Goal: Information Seeking & Learning: Learn about a topic

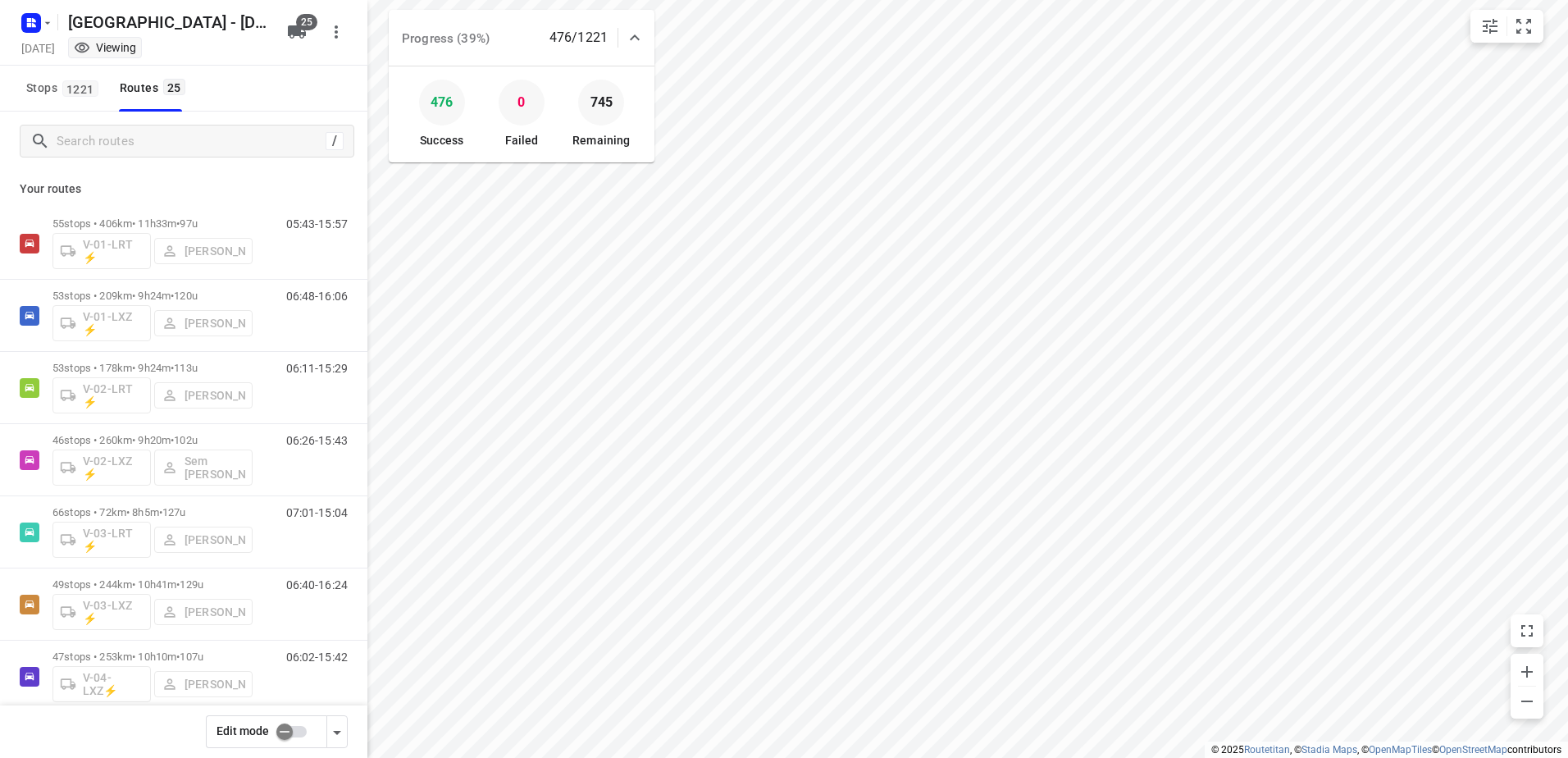
click at [639, 36] on icon at bounding box center [634, 38] width 20 height 20
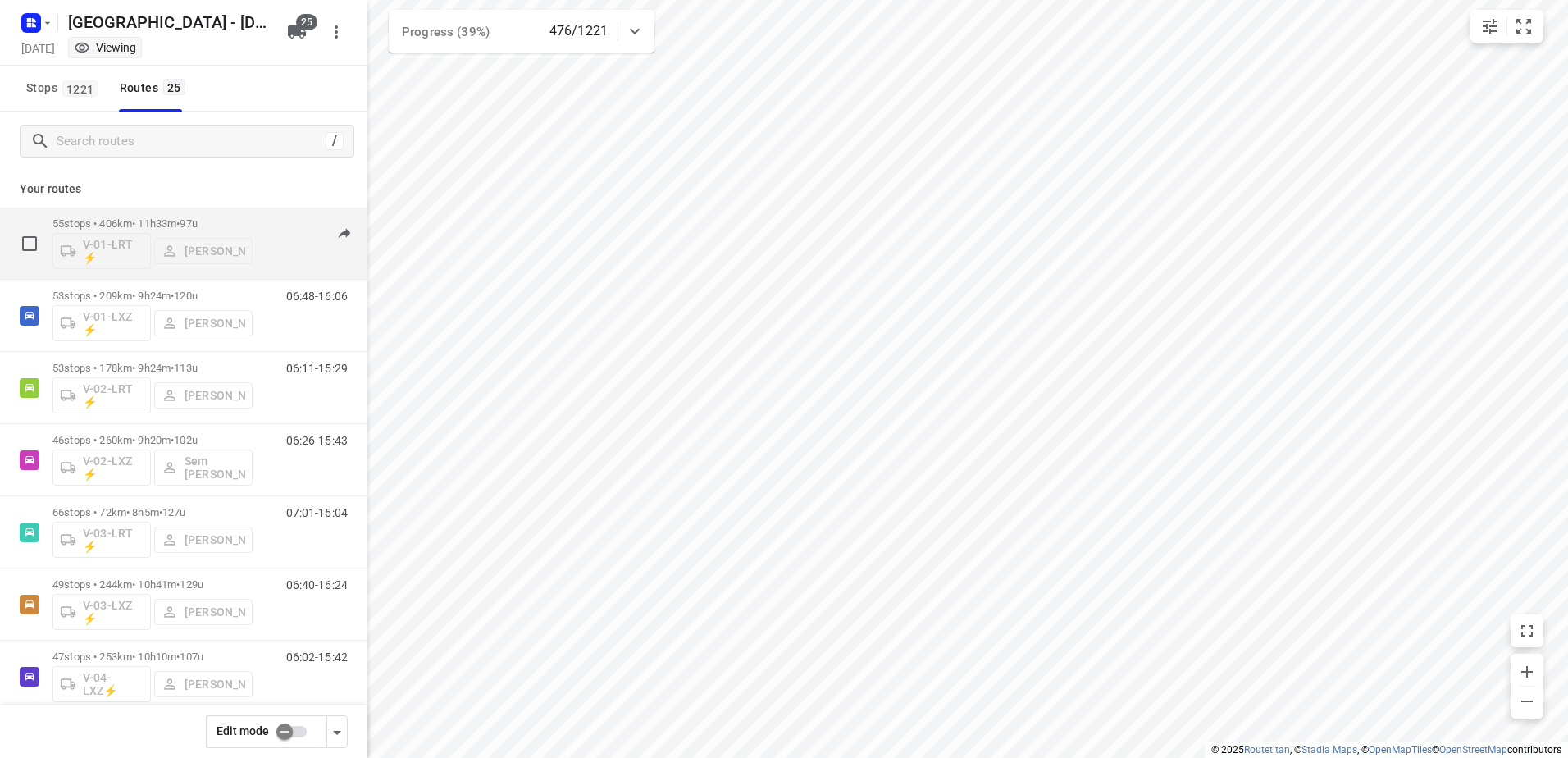
click at [168, 222] on p "55 stops • 406km • 11h33m • 97u" at bounding box center [152, 223] width 200 height 12
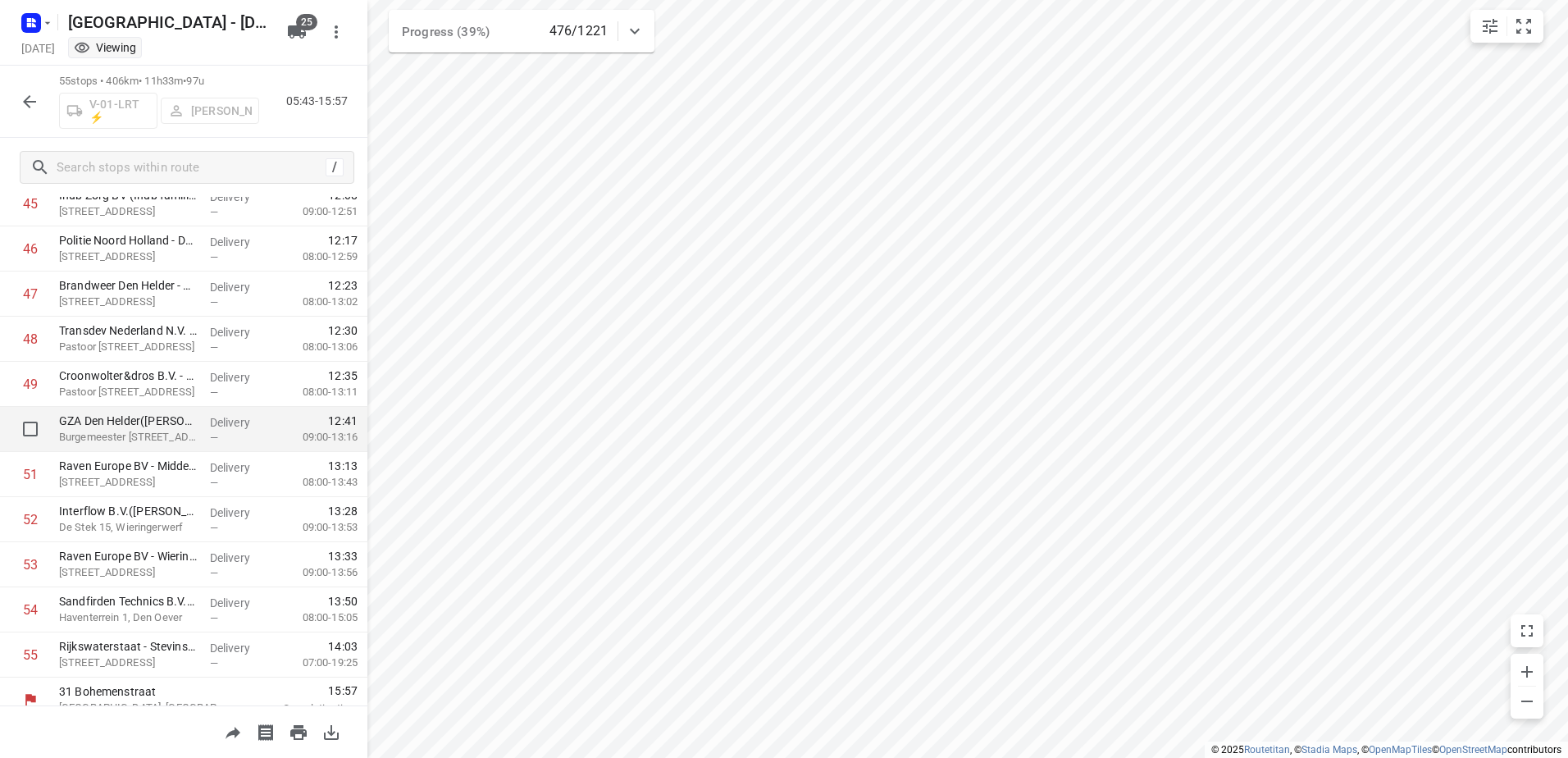
scroll to position [2099, 0]
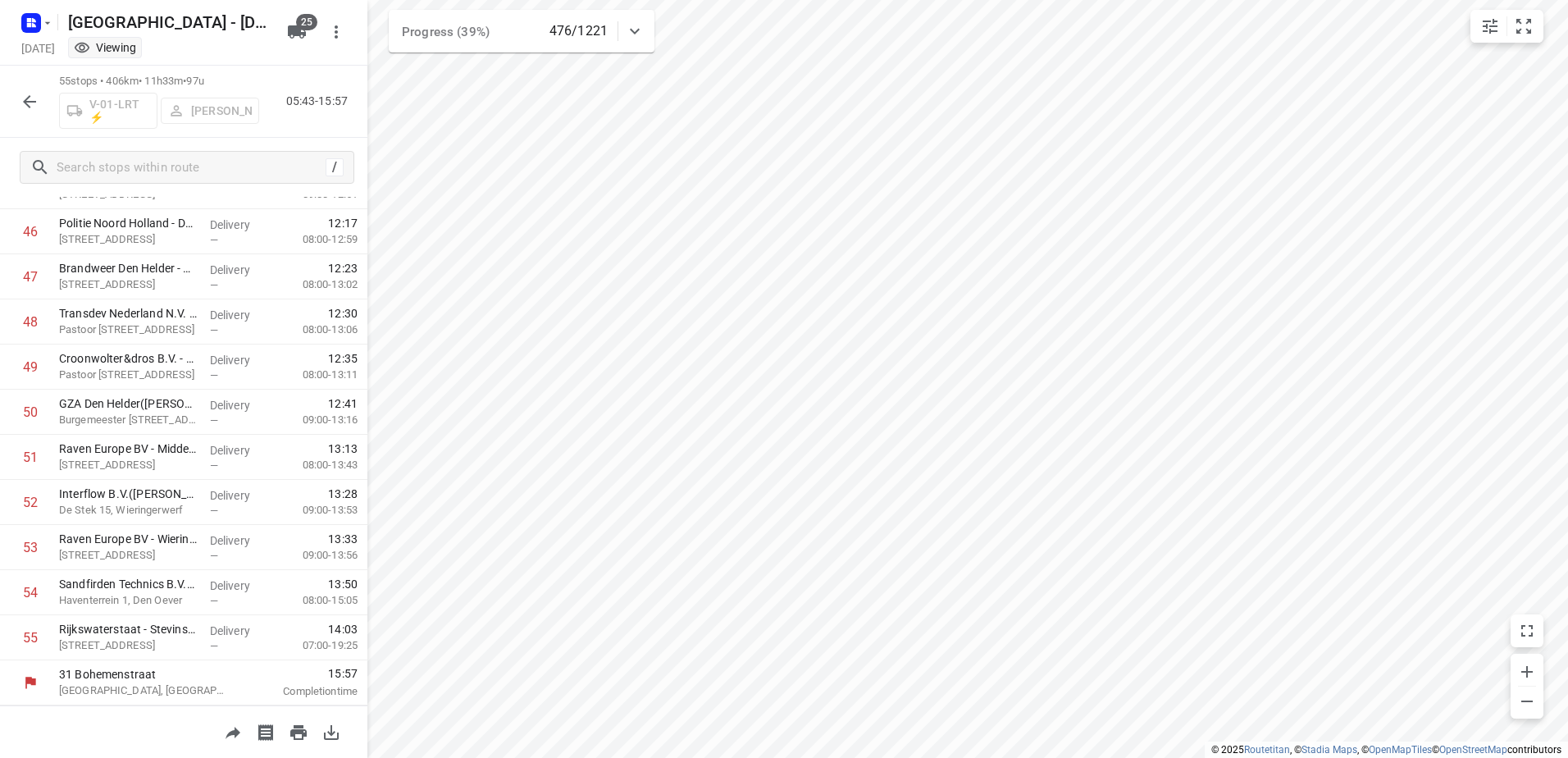
click at [32, 104] on icon "button" at bounding box center [30, 102] width 20 height 20
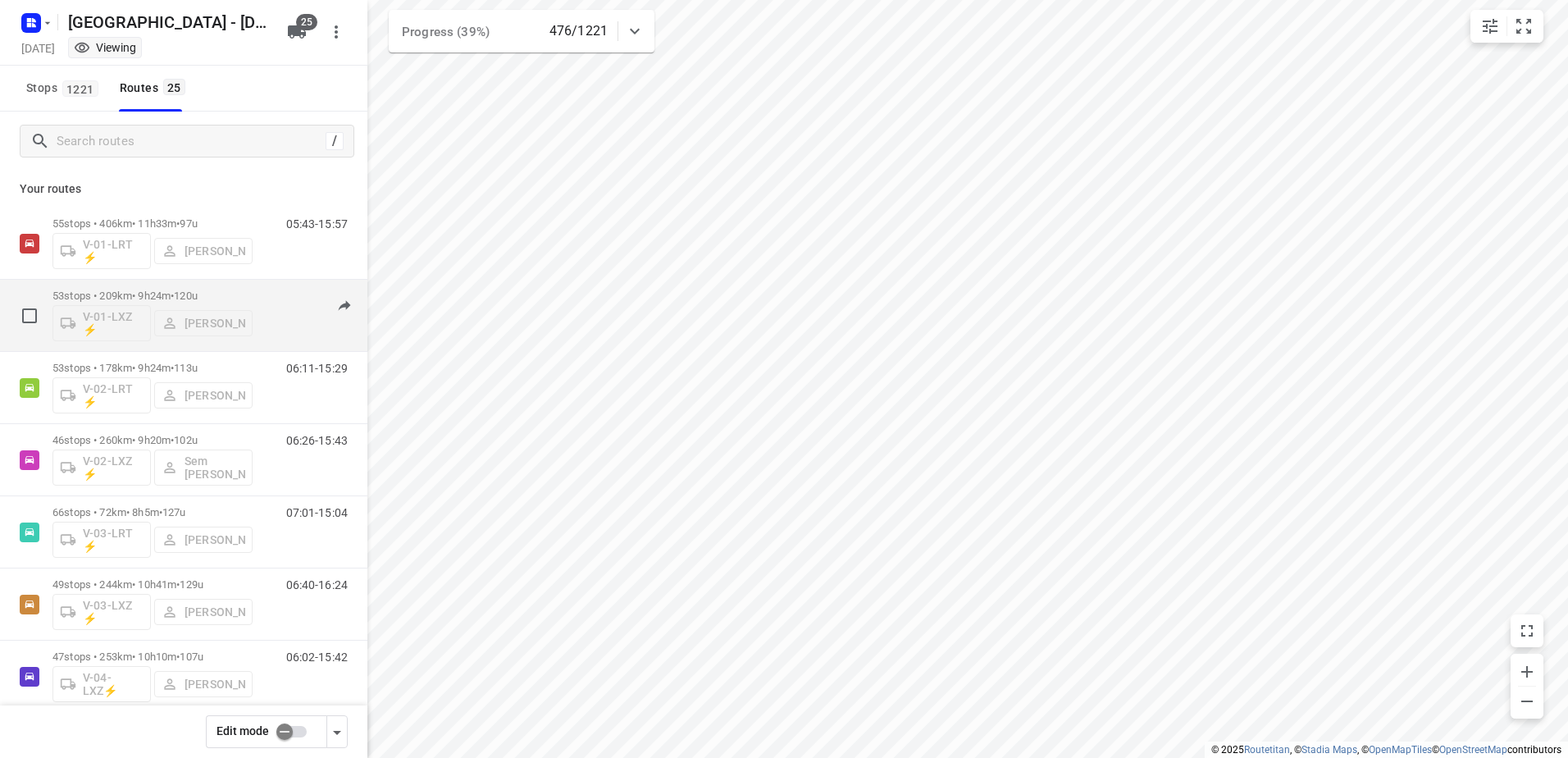
click at [138, 288] on div "53 stops • 209km • 9h24m • 120u V-01-LXZ ⚡ Milan Rave" at bounding box center [152, 315] width 200 height 68
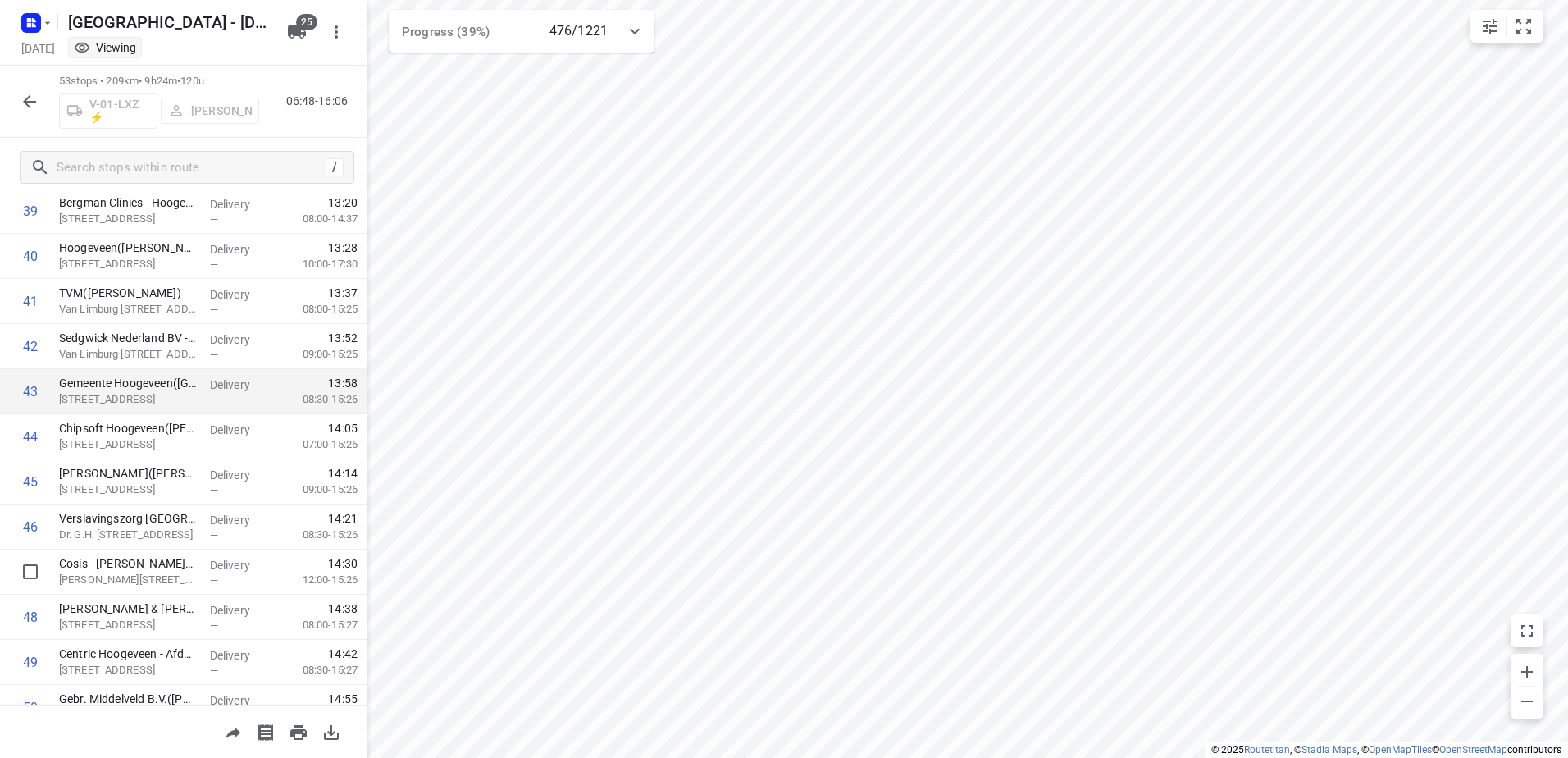
scroll to position [2009, 0]
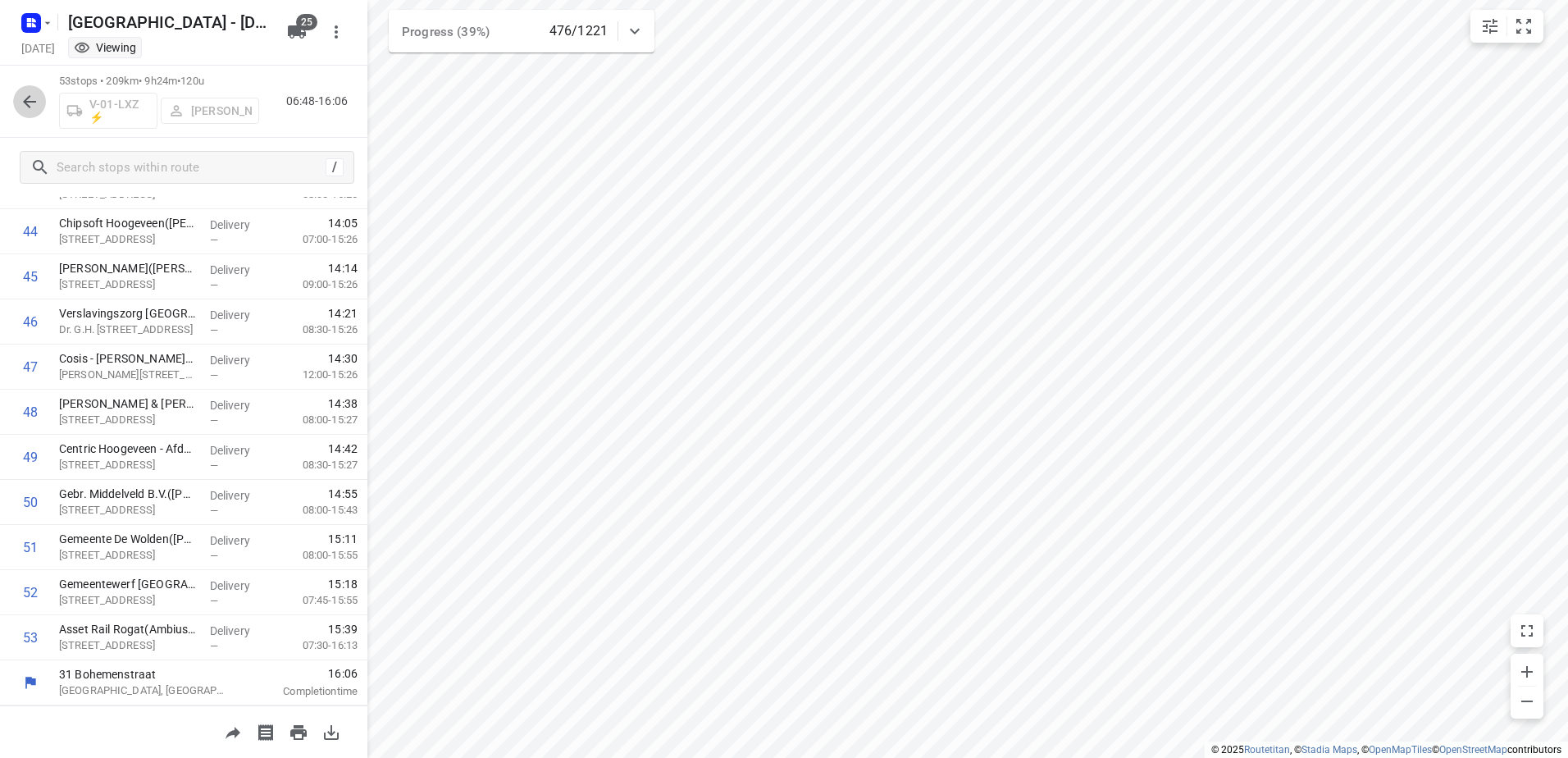
click at [29, 96] on icon "button" at bounding box center [30, 102] width 20 height 20
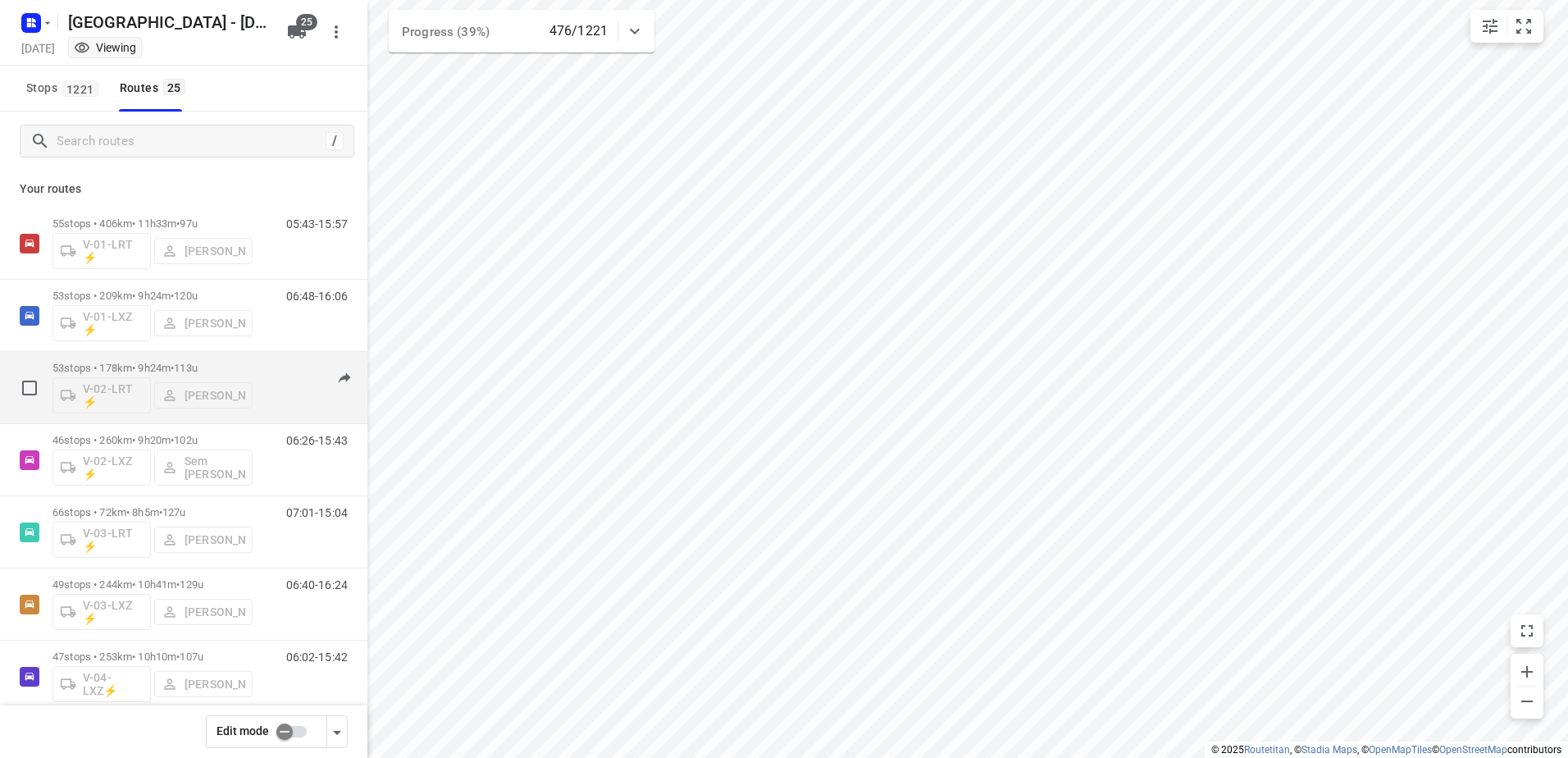
click at [148, 361] on div "53 stops • 178km • 9h24m • 113u V-02-LRT ⚡ [PERSON_NAME]" at bounding box center [152, 387] width 200 height 68
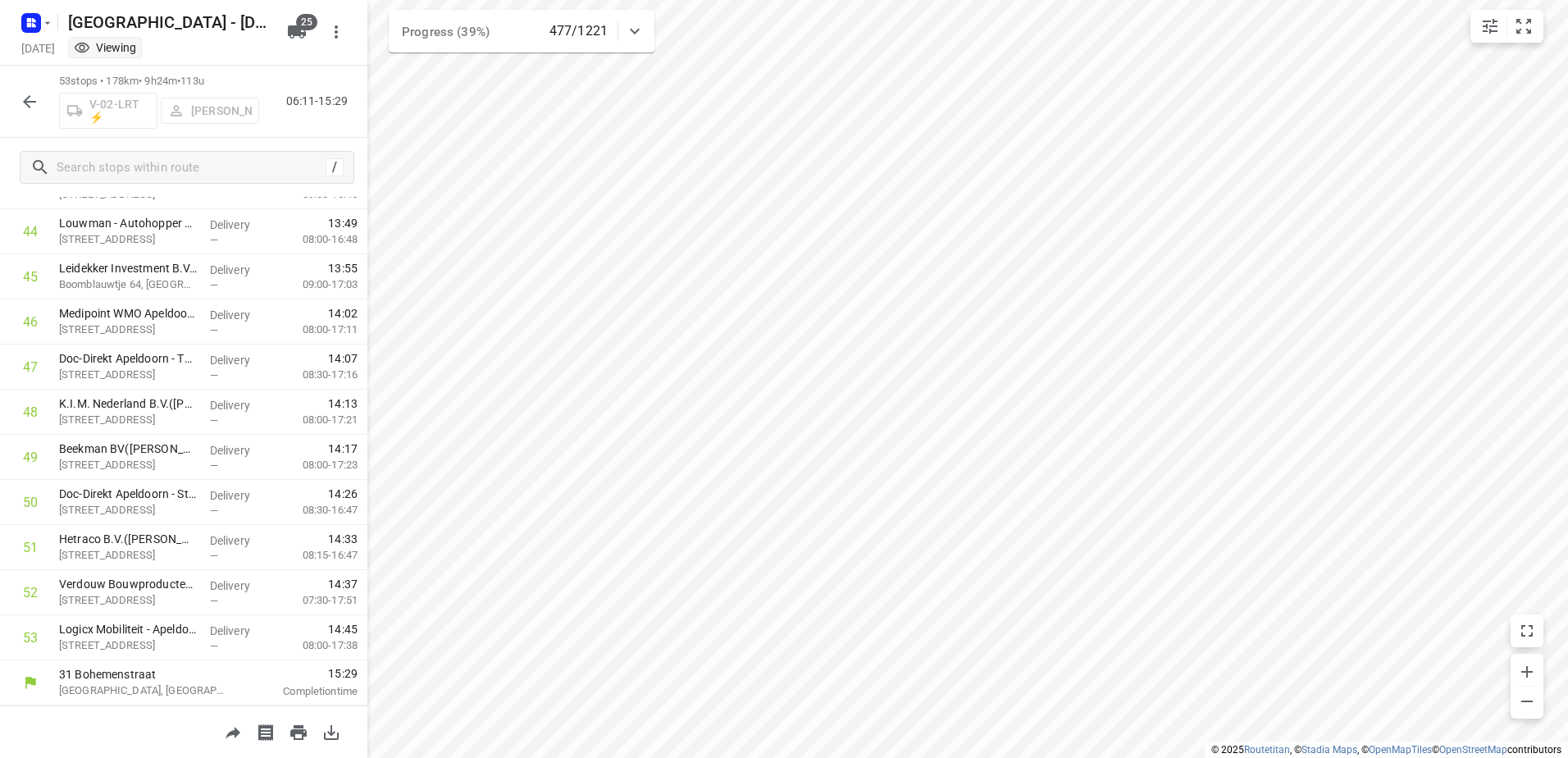
click at [17, 98] on button "button" at bounding box center [30, 102] width 33 height 33
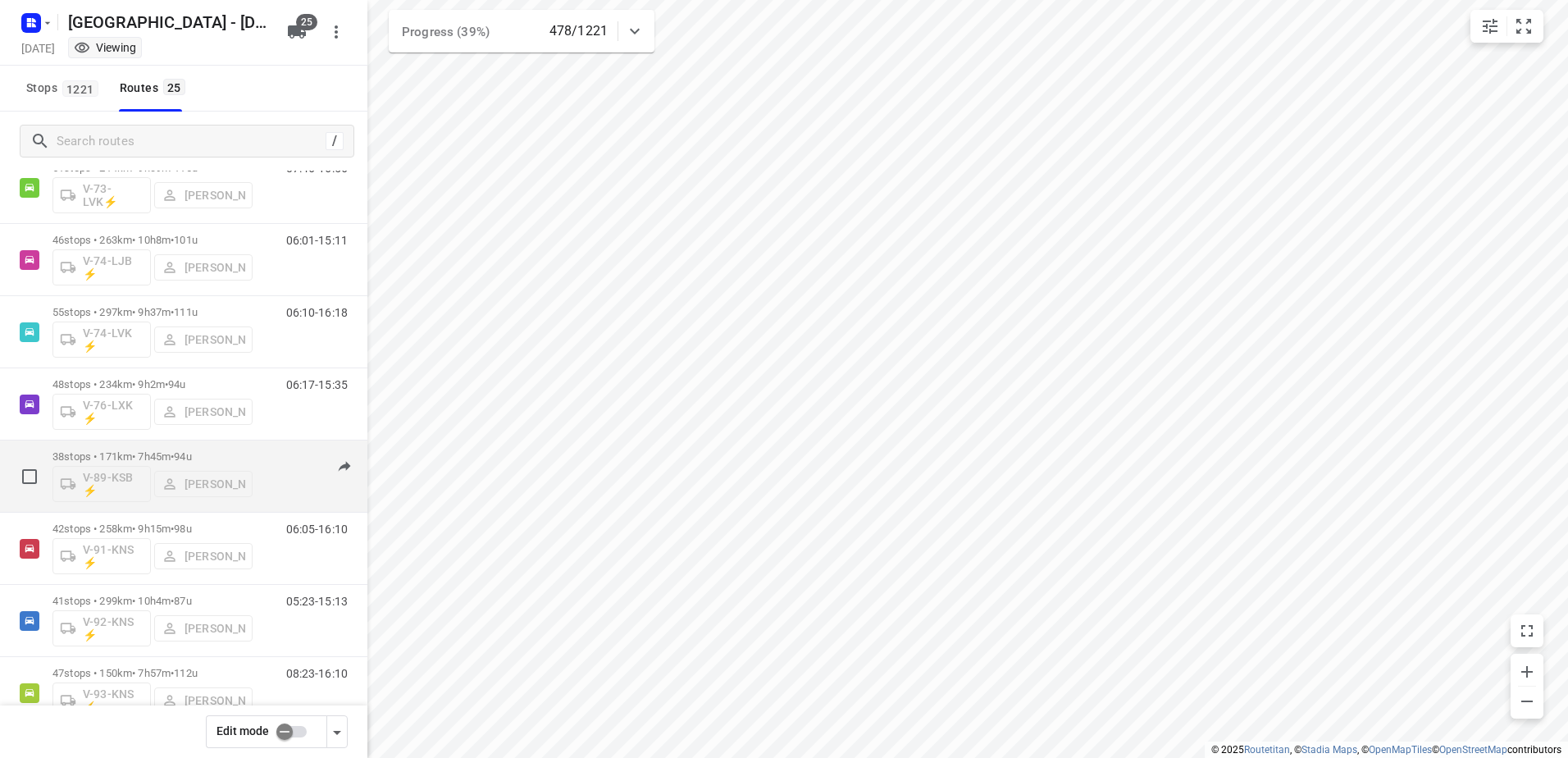
scroll to position [1323, 0]
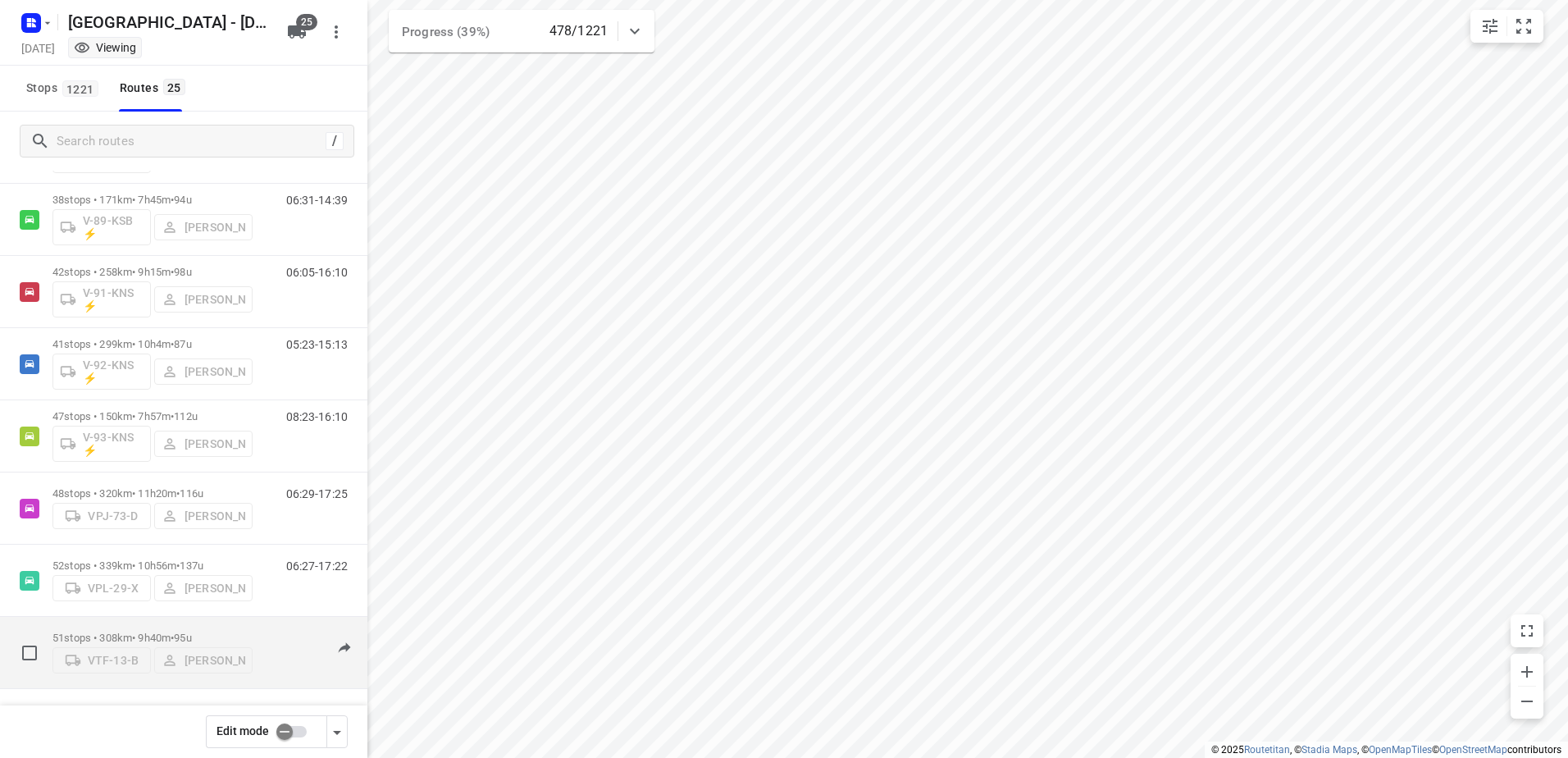
click at [145, 632] on p "51 stops • 308km • 9h40m • 95u" at bounding box center [152, 637] width 200 height 12
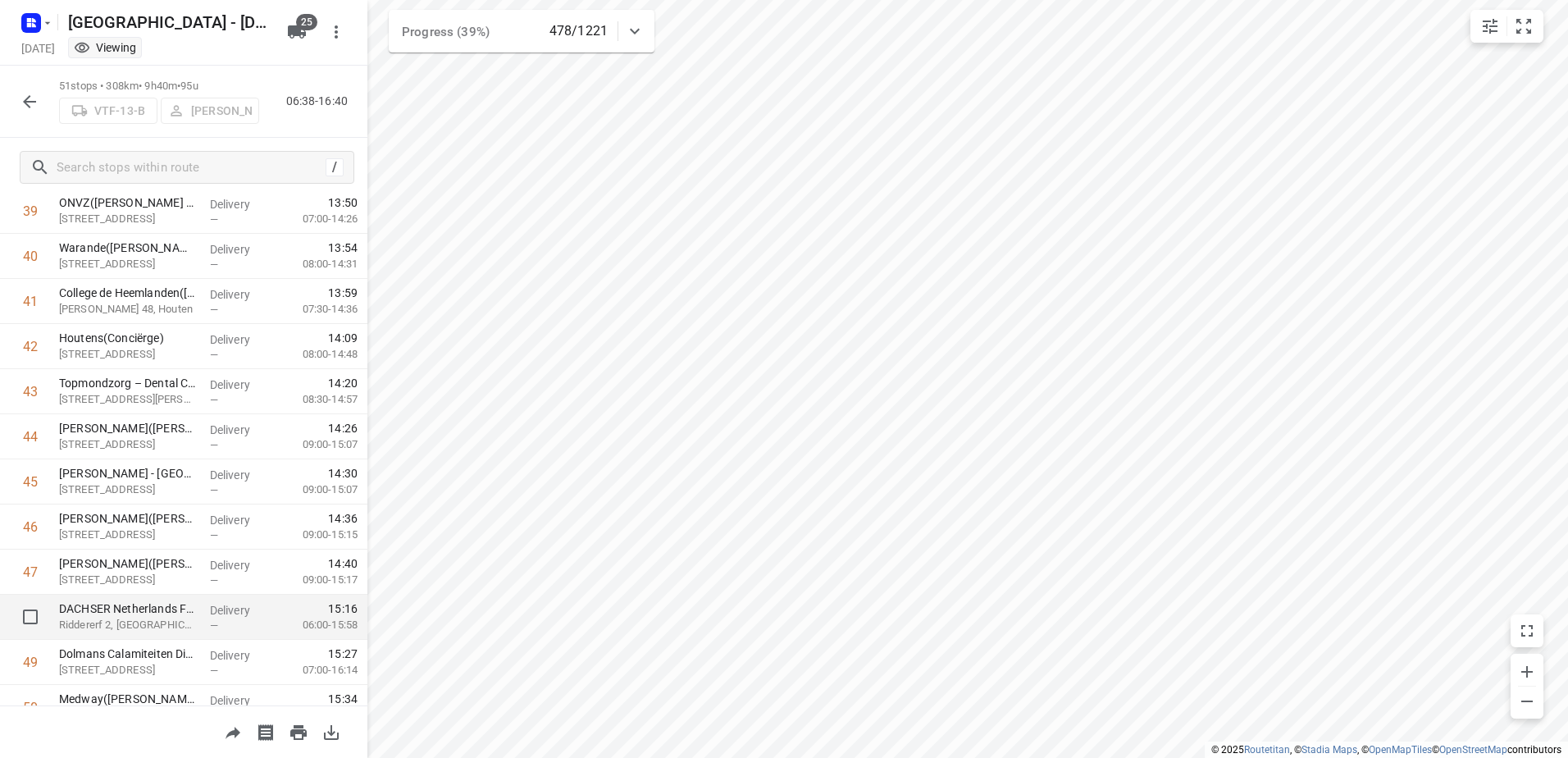
scroll to position [1919, 0]
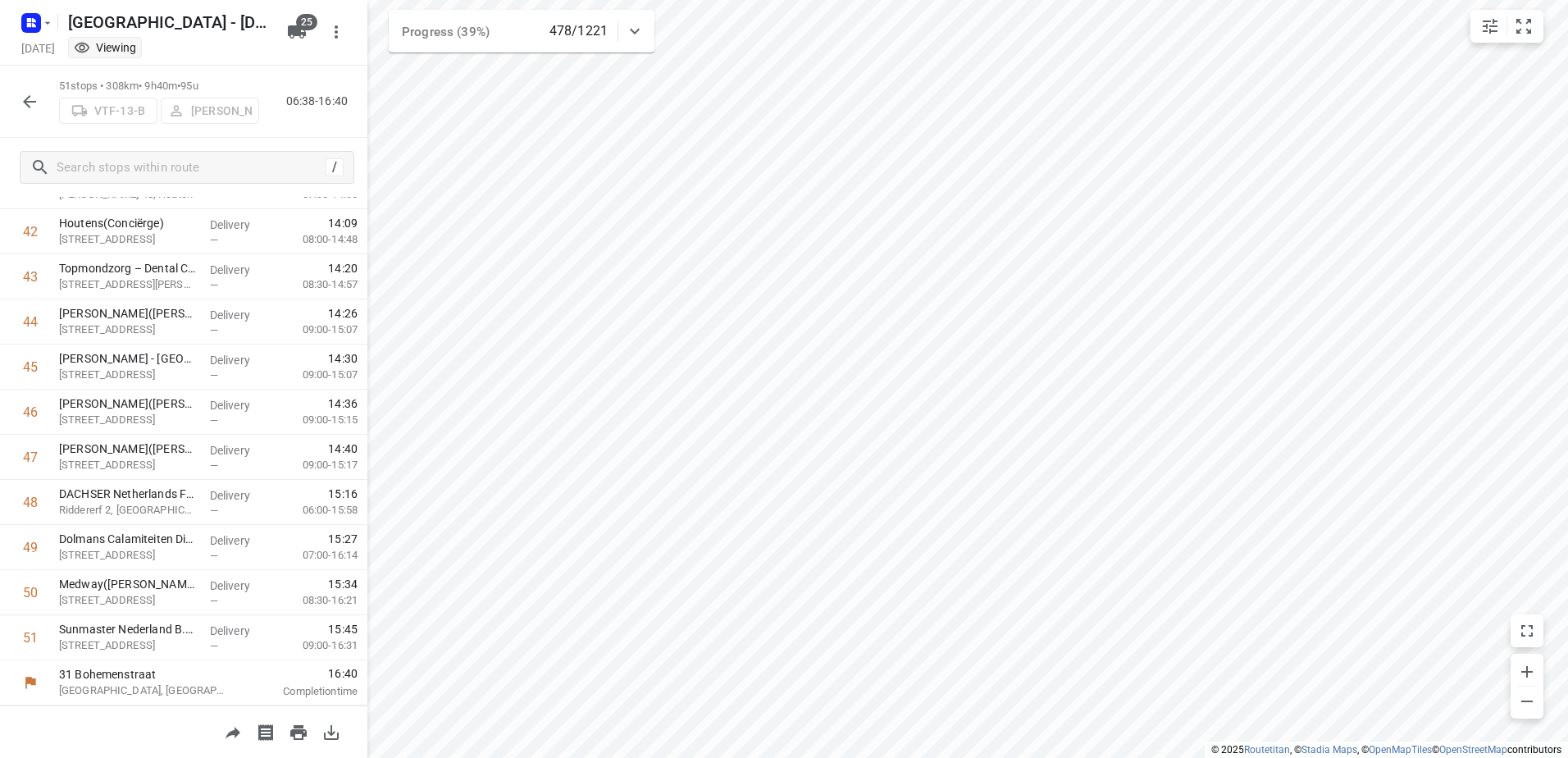
click at [33, 95] on icon "button" at bounding box center [30, 102] width 20 height 20
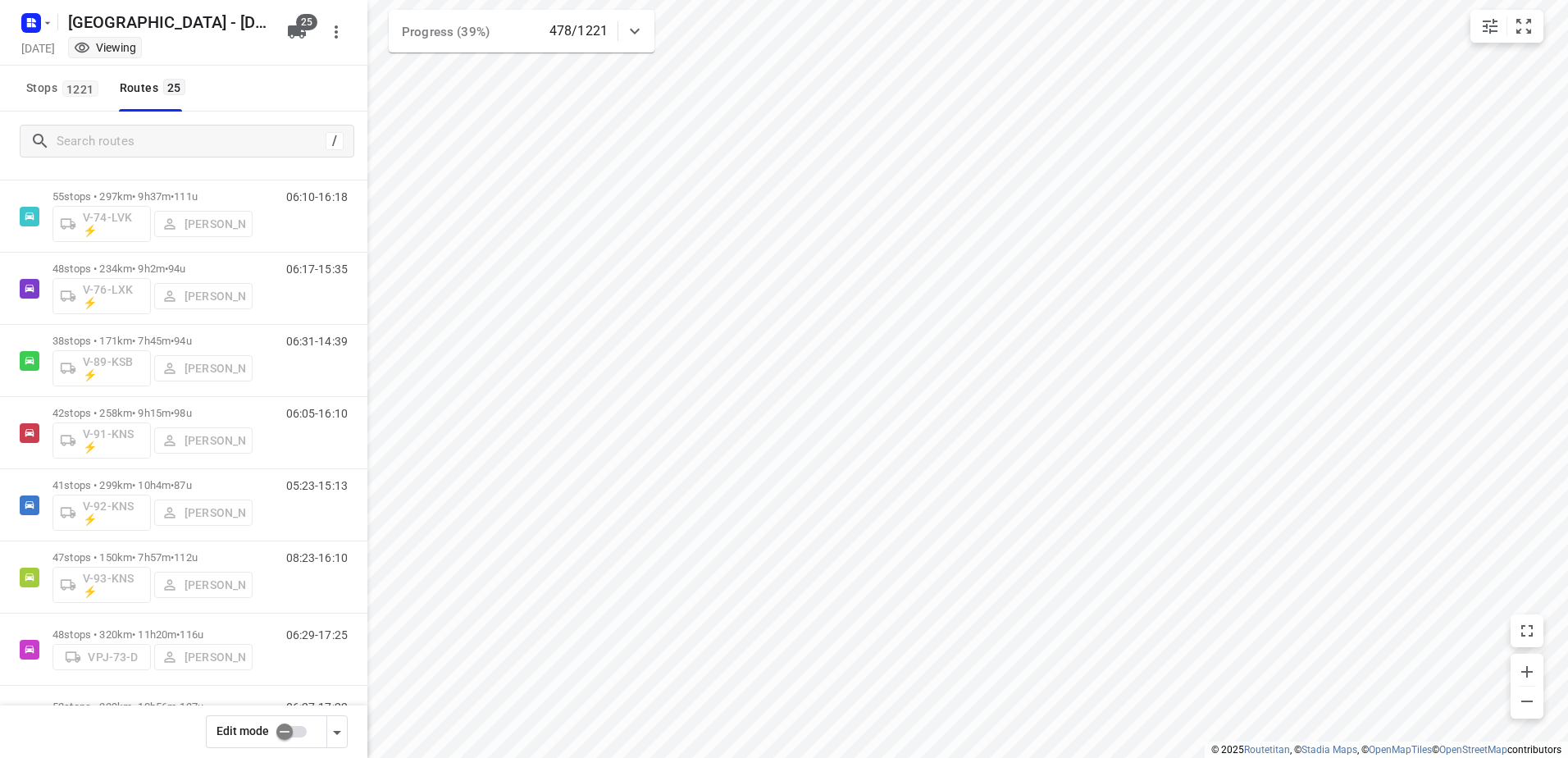
scroll to position [1323, 0]
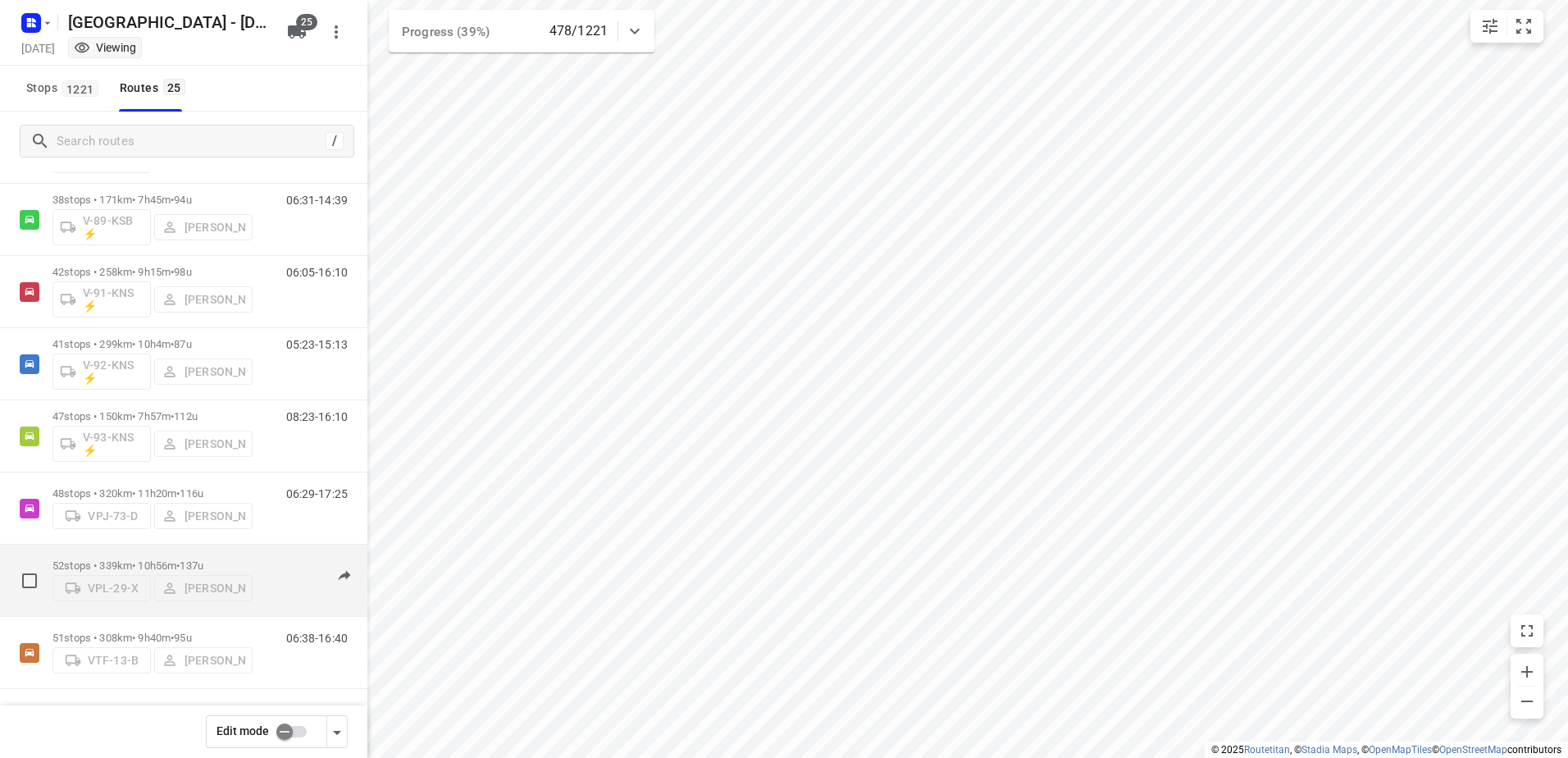
click at [168, 551] on div "52 stops • 339km • 10h56m • 137u VPL-29-X [PERSON_NAME]" at bounding box center [152, 580] width 200 height 58
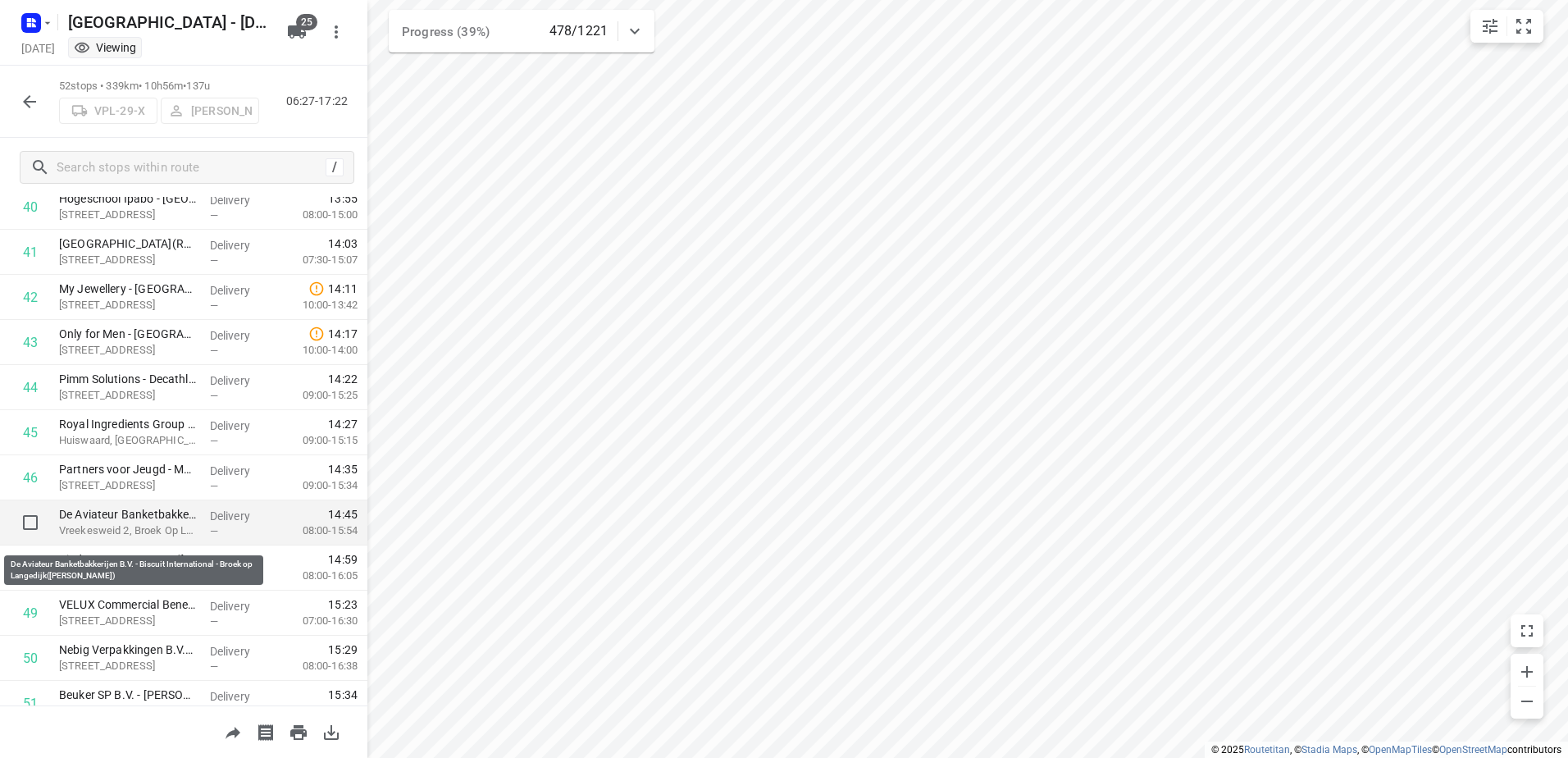
scroll to position [1964, 0]
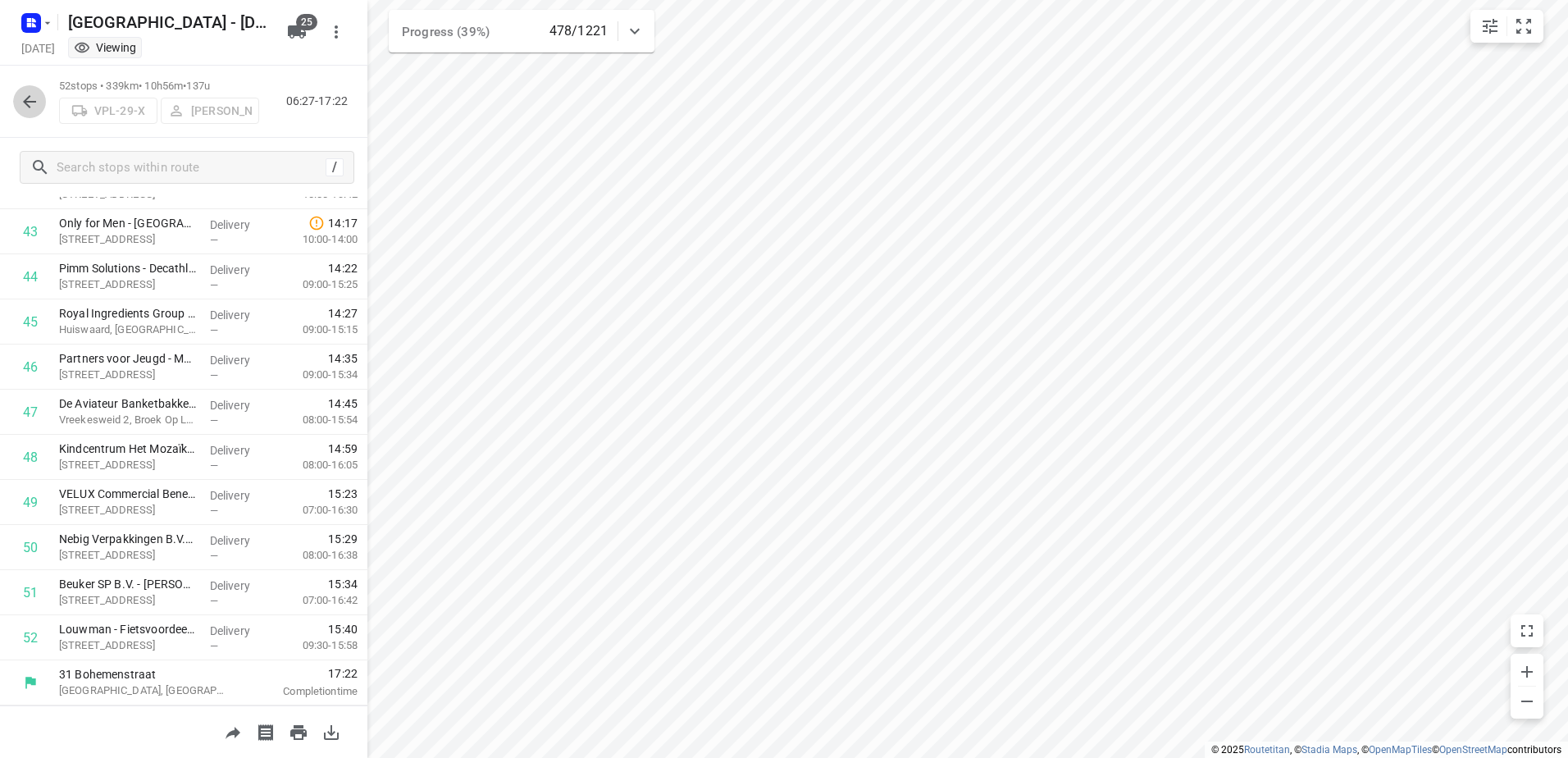
click at [23, 104] on icon "button" at bounding box center [30, 102] width 20 height 20
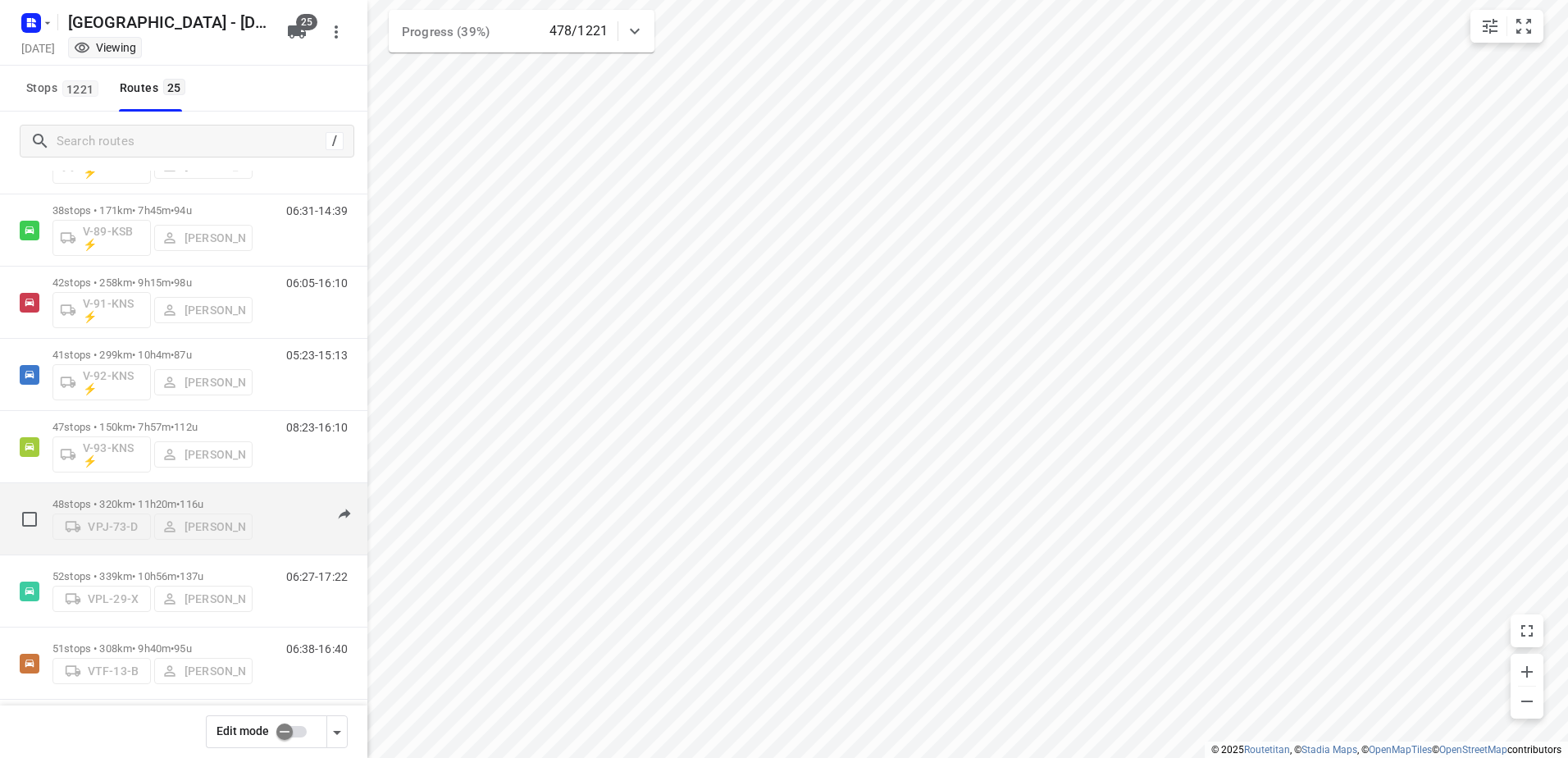
scroll to position [1323, 0]
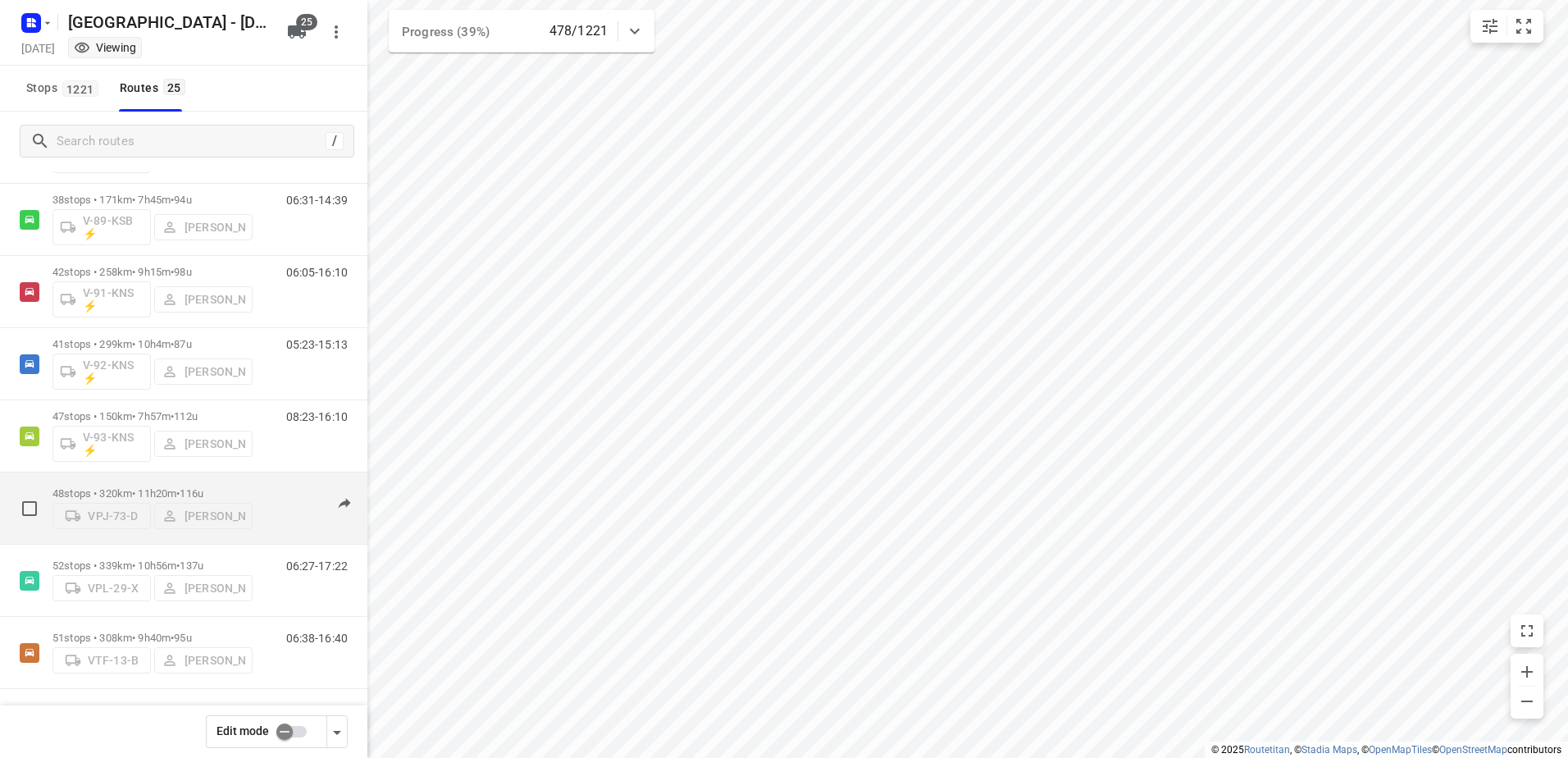
click at [141, 481] on div "48 stops • 320km • 11h20m • 116u VPJ-73-D [PERSON_NAME]" at bounding box center [152, 508] width 200 height 58
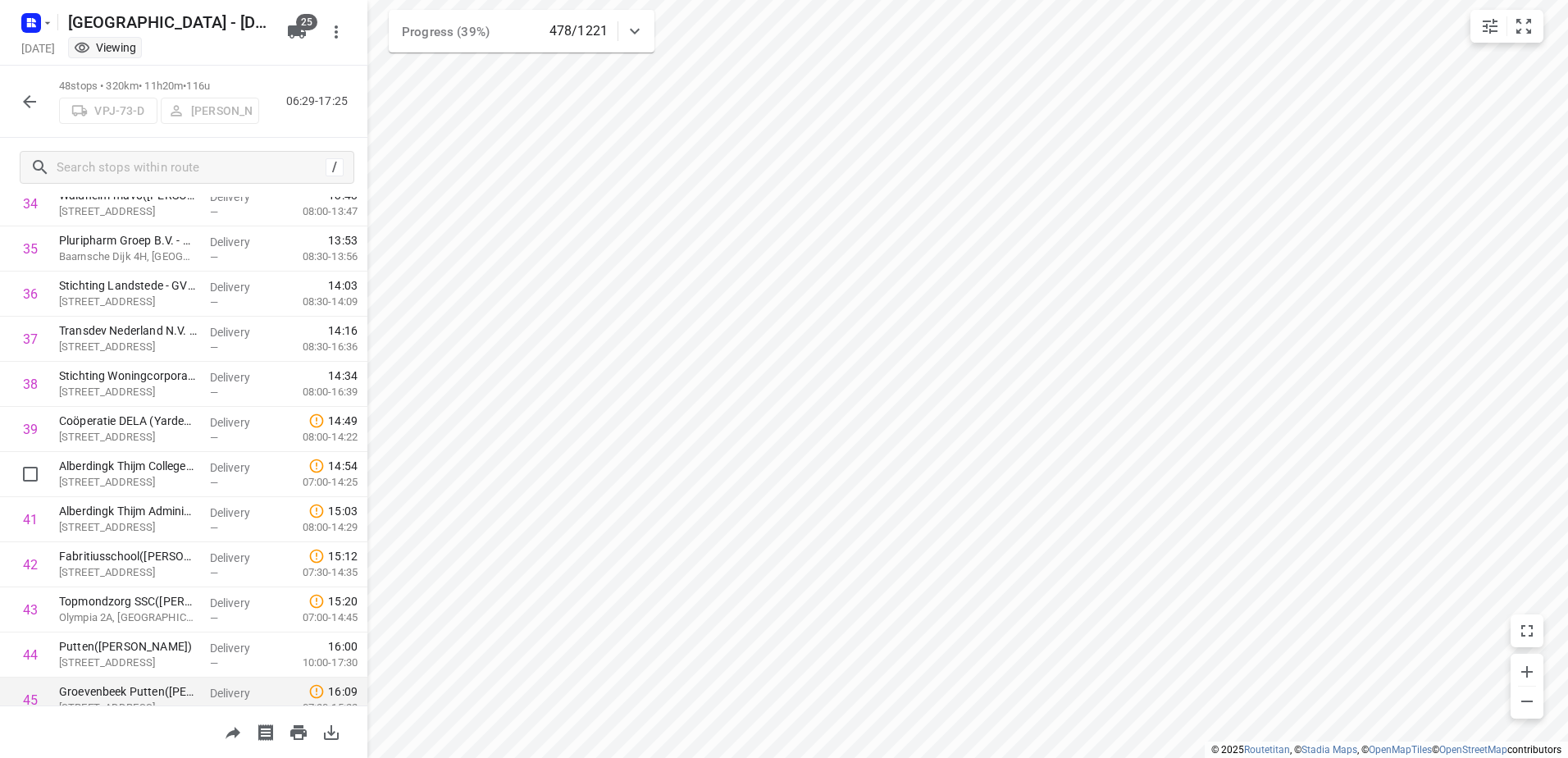
scroll to position [1784, 0]
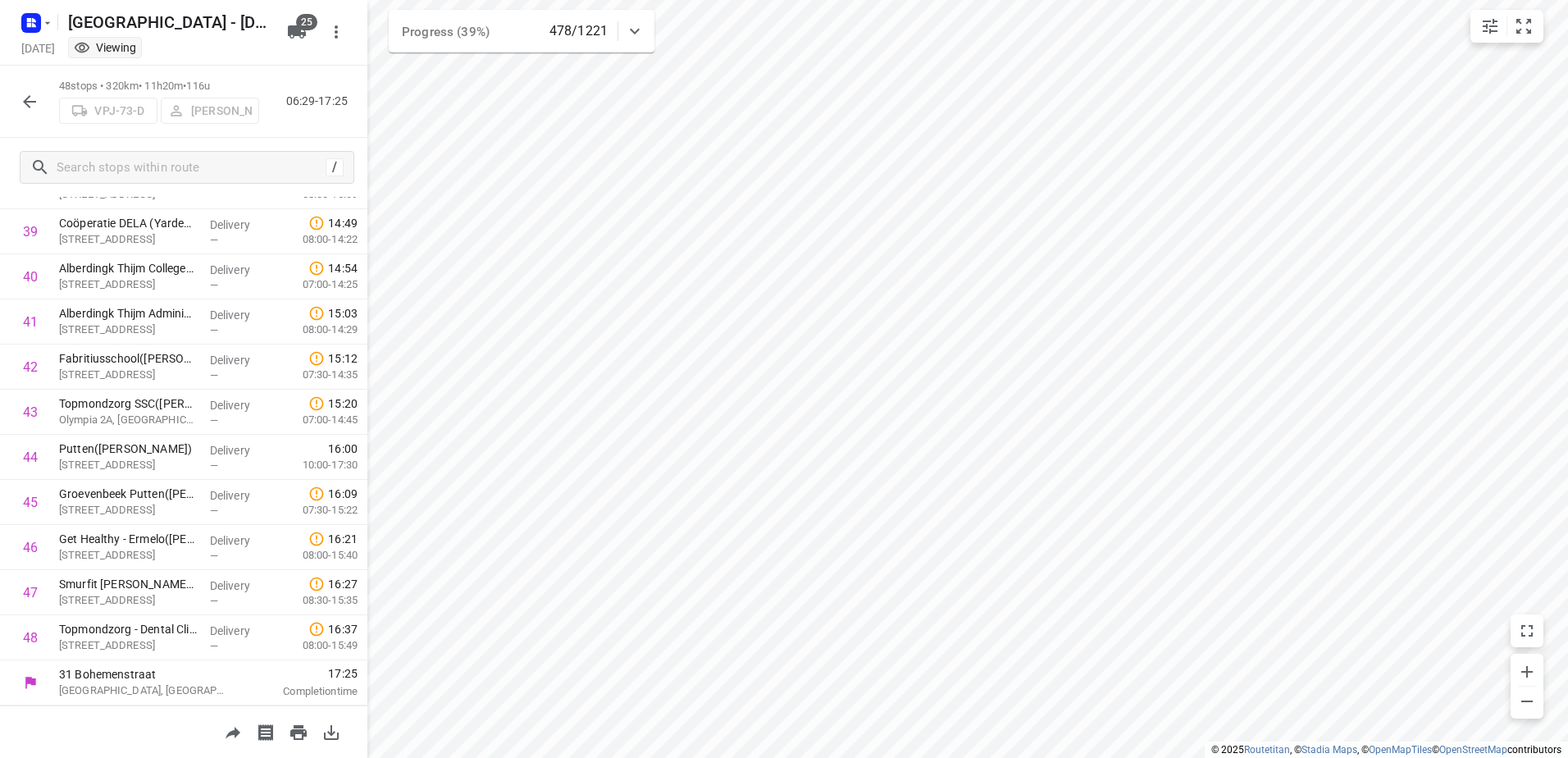
click at [20, 101] on icon "button" at bounding box center [30, 102] width 20 height 20
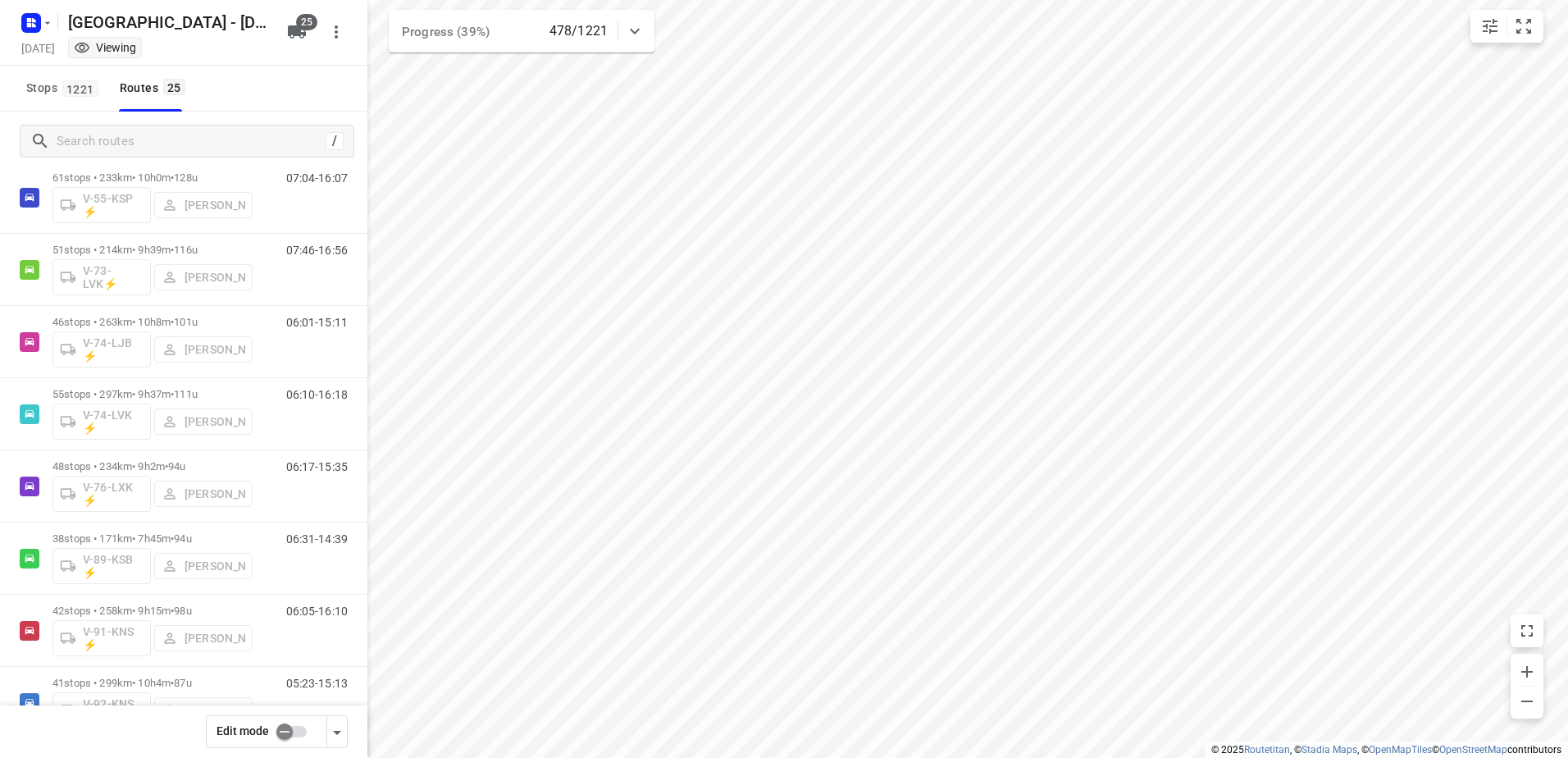
scroll to position [1323, 0]
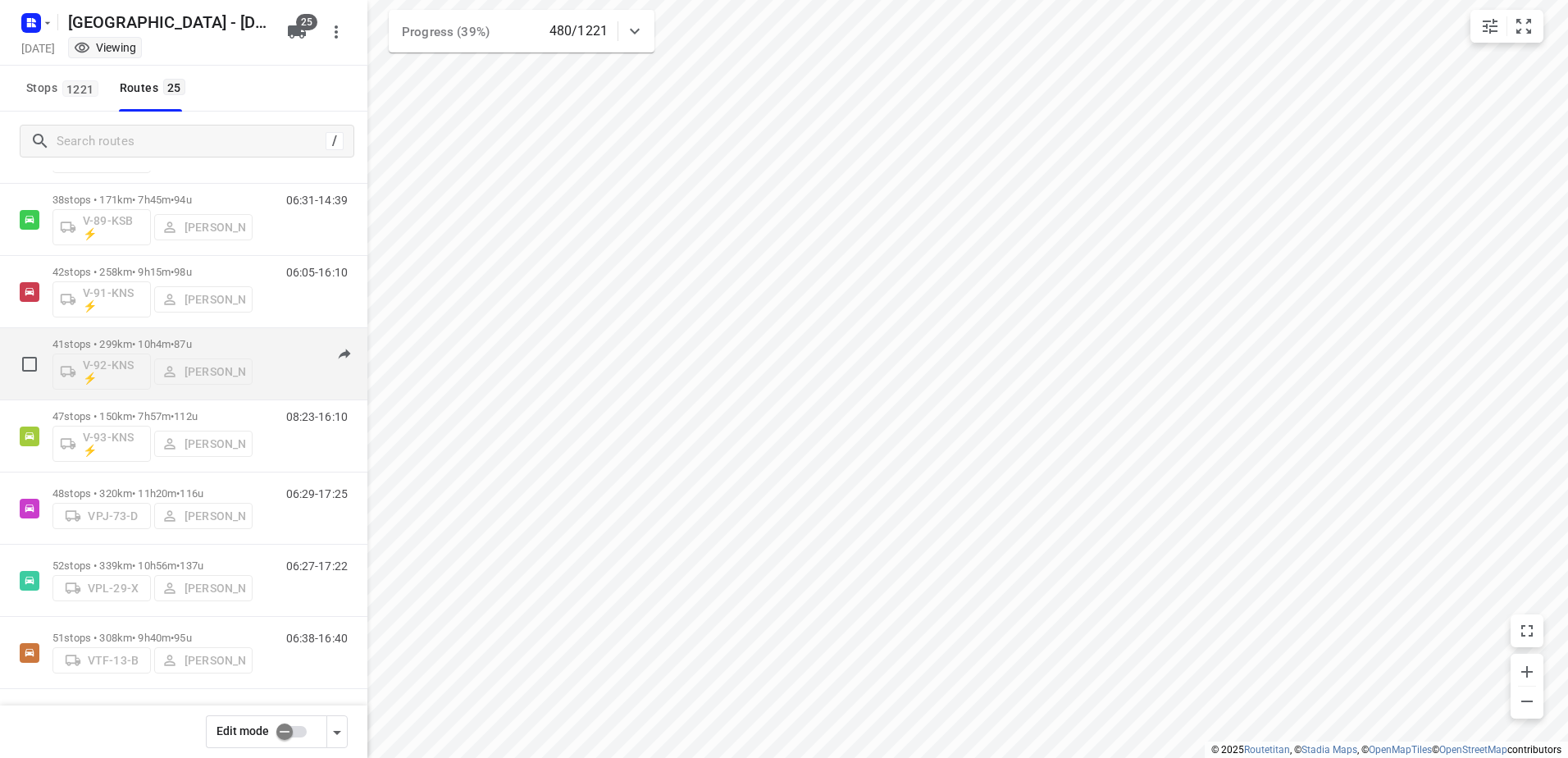
click at [129, 337] on div "41 stops • 299km • 10h4m • 87u V-92-KNS ⚡ [PERSON_NAME]" at bounding box center [152, 364] width 200 height 68
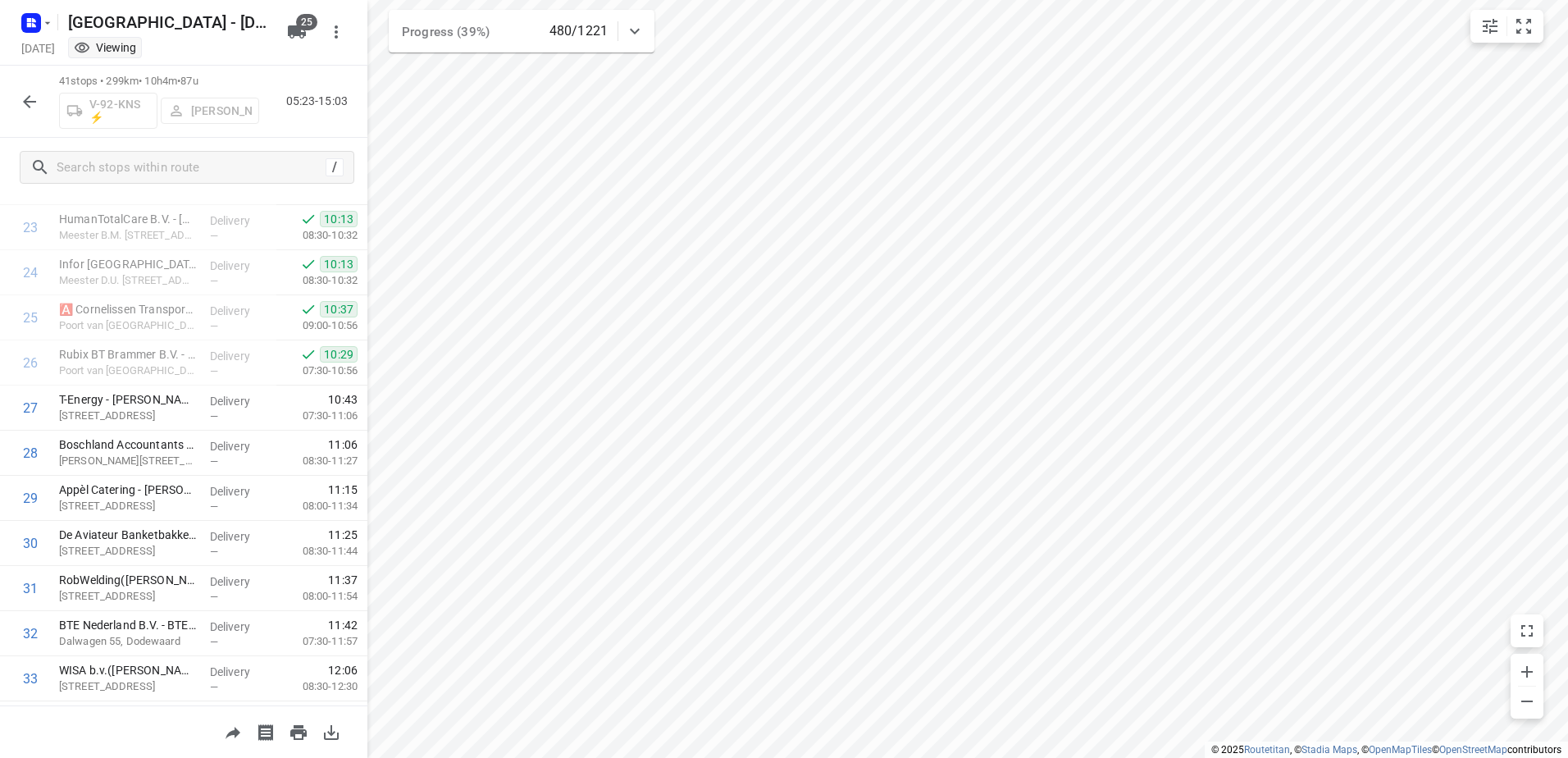
scroll to position [1468, 0]
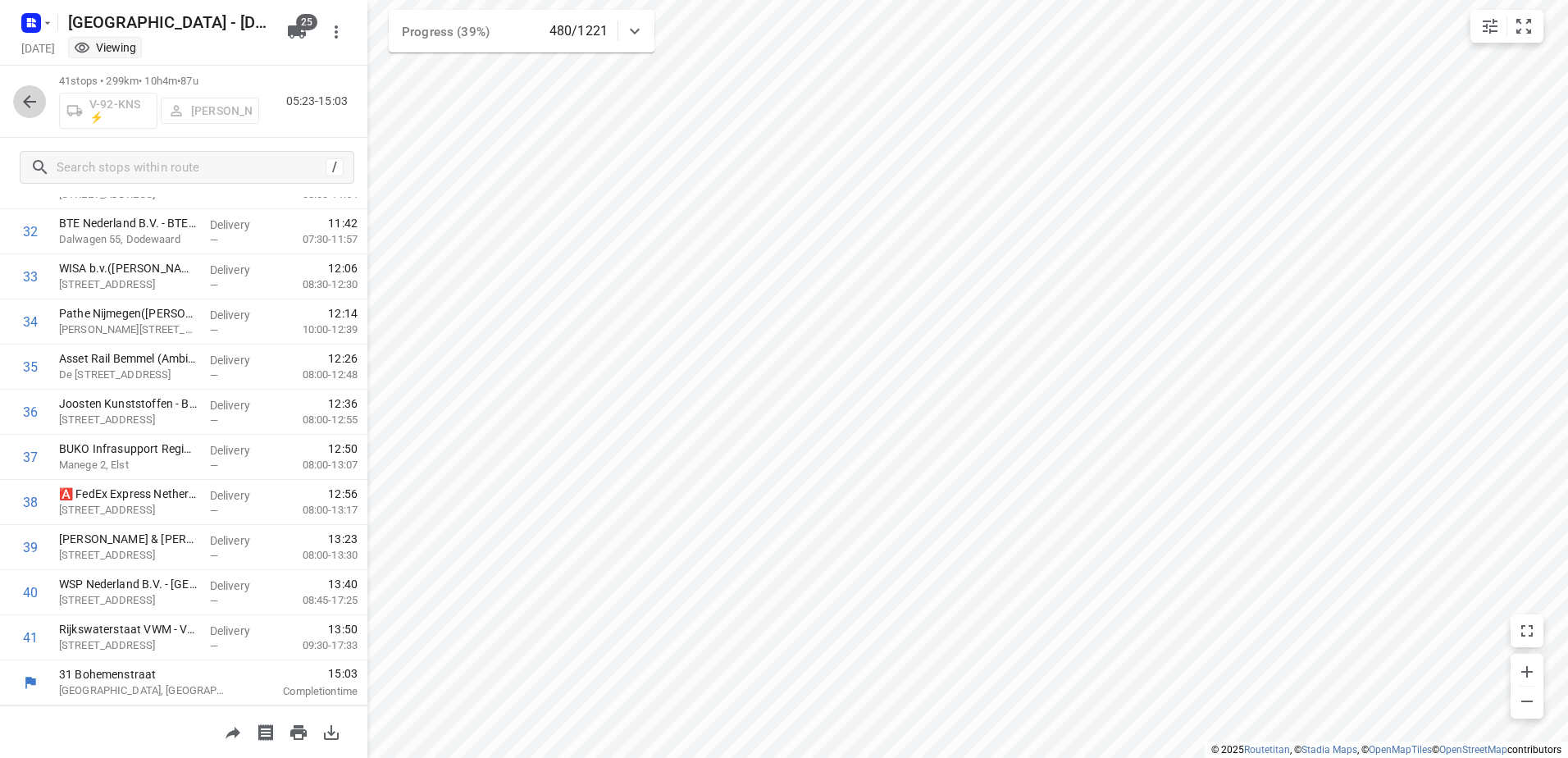
click at [23, 97] on icon "button" at bounding box center [30, 102] width 20 height 20
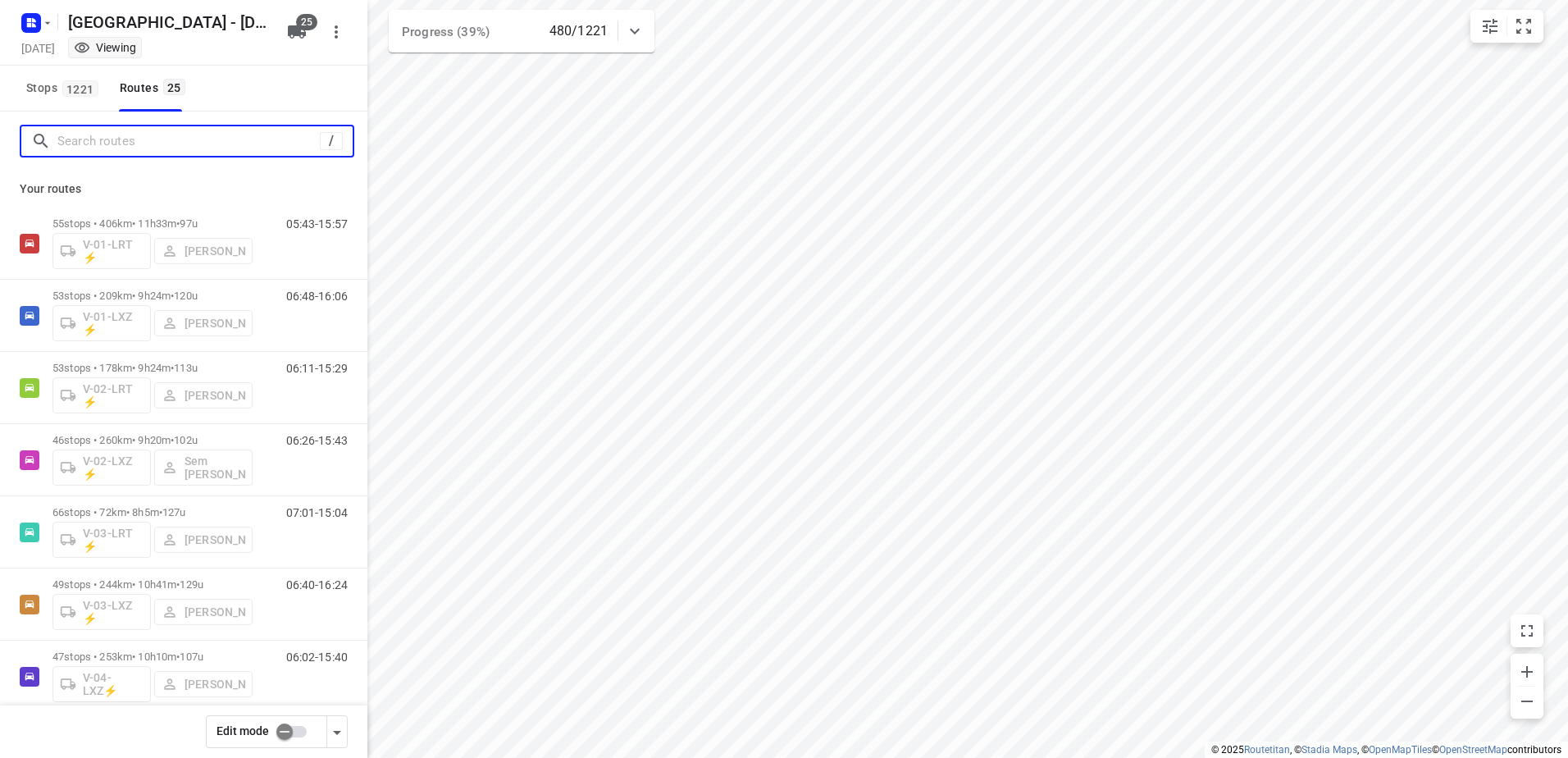
click at [119, 149] on input "Search routes" at bounding box center [188, 141] width 262 height 26
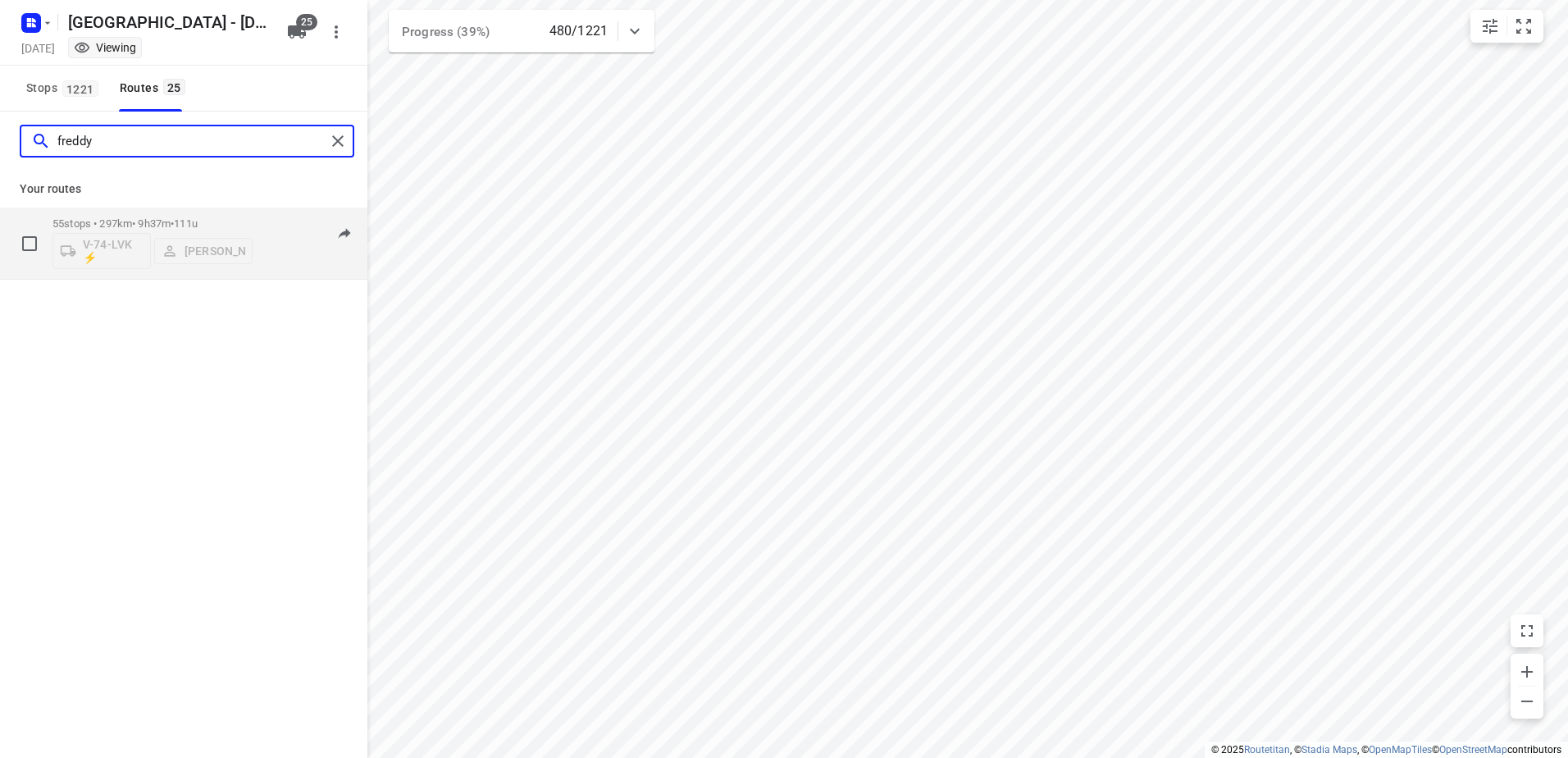
type input "freddy"
click at [160, 215] on div "55 stops • 297km • 9h37m • 111u V-74-LVK ⚡ [PERSON_NAME]" at bounding box center [152, 243] width 200 height 68
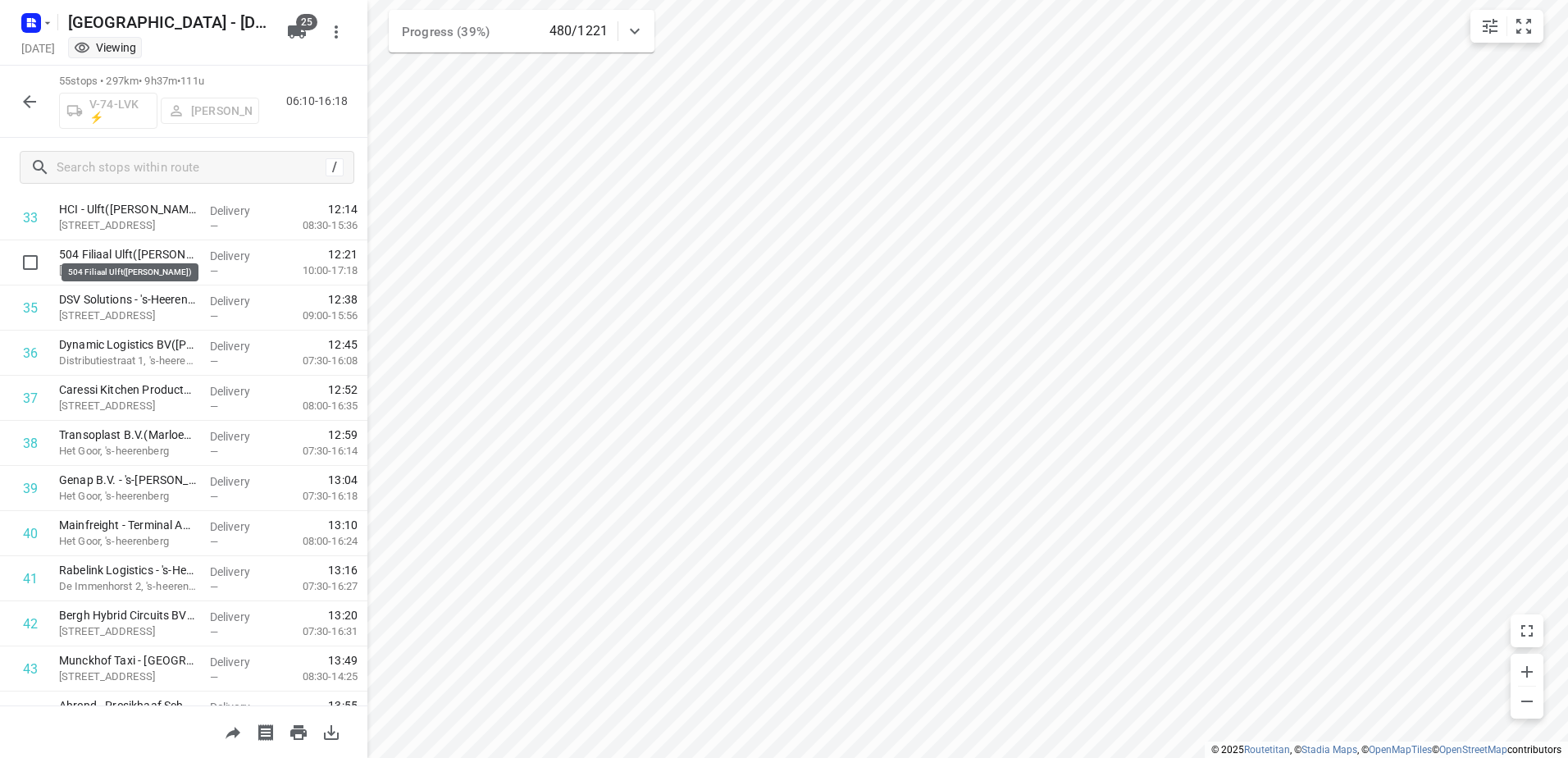
scroll to position [1525, 0]
click at [32, 100] on icon "button" at bounding box center [30, 102] width 20 height 20
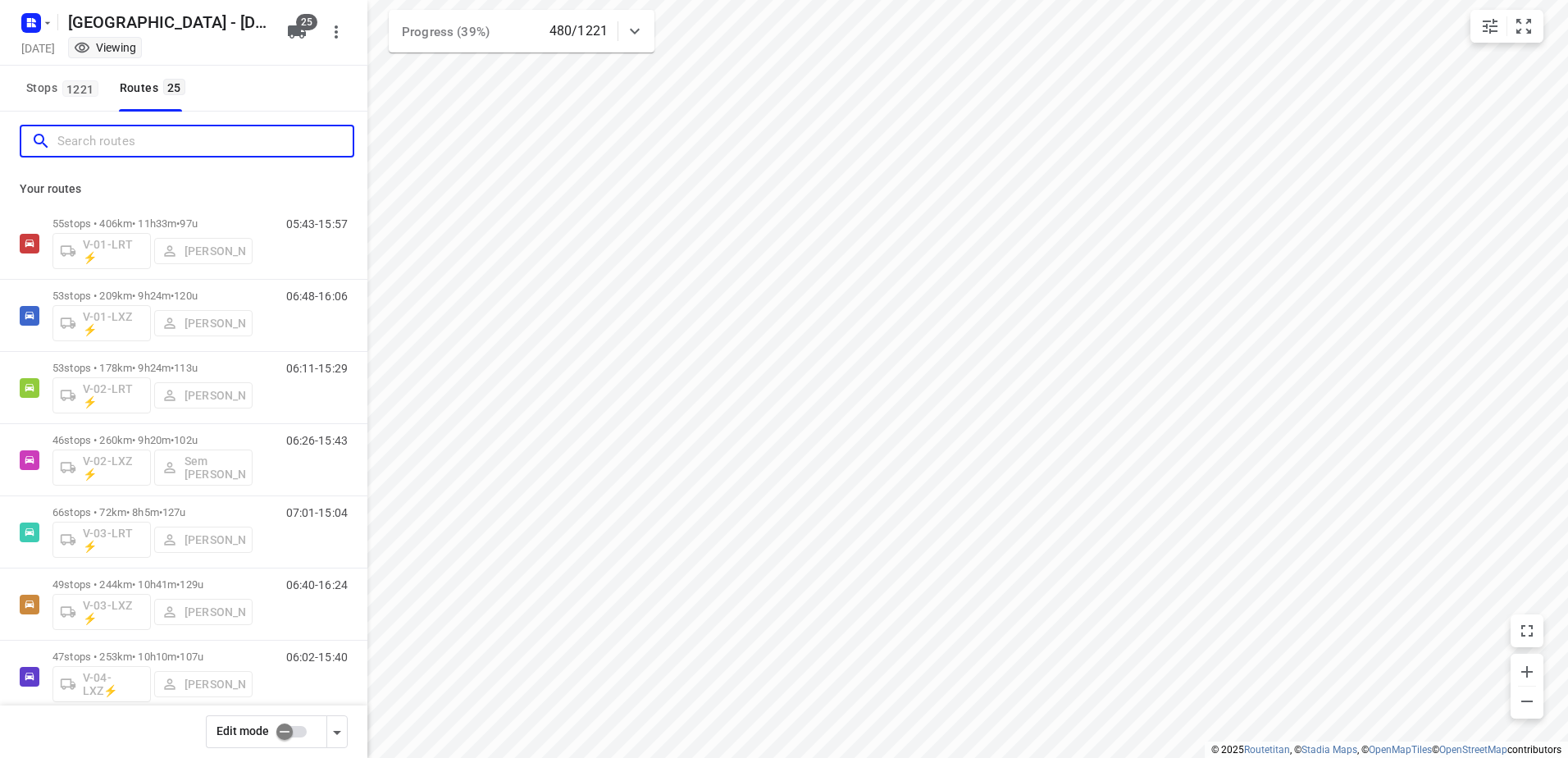
click at [127, 143] on input "Search routes" at bounding box center [205, 141] width 295 height 26
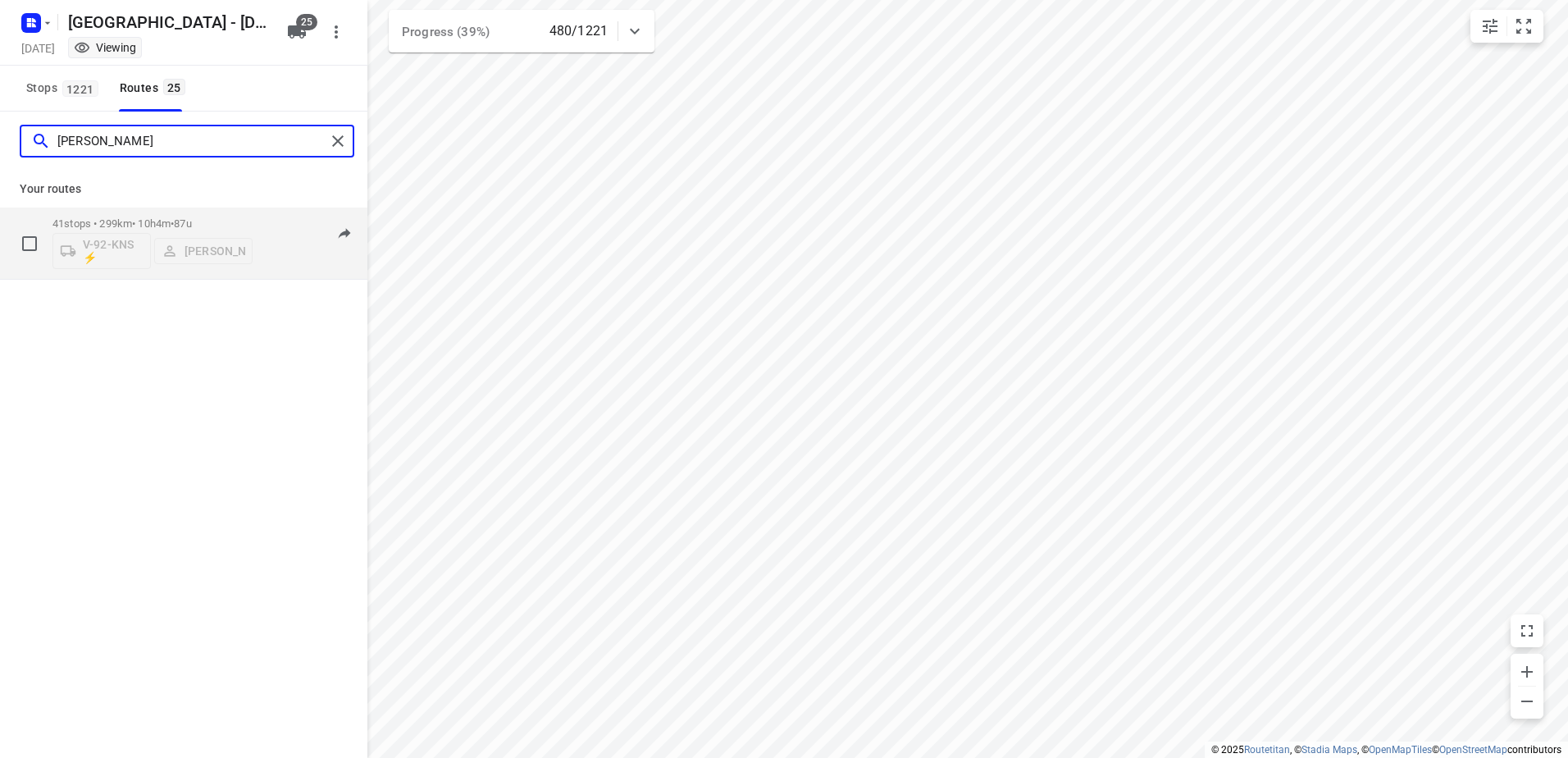
type input "[PERSON_NAME]"
click at [151, 211] on div "41 stops • 299km • 10h4m • 87u V-92-KNS ⚡ [PERSON_NAME]" at bounding box center [152, 243] width 200 height 68
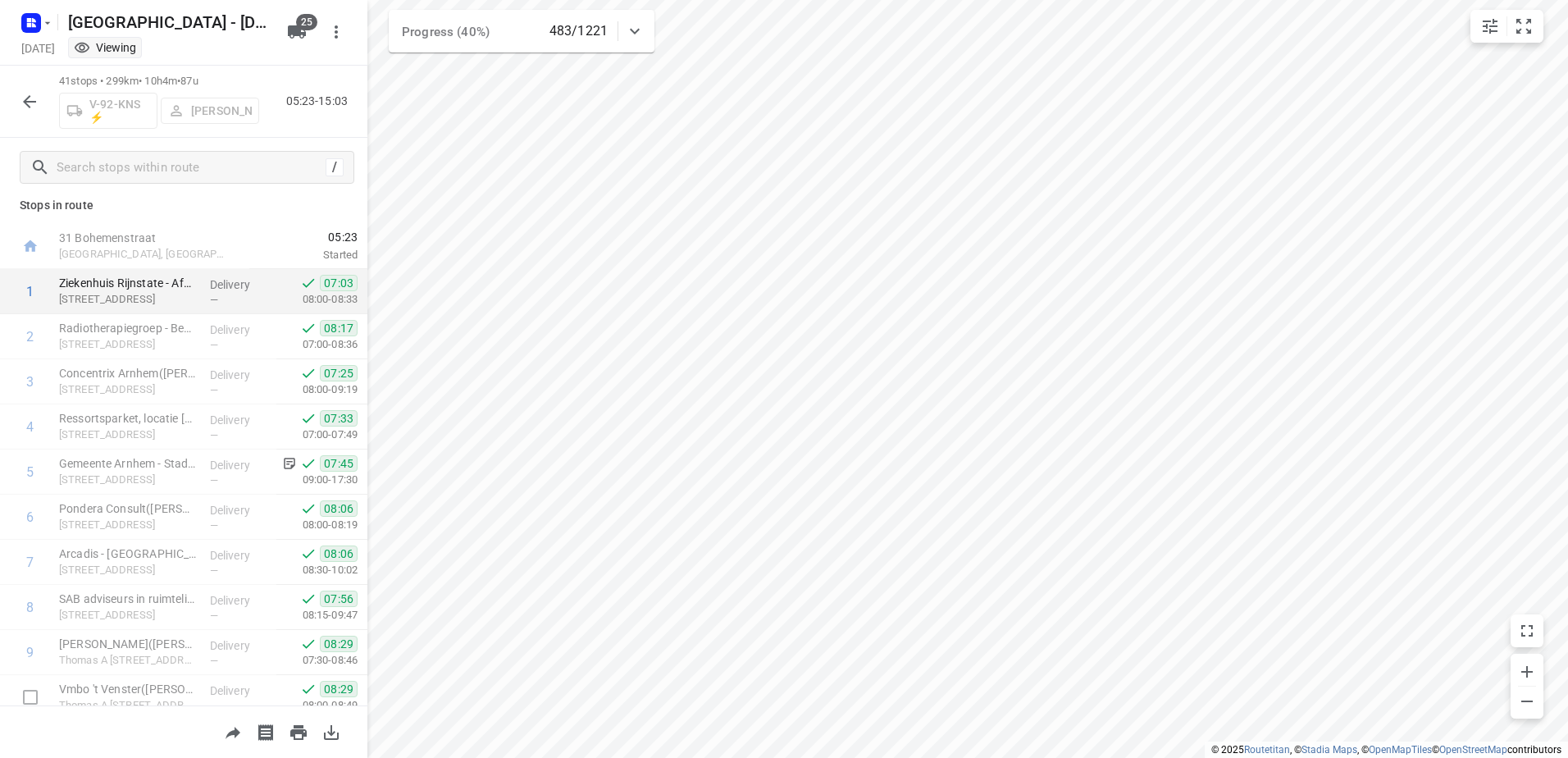
scroll to position [0, 0]
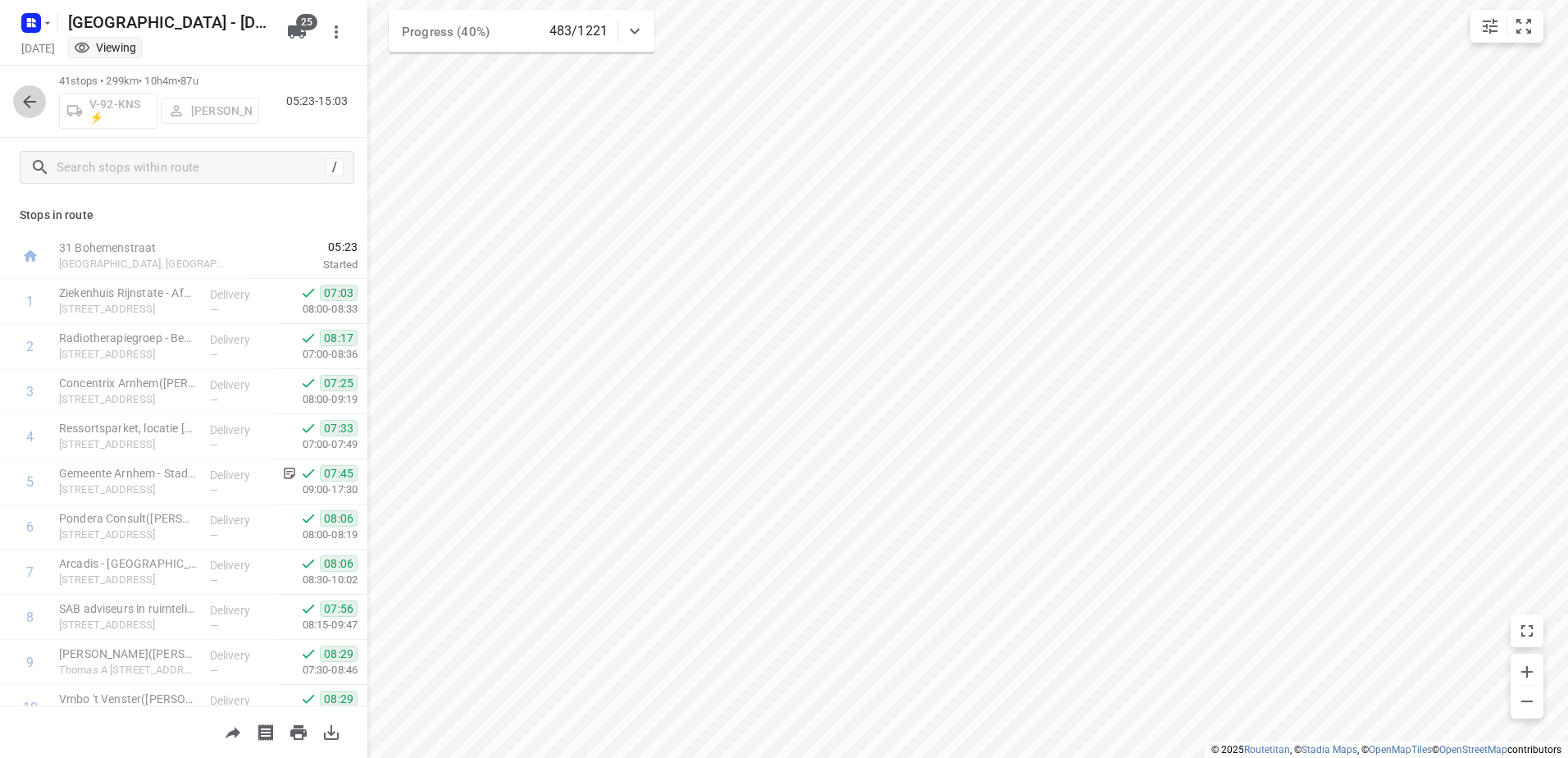
click at [29, 90] on button "button" at bounding box center [30, 102] width 33 height 33
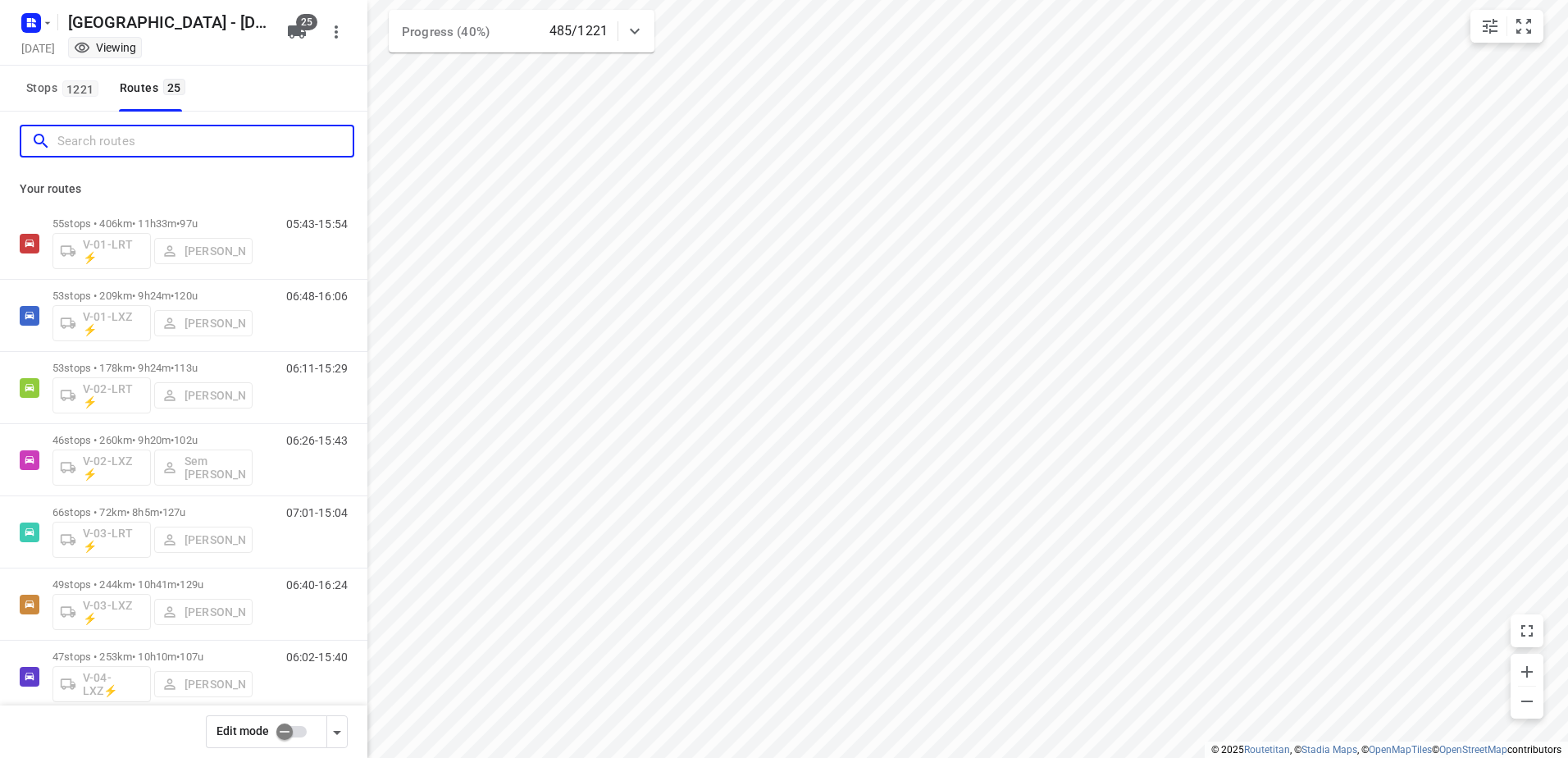
click at [178, 130] on input "Search routes" at bounding box center [205, 141] width 295 height 26
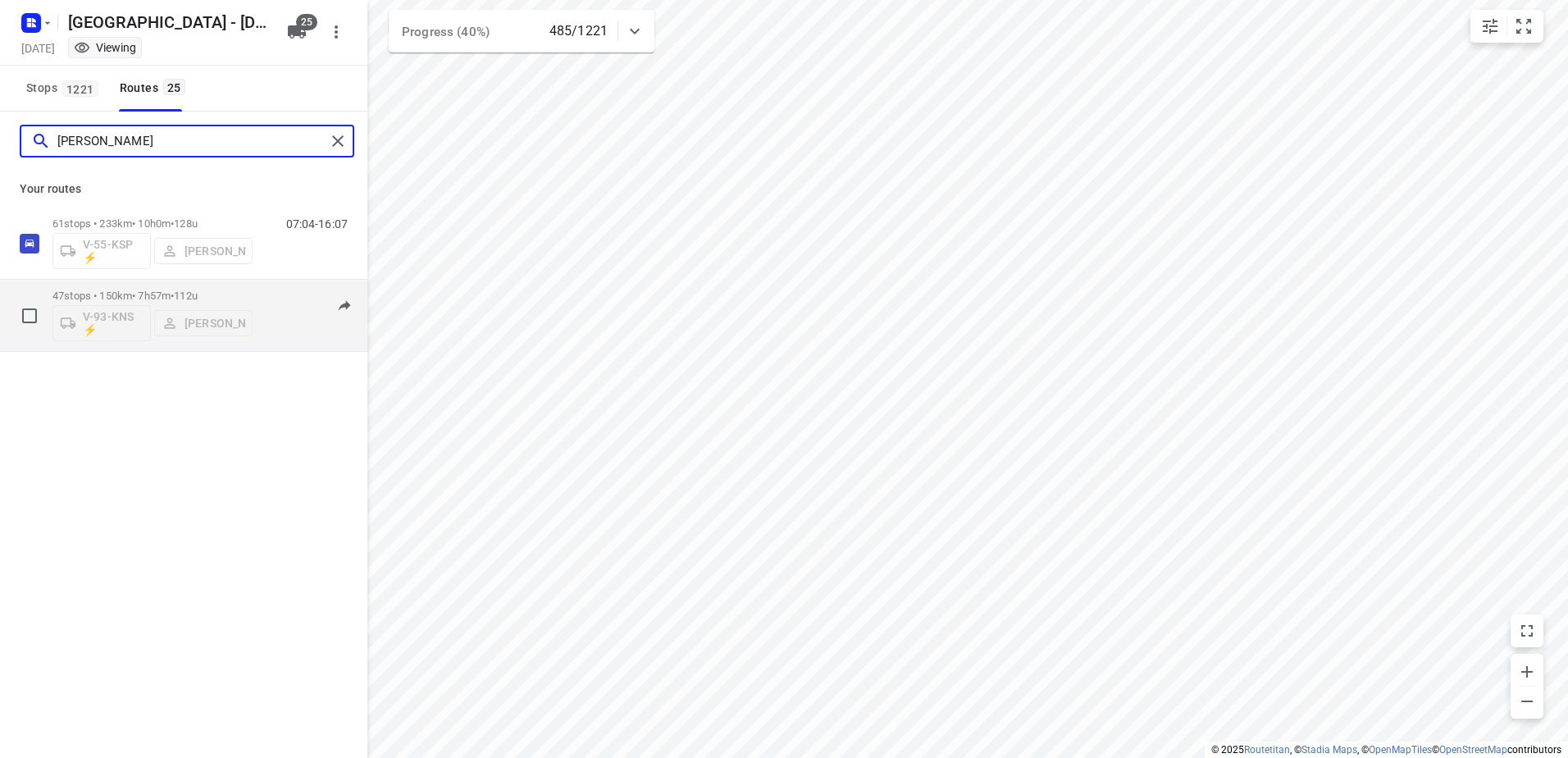
type input "[PERSON_NAME]"
click at [153, 290] on p "47 stops • 150km • 7h57m • 112u" at bounding box center [152, 295] width 200 height 12
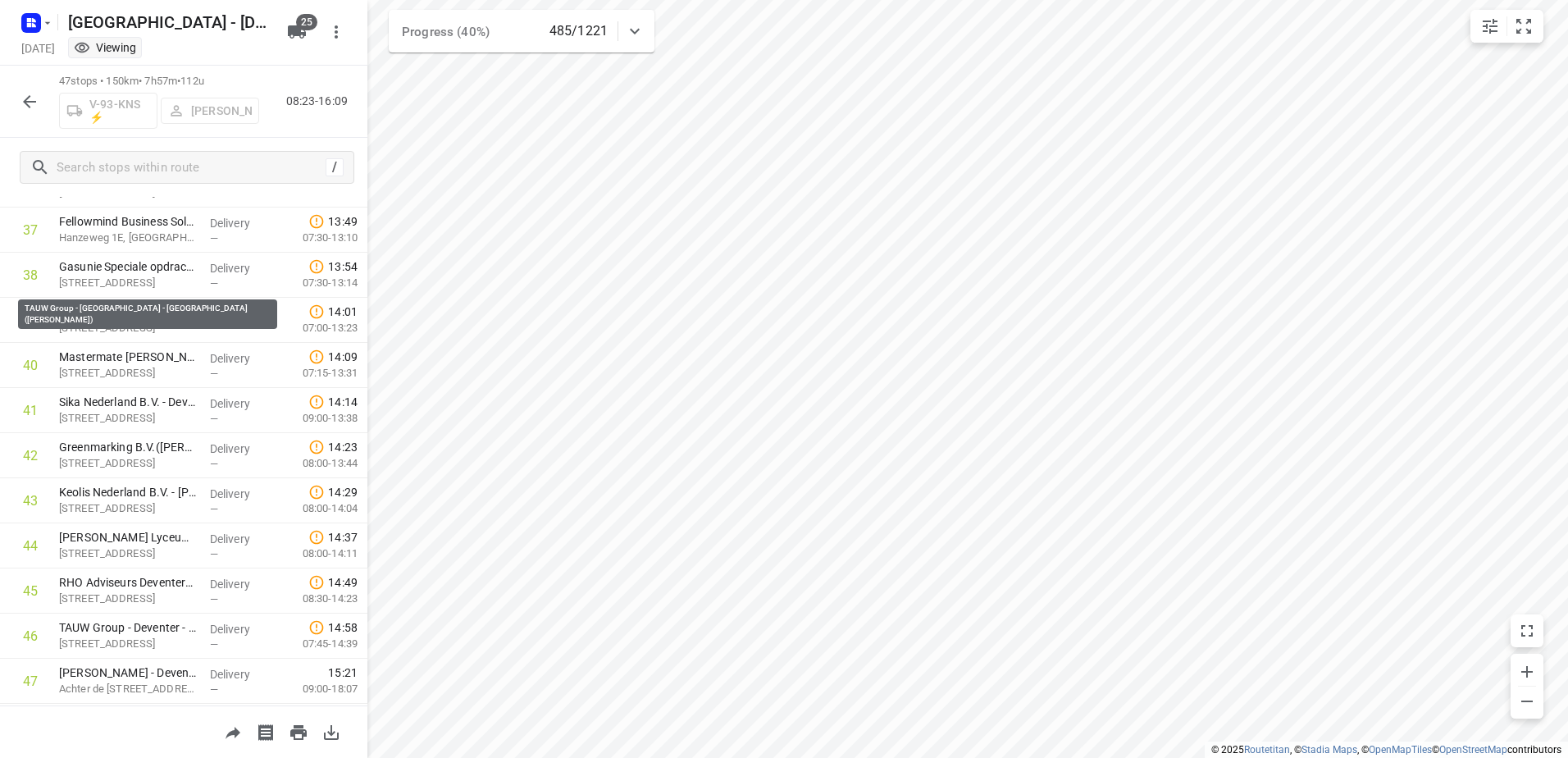
scroll to position [1738, 0]
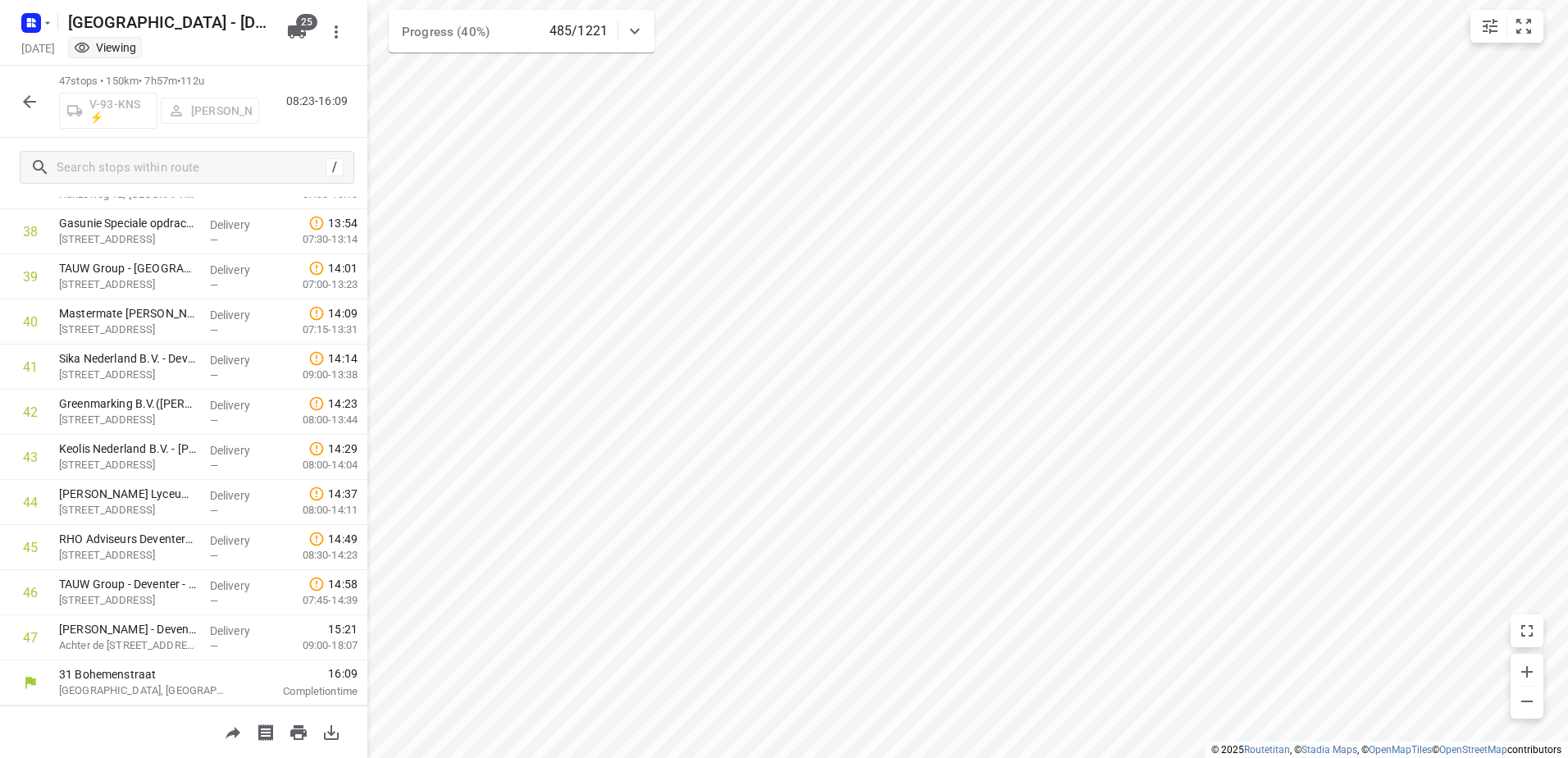
click at [41, 101] on button "button" at bounding box center [30, 102] width 33 height 33
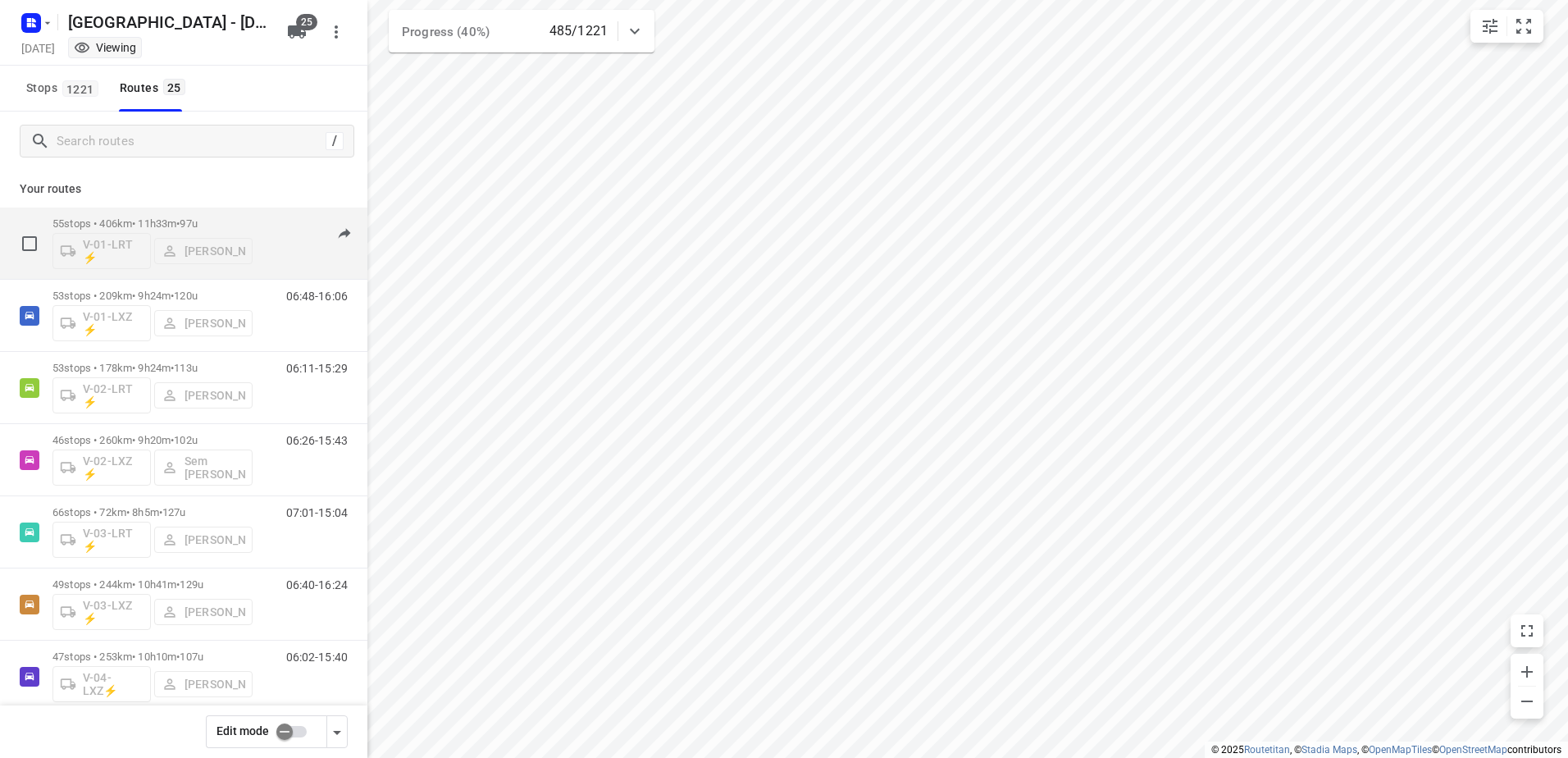
click at [154, 217] on p "55 stops • 406km • 11h33m • 97u" at bounding box center [152, 223] width 200 height 12
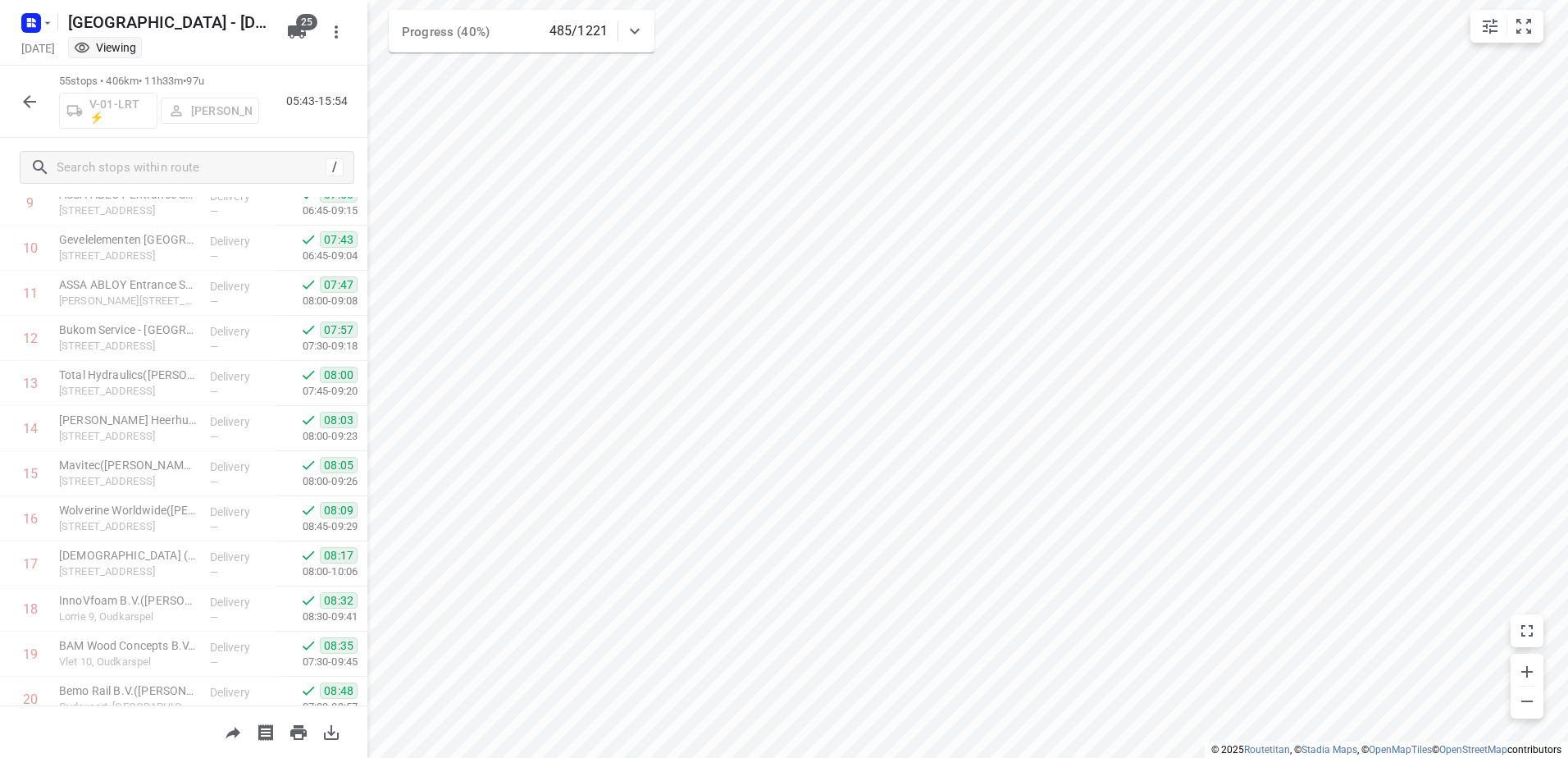
scroll to position [0, 0]
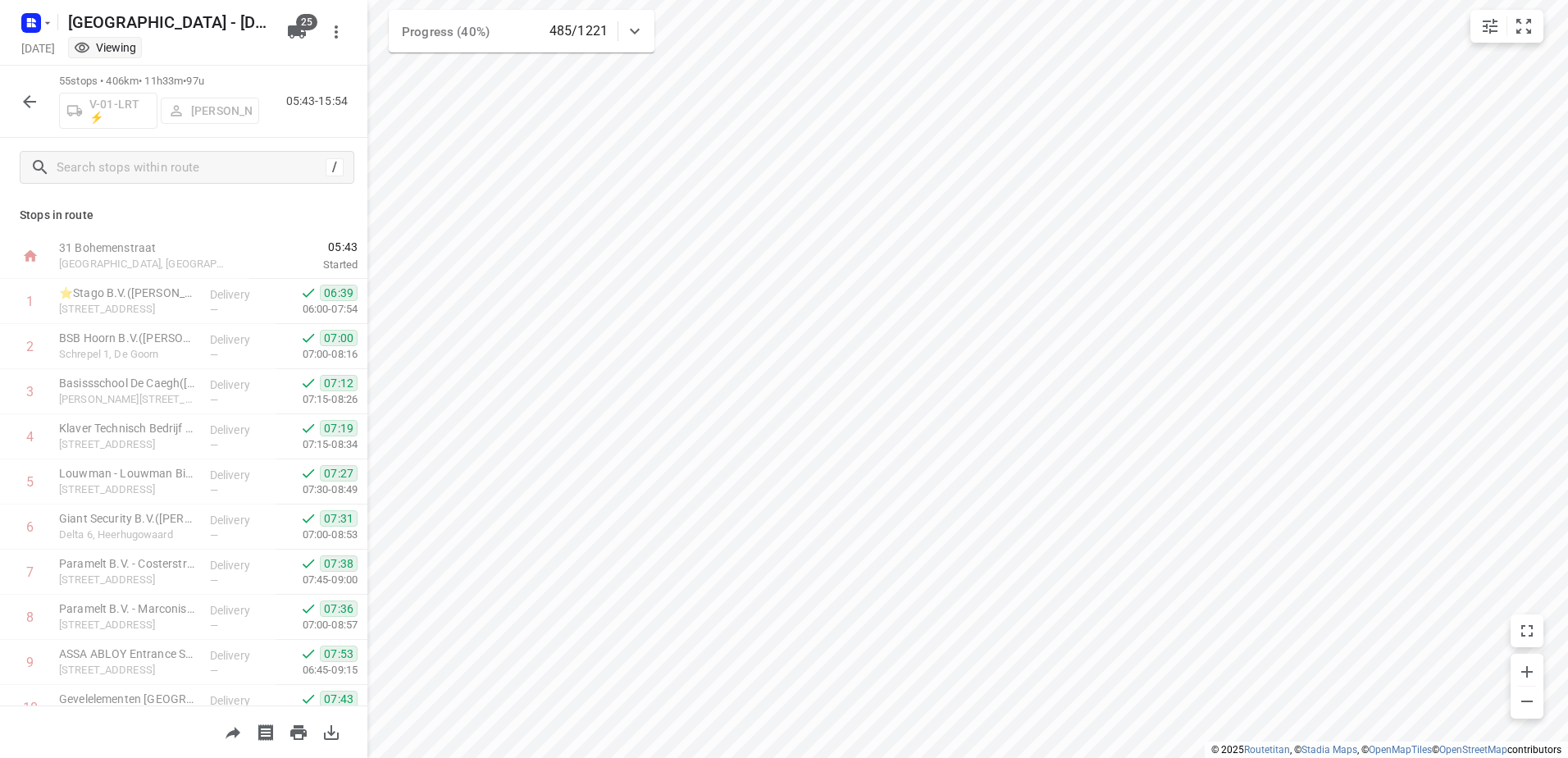
click at [26, 96] on icon "button" at bounding box center [30, 102] width 20 height 20
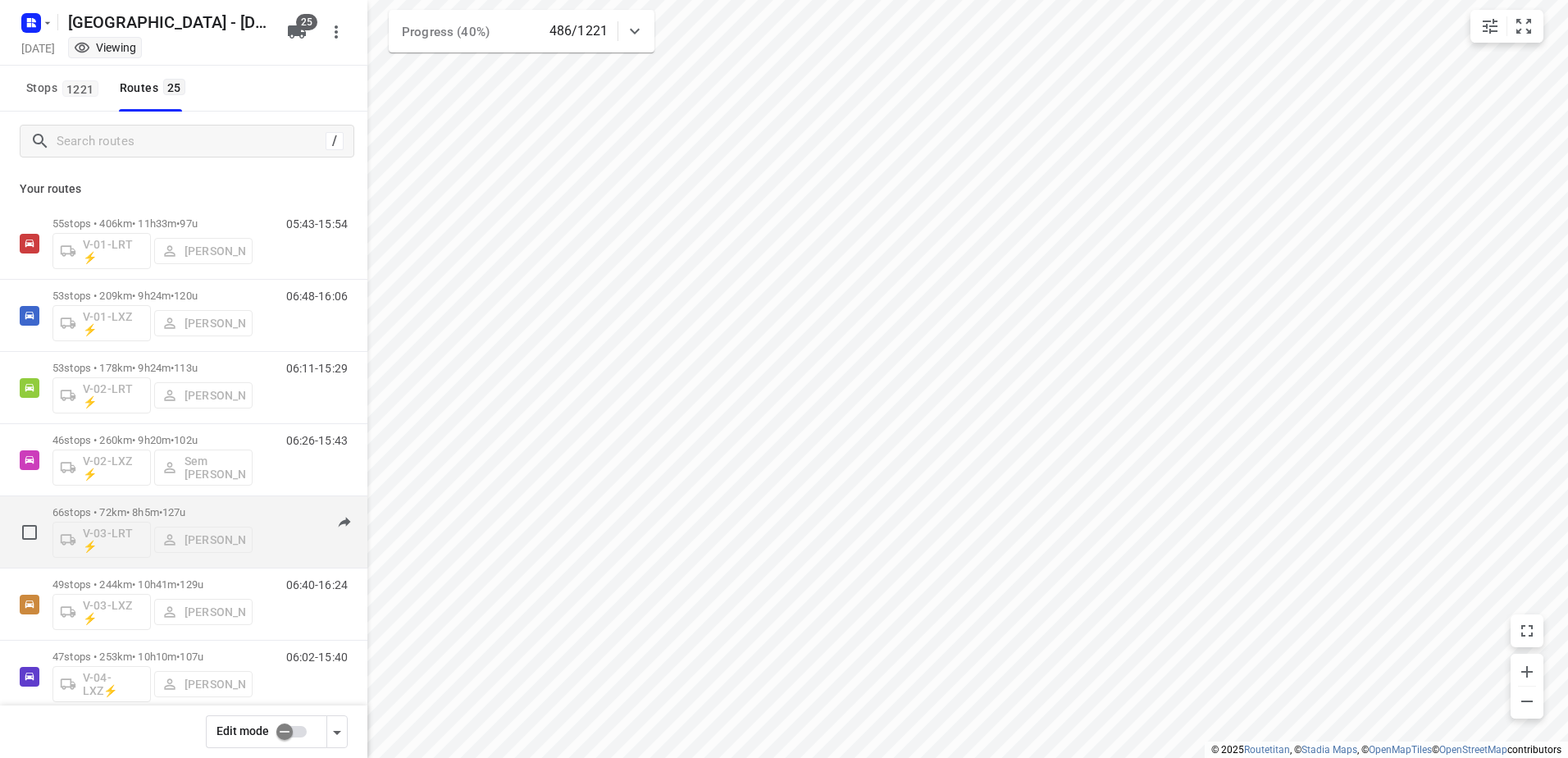
click at [163, 513] on span "•" at bounding box center [161, 512] width 3 height 12
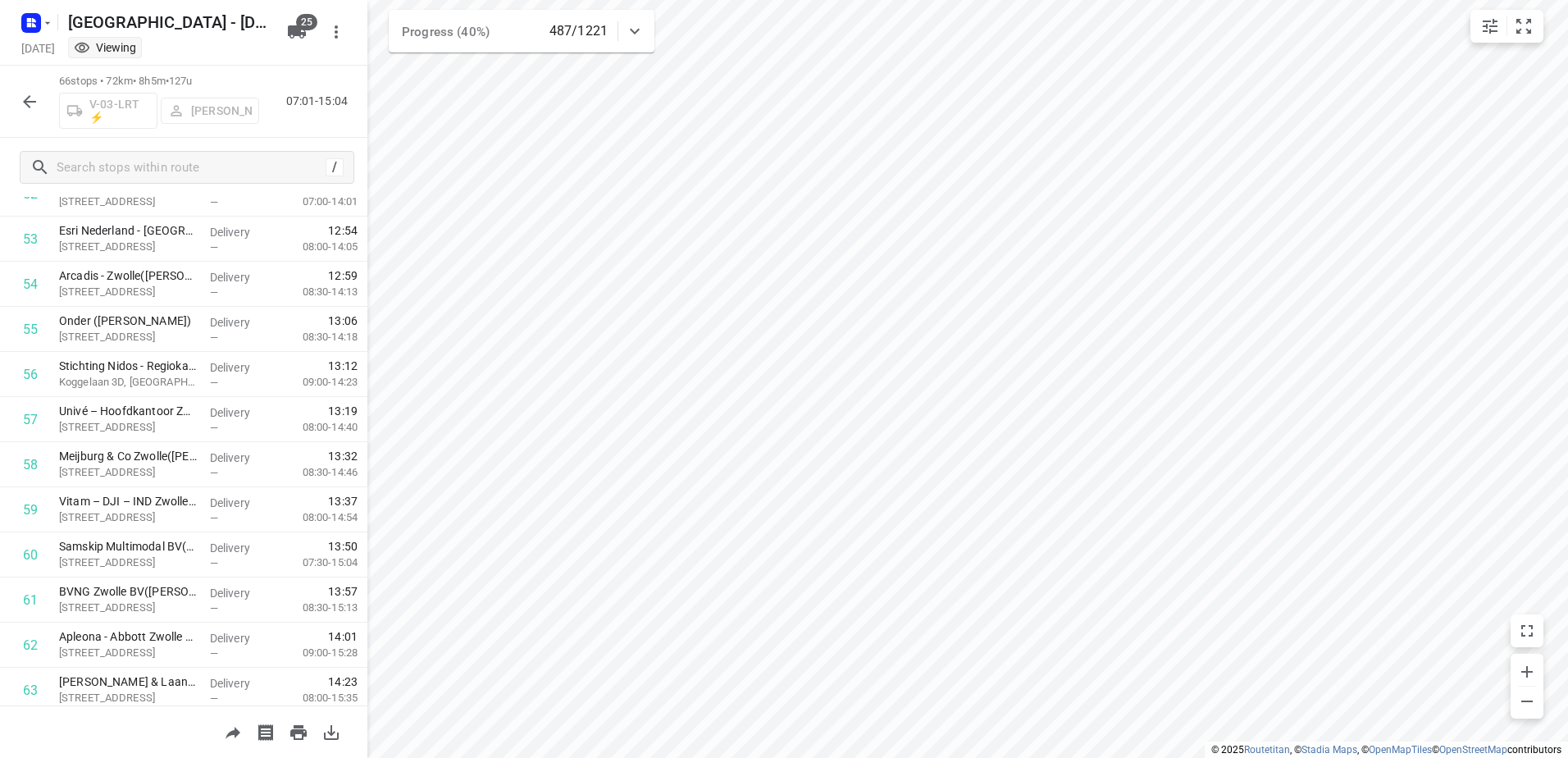
scroll to position [2596, 0]
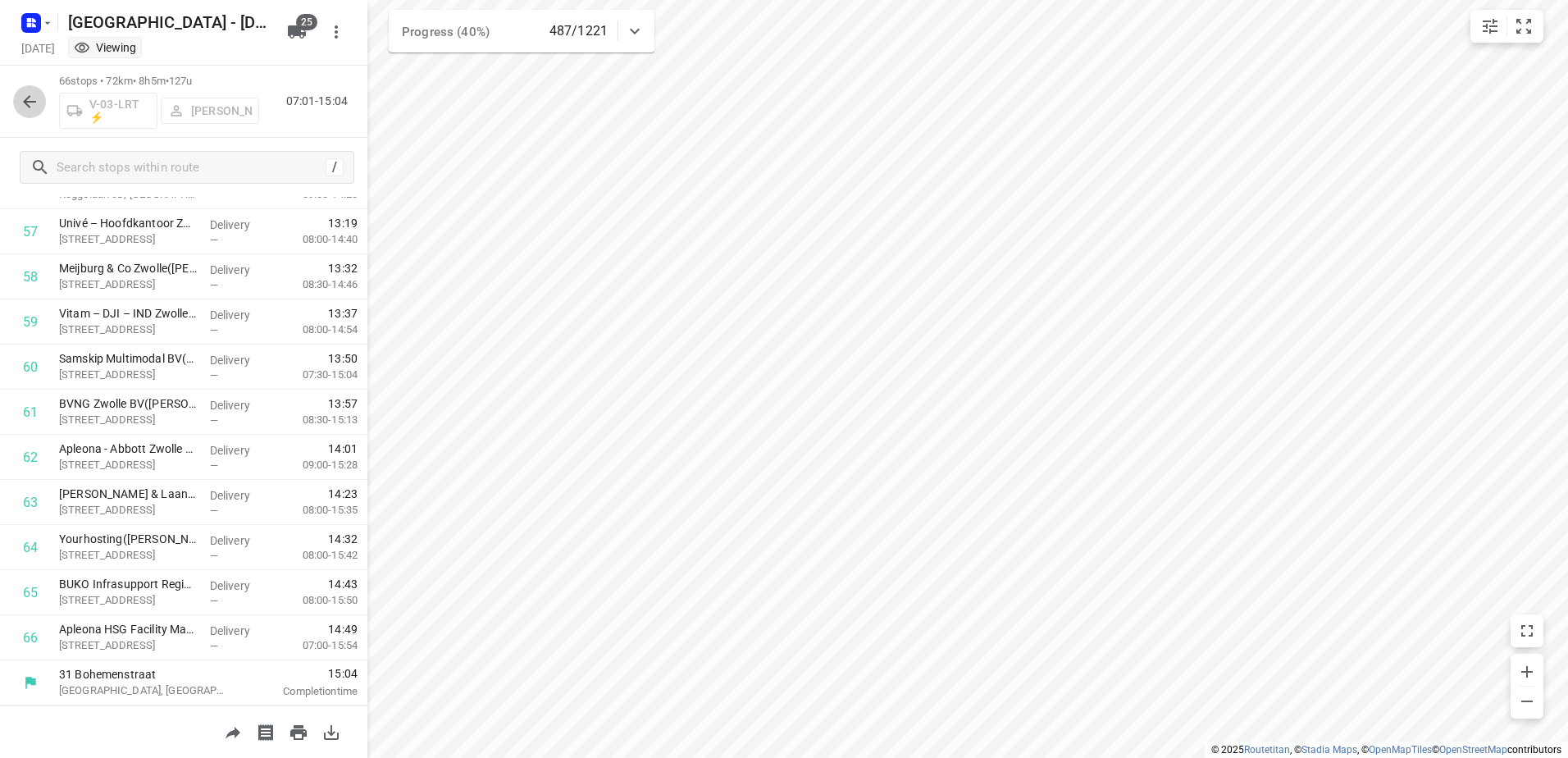
click at [27, 103] on icon "button" at bounding box center [30, 102] width 20 height 20
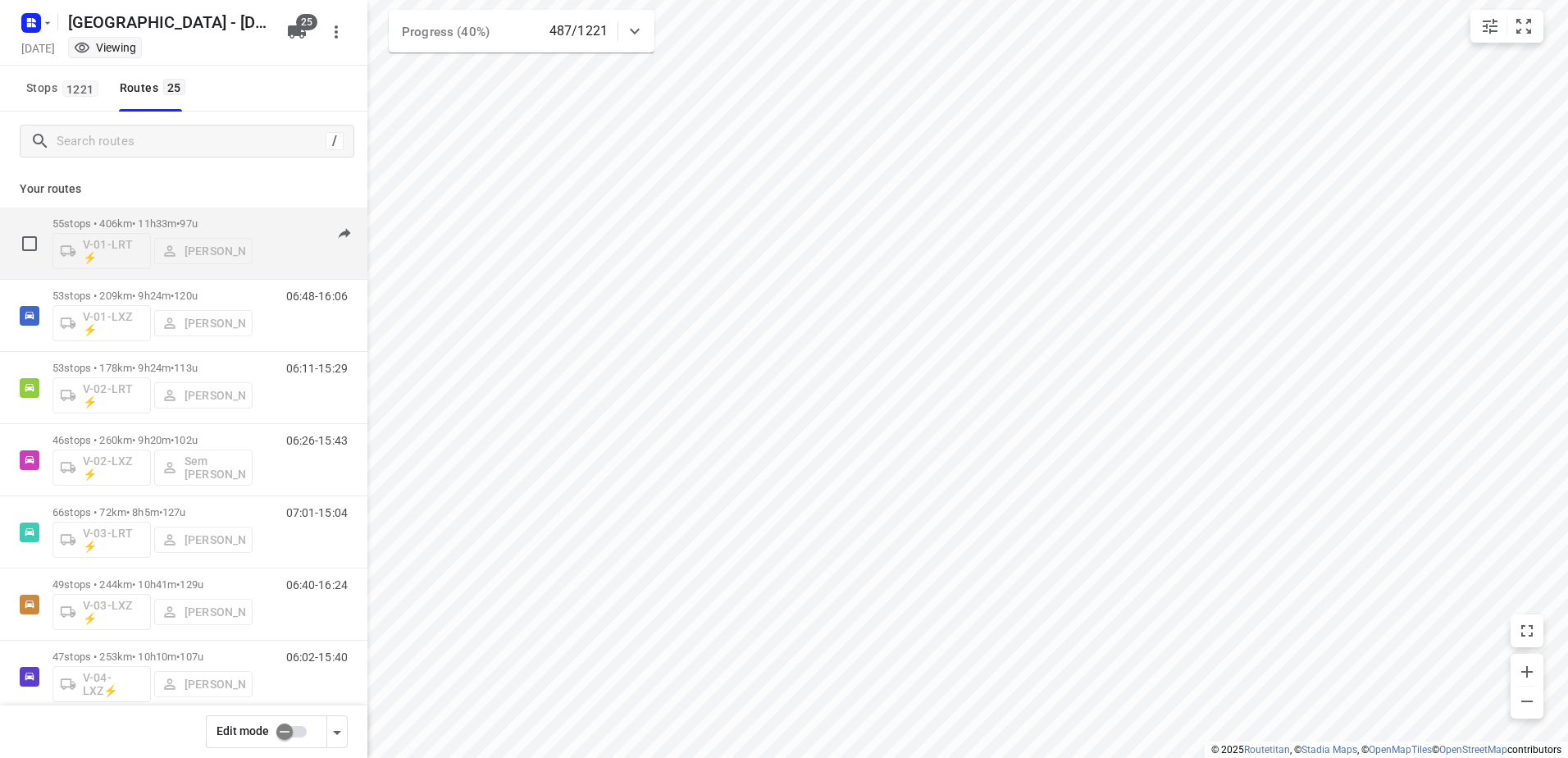
click at [138, 212] on div "55 stops • 406km • 11h33m • 97u V-01-LRT ⚡ [PERSON_NAME]" at bounding box center [152, 243] width 200 height 68
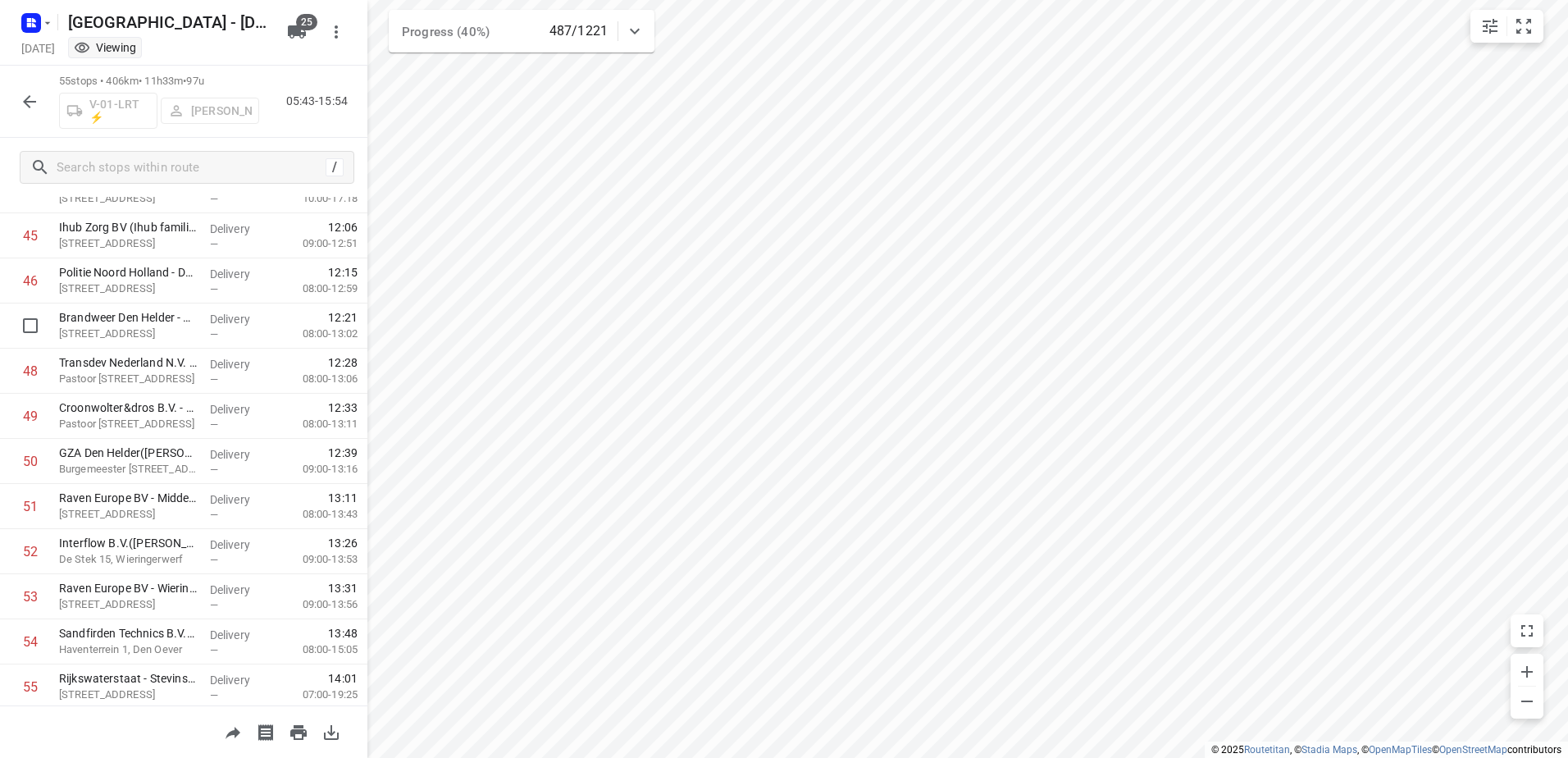
scroll to position [2099, 0]
click at [27, 100] on icon "button" at bounding box center [30, 102] width 13 height 13
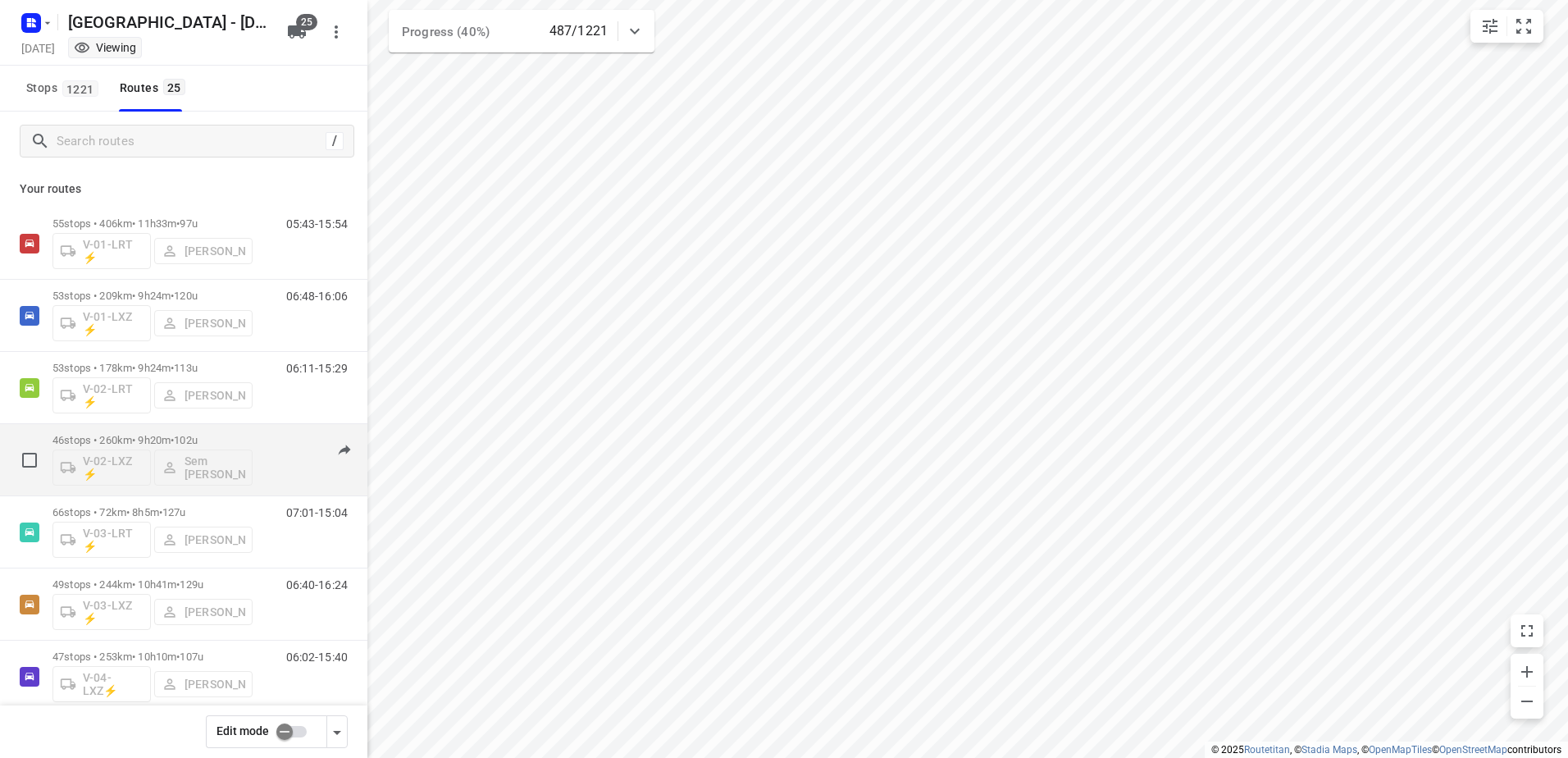
click at [139, 440] on p "46 stops • 260km • 9h20m • 102u" at bounding box center [152, 440] width 200 height 12
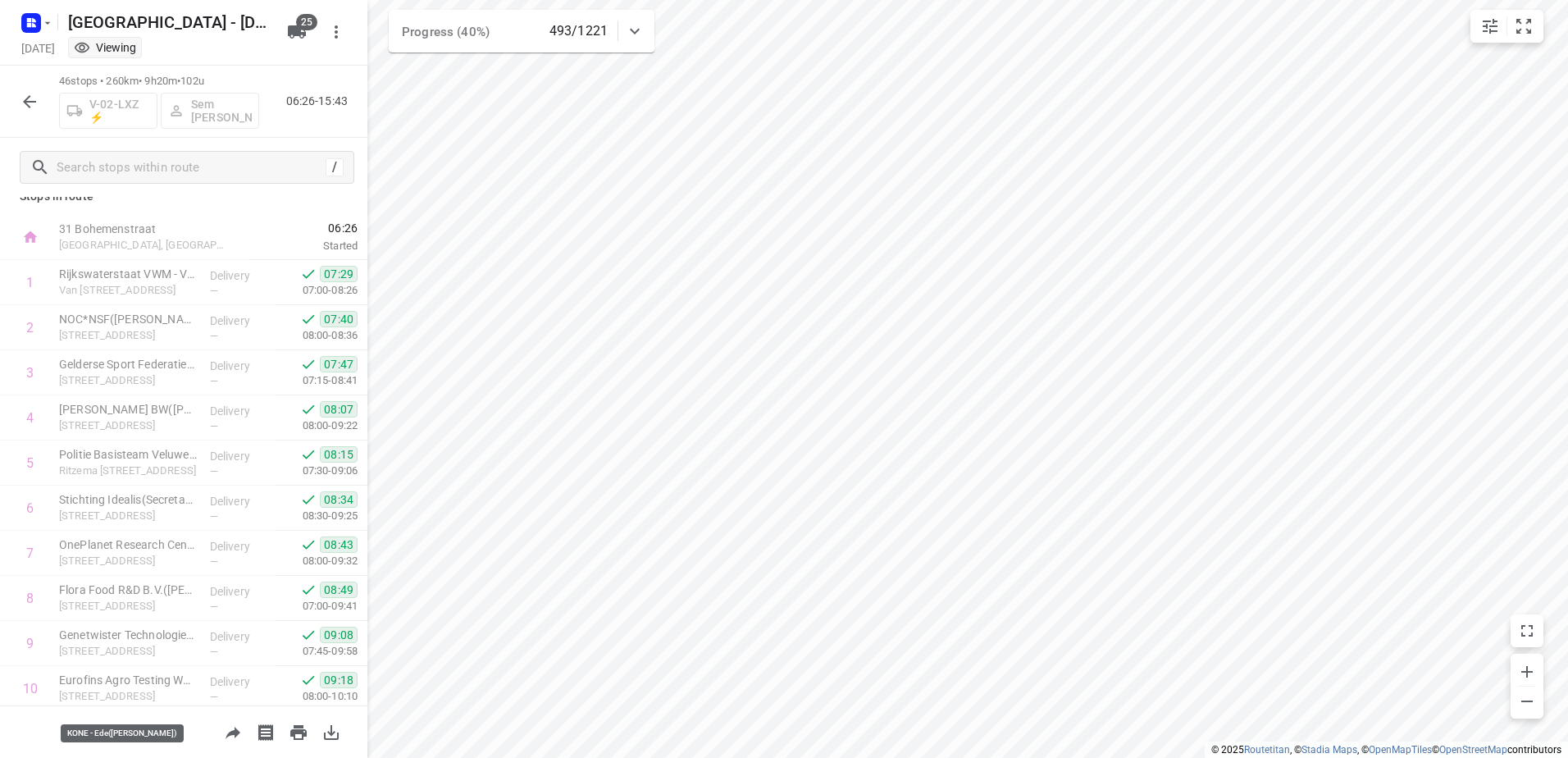
scroll to position [0, 0]
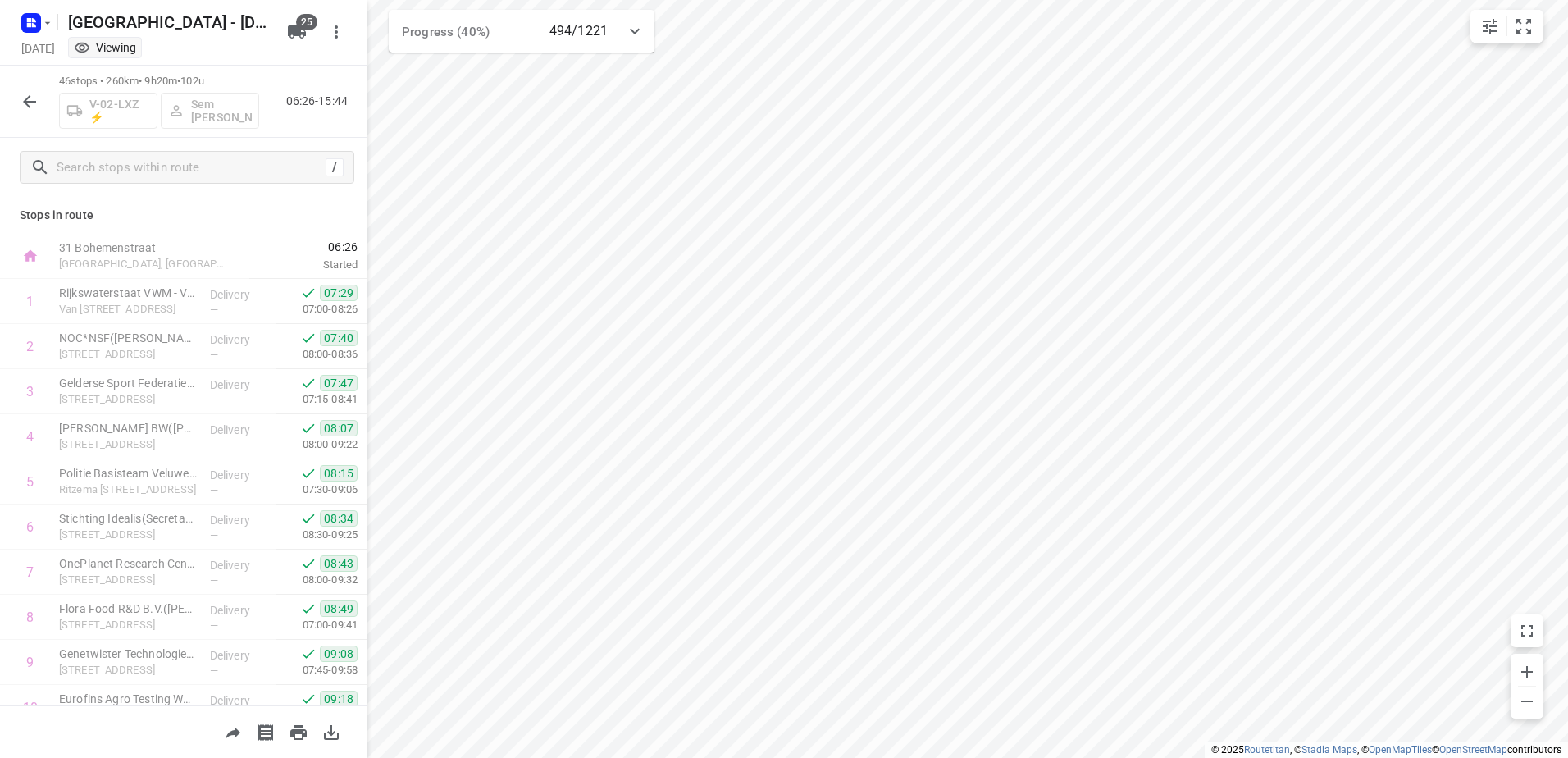
click at [32, 100] on icon "button" at bounding box center [30, 102] width 20 height 20
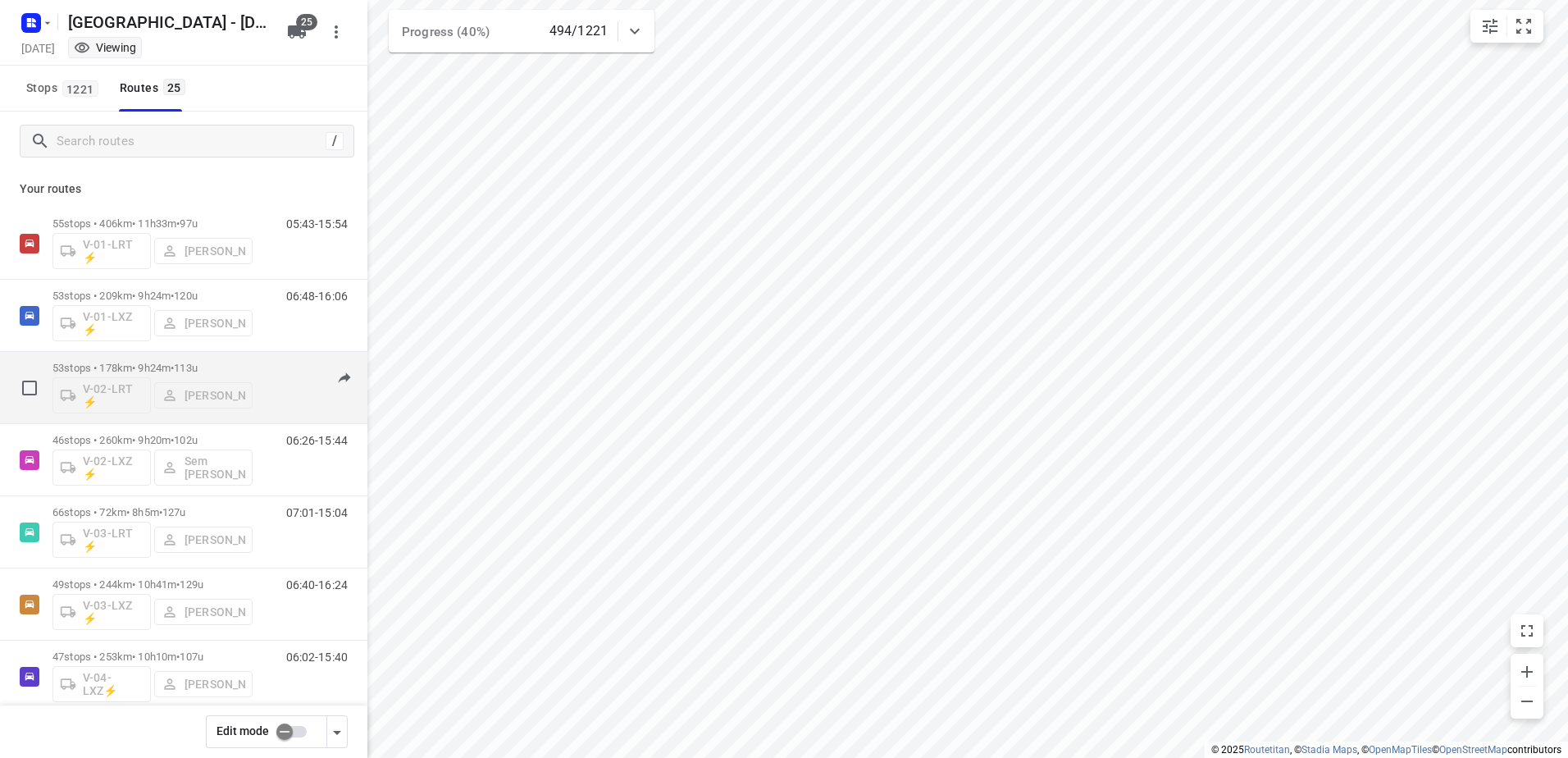
click at [130, 358] on div "53 stops • 178km • 9h24m • 113u V-02-LRT ⚡ [PERSON_NAME]" at bounding box center [152, 387] width 200 height 68
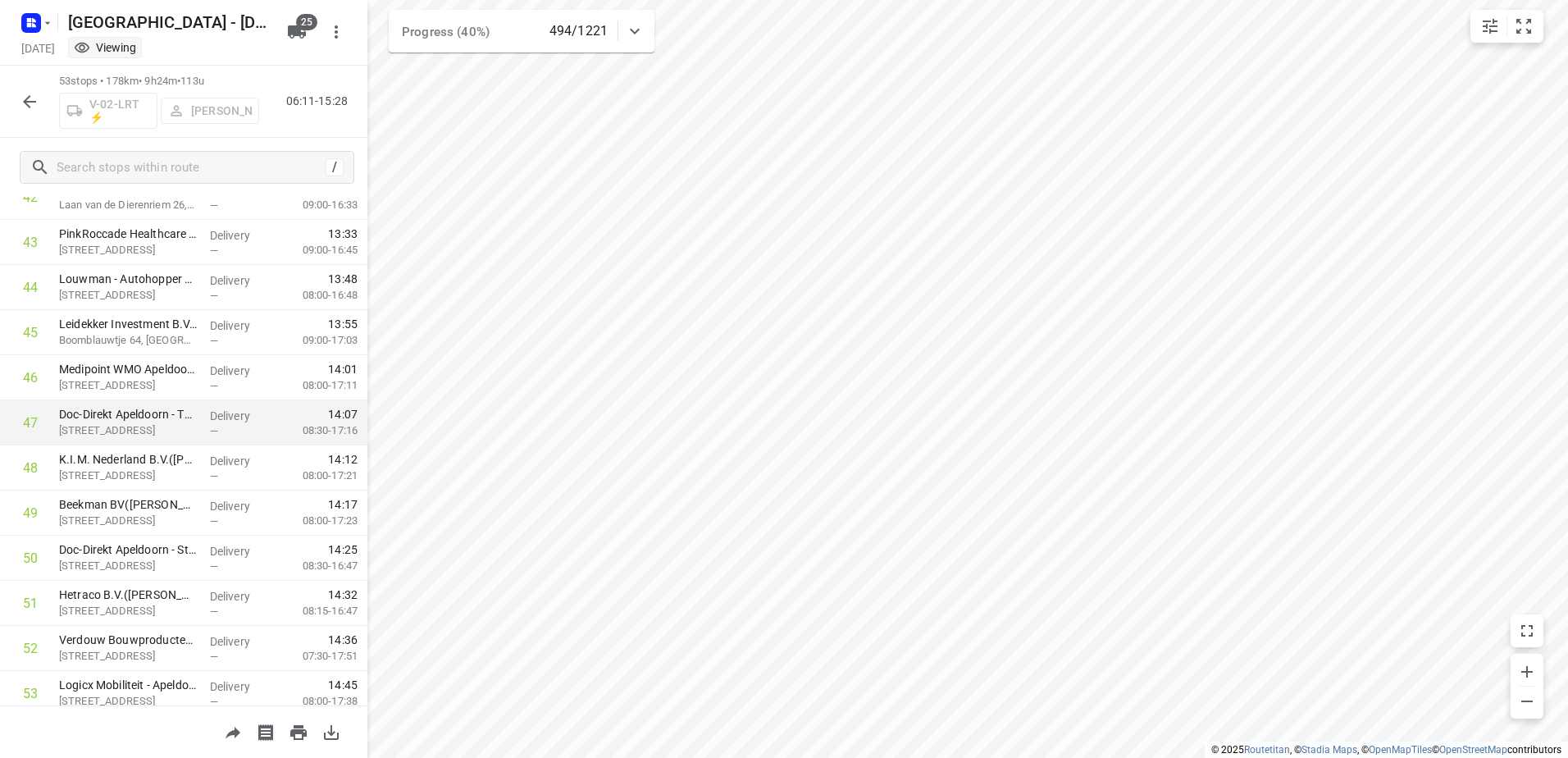
scroll to position [2009, 0]
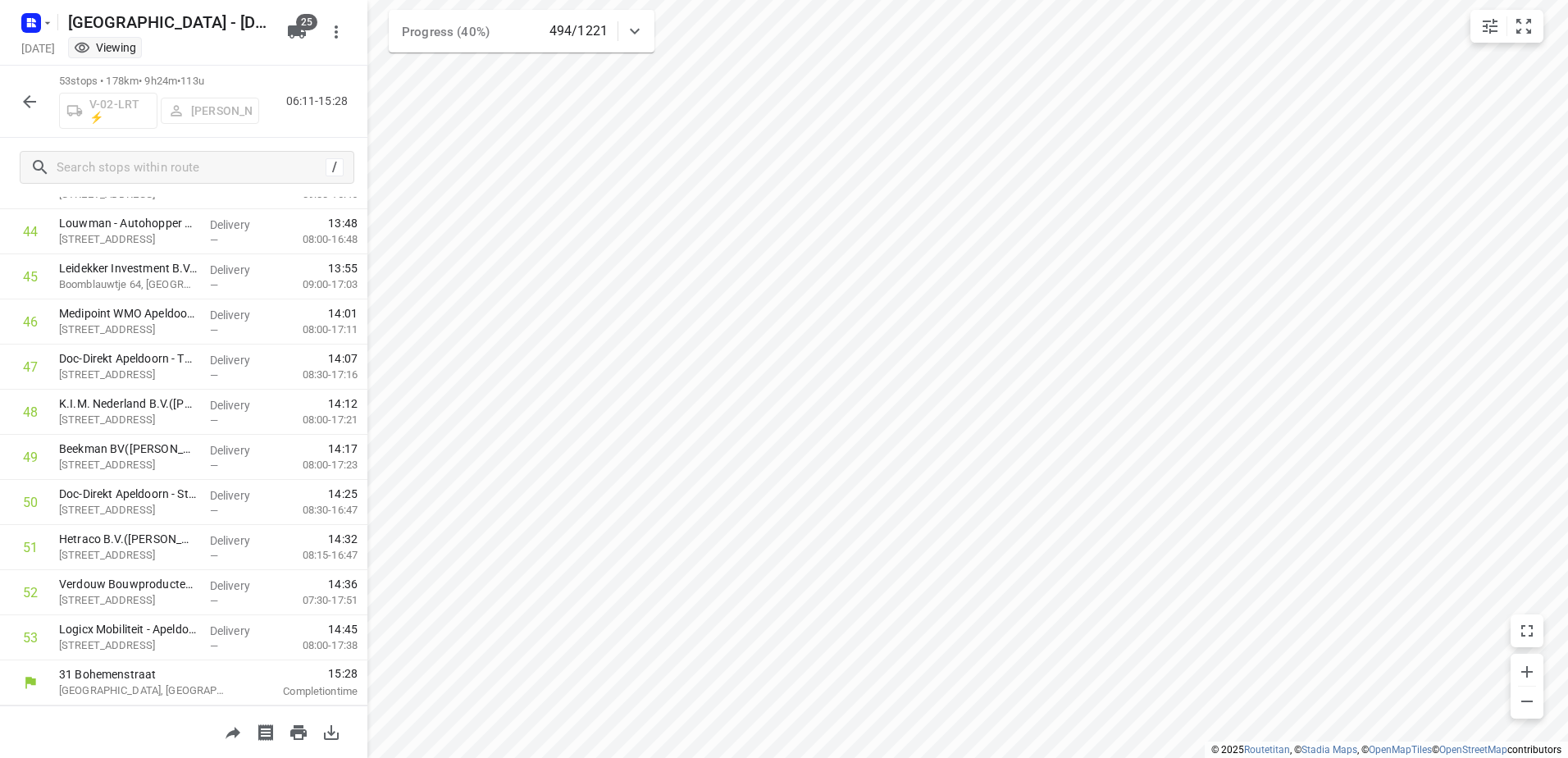
click at [28, 102] on icon "button" at bounding box center [30, 102] width 13 height 13
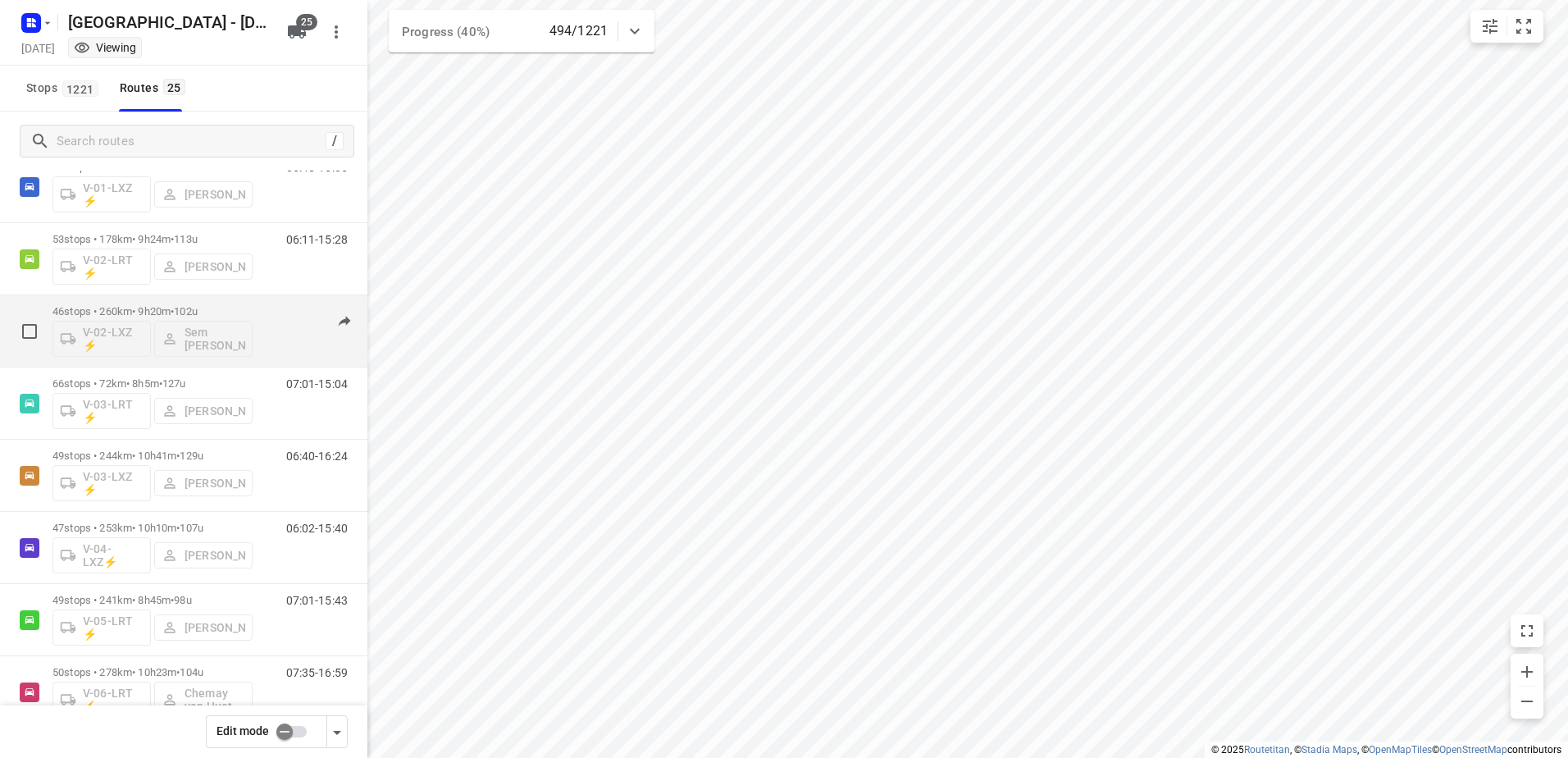
scroll to position [246, 0]
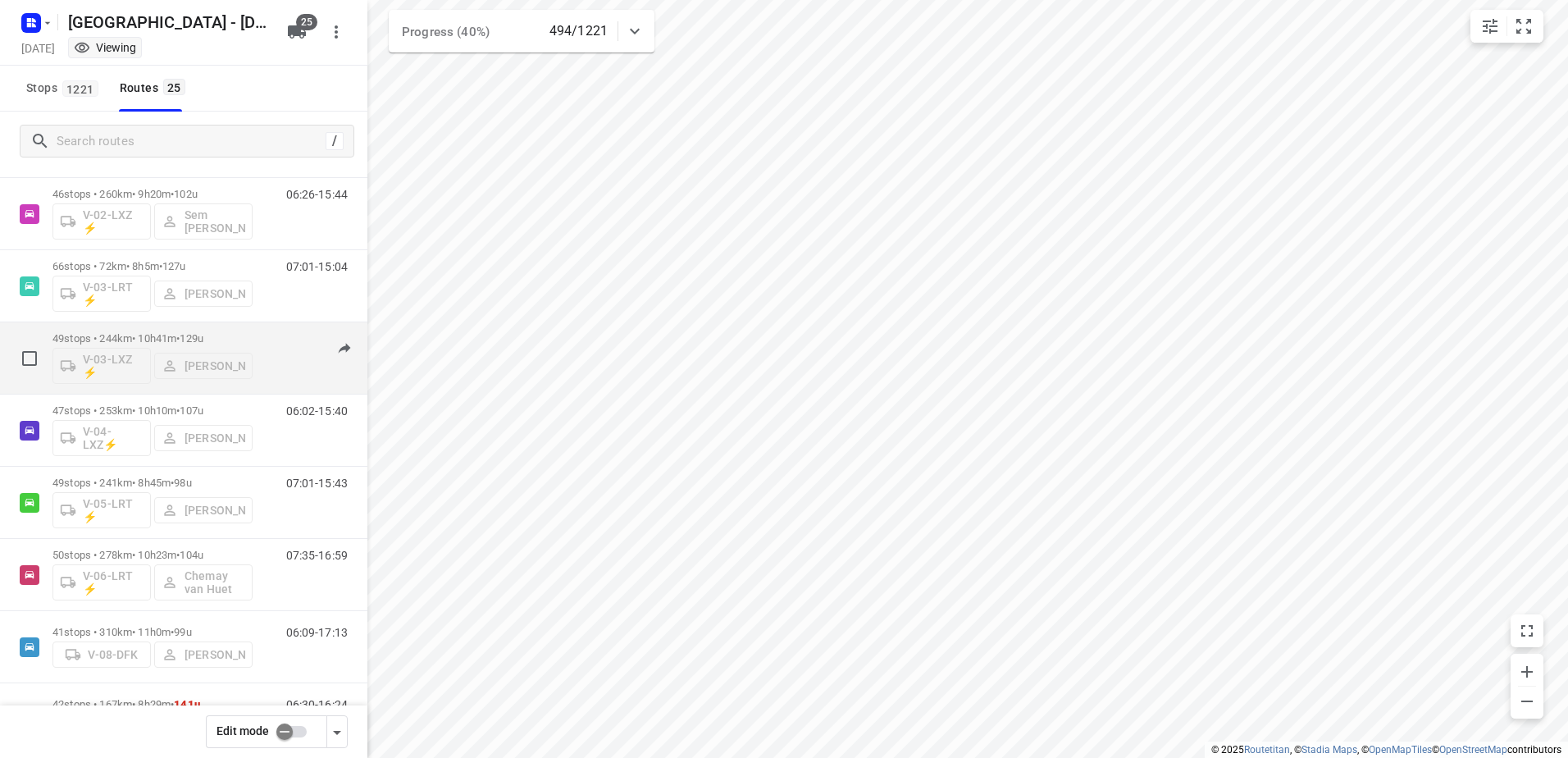
click at [147, 331] on div "49 stops • 244km • 10h41m • 129u V-03-LXZ ⚡ [PERSON_NAME]" at bounding box center [152, 358] width 200 height 68
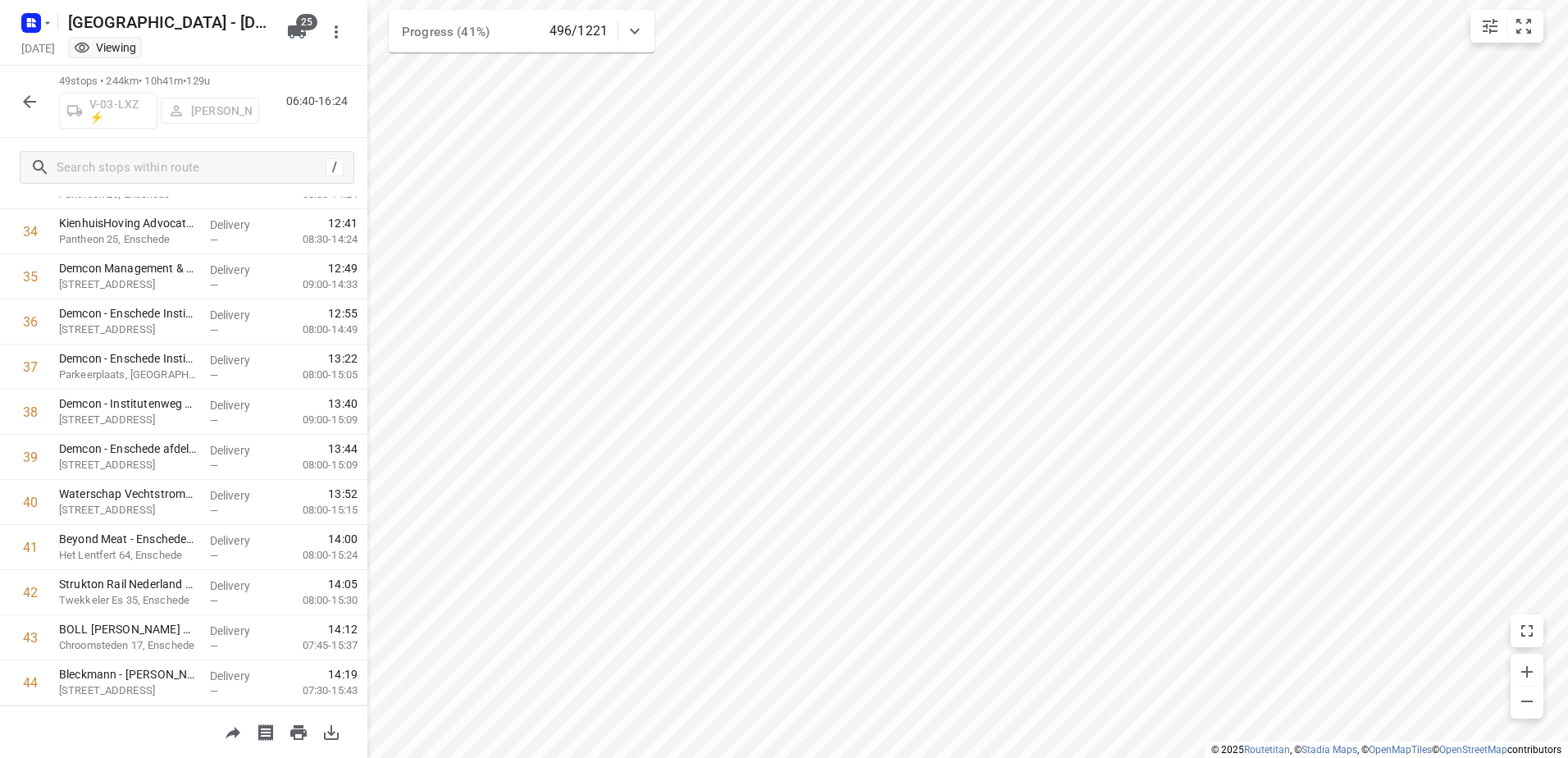
scroll to position [1829, 0]
click at [20, 90] on button "button" at bounding box center [30, 102] width 33 height 33
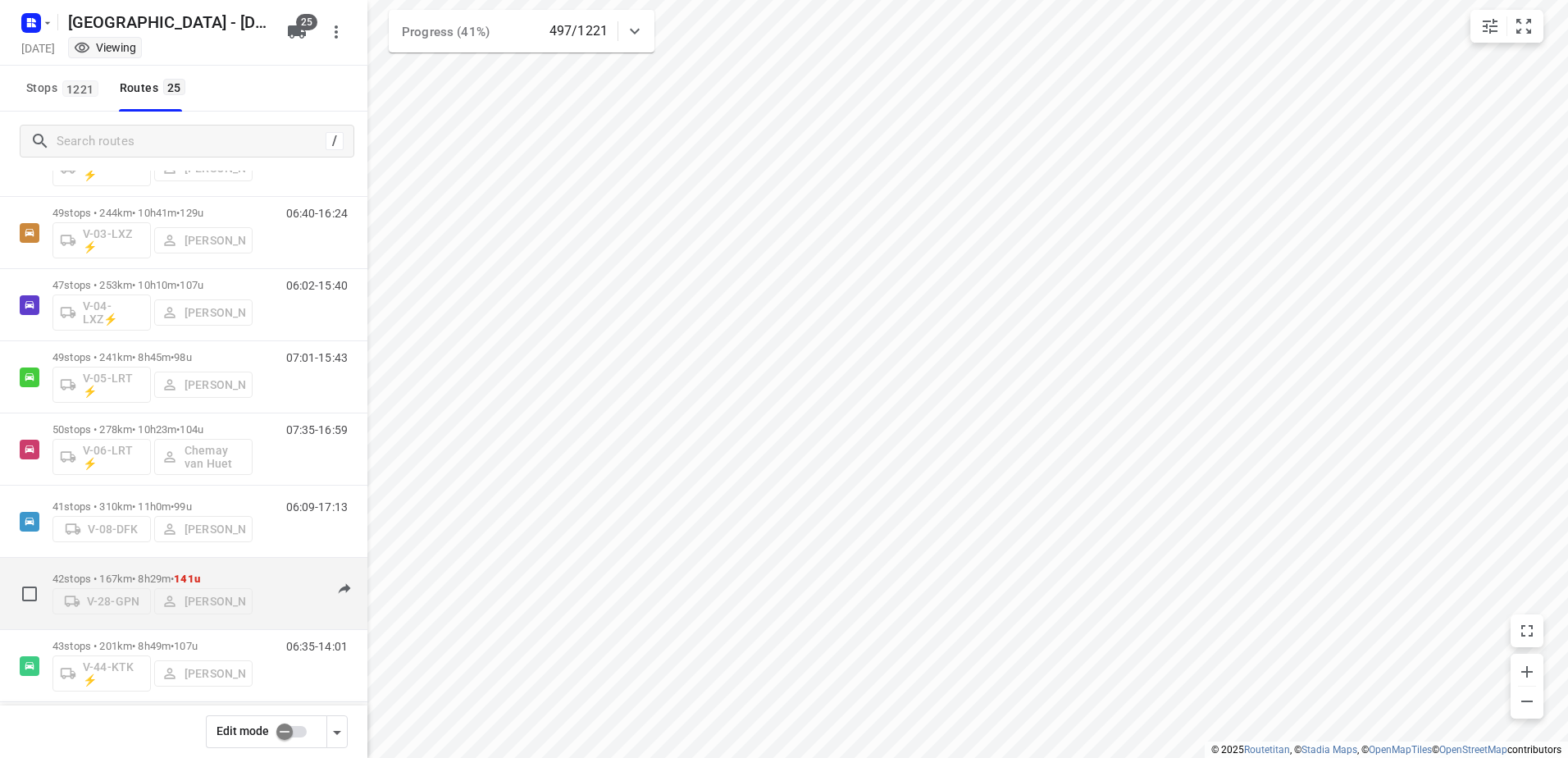
scroll to position [410, 0]
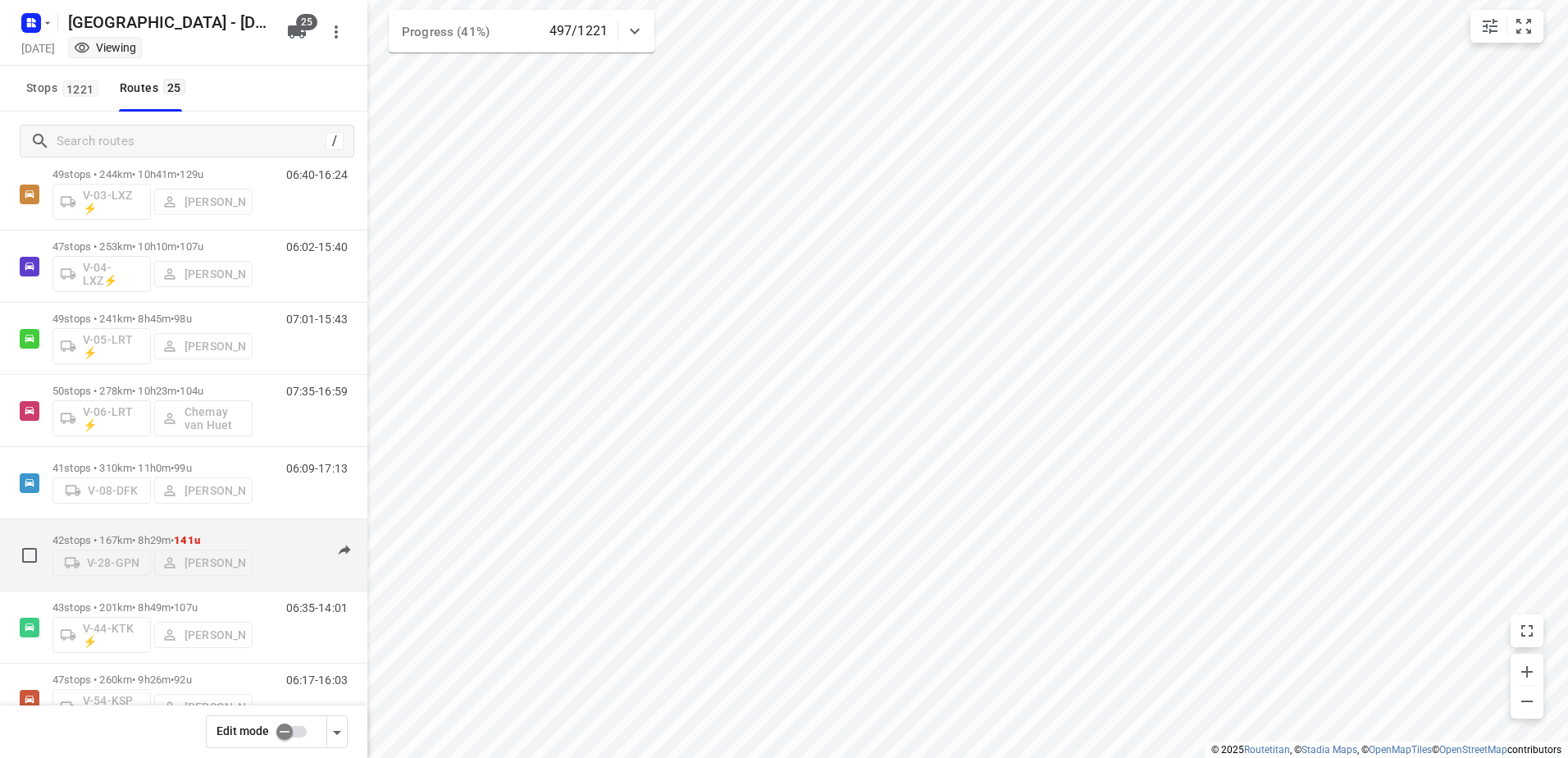
click at [138, 534] on p "42 stops • 167km • 8h29m • 141u" at bounding box center [152, 540] width 200 height 12
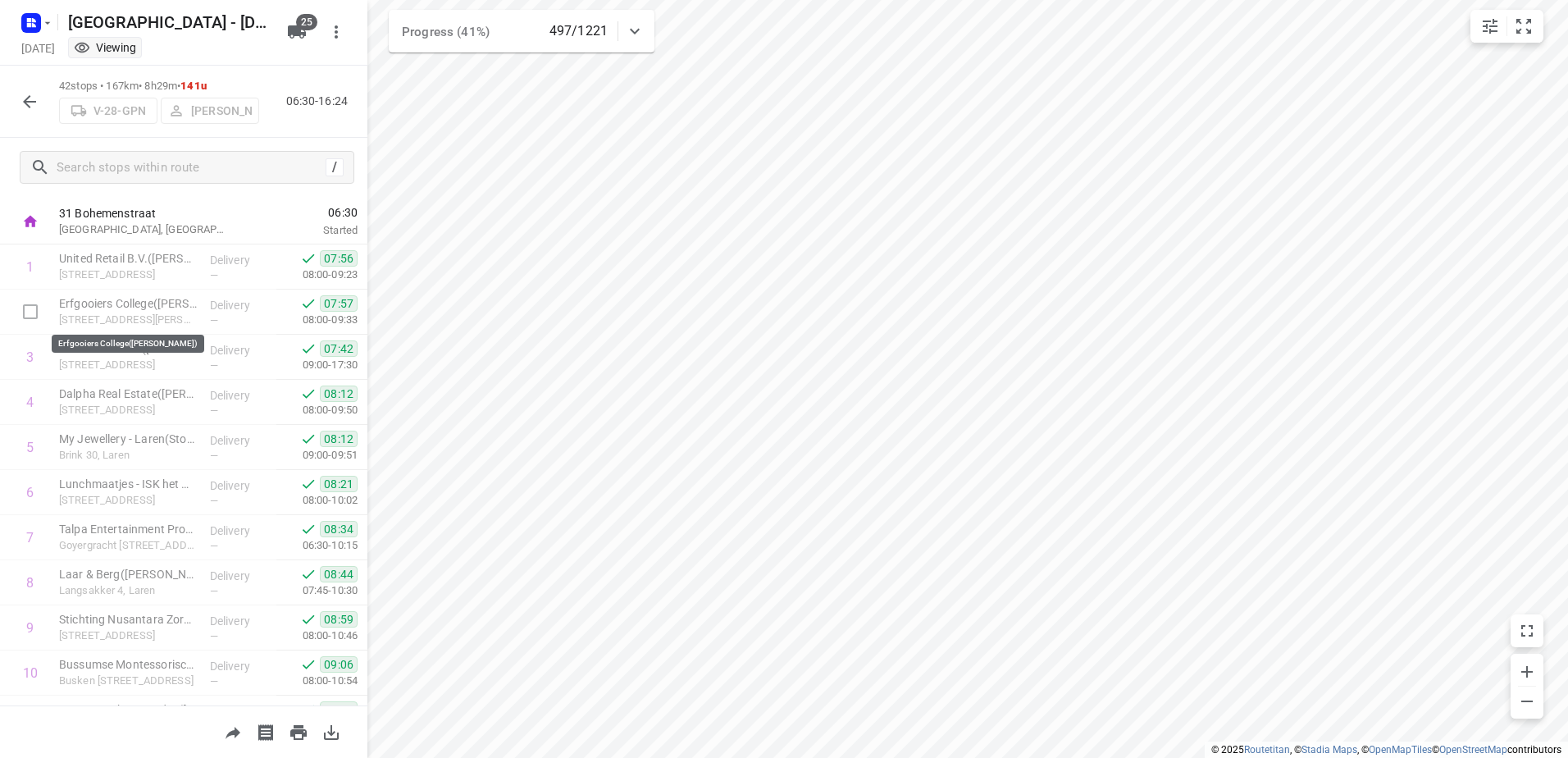
scroll to position [0, 0]
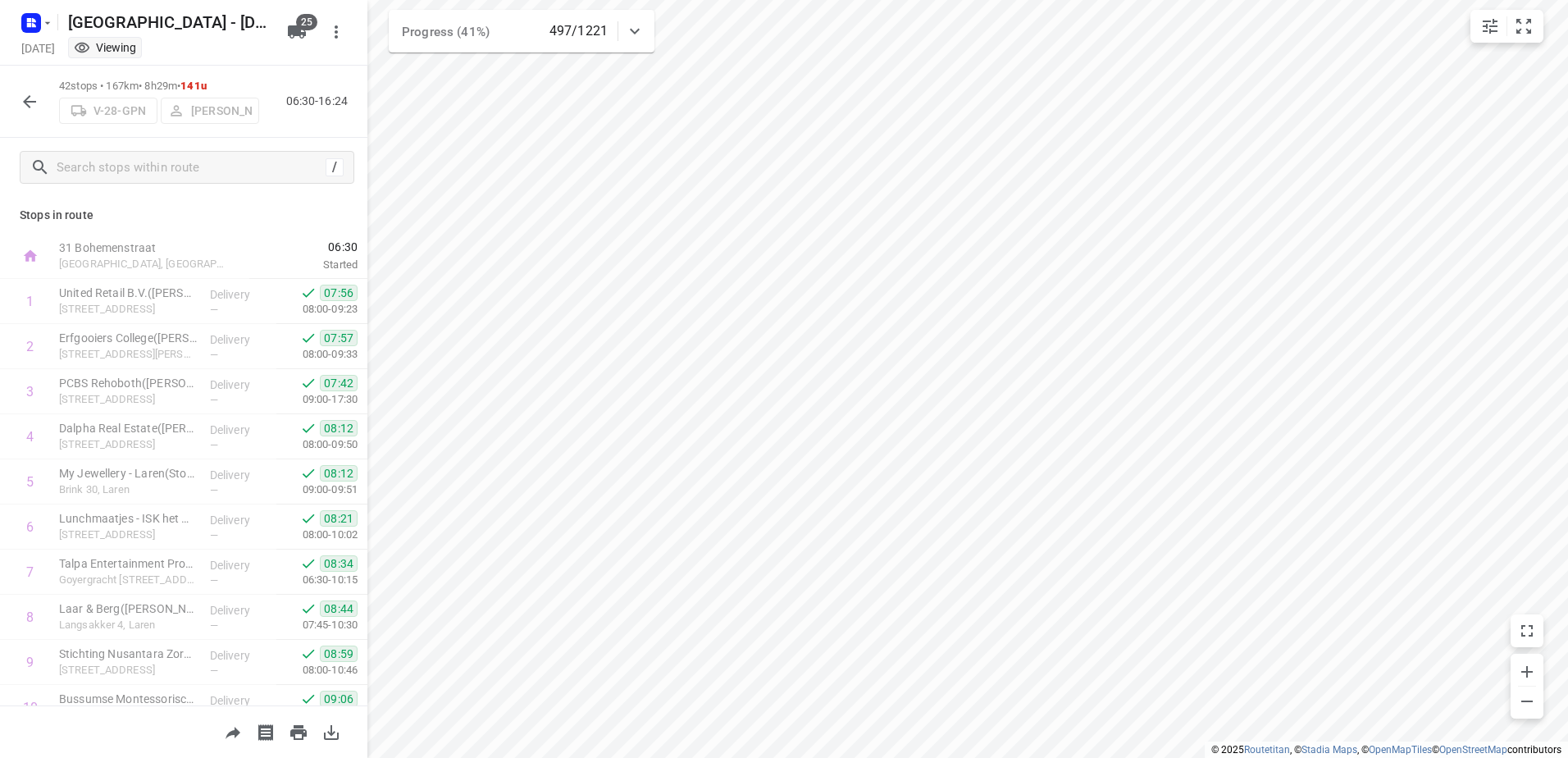
click at [16, 86] on div at bounding box center [30, 102] width 33 height 33
click at [28, 105] on icon "button" at bounding box center [30, 102] width 13 height 13
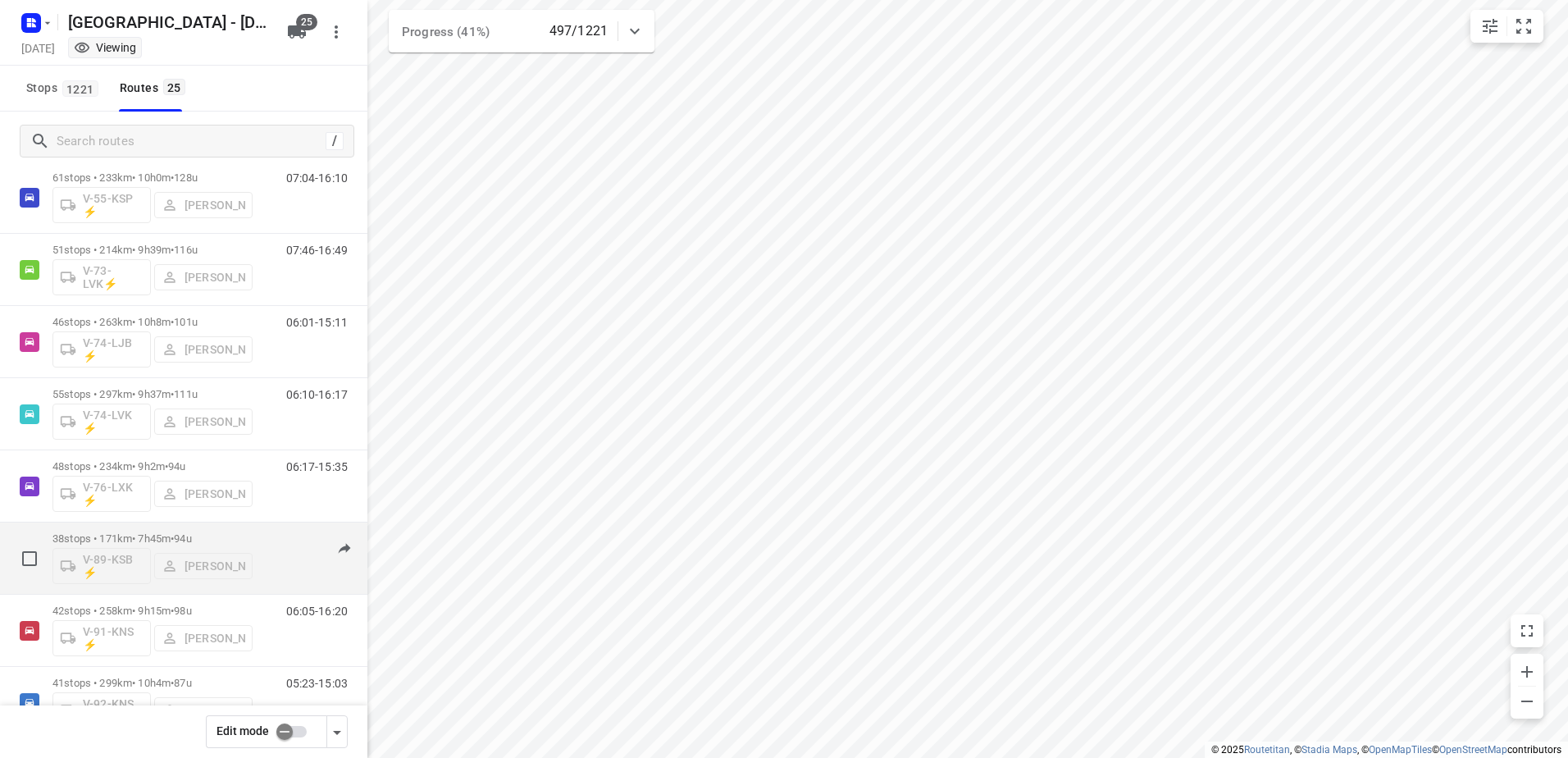
scroll to position [1323, 0]
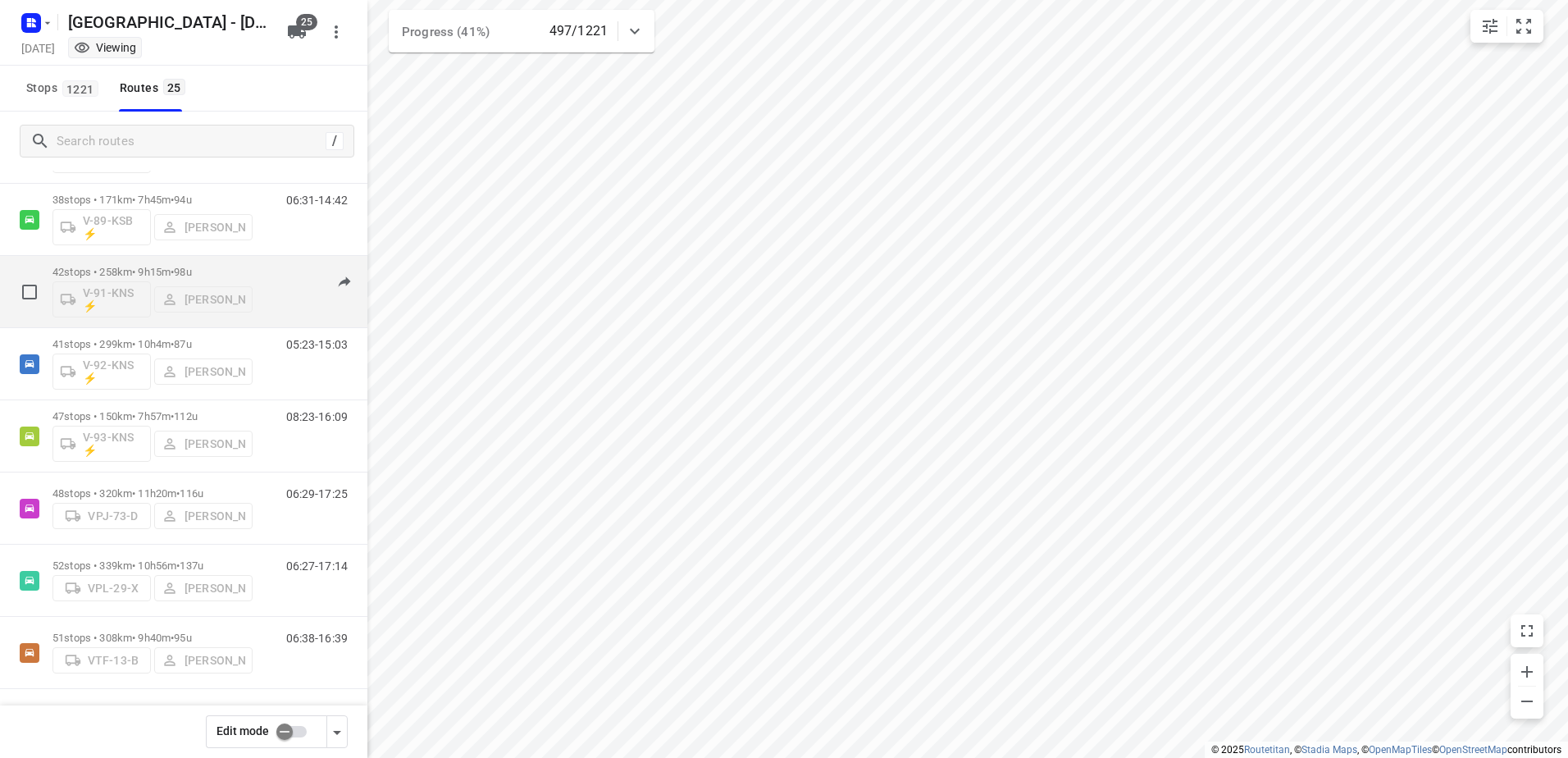
click at [143, 273] on p "42 stops • 258km • 9h15m • 98u" at bounding box center [152, 271] width 200 height 12
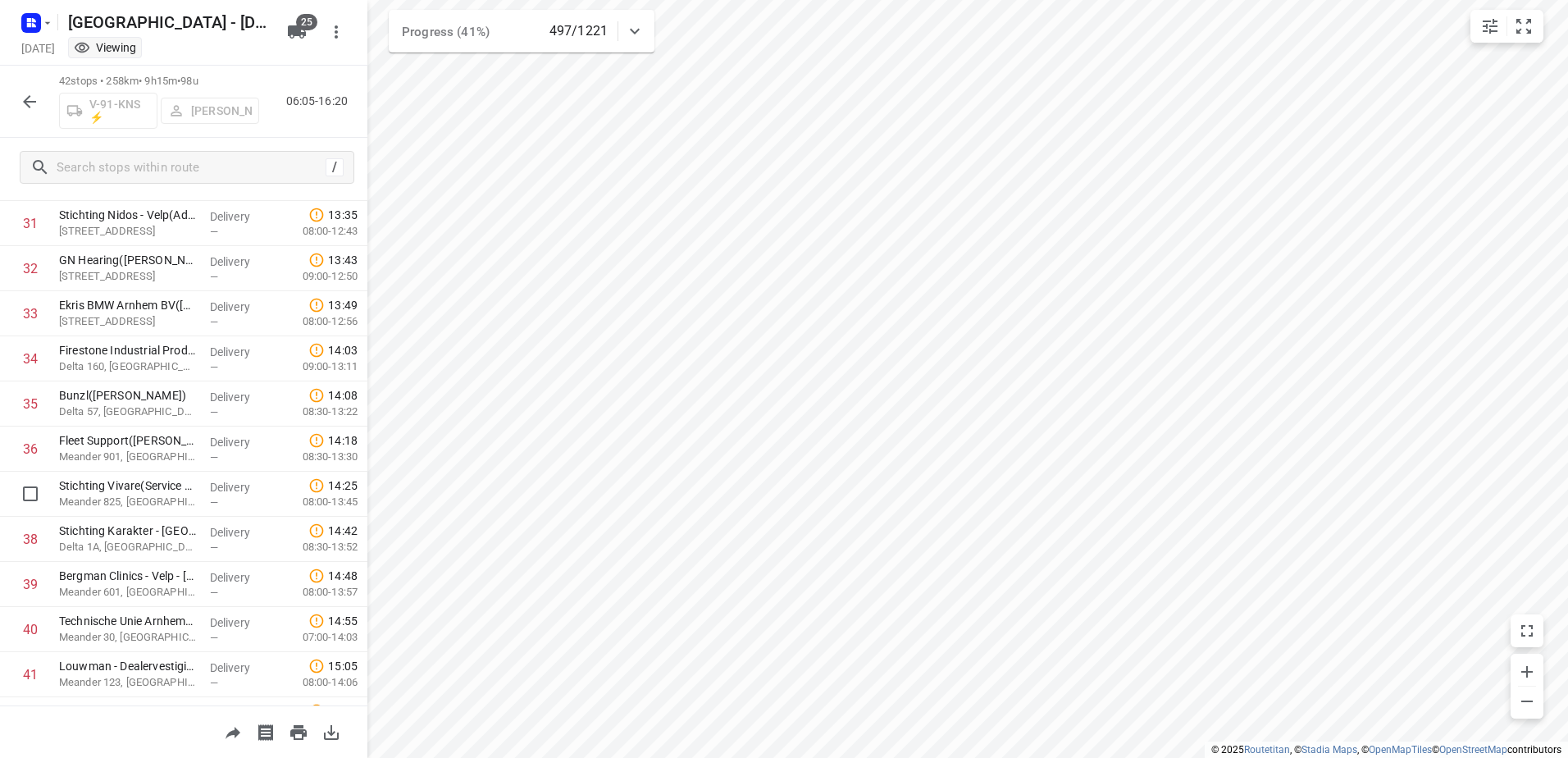
scroll to position [1513, 0]
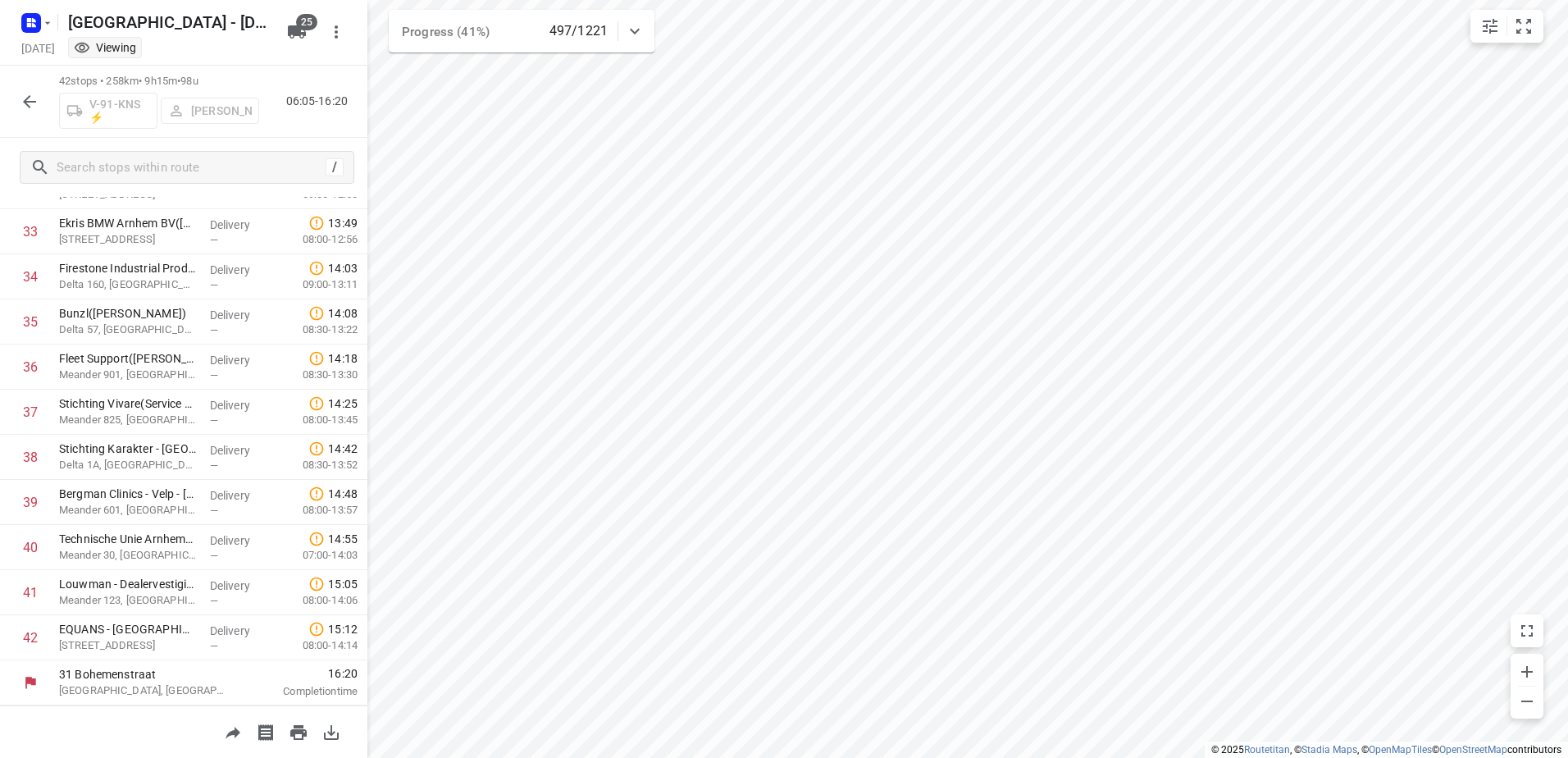
click at [36, 101] on icon "button" at bounding box center [30, 102] width 20 height 20
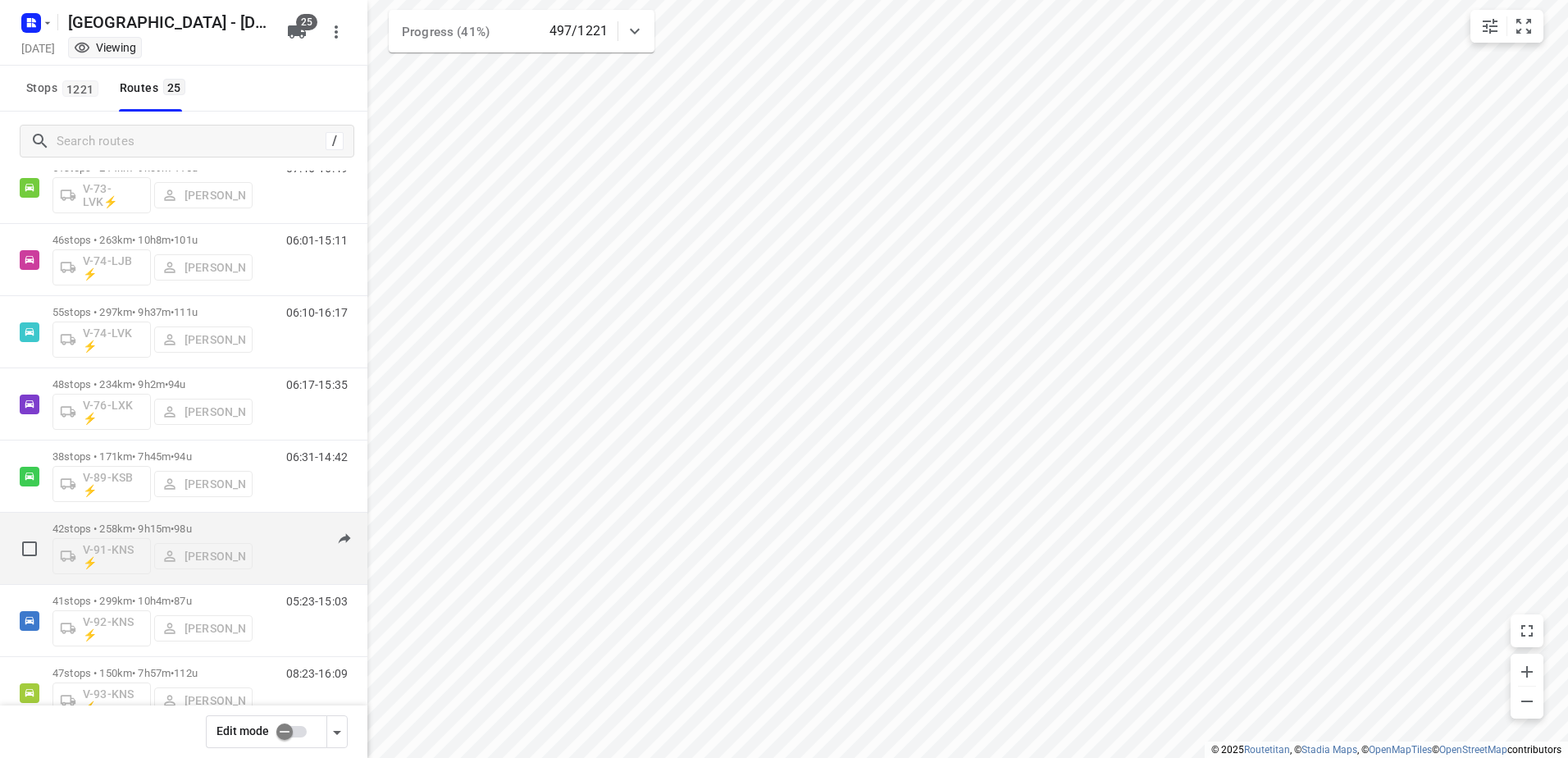
scroll to position [1323, 0]
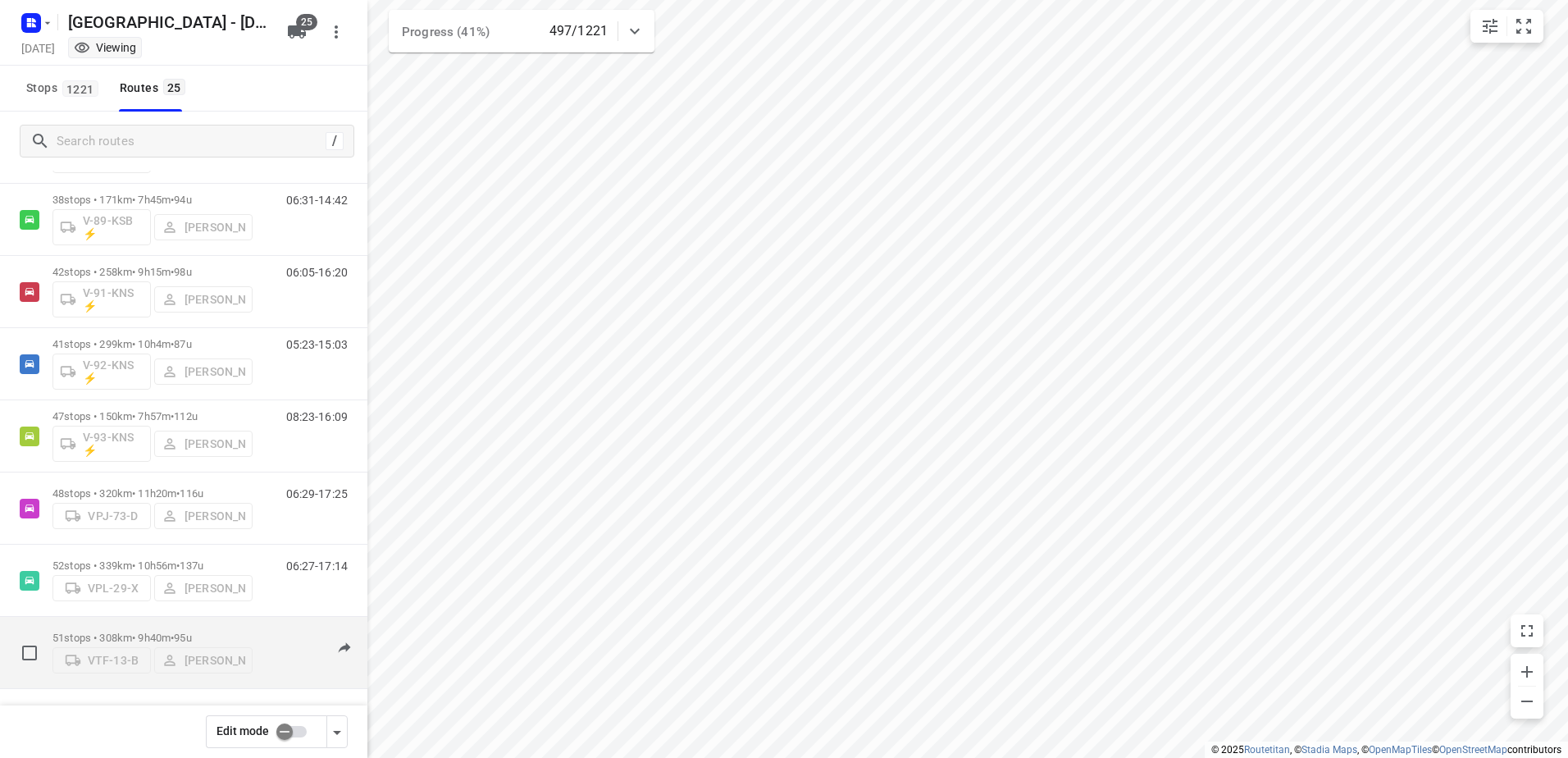
click at [237, 632] on p "51 stops • 308km • 9h40m • 95u" at bounding box center [152, 637] width 200 height 12
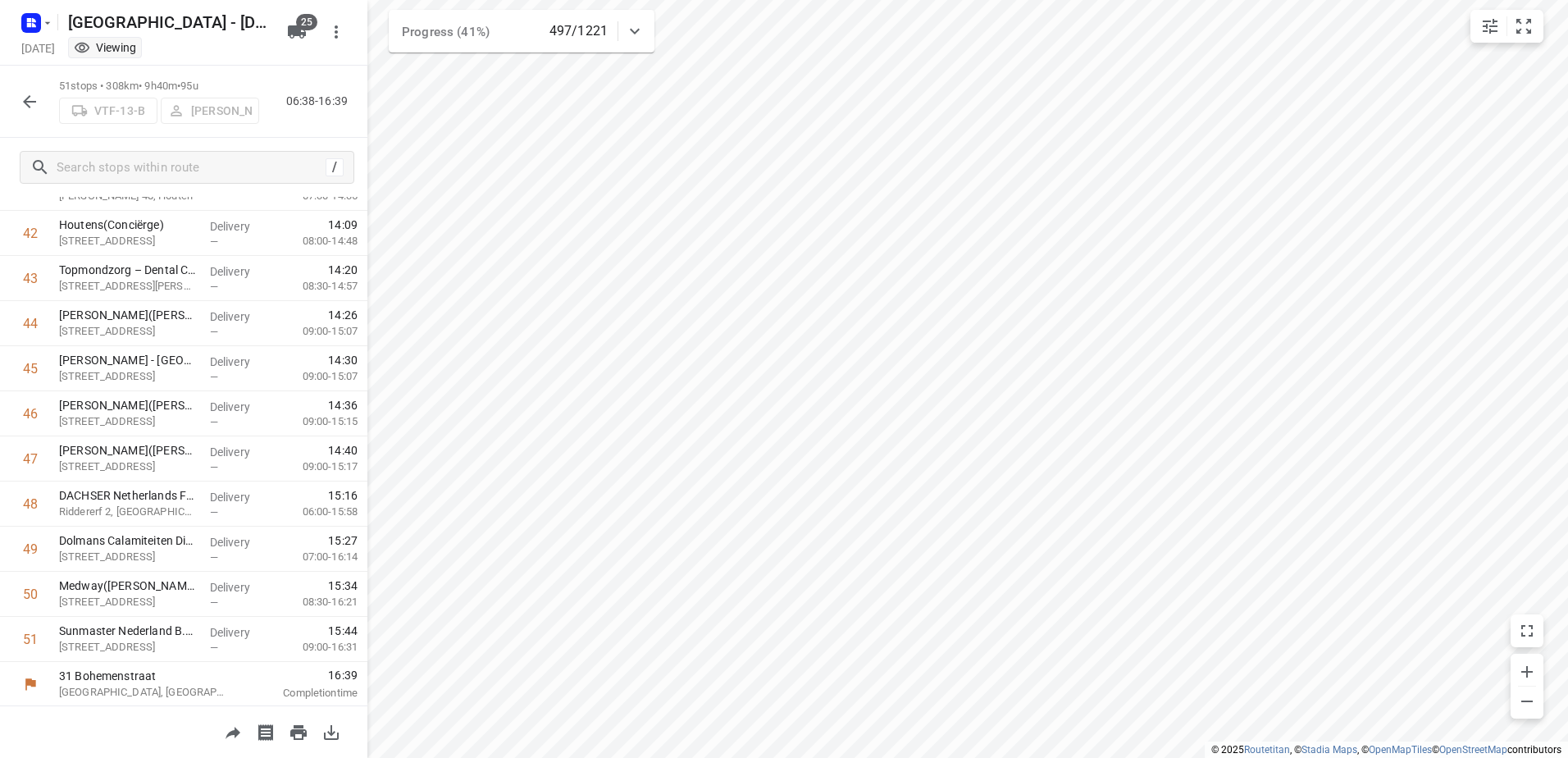
scroll to position [1919, 0]
click at [24, 100] on icon "button" at bounding box center [30, 102] width 20 height 20
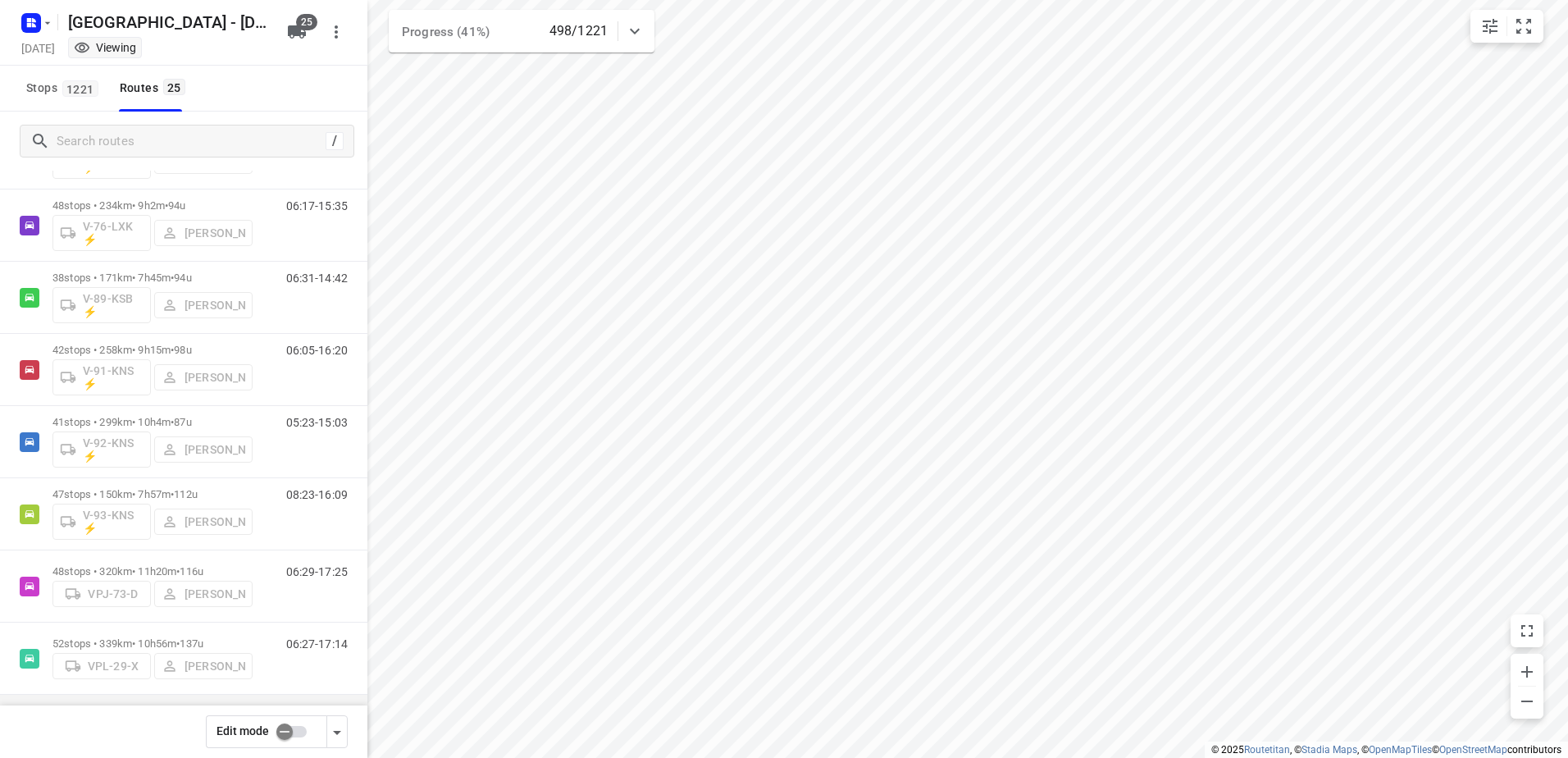
scroll to position [1323, 0]
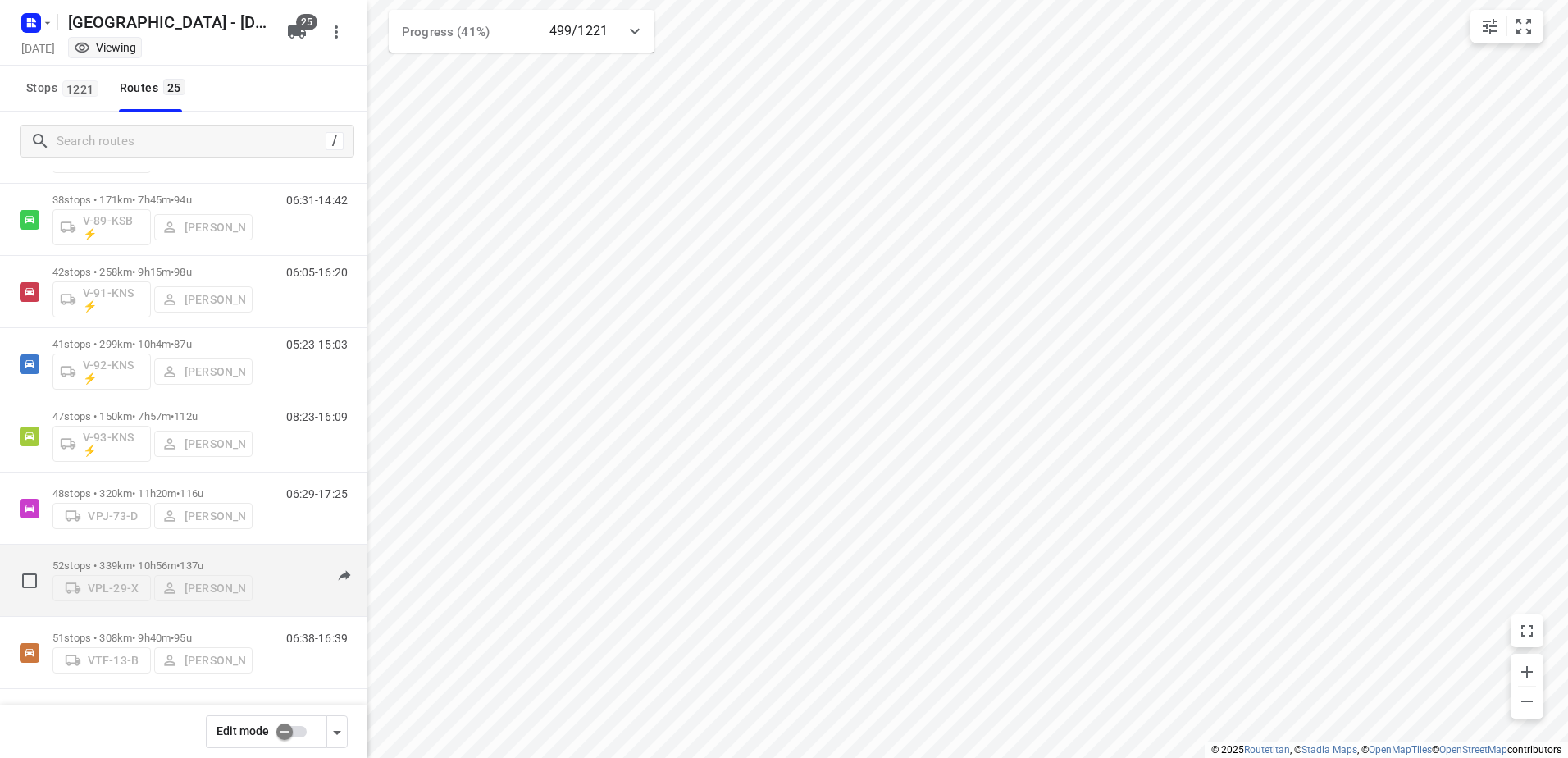
click at [134, 551] on div "52 stops • 339km • 10h56m • 137u VPL-29-X [PERSON_NAME]" at bounding box center [152, 580] width 200 height 58
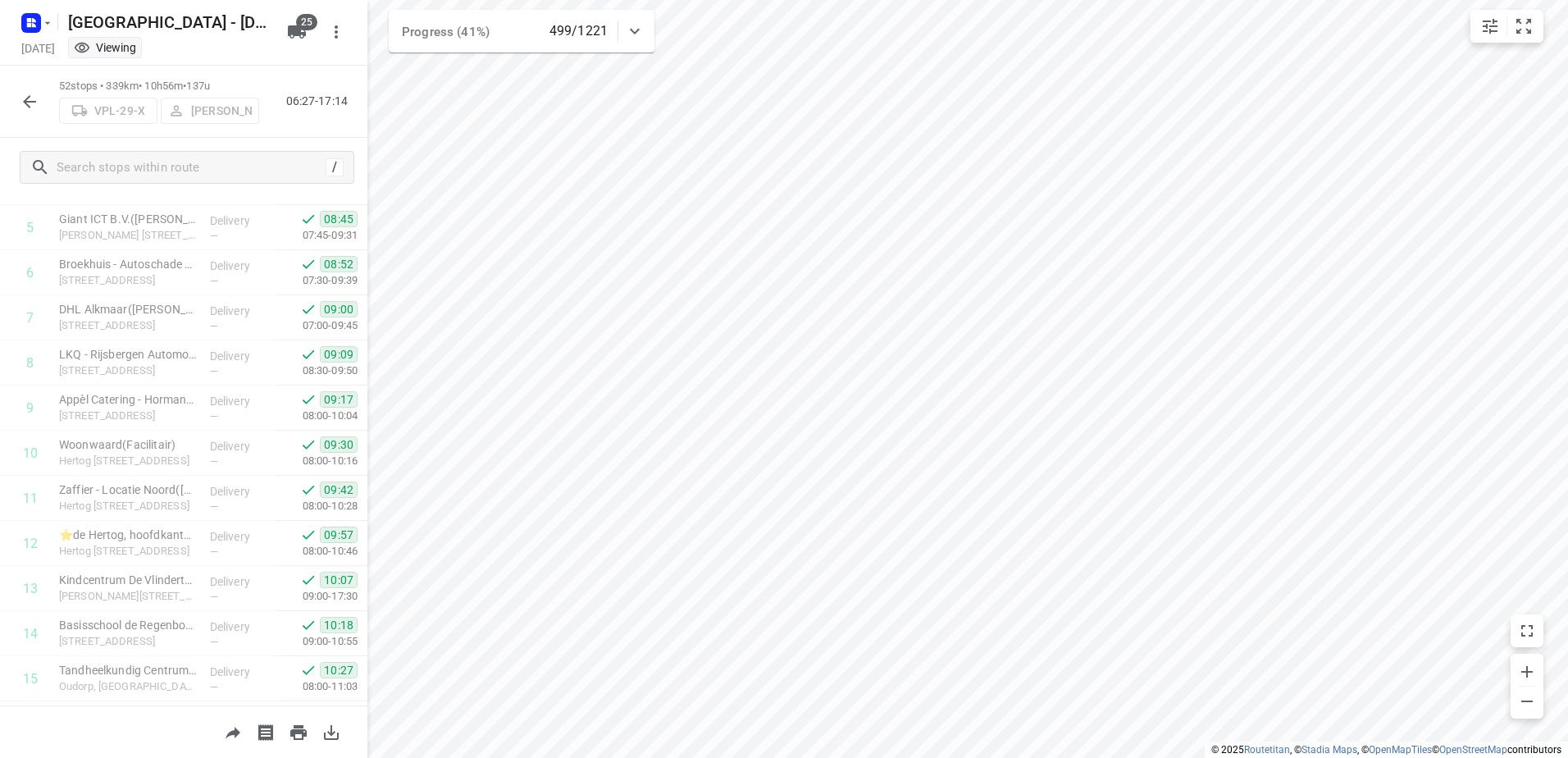
scroll to position [0, 0]
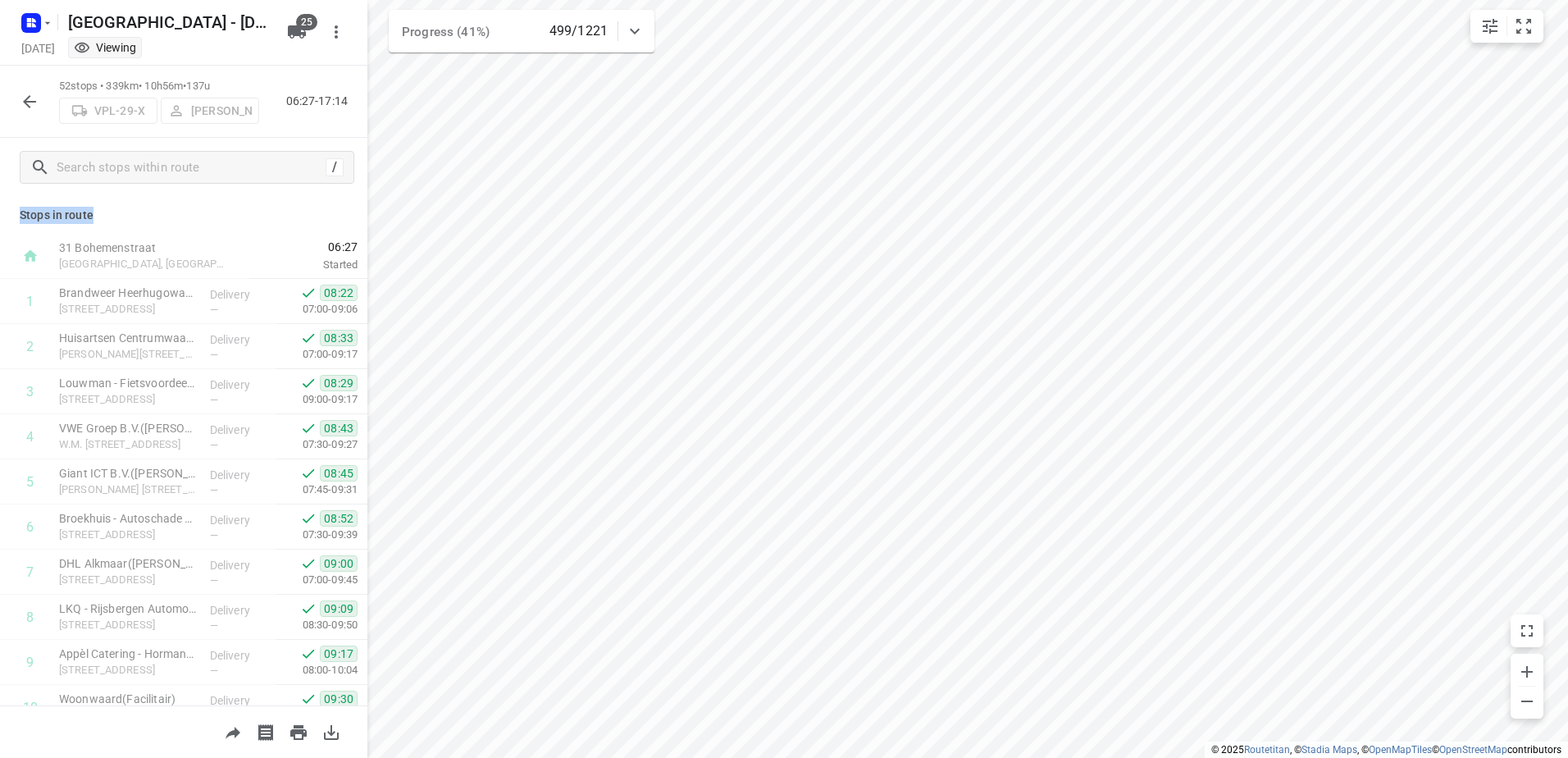
drag, startPoint x: 100, startPoint y: 221, endPoint x: 22, endPoint y: 216, distance: 78.2
click at [22, 216] on p "Stops in route" at bounding box center [184, 215] width 328 height 17
drag, startPoint x: 22, startPoint y: 216, endPoint x: 77, endPoint y: 215, distance: 55.0
click at [77, 215] on p "Stops in route" at bounding box center [184, 215] width 328 height 17
drag, startPoint x: 67, startPoint y: 214, endPoint x: 36, endPoint y: 222, distance: 32.0
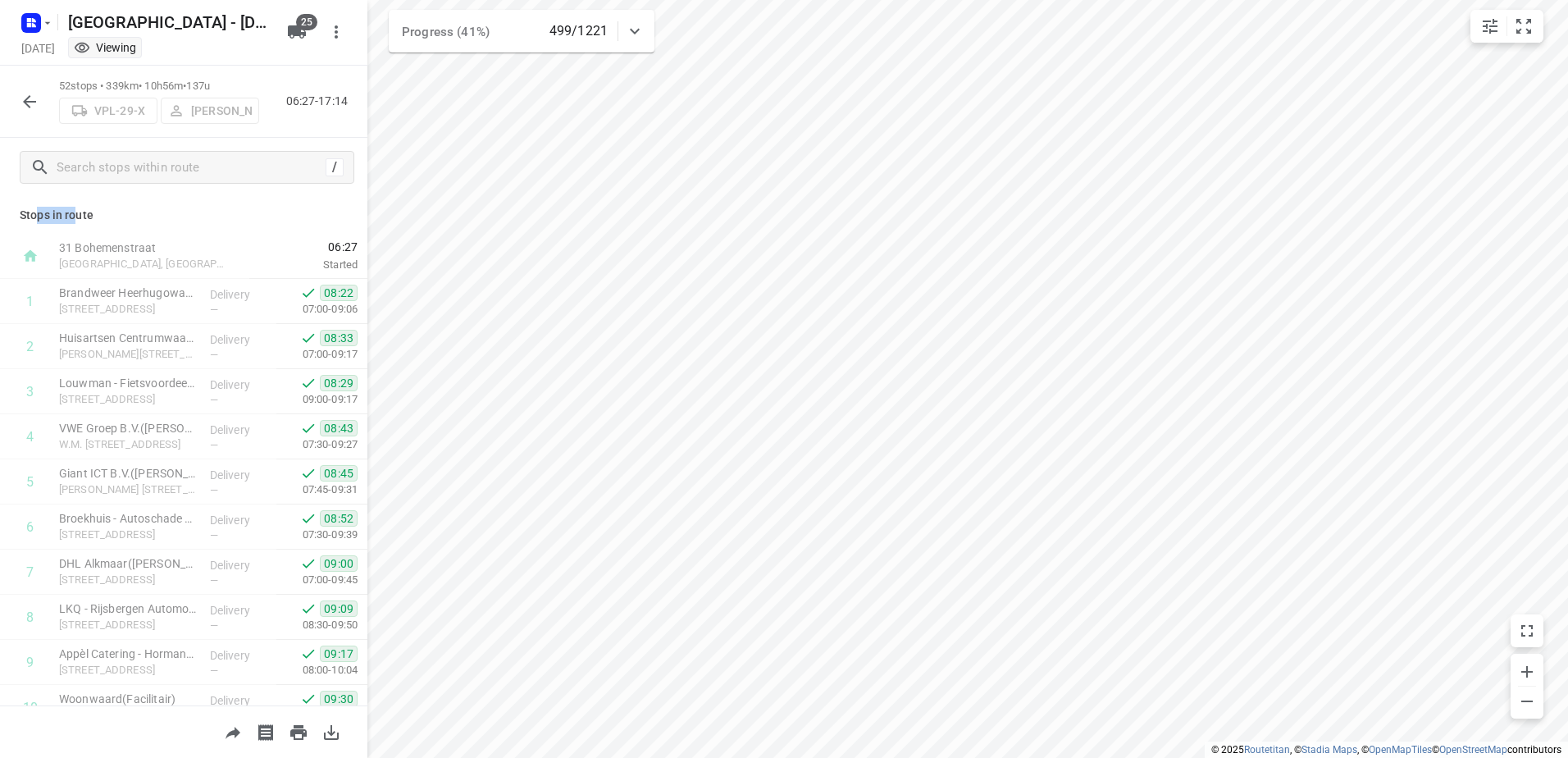
click at [36, 222] on p "Stops in route" at bounding box center [184, 215] width 328 height 17
drag, startPoint x: 36, startPoint y: 222, endPoint x: 153, endPoint y: 214, distance: 117.3
click at [153, 214] on p "Stops in route" at bounding box center [184, 215] width 328 height 17
click at [194, 158] on input "text" at bounding box center [205, 168] width 295 height 26
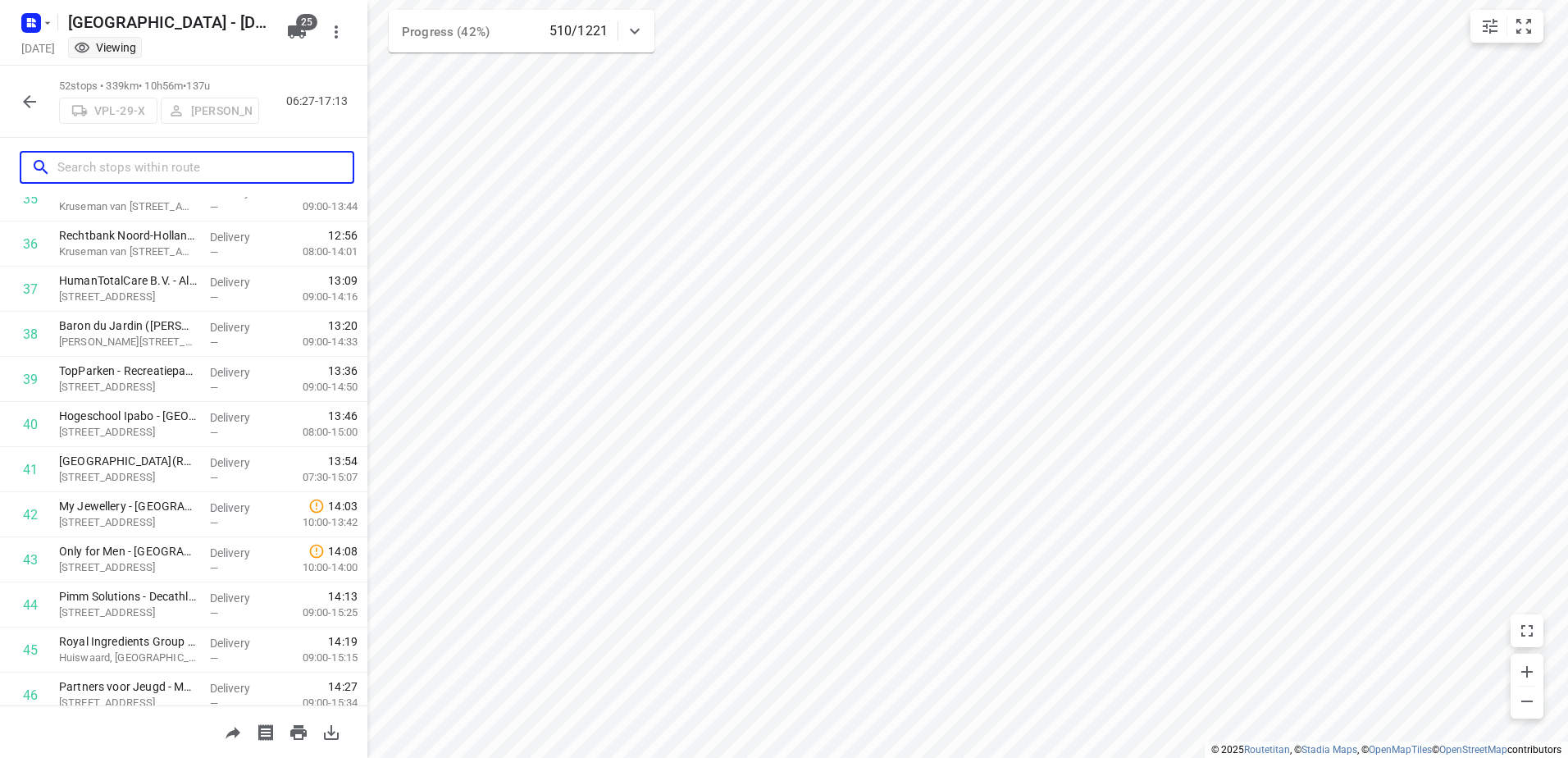
scroll to position [1964, 0]
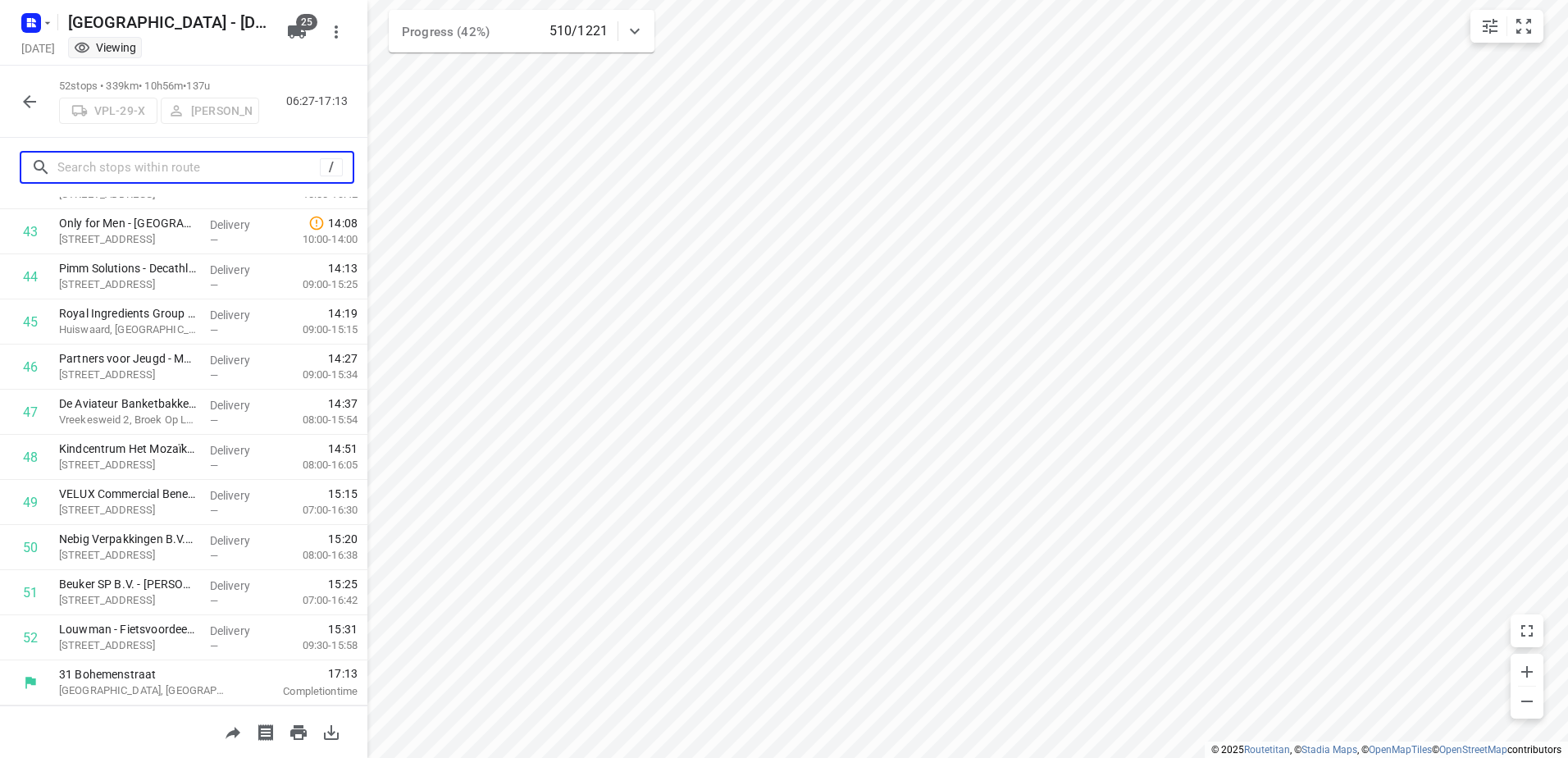
click at [151, 173] on input "text" at bounding box center [188, 168] width 262 height 26
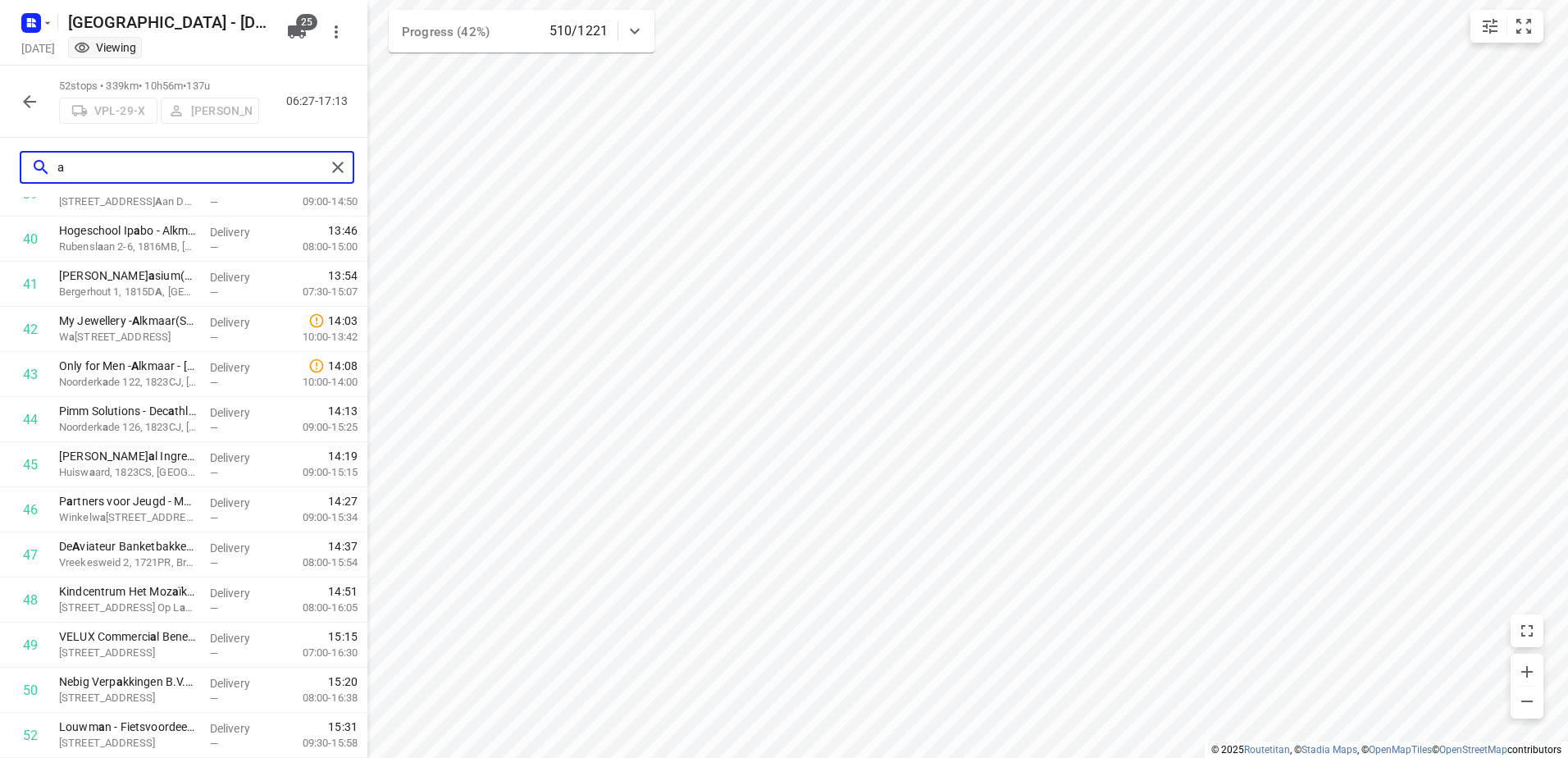
scroll to position [1776, 0]
type input "av"
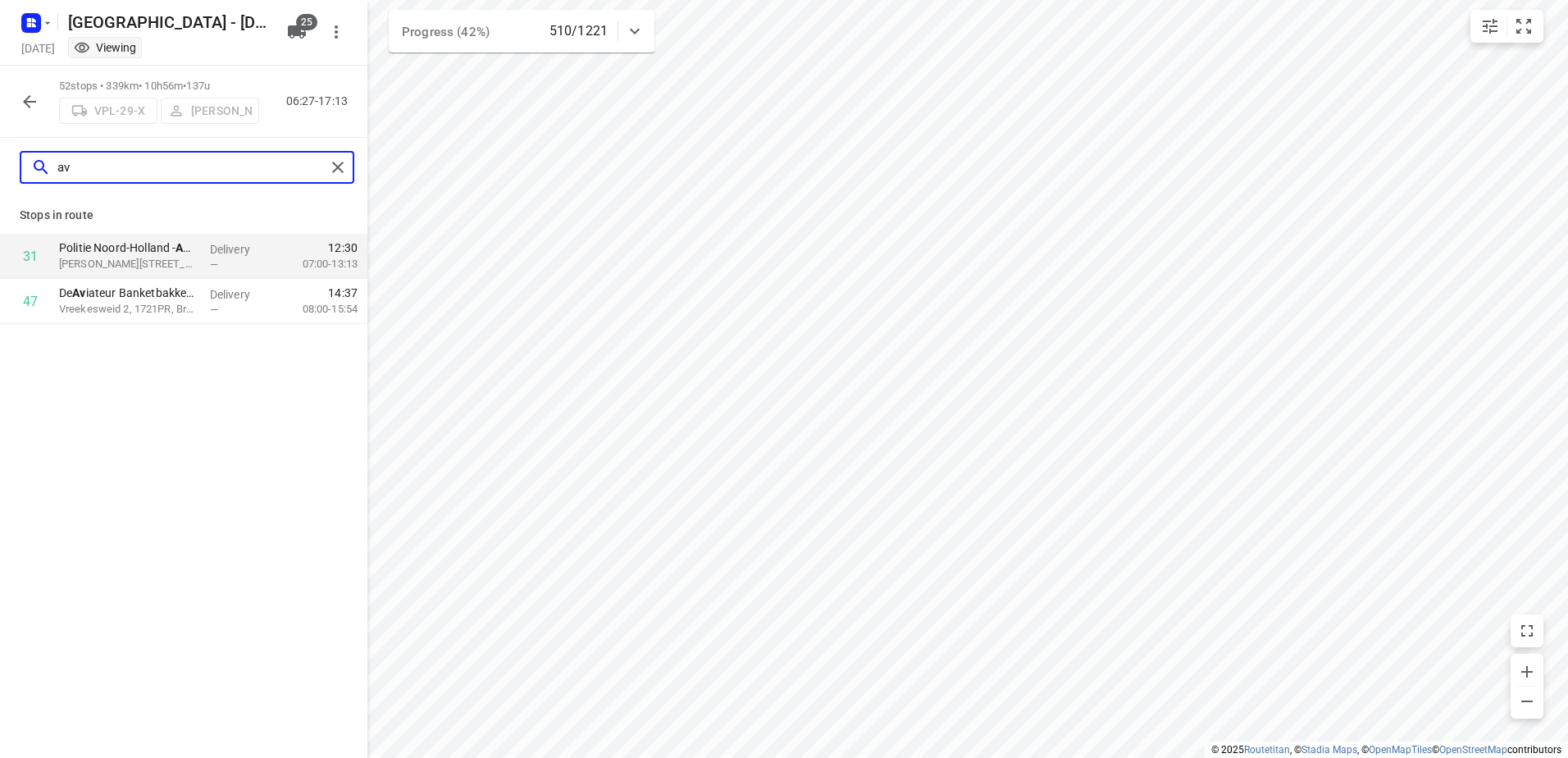
drag, startPoint x: 141, startPoint y: 163, endPoint x: -3, endPoint y: 181, distance: 145.1
click at [0, 181] on html "i © 2025 Routetitan , © Stadia Maps , © OpenMapTiles © OpenStreetMap contributo…" at bounding box center [784, 379] width 1568 height 758
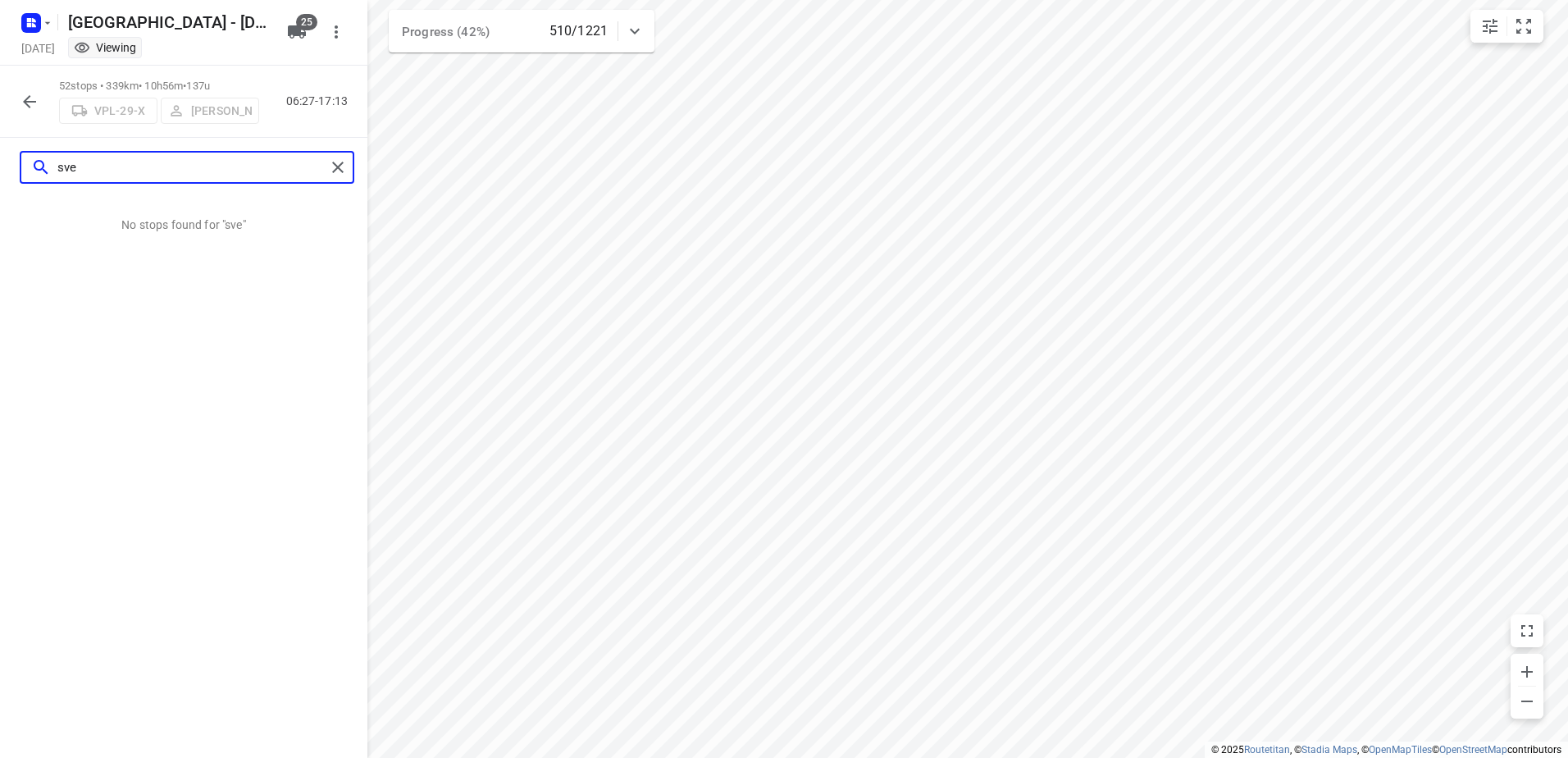
type input "[PERSON_NAME]"
drag, startPoint x: 158, startPoint y: 160, endPoint x: 27, endPoint y: 159, distance: 131.0
click at [27, 159] on div "[PERSON_NAME]" at bounding box center [173, 168] width 304 height 26
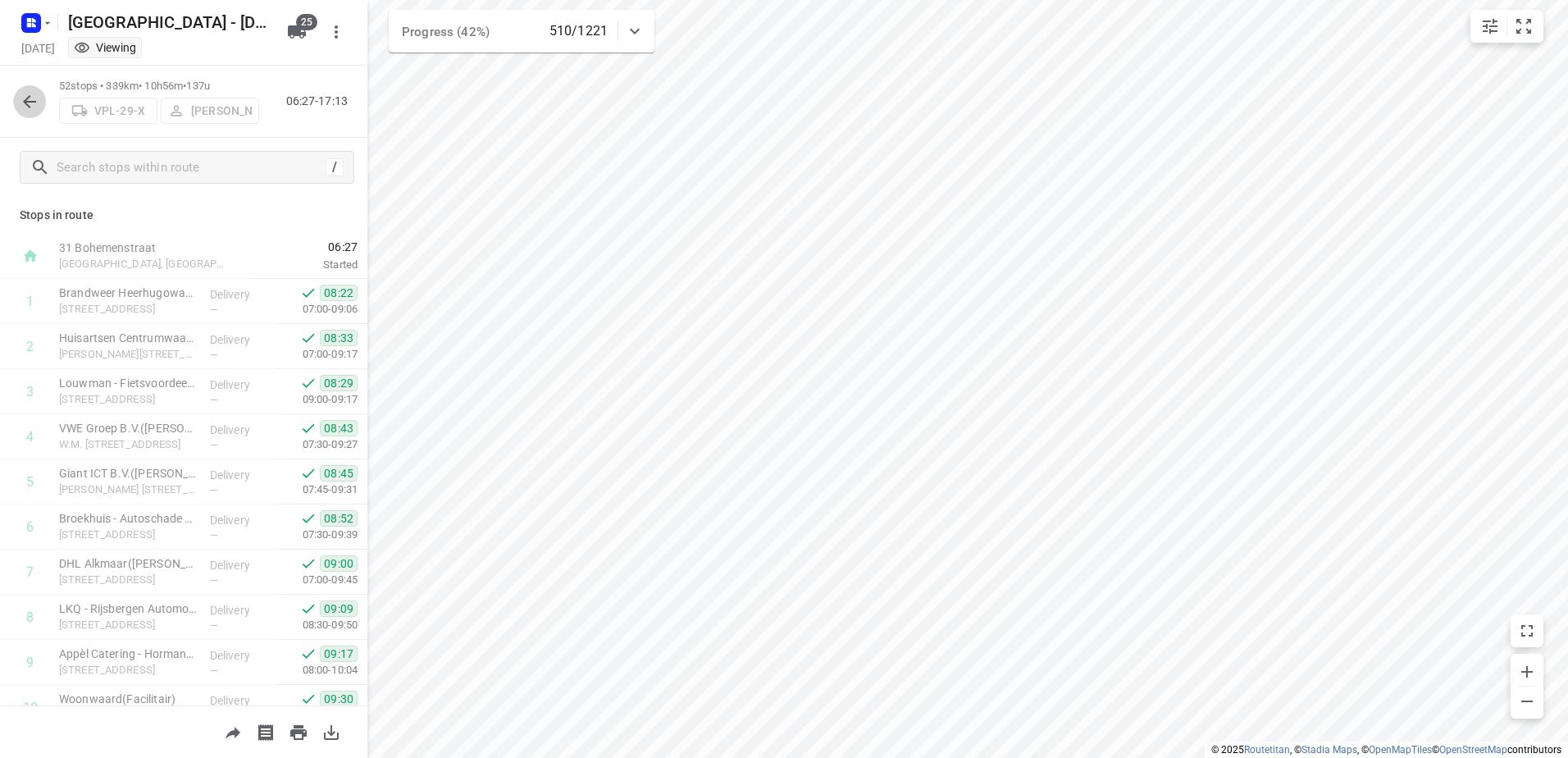
click at [33, 108] on icon "button" at bounding box center [30, 102] width 20 height 20
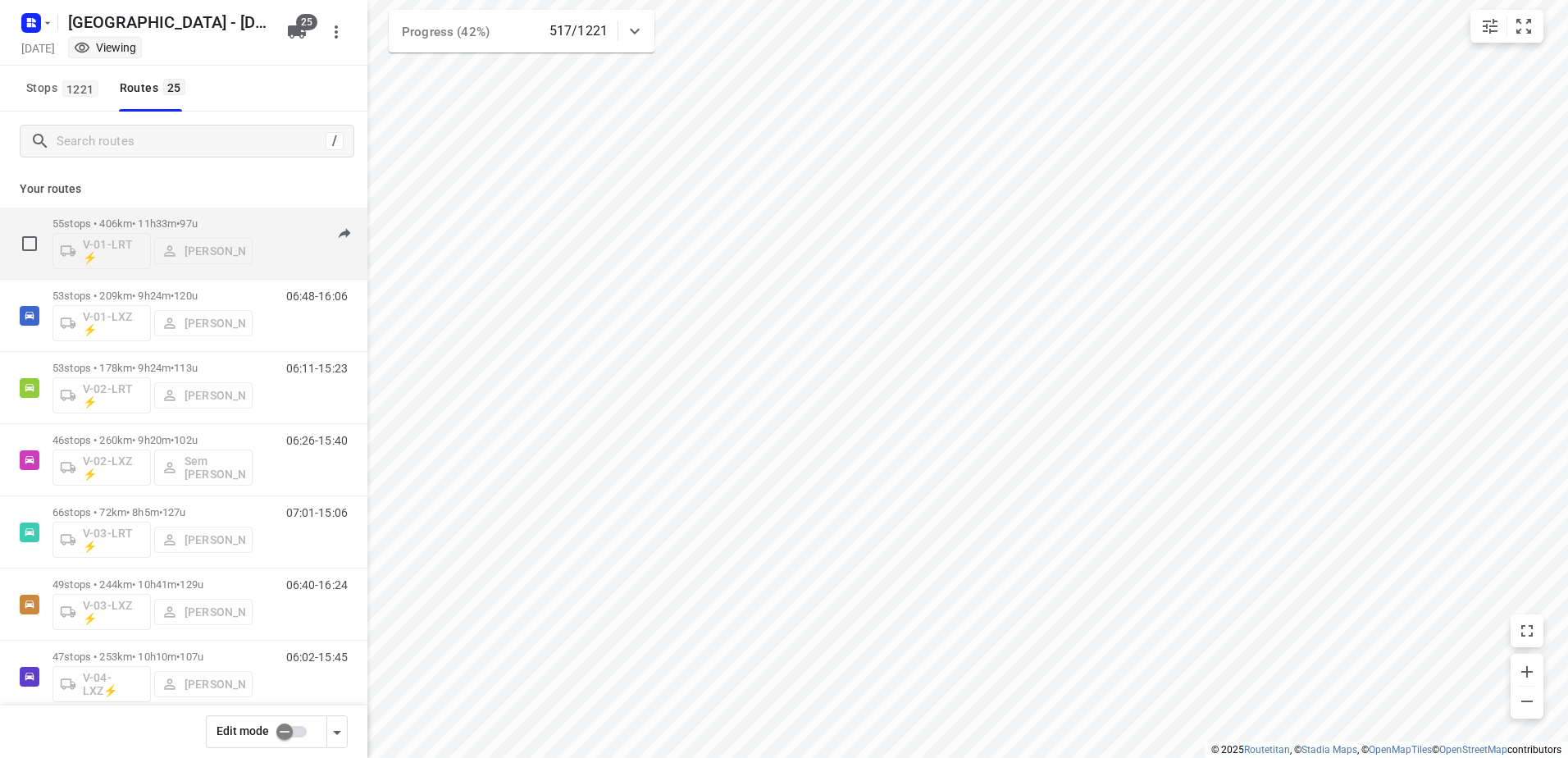
click at [151, 219] on p "55 stops • 406km • 11h33m • 97u" at bounding box center [152, 223] width 200 height 12
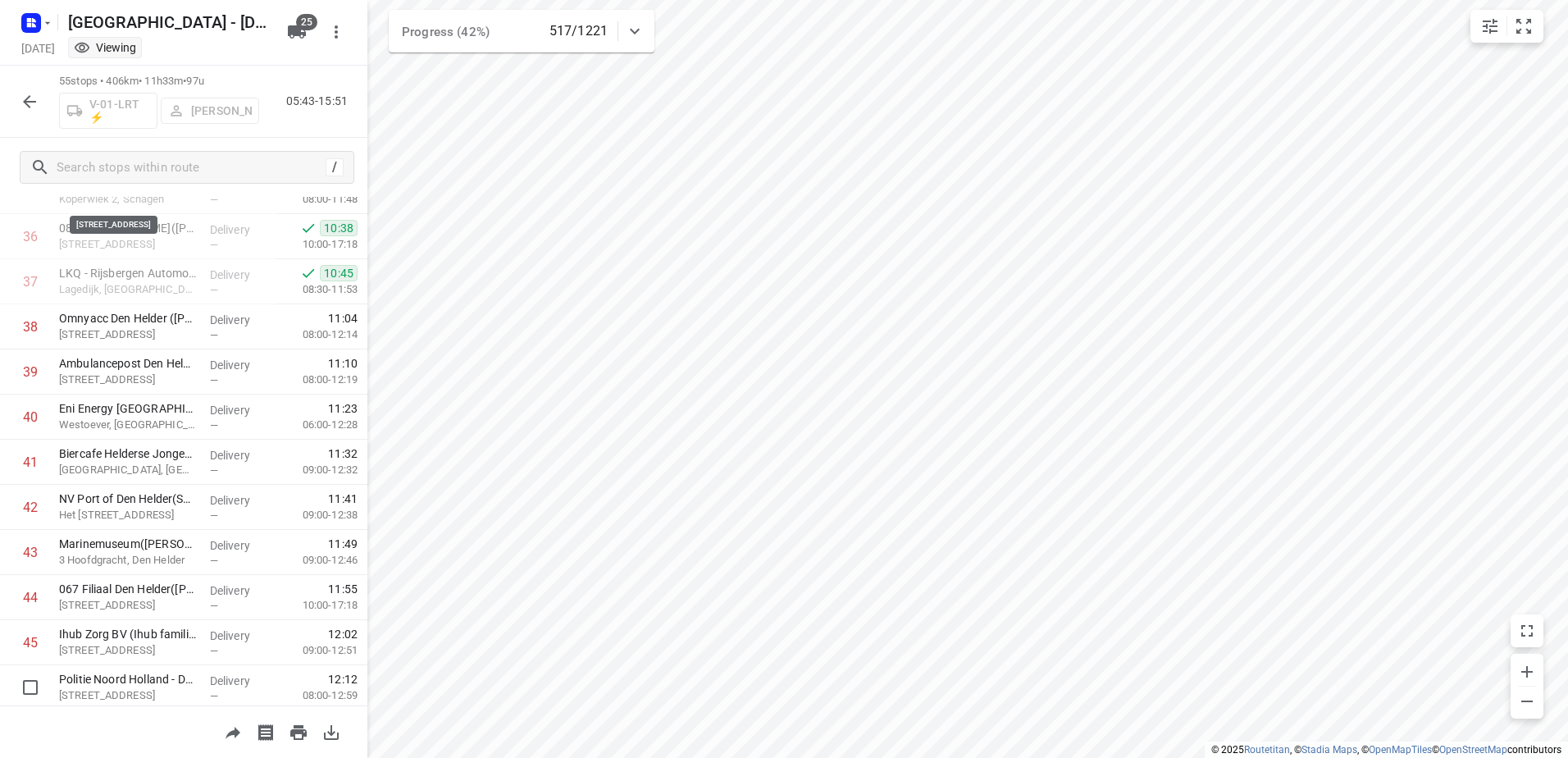
scroll to position [2099, 0]
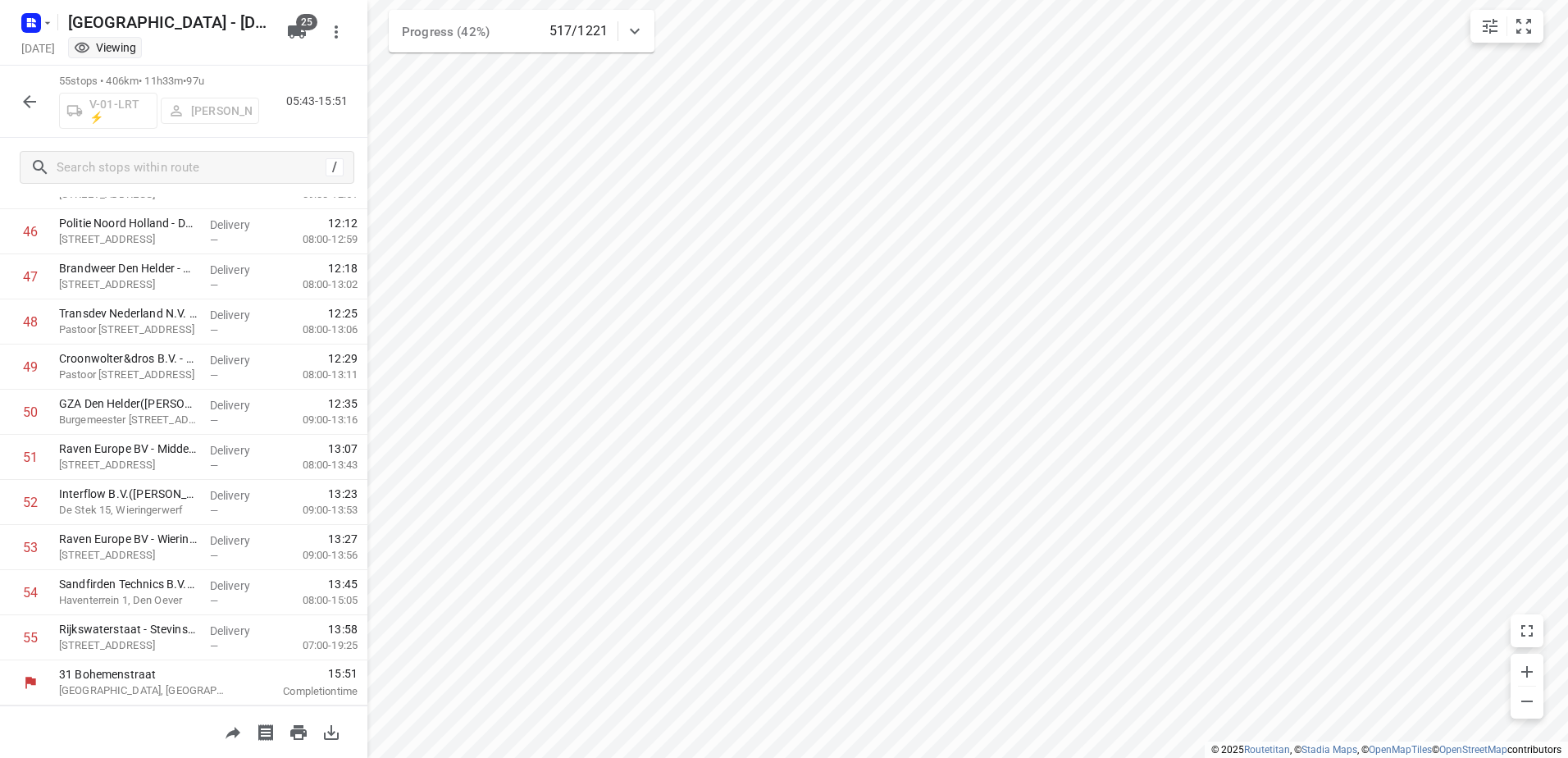
click at [36, 102] on icon "button" at bounding box center [30, 102] width 13 height 13
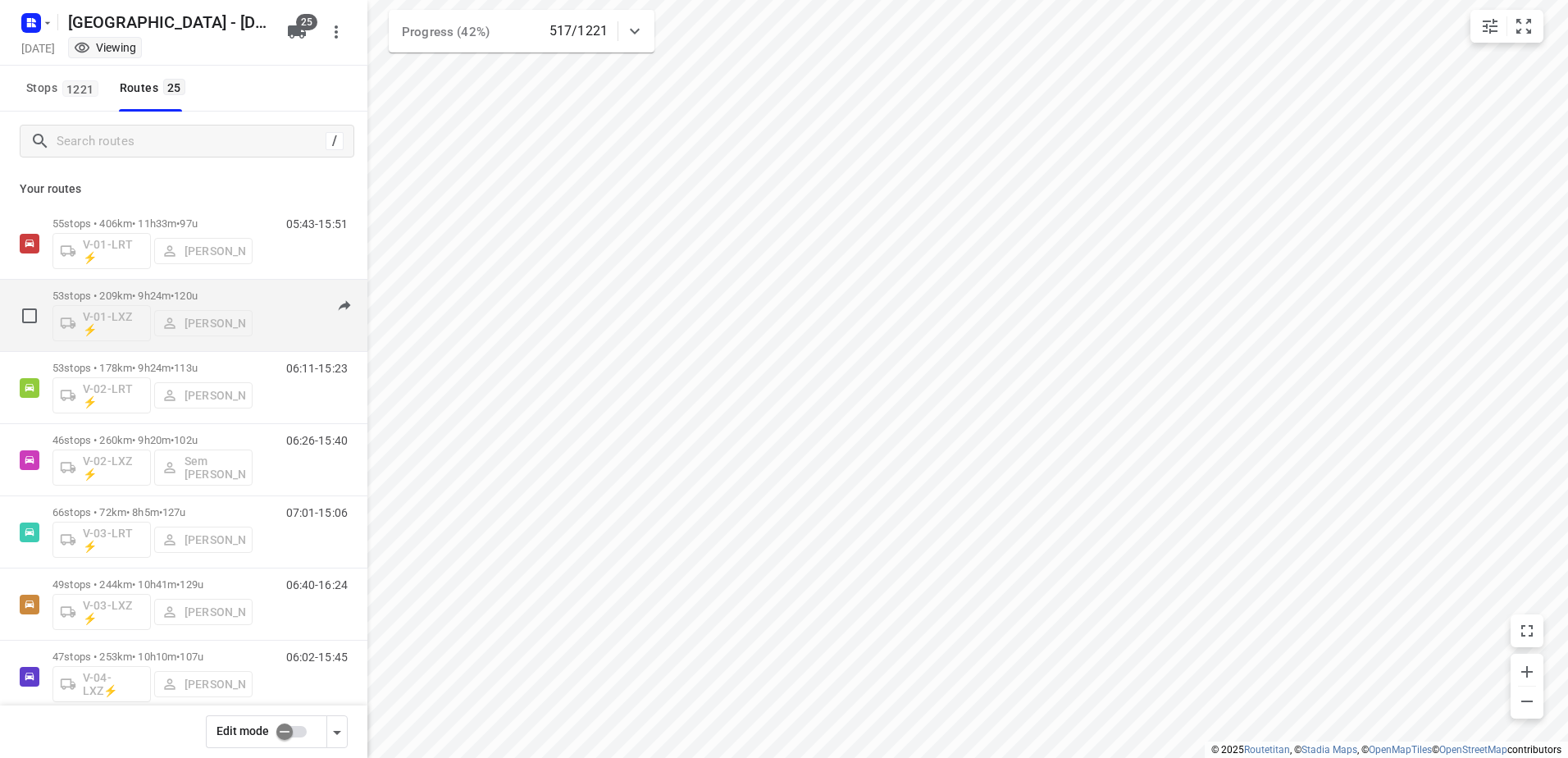
click at [147, 290] on p "53 stops • 209km • 9h24m • 120u" at bounding box center [152, 295] width 200 height 12
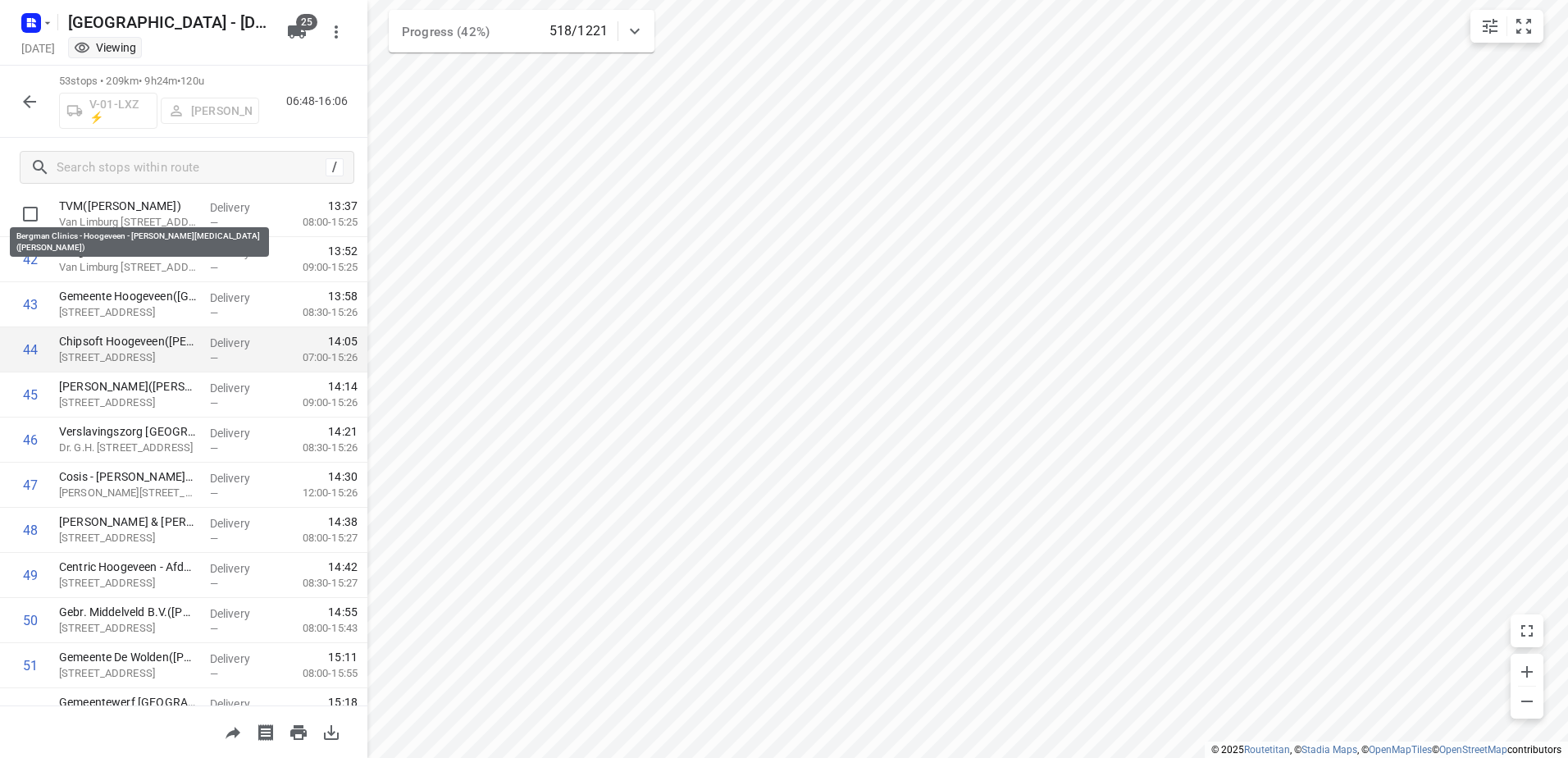
scroll to position [2009, 0]
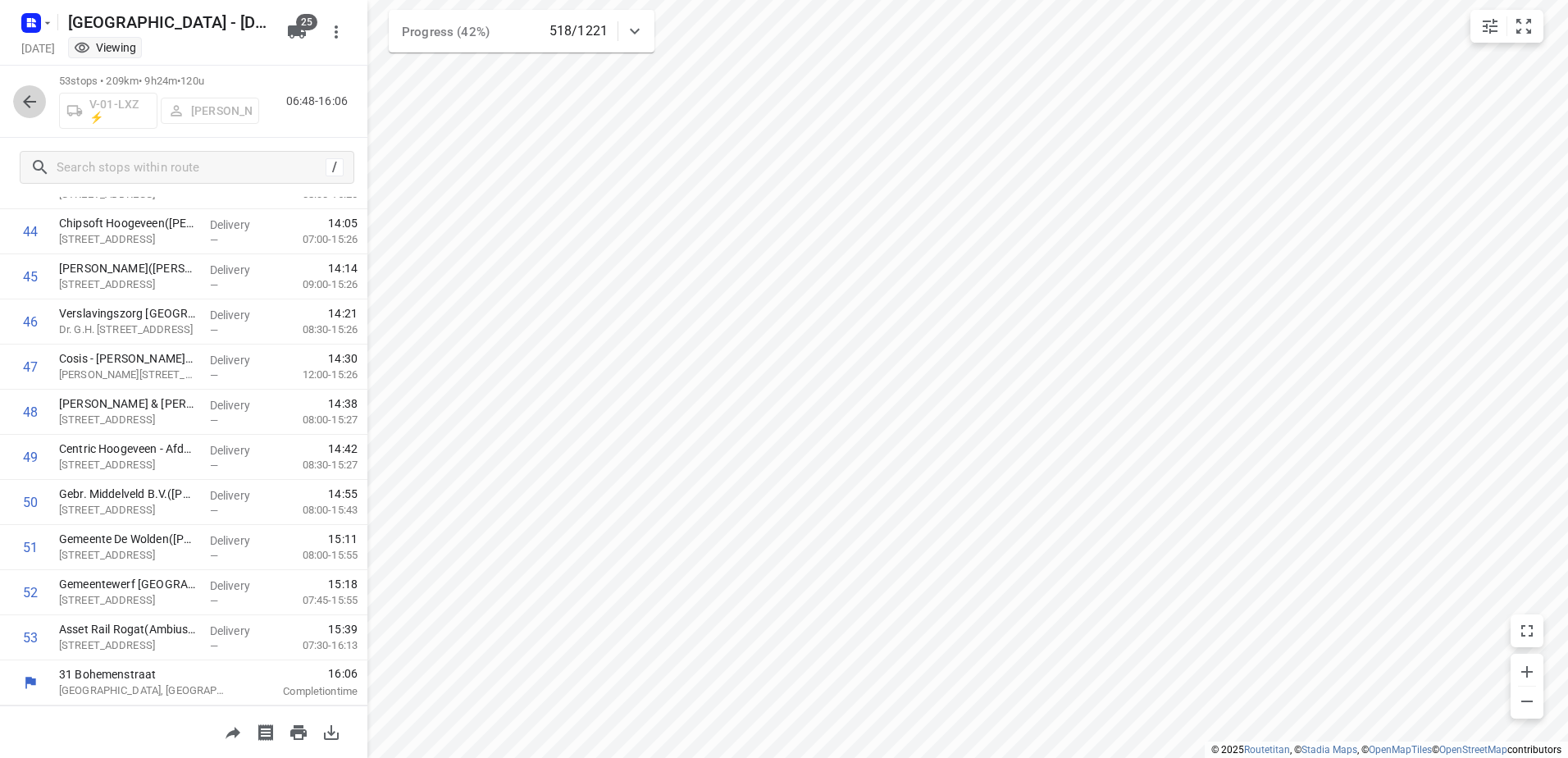
click at [36, 104] on icon "button" at bounding box center [30, 102] width 20 height 20
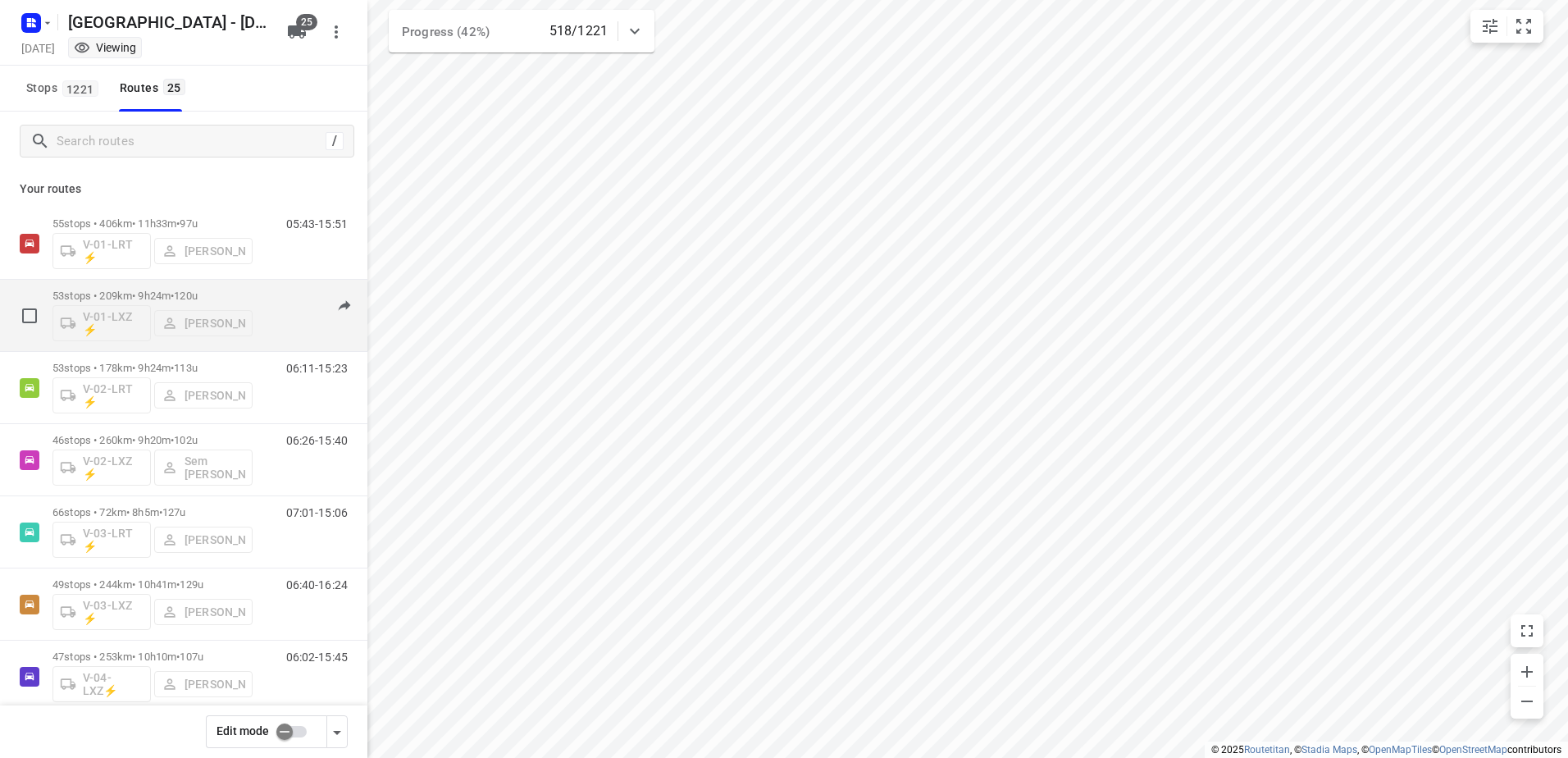
click at [143, 285] on div "53 stops • 209km • 9h24m • 120u V-01-LXZ ⚡ Milan Rave" at bounding box center [152, 315] width 200 height 68
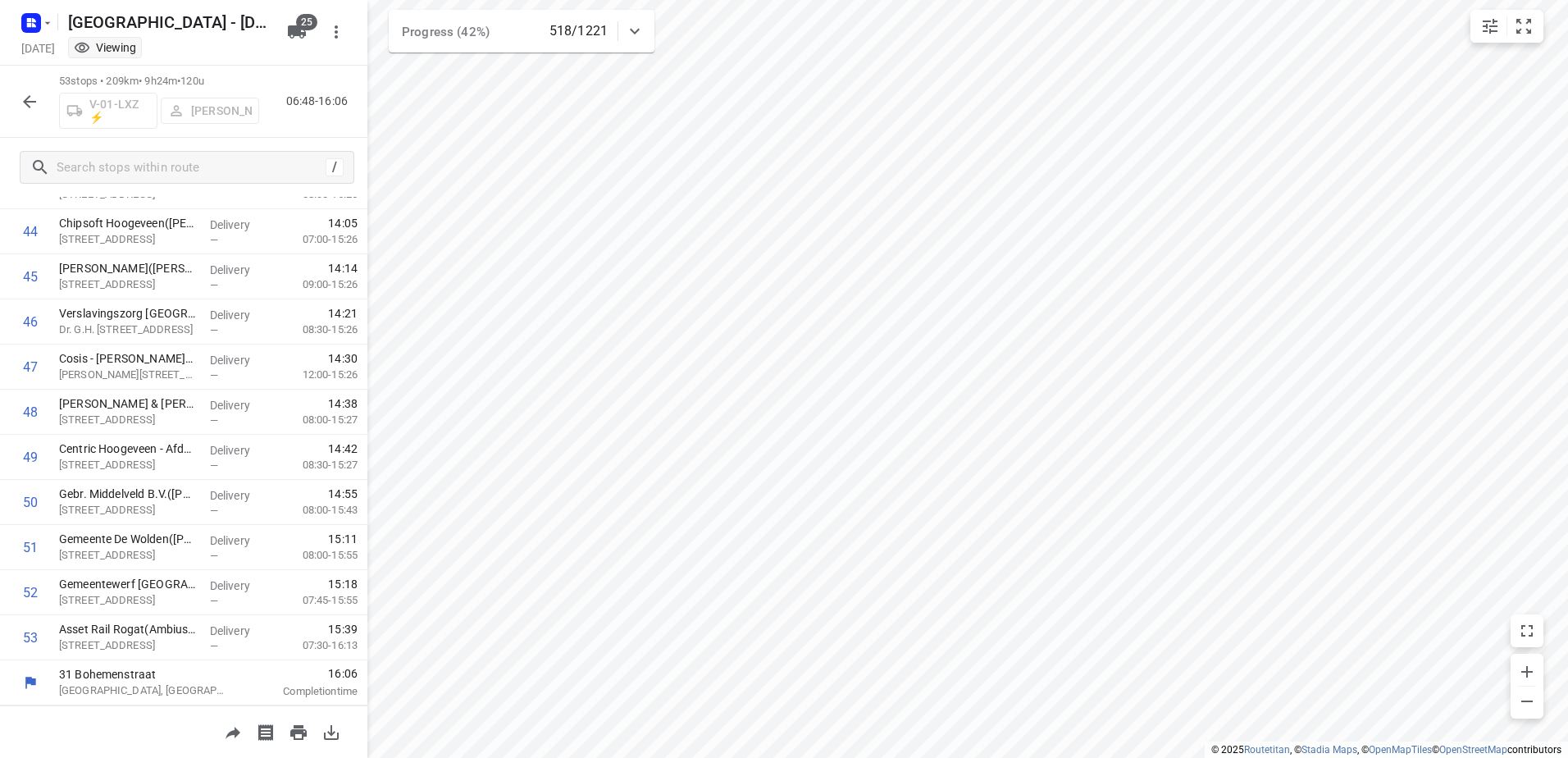
click at [32, 90] on button "button" at bounding box center [30, 102] width 33 height 33
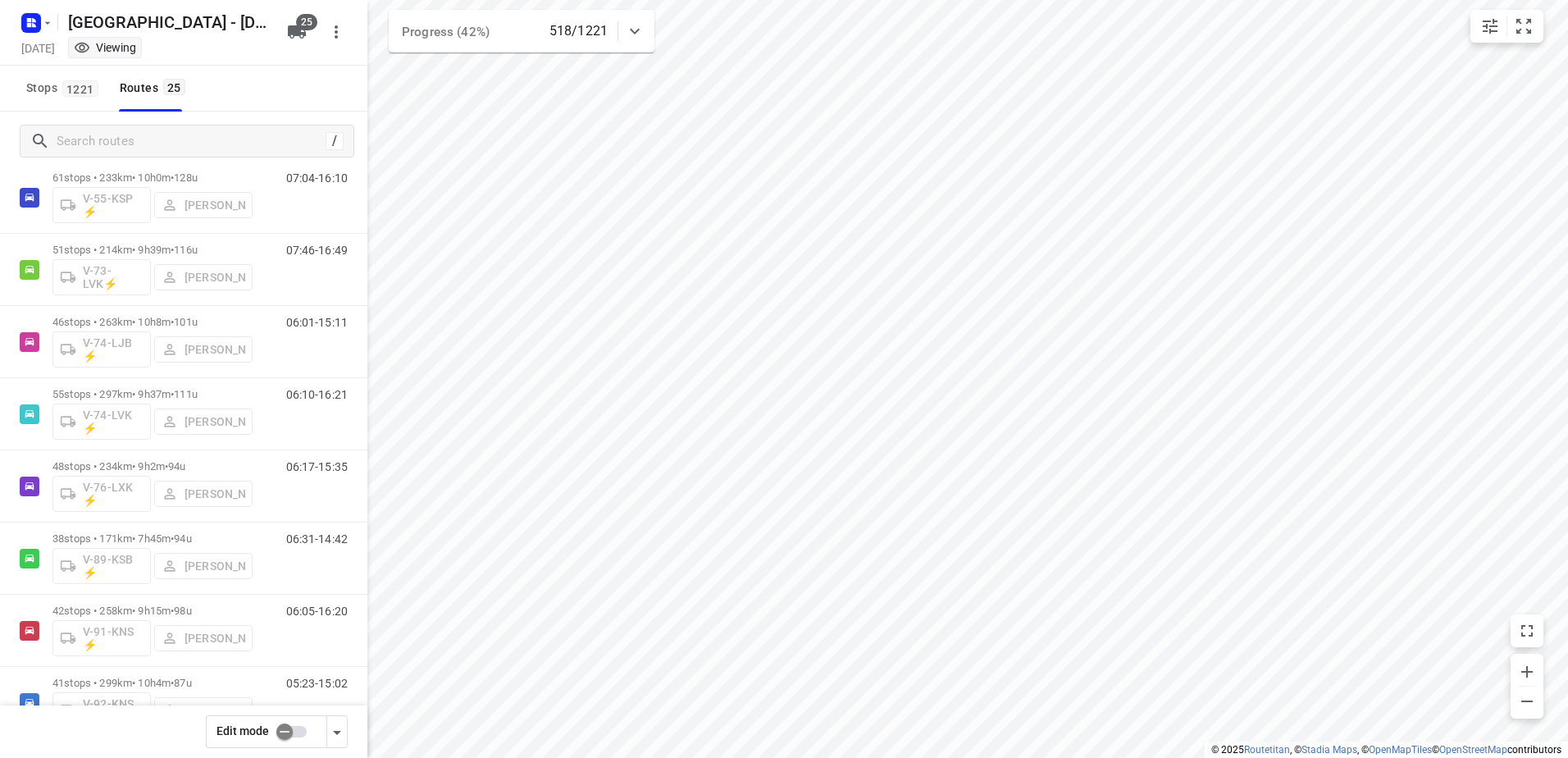
scroll to position [1323, 0]
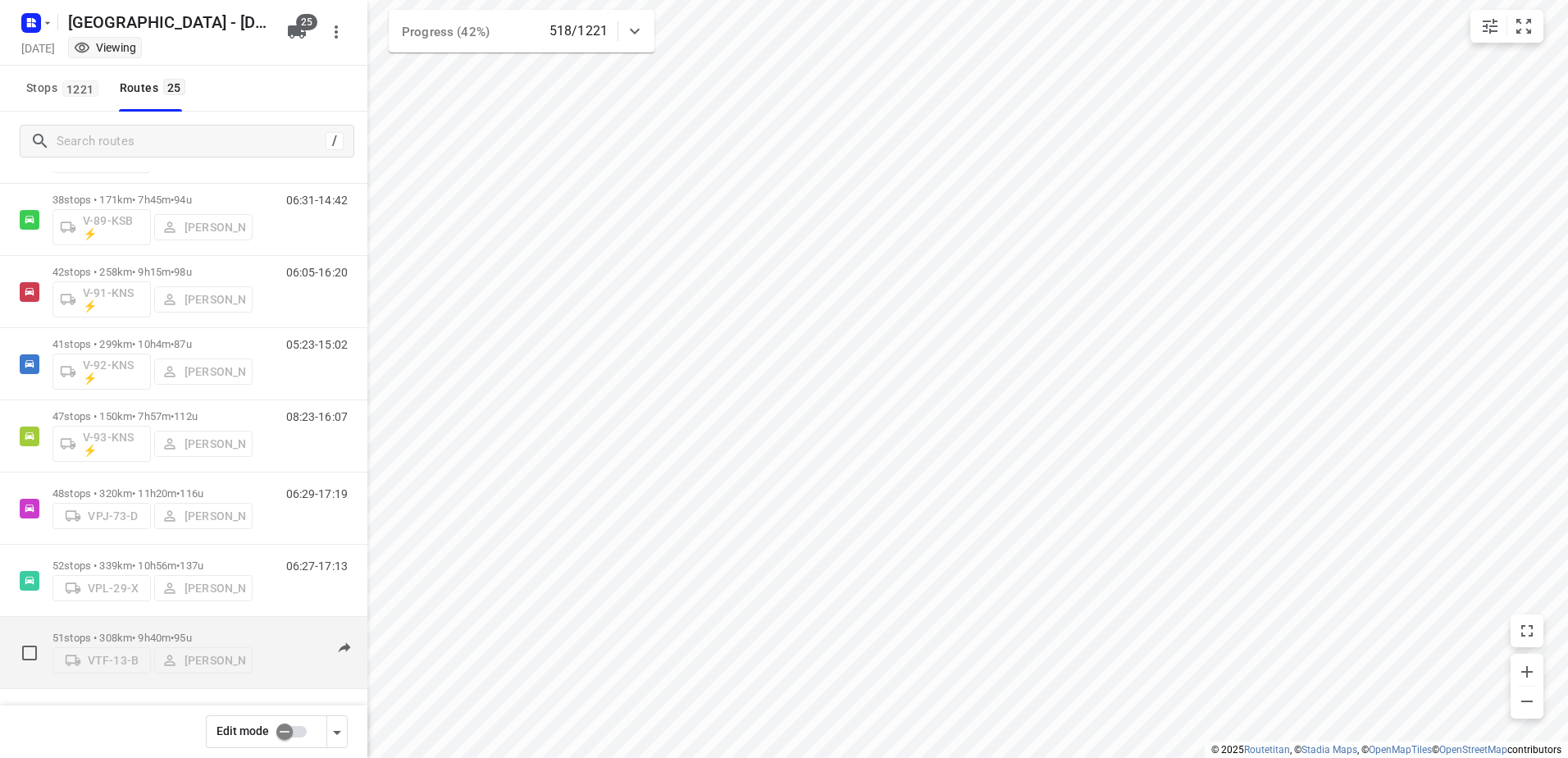
click at [133, 631] on p "51 stops • 308km • 9h40m • 95u" at bounding box center [152, 637] width 200 height 12
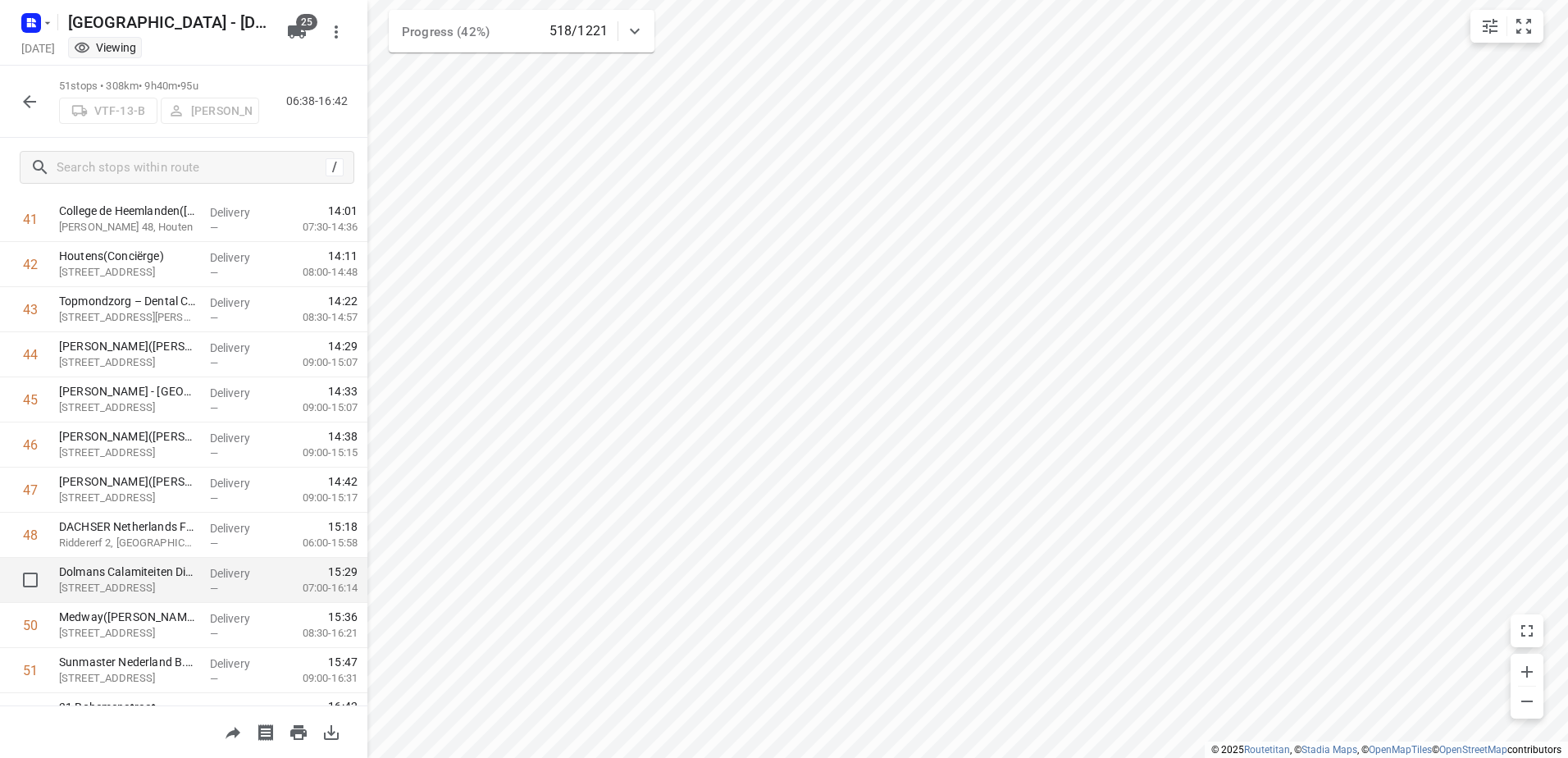
scroll to position [1919, 0]
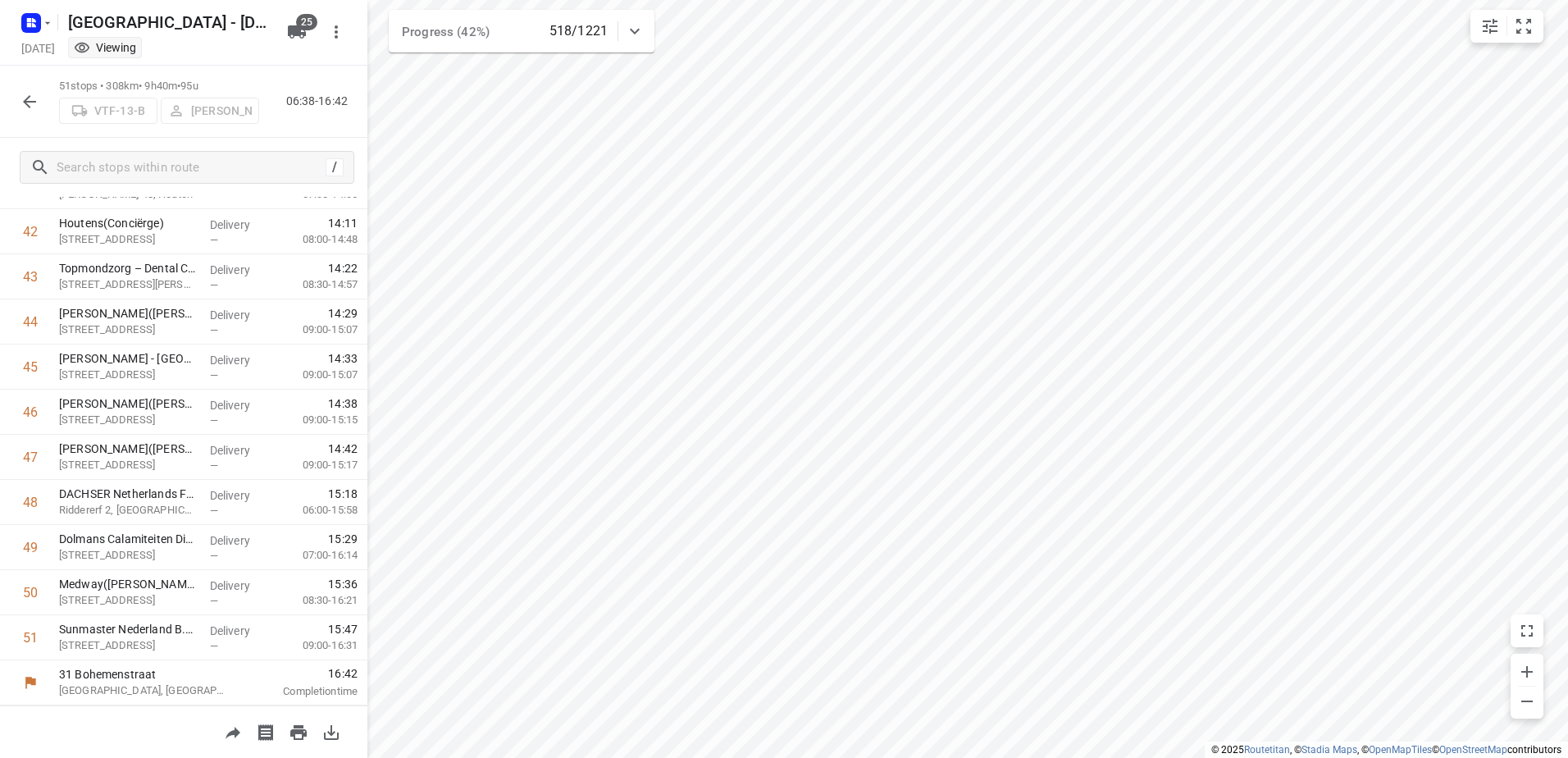
click at [22, 105] on icon "button" at bounding box center [30, 102] width 20 height 20
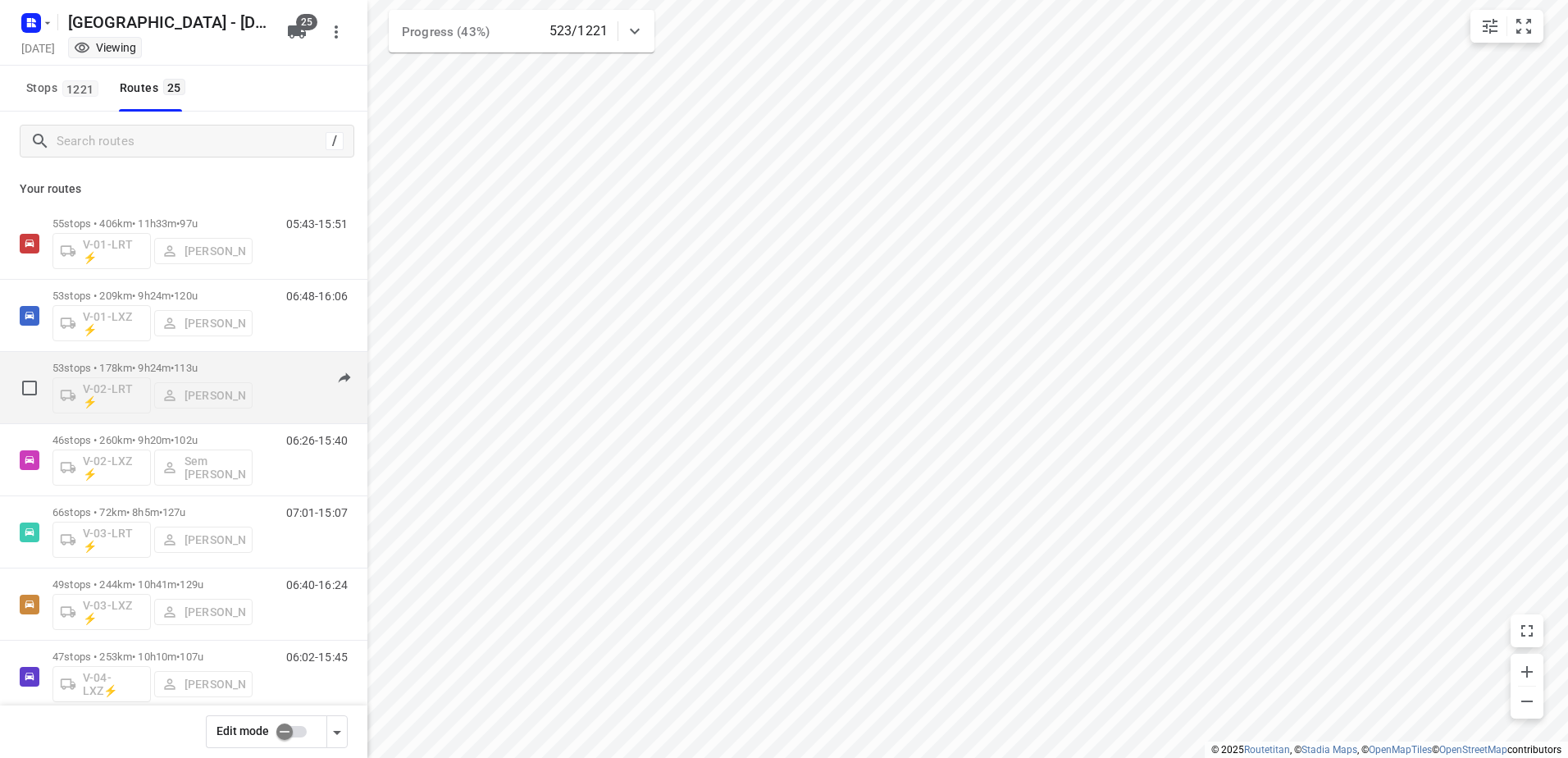
click at [156, 367] on p "53 stops • 178km • 9h24m • 113u" at bounding box center [152, 367] width 200 height 12
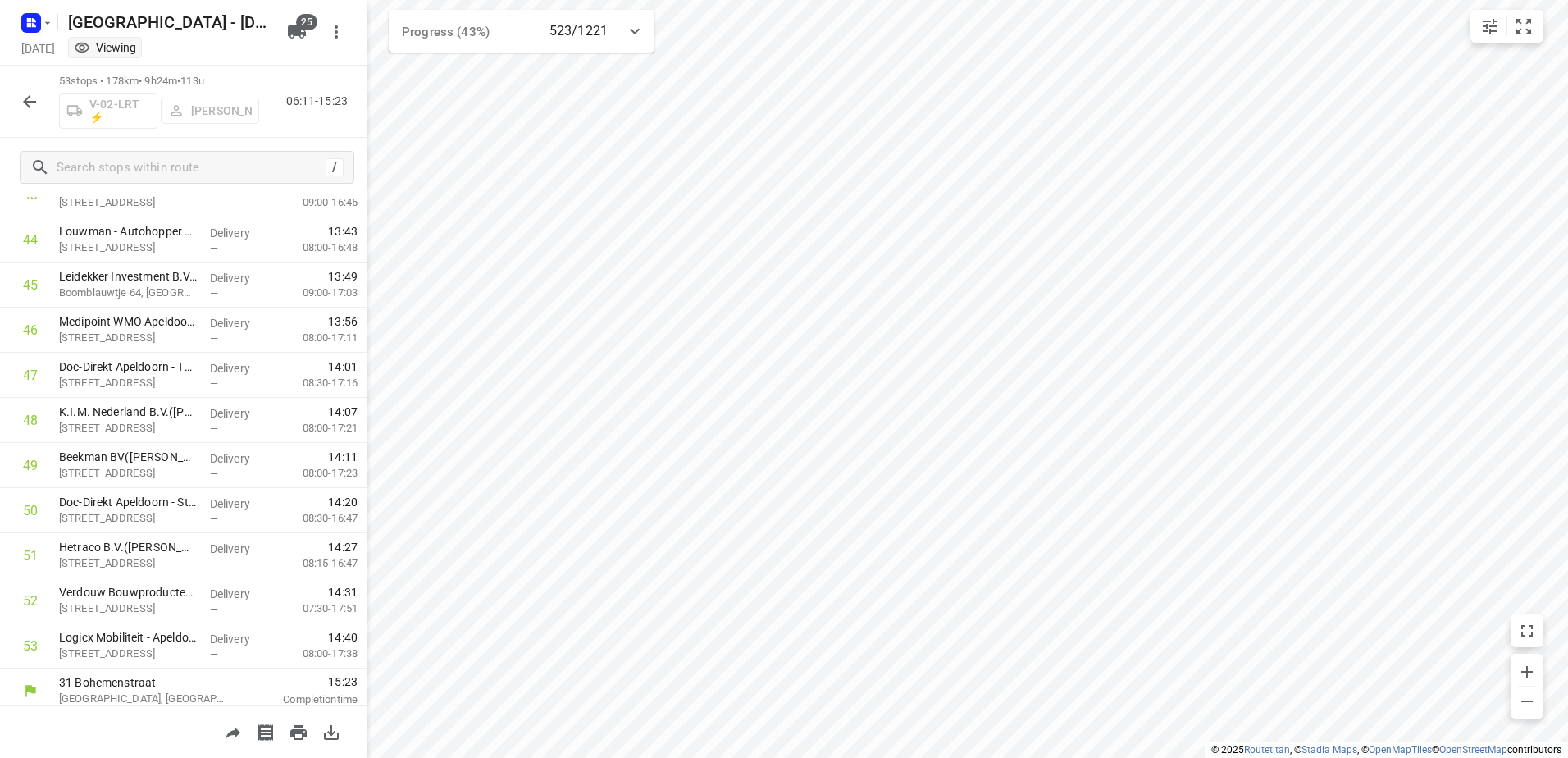
scroll to position [2009, 0]
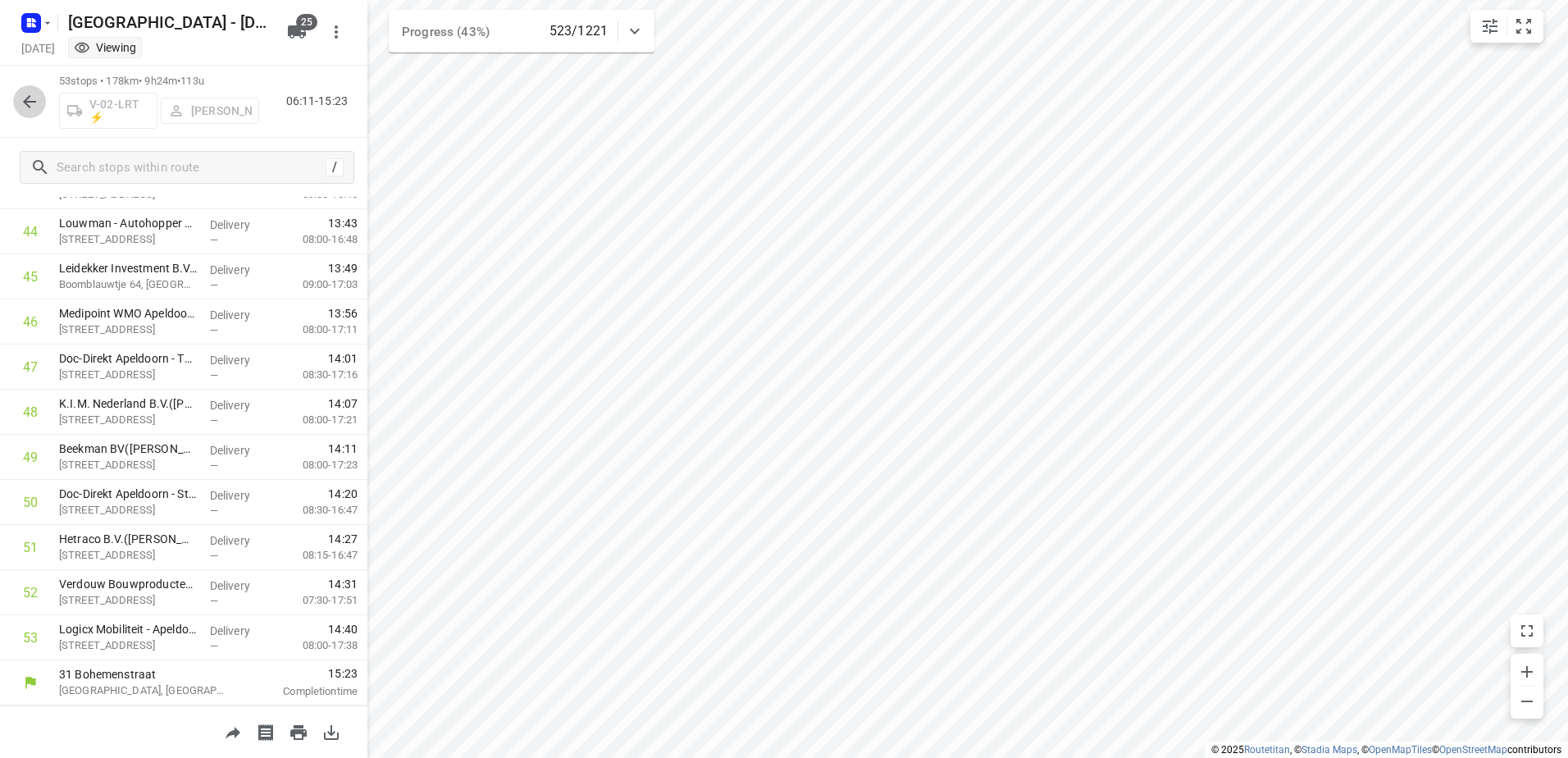
click at [13, 99] on button "button" at bounding box center [30, 102] width 33 height 33
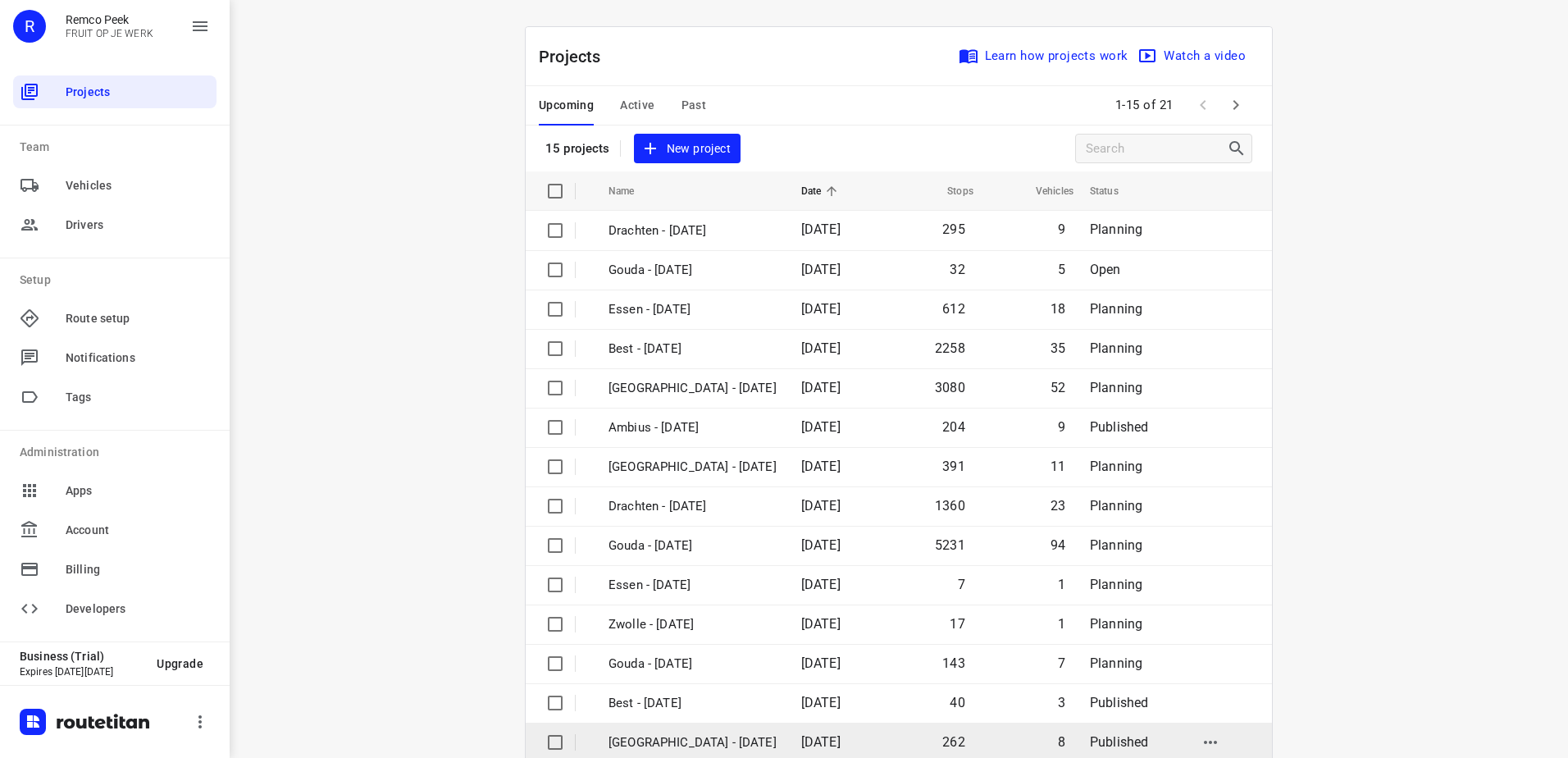
click at [897, 724] on td "262" at bounding box center [930, 741] width 95 height 39
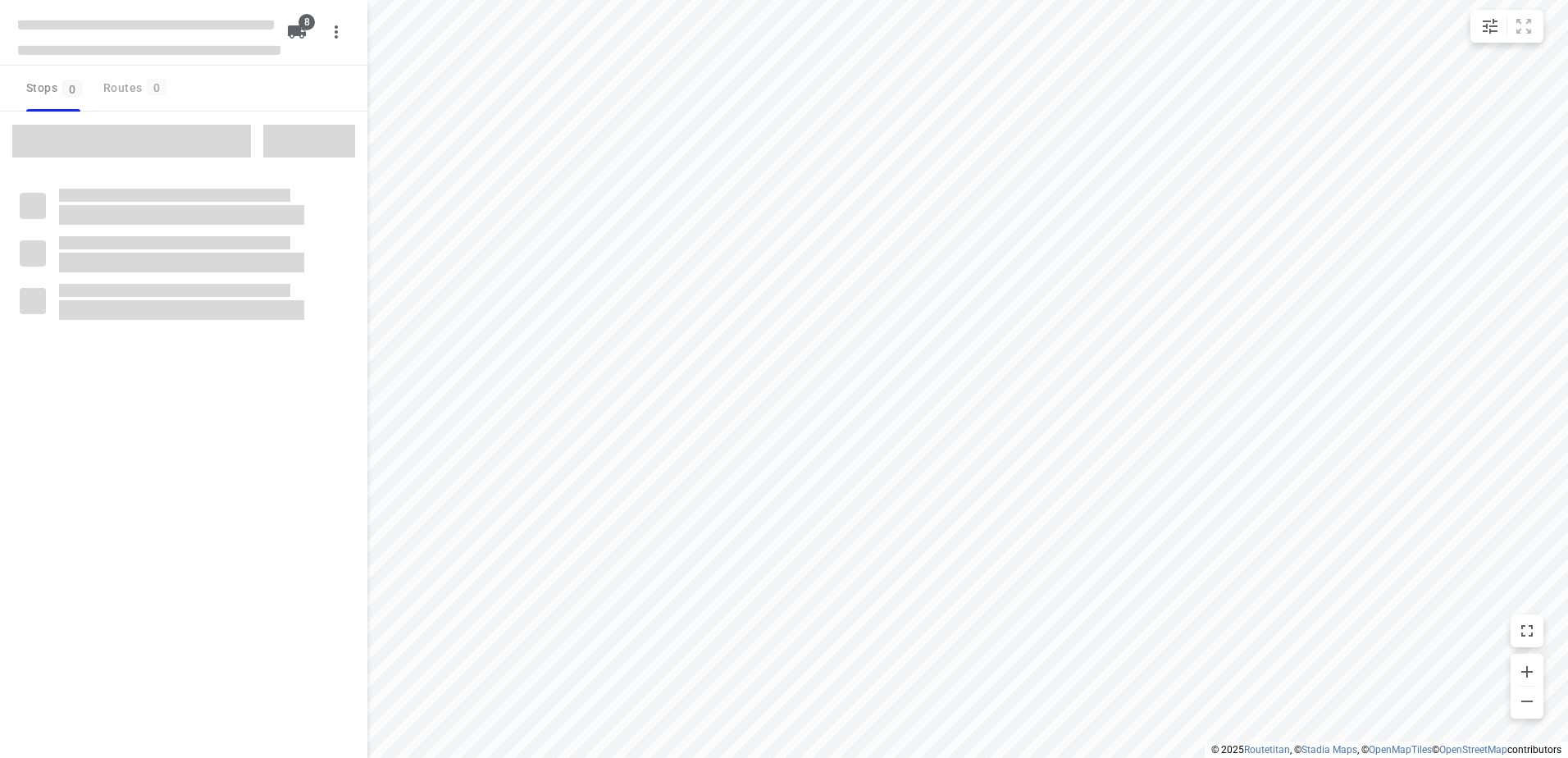
checkbox input "true"
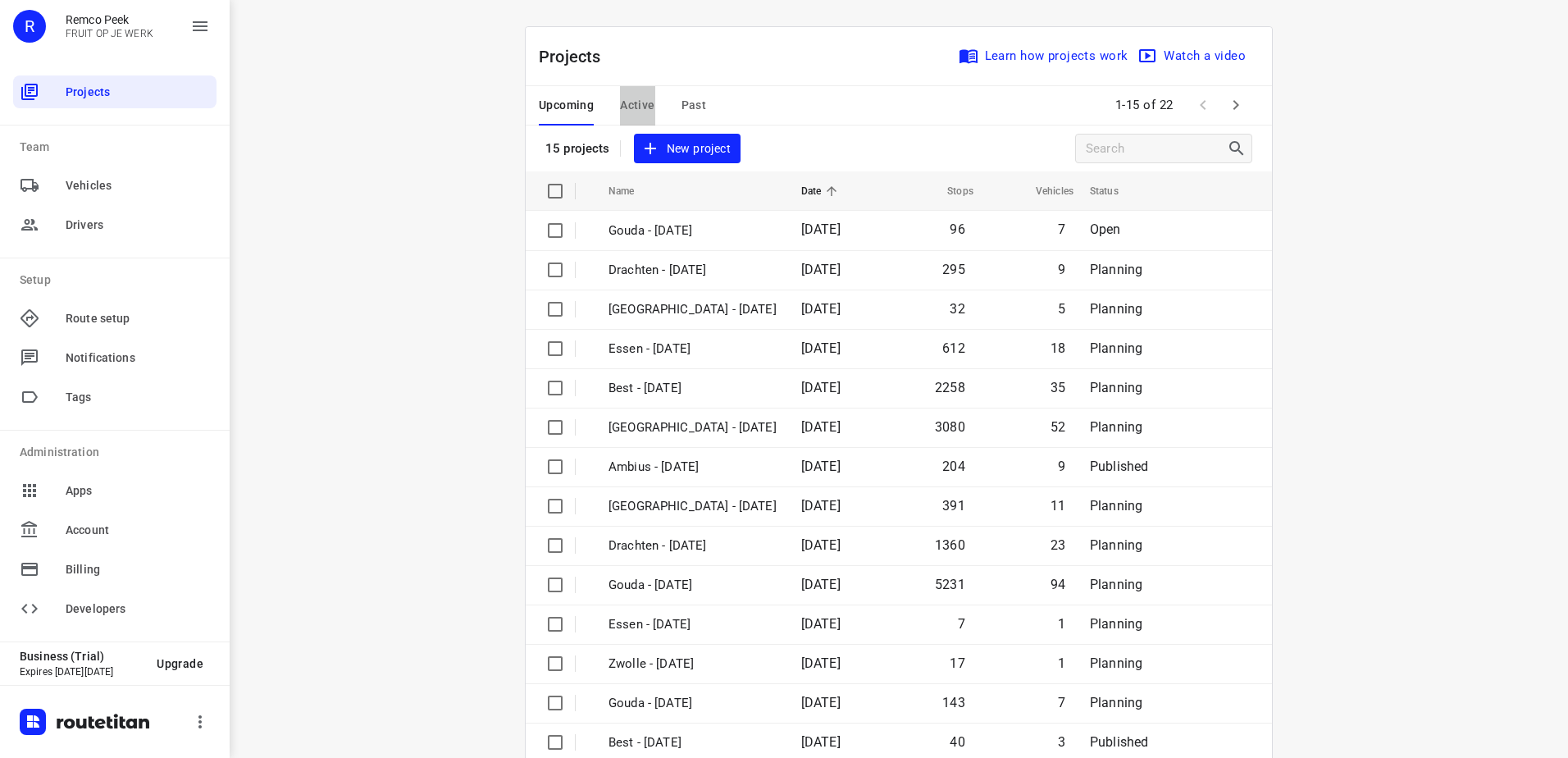
click at [628, 107] on span "Active" at bounding box center [638, 105] width 35 height 21
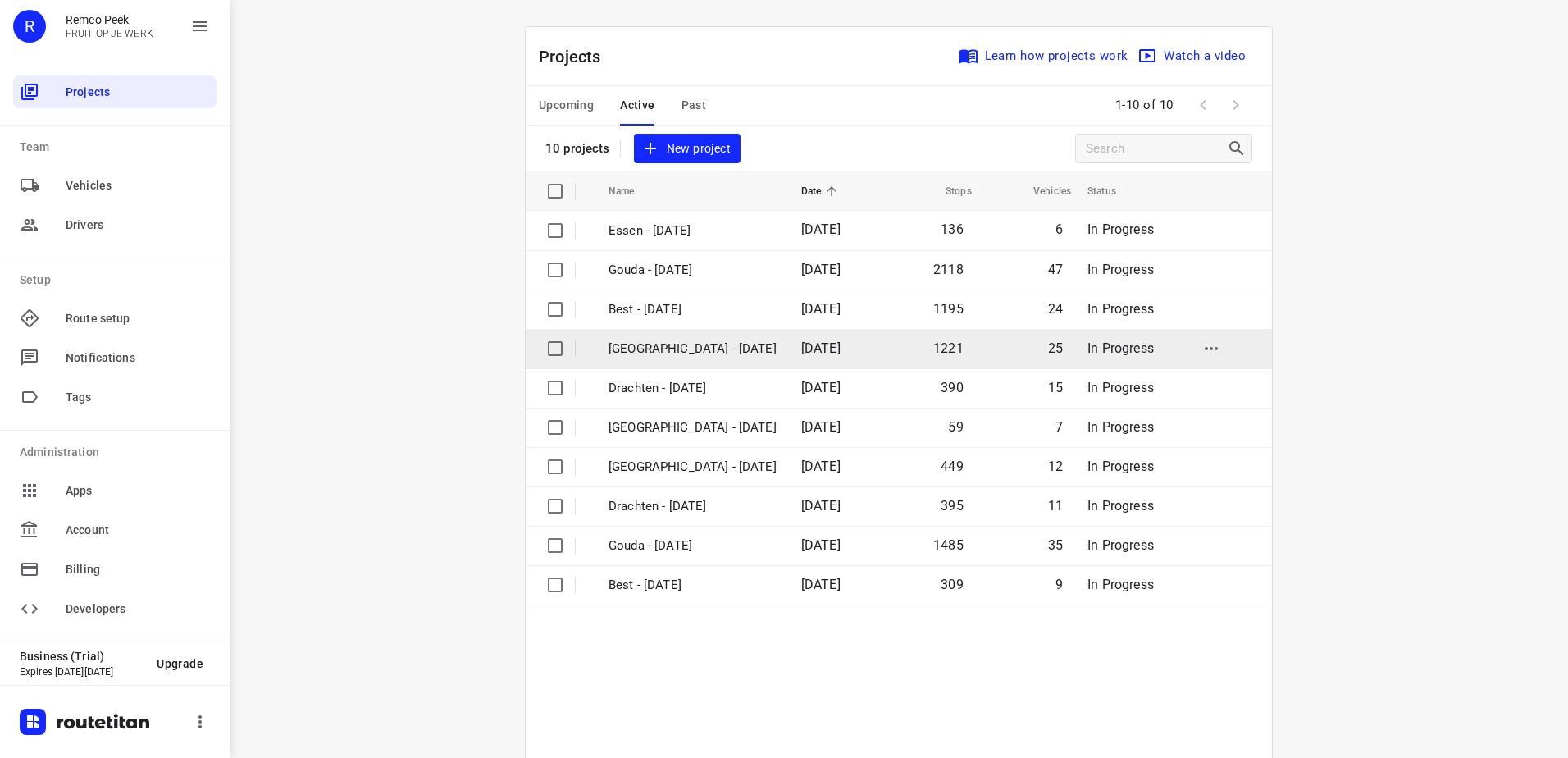
click at [691, 358] on td "[GEOGRAPHIC_DATA] - [DATE]" at bounding box center [690, 348] width 196 height 39
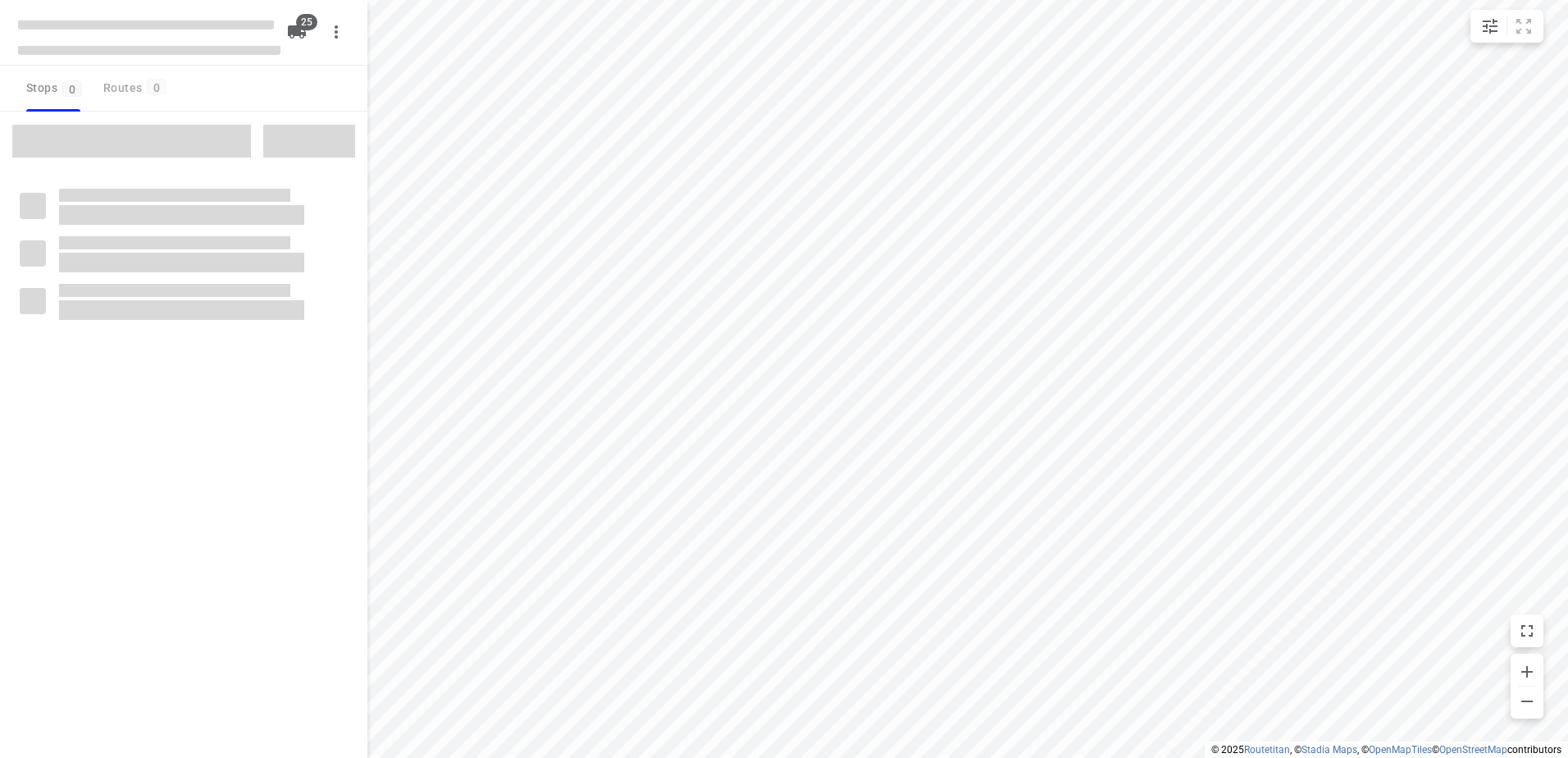
checkbox input "true"
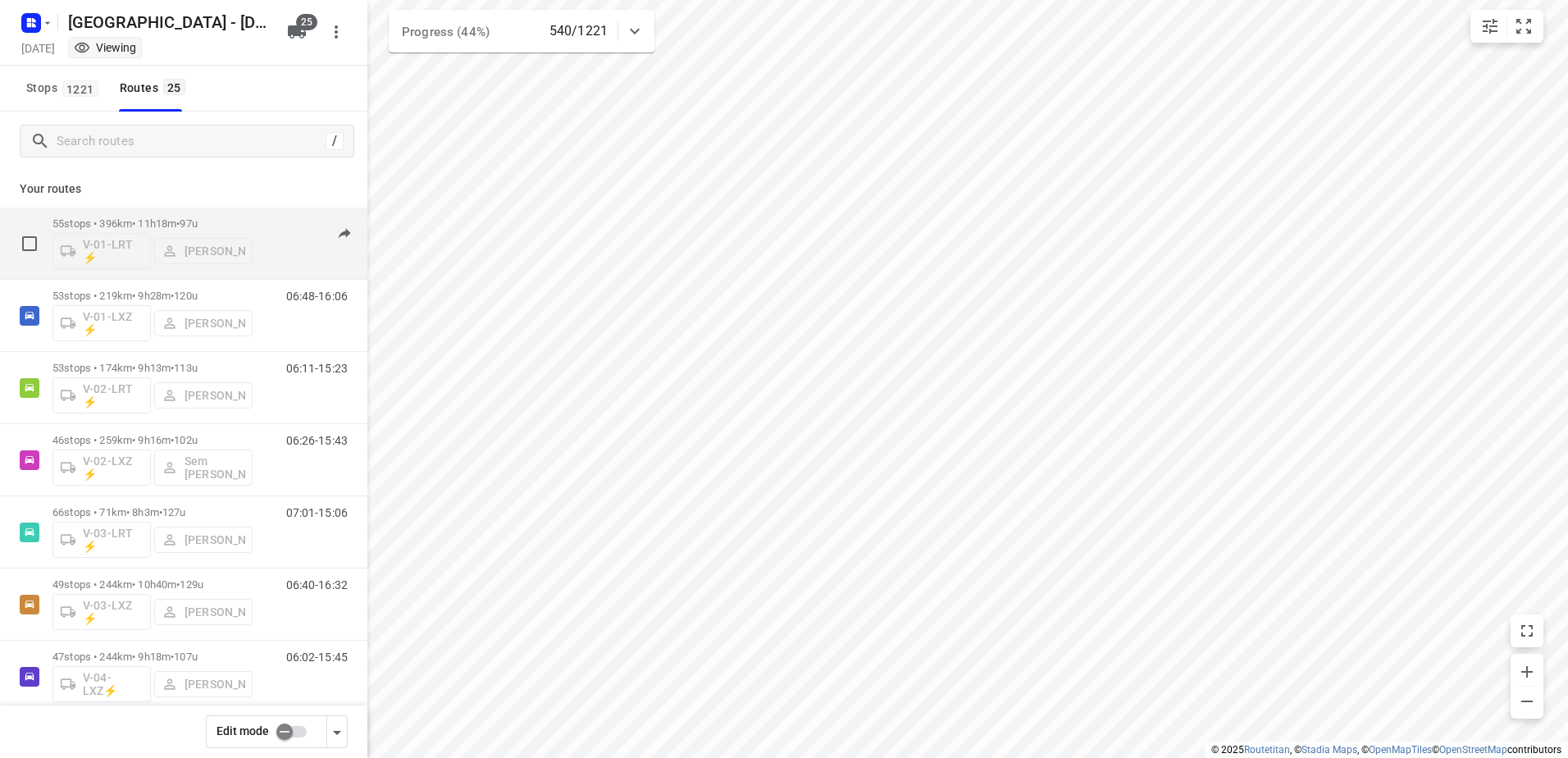
click at [142, 221] on p "55 stops • 396km • 11h18m • 97u" at bounding box center [152, 223] width 200 height 12
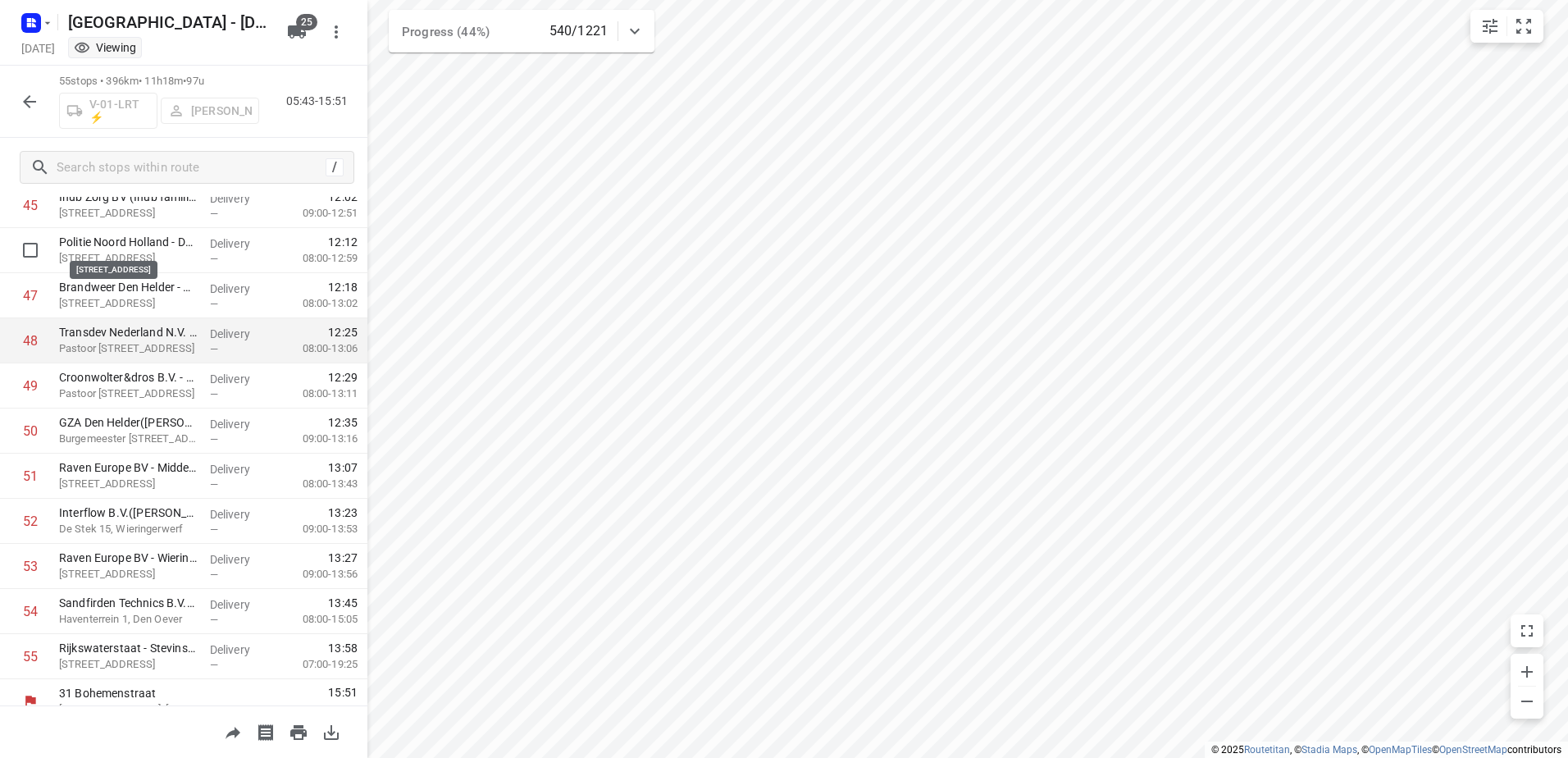
scroll to position [2099, 0]
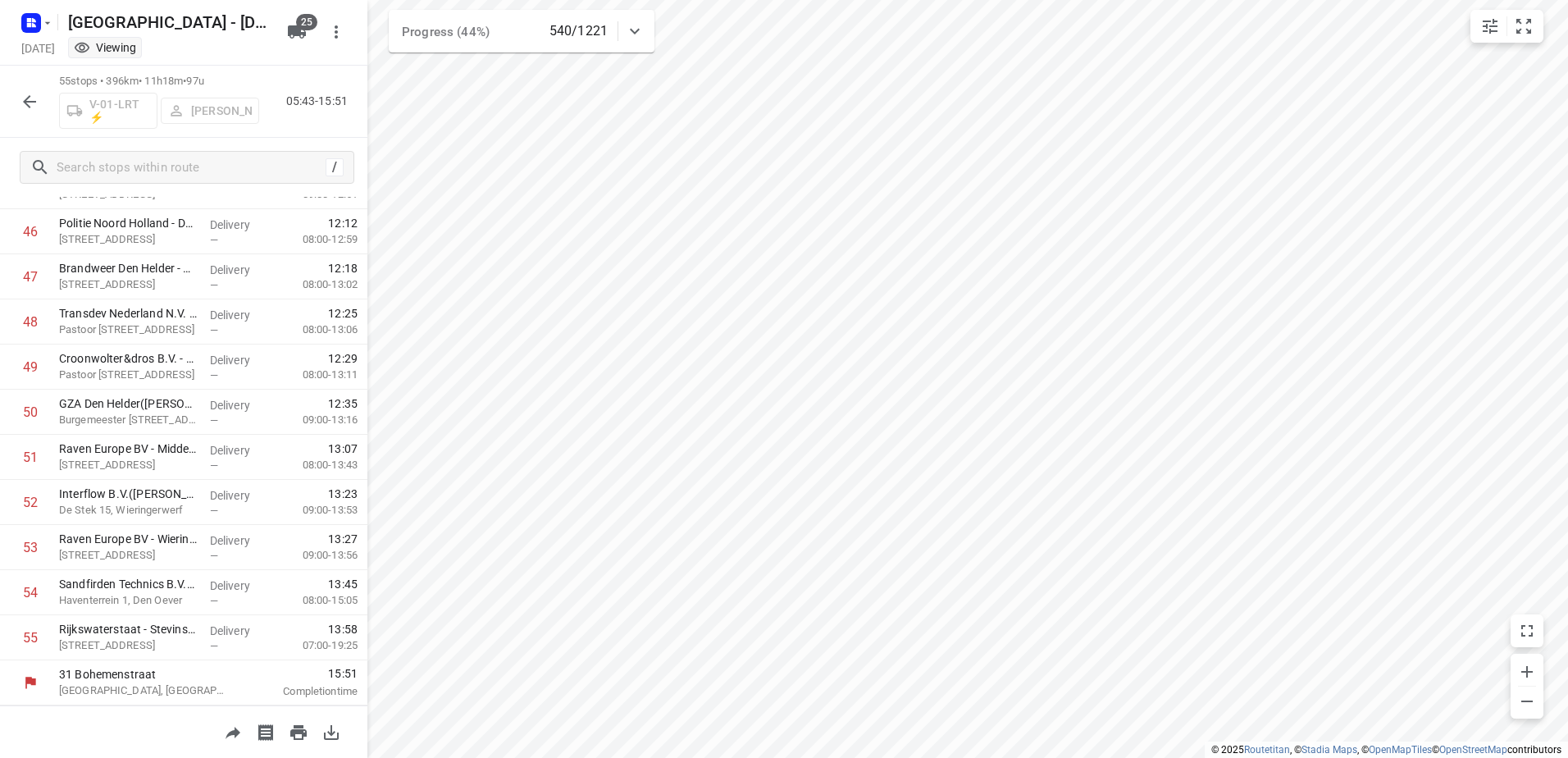
click at [35, 99] on icon "button" at bounding box center [30, 102] width 20 height 20
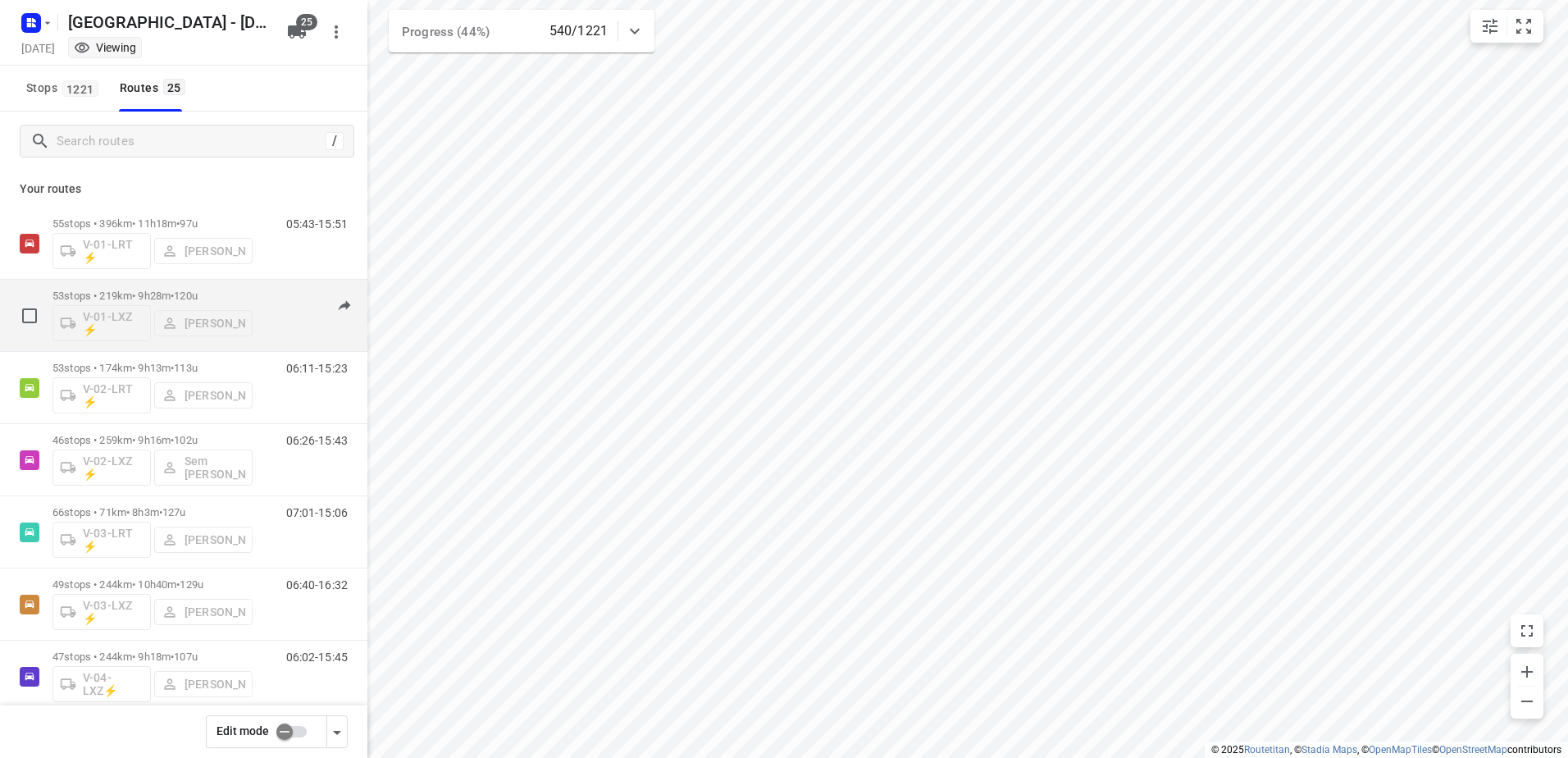
click at [135, 289] on p "53 stops • 219km • 9h28m • 120u" at bounding box center [152, 295] width 200 height 12
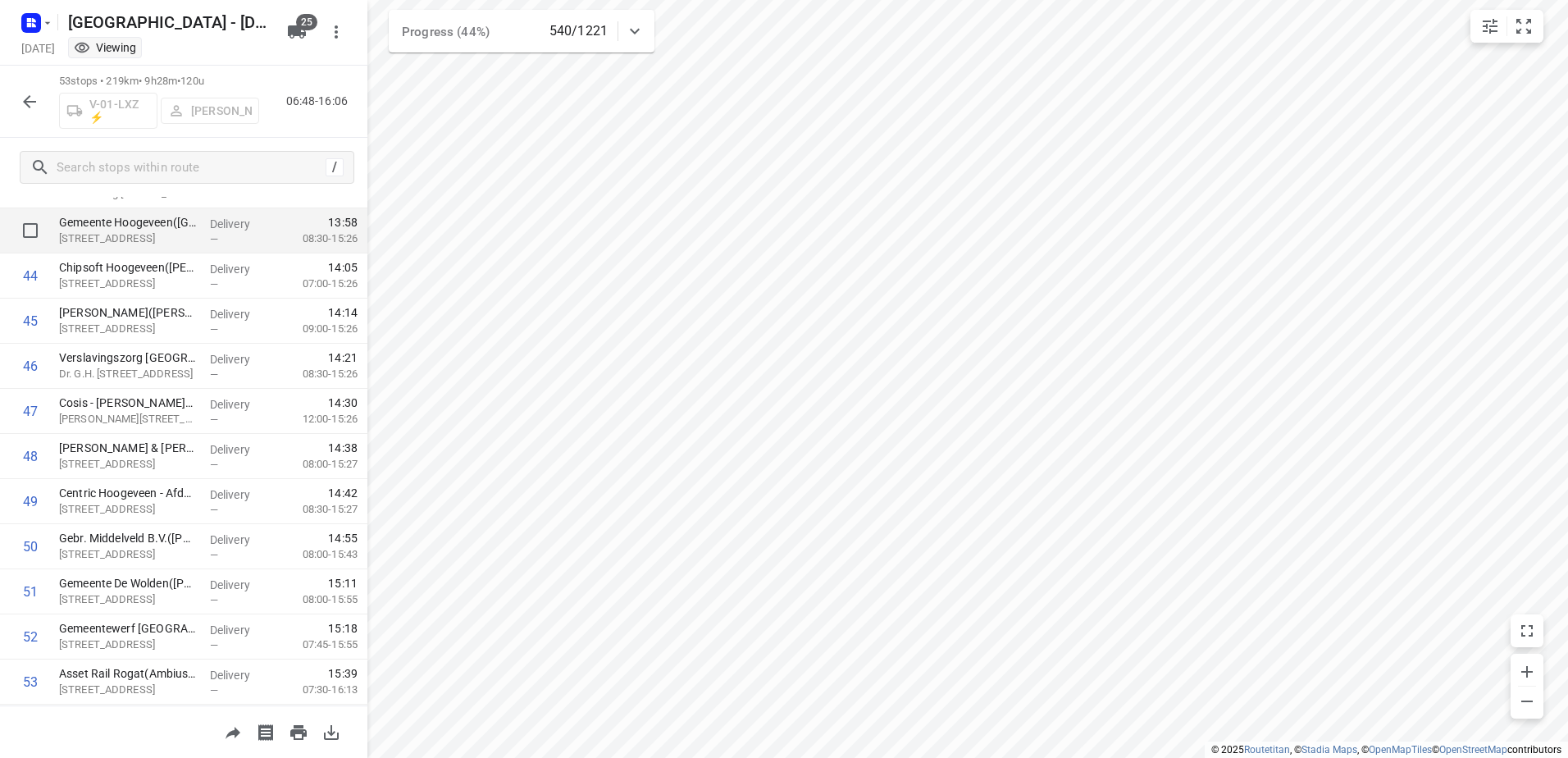
scroll to position [2009, 0]
click at [27, 97] on icon "button" at bounding box center [30, 102] width 20 height 20
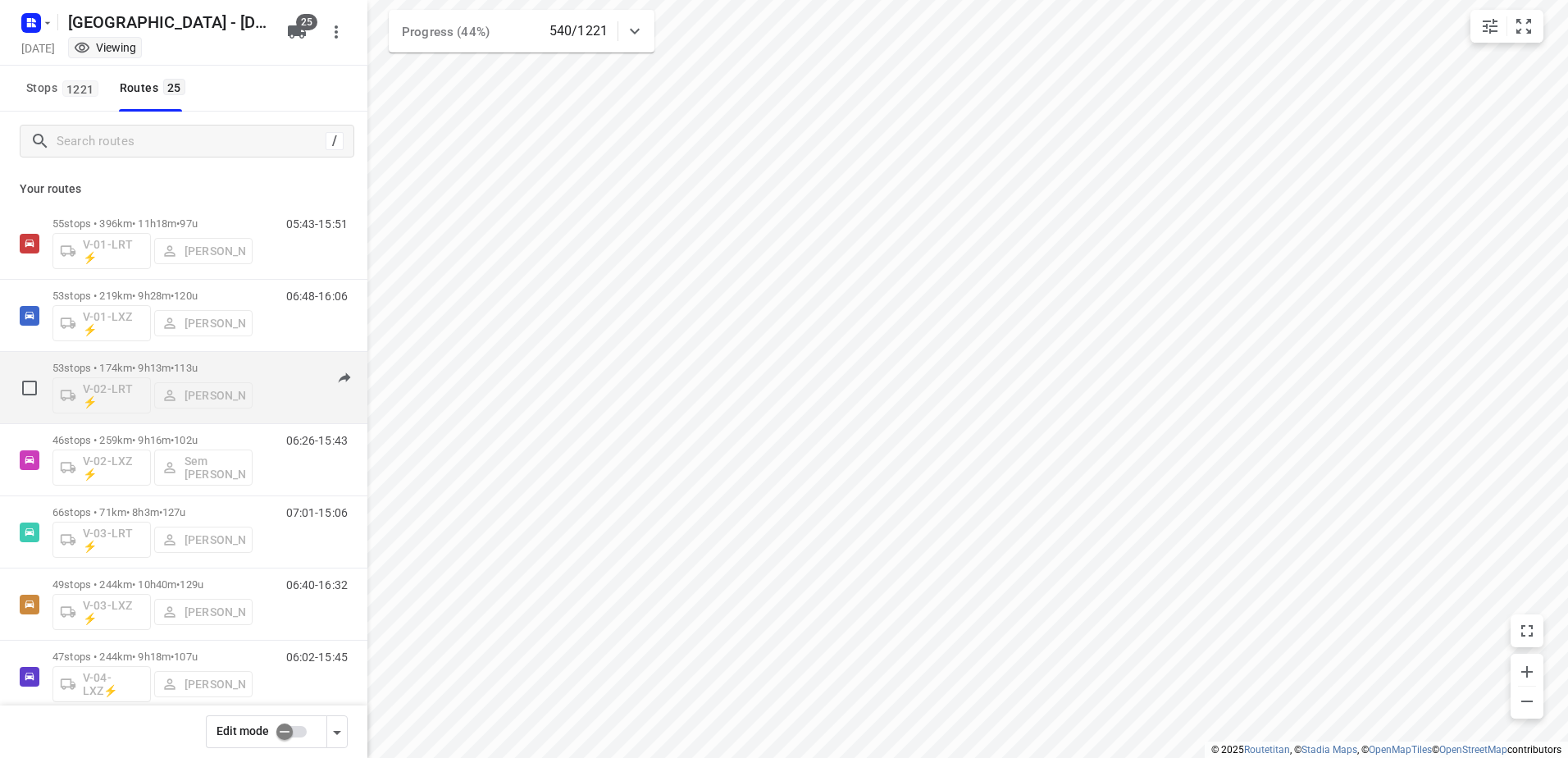
click at [148, 357] on div "53 stops • 174km • 9h13m • 113u V-02-LRT ⚡ [PERSON_NAME]" at bounding box center [152, 387] width 200 height 68
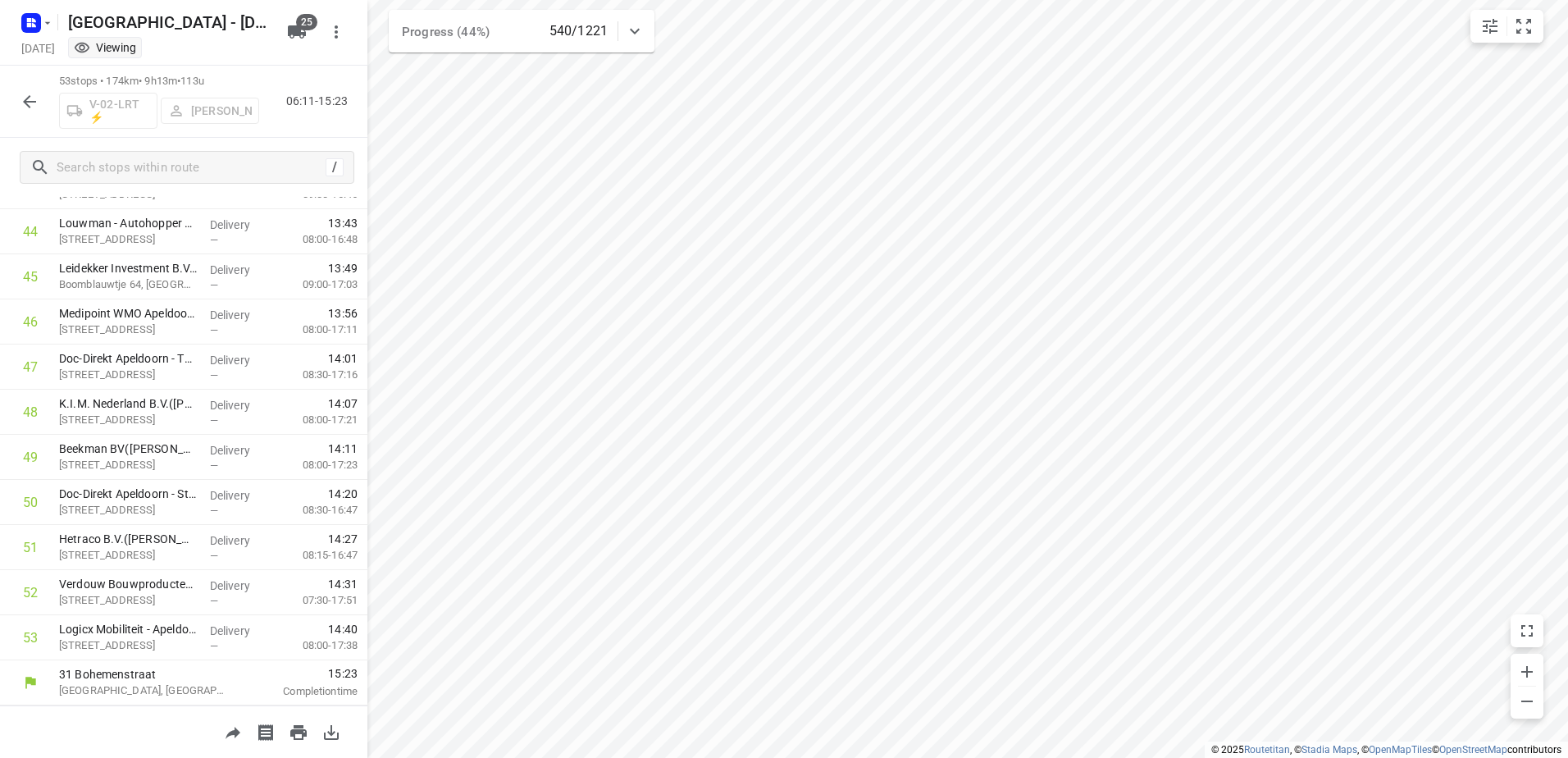
click at [33, 106] on icon "button" at bounding box center [30, 102] width 20 height 20
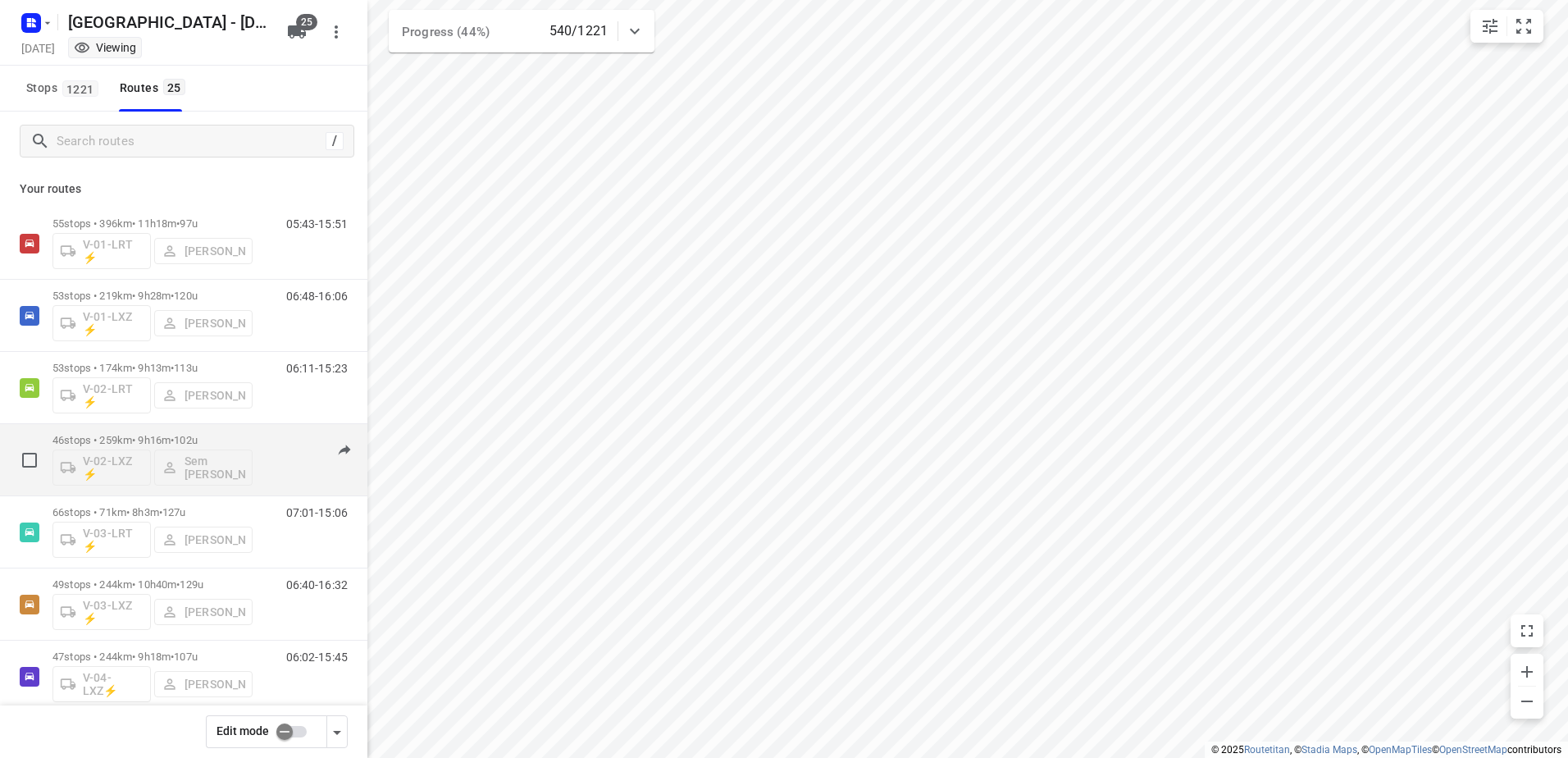
click at [145, 428] on div "46 stops • 259km • 9h16m • 102u V-02-LXZ ⚡ Sem [PERSON_NAME]" at bounding box center [152, 459] width 200 height 68
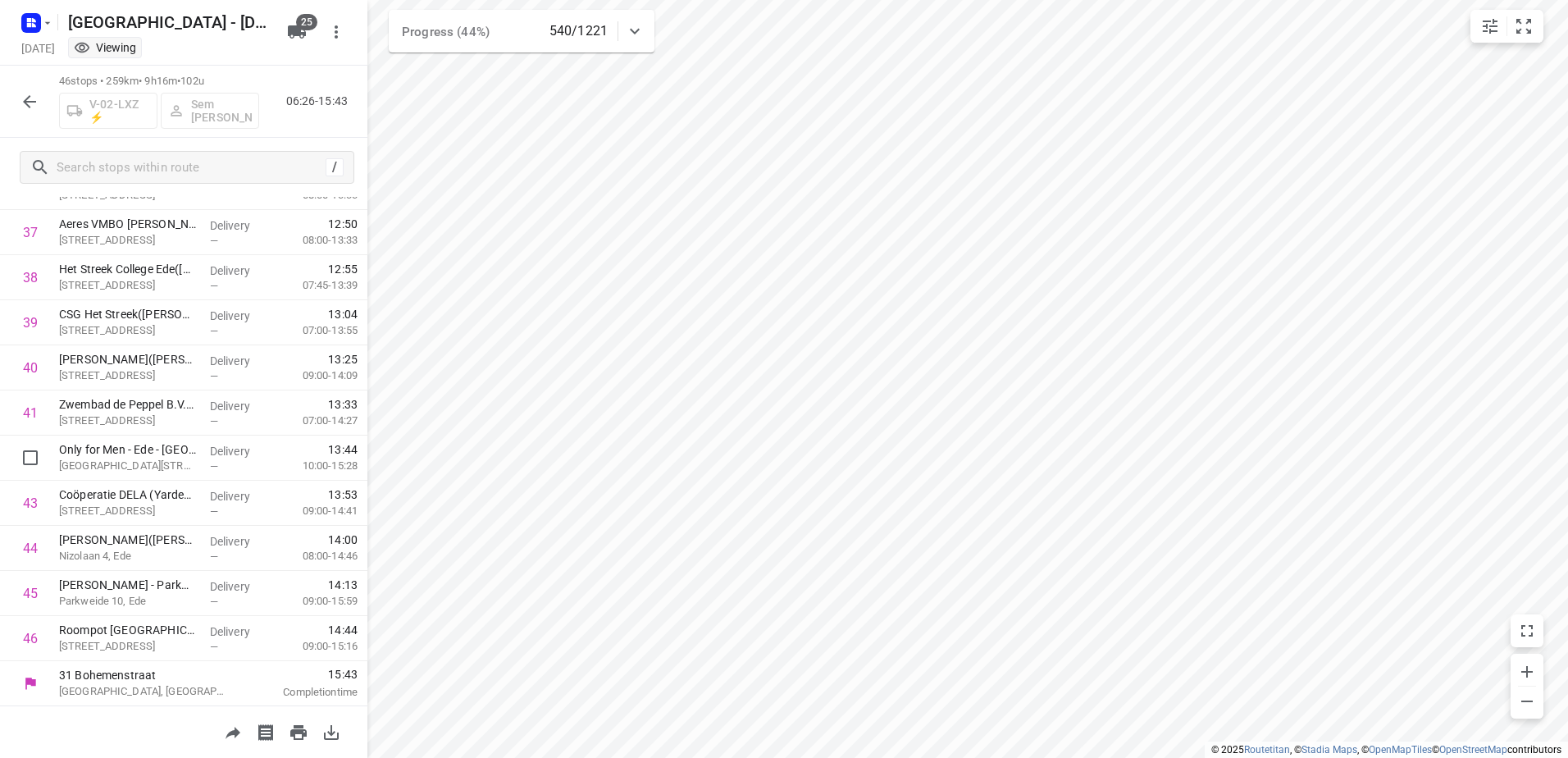
scroll to position [1693, 0]
click at [34, 99] on icon "button" at bounding box center [30, 102] width 20 height 20
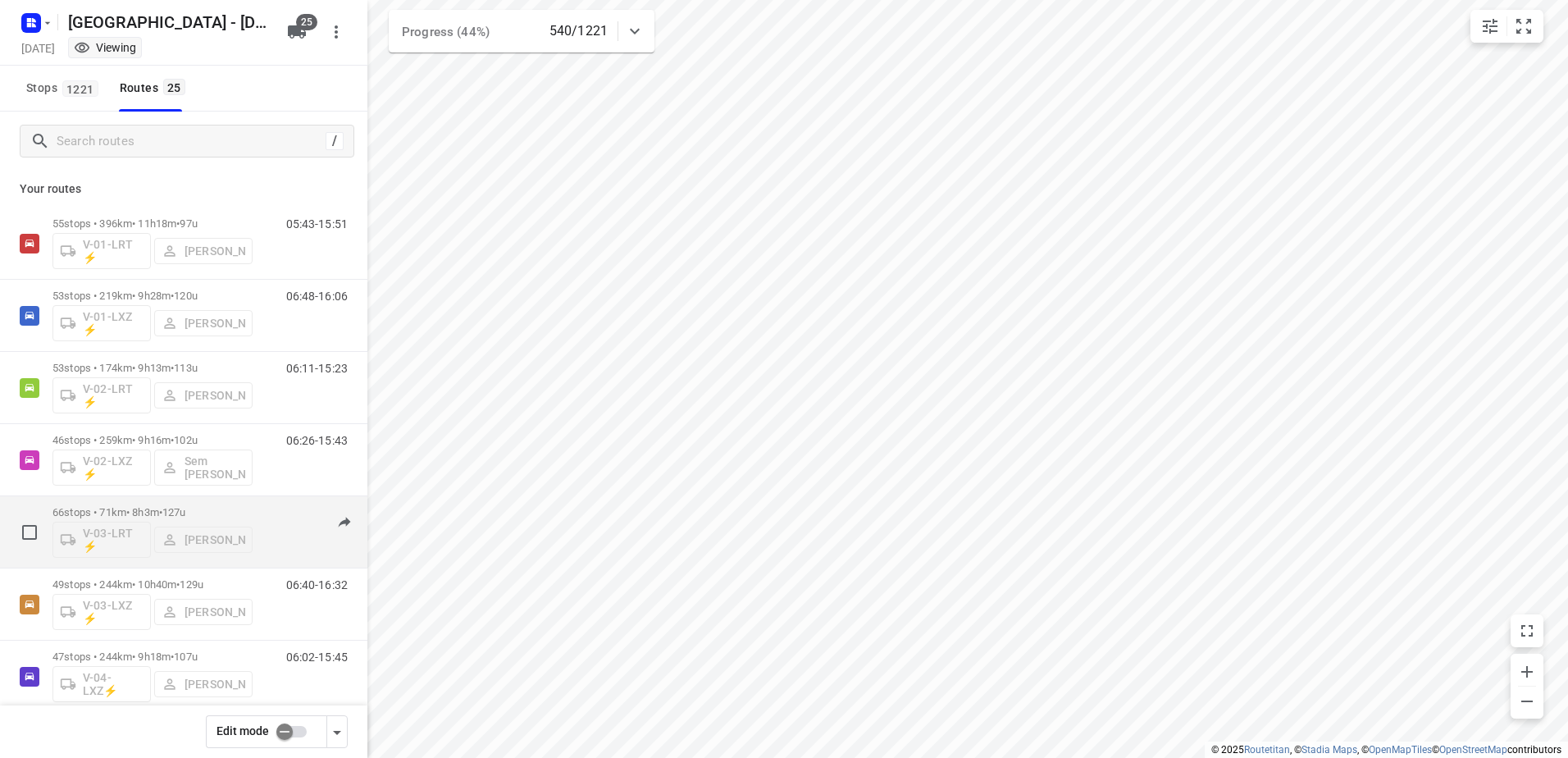
click at [153, 512] on p "66 stops • 71km • 8h3m • 127u" at bounding box center [152, 512] width 200 height 12
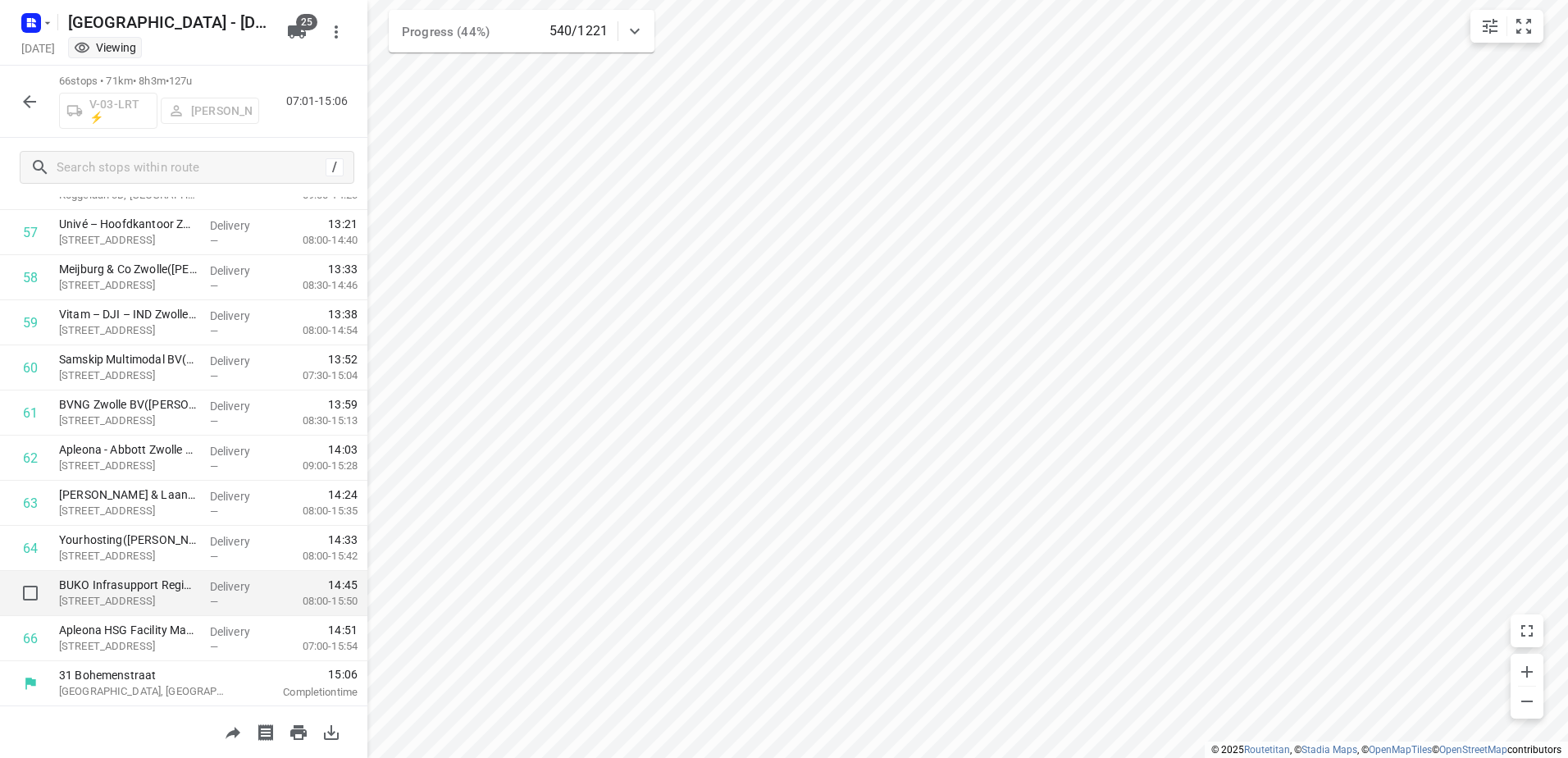
scroll to position [2596, 0]
click at [25, 101] on icon "button" at bounding box center [30, 102] width 13 height 13
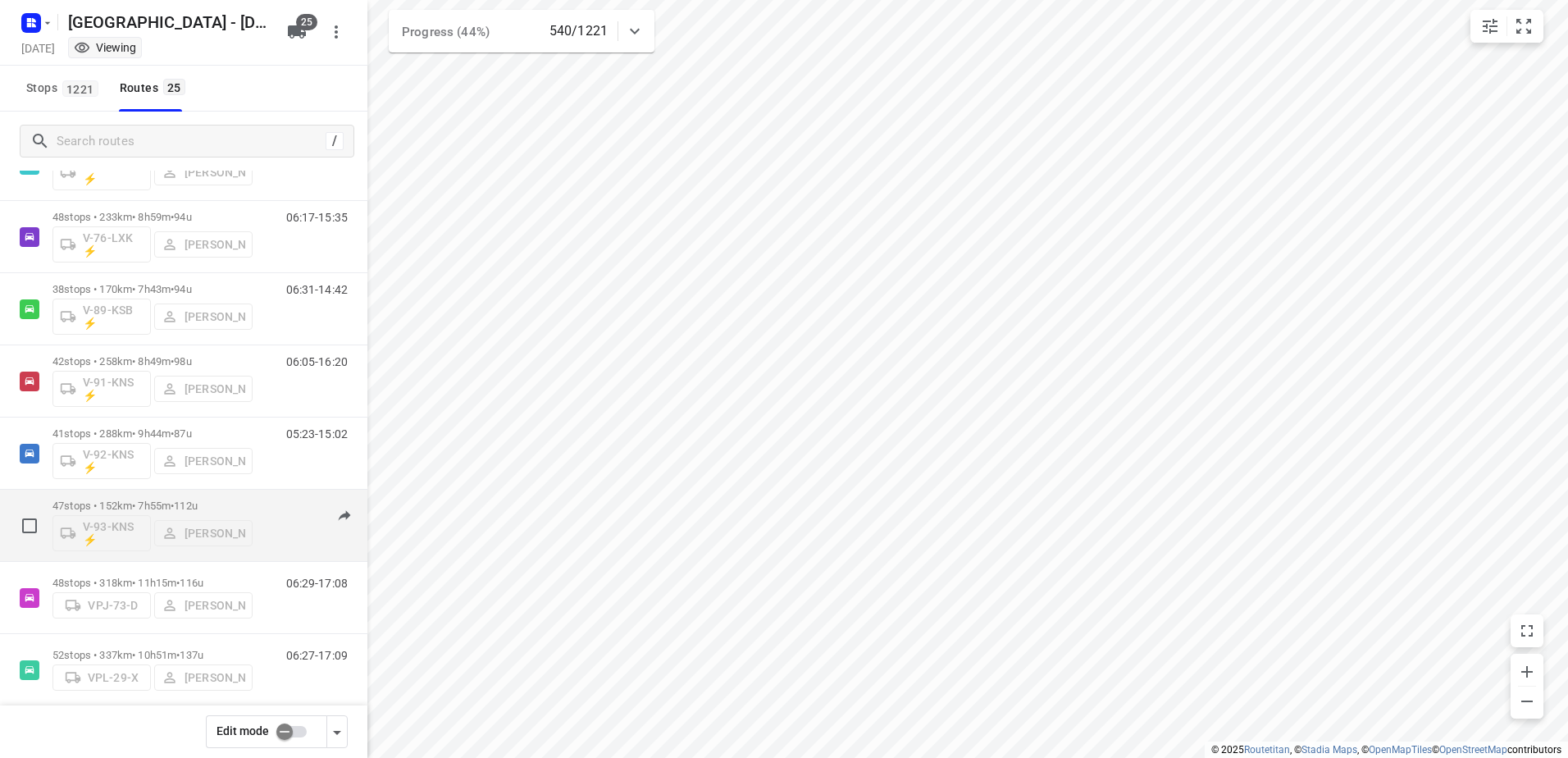
scroll to position [1323, 0]
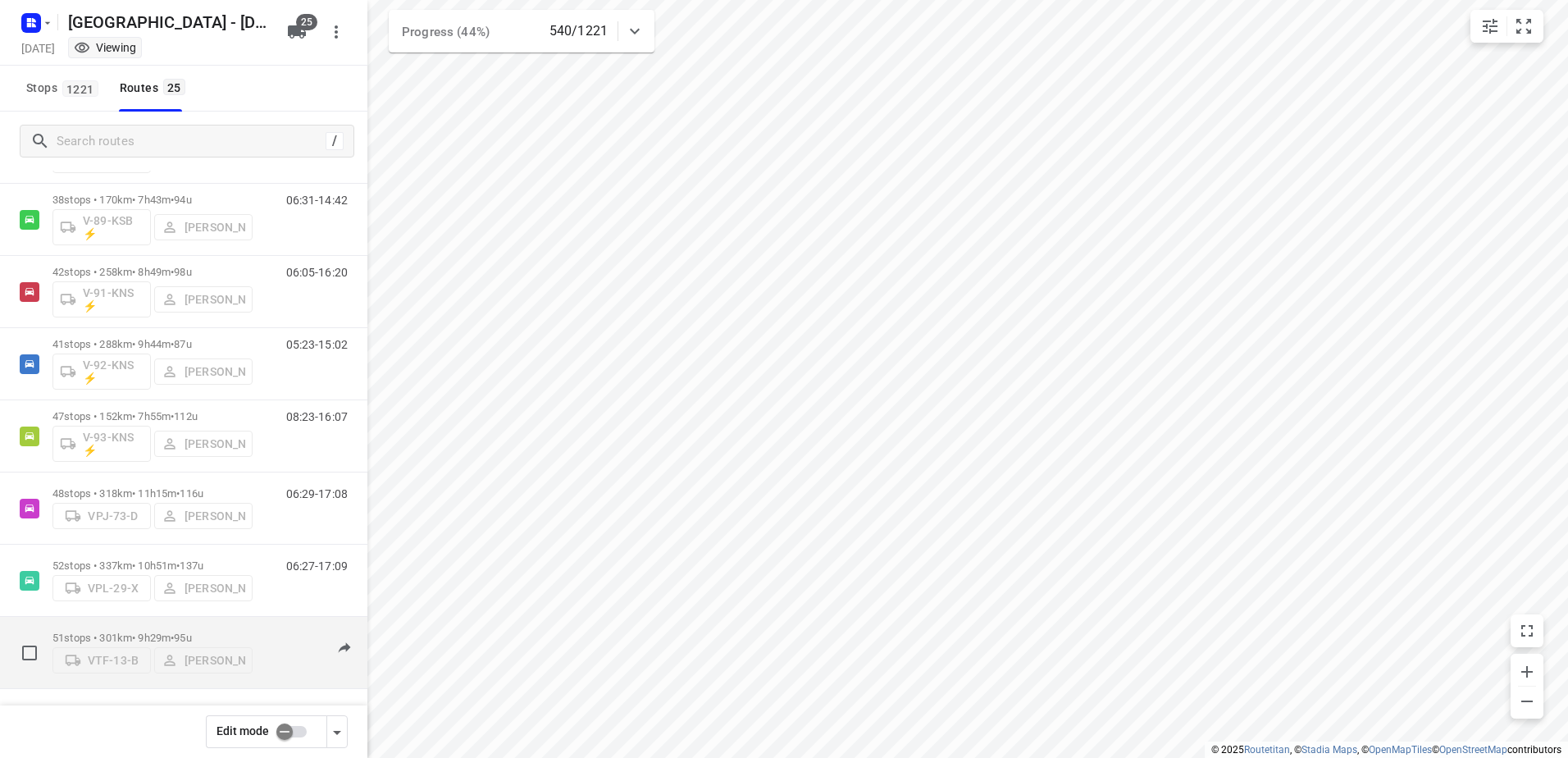
click at [148, 631] on p "51 stops • 301km • 9h29m • 95u" at bounding box center [152, 637] width 200 height 12
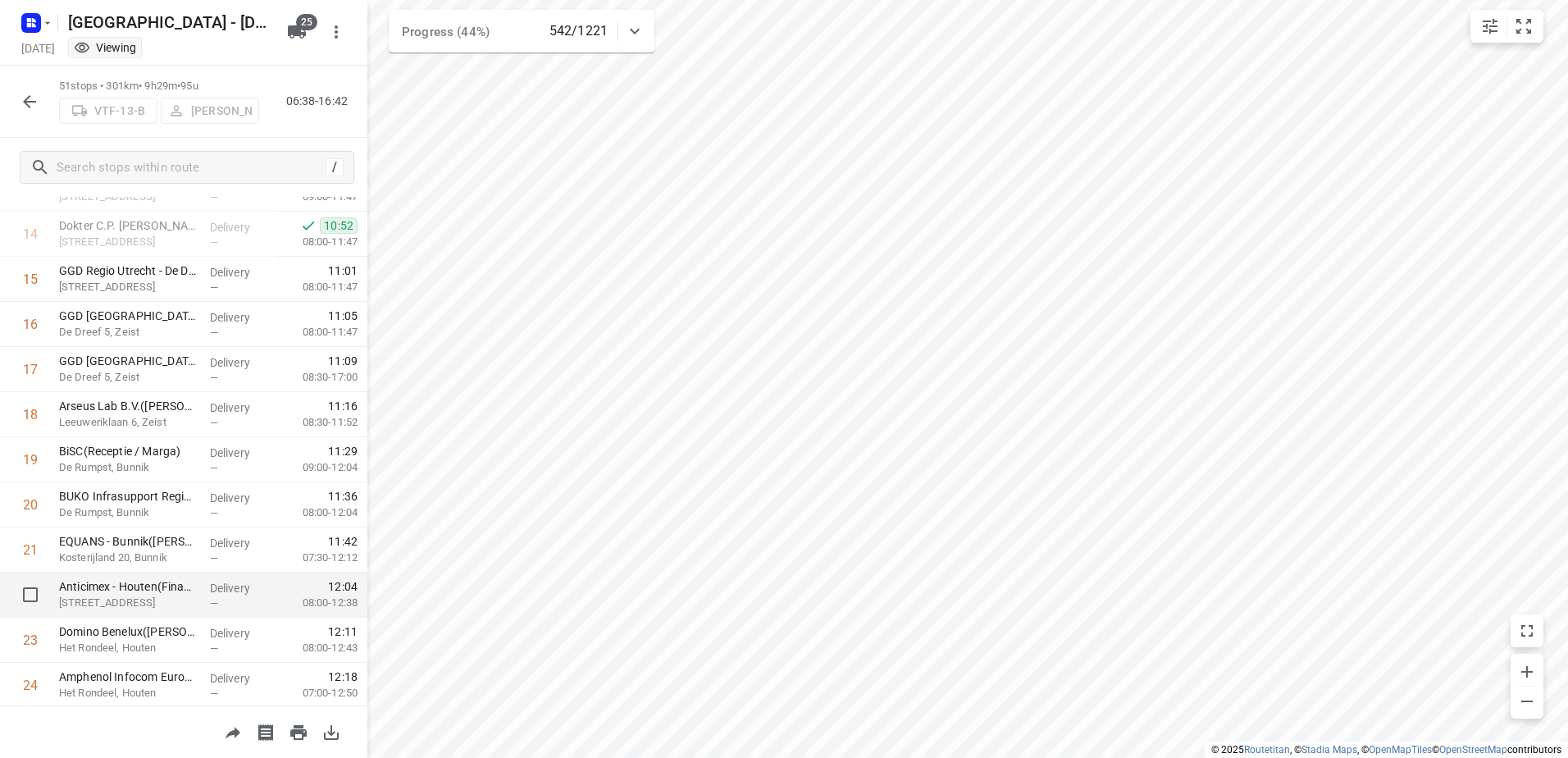
scroll to position [607, 0]
click at [35, 100] on icon "button" at bounding box center [30, 102] width 20 height 20
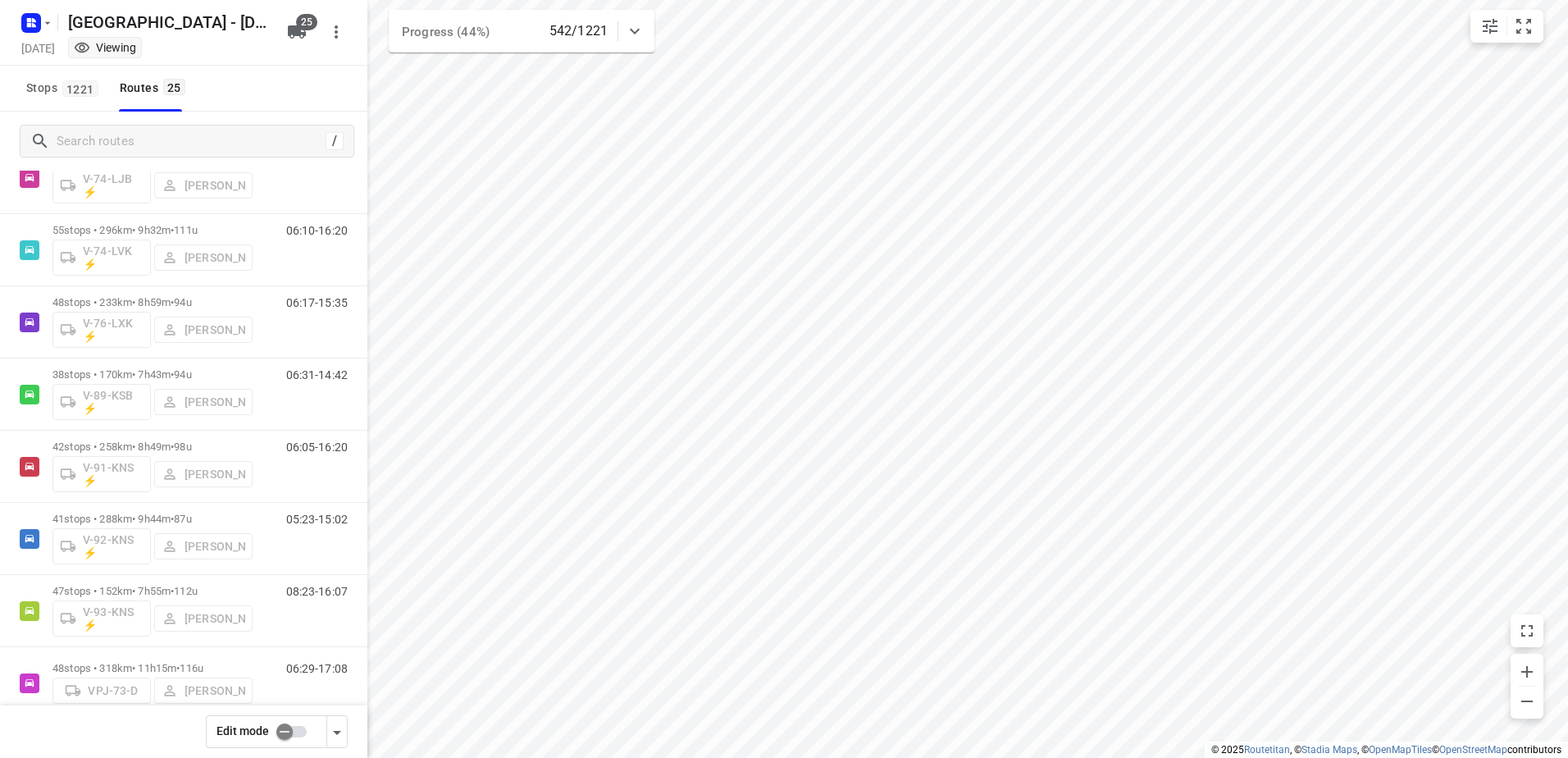
scroll to position [1323, 0]
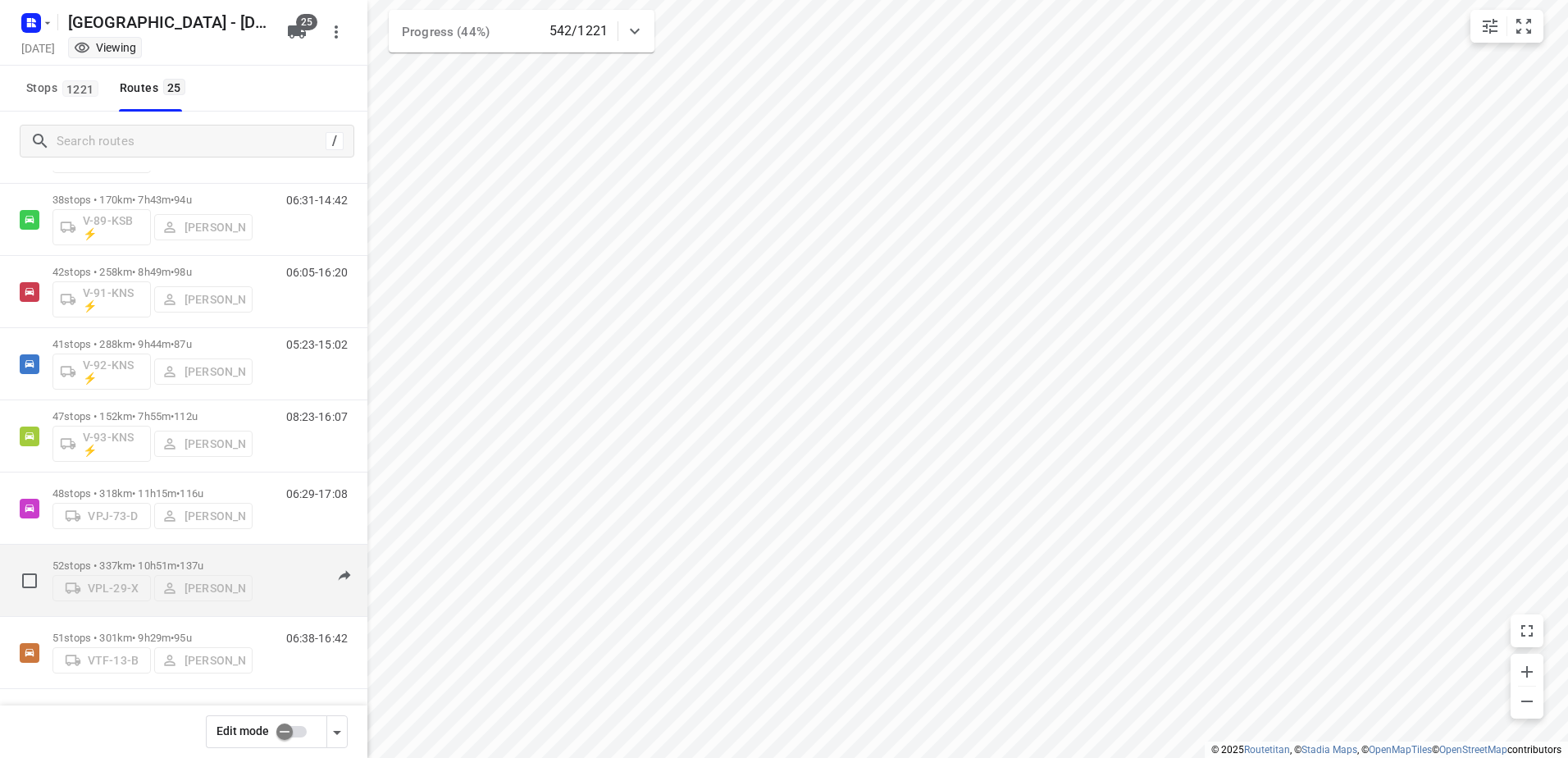
click at [141, 559] on p "52 stops • 337km • 10h51m • 137u" at bounding box center [152, 565] width 200 height 12
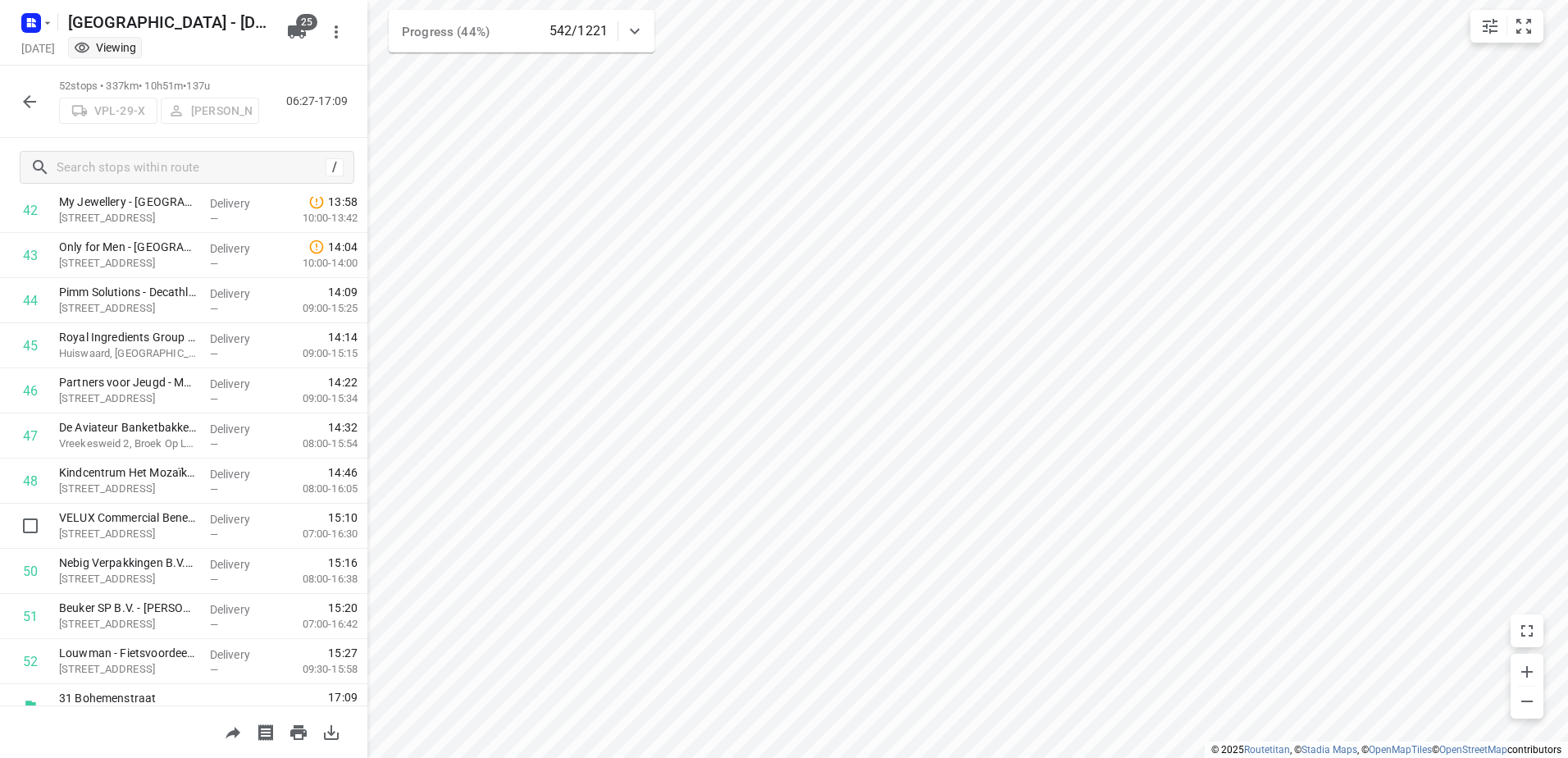
scroll to position [1964, 0]
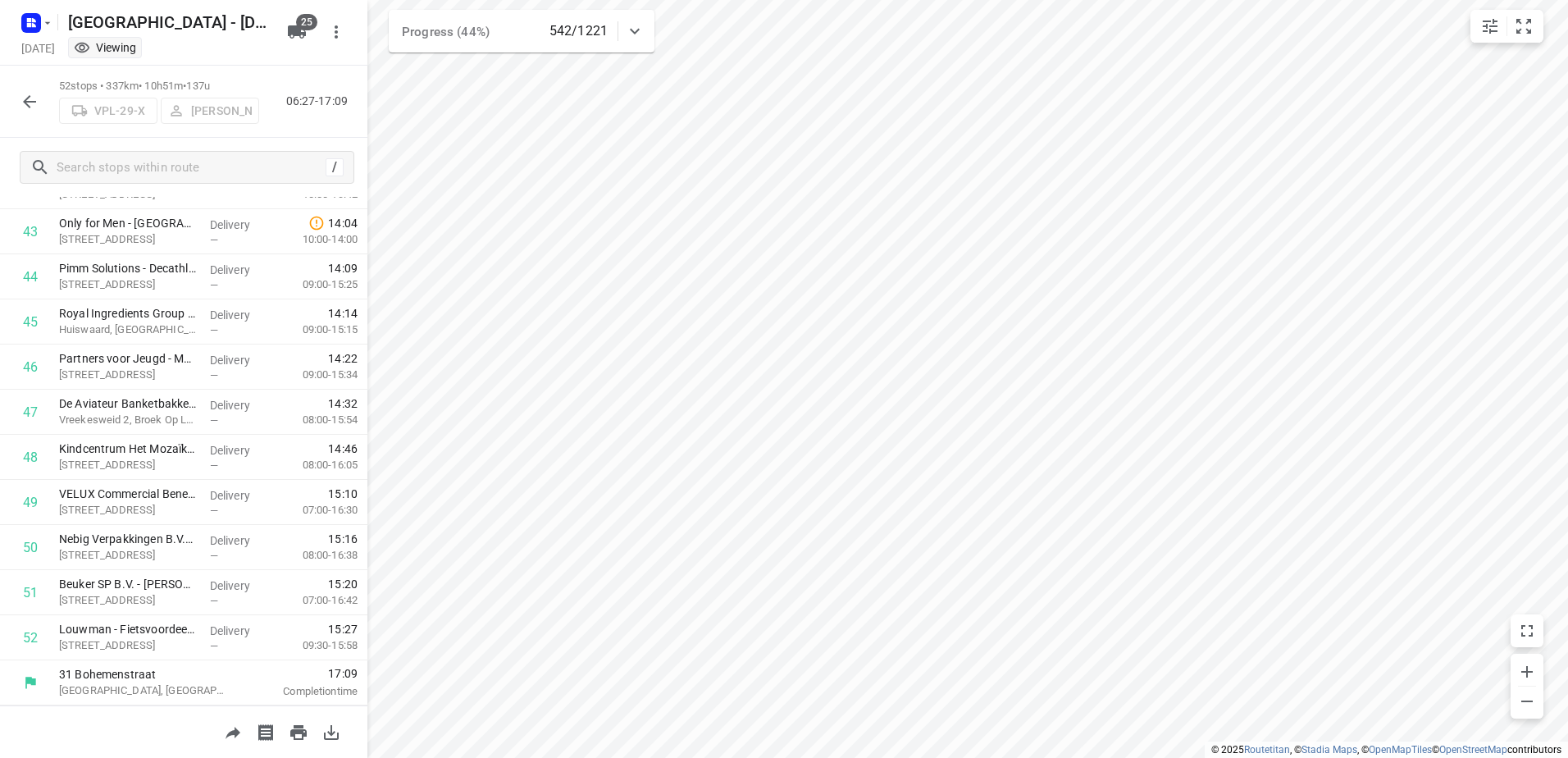
click at [28, 100] on icon "button" at bounding box center [30, 102] width 20 height 20
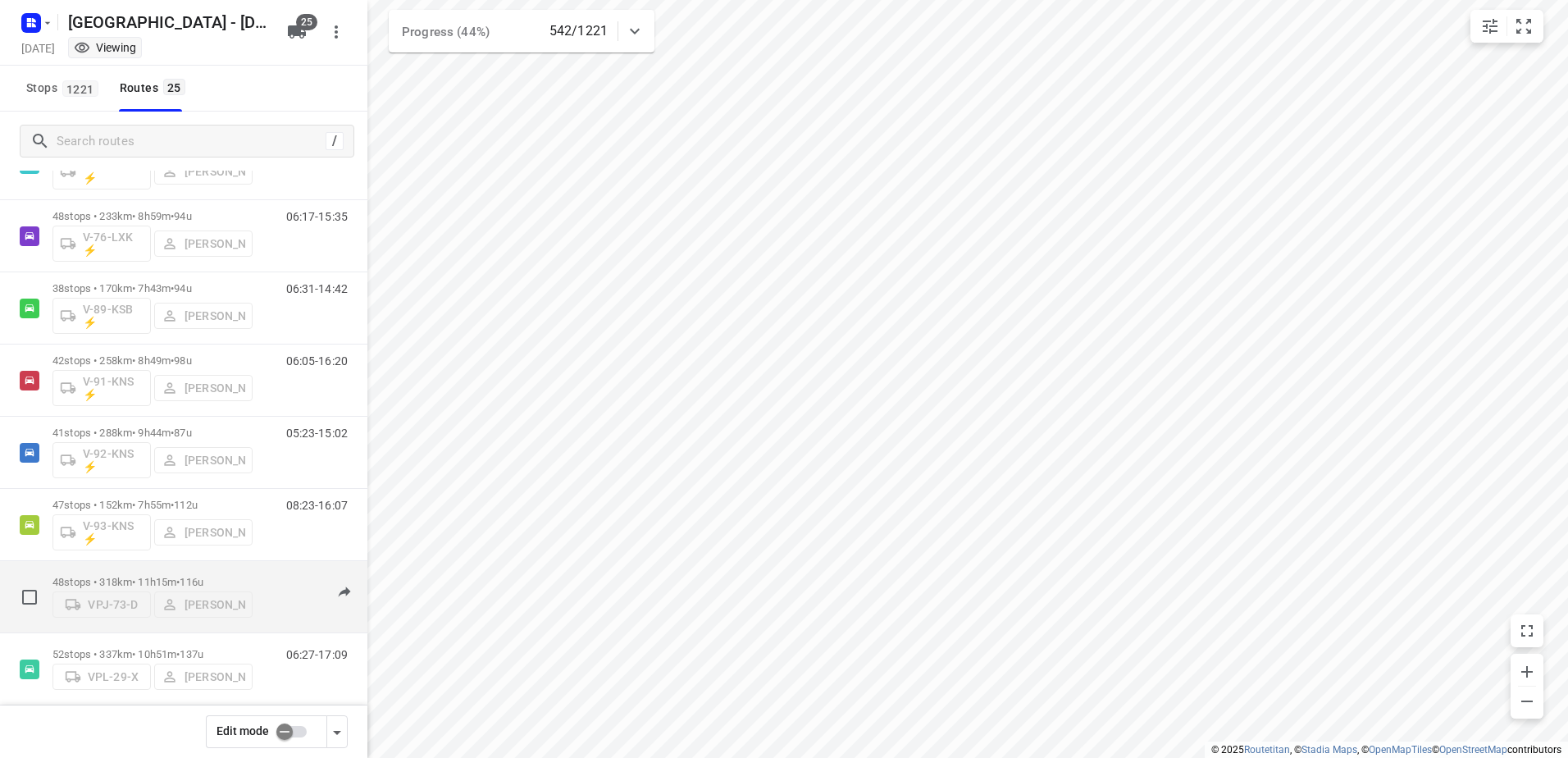
scroll to position [1323, 0]
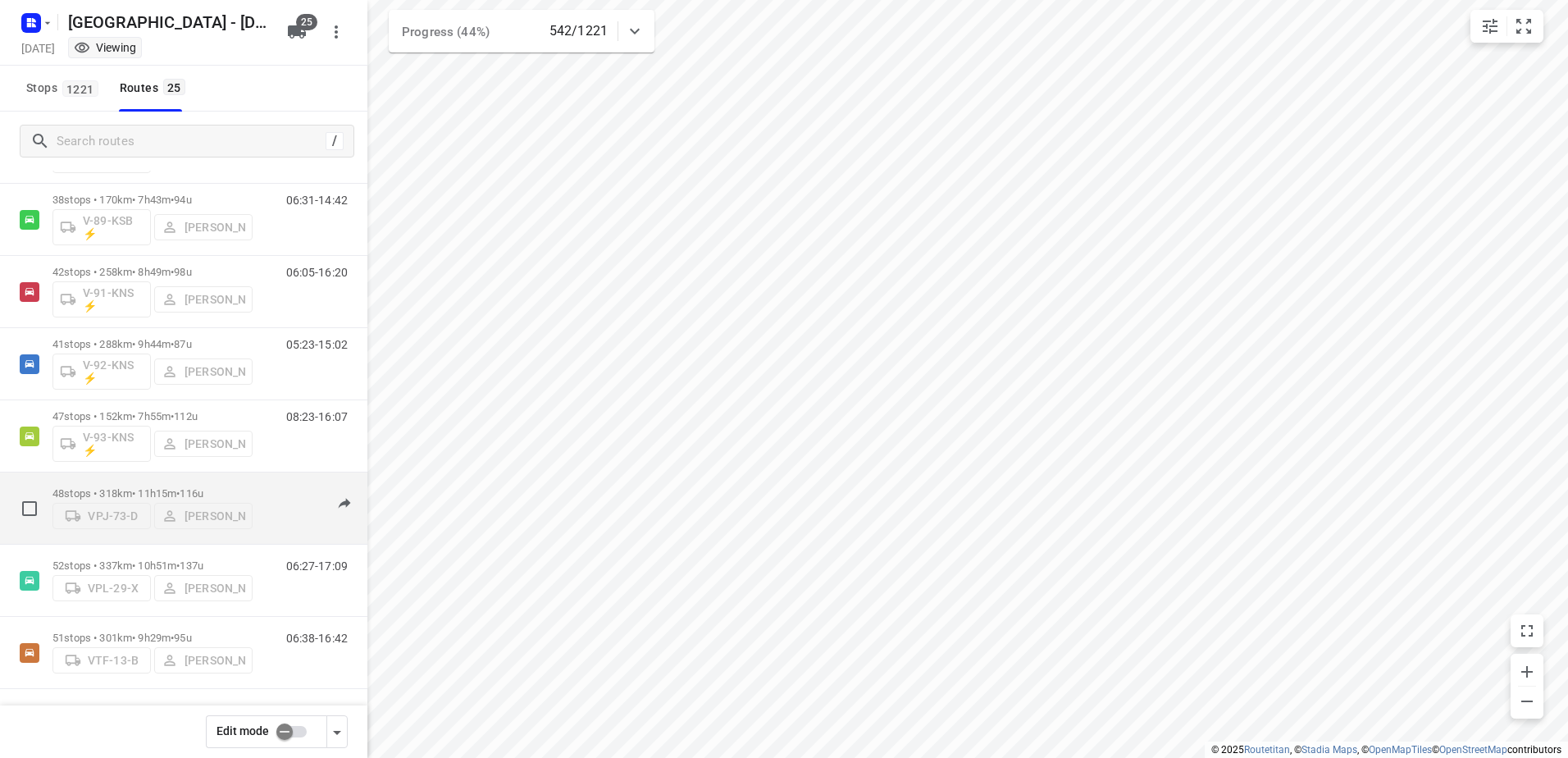
click at [135, 479] on div "48 stops • 318km • 11h15m • 116u VPJ-73-D [PERSON_NAME]" at bounding box center [152, 508] width 200 height 58
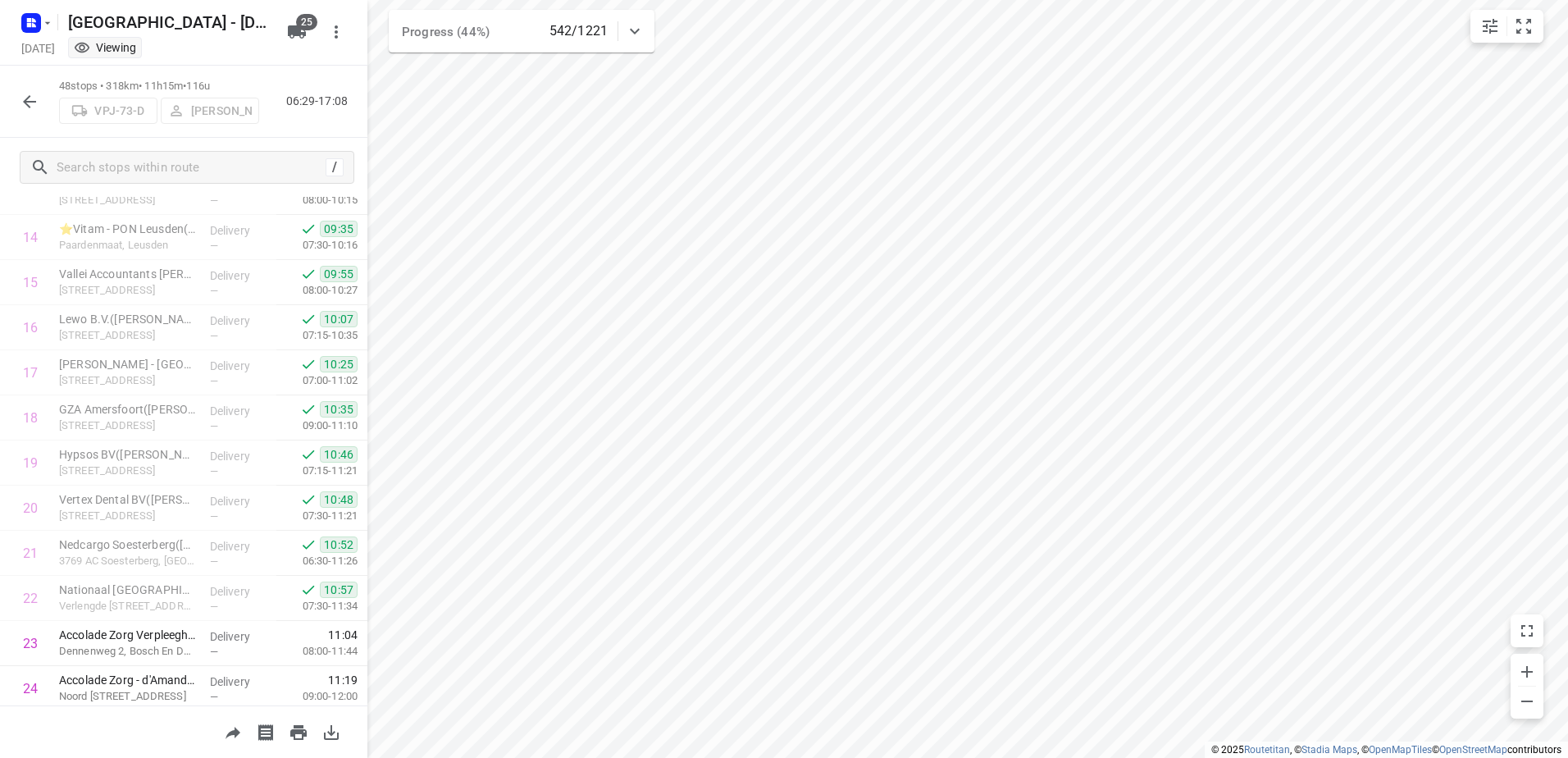
scroll to position [635, 0]
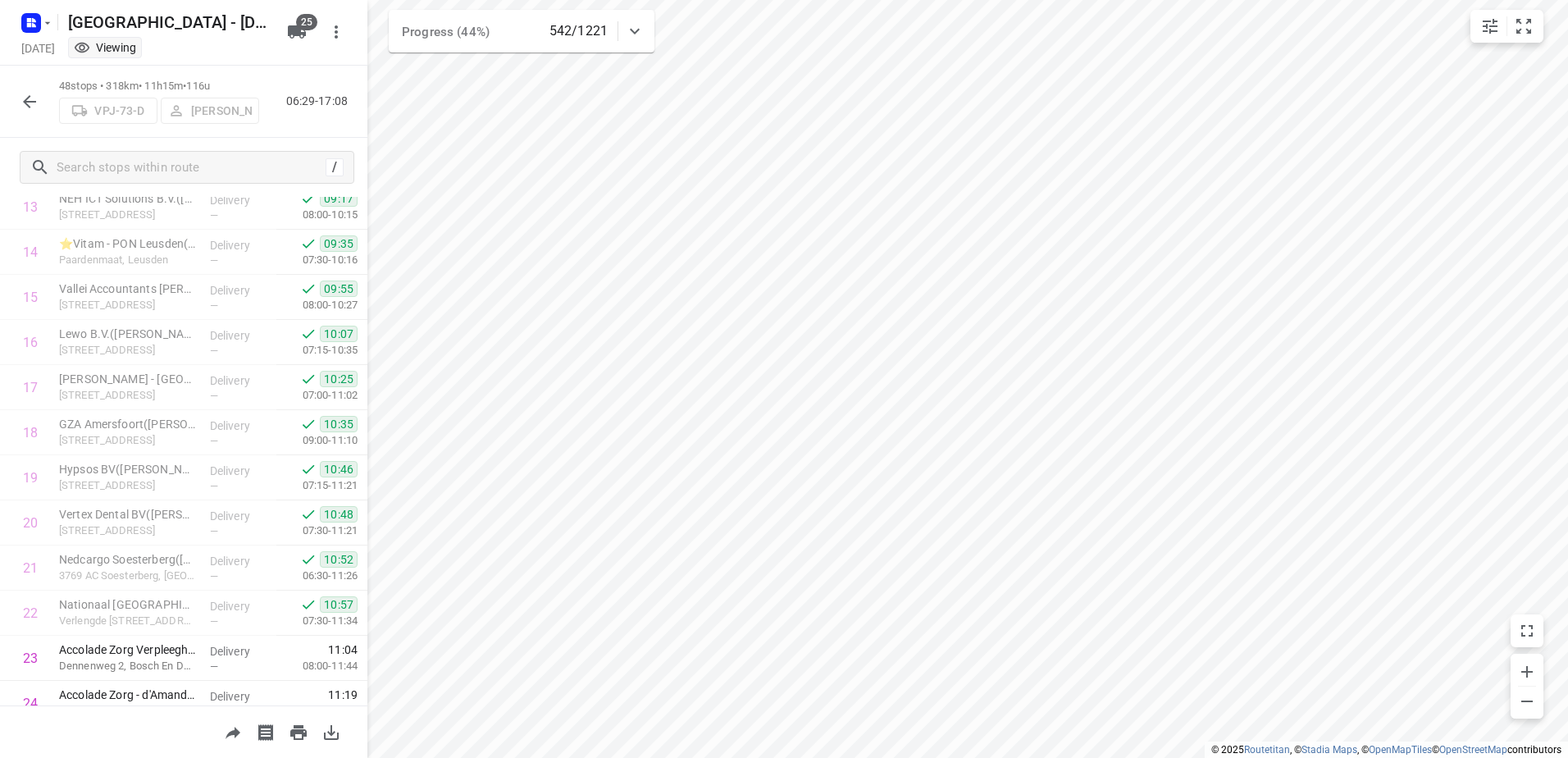
click at [20, 86] on div at bounding box center [30, 102] width 33 height 33
click at [27, 104] on icon "button" at bounding box center [30, 102] width 13 height 13
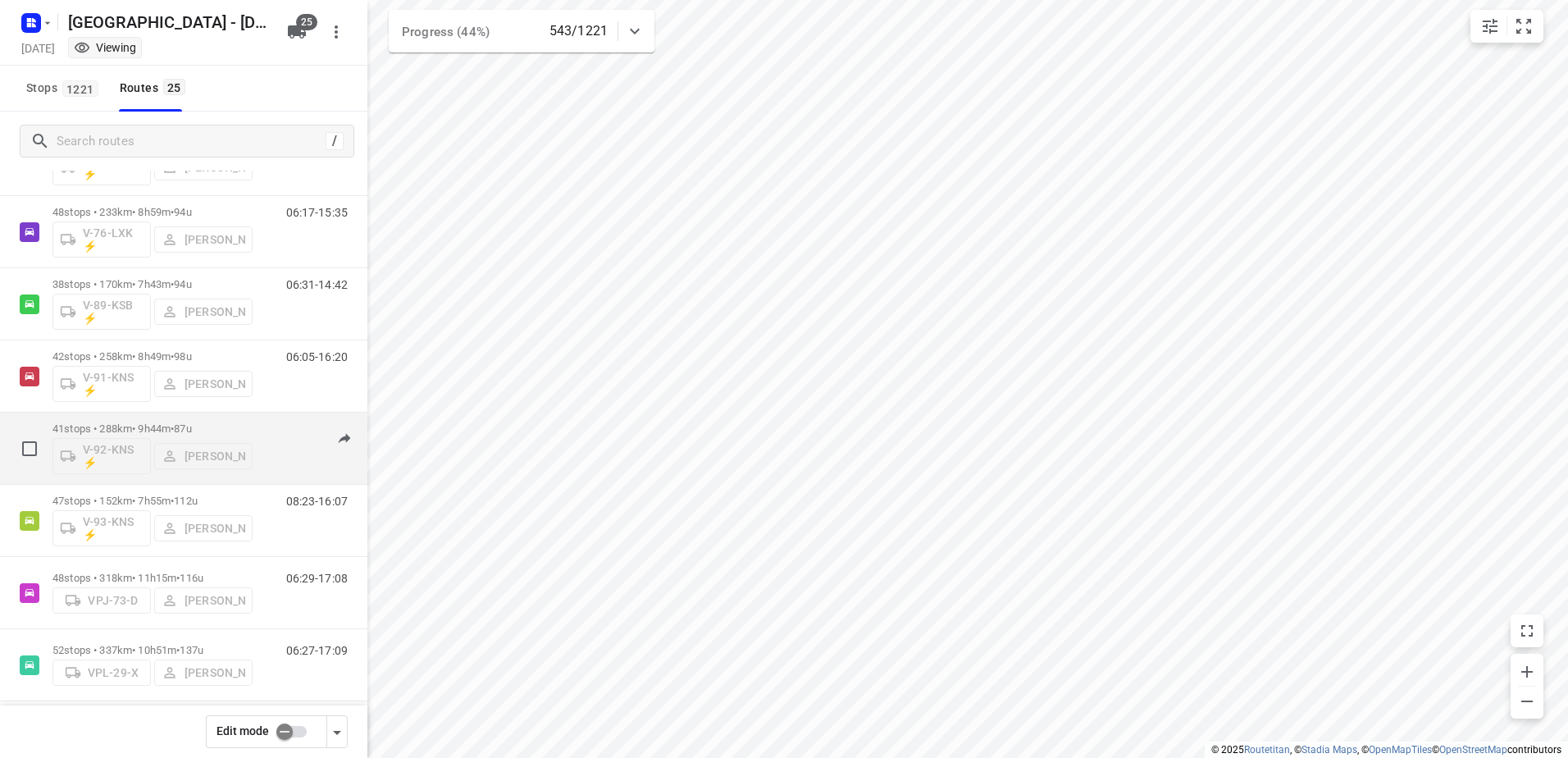
scroll to position [1323, 0]
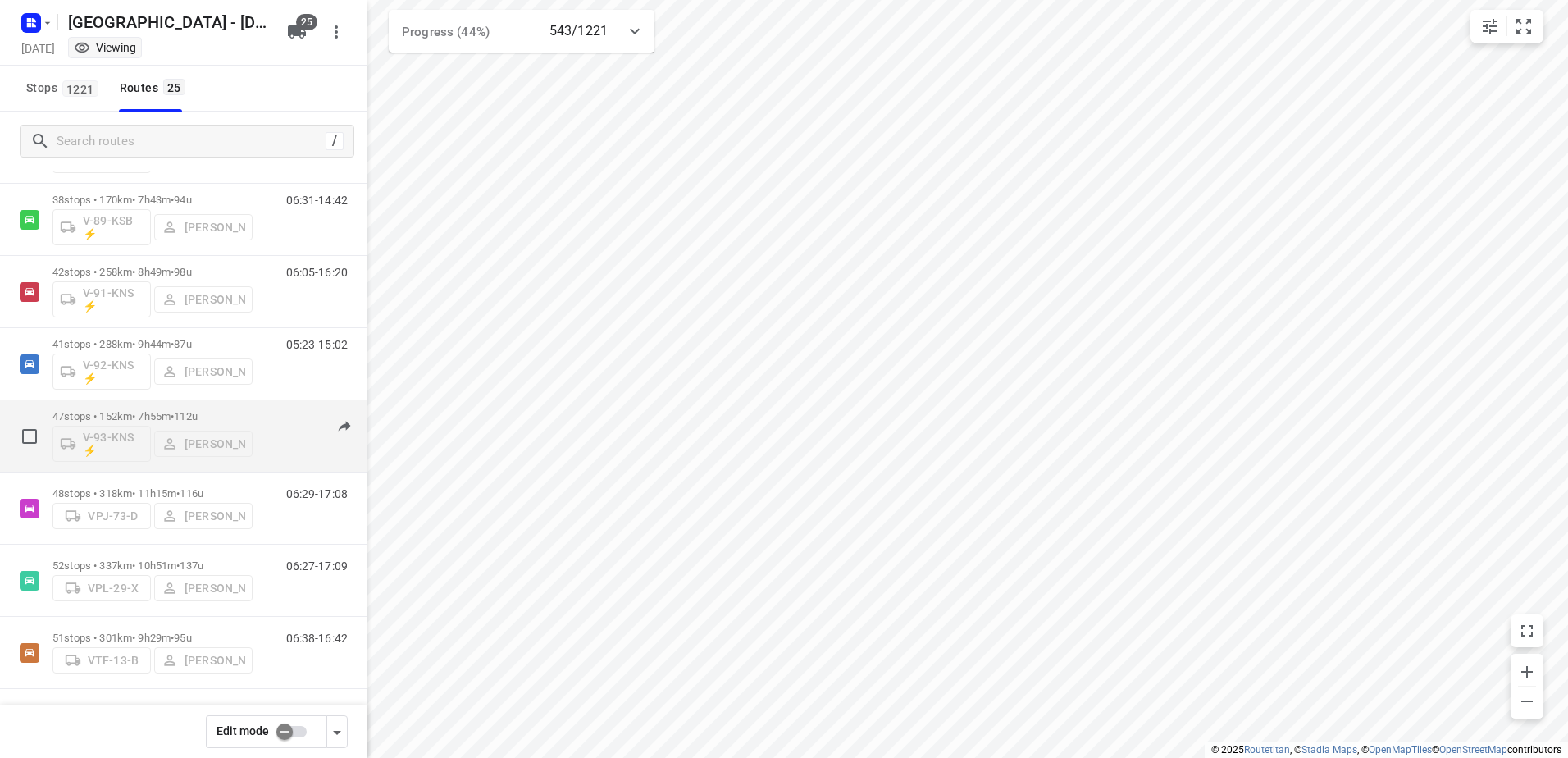
click at [156, 410] on p "47 stops • 152km • 7h55m • 112u" at bounding box center [152, 415] width 200 height 12
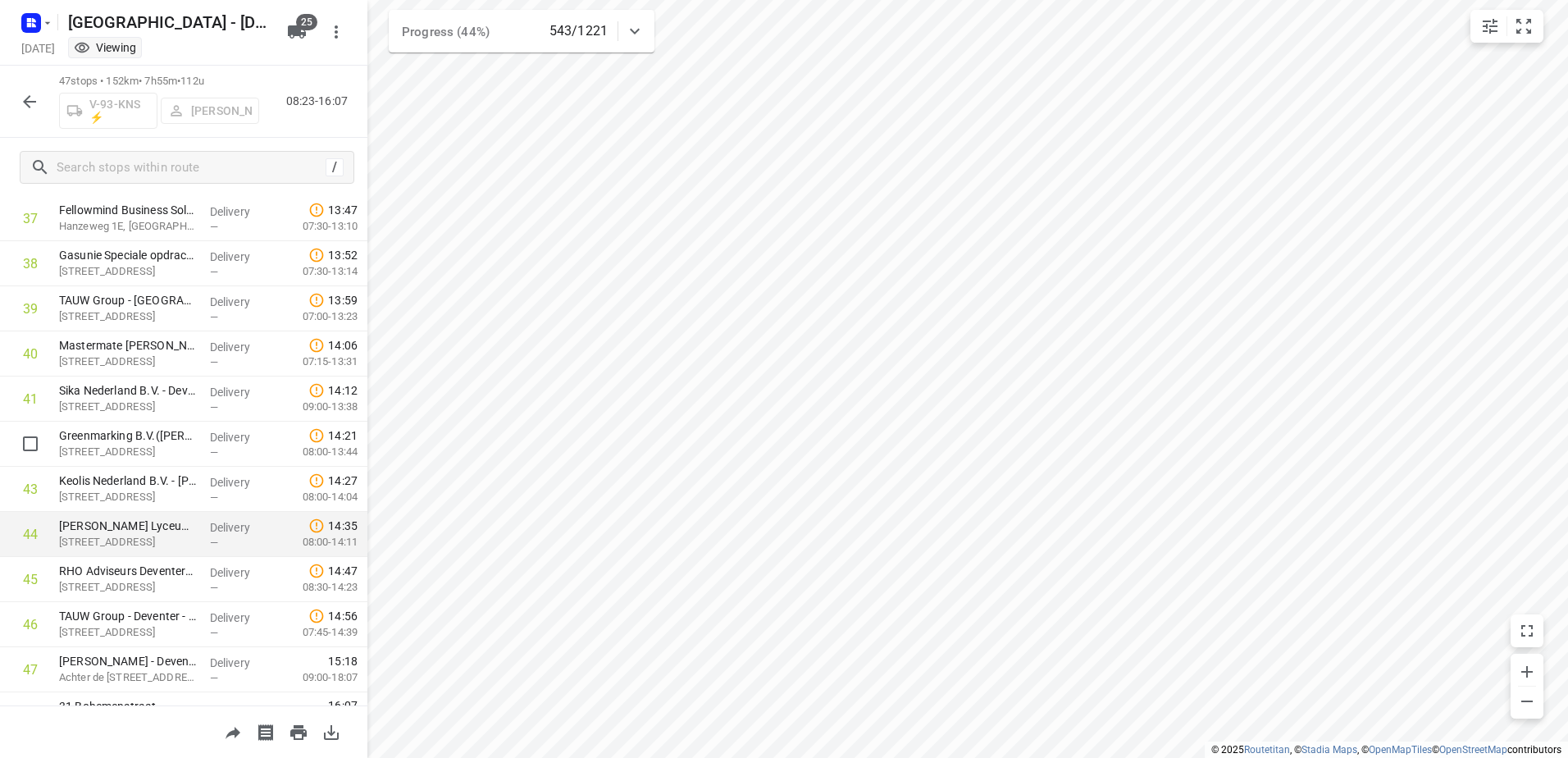
scroll to position [1738, 0]
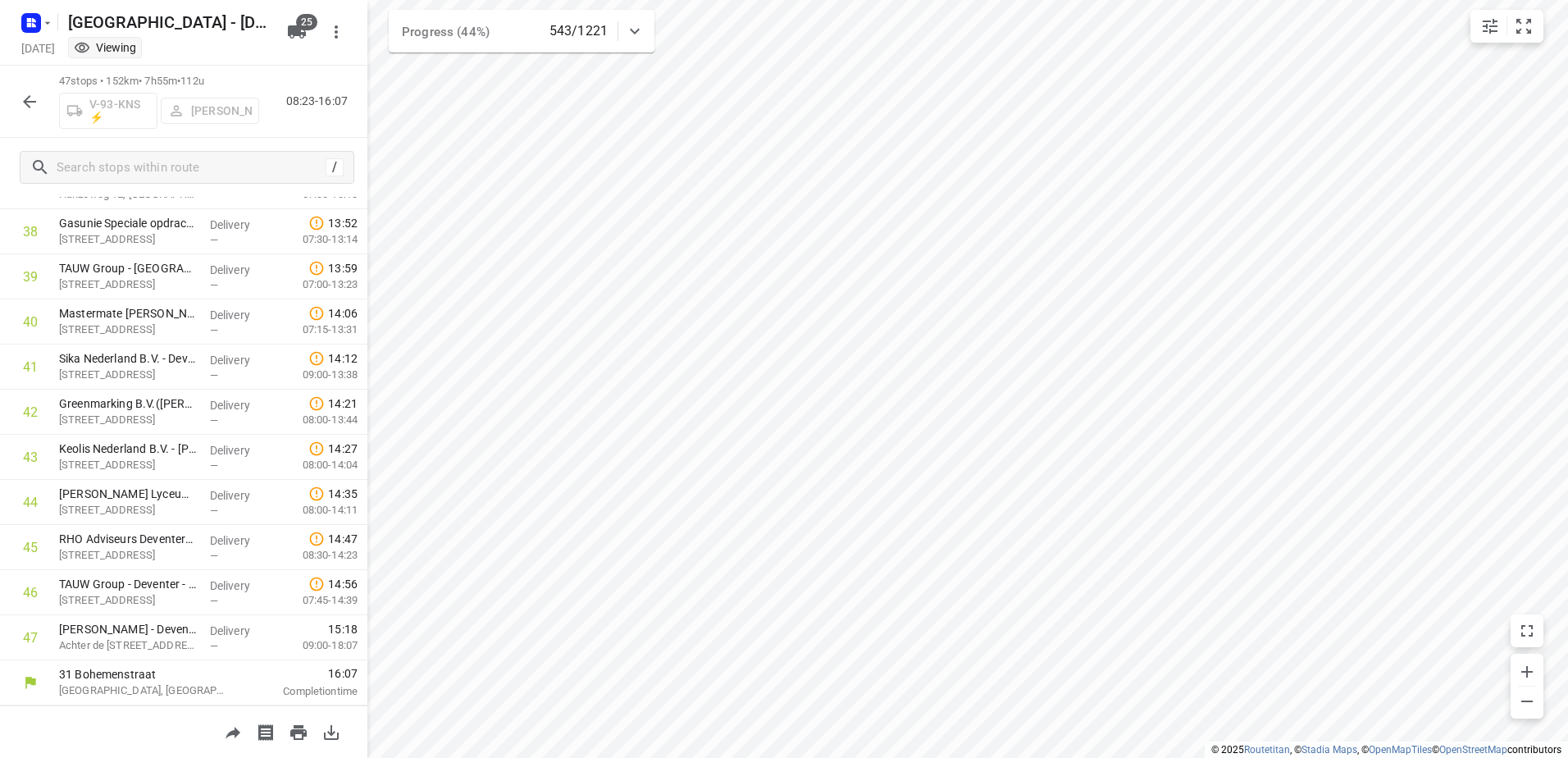
click at [24, 94] on icon "button" at bounding box center [30, 102] width 20 height 20
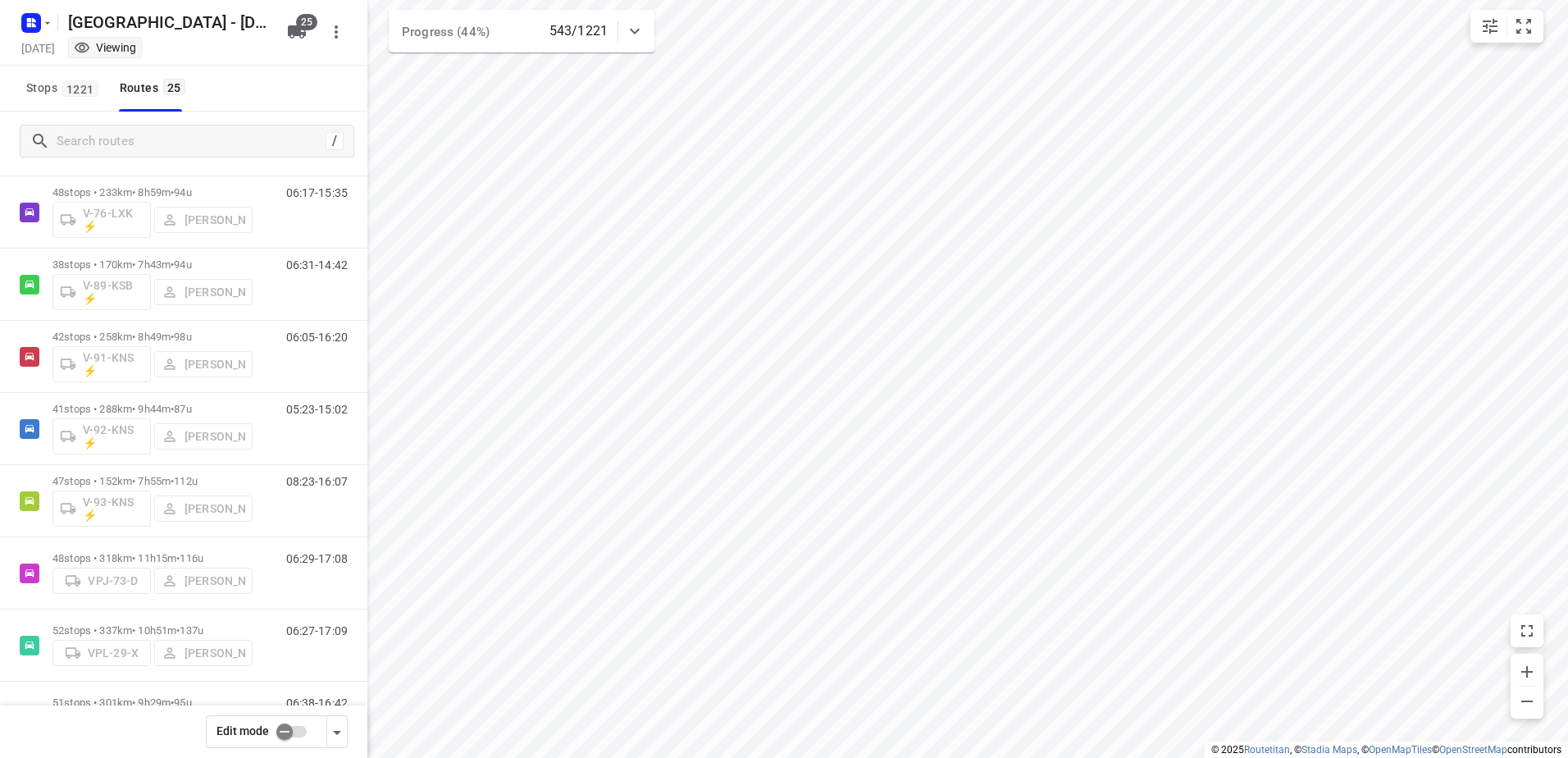
scroll to position [1323, 0]
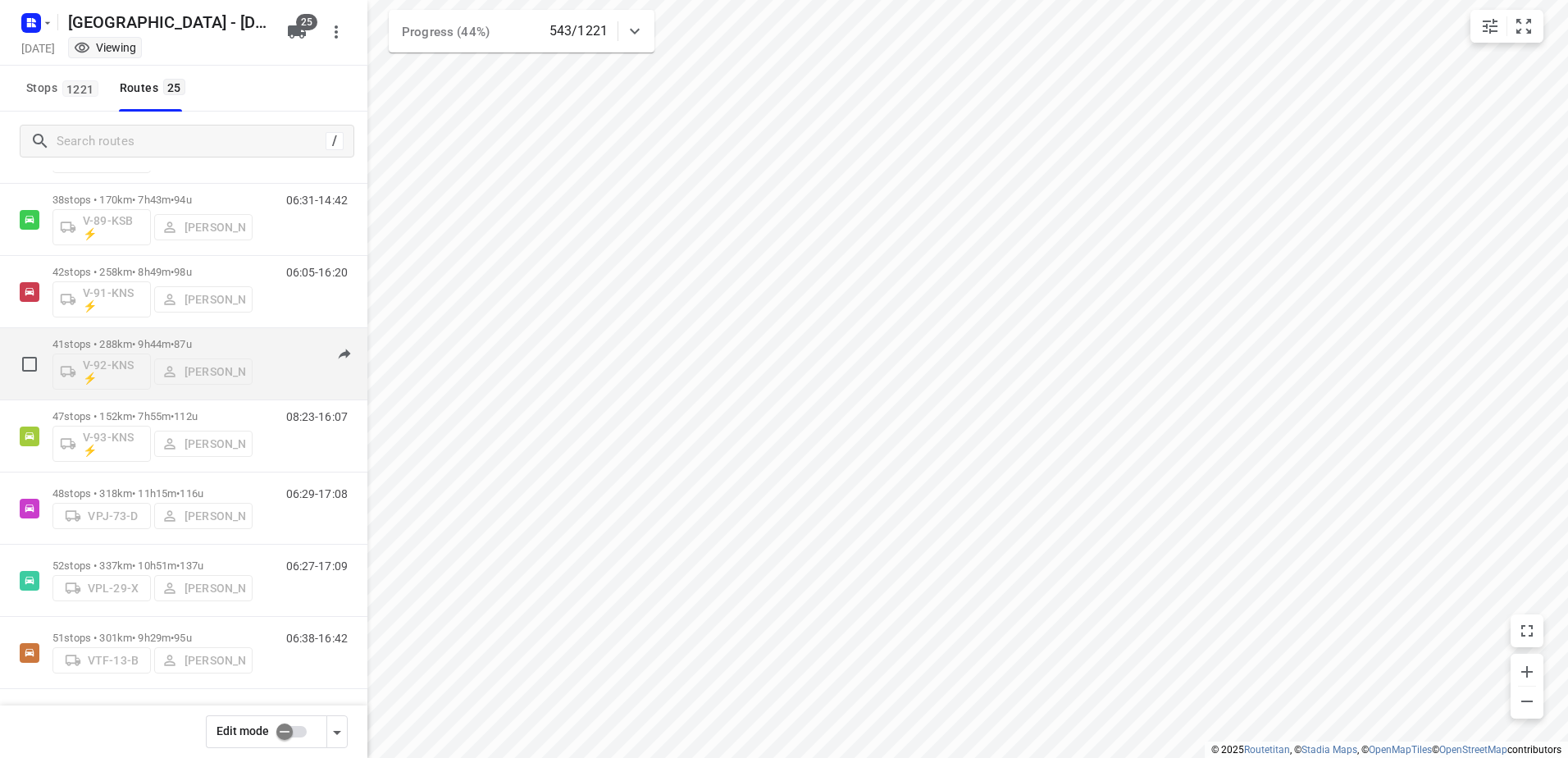
click at [148, 336] on div "41 stops • 288km • 9h44m • 87u V-92-KNS ⚡ [PERSON_NAME]" at bounding box center [152, 364] width 200 height 68
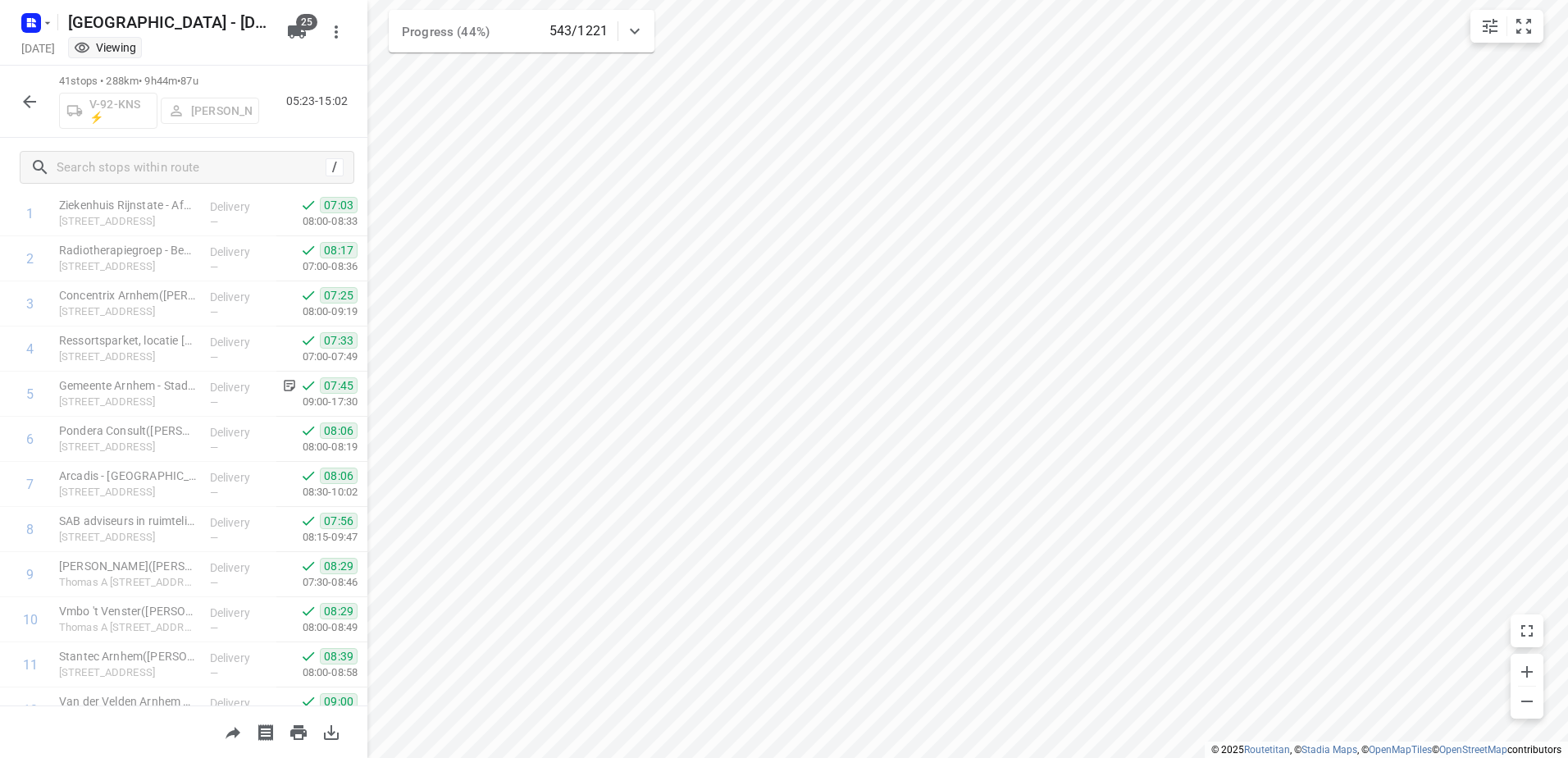
scroll to position [0, 0]
click at [23, 110] on icon "button" at bounding box center [30, 102] width 20 height 20
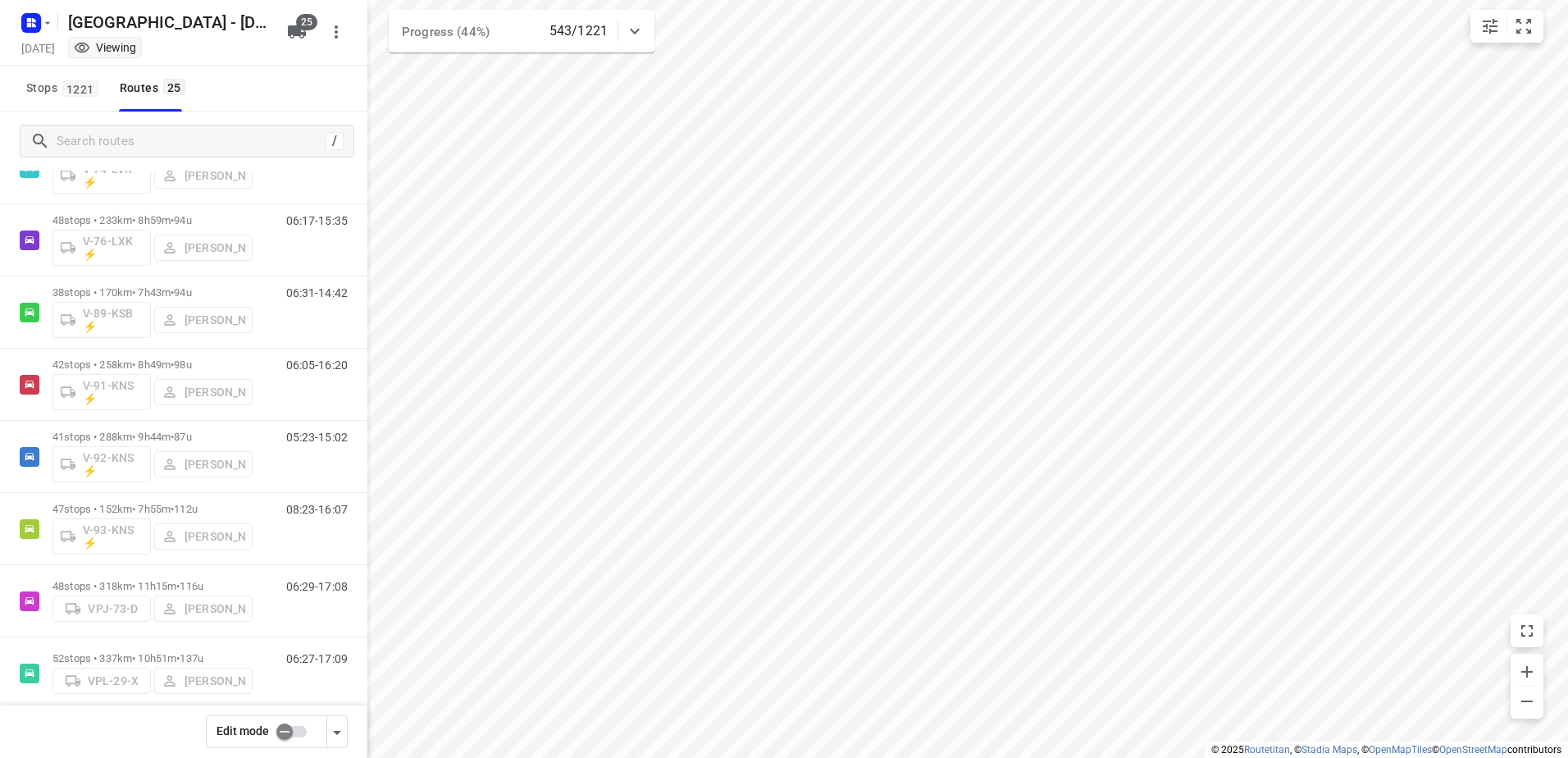
scroll to position [1323, 0]
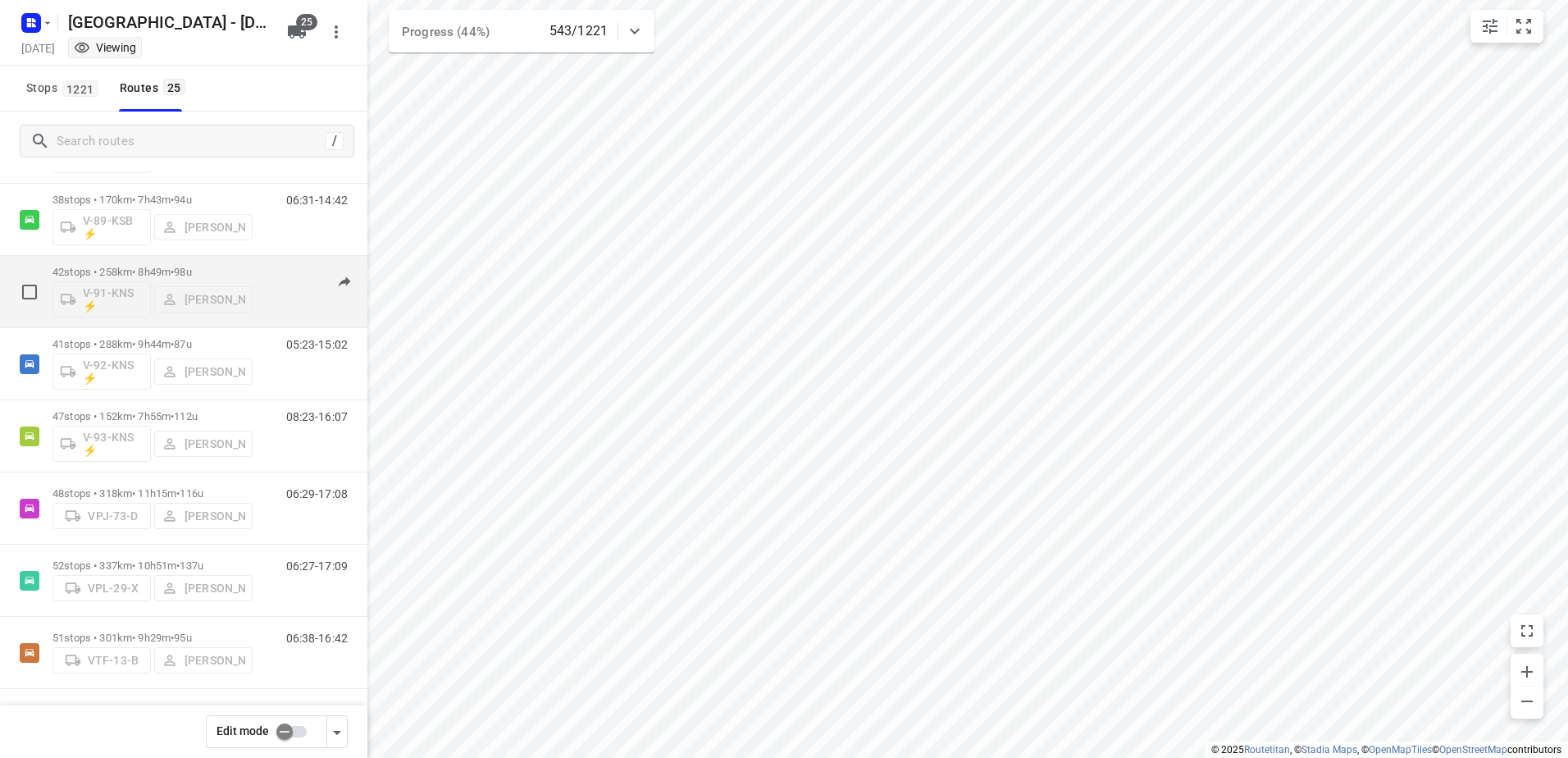
click at [165, 273] on p "42 stops • 258km • 8h49m • 98u" at bounding box center [152, 271] width 200 height 12
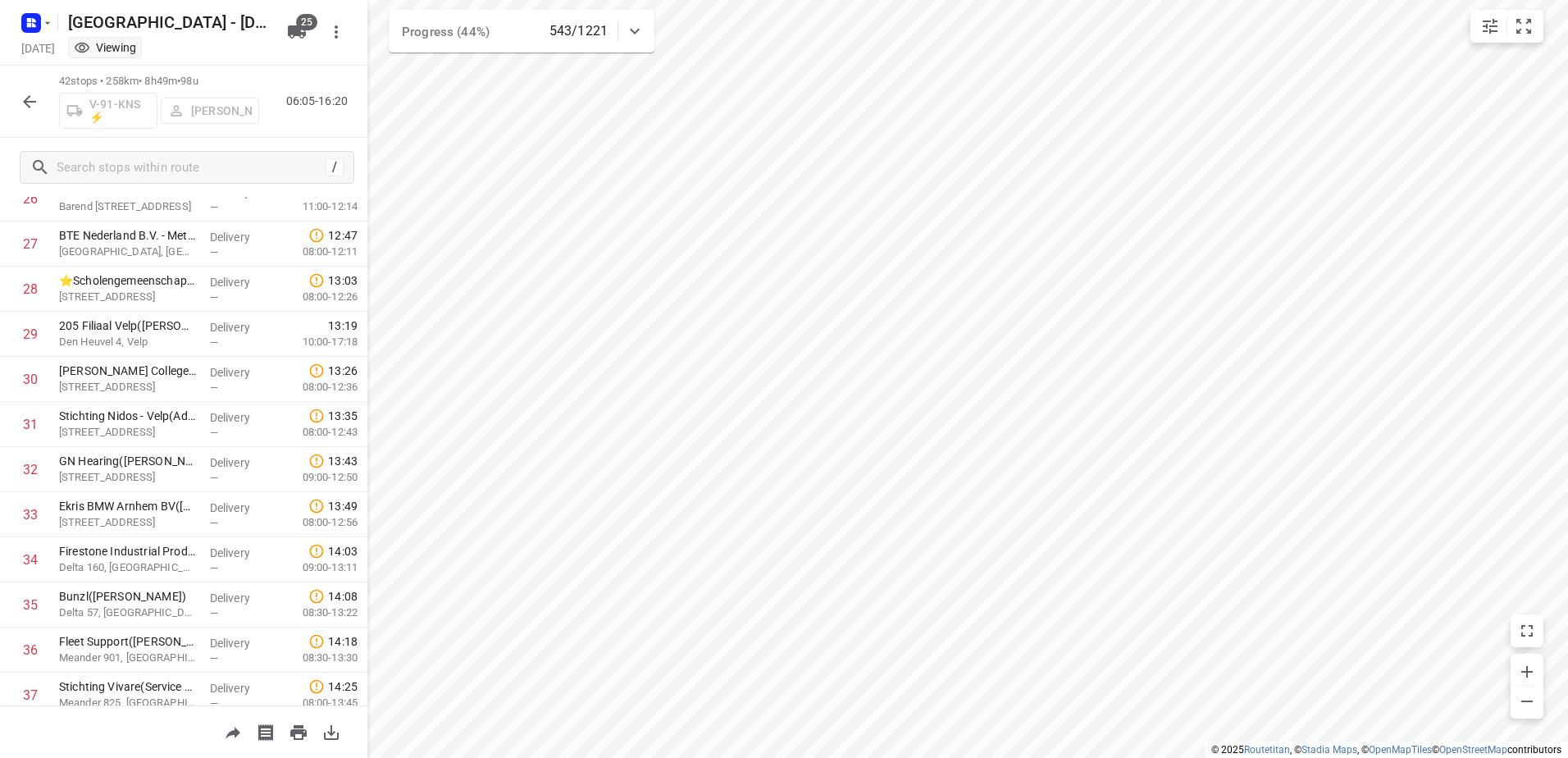
scroll to position [1513, 0]
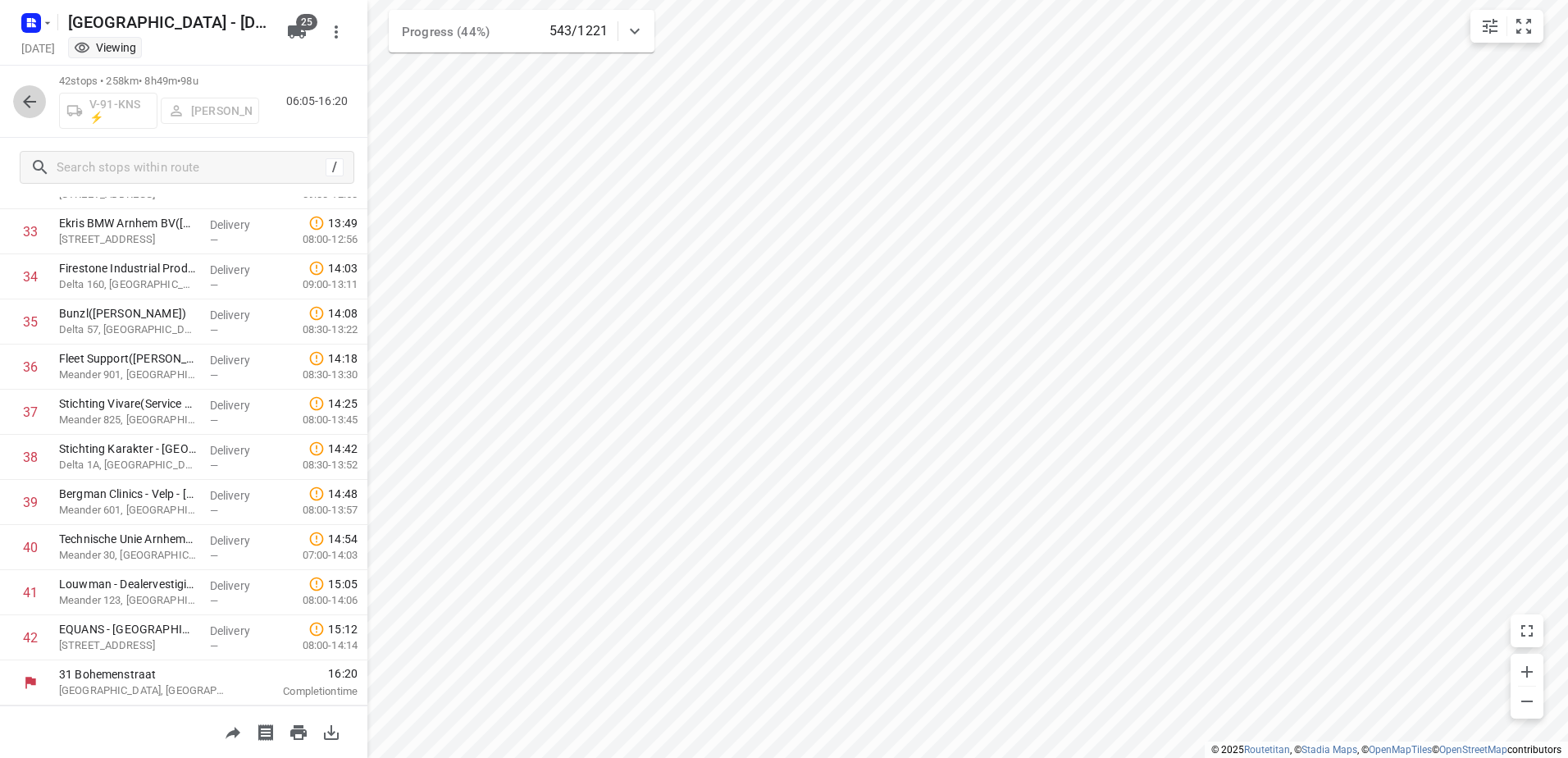
click at [27, 100] on icon "button" at bounding box center [30, 102] width 13 height 13
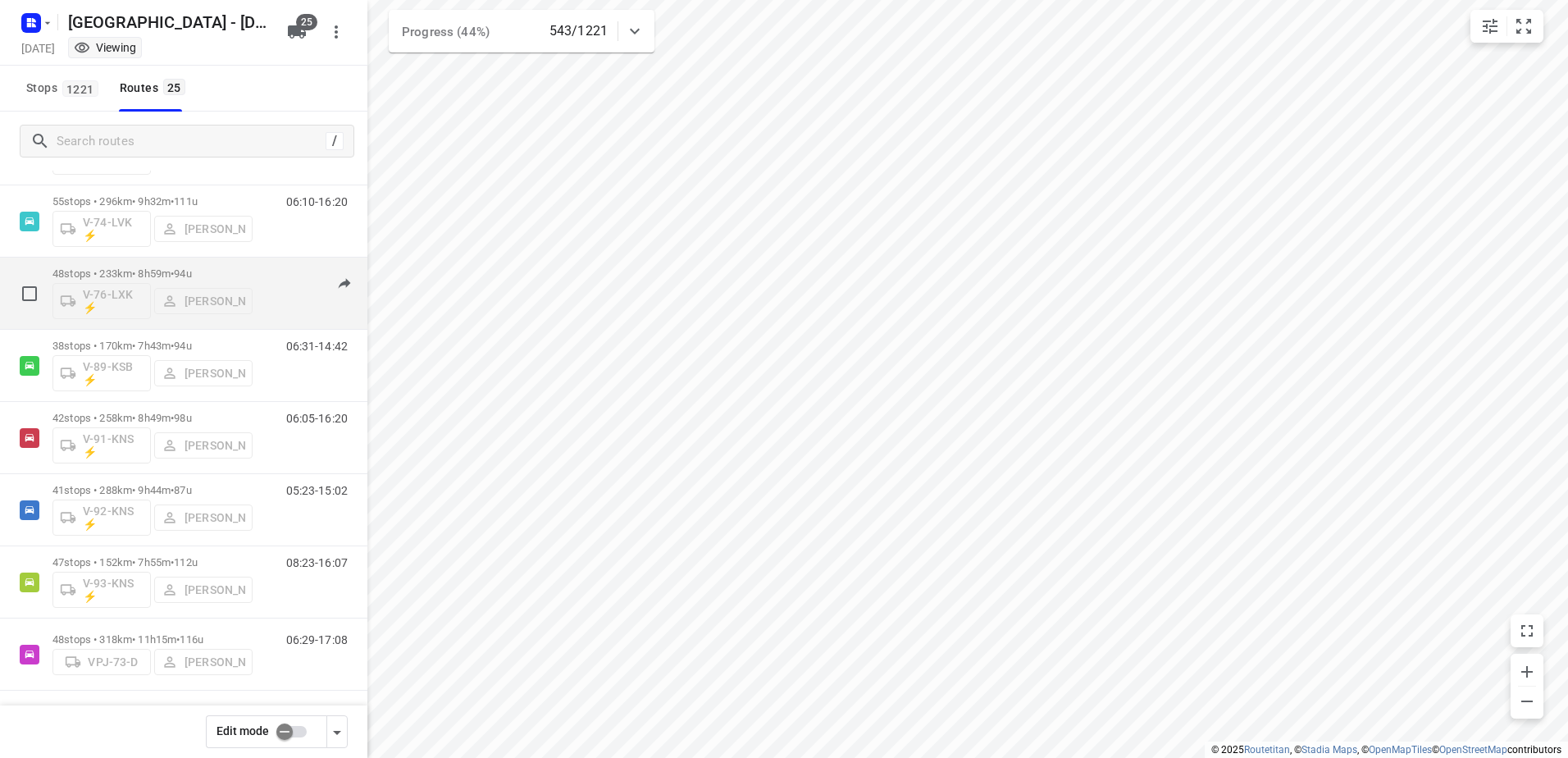
scroll to position [1148, 0]
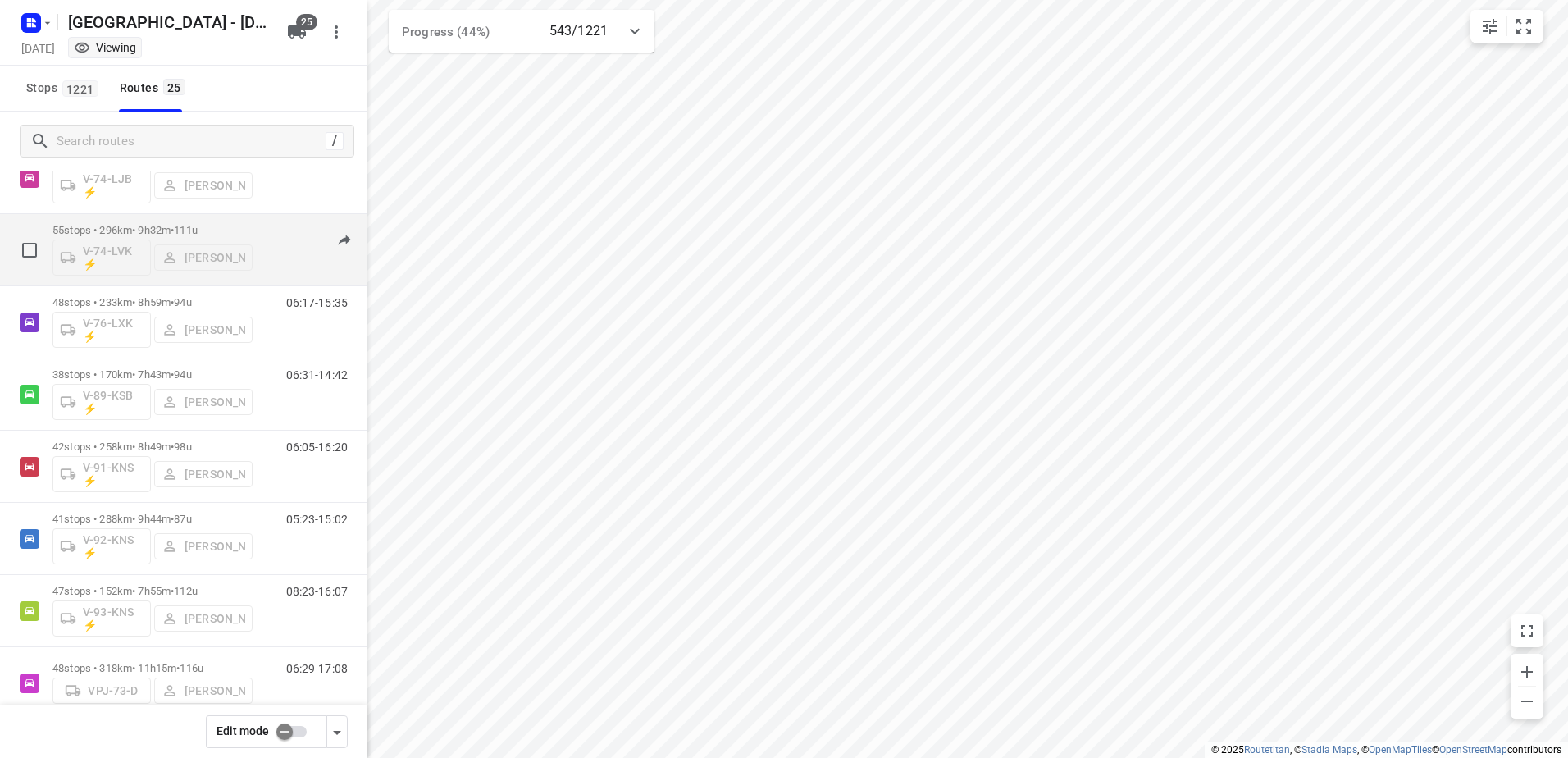
click at [149, 229] on p "55 stops • 296km • 9h32m • 111u" at bounding box center [152, 230] width 200 height 12
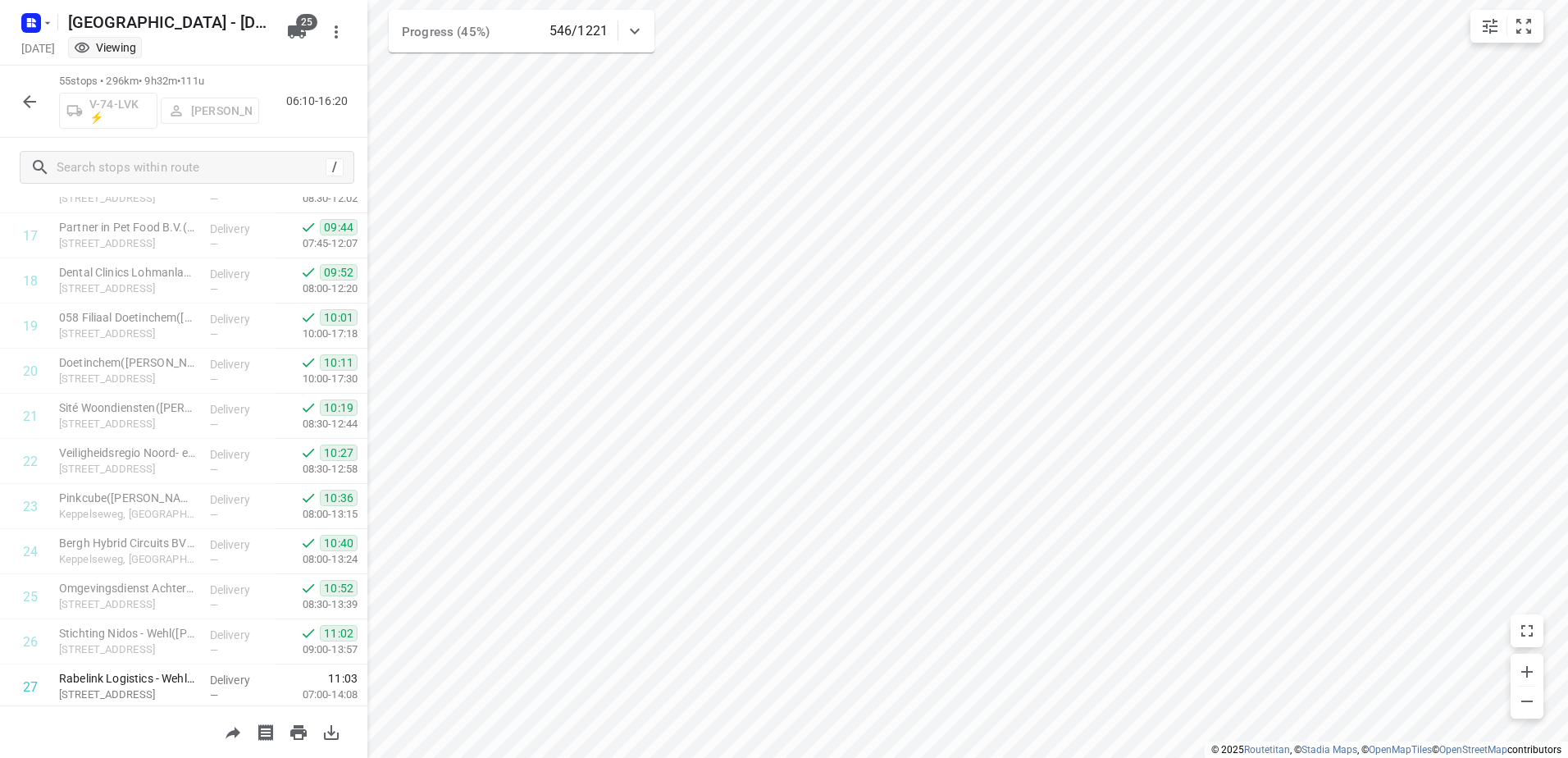
scroll to position [951, 0]
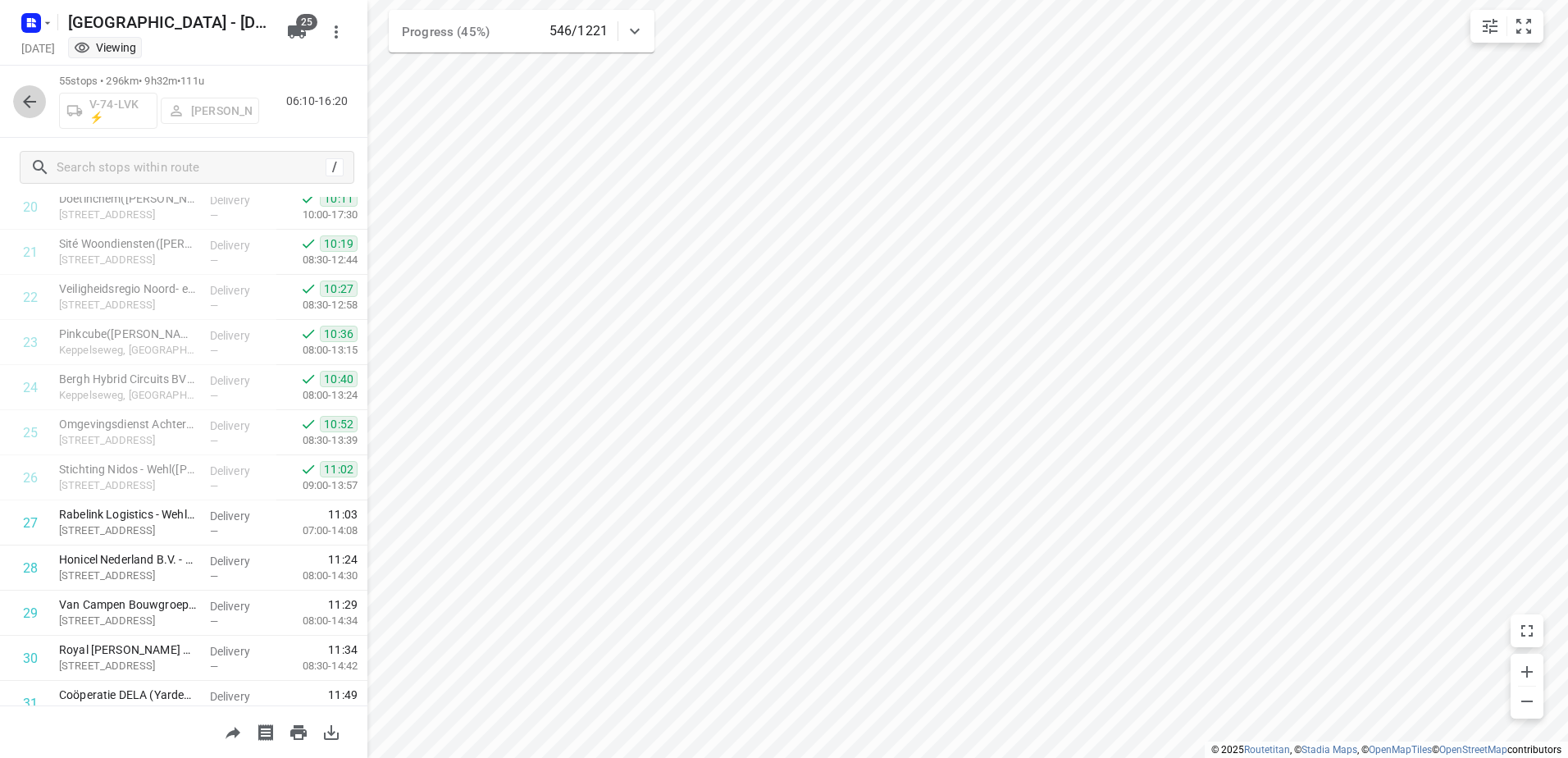
click at [25, 103] on icon "button" at bounding box center [30, 102] width 13 height 13
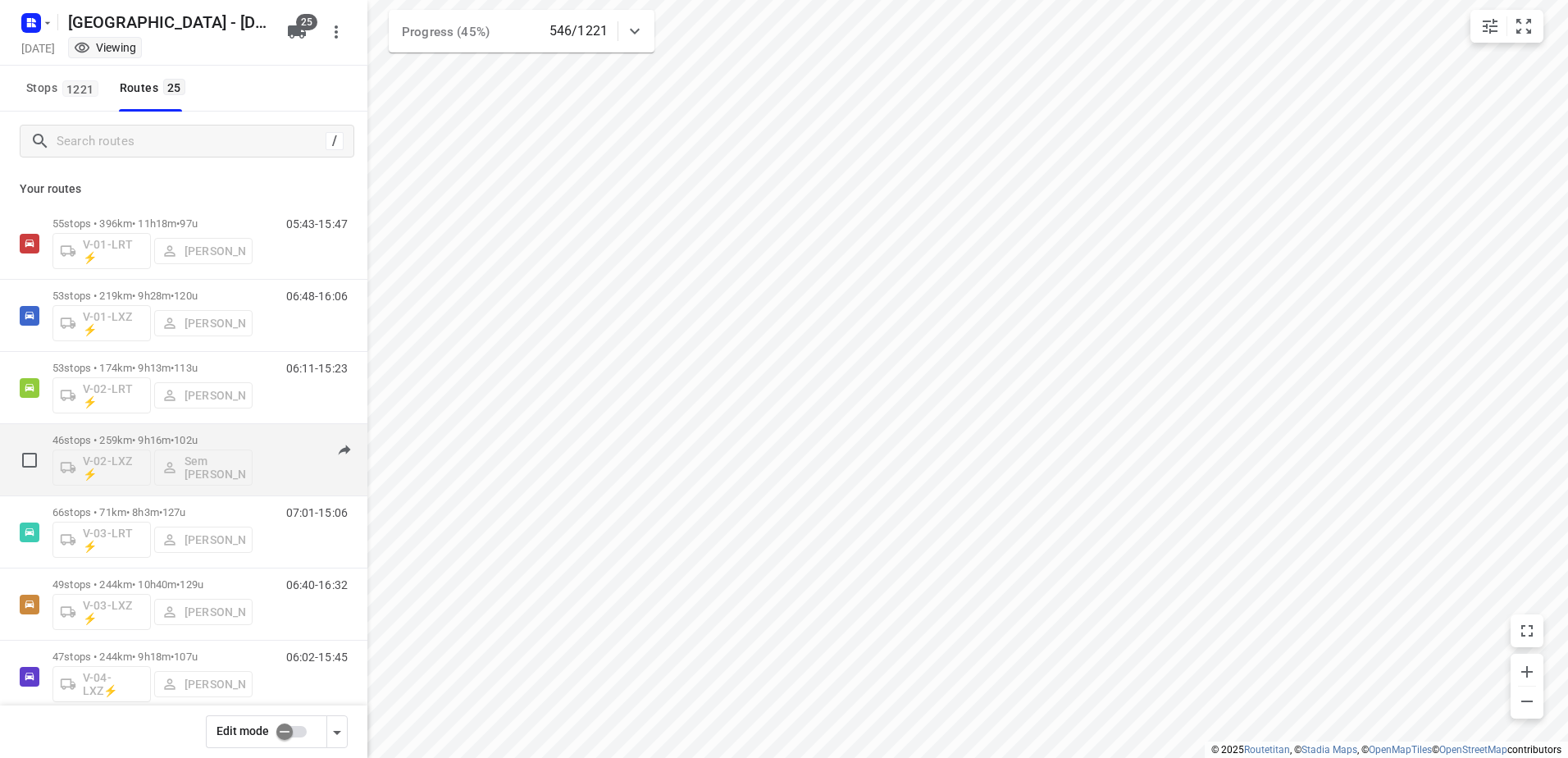
scroll to position [82, 0]
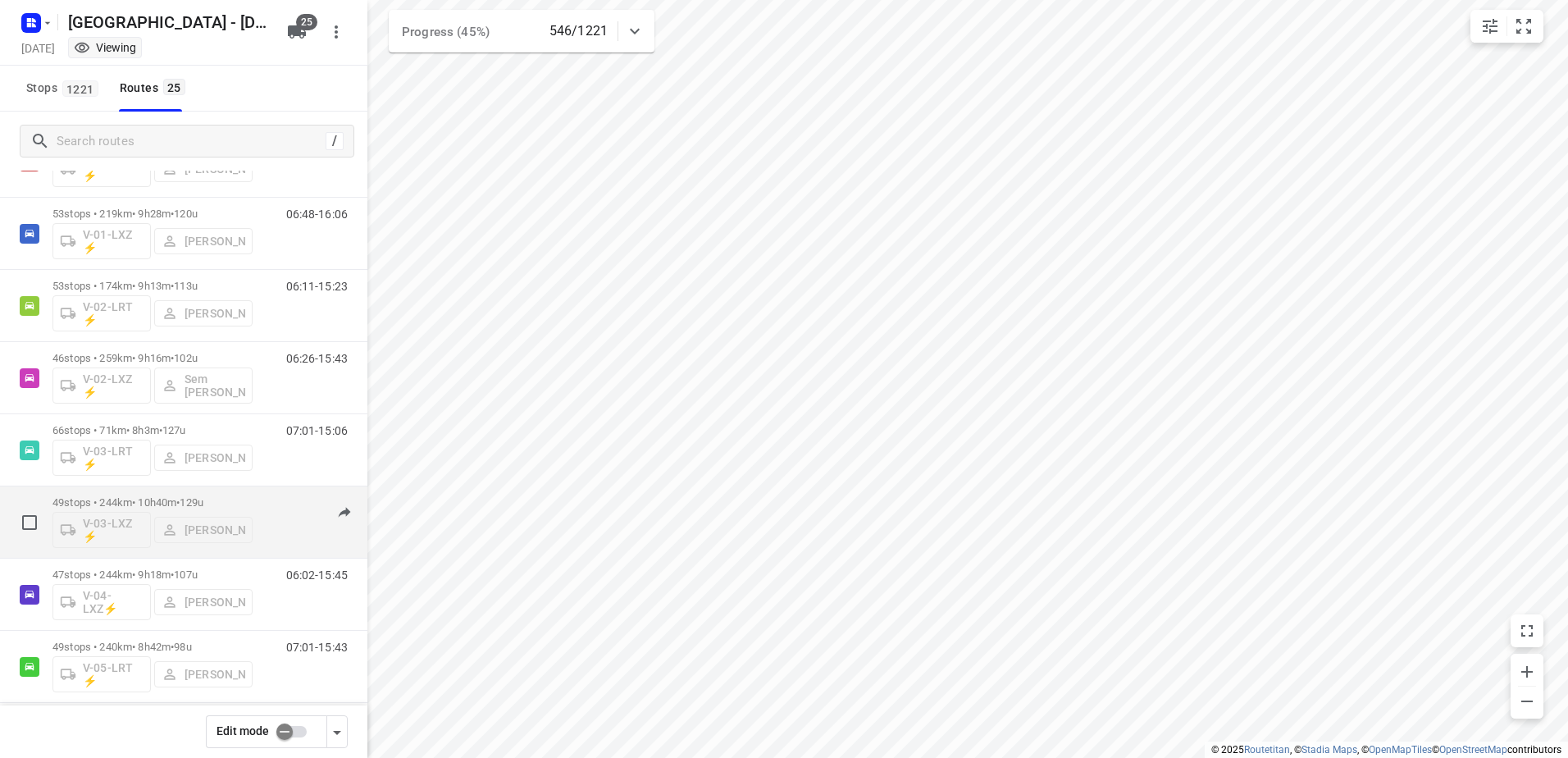
click at [131, 504] on p "49 stops • 244km • 10h40m • 129u" at bounding box center [152, 502] width 200 height 12
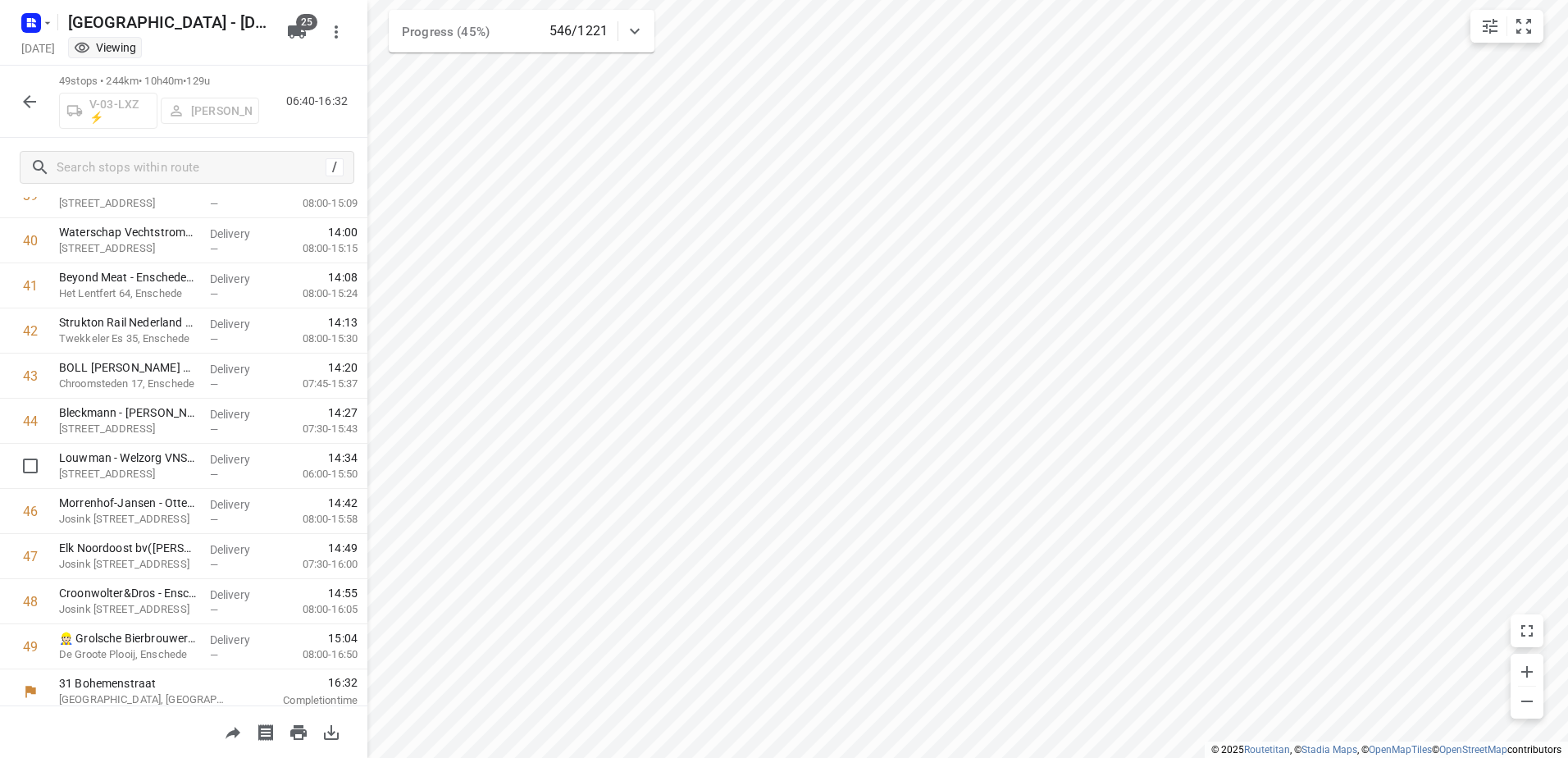
scroll to position [1829, 0]
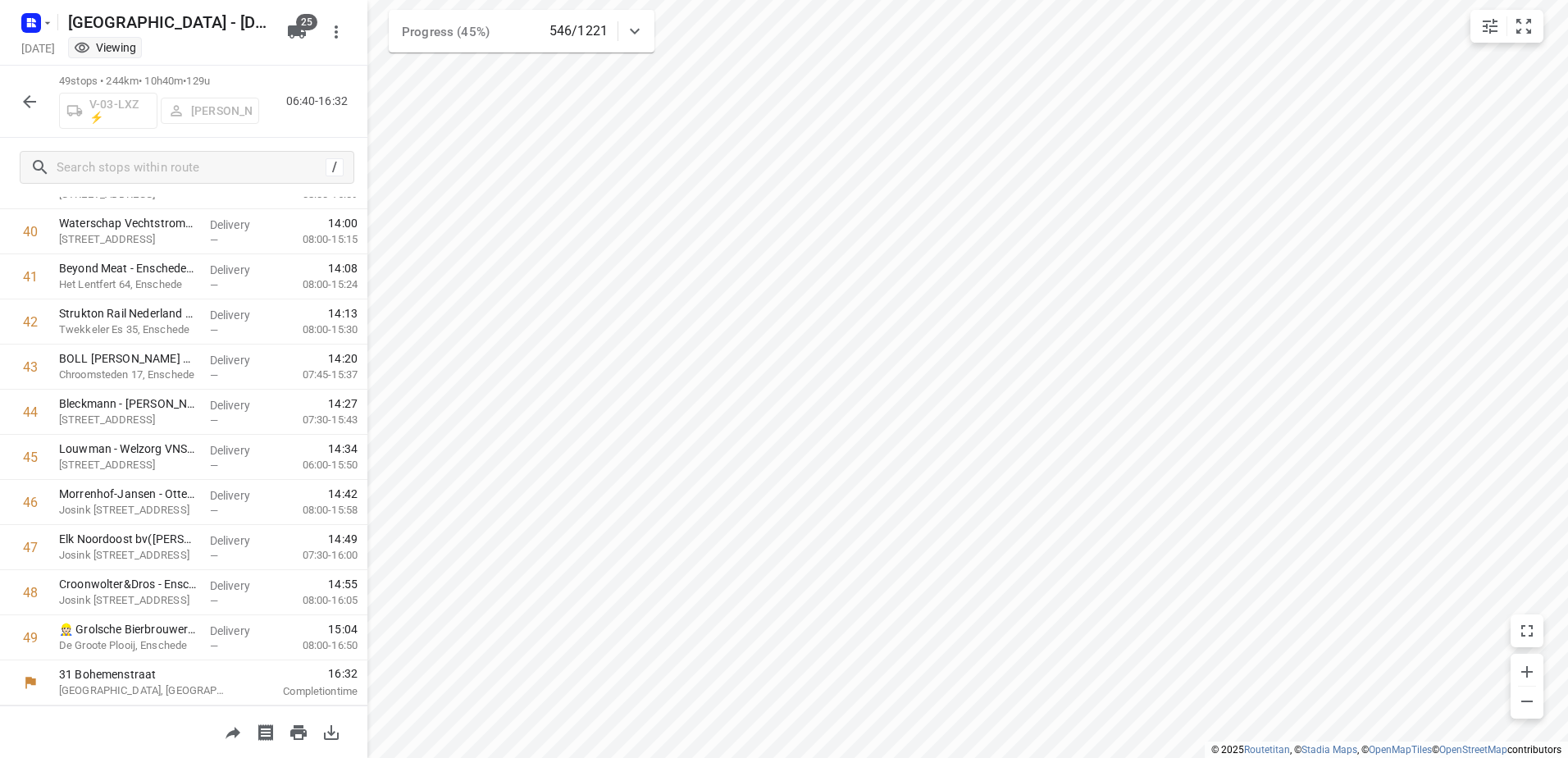
click at [17, 109] on button "button" at bounding box center [30, 102] width 33 height 33
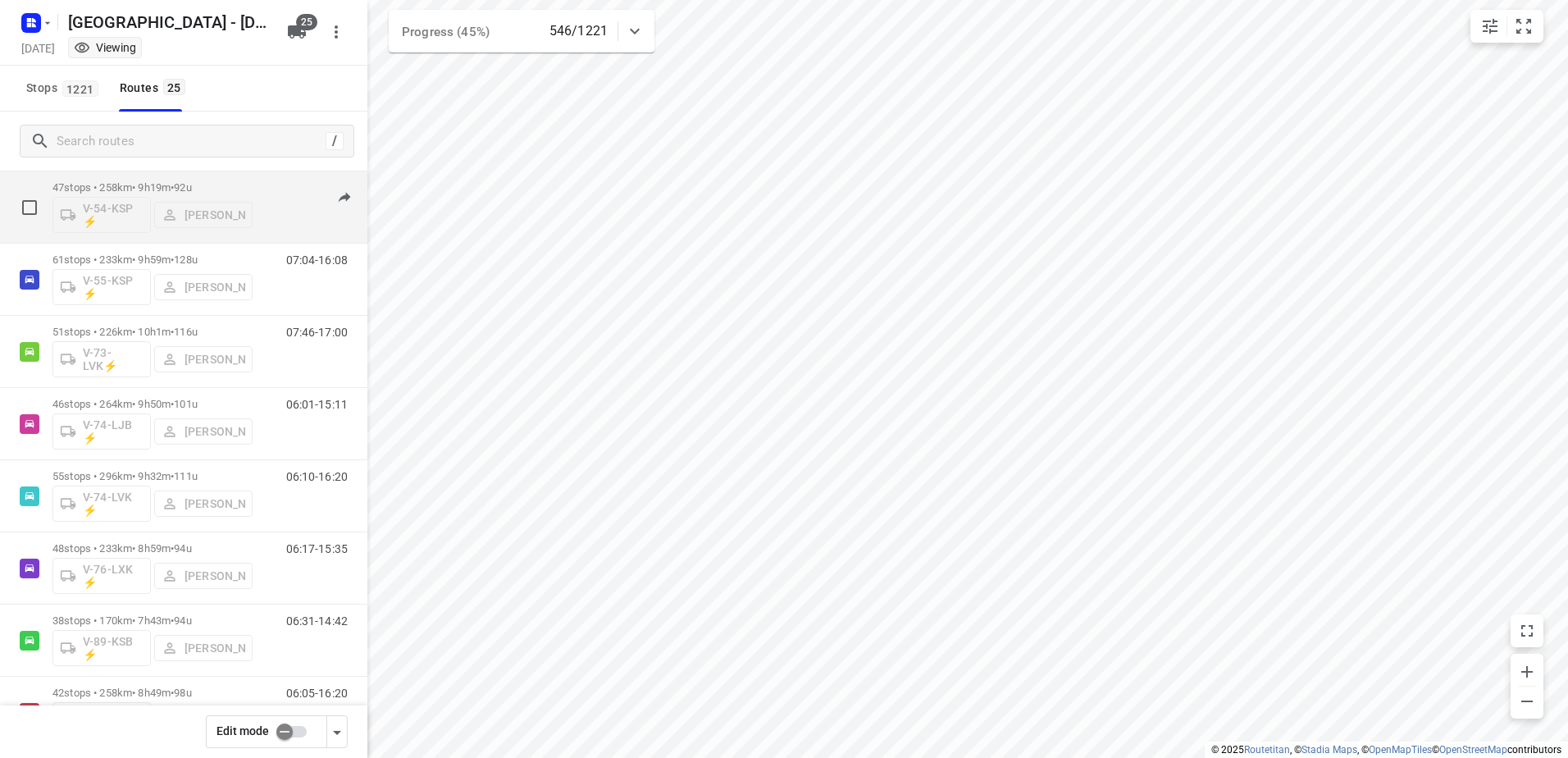
scroll to position [820, 0]
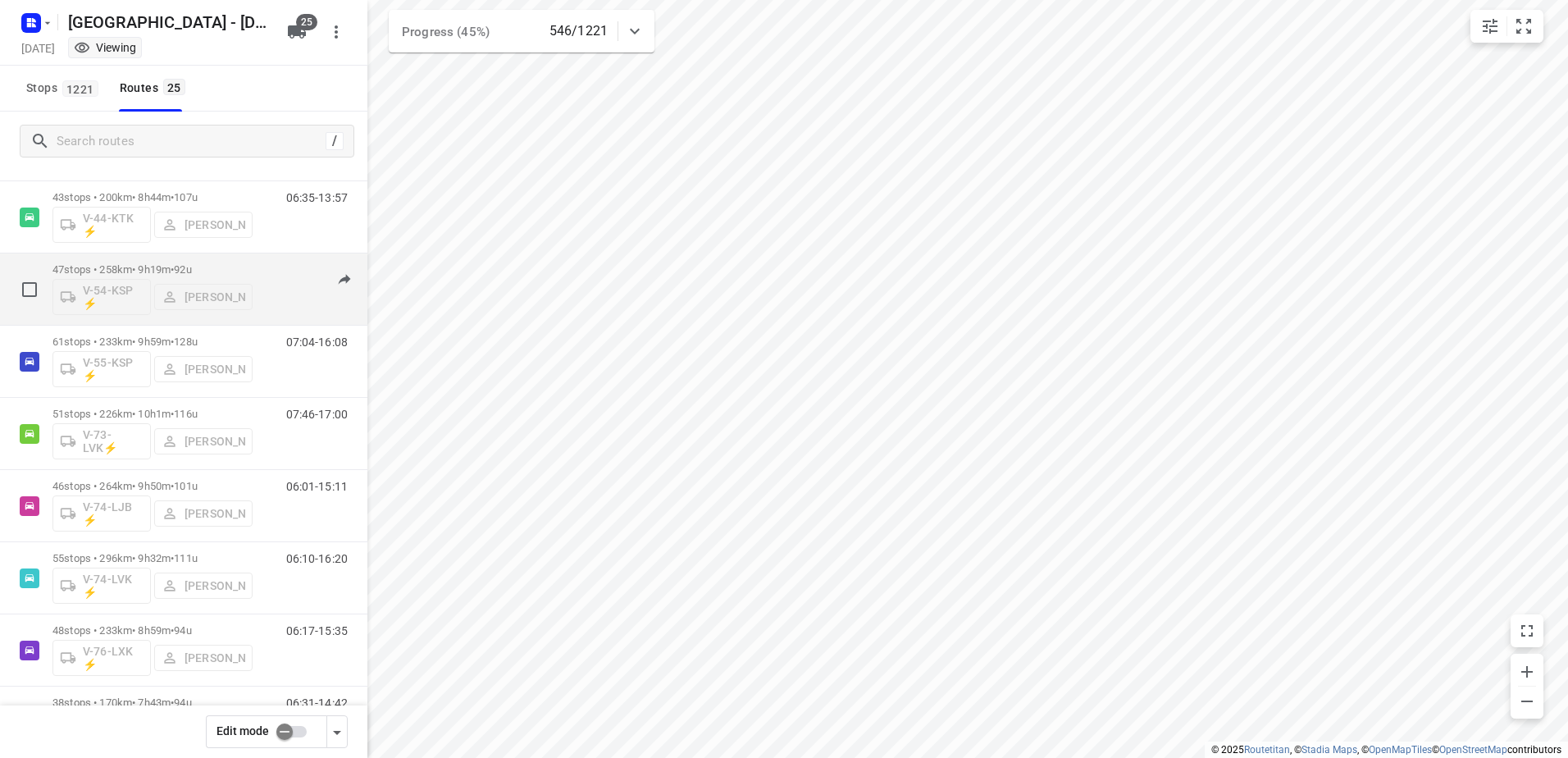
click at [142, 268] on p "47 stops • 258km • 9h19m • 92u" at bounding box center [152, 269] width 200 height 12
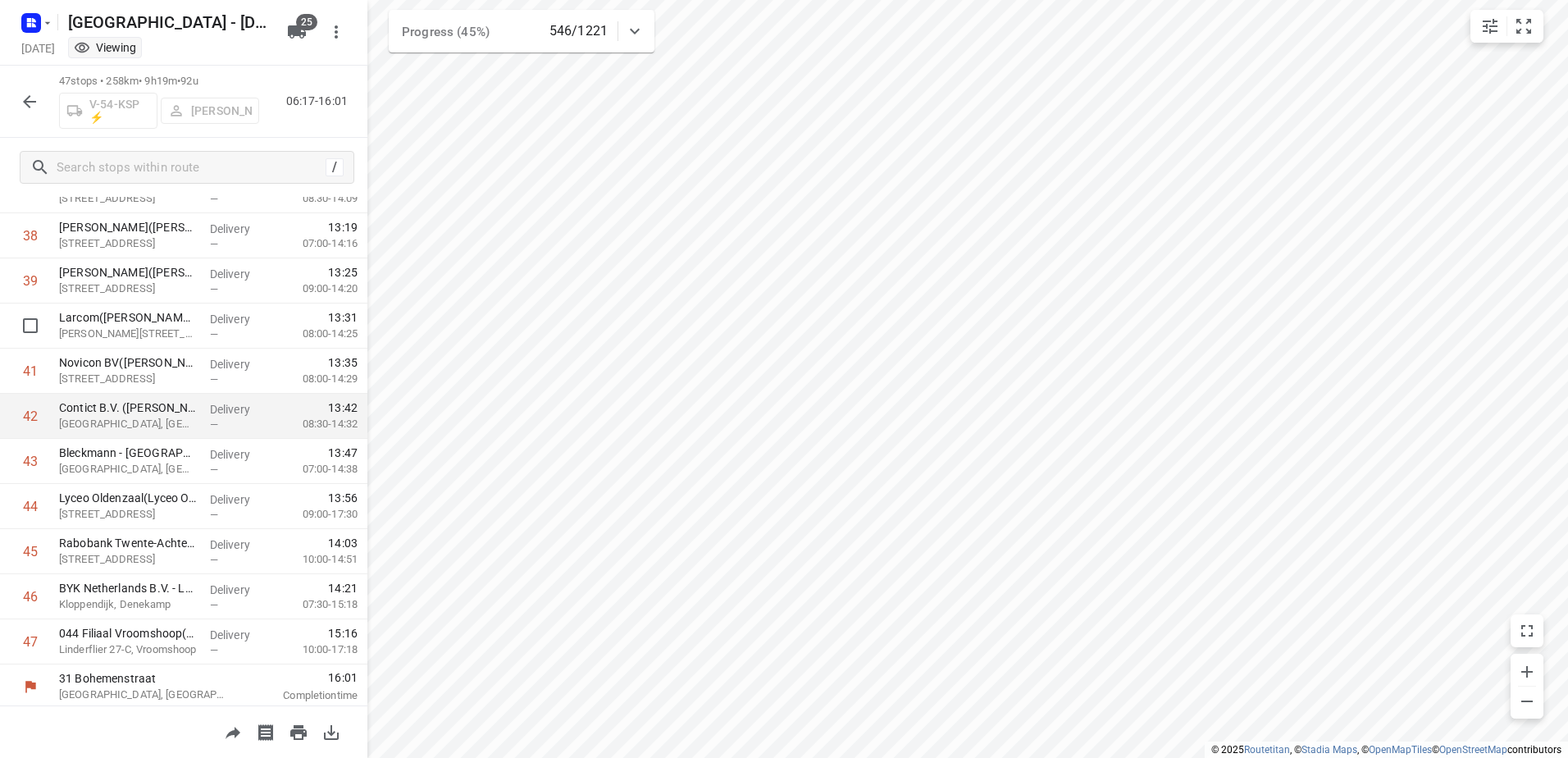
scroll to position [1738, 0]
click at [32, 104] on icon "button" at bounding box center [30, 102] width 20 height 20
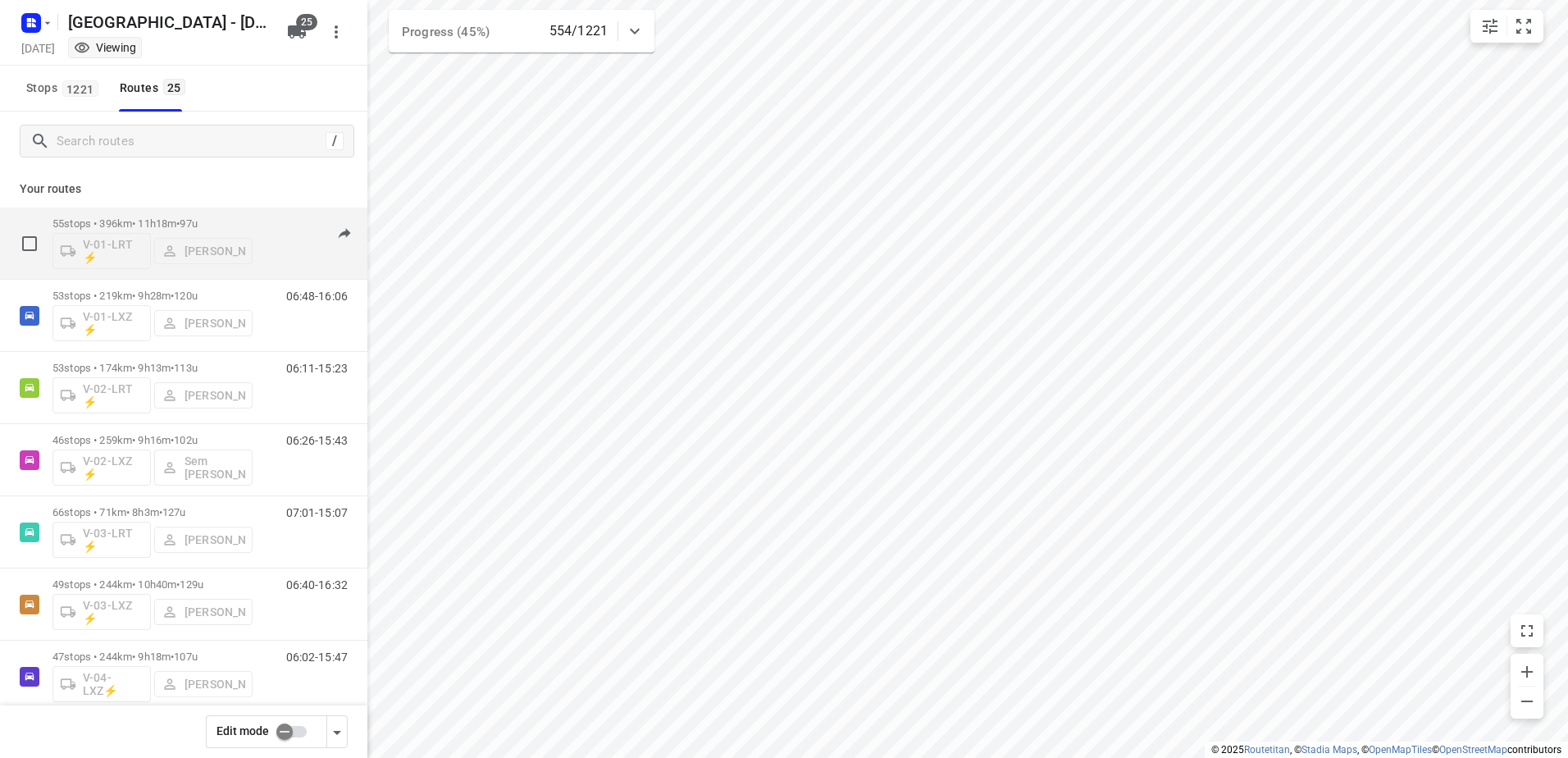
click at [162, 219] on p "55 stops • 396km • 11h18m • 97u" at bounding box center [152, 223] width 200 height 12
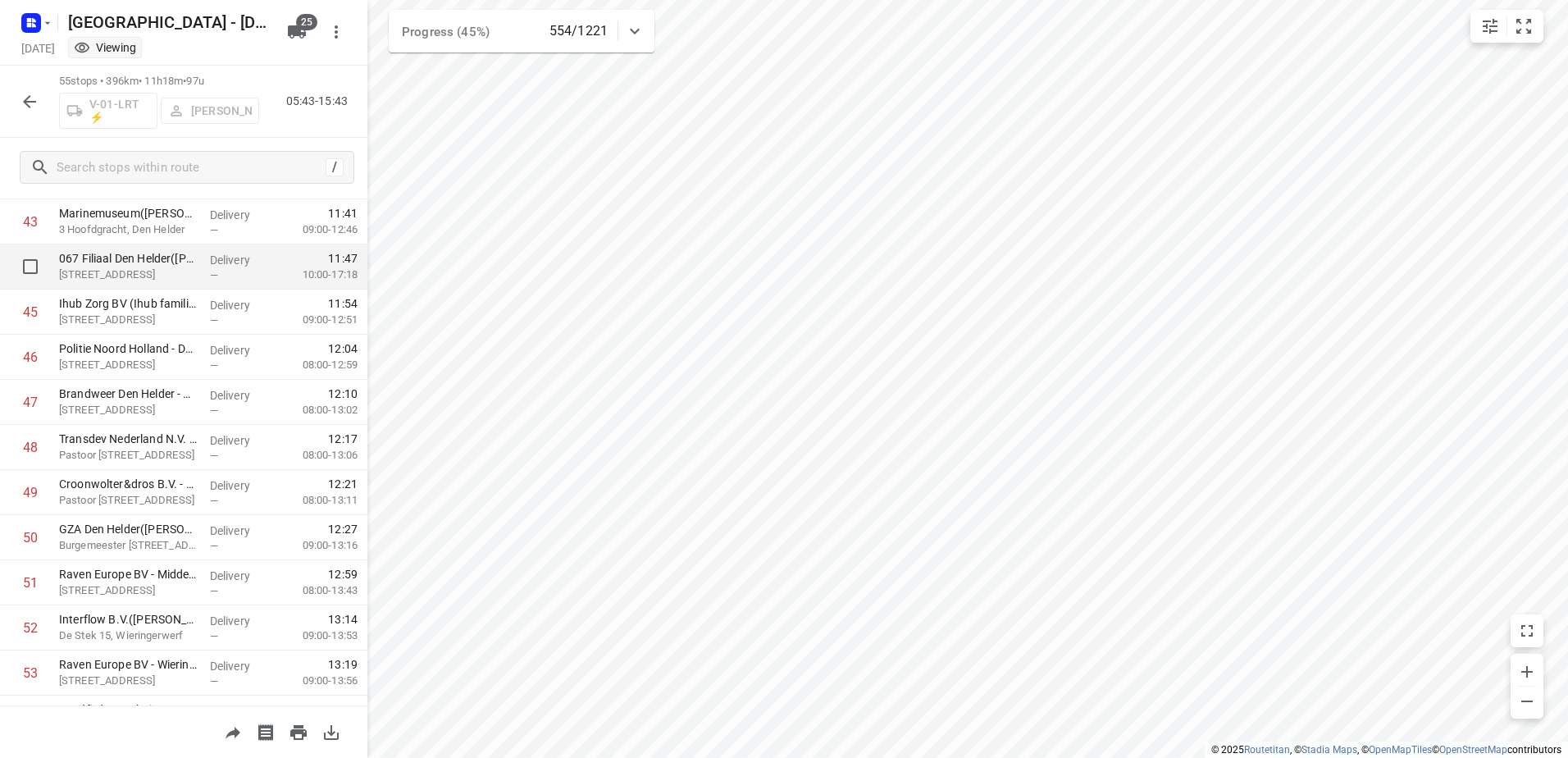
scroll to position [1936, 0]
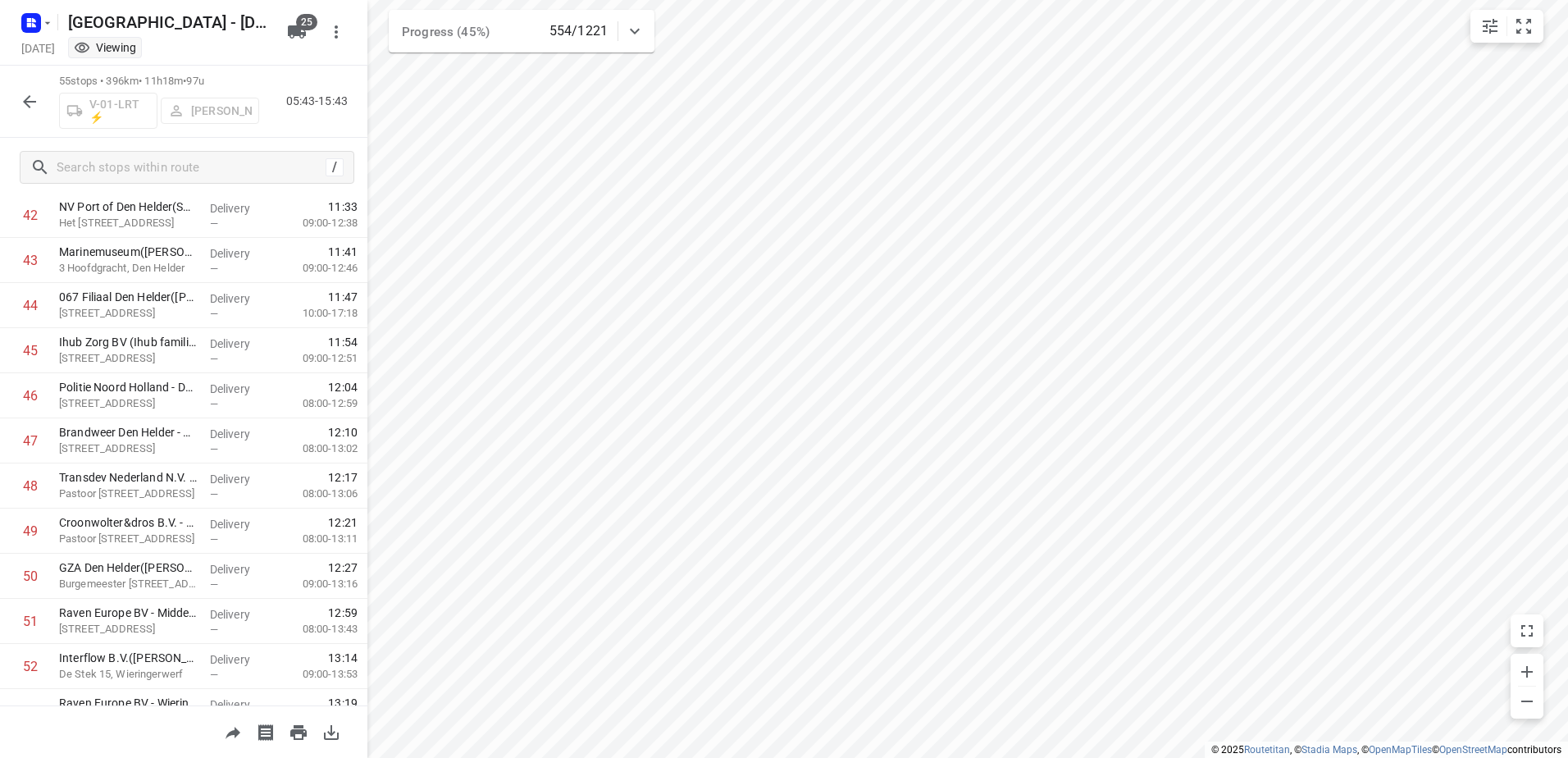
click at [31, 102] on icon "button" at bounding box center [30, 102] width 13 height 13
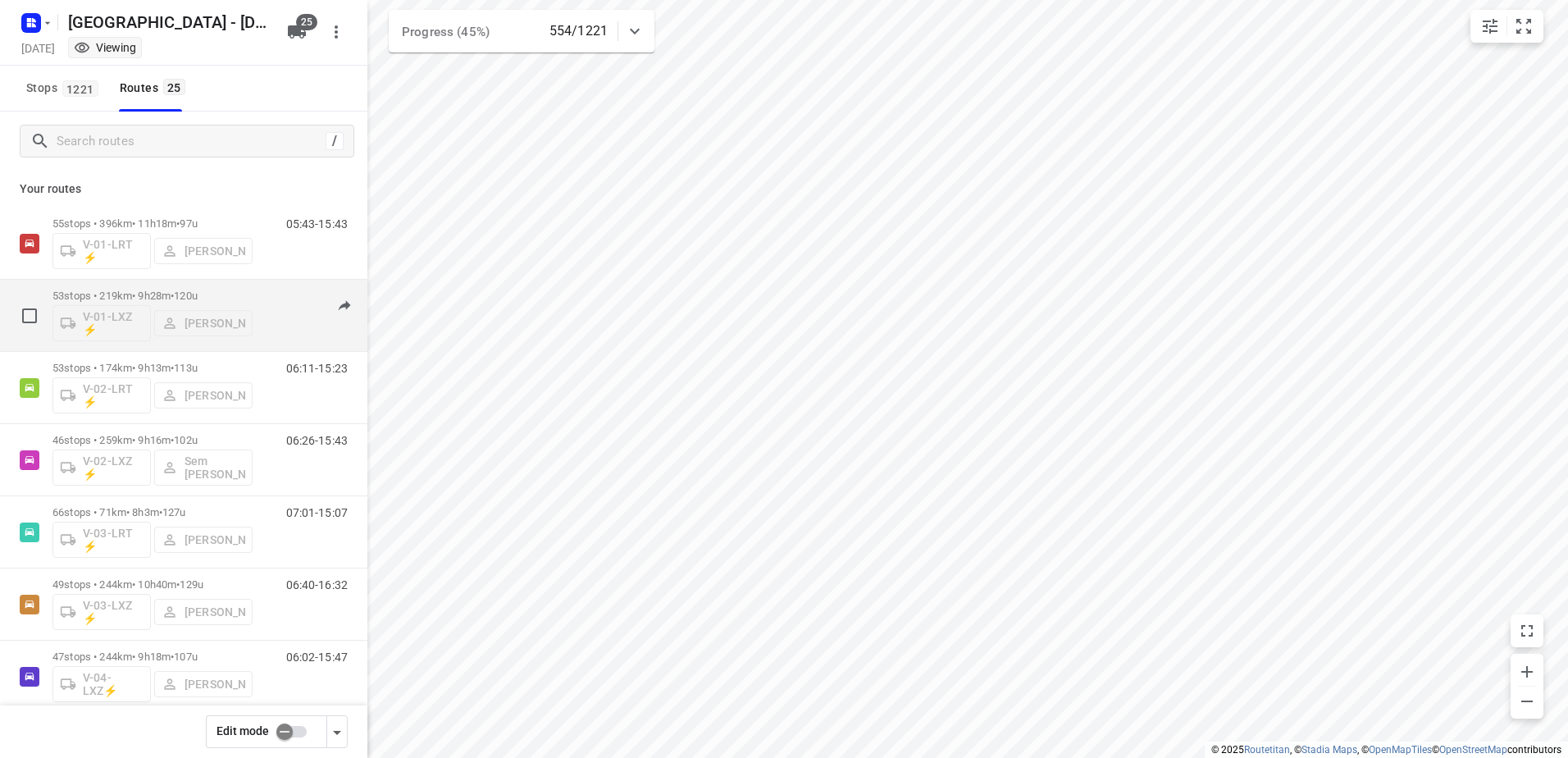
click at [100, 298] on p "53 stops • 219km • 9h28m • 120u" at bounding box center [152, 295] width 200 height 12
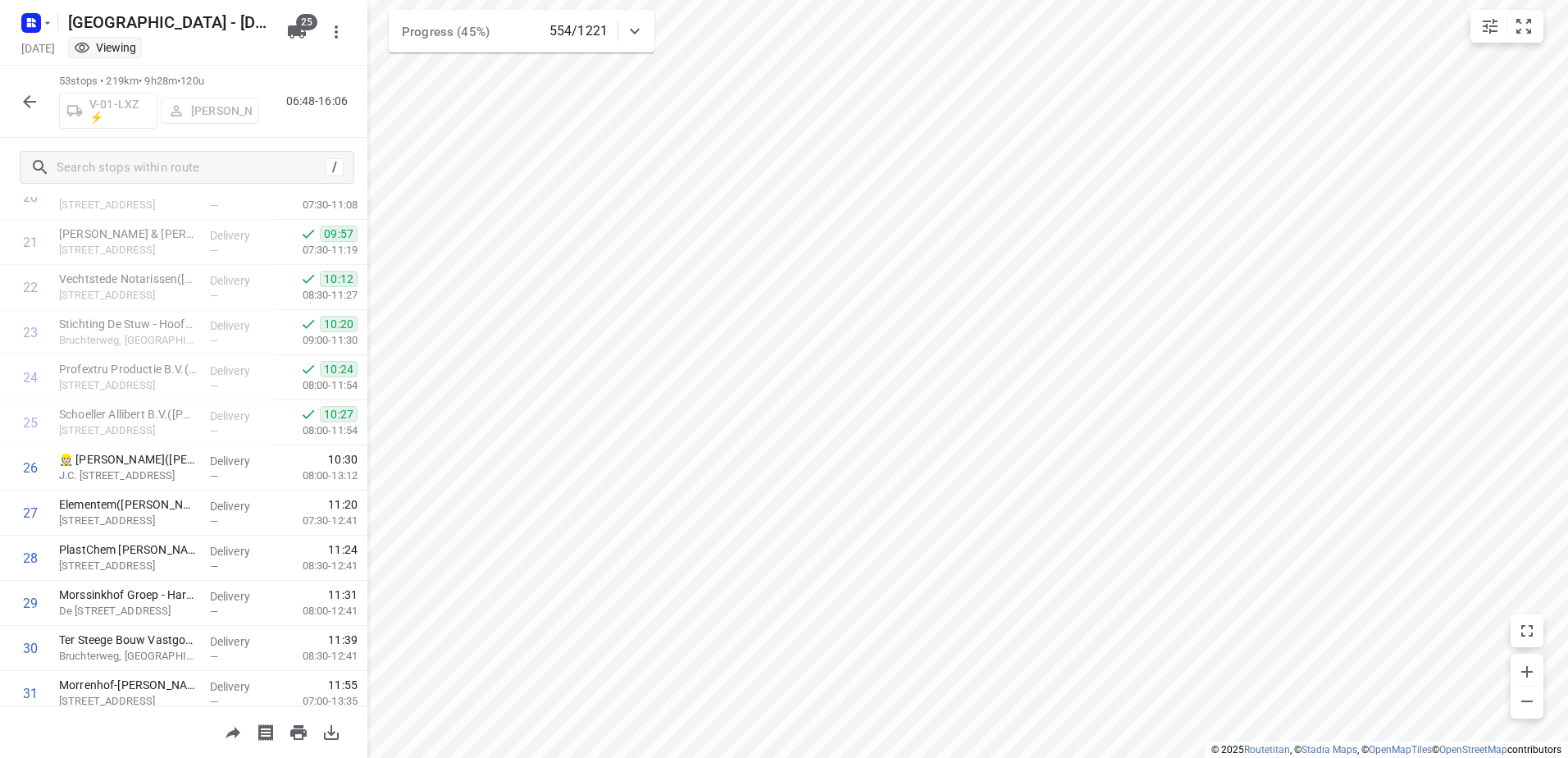
scroll to position [0, 0]
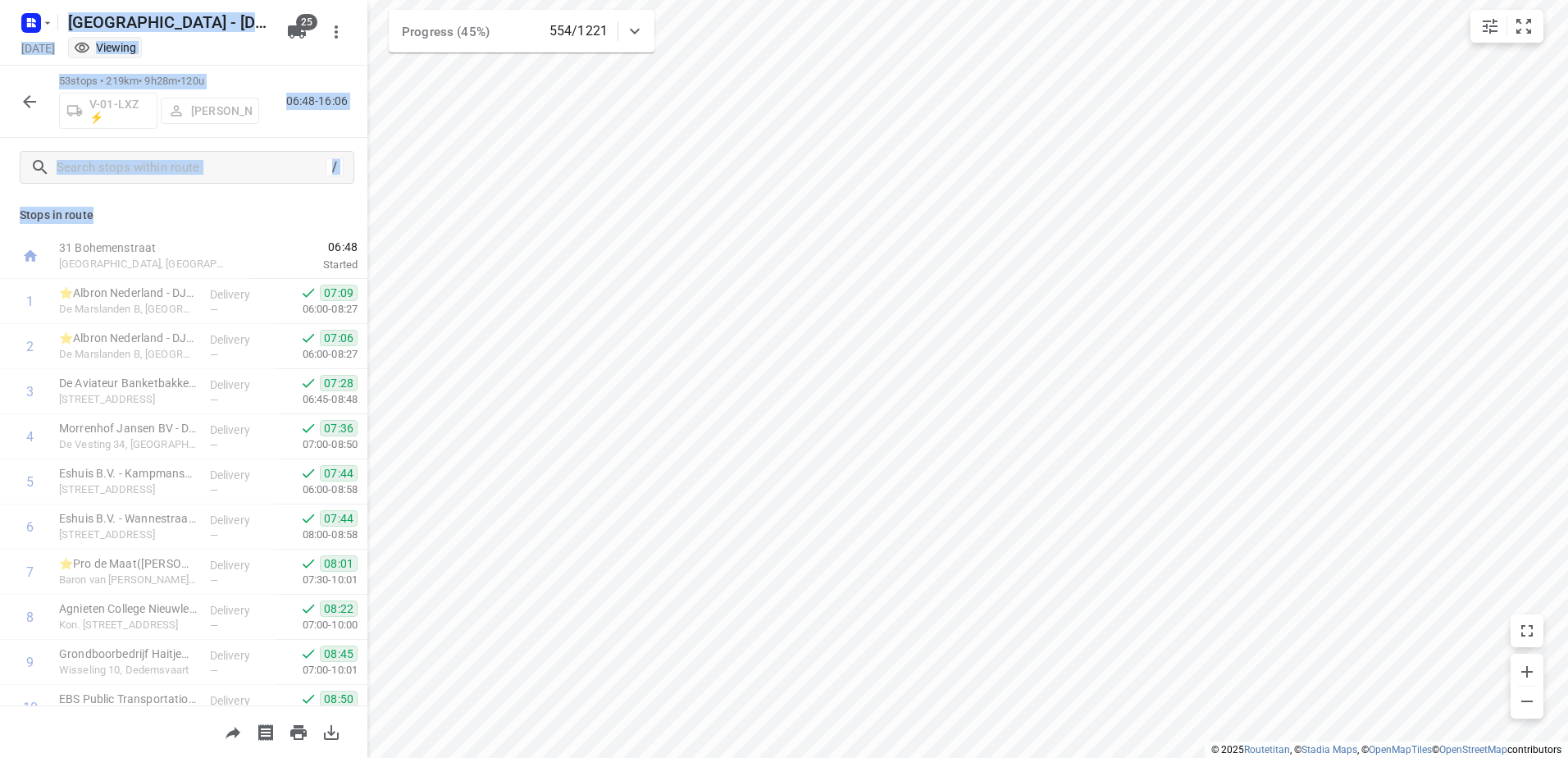
drag, startPoint x: 110, startPoint y: 212, endPoint x: 0, endPoint y: 215, distance: 110.0
click at [0, 215] on html "i © 2025 Routetitan , © Stadia Maps , © OpenMapTiles © OpenStreetMap contributo…" at bounding box center [784, 379] width 1568 height 758
drag, startPoint x: 0, startPoint y: 215, endPoint x: 109, endPoint y: 219, distance: 109.1
click at [109, 219] on p "Stops in route" at bounding box center [184, 215] width 328 height 17
click at [95, 213] on p "Stops in route" at bounding box center [184, 215] width 328 height 17
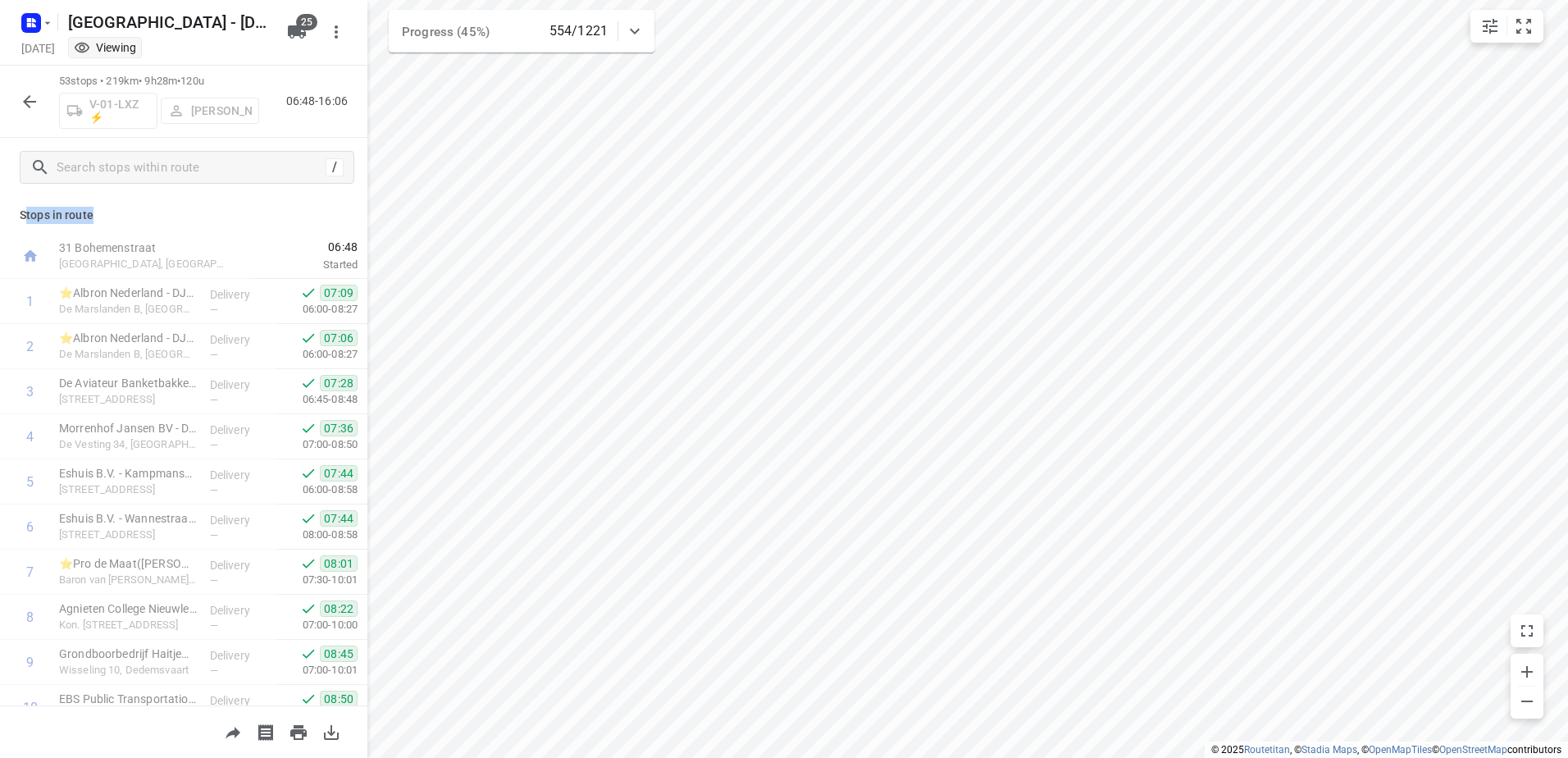
drag, startPoint x: 91, startPoint y: 211, endPoint x: 27, endPoint y: 216, distance: 64.2
click at [27, 216] on p "Stops in route" at bounding box center [184, 215] width 328 height 17
drag, startPoint x: 27, startPoint y: 216, endPoint x: 141, endPoint y: 211, distance: 114.1
click at [139, 223] on p "Stops in route" at bounding box center [184, 215] width 328 height 17
click at [24, 103] on icon "button" at bounding box center [30, 102] width 20 height 20
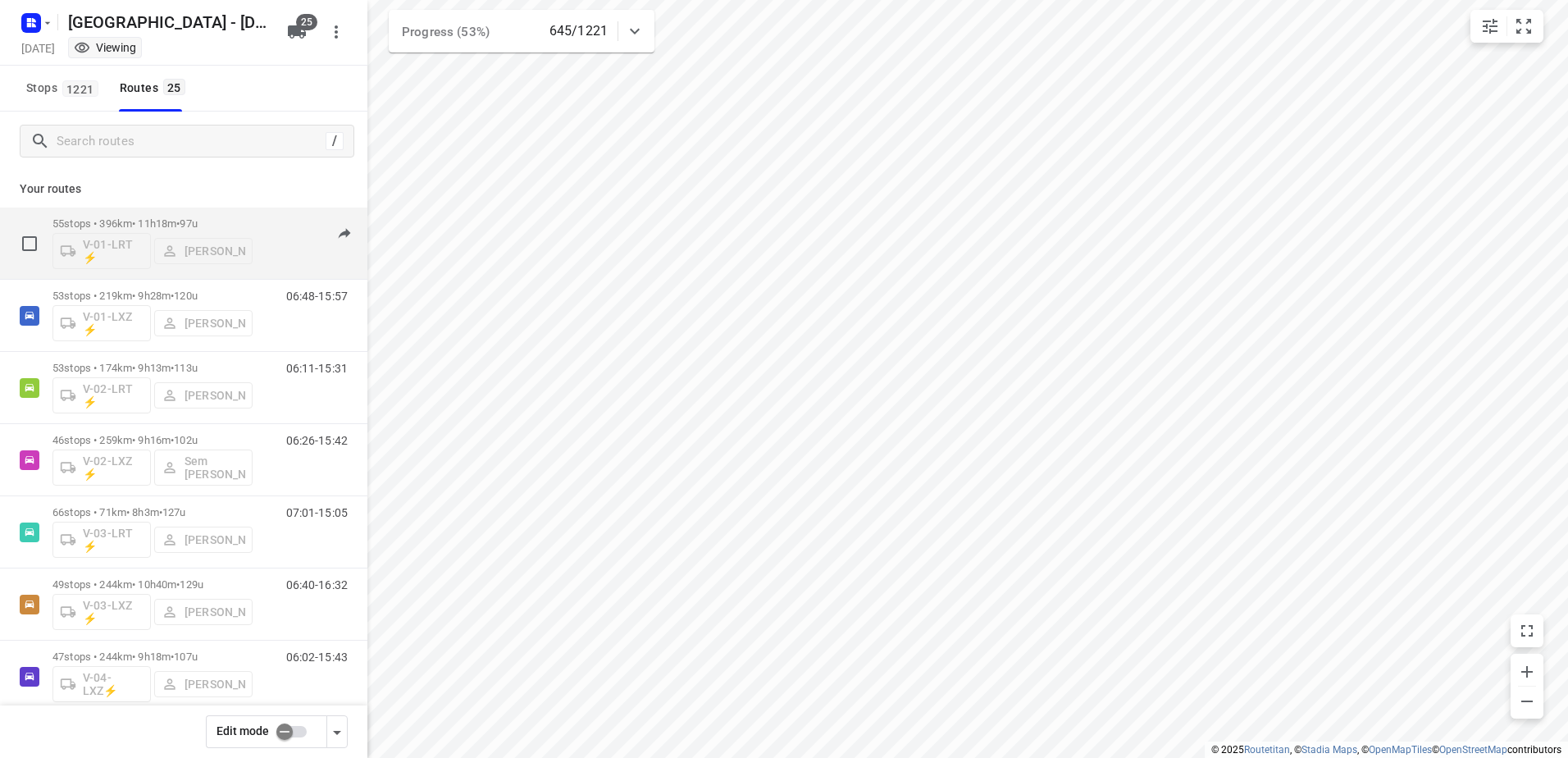
click at [151, 228] on p "55 stops • 396km • 11h18m • 97u" at bounding box center [152, 223] width 200 height 12
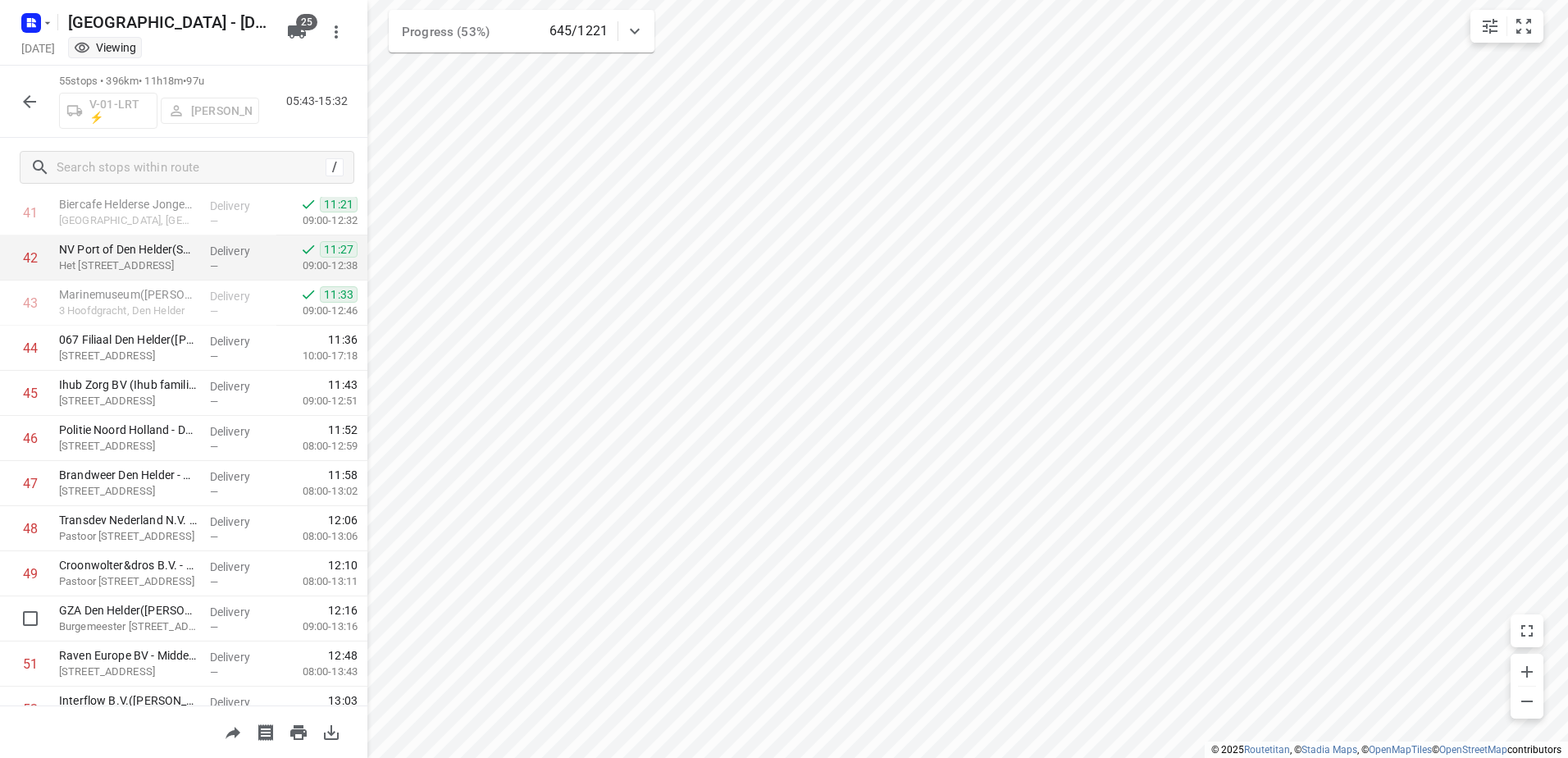
scroll to position [1854, 0]
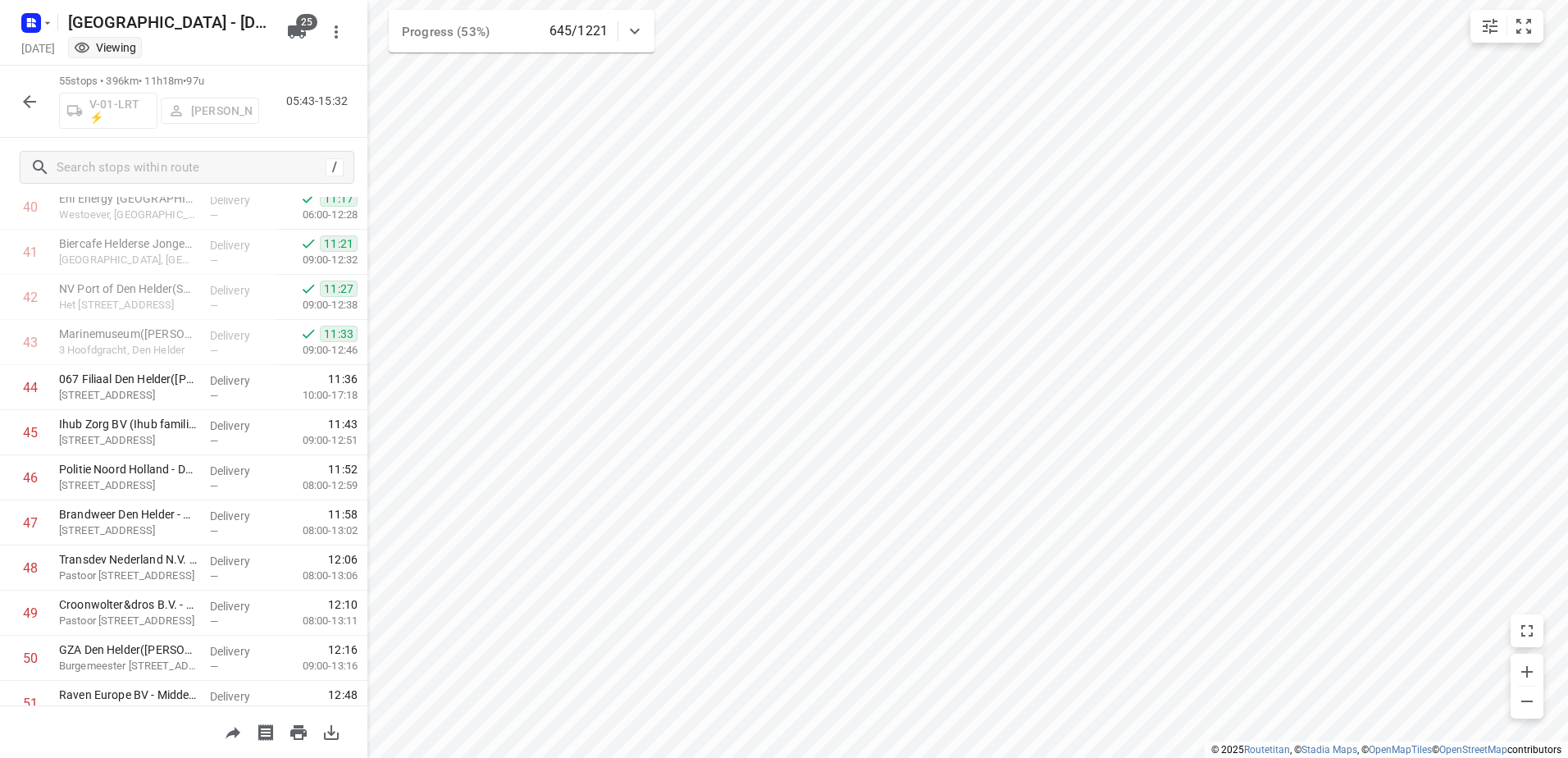
click at [31, 108] on icon "button" at bounding box center [30, 102] width 20 height 20
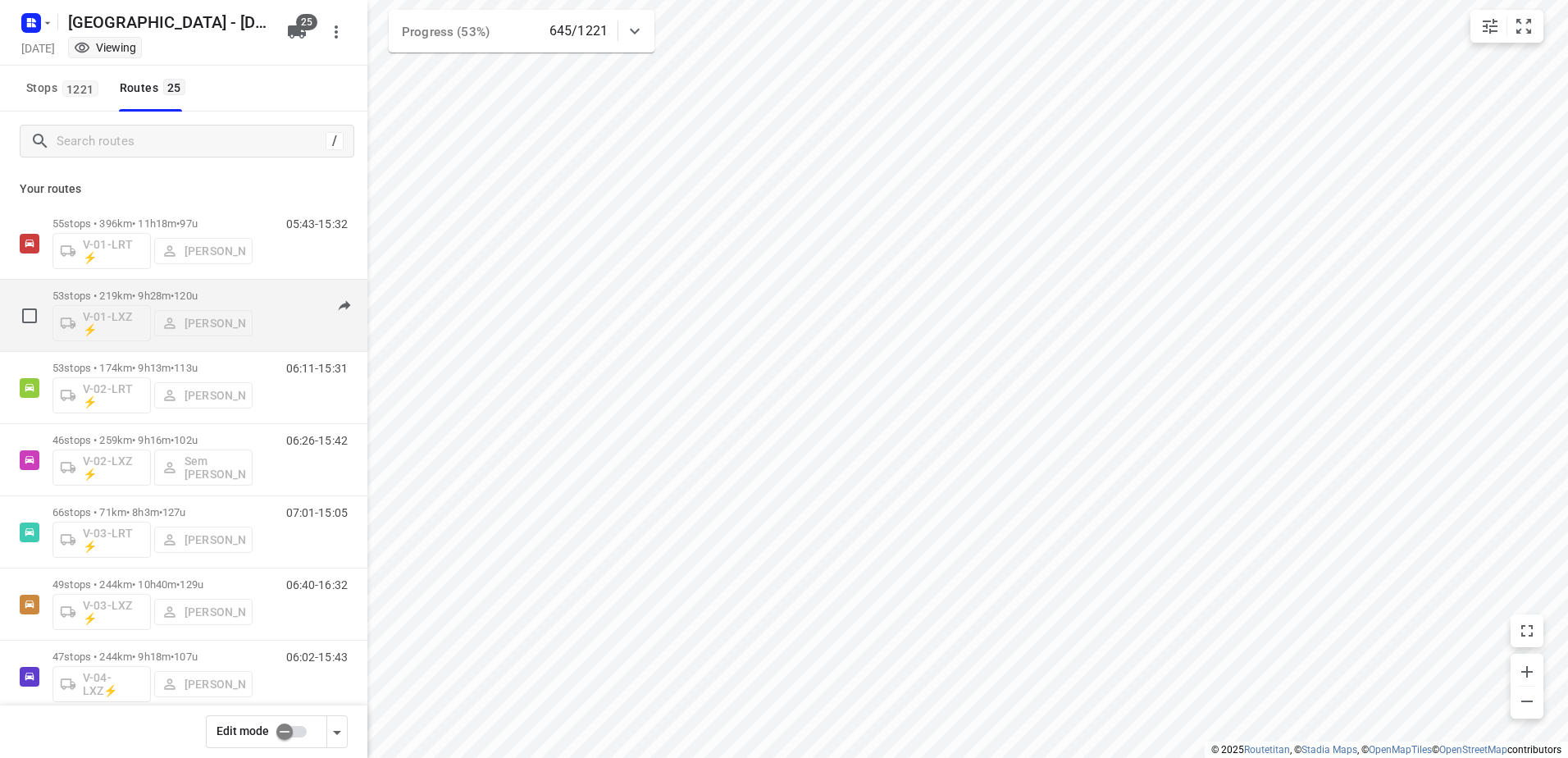
click at [151, 298] on p "53 stops • 219km • 9h28m • 120u" at bounding box center [152, 295] width 200 height 12
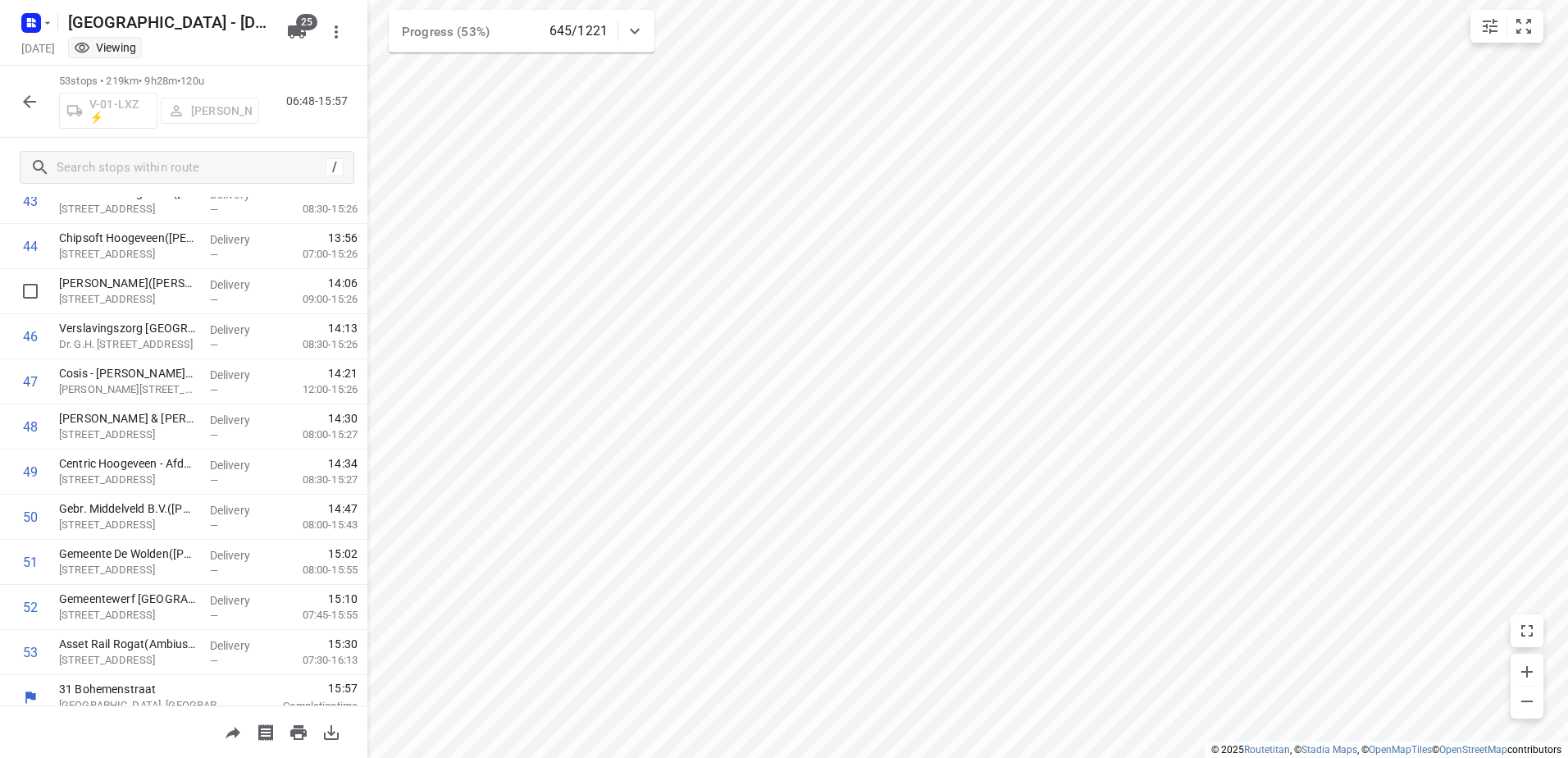
scroll to position [2009, 0]
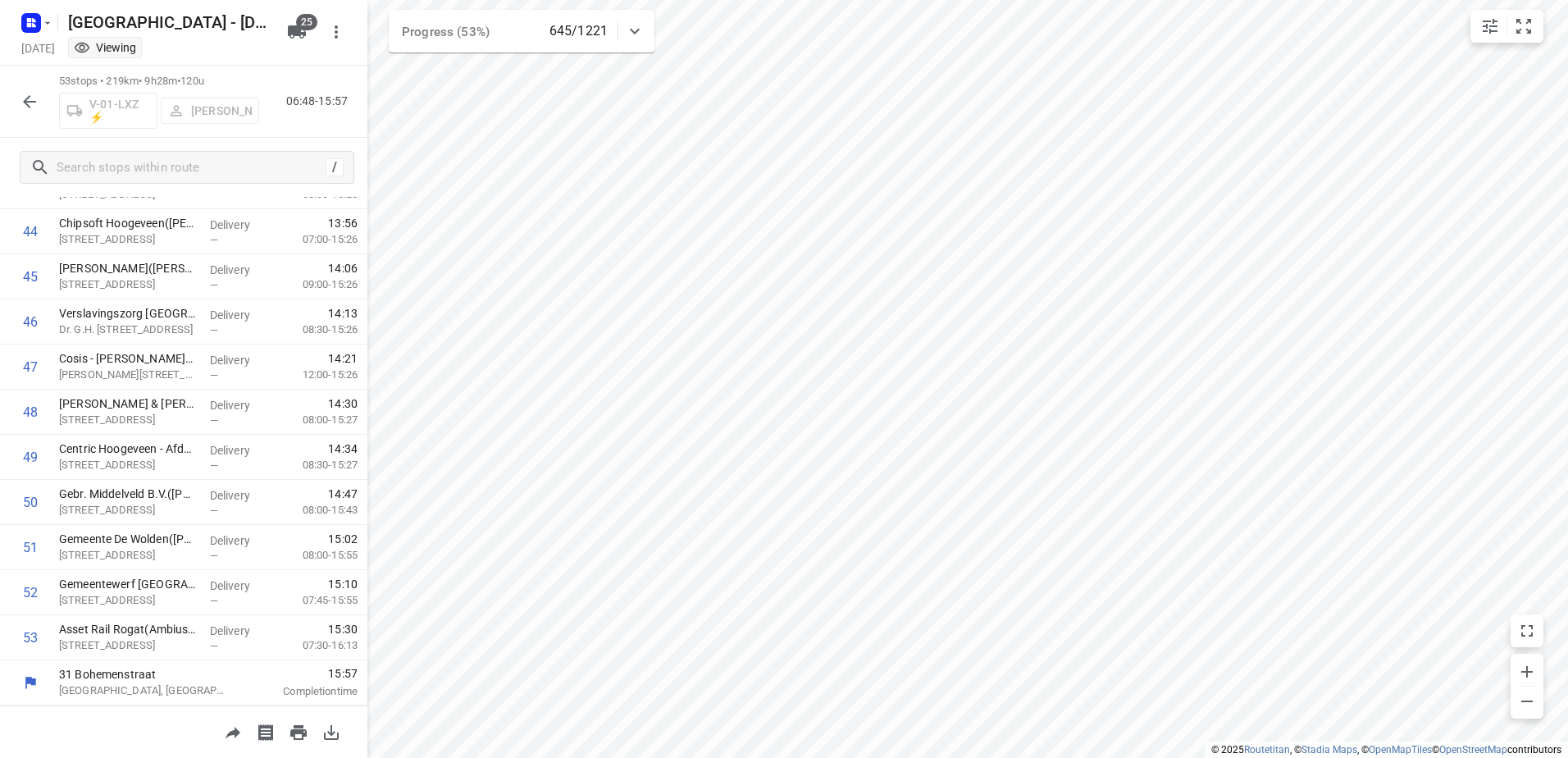
click at [32, 100] on icon "button" at bounding box center [30, 102] width 20 height 20
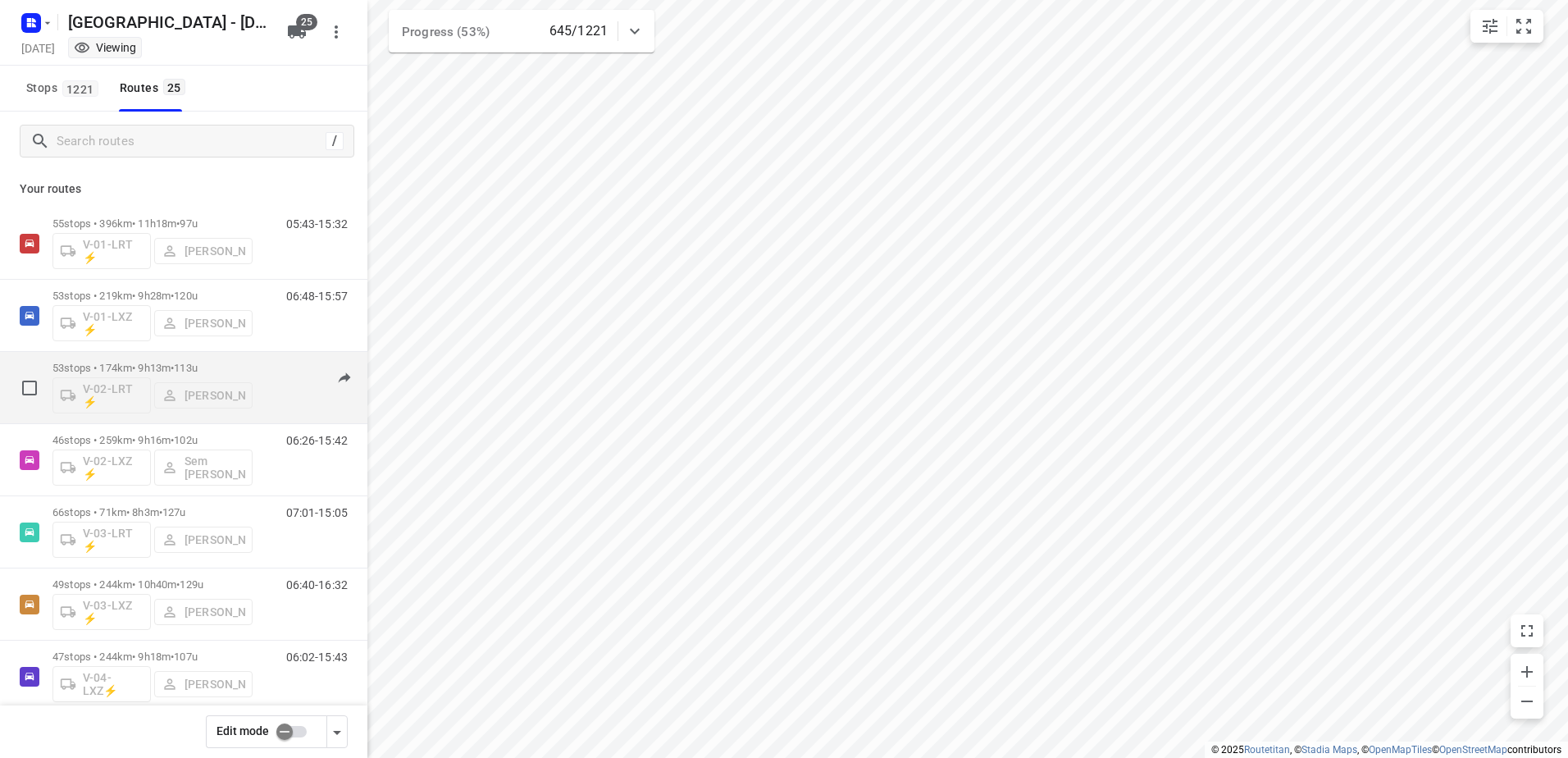
click at [149, 373] on p "53 stops • 174km • 9h13m • 113u" at bounding box center [152, 367] width 200 height 12
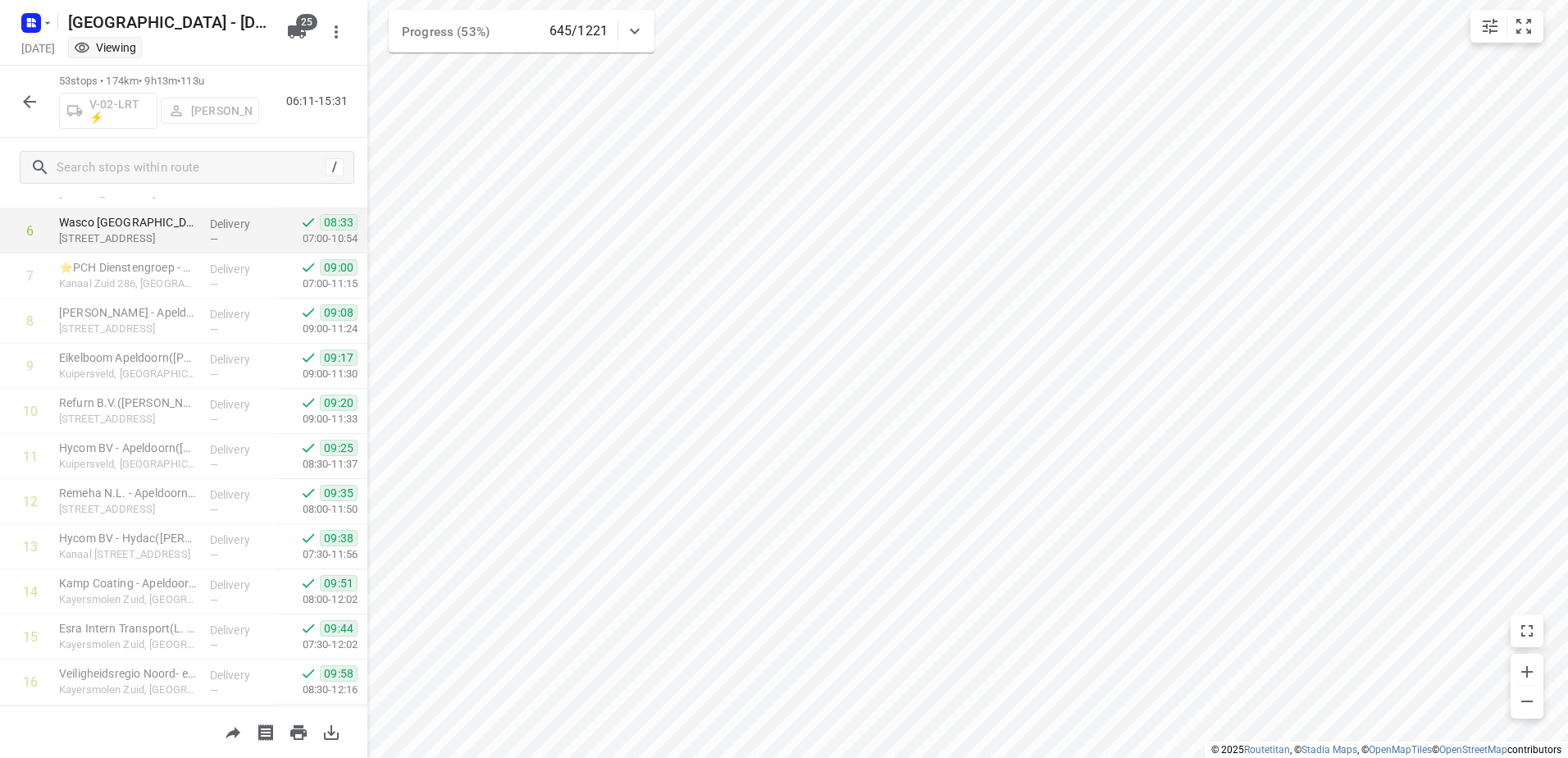
scroll to position [123, 0]
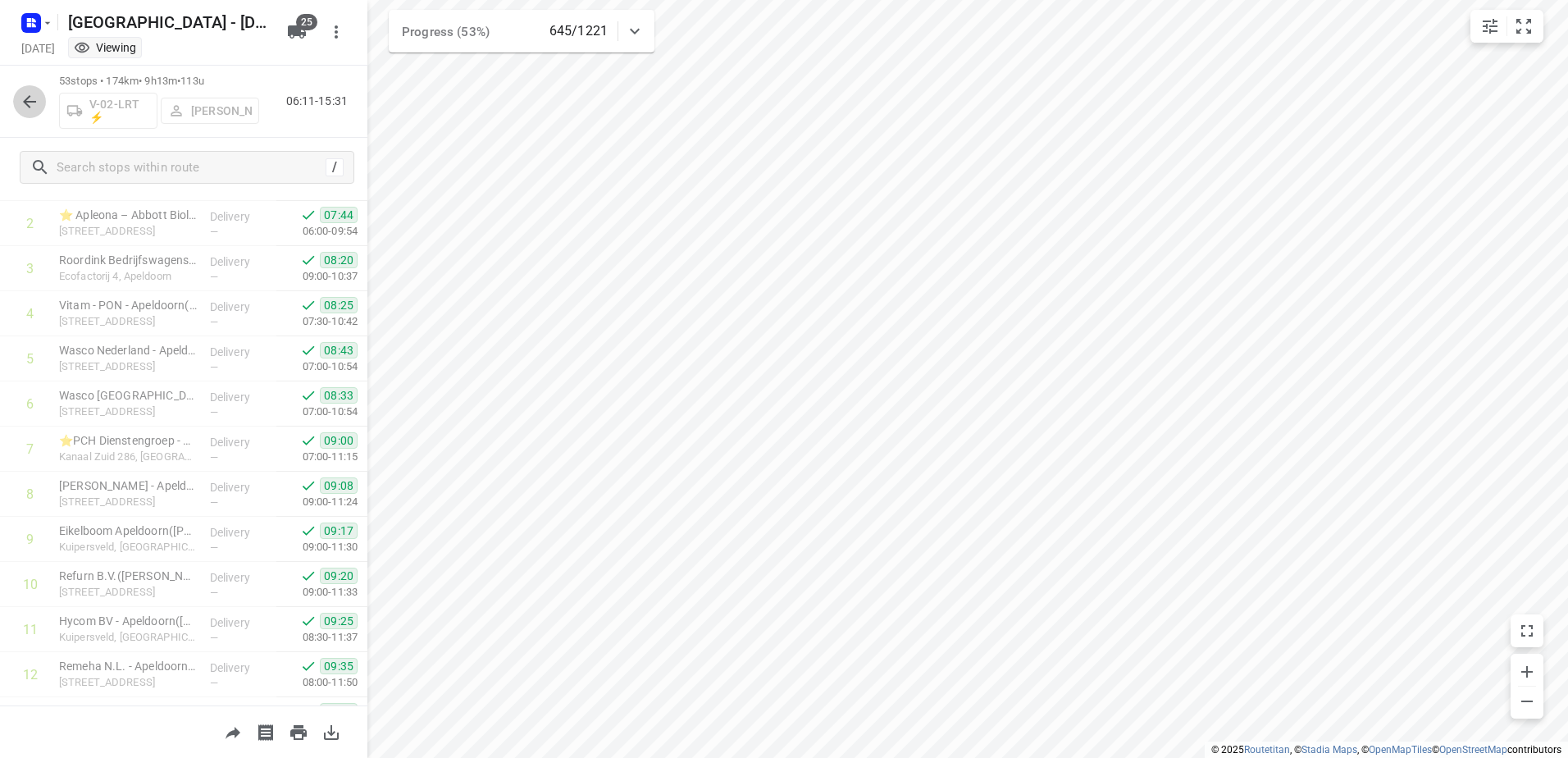
click at [36, 101] on icon "button" at bounding box center [30, 102] width 13 height 13
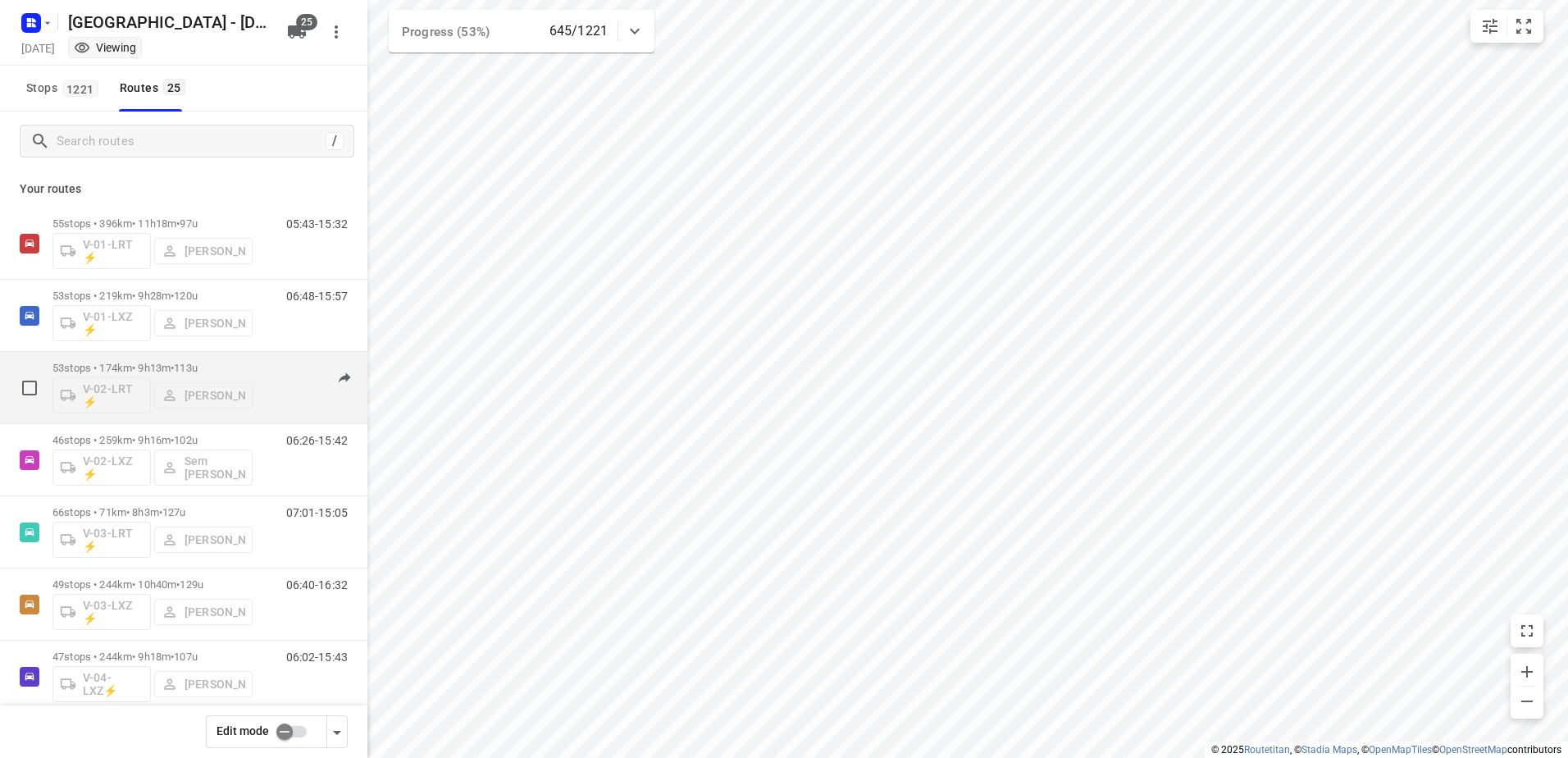
click at [127, 371] on p "53 stops • 174km • 9h13m • 113u" at bounding box center [152, 367] width 200 height 12
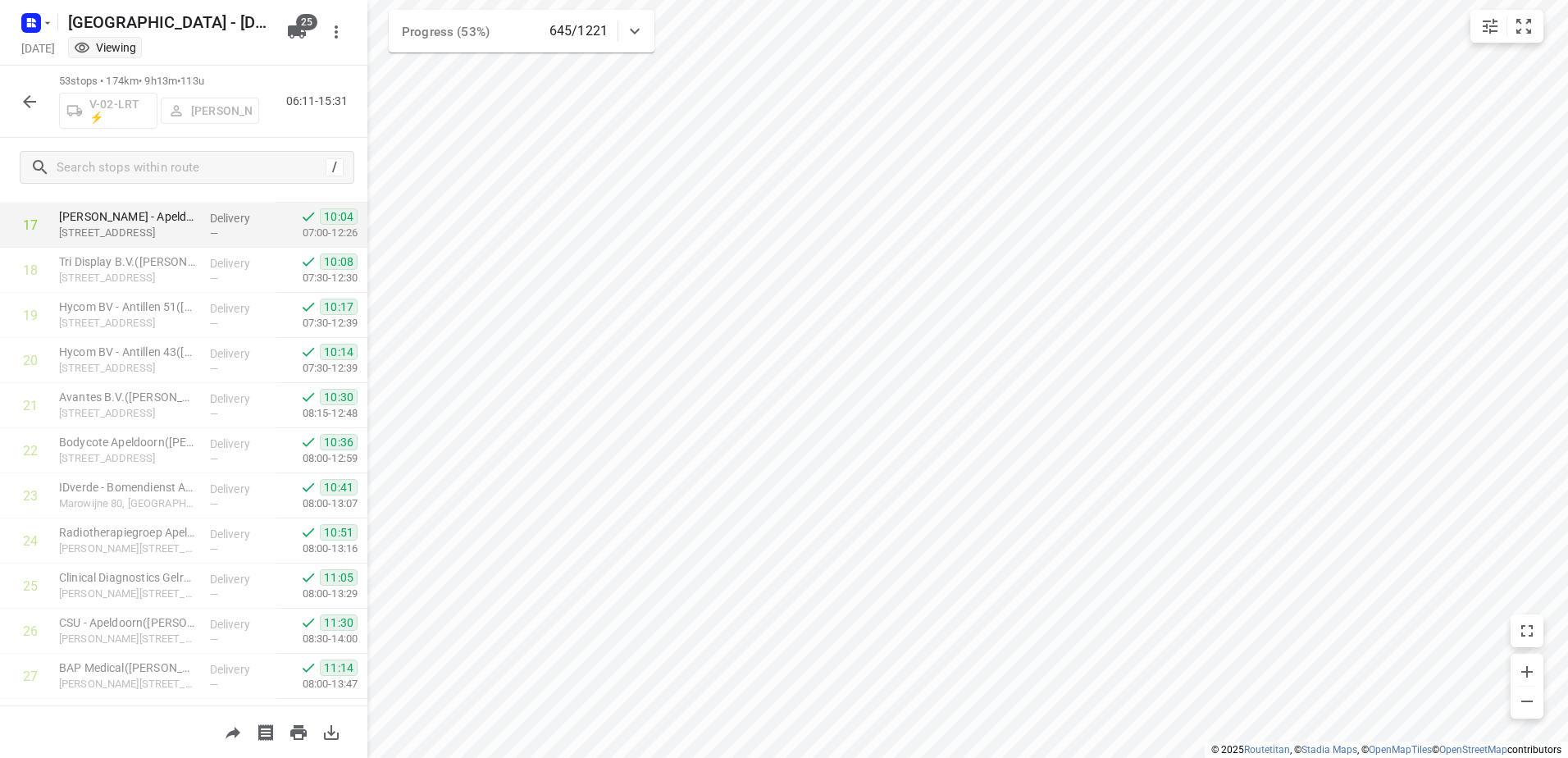
scroll to position [779, 0]
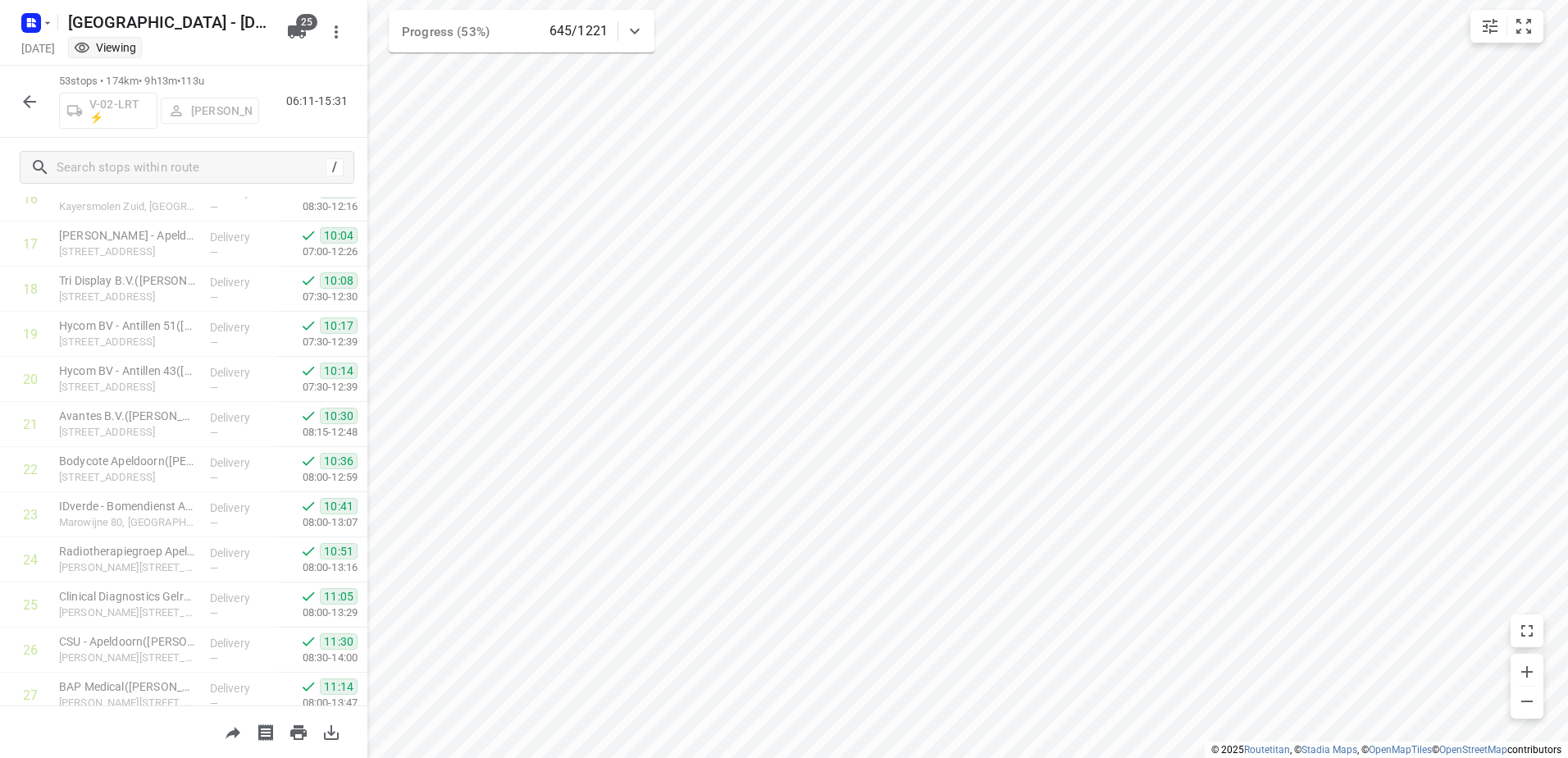
click at [33, 111] on button "button" at bounding box center [30, 102] width 33 height 33
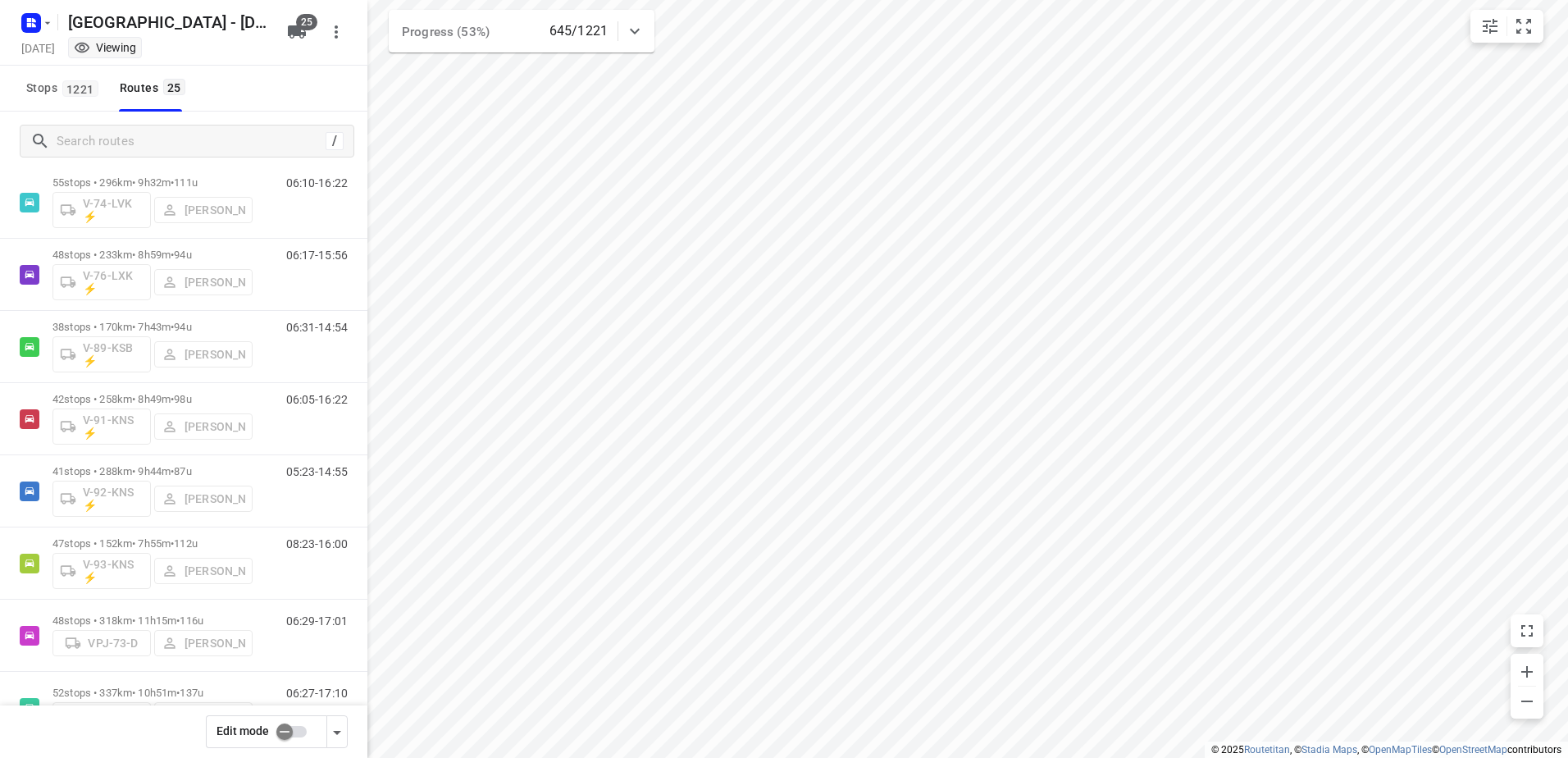
scroll to position [1323, 0]
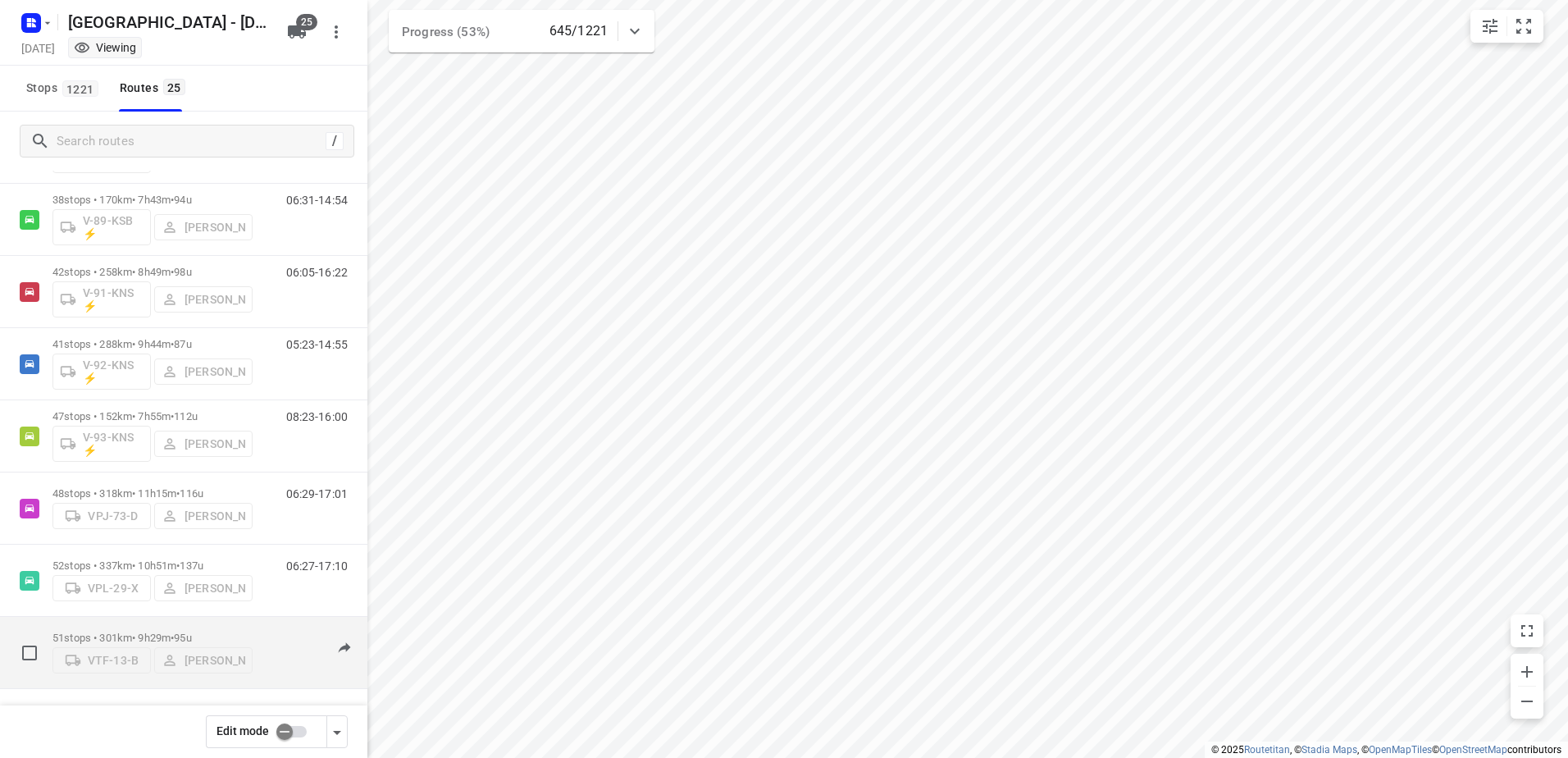
click at [148, 631] on p "51 stops • 301km • 9h29m • 95u" at bounding box center [152, 637] width 200 height 12
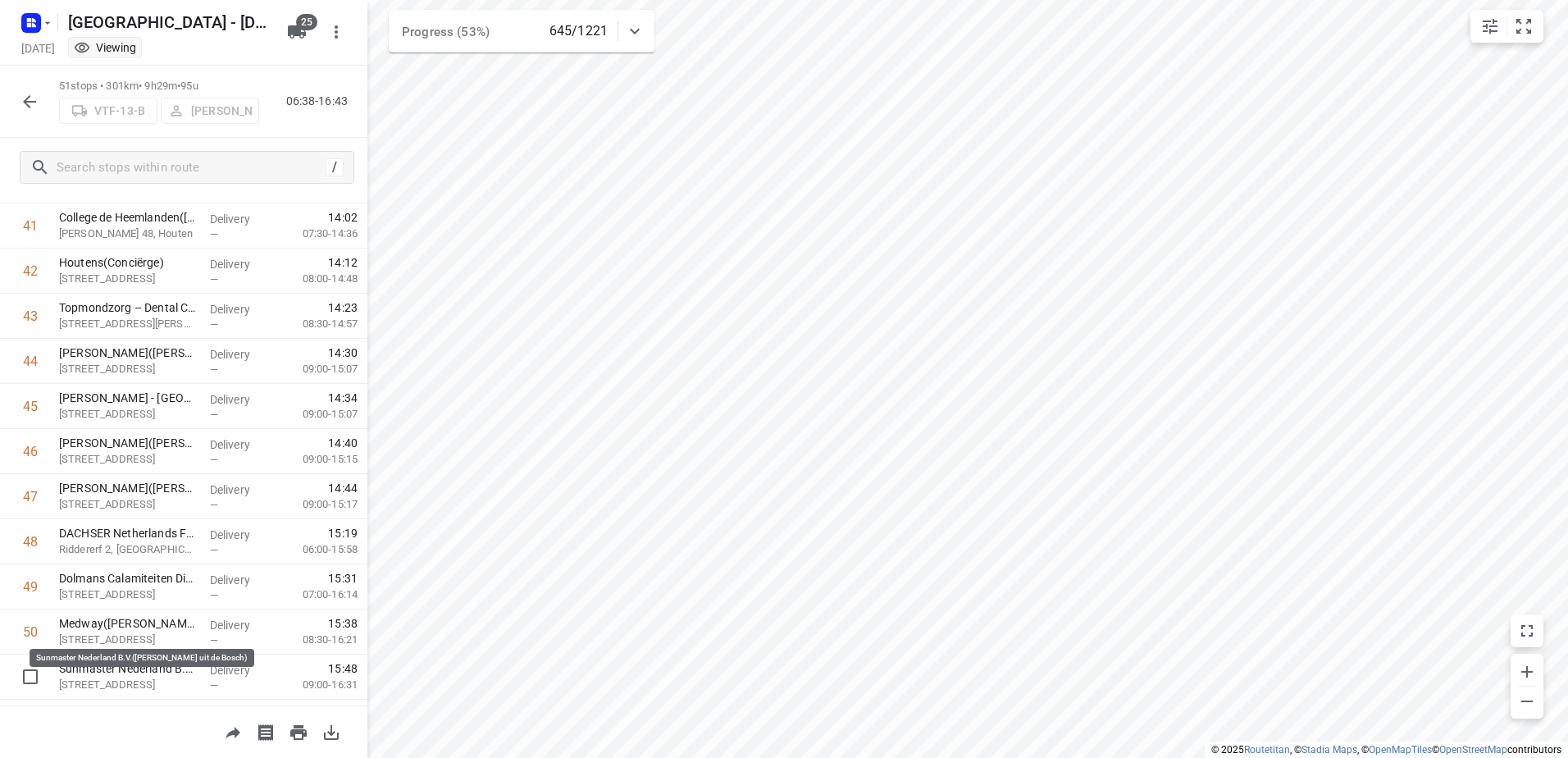
scroll to position [1919, 0]
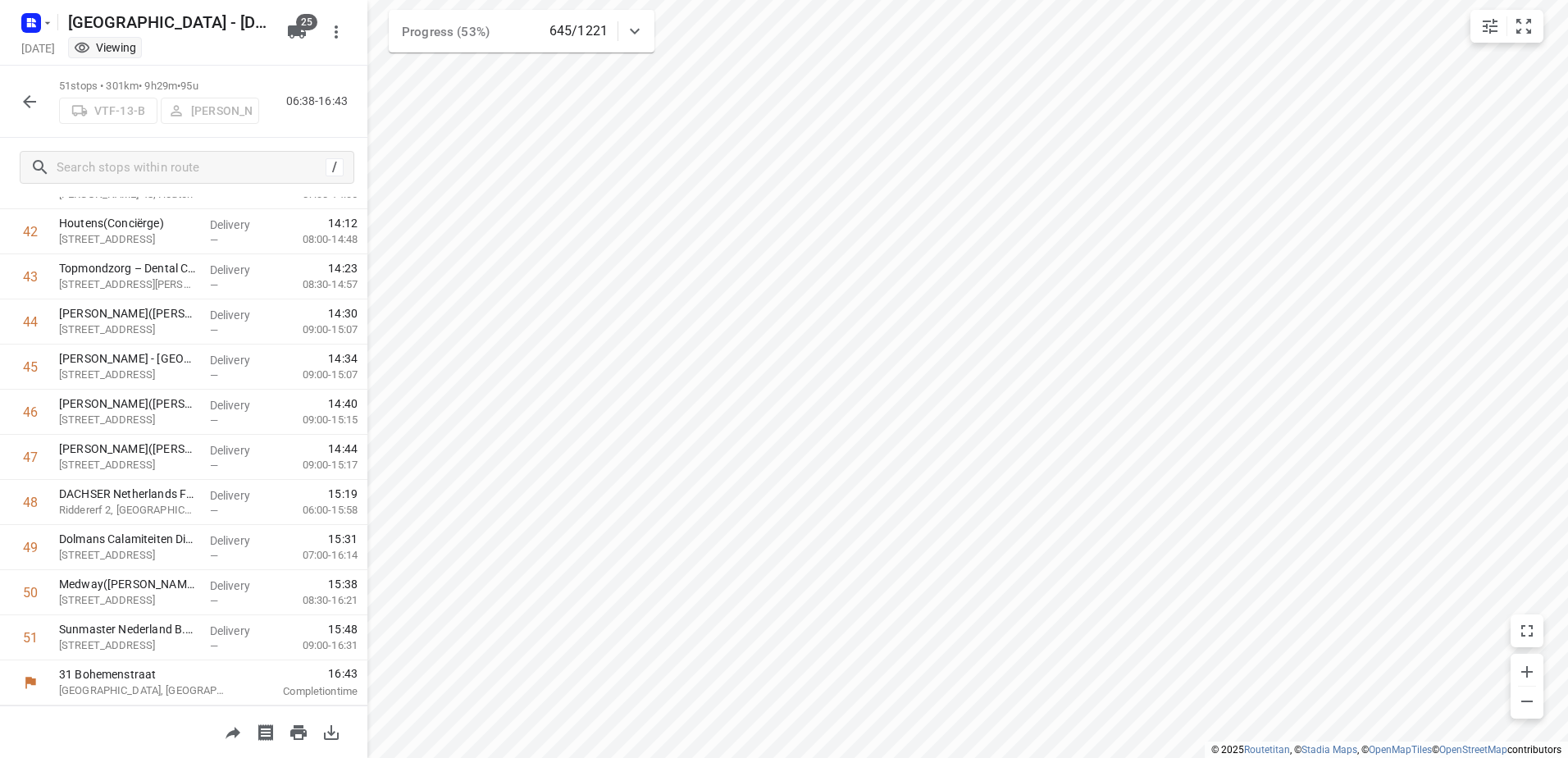
click at [31, 95] on icon "button" at bounding box center [30, 102] width 20 height 20
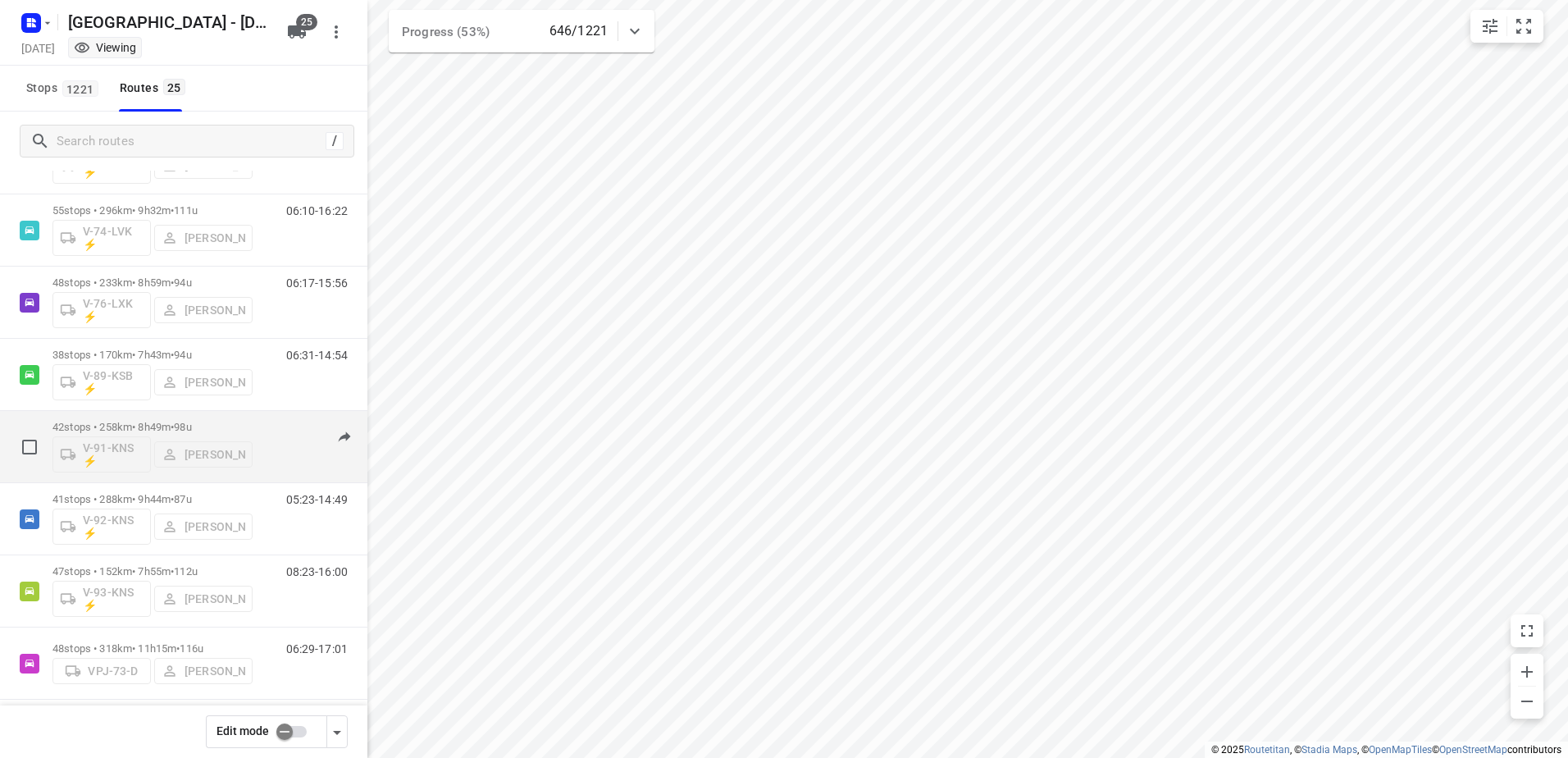
scroll to position [1323, 0]
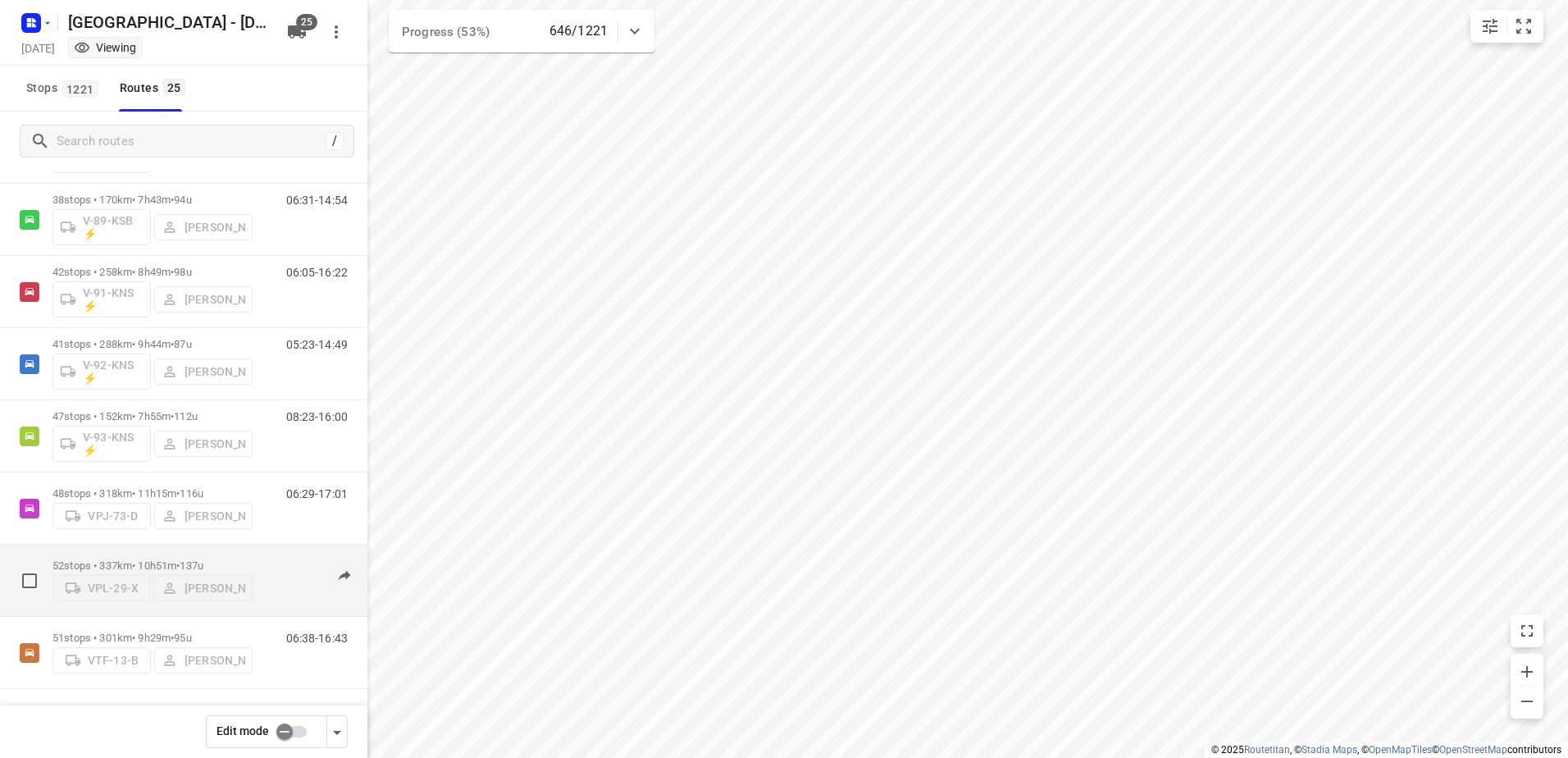
click at [149, 559] on p "52 stops • 337km • 10h51m • 137u" at bounding box center [152, 565] width 200 height 12
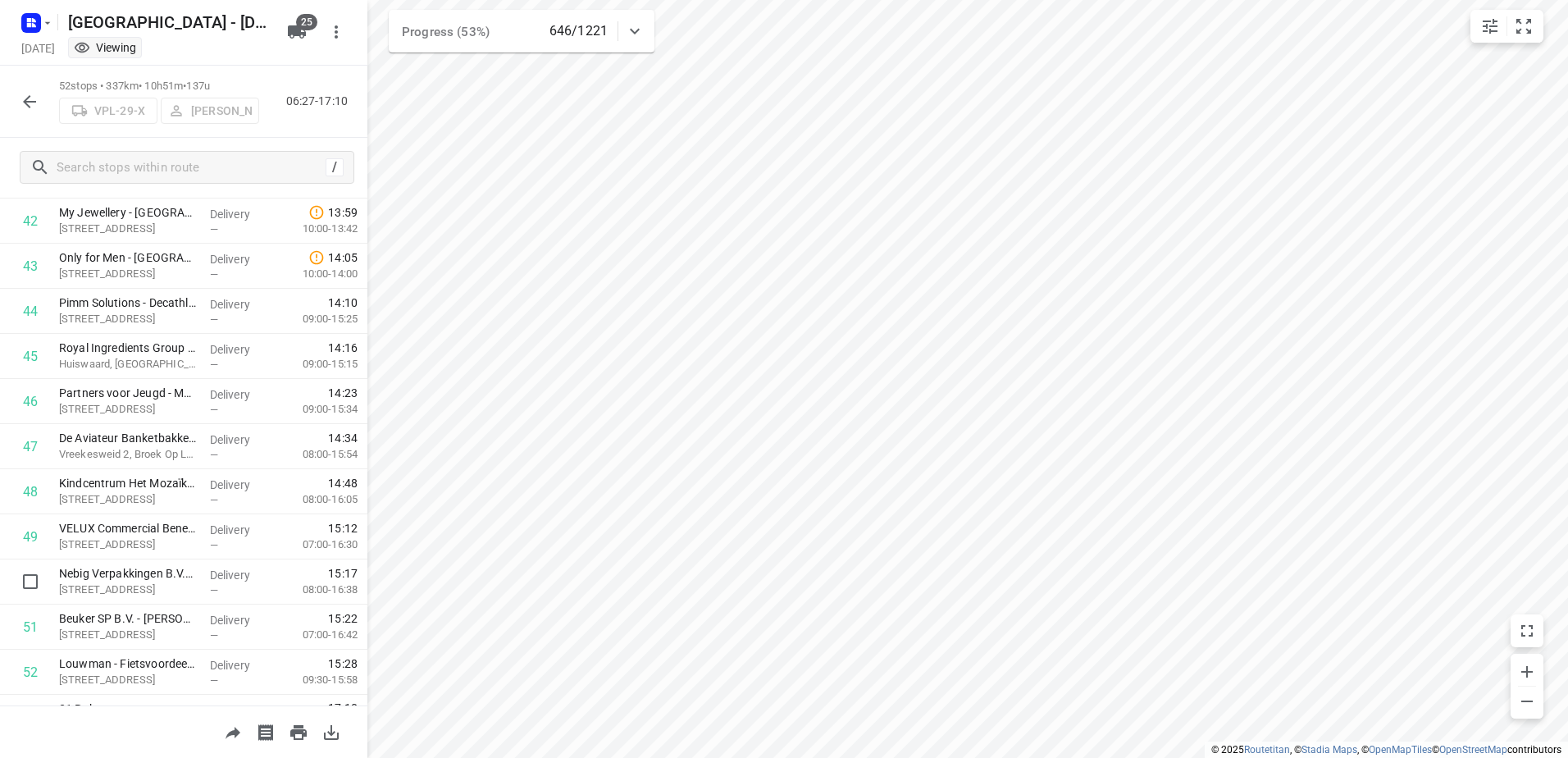
scroll to position [1964, 0]
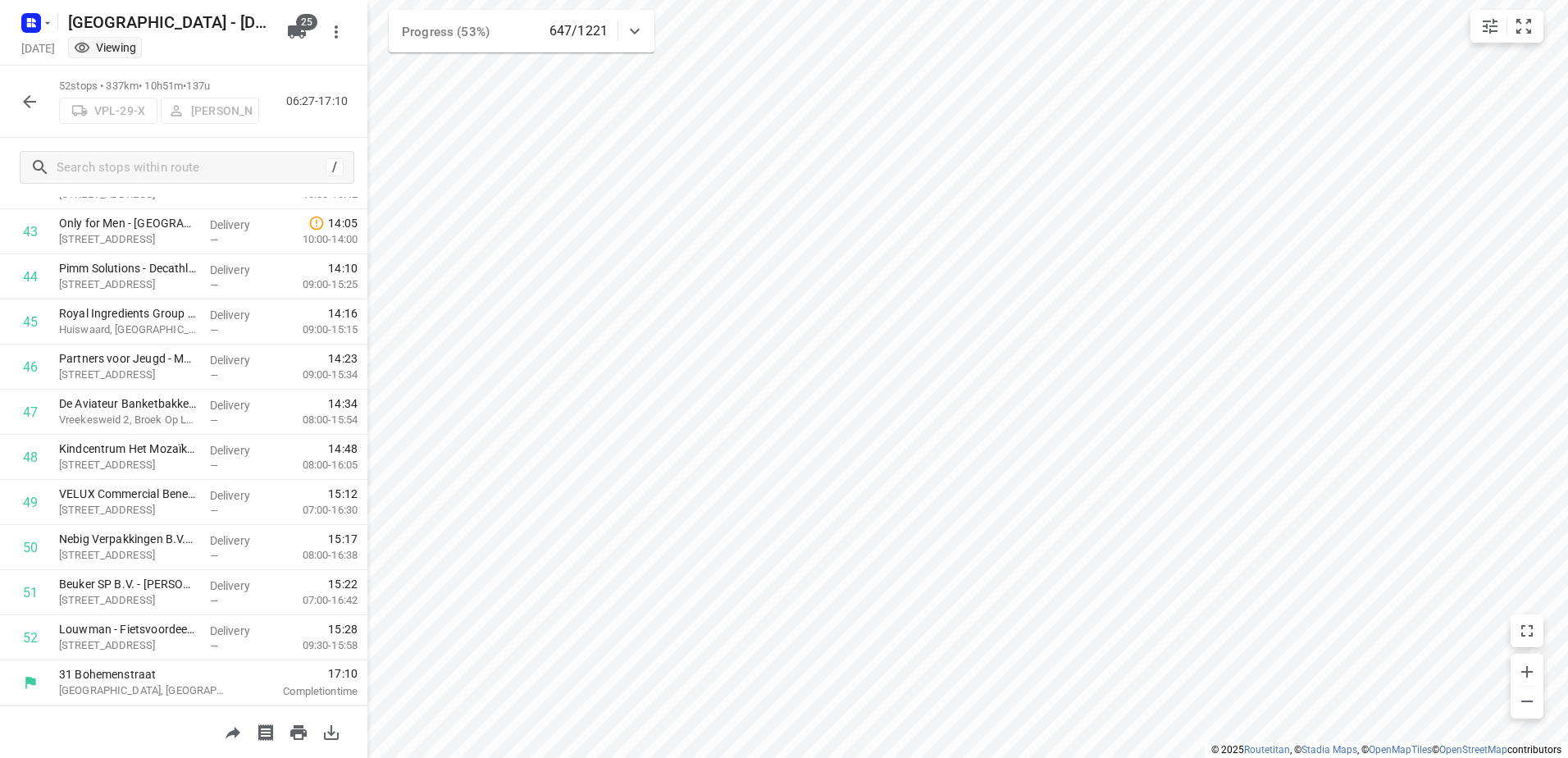
click at [37, 100] on icon "button" at bounding box center [30, 102] width 20 height 20
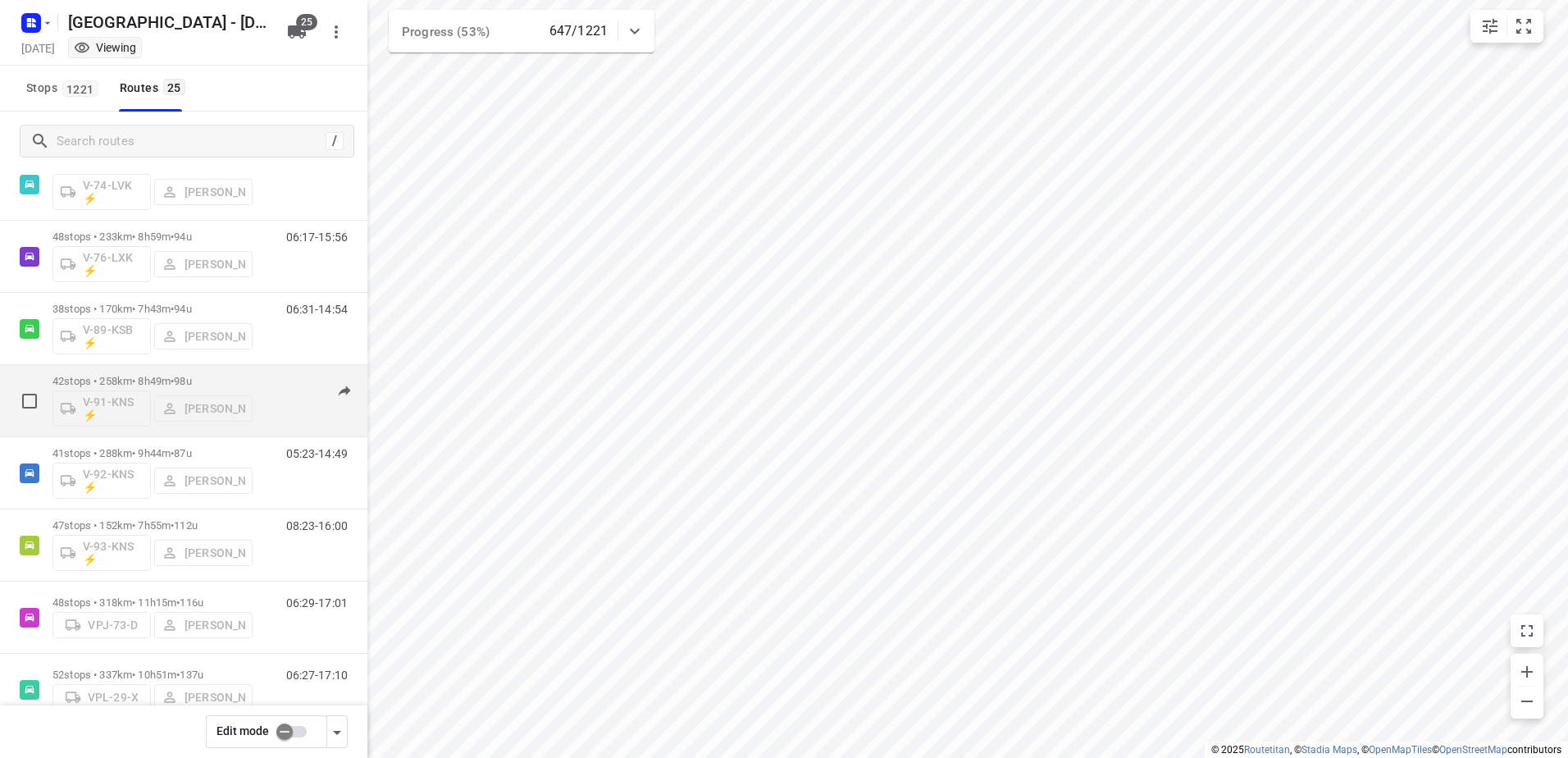
scroll to position [1323, 0]
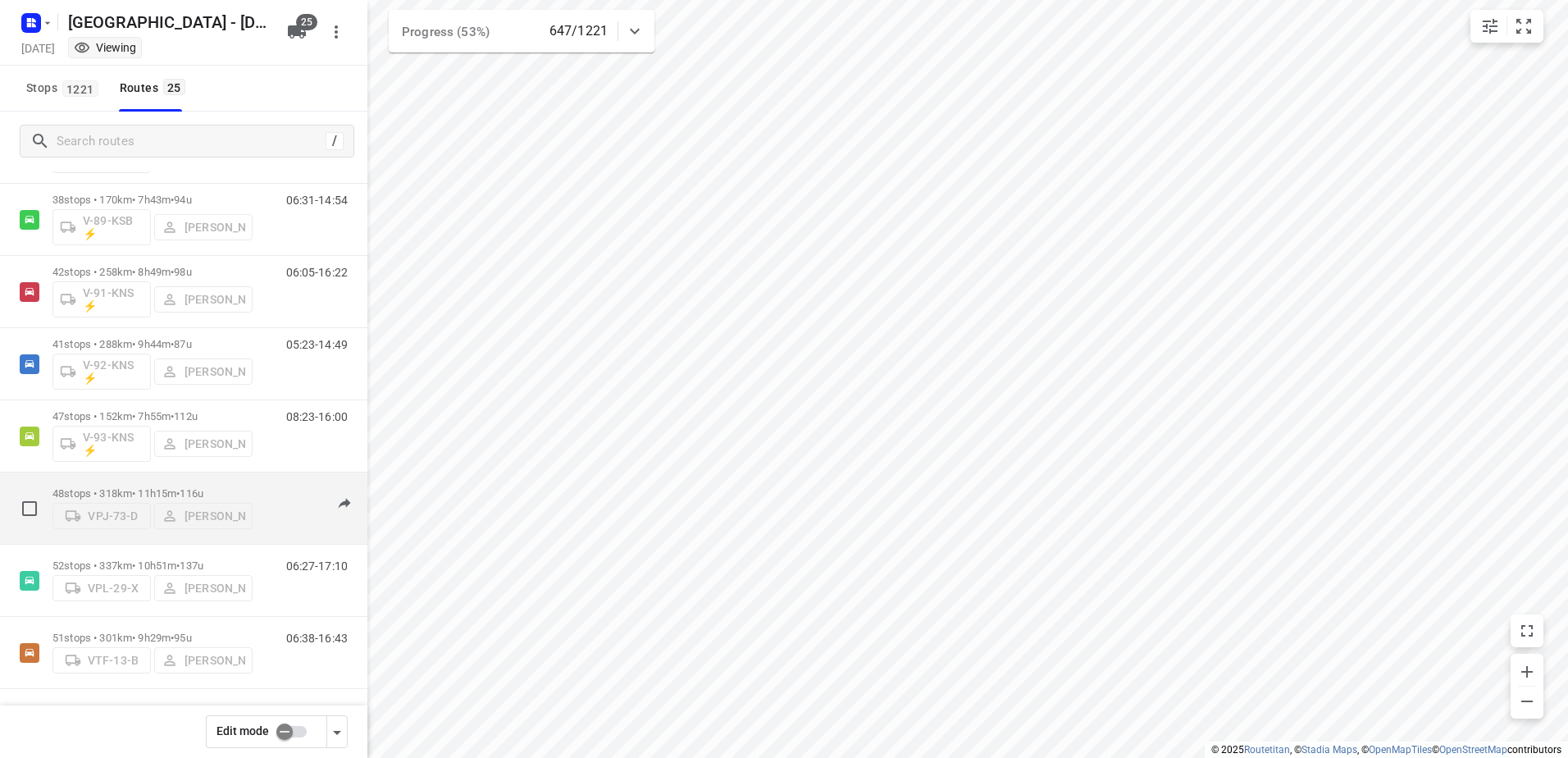
click at [145, 479] on div "48 stops • 318km • 11h15m • 116u VPJ-73-D [PERSON_NAME]" at bounding box center [152, 508] width 200 height 58
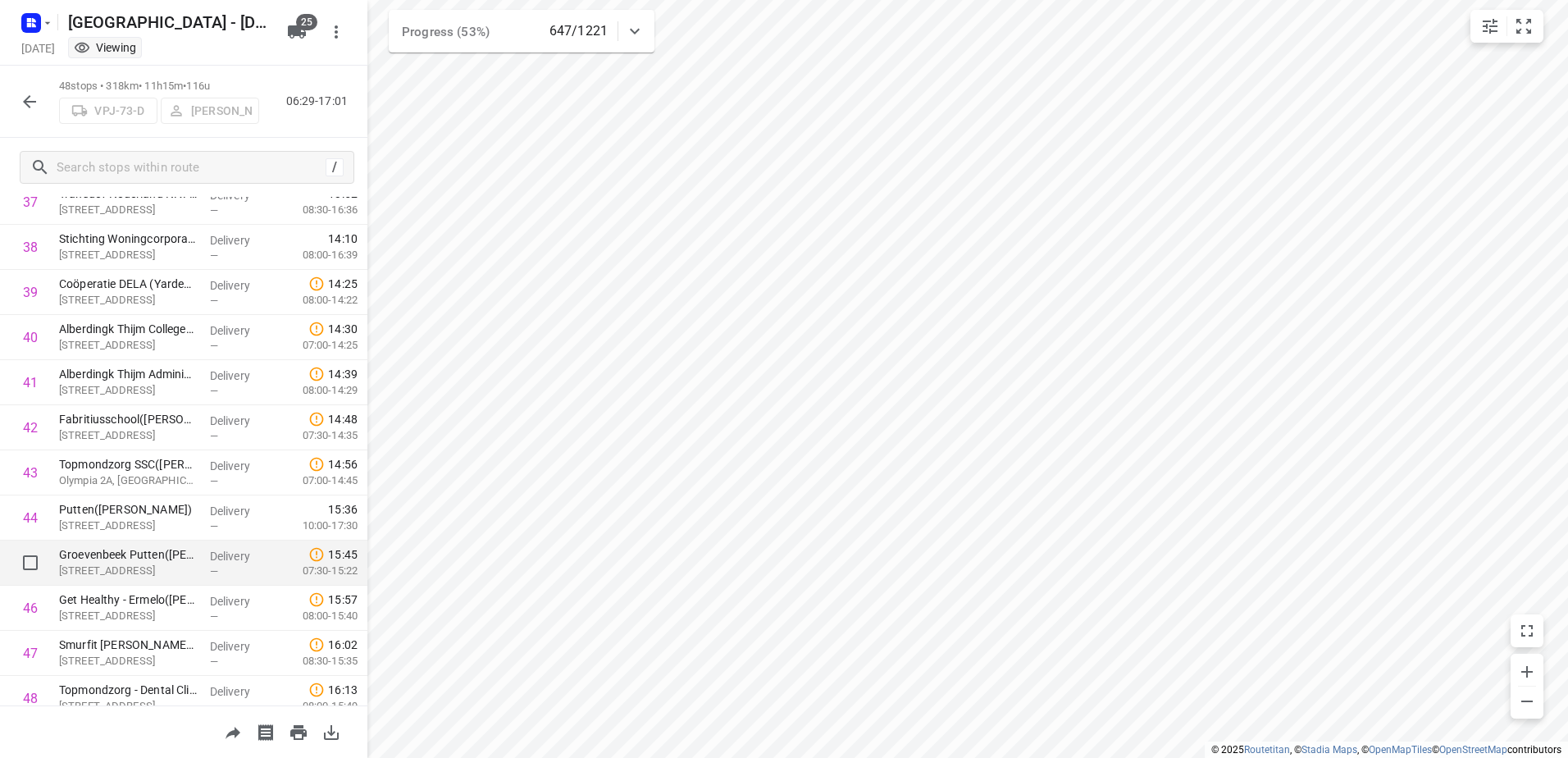
scroll to position [1784, 0]
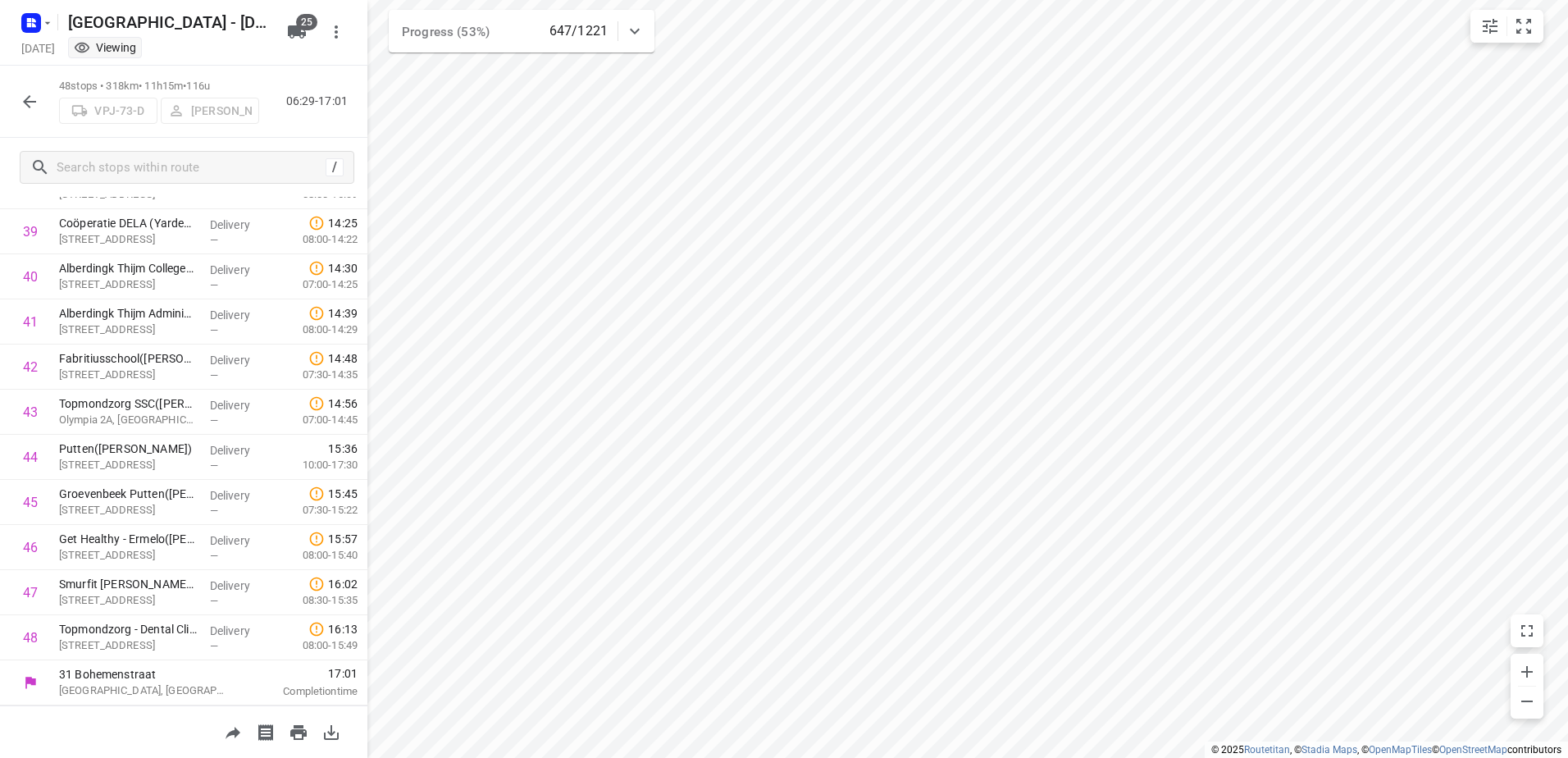
click at [21, 90] on button "button" at bounding box center [30, 102] width 33 height 33
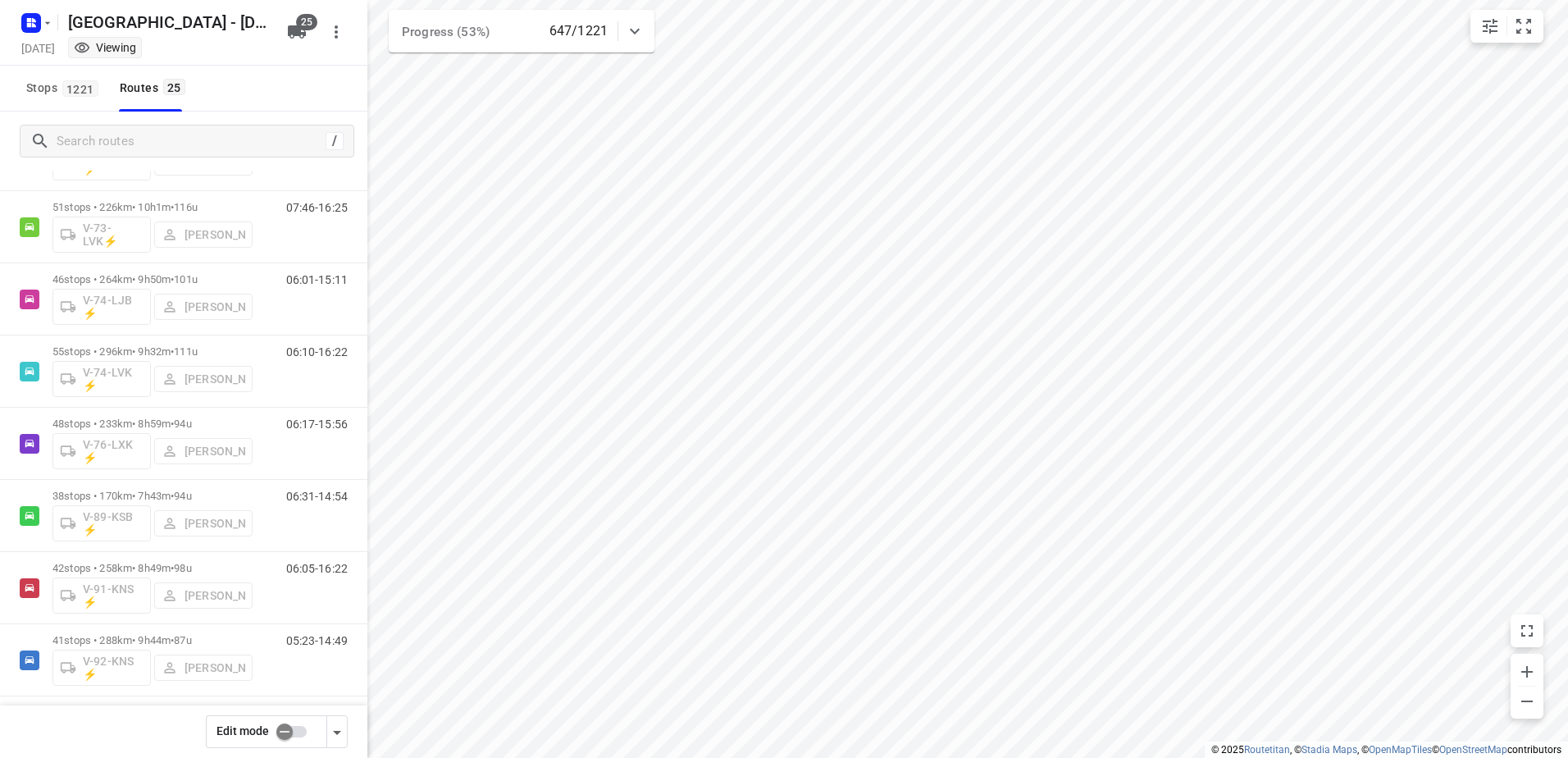
scroll to position [1323, 0]
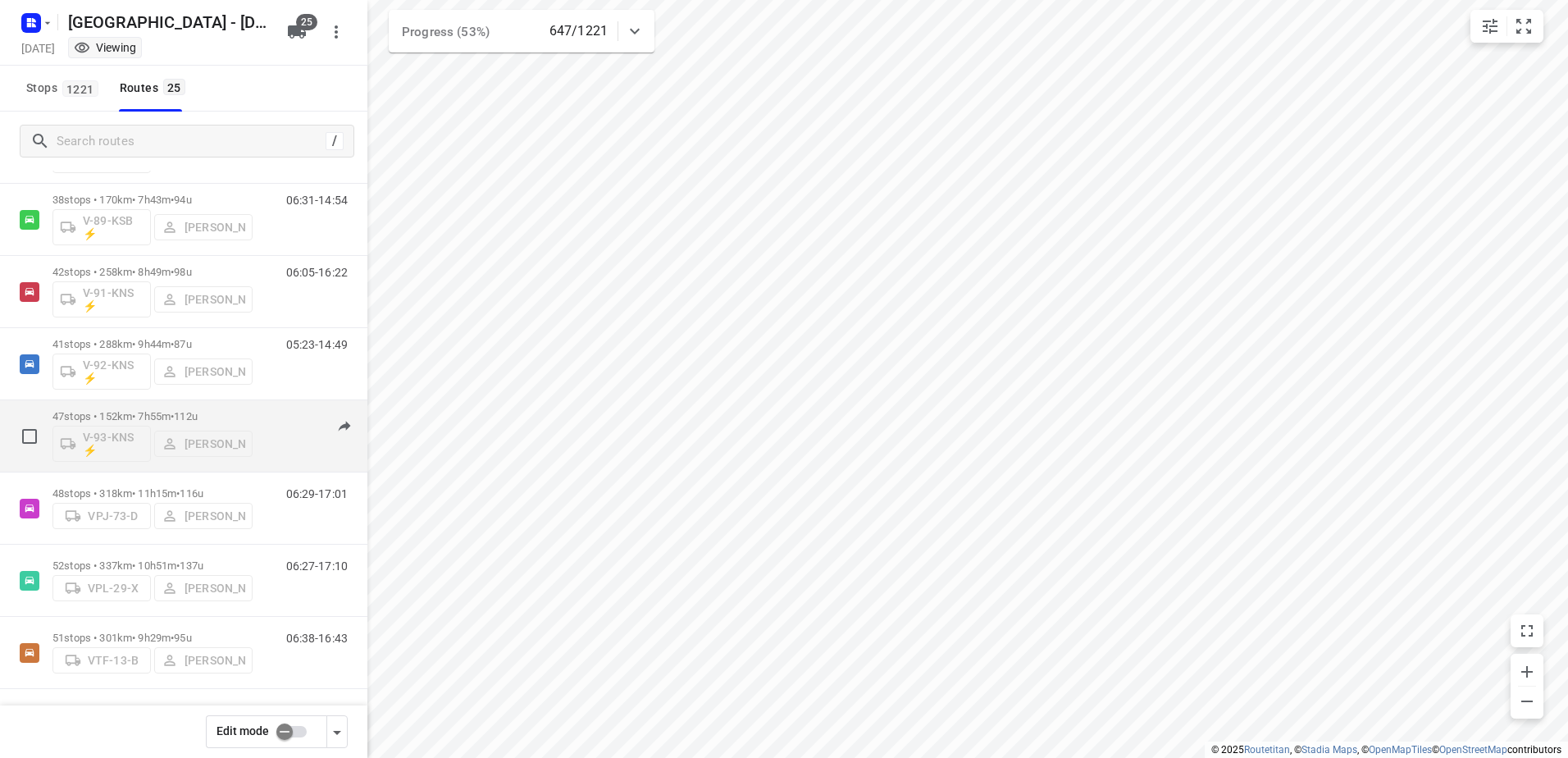
click at [150, 412] on p "47 stops • 152km • 7h55m • 112u" at bounding box center [152, 415] width 200 height 12
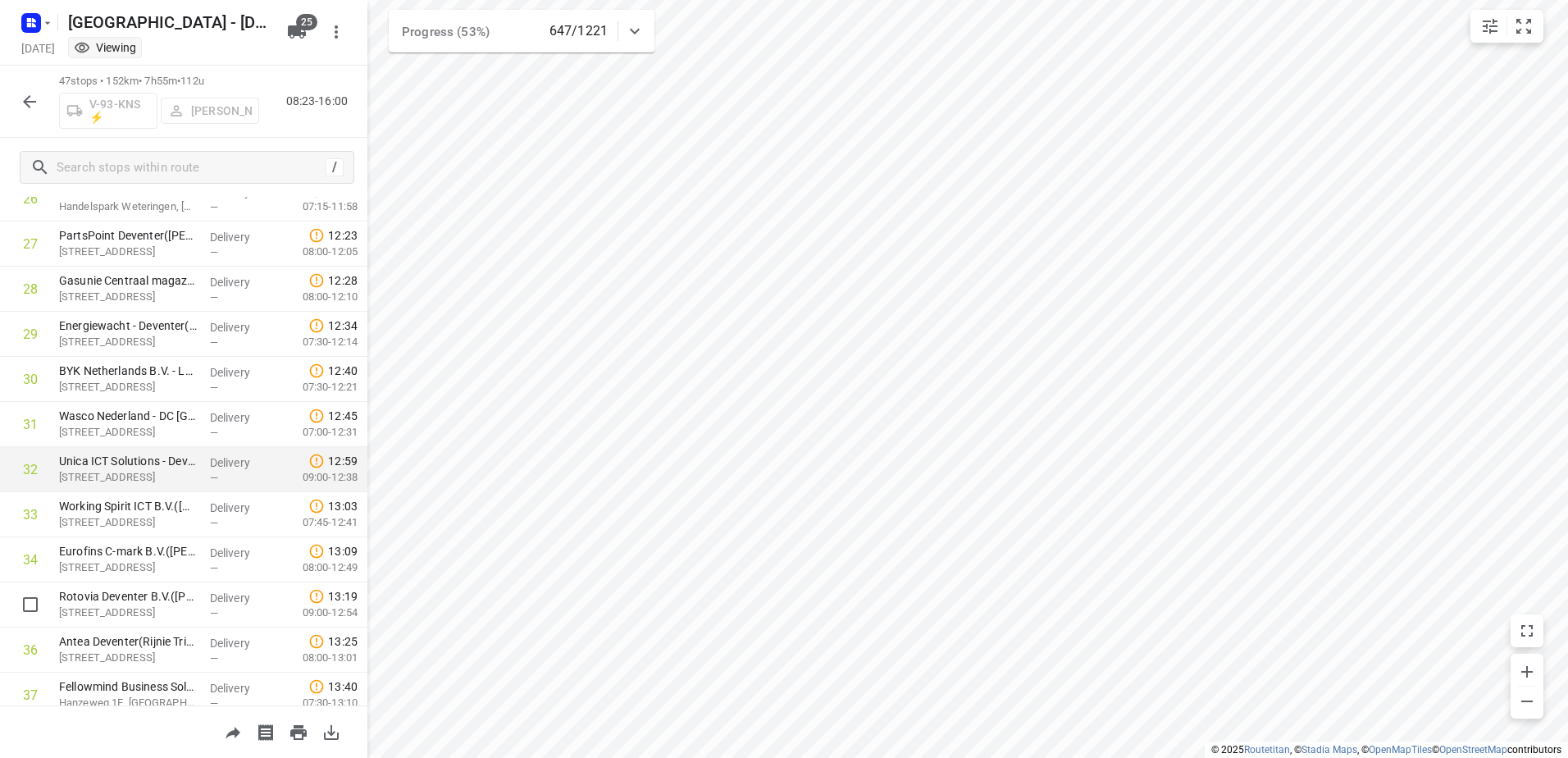
scroll to position [1738, 0]
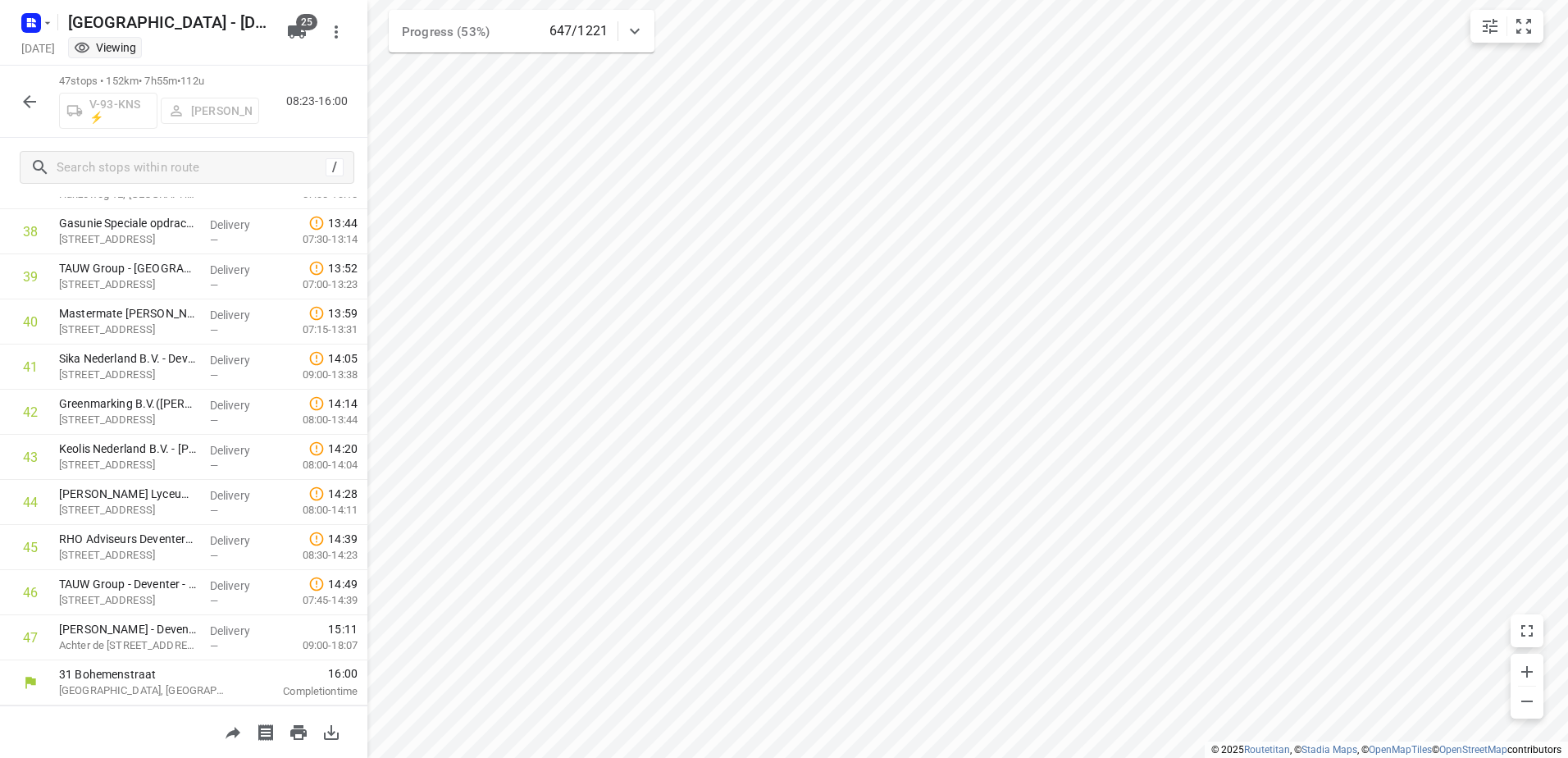
click at [41, 101] on button "button" at bounding box center [30, 102] width 33 height 33
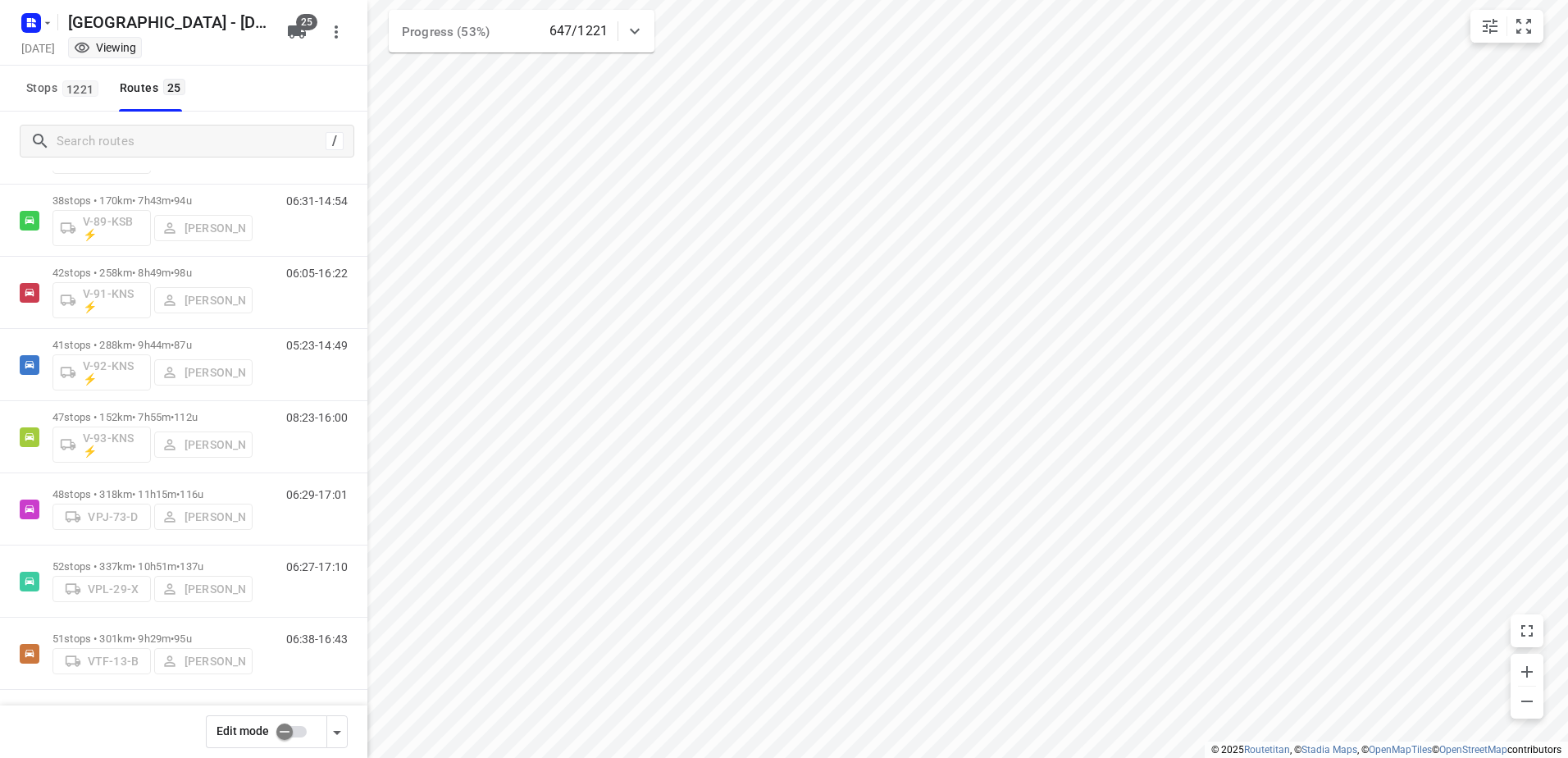
scroll to position [1323, 0]
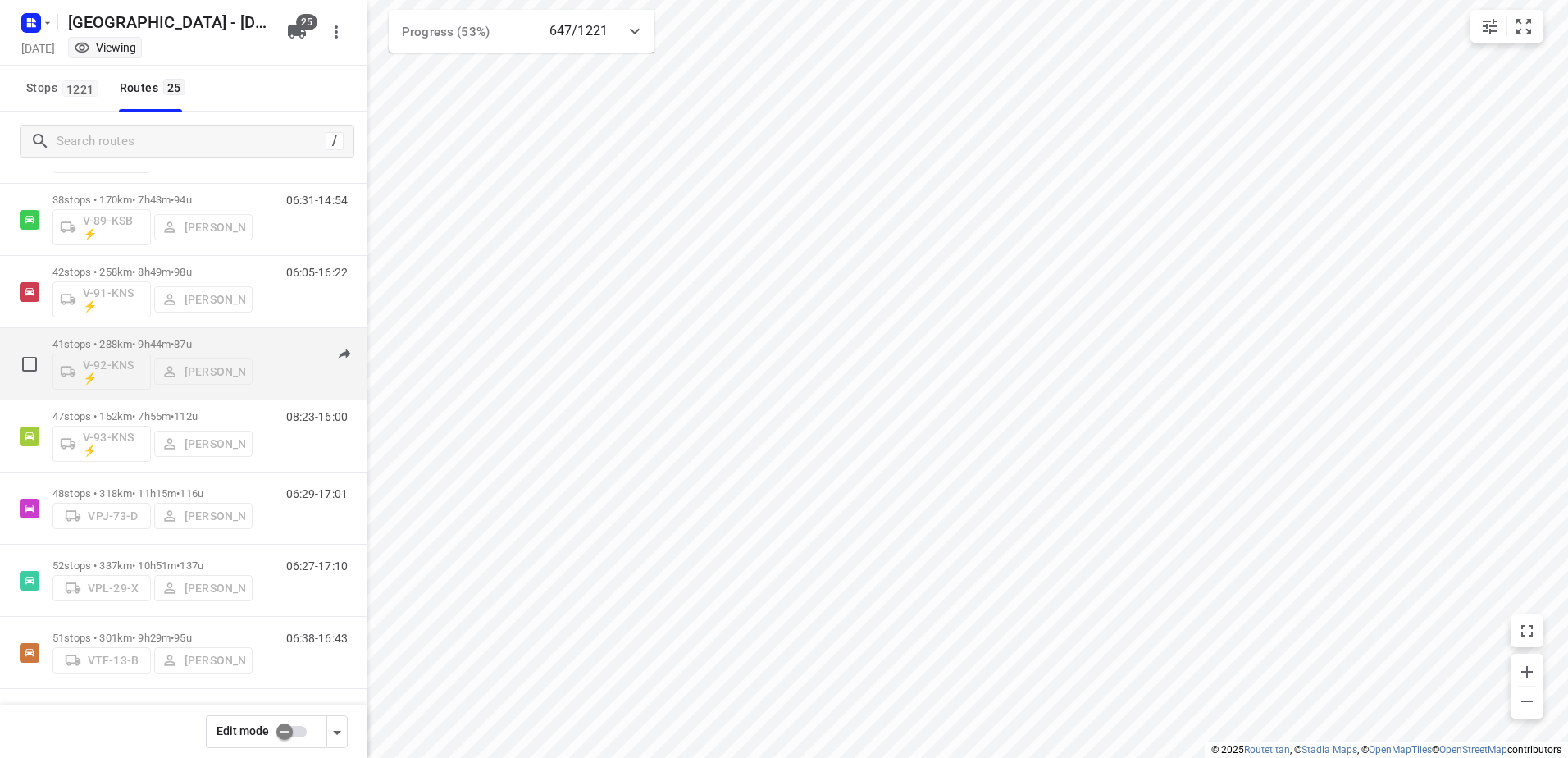
click at [153, 340] on p "41 stops • 288km • 9h44m • 87u" at bounding box center [152, 343] width 200 height 12
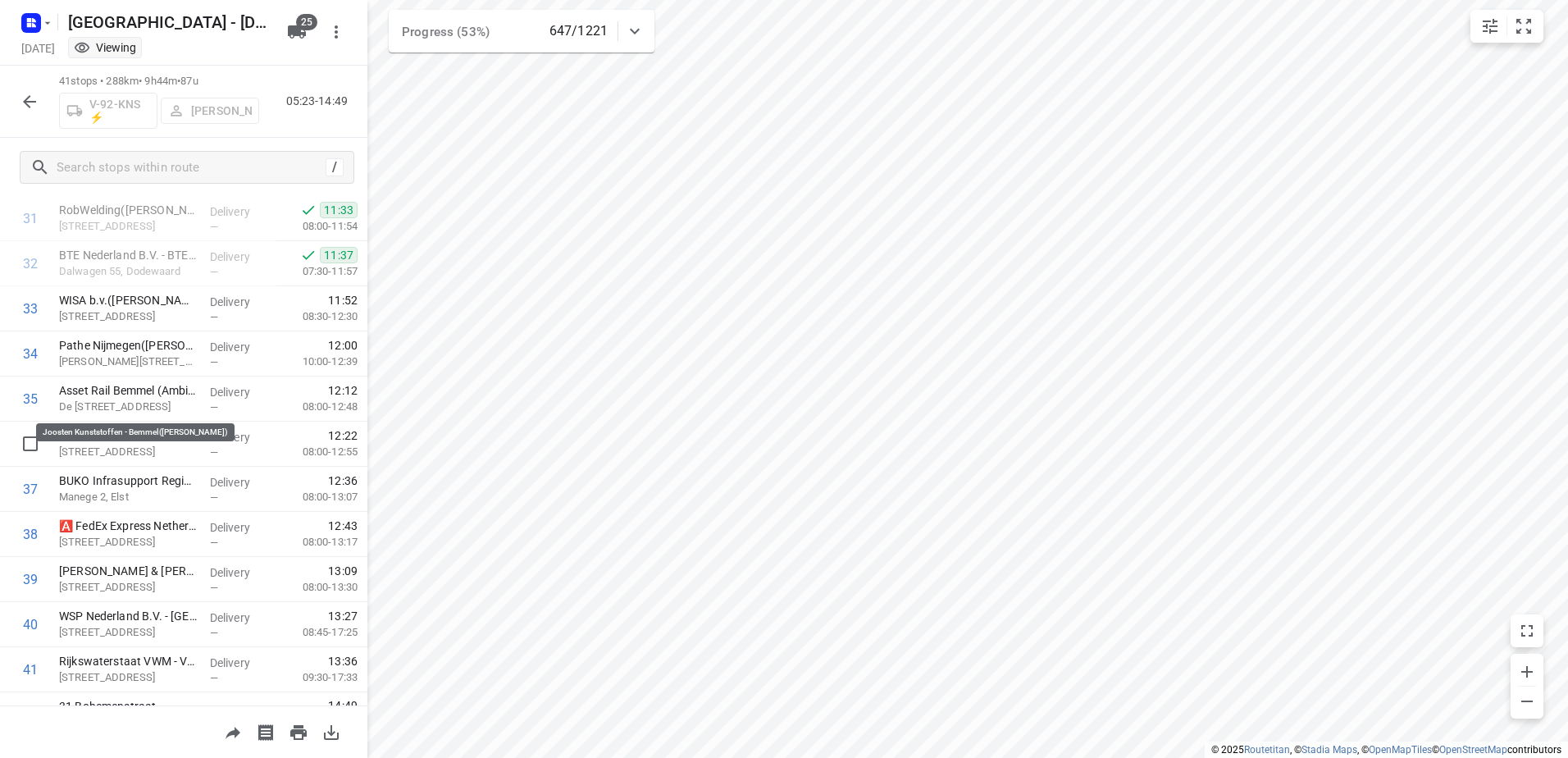
scroll to position [1468, 0]
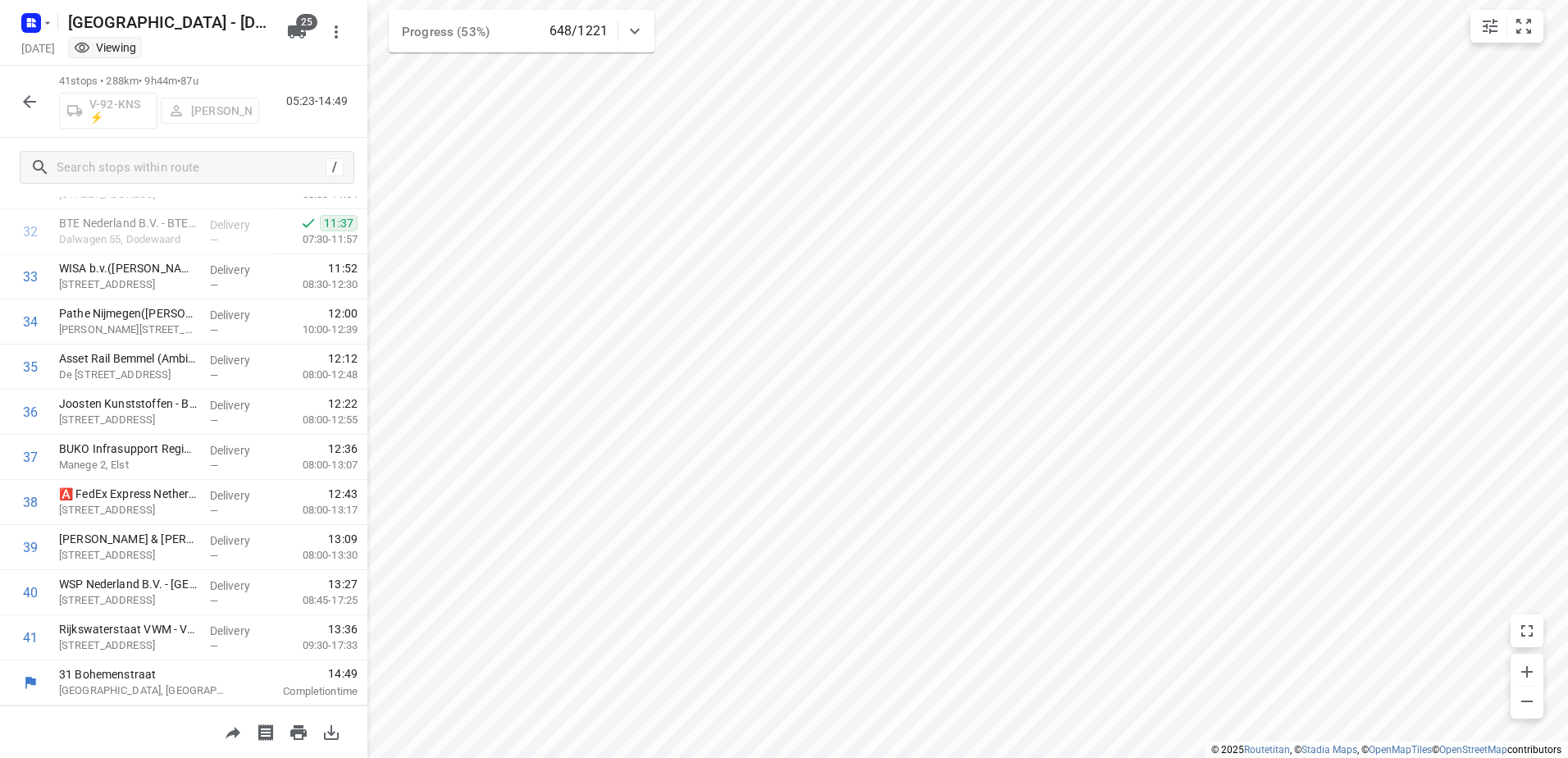
click at [27, 92] on icon "button" at bounding box center [30, 102] width 20 height 20
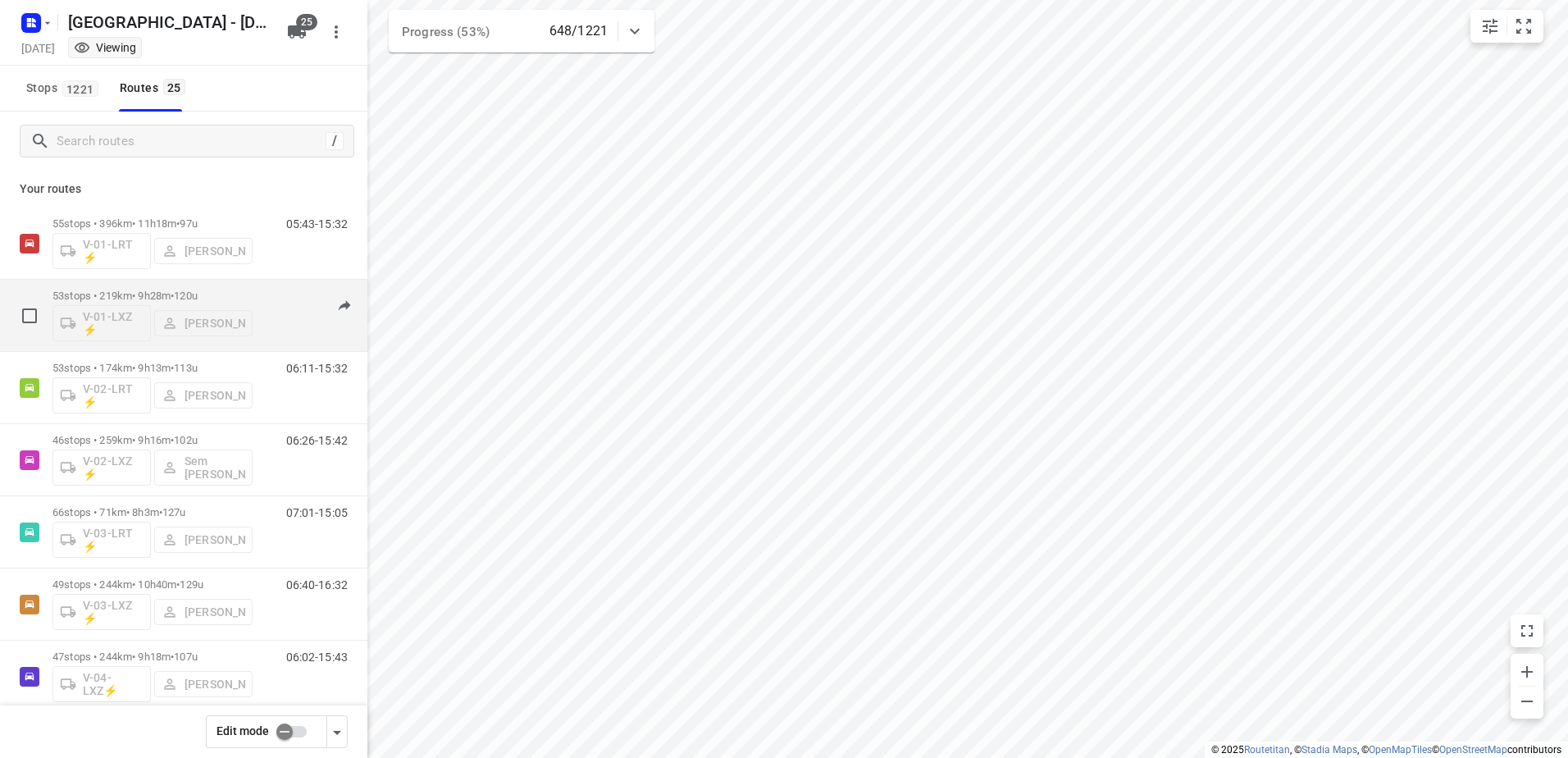
click at [123, 292] on p "53 stops • 219km • 9h28m • 120u" at bounding box center [152, 295] width 200 height 12
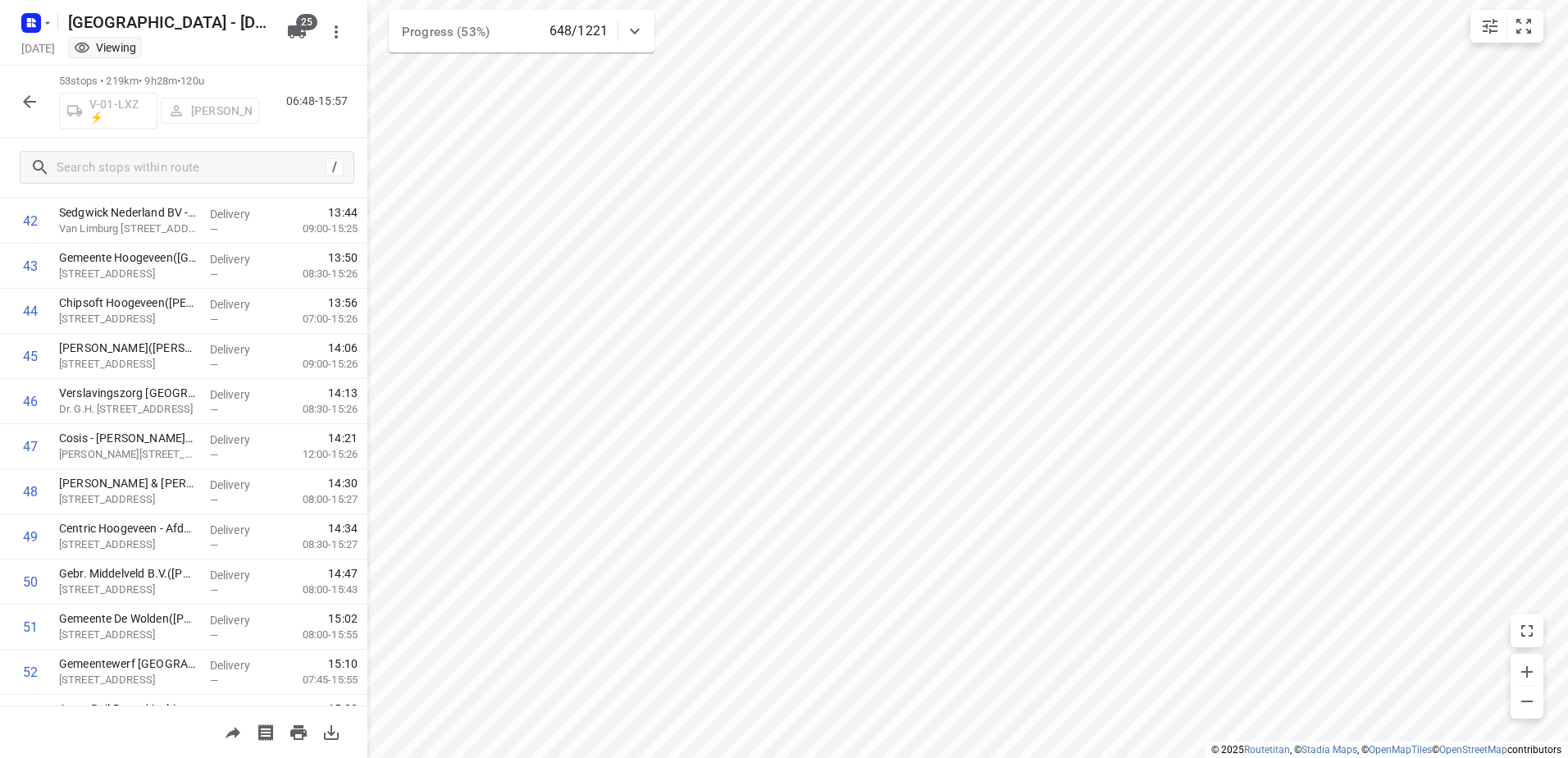
scroll to position [2009, 0]
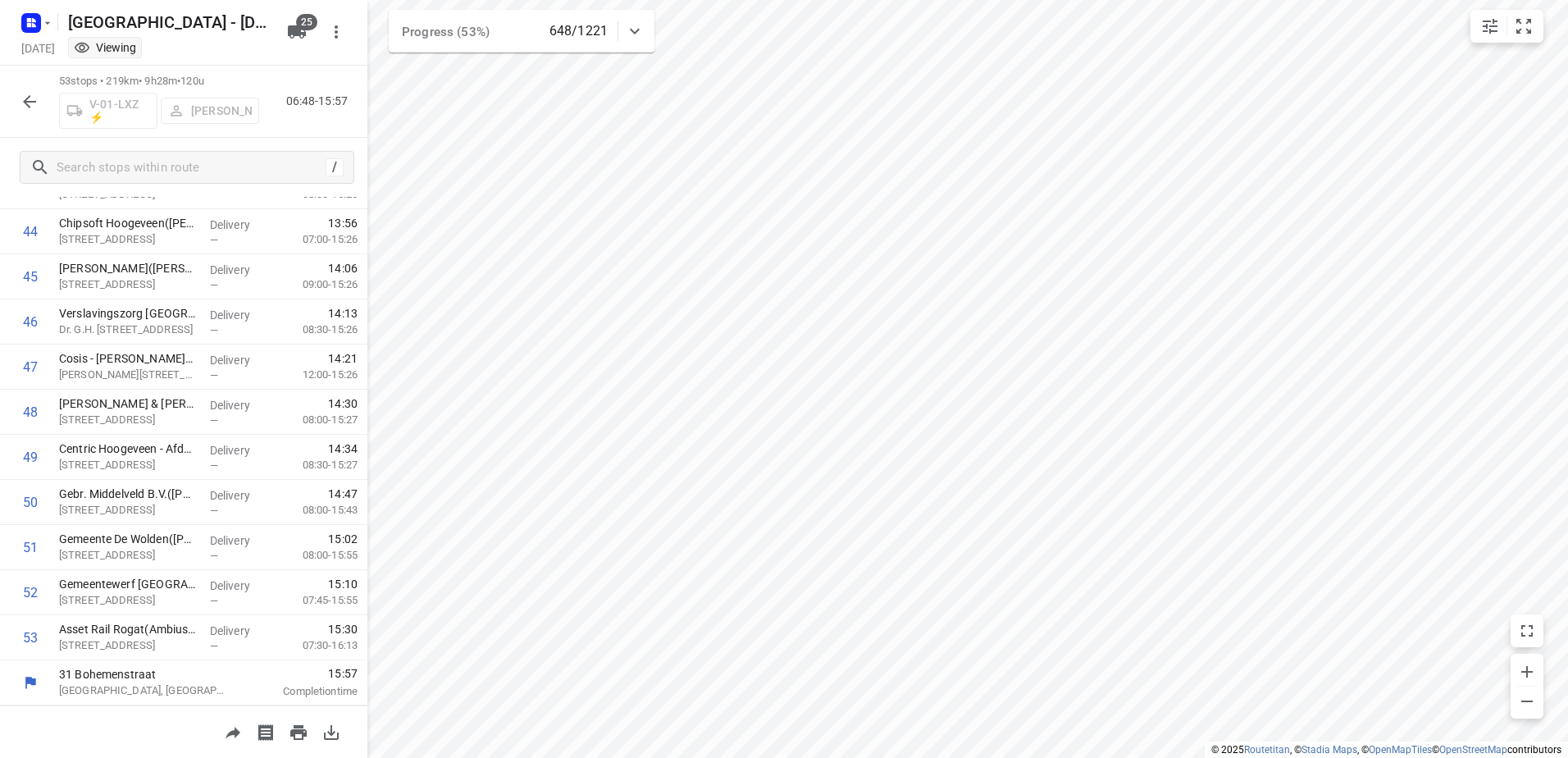
click at [28, 100] on icon "button" at bounding box center [30, 102] width 20 height 20
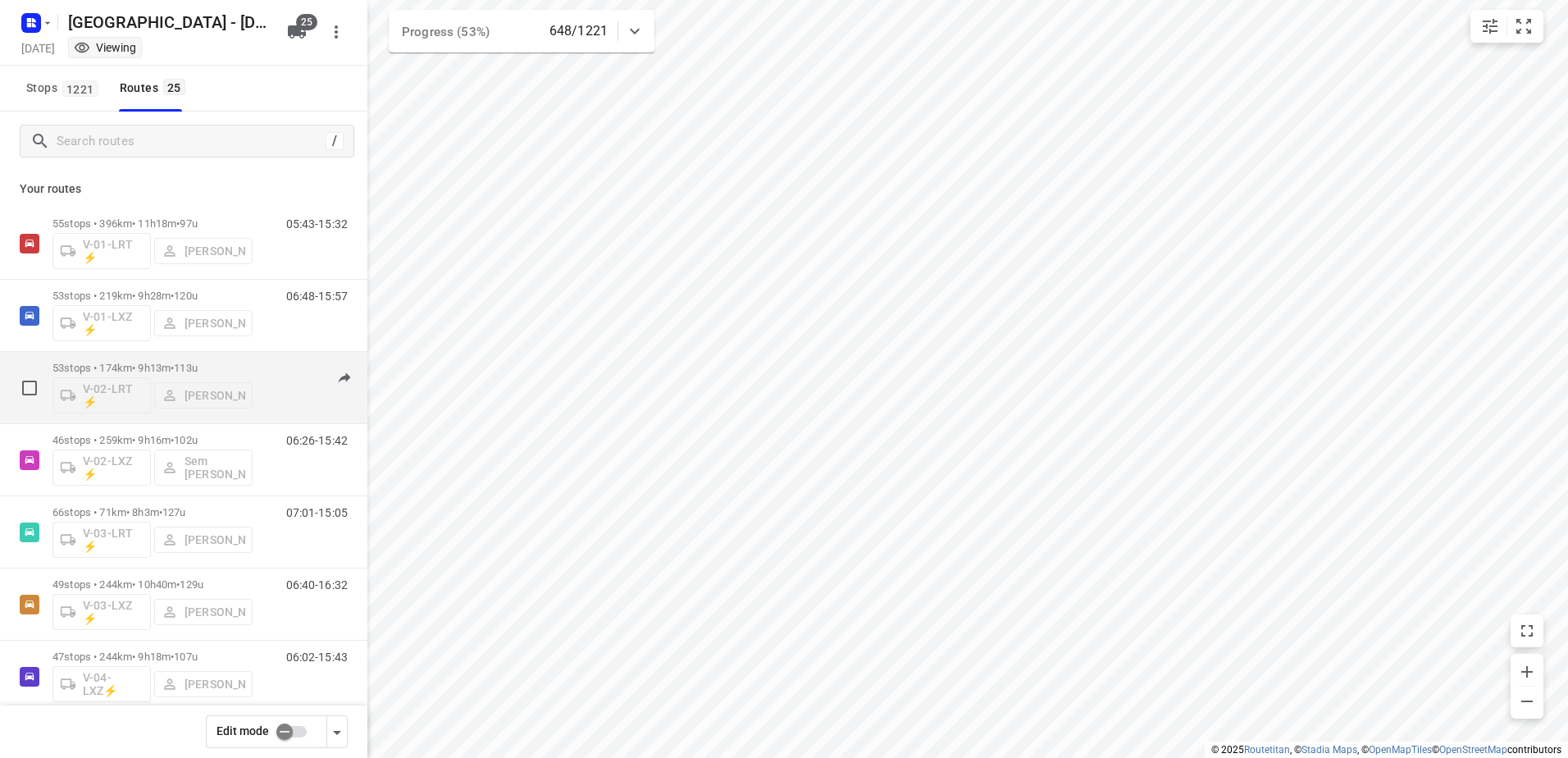
click at [155, 353] on div "53 stops • 174km • 9h13m • 113u V-02-LRT ⚡ [PERSON_NAME]" at bounding box center [152, 387] width 200 height 68
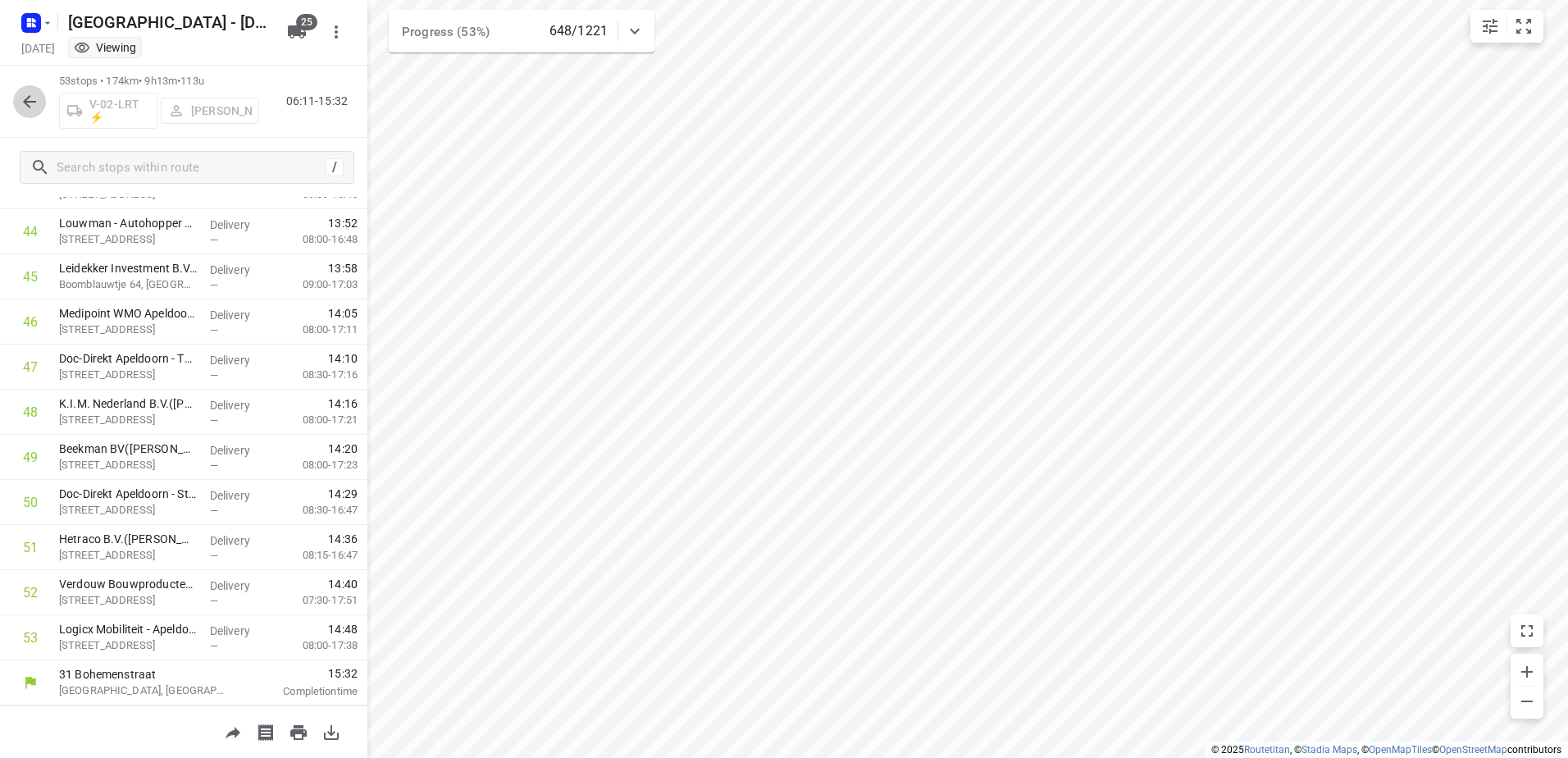
click at [27, 92] on icon "button" at bounding box center [30, 102] width 20 height 20
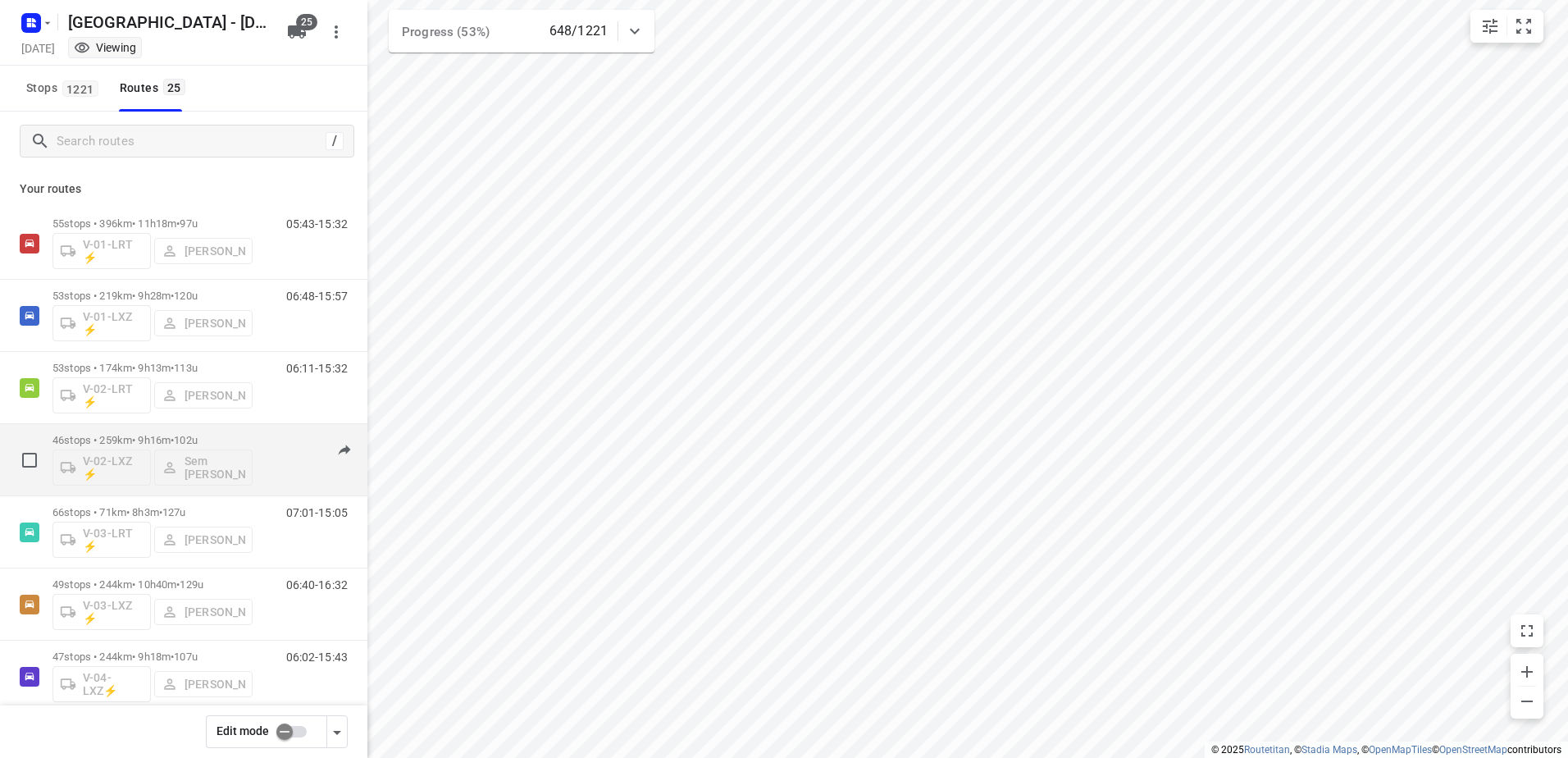
click at [140, 437] on p "46 stops • 259km • 9h16m • 102u" at bounding box center [152, 440] width 200 height 12
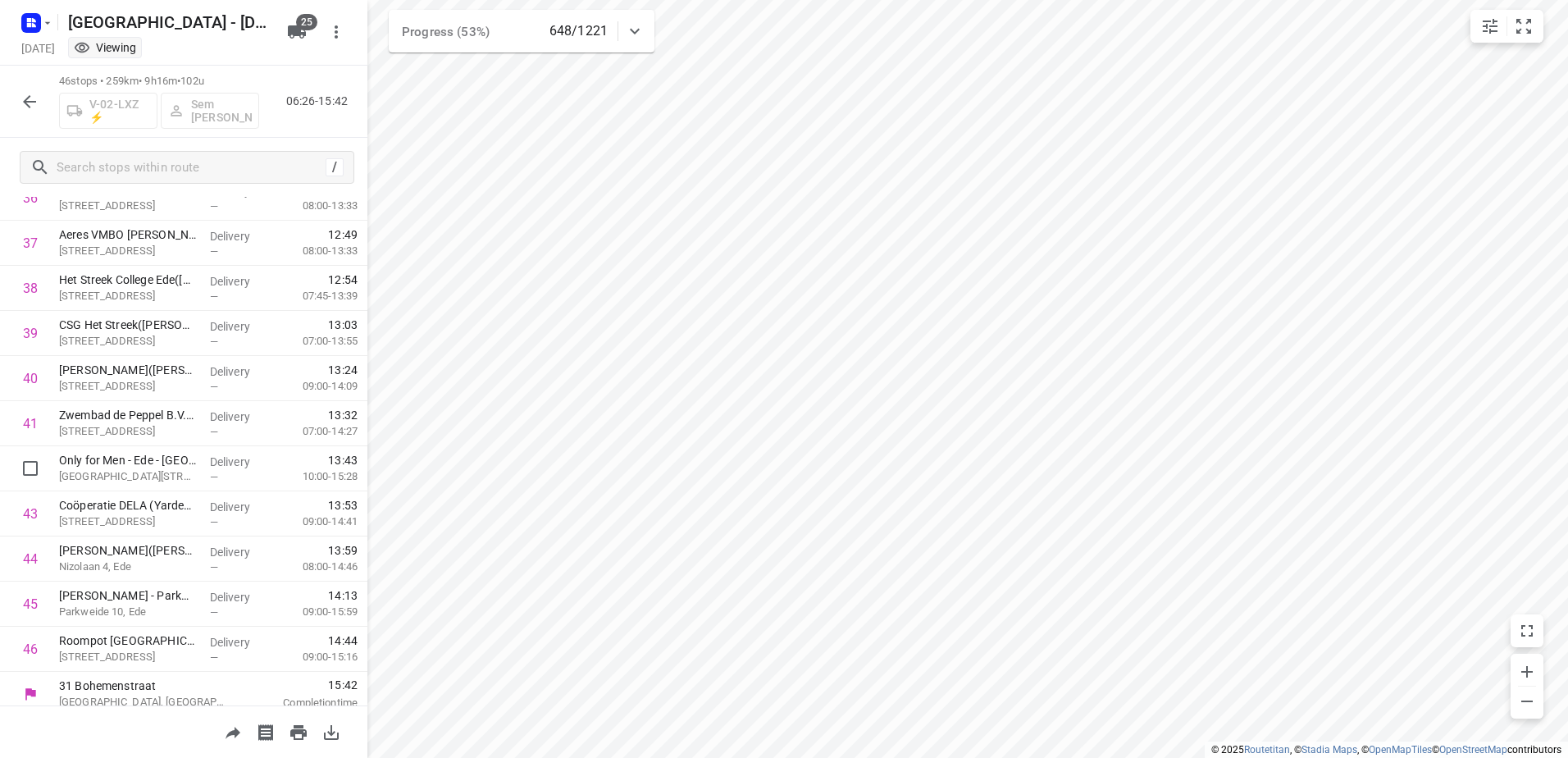
scroll to position [1693, 0]
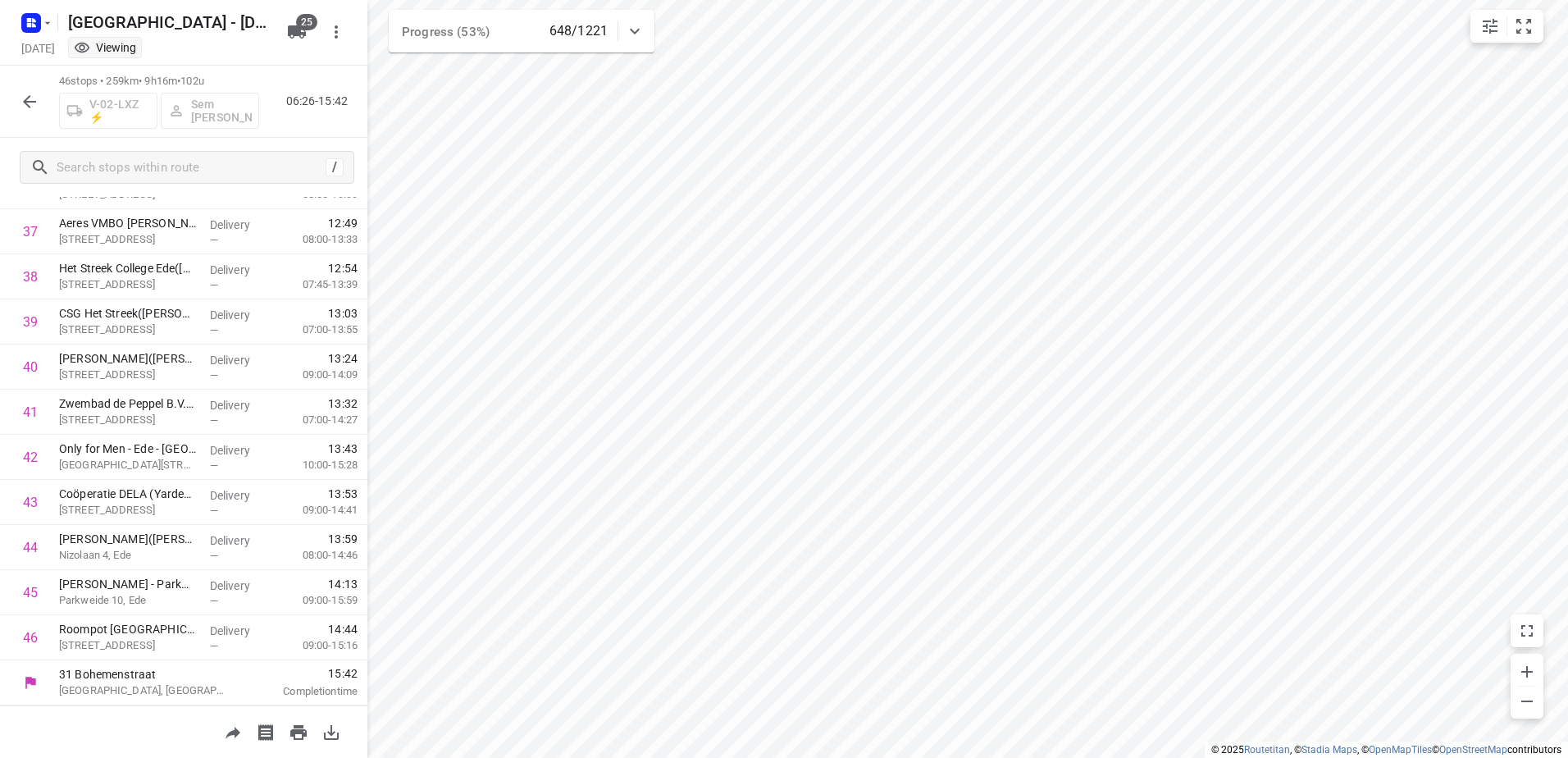
click at [21, 104] on icon "button" at bounding box center [30, 102] width 20 height 20
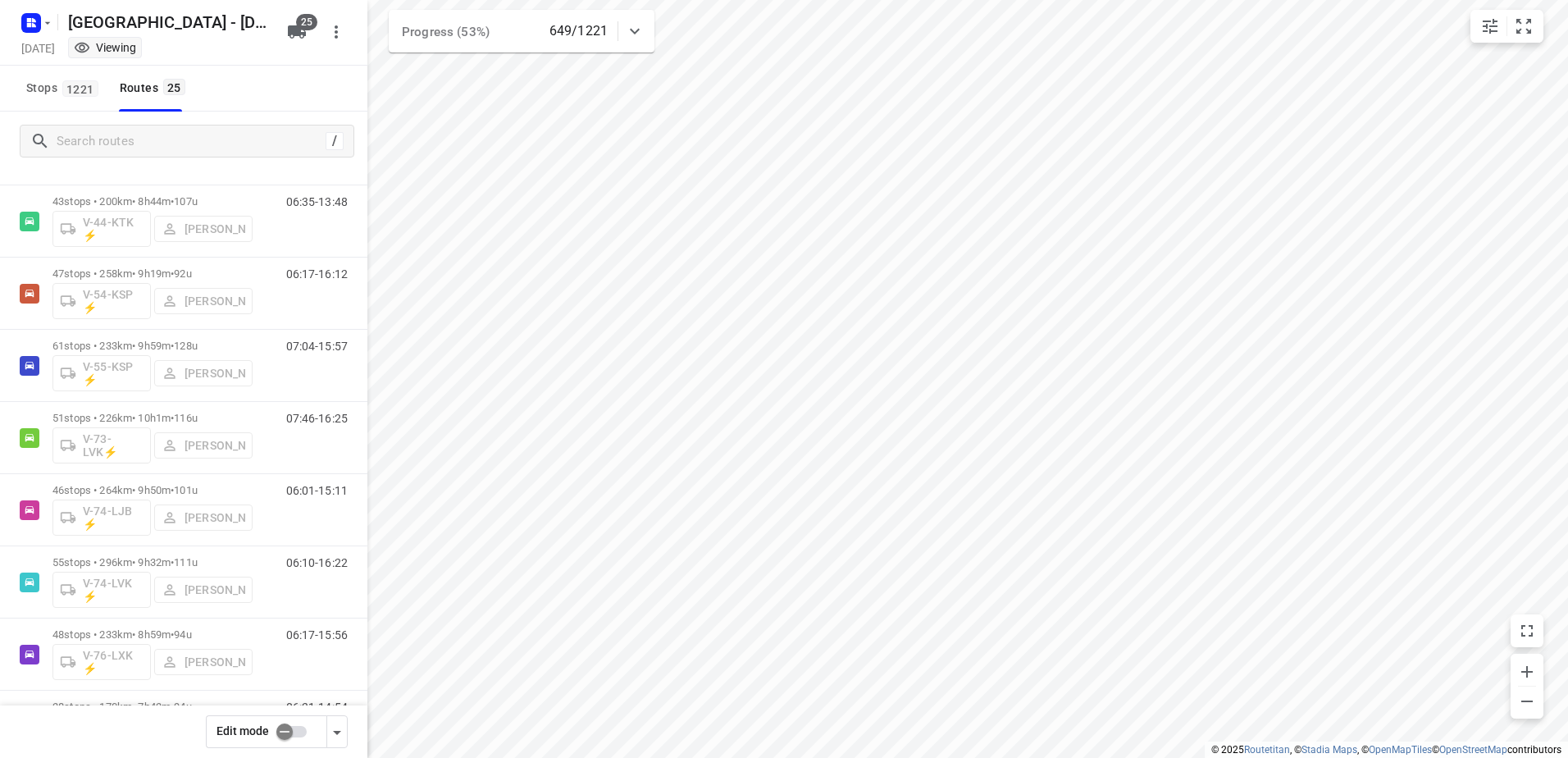
scroll to position [1066, 0]
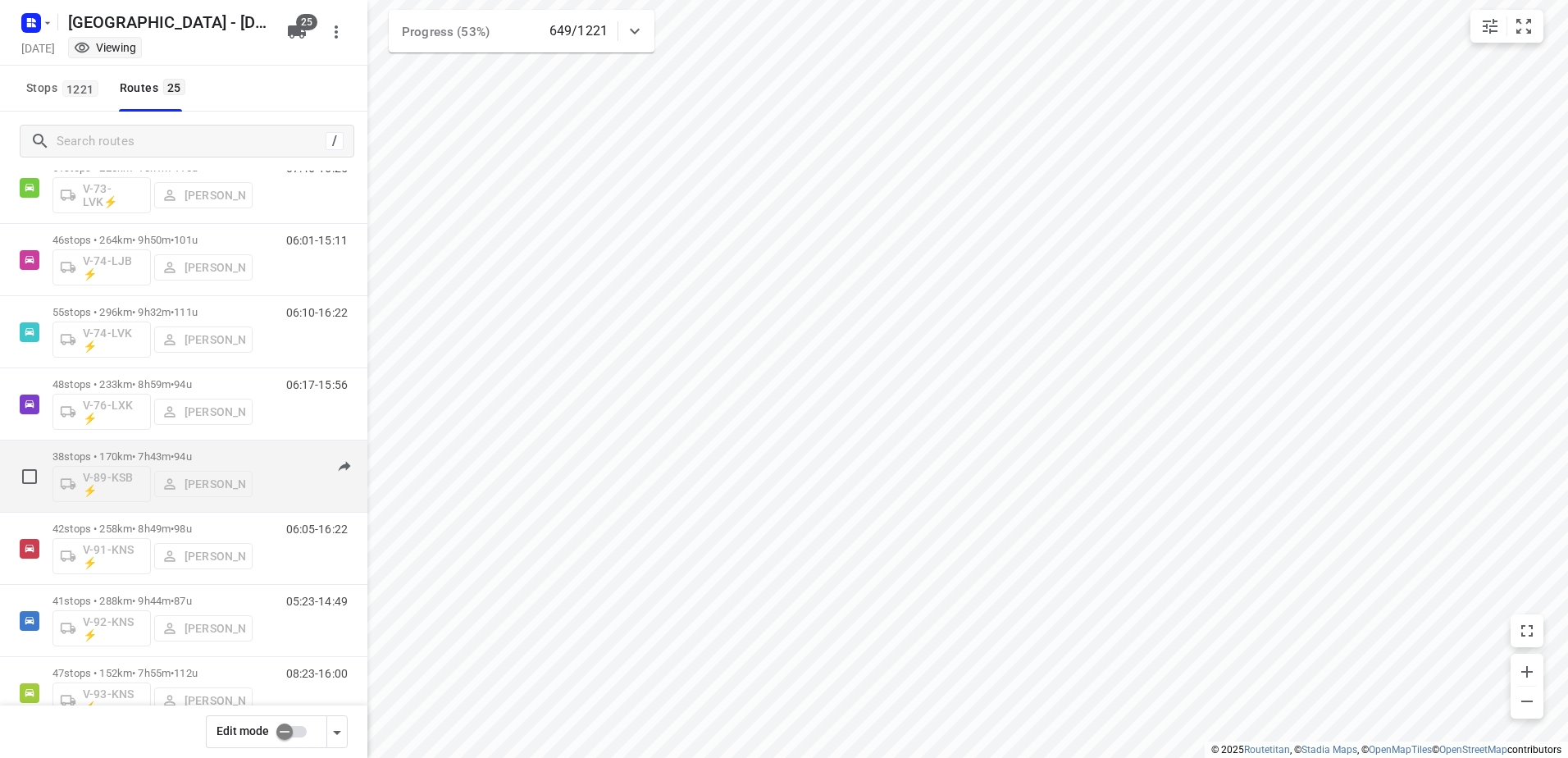
click at [139, 447] on div "38 stops • 170km • 7h43m • 94u V-89-KSB ⚡ [PERSON_NAME]" at bounding box center [152, 476] width 200 height 68
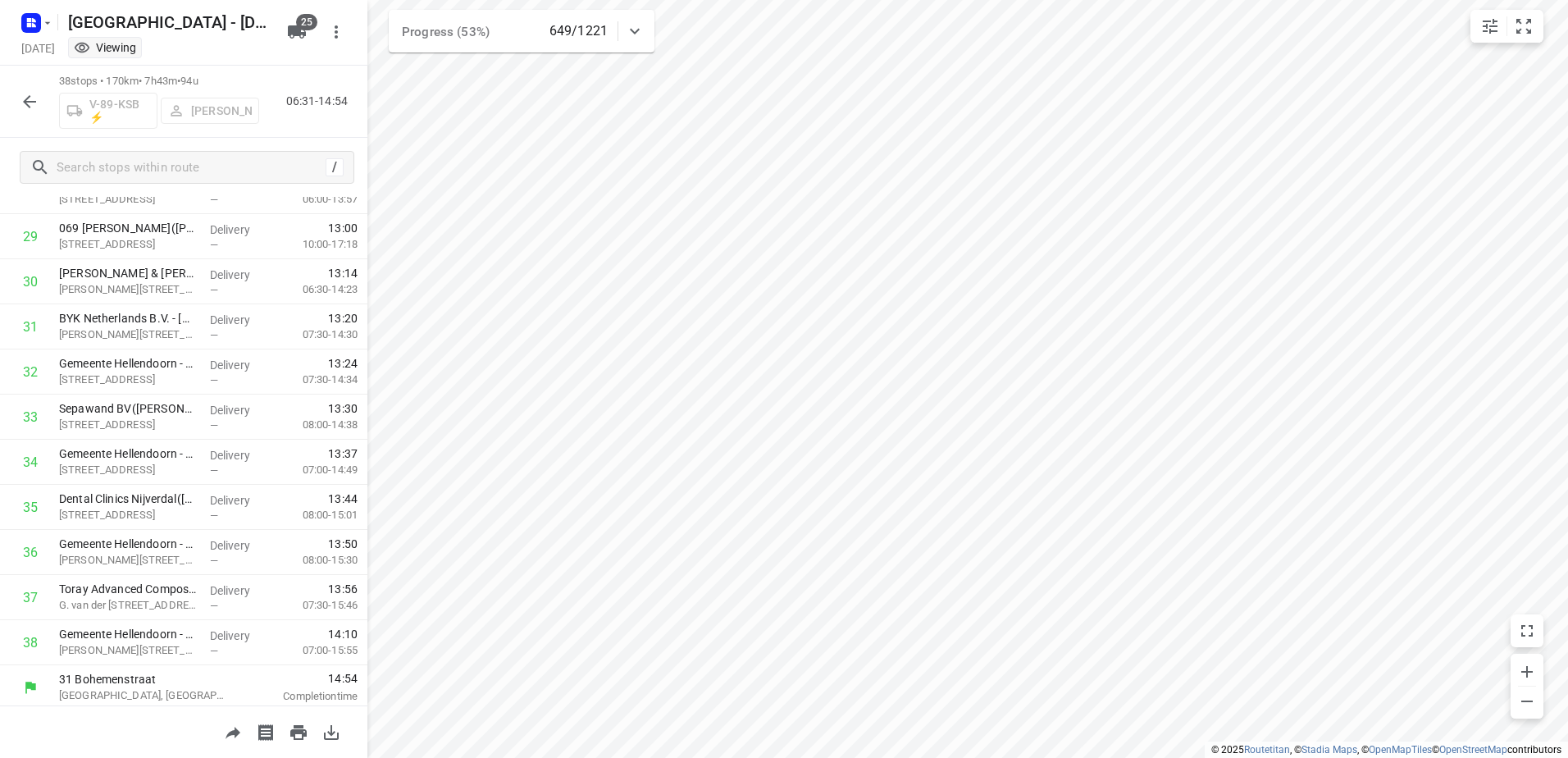
scroll to position [1333, 0]
click at [36, 100] on icon "button" at bounding box center [30, 102] width 20 height 20
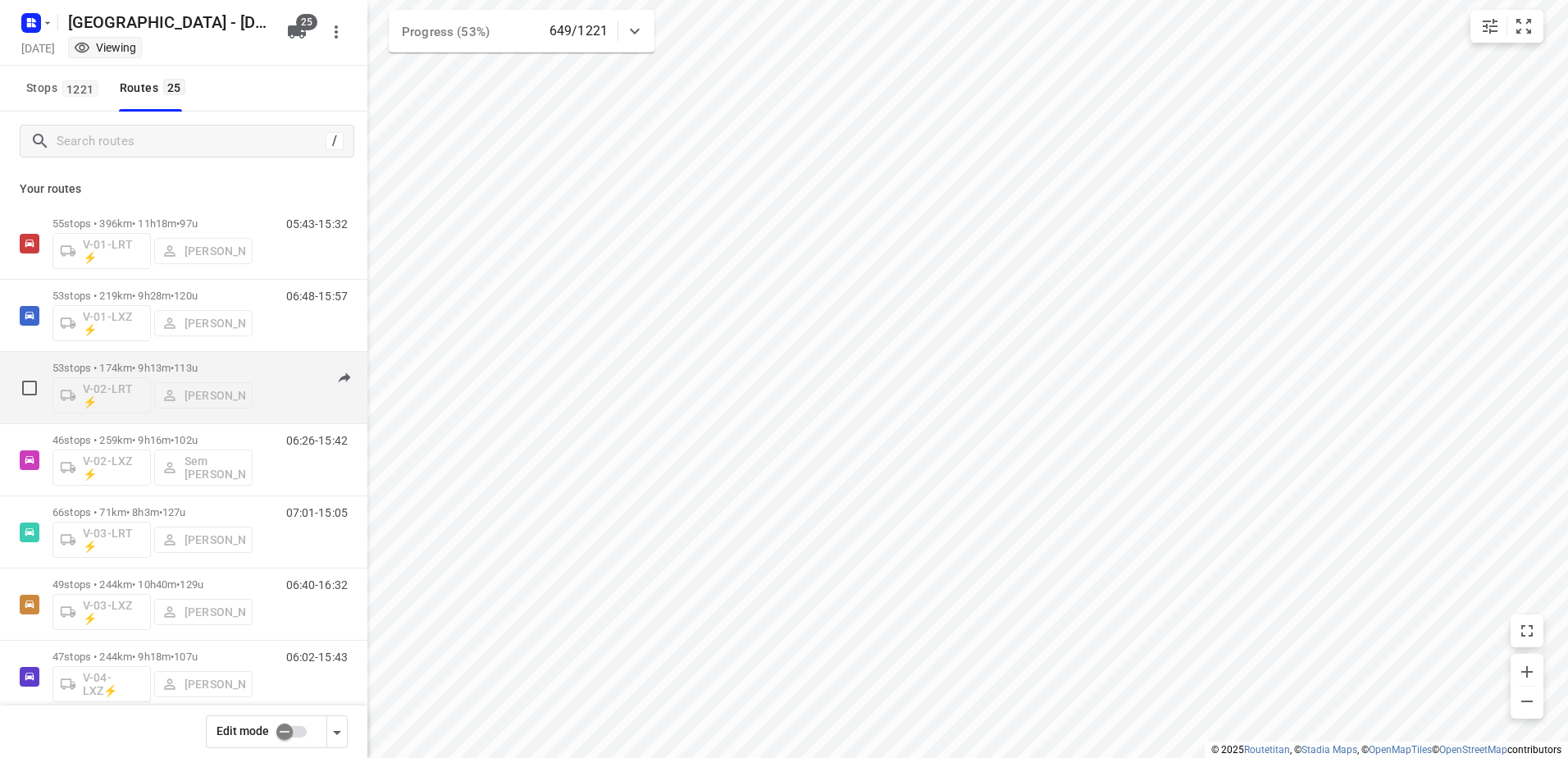
scroll to position [492, 0]
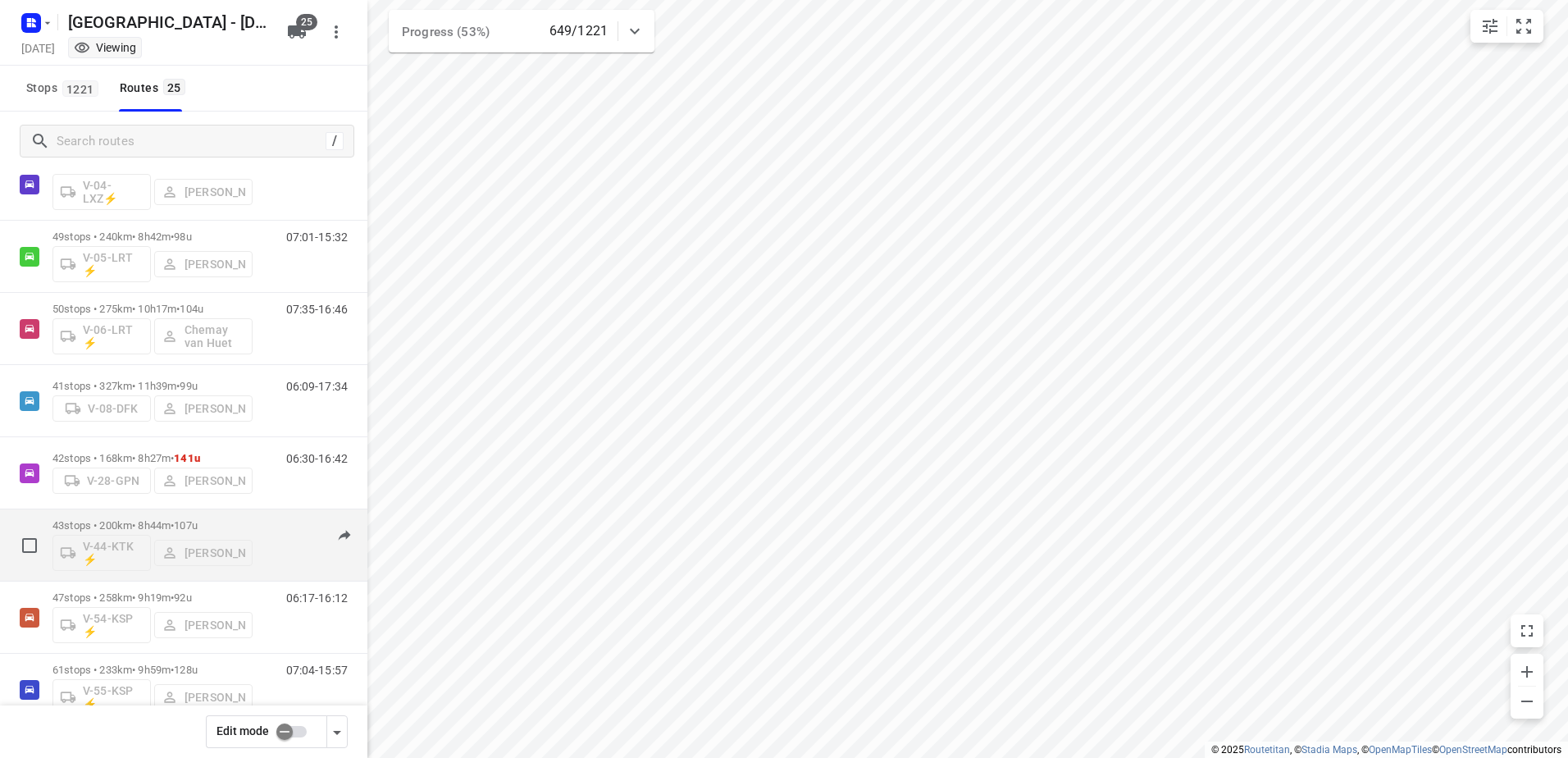
click at [130, 529] on p "43 stops • 200km • 8h44m • 107u" at bounding box center [152, 525] width 200 height 12
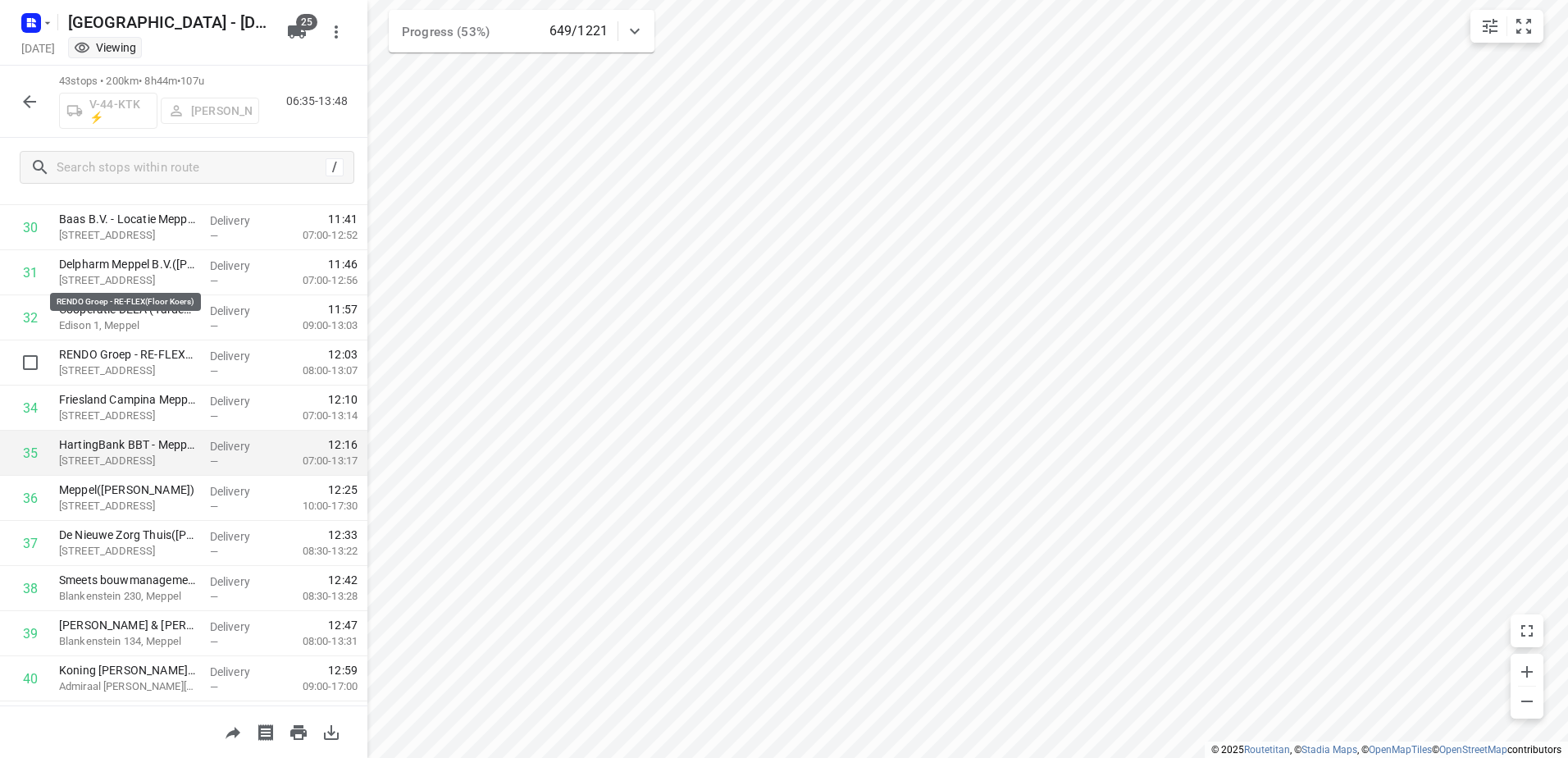
scroll to position [1312, 0]
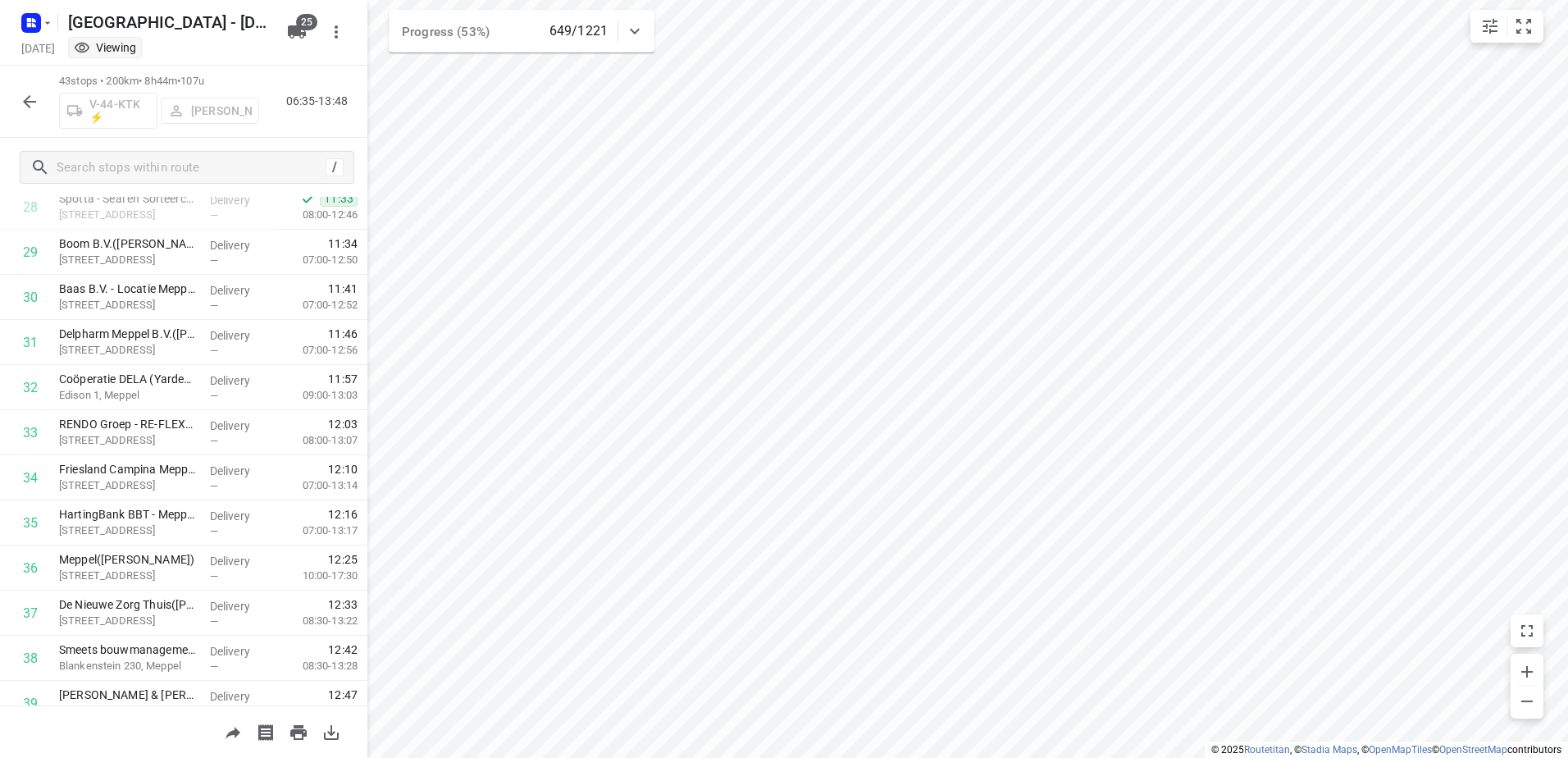
click at [36, 106] on icon "button" at bounding box center [30, 102] width 20 height 20
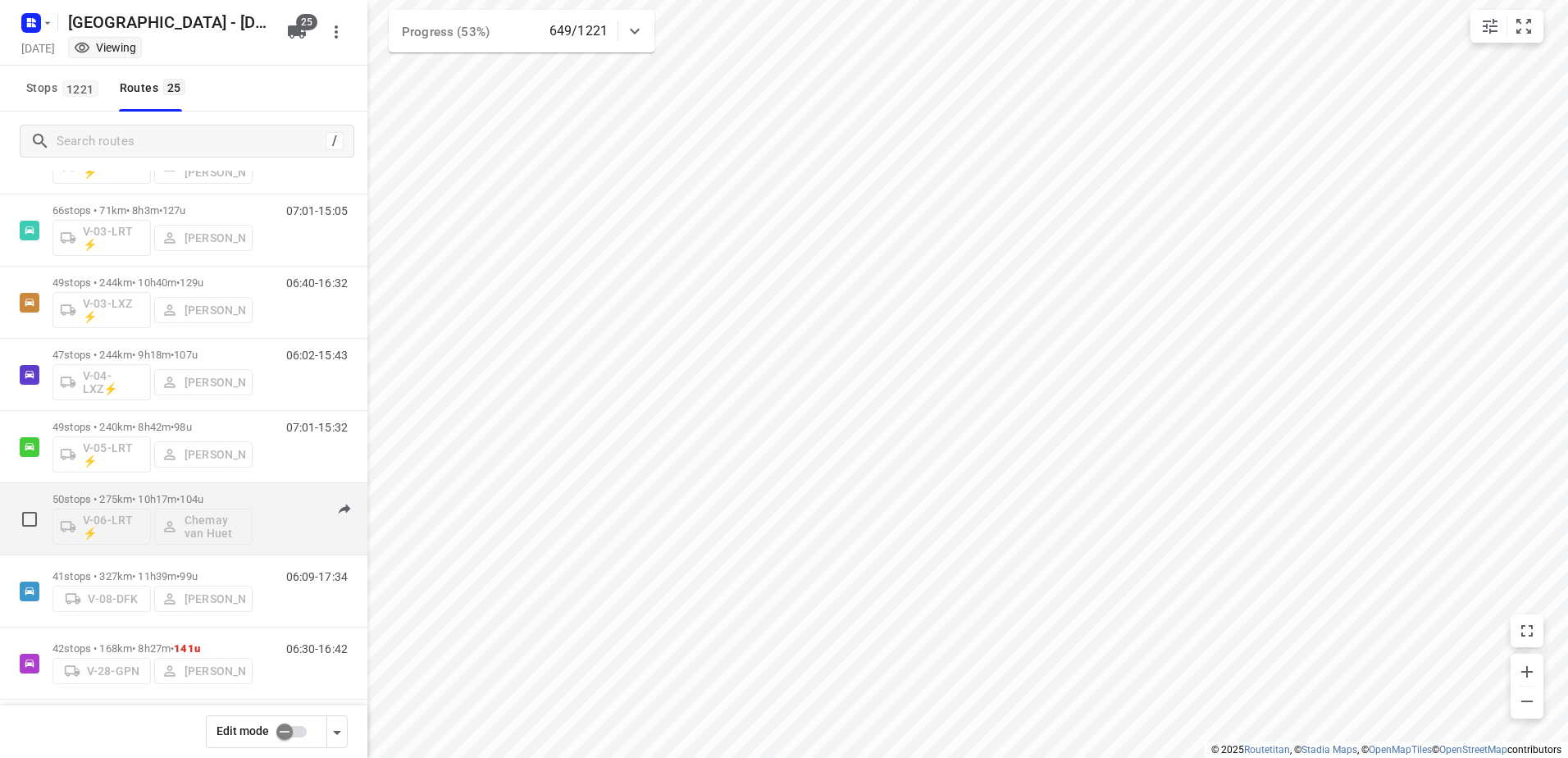
scroll to position [328, 0]
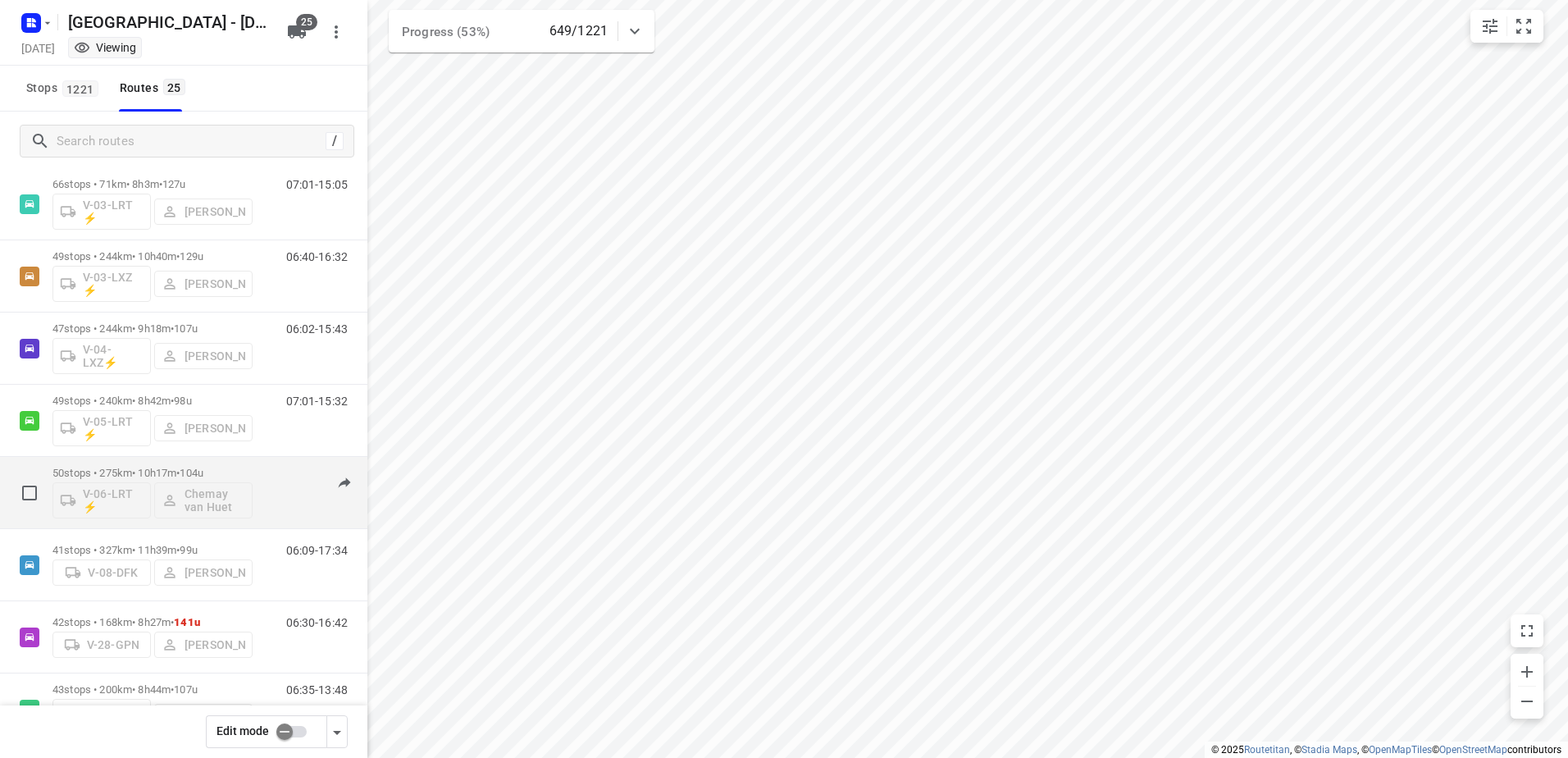
click at [129, 478] on p "50 stops • 275km • 10h17m • 104u" at bounding box center [152, 473] width 200 height 12
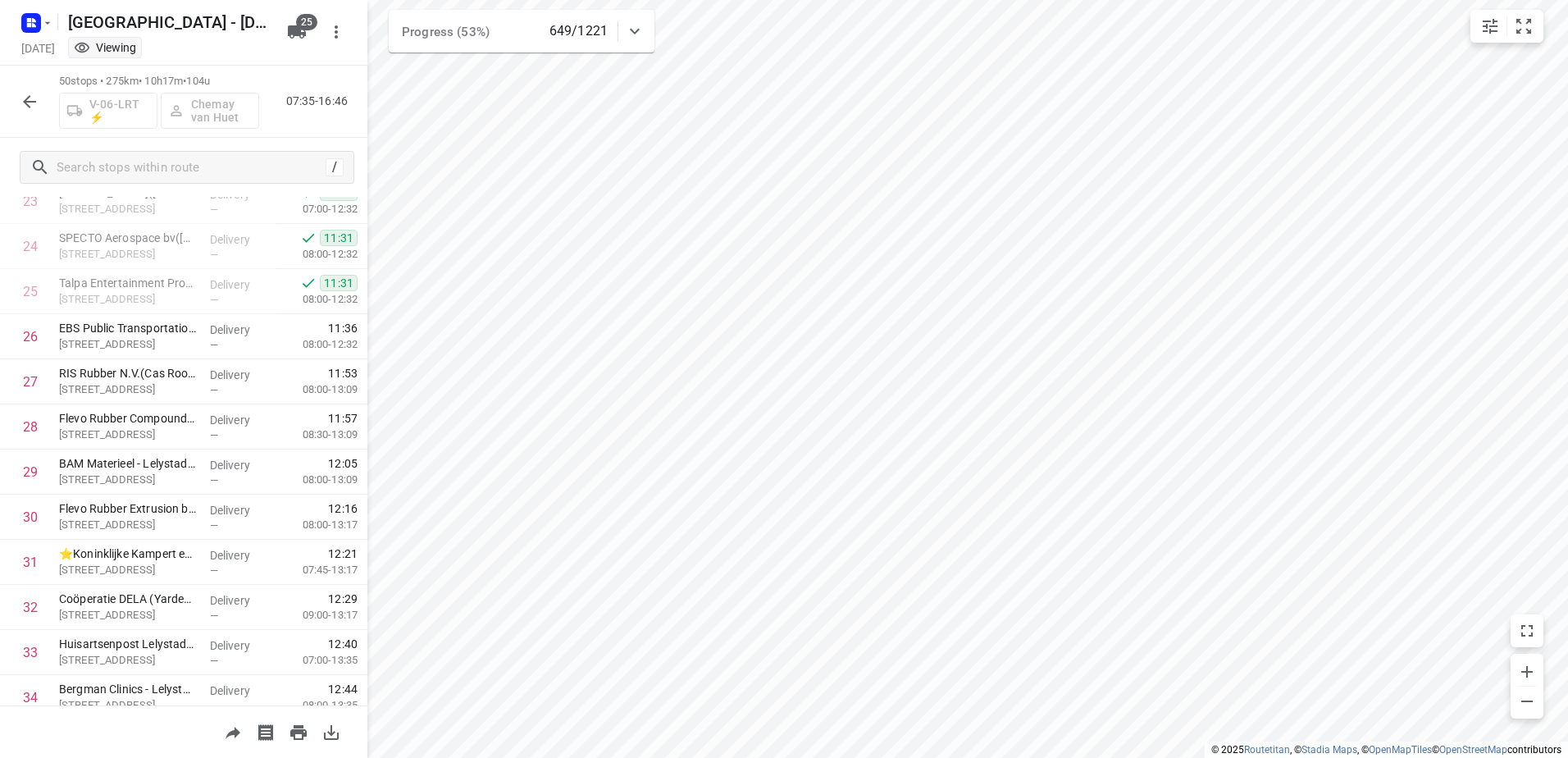
scroll to position [1054, 0]
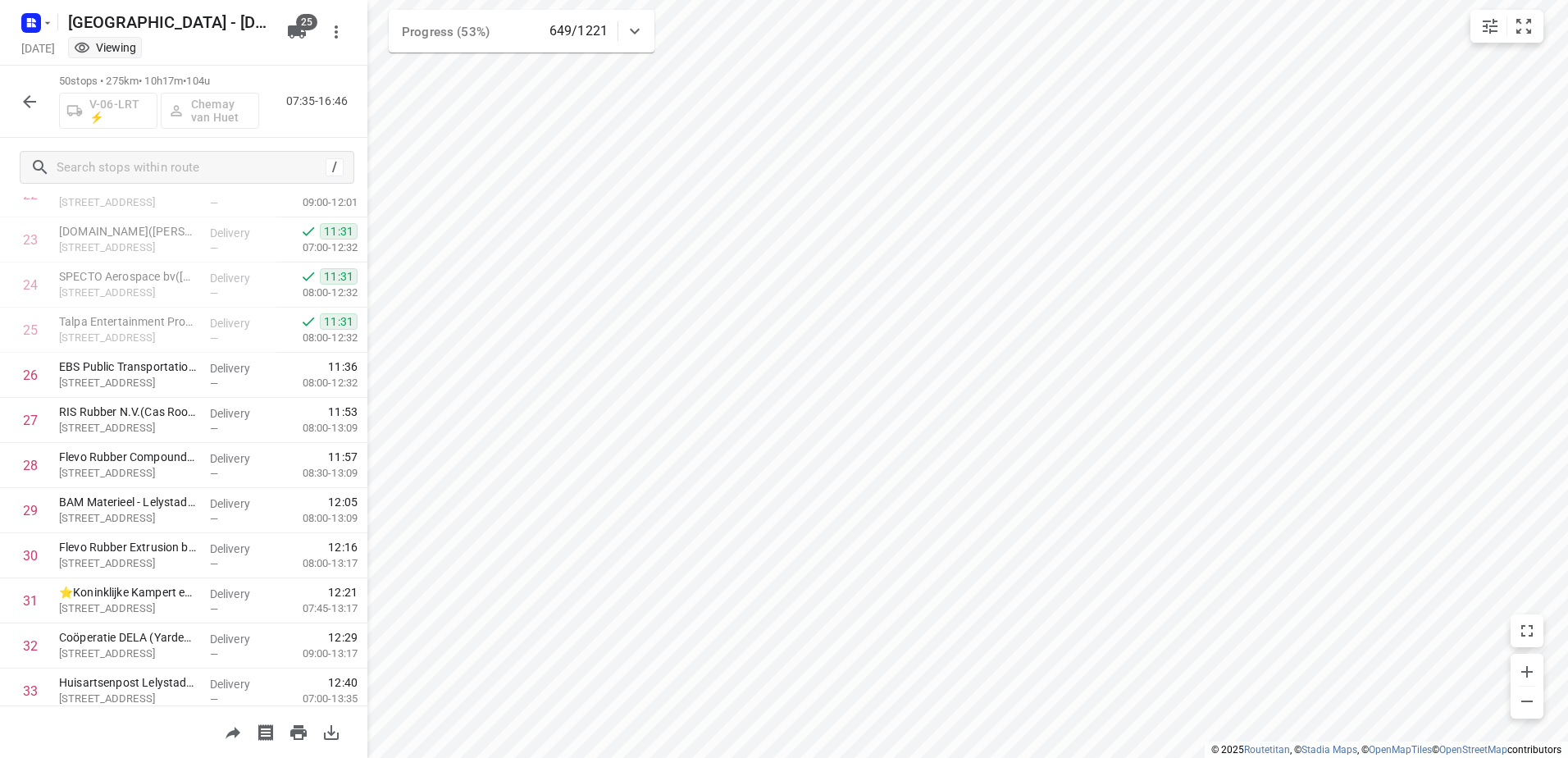
click at [27, 110] on icon "button" at bounding box center [30, 102] width 20 height 20
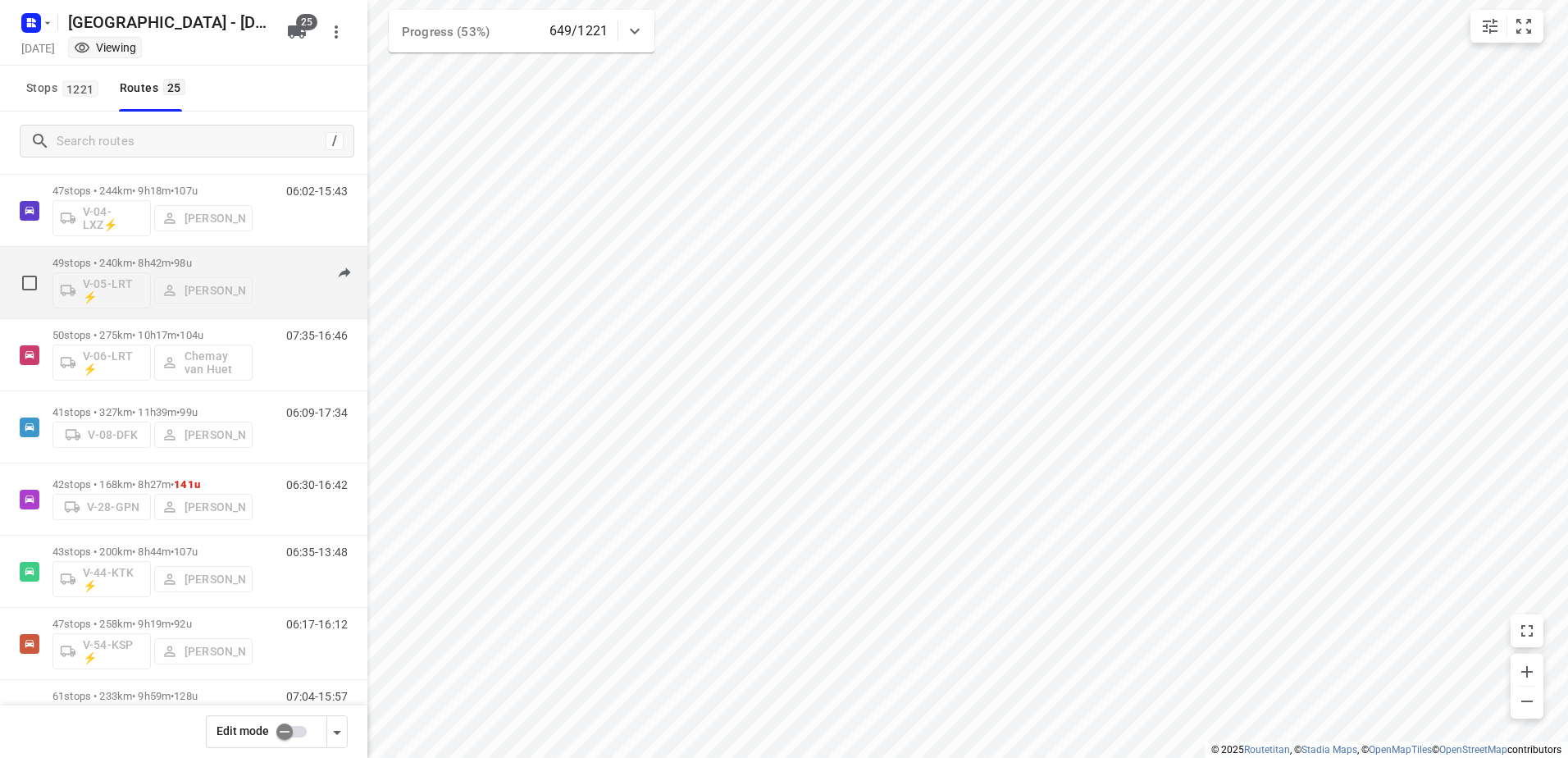
scroll to position [492, 0]
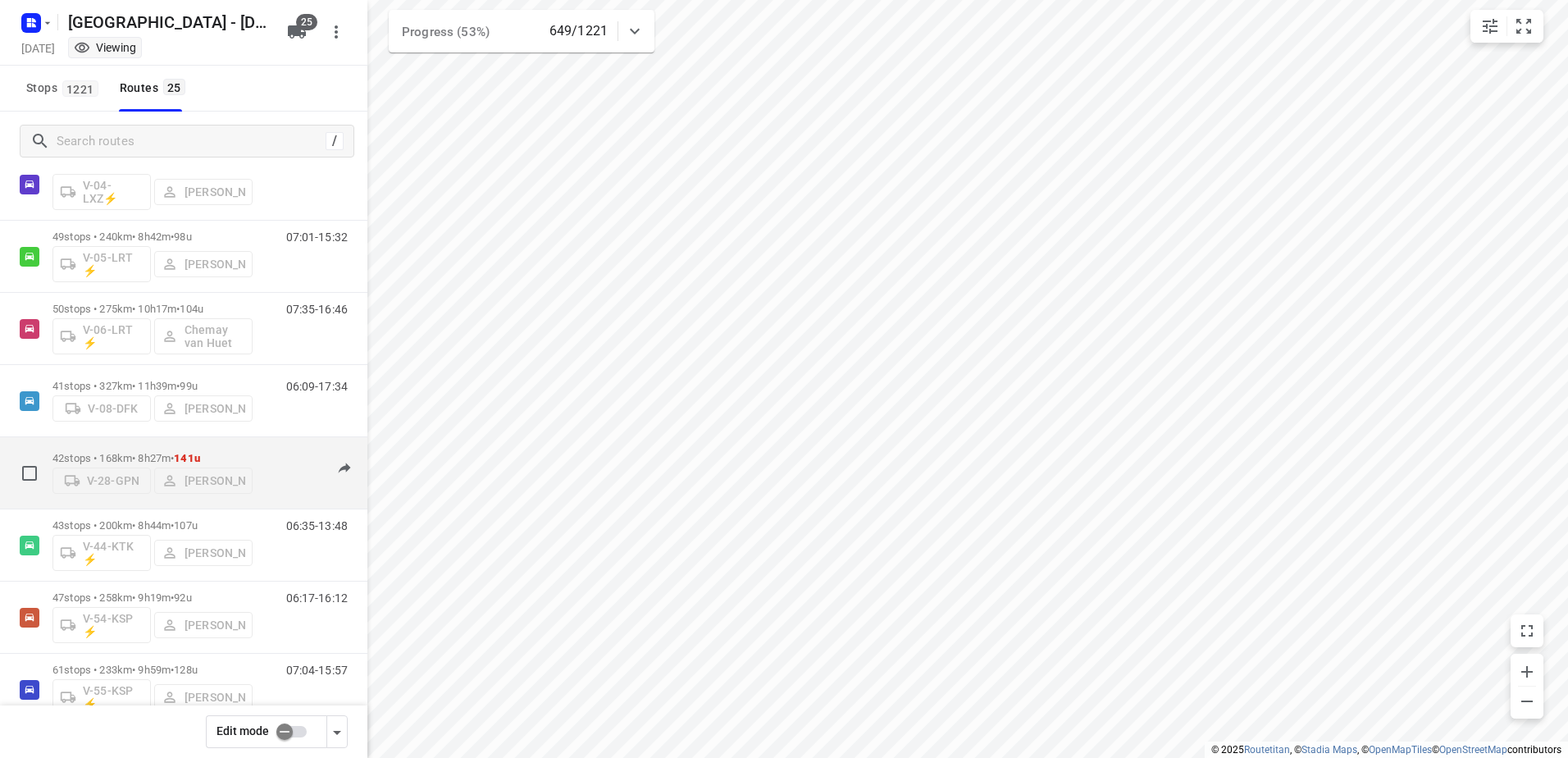
click at [136, 446] on div "42 stops • 168km • 8h27m • 141u V-28-GPN [PERSON_NAME]" at bounding box center [152, 473] width 200 height 58
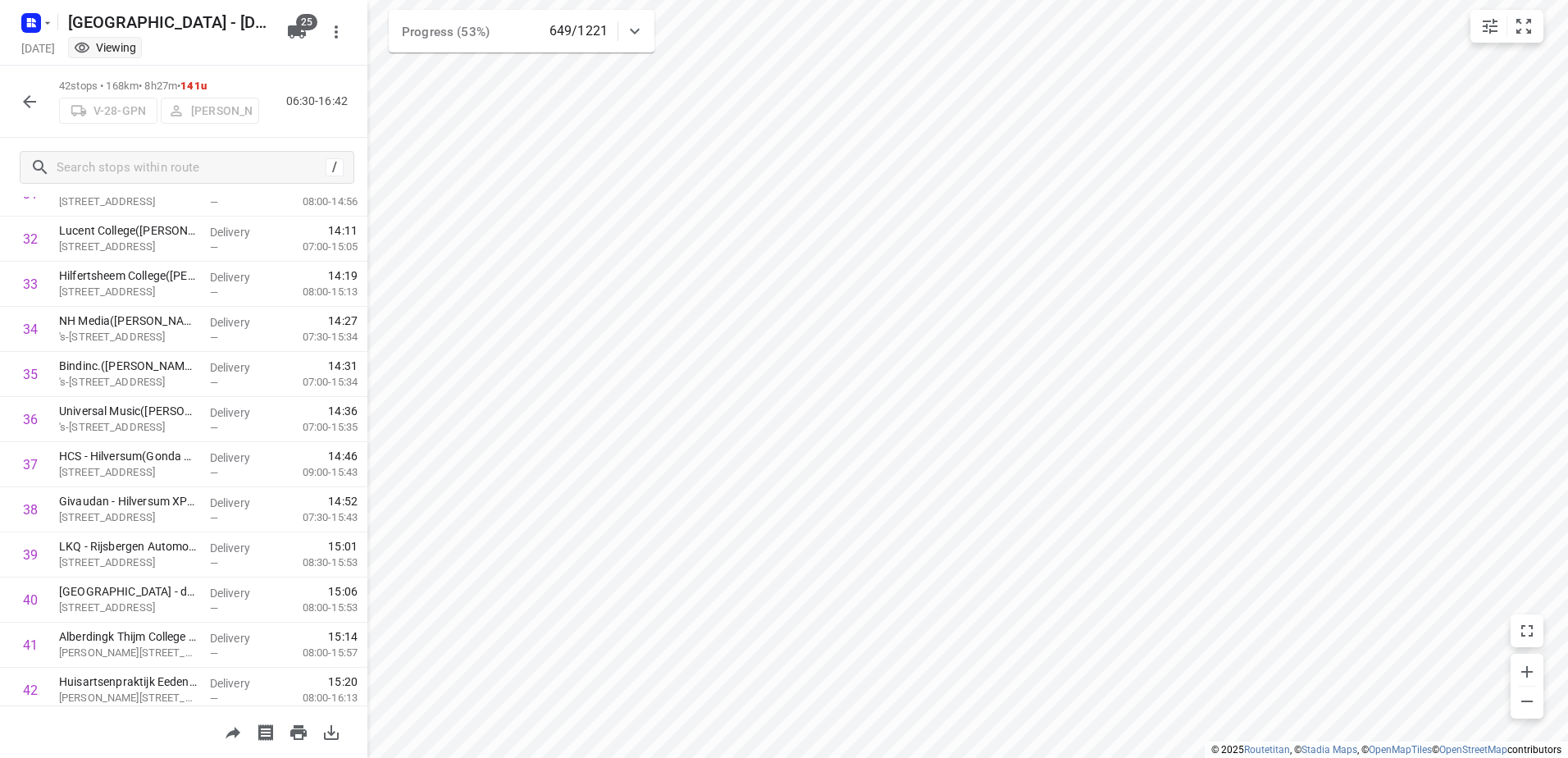
scroll to position [1513, 0]
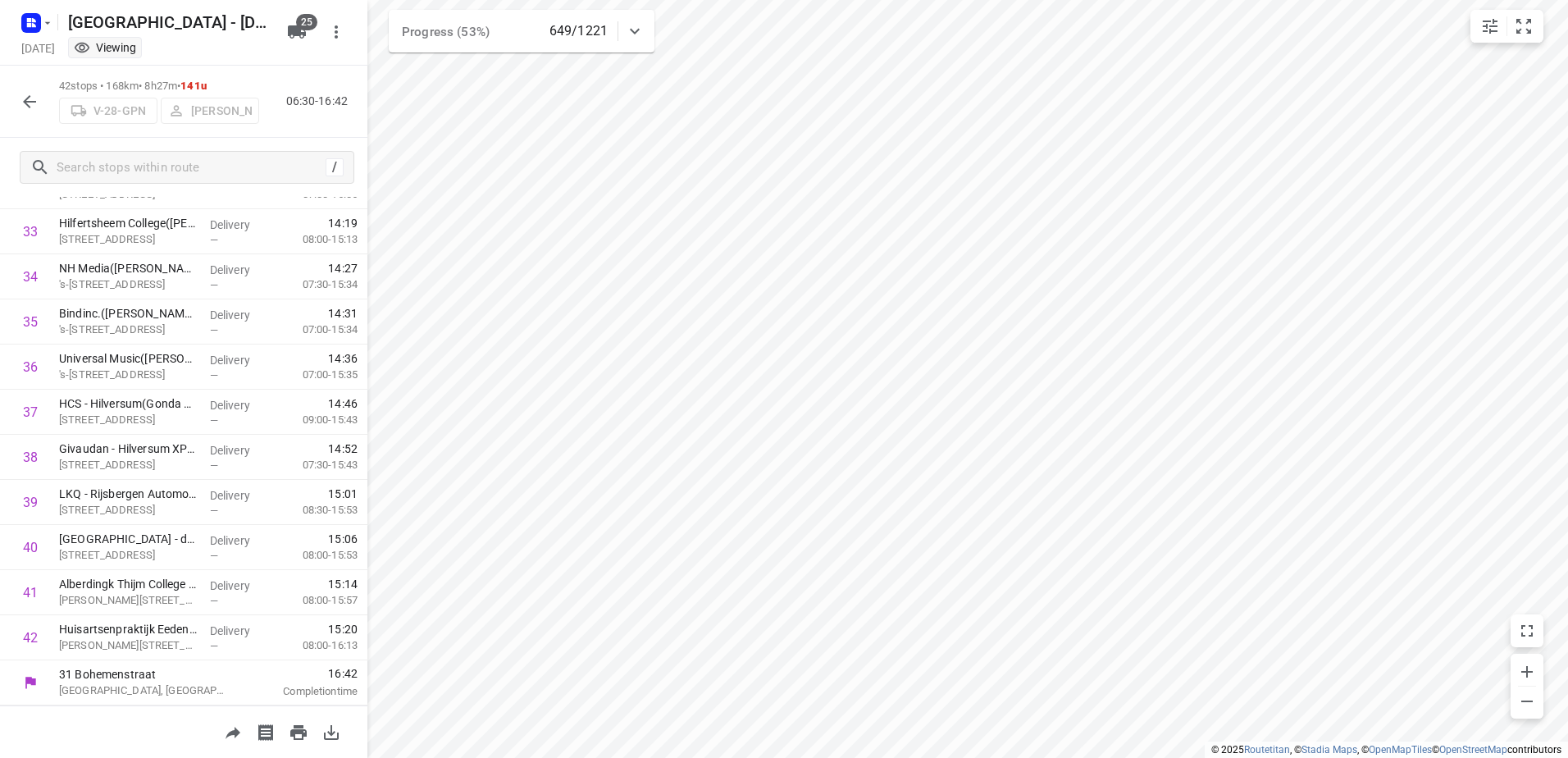
click at [22, 107] on icon "button" at bounding box center [30, 102] width 20 height 20
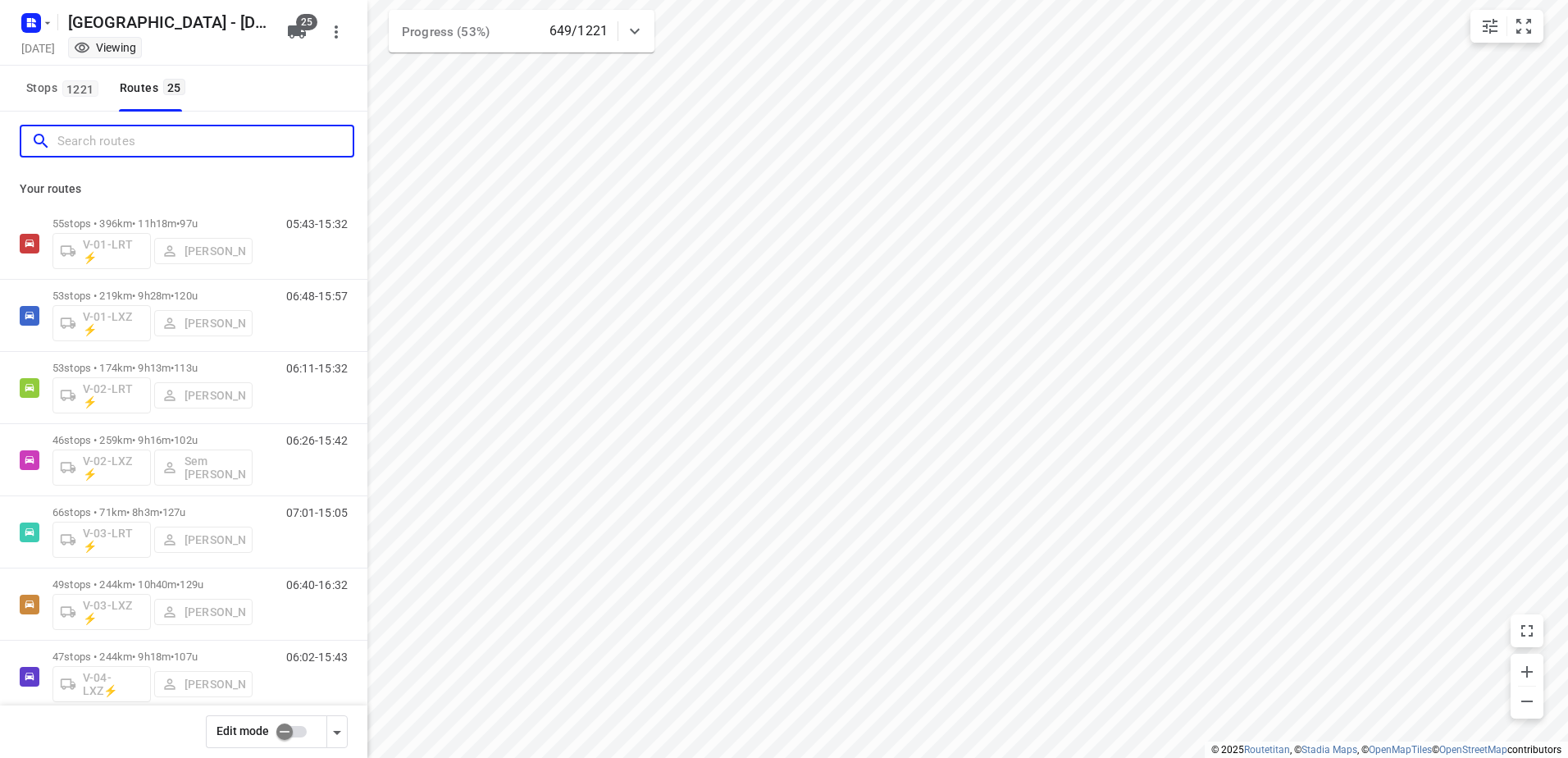
click at [187, 135] on input "Search routes" at bounding box center [205, 141] width 295 height 26
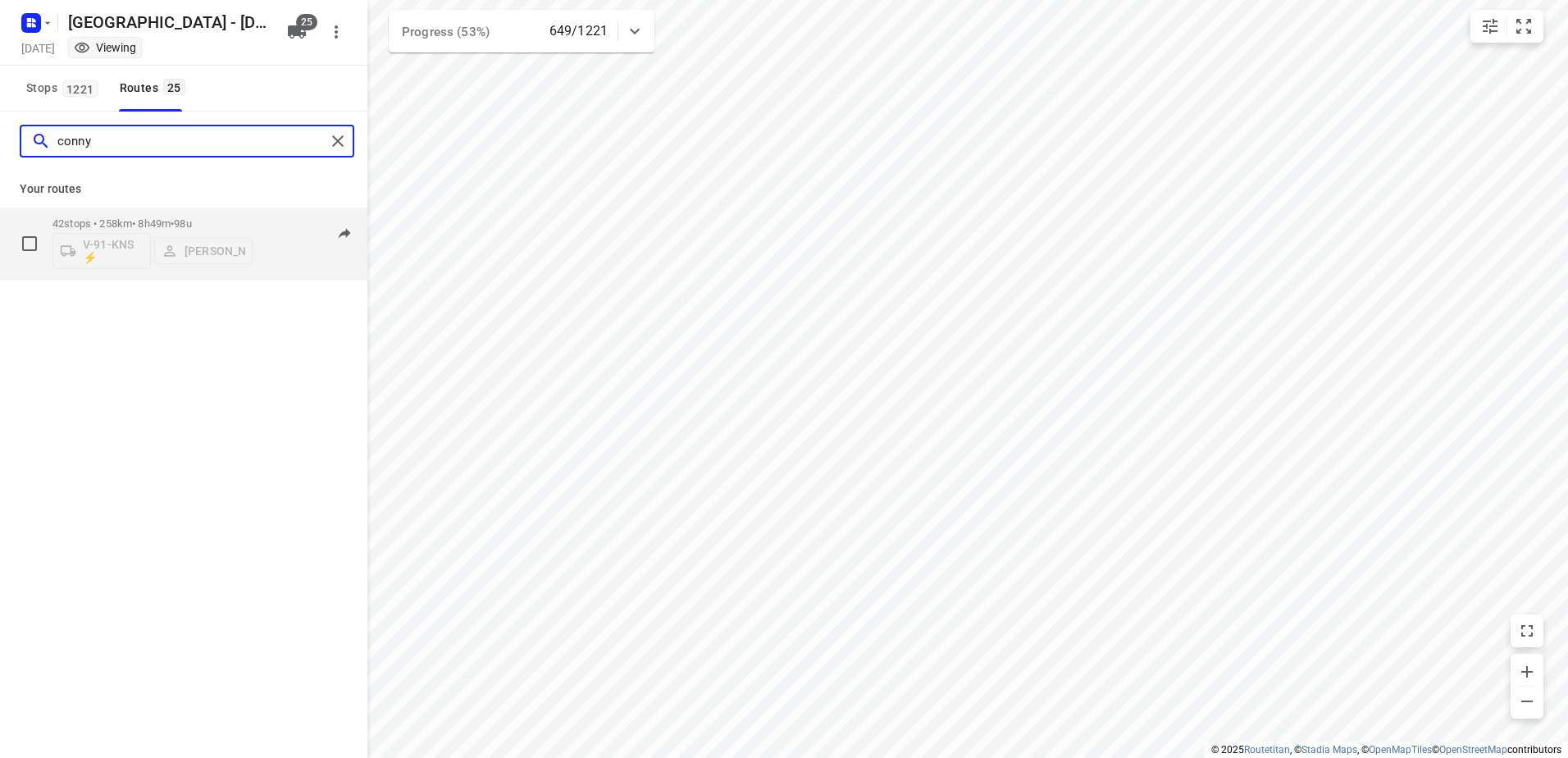
type input "conny"
click at [132, 213] on div "42 stops • 258km • 8h49m • 98u V-91-KNS ⚡ [PERSON_NAME]" at bounding box center [152, 243] width 200 height 68
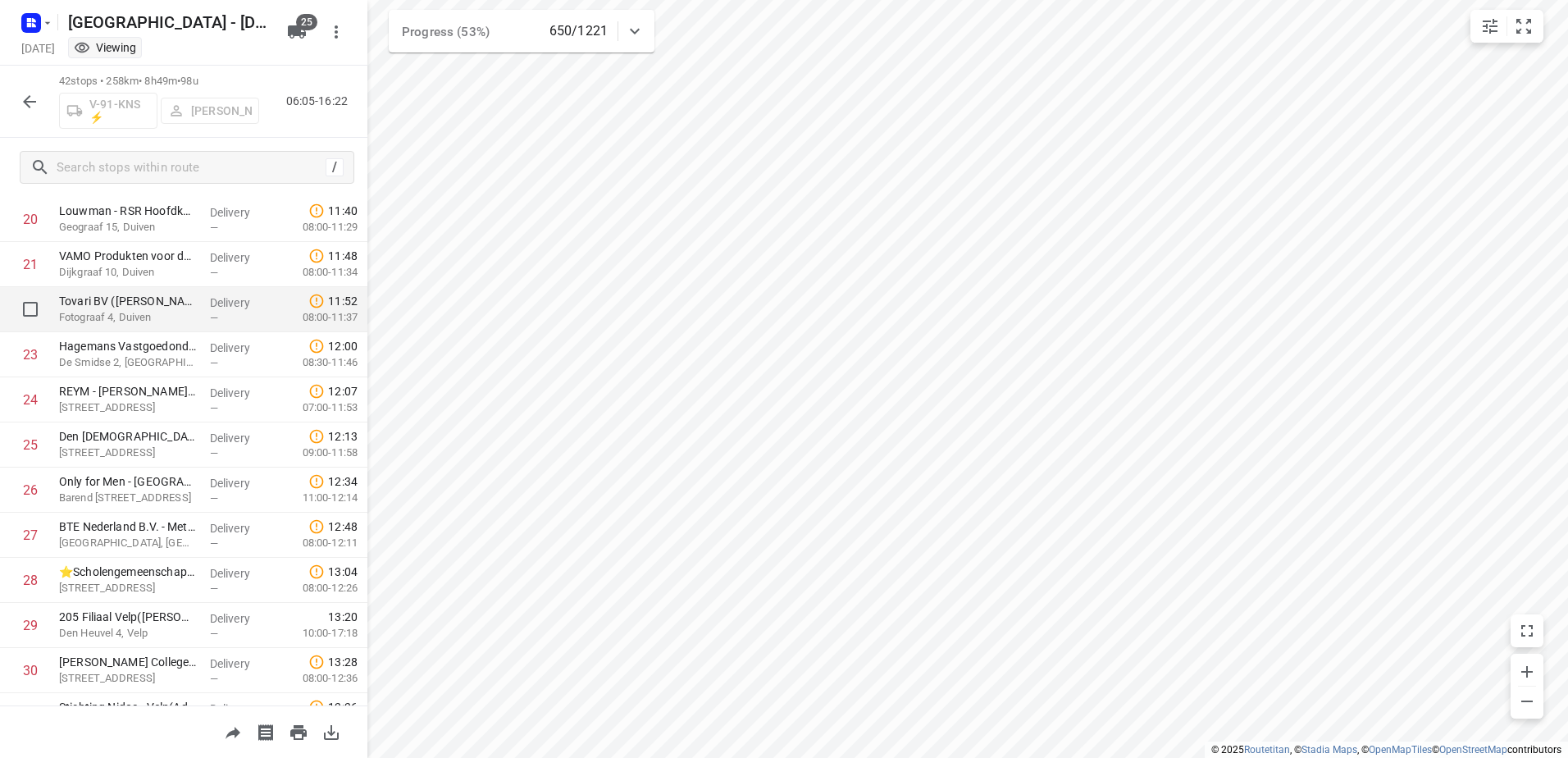
scroll to position [775, 0]
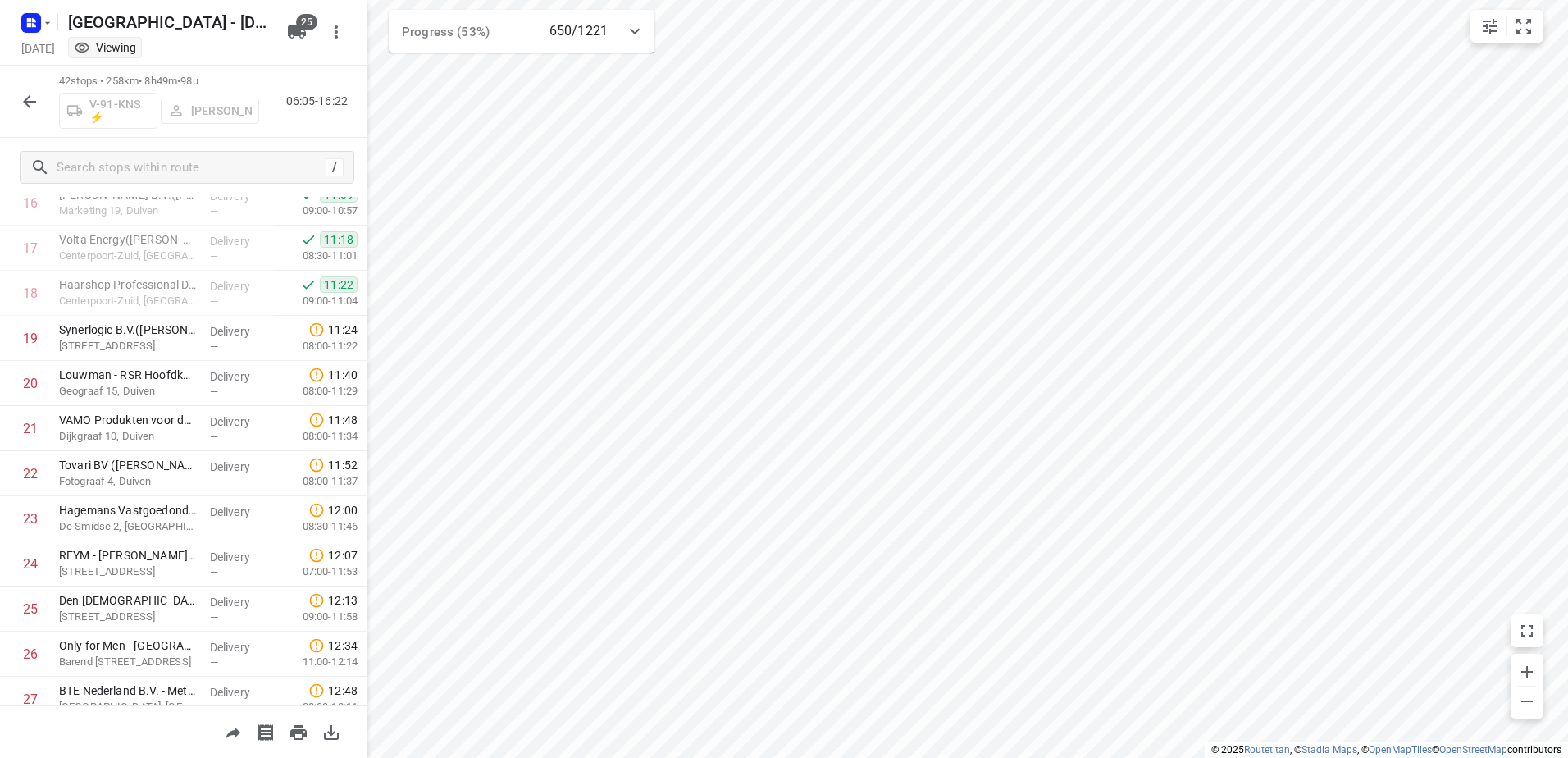
click at [27, 74] on div "42 stops • 258km • 8h49m • 98u V-91-KNS ⚡ [PERSON_NAME] 06:05-16:22" at bounding box center [183, 101] width 367 height 72
click at [27, 83] on div "42 stops • 258km • 8h49m • 98u V-91-KNS ⚡ [PERSON_NAME] 06:05-16:22" at bounding box center [183, 101] width 367 height 72
click at [32, 100] on icon "button" at bounding box center [30, 102] width 20 height 20
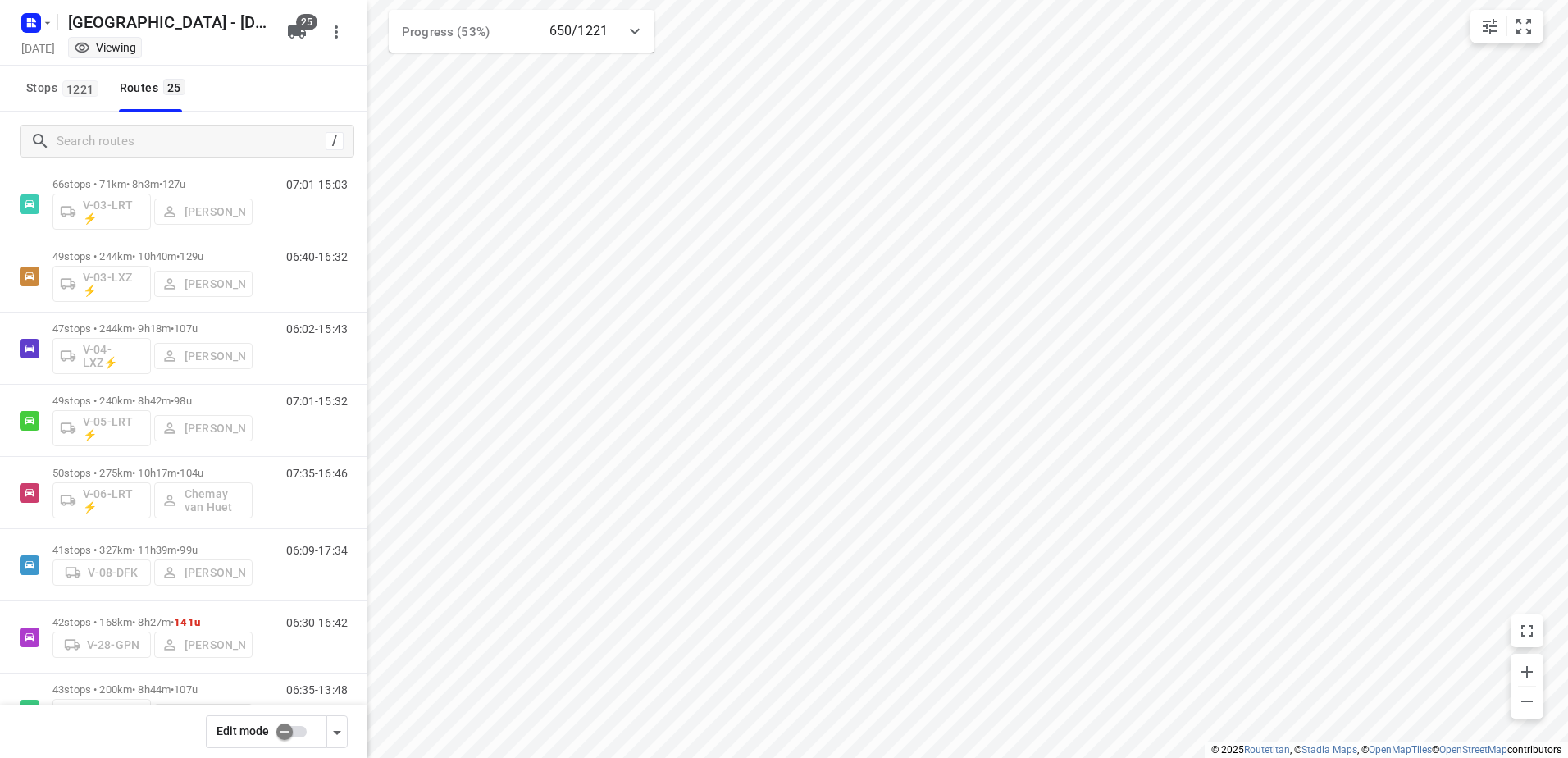
scroll to position [738, 0]
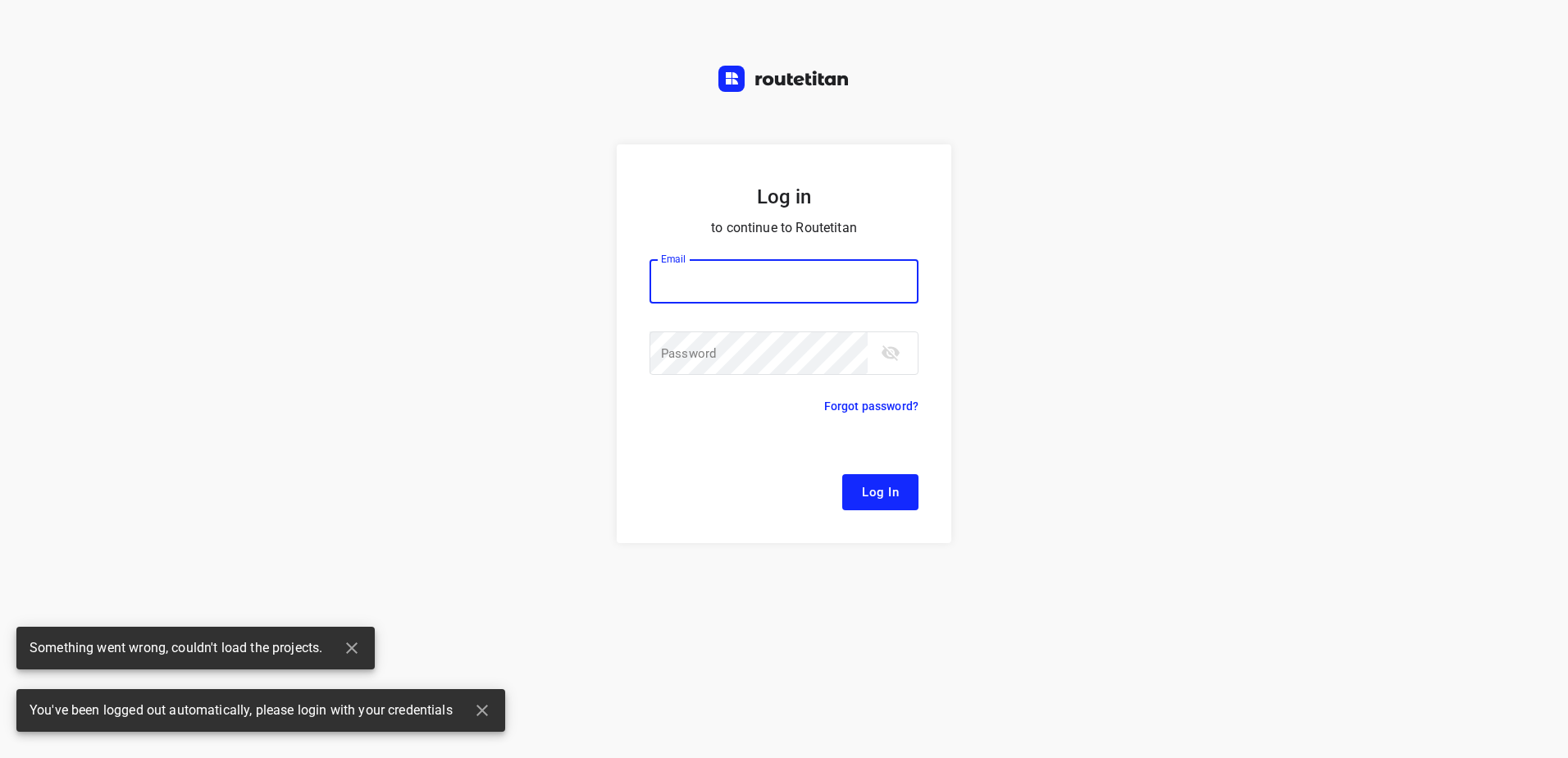
type input "[EMAIL_ADDRESS][DOMAIN_NAME]"
click at [888, 486] on span "Log In" at bounding box center [880, 492] width 36 height 22
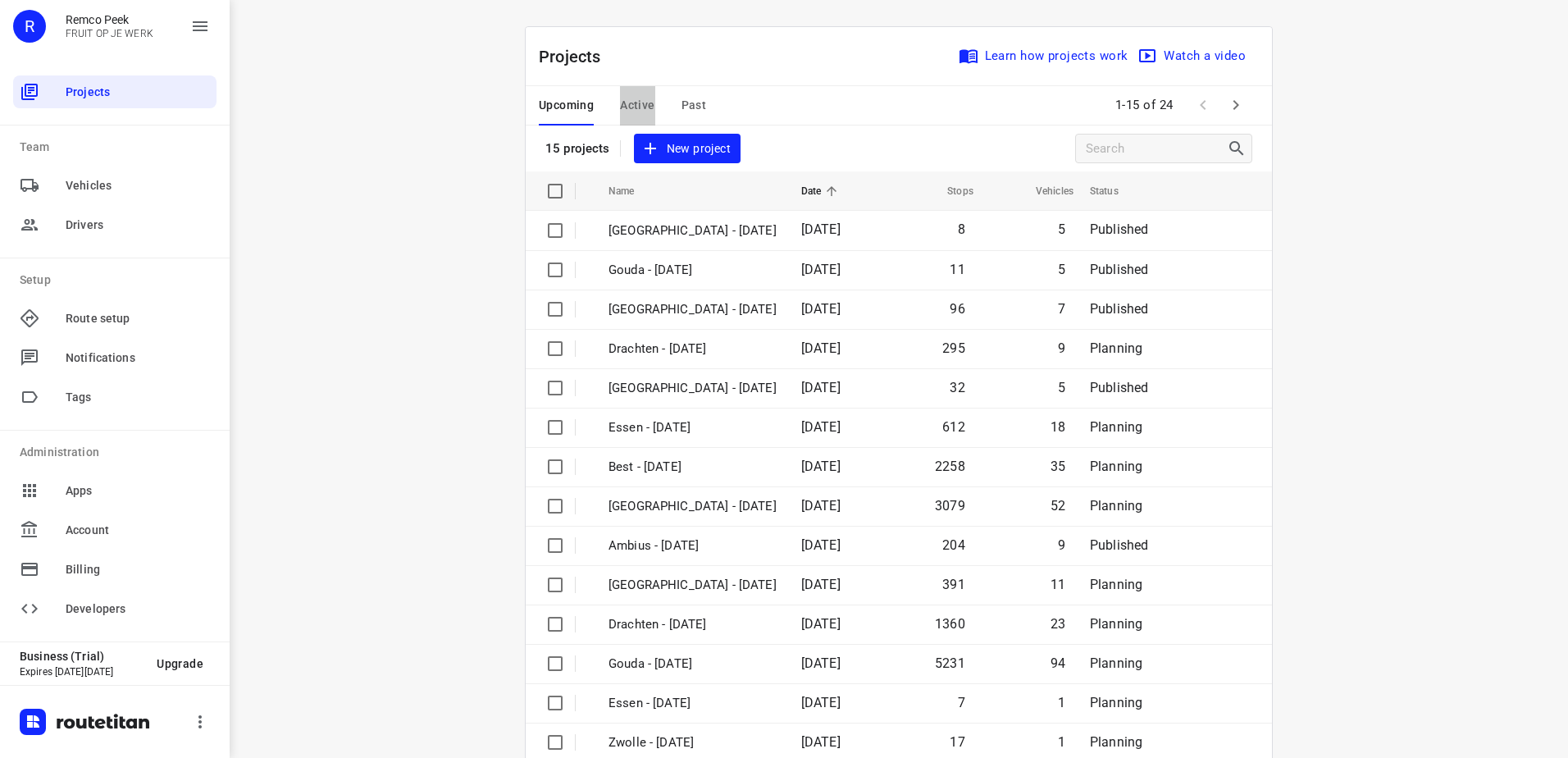
click at [633, 96] on span "Active" at bounding box center [638, 105] width 35 height 21
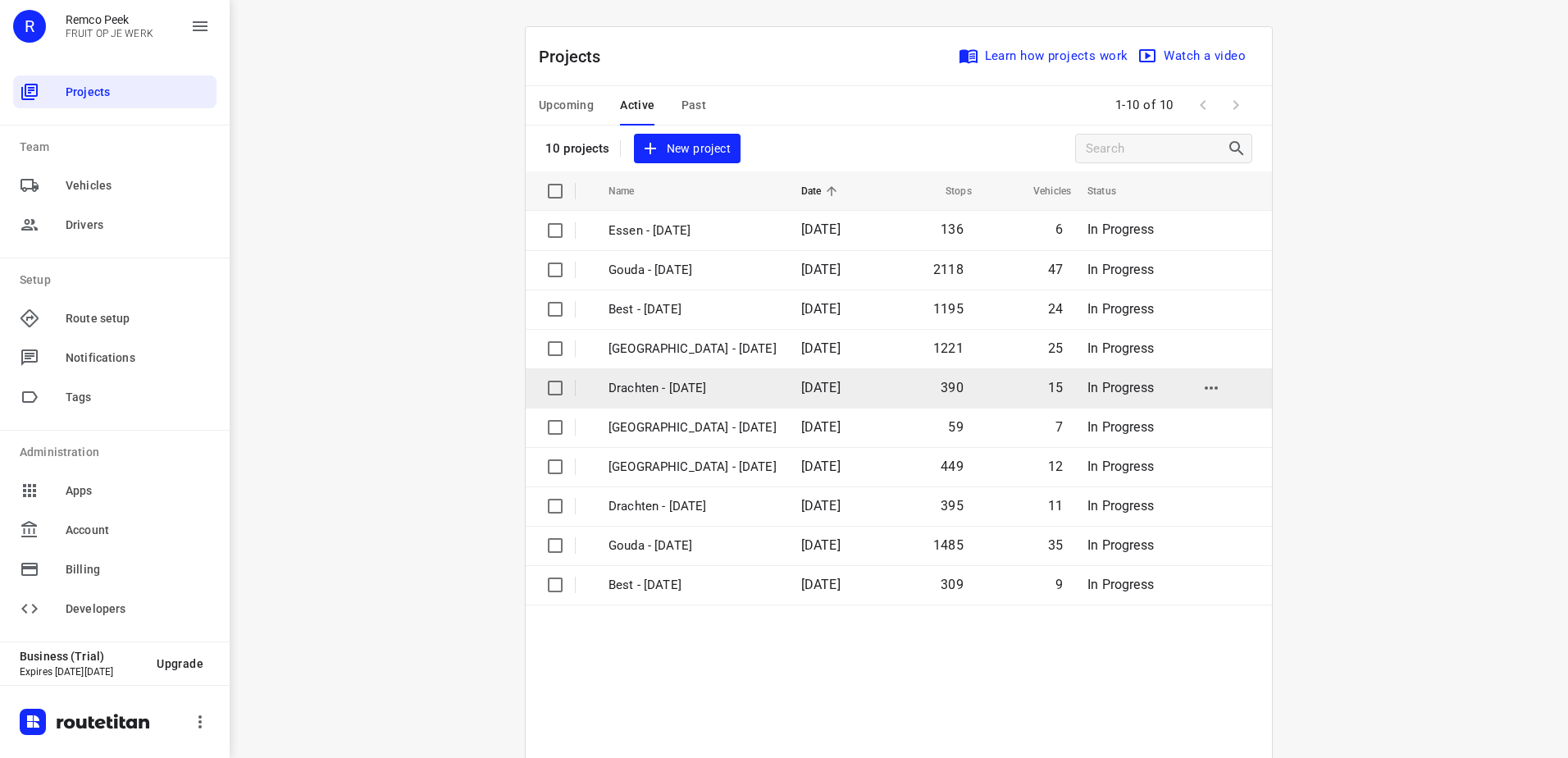
click at [720, 390] on p "Drachten - [DATE]" at bounding box center [692, 388] width 168 height 19
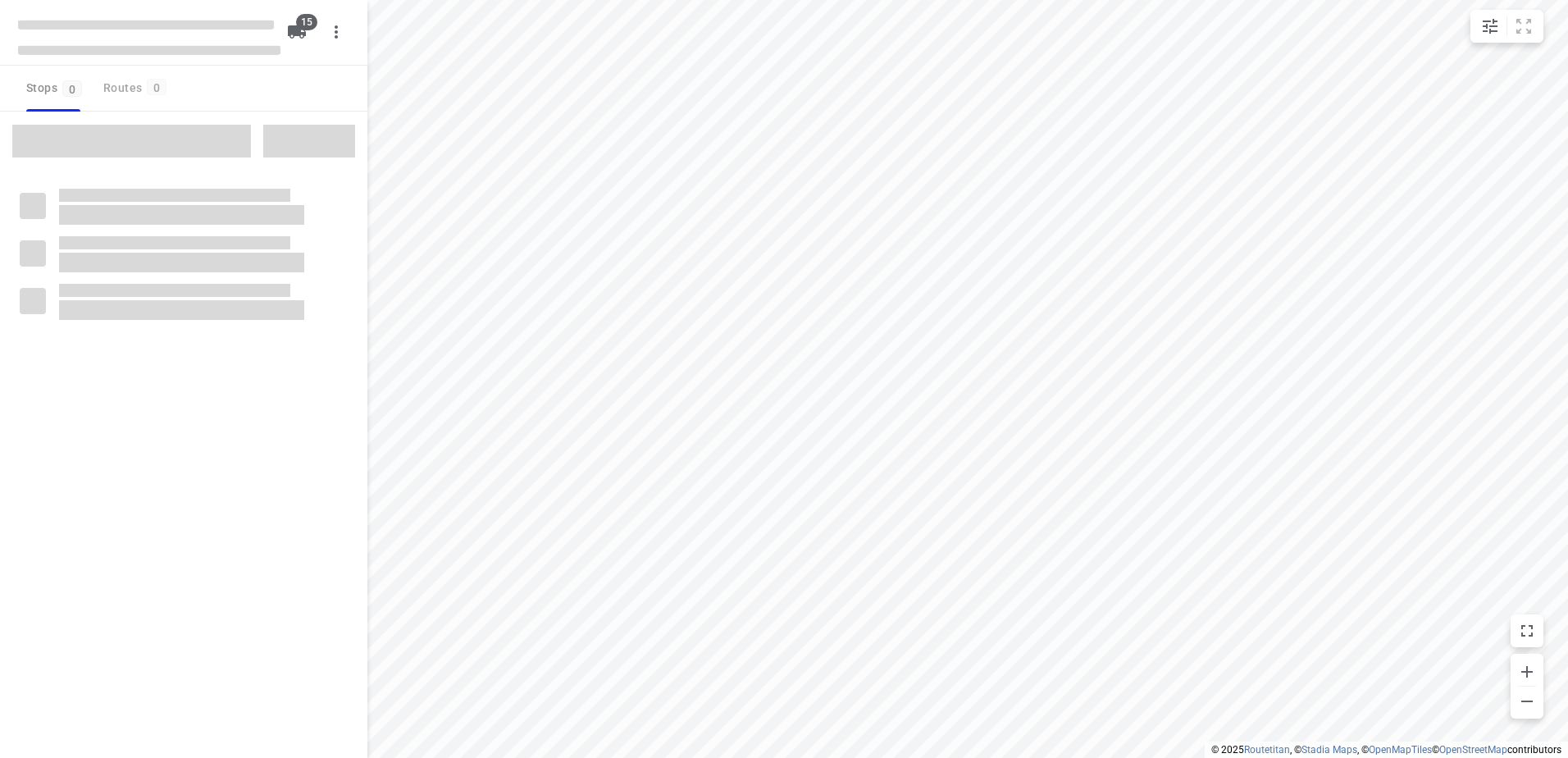
checkbox input "true"
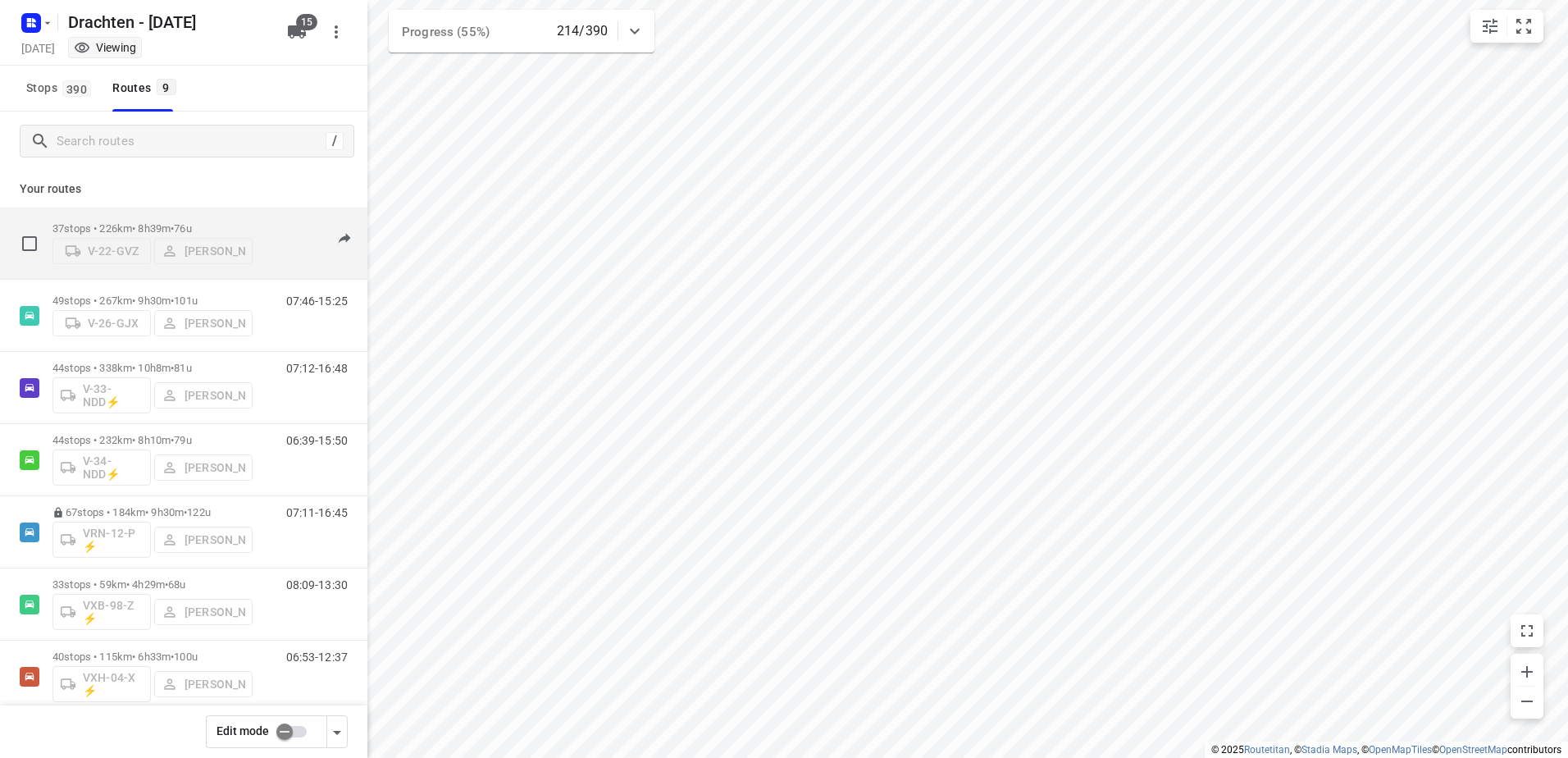
click at [124, 222] on p "37 stops • 226km • 8h39m • 76u" at bounding box center [152, 228] width 200 height 12
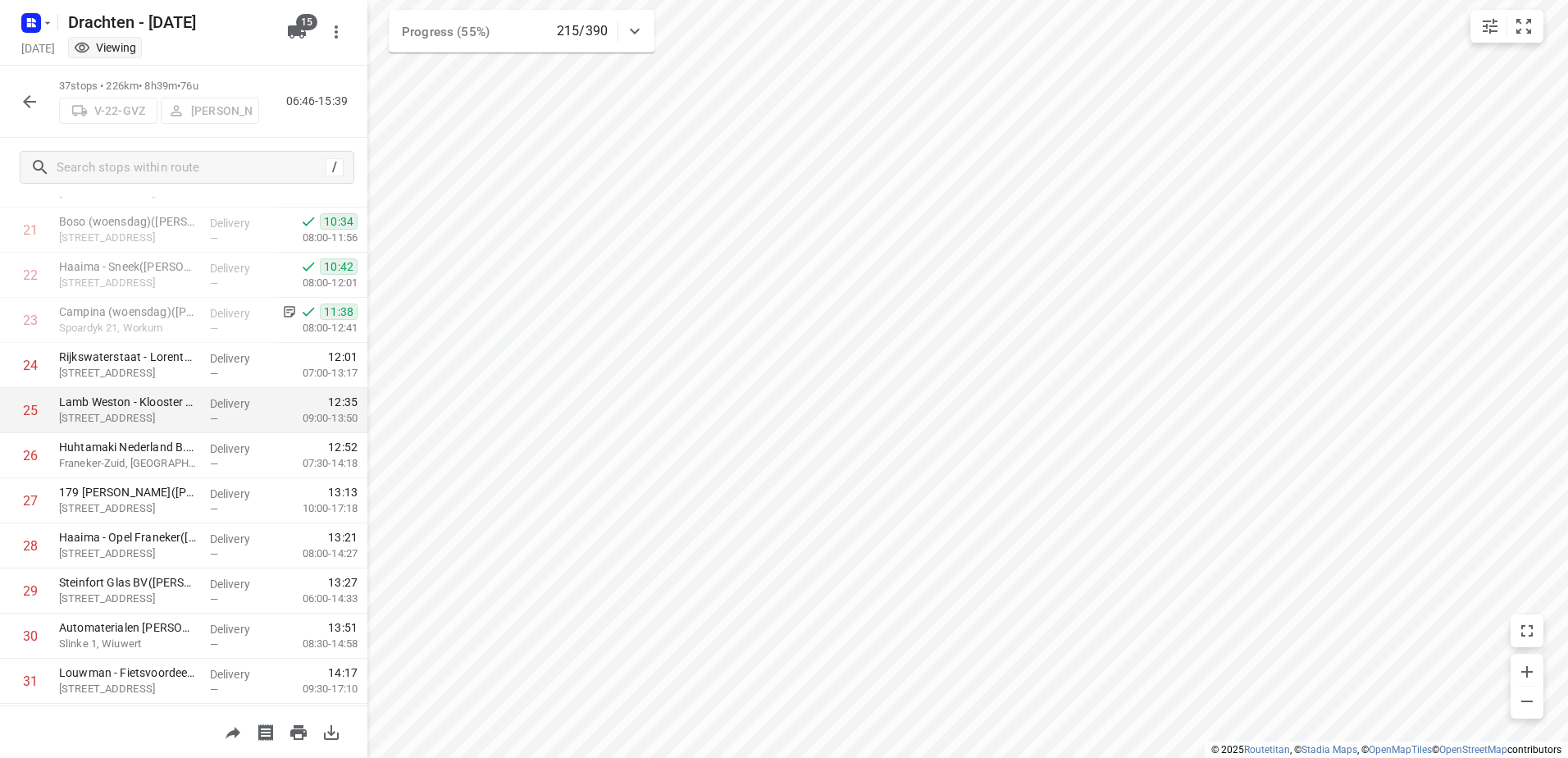
scroll to position [960, 0]
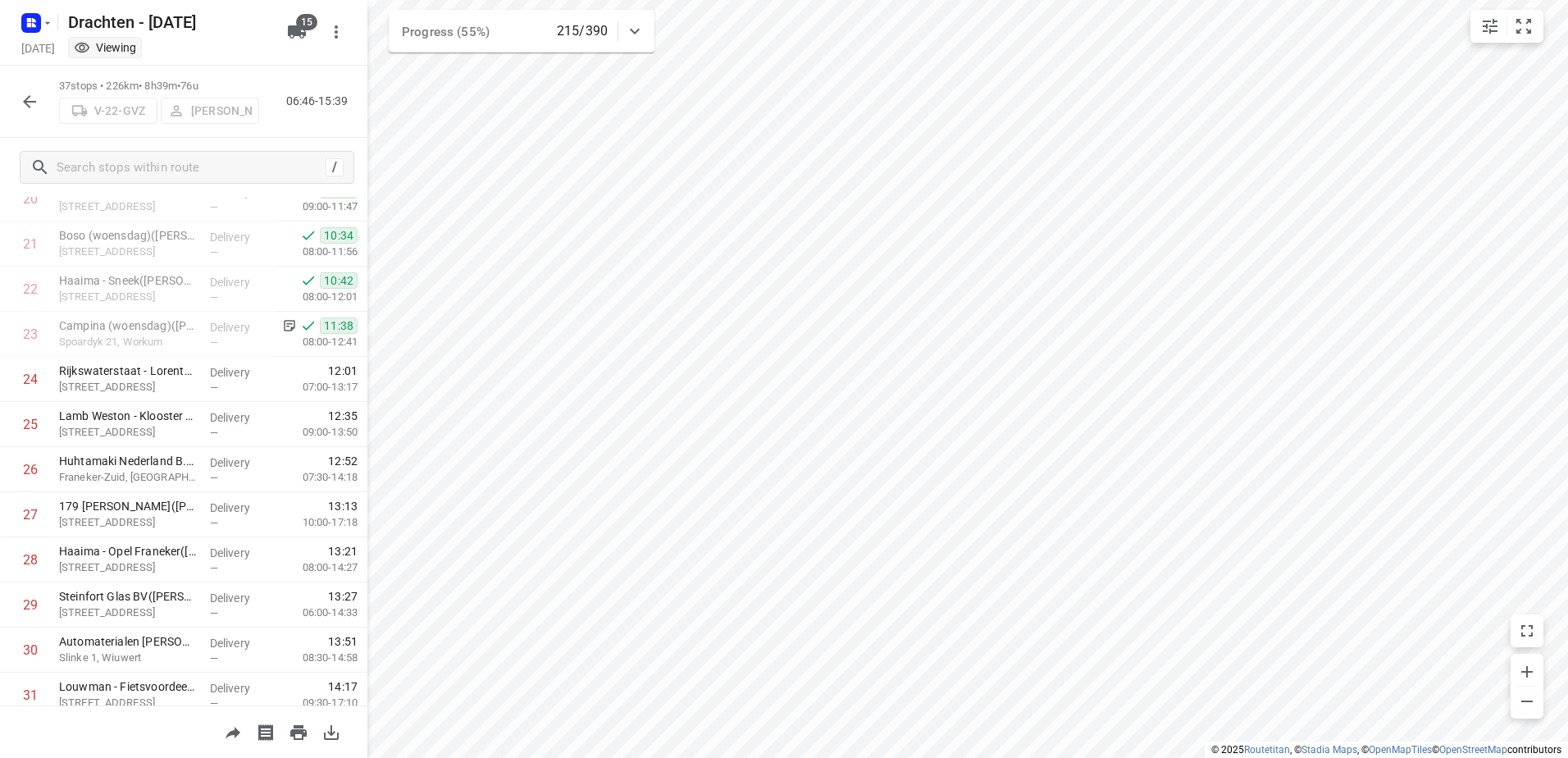
click at [23, 105] on icon "button" at bounding box center [30, 102] width 20 height 20
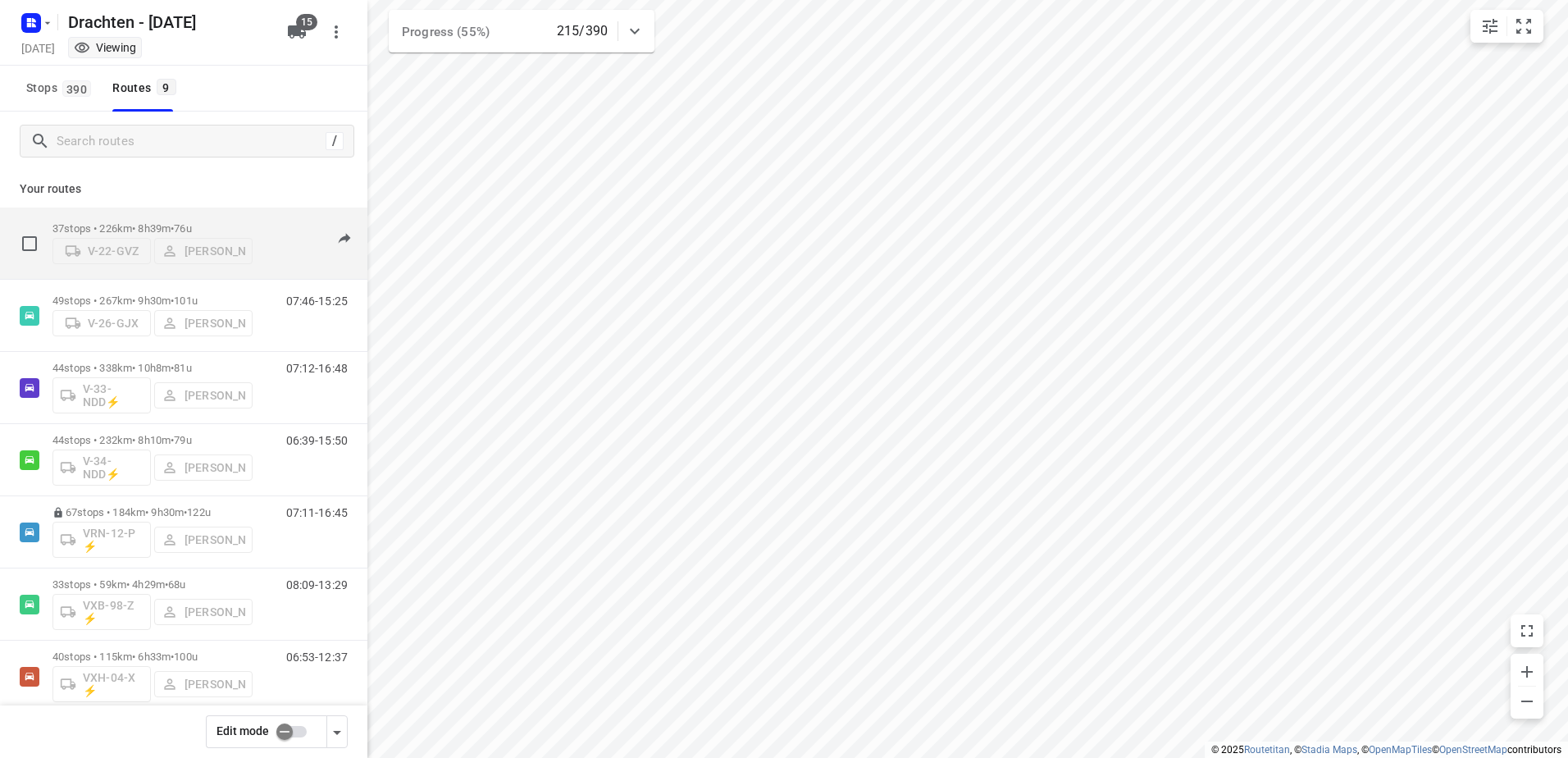
click at [145, 279] on div "37 stops • 226km • 8h39m • 76u V-22-[PERSON_NAME] 06:46-15:39" at bounding box center [183, 243] width 367 height 72
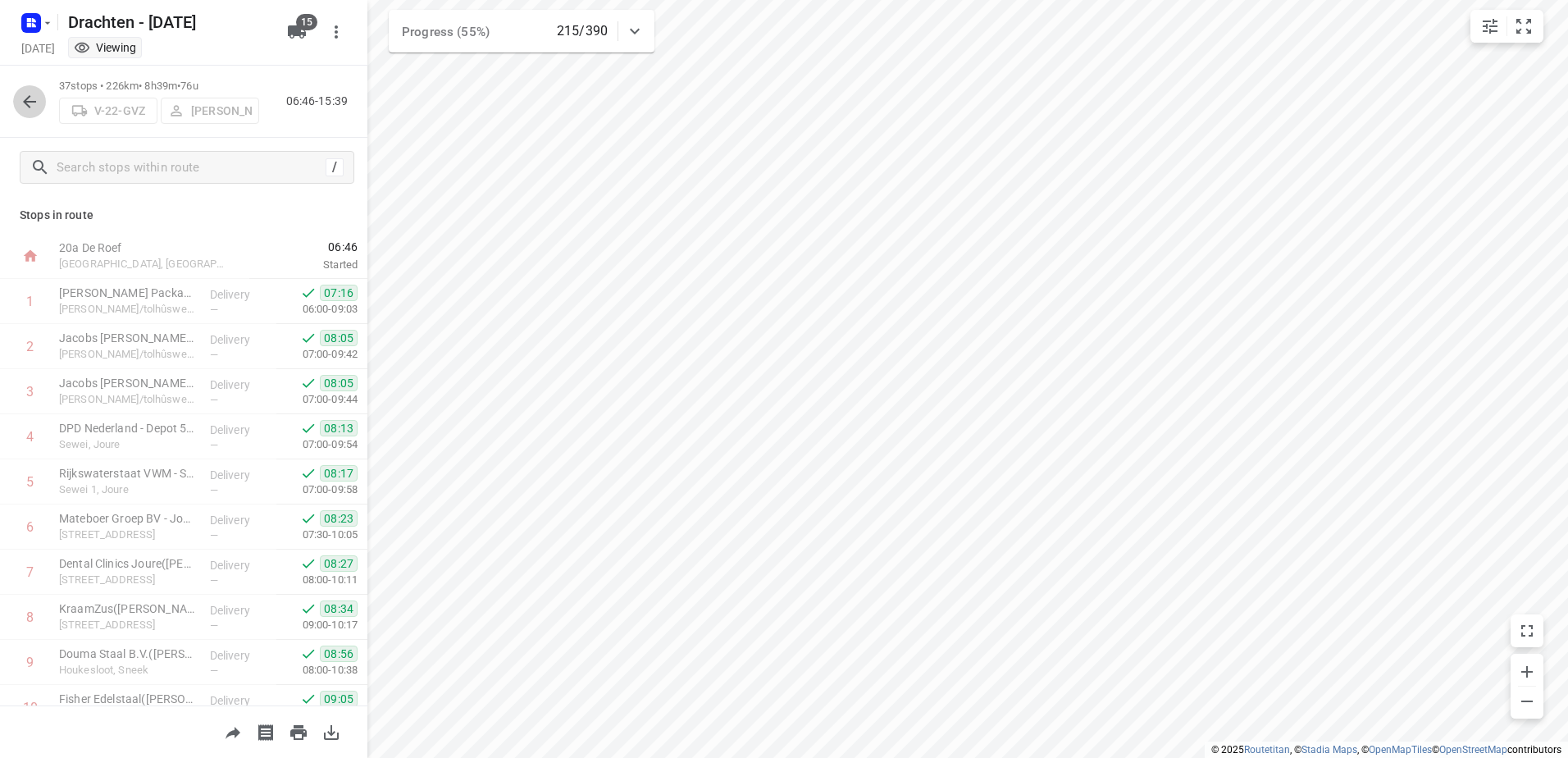
click at [23, 96] on icon "button" at bounding box center [30, 102] width 20 height 20
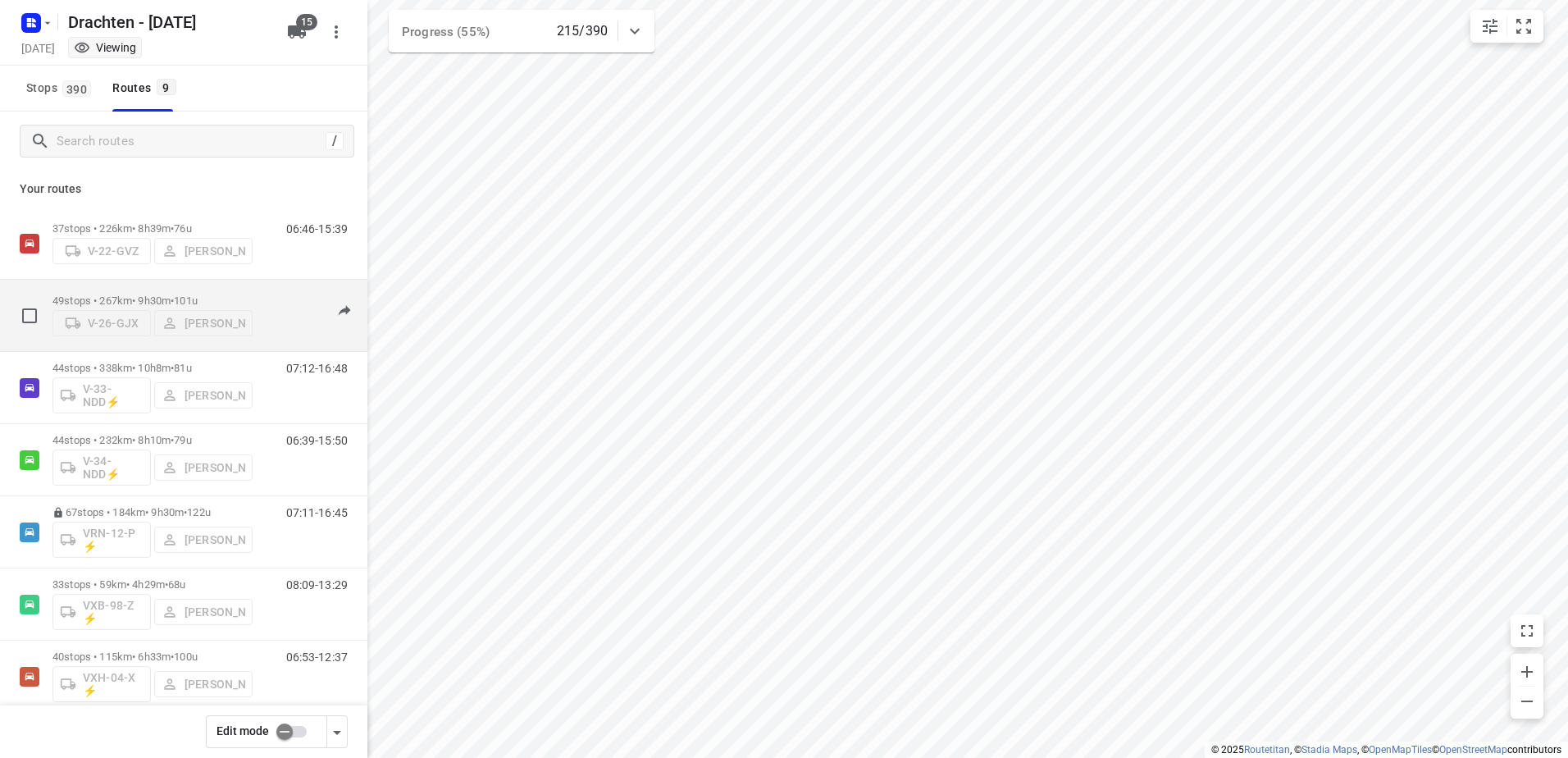
click at [133, 294] on p "49 stops • 267km • 9h30m • 101u" at bounding box center [152, 300] width 200 height 12
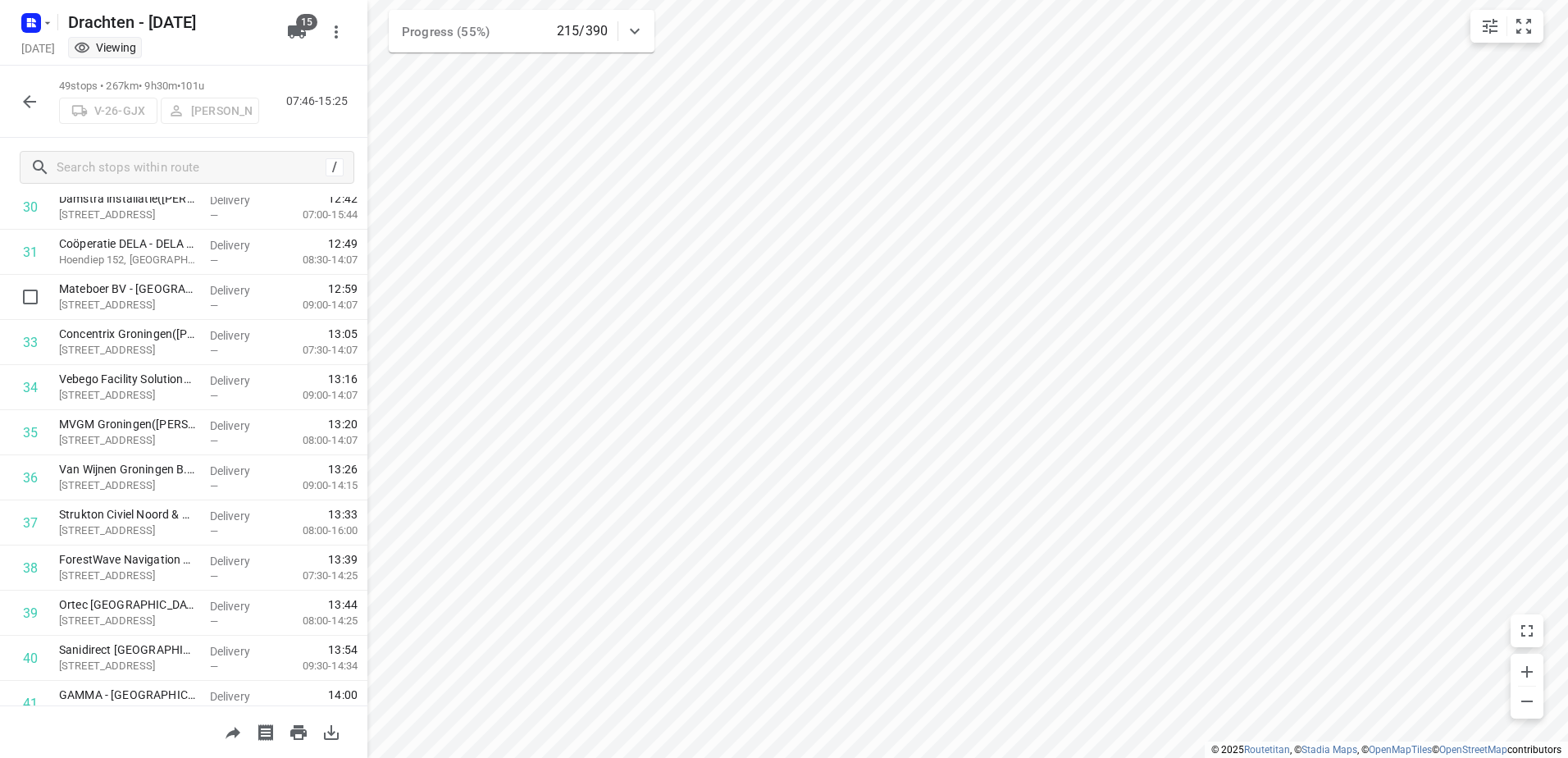
scroll to position [1829, 0]
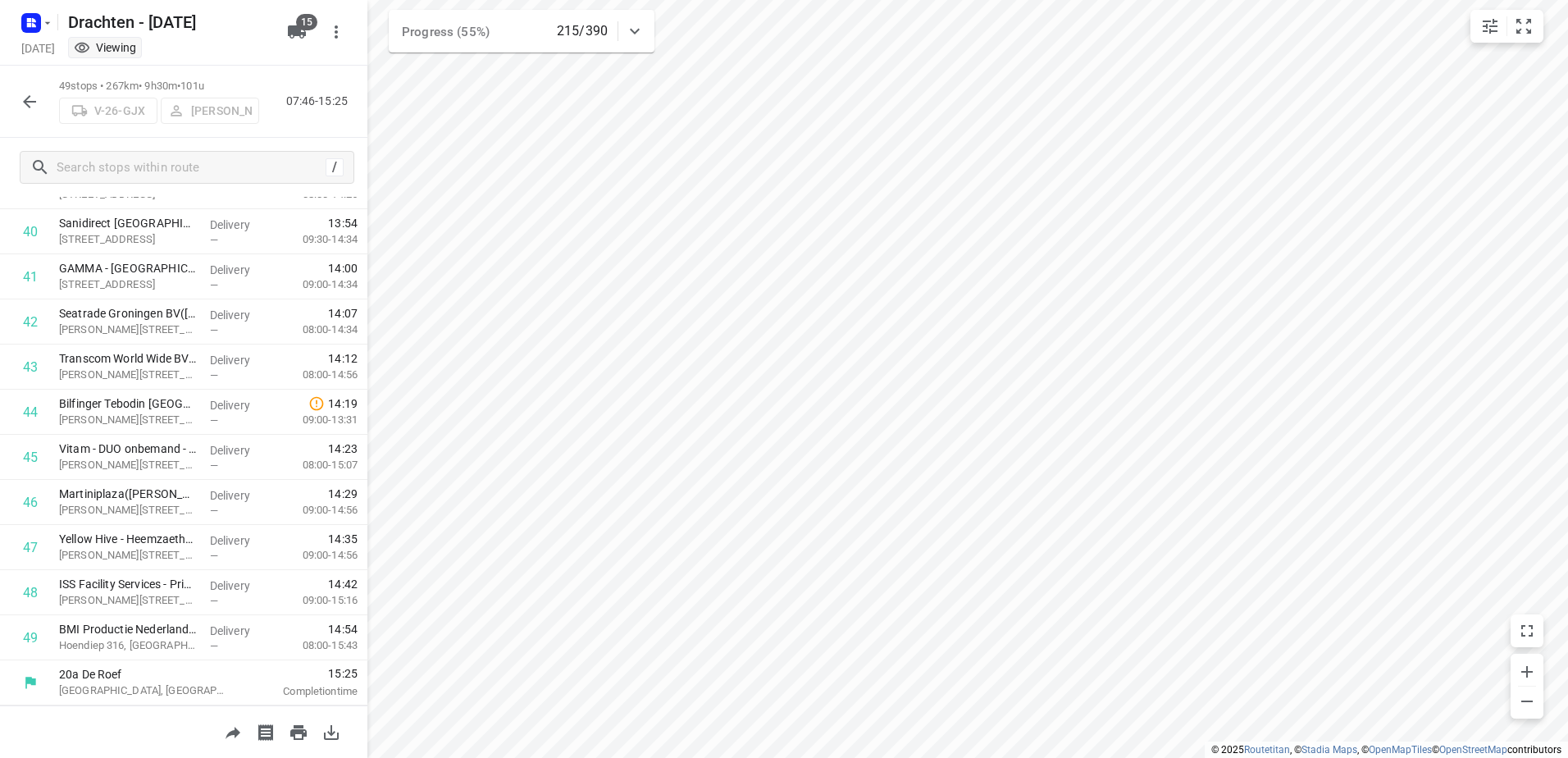
click at [34, 103] on icon "button" at bounding box center [30, 102] width 20 height 20
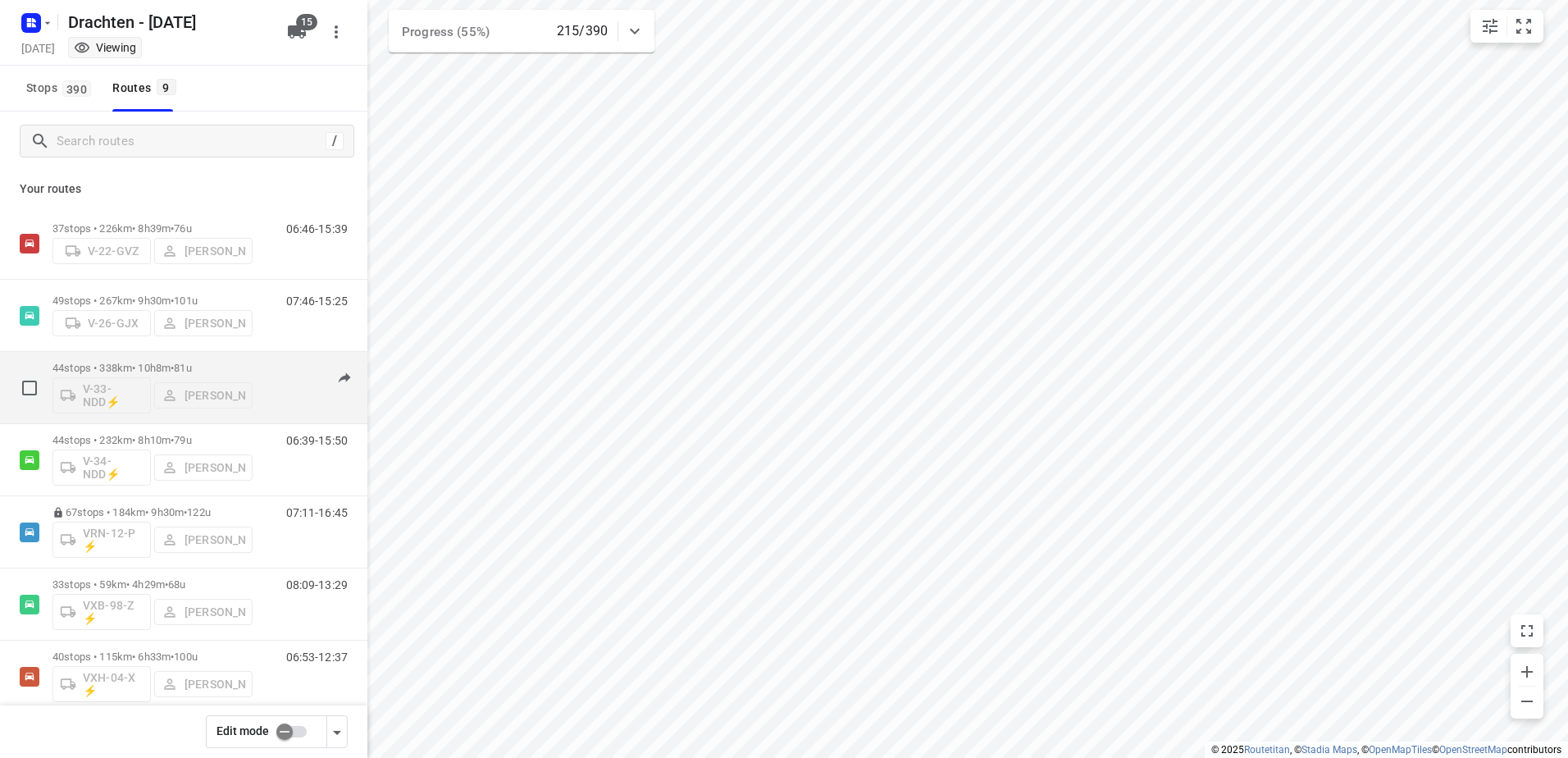
click at [140, 370] on p "44 stops • 338km • 10h8m • 81u" at bounding box center [152, 367] width 200 height 12
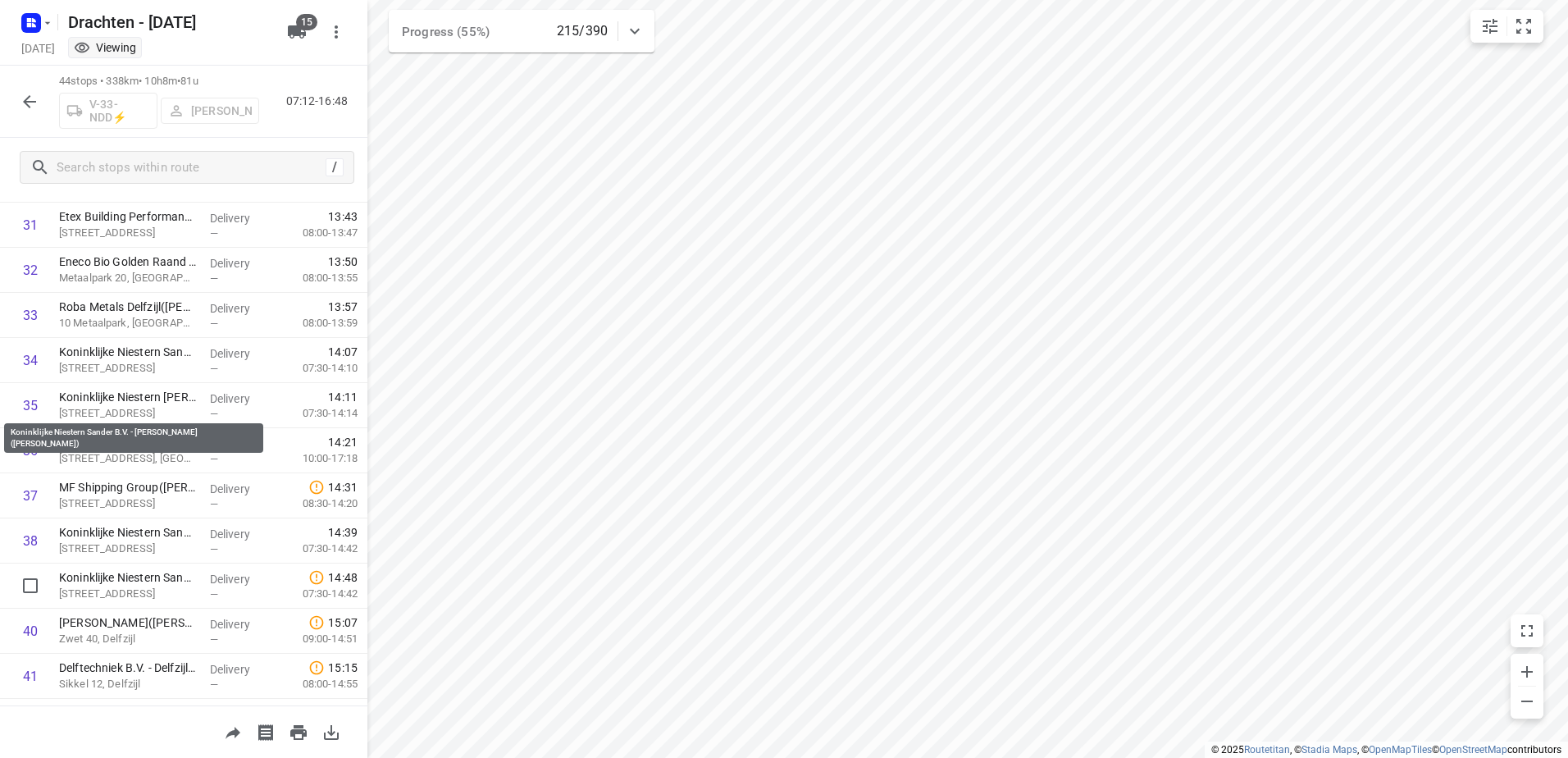
scroll to position [1603, 0]
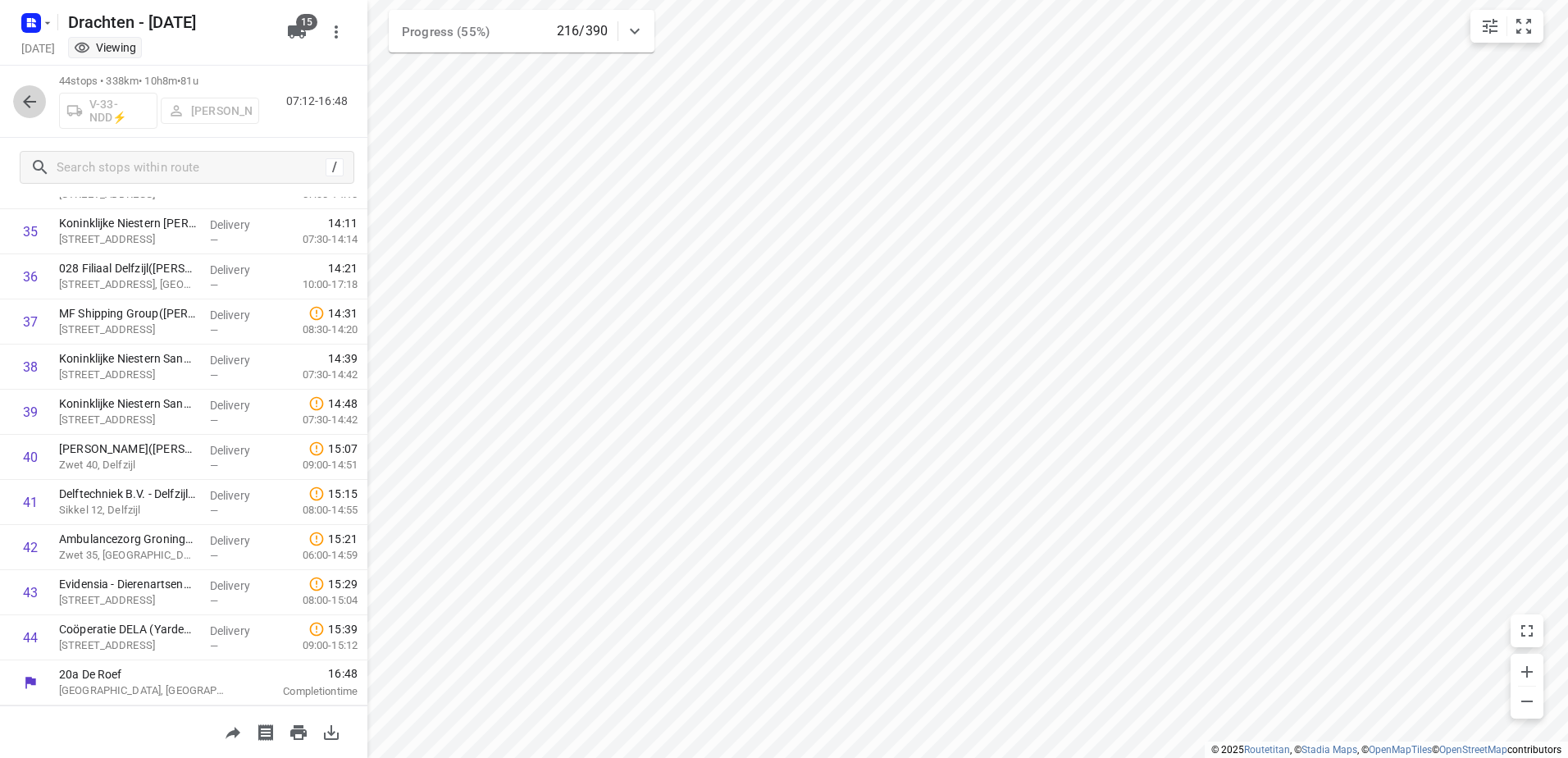
click at [34, 103] on icon "button" at bounding box center [30, 102] width 20 height 20
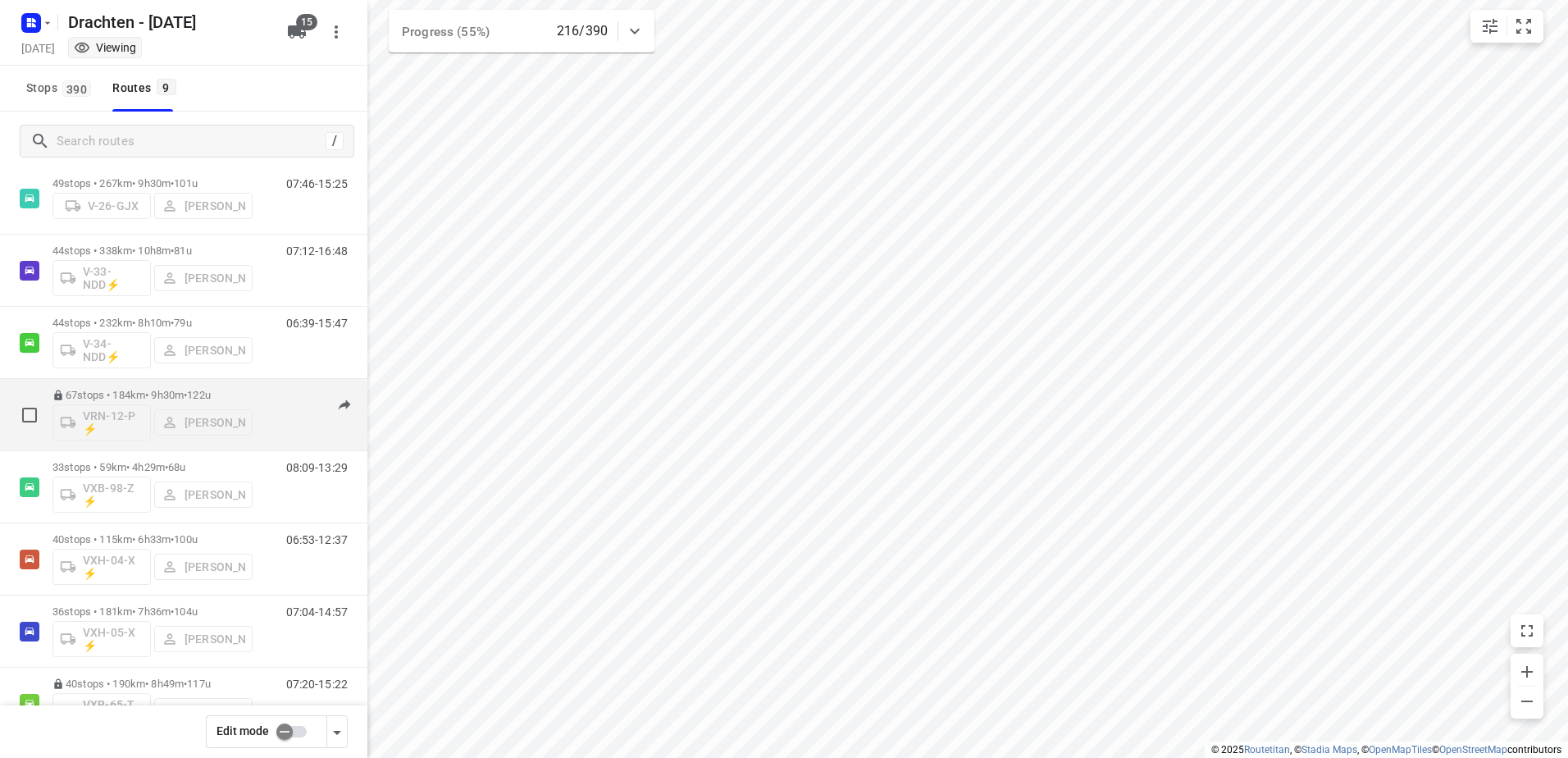
scroll to position [168, 0]
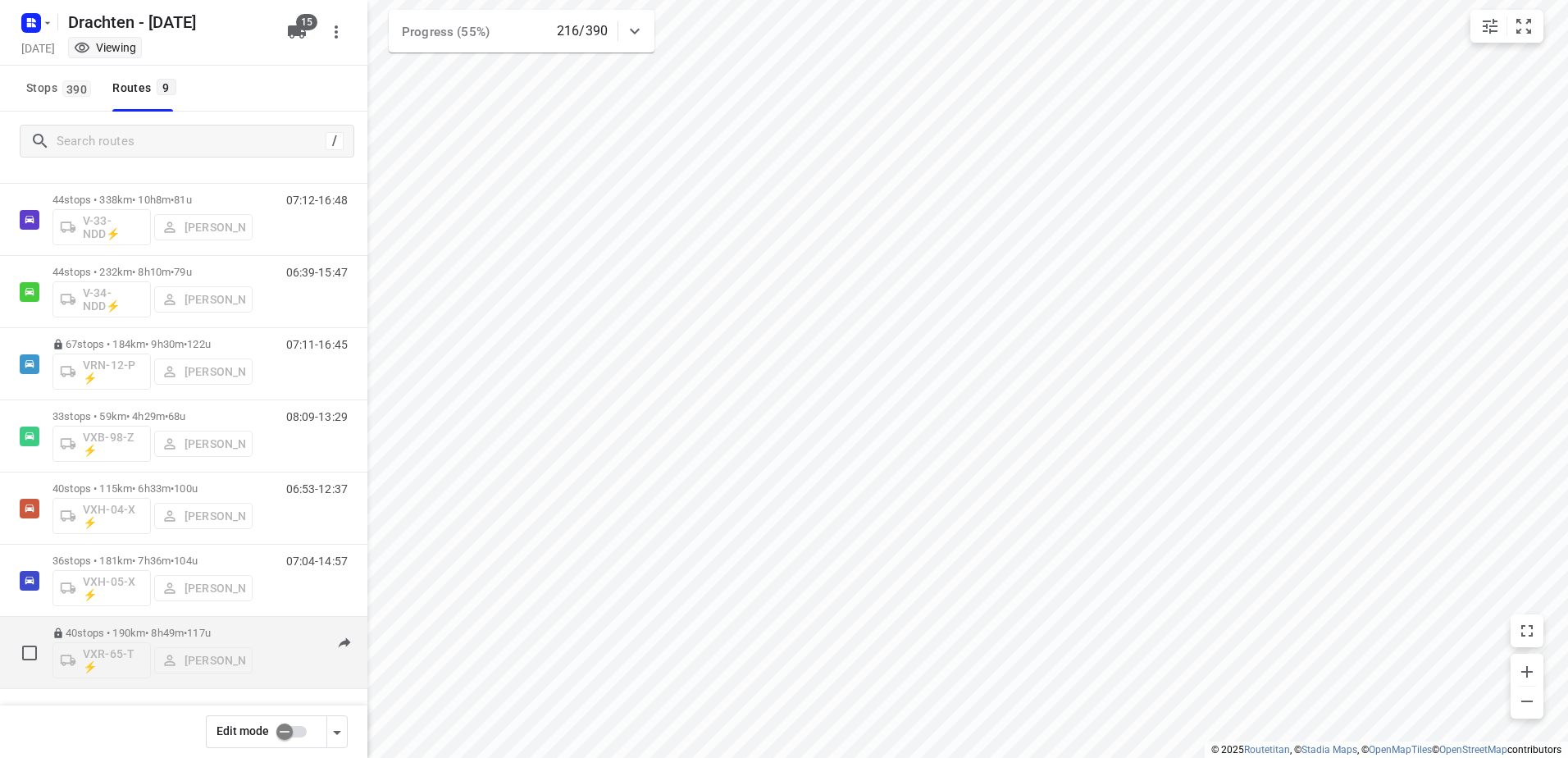
click at [138, 630] on p "40 stops • 190km • 8h49m • 117u" at bounding box center [152, 632] width 200 height 12
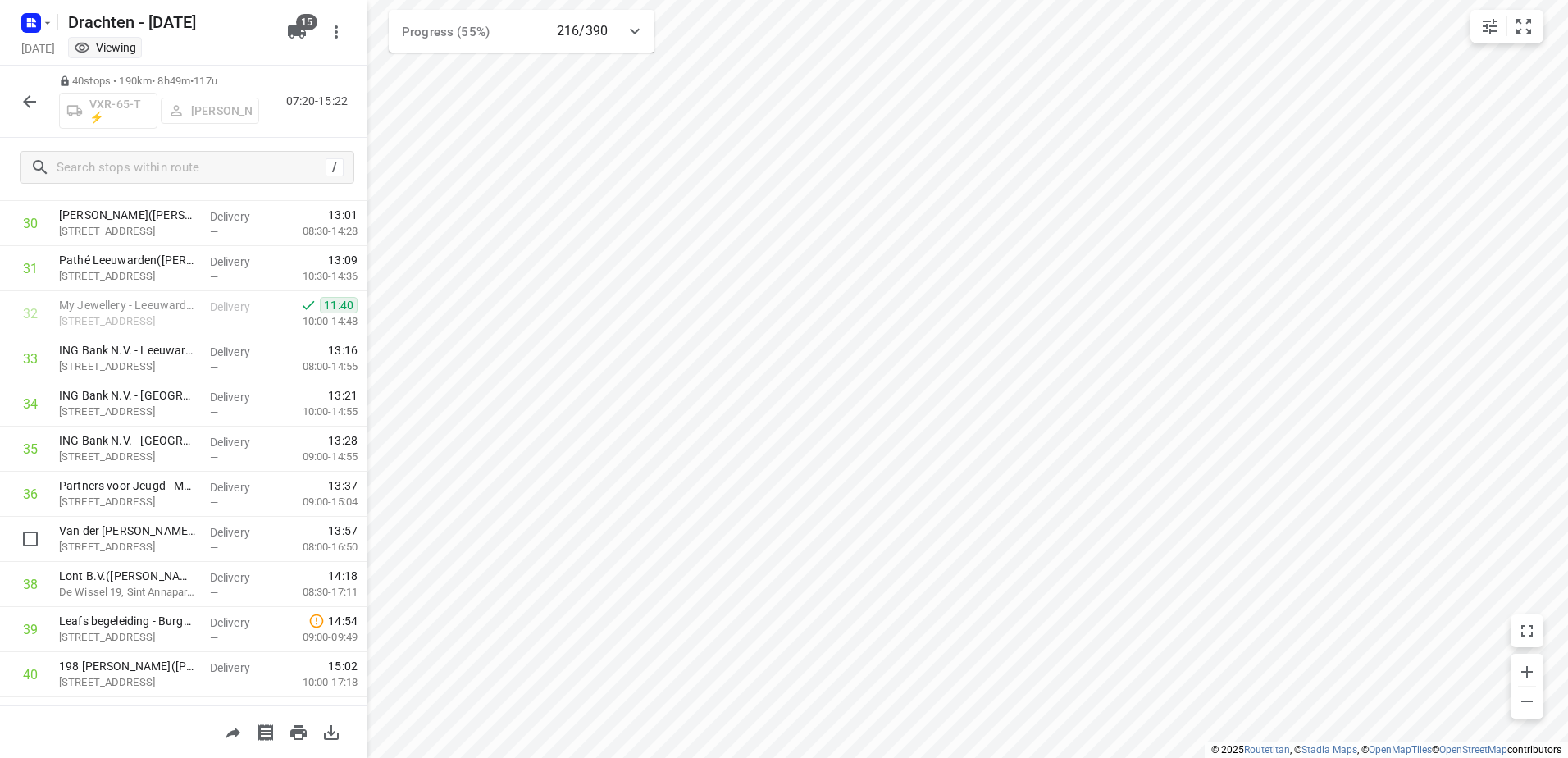
scroll to position [1423, 0]
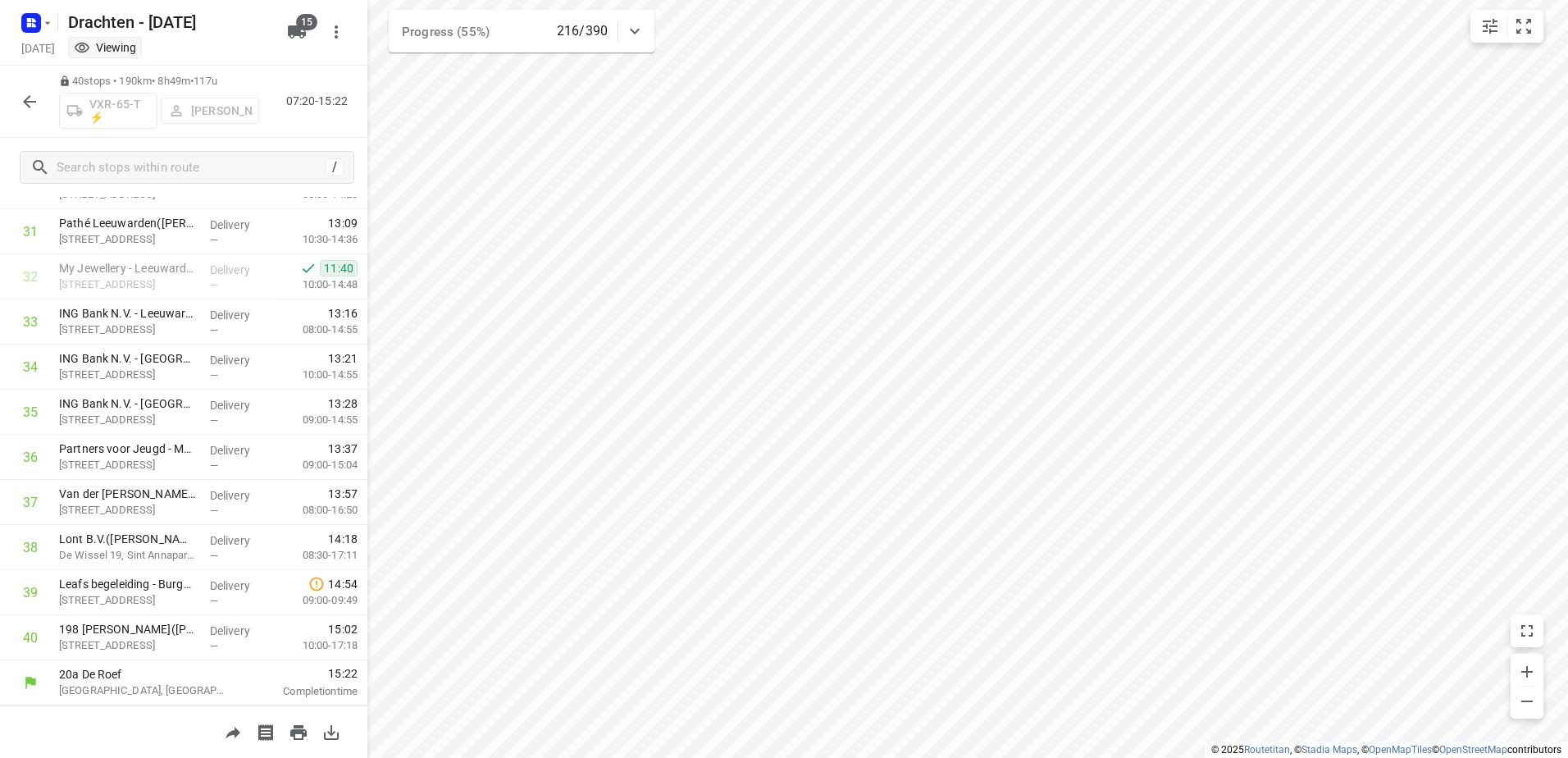
click at [34, 108] on icon "button" at bounding box center [30, 102] width 20 height 20
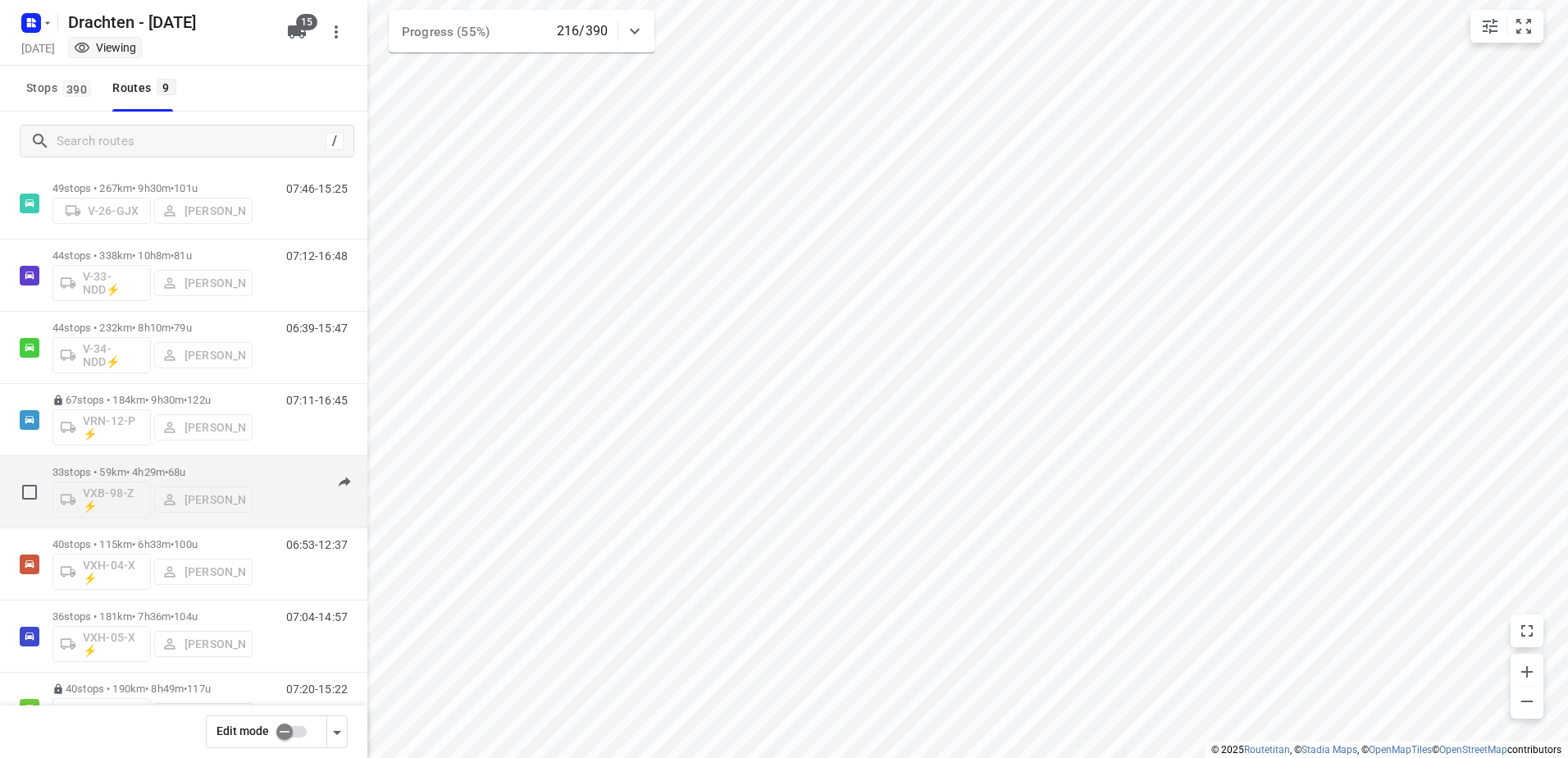
scroll to position [168, 0]
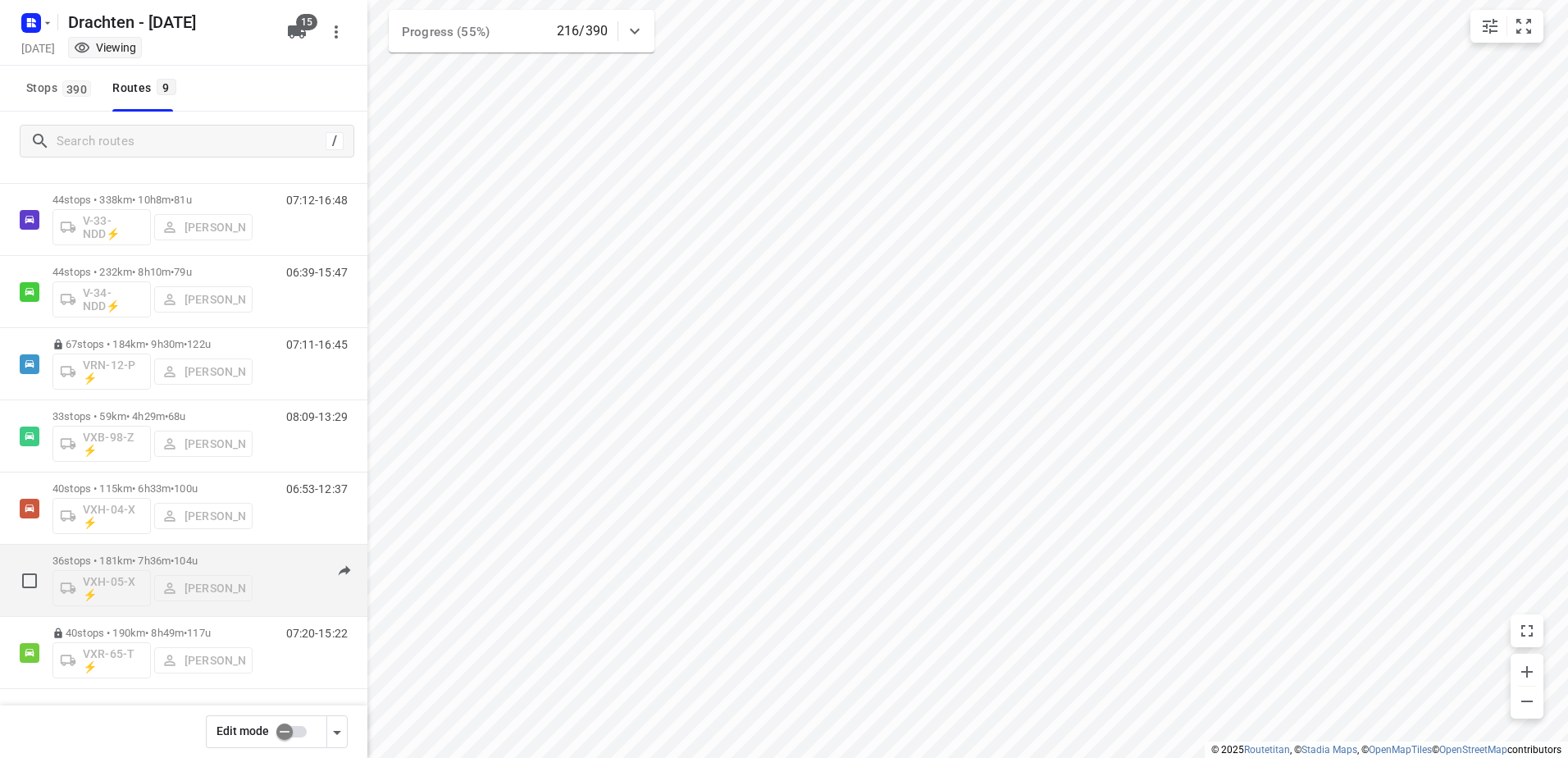
click at [148, 557] on p "36 stops • 181km • 7h36m • 104u" at bounding box center [152, 560] width 200 height 12
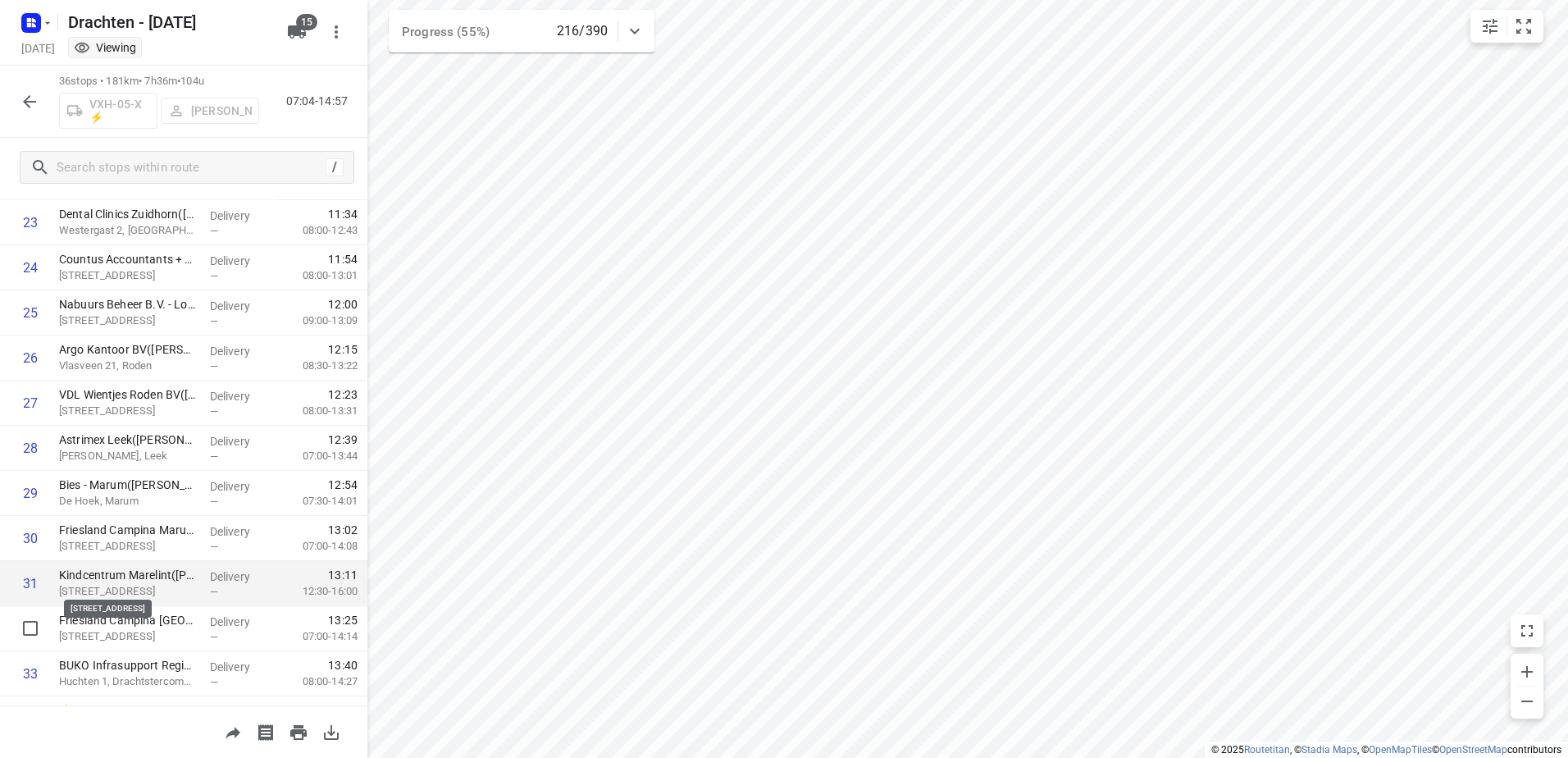
scroll to position [1242, 0]
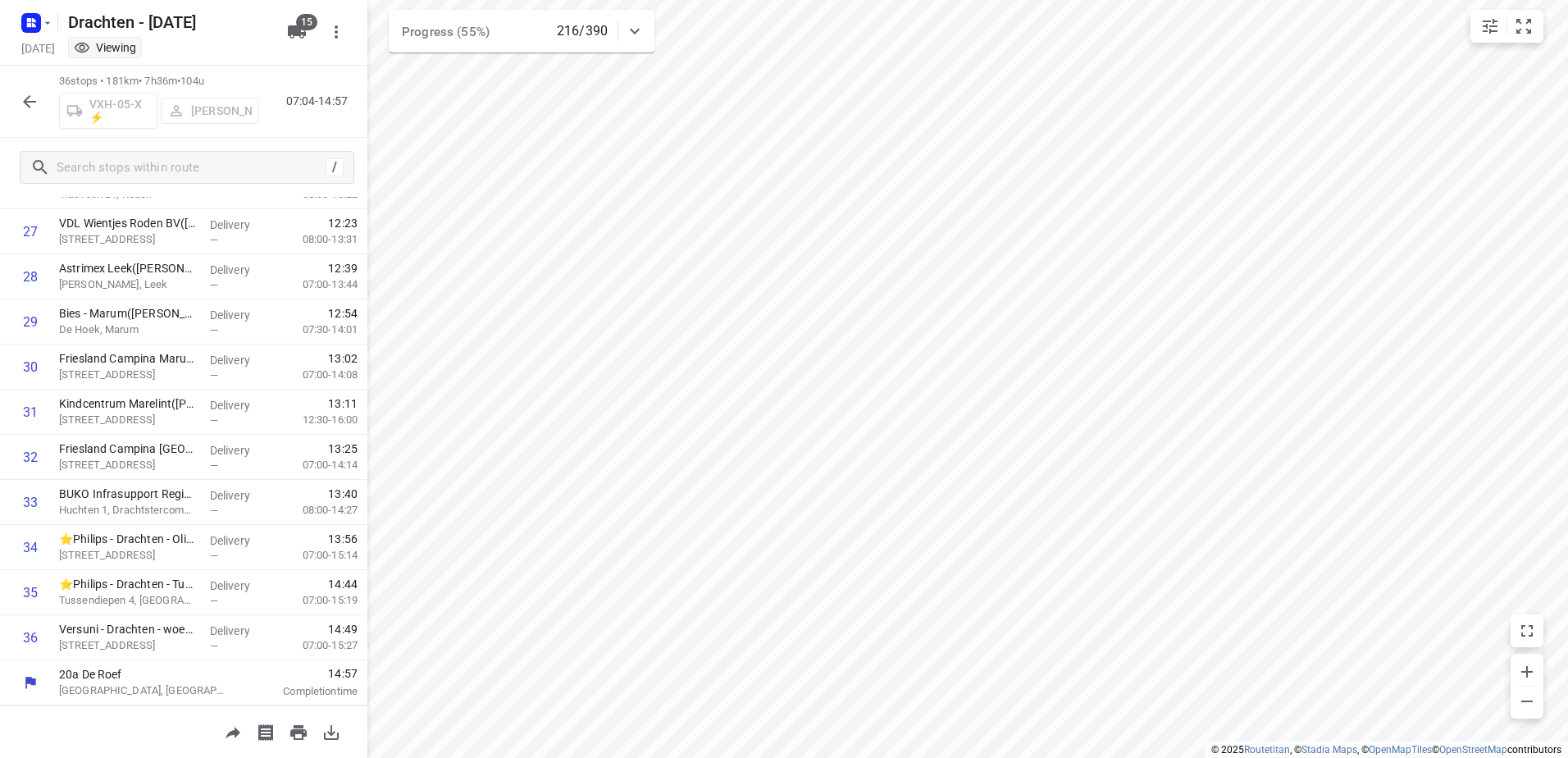
click at [22, 93] on icon "button" at bounding box center [30, 102] width 20 height 20
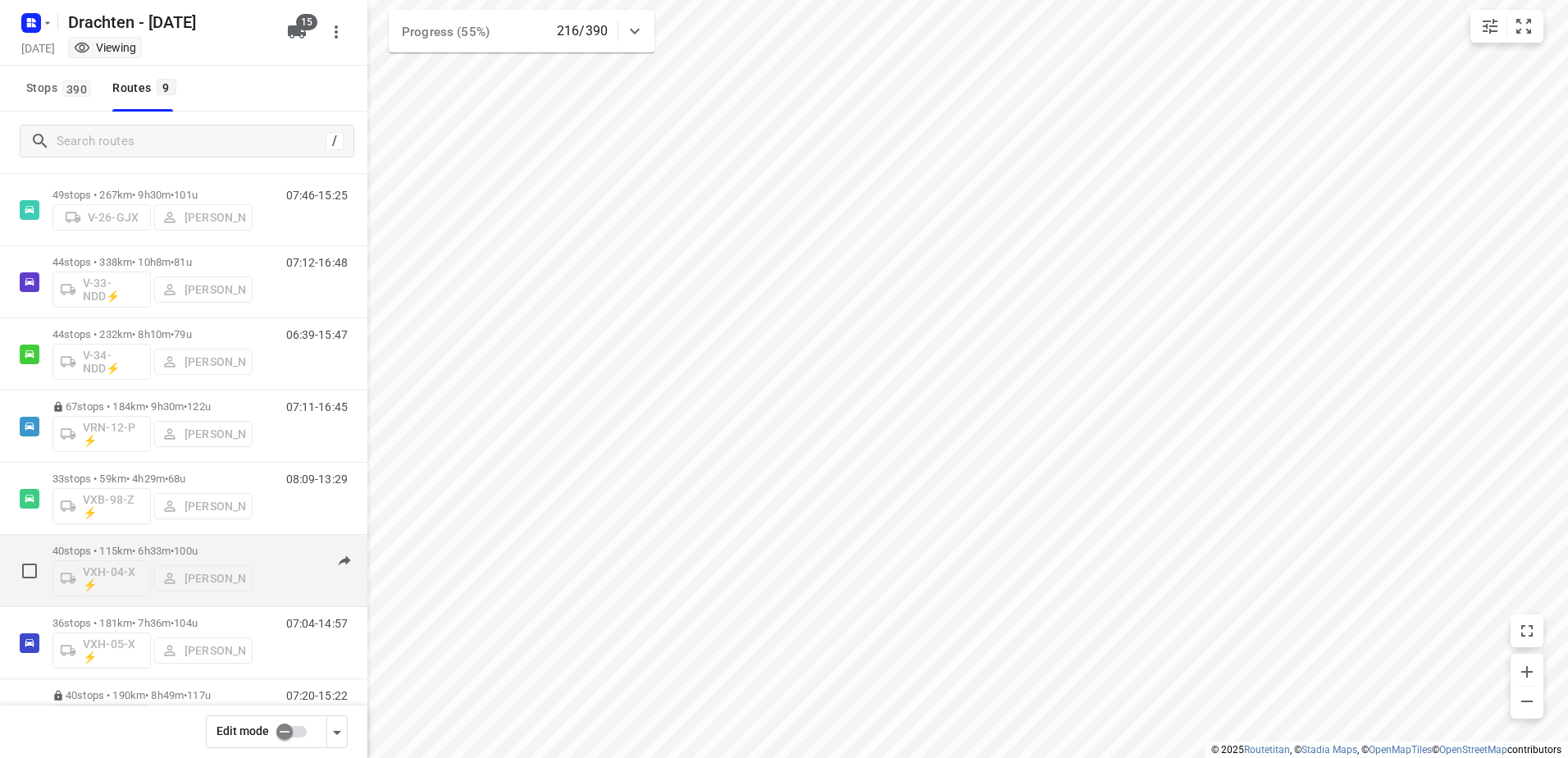
scroll to position [168, 0]
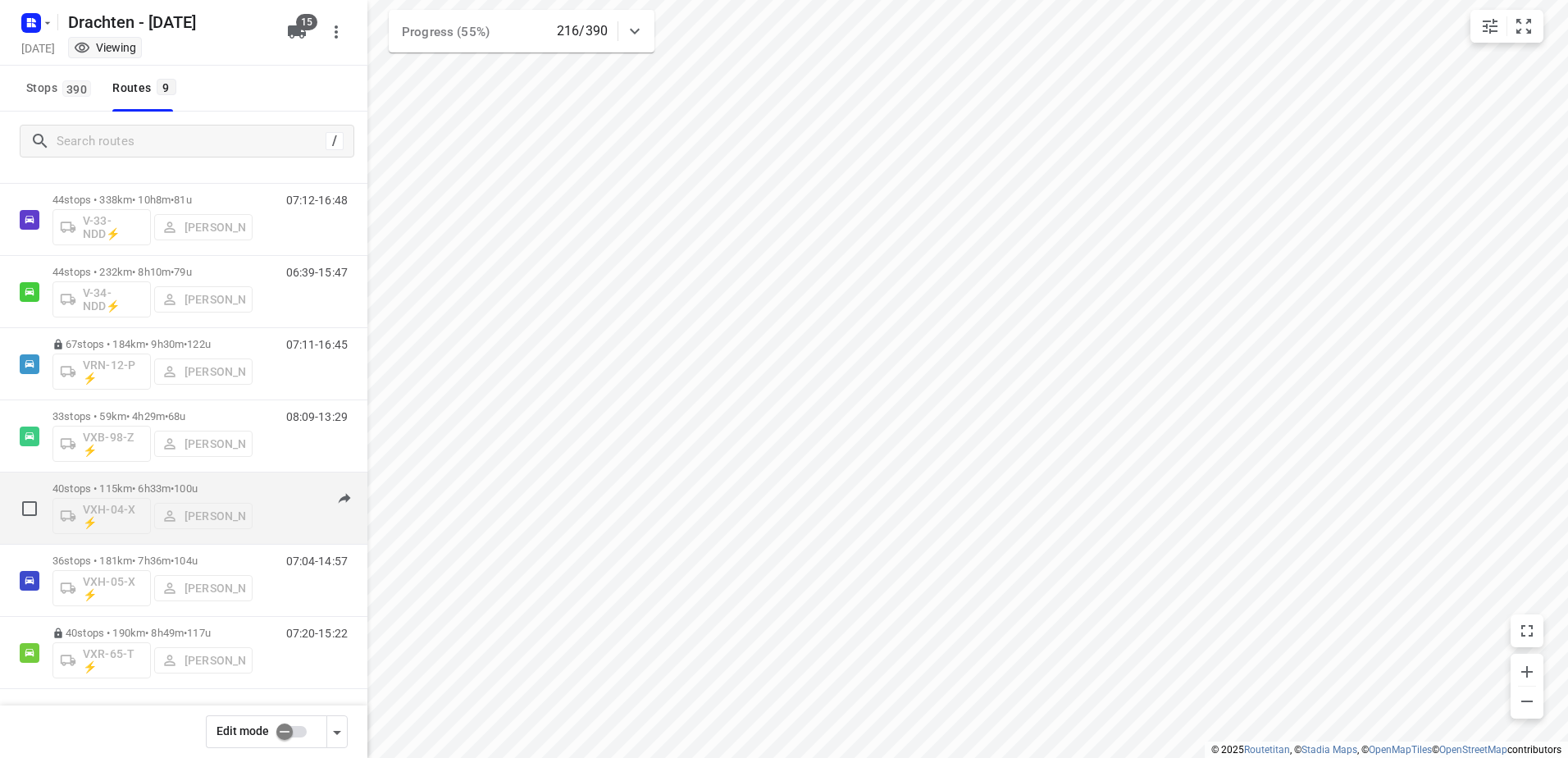
click at [151, 480] on div "40 stops • 115km • 6h33m • 100u VXH-04-X ⚡ [PERSON_NAME]" at bounding box center [152, 508] width 200 height 68
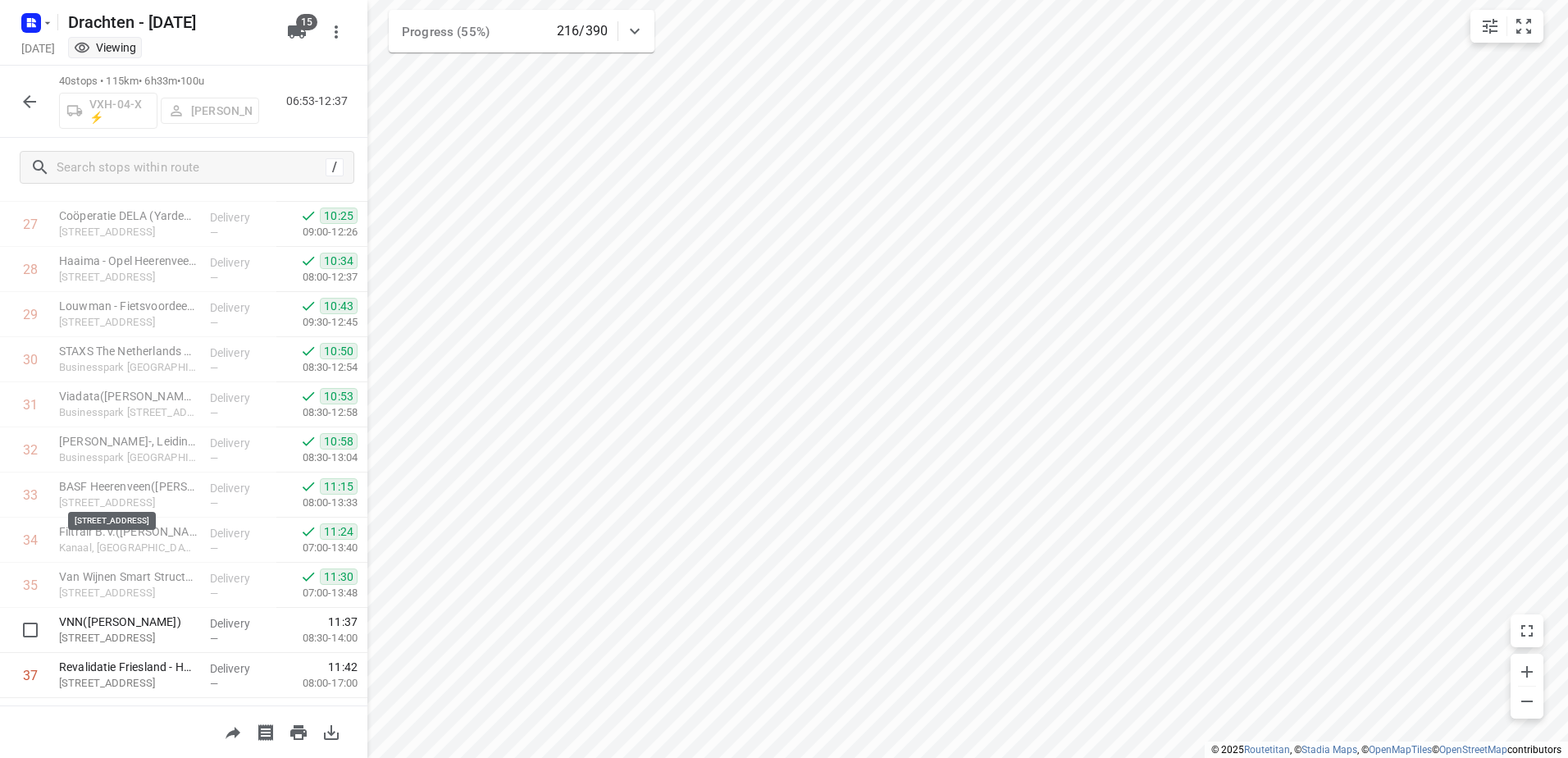
scroll to position [1423, 0]
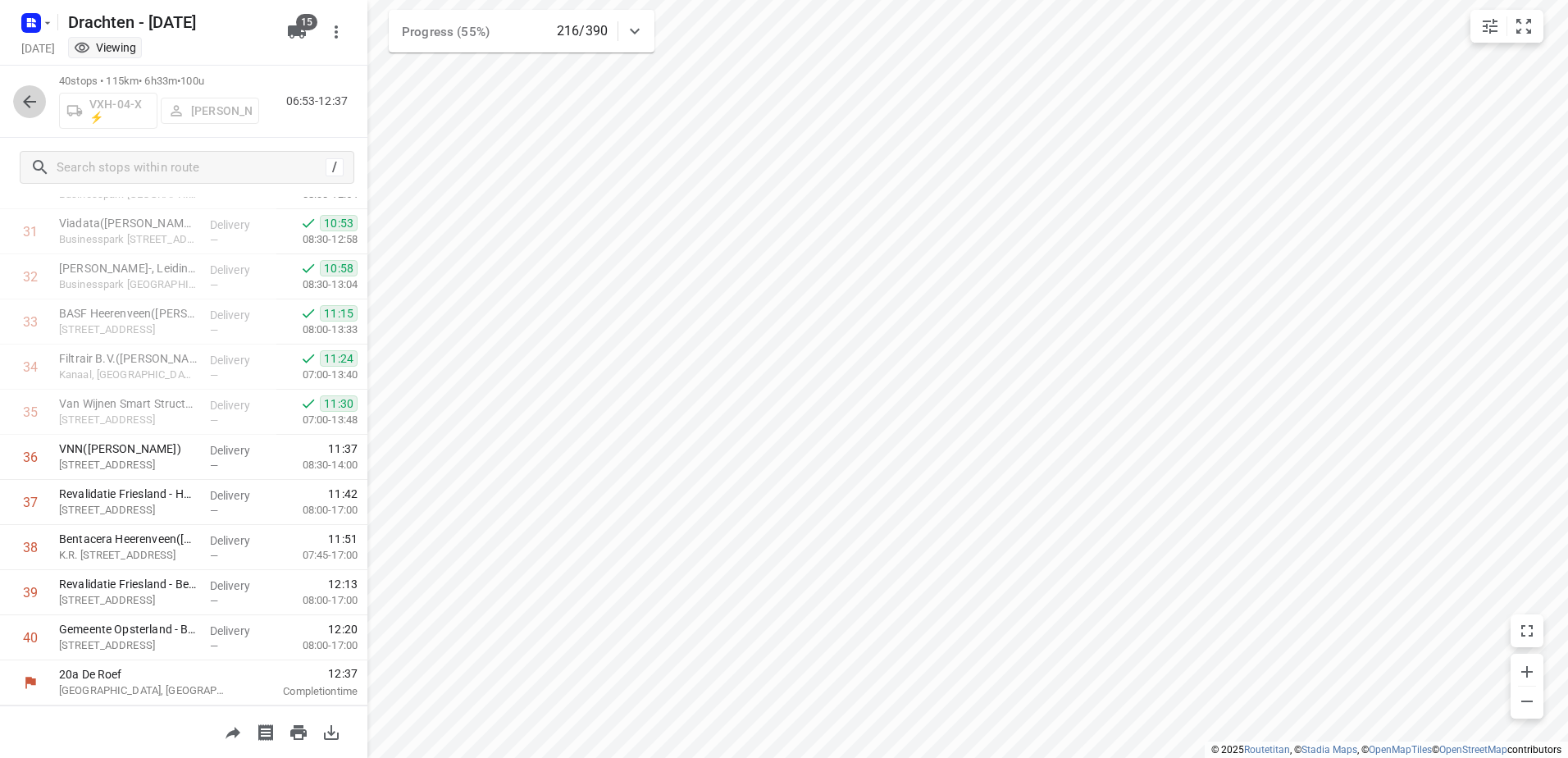
click at [32, 92] on icon "button" at bounding box center [30, 102] width 20 height 20
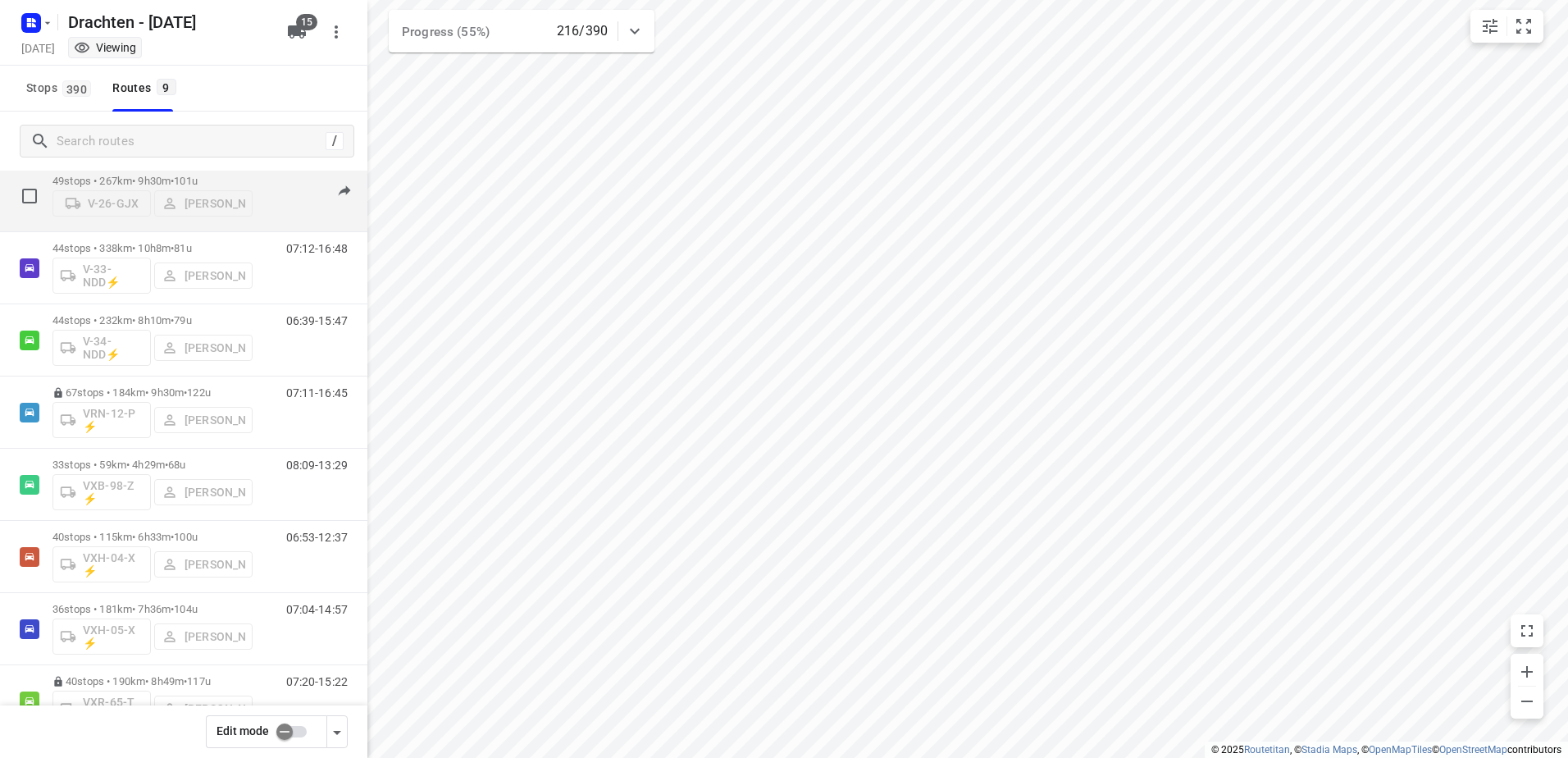
scroll to position [168, 0]
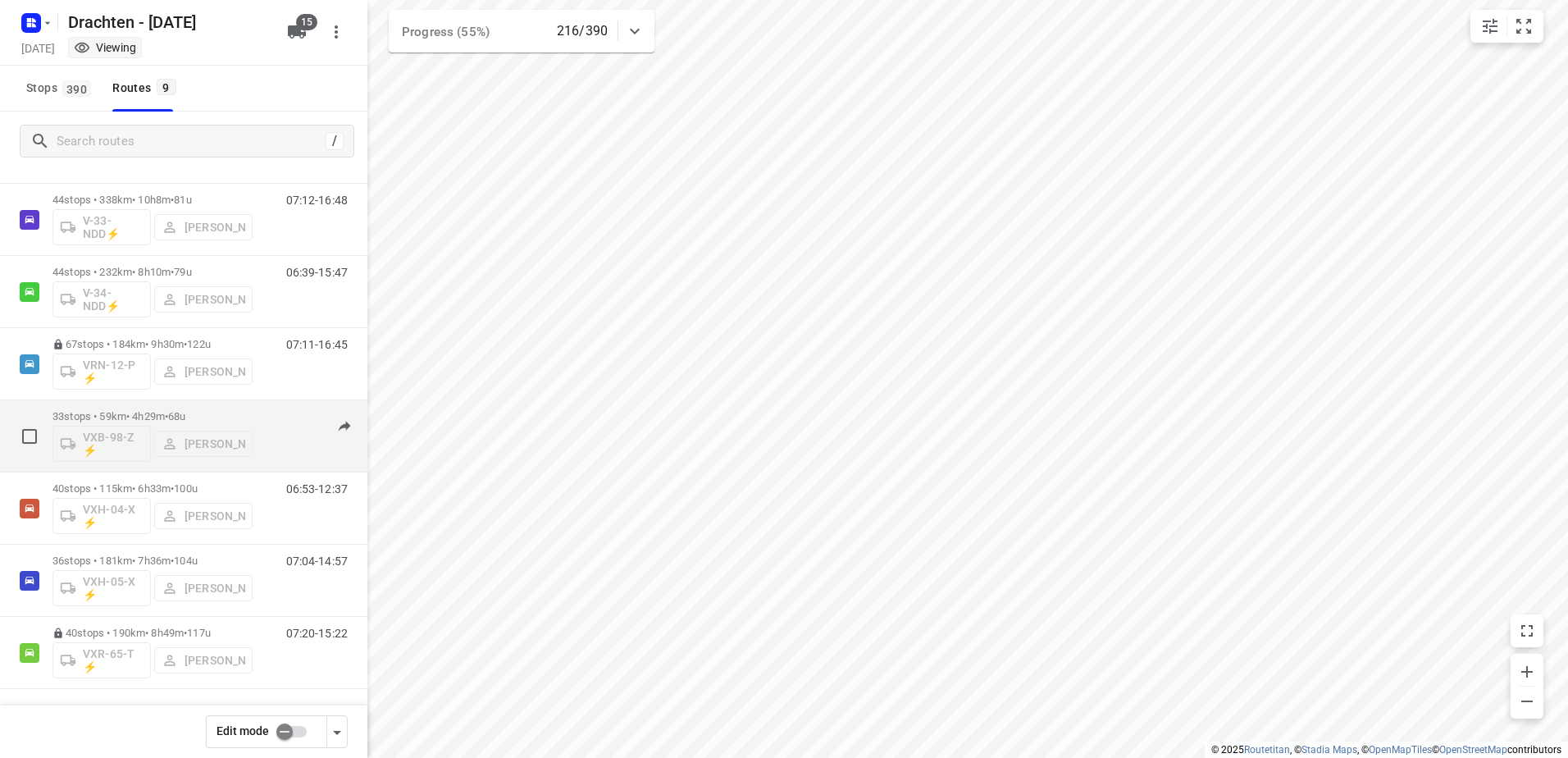
click at [148, 410] on p "33 stops • 59km • 4h29m • 68u" at bounding box center [152, 415] width 200 height 12
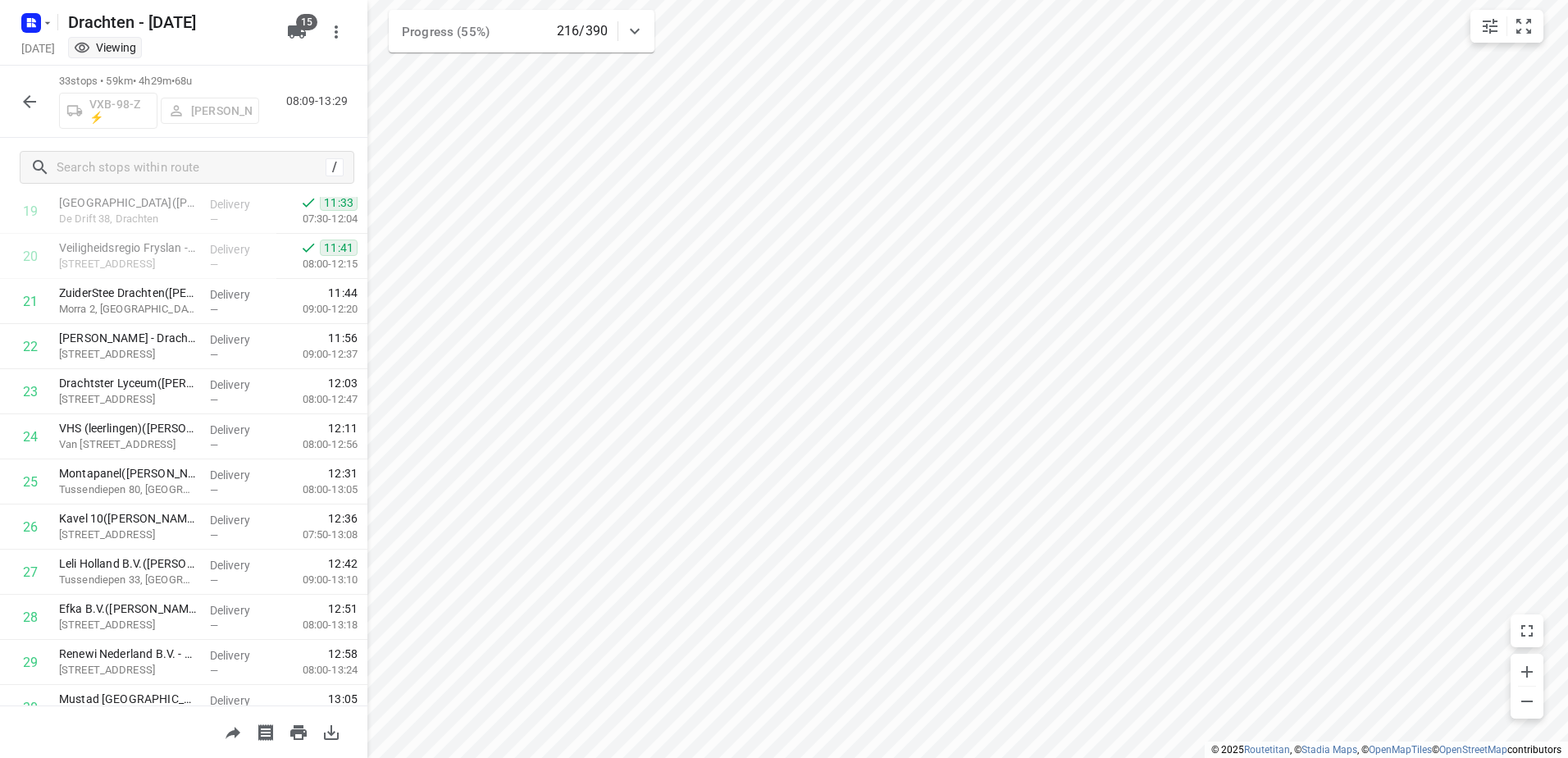
scroll to position [1107, 0]
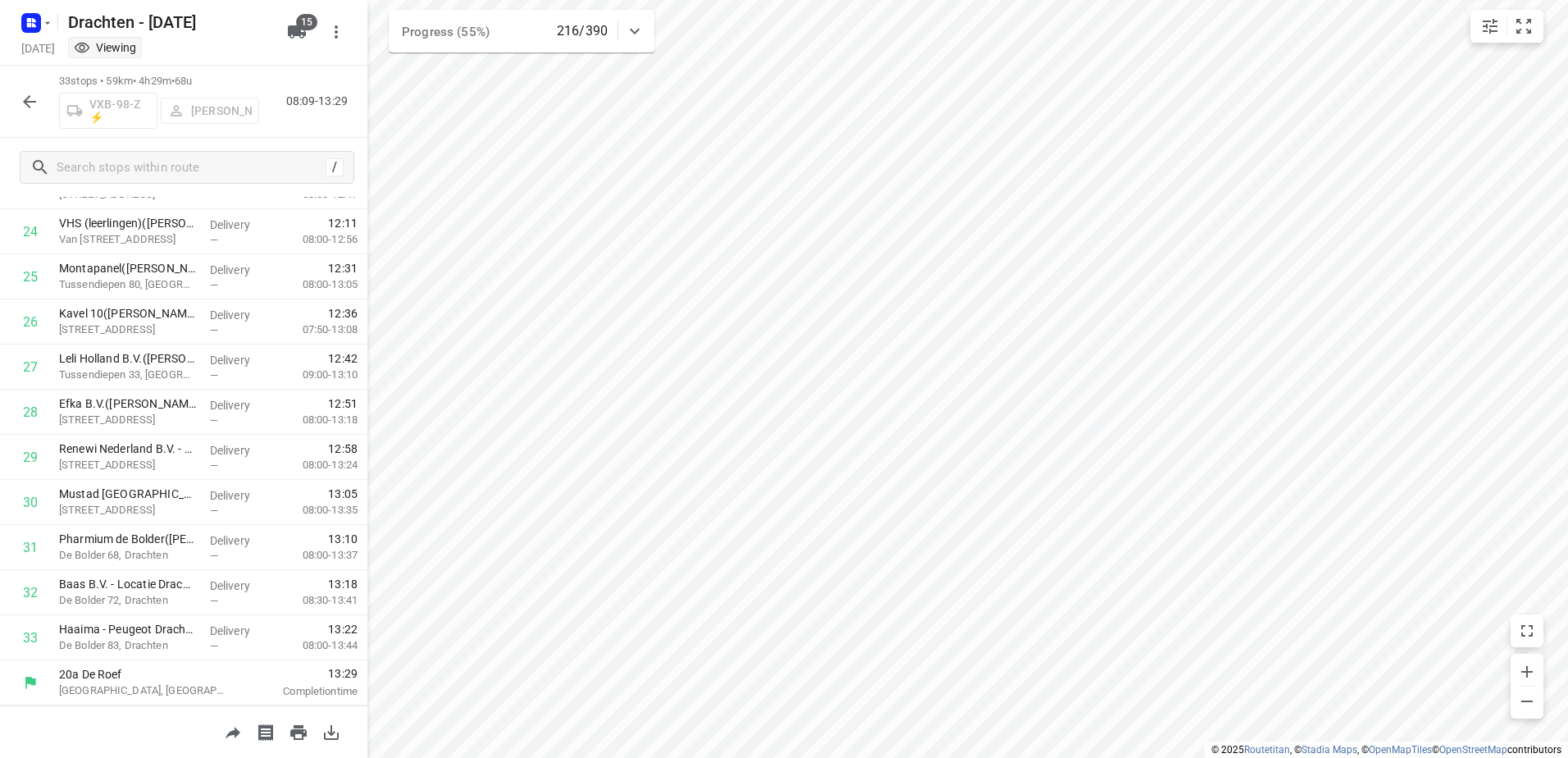
click at [30, 99] on icon "button" at bounding box center [30, 102] width 20 height 20
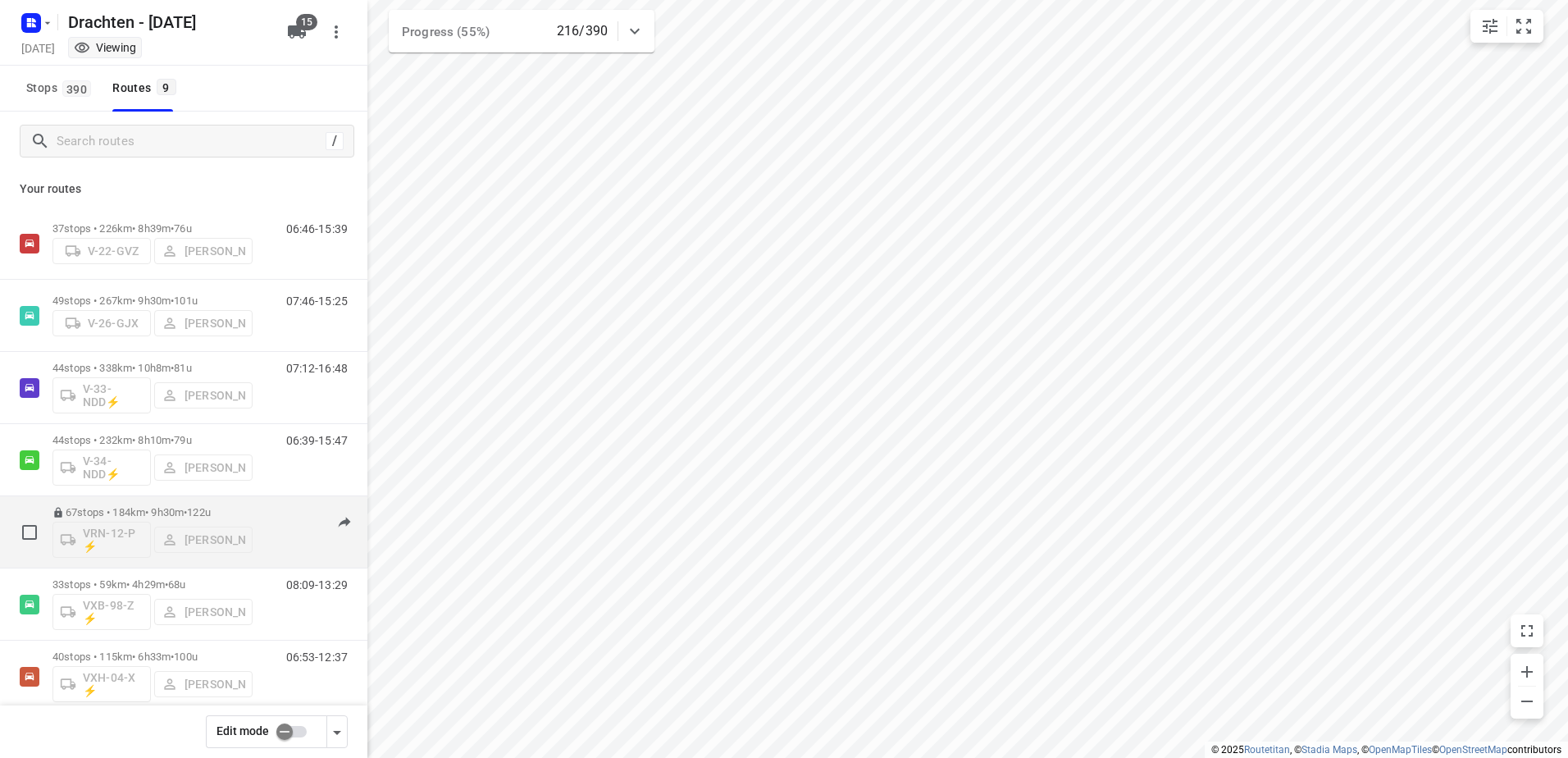
scroll to position [164, 0]
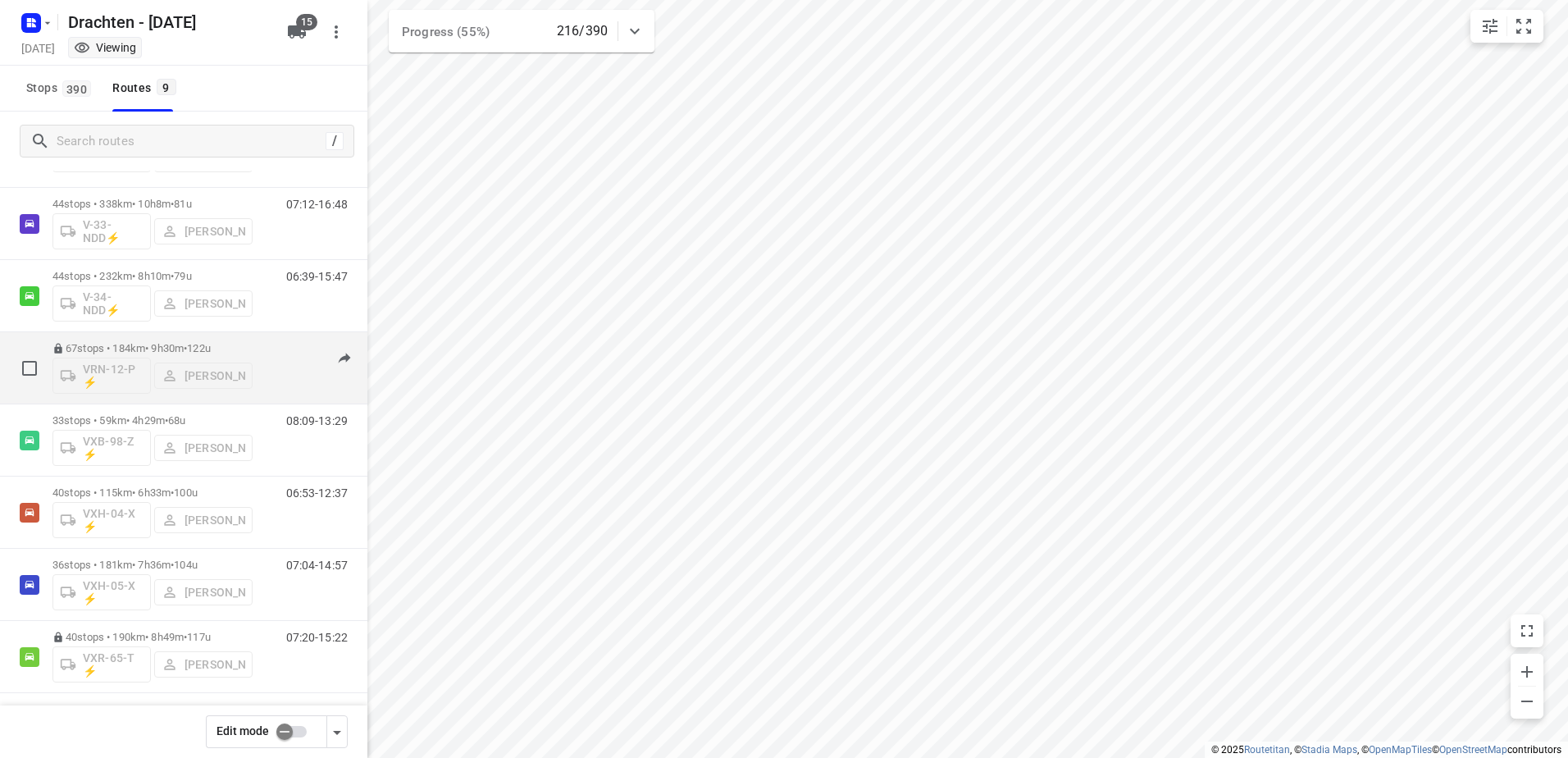
click at [187, 346] on span "•" at bounding box center [185, 347] width 3 height 12
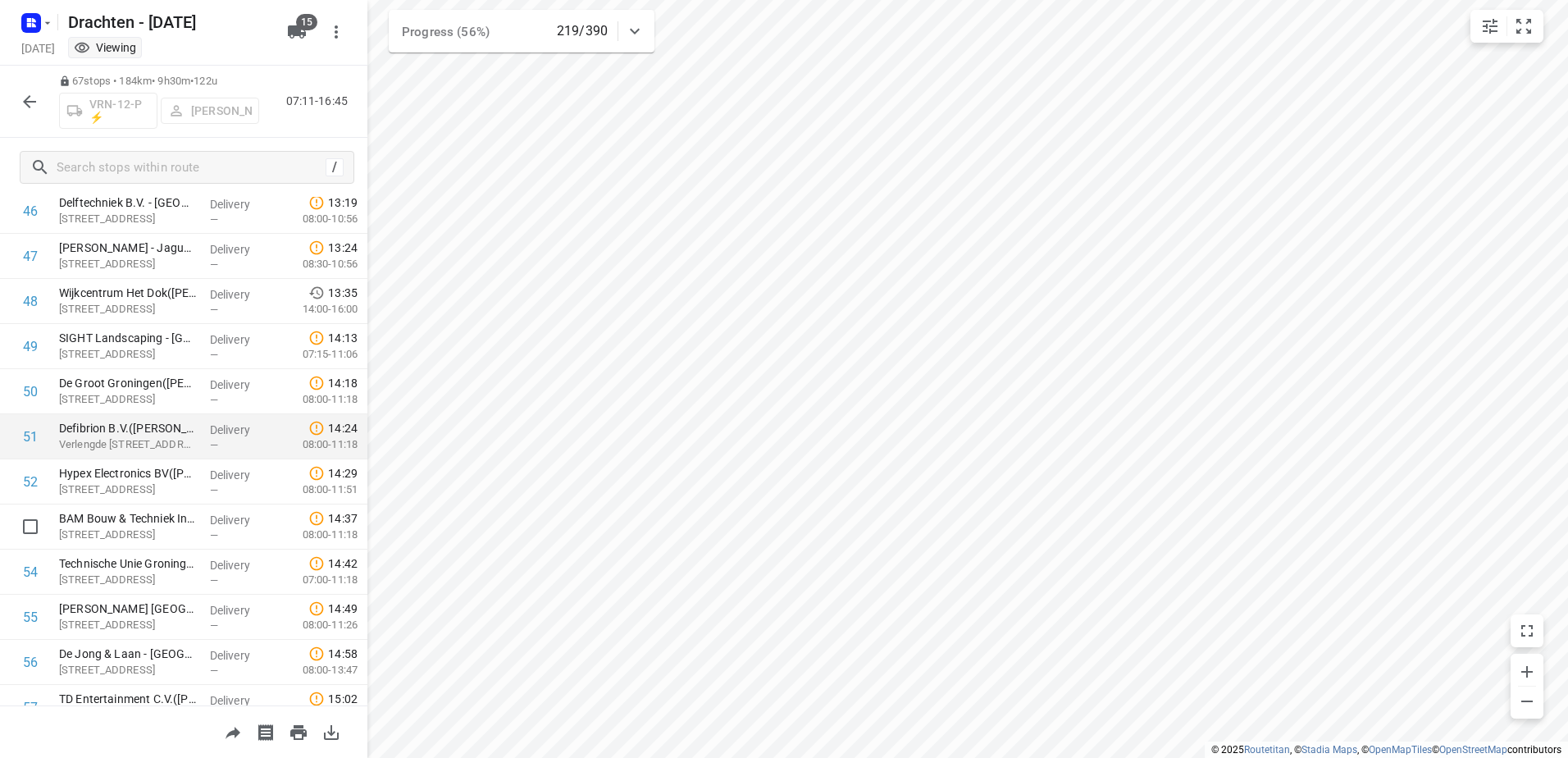
scroll to position [2214, 0]
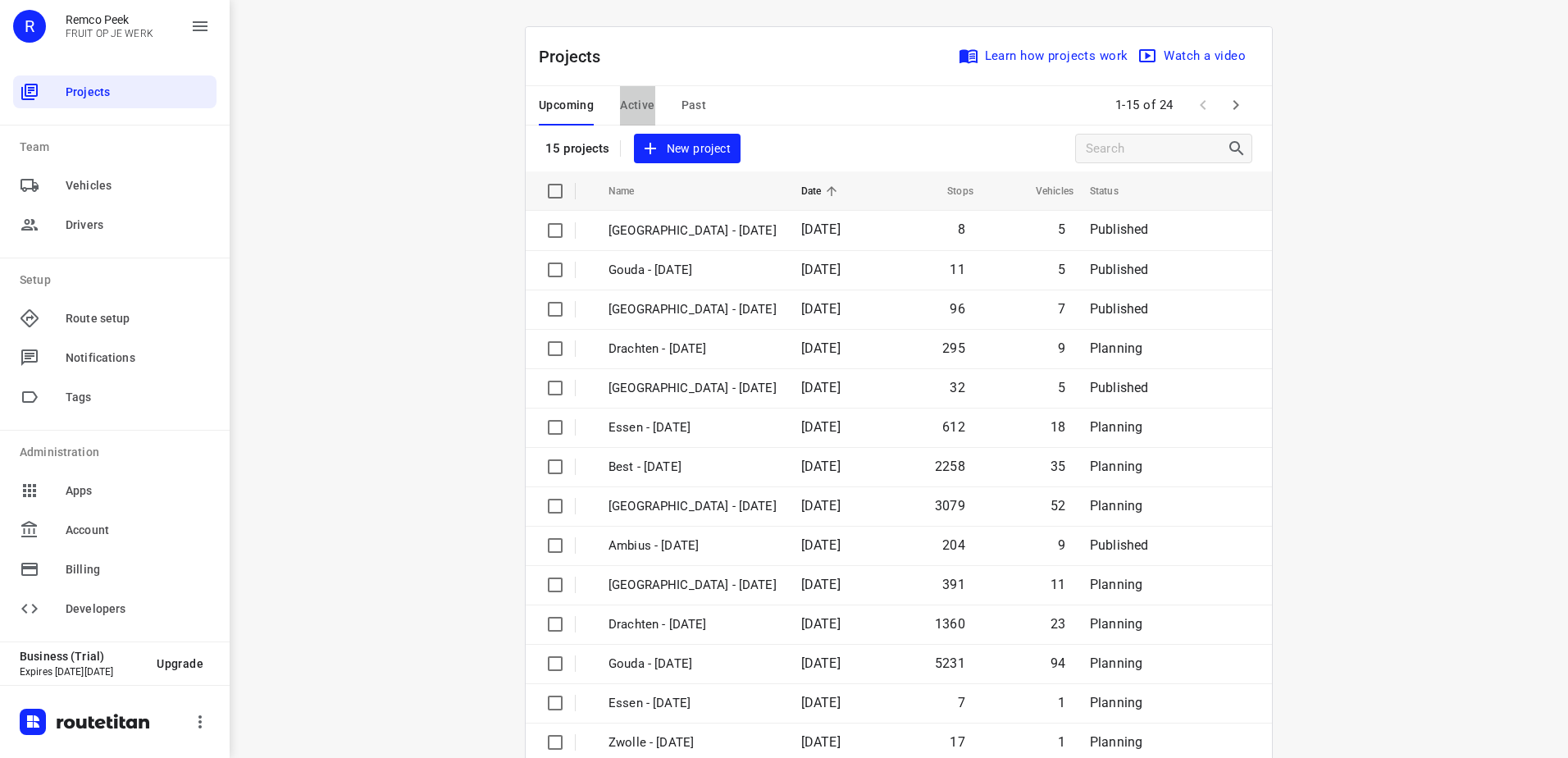
click at [625, 105] on span "Active" at bounding box center [638, 105] width 35 height 21
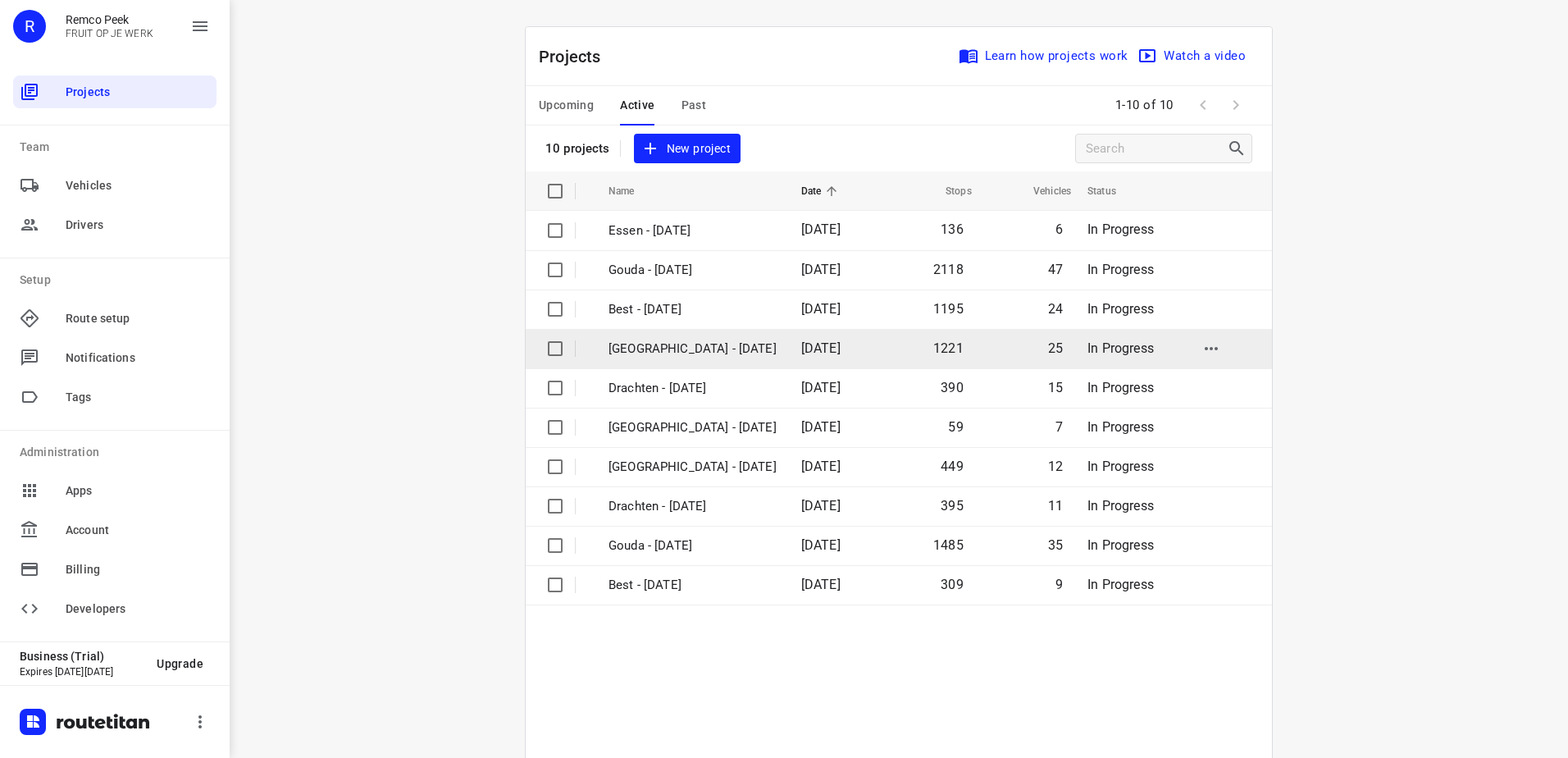
click at [690, 342] on p "[GEOGRAPHIC_DATA] - [DATE]" at bounding box center [692, 348] width 168 height 19
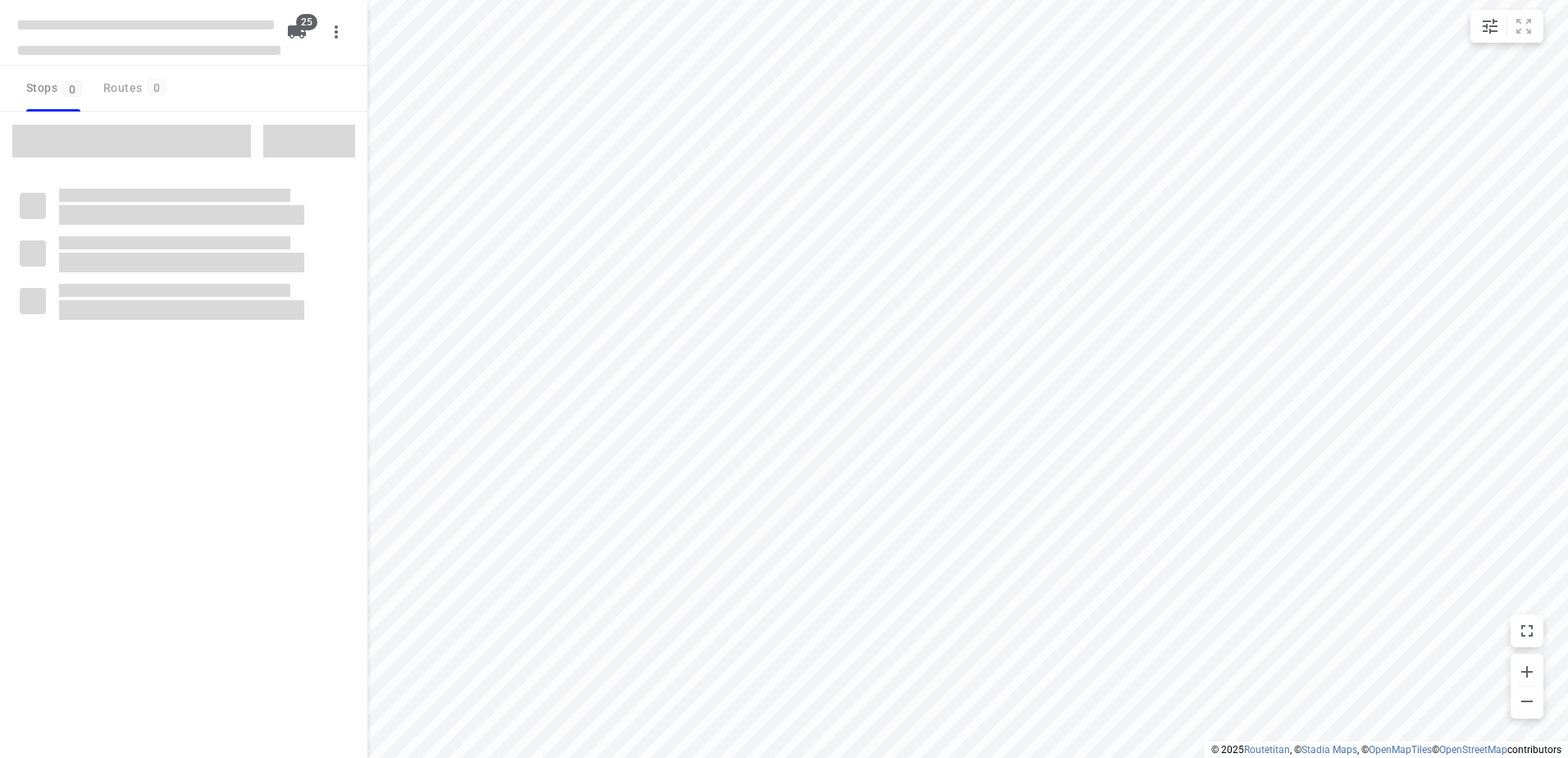
checkbox input "true"
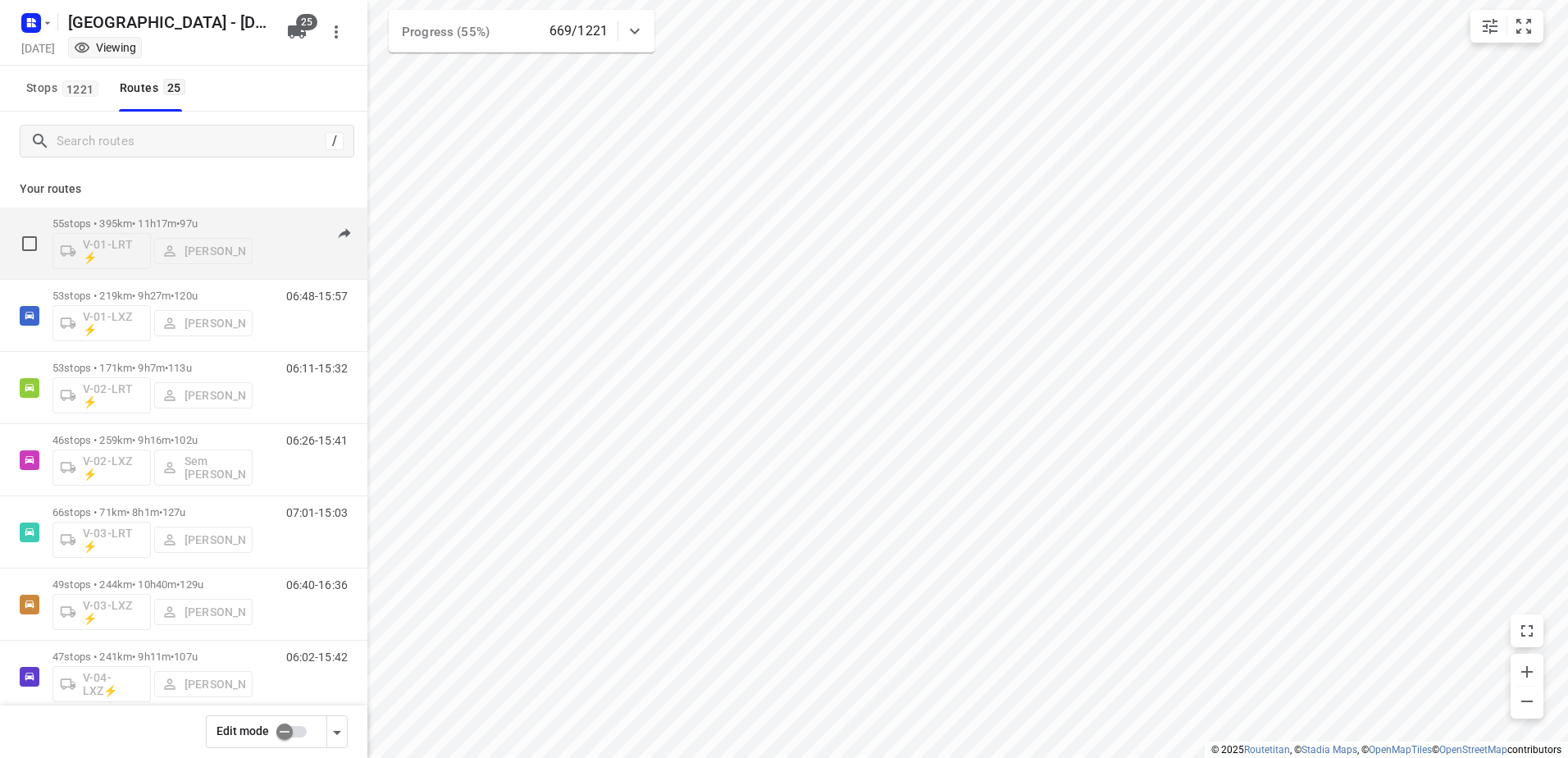
click at [149, 217] on p "55 stops • 395km • 11h17m • 97u" at bounding box center [152, 223] width 200 height 12
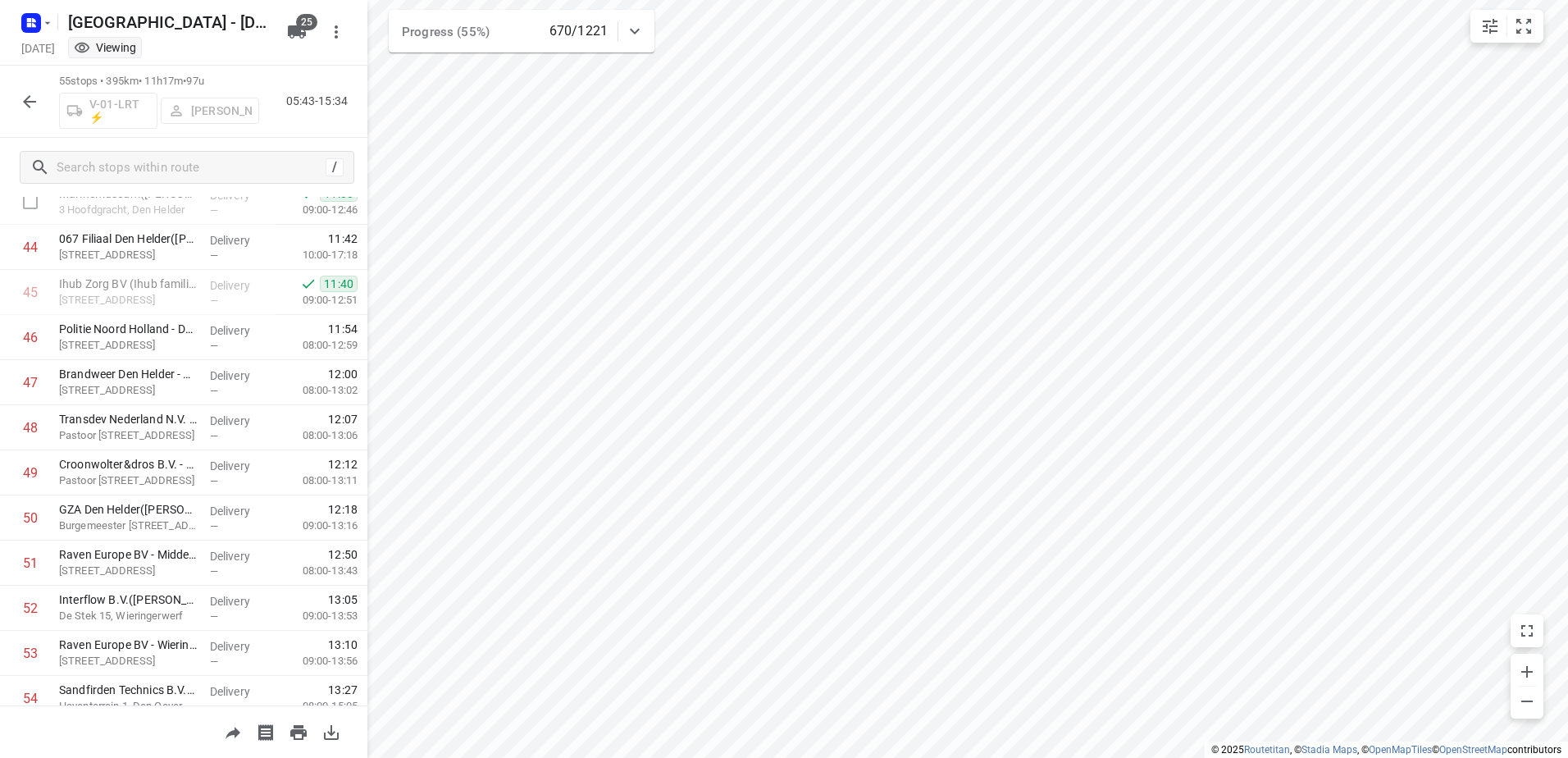
scroll to position [2099, 0]
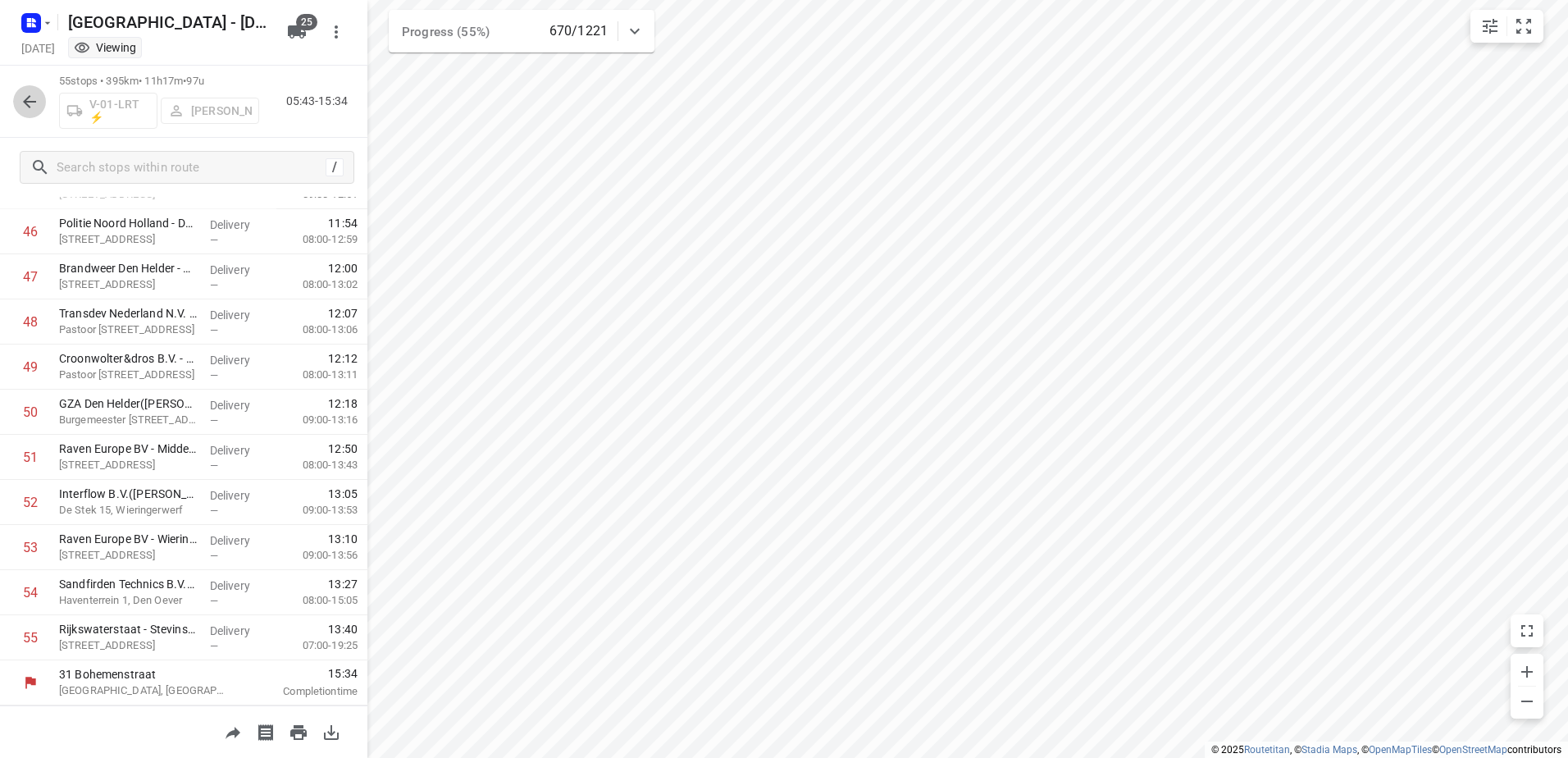
click at [24, 99] on icon "button" at bounding box center [30, 102] width 20 height 20
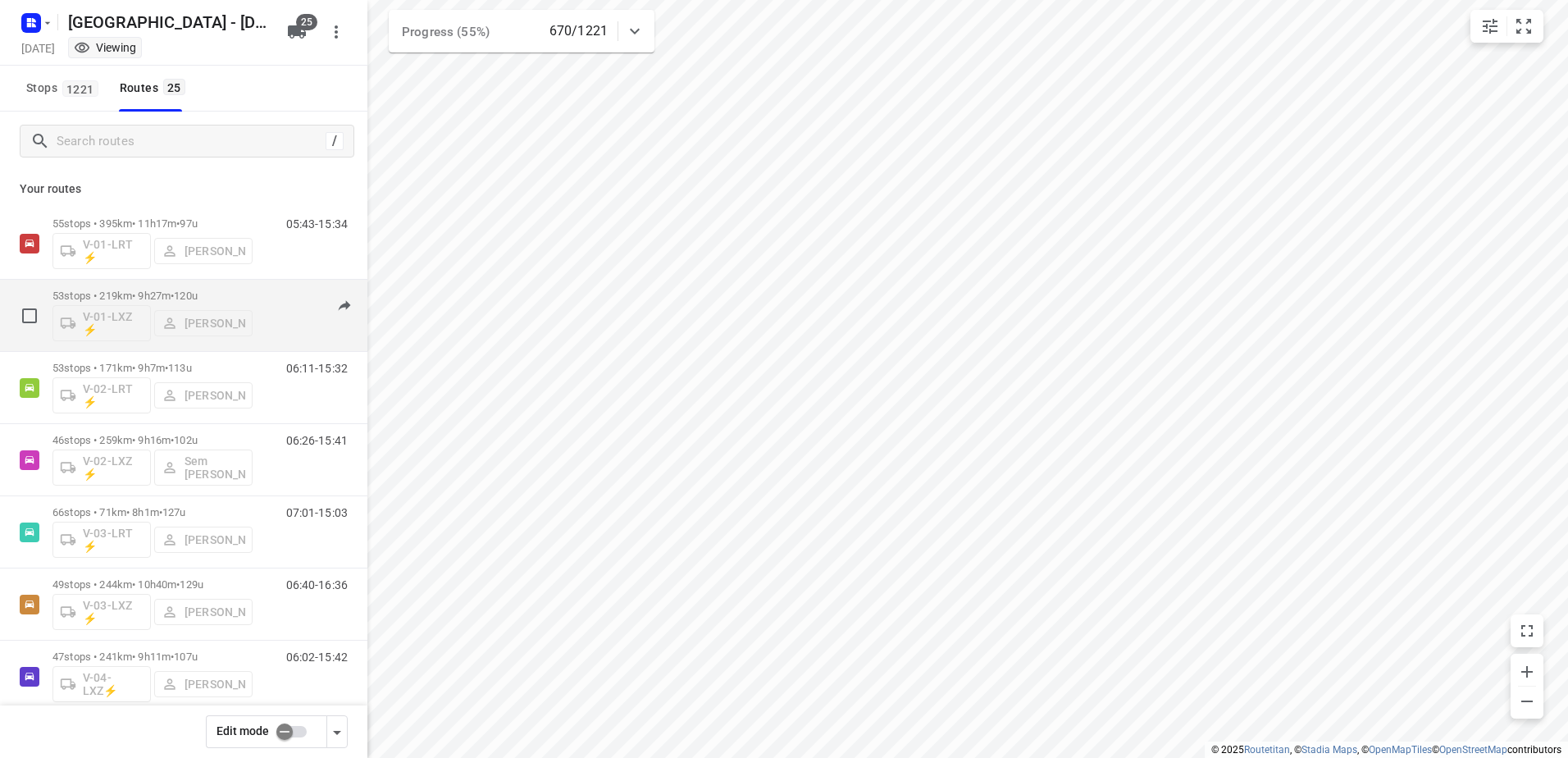
click at [141, 292] on p "53 stops • 219km • 9h27m • 120u" at bounding box center [152, 295] width 200 height 12
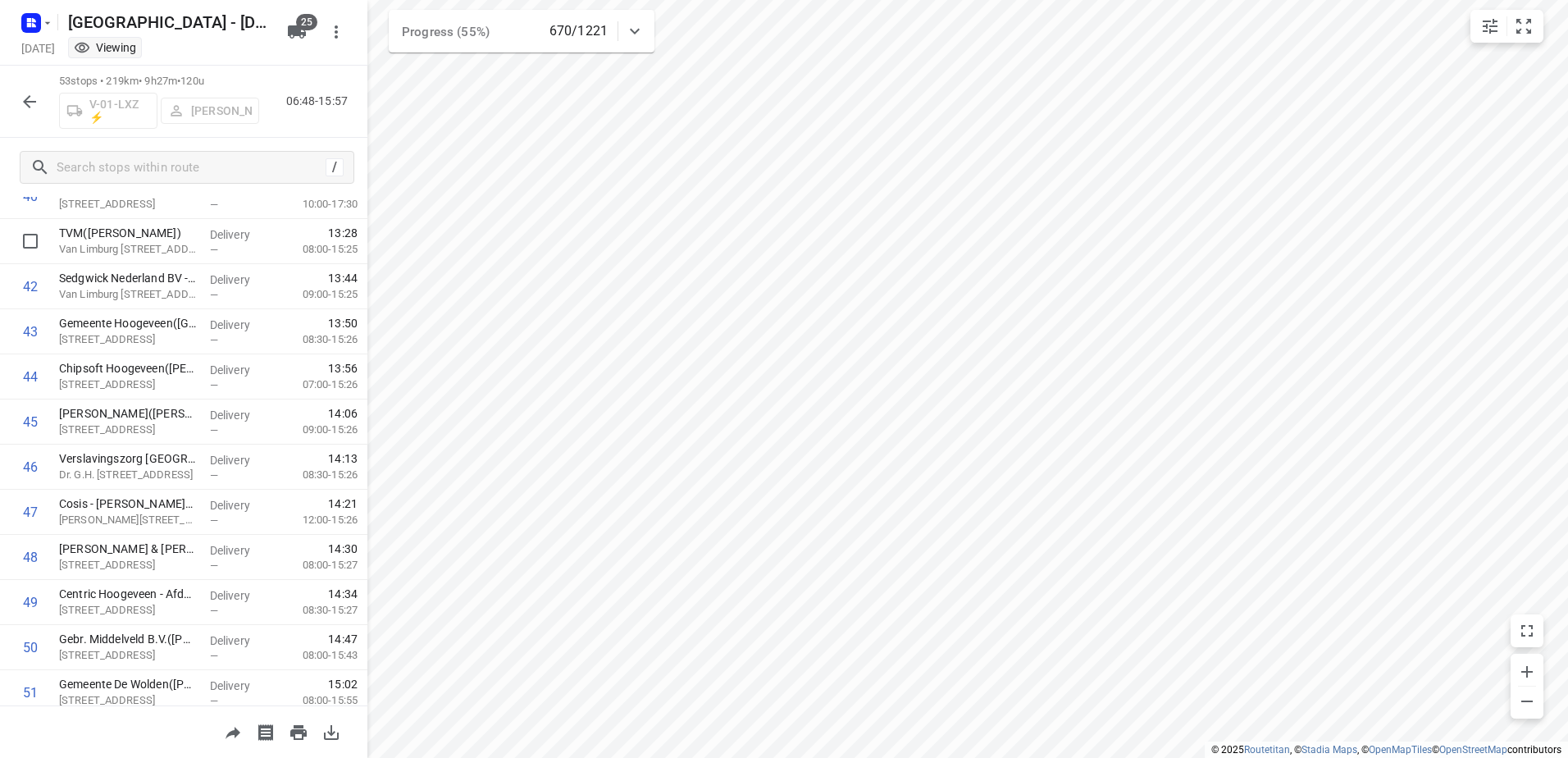
scroll to position [2009, 0]
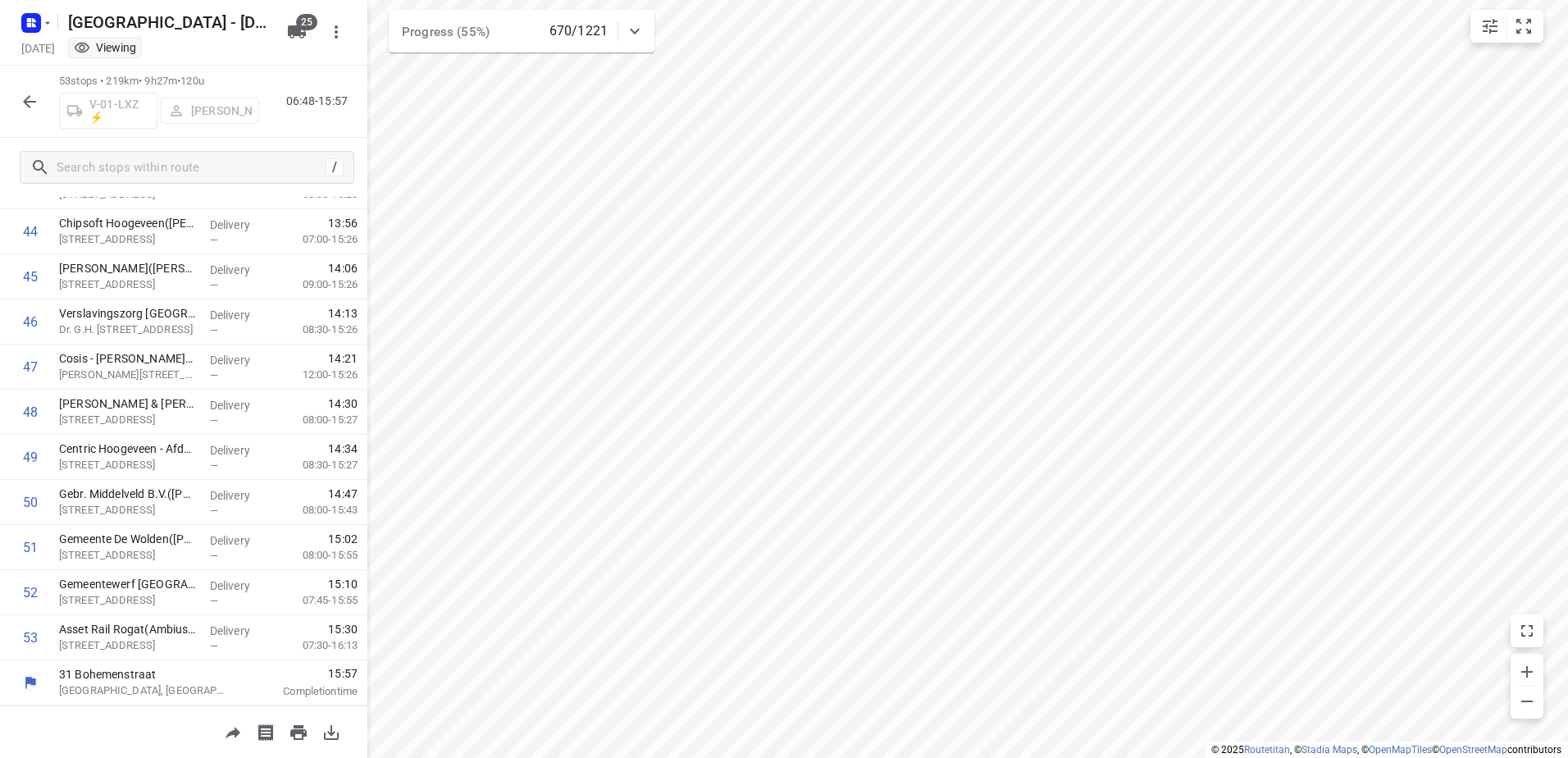
click at [36, 110] on icon "button" at bounding box center [30, 102] width 20 height 20
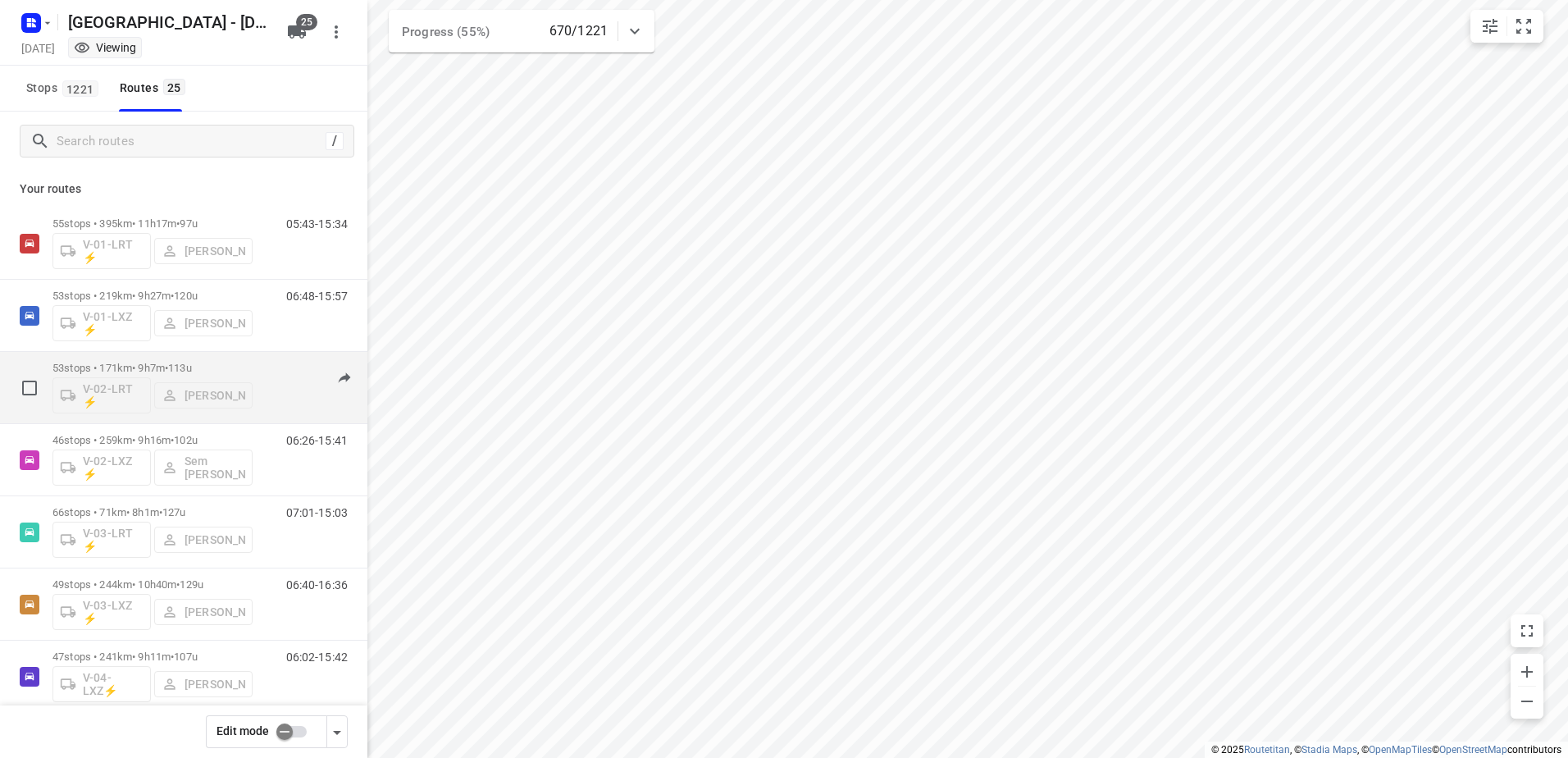
click at [150, 372] on p "53 stops • 171km • 9h7m • 113u" at bounding box center [152, 367] width 200 height 12
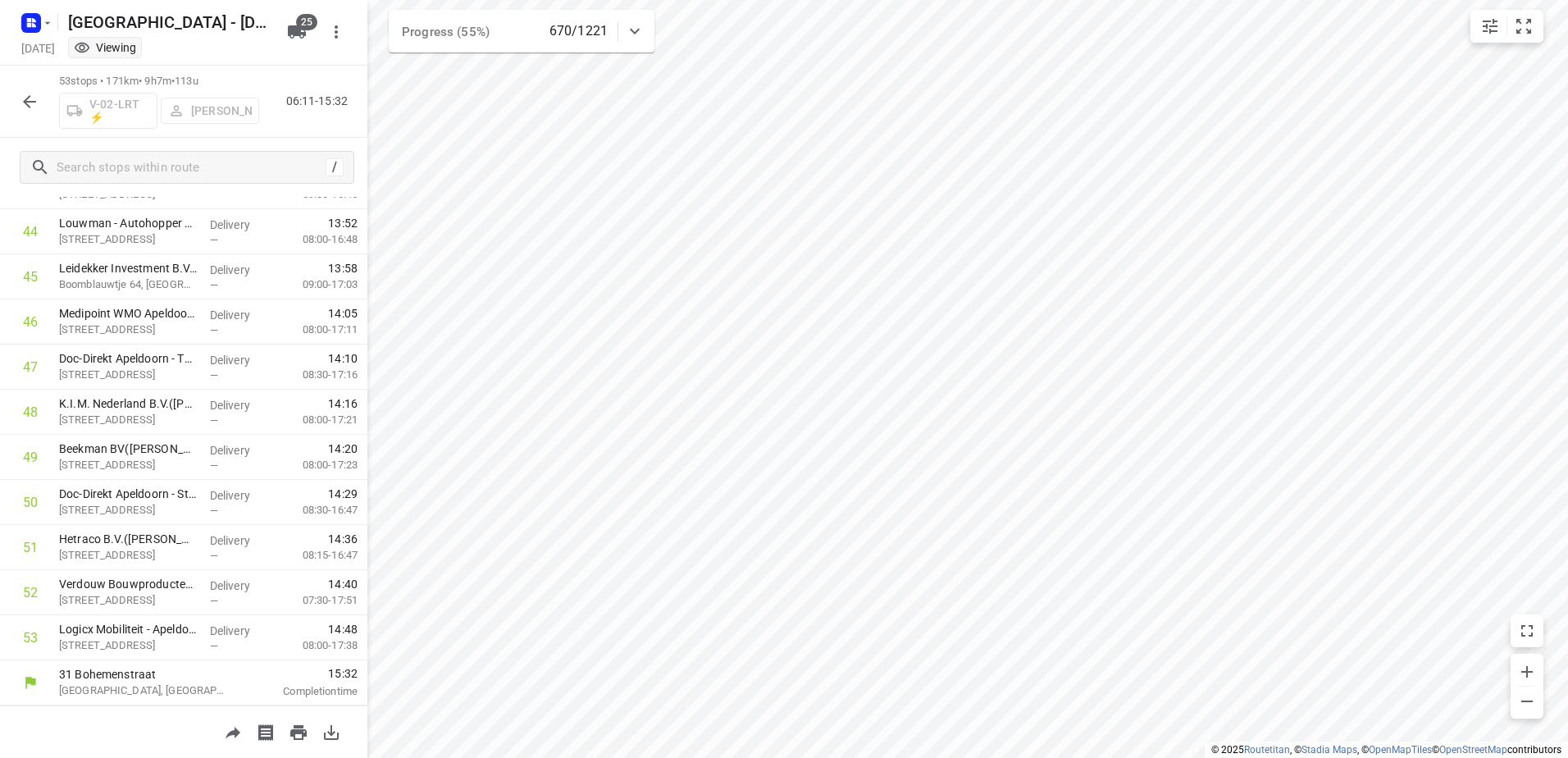
click at [32, 109] on icon "button" at bounding box center [30, 102] width 20 height 20
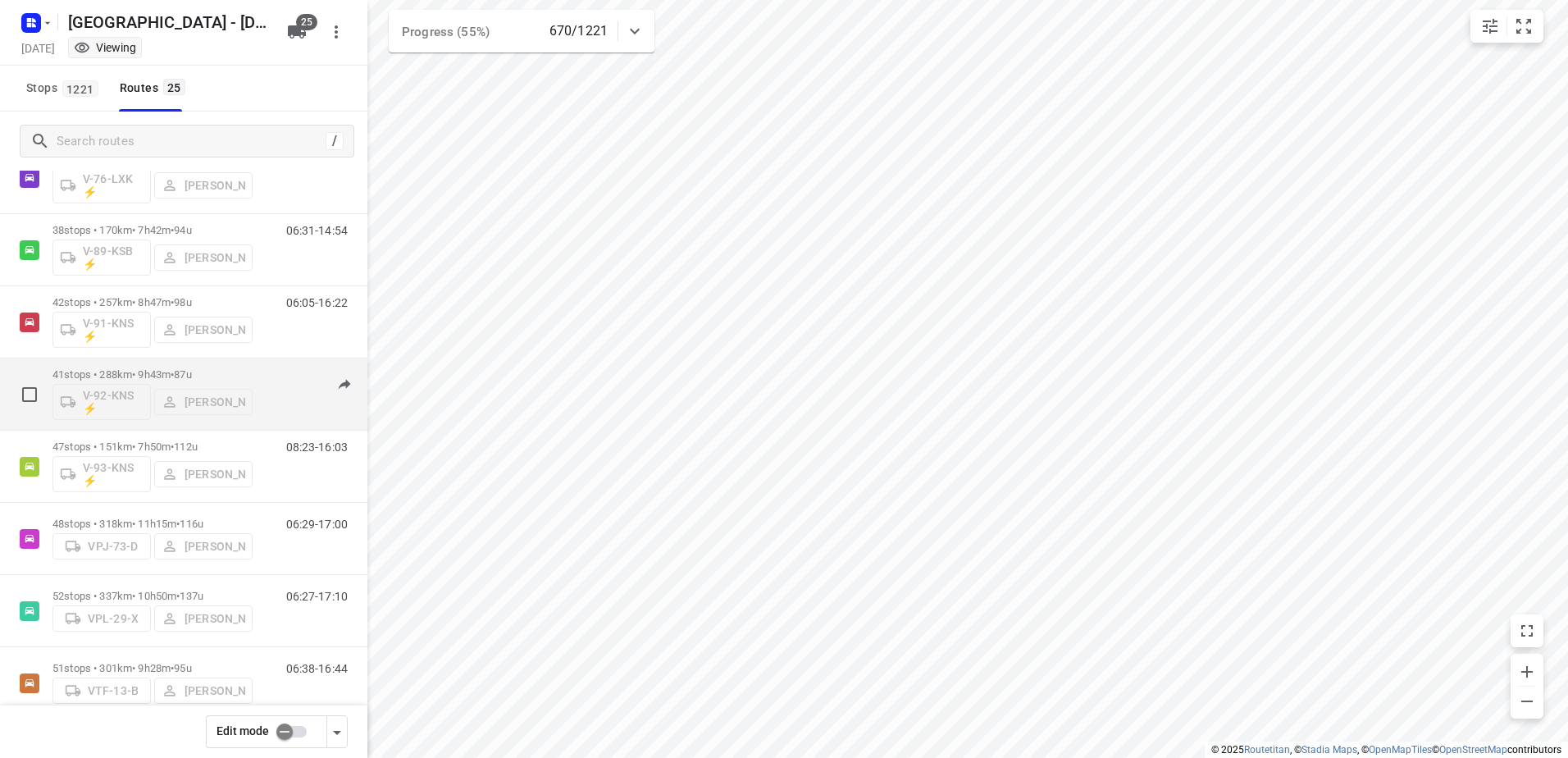
scroll to position [1323, 0]
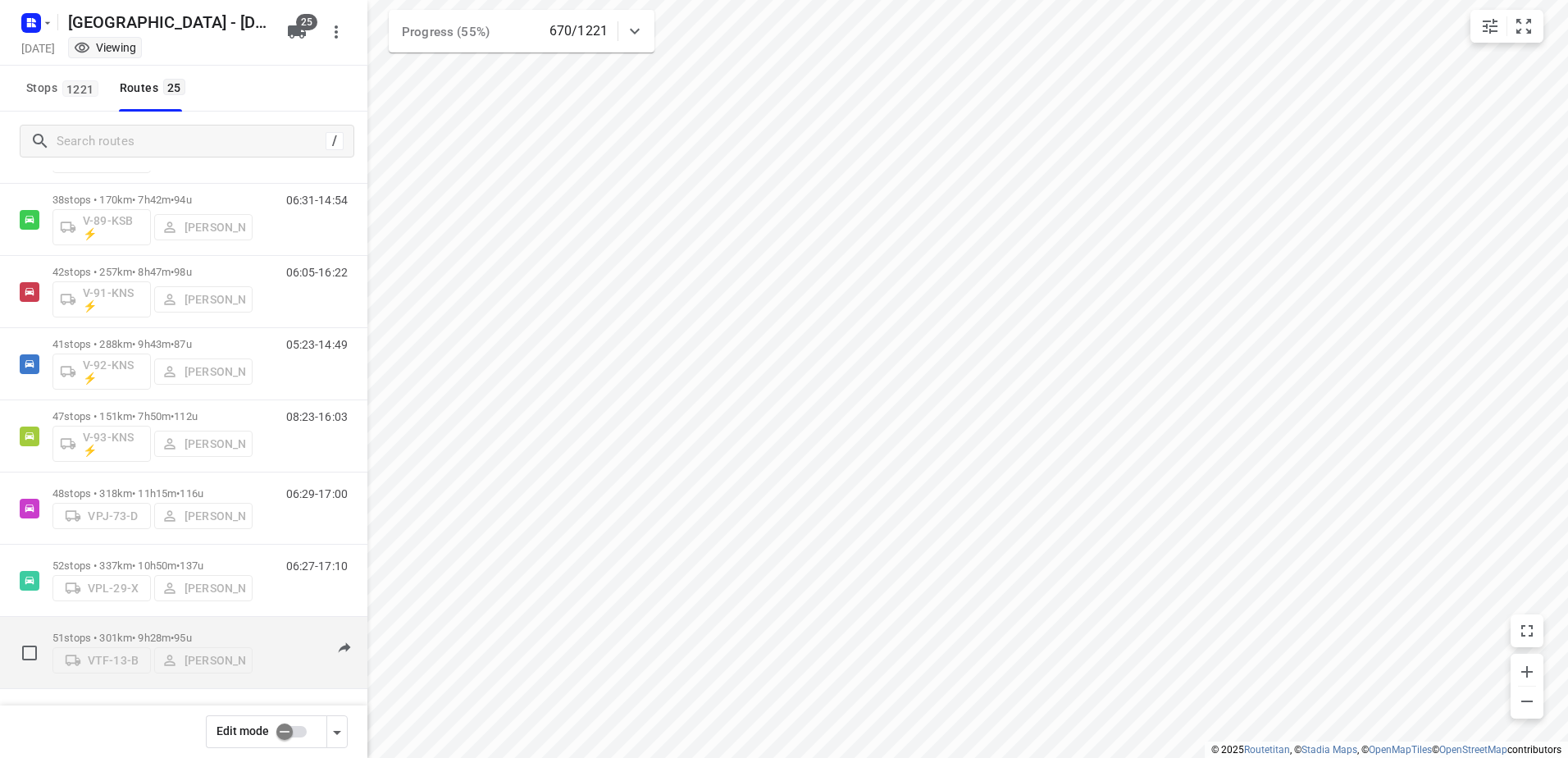
click at [143, 623] on div "51 stops • 301km • 9h28m • 95u VTF-13-B Yermo Broekman" at bounding box center [152, 652] width 200 height 58
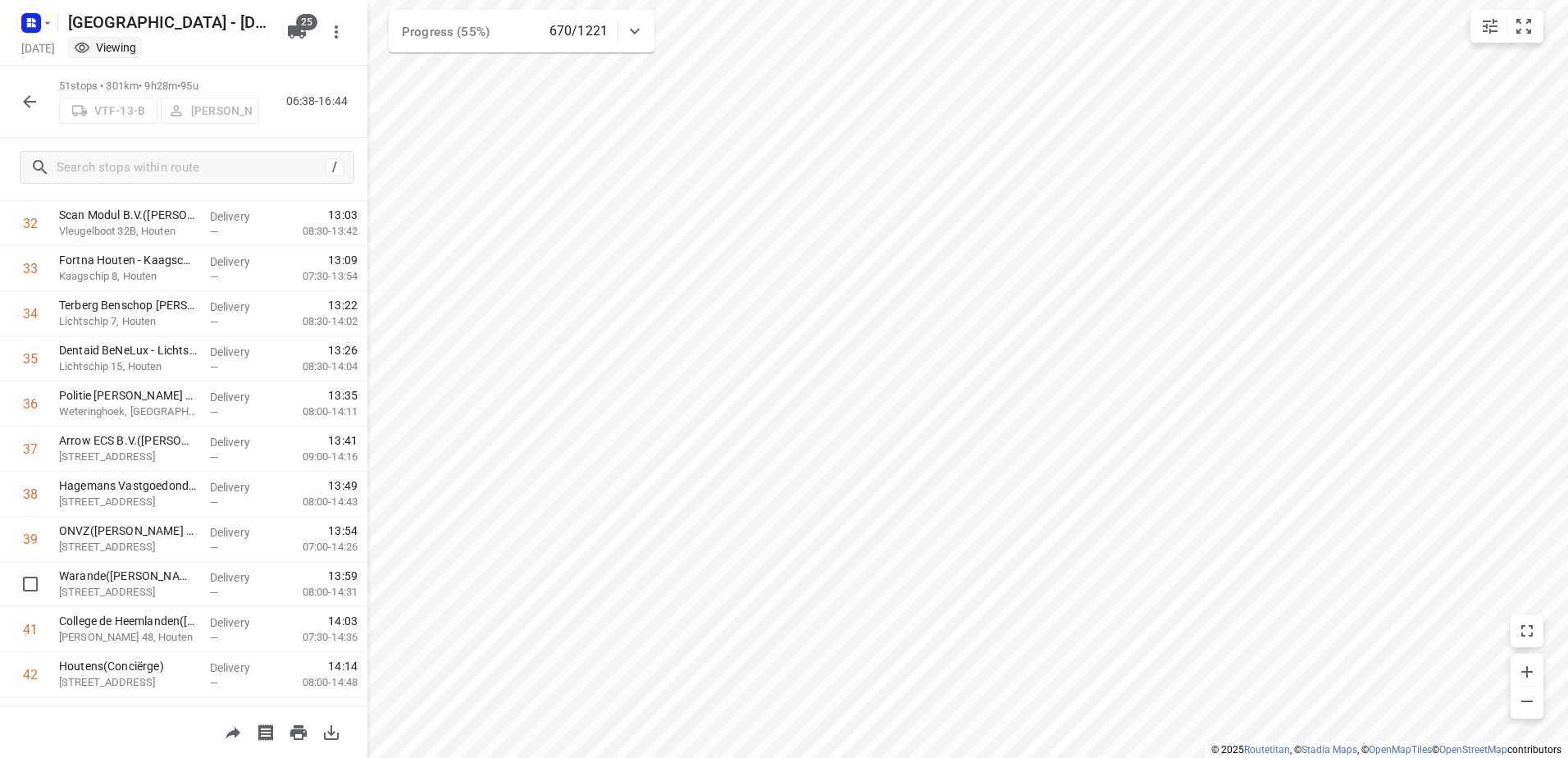
scroll to position [1919, 0]
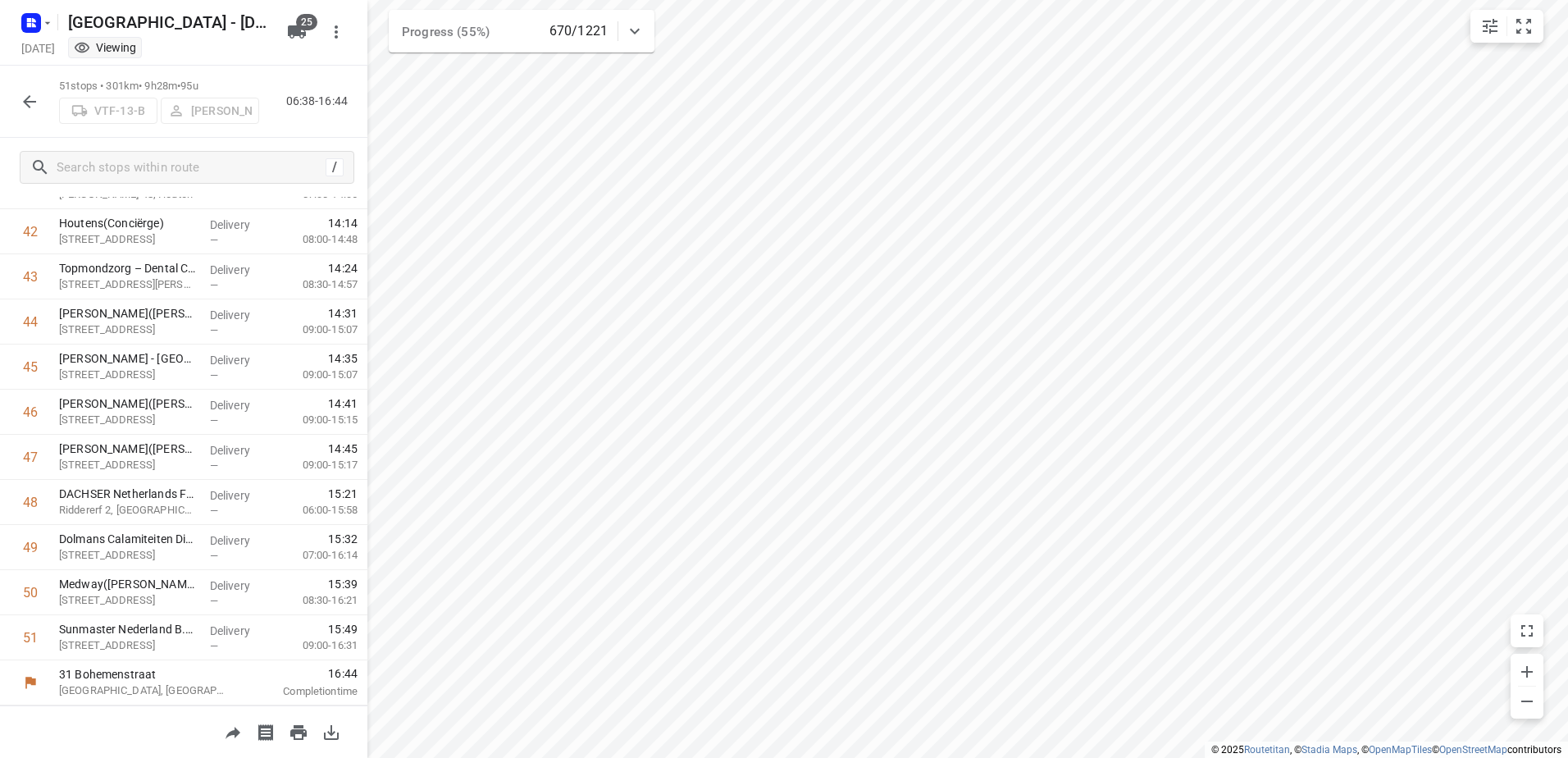
click at [36, 90] on button "button" at bounding box center [30, 102] width 33 height 33
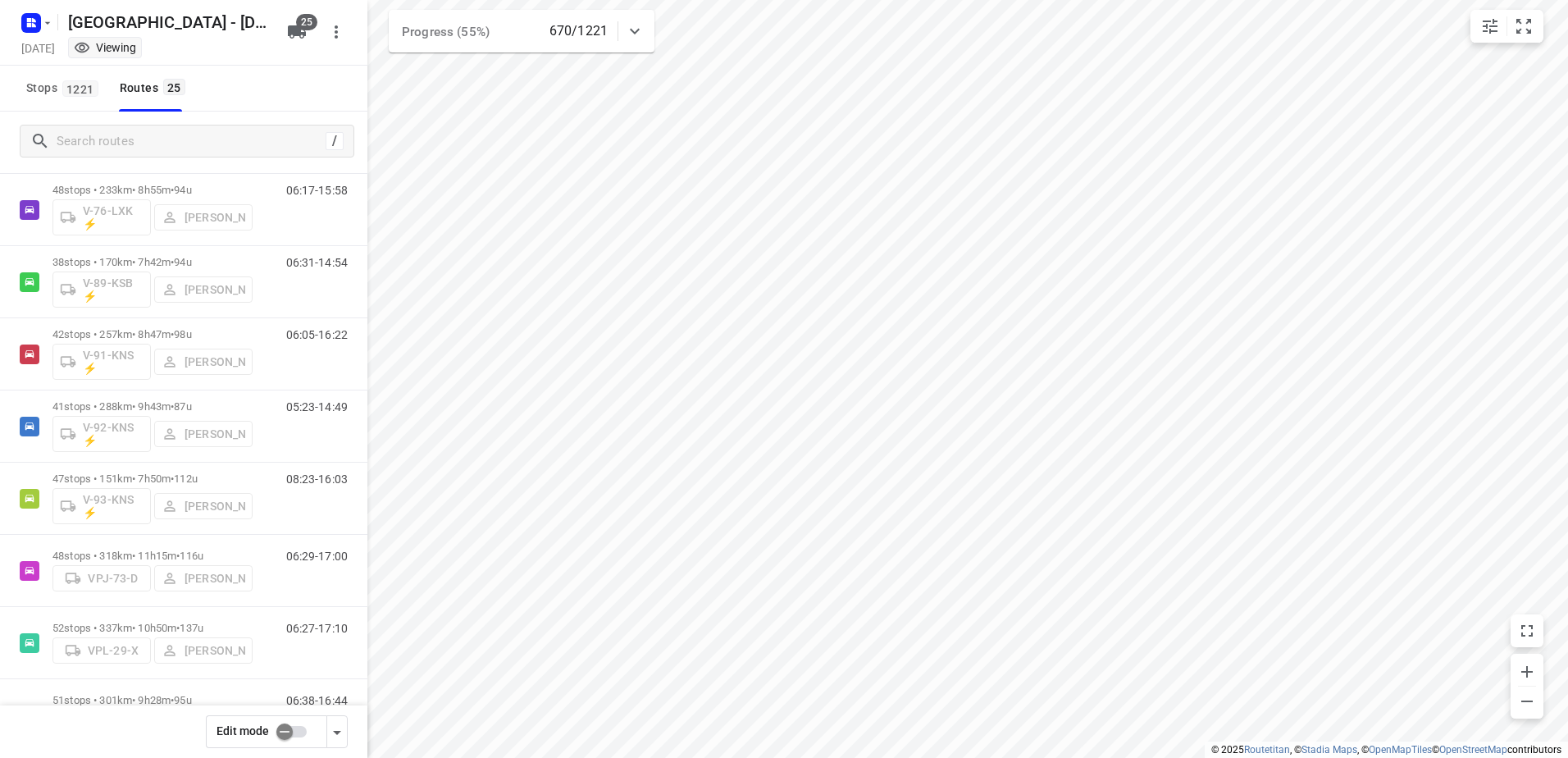
scroll to position [1323, 0]
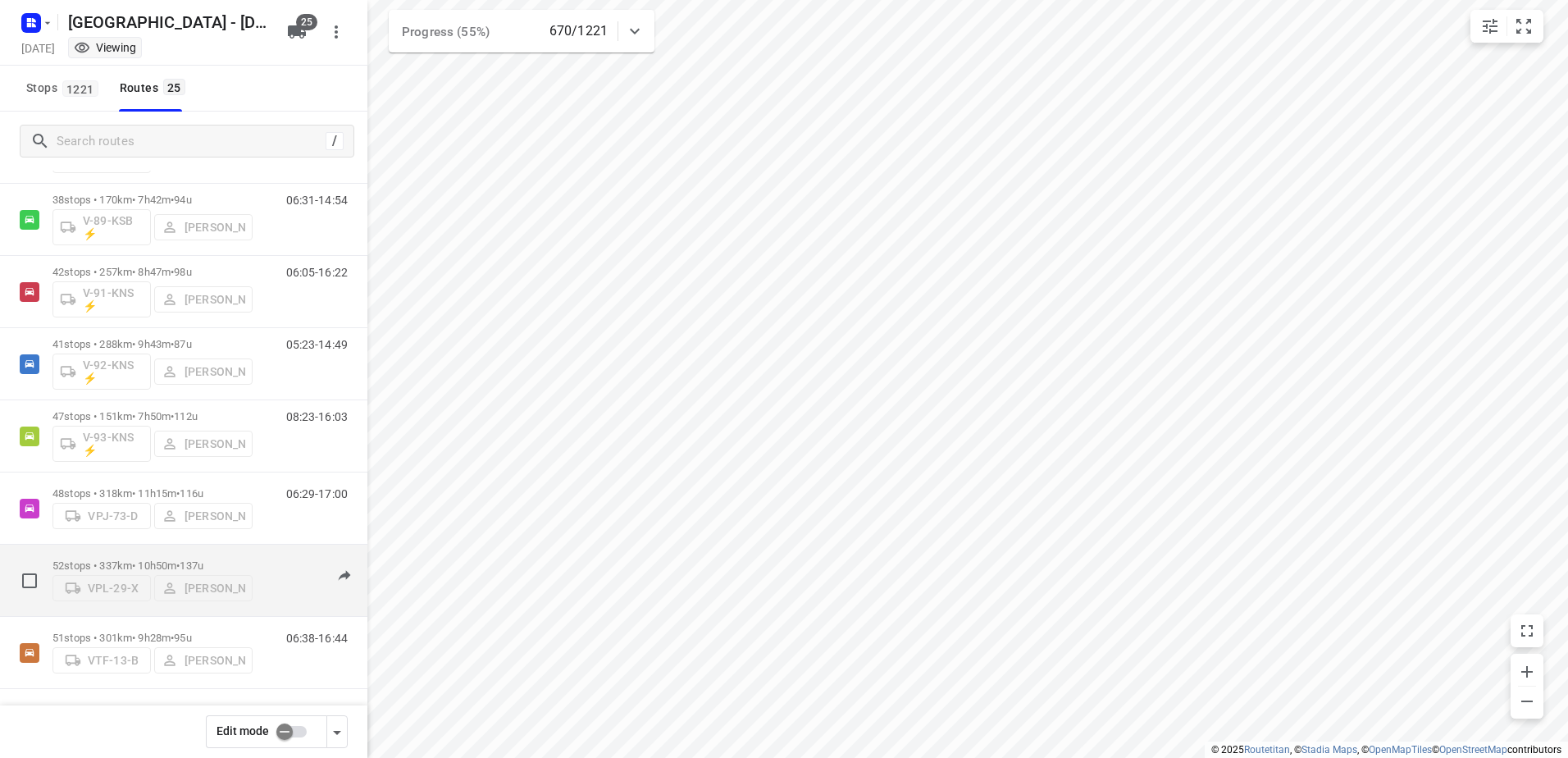
click at [132, 566] on p "52 stops • 337km • 10h50m • 137u" at bounding box center [152, 565] width 200 height 12
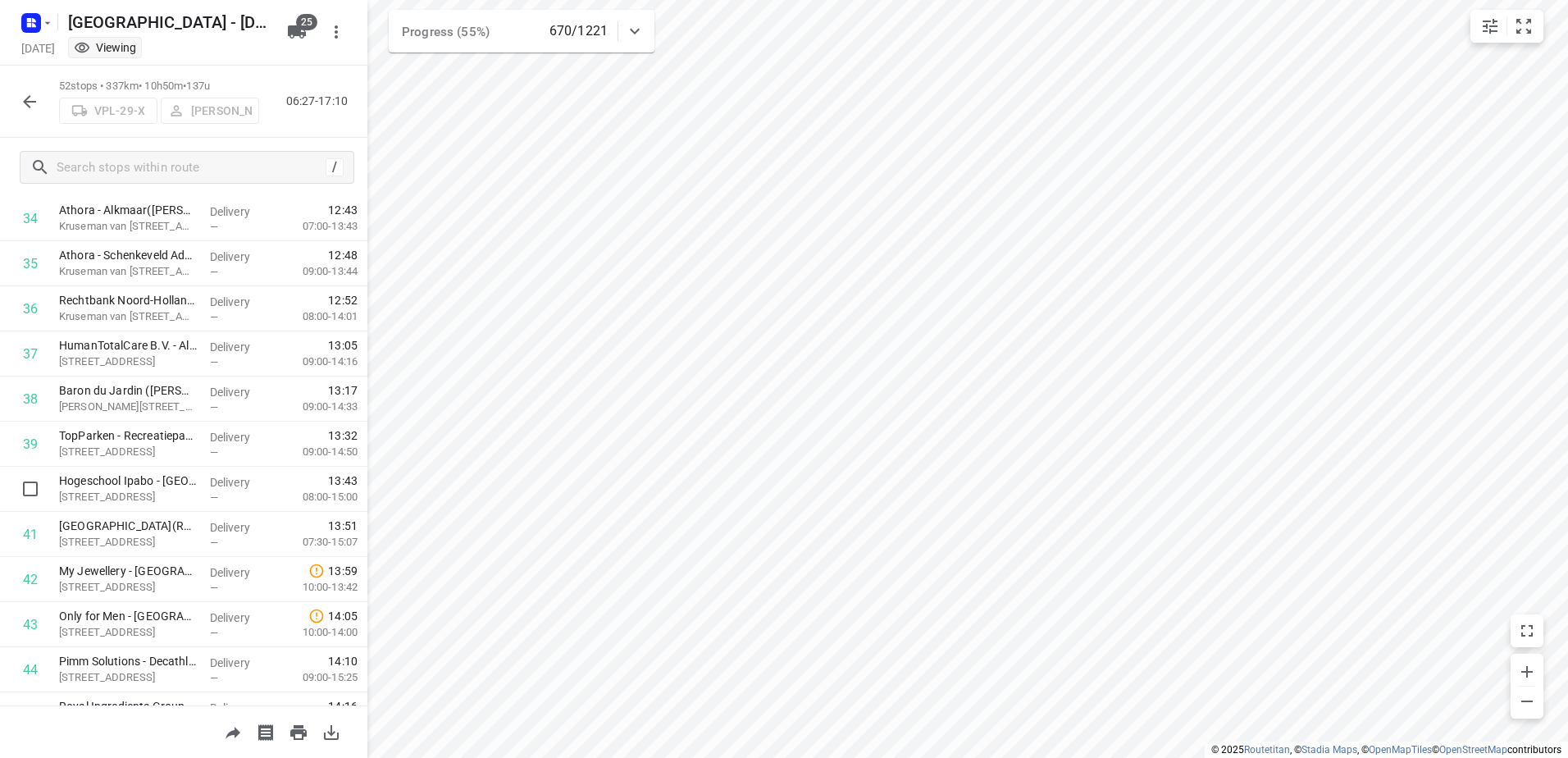
scroll to position [1964, 0]
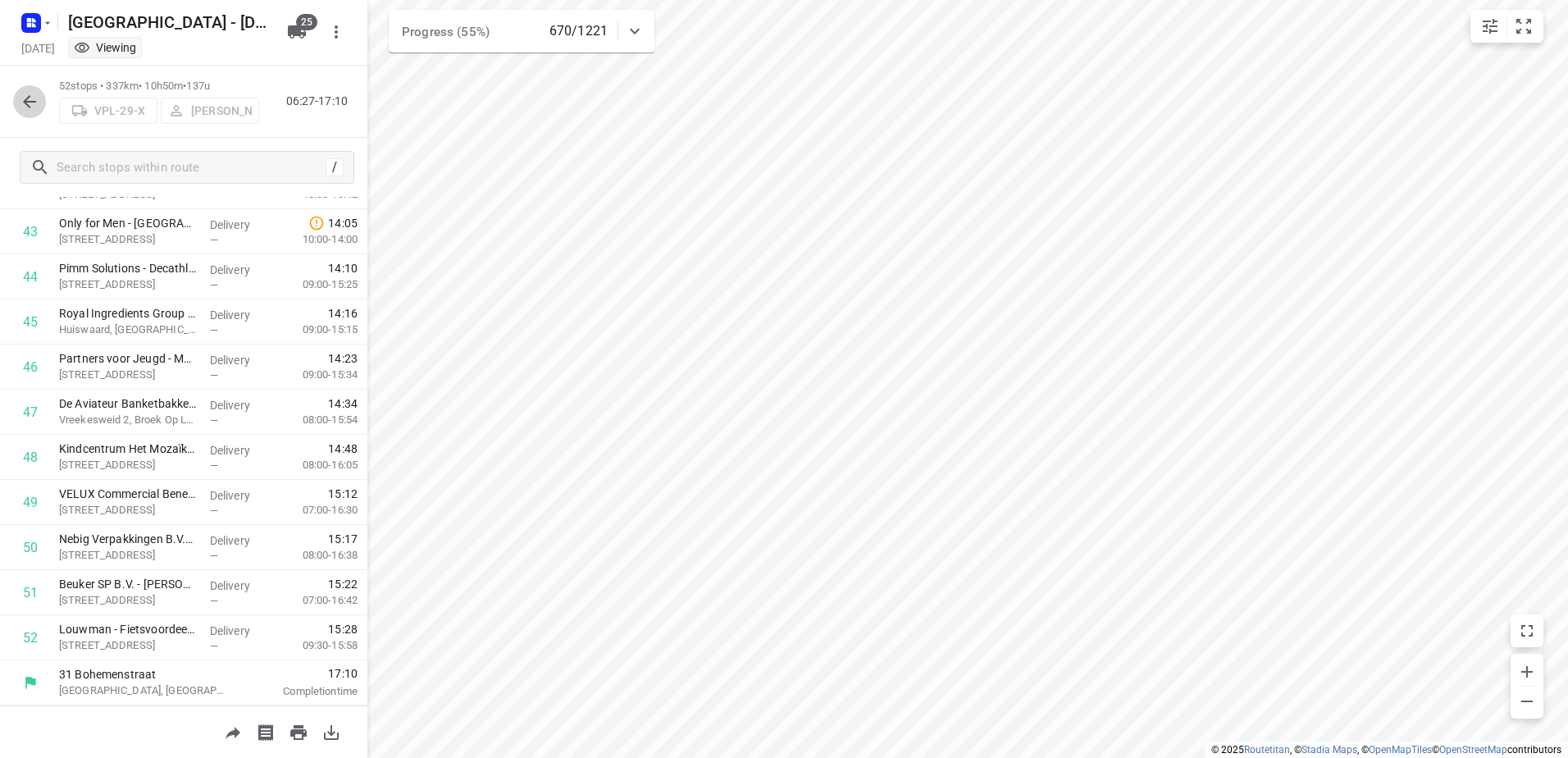
click at [36, 97] on icon "button" at bounding box center [30, 102] width 20 height 20
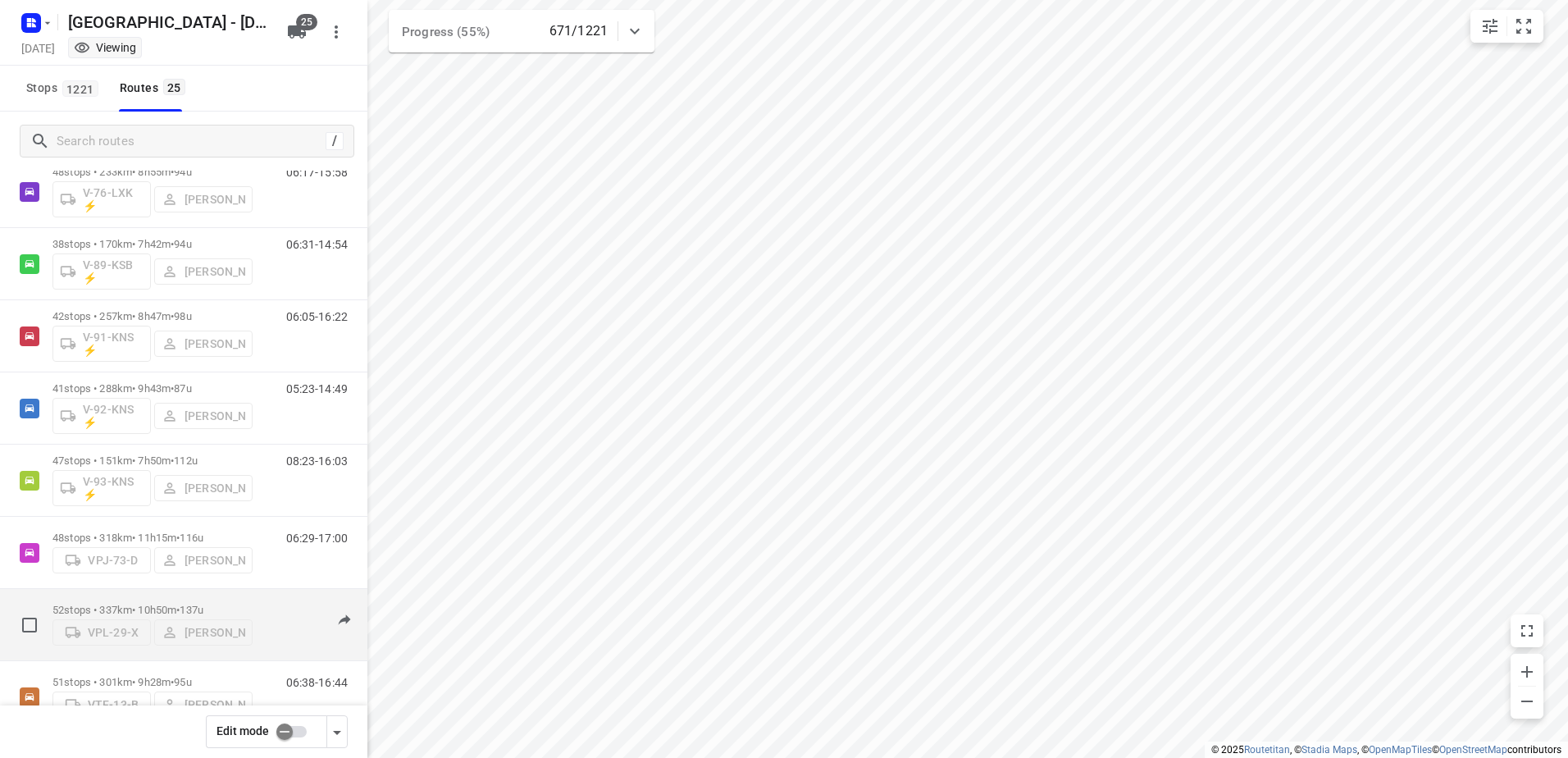
scroll to position [1323, 0]
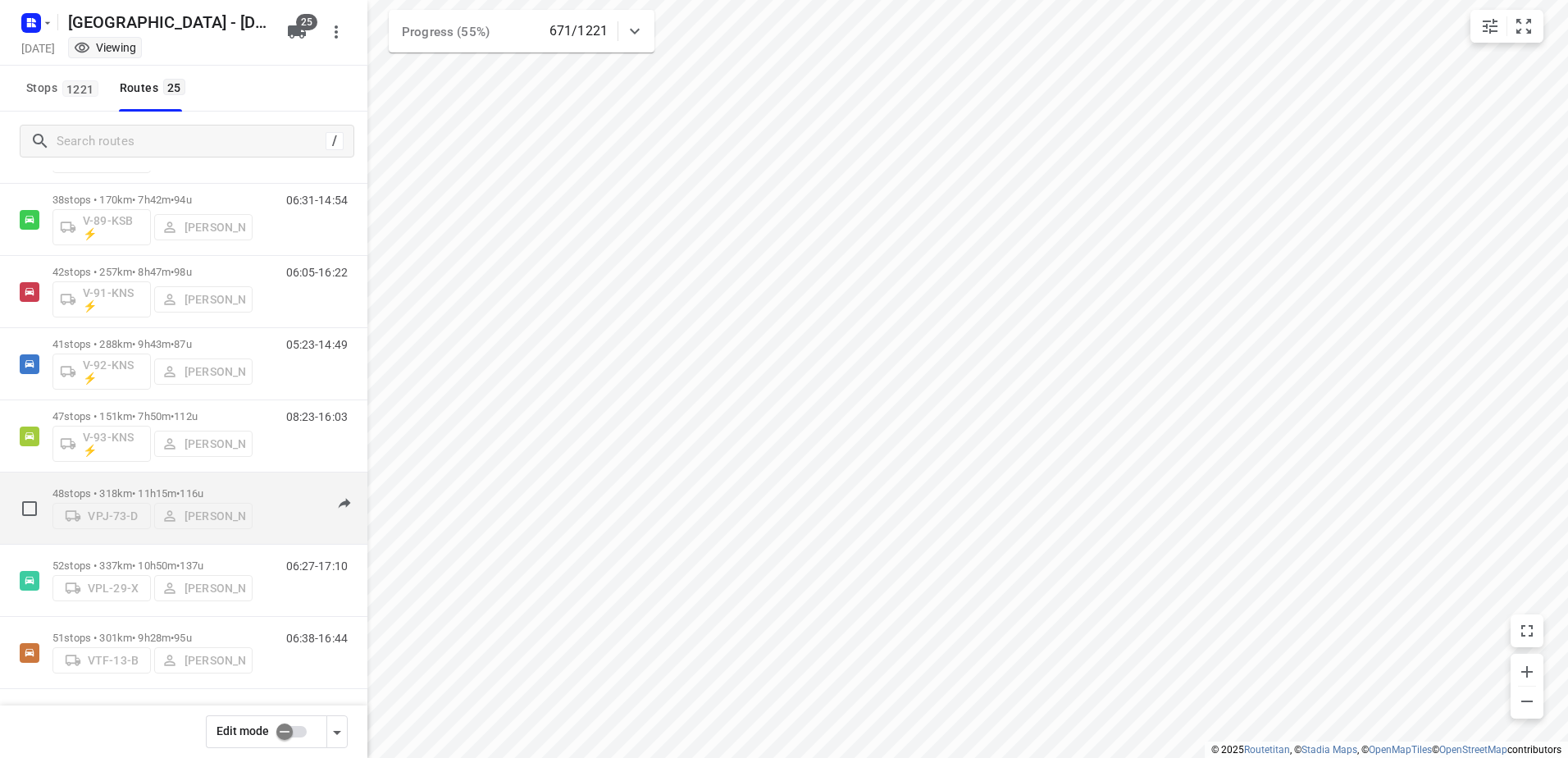
click at [164, 481] on div "48 stops • 318km • 11h15m • 116u VPJ-73-D [PERSON_NAME]" at bounding box center [152, 508] width 200 height 58
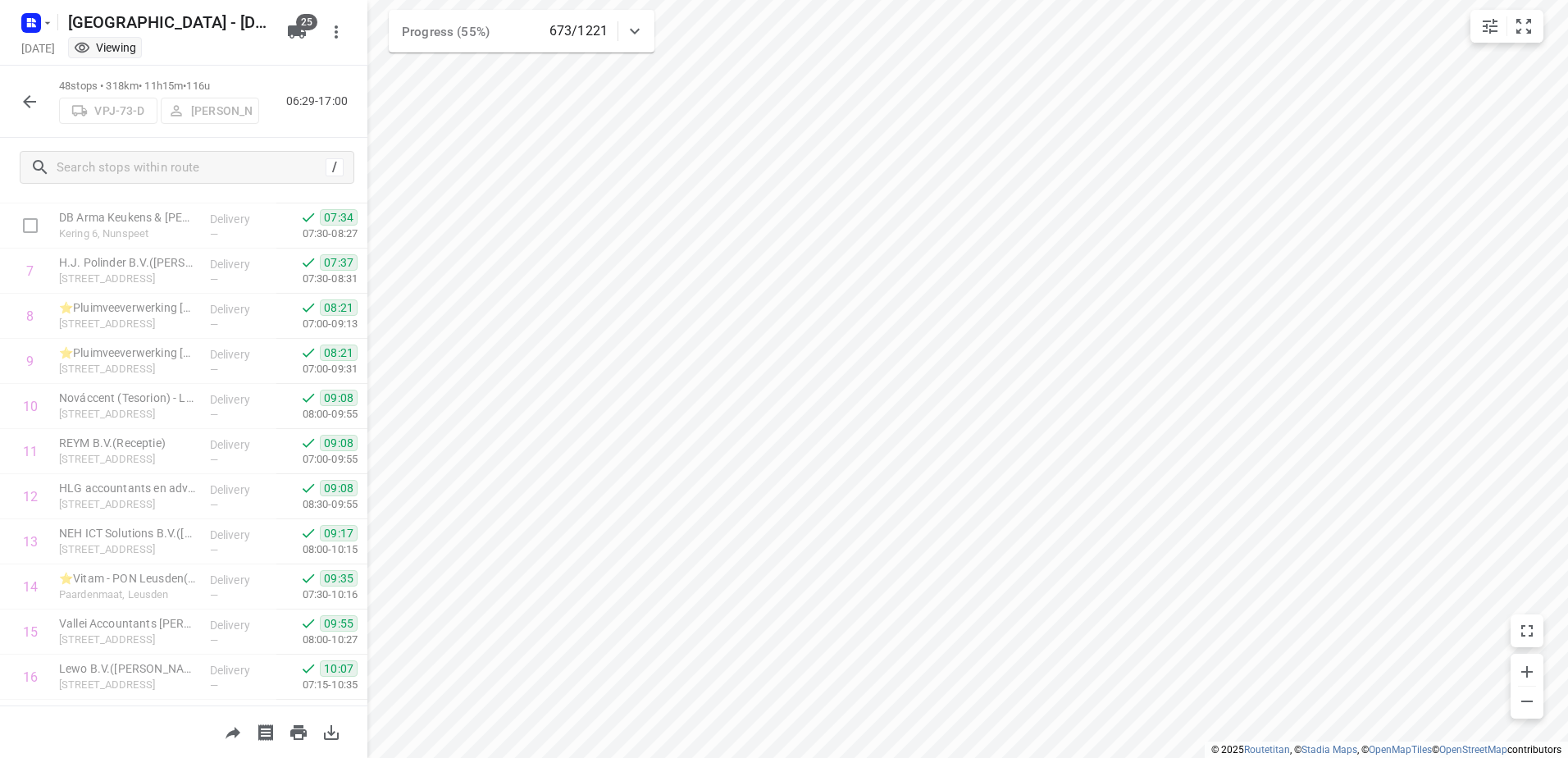
scroll to position [0, 0]
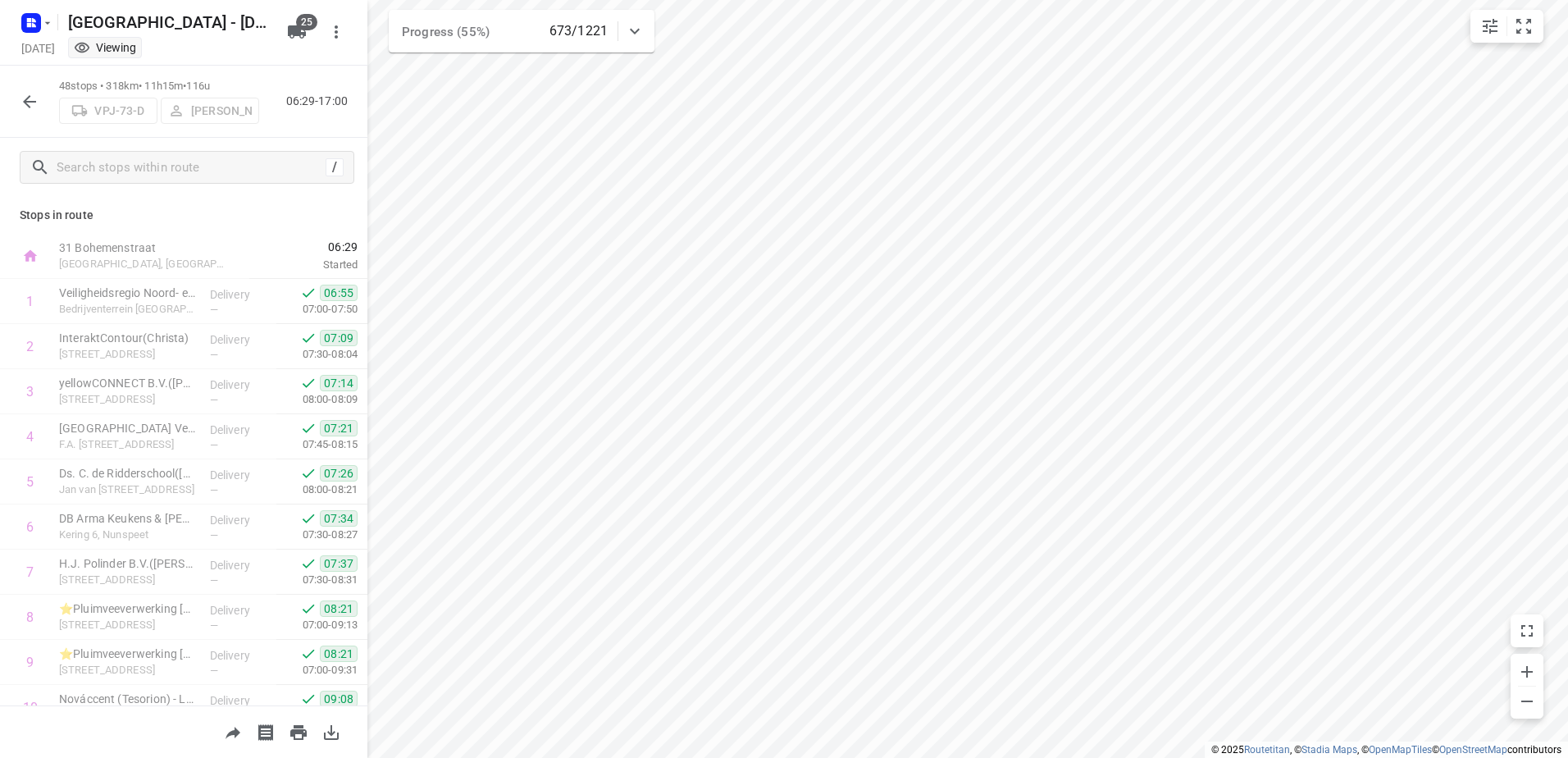
click at [35, 86] on button "button" at bounding box center [30, 102] width 33 height 33
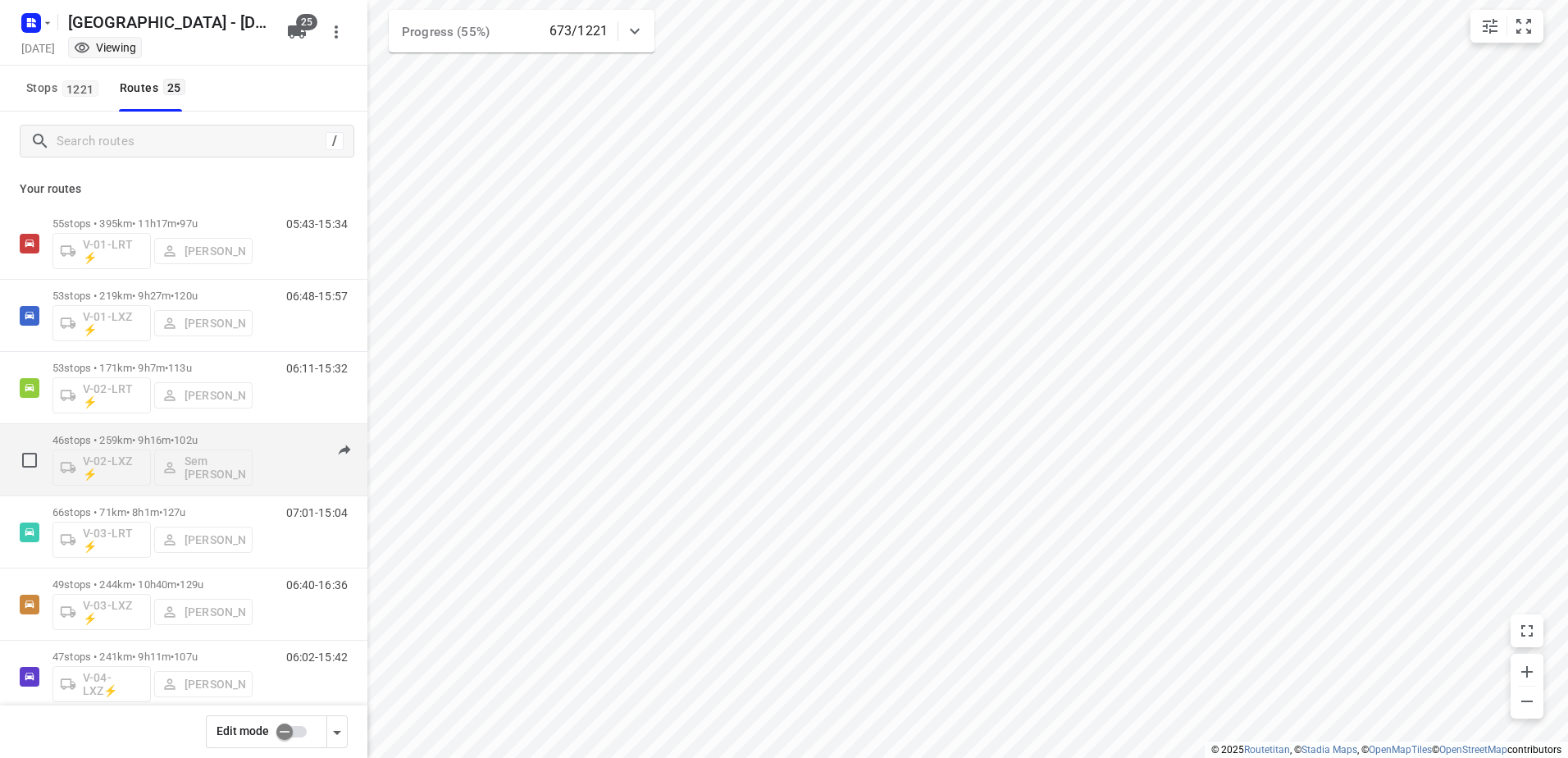
click at [119, 430] on div "46 stops • 259km • 9h16m • 102u V-02-LXZ ⚡ Sem [PERSON_NAME]" at bounding box center [152, 459] width 200 height 68
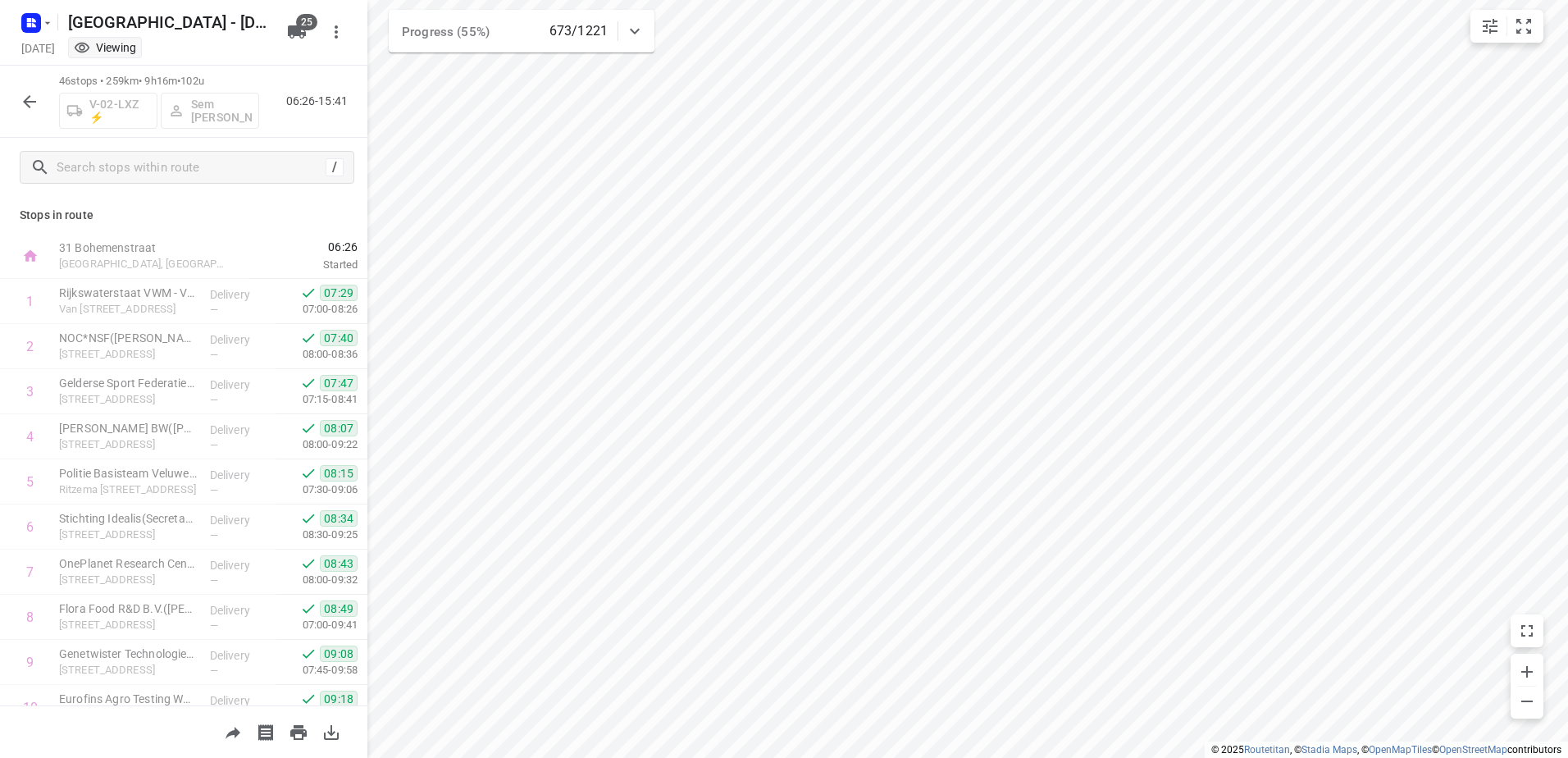
click at [36, 107] on icon "button" at bounding box center [30, 102] width 20 height 20
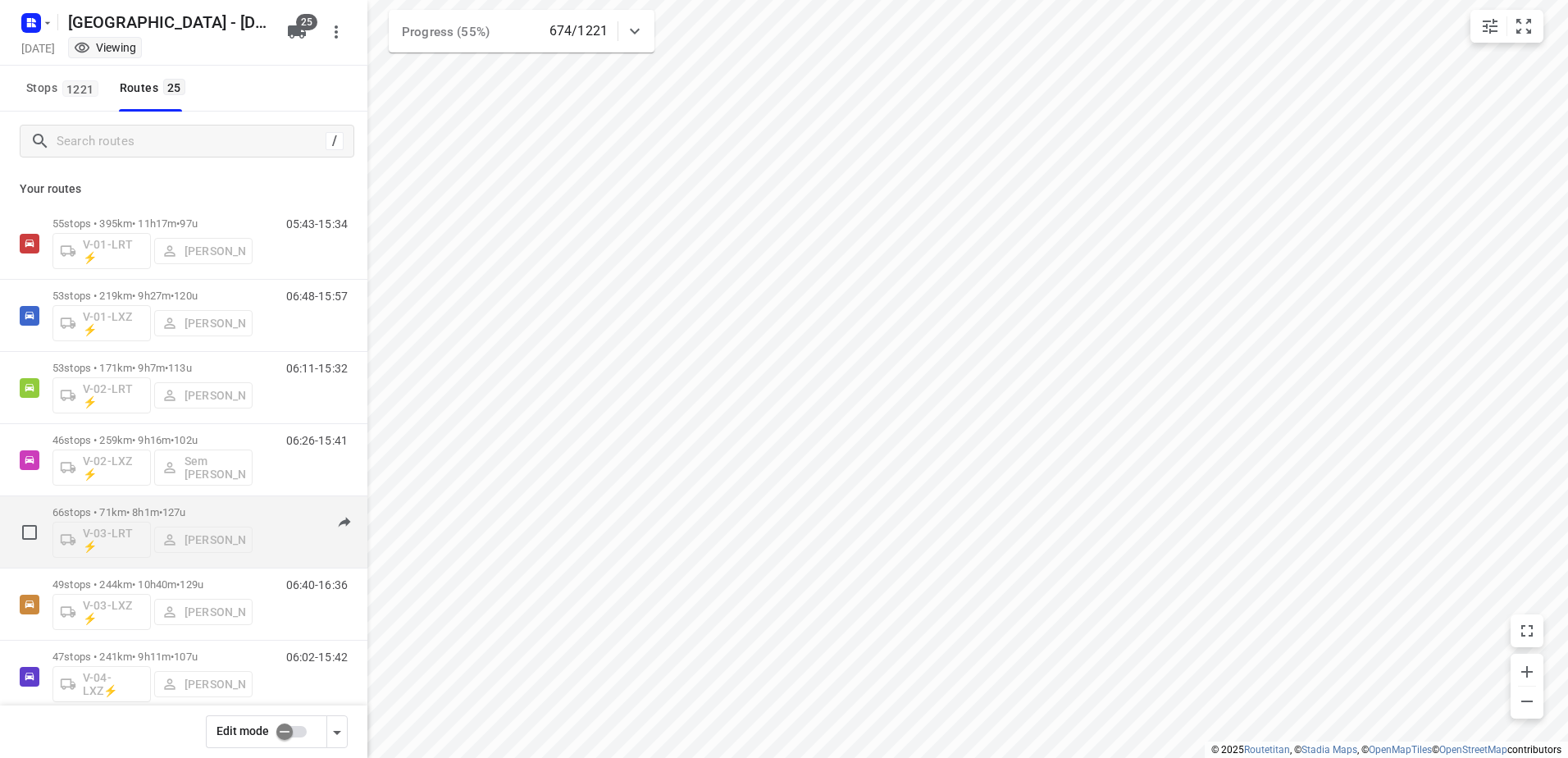
click at [163, 510] on span "•" at bounding box center [161, 512] width 3 height 12
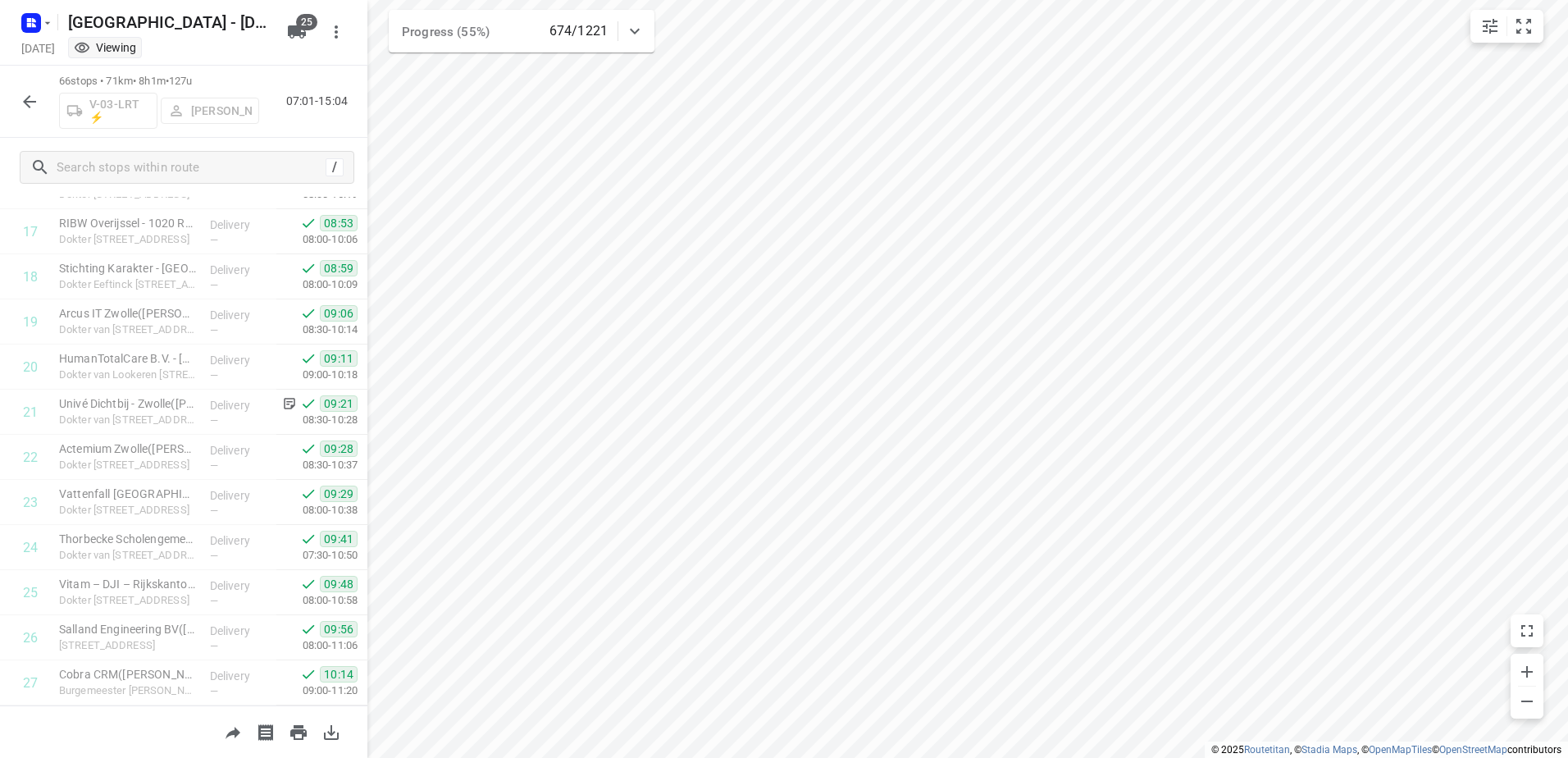
scroll to position [464, 0]
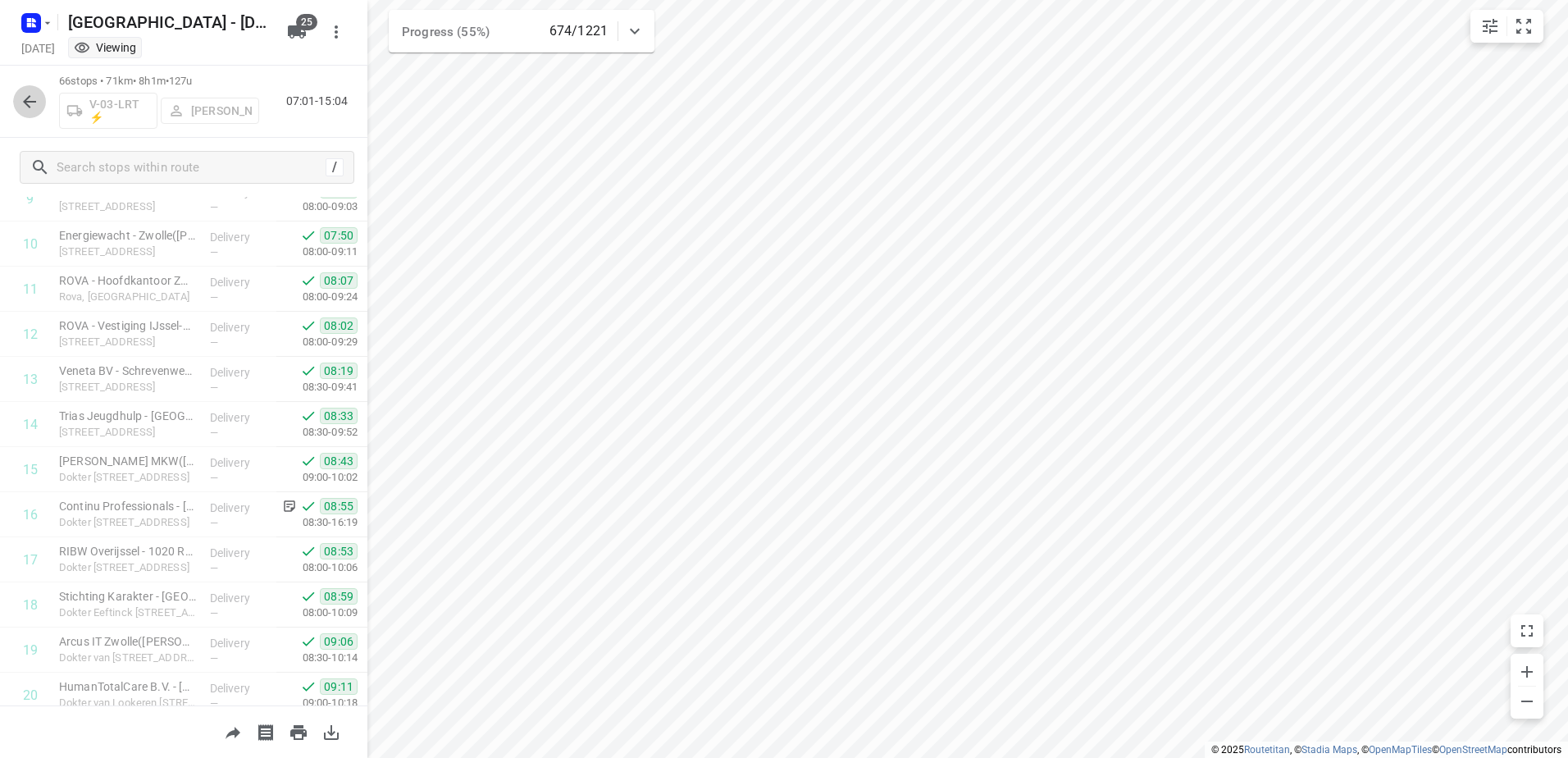
click at [39, 95] on button "button" at bounding box center [30, 102] width 33 height 33
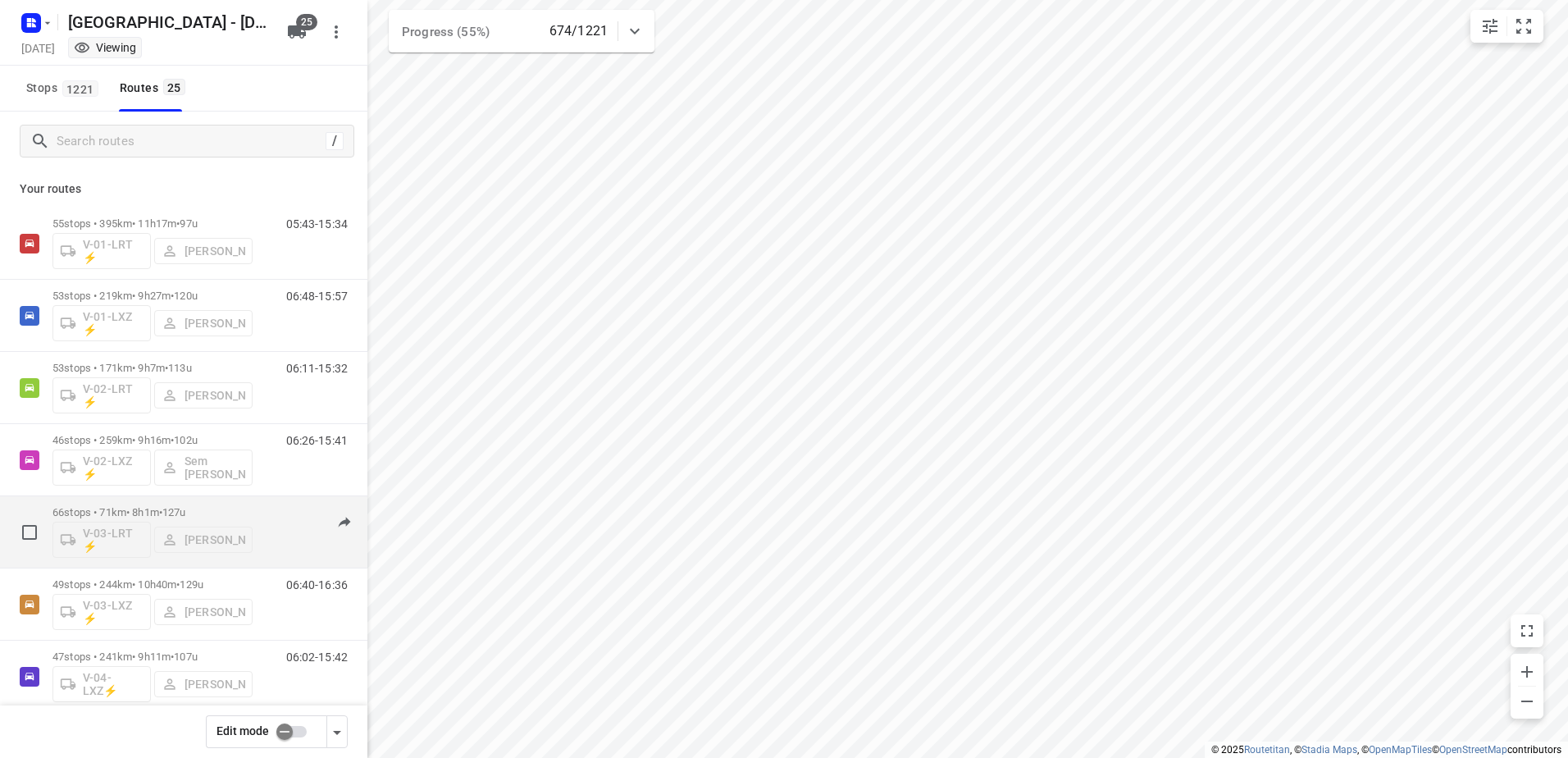
scroll to position [246, 0]
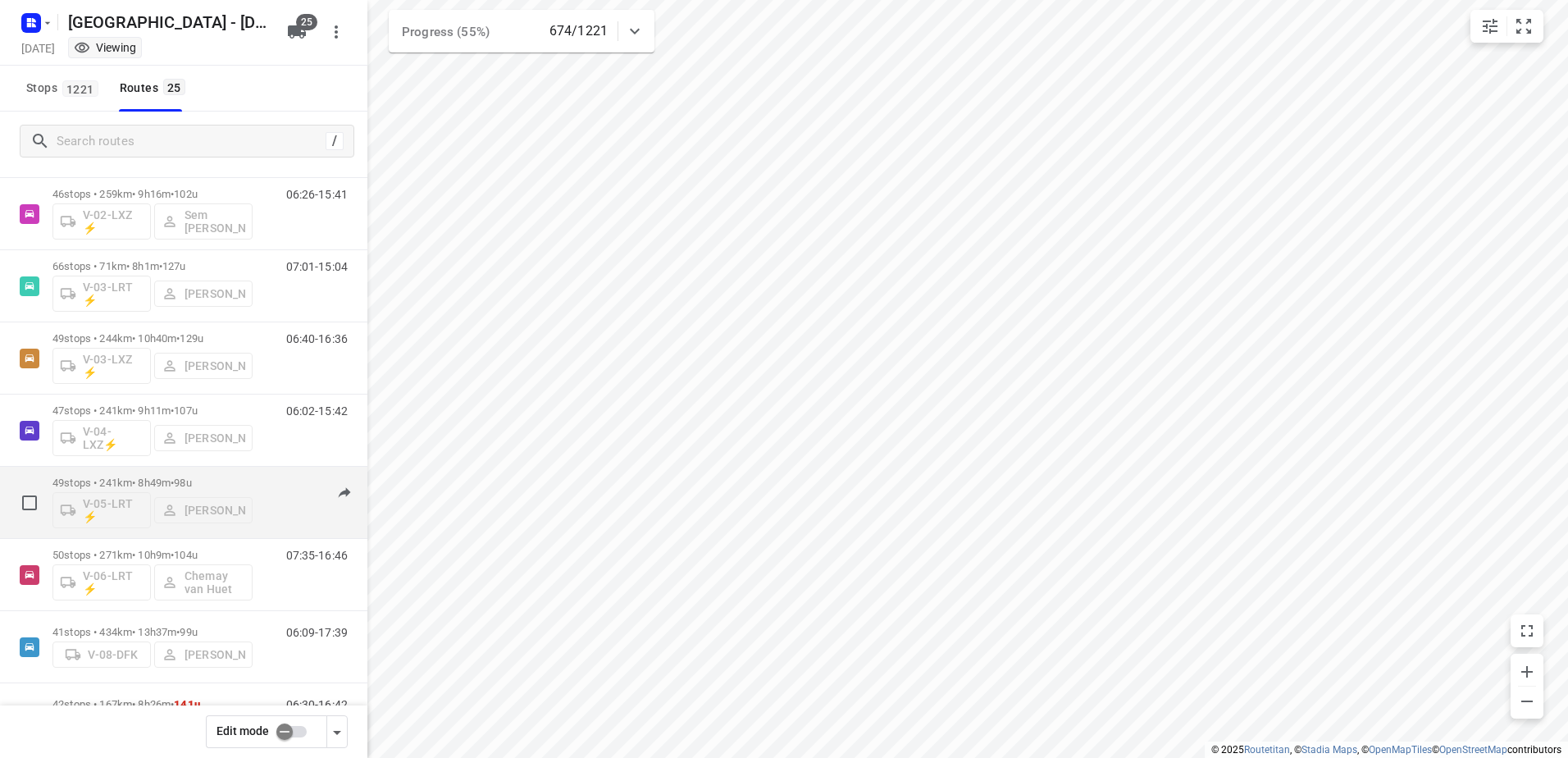
click at [248, 487] on p "49 stops • 241km • 8h49m • 98u" at bounding box center [152, 483] width 200 height 12
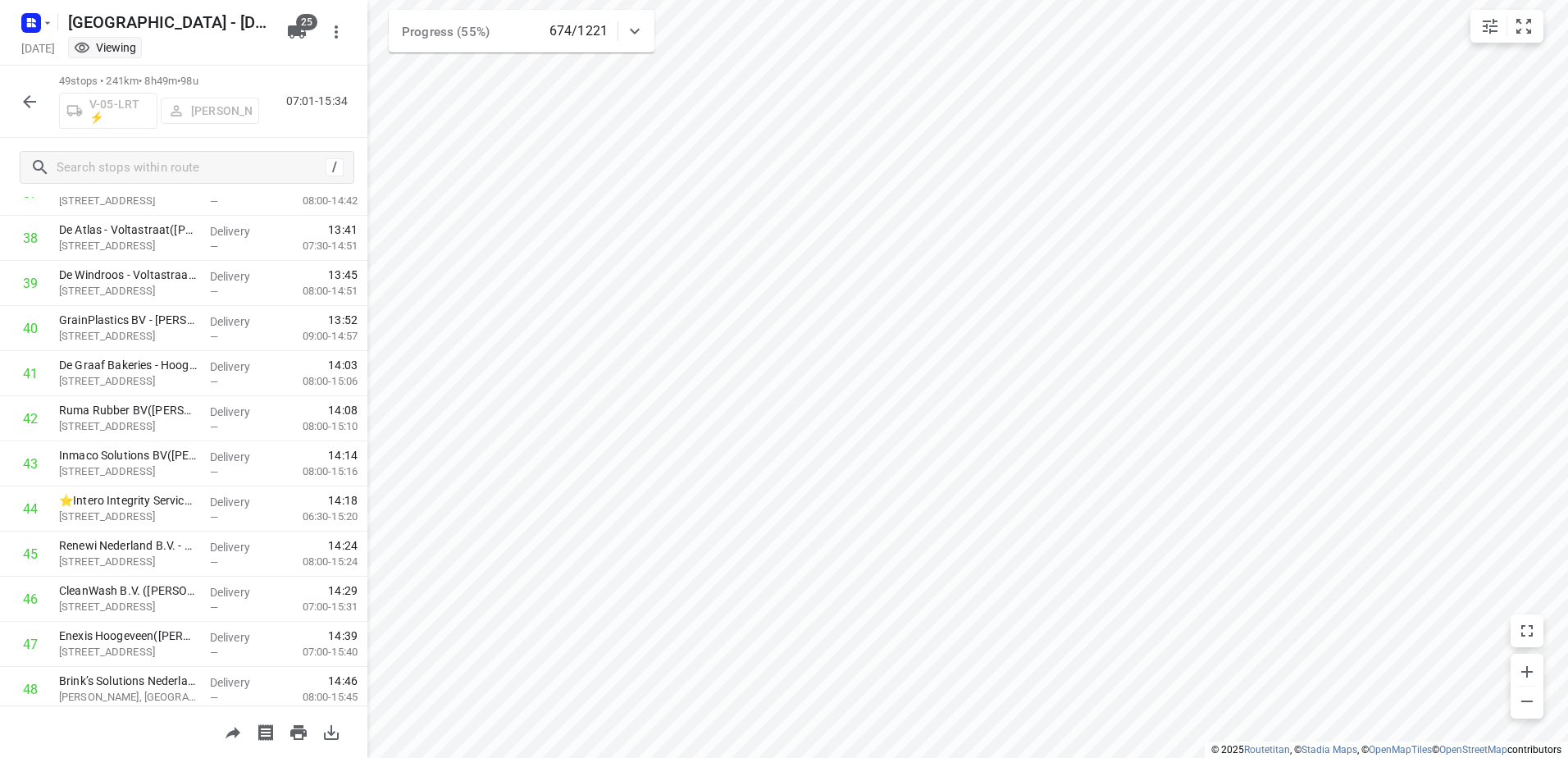
scroll to position [1829, 0]
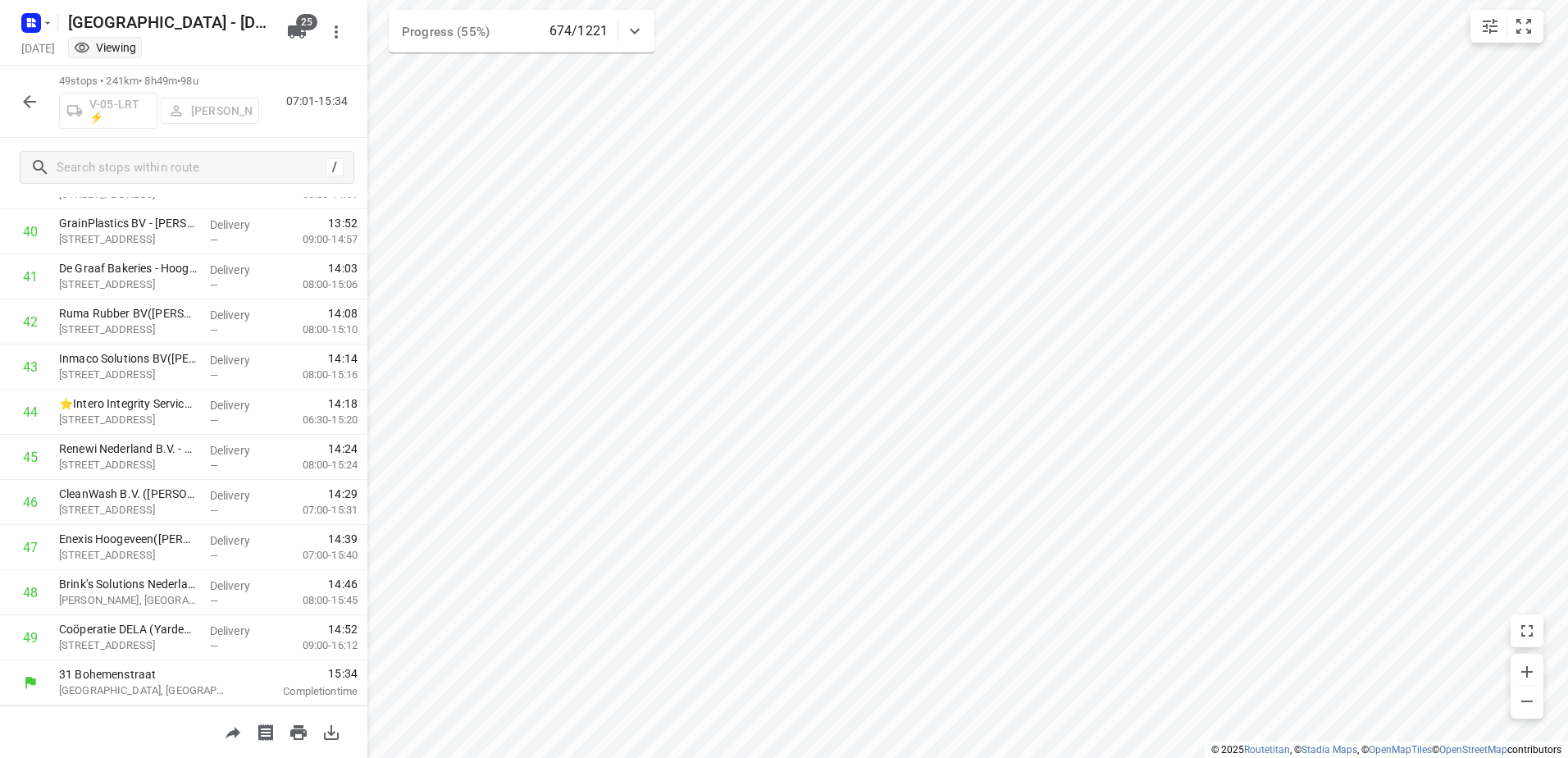
click at [39, 103] on button "button" at bounding box center [30, 102] width 33 height 33
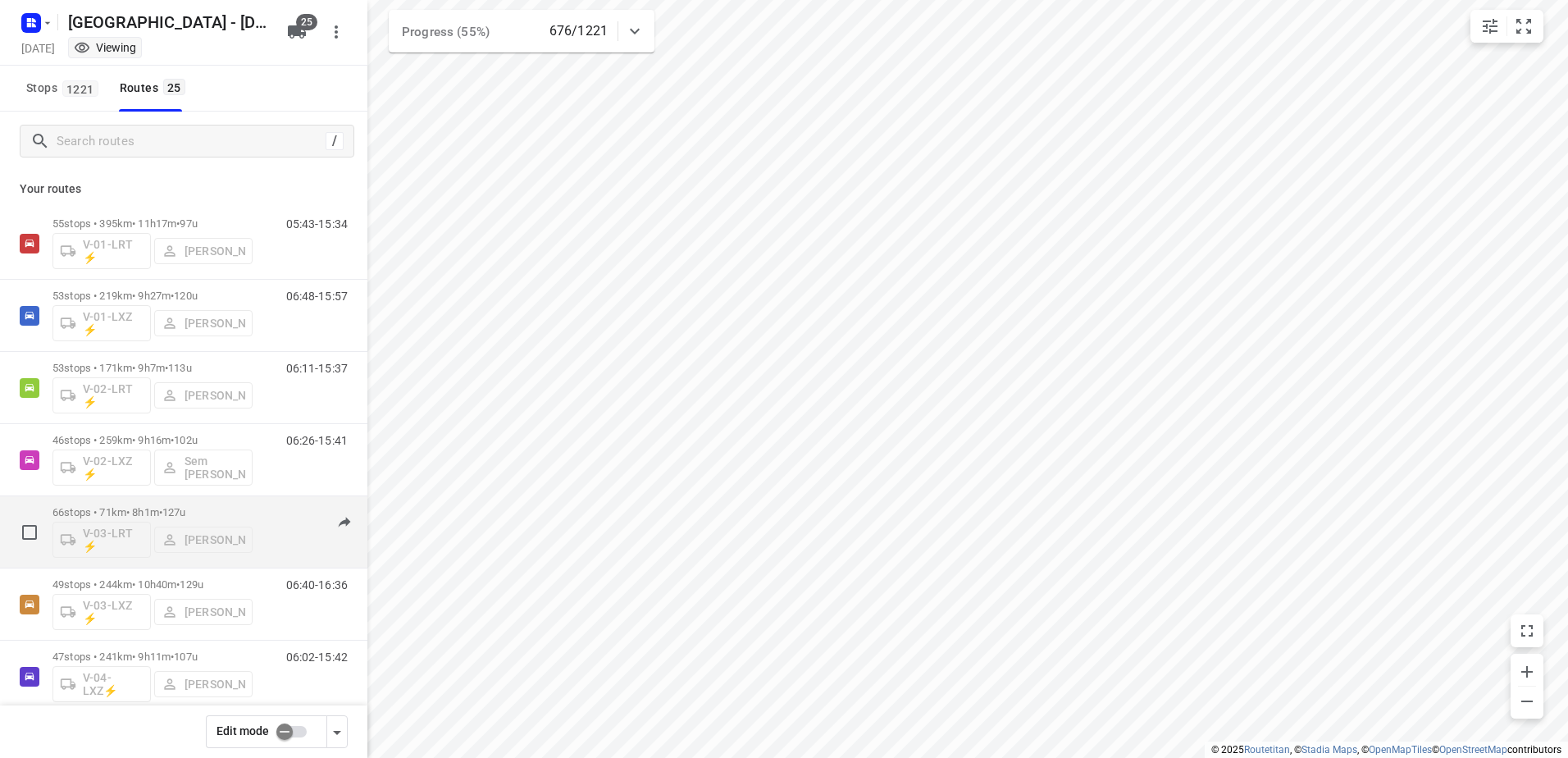
click at [265, 513] on div "07:01-15:04" at bounding box center [306, 536] width 82 height 60
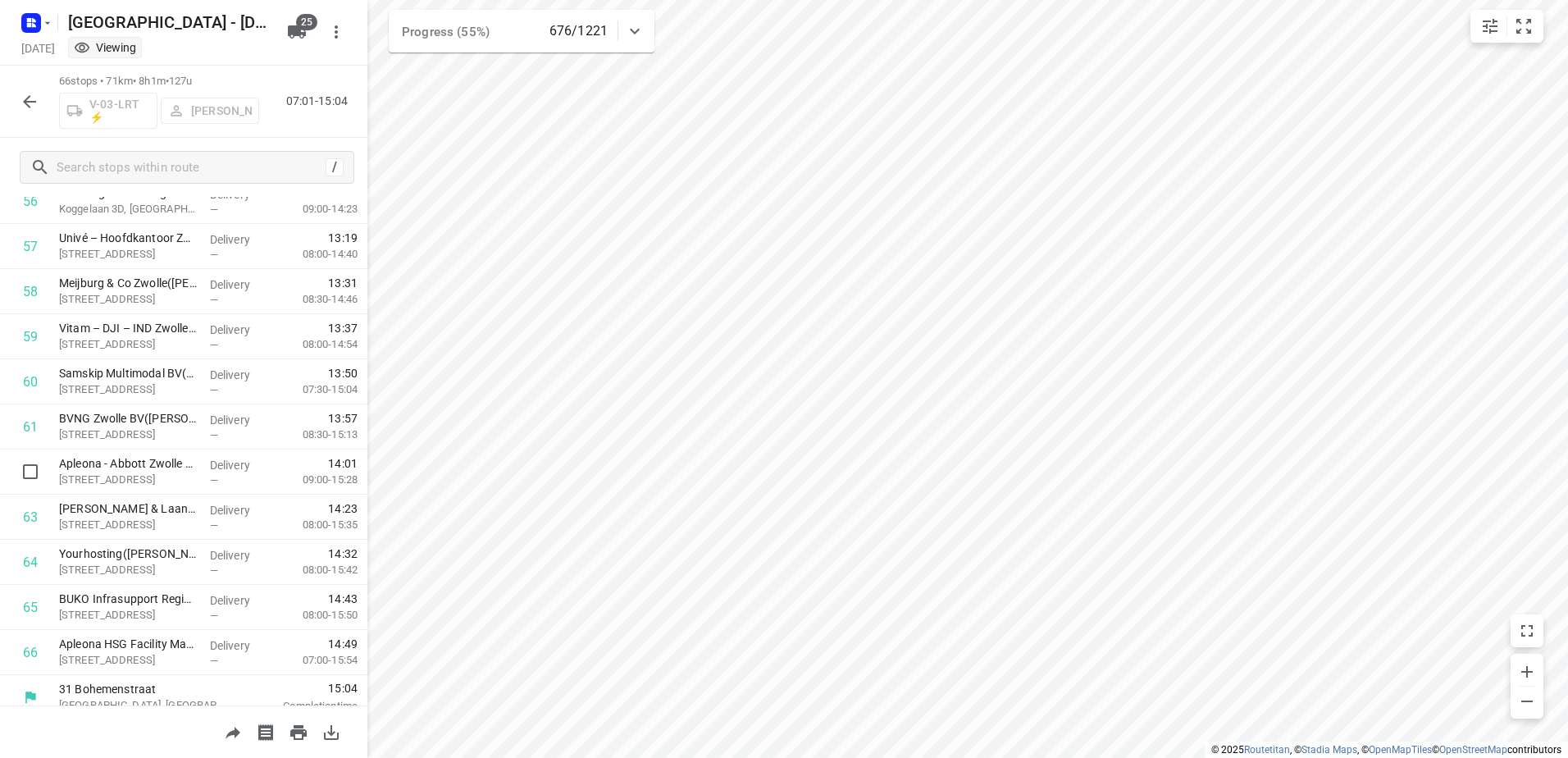
scroll to position [2596, 0]
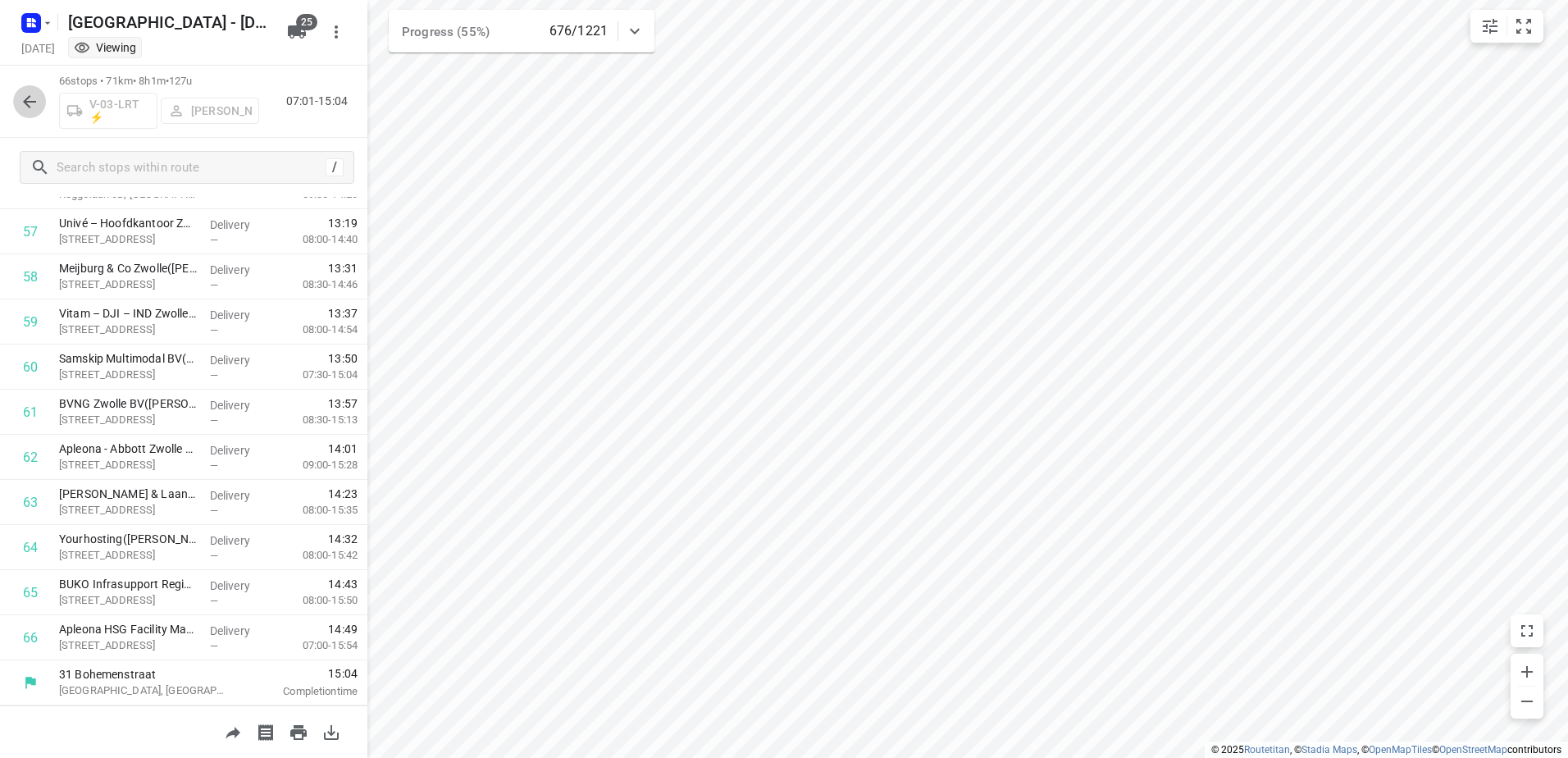
click at [17, 109] on button "button" at bounding box center [30, 102] width 33 height 33
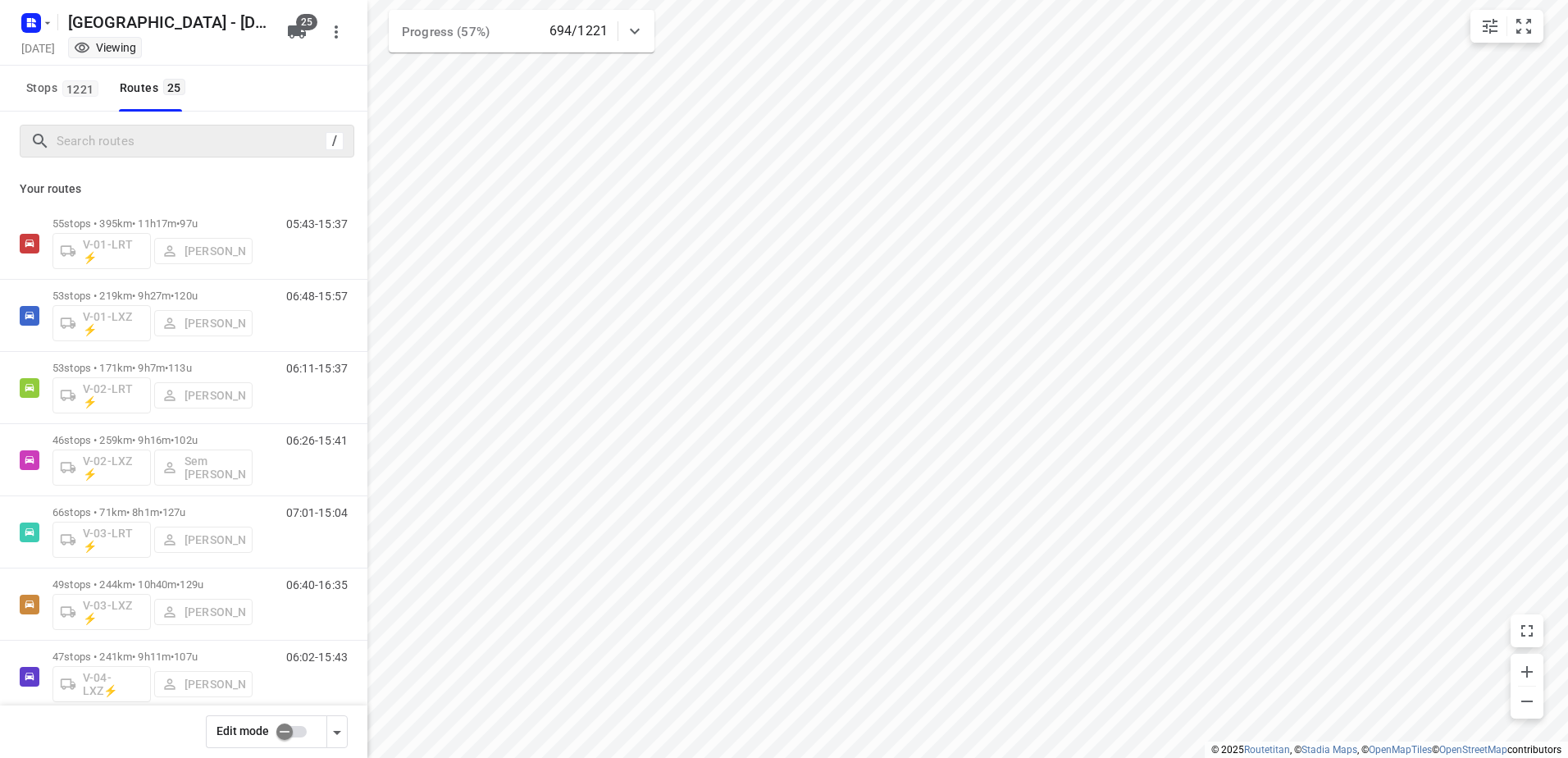
click at [157, 154] on div "/" at bounding box center [187, 141] width 334 height 33
click at [157, 151] on input "Search routes" at bounding box center [188, 141] width 262 height 26
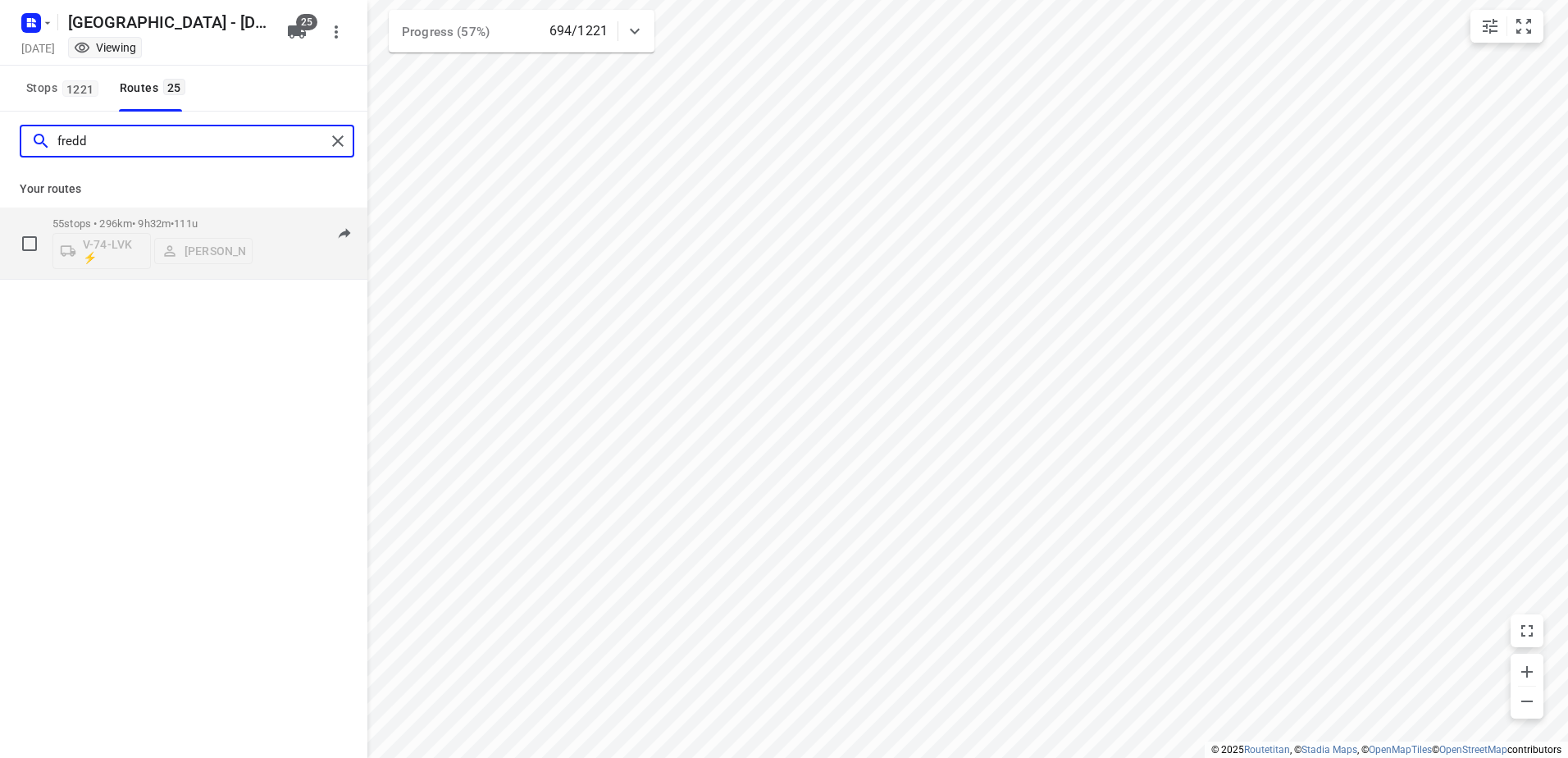
type input "fredd"
click at [177, 221] on p "55 stops • 296km • 9h32m • 111u" at bounding box center [152, 223] width 200 height 12
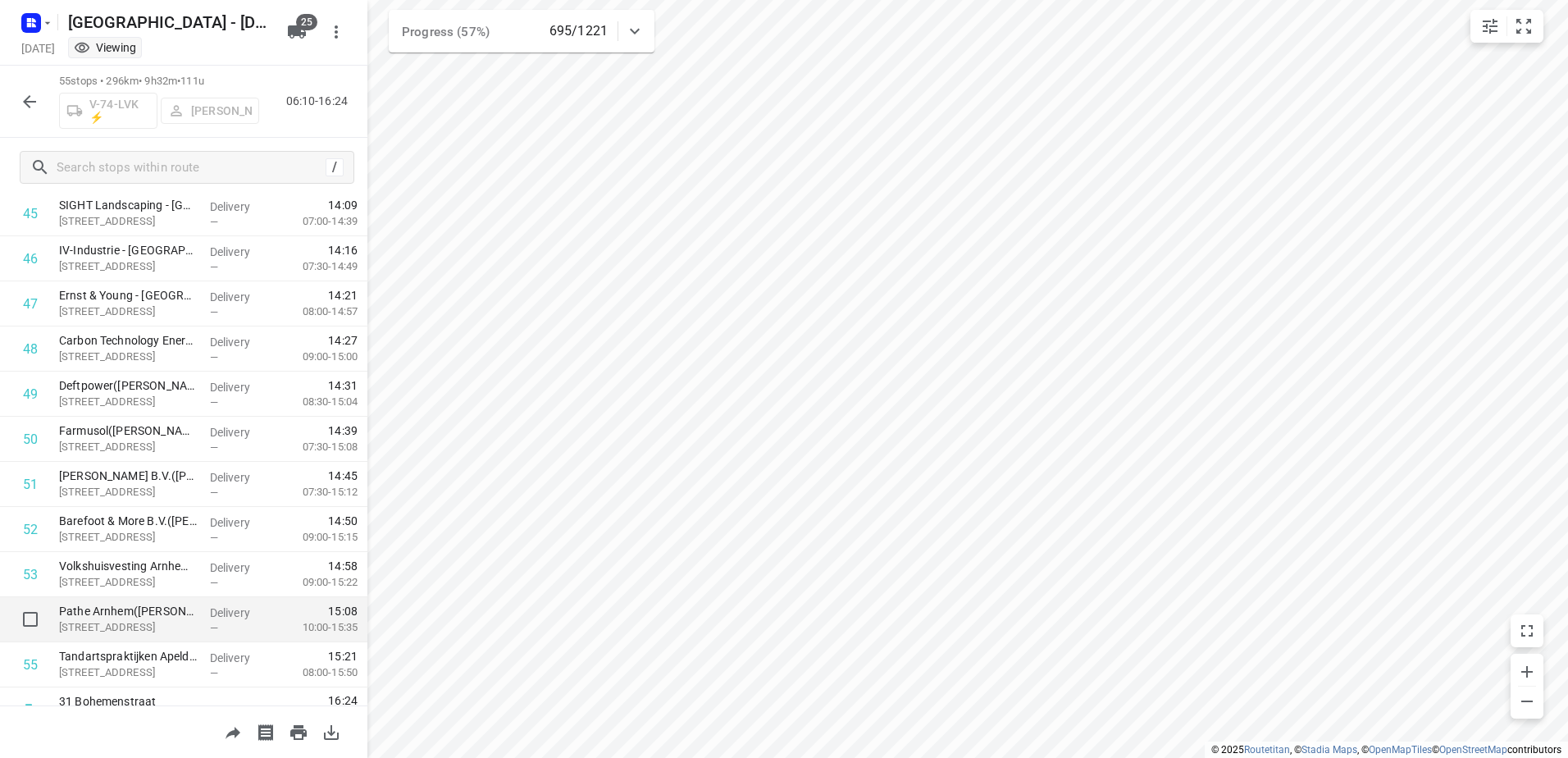
scroll to position [2099, 0]
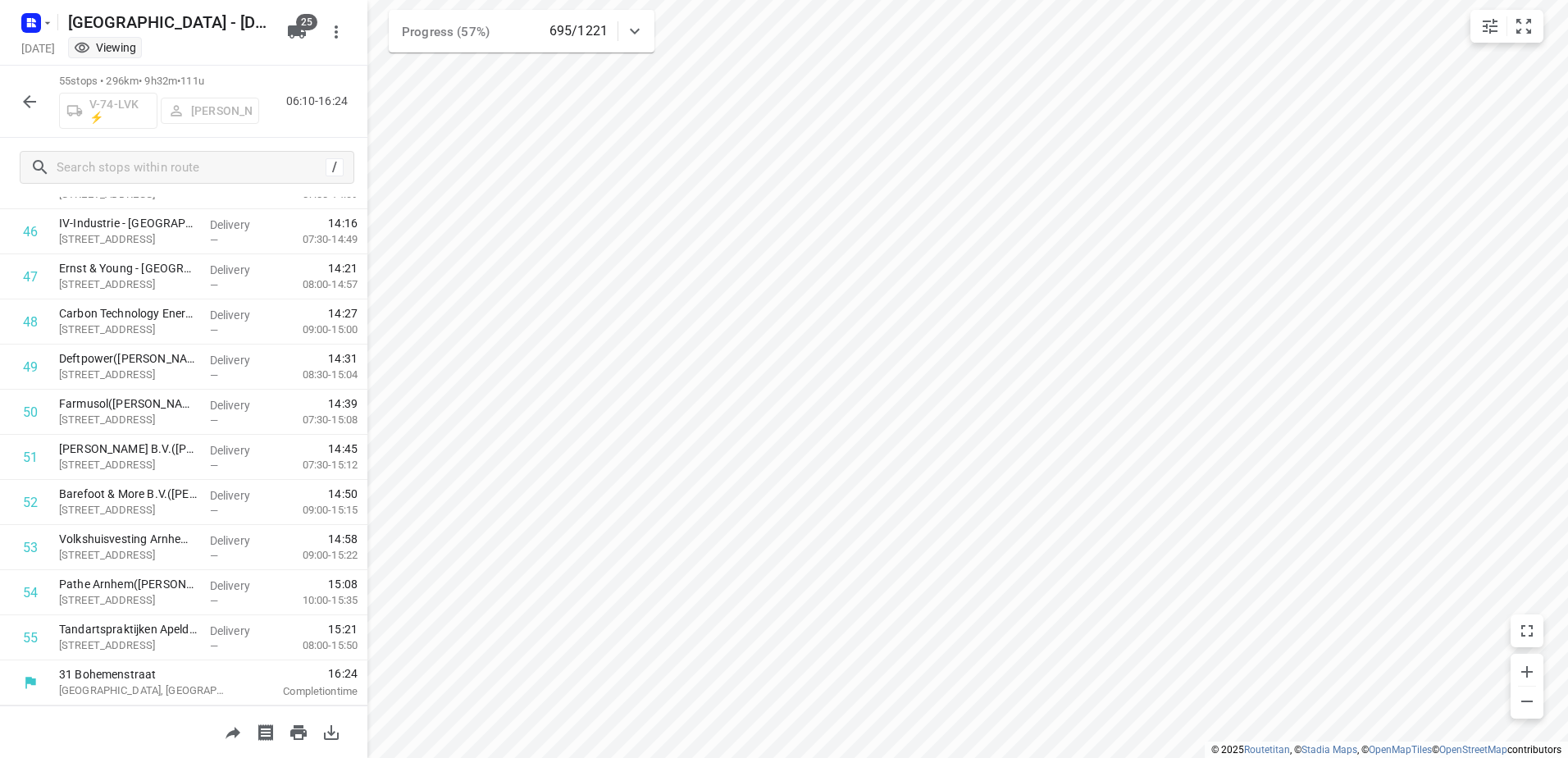
click at [35, 105] on icon "button" at bounding box center [30, 102] width 20 height 20
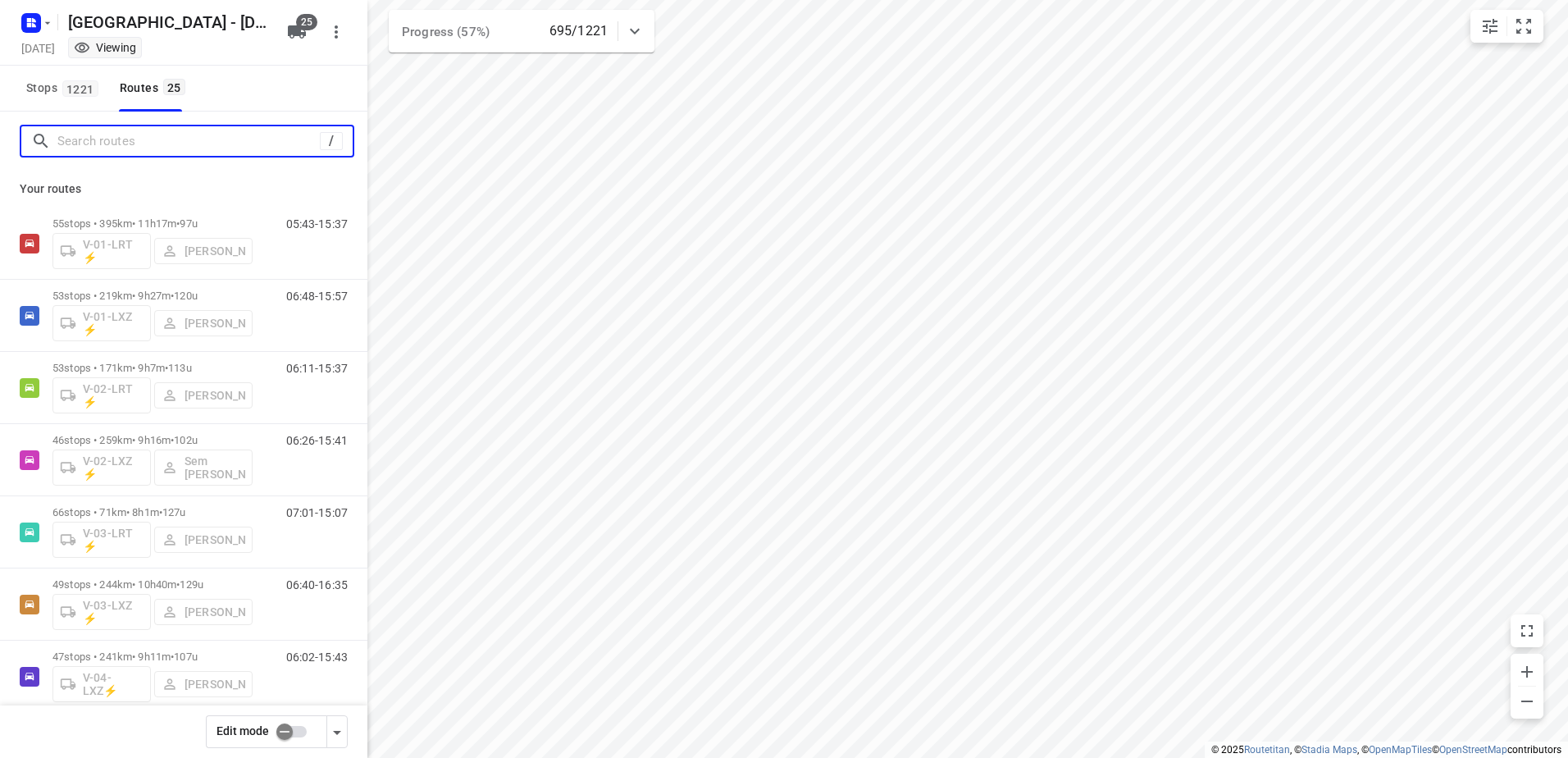
click at [171, 138] on input "Search routes" at bounding box center [188, 141] width 262 height 26
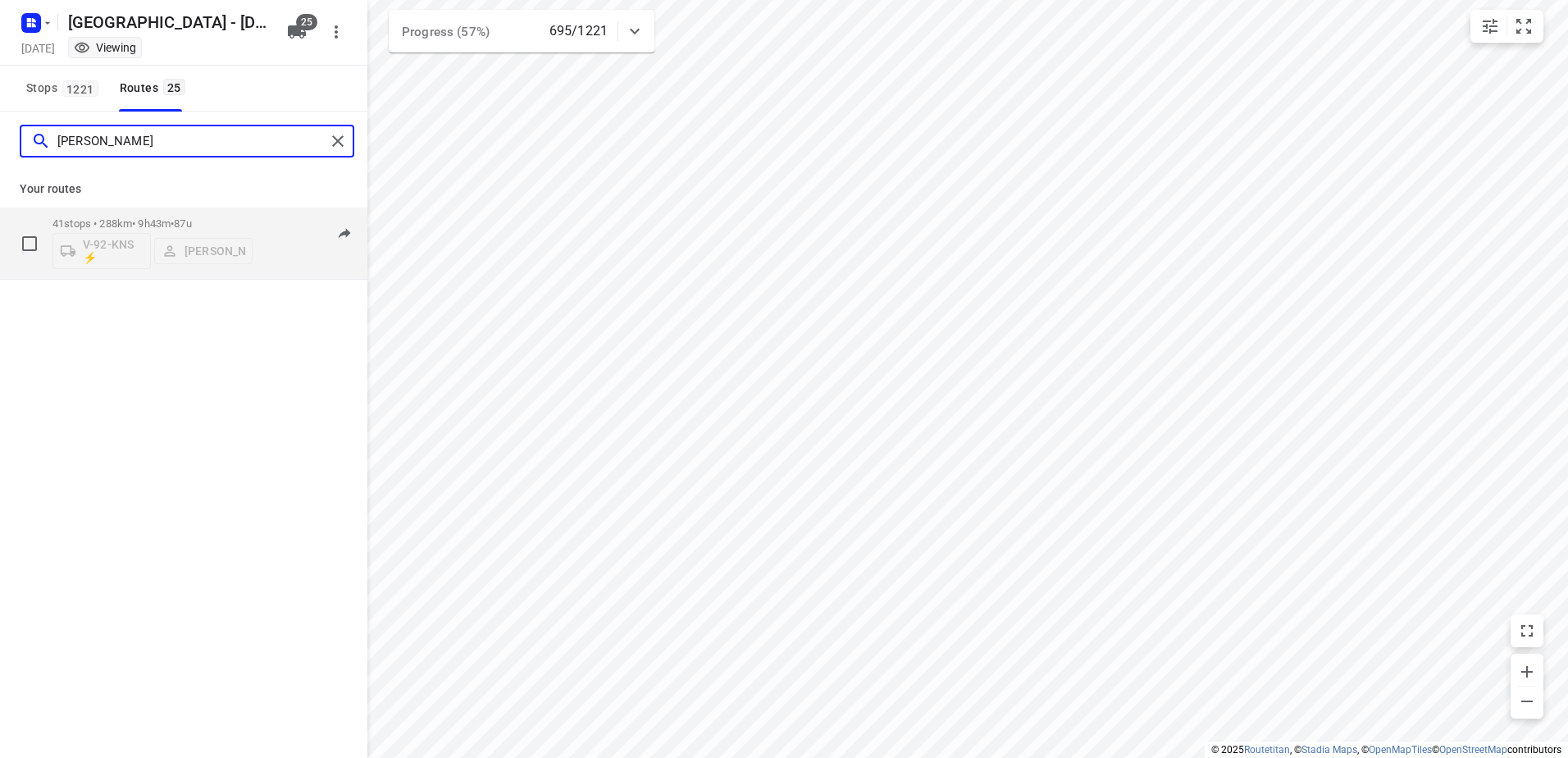
type input "[PERSON_NAME]"
click at [158, 223] on p "41 stops • 288km • 9h43m • 87u" at bounding box center [152, 223] width 200 height 12
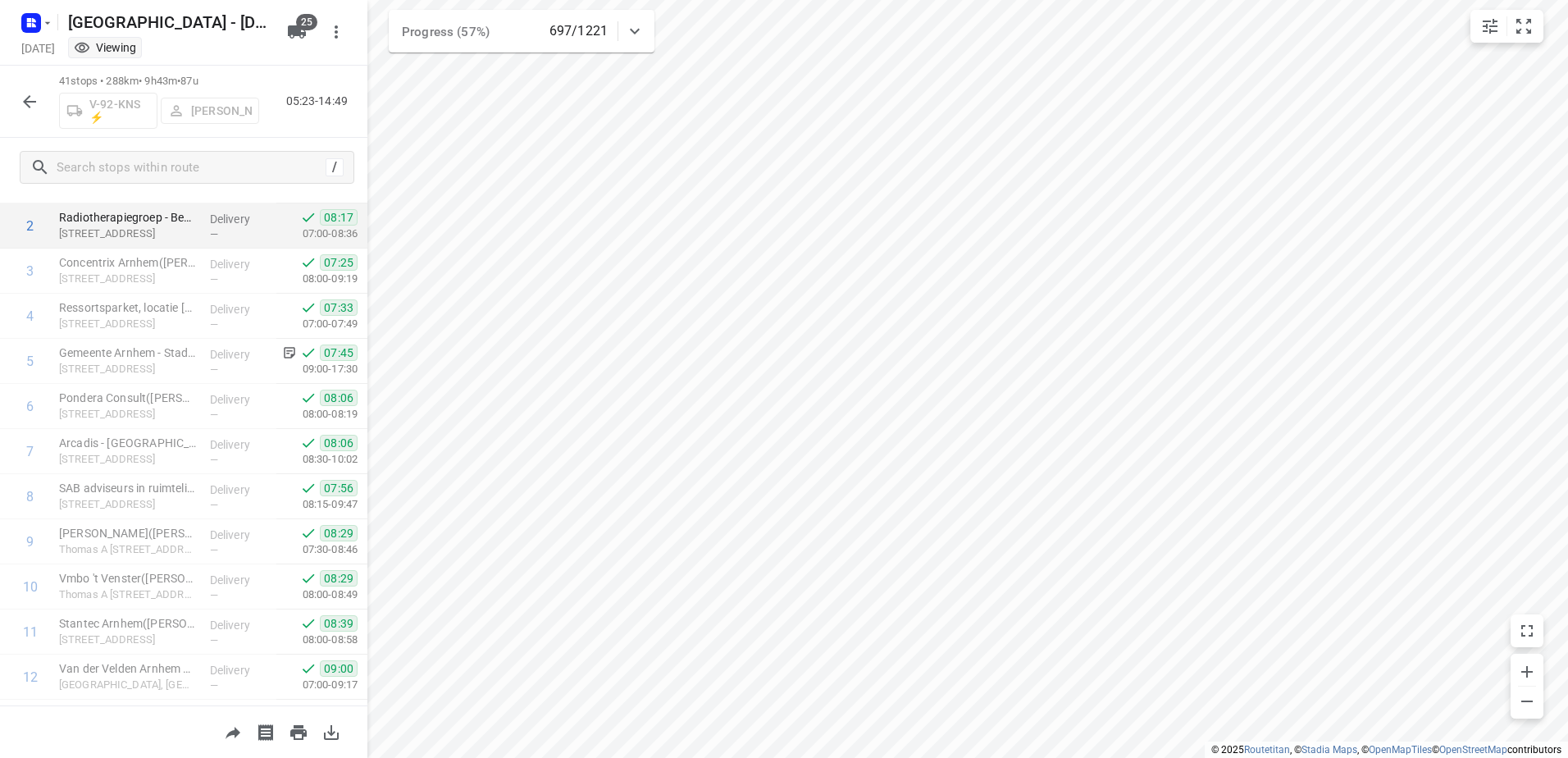
scroll to position [0, 0]
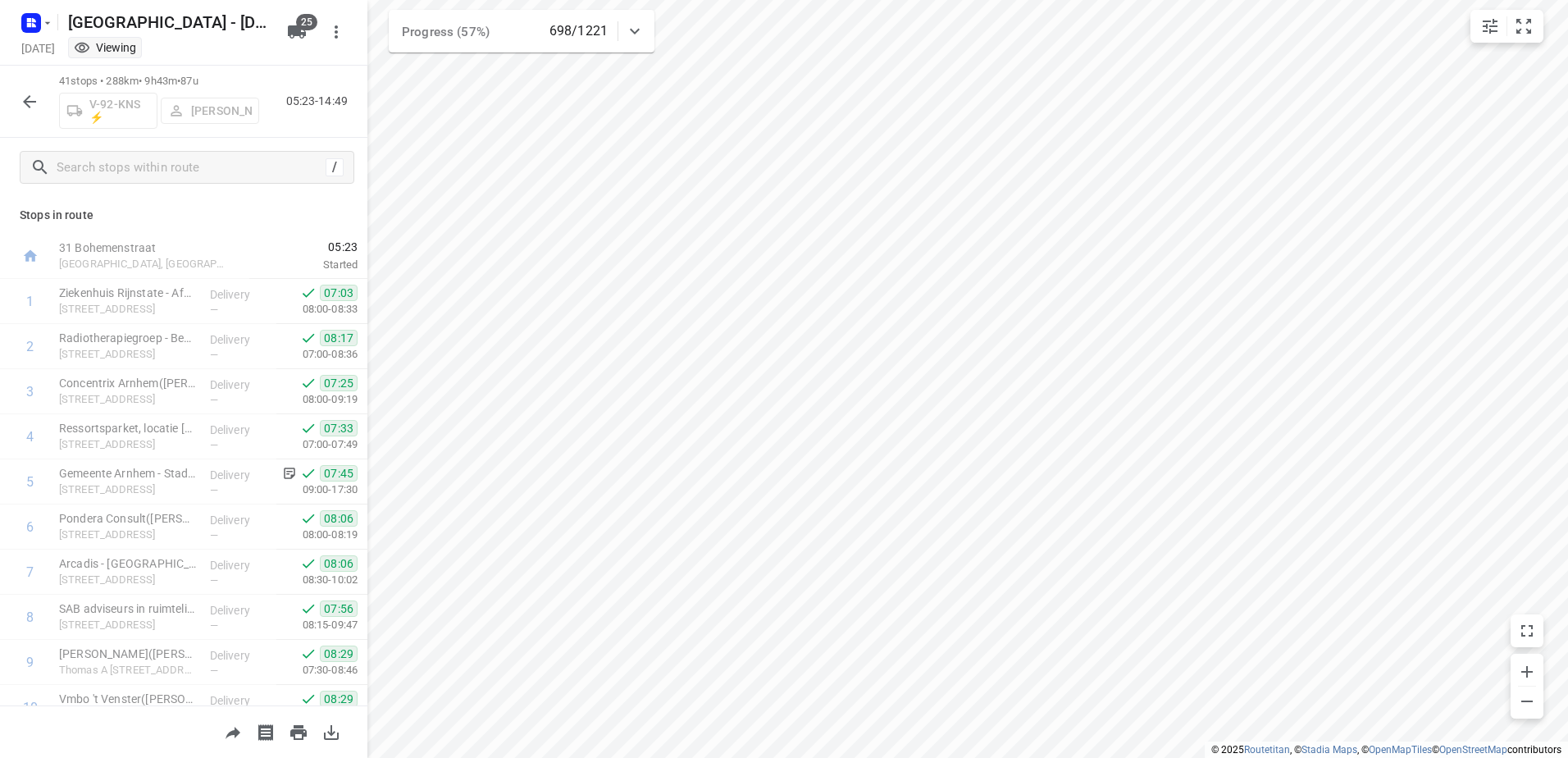
click at [21, 110] on icon "button" at bounding box center [30, 102] width 20 height 20
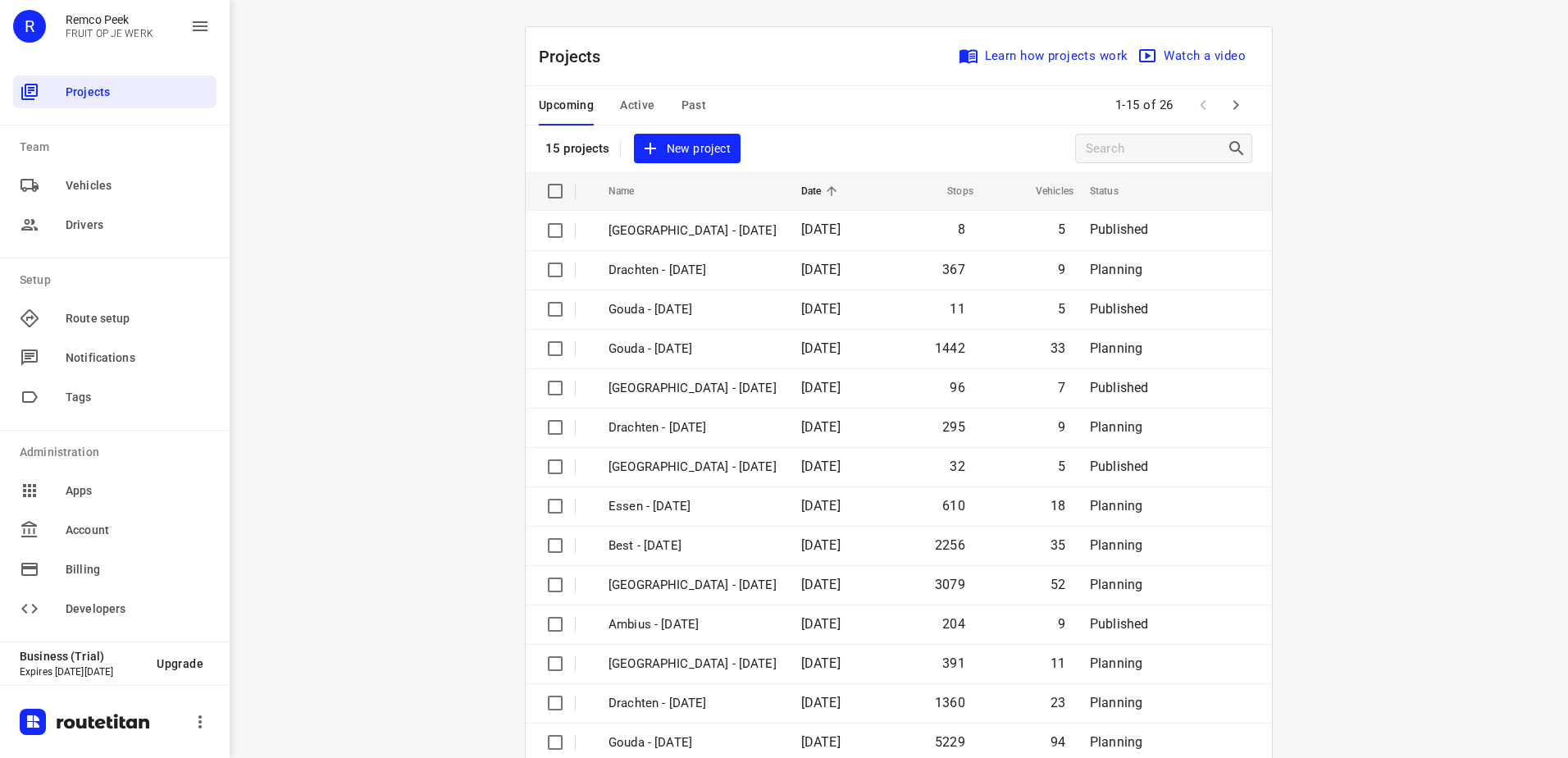
click at [620, 108] on span "Active" at bounding box center [638, 105] width 35 height 21
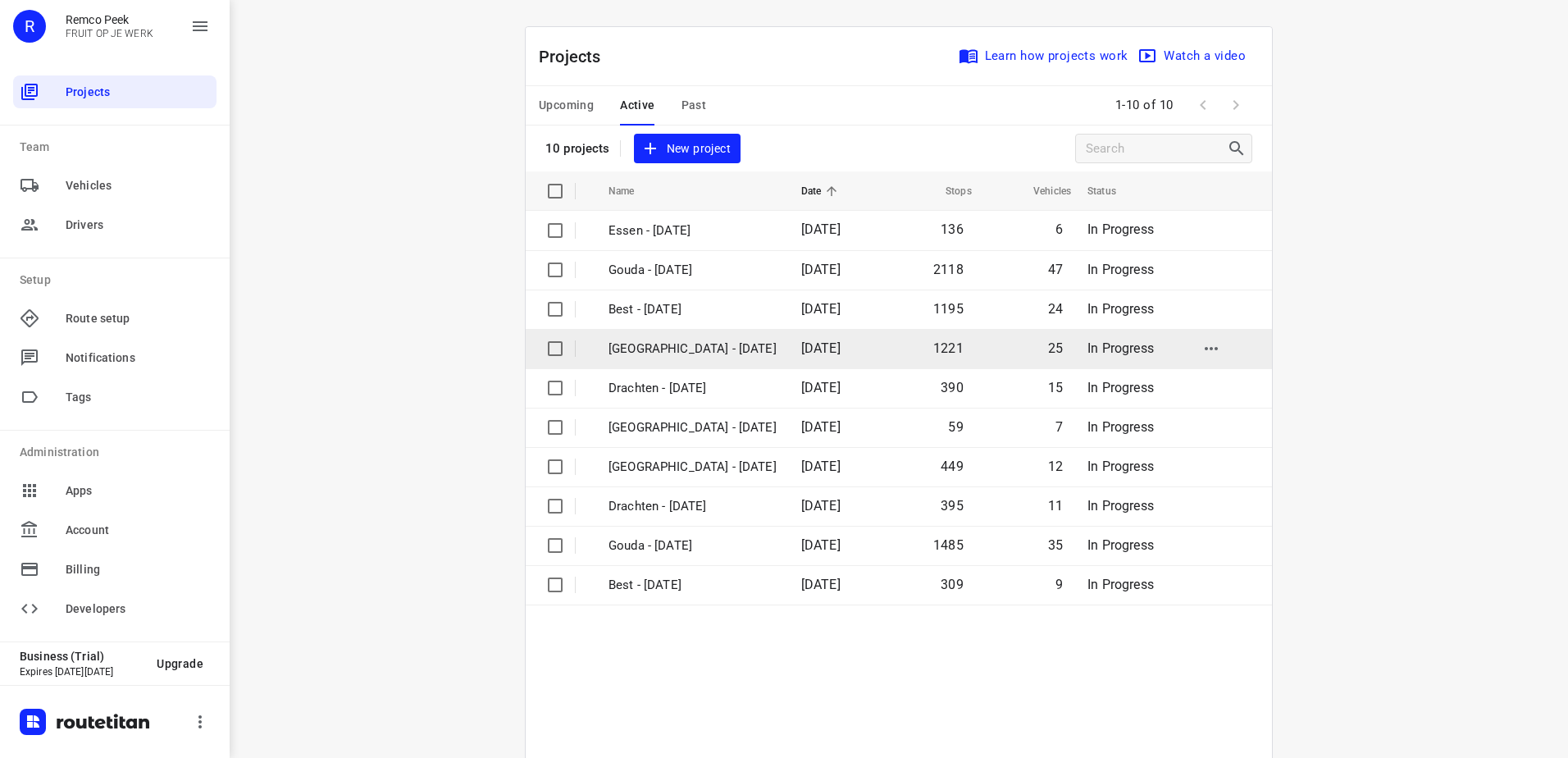
click at [696, 349] on p "[GEOGRAPHIC_DATA] - [DATE]" at bounding box center [692, 348] width 168 height 19
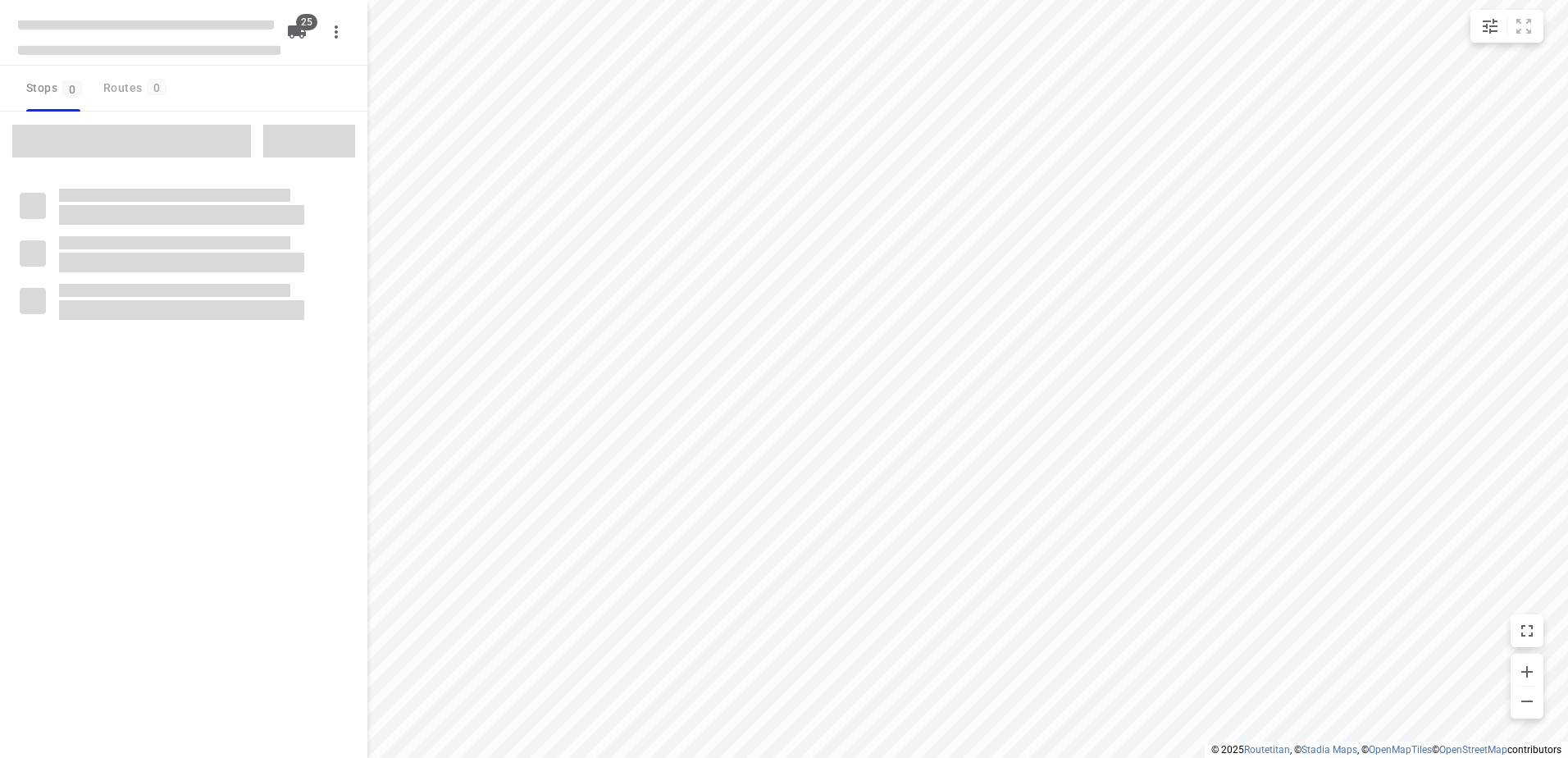
checkbox input "true"
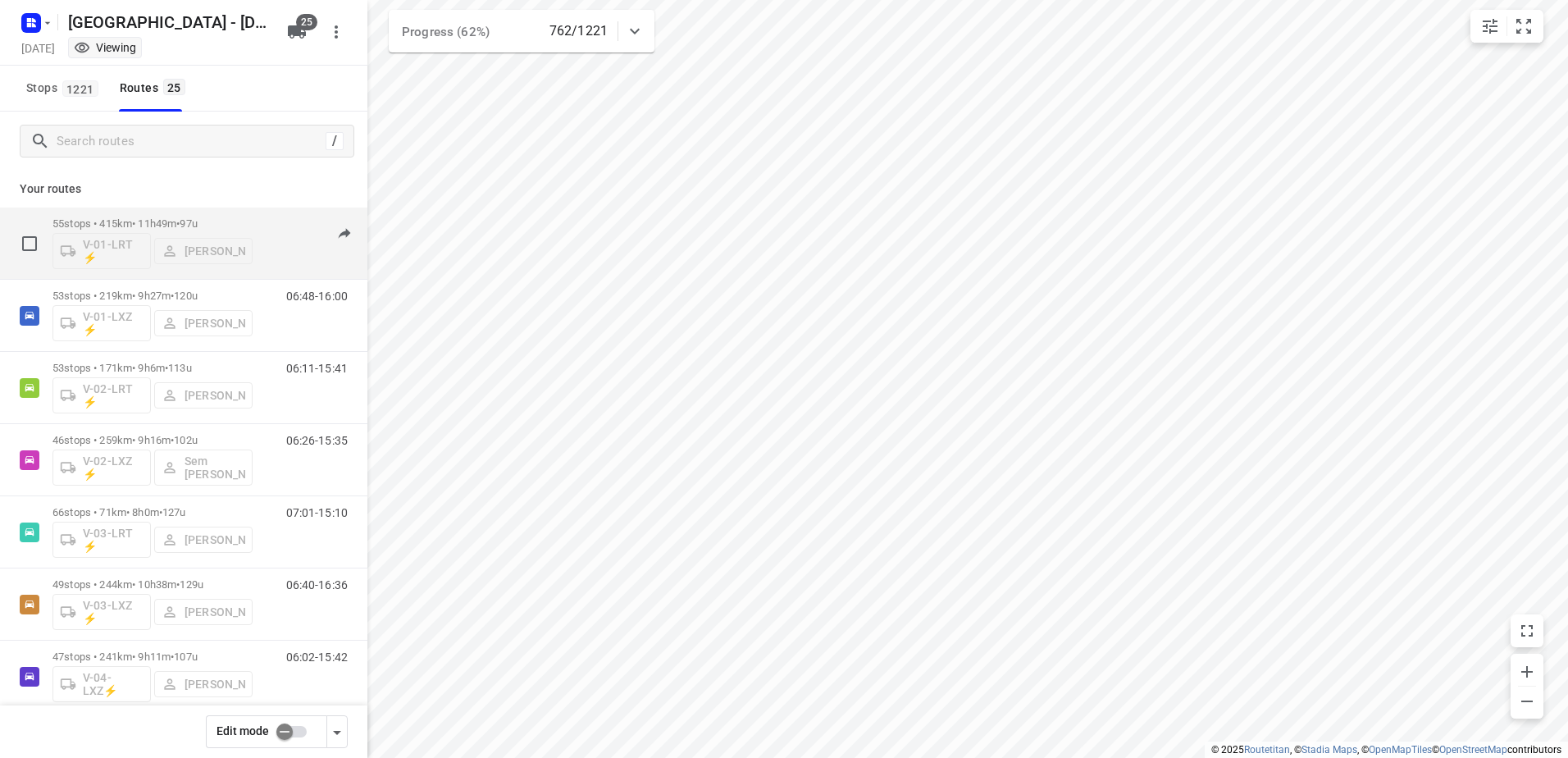
click at [145, 223] on p "55 stops • 415km • 11h49m • 97u" at bounding box center [152, 223] width 200 height 12
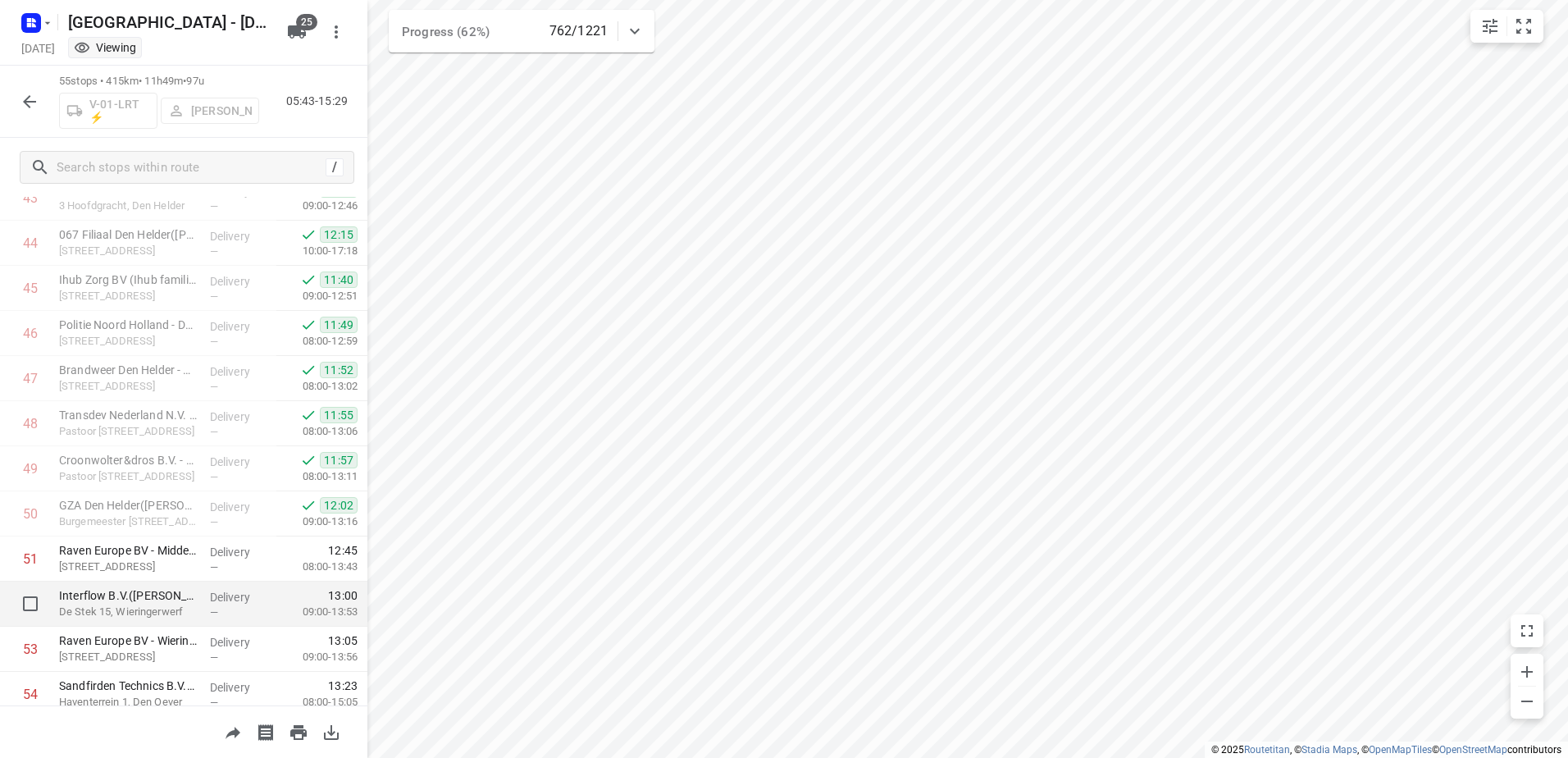
scroll to position [2099, 0]
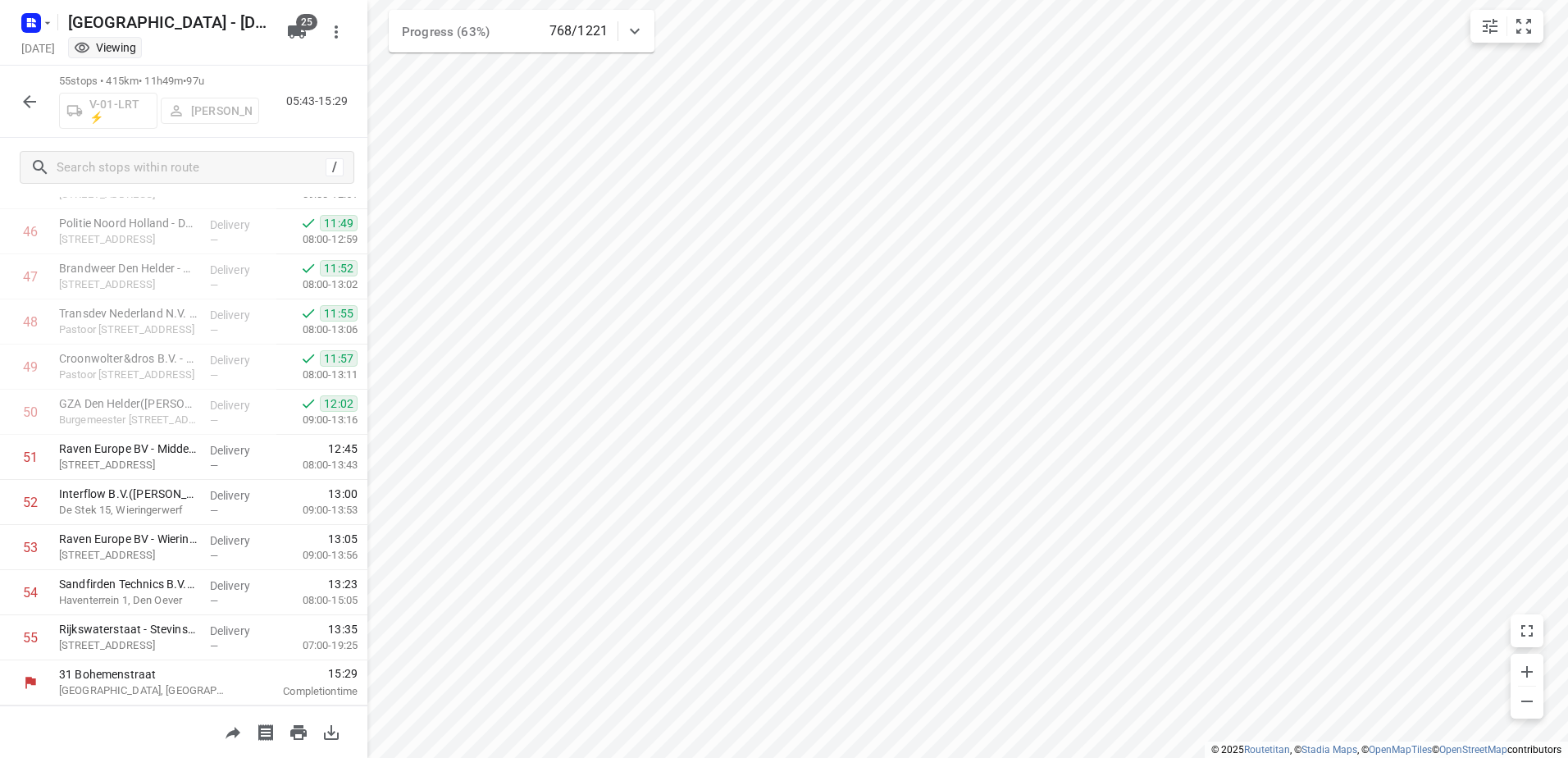
click at [32, 100] on icon "button" at bounding box center [30, 102] width 20 height 20
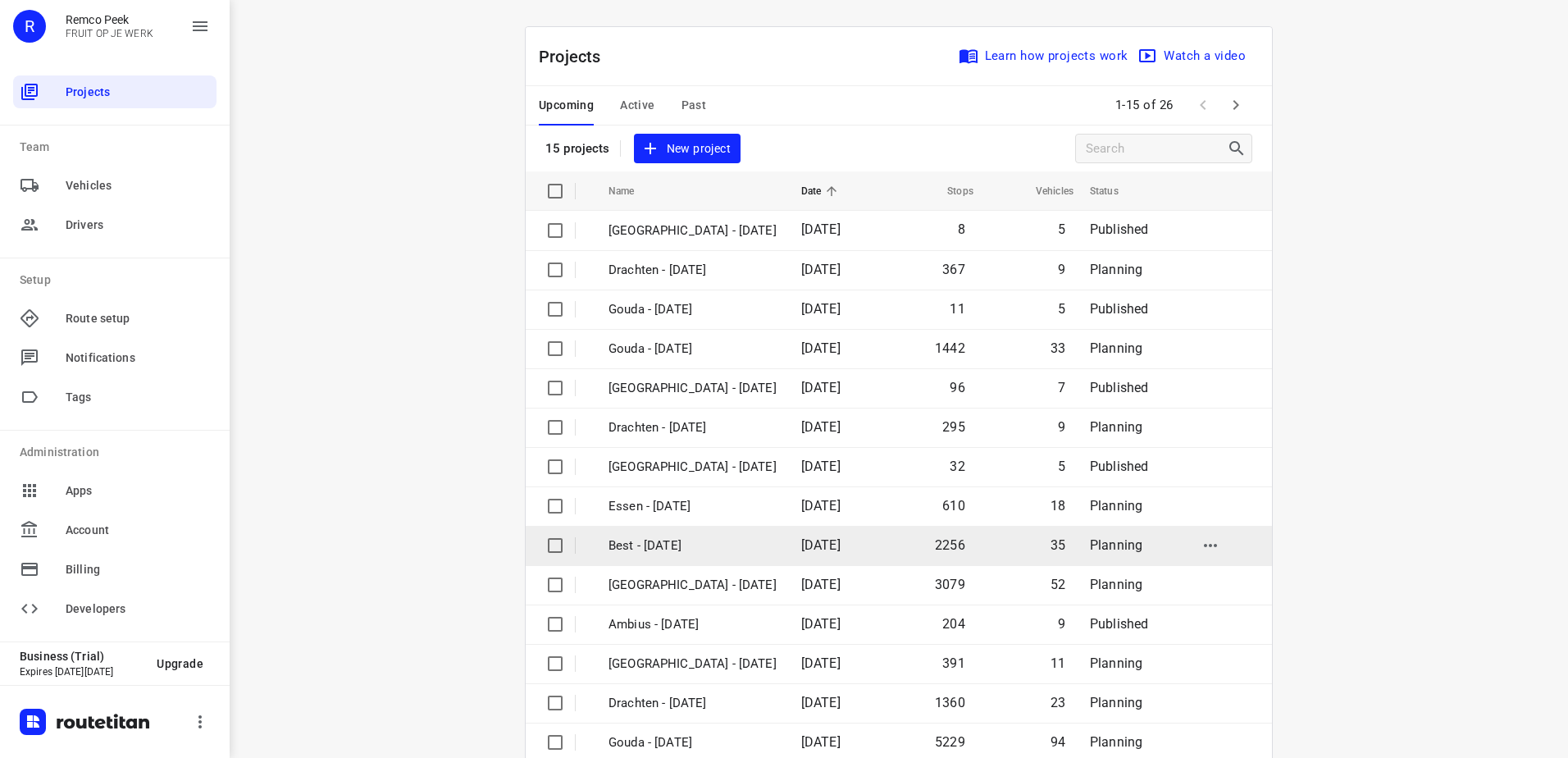
scroll to position [71, 0]
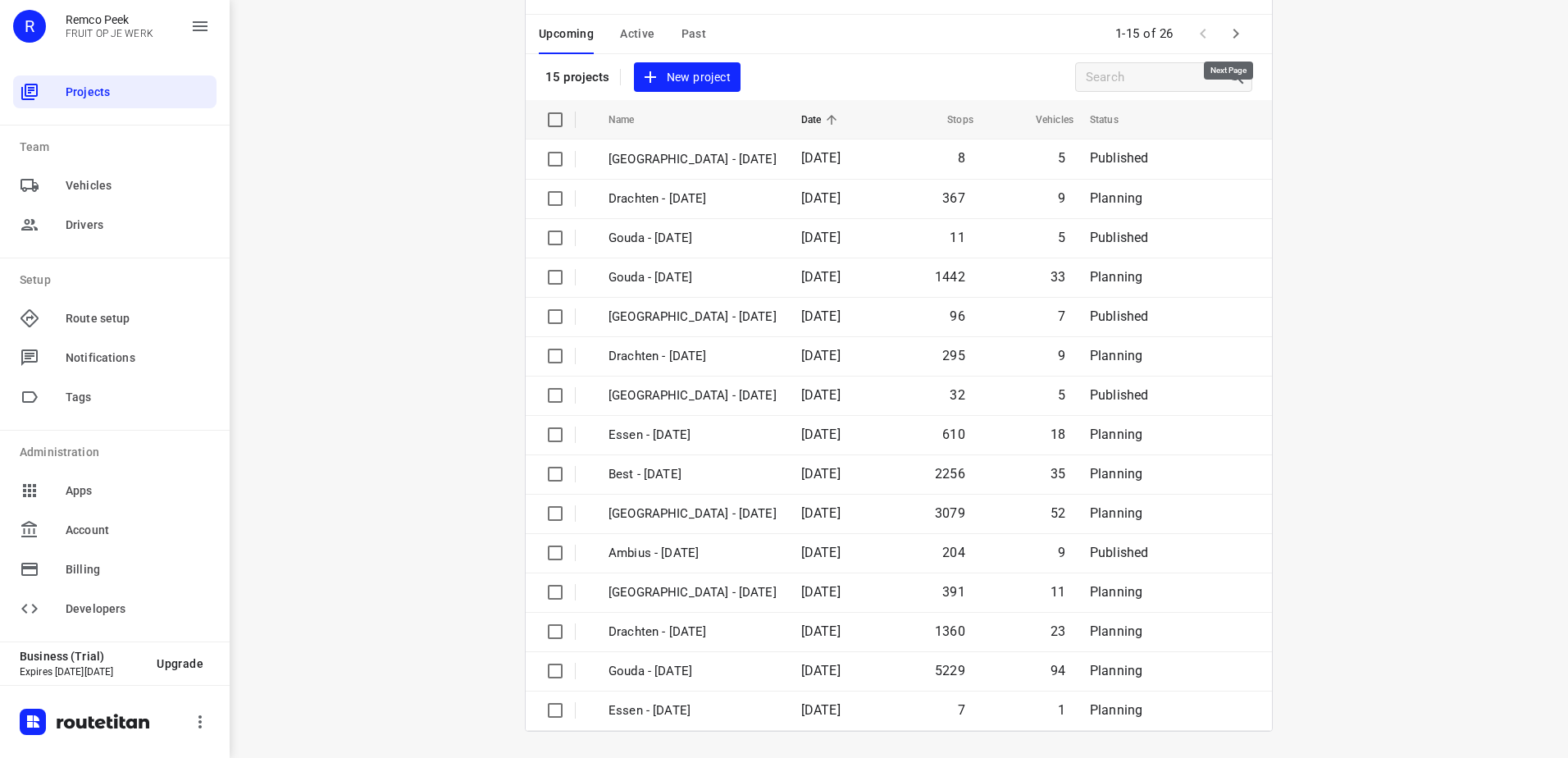
click at [1240, 29] on button "button" at bounding box center [1235, 34] width 33 height 33
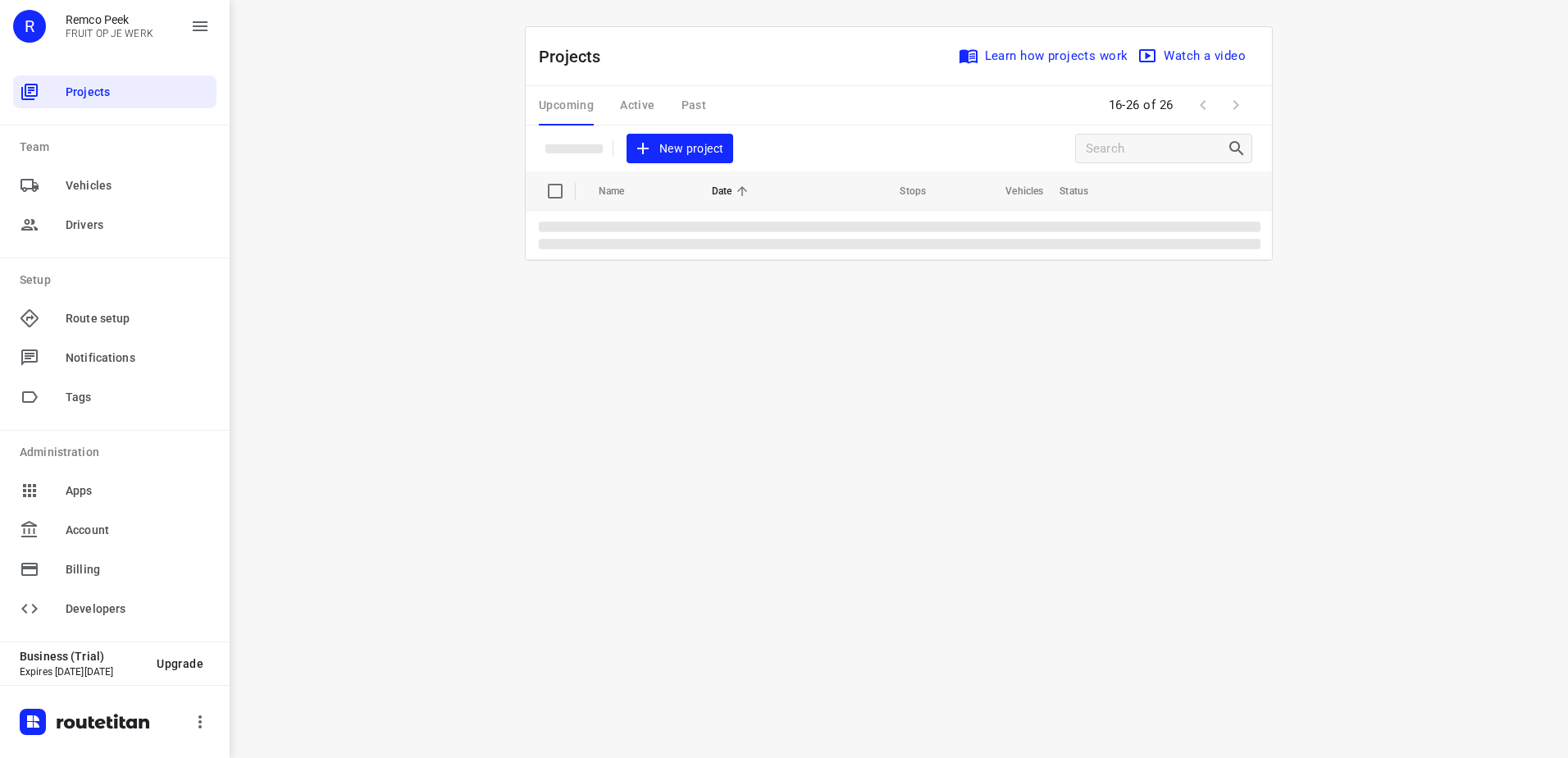
scroll to position [0, 0]
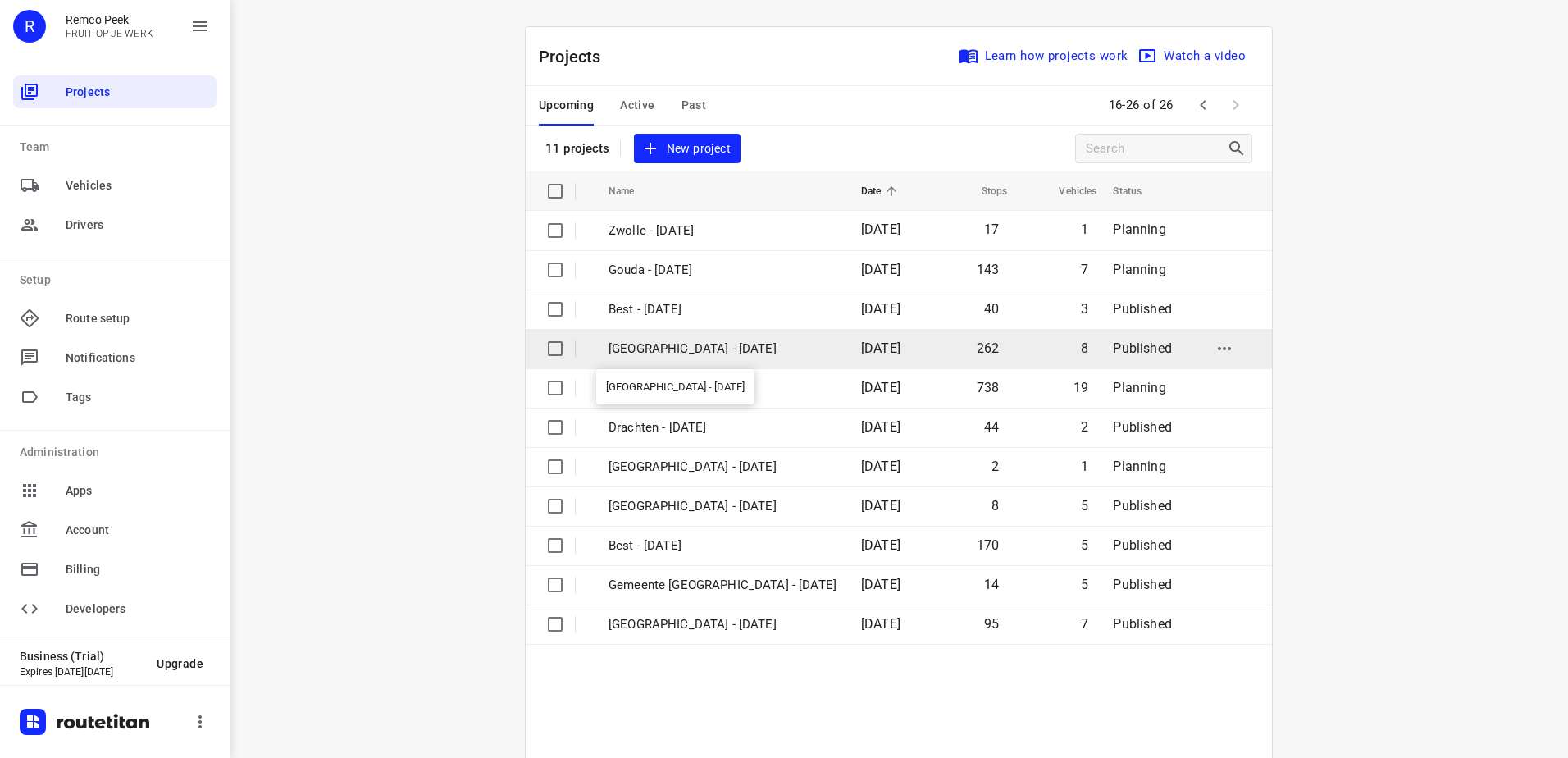
click at [693, 347] on p "[GEOGRAPHIC_DATA] - [DATE]" at bounding box center [722, 348] width 228 height 19
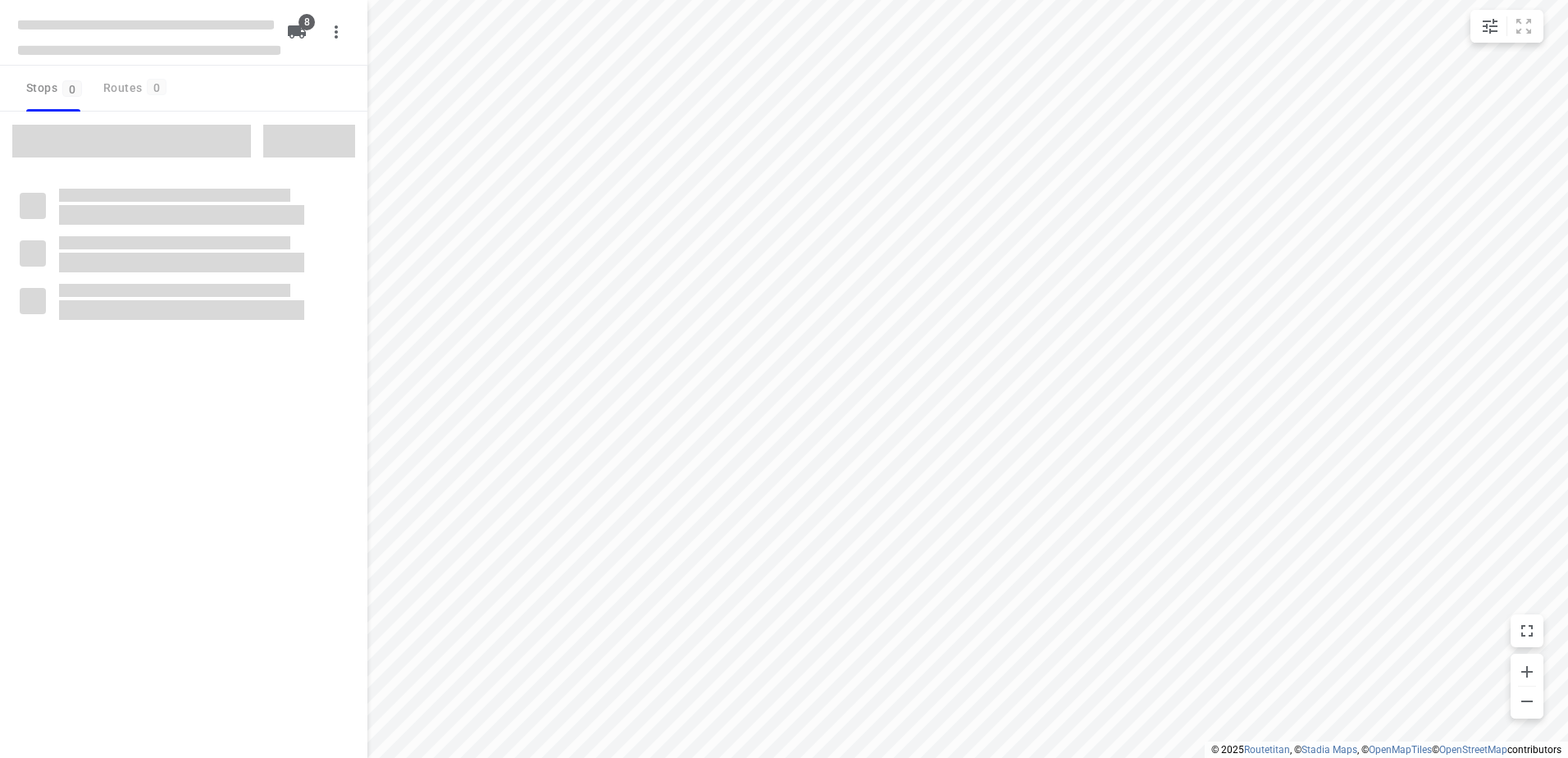
checkbox input "true"
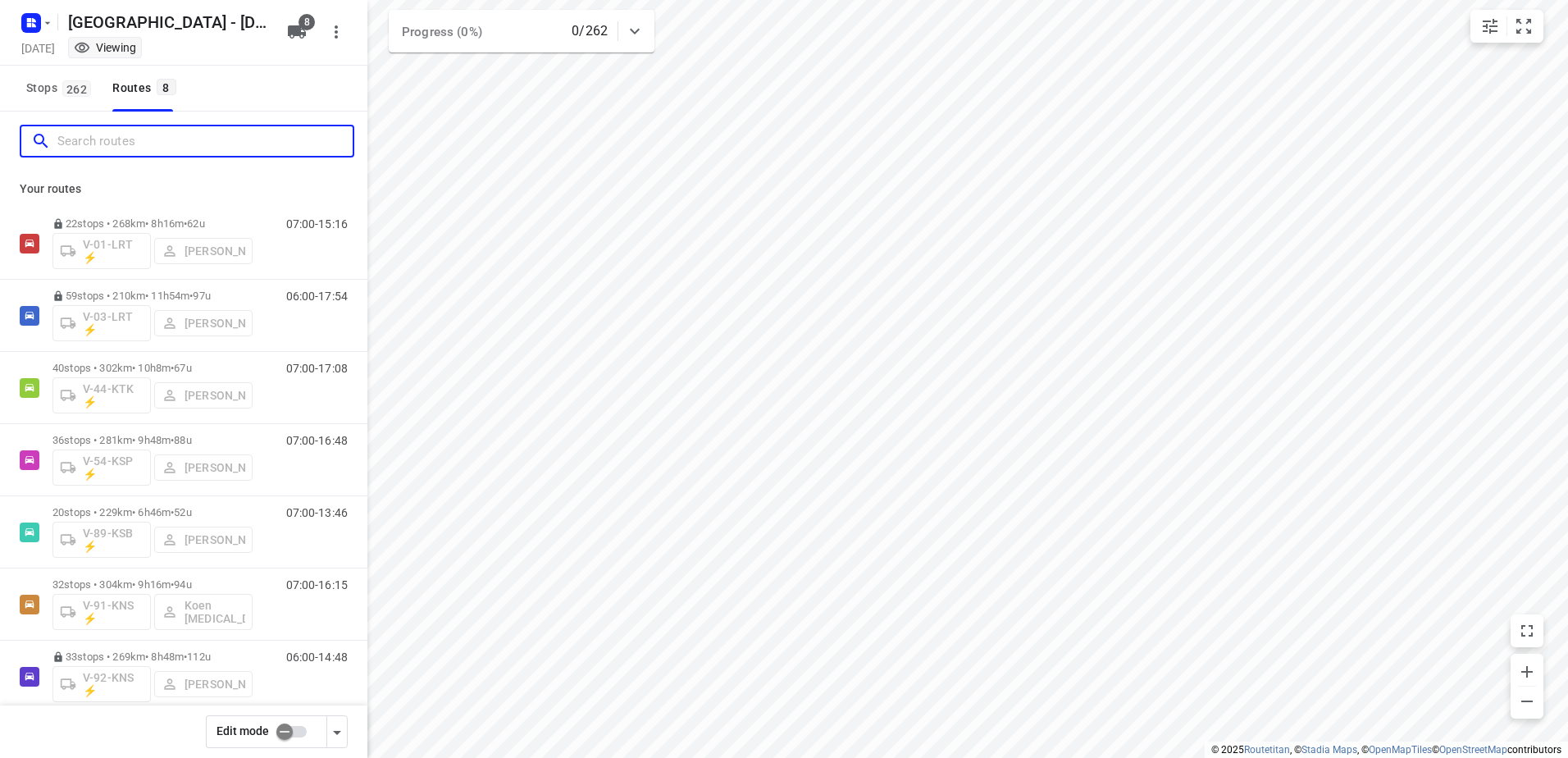
click at [138, 130] on input "Search routes" at bounding box center [205, 141] width 295 height 26
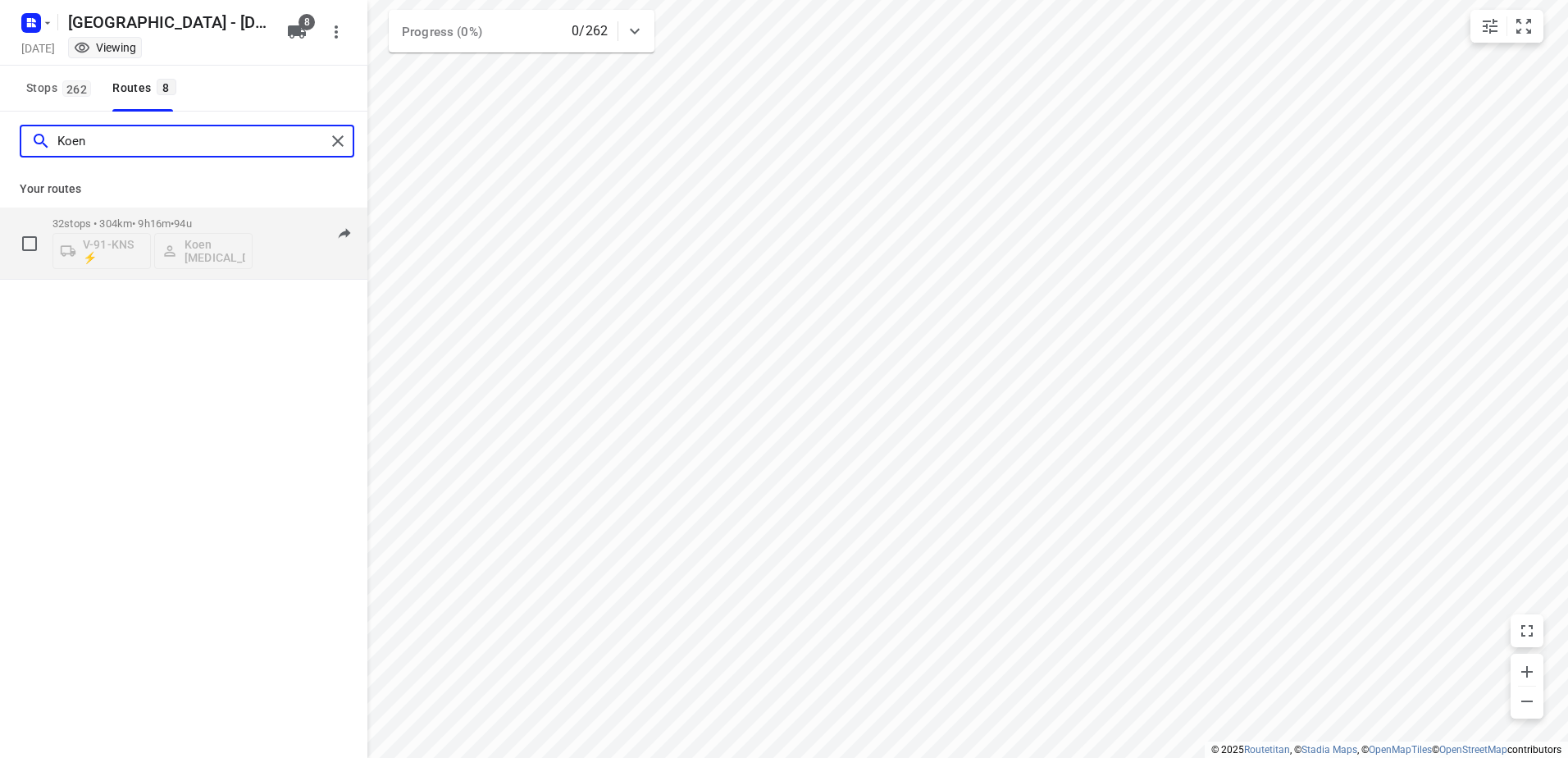
type input "Koen"
click at [148, 212] on div "32 stops • 304km • 9h16m • 94u V-91-KNS ⚡ Koen Logen" at bounding box center [152, 243] width 200 height 68
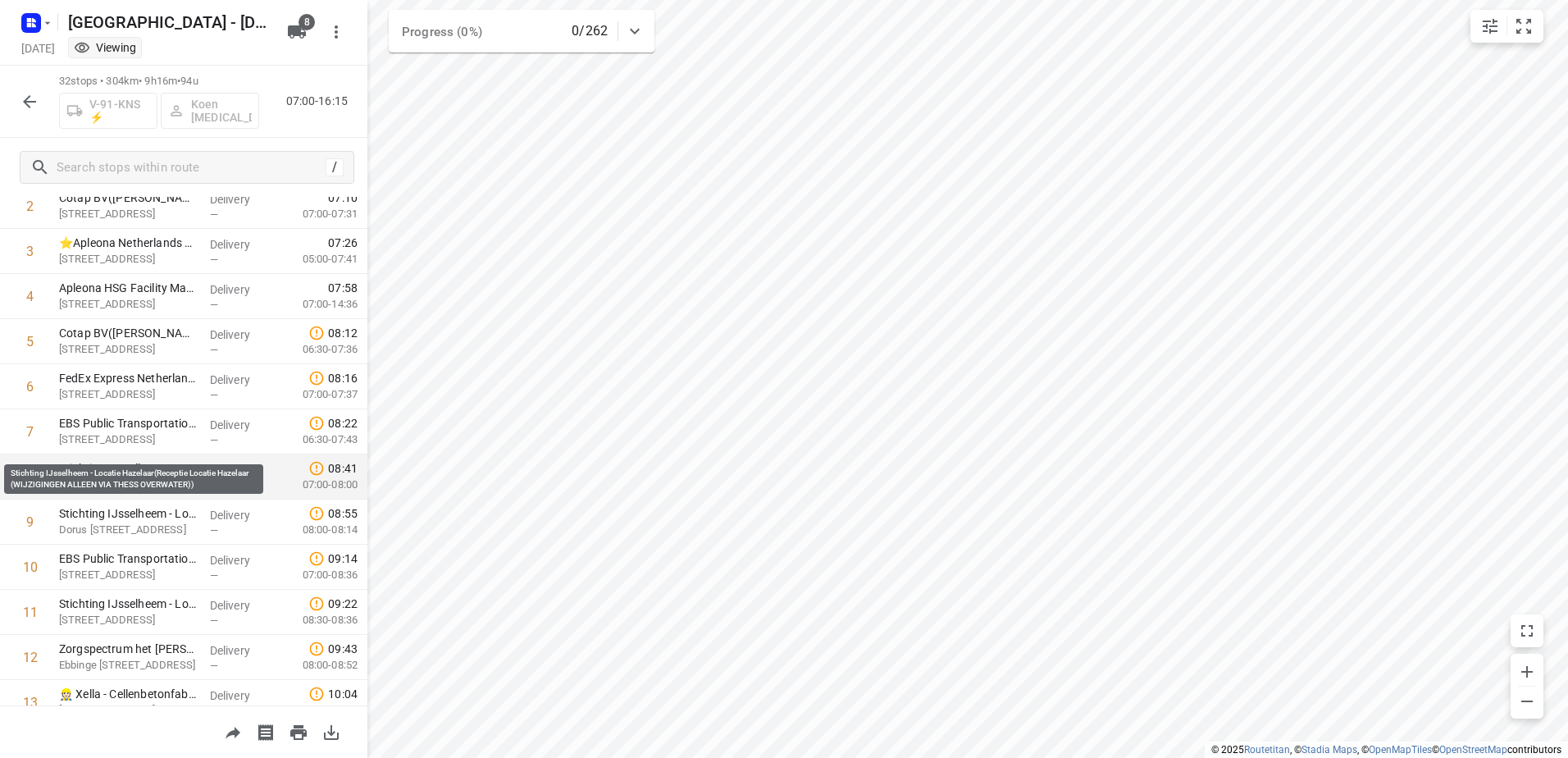
scroll to position [164, 0]
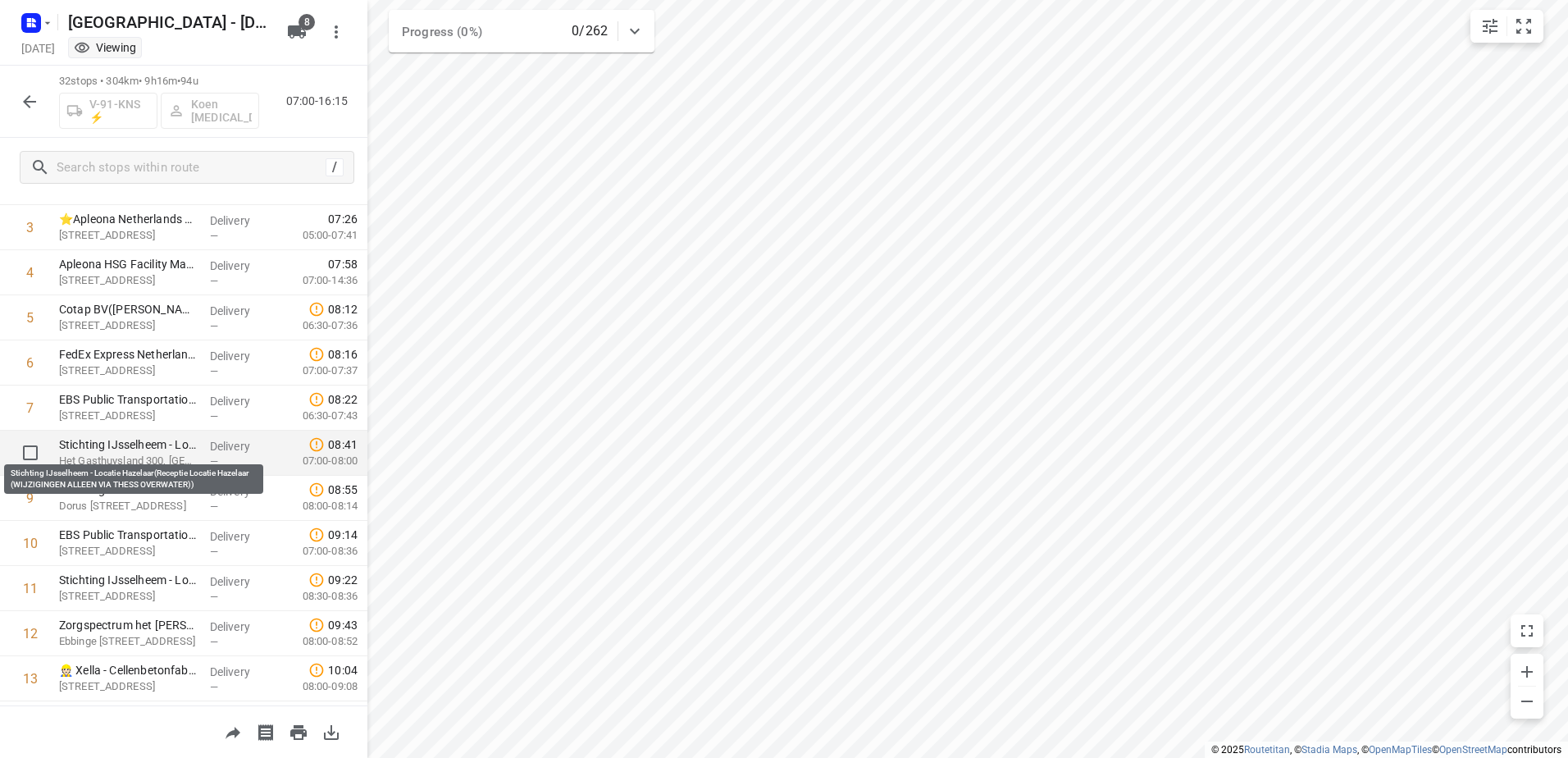
click at [150, 445] on p "Stichting IJsselheem - Locatie Hazelaar(Receptie Locatie Hazelaar (WIJZIGINGEN …" at bounding box center [128, 445] width 138 height 17
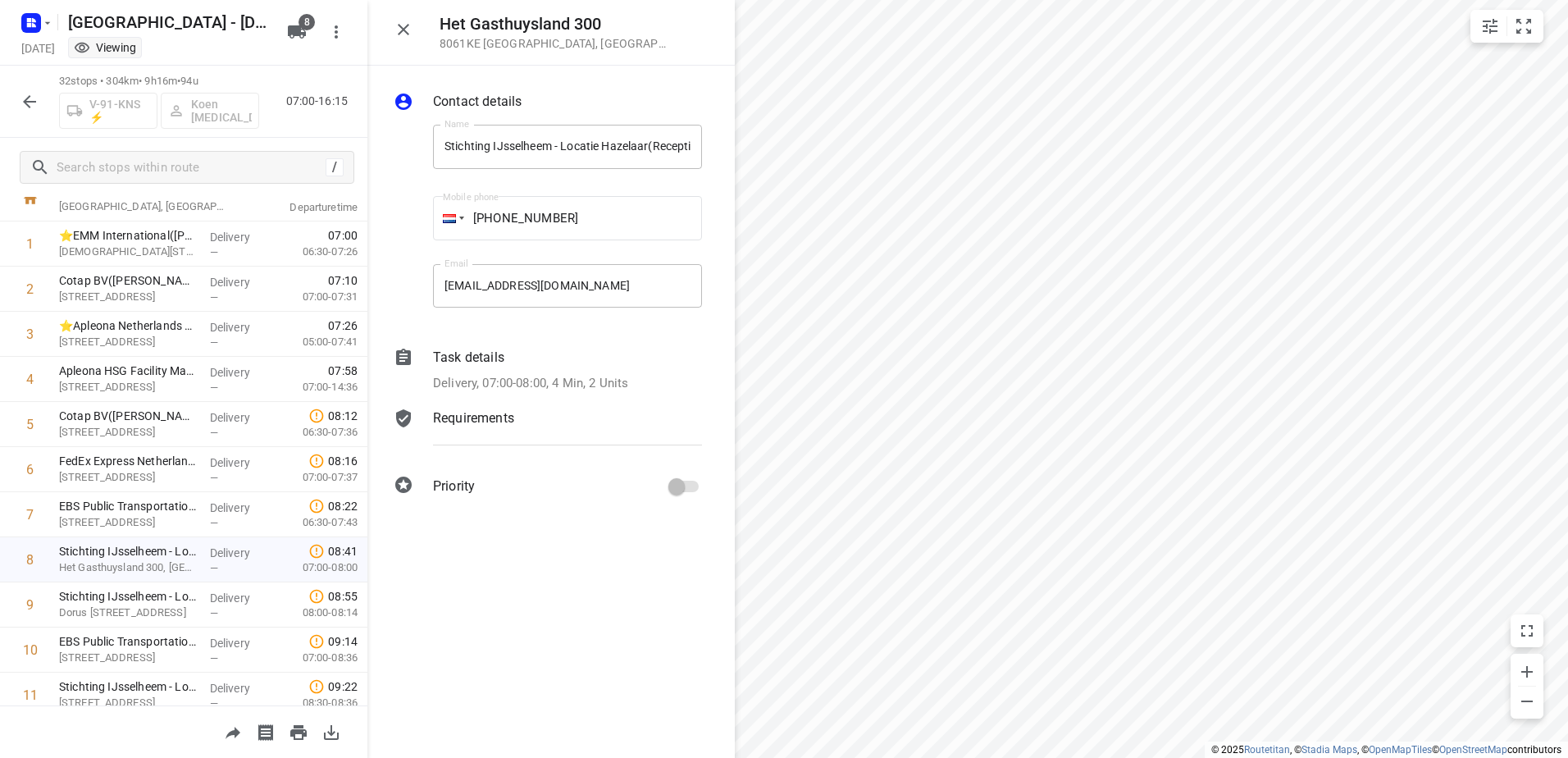
scroll to position [0, 0]
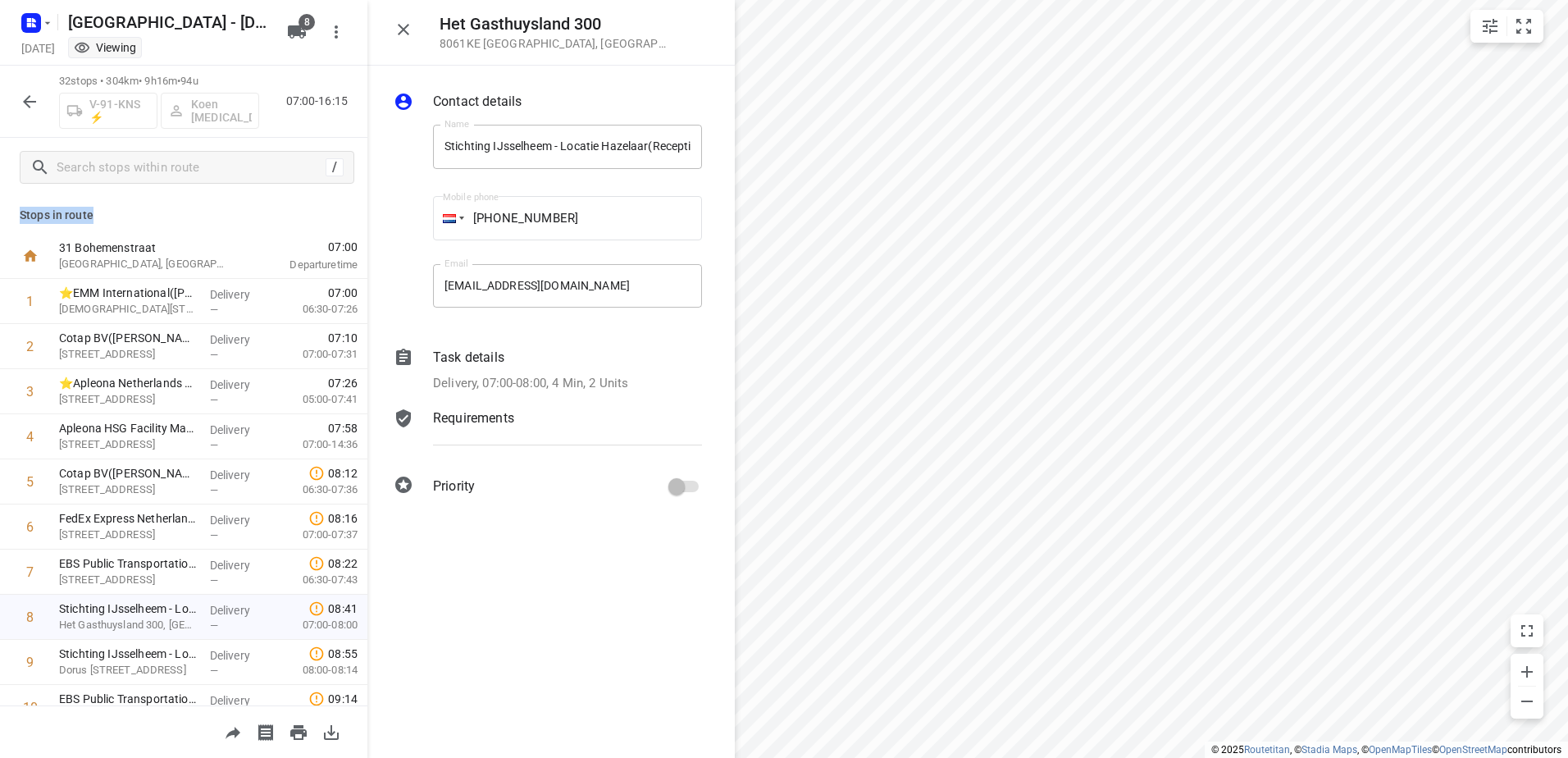
drag, startPoint x: 111, startPoint y: 216, endPoint x: 19, endPoint y: 213, distance: 92.0
click at [19, 213] on div "Stops in route 31 Bohemenstraat Zwolle, Netherlands 07:00 Departure time 1 ⭐EMM…" at bounding box center [183, 450] width 367 height 508
drag, startPoint x: 19, startPoint y: 213, endPoint x: 187, endPoint y: 210, distance: 168.0
click at [174, 217] on p "Stops in route" at bounding box center [184, 215] width 328 height 17
click at [396, 31] on icon "button" at bounding box center [404, 30] width 20 height 20
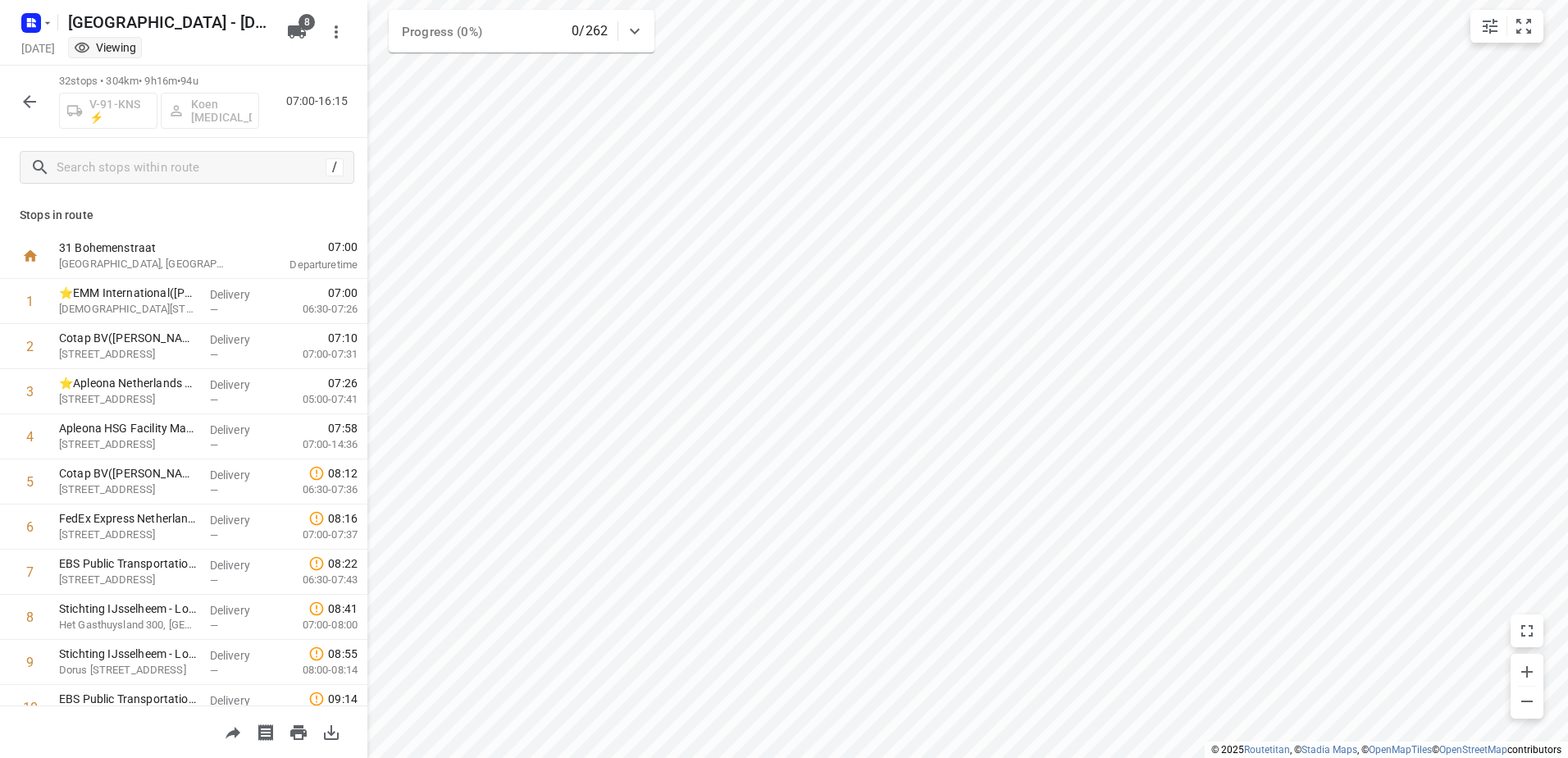
click at [26, 100] on icon "button" at bounding box center [30, 102] width 13 height 13
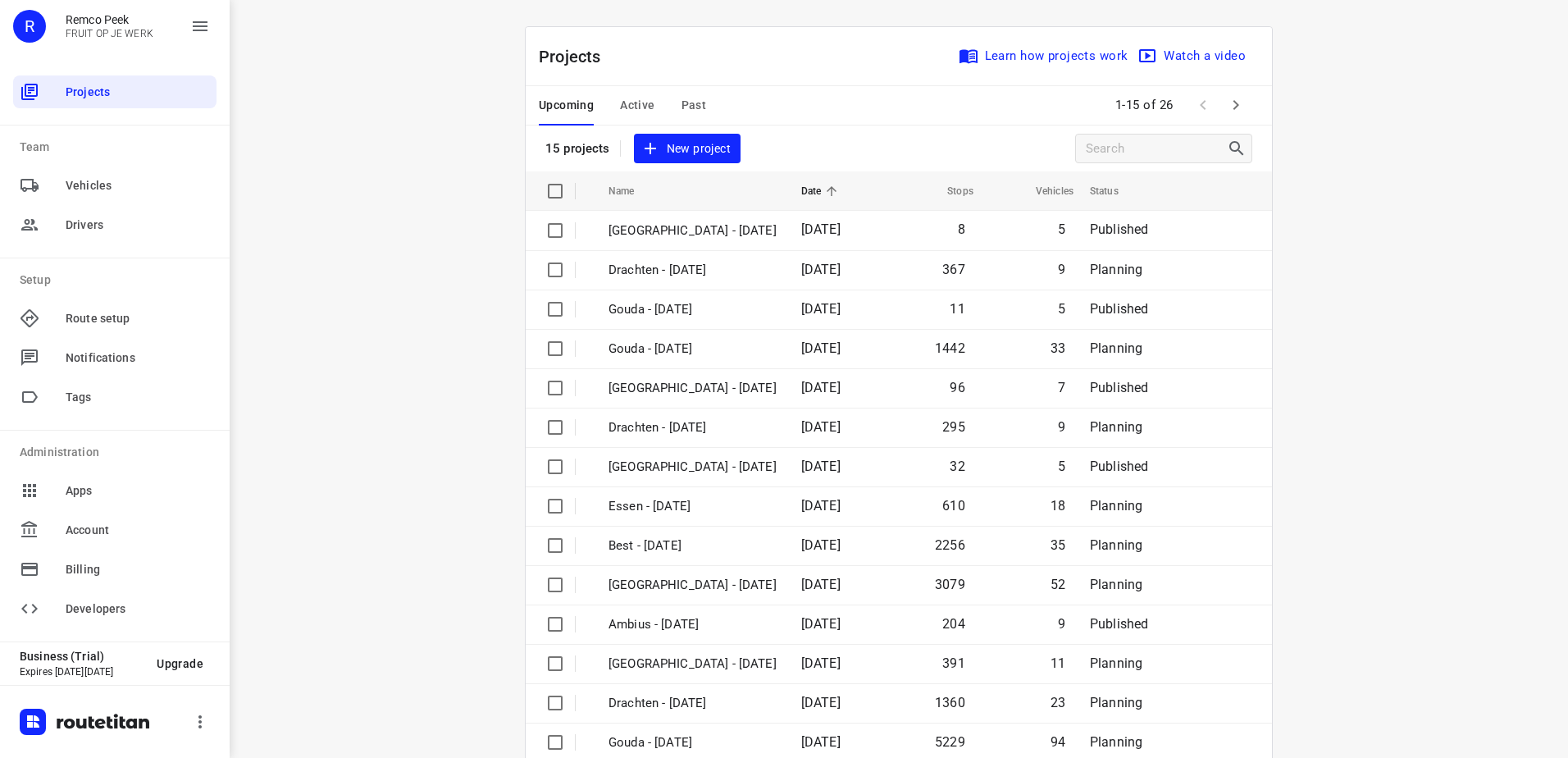
click at [660, 98] on div "Upcoming Active Past" at bounding box center [635, 105] width 193 height 39
click at [690, 98] on span "Past" at bounding box center [694, 105] width 26 height 21
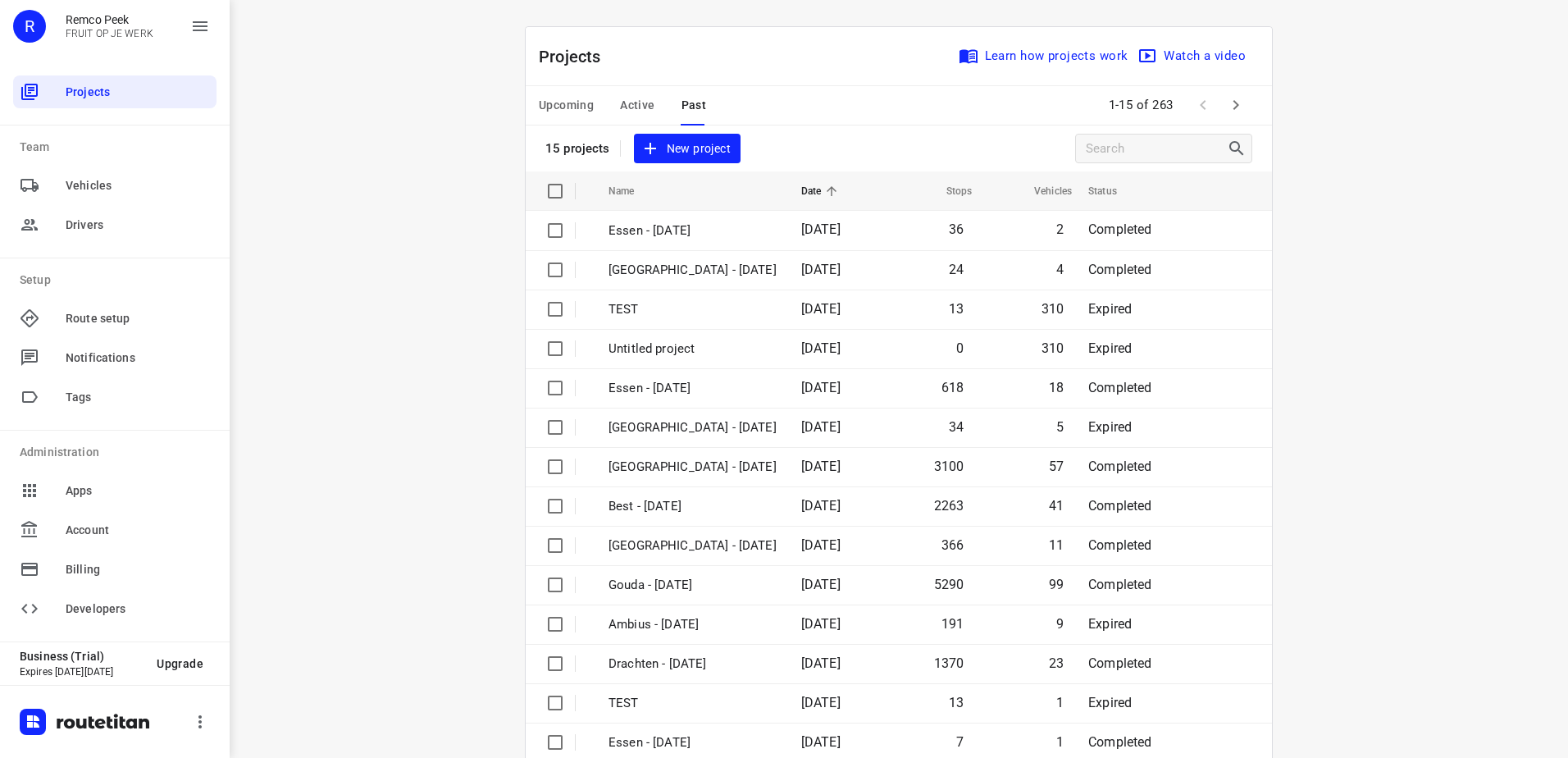
click at [444, 464] on div "i © 2025 Routetitan , © Stadia Maps , © OpenMapTiles © OpenStreetMap contributo…" at bounding box center [899, 379] width 1338 height 758
click at [1228, 110] on icon "button" at bounding box center [1235, 105] width 20 height 20
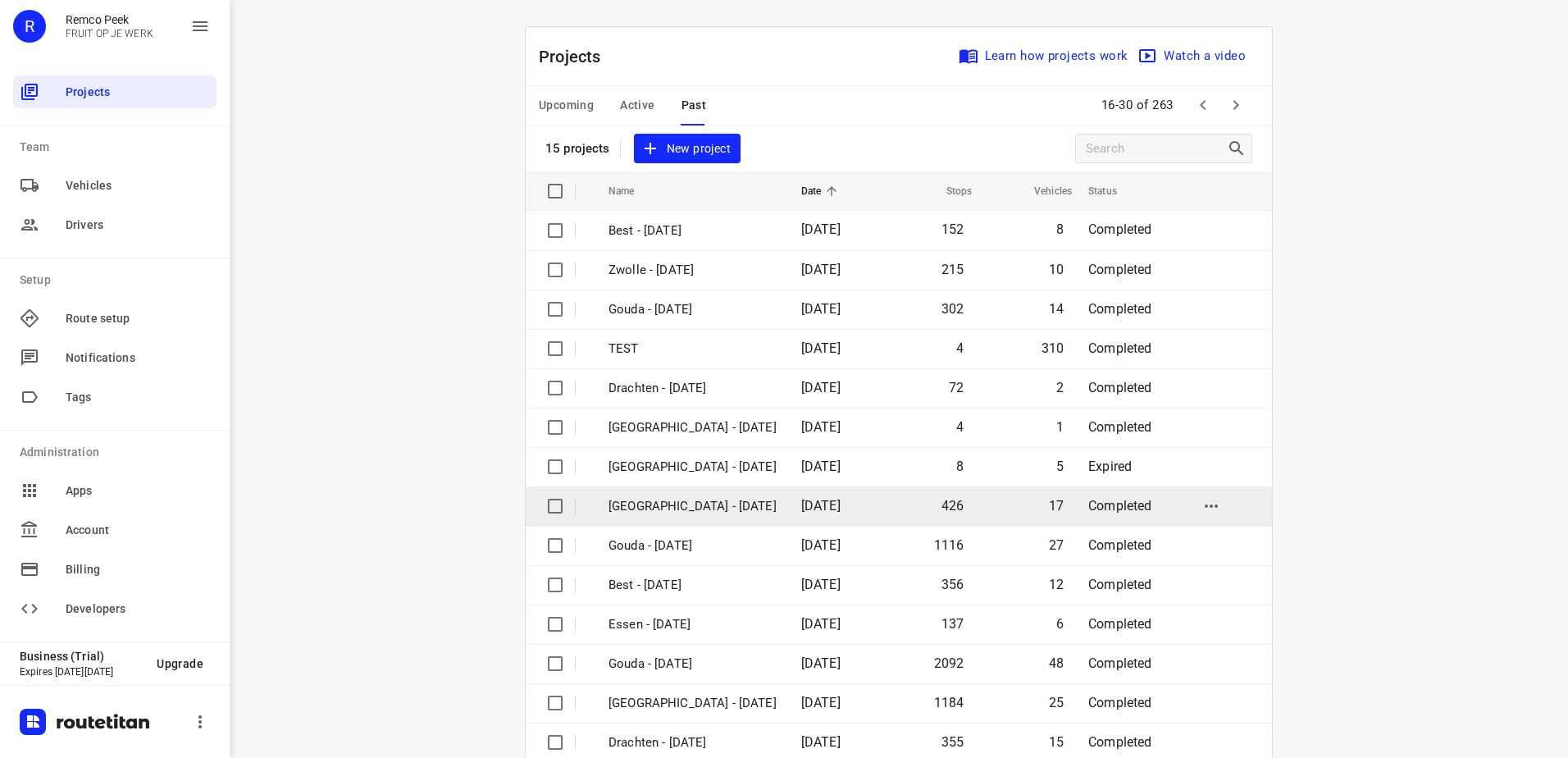
click at [727, 490] on td "[GEOGRAPHIC_DATA] - [DATE]" at bounding box center [690, 505] width 196 height 39
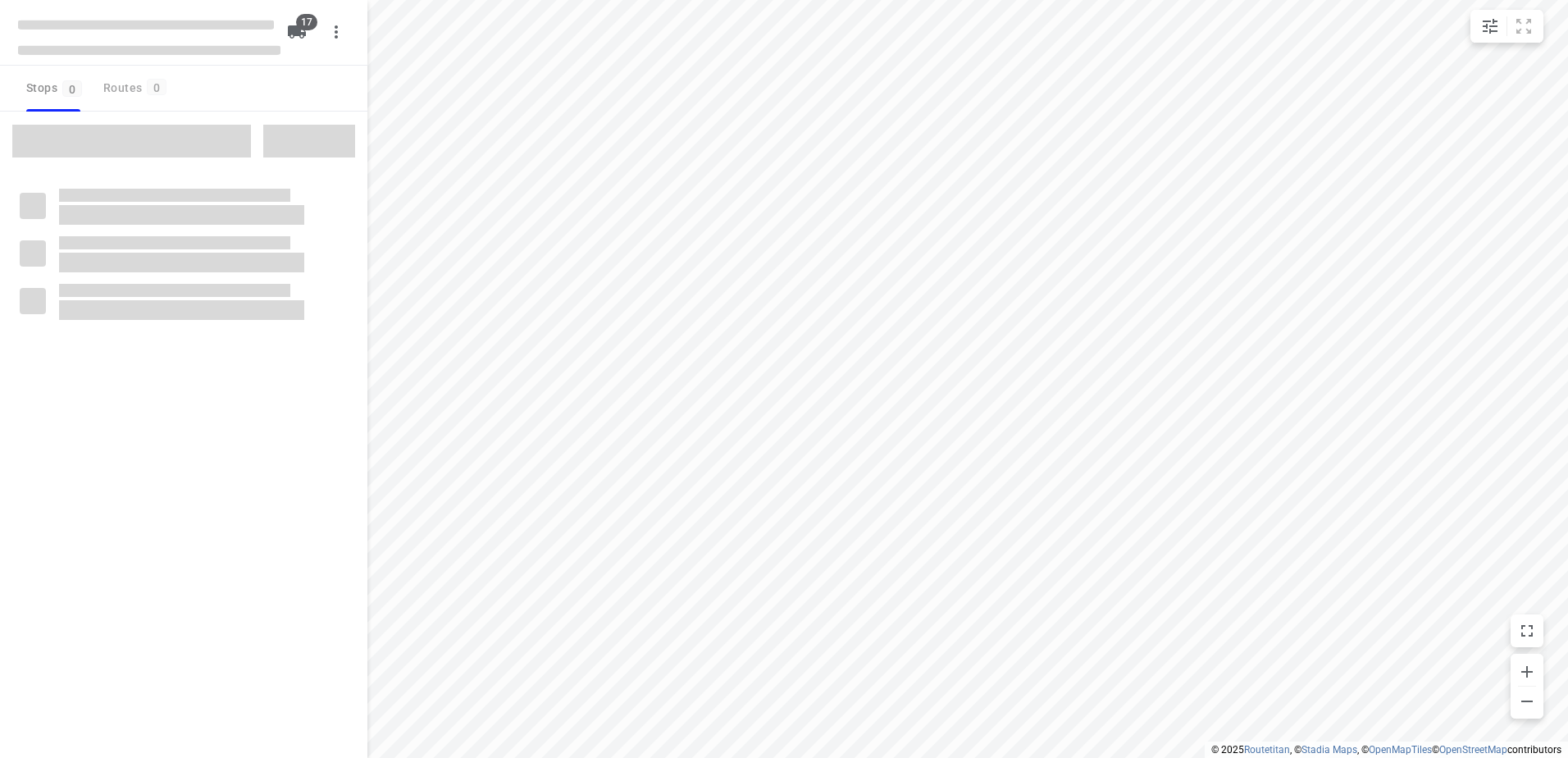
checkbox input "true"
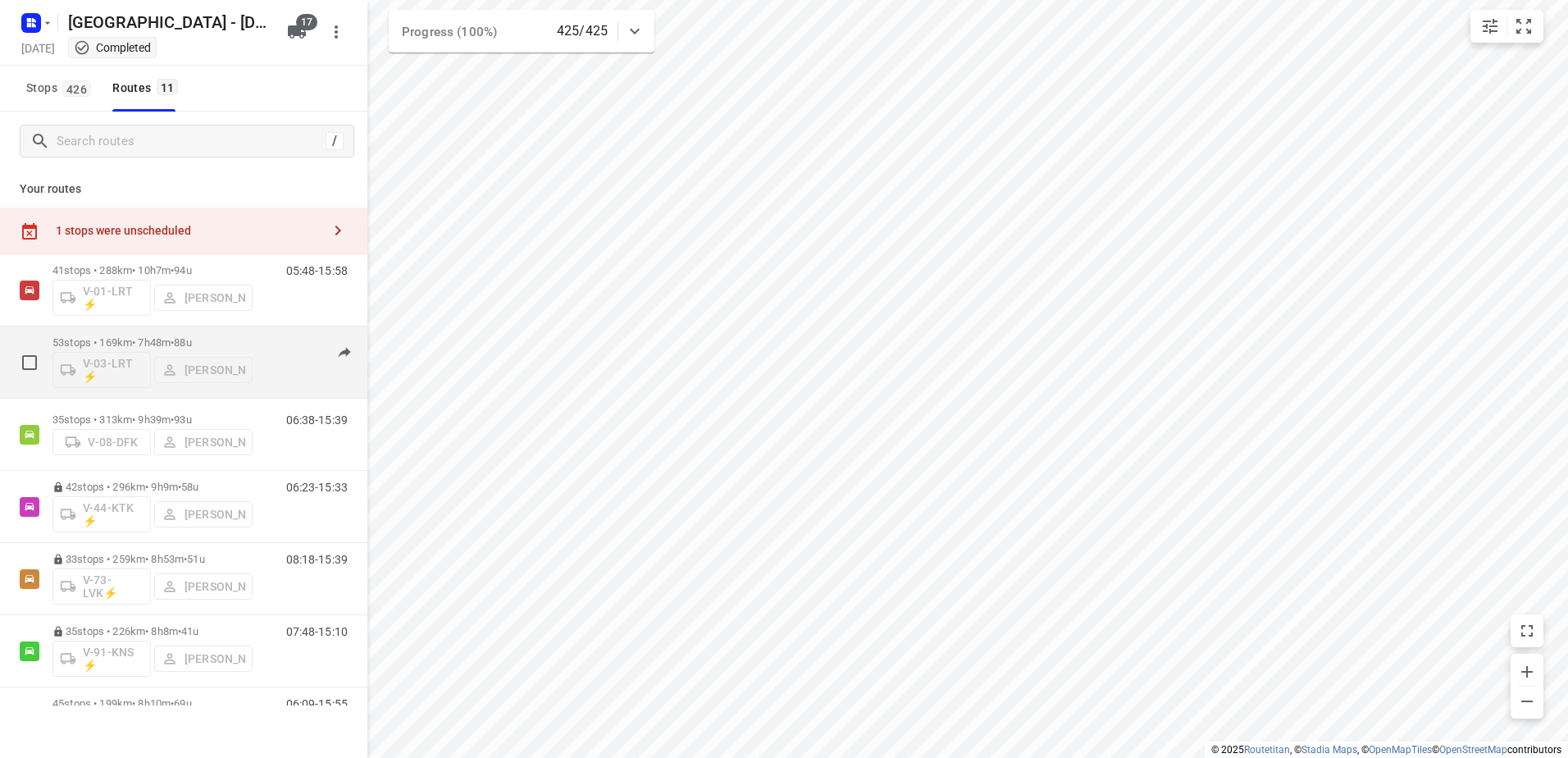
scroll to position [82, 0]
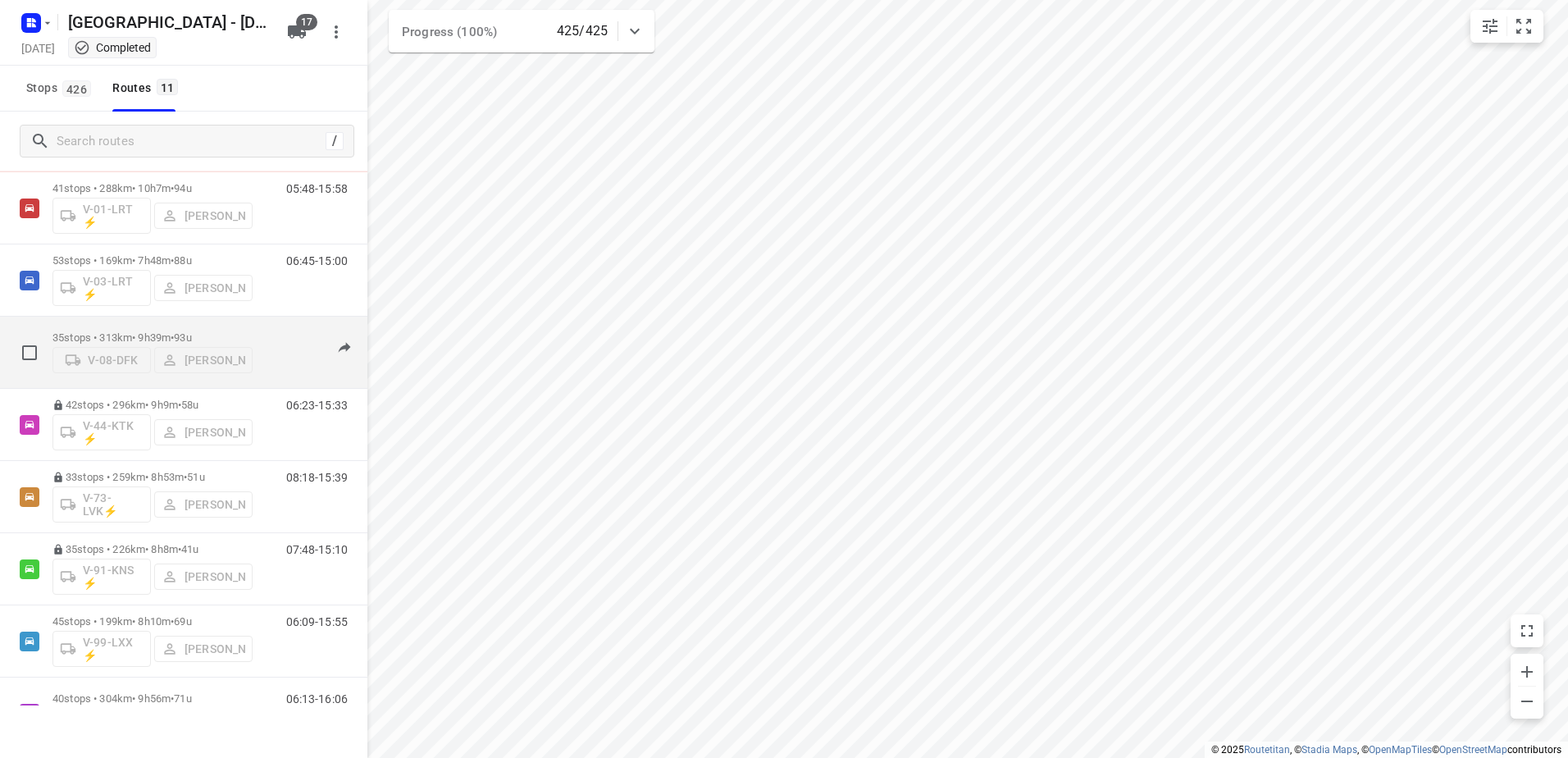
click at [136, 333] on p "35 stops • 313km • 9h39m • 93u" at bounding box center [152, 337] width 200 height 12
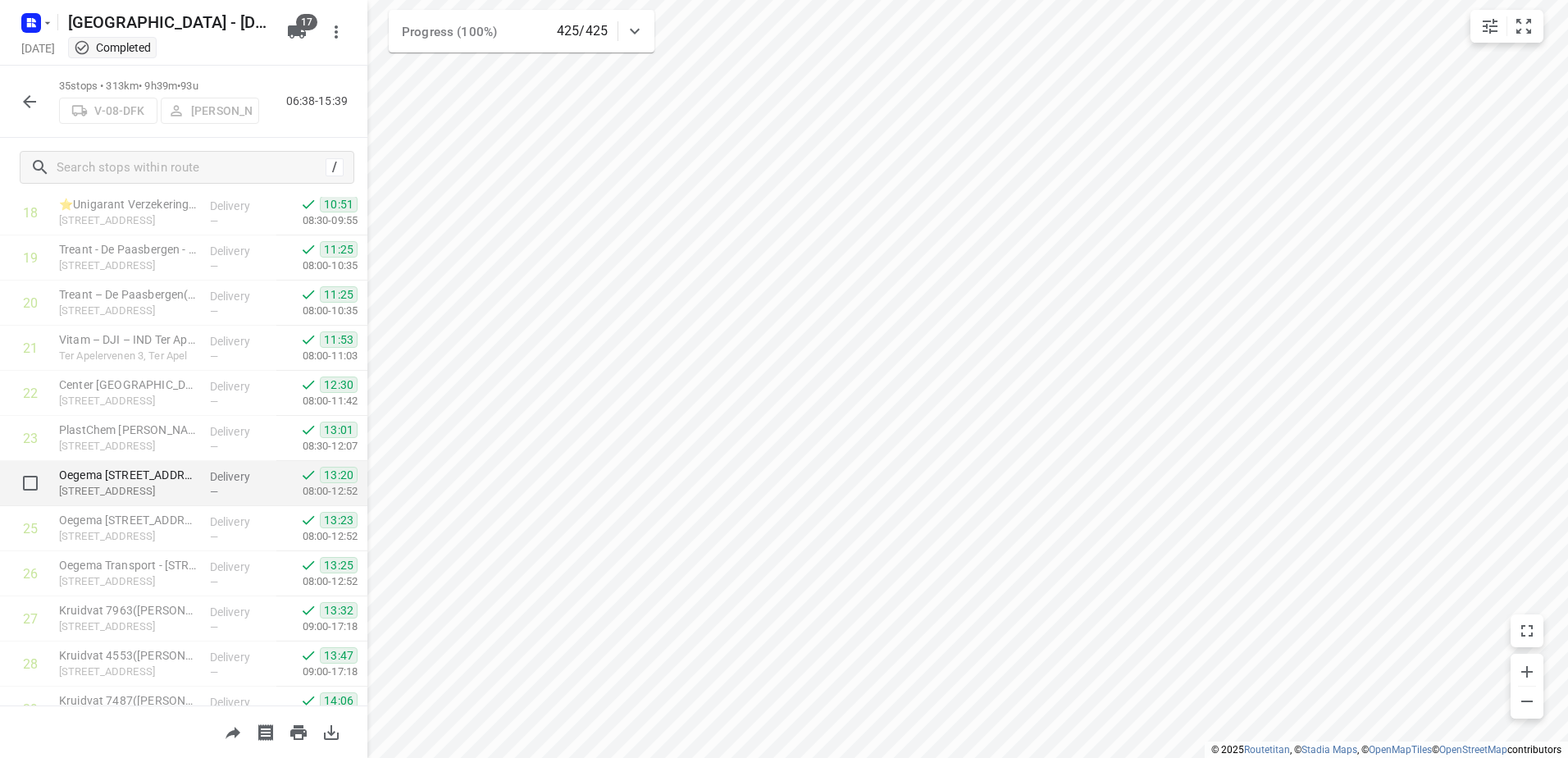
scroll to position [1244, 0]
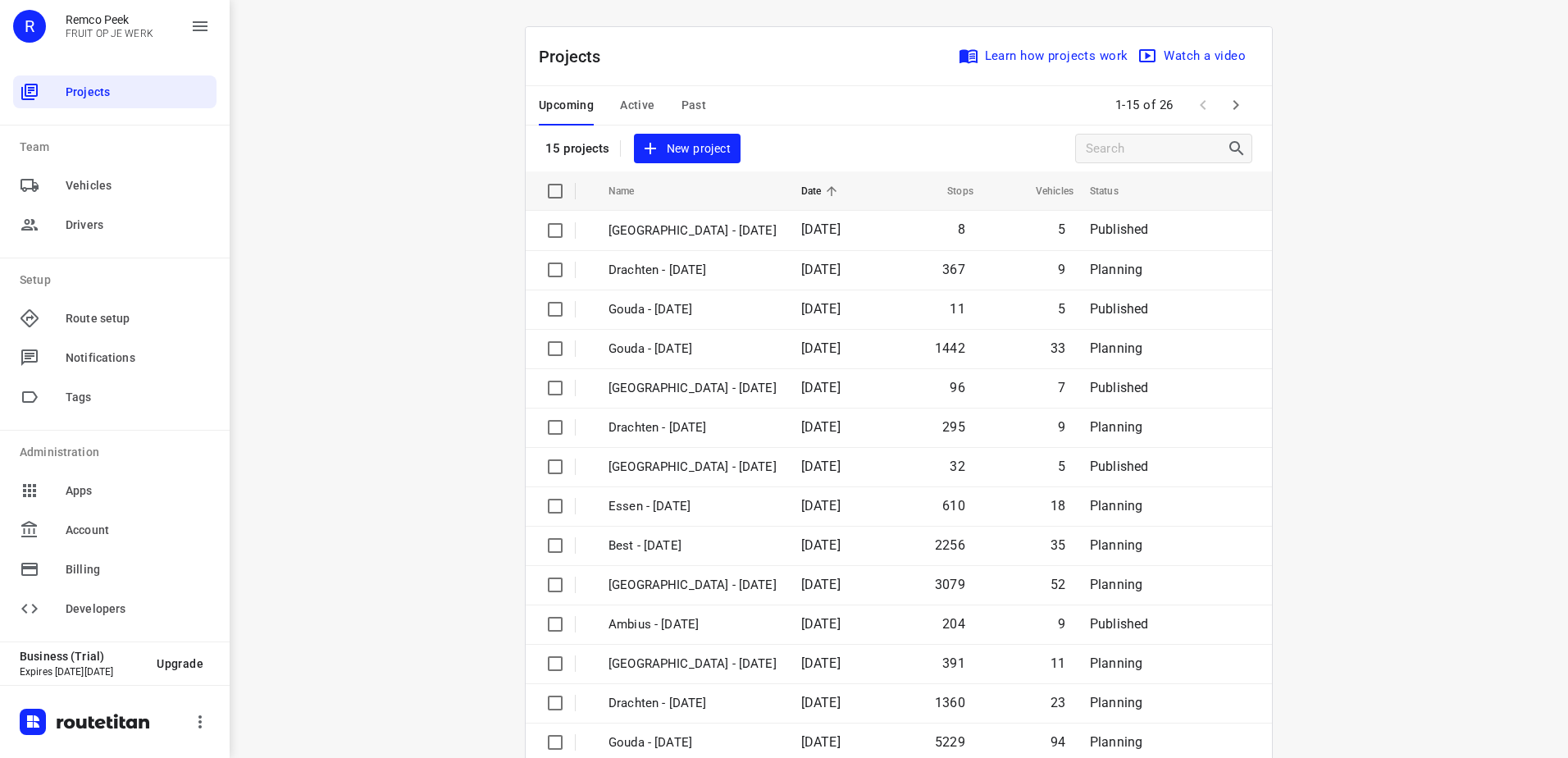
click at [638, 105] on span "Active" at bounding box center [638, 105] width 35 height 21
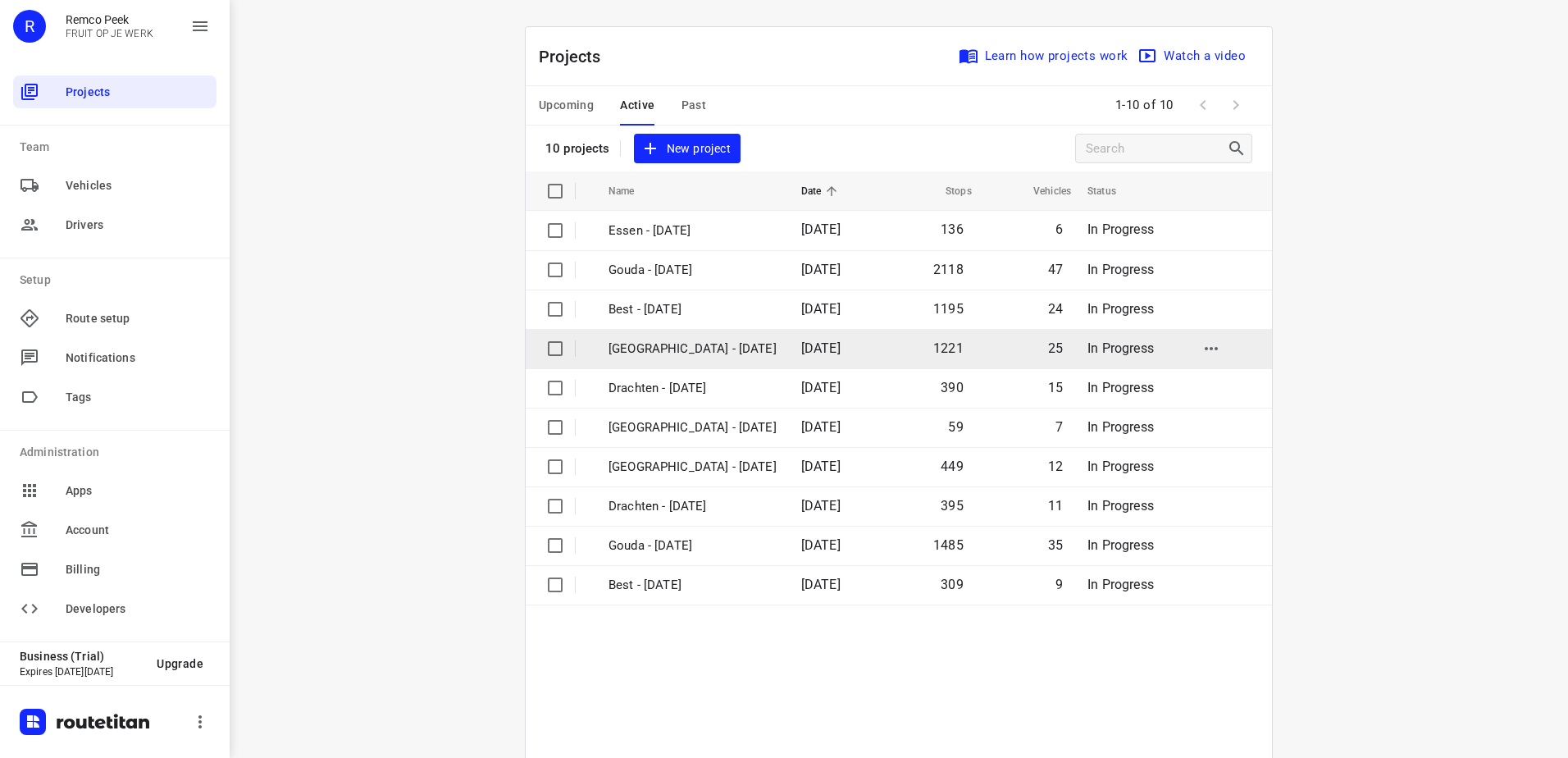
click at [677, 353] on p "[GEOGRAPHIC_DATA] - [DATE]" at bounding box center [692, 348] width 168 height 19
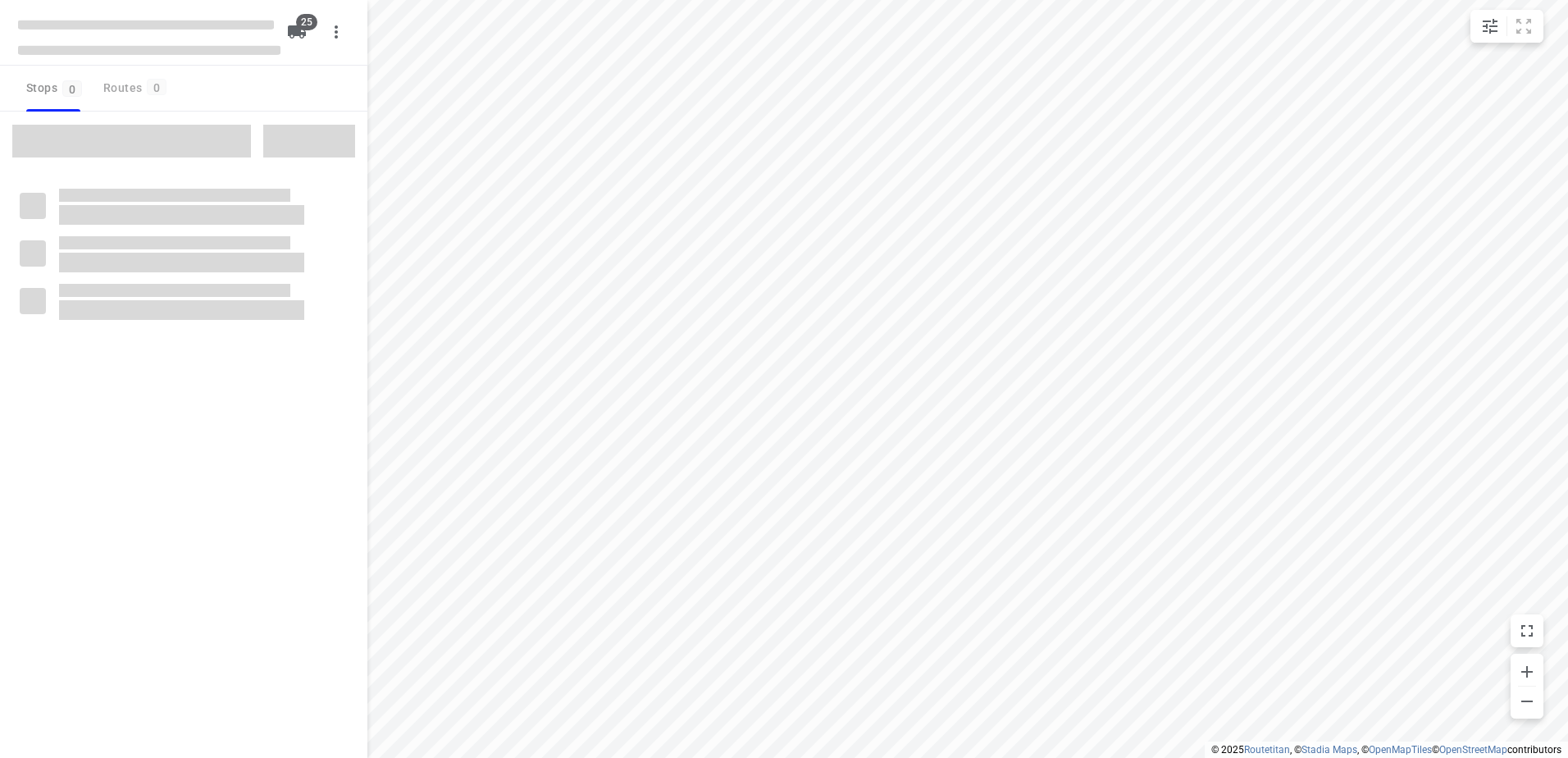
checkbox input "true"
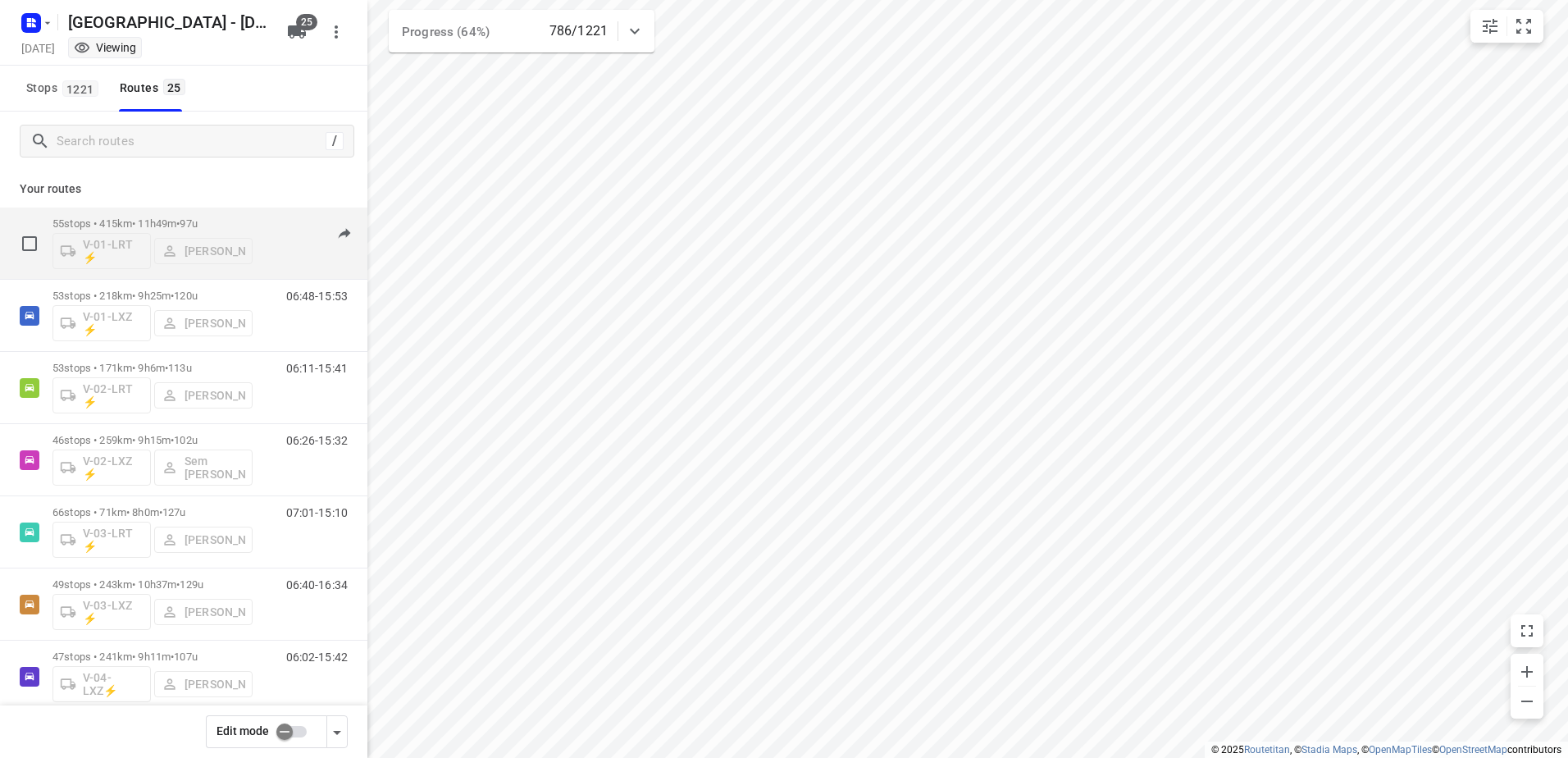
click at [179, 222] on p "55 stops • 415km • 11h49m • 97u" at bounding box center [152, 223] width 200 height 12
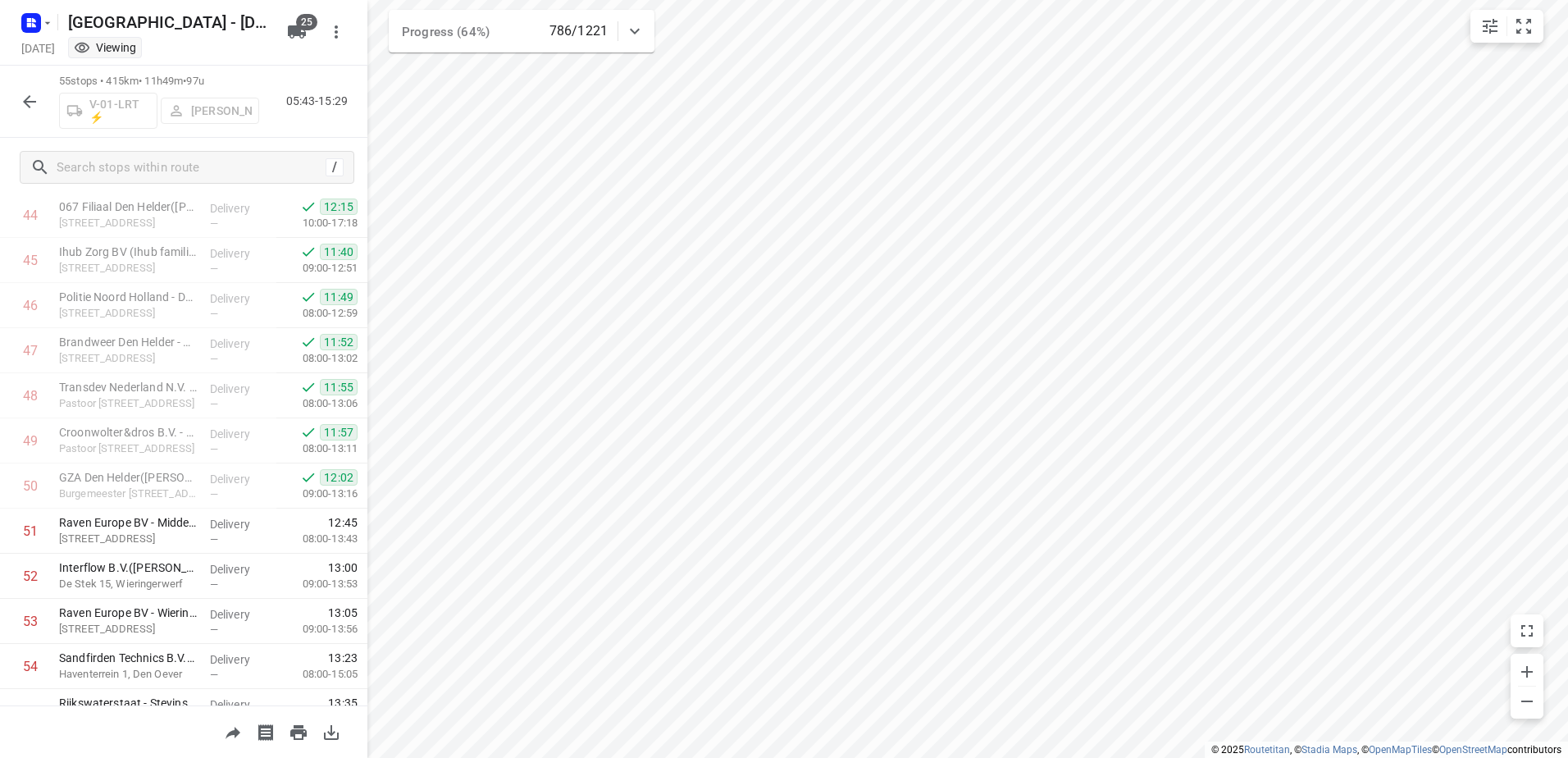
scroll to position [2099, 0]
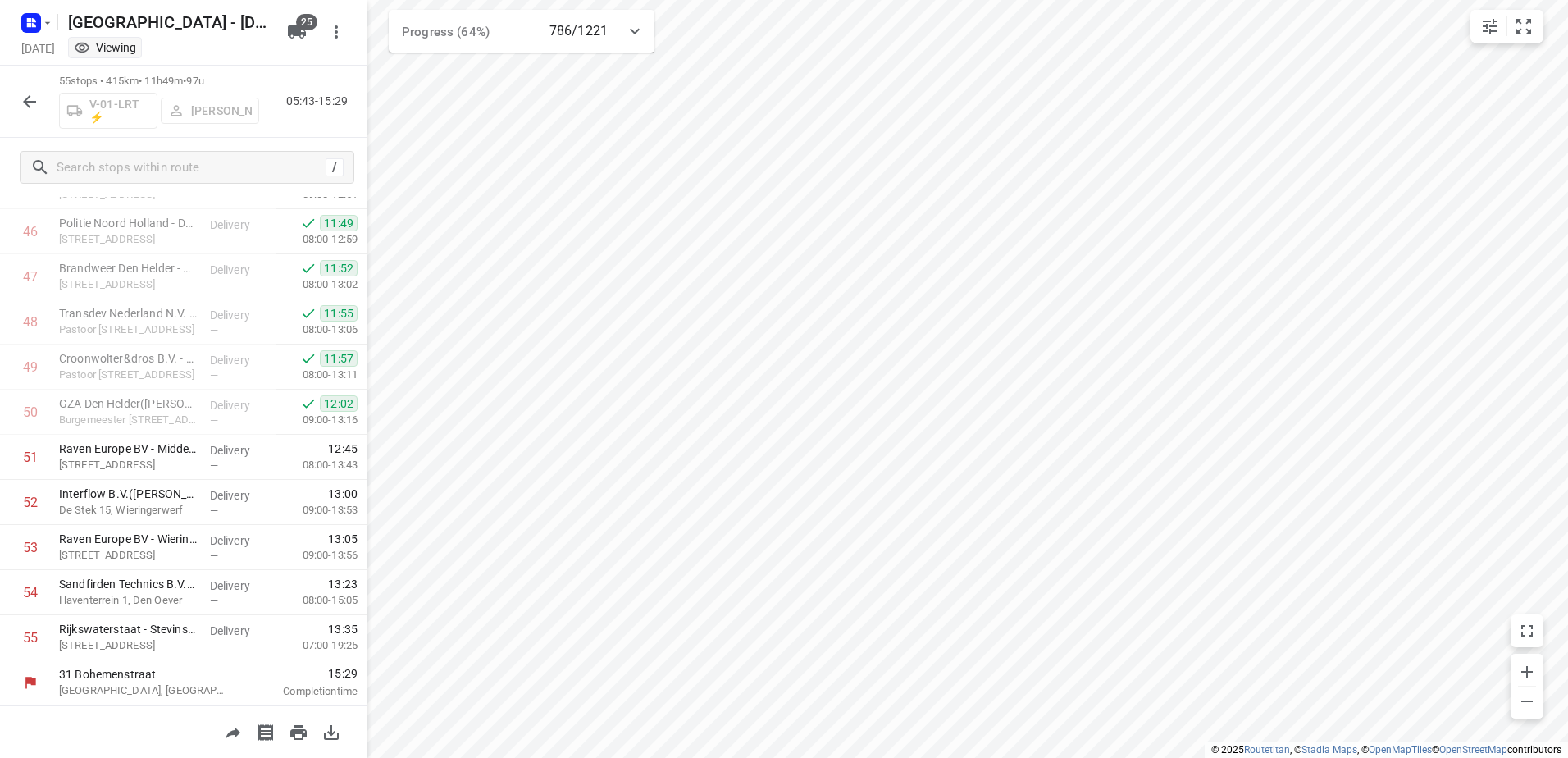
click at [36, 93] on icon "button" at bounding box center [30, 102] width 20 height 20
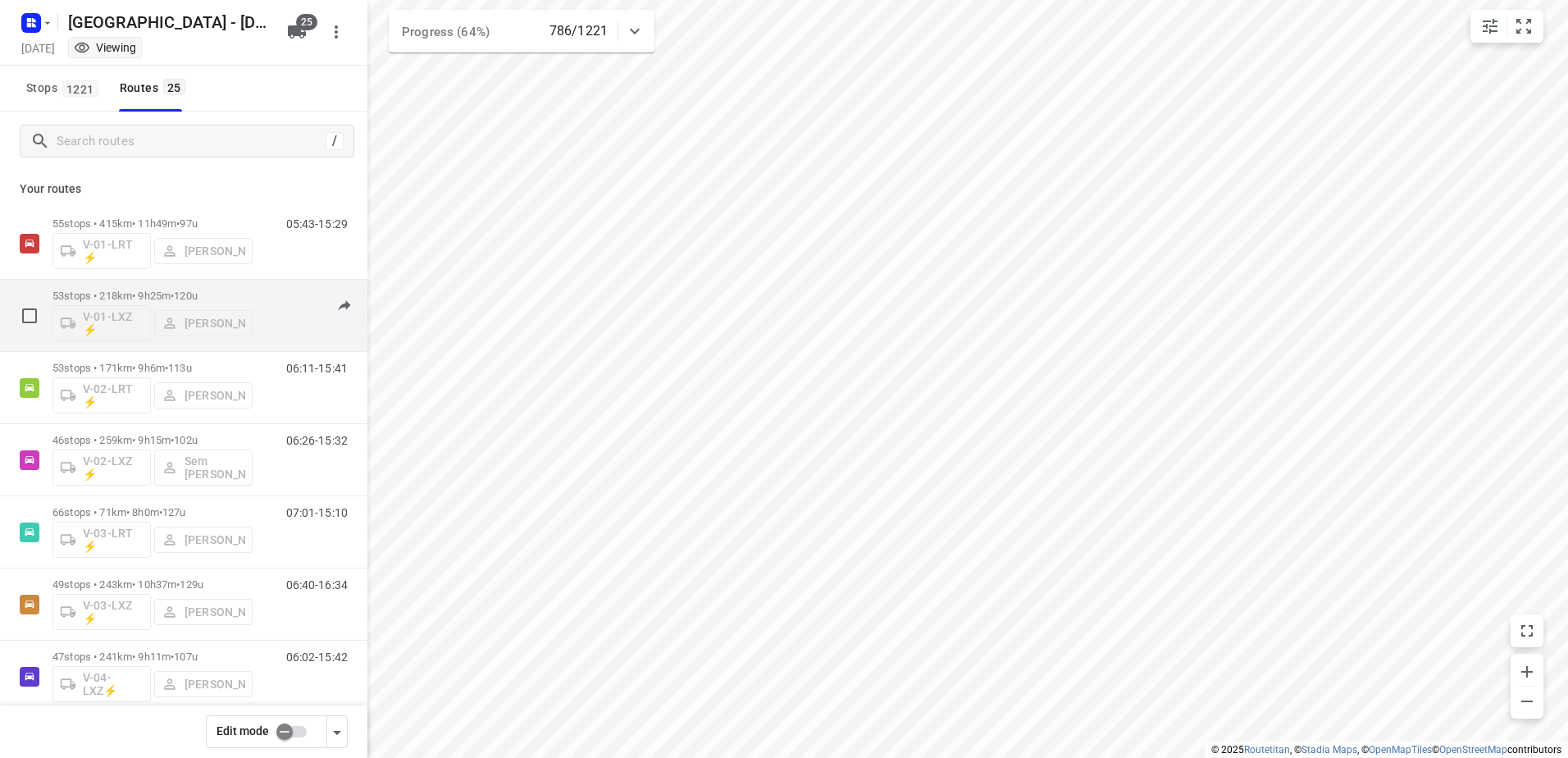
click at [163, 288] on div "53 stops • 218km • 9h25m • 120u V-01-LXZ ⚡ Milan Rave" at bounding box center [152, 315] width 200 height 68
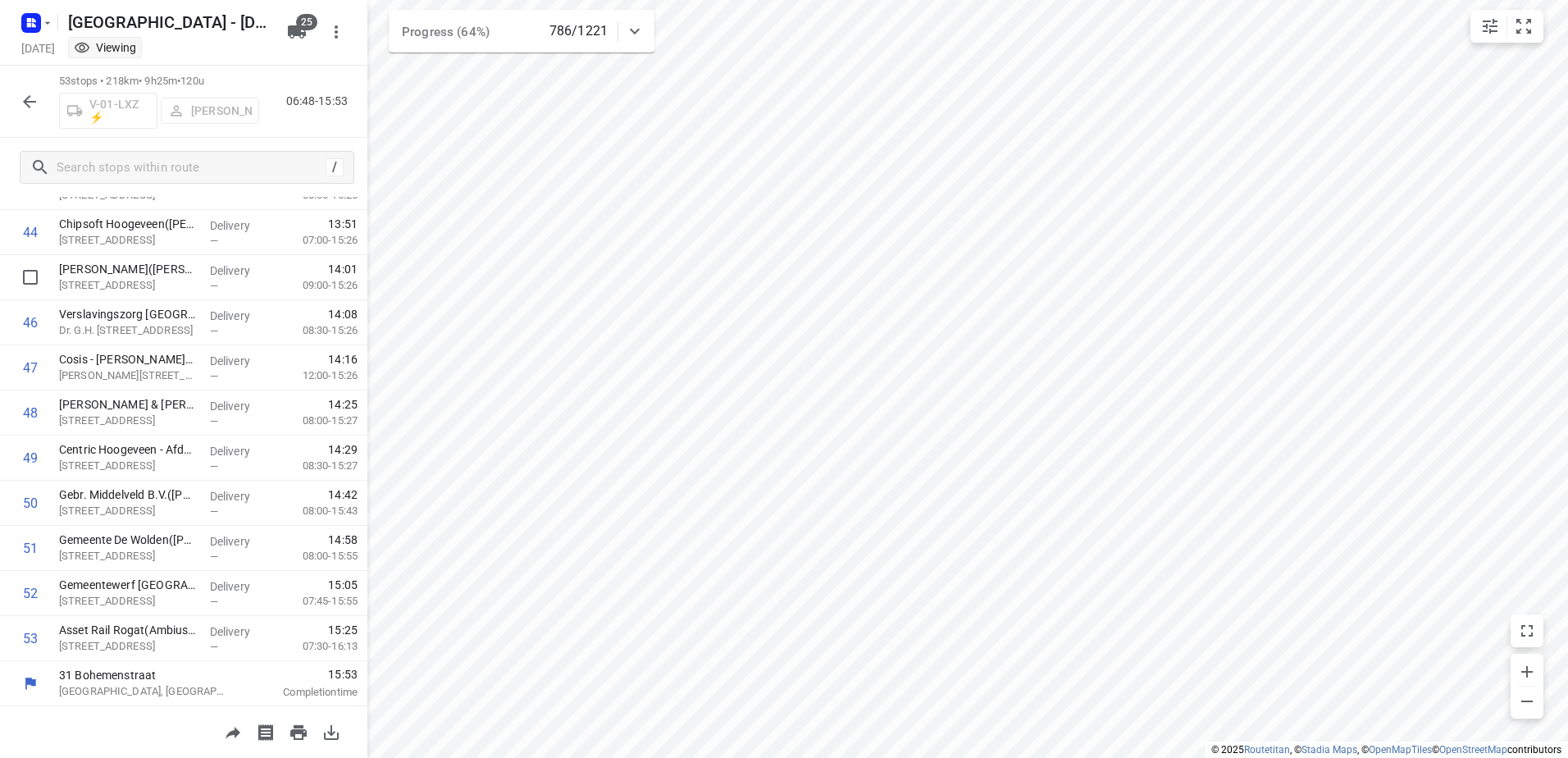
scroll to position [2009, 0]
click at [34, 95] on icon "button" at bounding box center [30, 102] width 20 height 20
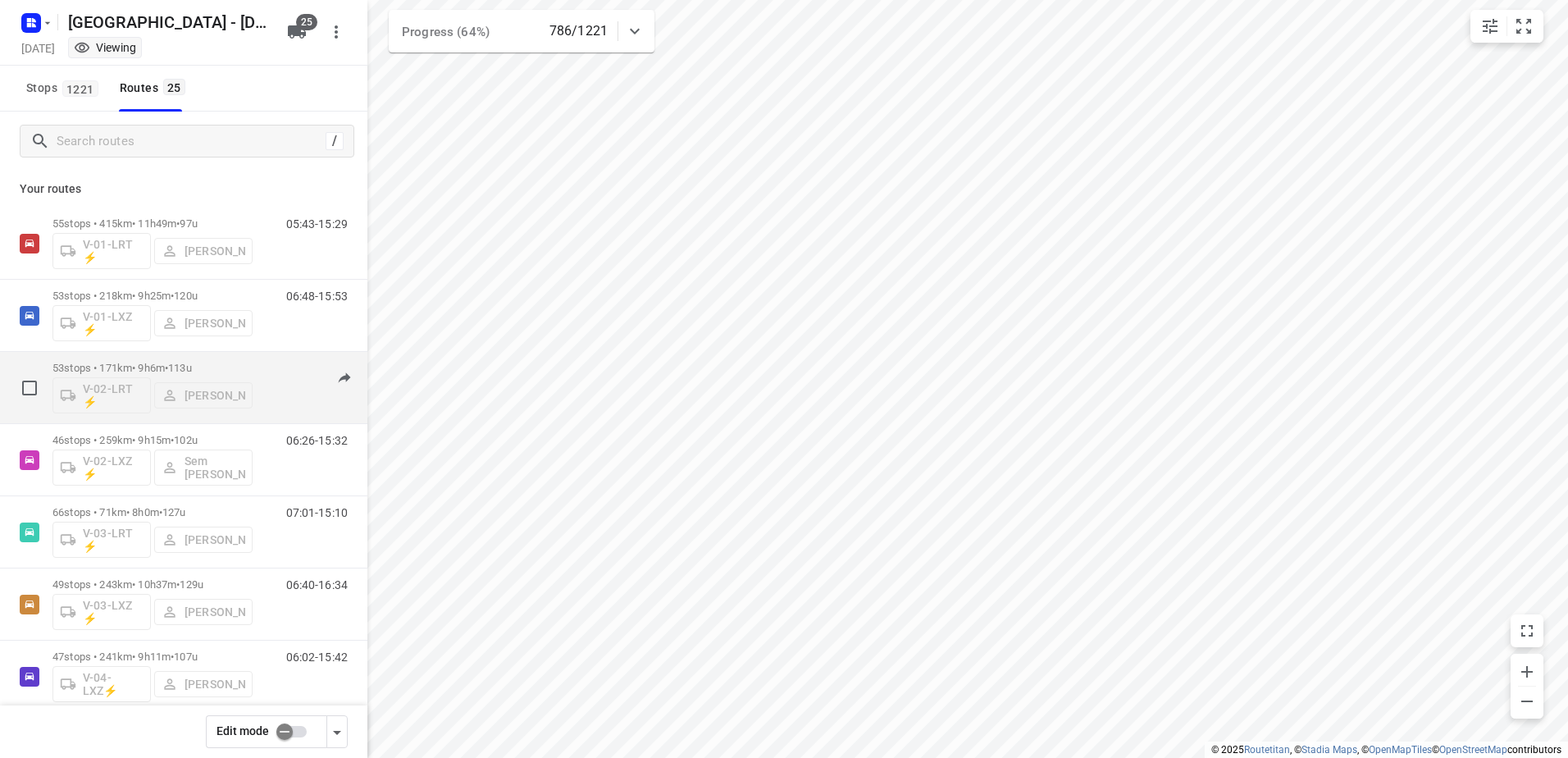
click at [146, 367] on p "53 stops • 171km • 9h6m • 113u" at bounding box center [152, 367] width 200 height 12
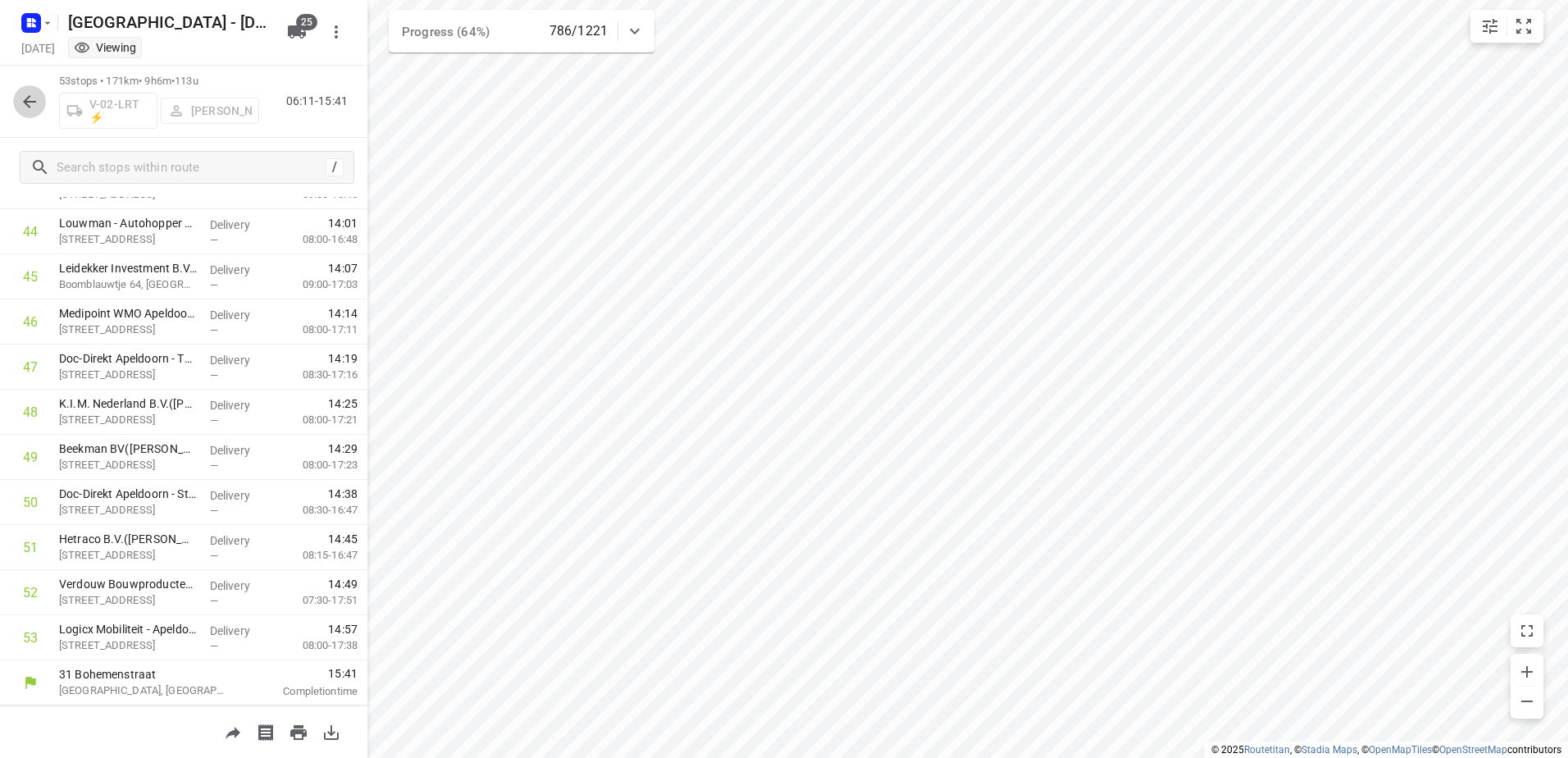
click at [41, 102] on button "button" at bounding box center [30, 102] width 33 height 33
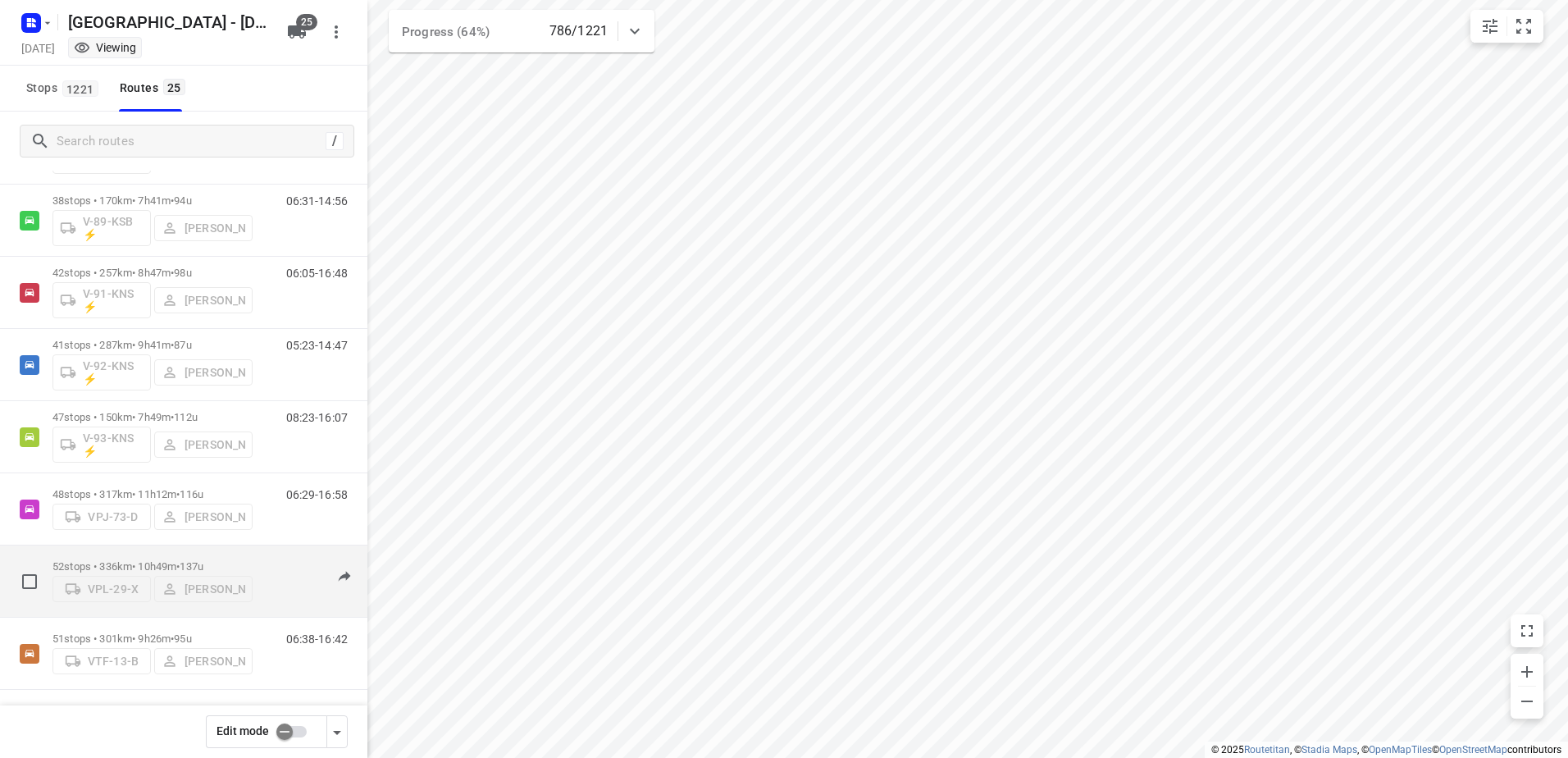
scroll to position [1323, 0]
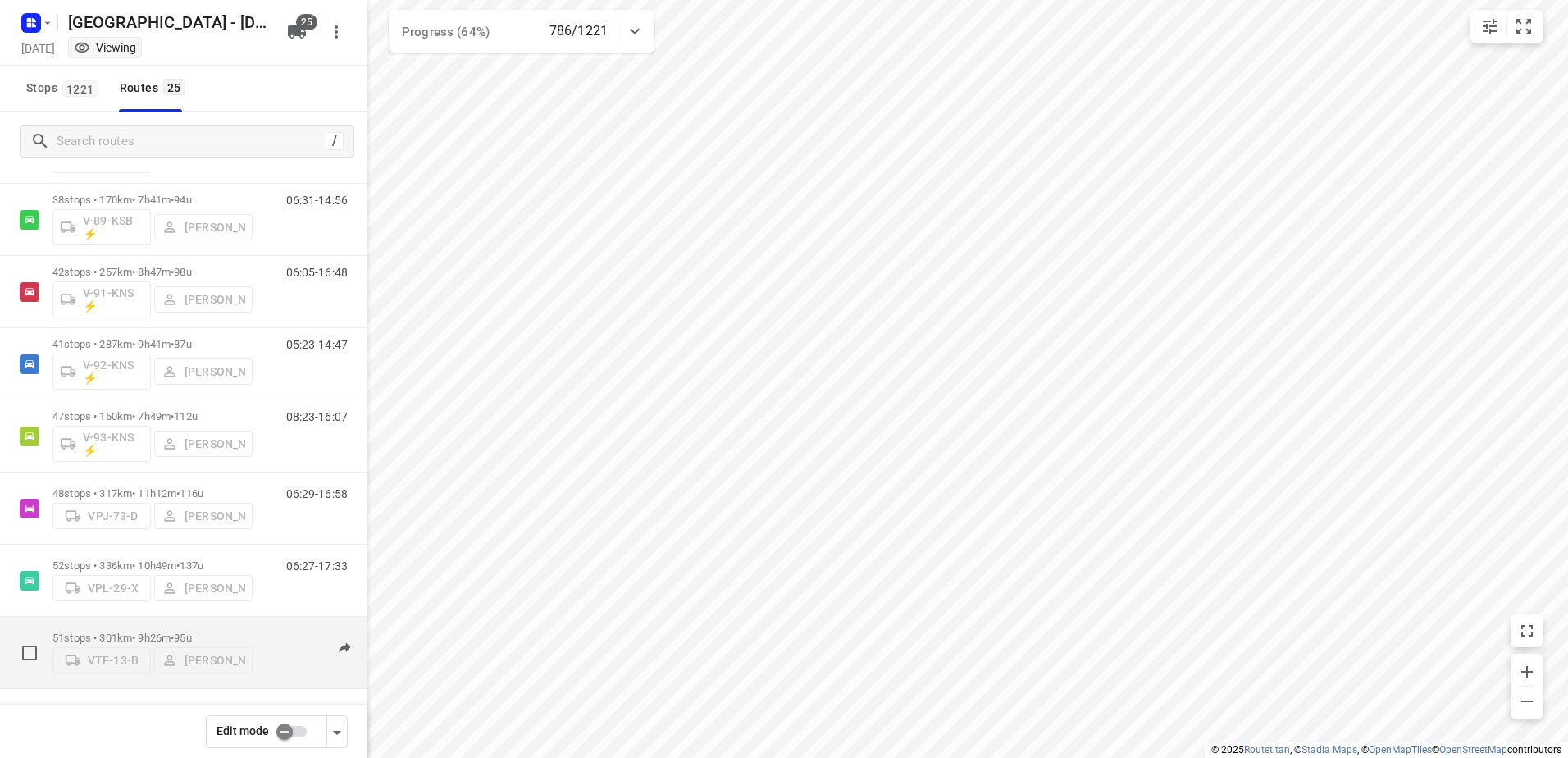
click at [148, 631] on p "51 stops • 301km • 9h26m • 95u" at bounding box center [152, 637] width 200 height 12
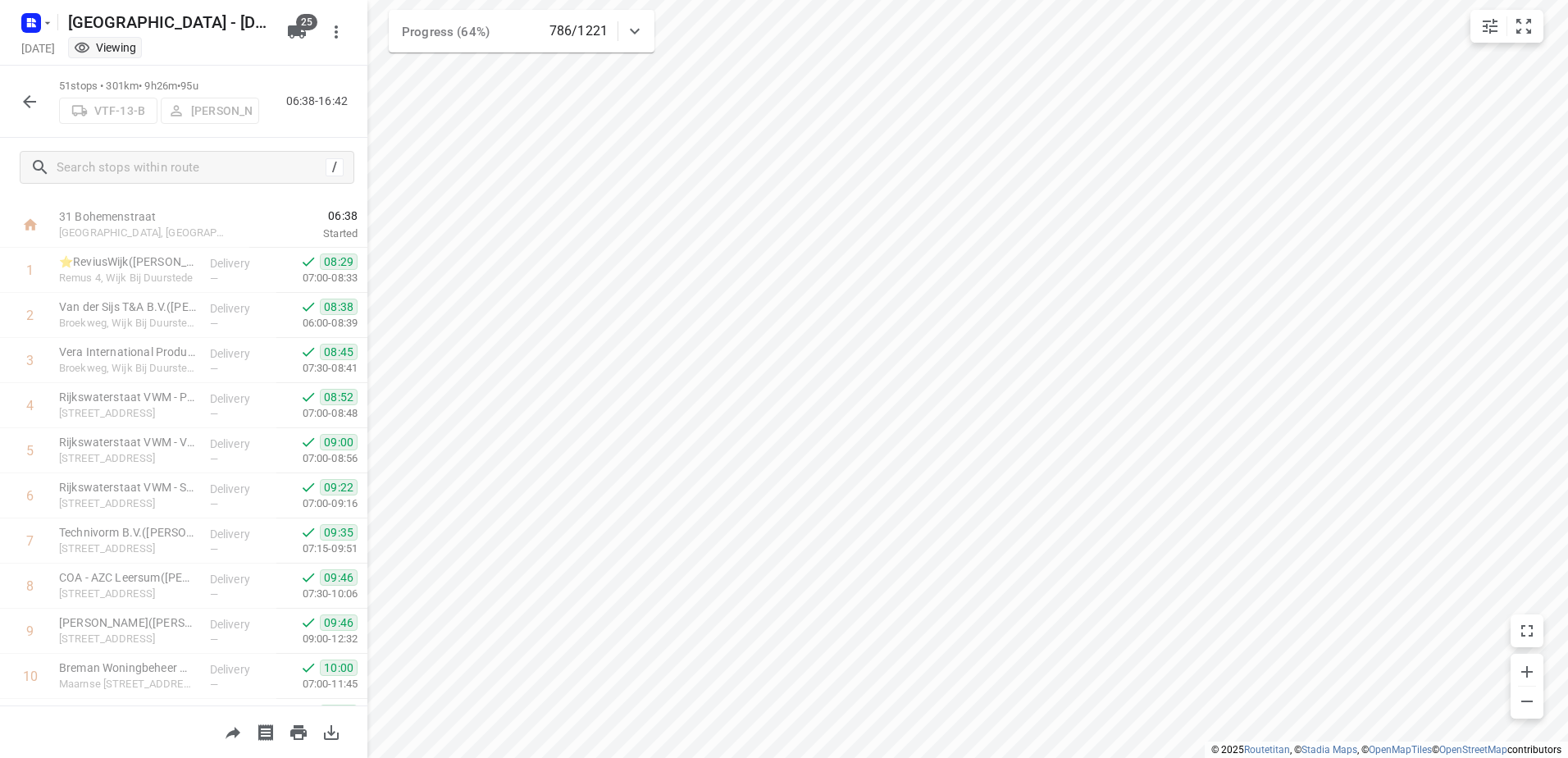
scroll to position [0, 0]
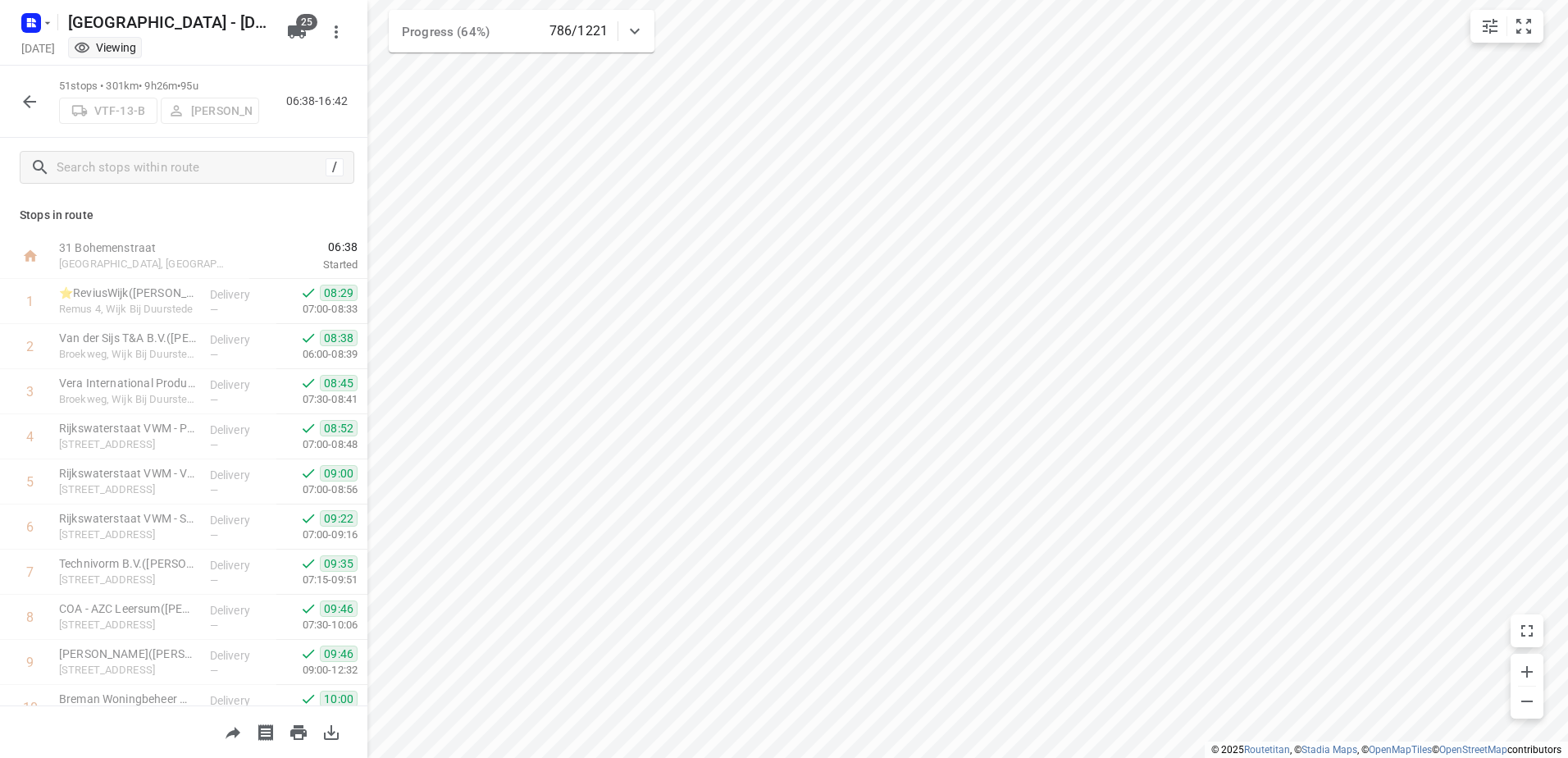
click at [33, 101] on icon "button" at bounding box center [30, 102] width 13 height 13
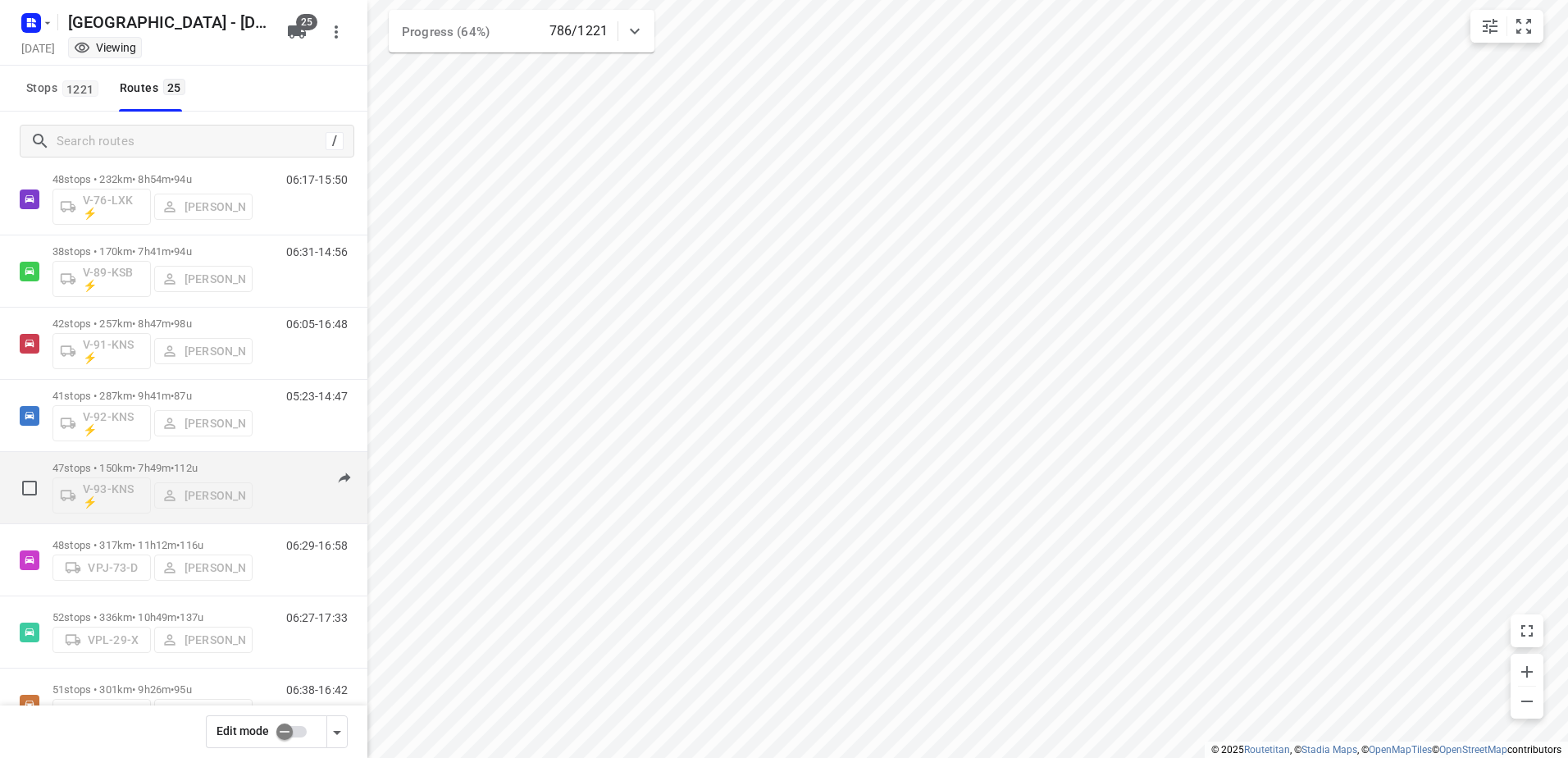
scroll to position [1323, 0]
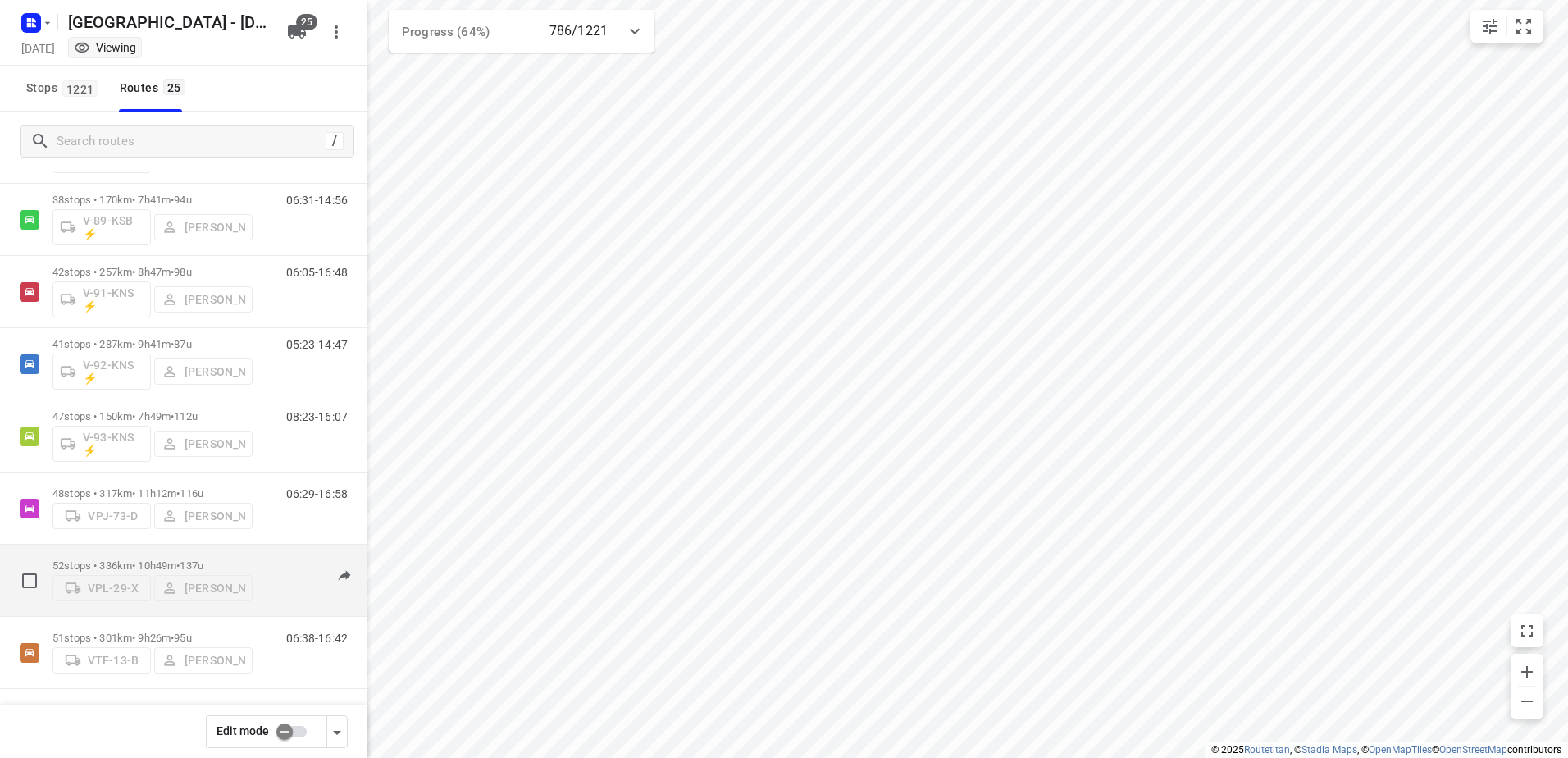
click at [134, 559] on p "52 stops • 336km • 10h49m • 137u" at bounding box center [152, 565] width 200 height 12
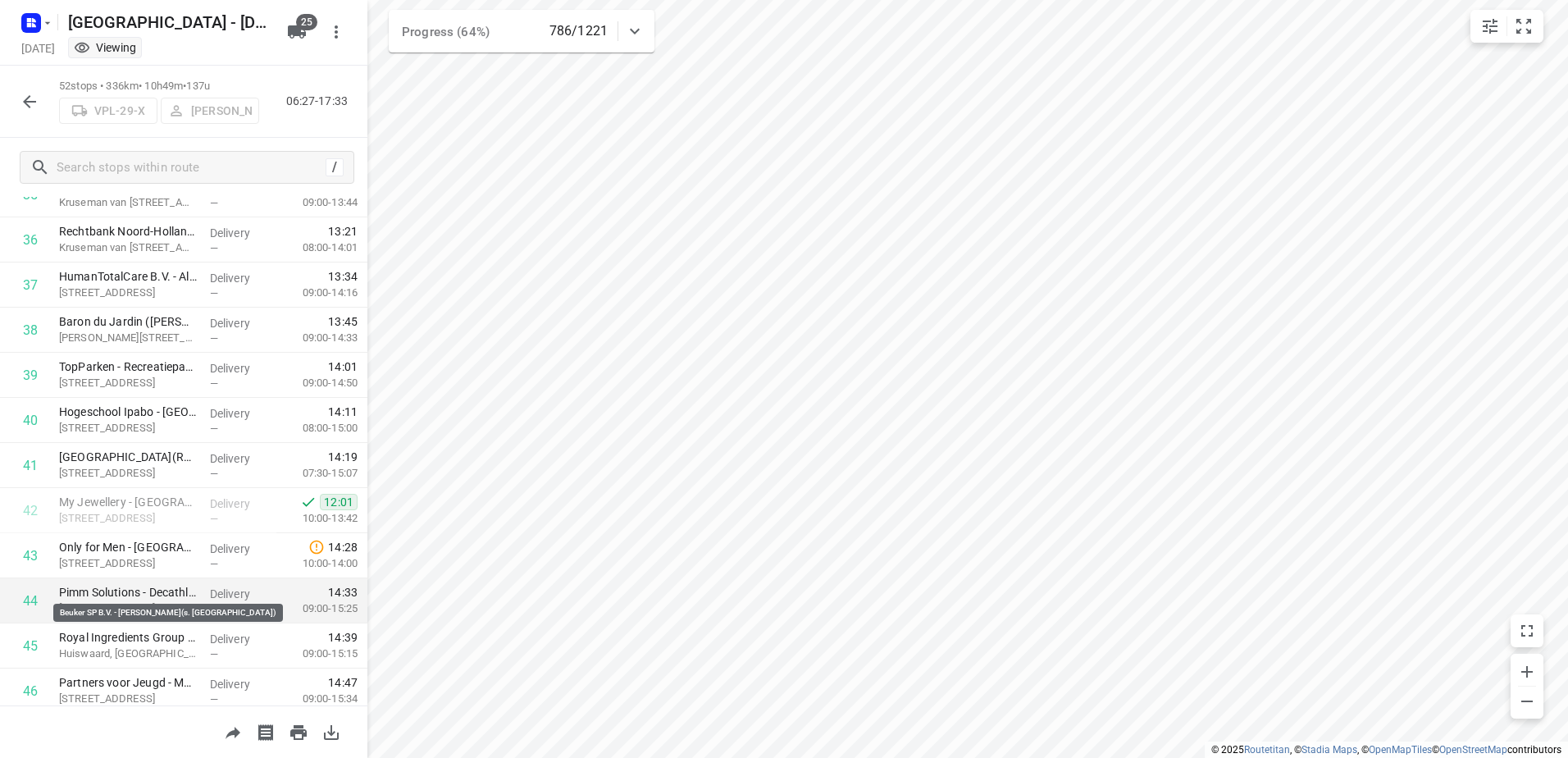
scroll to position [1964, 0]
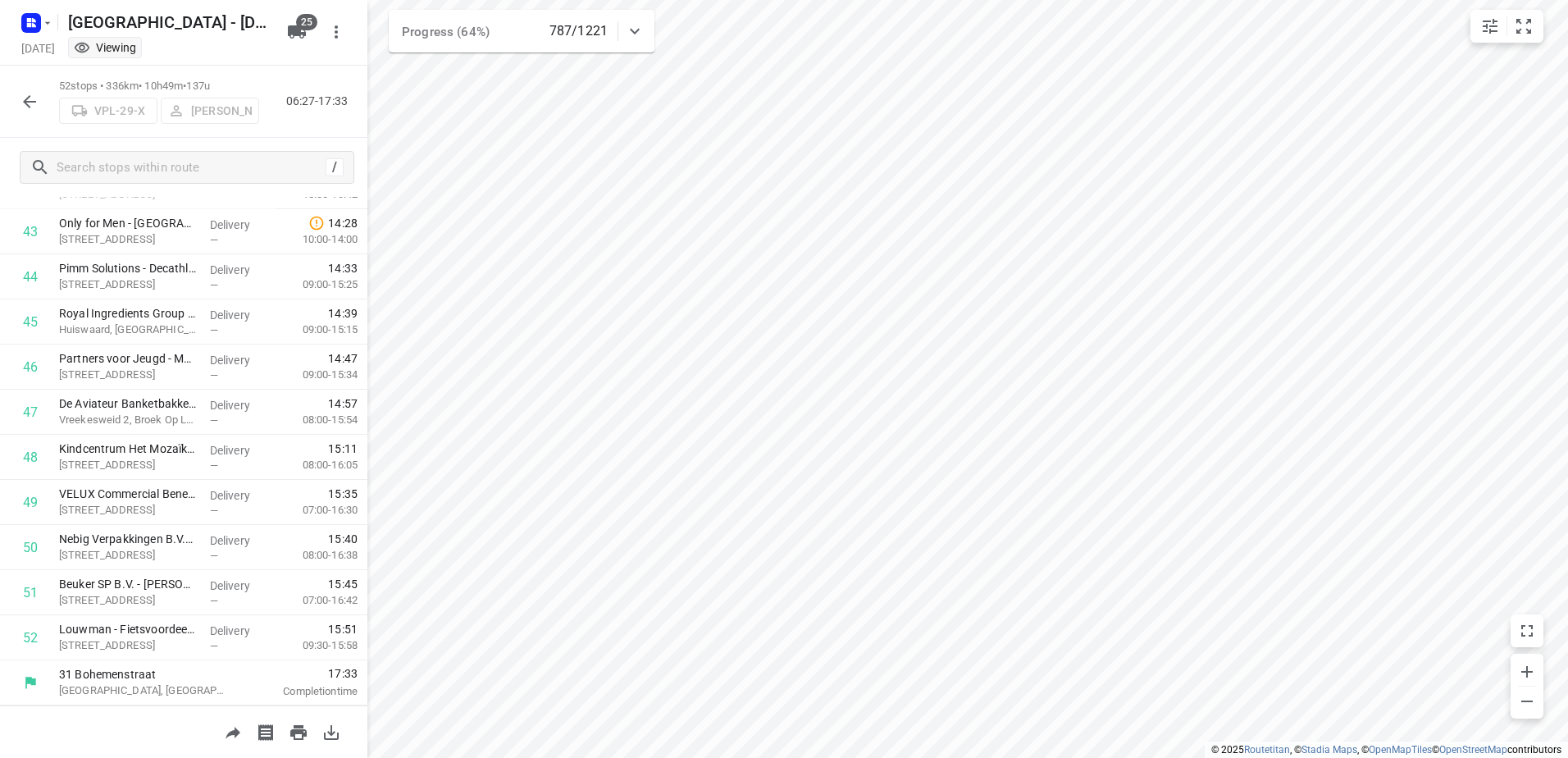
click at [33, 92] on icon "button" at bounding box center [30, 102] width 20 height 20
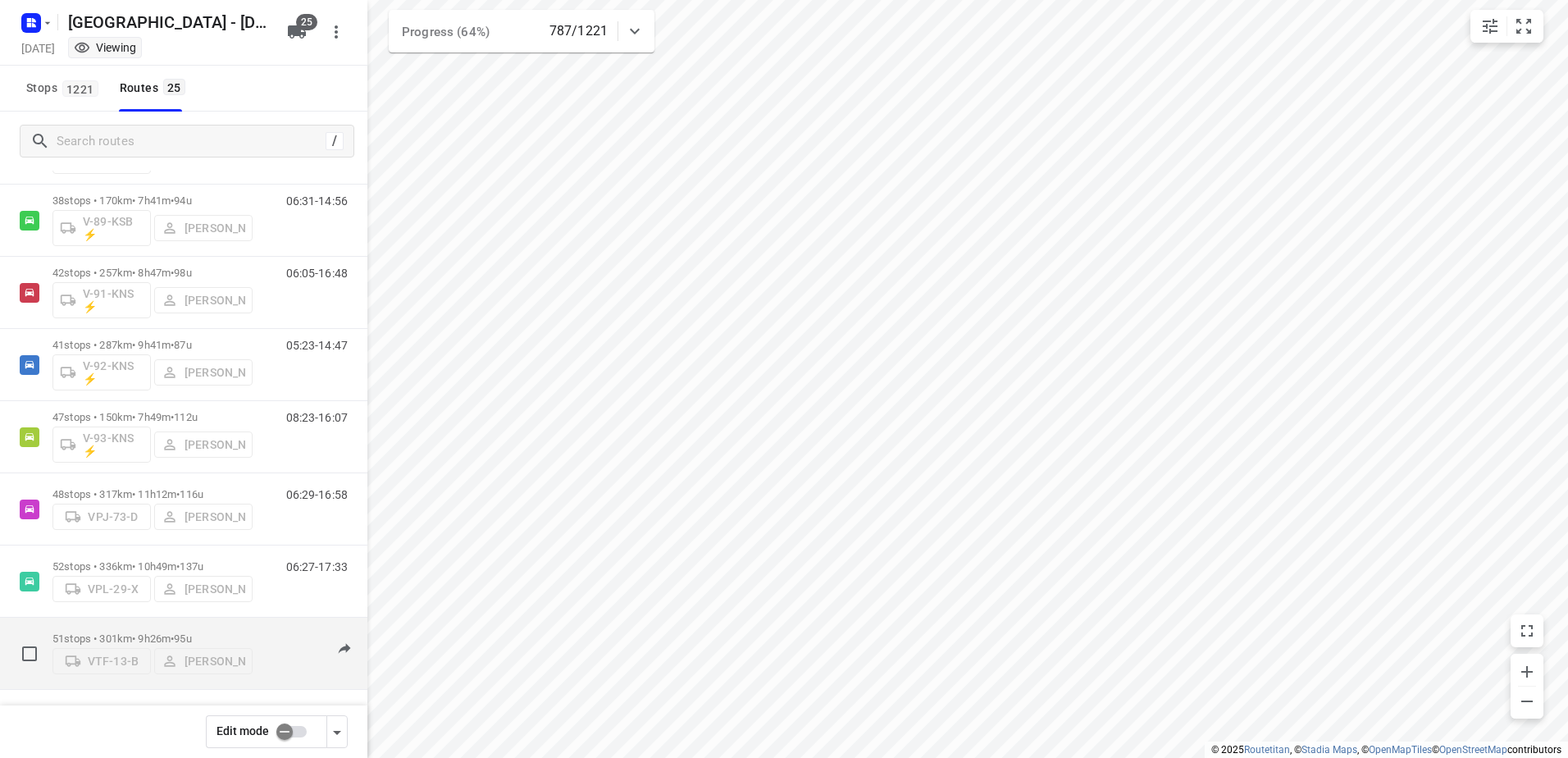
scroll to position [1323, 0]
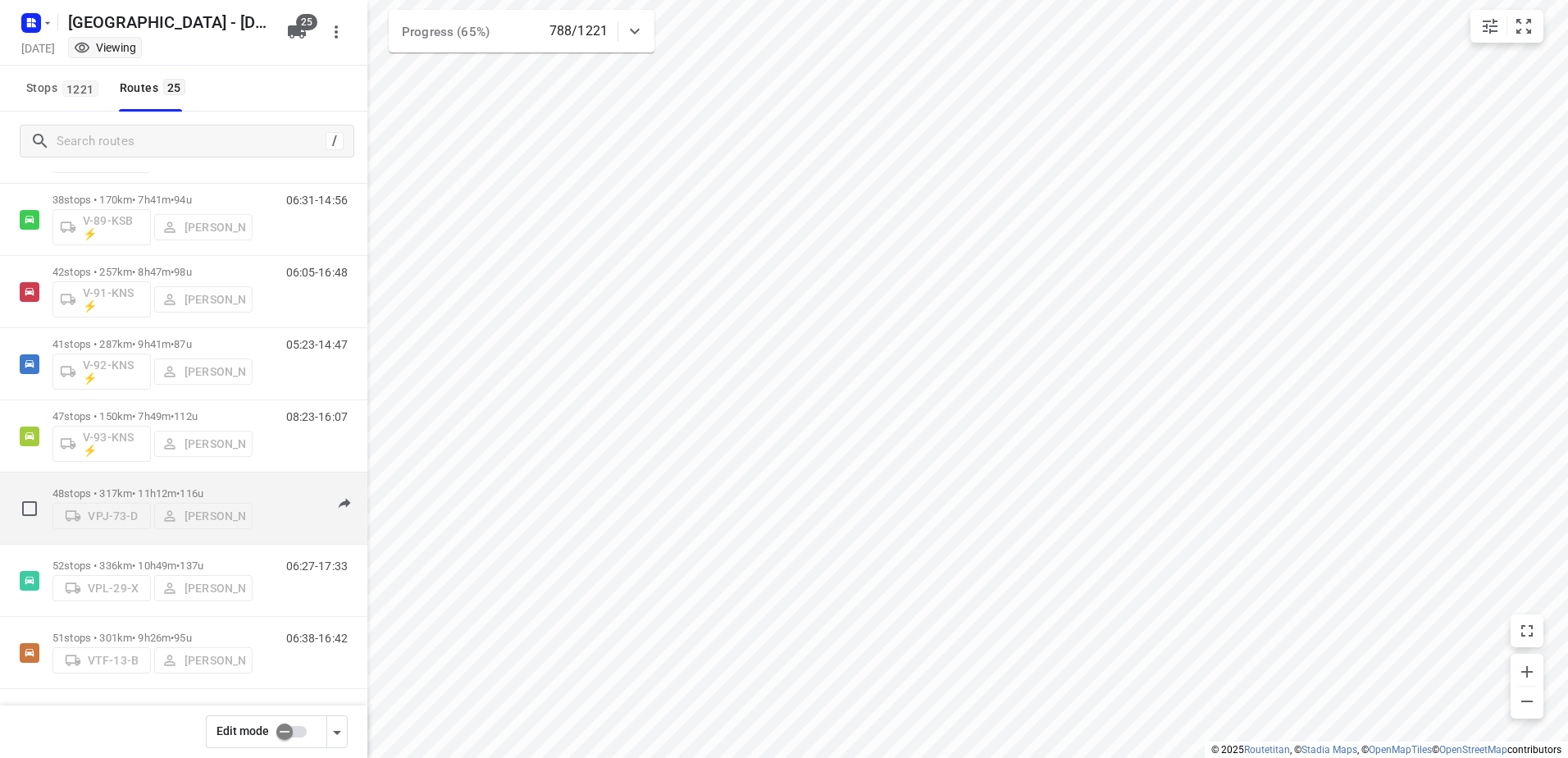
click at [124, 479] on div "48 stops • 317km • 11h12m • 116u VPJ-73-D Sander Grooten" at bounding box center [152, 508] width 200 height 58
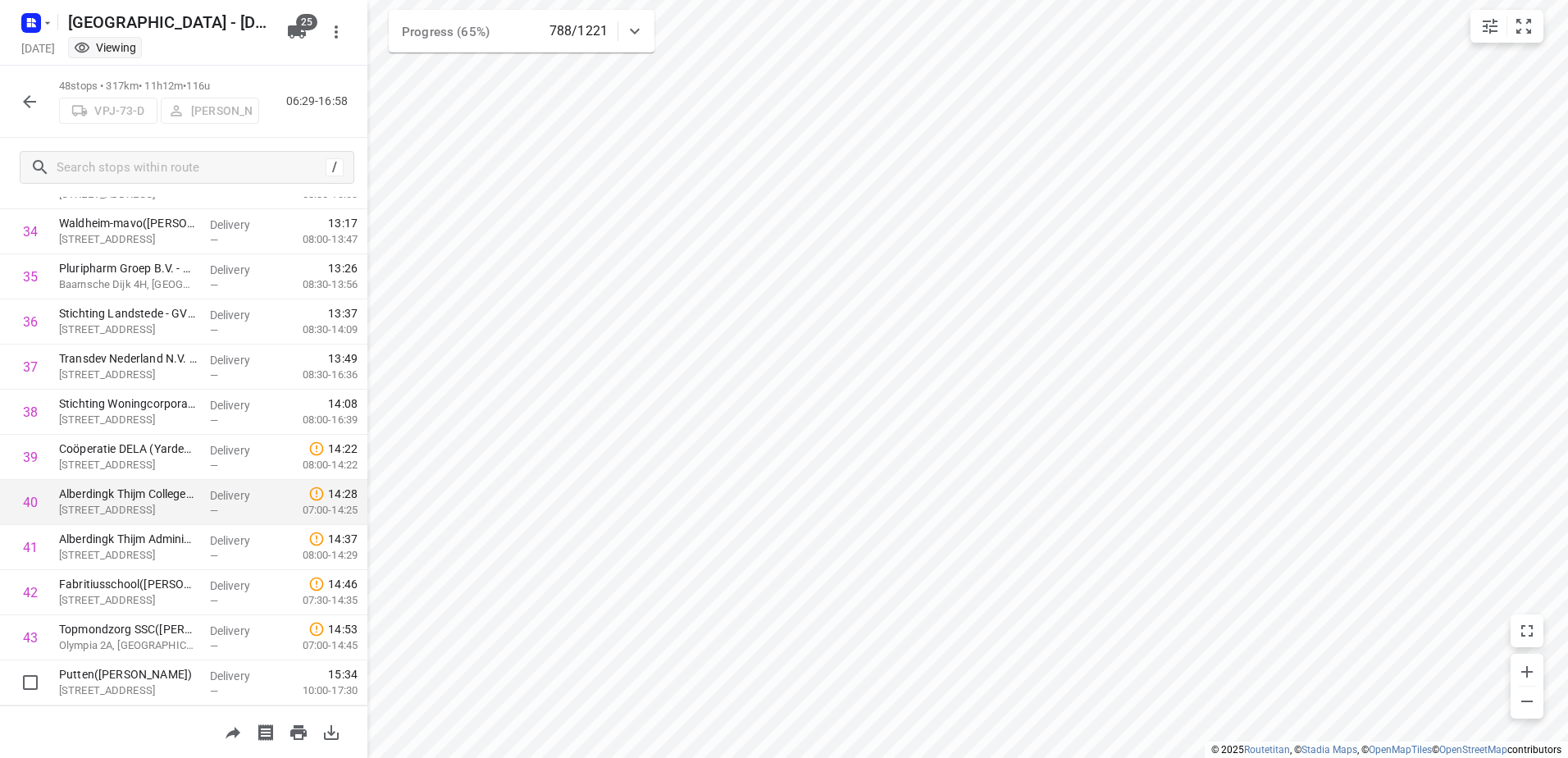
scroll to position [1784, 0]
click at [33, 101] on icon "button" at bounding box center [30, 102] width 13 height 13
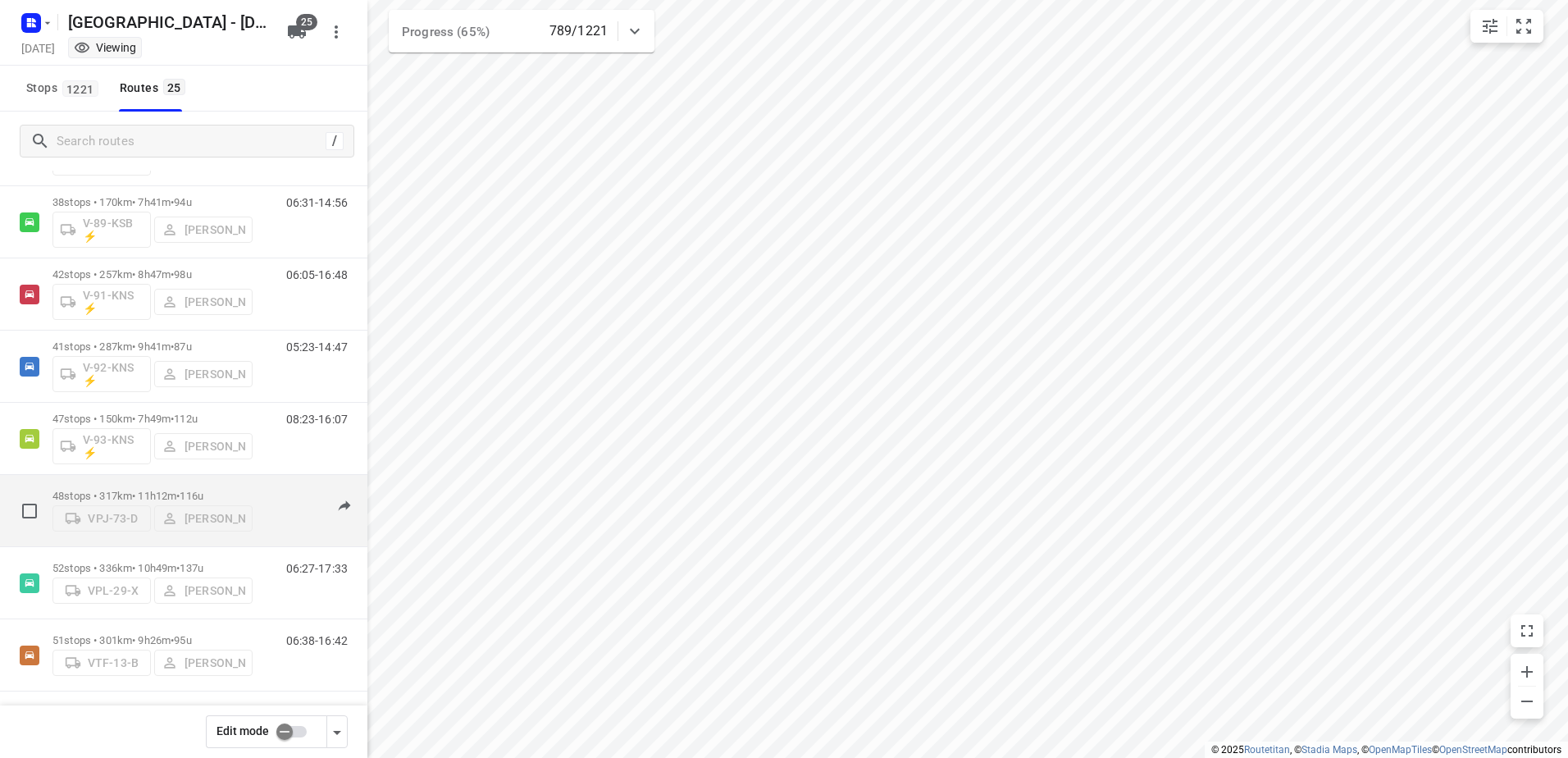
scroll to position [1323, 0]
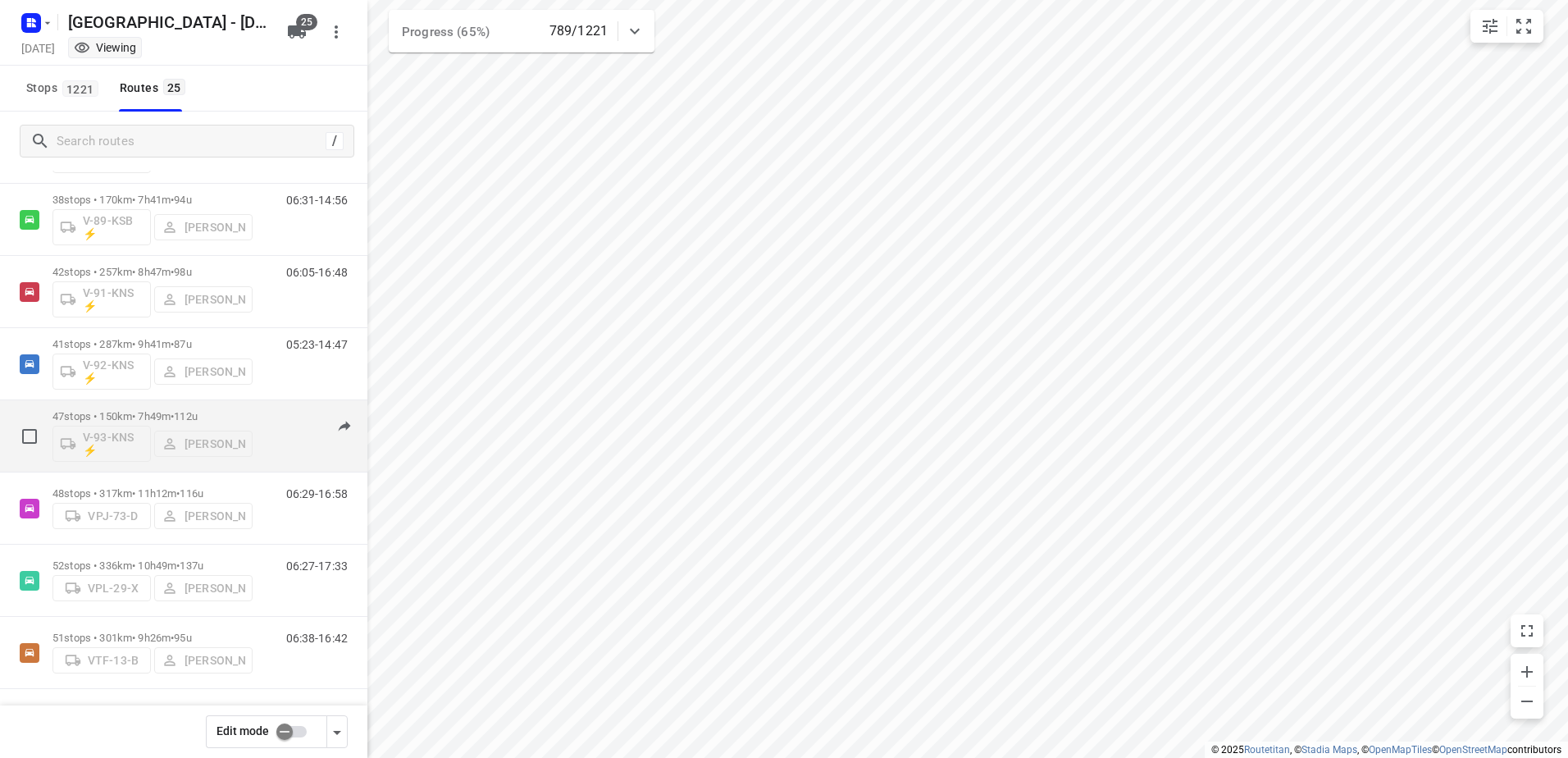
click at [137, 401] on div "47 stops • 150km • 7h49m • 112u V-93-KNS ⚡ Kim van der Steen 08:23-16:07" at bounding box center [183, 436] width 367 height 72
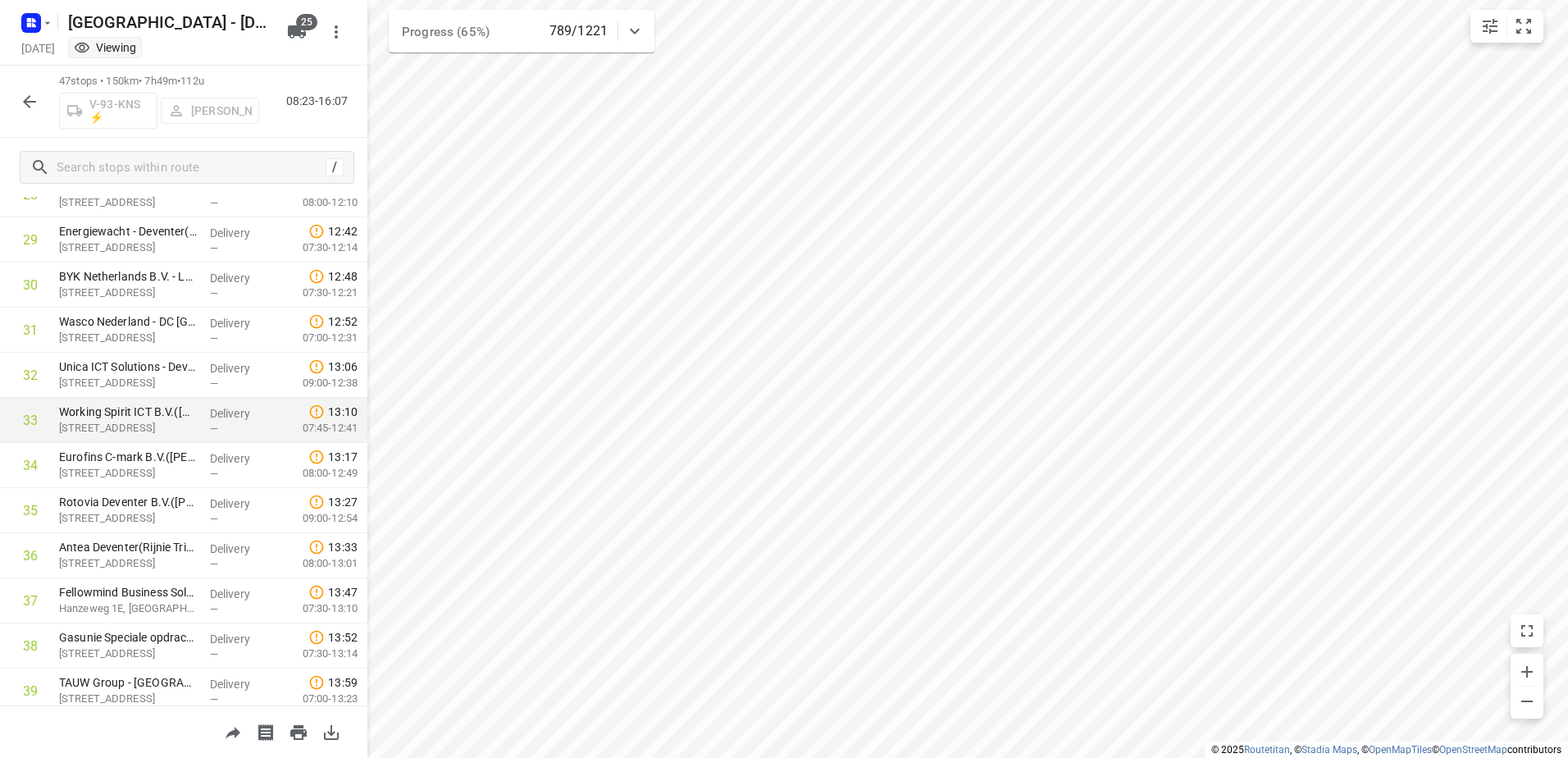
scroll to position [1738, 0]
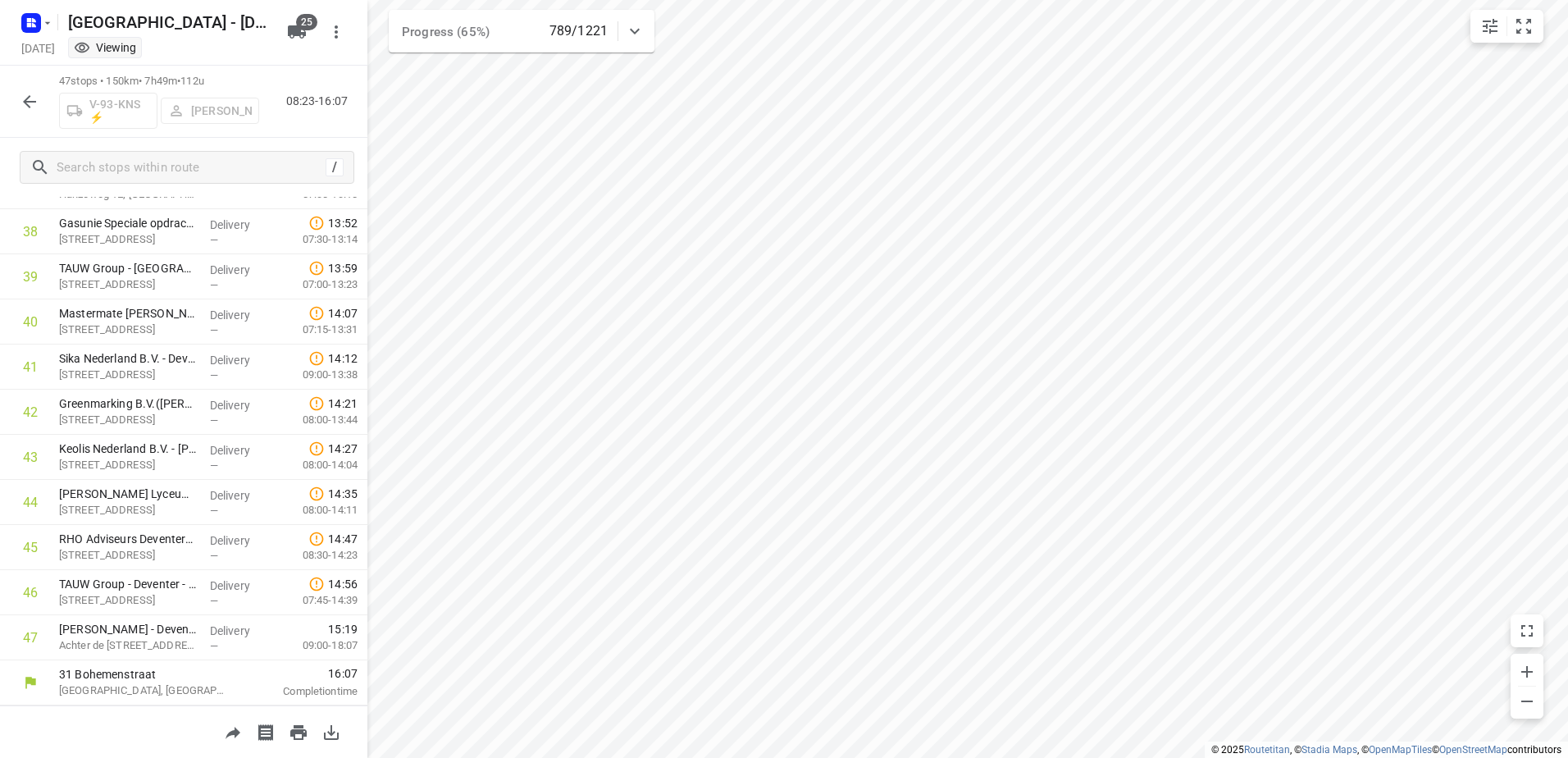
click at [19, 92] on button "button" at bounding box center [30, 102] width 33 height 33
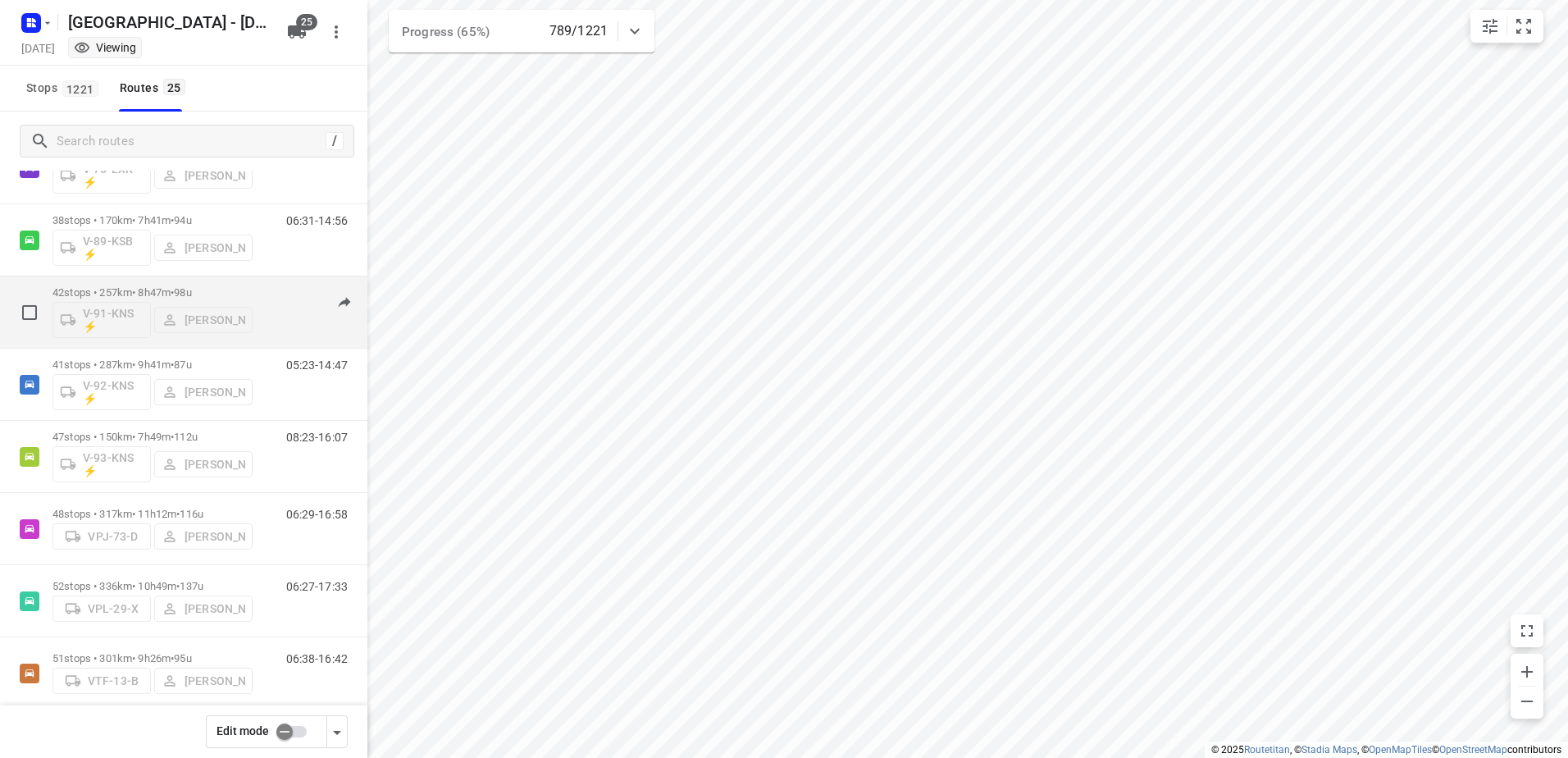
scroll to position [1323, 0]
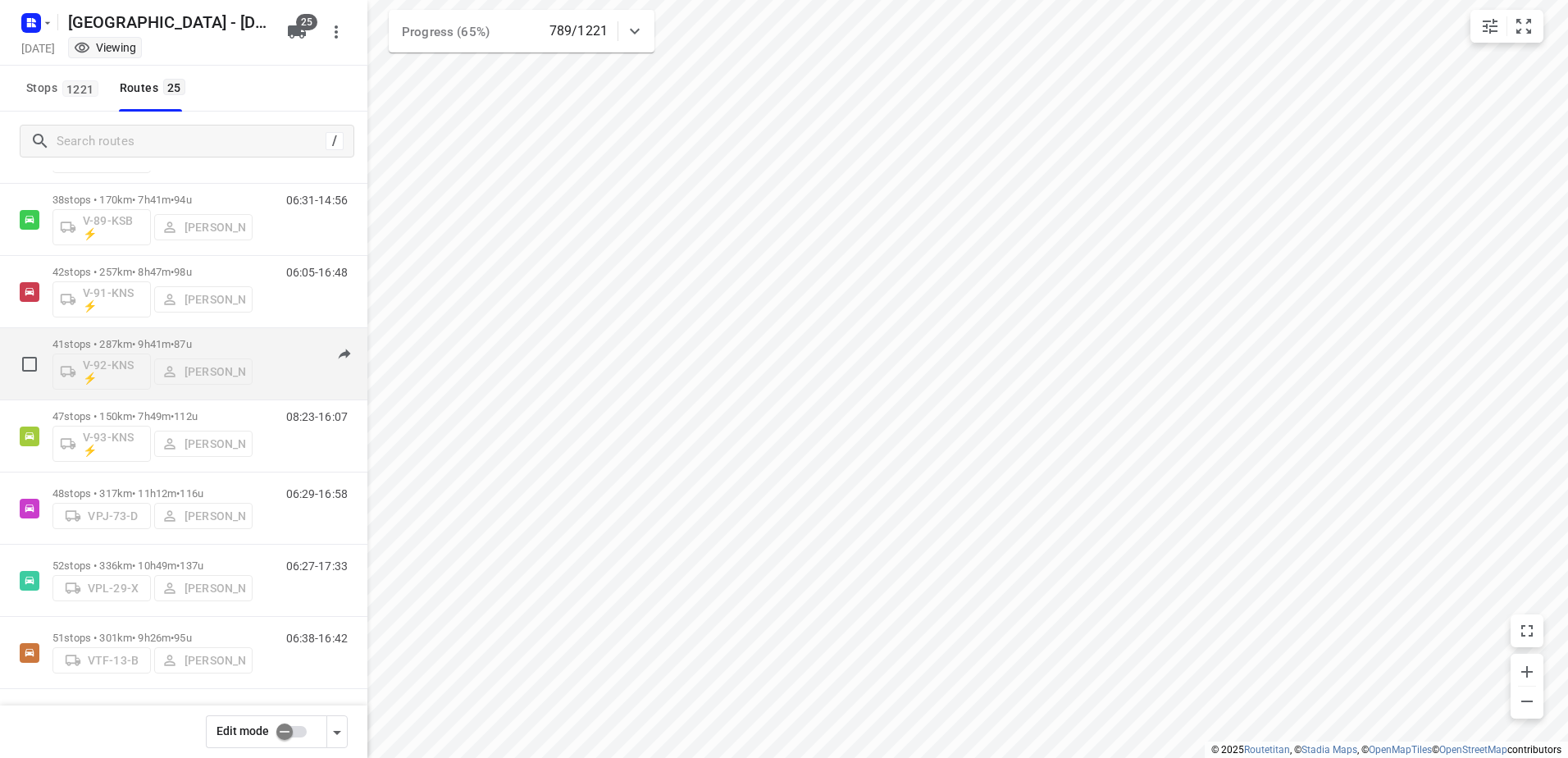
click at [133, 352] on div "V-92-KNS ⚡ Sven Hageman" at bounding box center [152, 369] width 200 height 39
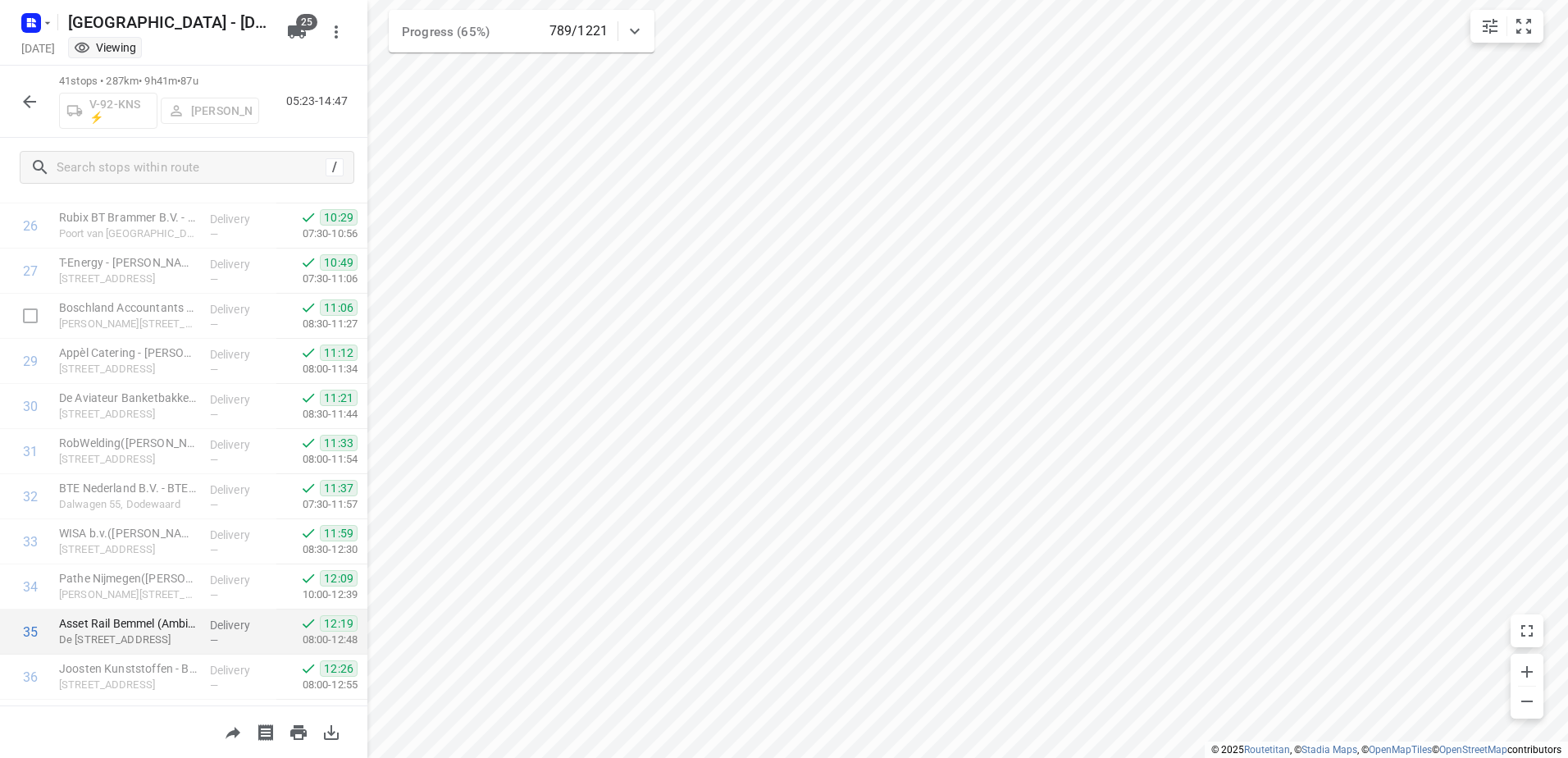
scroll to position [1468, 0]
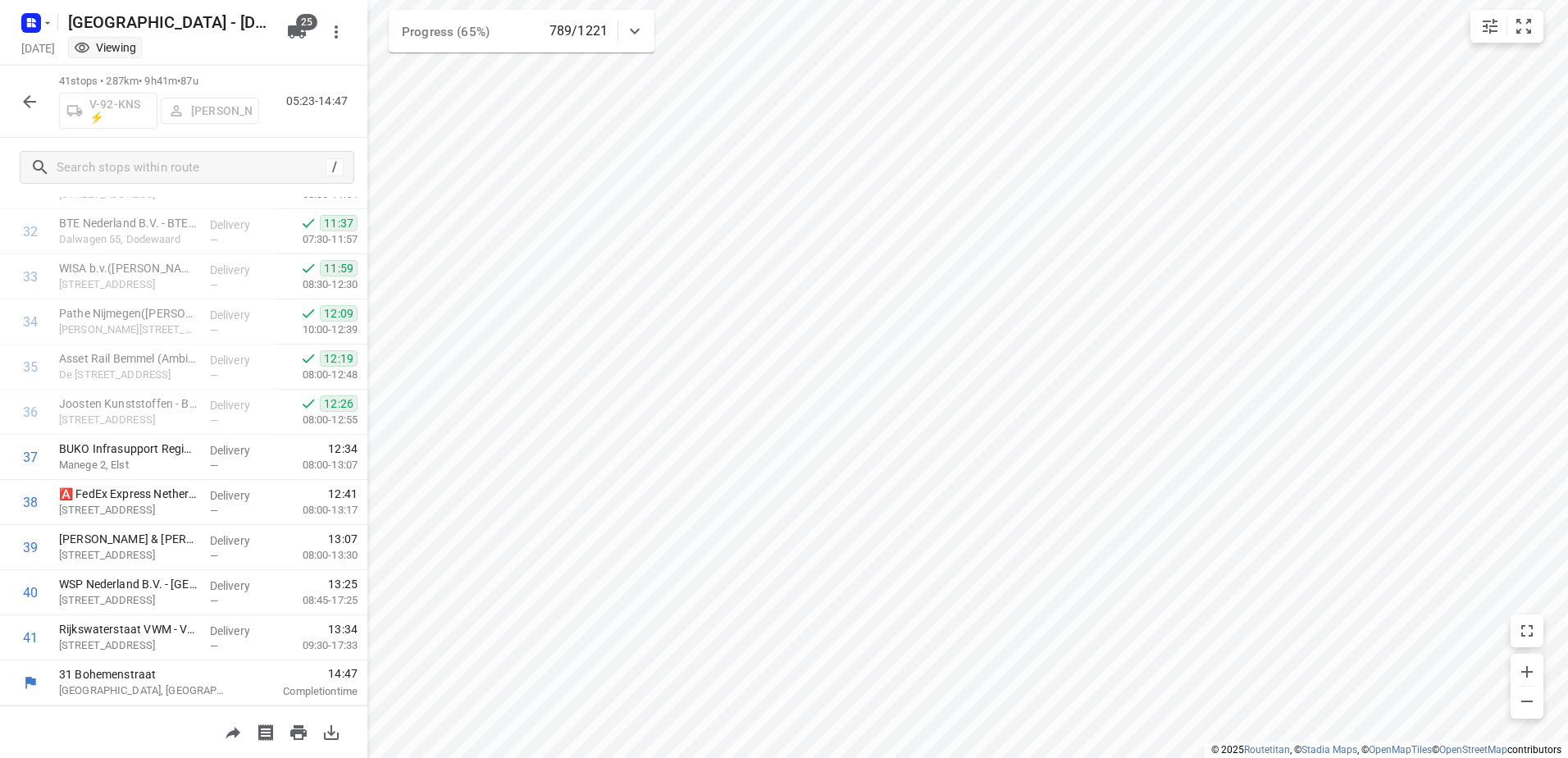
click at [33, 95] on icon "button" at bounding box center [30, 102] width 20 height 20
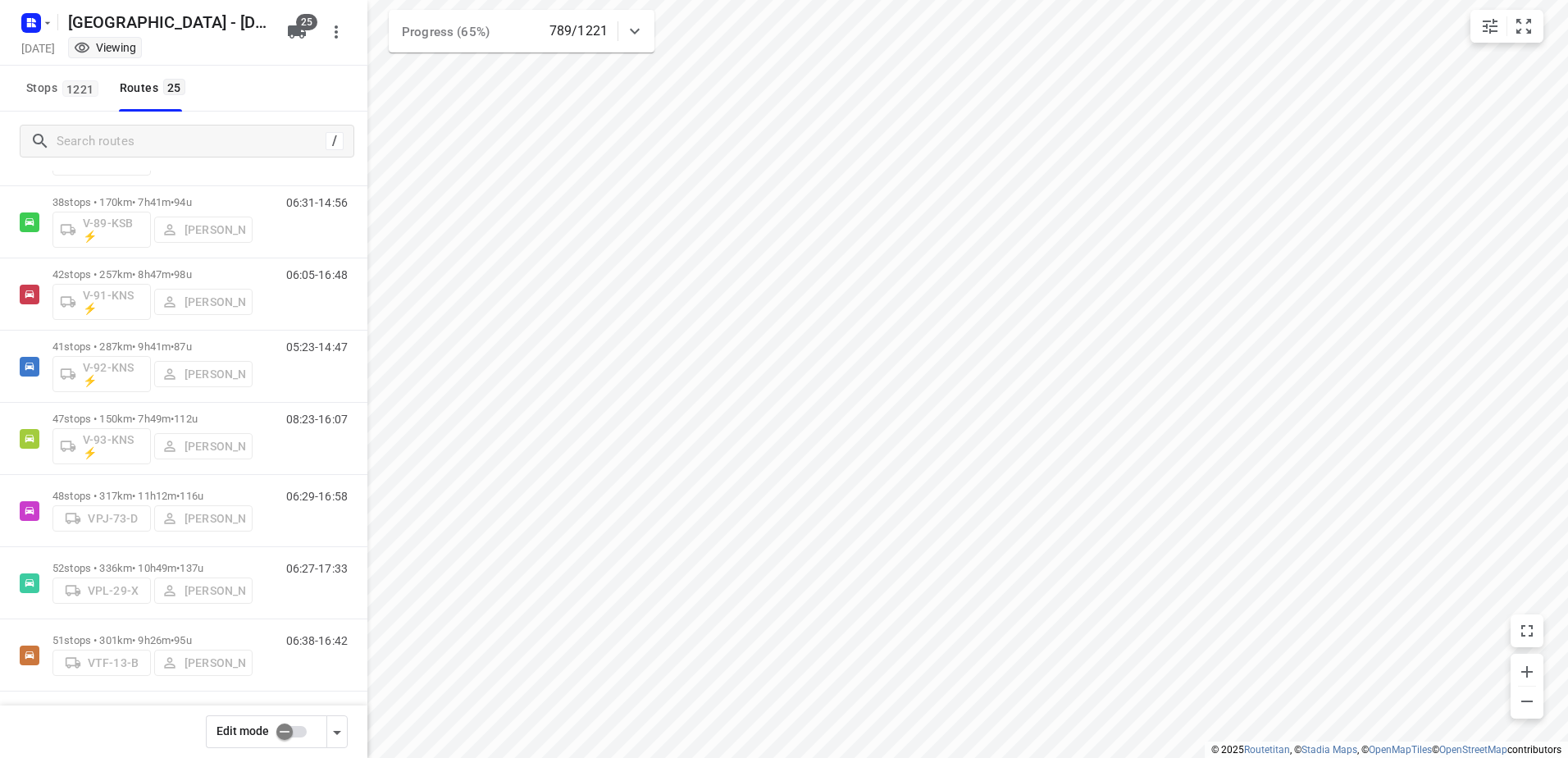
scroll to position [1323, 0]
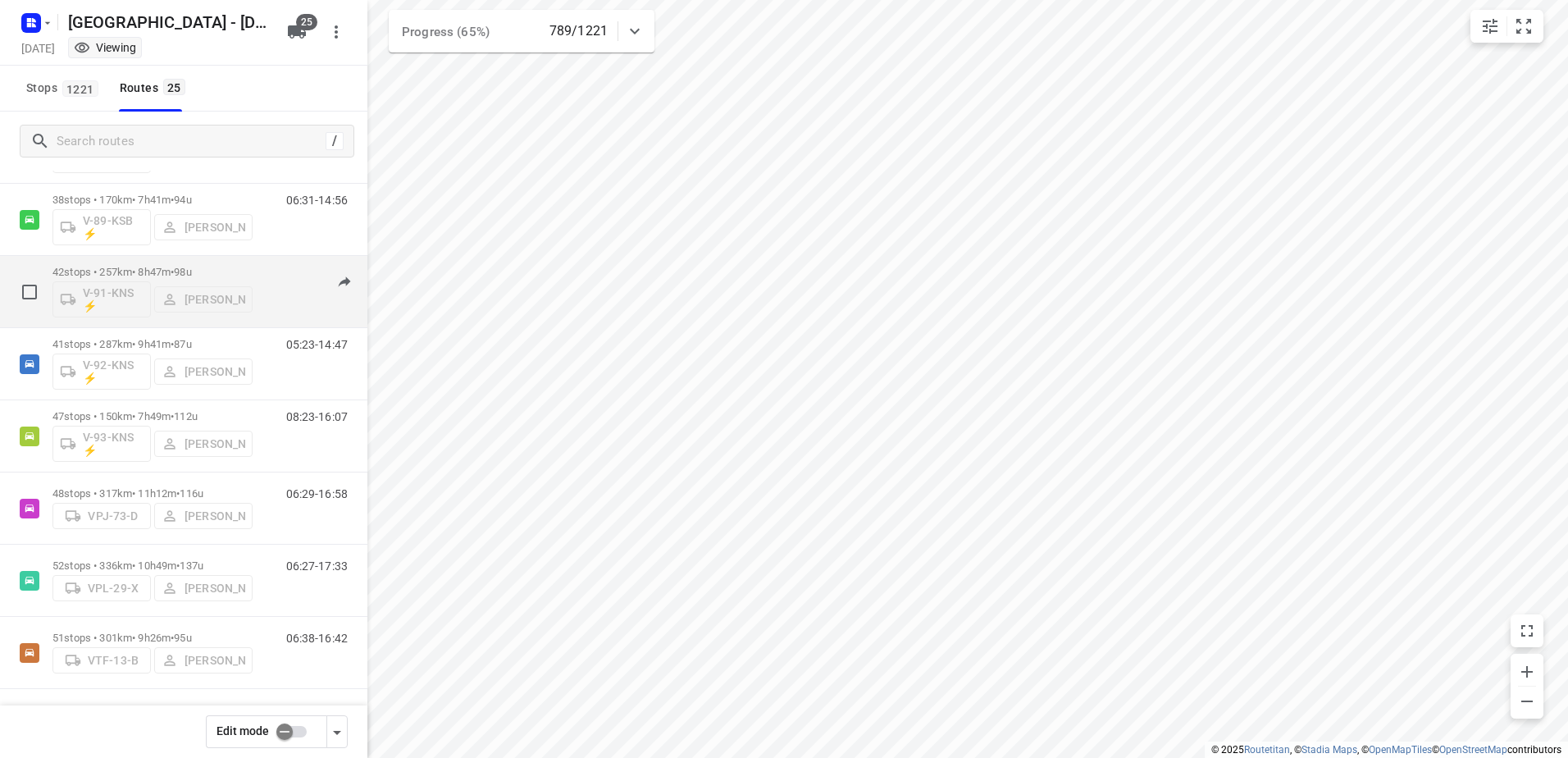
click at [137, 270] on p "42 stops • 257km • 8h47m • 98u" at bounding box center [152, 271] width 200 height 12
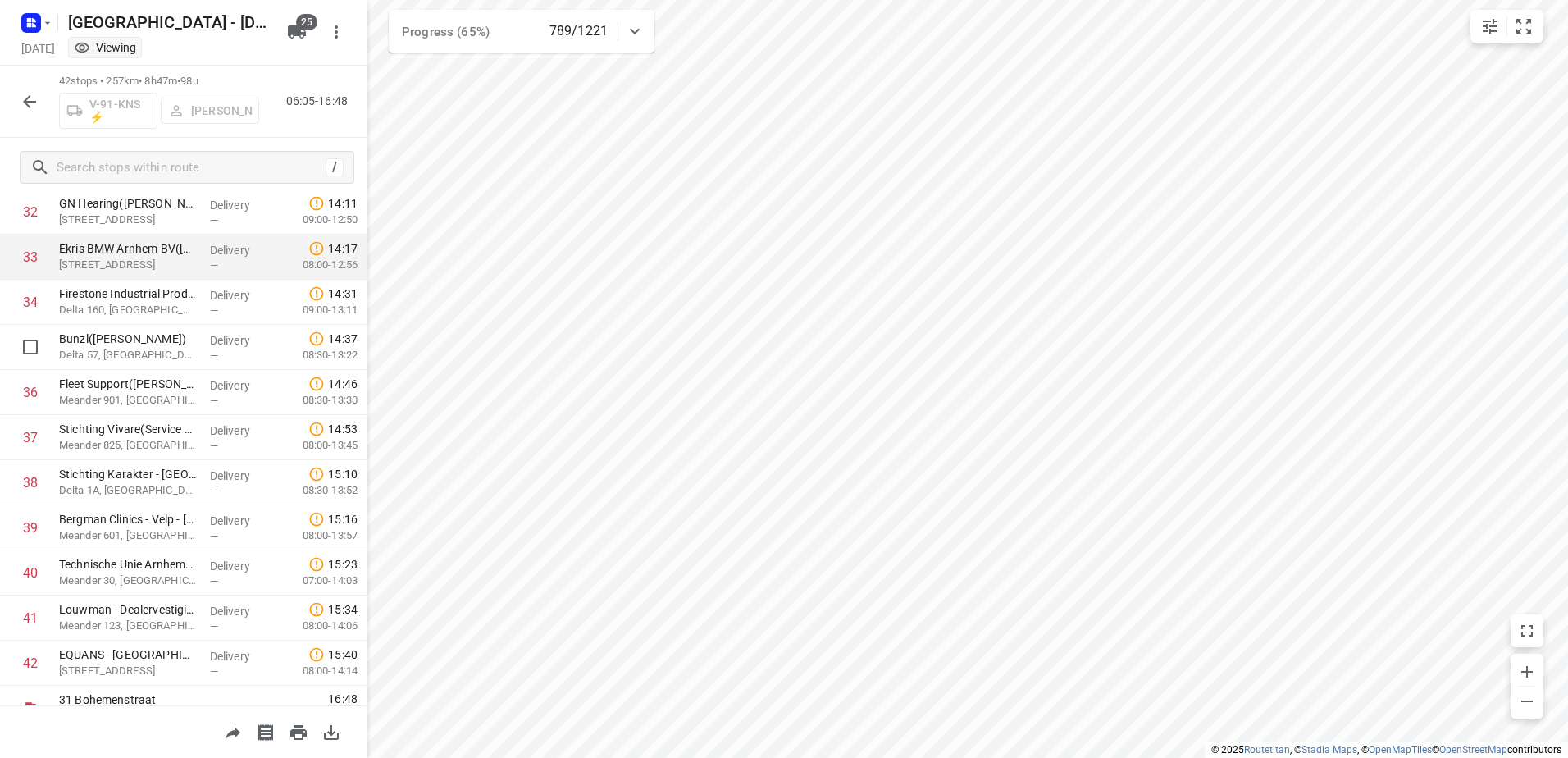
scroll to position [1513, 0]
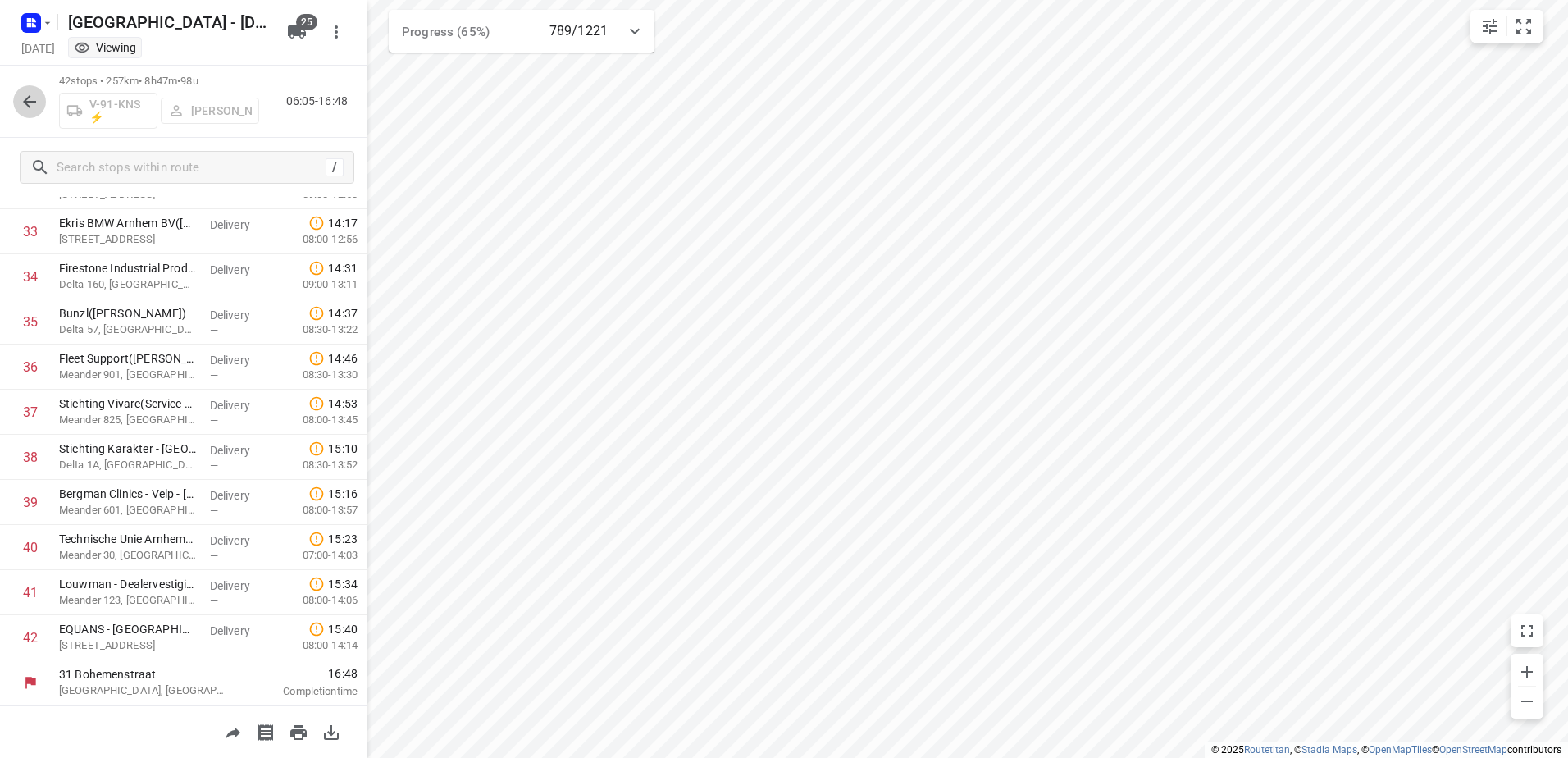
click at [32, 98] on icon "button" at bounding box center [30, 102] width 20 height 20
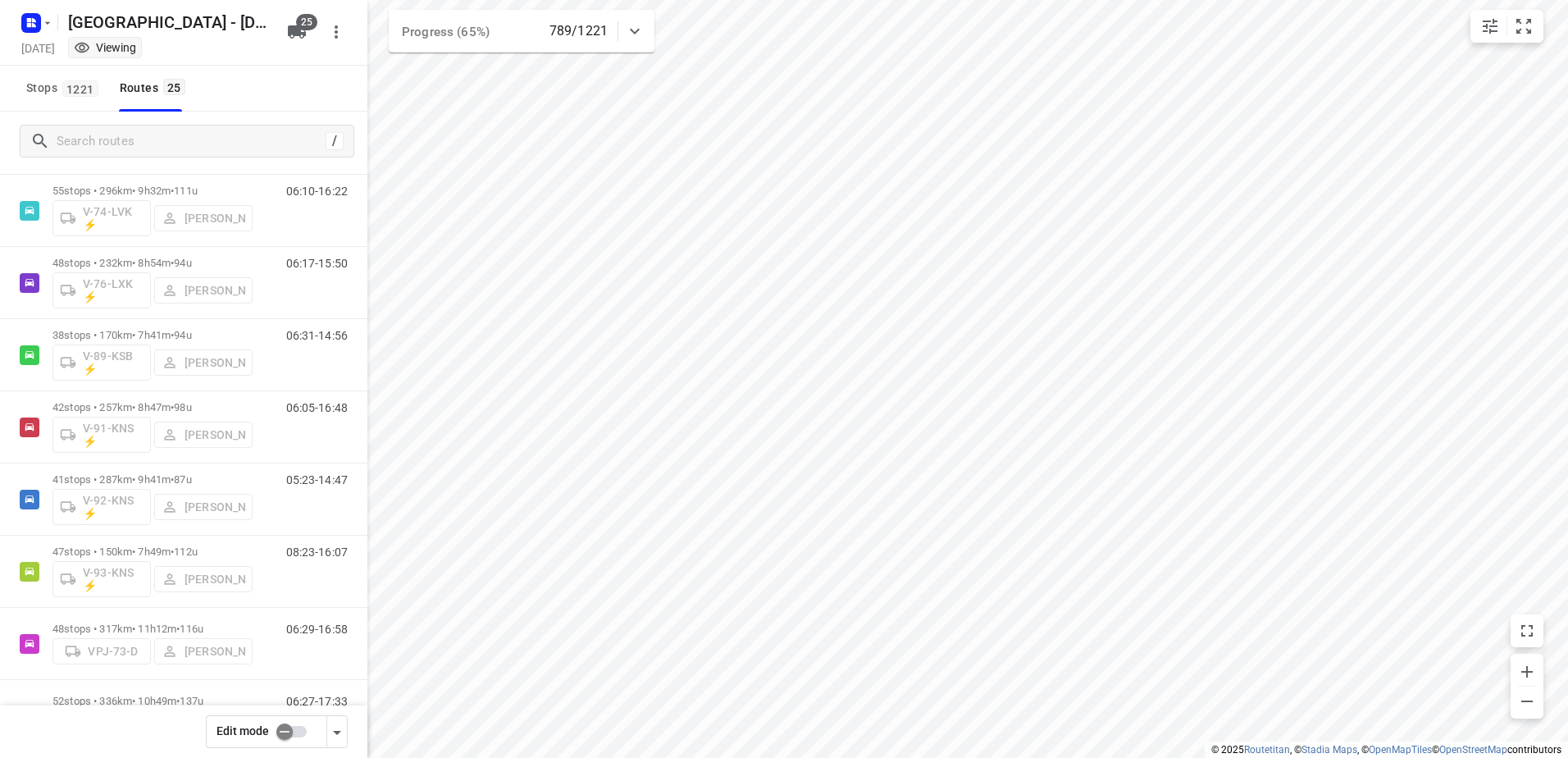
scroll to position [1323, 0]
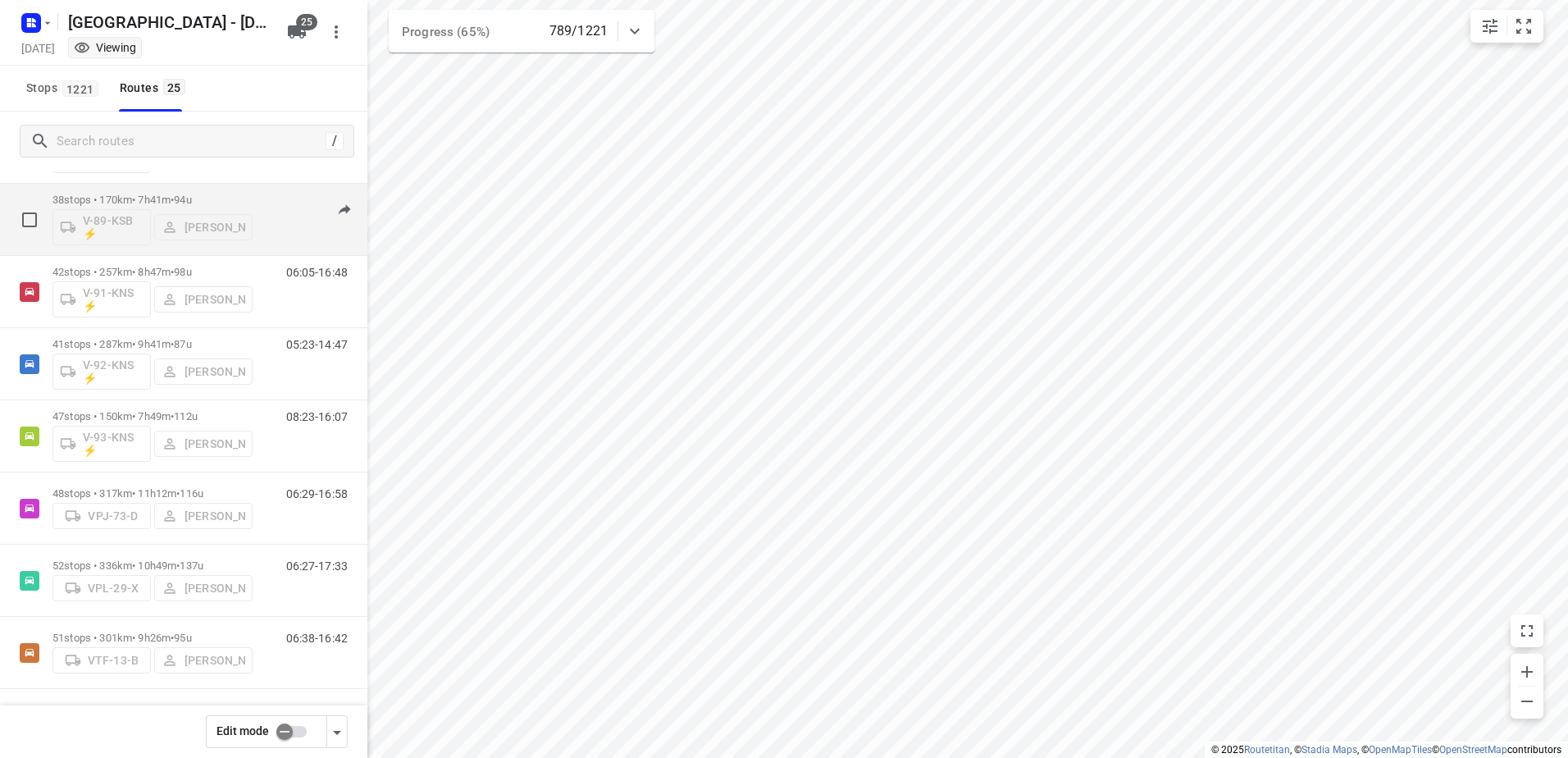
click at [188, 197] on span "94u" at bounding box center [182, 199] width 17 height 12
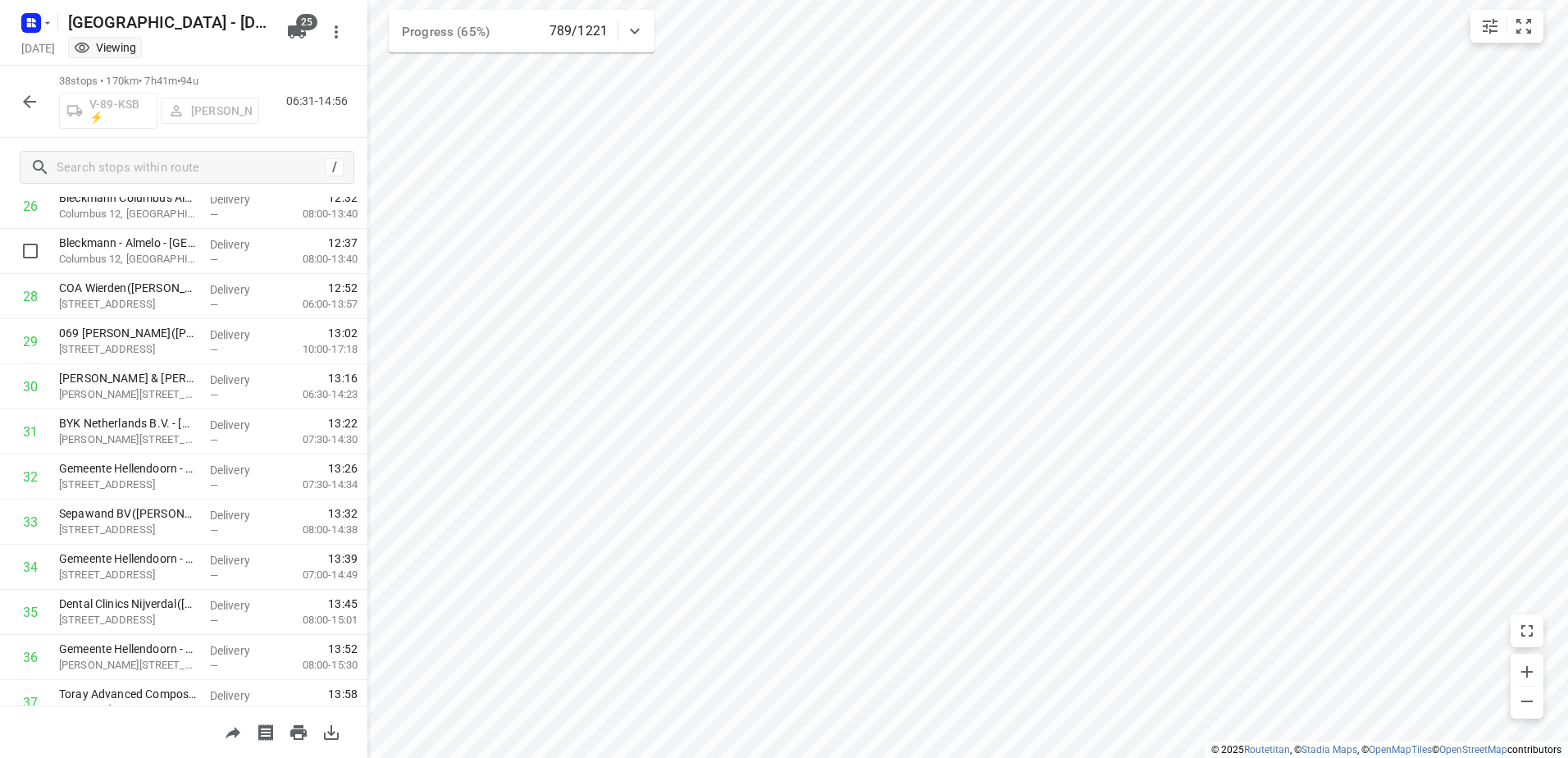
scroll to position [1333, 0]
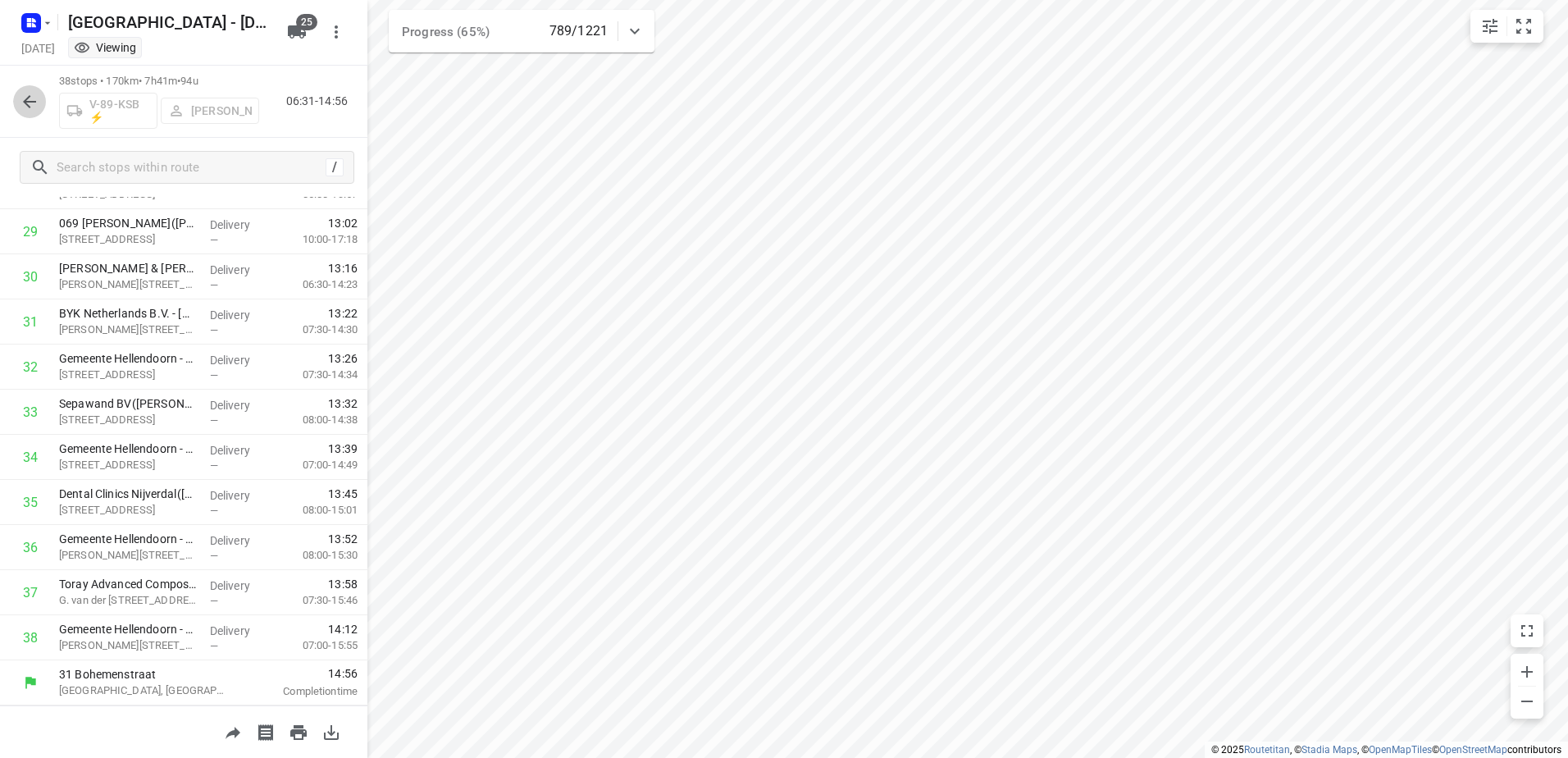
click at [40, 103] on button "button" at bounding box center [30, 102] width 33 height 33
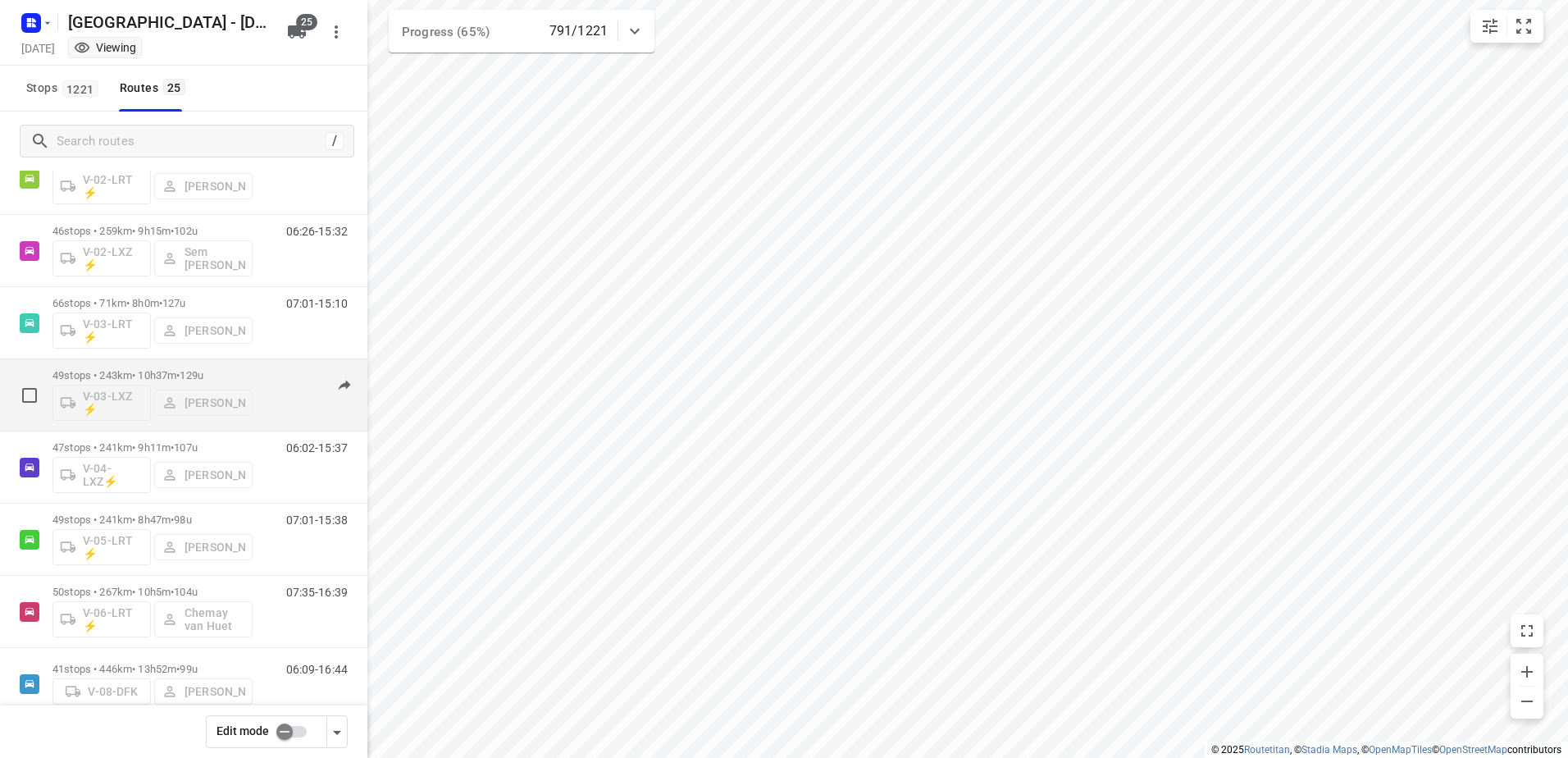
scroll to position [246, 0]
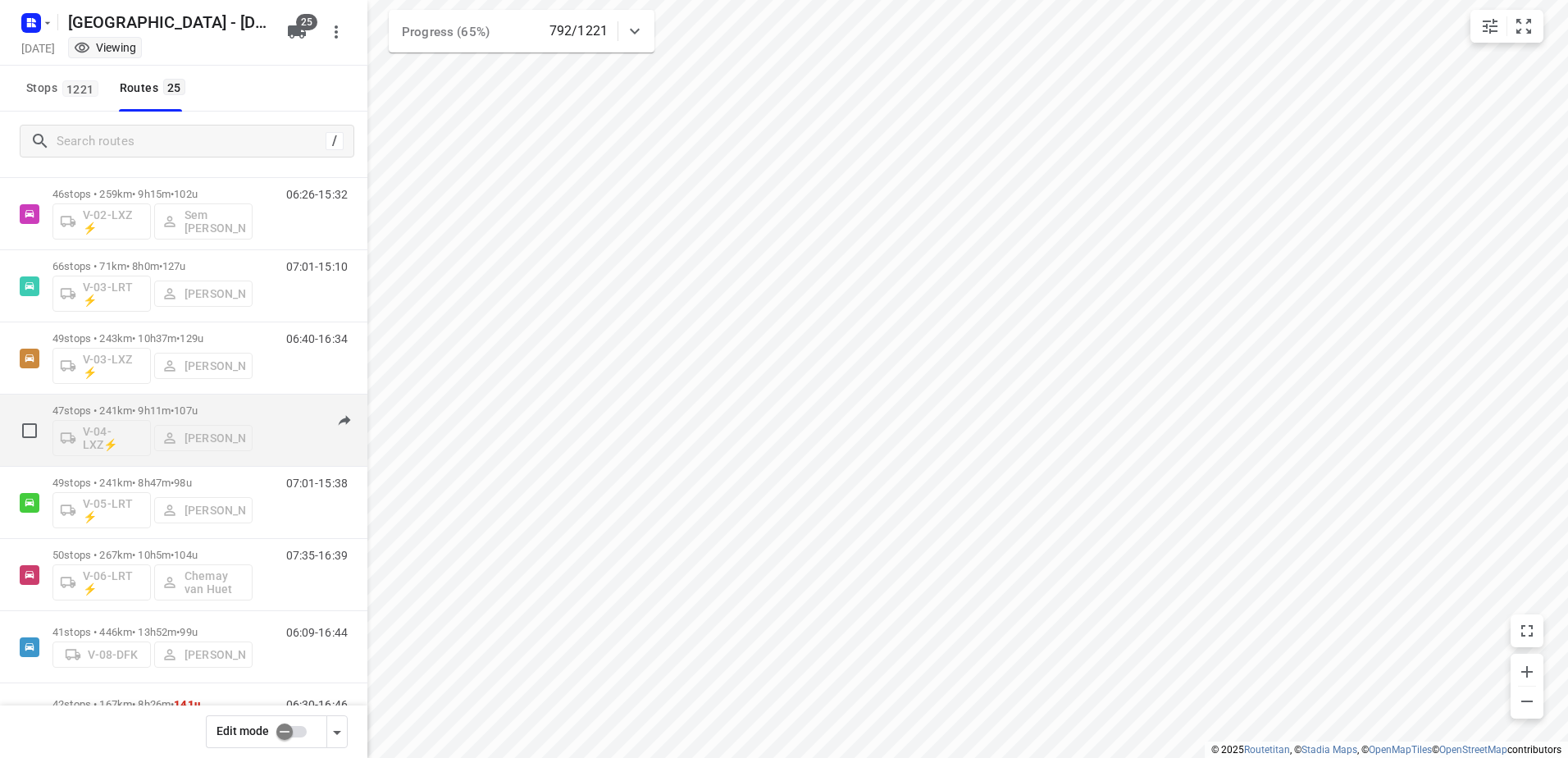
click at [162, 413] on p "47 stops • 241km • 9h11m • 107u" at bounding box center [152, 410] width 200 height 12
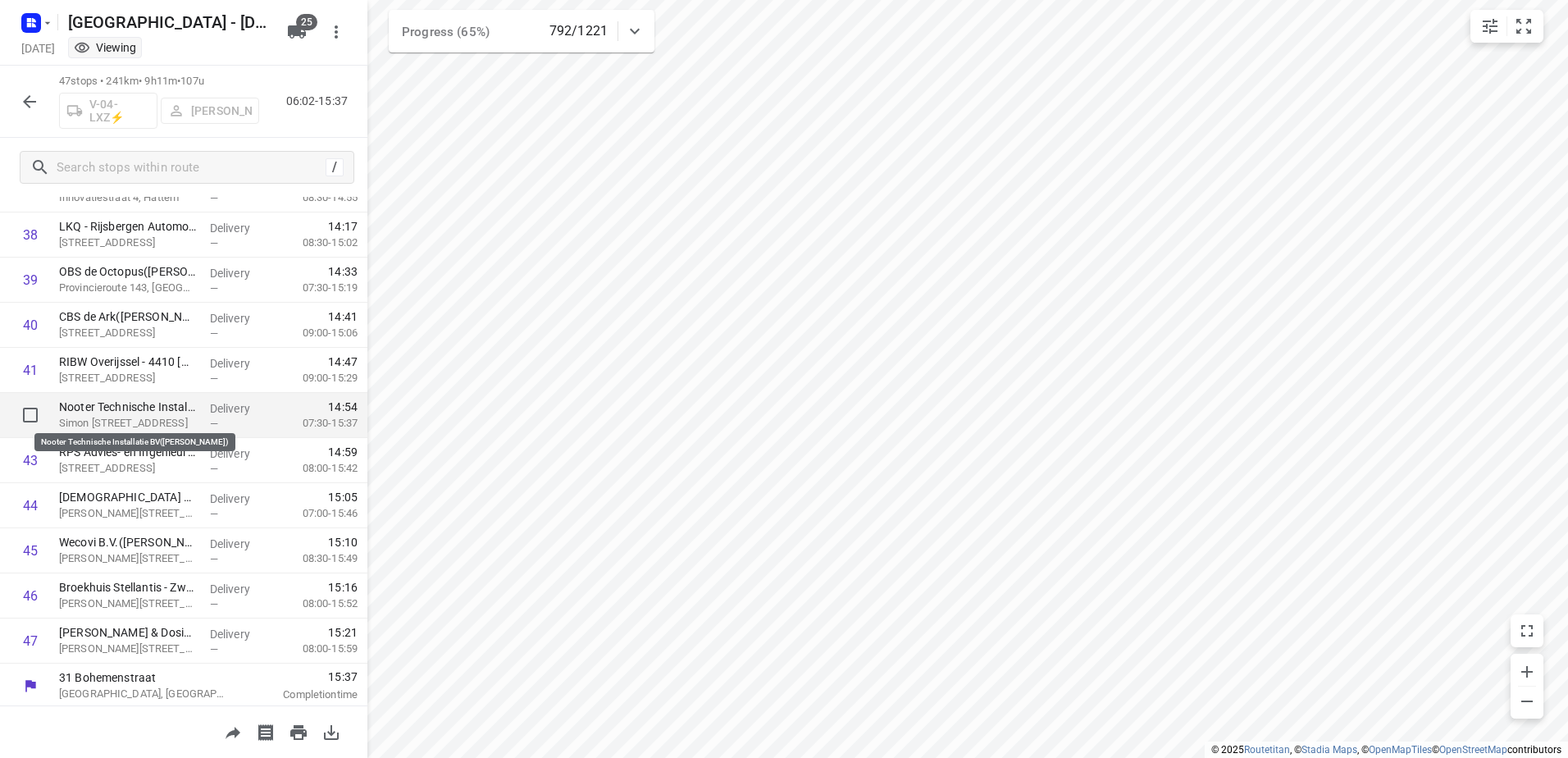
scroll to position [1738, 0]
click at [30, 102] on icon "button" at bounding box center [30, 102] width 13 height 13
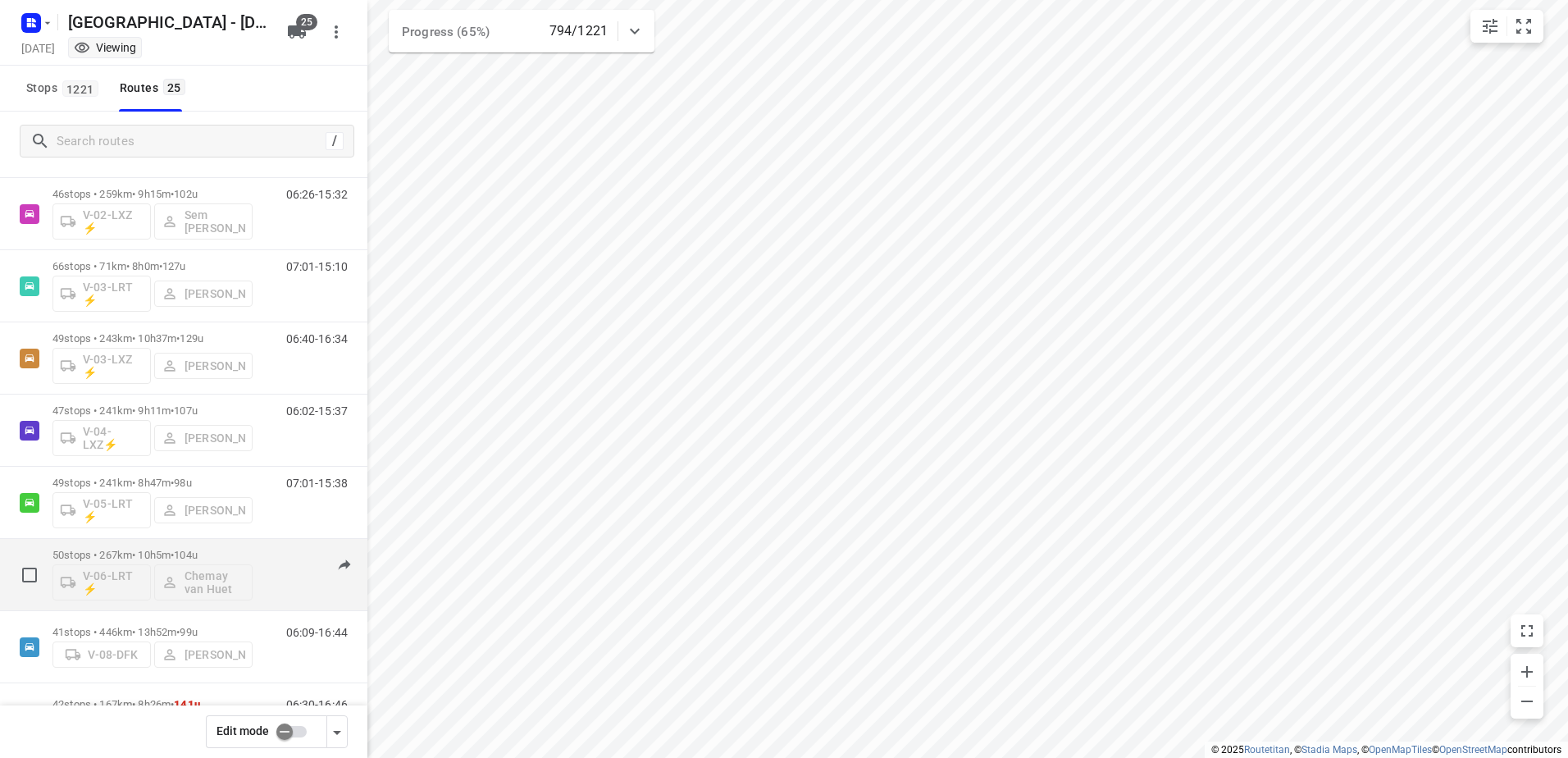
scroll to position [328, 0]
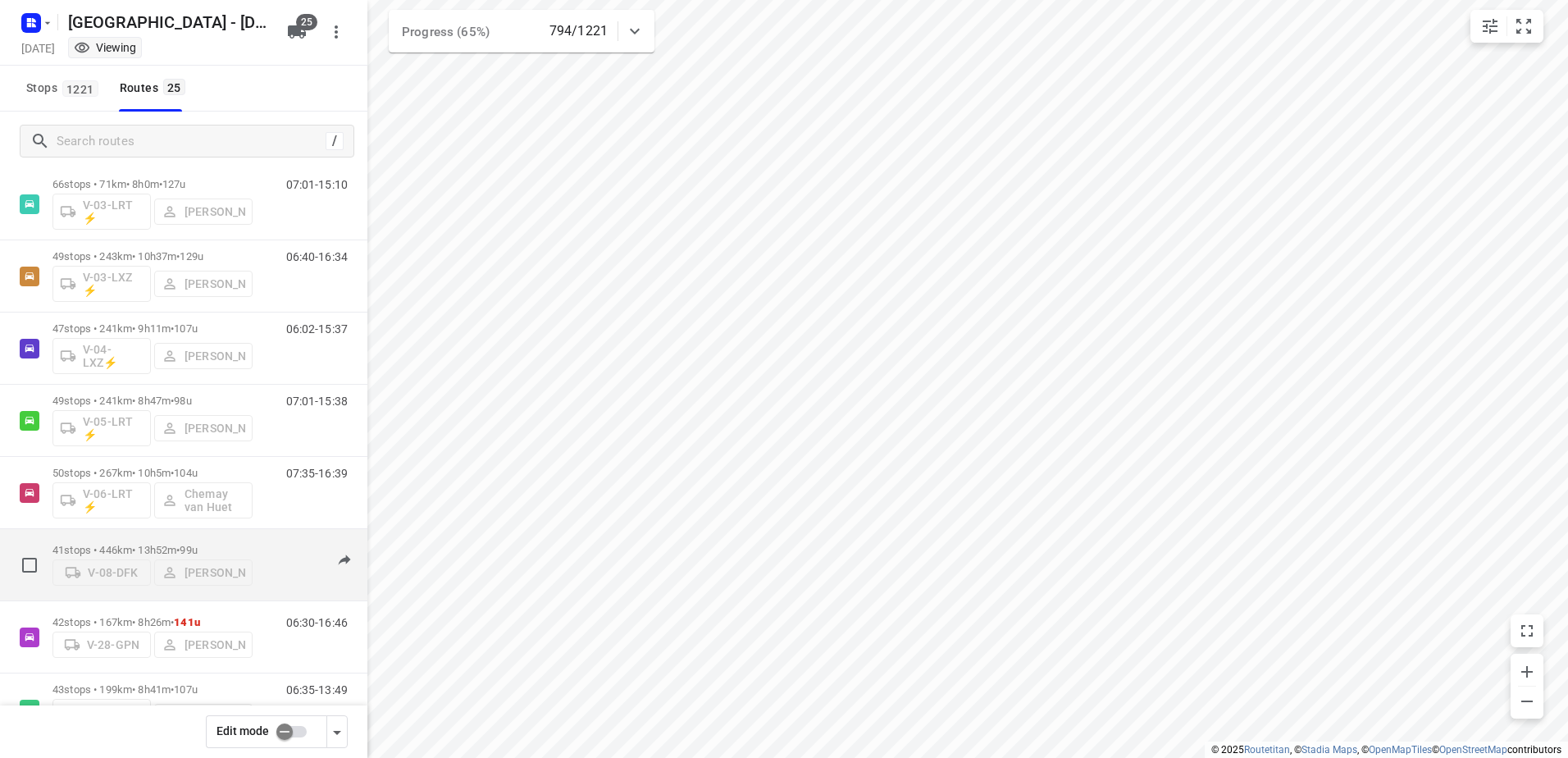
click at [162, 544] on p "41 stops • 446km • 13h52m • 99u" at bounding box center [152, 550] width 200 height 12
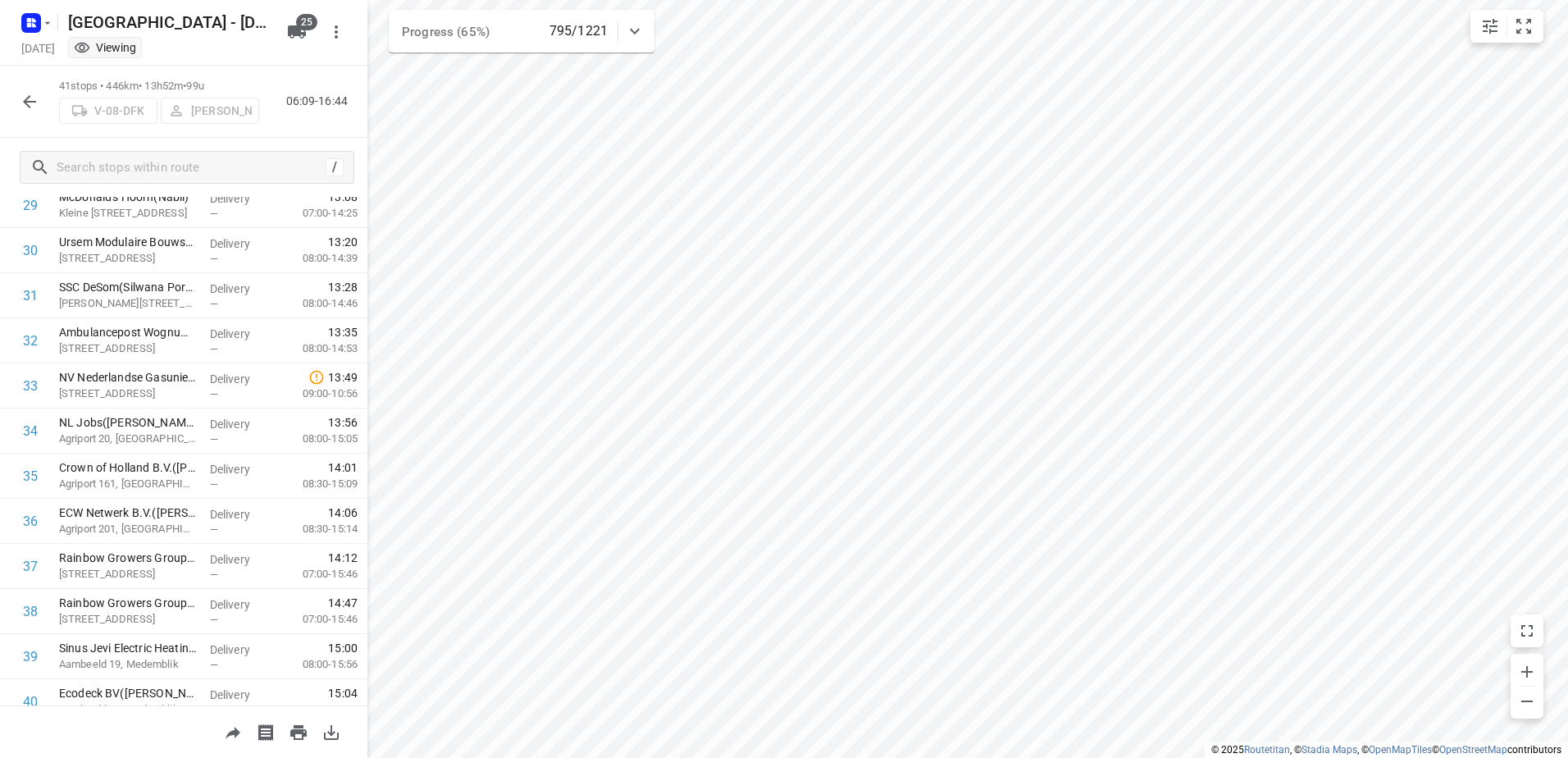
scroll to position [1468, 0]
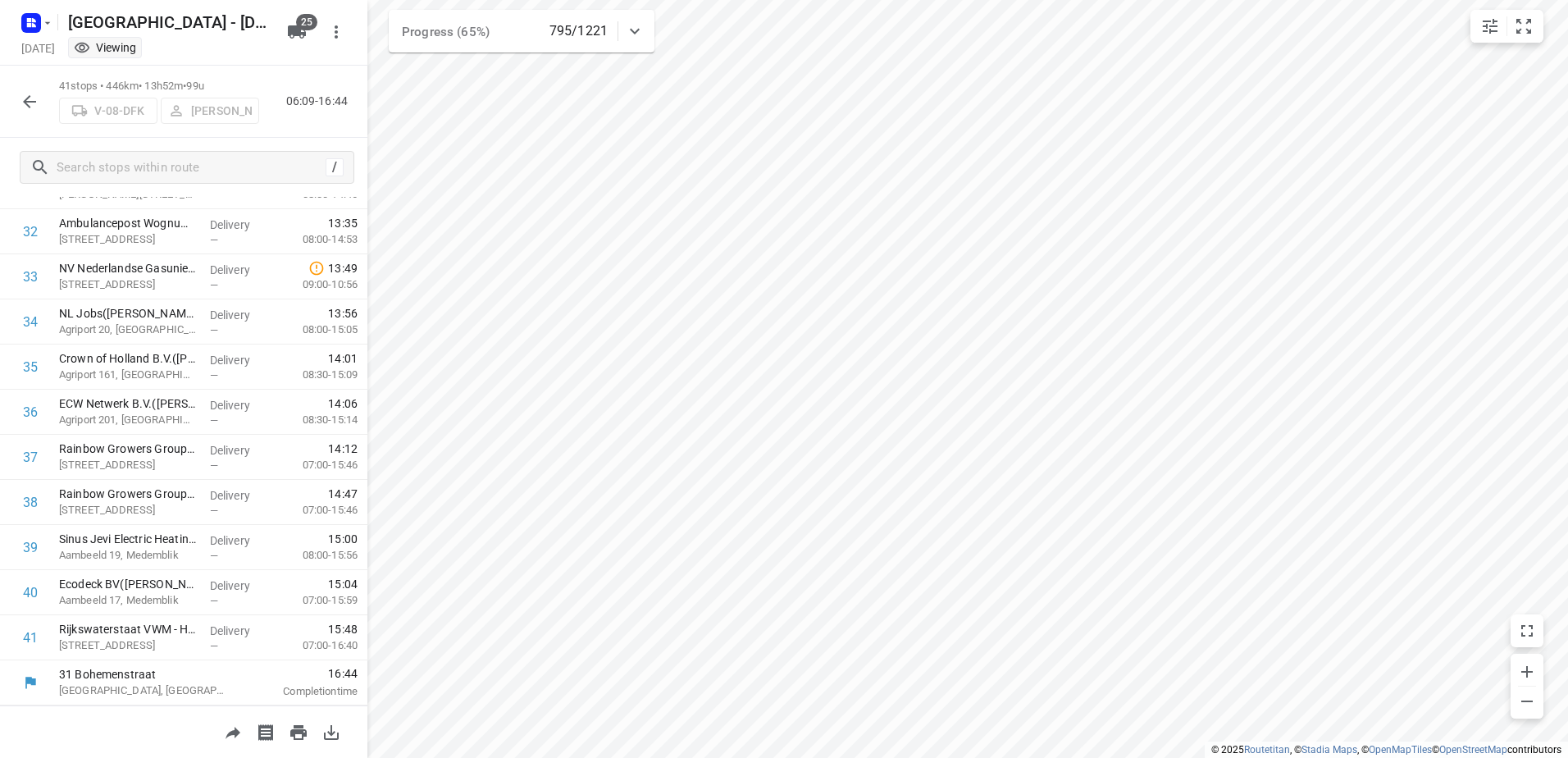
click at [36, 101] on icon "button" at bounding box center [30, 102] width 20 height 20
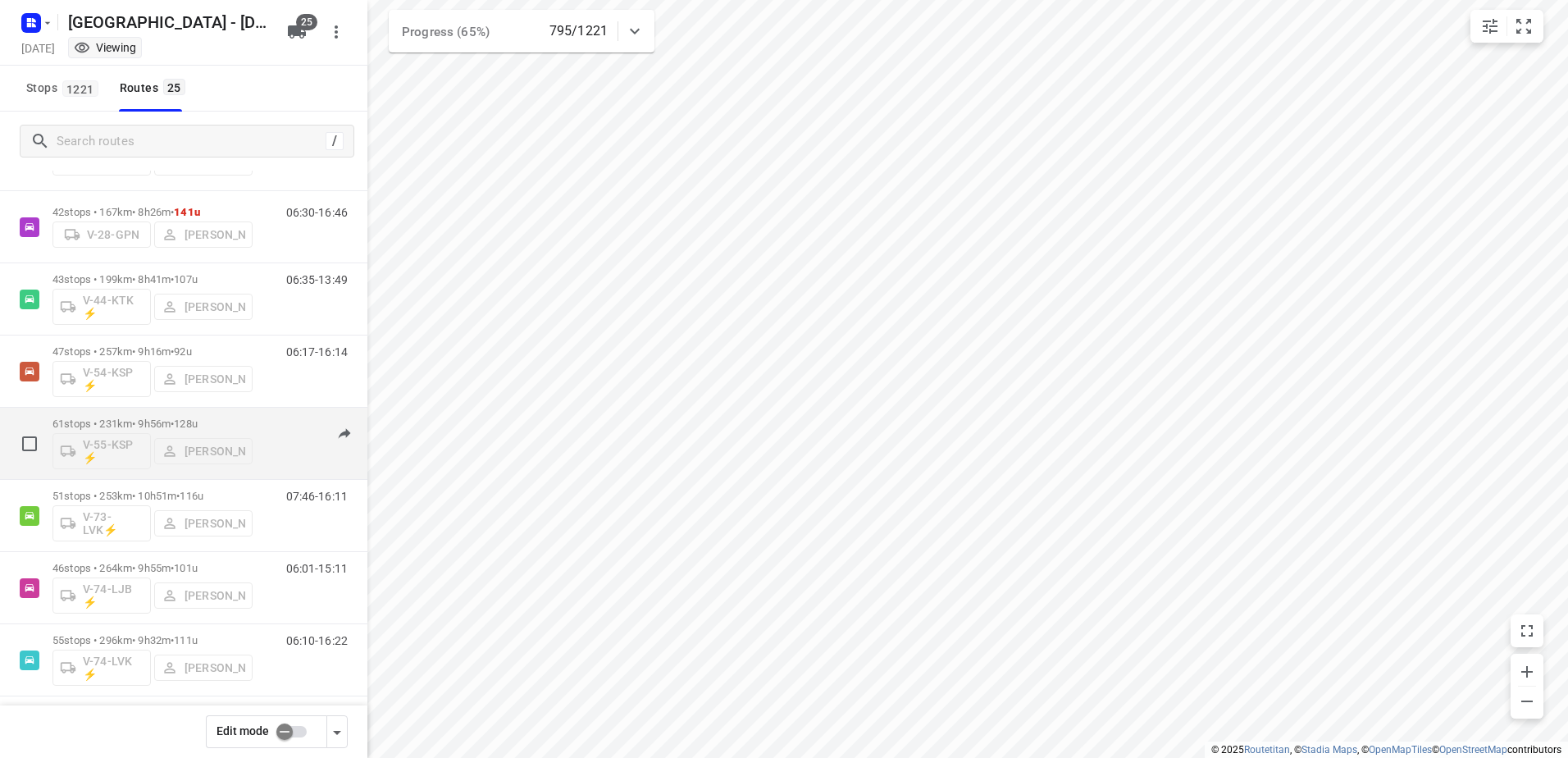
scroll to position [820, 0]
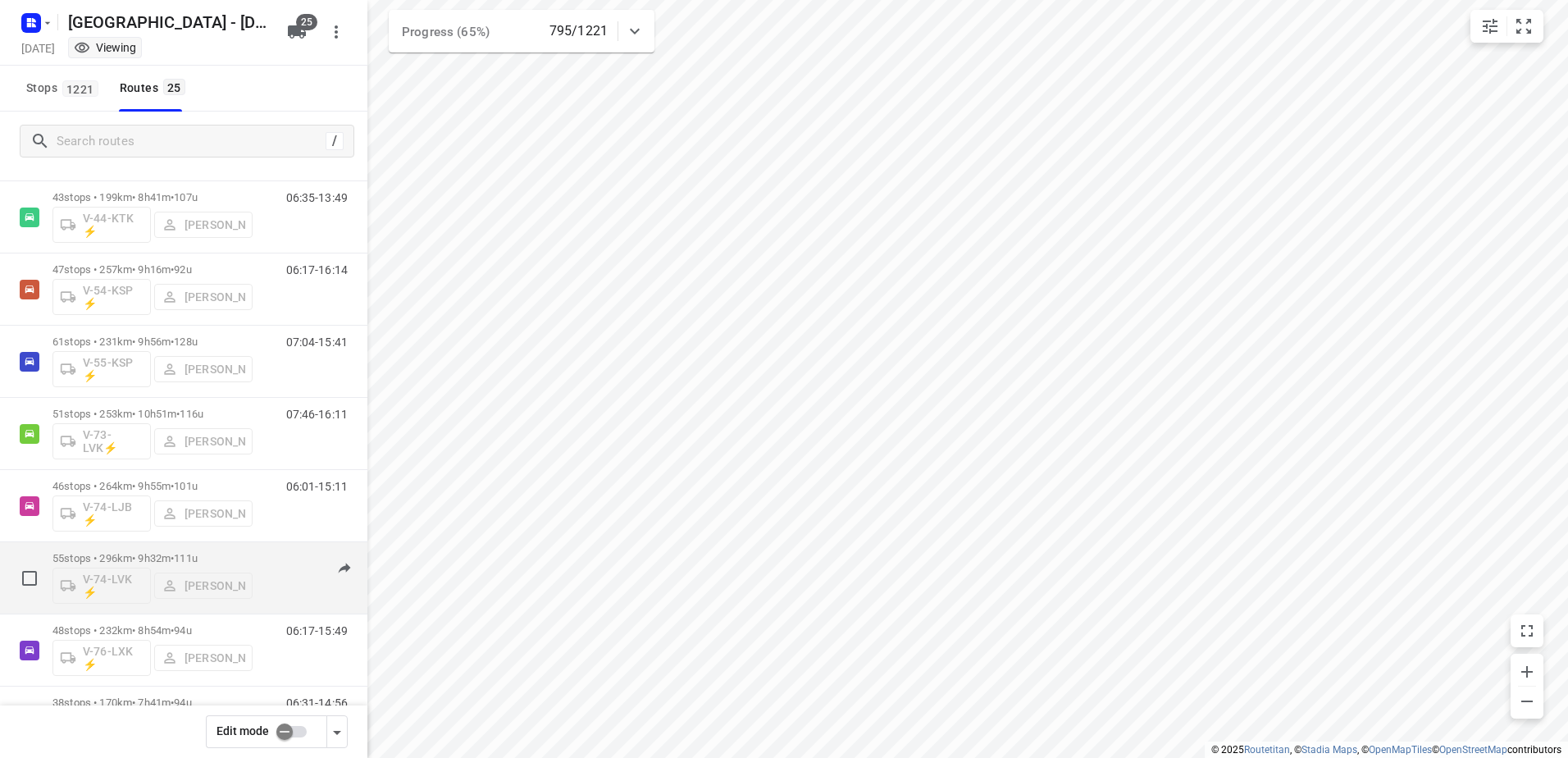
click at [150, 562] on p "55 stops • 296km • 9h32m • 111u" at bounding box center [152, 557] width 200 height 12
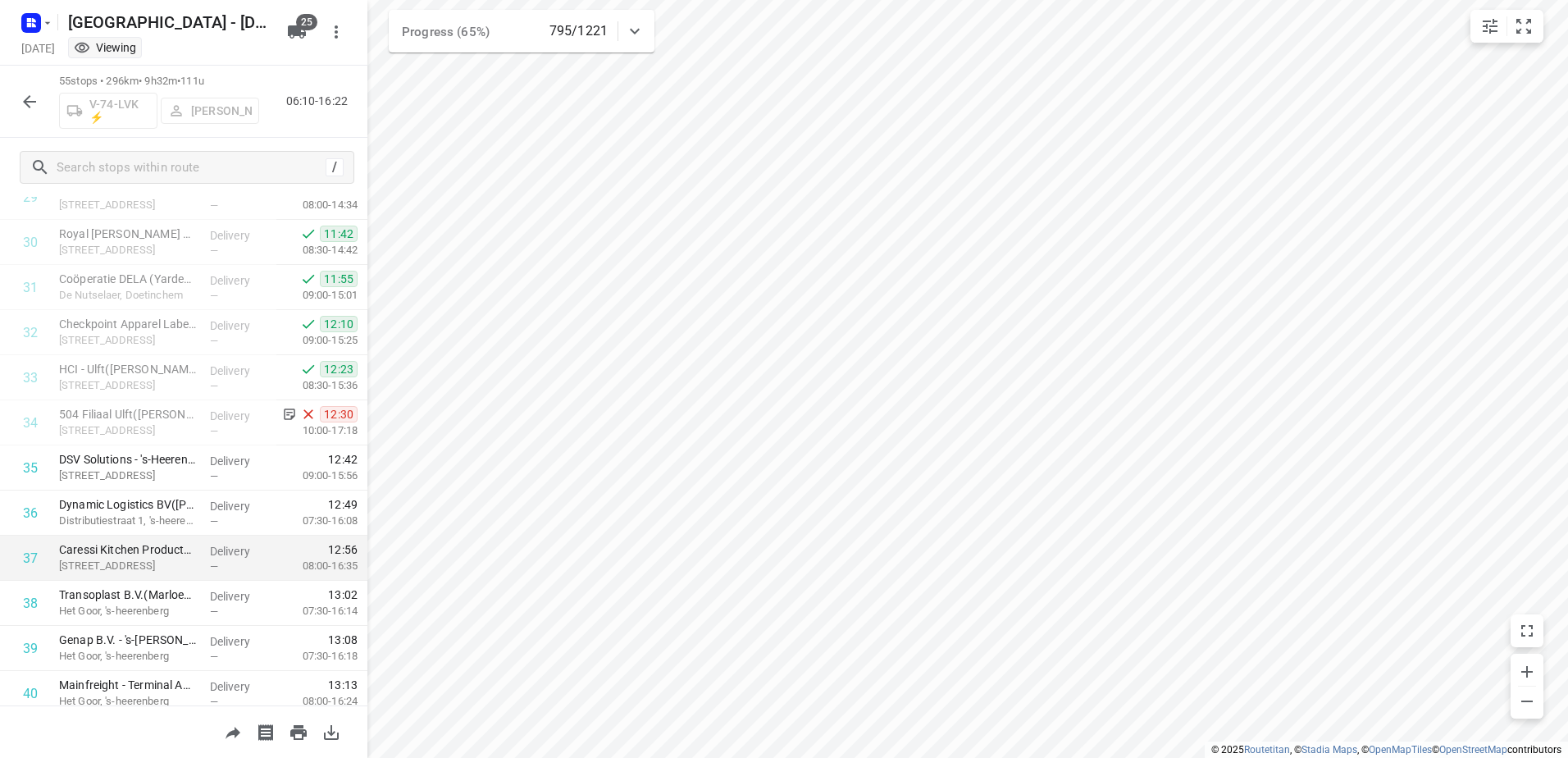
scroll to position [1361, 0]
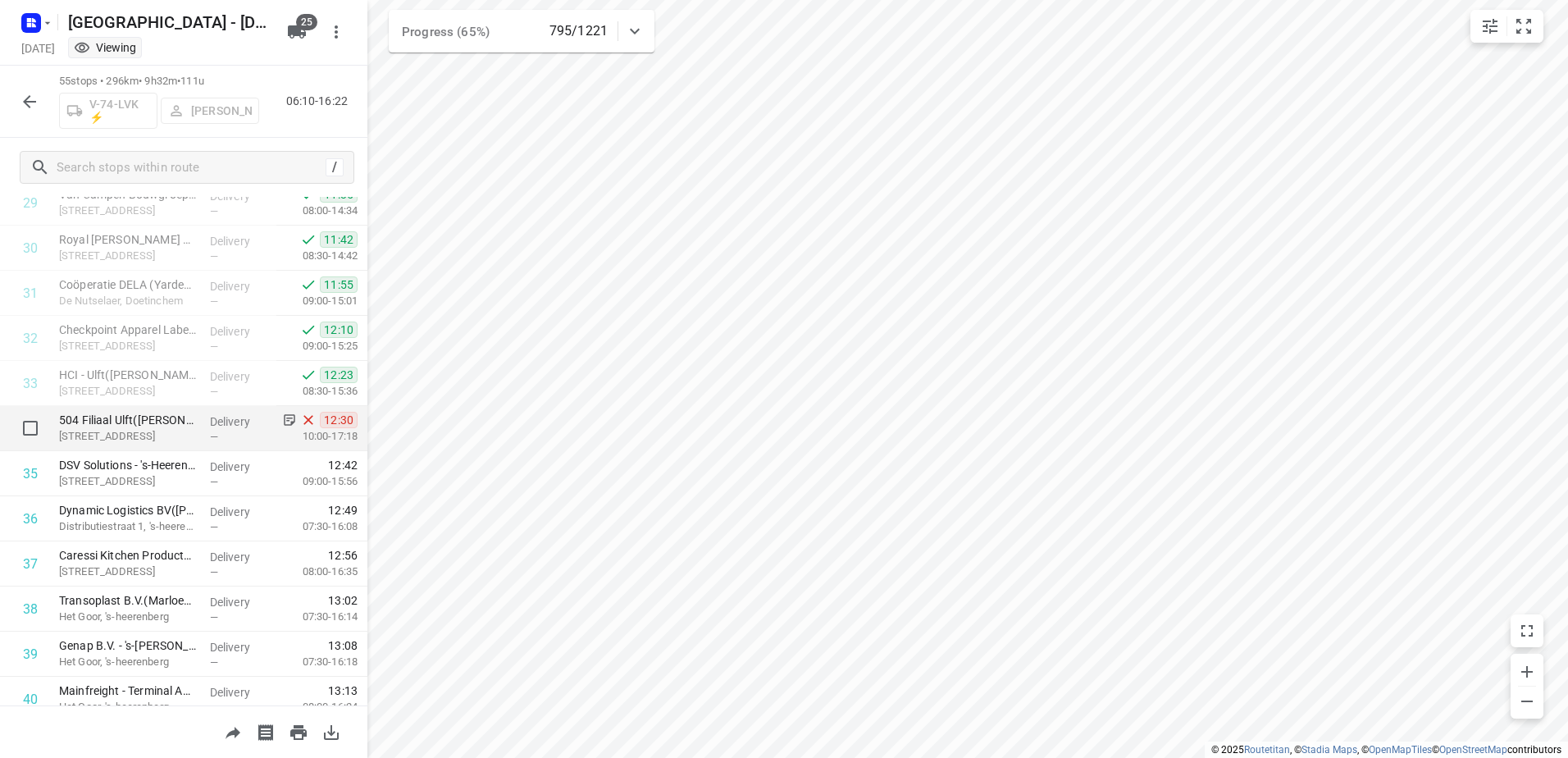
click at [203, 420] on div "Delivery —" at bounding box center [240, 428] width 74 height 45
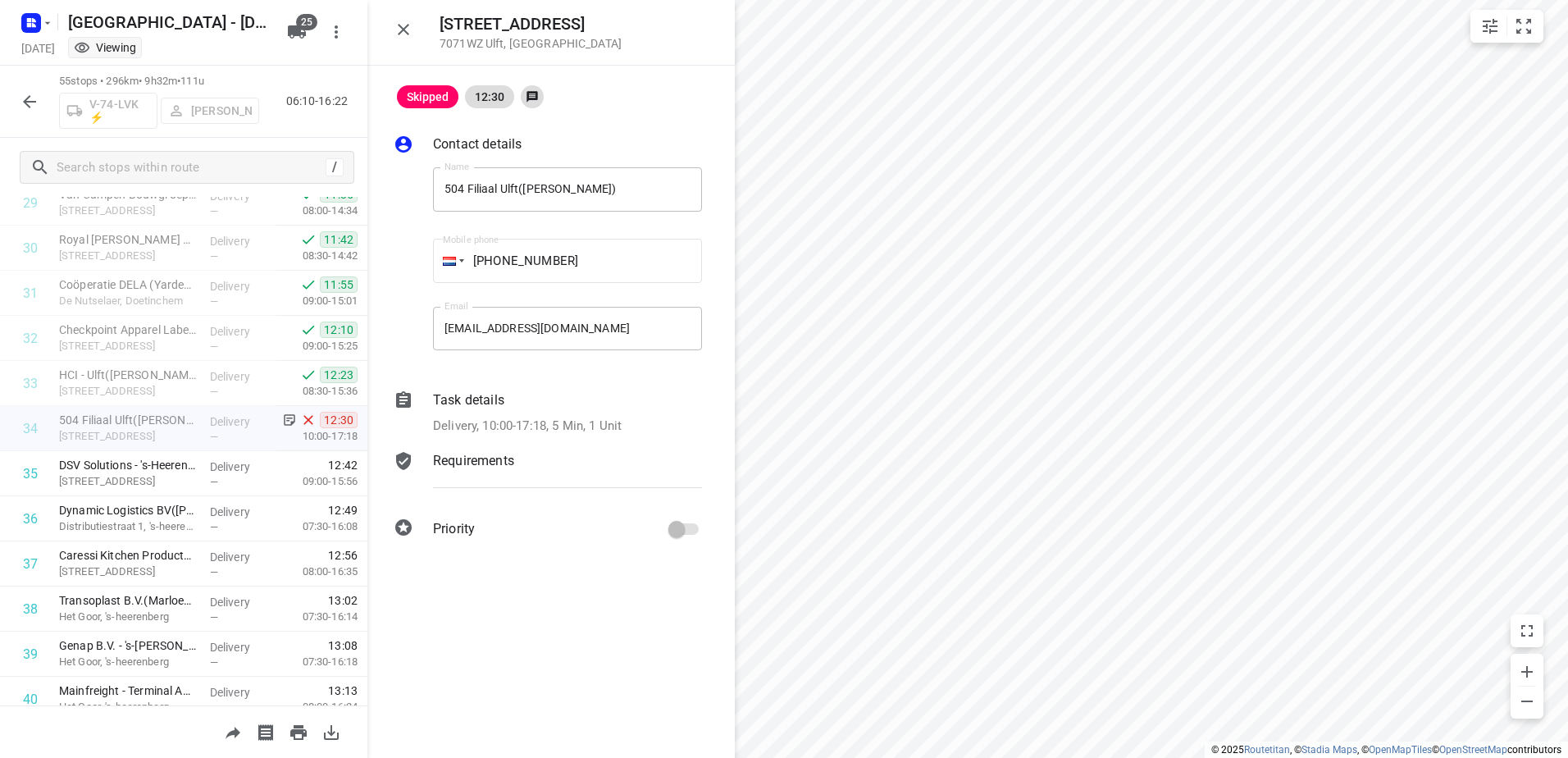
click at [493, 416] on p "Delivery, 10:00-17:18, 5 Min, 1 Unit" at bounding box center [527, 425] width 188 height 19
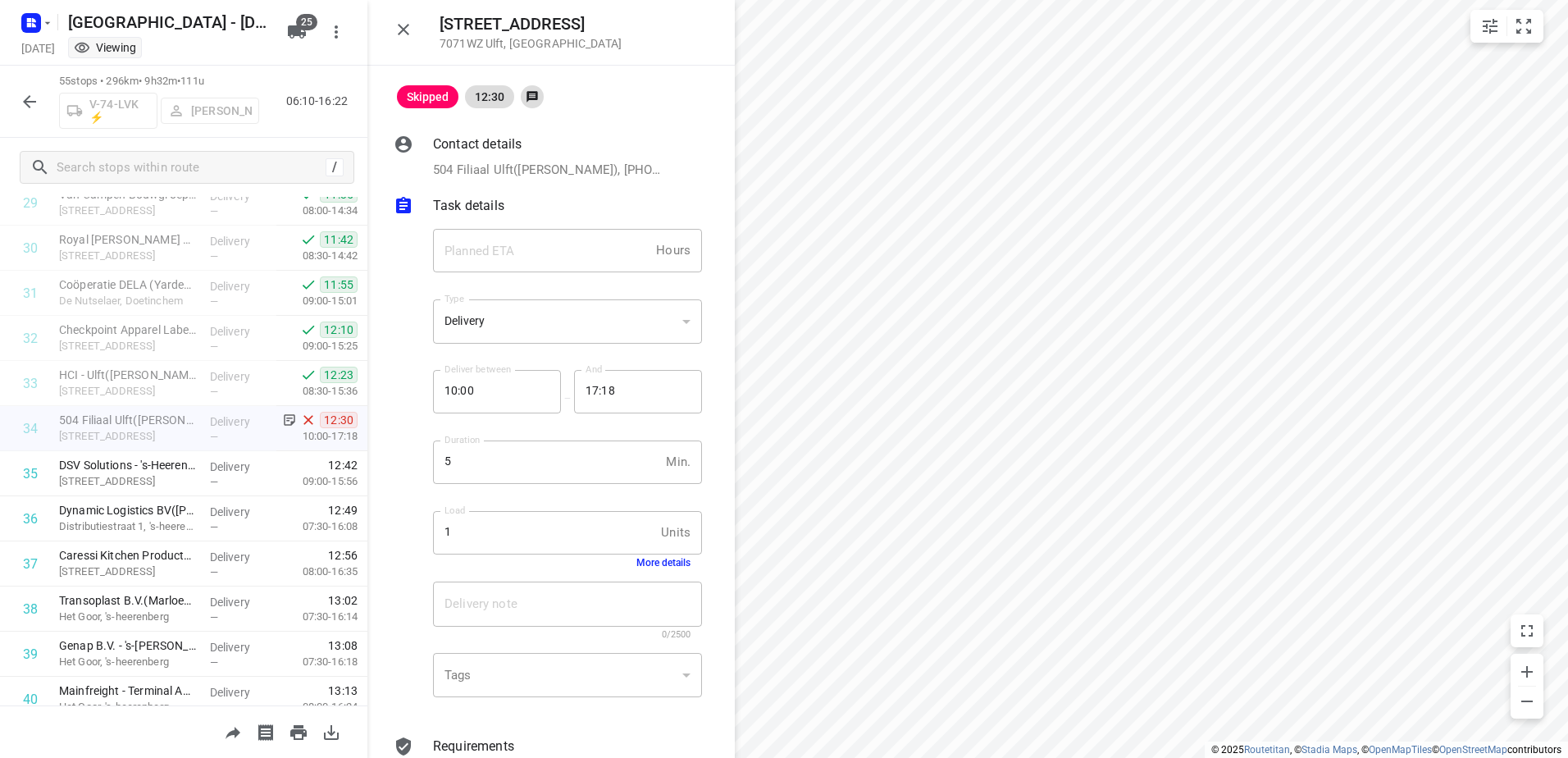
click at [667, 563] on button "More details" at bounding box center [663, 562] width 54 height 12
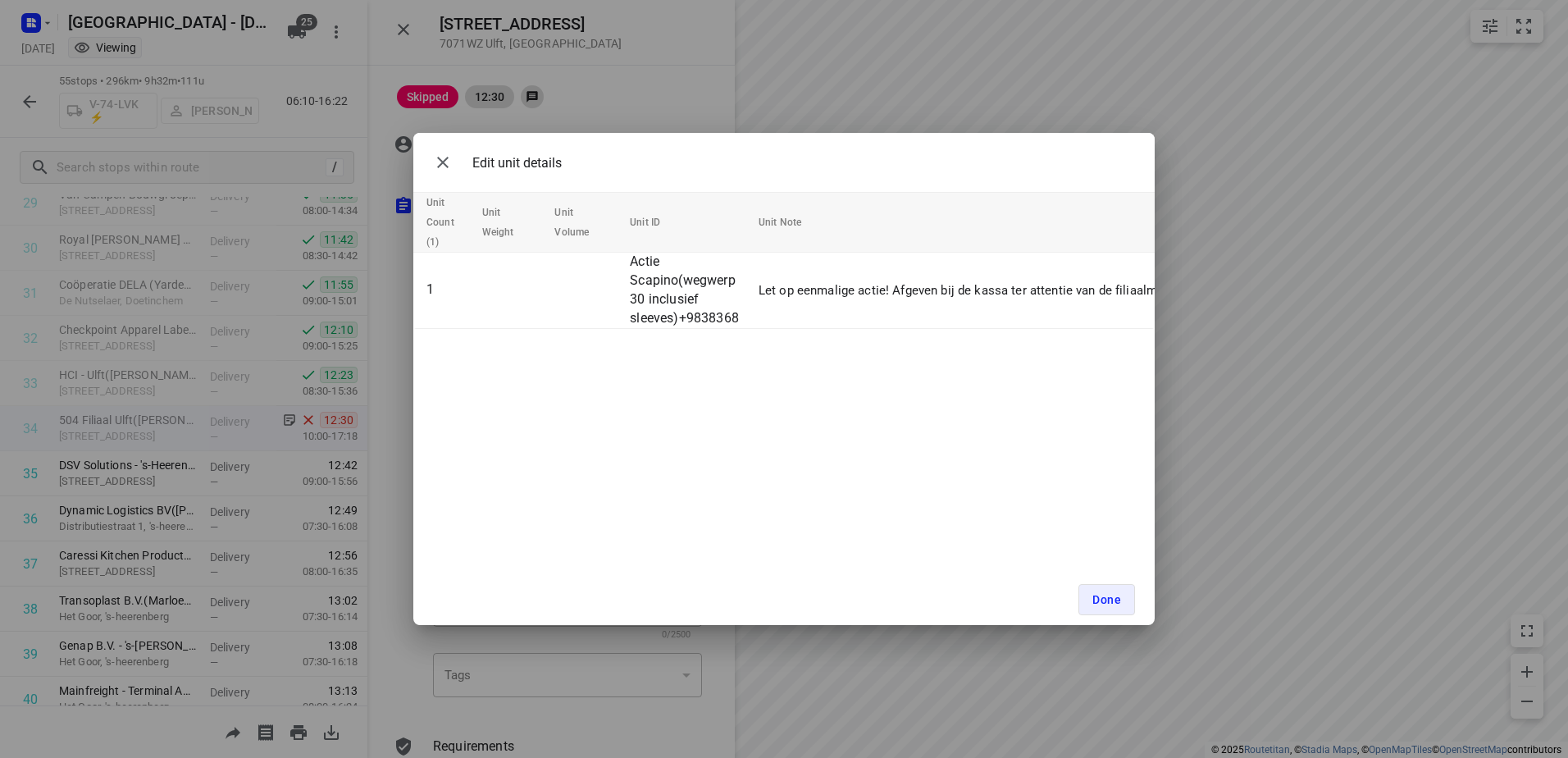
click at [315, 449] on div "Edit unit details Unit Count (1) Unit Weight Unit Volume Unit ID Unit Note 1 Ac…" at bounding box center [784, 379] width 1568 height 758
click at [1112, 595] on span "Done" at bounding box center [1106, 600] width 29 height 13
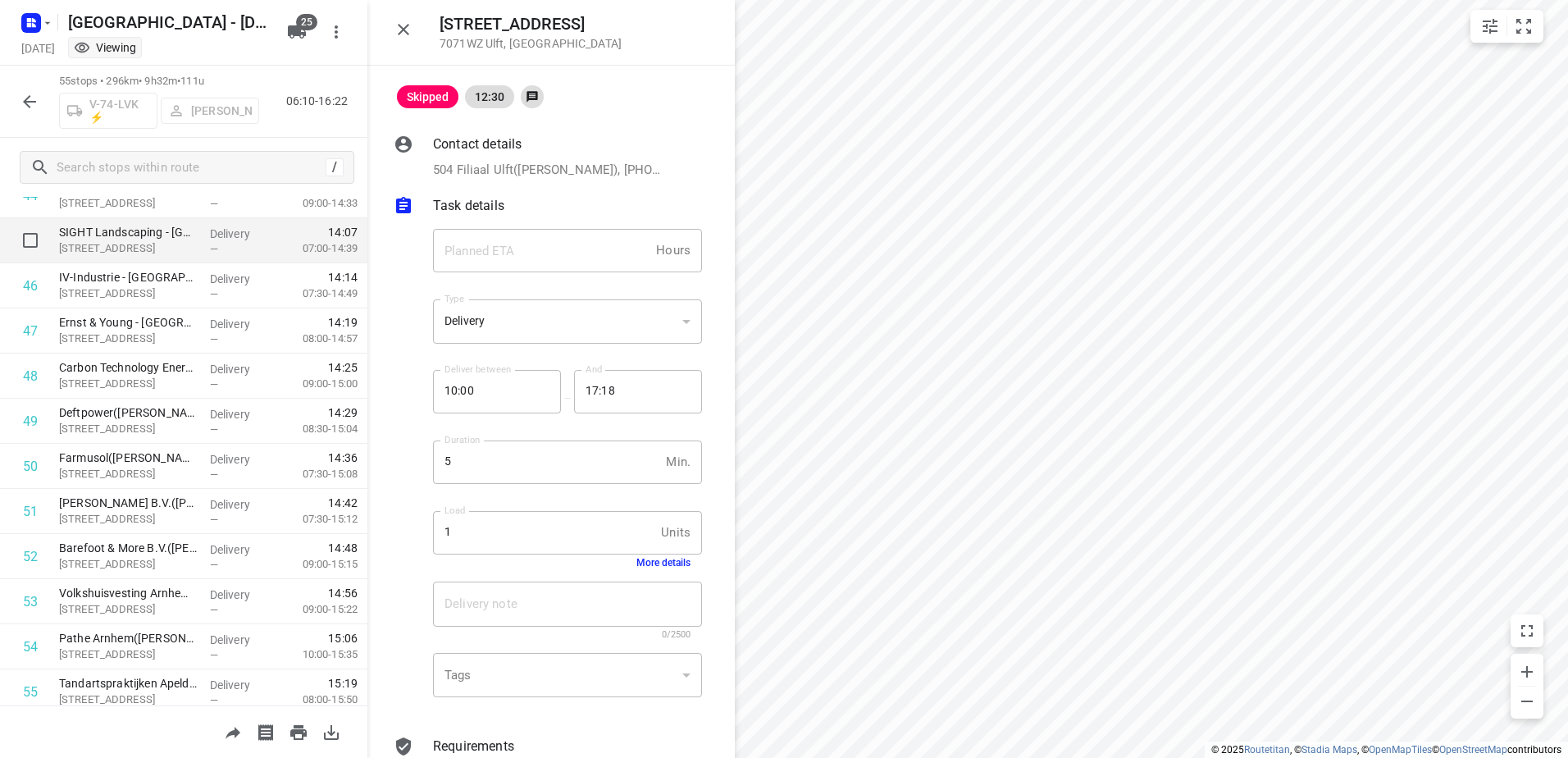
scroll to position [2099, 0]
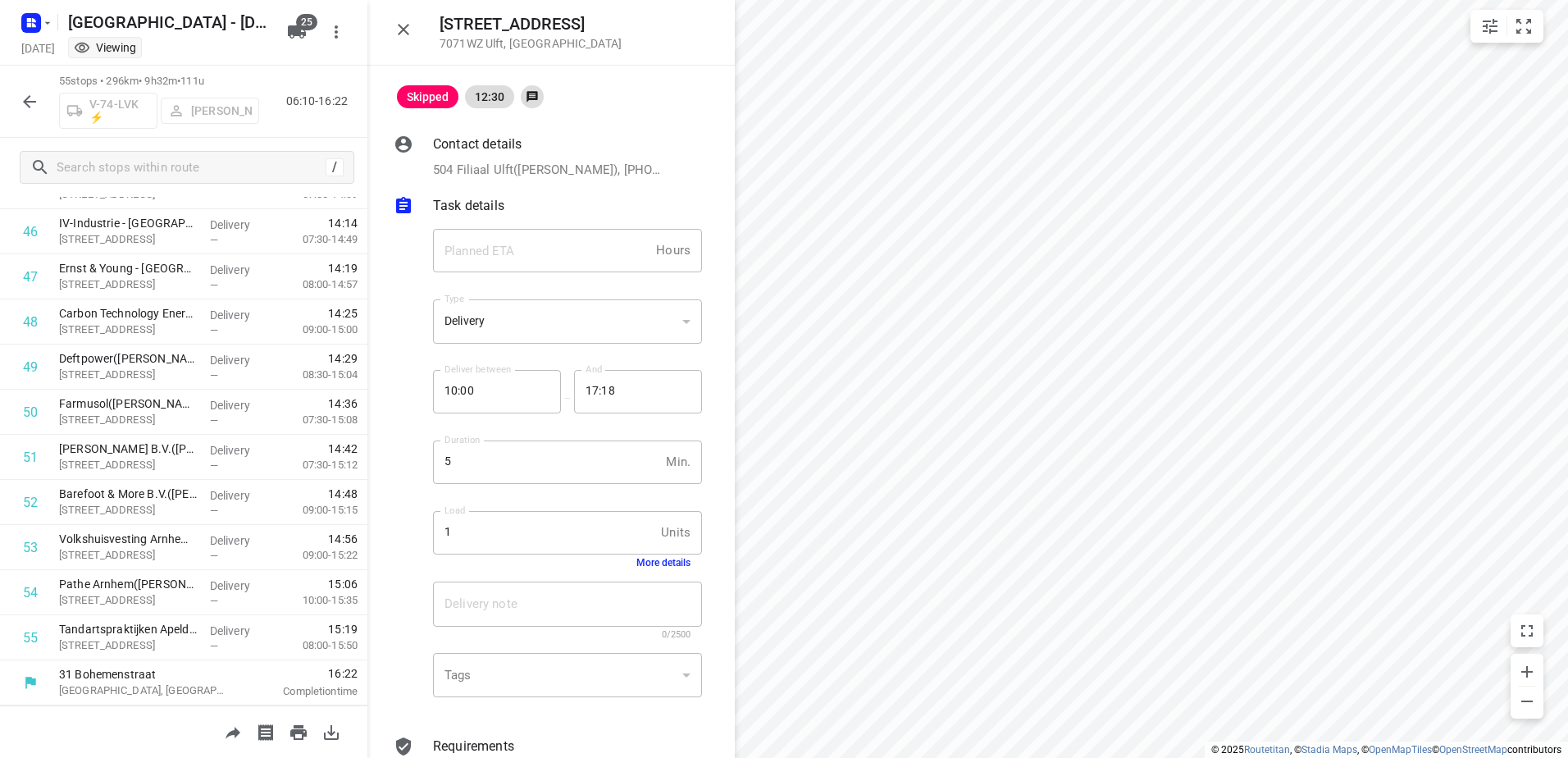
click at [25, 95] on icon "button" at bounding box center [30, 102] width 20 height 20
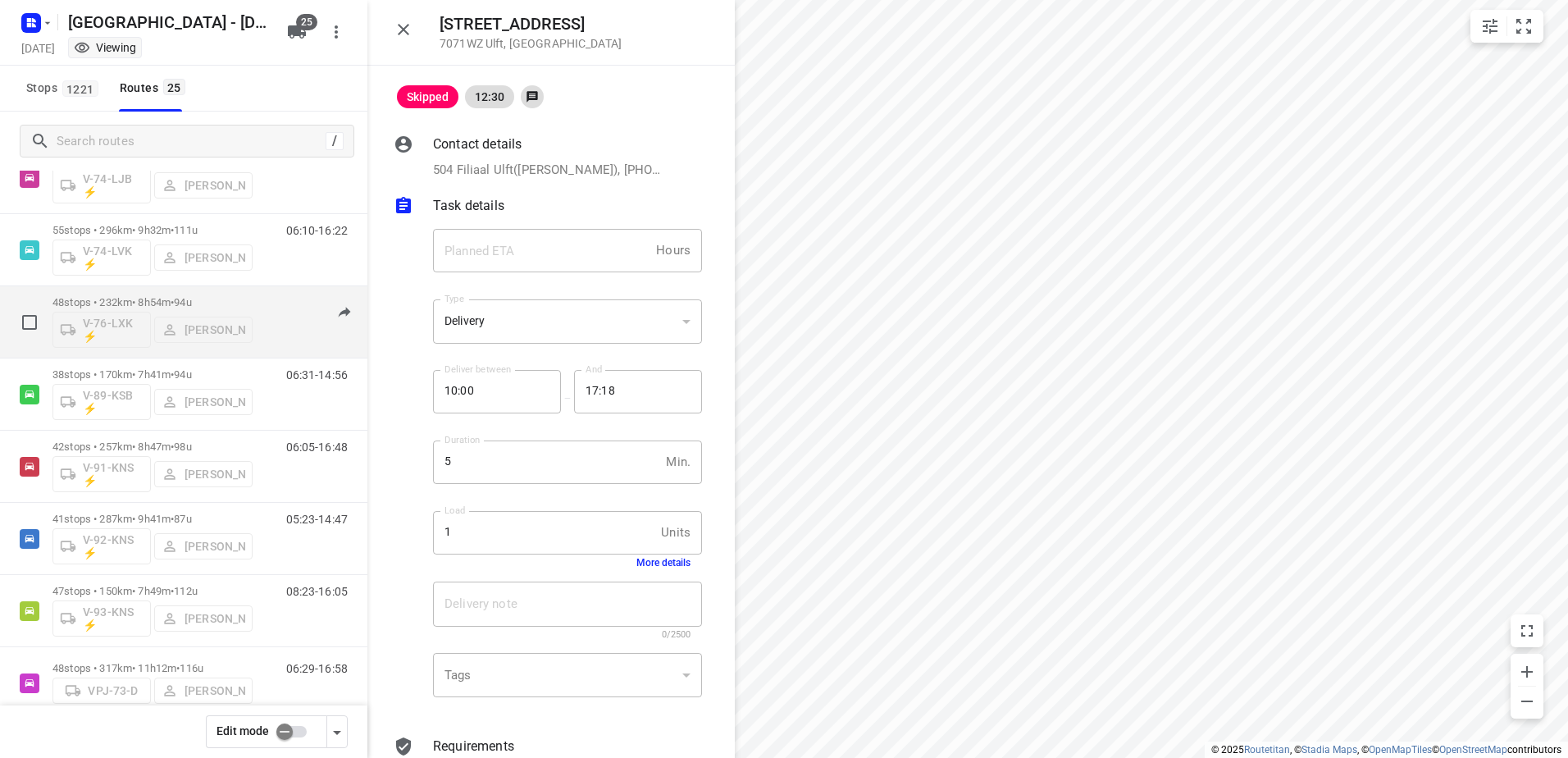
scroll to position [1323, 0]
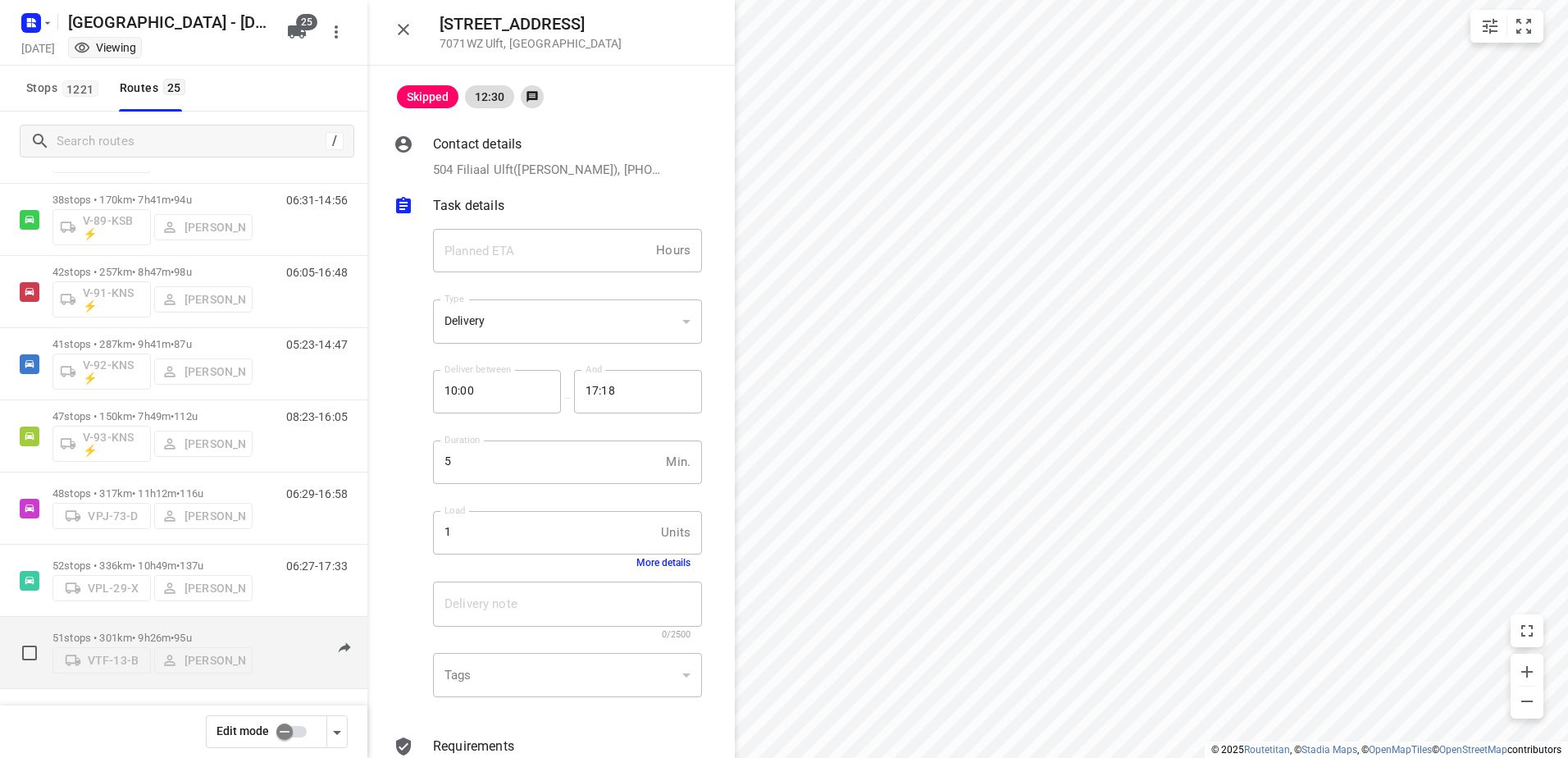
click at [159, 634] on p "51 stops • 301km • 9h26m • 95u" at bounding box center [152, 637] width 200 height 12
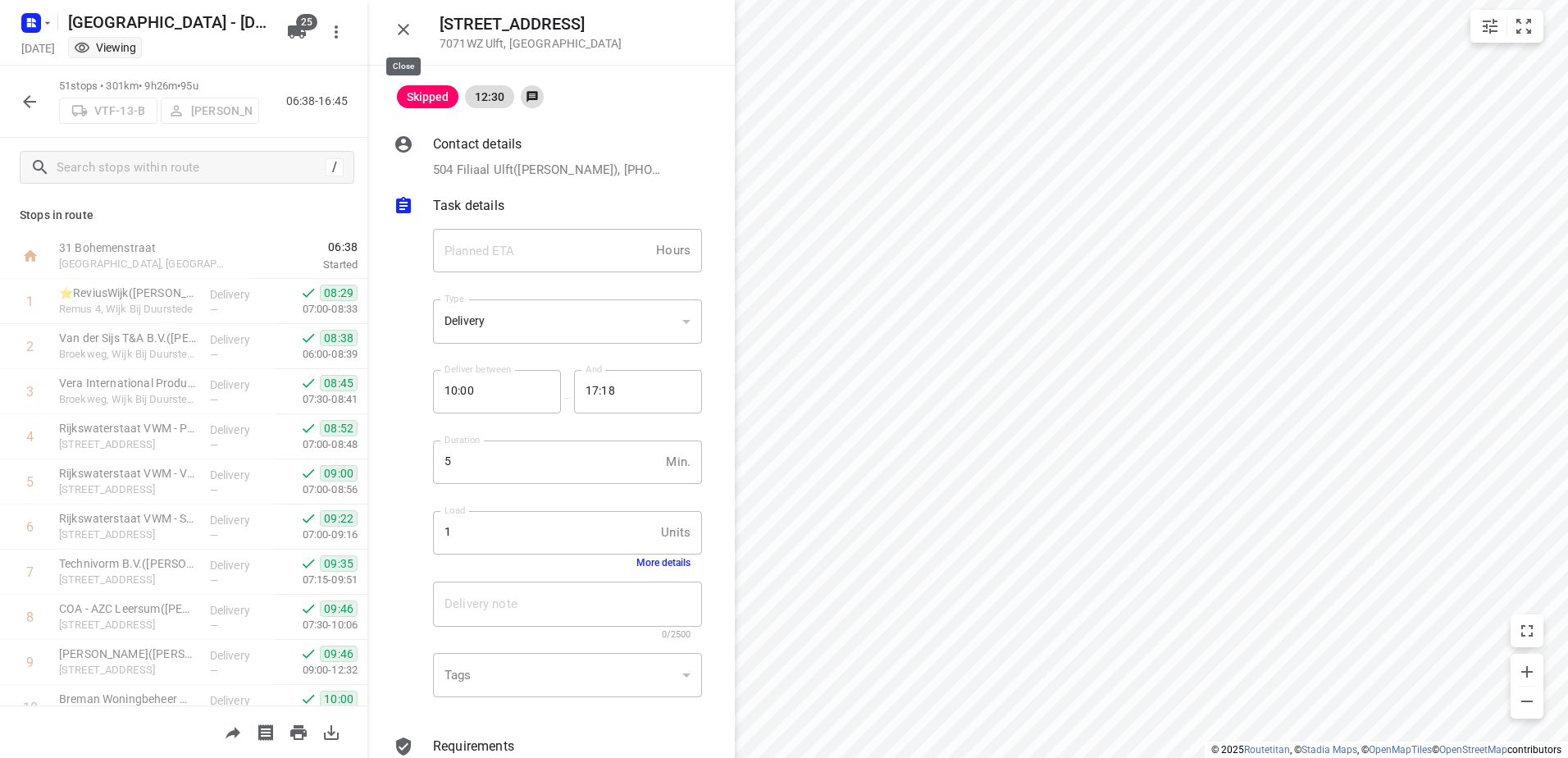
click at [400, 32] on icon "button" at bounding box center [404, 30] width 20 height 20
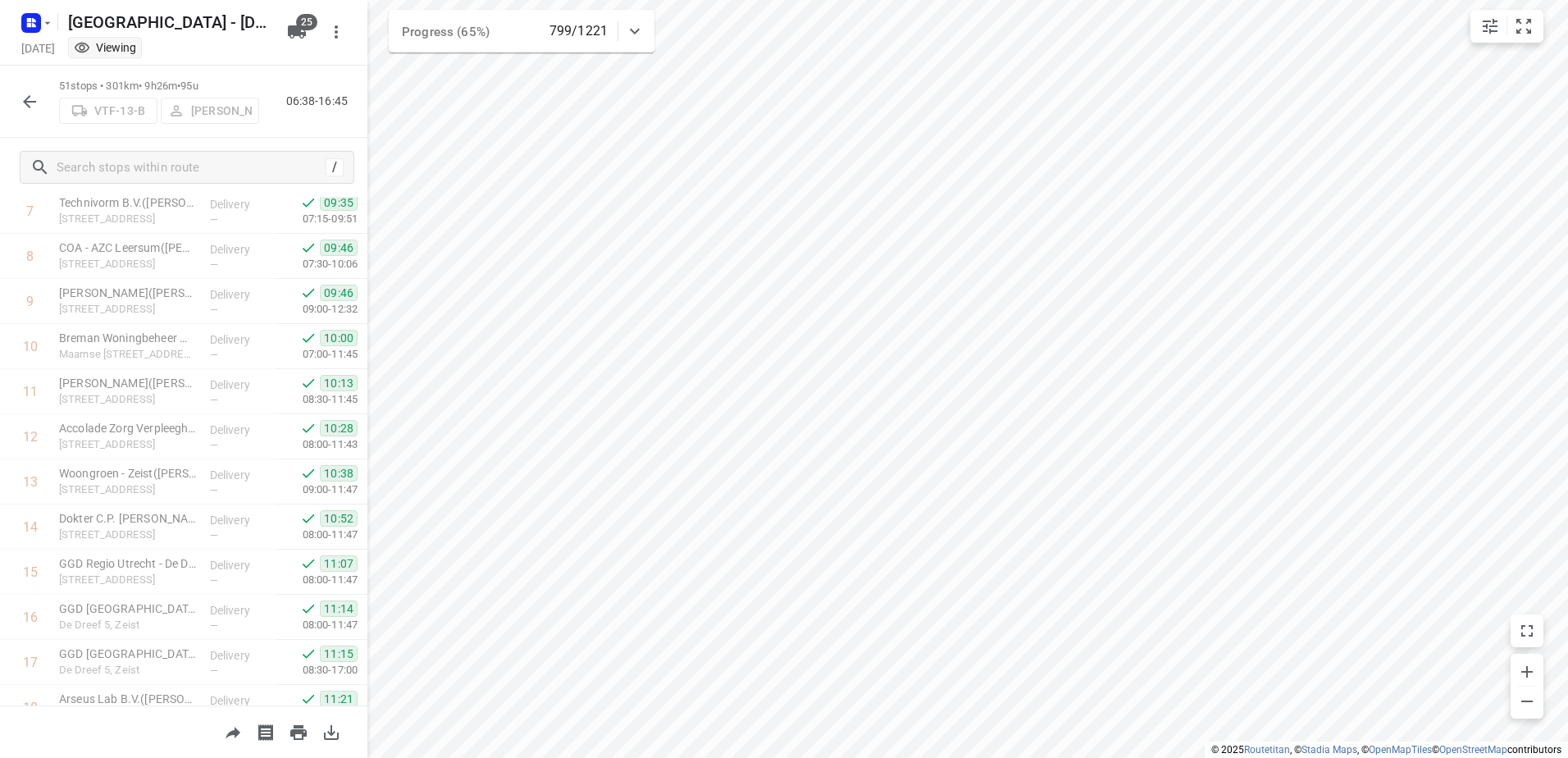
scroll to position [114, 0]
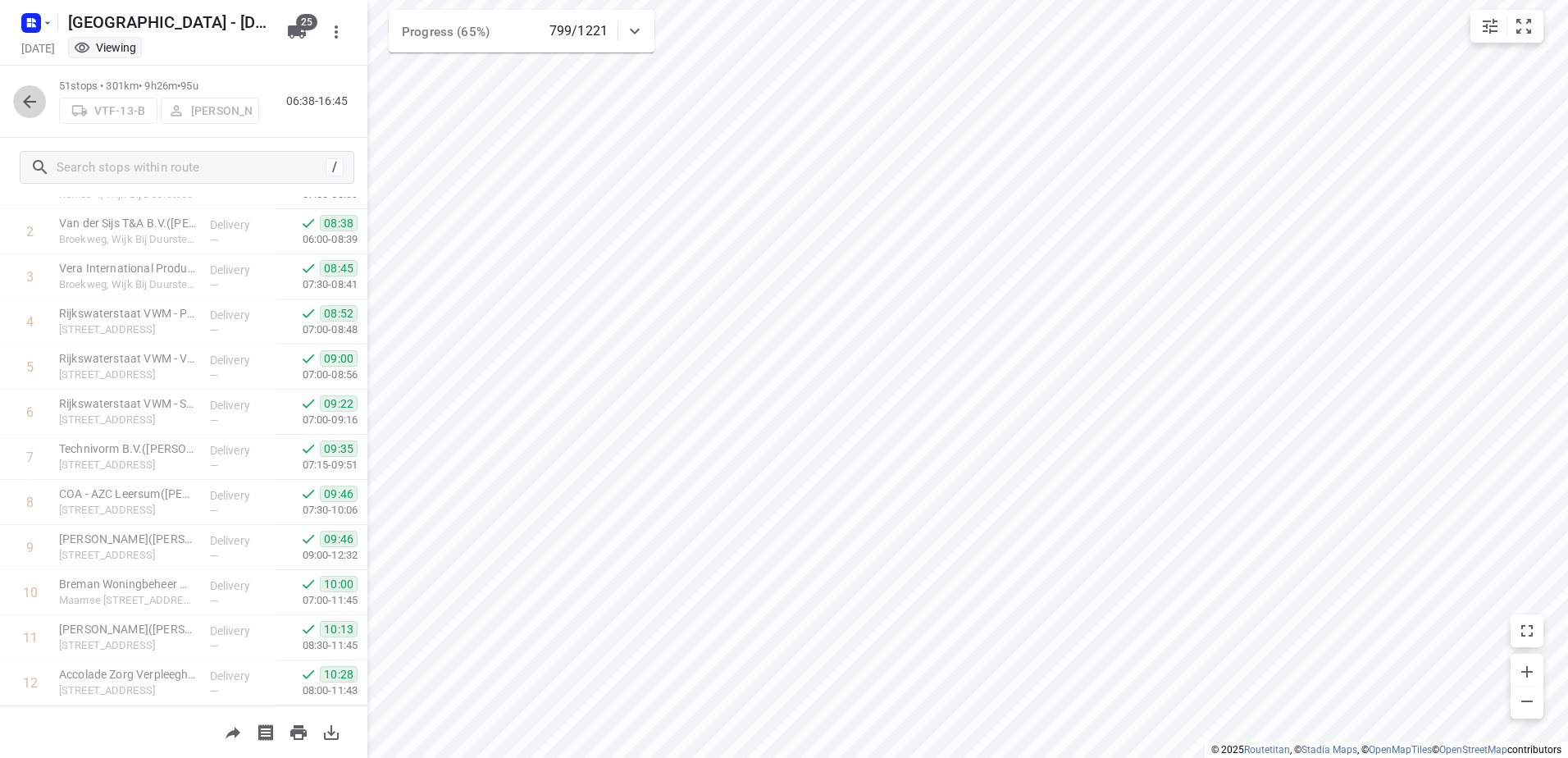
click at [34, 93] on icon "button" at bounding box center [30, 102] width 20 height 20
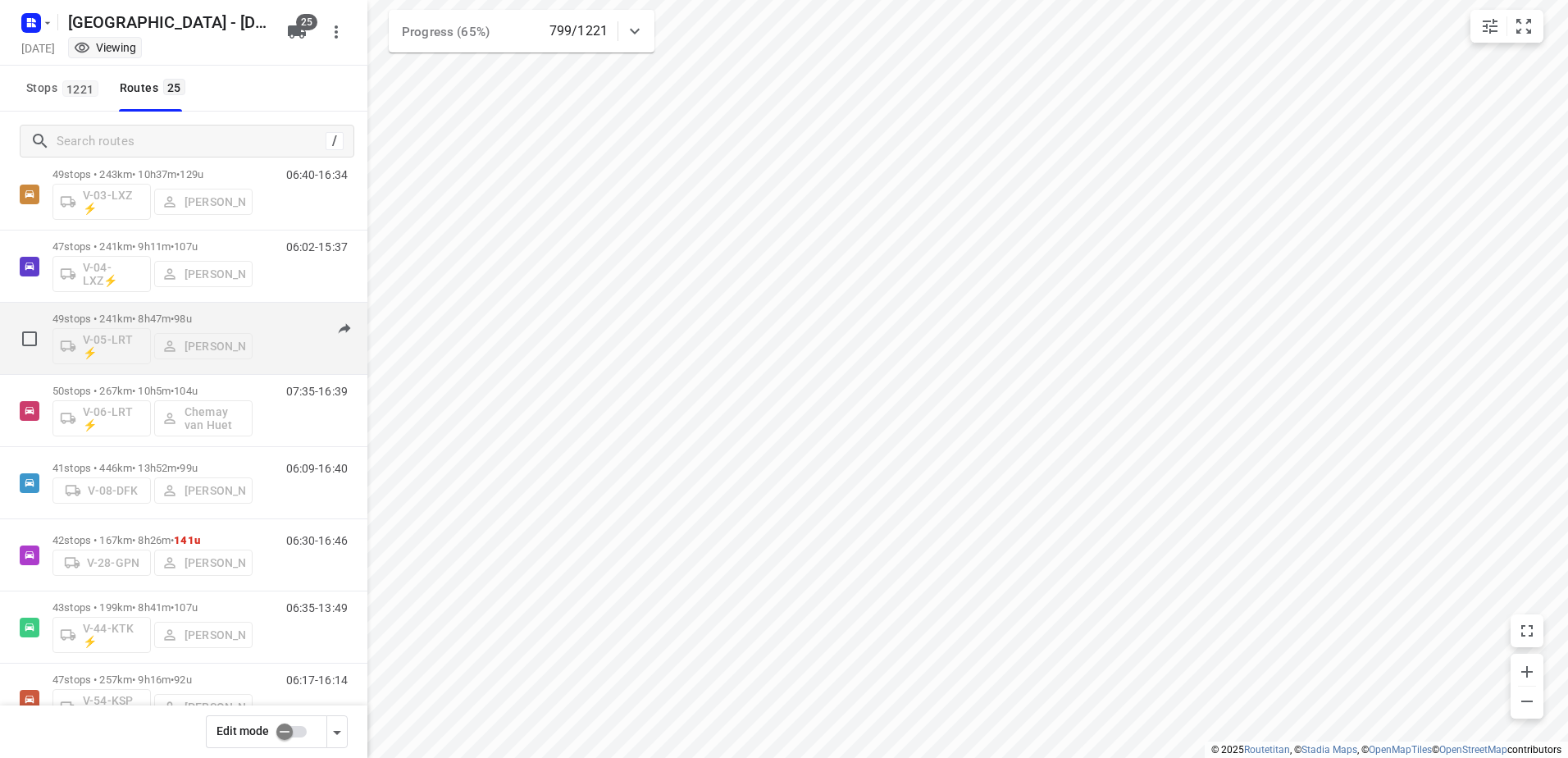
scroll to position [656, 0]
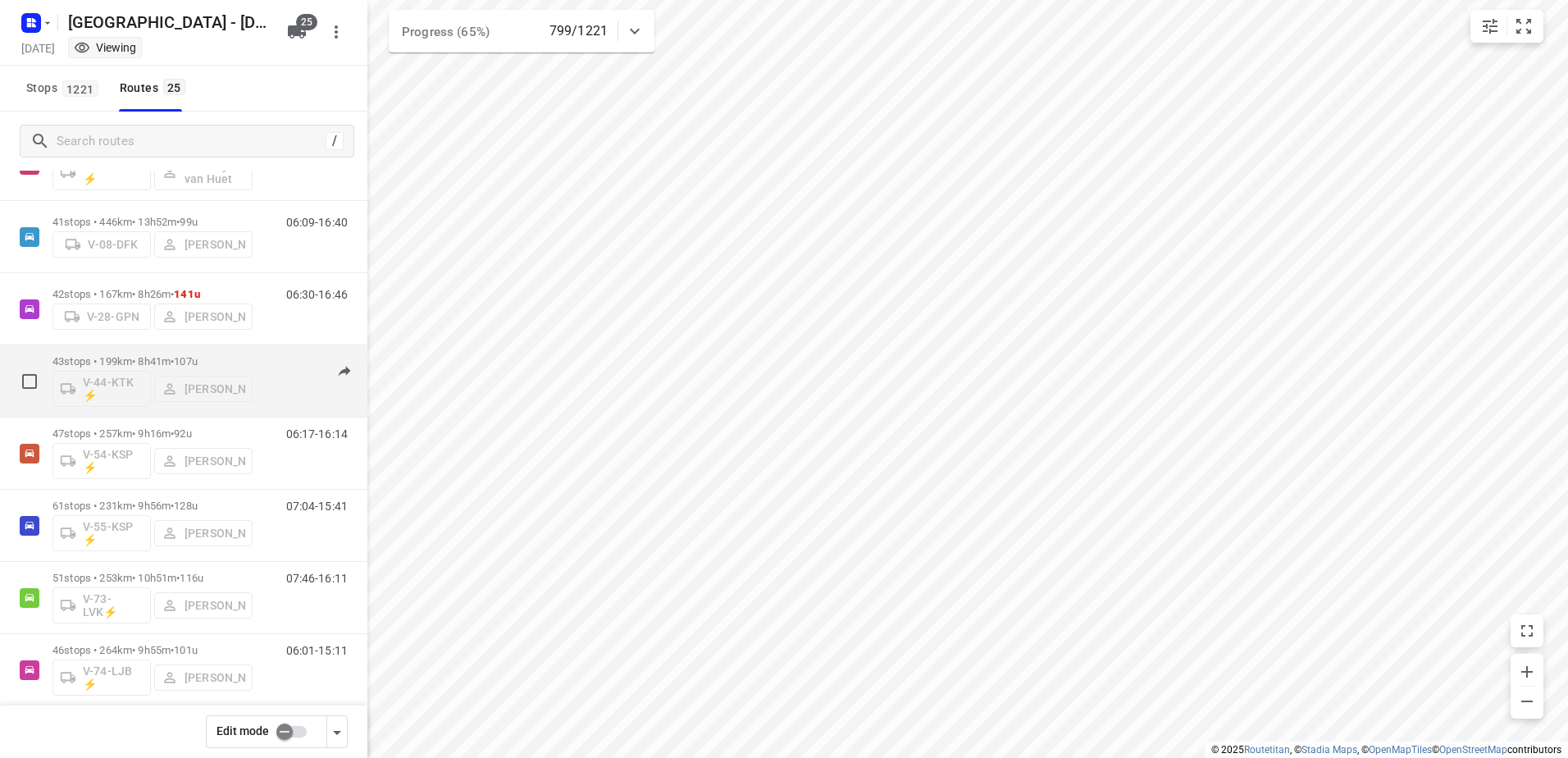
click at [168, 351] on div "43 stops • 199km • 8h41m • 107u V-44-KTK ⚡ Gera van de Vreugde" at bounding box center [152, 381] width 200 height 68
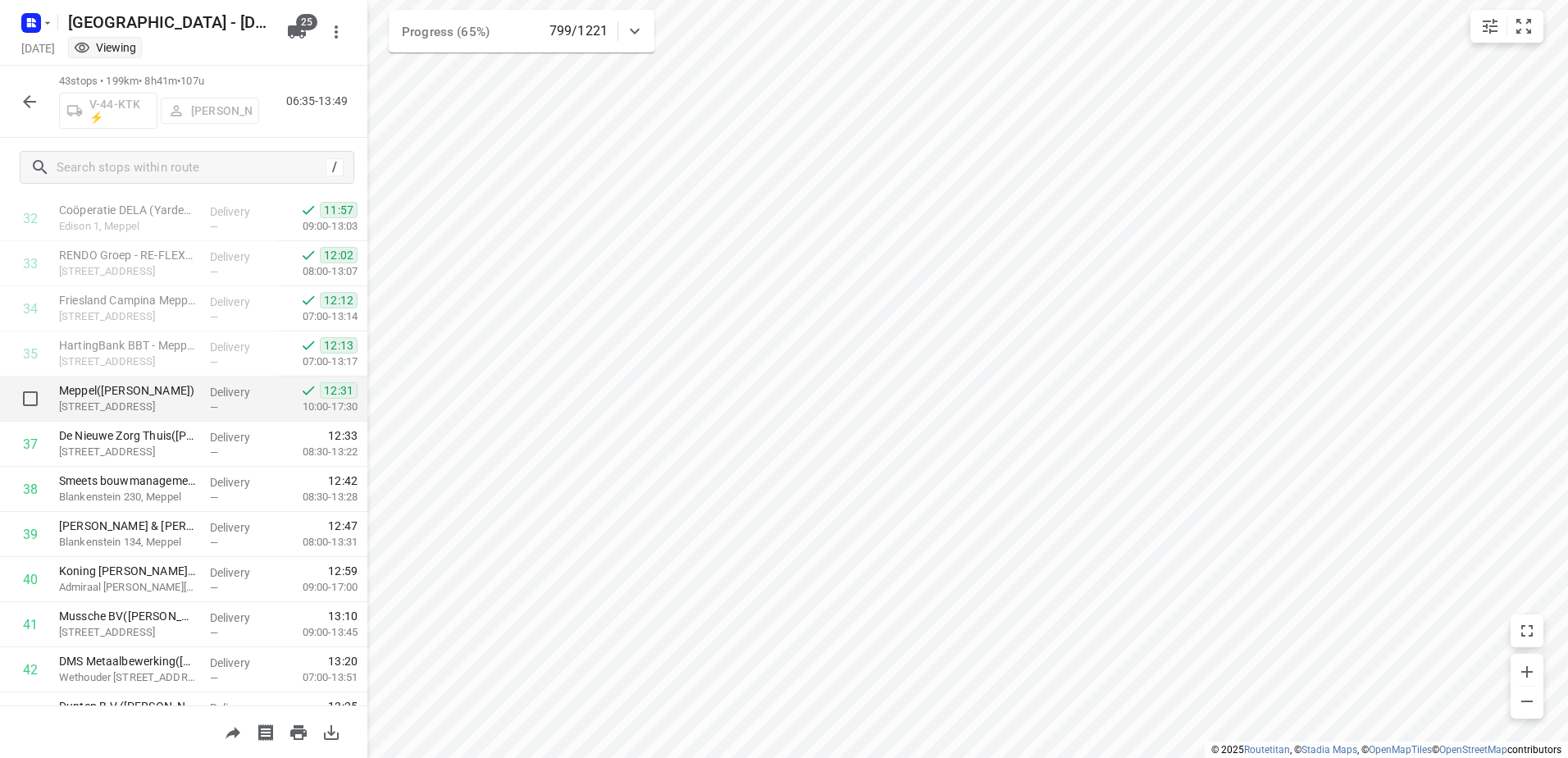
scroll to position [1558, 0]
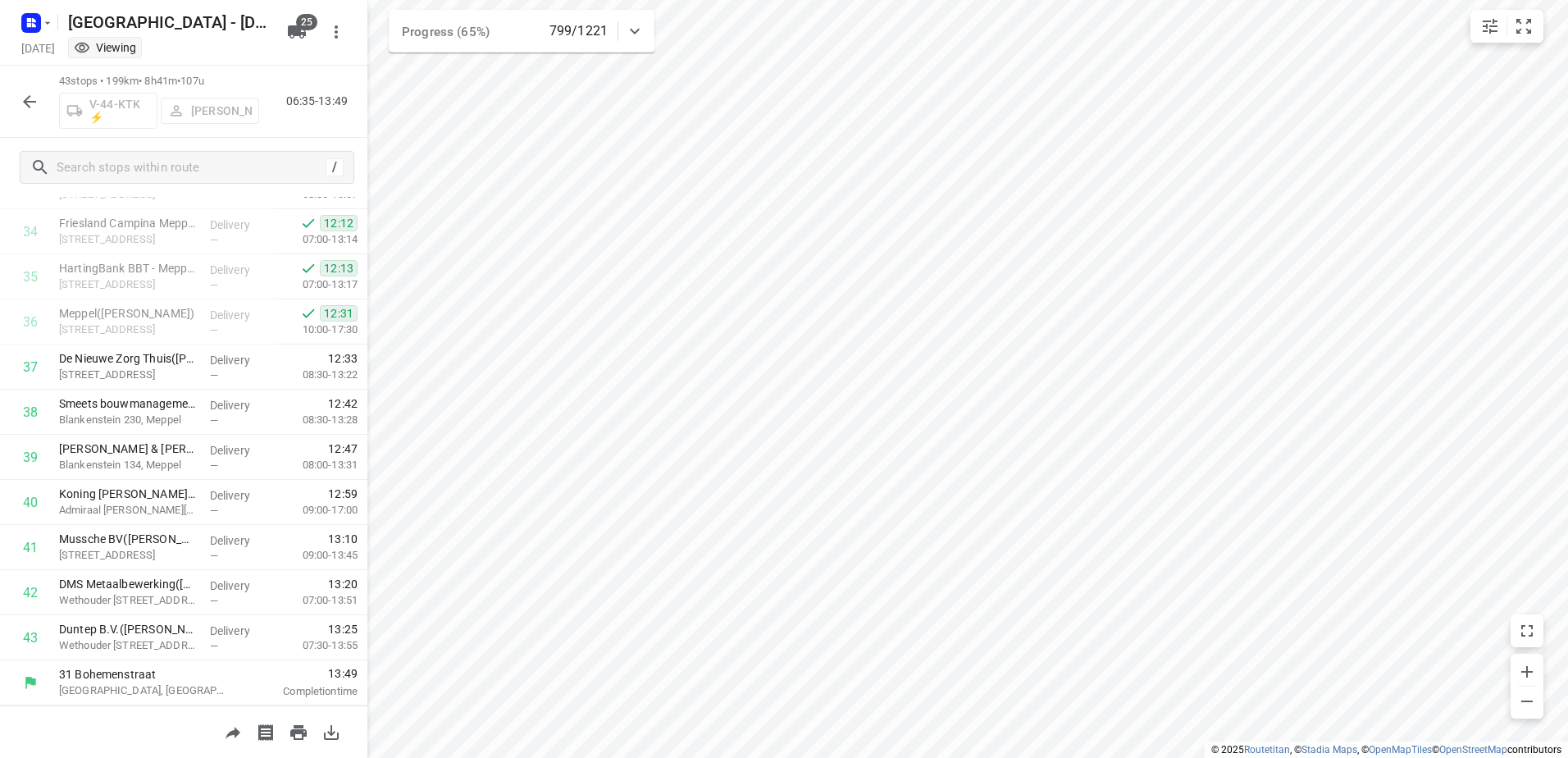
click at [30, 98] on icon "button" at bounding box center [30, 102] width 20 height 20
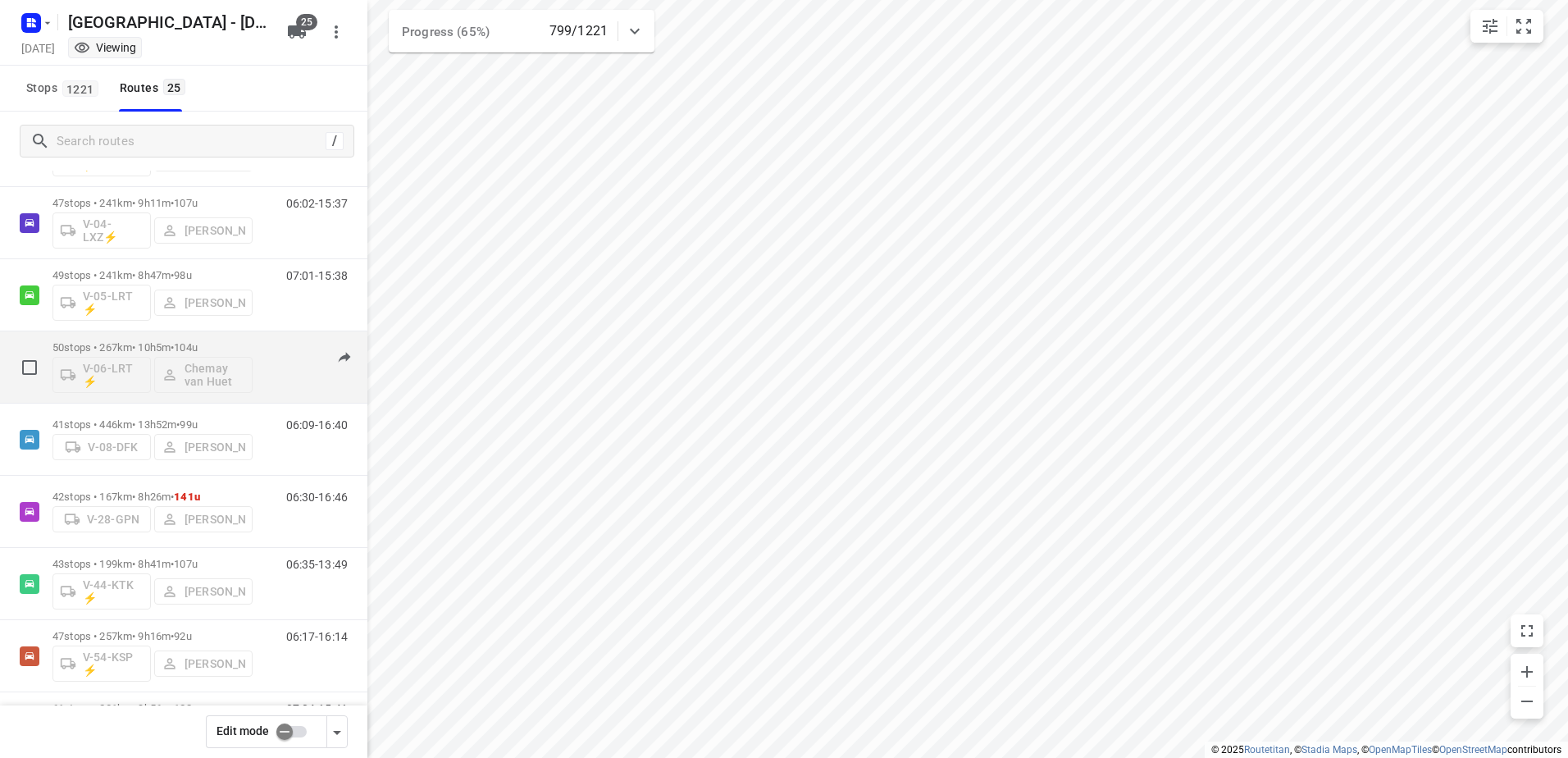
scroll to position [492, 0]
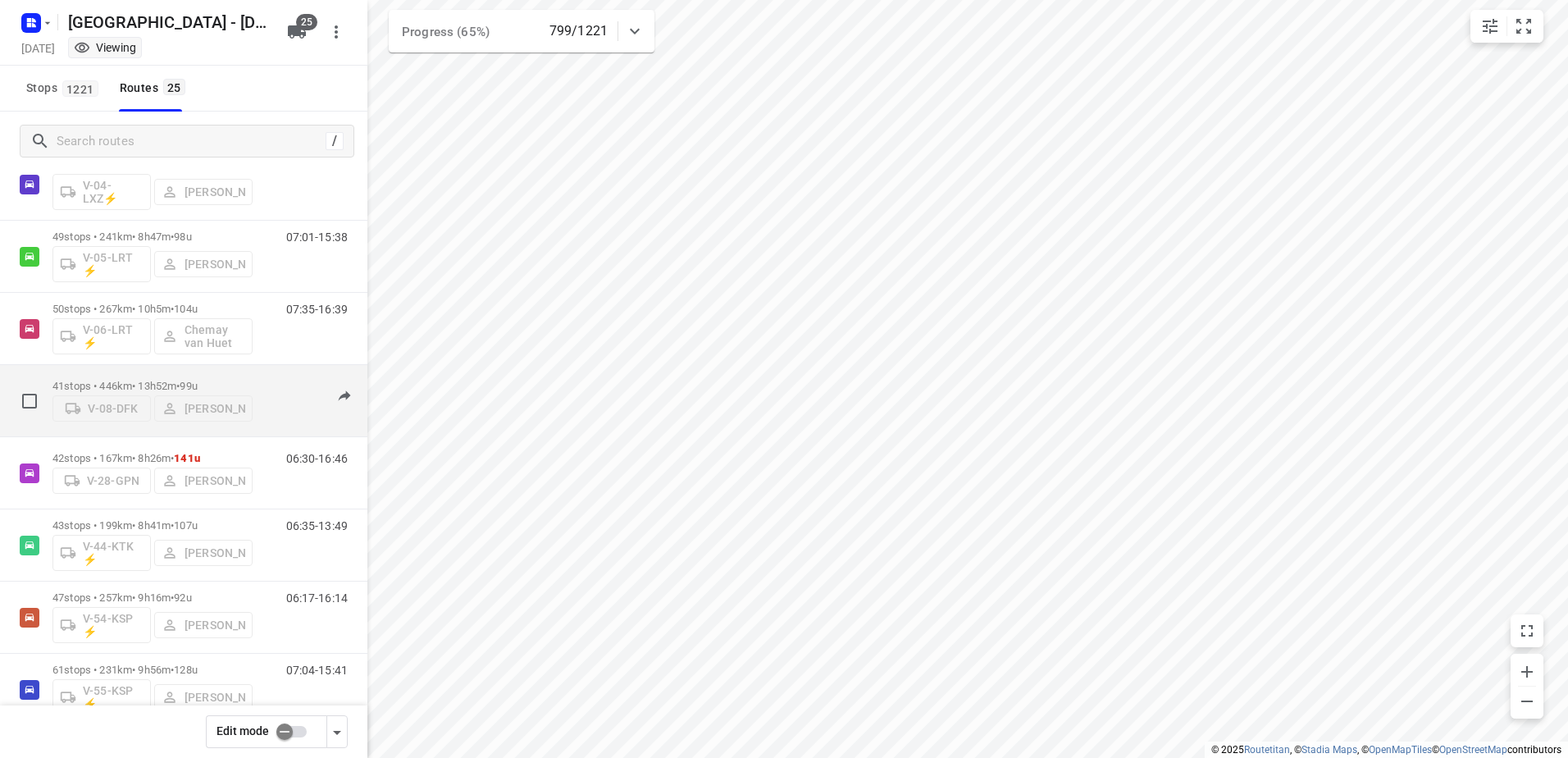
click at [125, 382] on p "41 stops • 446km • 13h52m • 99u" at bounding box center [152, 386] width 200 height 12
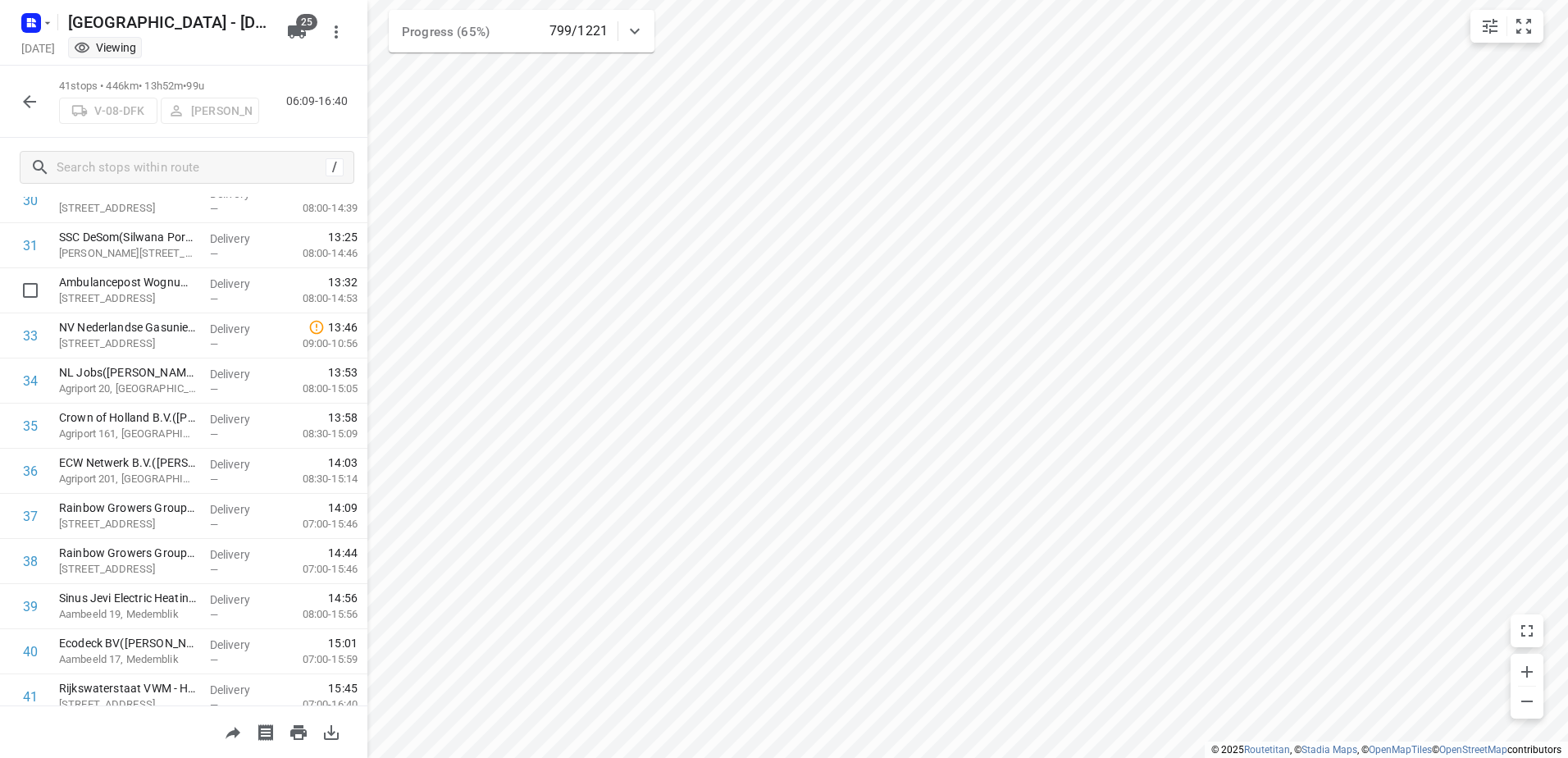
scroll to position [1468, 0]
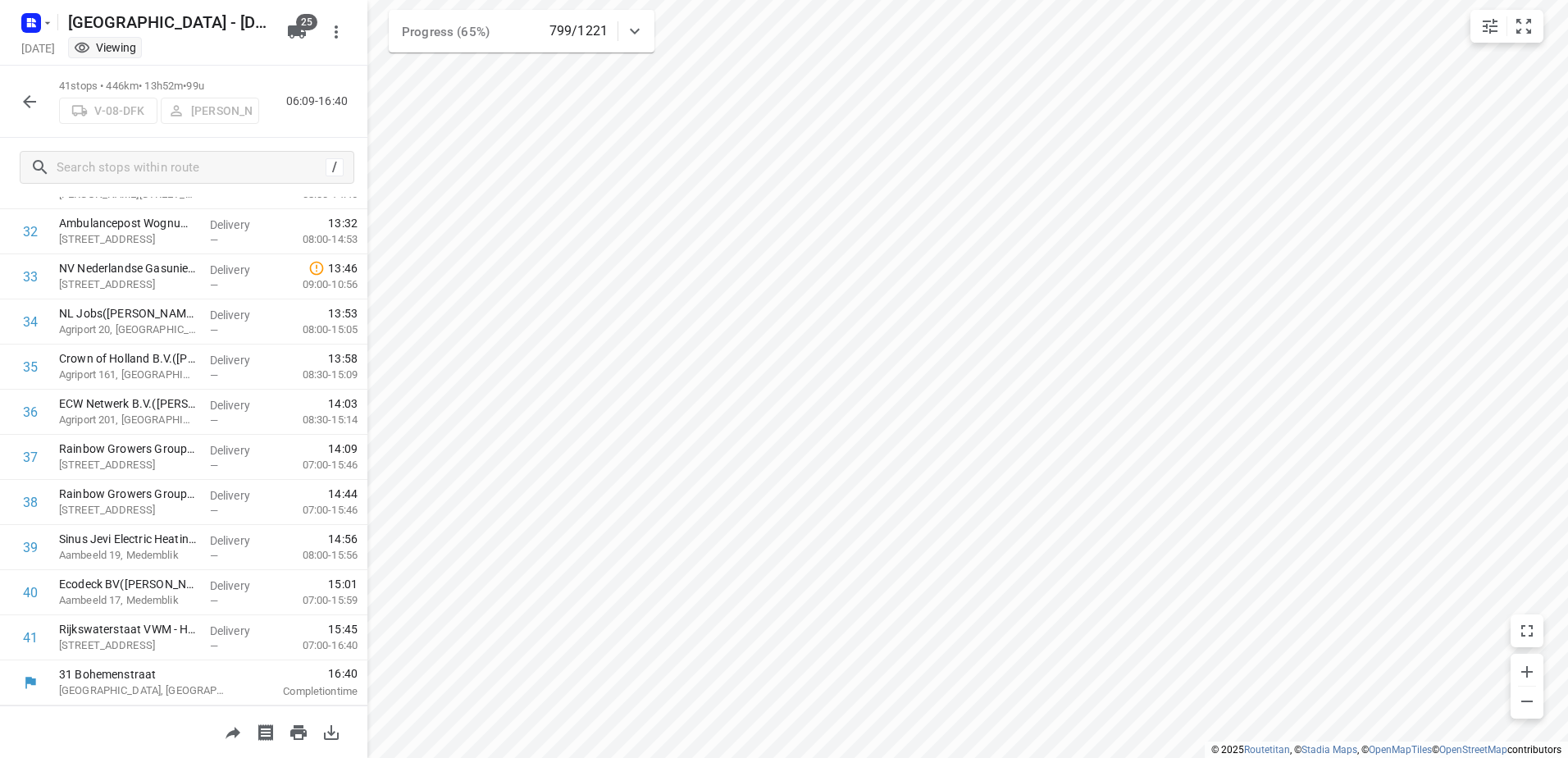
click at [32, 98] on icon "button" at bounding box center [30, 102] width 20 height 20
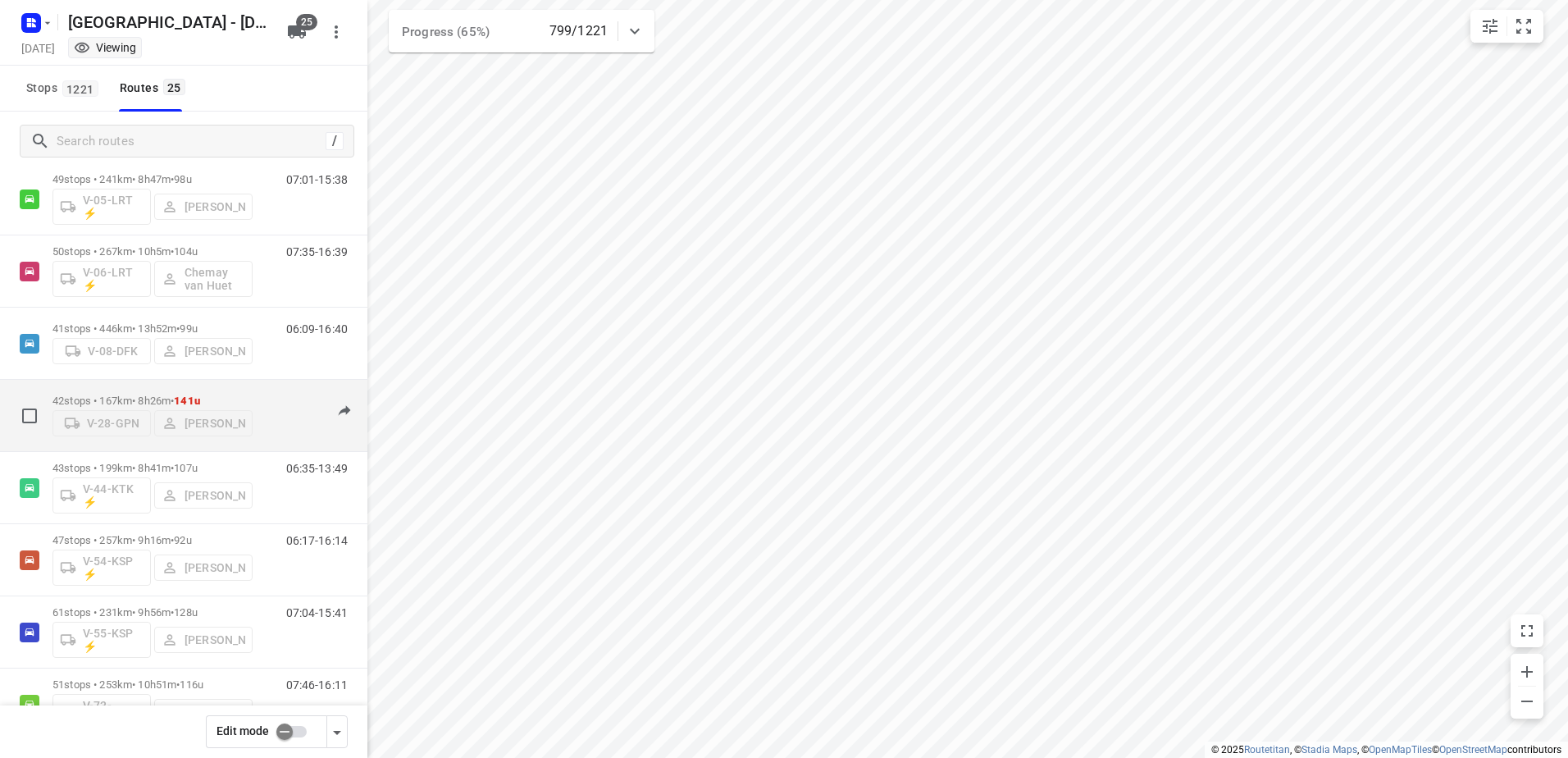
scroll to position [574, 0]
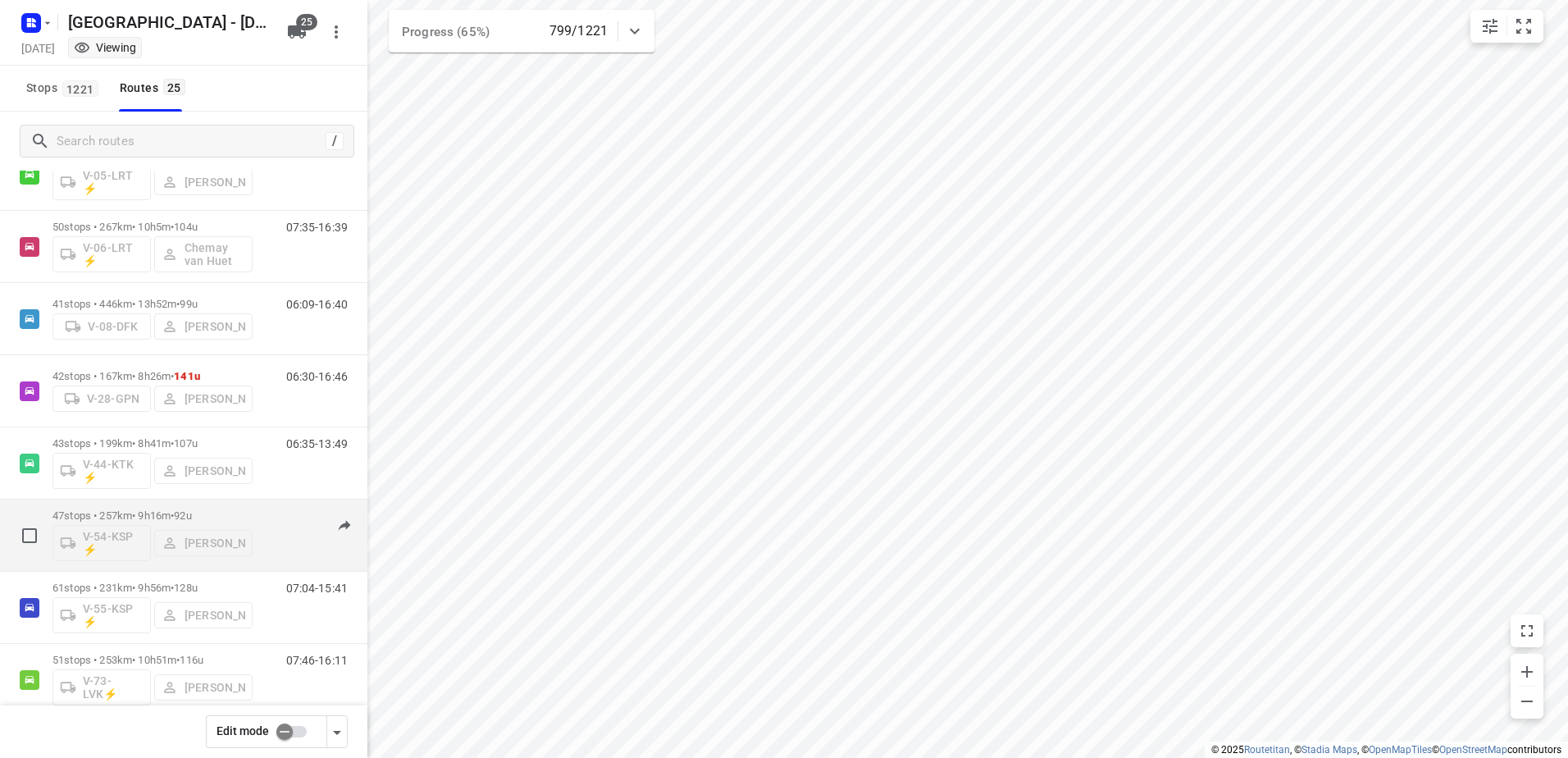
click at [135, 512] on p "47 stops • 257km • 9h16m • 92u" at bounding box center [152, 515] width 200 height 12
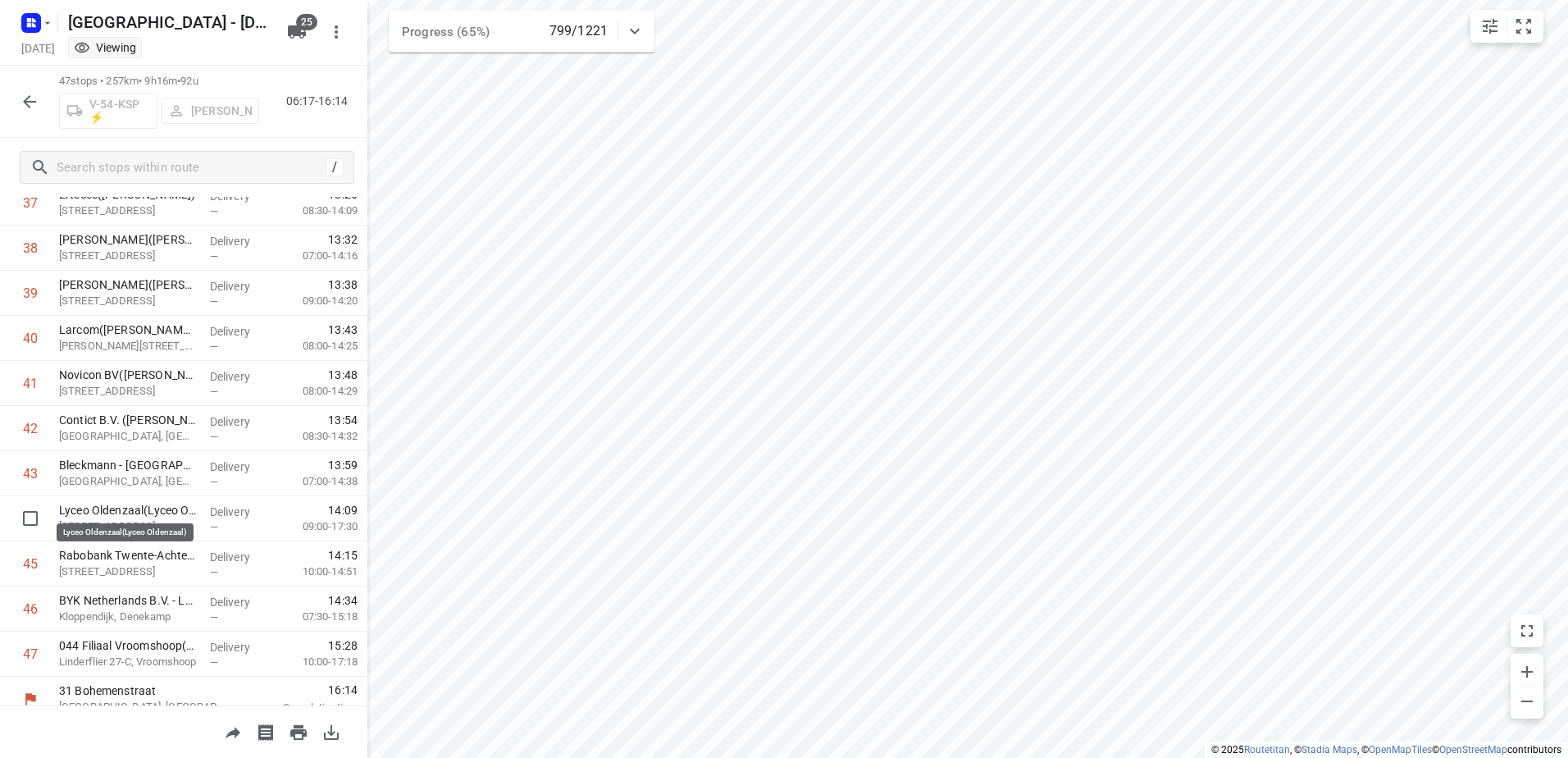
scroll to position [1738, 0]
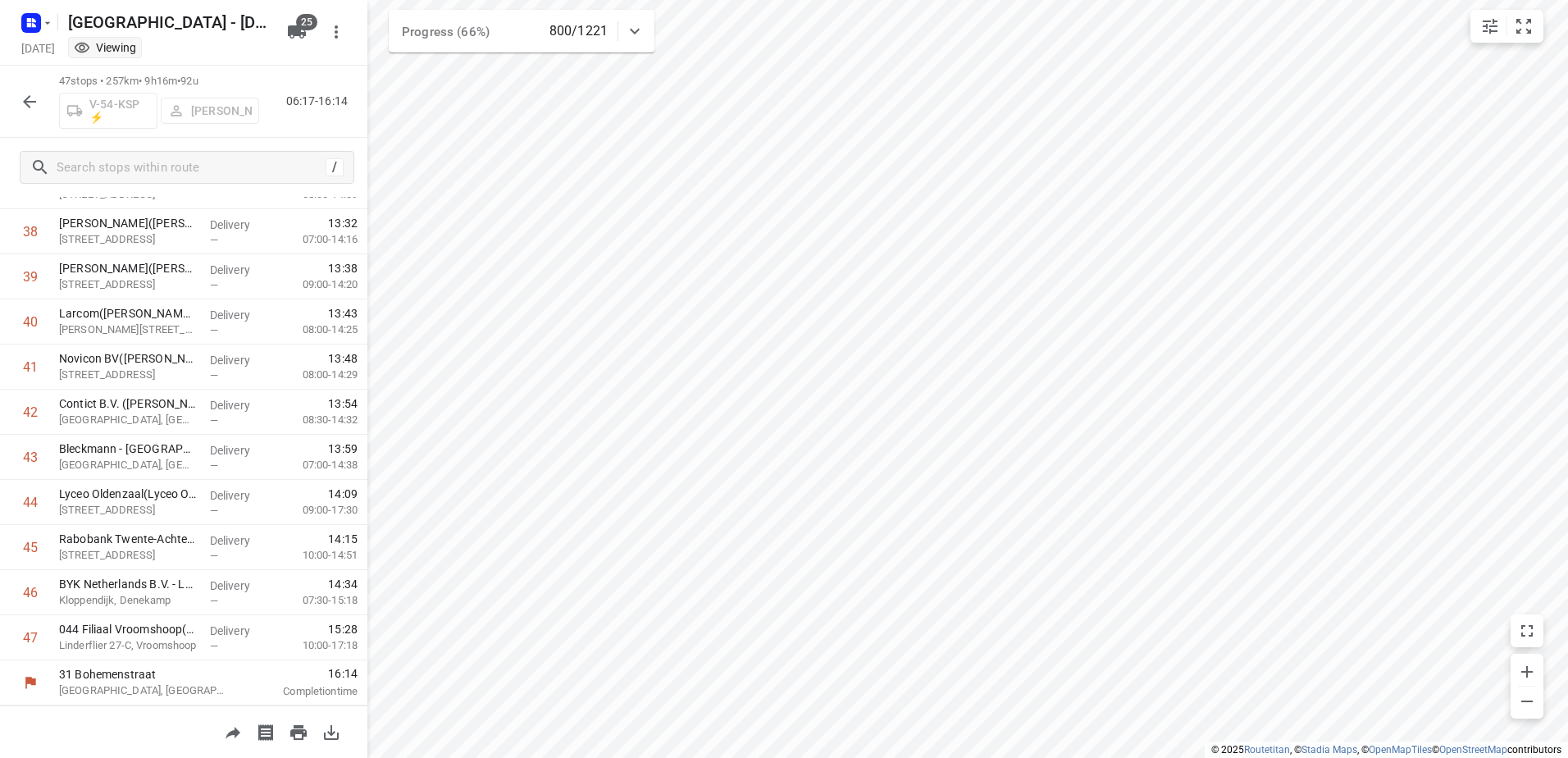
click at [41, 97] on button "button" at bounding box center [30, 102] width 33 height 33
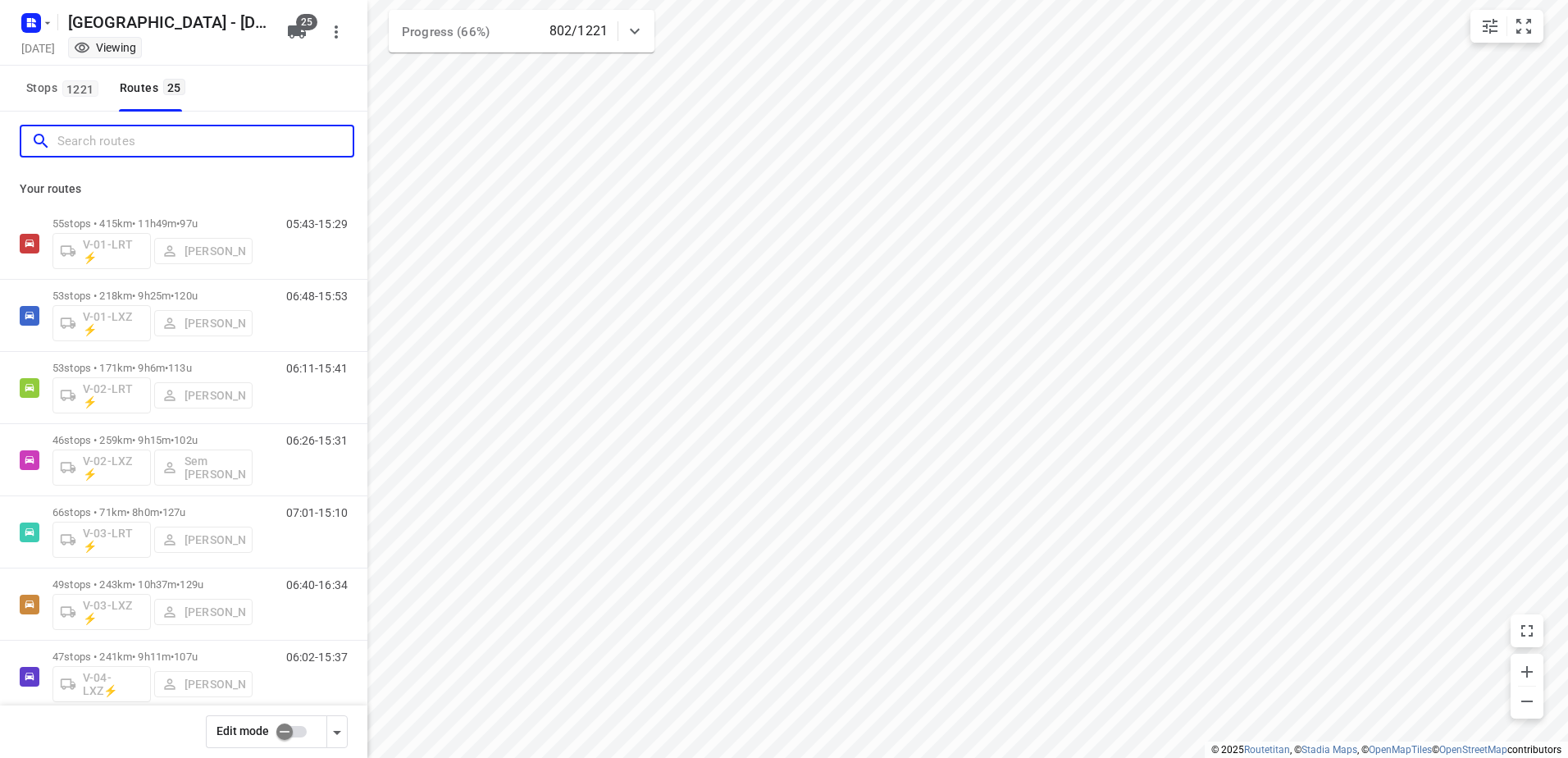
click at [176, 148] on input "Search routes" at bounding box center [205, 141] width 295 height 26
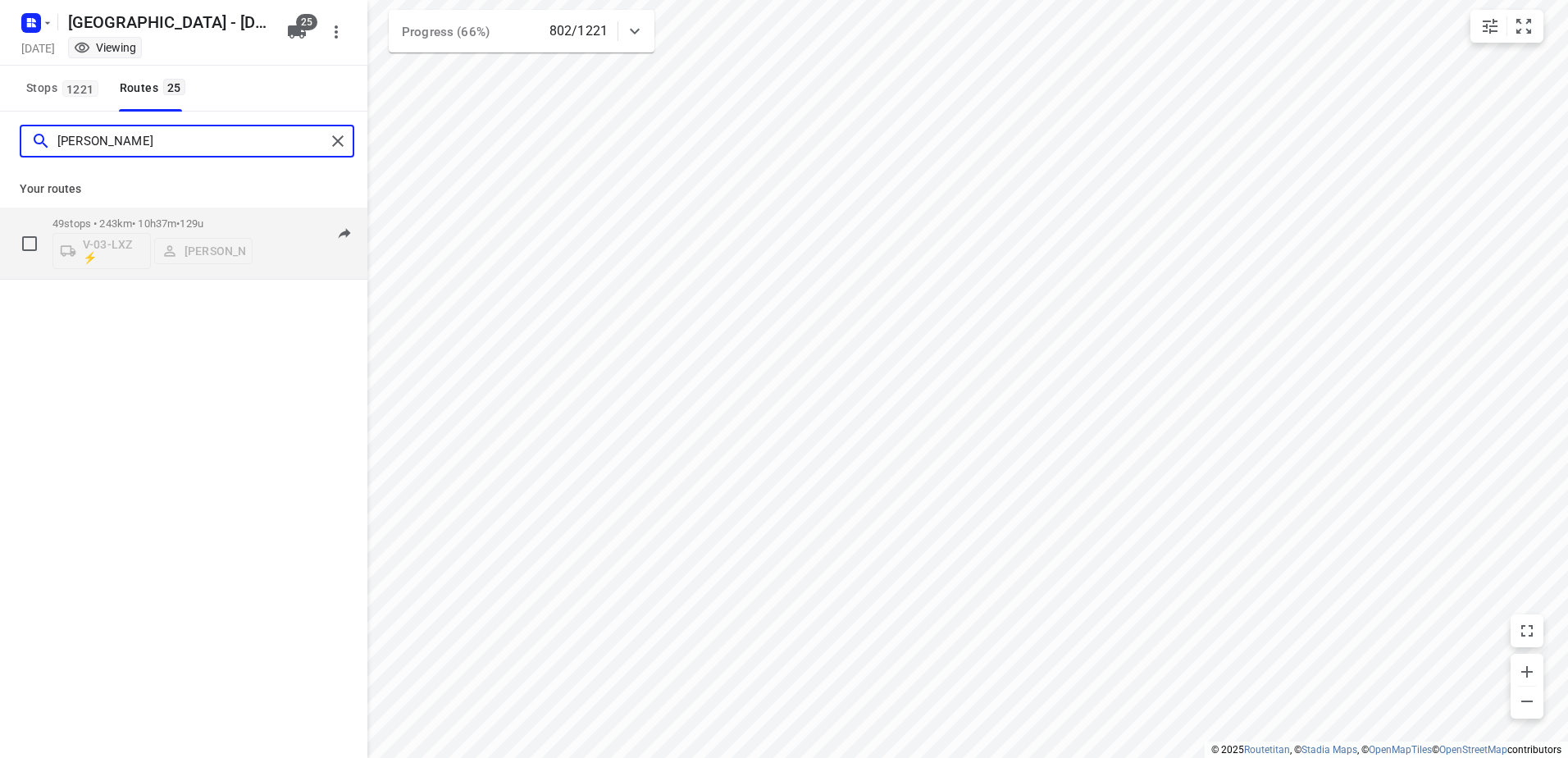
type input "Kevin"
click at [180, 220] on span "•" at bounding box center [178, 223] width 3 height 12
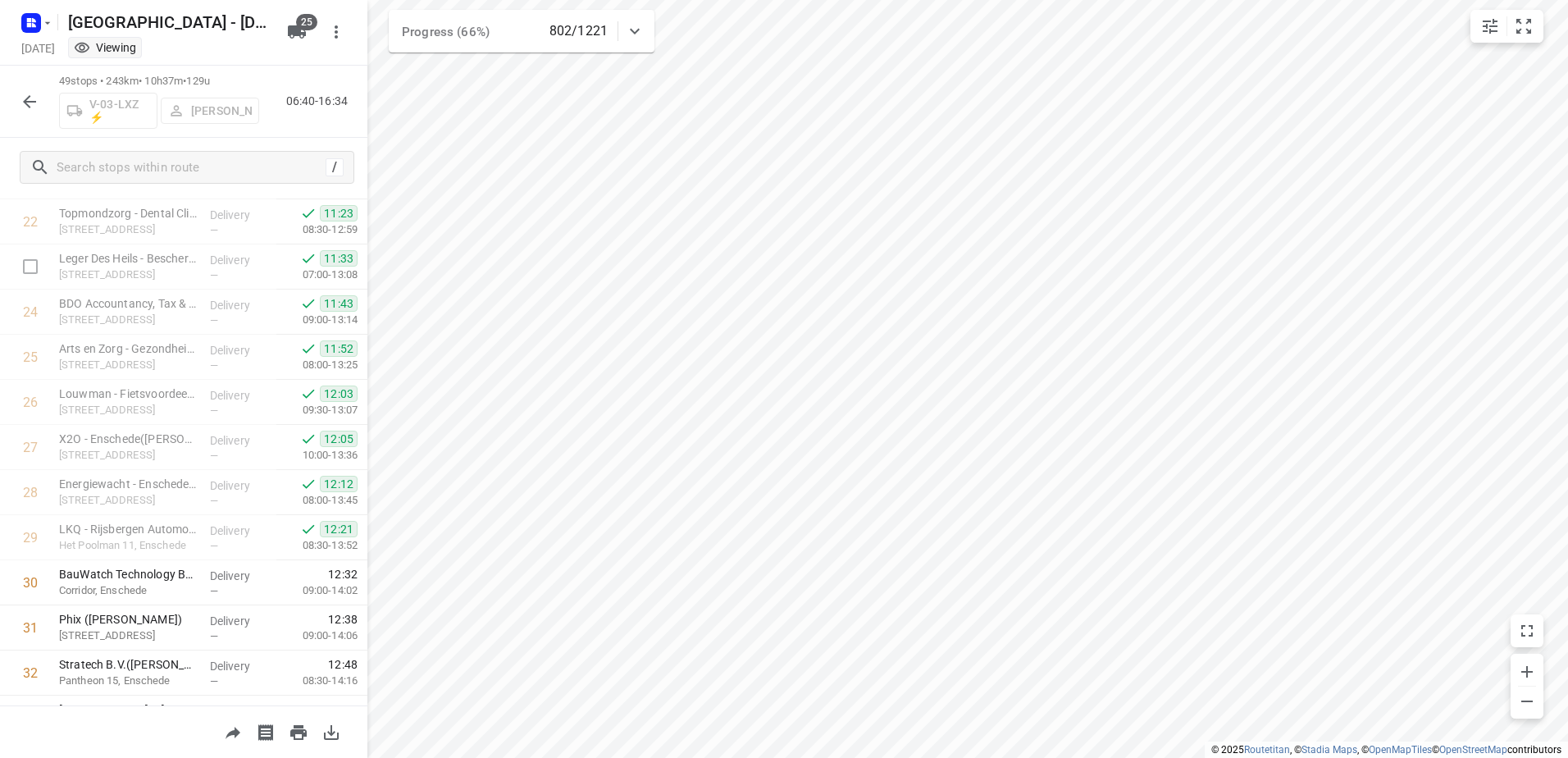
scroll to position [844, 0]
click at [37, 99] on icon "button" at bounding box center [30, 102] width 20 height 20
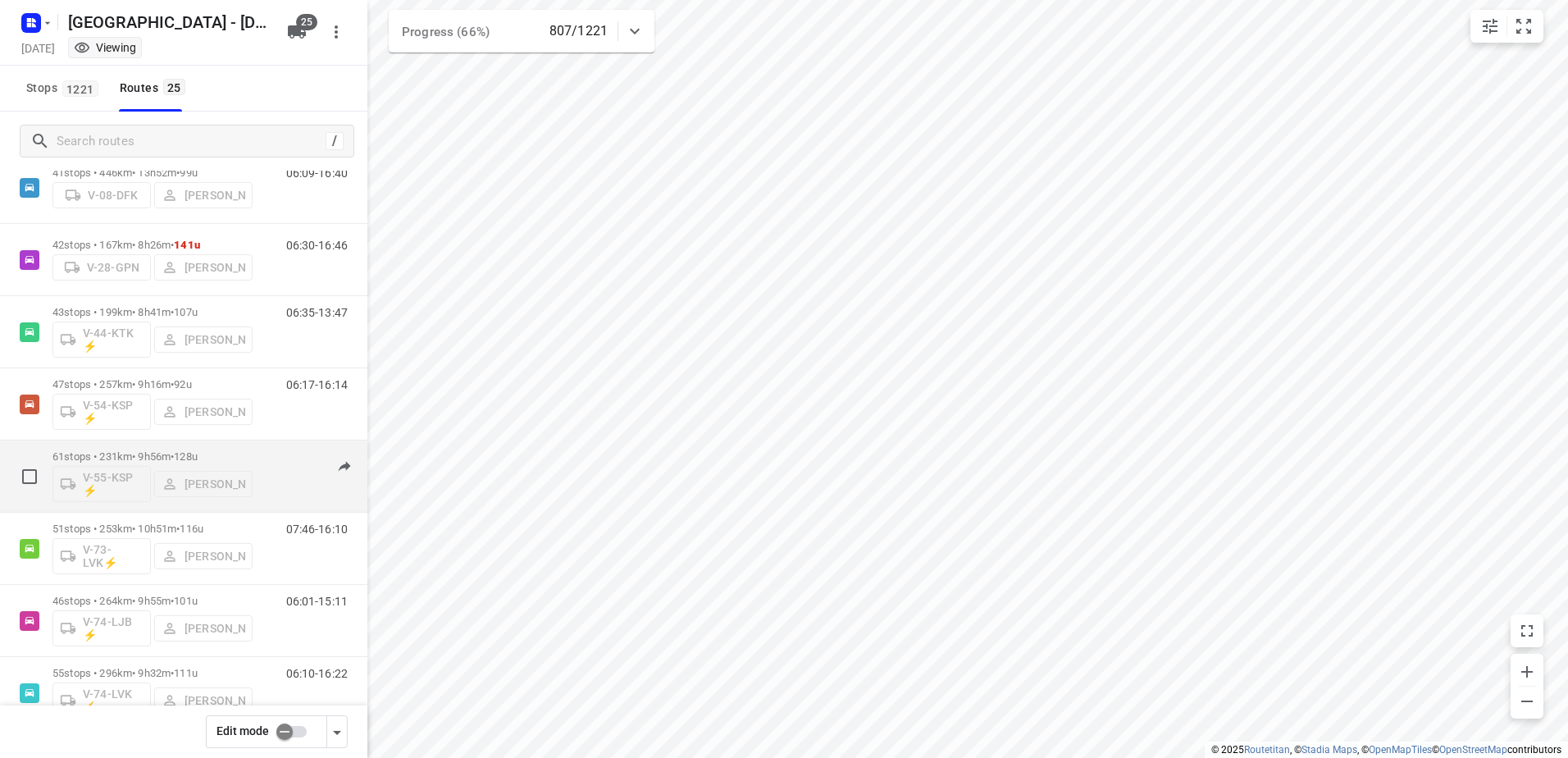
scroll to position [738, 0]
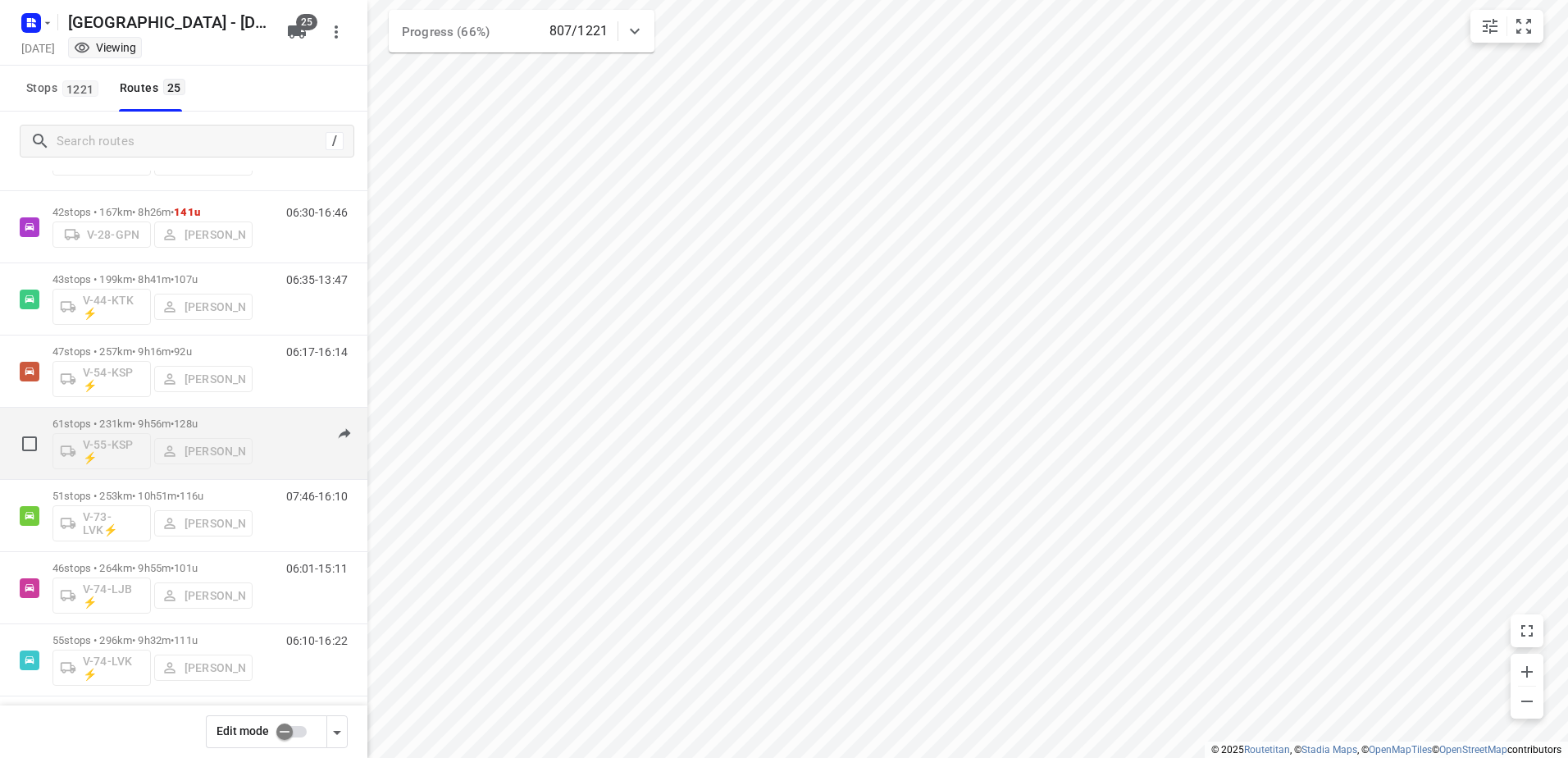
click at [265, 428] on div "07:04-15:41" at bounding box center [306, 447] width 82 height 60
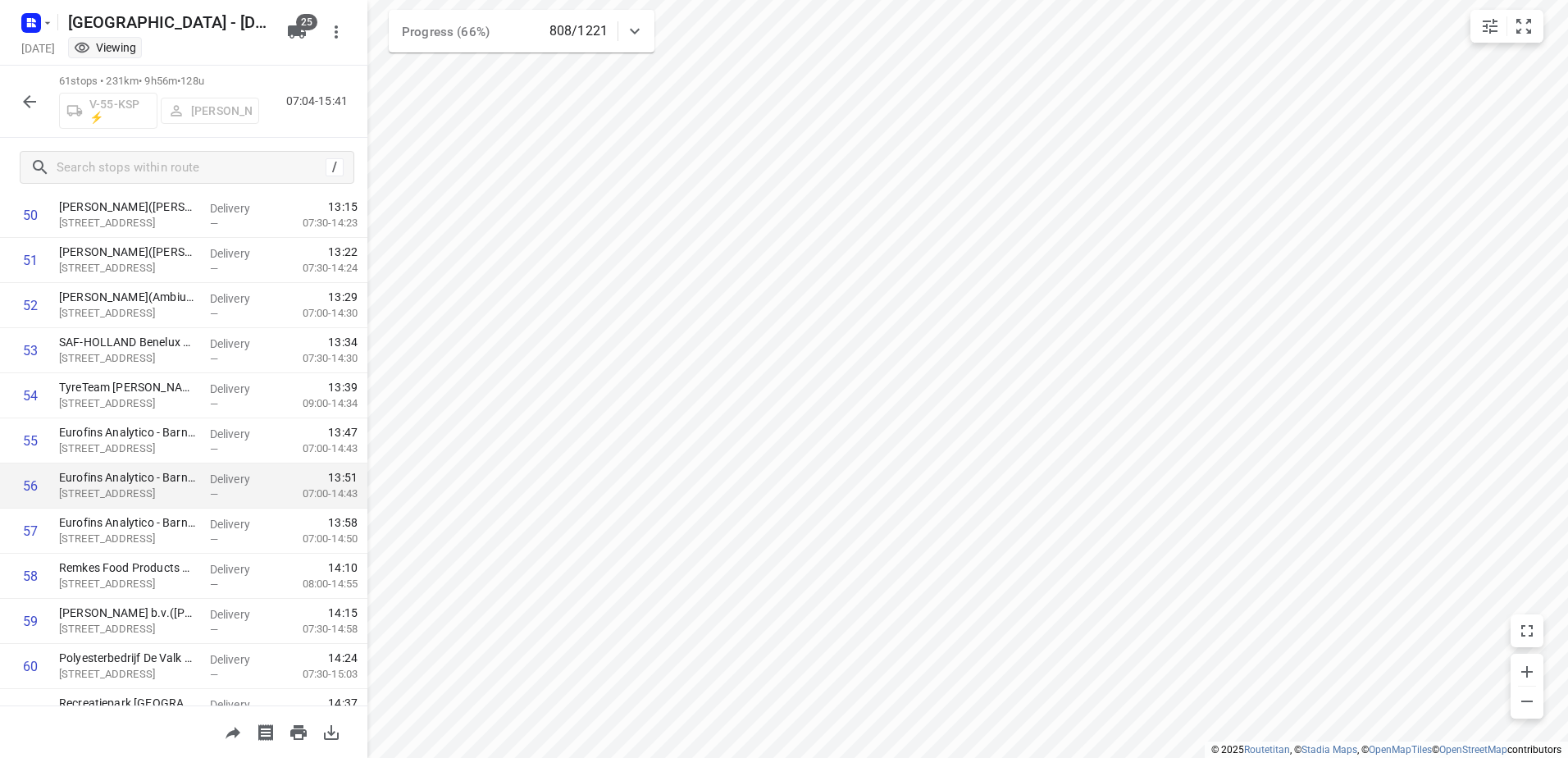
scroll to position [2370, 0]
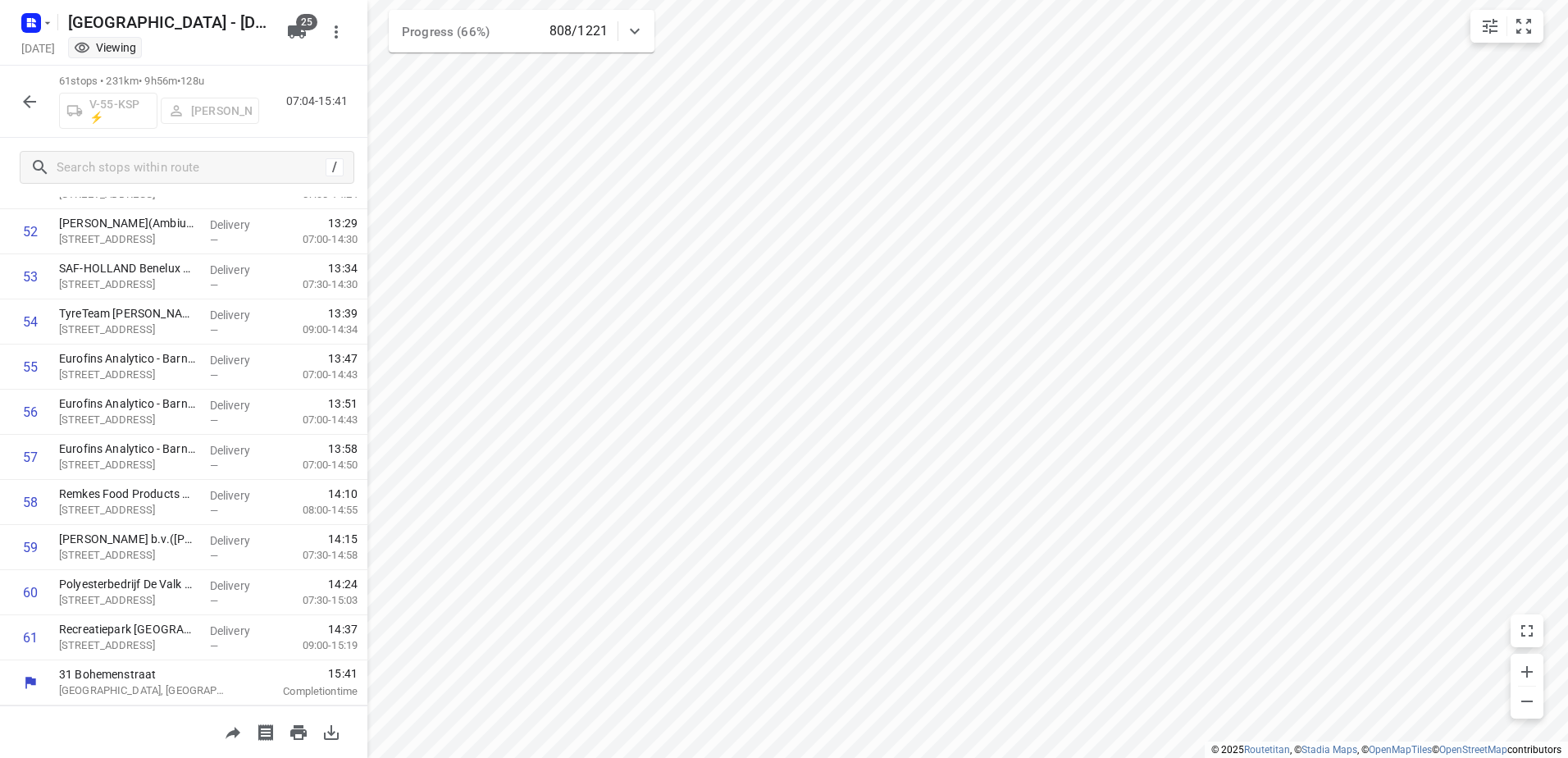
click at [41, 90] on button "button" at bounding box center [30, 102] width 33 height 33
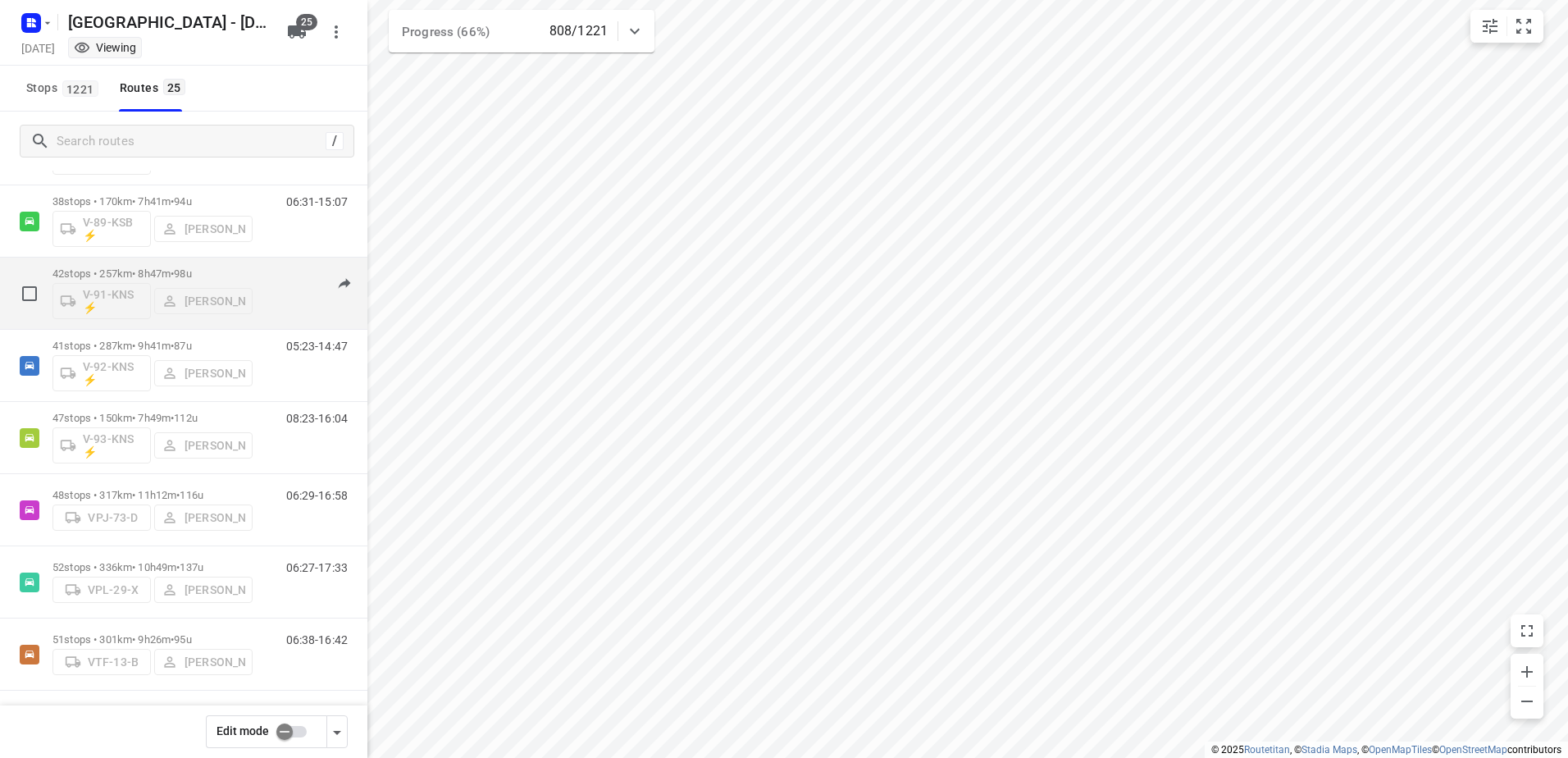
scroll to position [1323, 0]
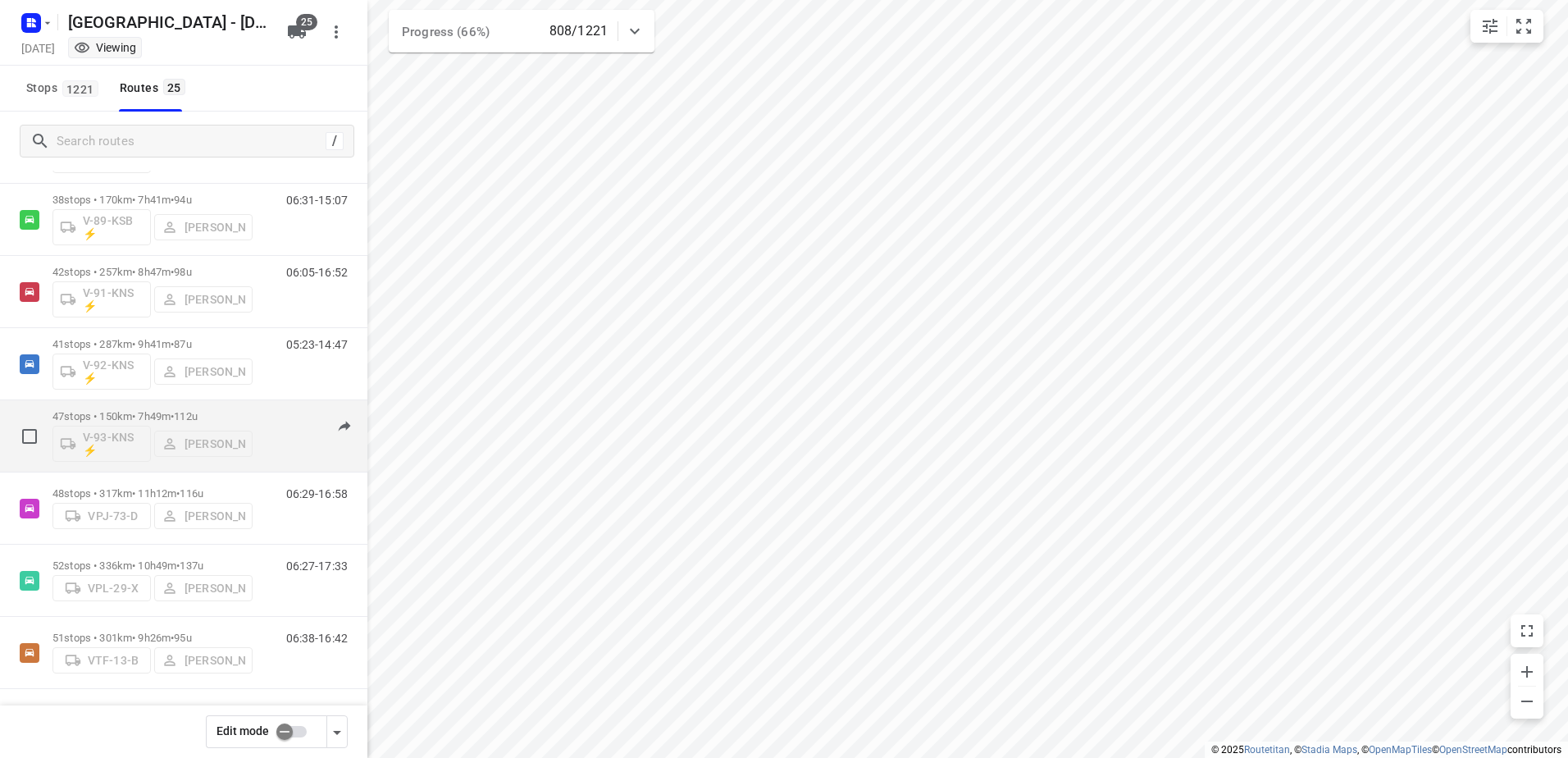
click at [143, 413] on p "47 stops • 150km • 7h49m • 112u" at bounding box center [152, 415] width 200 height 12
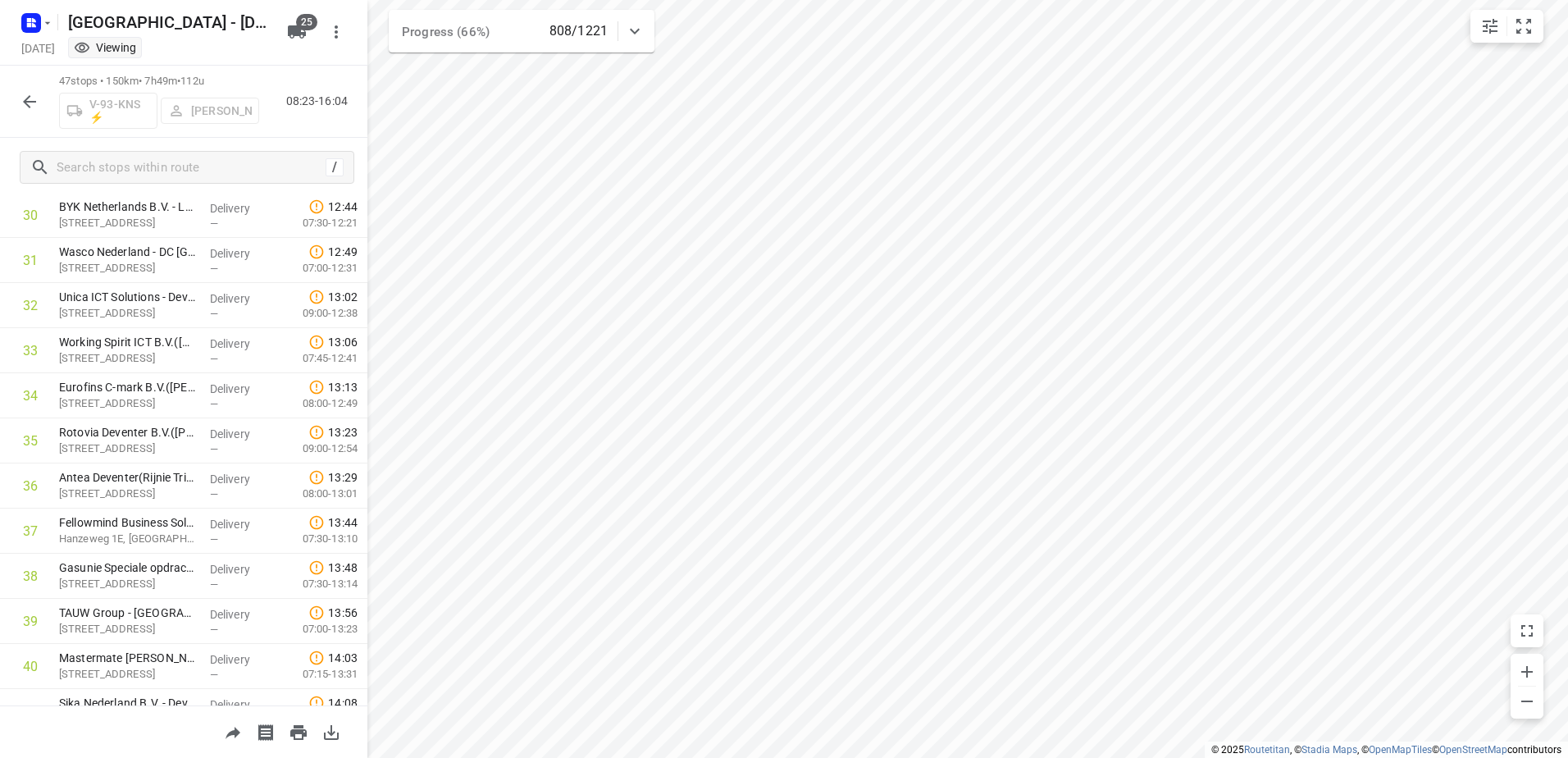
scroll to position [1738, 0]
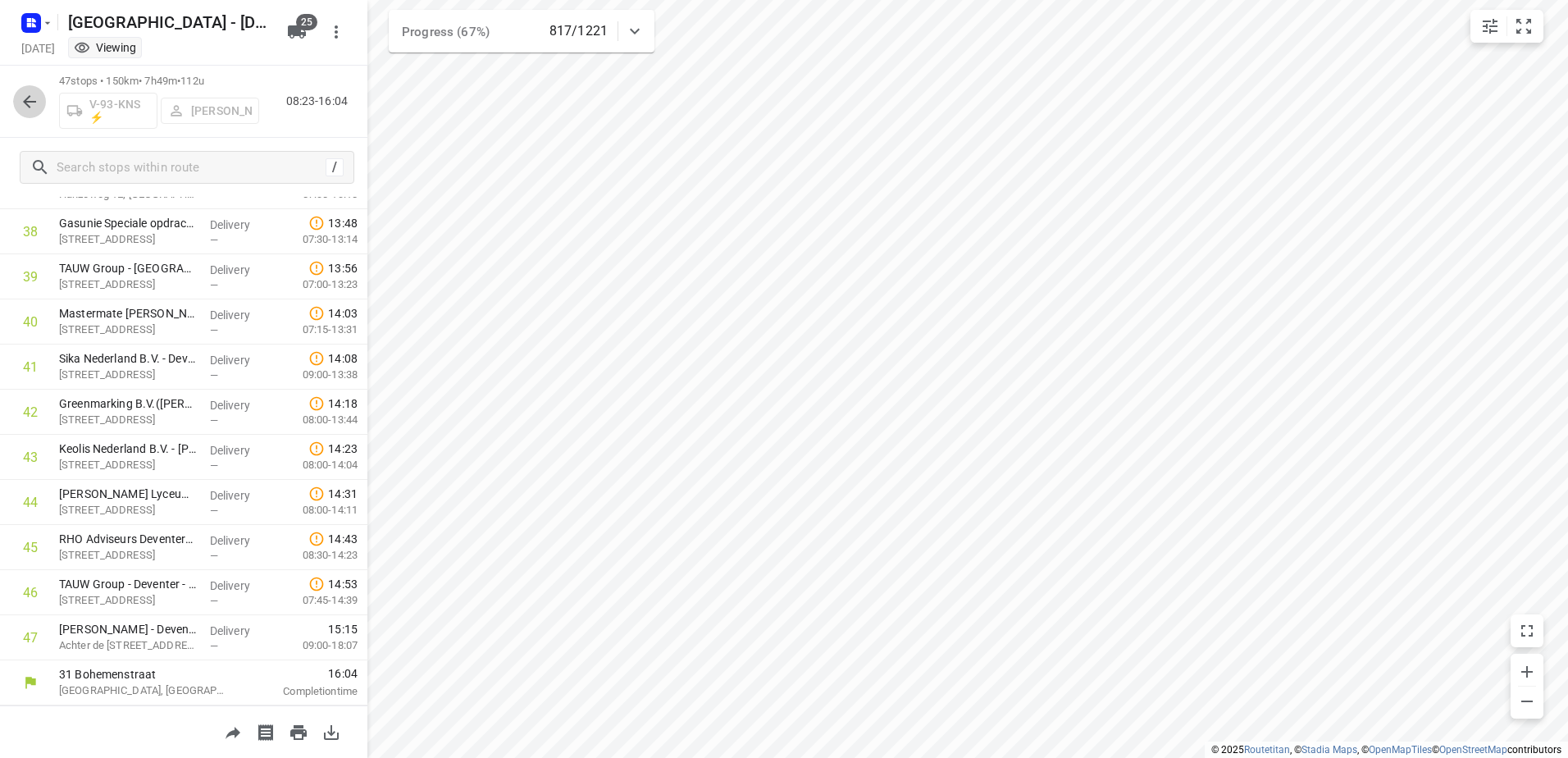
click at [36, 100] on icon "button" at bounding box center [30, 102] width 20 height 20
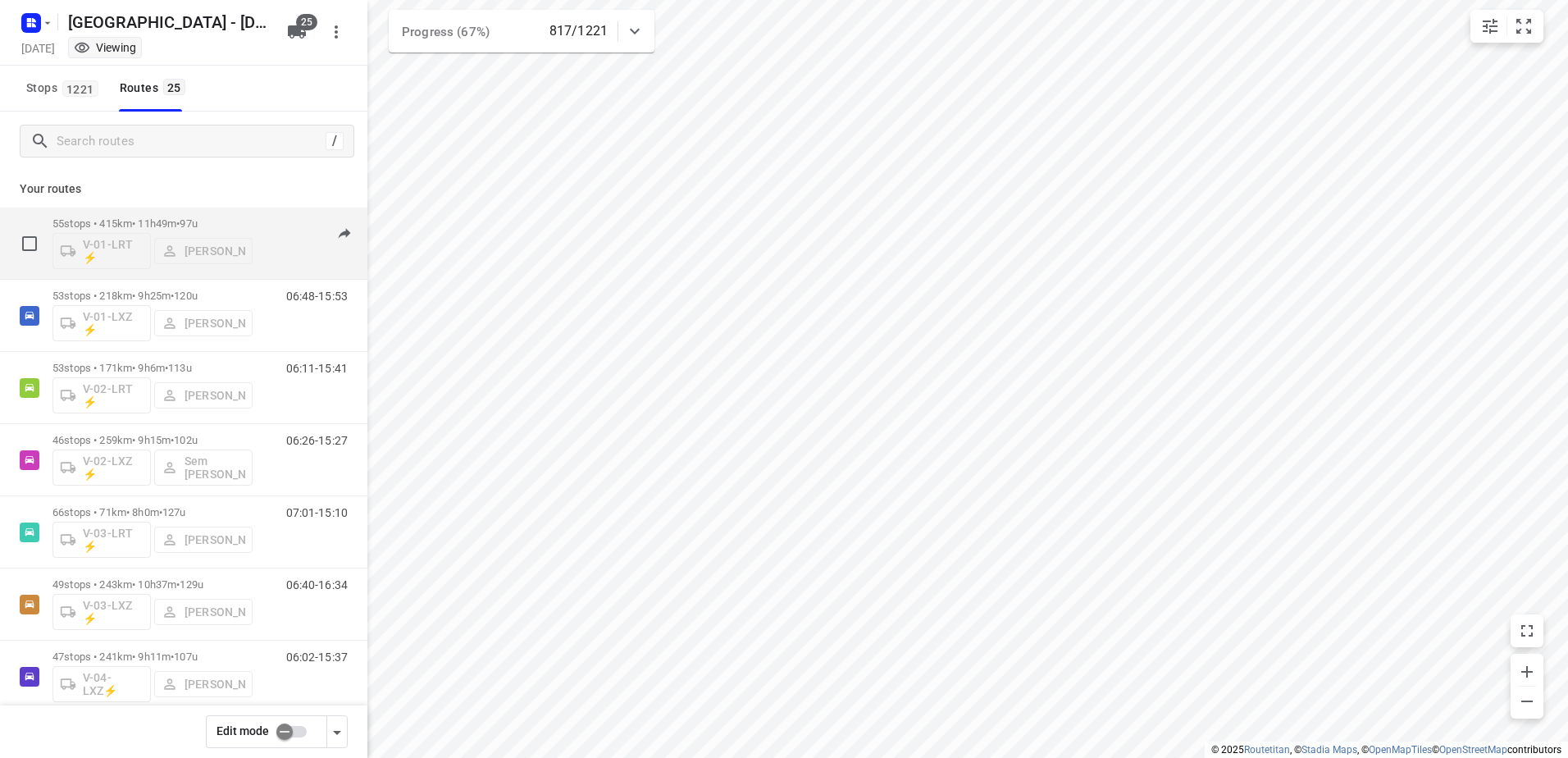
click at [154, 216] on div "55 stops • 415km • 11h49m • 97u V-01-LRT ⚡ Jorick Kok" at bounding box center [152, 243] width 200 height 68
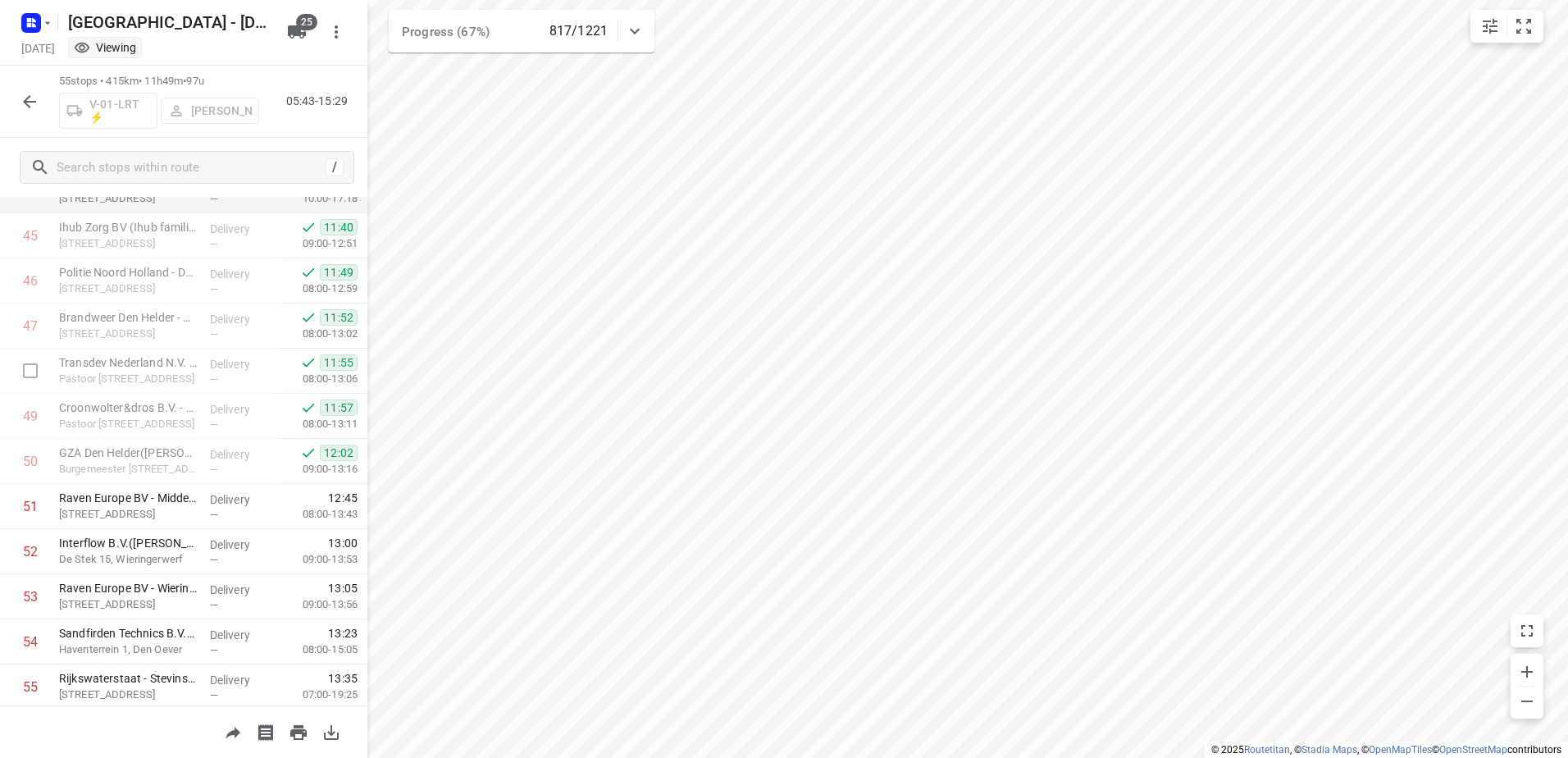
scroll to position [2099, 0]
click at [36, 100] on icon "button" at bounding box center [30, 102] width 20 height 20
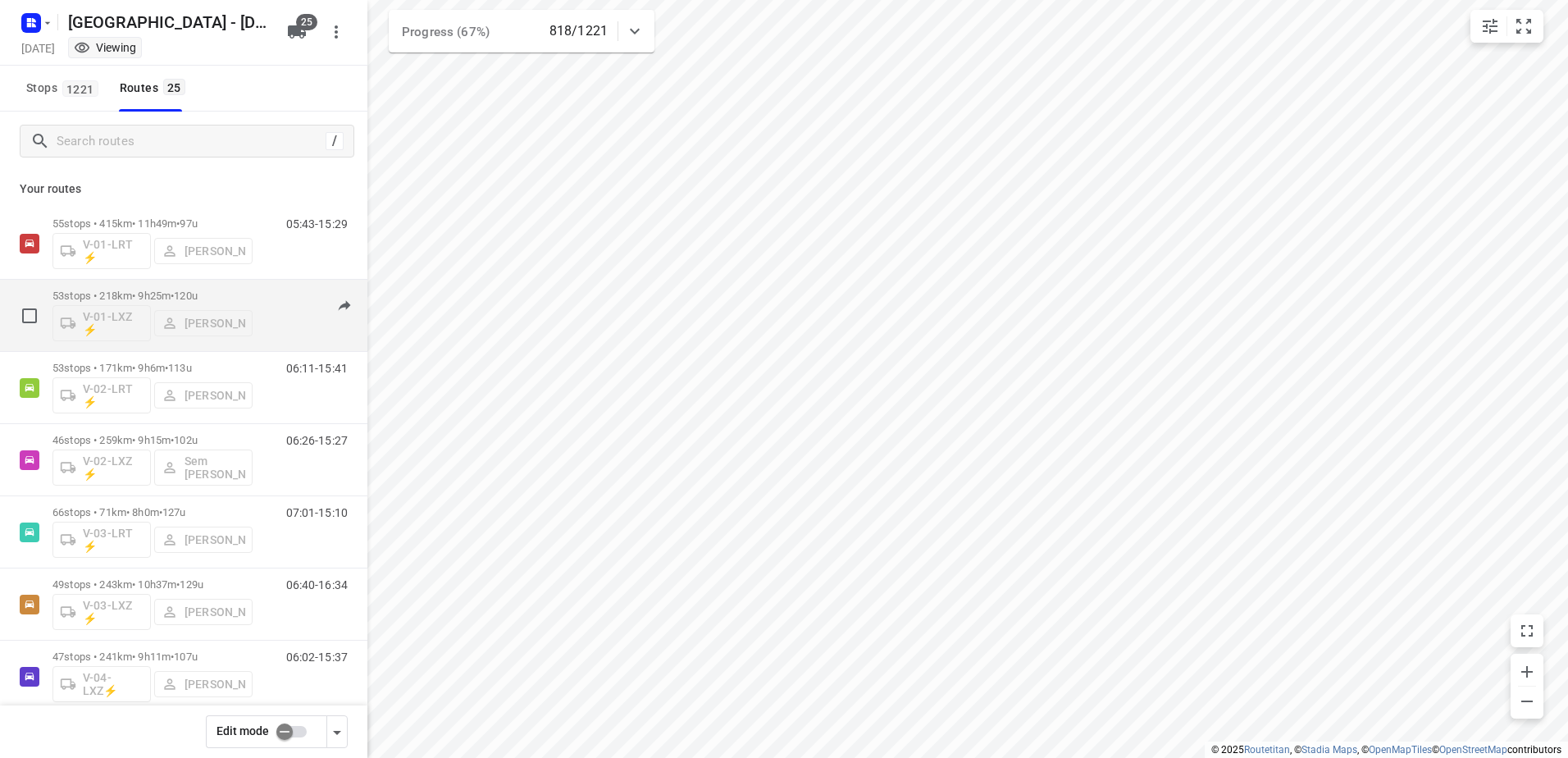
click at [146, 289] on p "53 stops • 218km • 9h25m • 120u" at bounding box center [152, 295] width 200 height 12
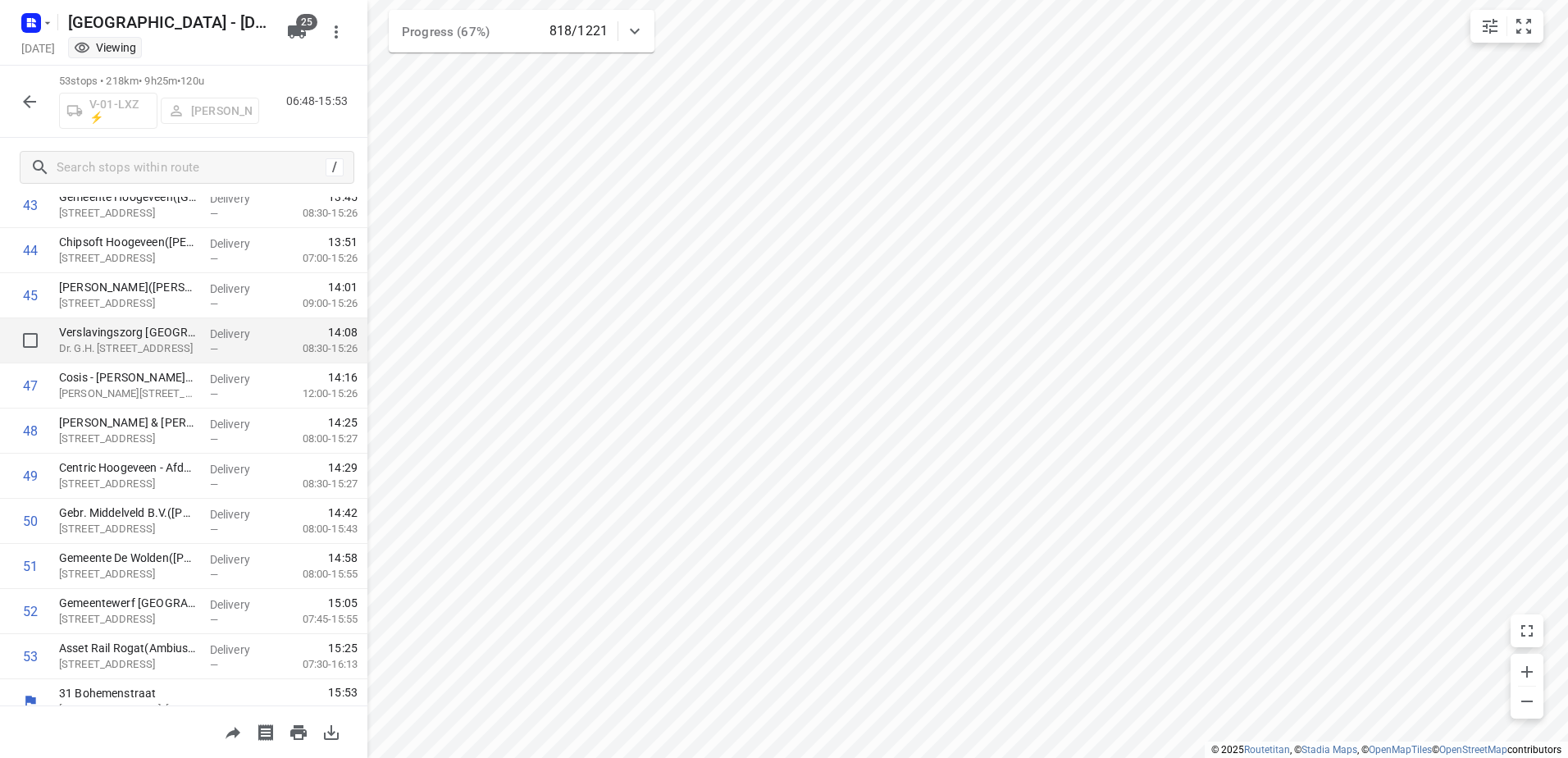
scroll to position [2009, 0]
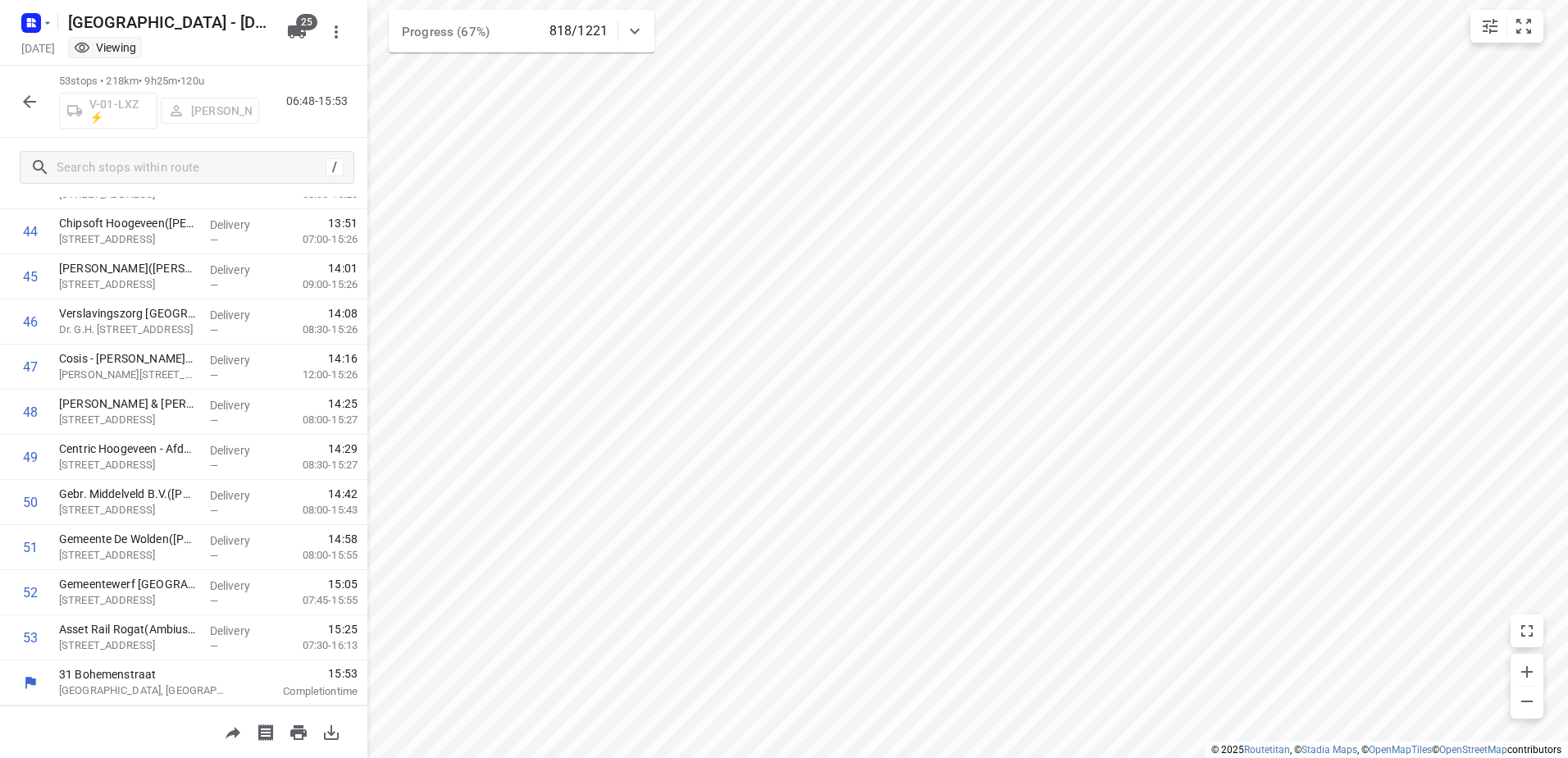
click at [40, 90] on button "button" at bounding box center [30, 102] width 33 height 33
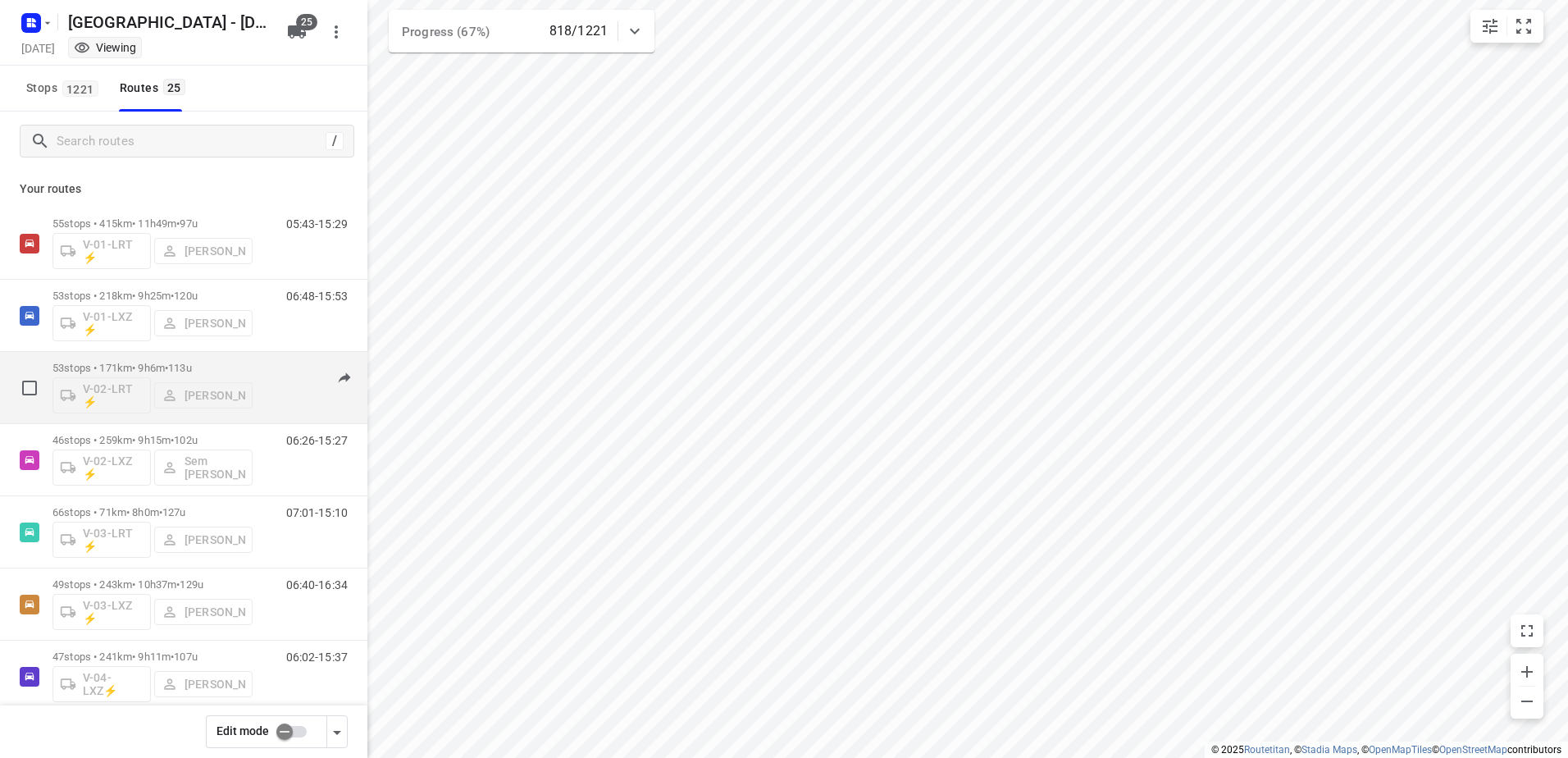
click at [139, 367] on p "53 stops • 171km • 9h6m • 113u" at bounding box center [152, 367] width 200 height 12
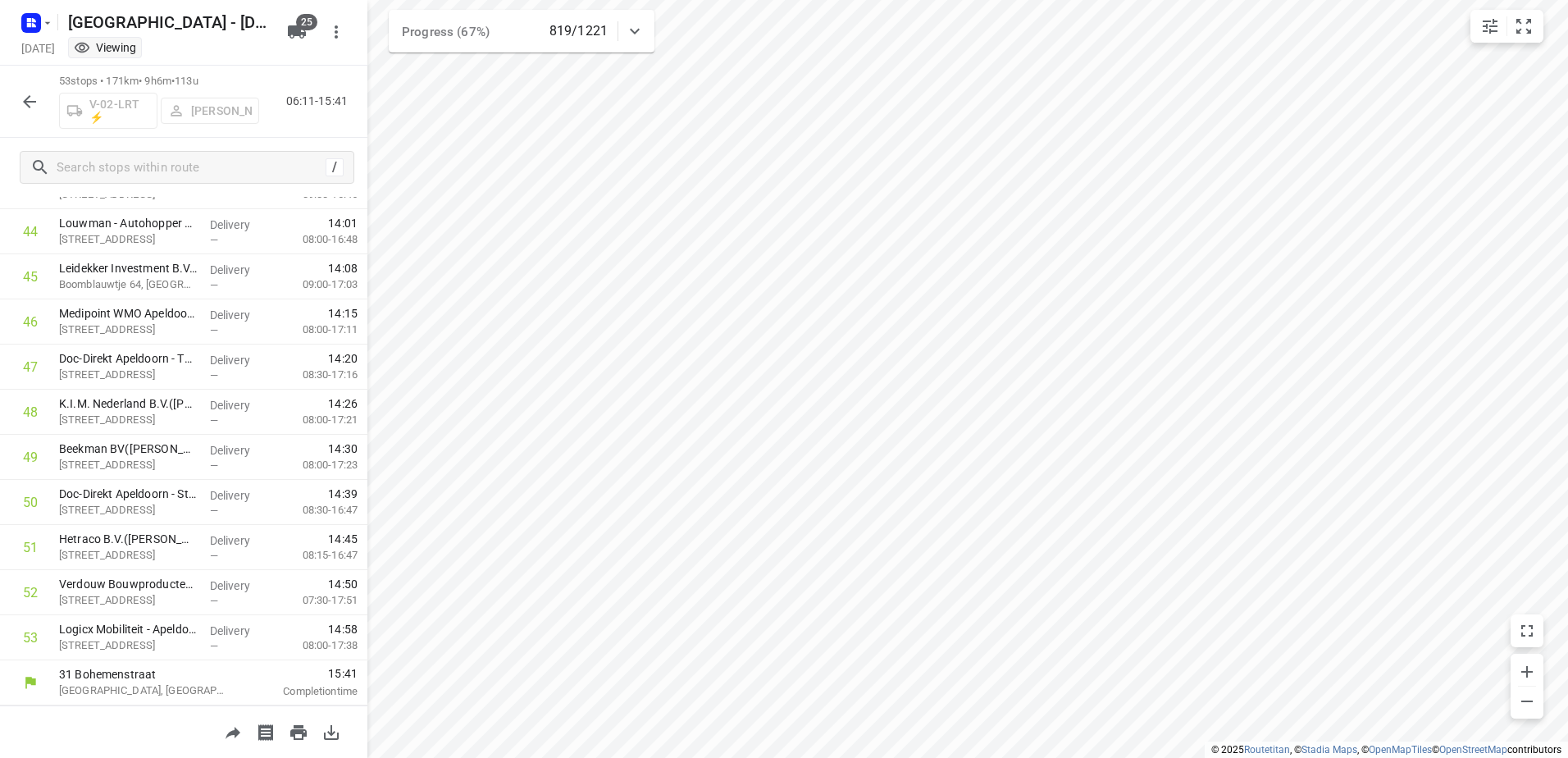
click at [31, 95] on icon "button" at bounding box center [30, 102] width 20 height 20
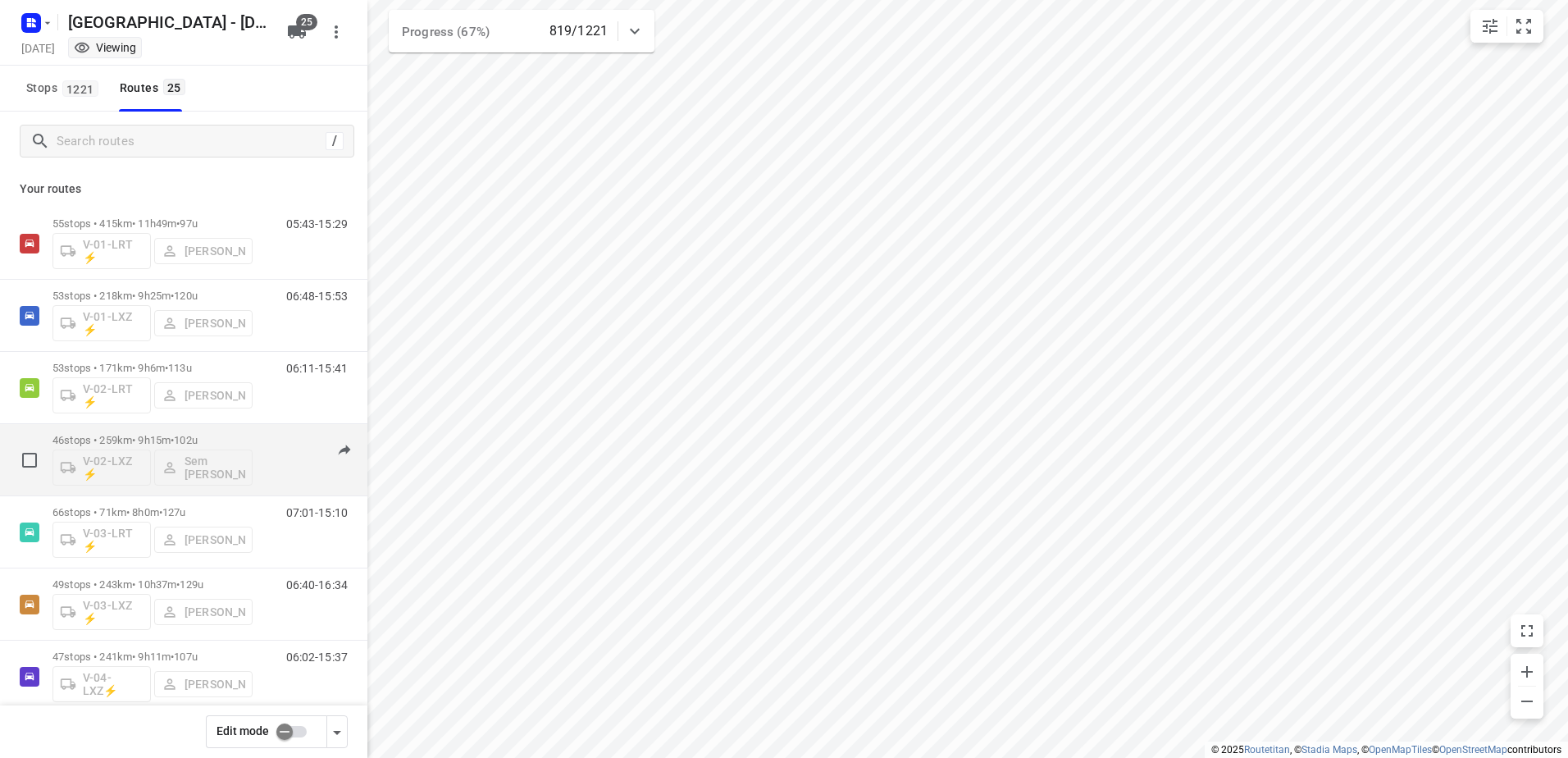
click at [235, 442] on p "46 stops • 259km • 9h15m • 102u" at bounding box center [152, 440] width 200 height 12
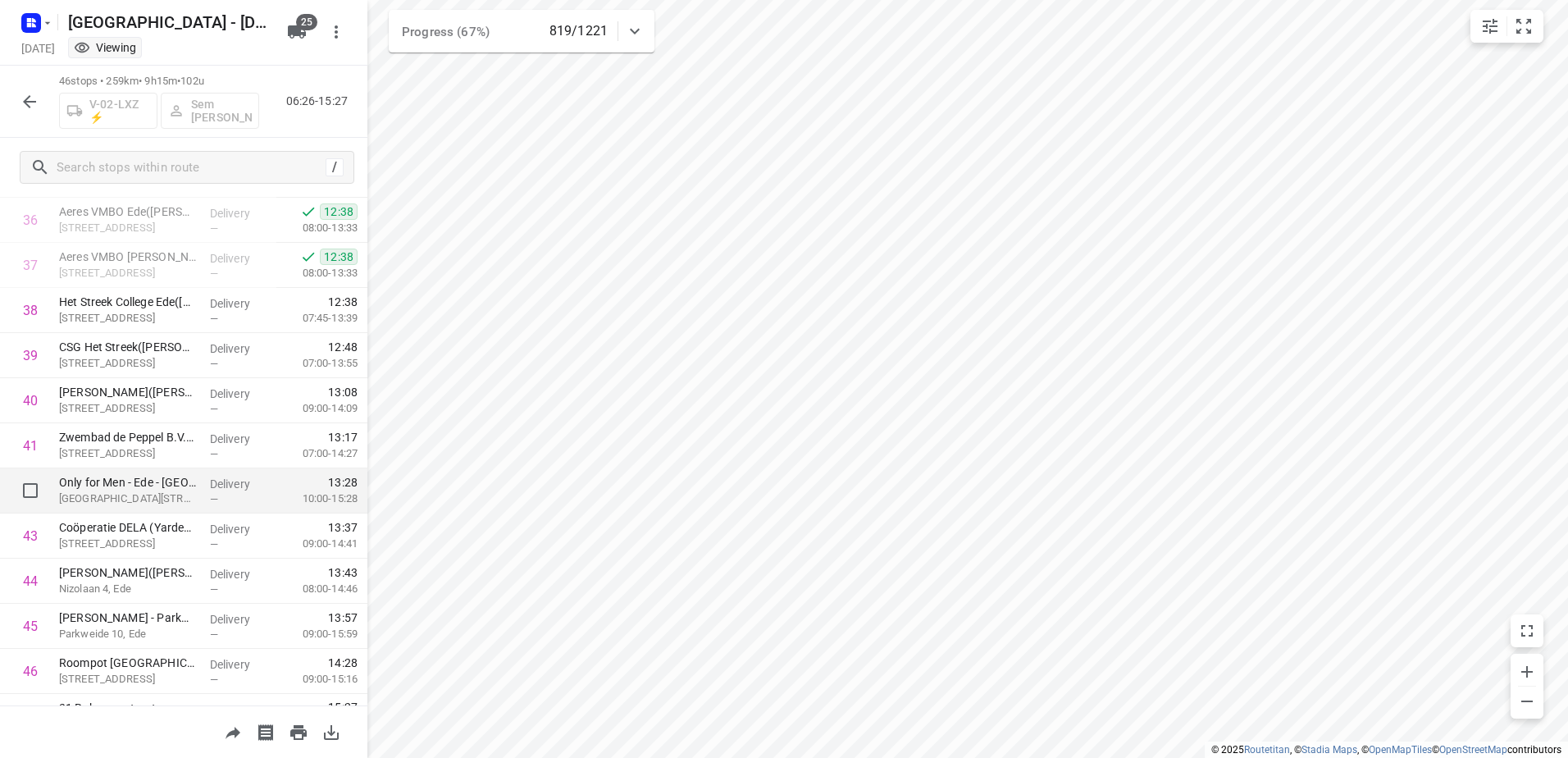
scroll to position [1693, 0]
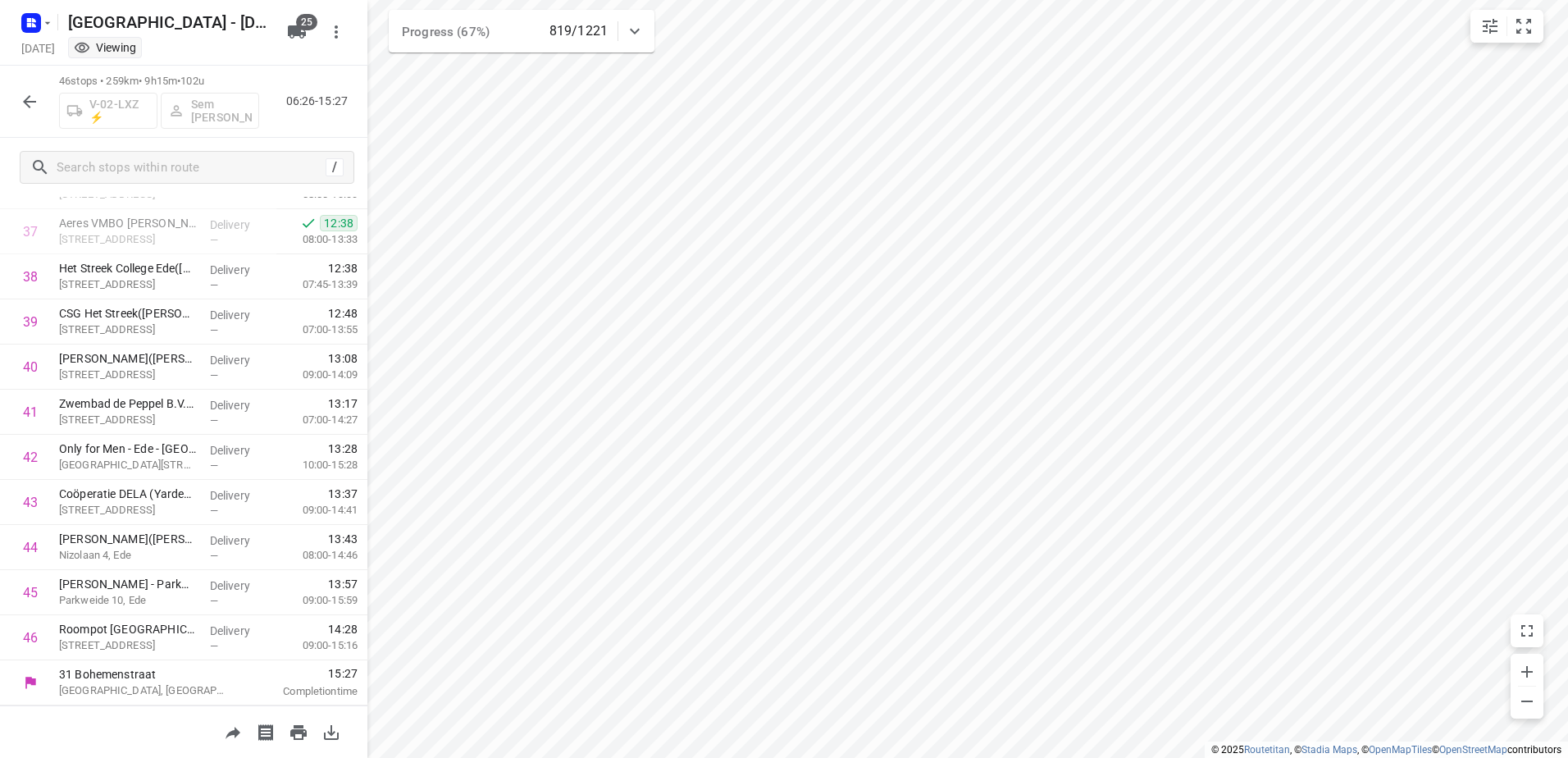
click at [36, 100] on icon "button" at bounding box center [30, 102] width 20 height 20
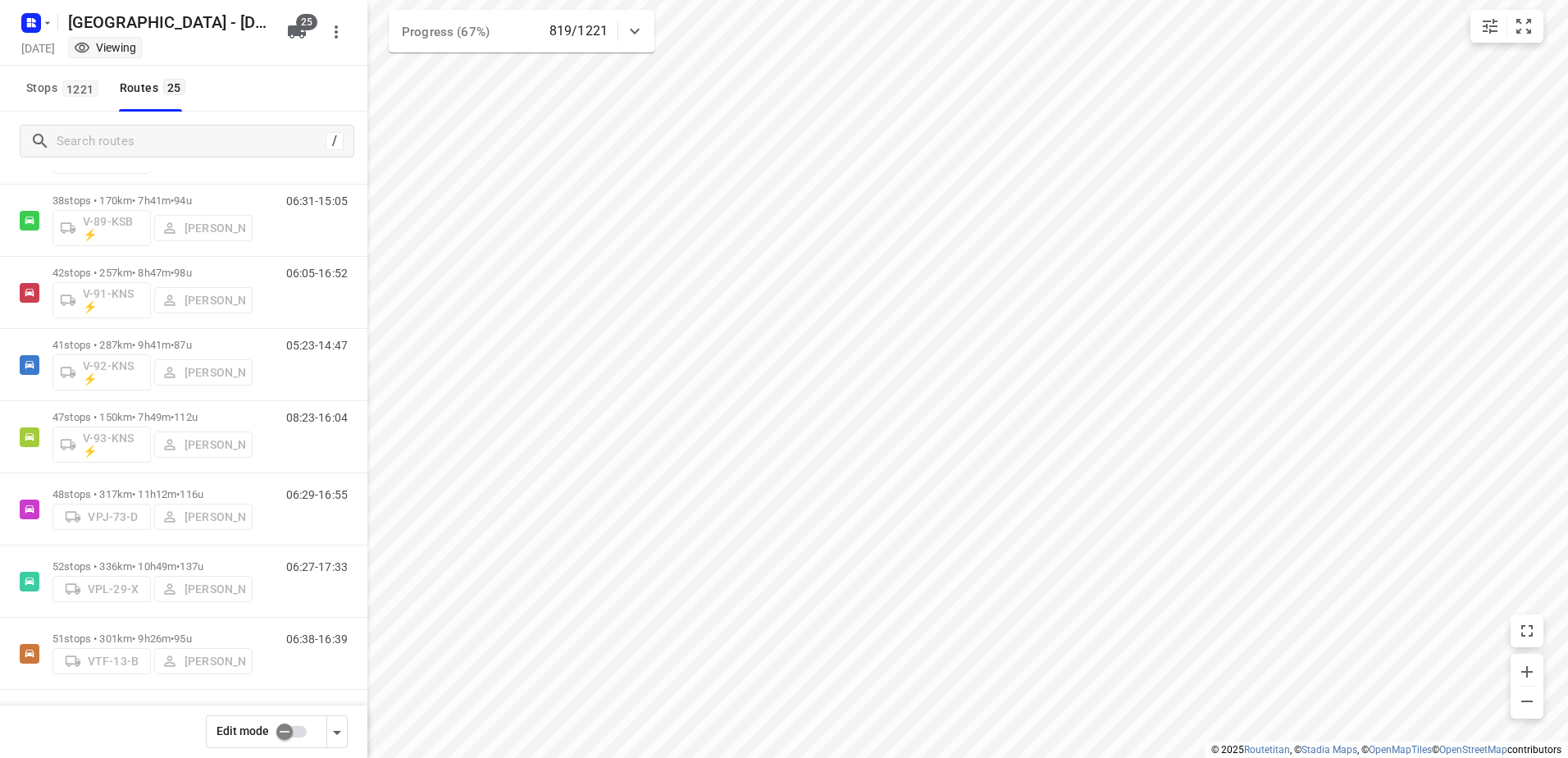
scroll to position [1323, 0]
click at [174, 636] on span "•" at bounding box center [172, 637] width 3 height 12
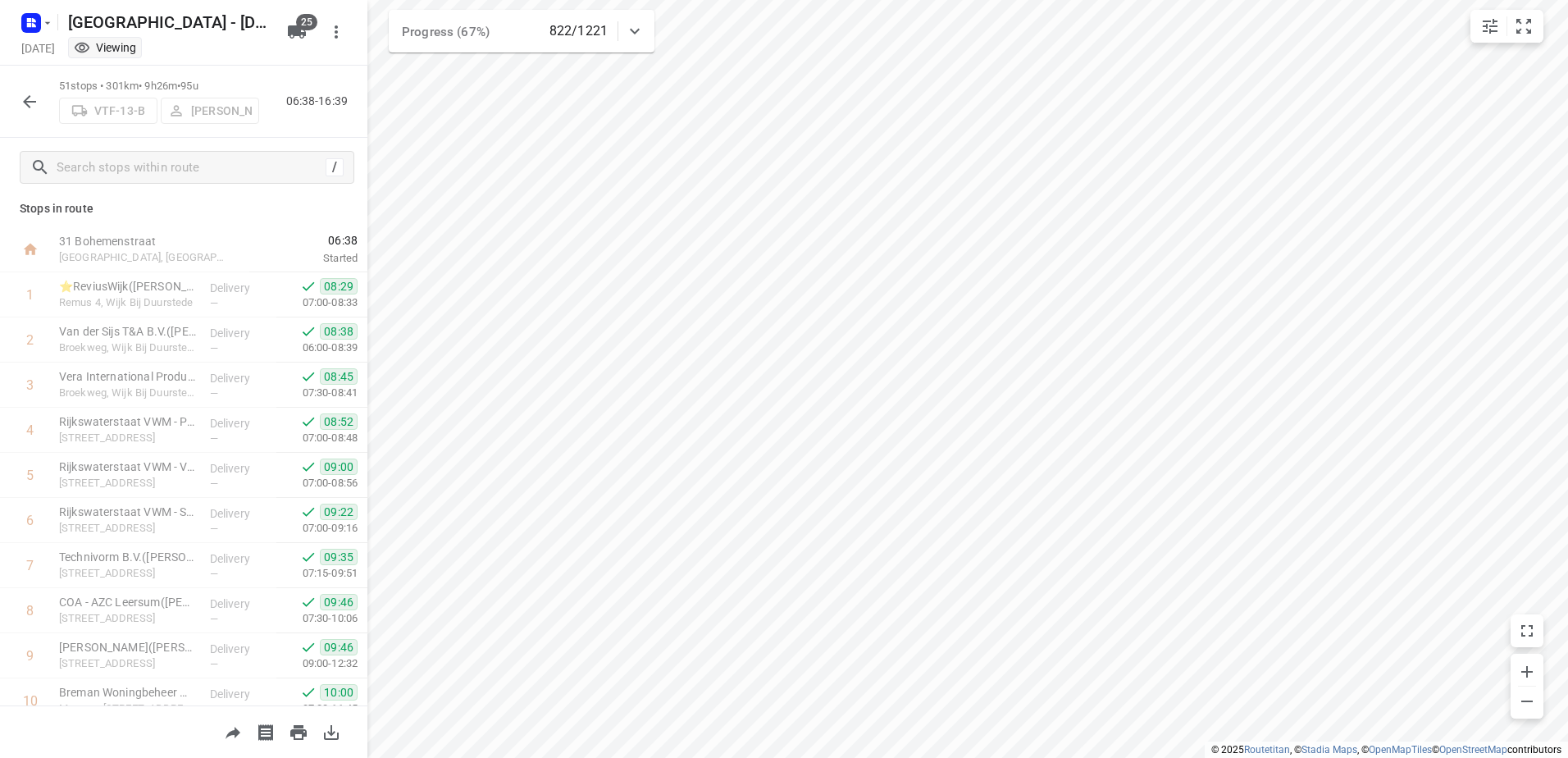
scroll to position [0, 0]
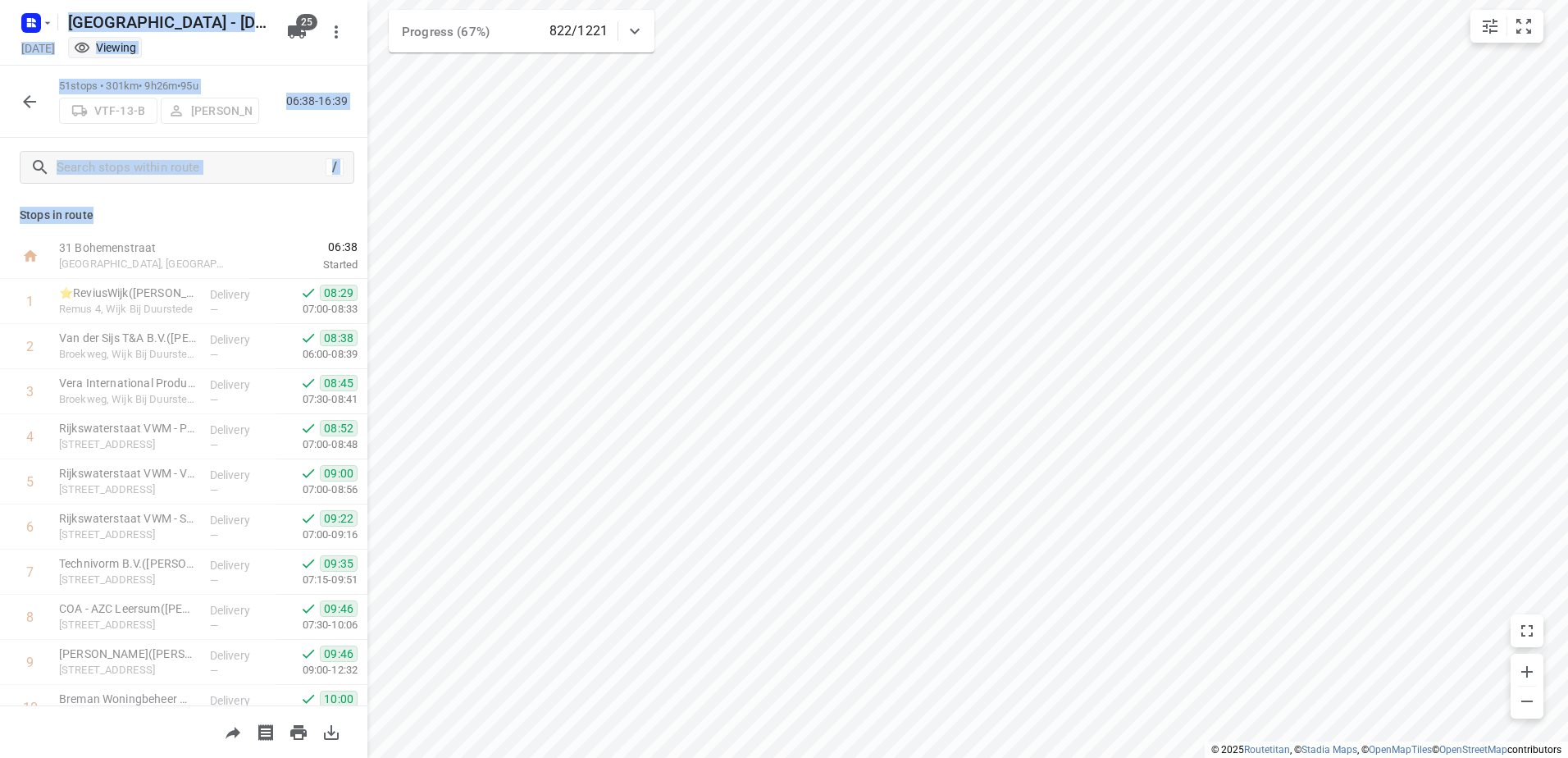
drag, startPoint x: 92, startPoint y: 214, endPoint x: -1, endPoint y: 209, distance: 93.1
click at [0, 209] on html "i © 2025 Routetitan , © Stadia Maps , © OpenMapTiles © OpenStreetMap contributo…" at bounding box center [784, 379] width 1568 height 758
drag, startPoint x: -1, startPoint y: 209, endPoint x: 120, endPoint y: 209, distance: 121.0
click at [120, 209] on p "Stops in route" at bounding box center [184, 215] width 328 height 17
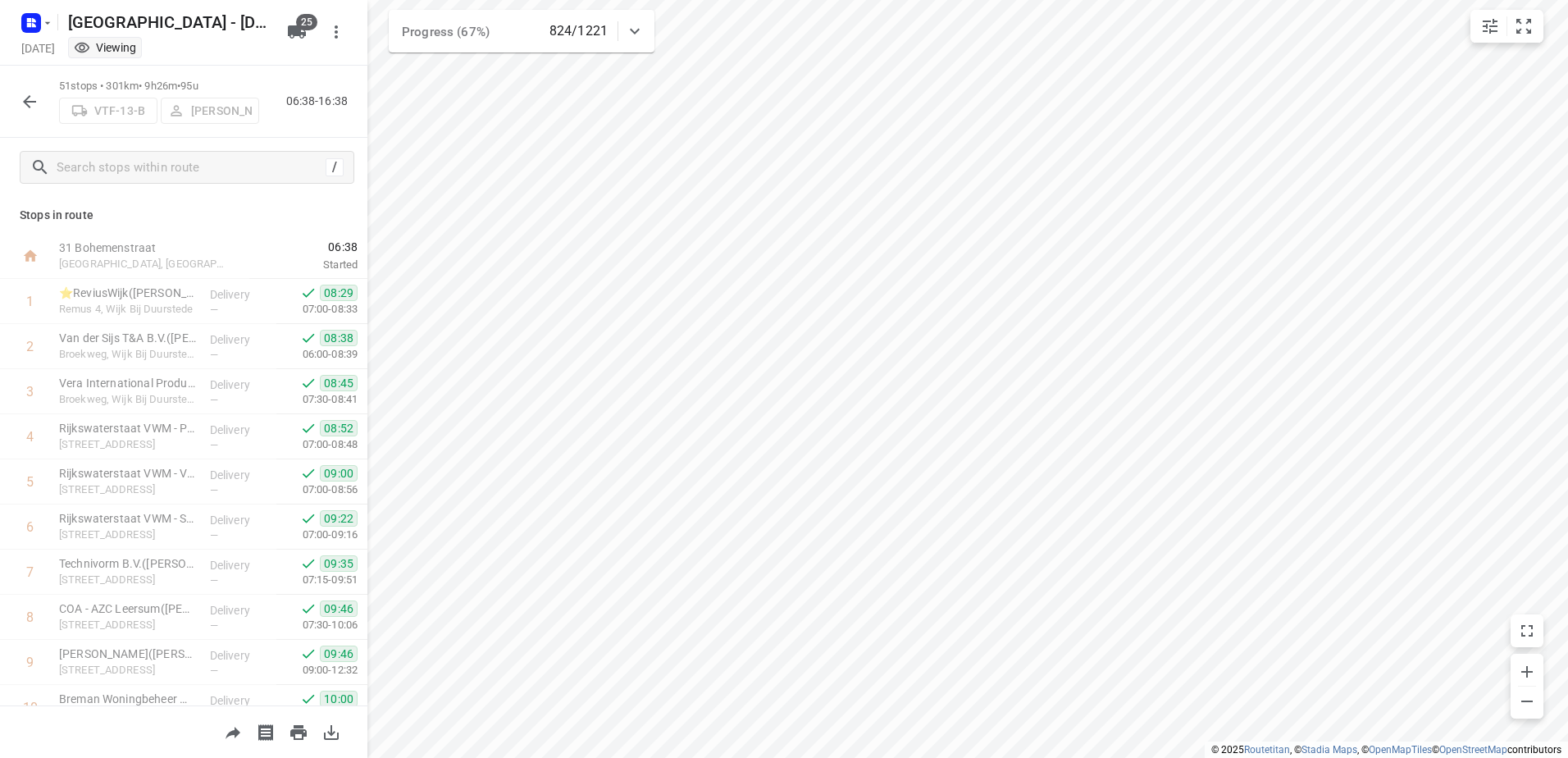
click at [35, 92] on icon "button" at bounding box center [30, 102] width 20 height 20
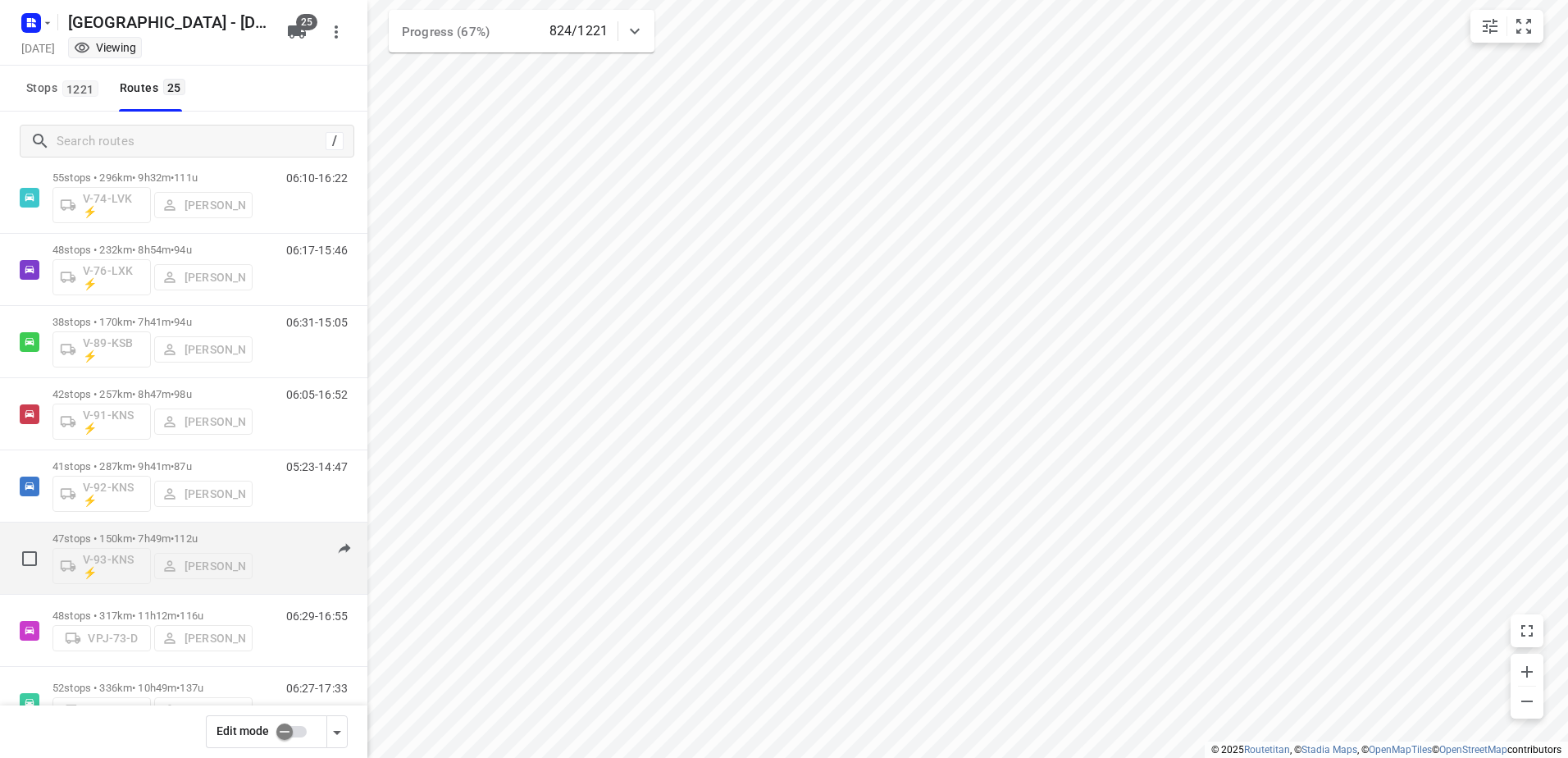
scroll to position [1323, 0]
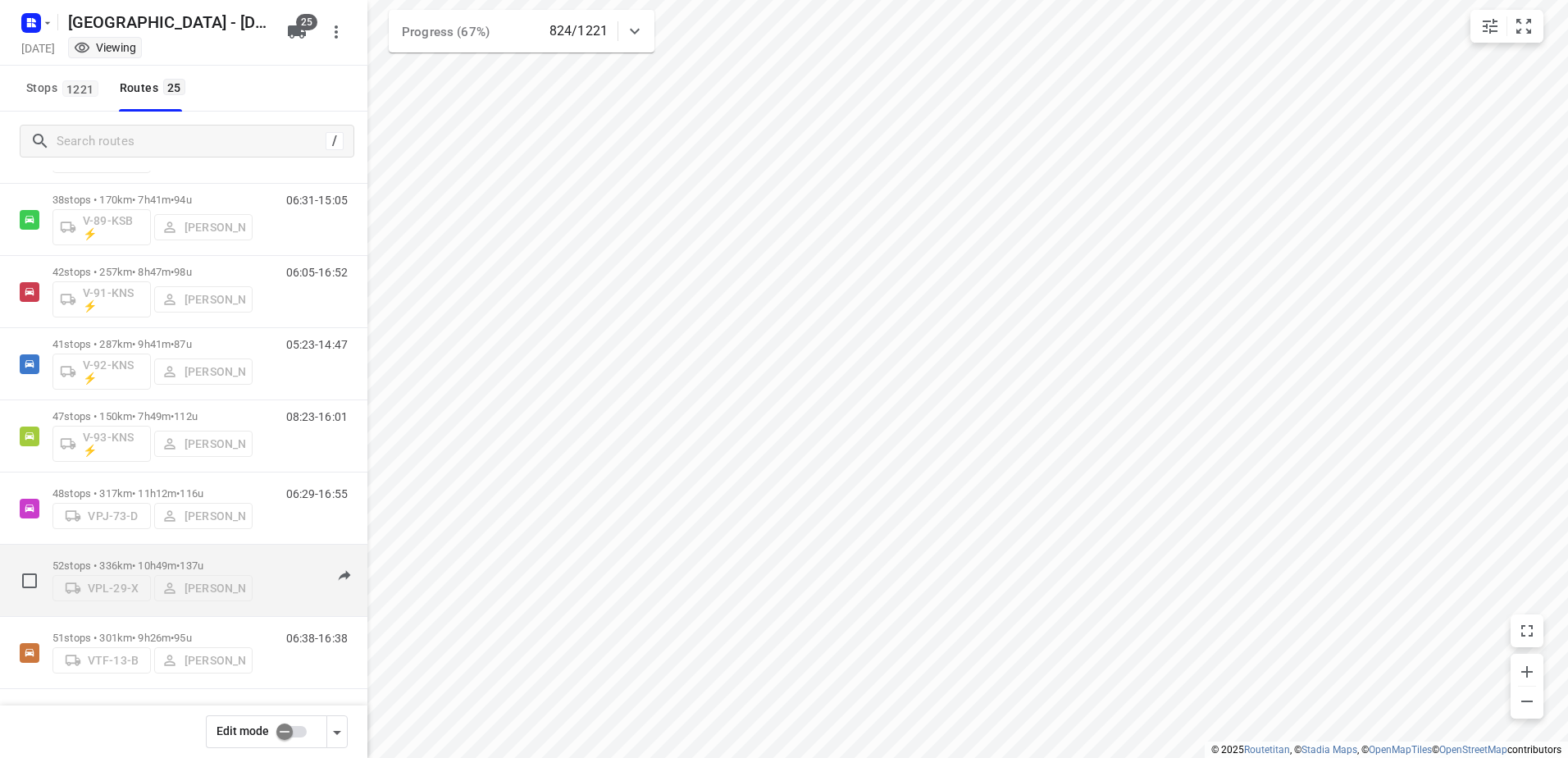
click at [169, 563] on p "52 stops • 336km • 10h49m • 137u" at bounding box center [152, 565] width 200 height 12
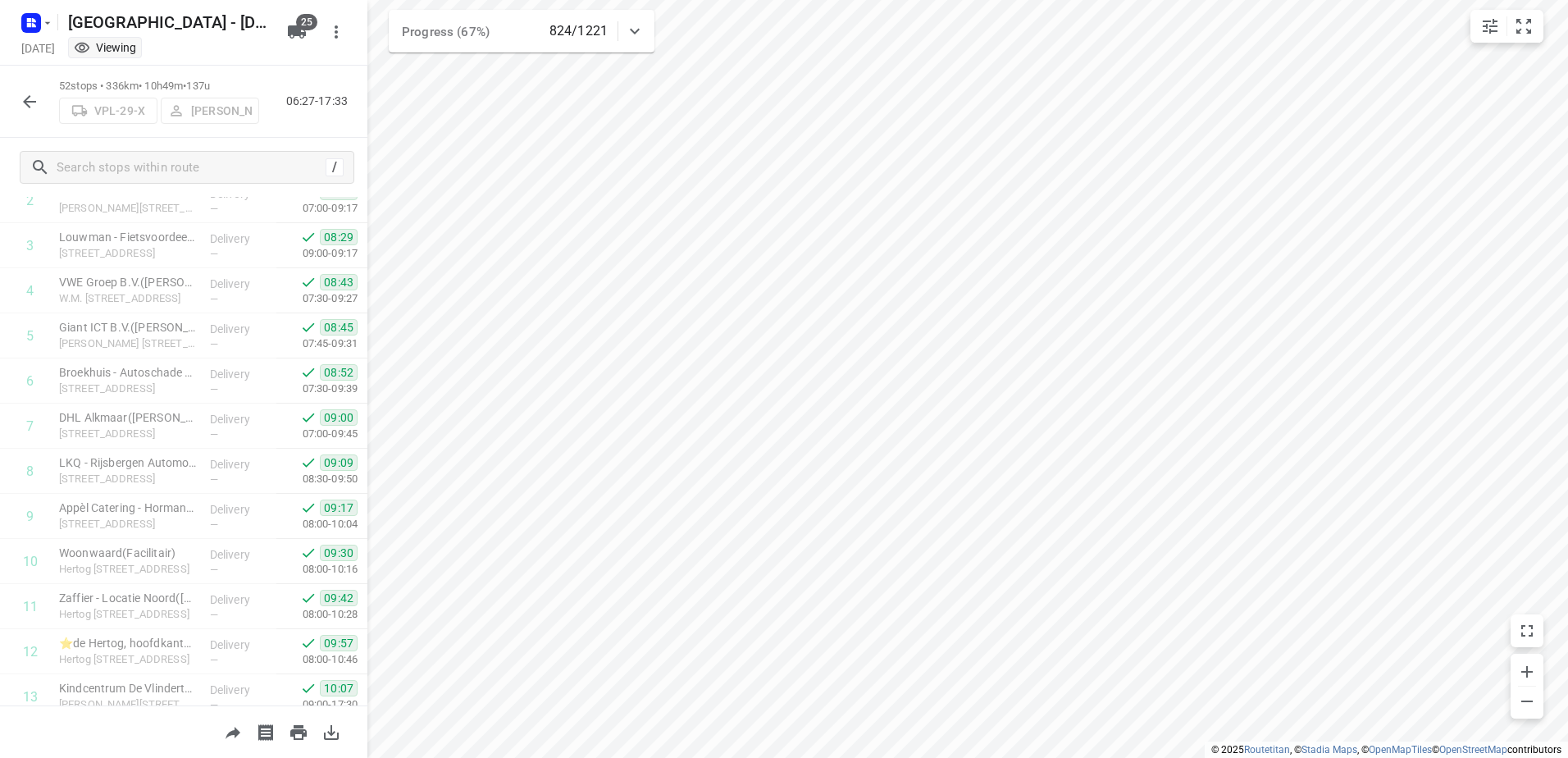
scroll to position [0, 0]
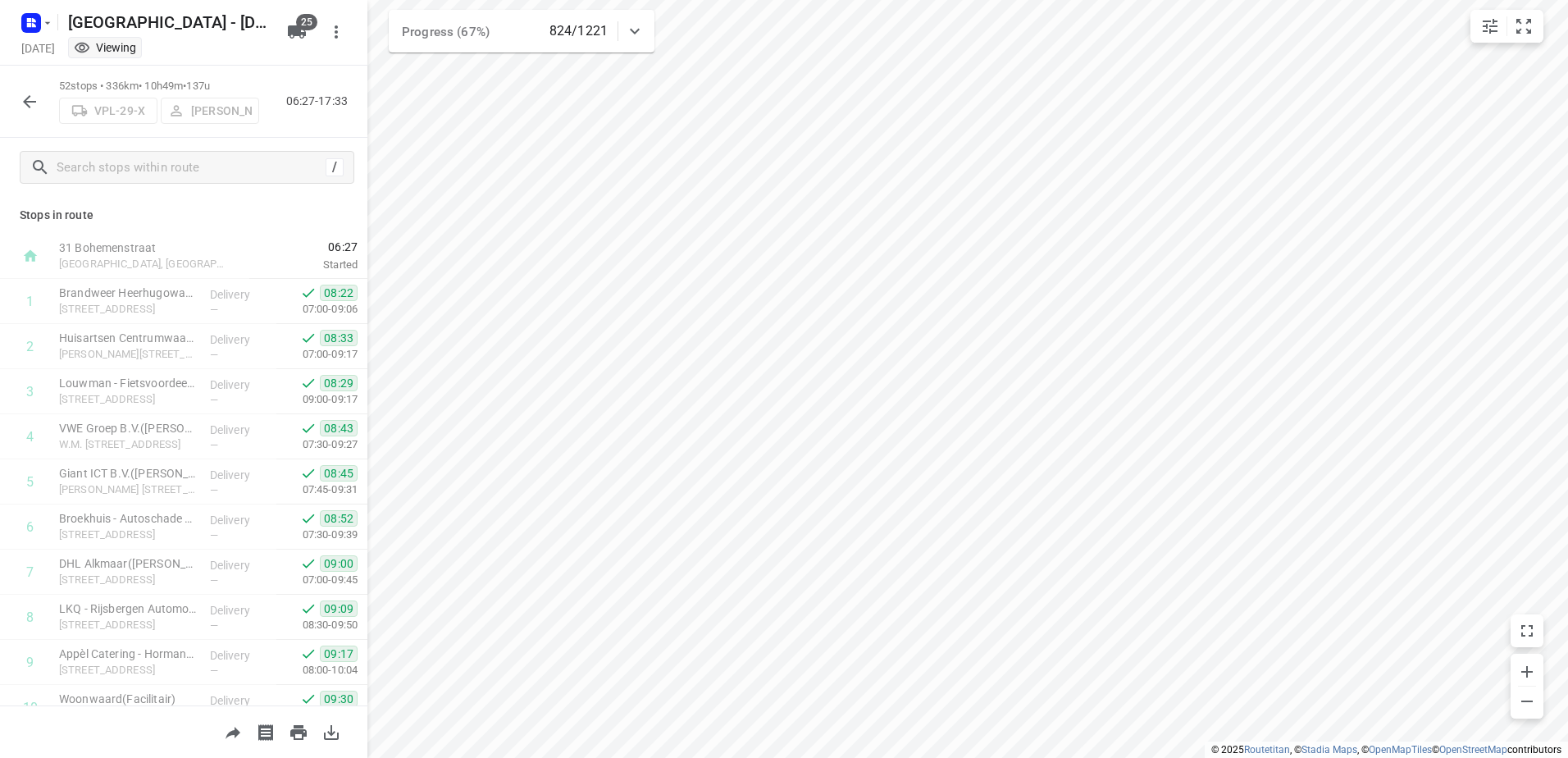
click at [36, 104] on icon "button" at bounding box center [30, 102] width 20 height 20
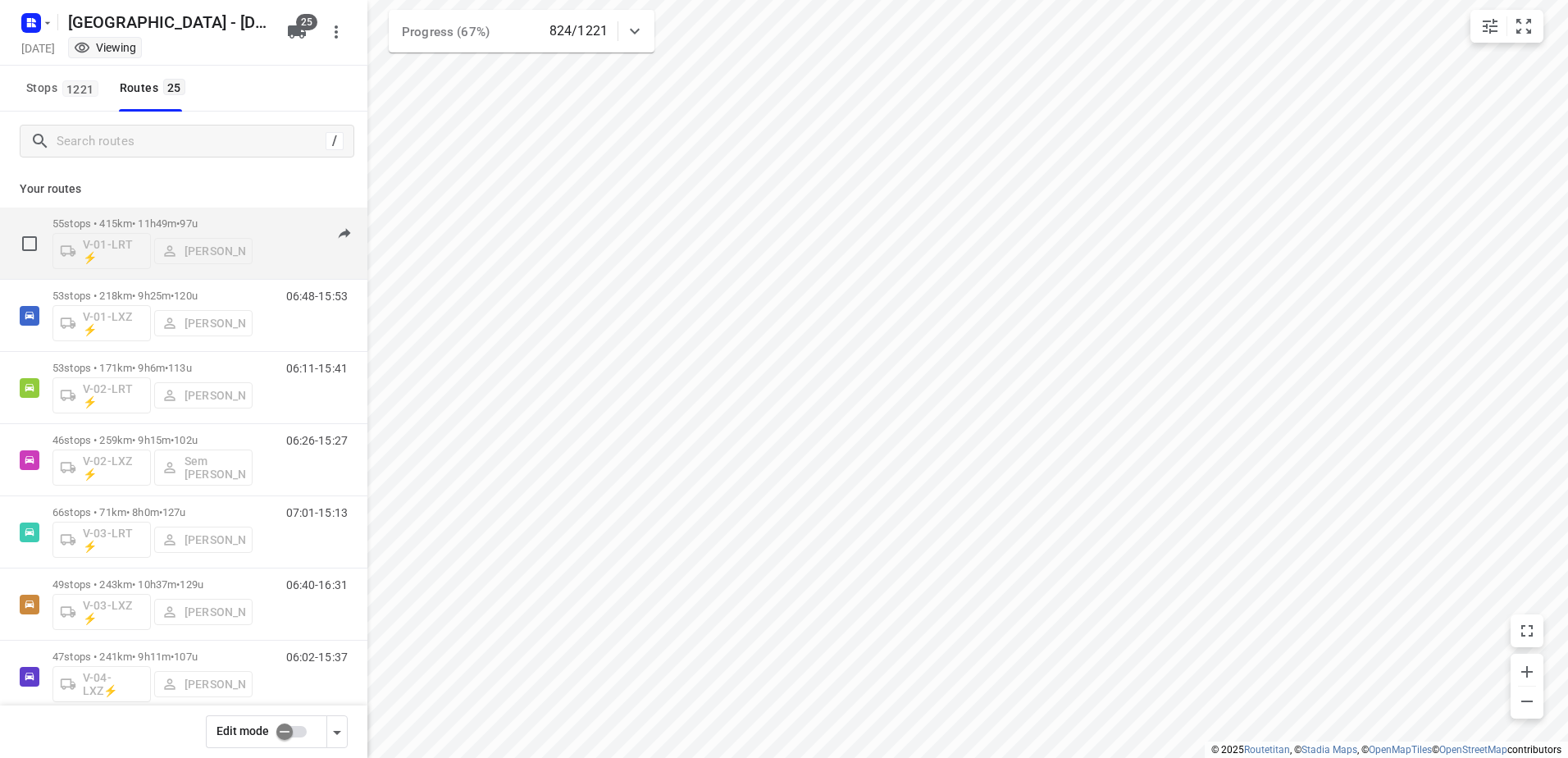
click at [143, 228] on p "55 stops • 415km • 11h49m • 97u" at bounding box center [152, 223] width 200 height 12
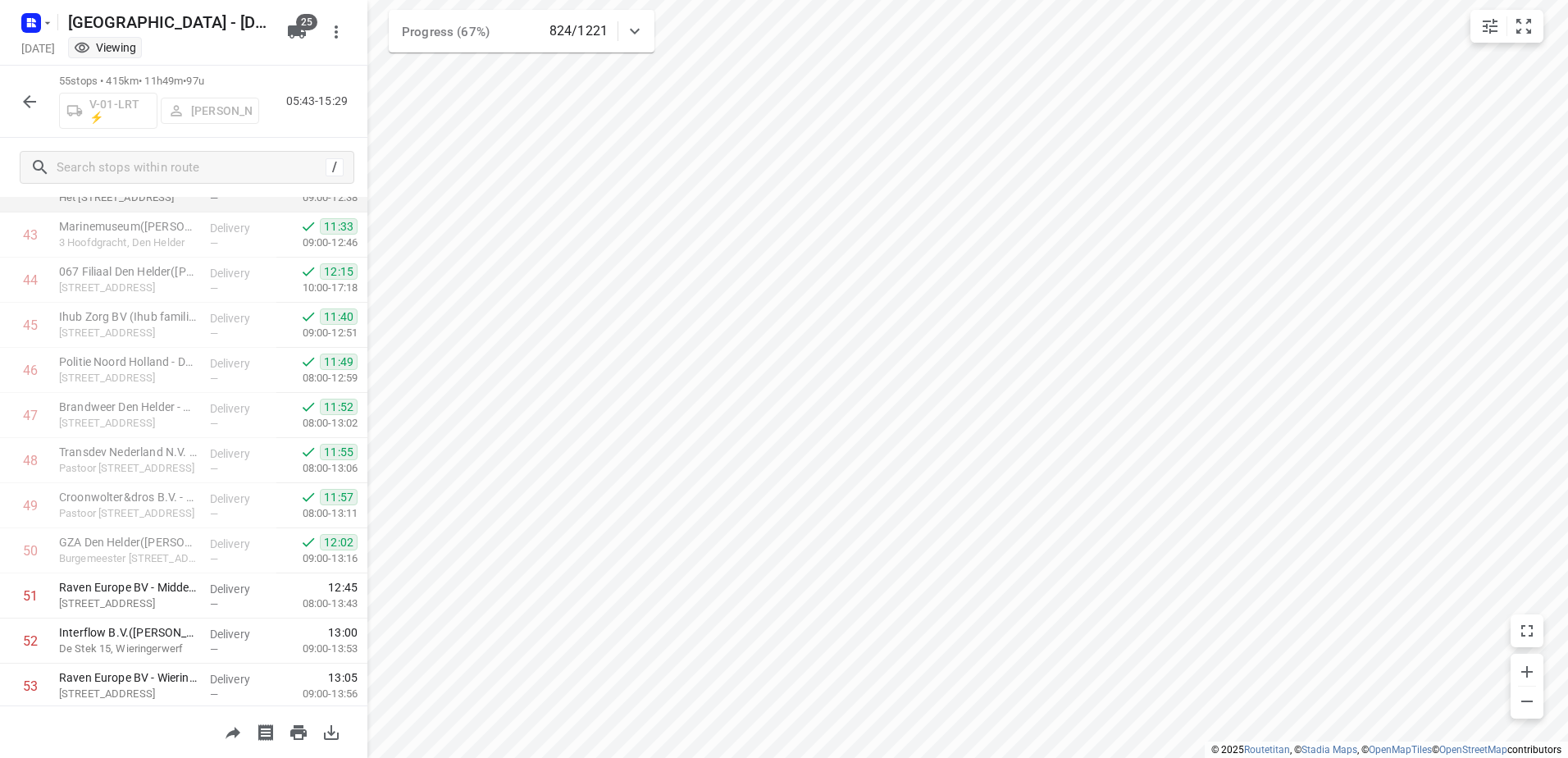
scroll to position [2099, 0]
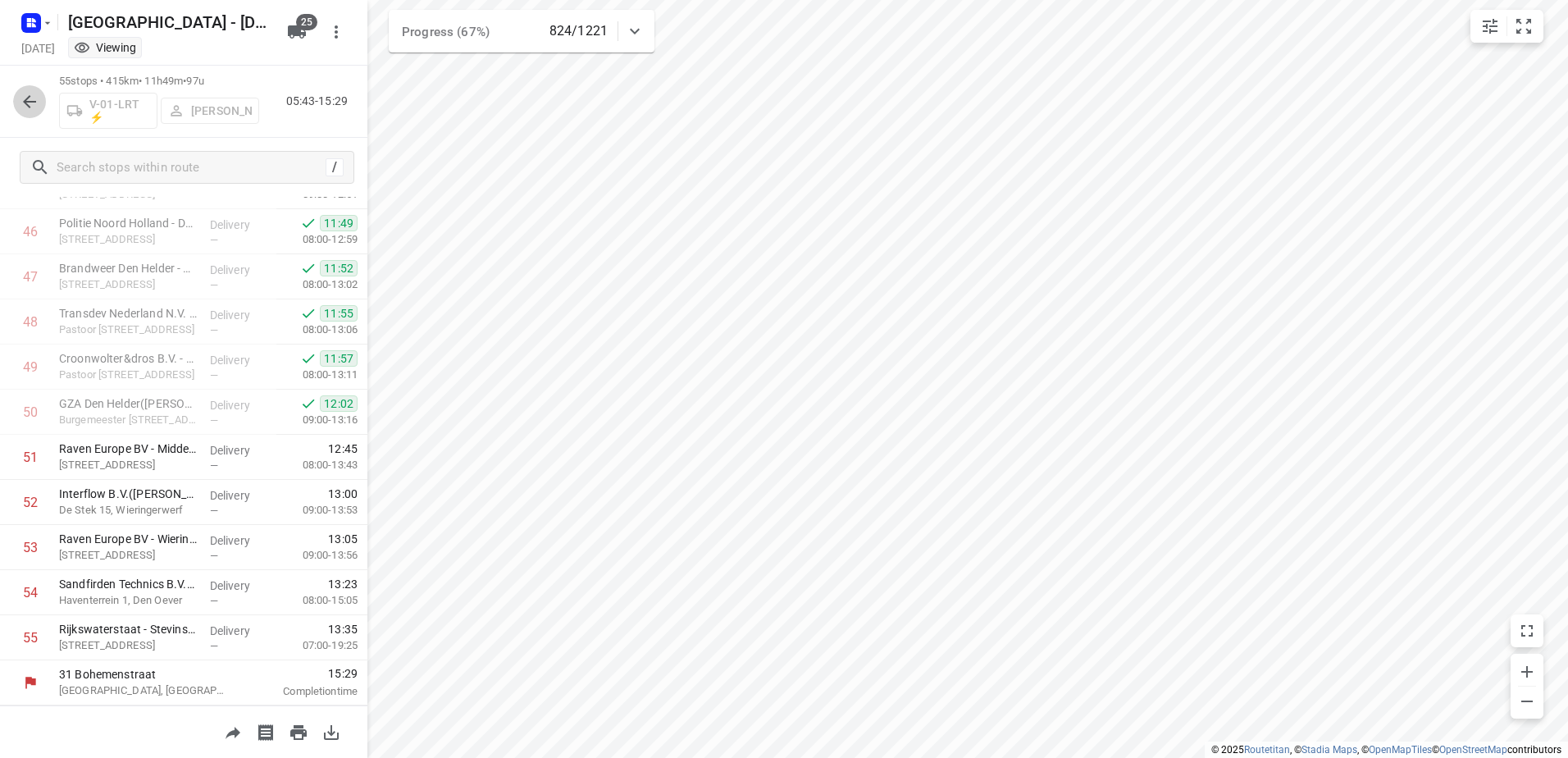
click at [36, 95] on icon "button" at bounding box center [30, 102] width 20 height 20
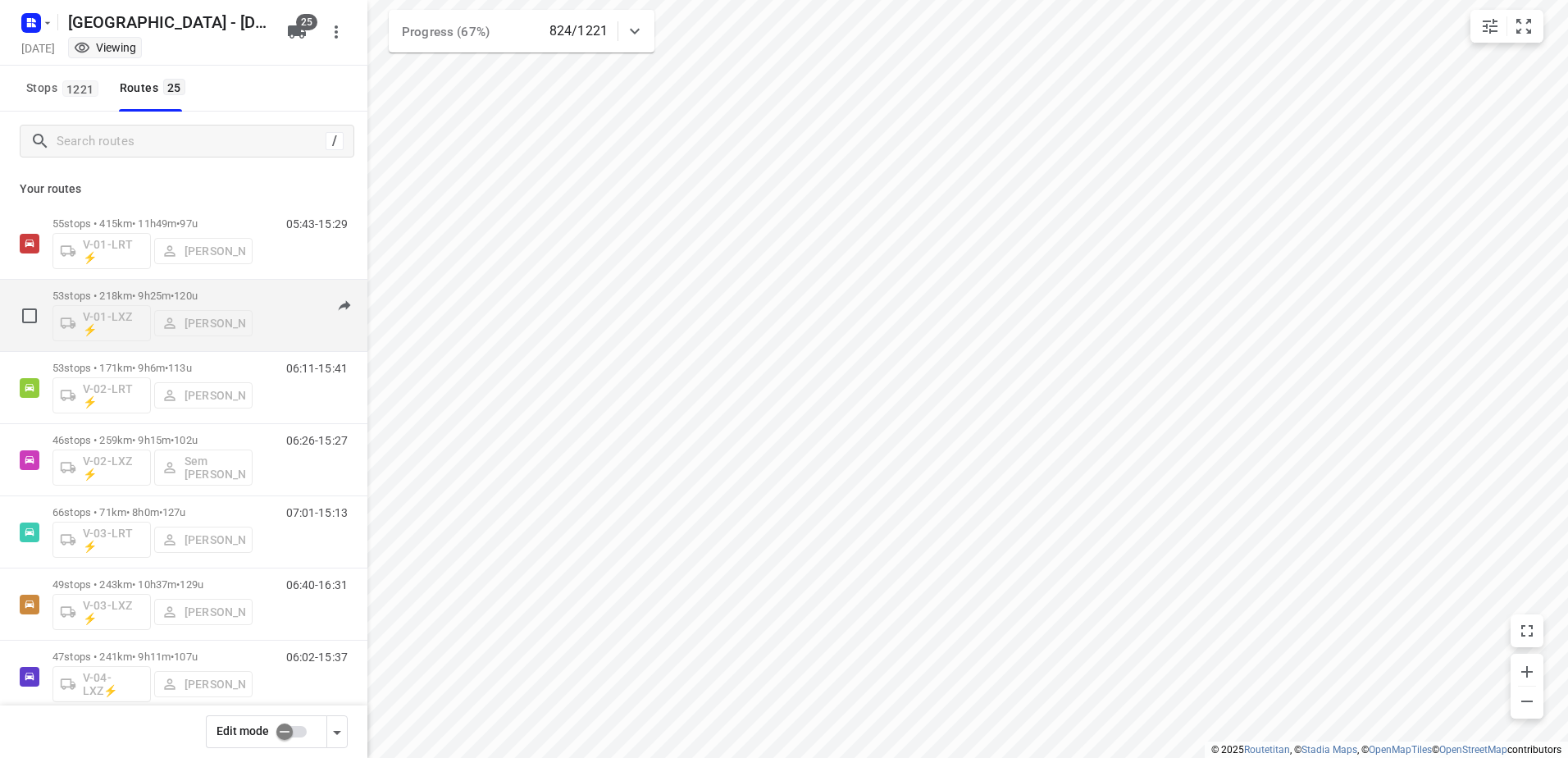
click at [158, 294] on p "53 stops • 218km • 9h25m • 120u" at bounding box center [152, 295] width 200 height 12
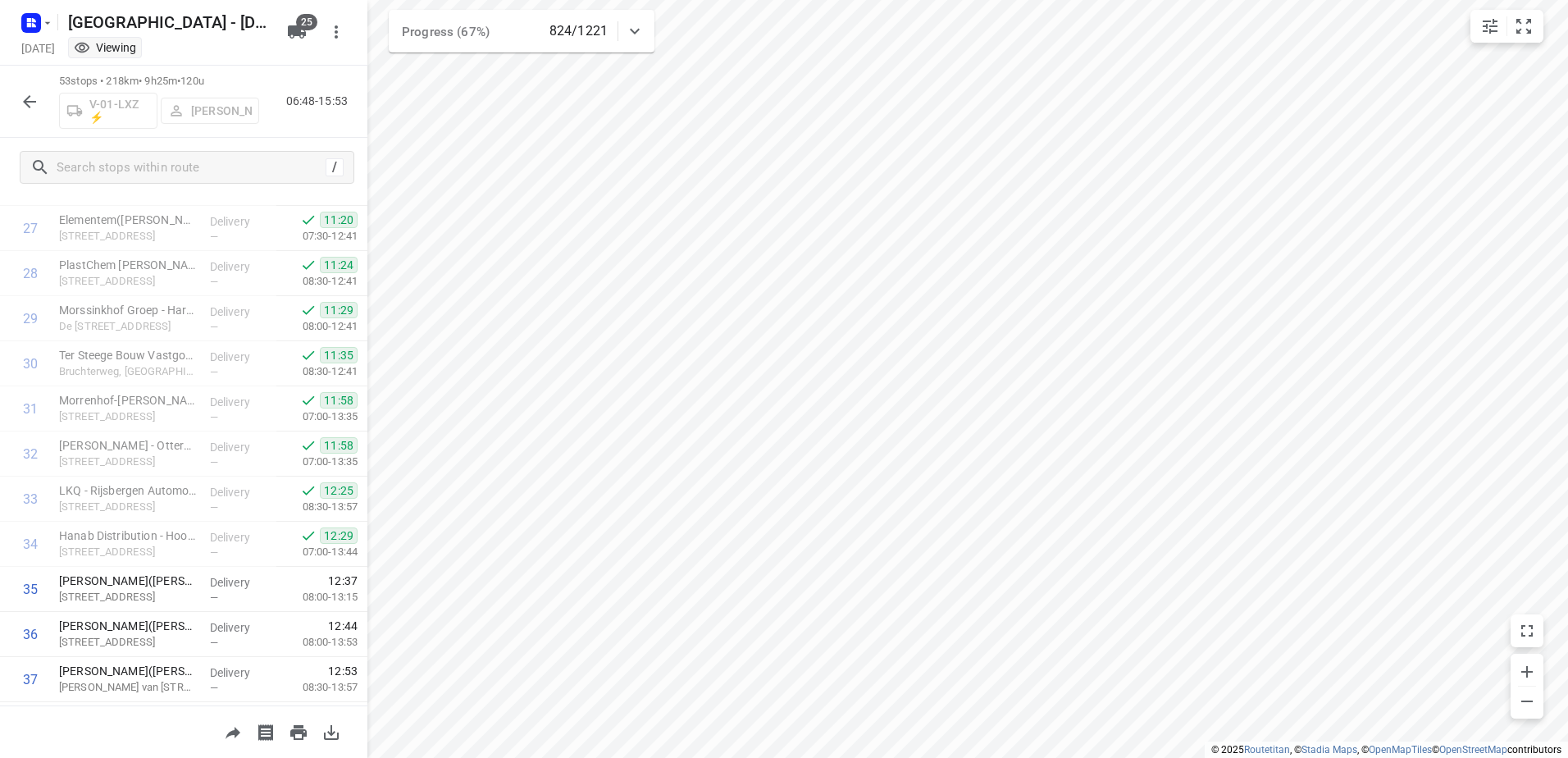
scroll to position [1107, 0]
click at [21, 85] on div at bounding box center [30, 102] width 33 height 33
click at [25, 94] on icon "button" at bounding box center [30, 102] width 20 height 20
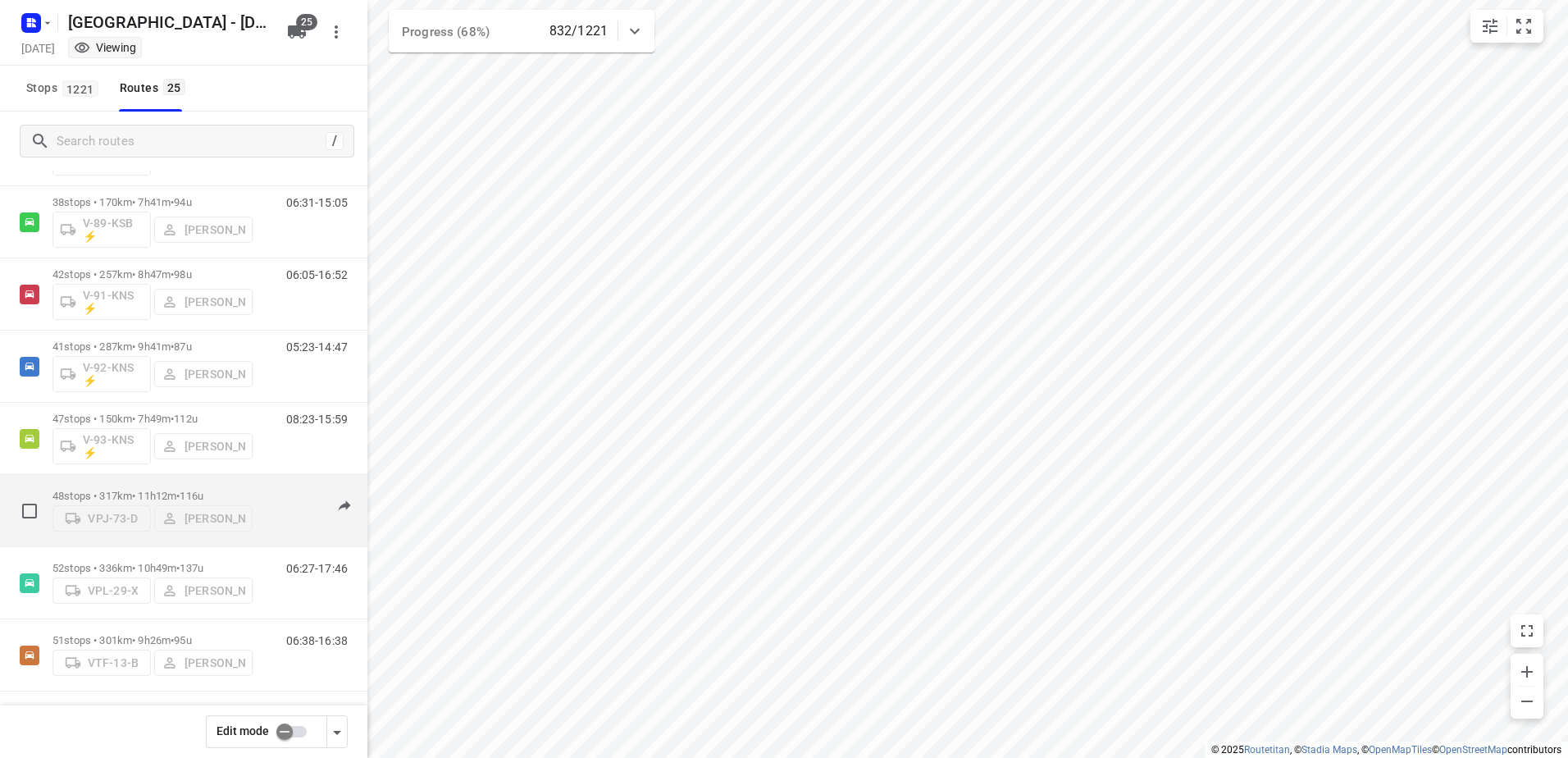
scroll to position [1323, 0]
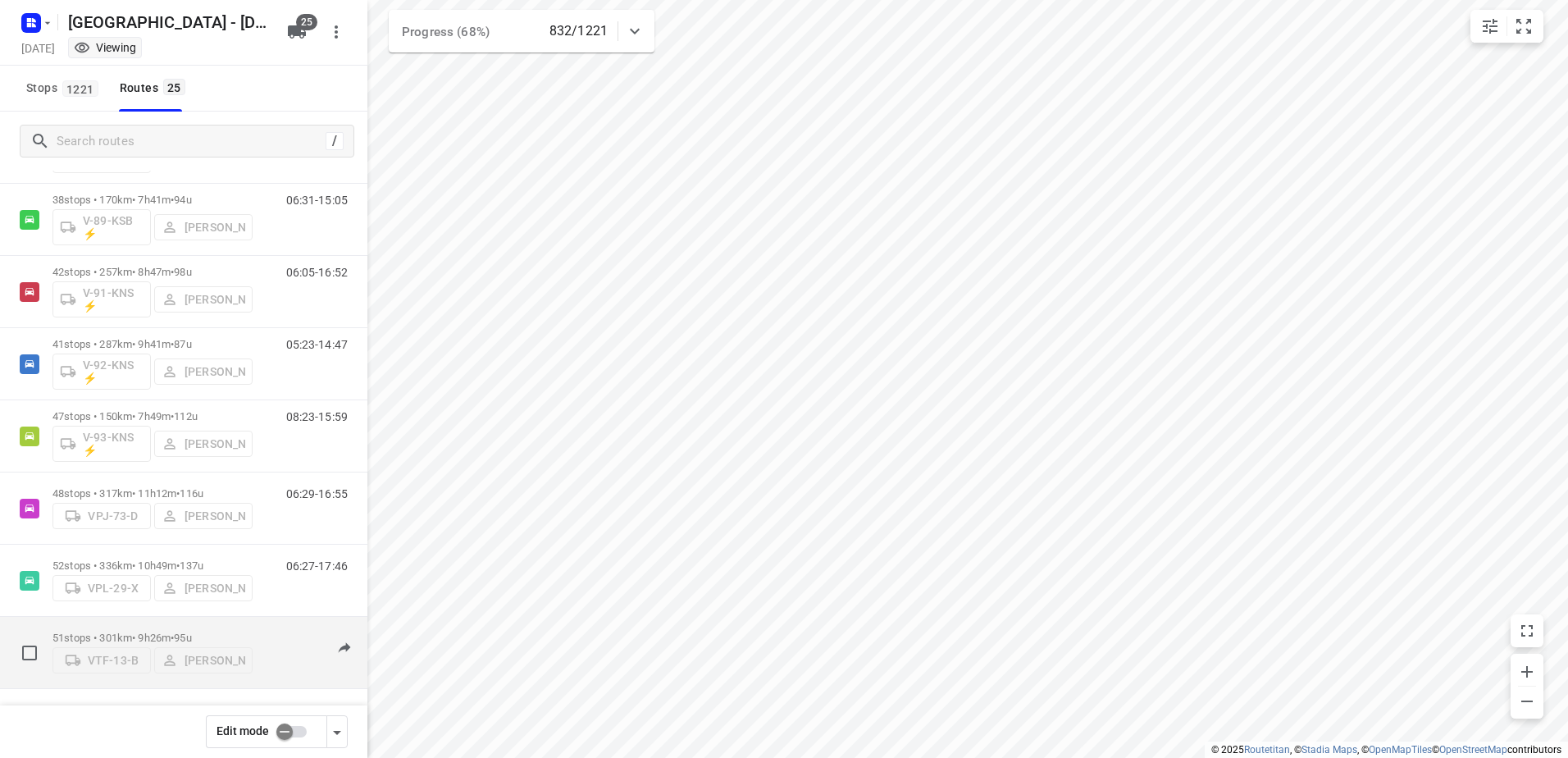
click at [144, 618] on div "51 stops • 301km • 9h26m • 95u VTF-13-B Yermo Broekman 06:38-16:38" at bounding box center [183, 653] width 367 height 72
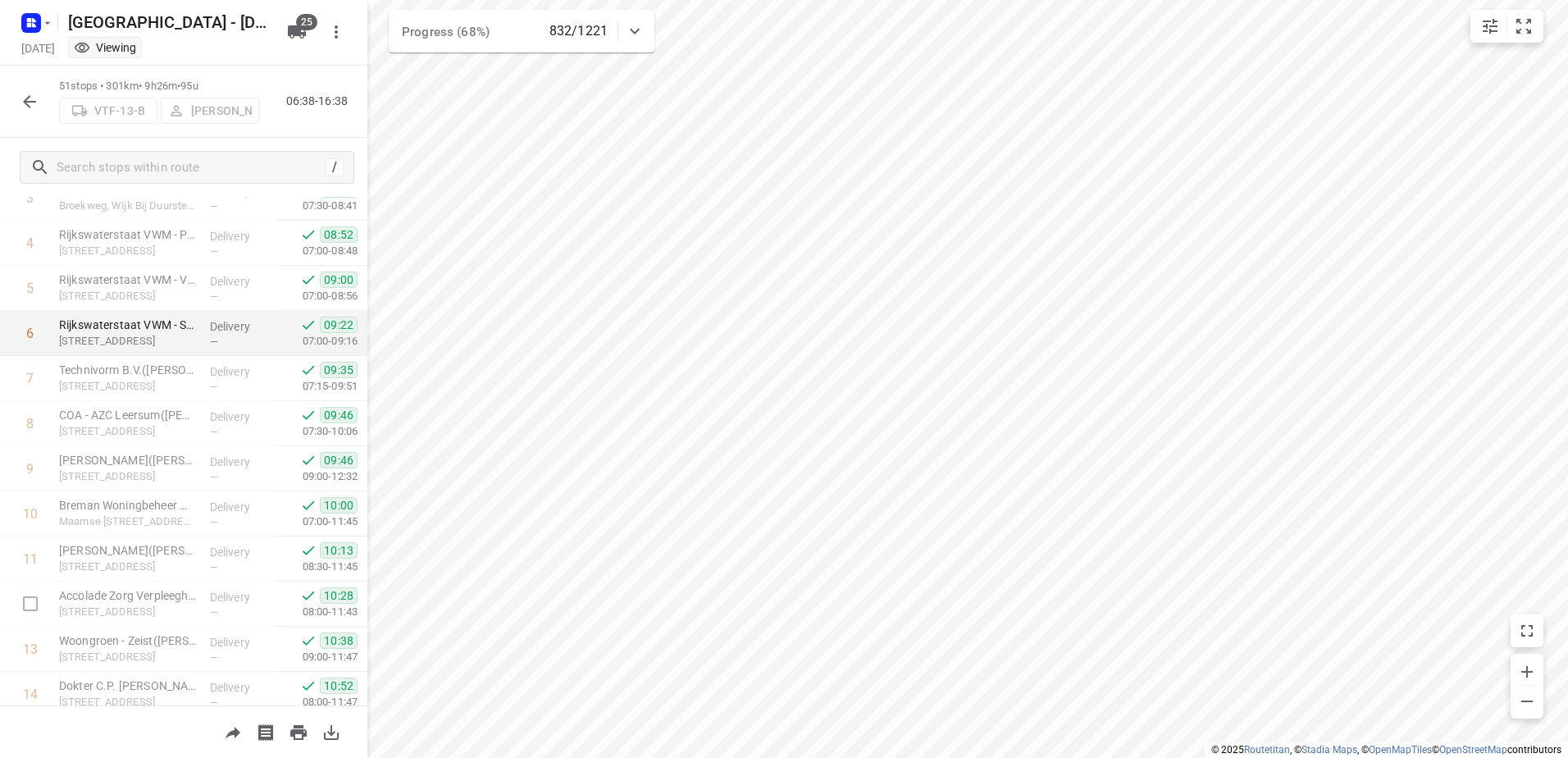
scroll to position [0, 0]
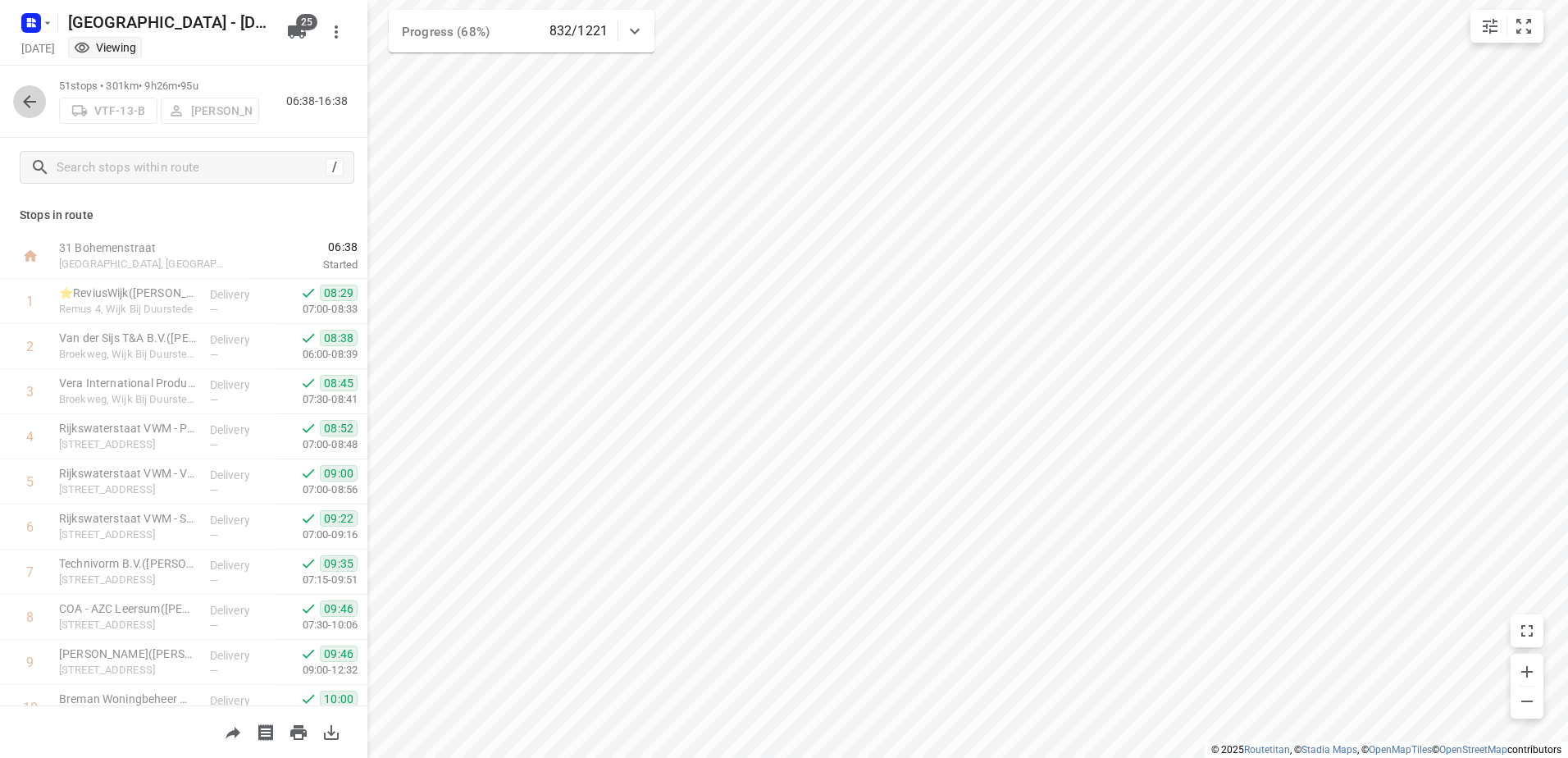
click at [22, 95] on icon "button" at bounding box center [30, 102] width 20 height 20
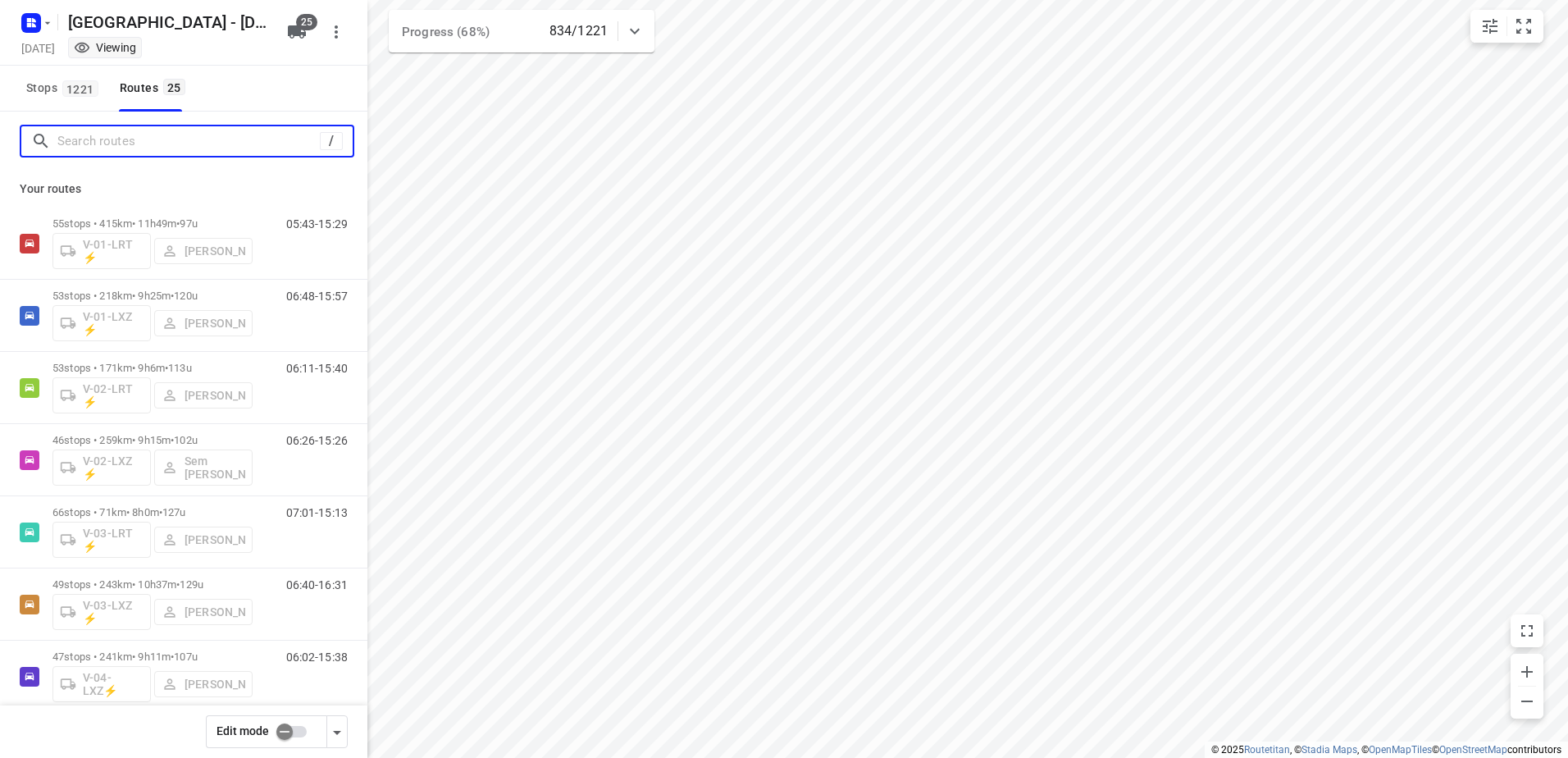
click at [194, 147] on input "Search routes" at bounding box center [188, 141] width 262 height 26
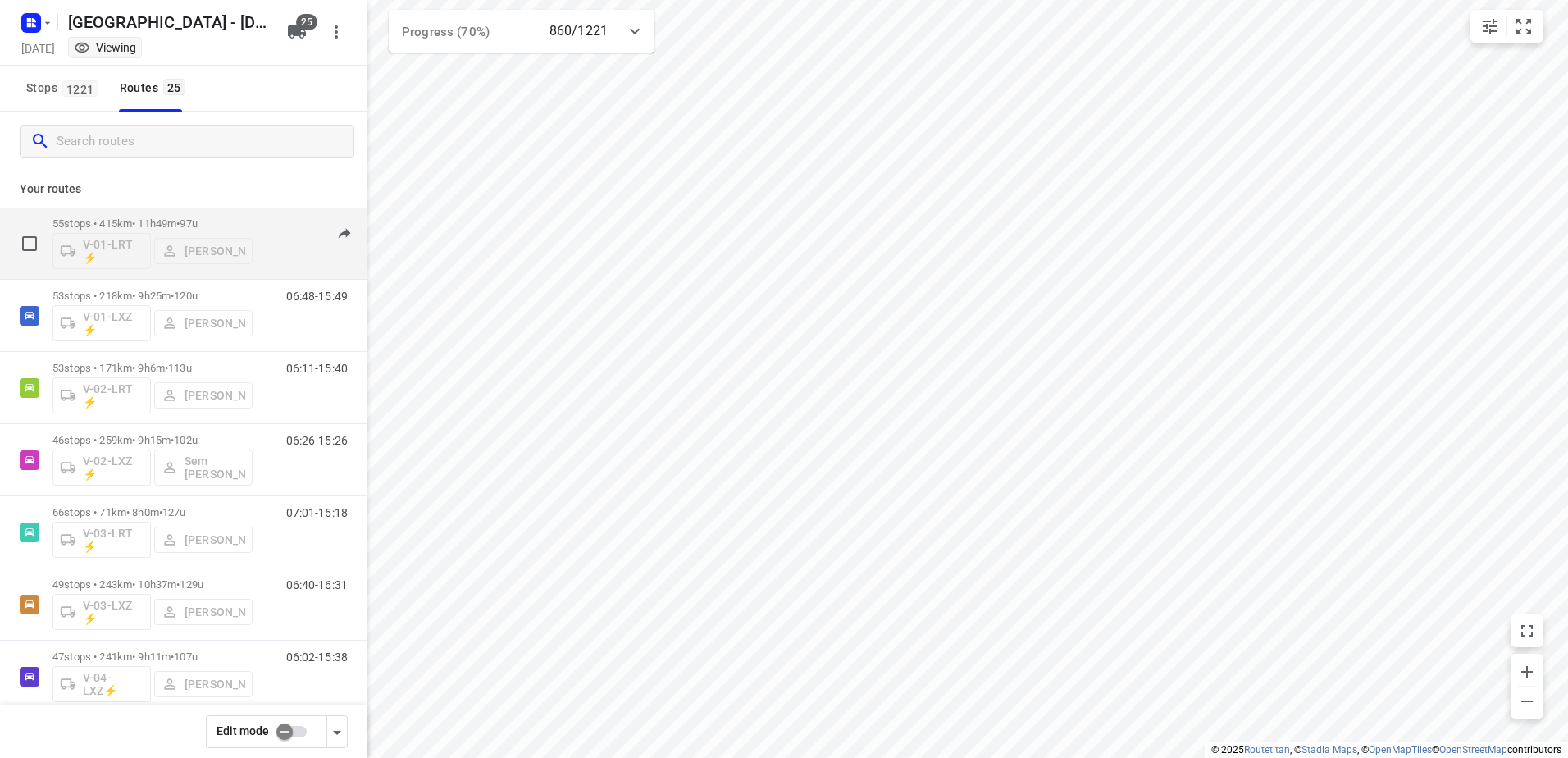
click at [177, 227] on p "55 stops • 415km • 11h49m • 97u" at bounding box center [152, 223] width 200 height 12
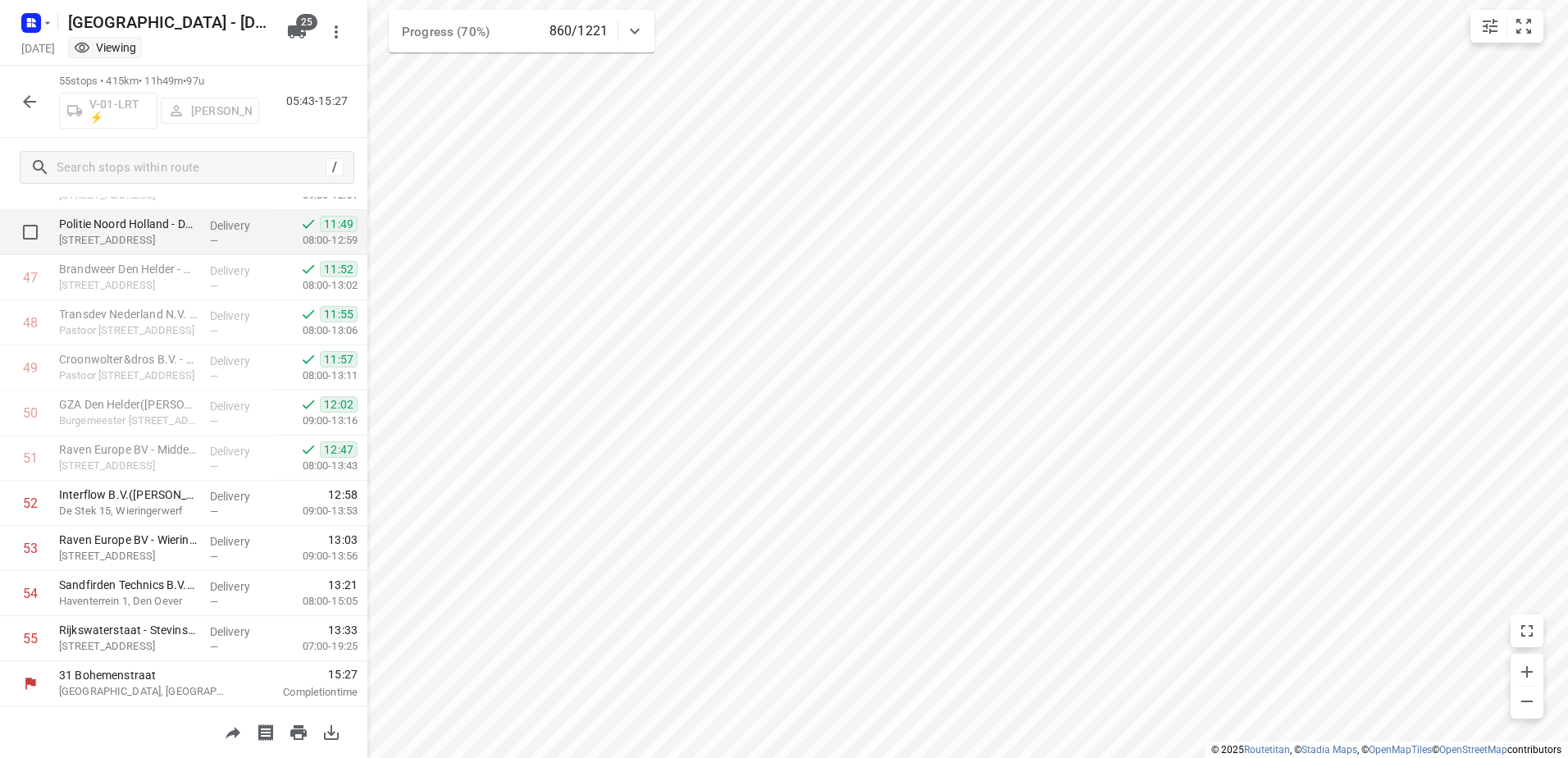
scroll to position [2099, 0]
click at [34, 95] on icon "button" at bounding box center [30, 102] width 20 height 20
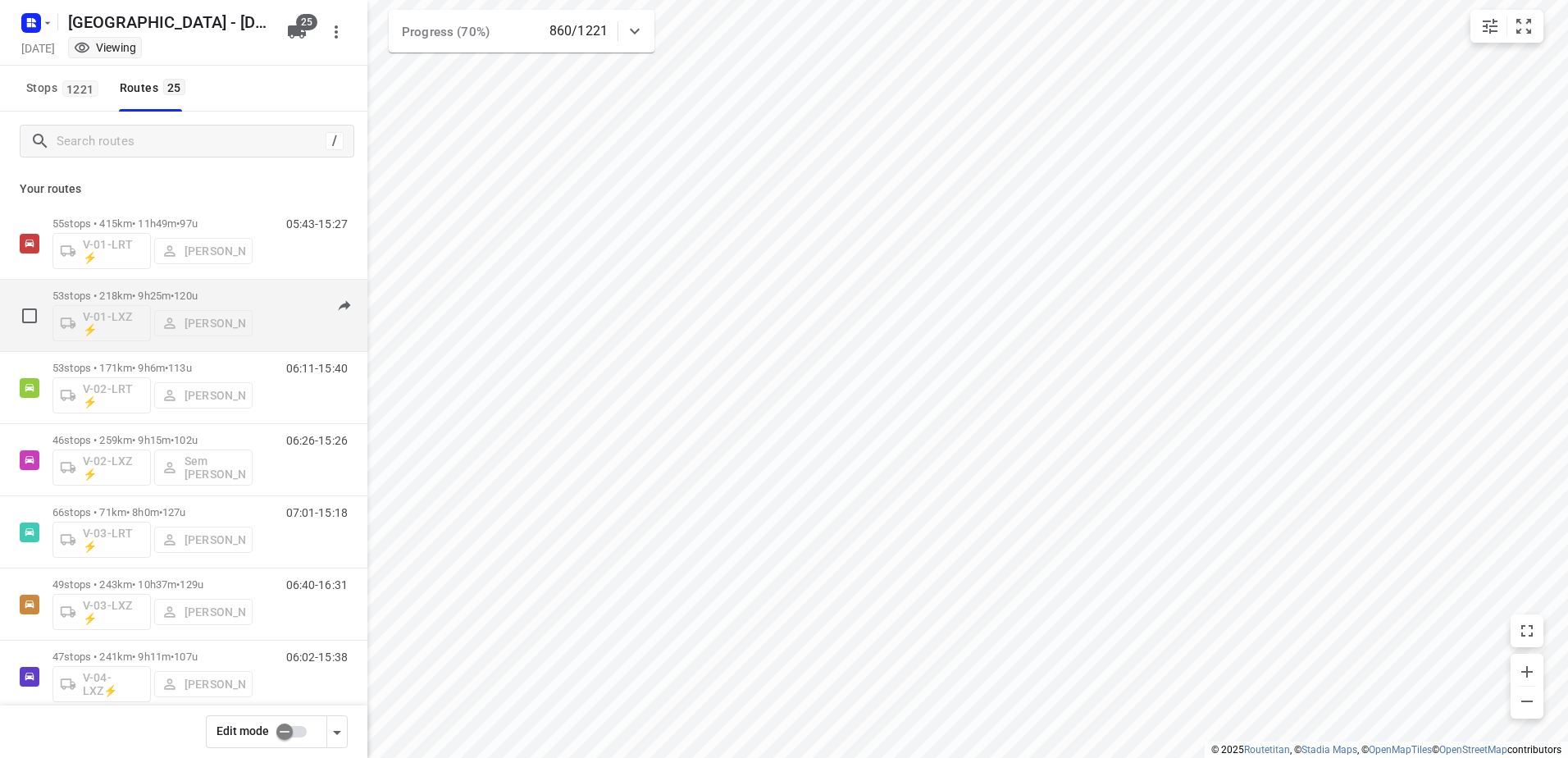
click at [149, 296] on p "53 stops • 218km • 9h25m • 120u" at bounding box center [152, 295] width 200 height 12
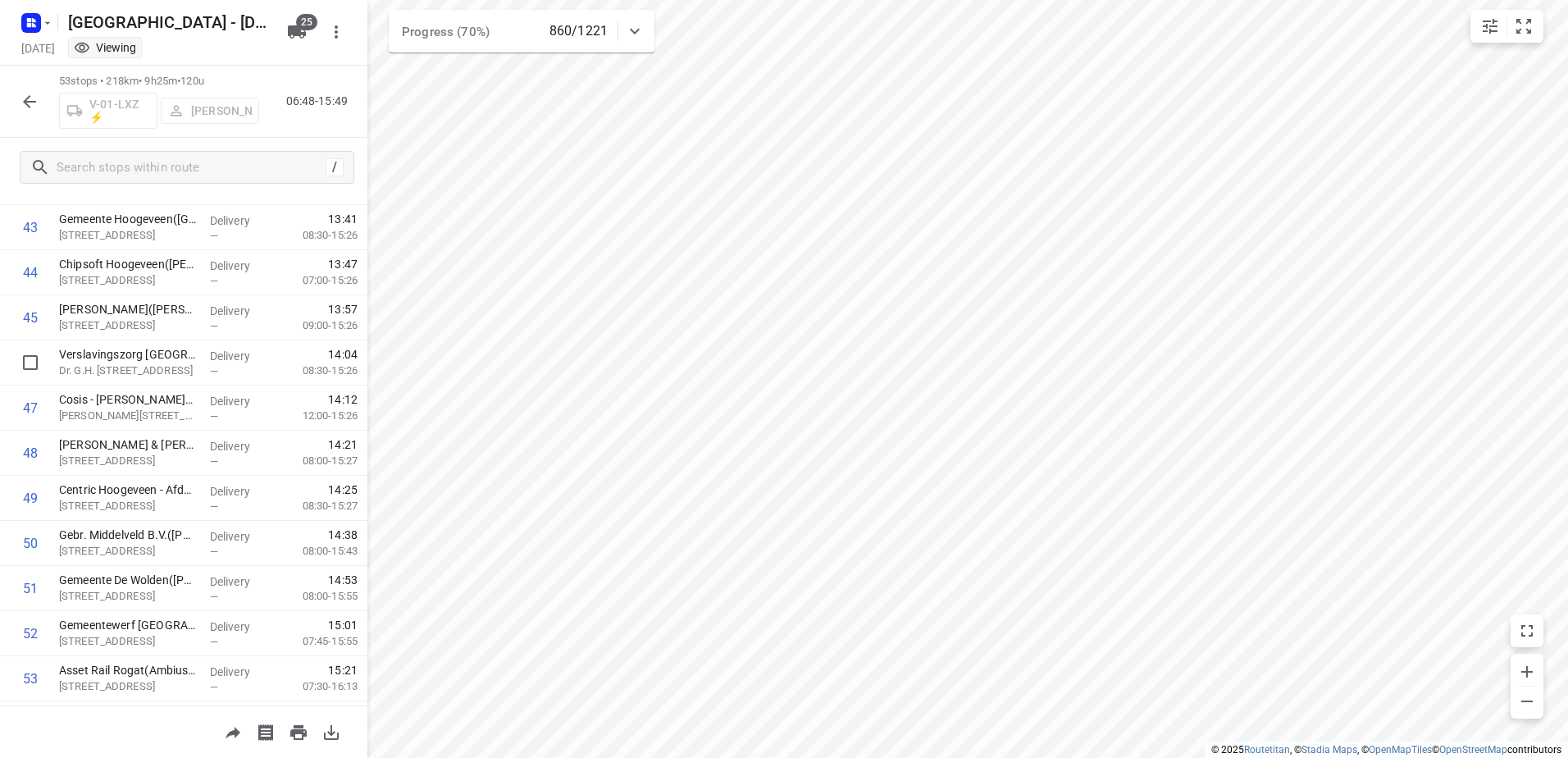
scroll to position [2009, 0]
click at [26, 92] on icon "button" at bounding box center [30, 102] width 20 height 20
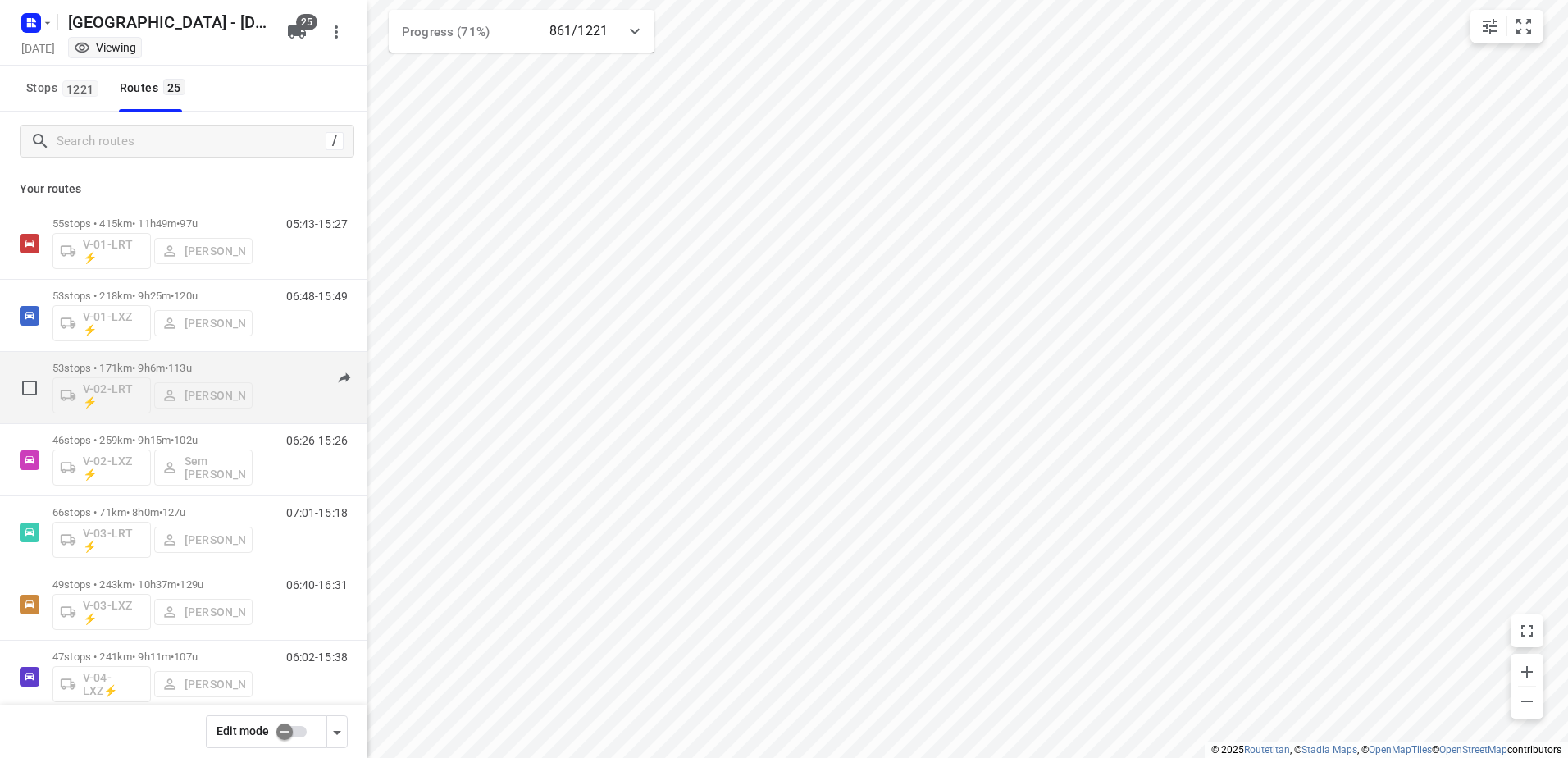
click at [147, 371] on p "53 stops • 171km • 9h6m • 113u" at bounding box center [152, 367] width 200 height 12
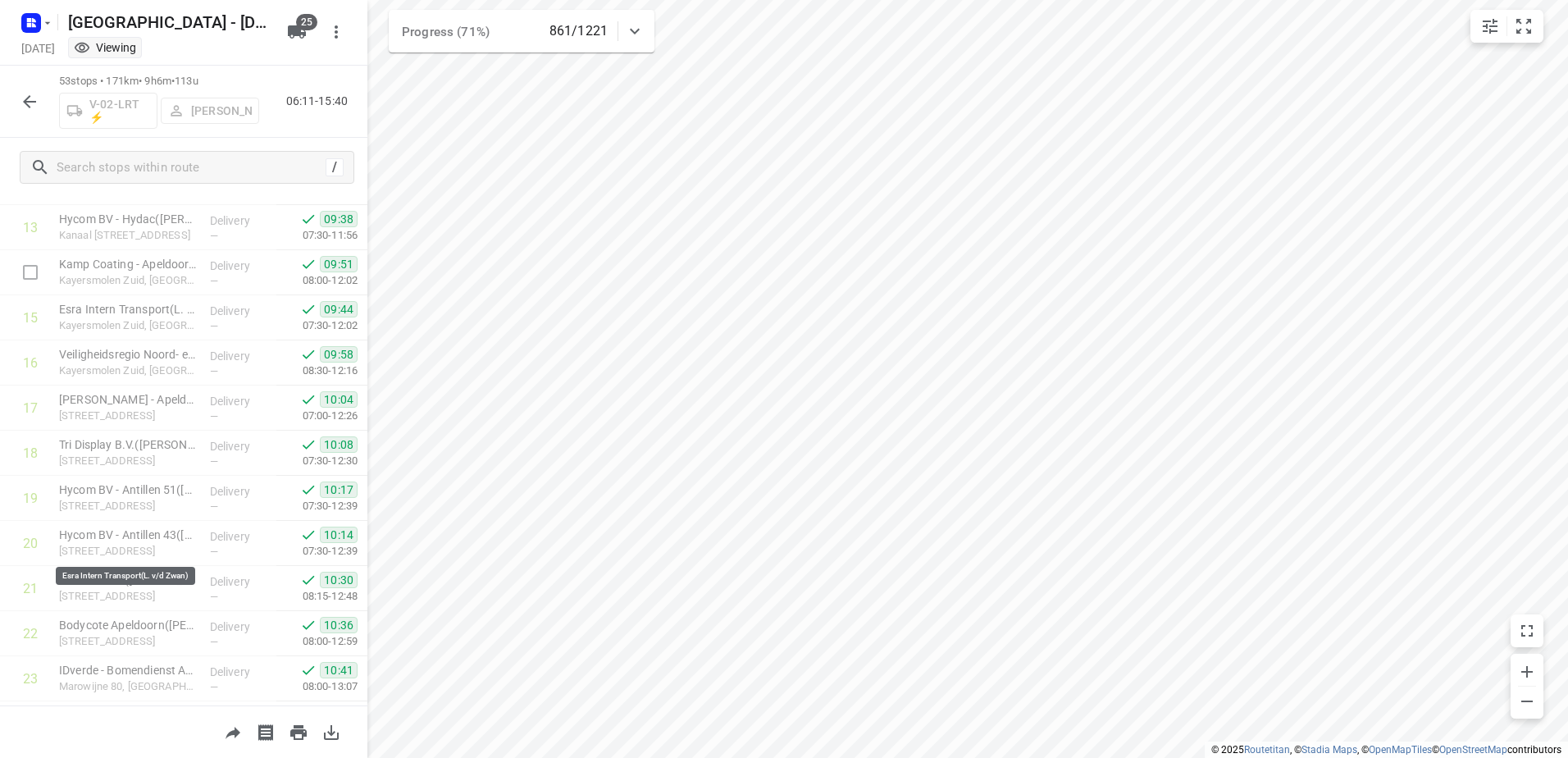
scroll to position [205, 0]
click at [20, 104] on icon "button" at bounding box center [30, 102] width 20 height 20
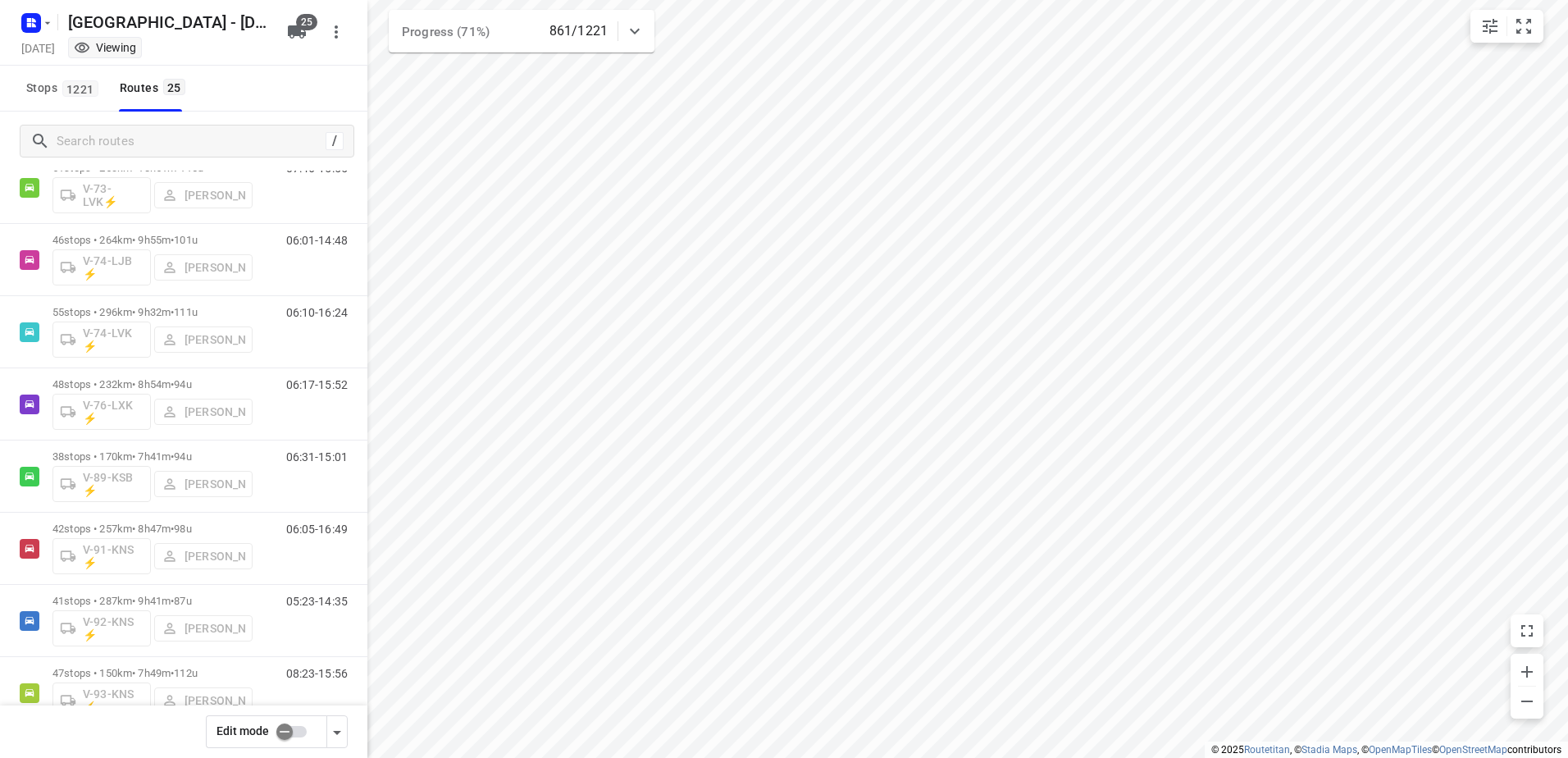
scroll to position [1323, 0]
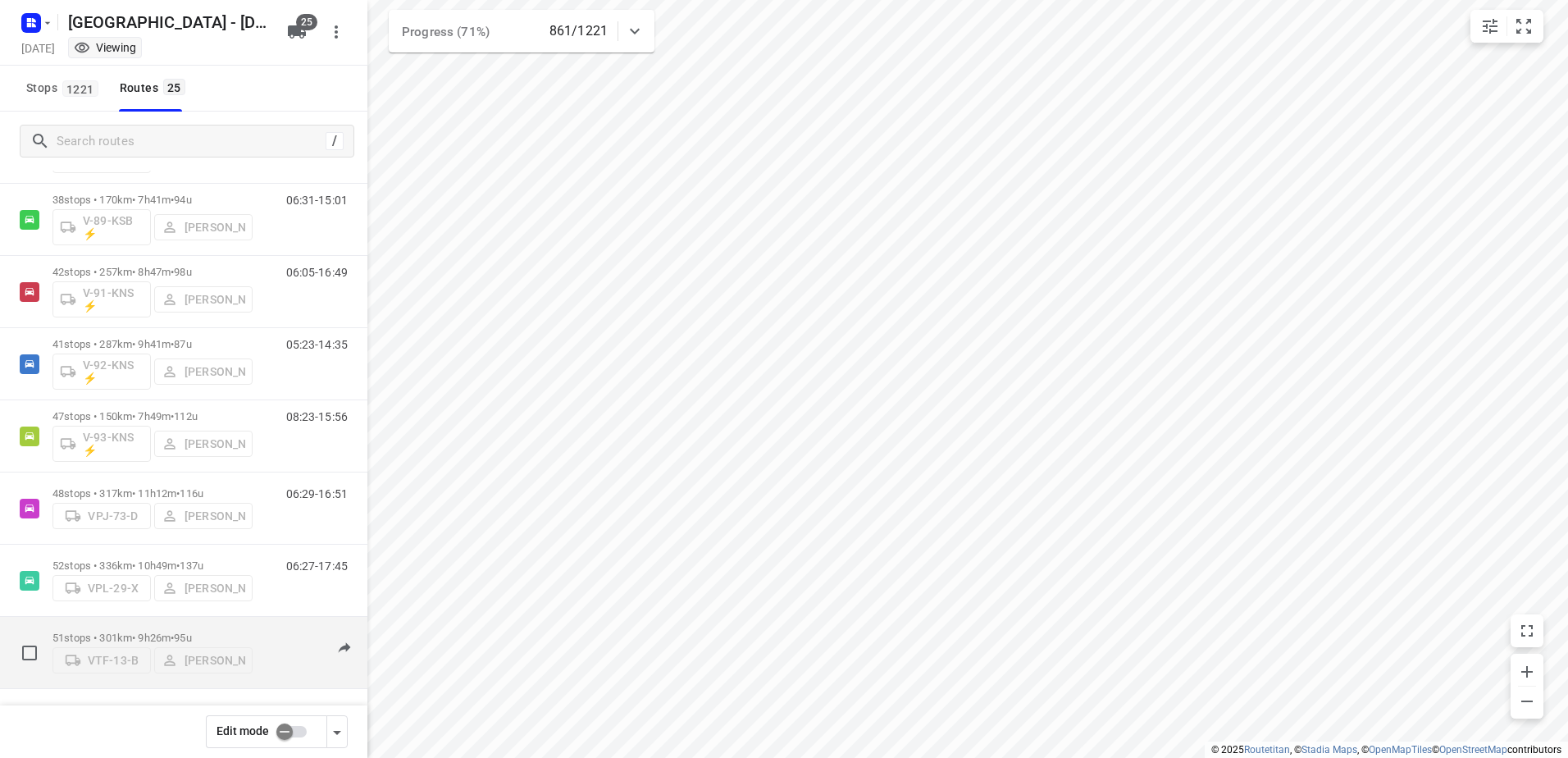
click at [149, 624] on div "51 stops • 301km • 9h26m • 95u VTF-13-B Yermo Broekman" at bounding box center [152, 652] width 200 height 58
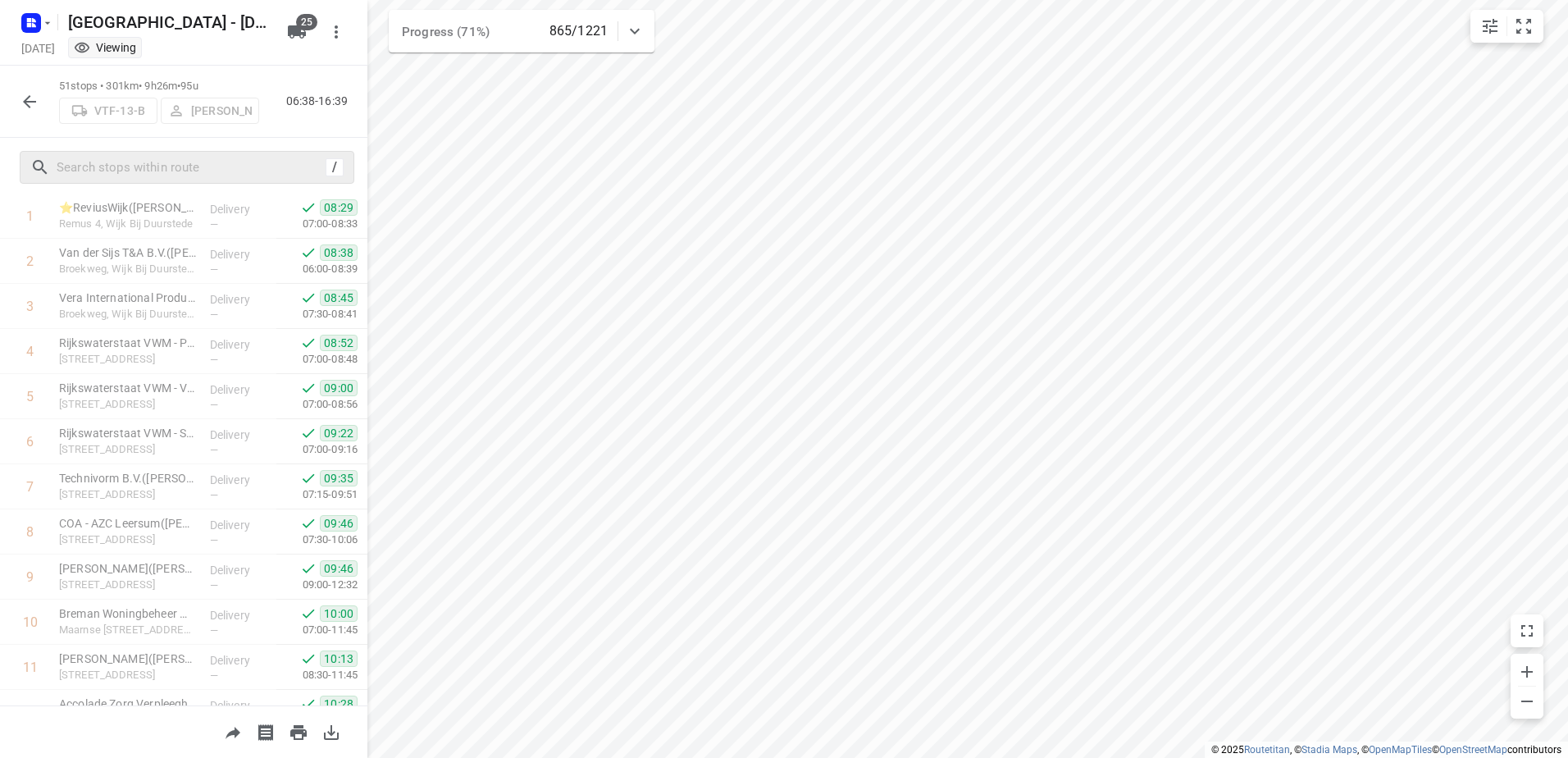
scroll to position [0, 0]
click at [21, 94] on icon "button" at bounding box center [30, 102] width 20 height 20
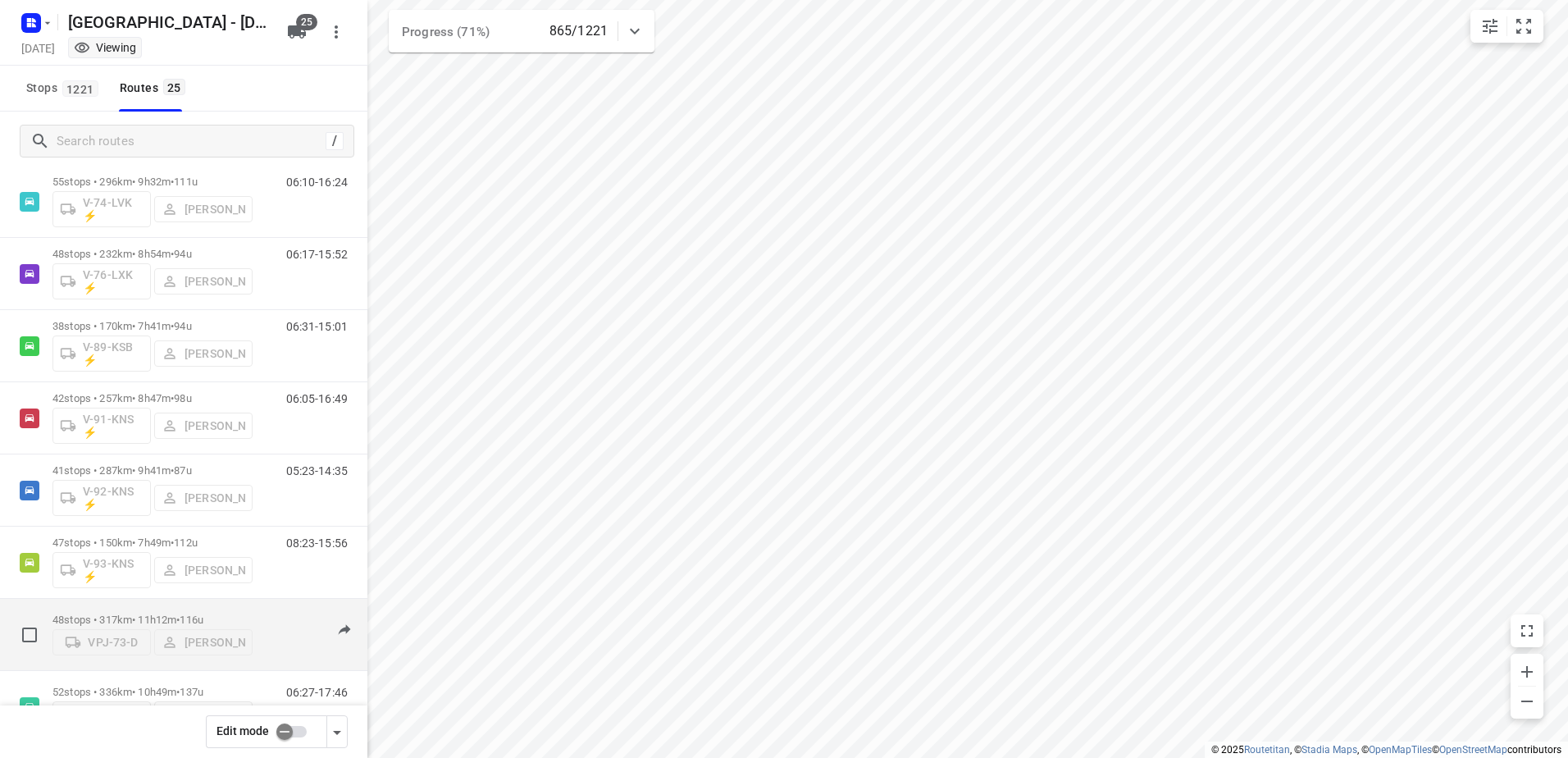
scroll to position [1323, 0]
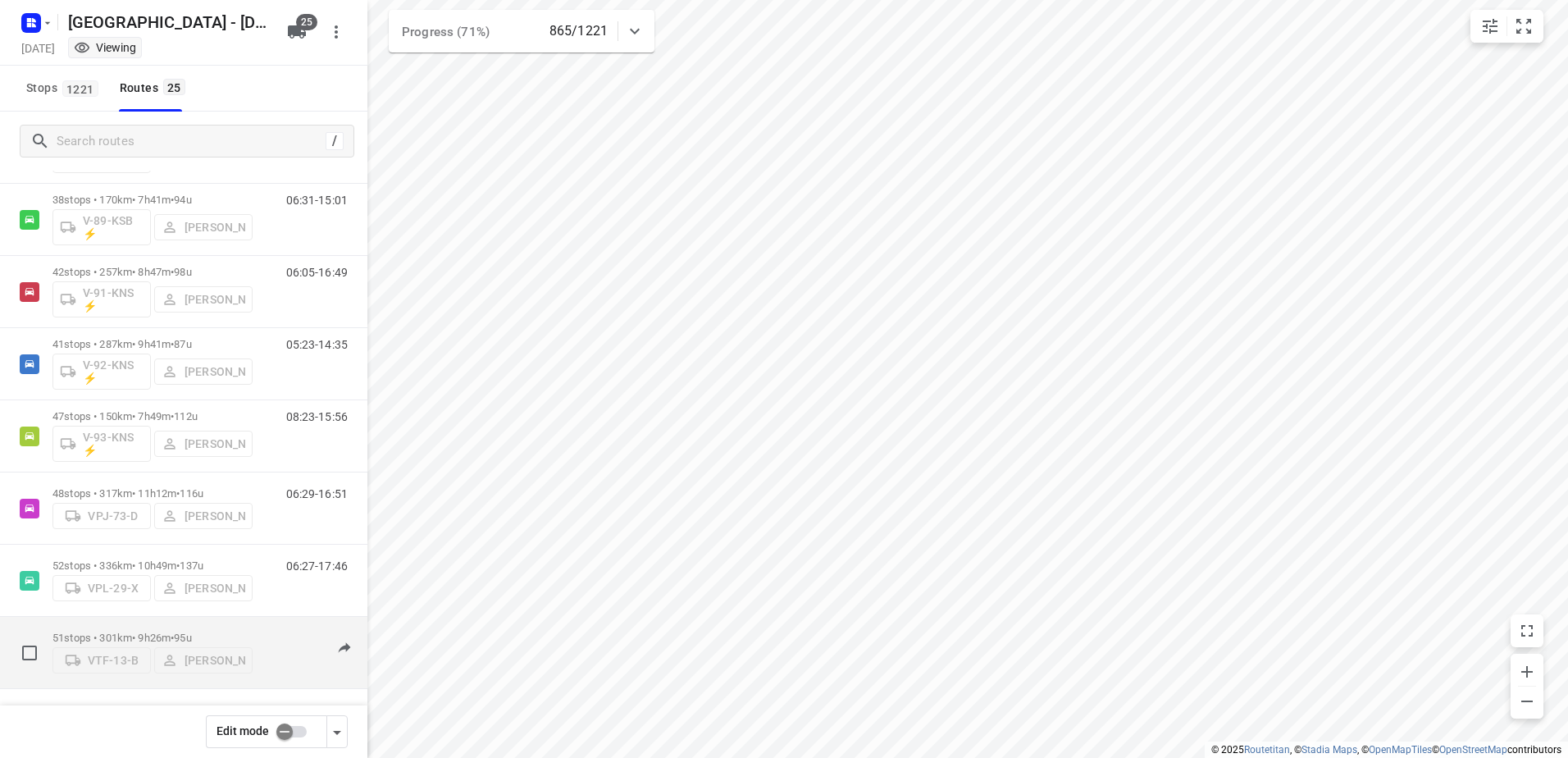
click at [249, 637] on p "51 stops • 301km • 9h26m • 95u" at bounding box center [152, 637] width 200 height 12
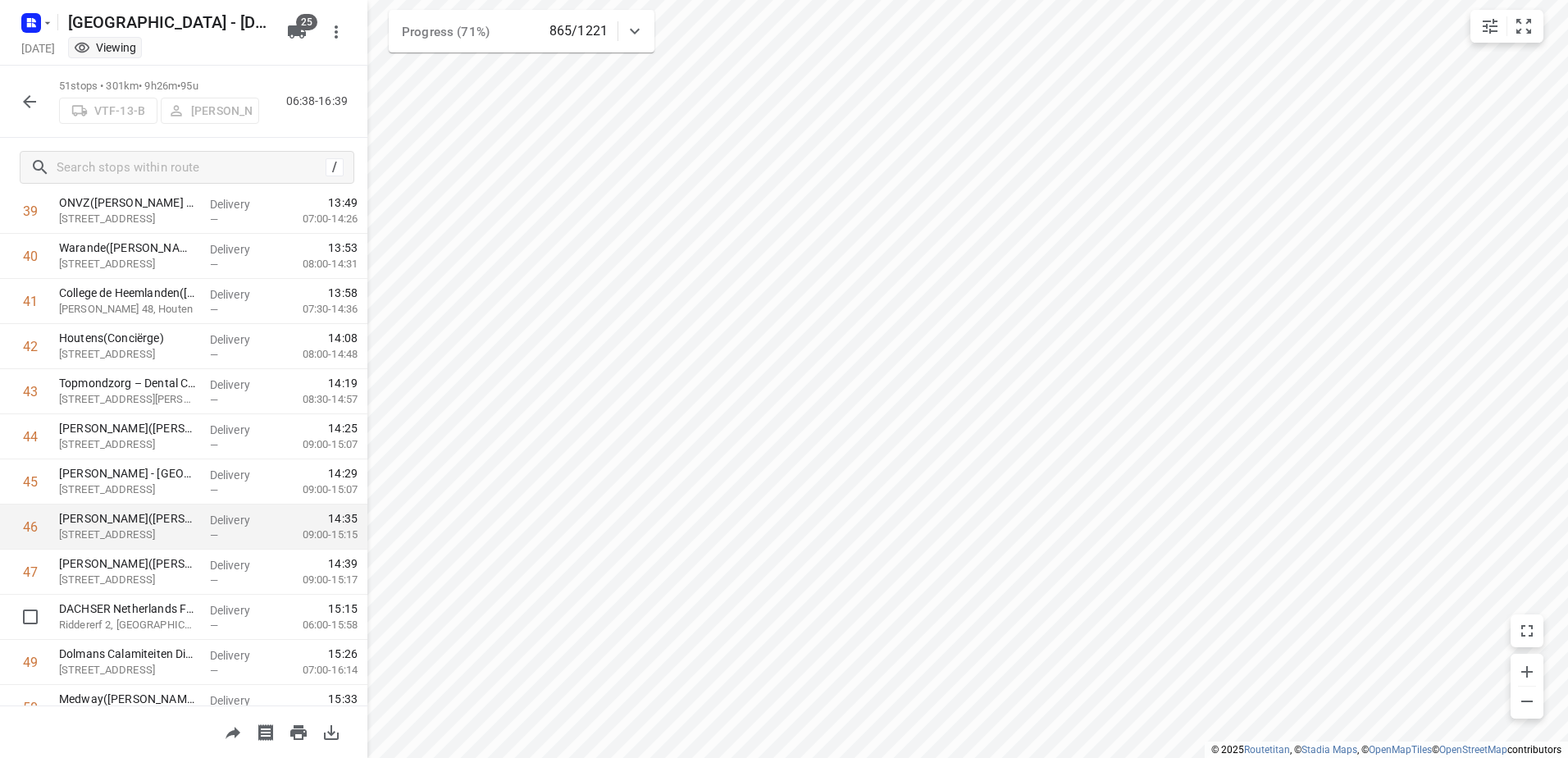
scroll to position [1919, 0]
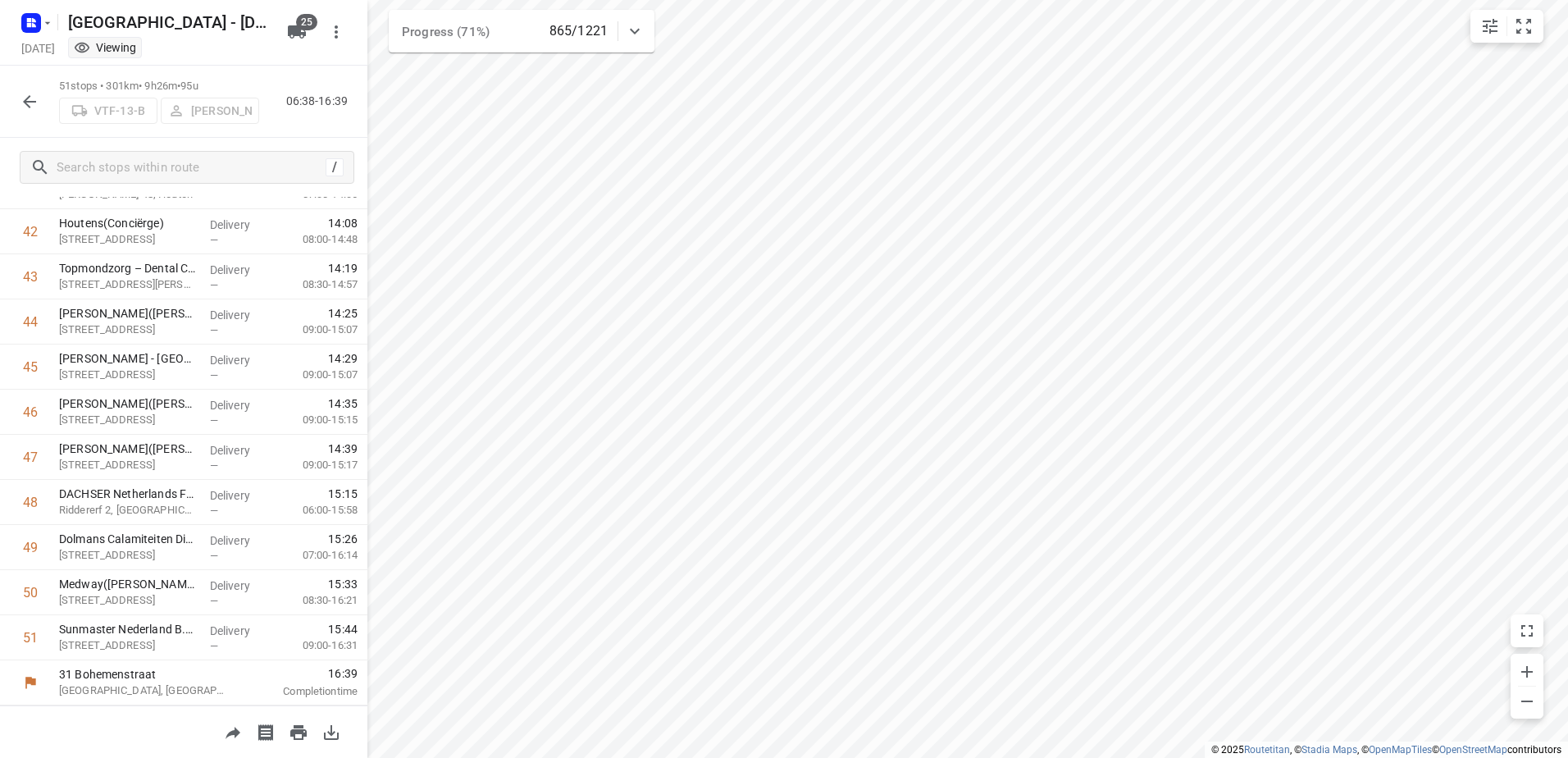
click at [25, 104] on icon "button" at bounding box center [30, 102] width 20 height 20
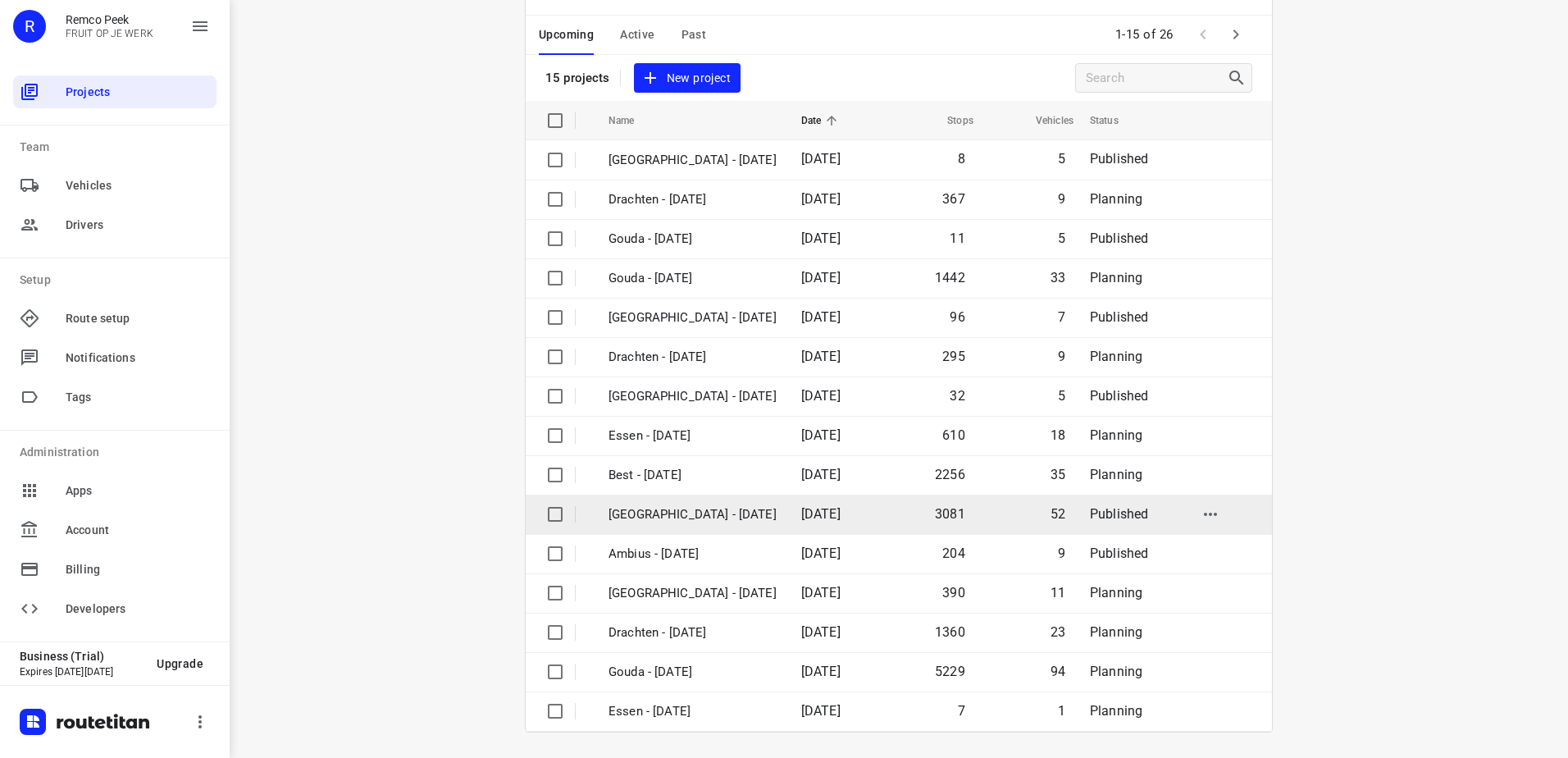
scroll to position [71, 0]
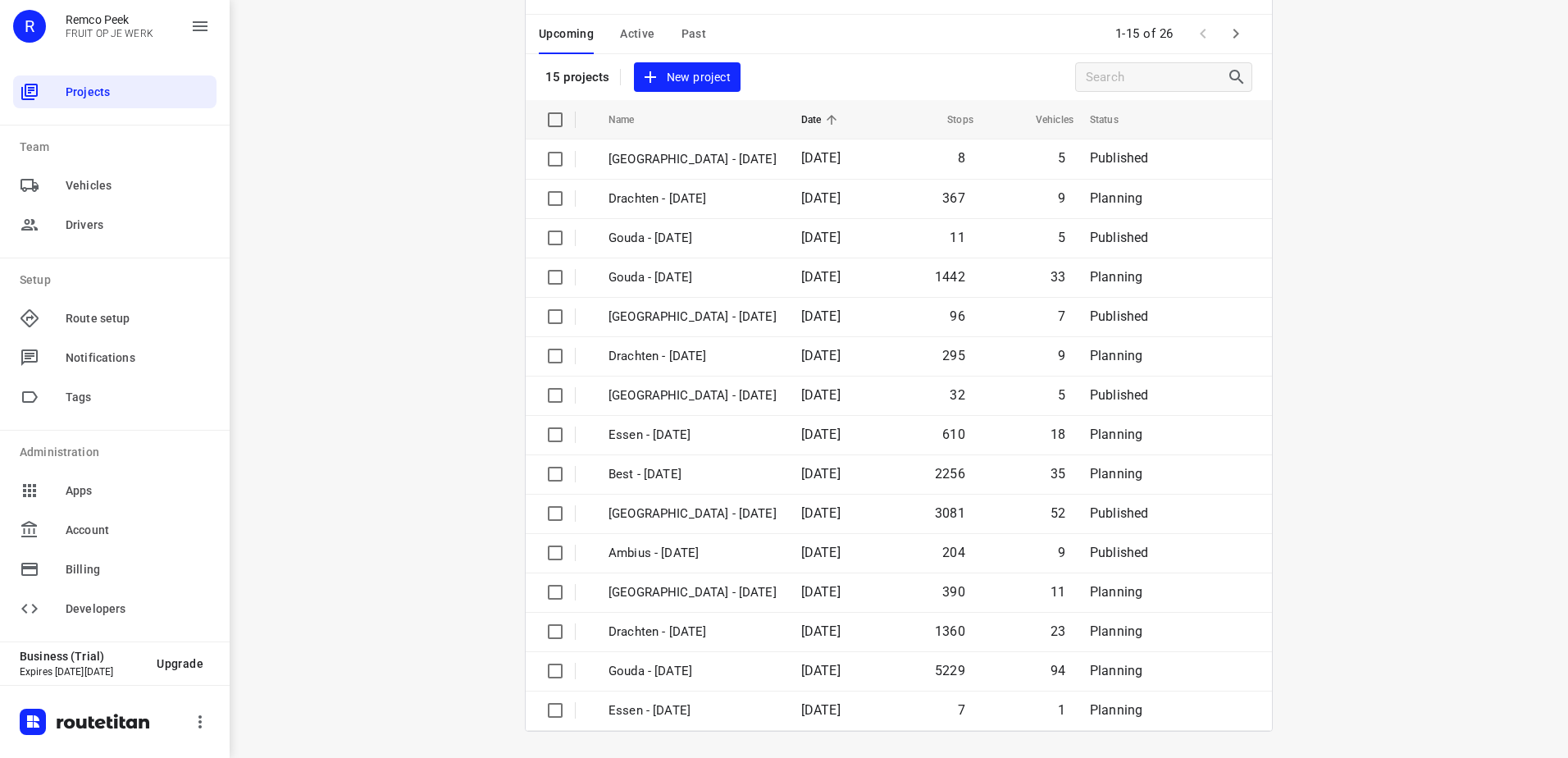
click at [1233, 28] on icon "button" at bounding box center [1235, 34] width 20 height 20
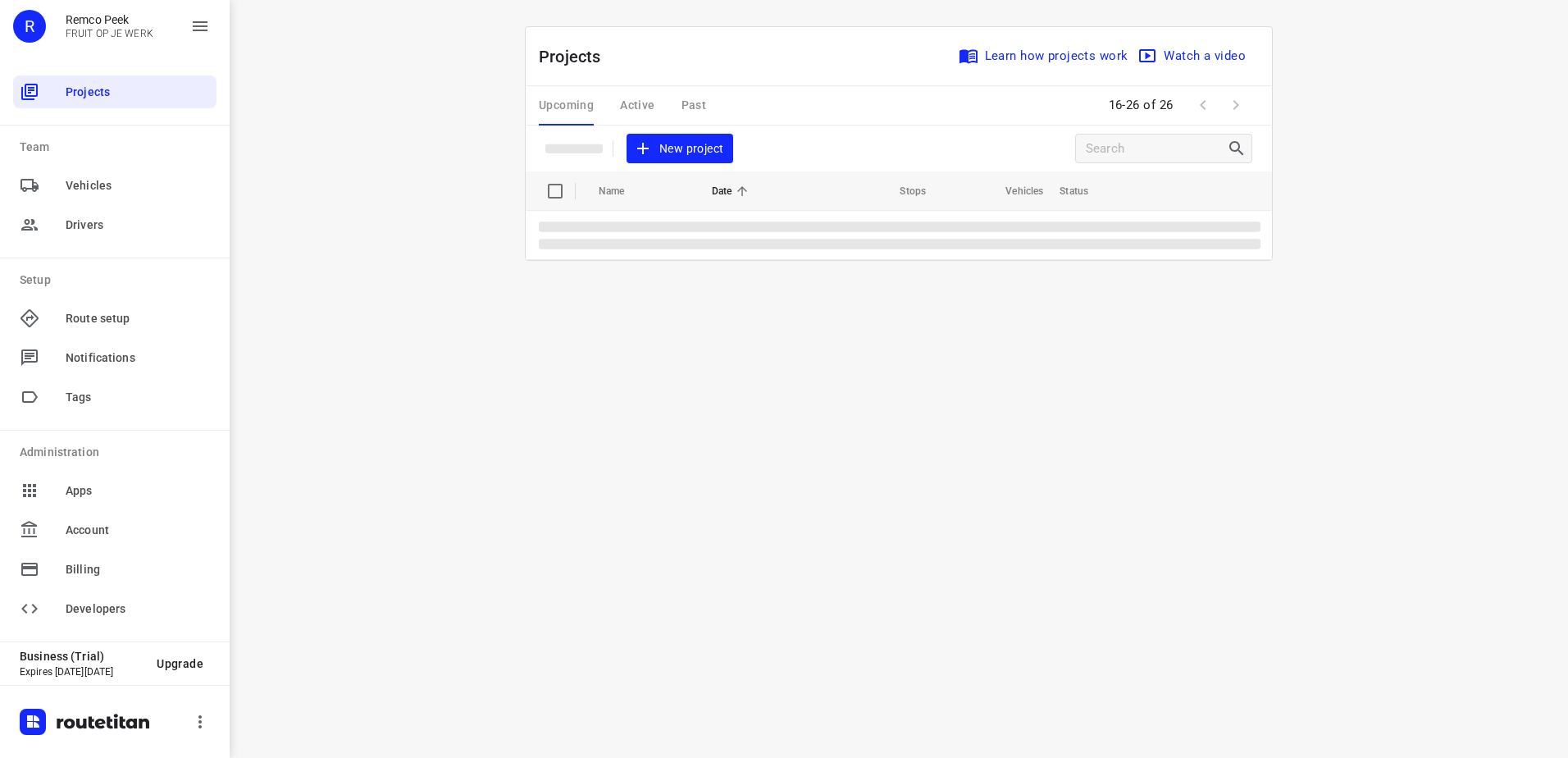
scroll to position [0, 0]
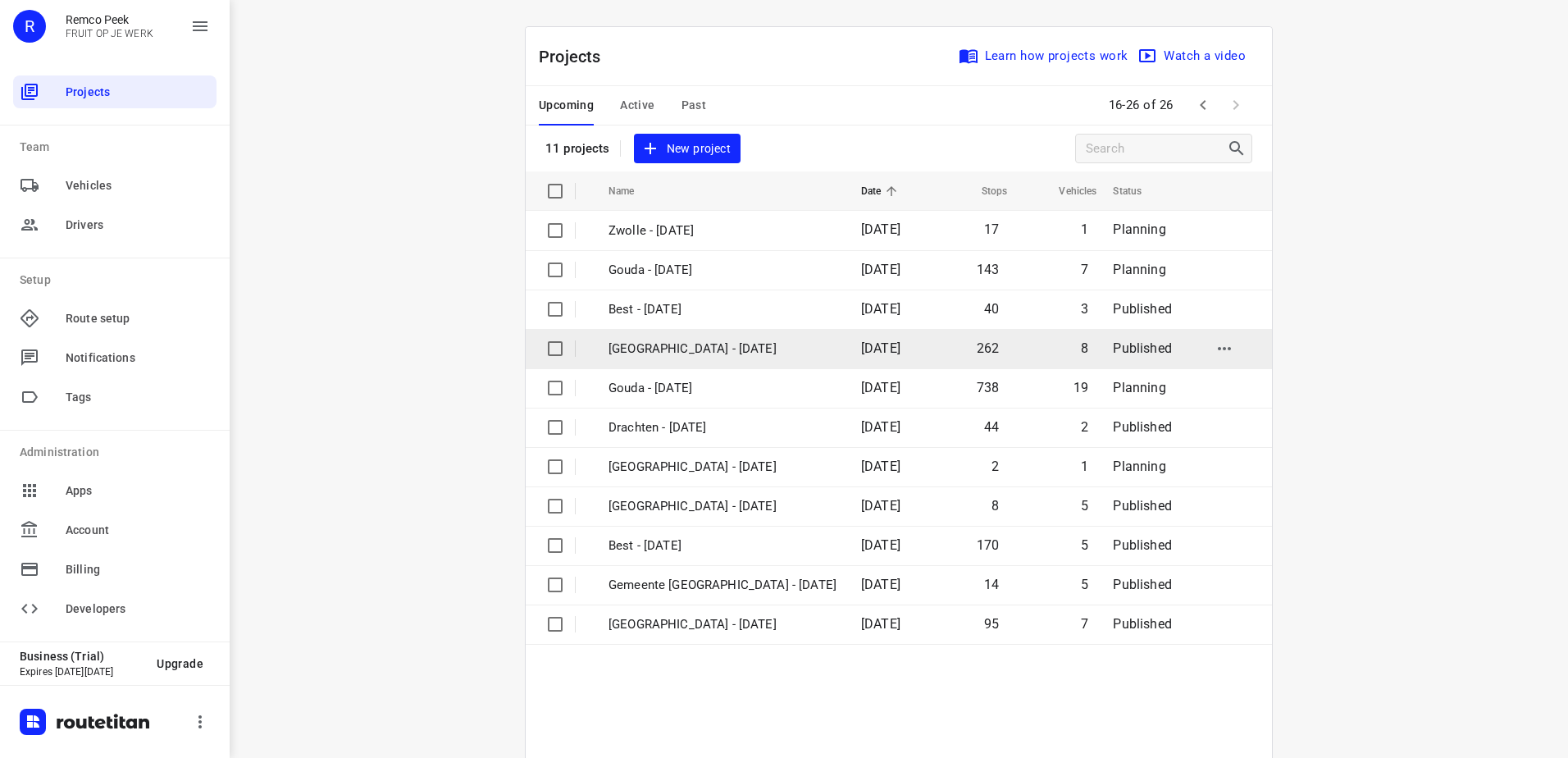
click at [683, 347] on p "[GEOGRAPHIC_DATA] - [DATE]" at bounding box center [722, 348] width 228 height 19
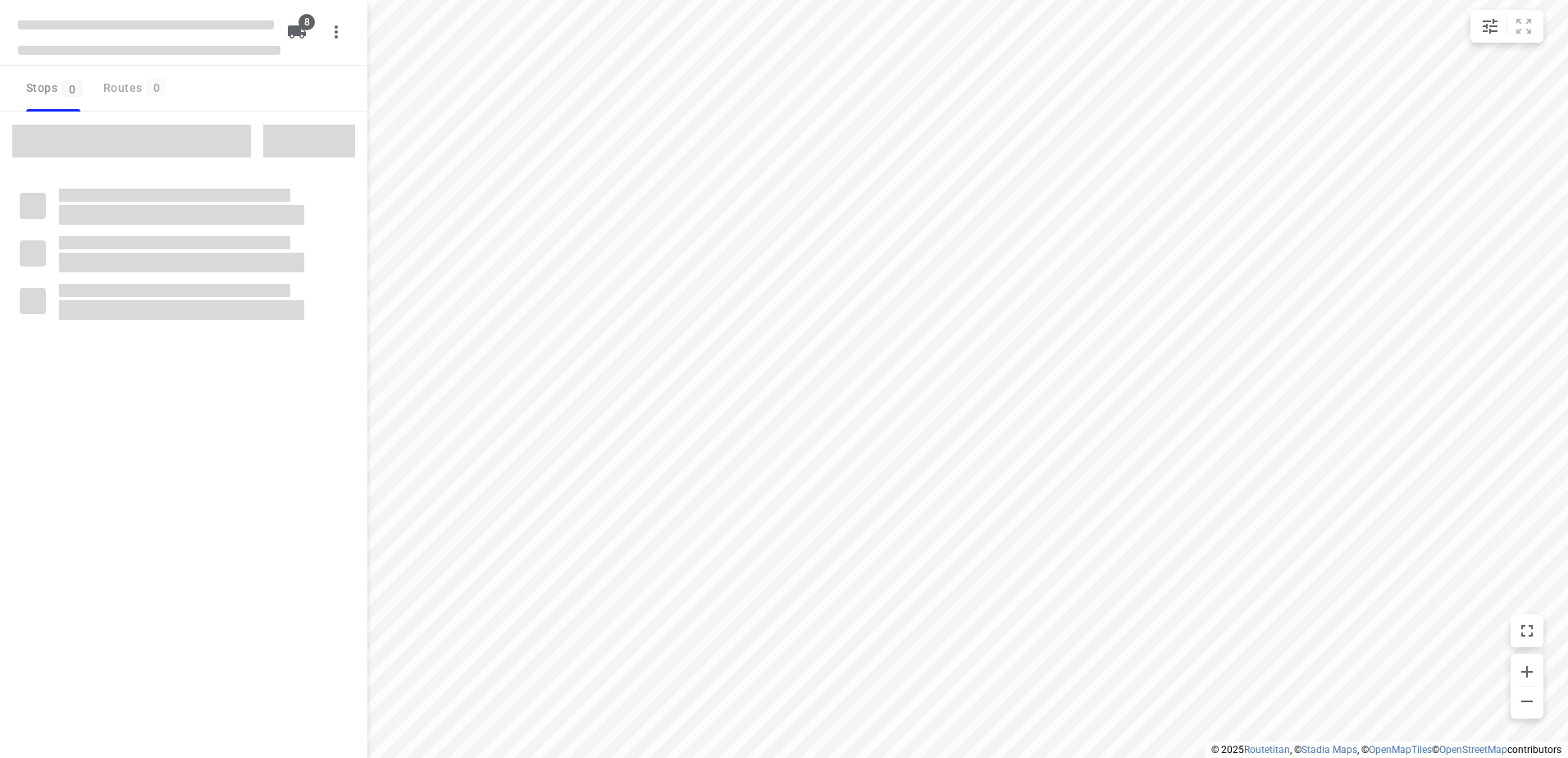
checkbox input "true"
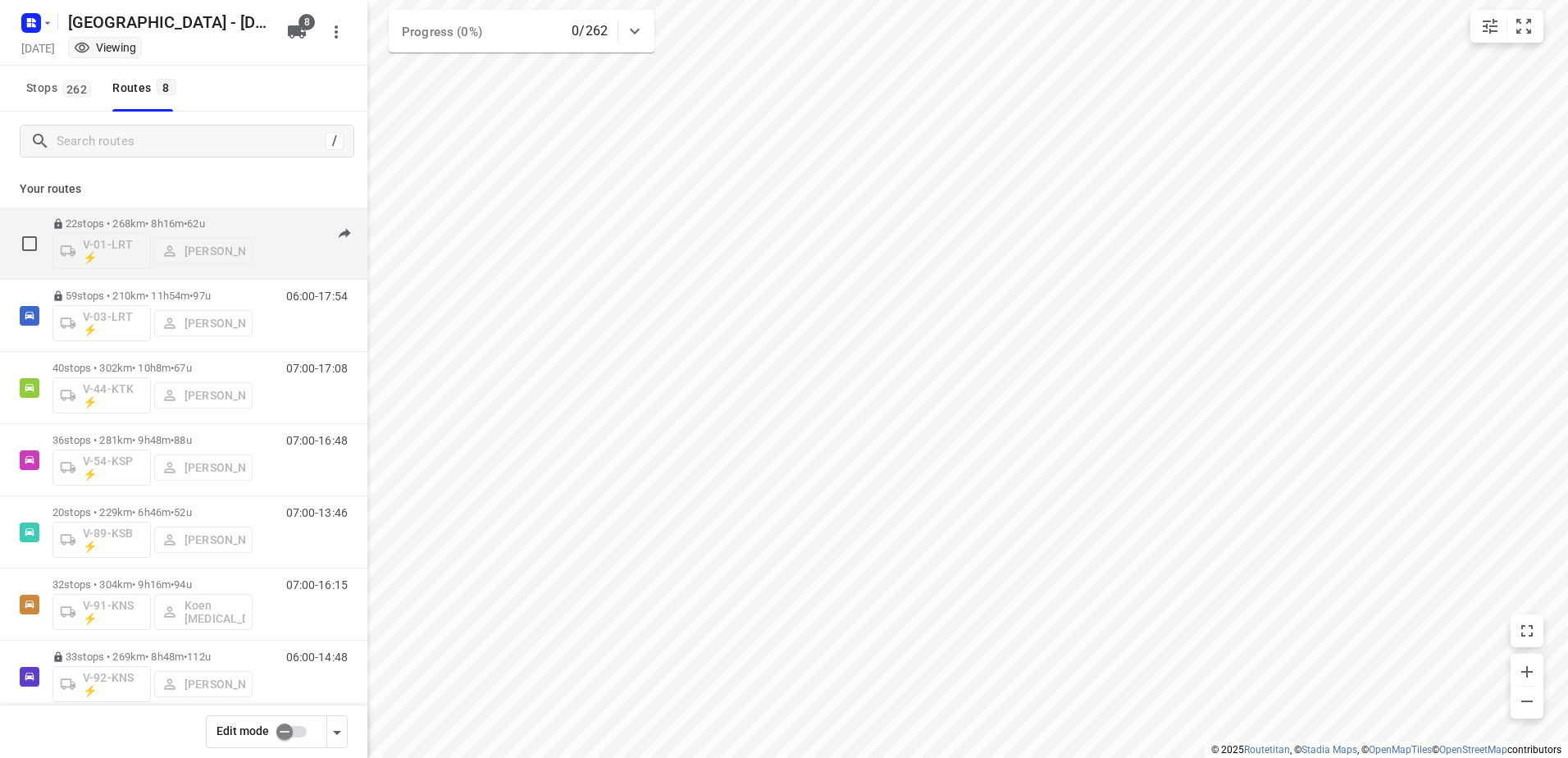
click at [155, 229] on p "22 stops • 268km • 8h16m • 62u" at bounding box center [152, 223] width 200 height 12
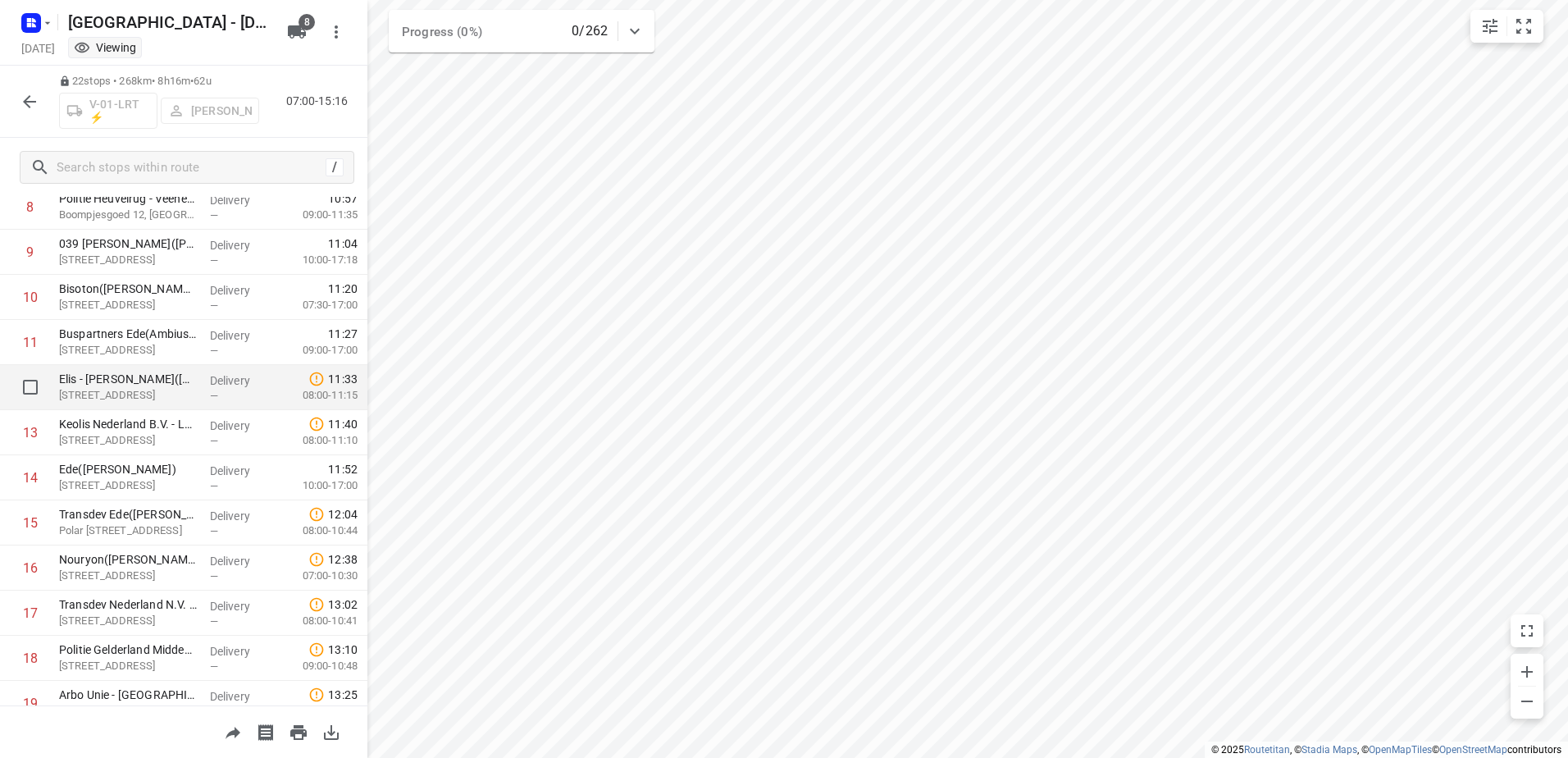
scroll to position [611, 0]
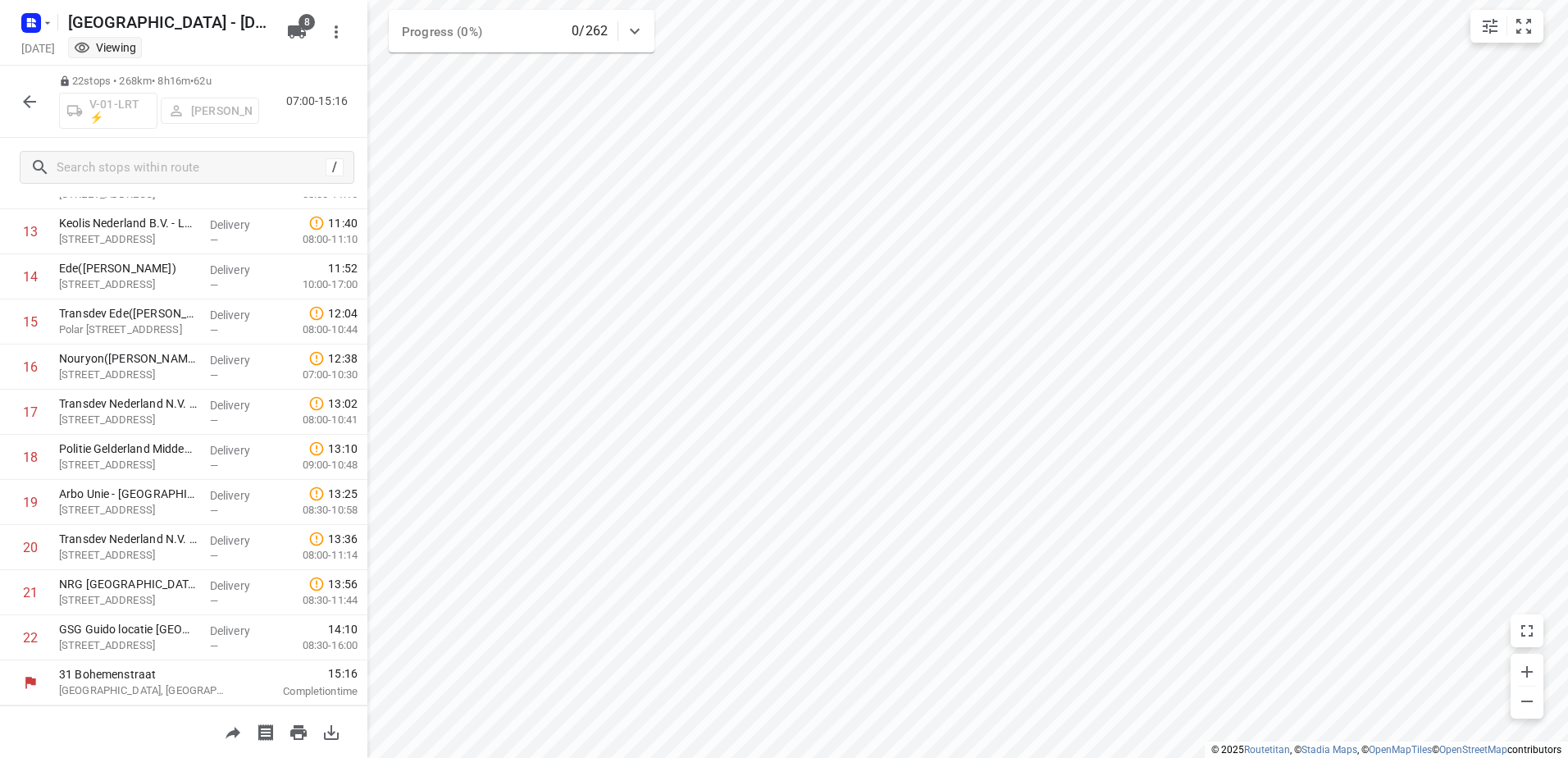
click at [38, 88] on button "button" at bounding box center [30, 102] width 33 height 33
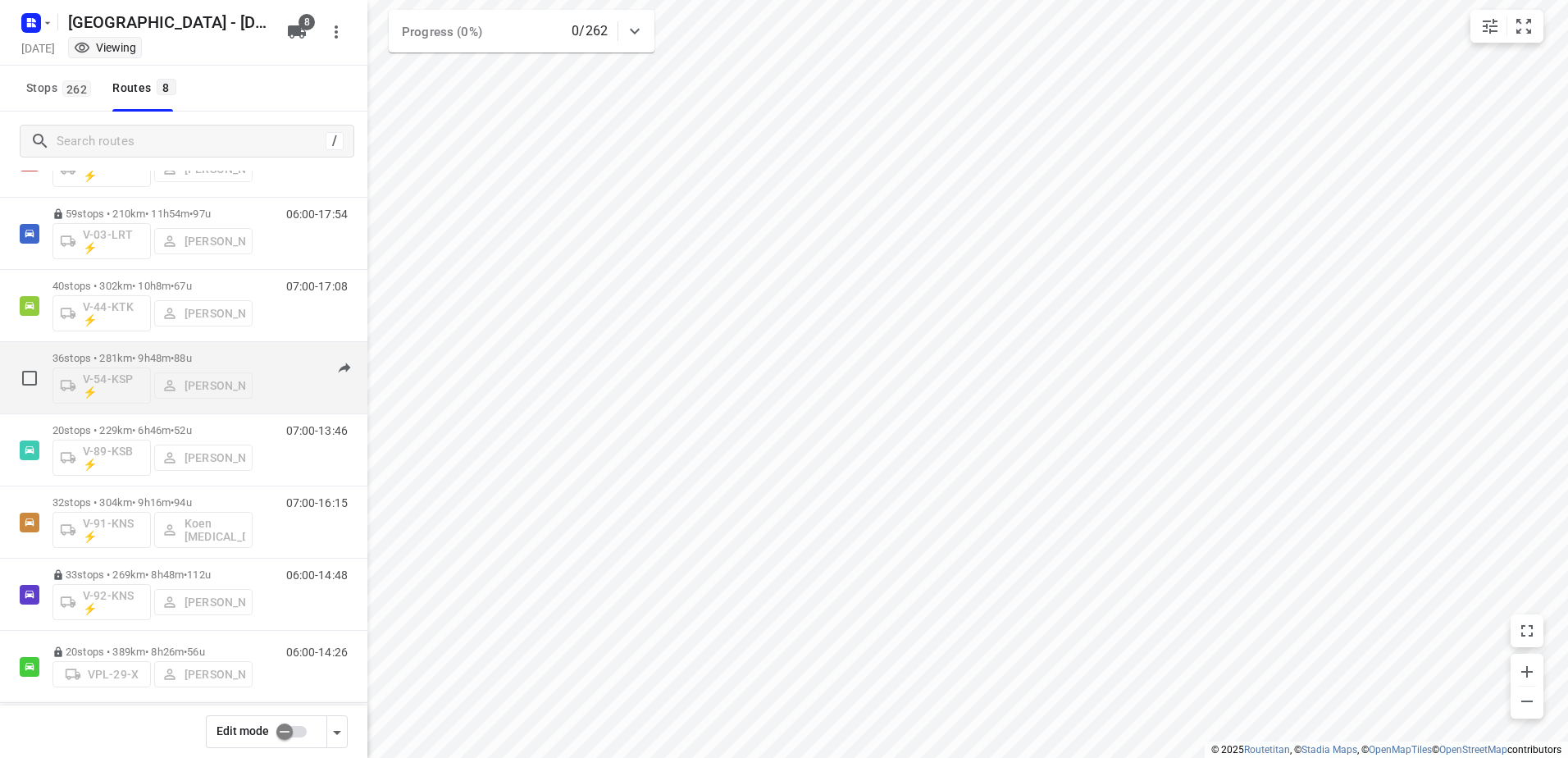
scroll to position [96, 0]
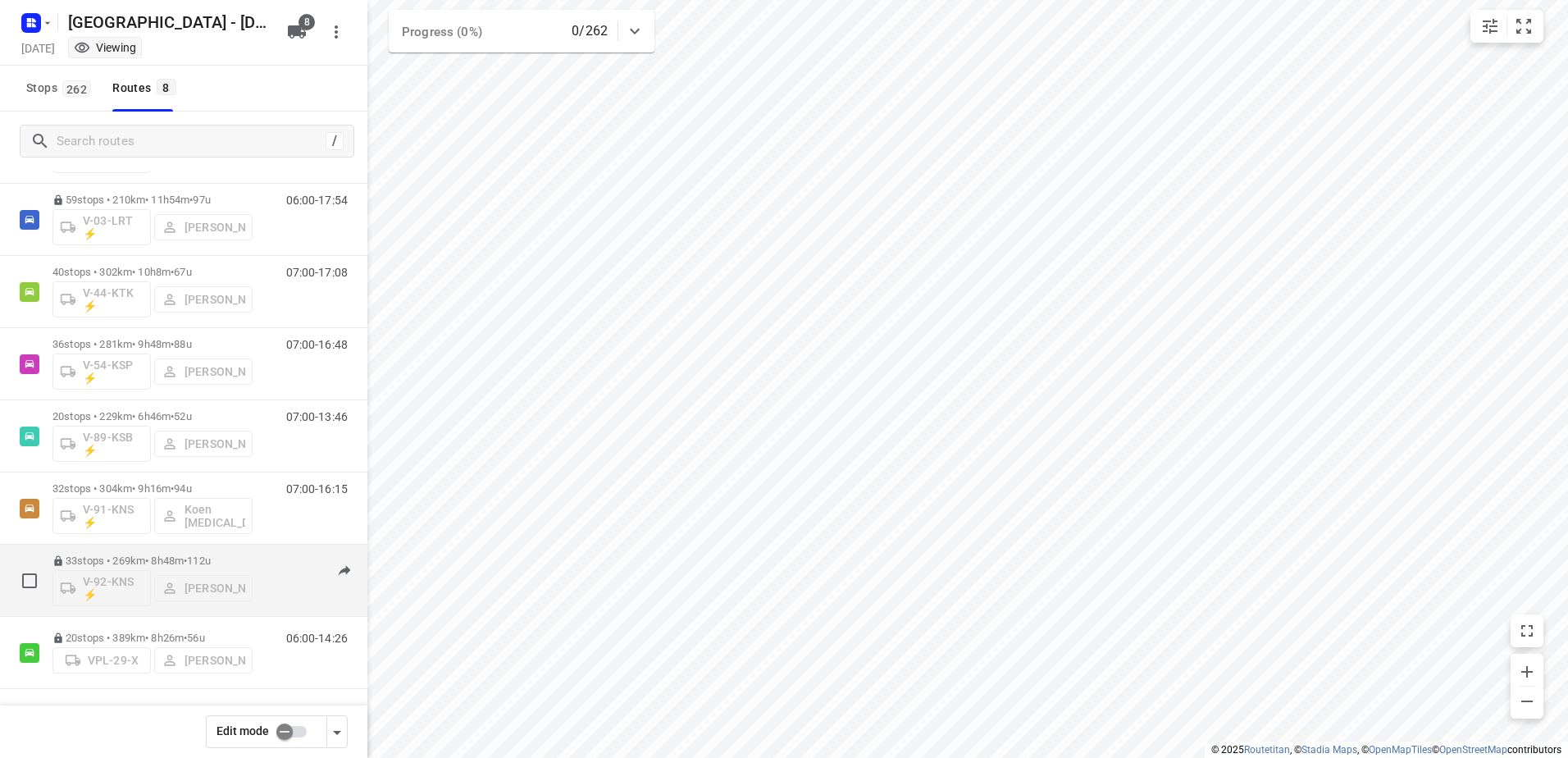
click at [148, 566] on p "33 stops • 269km • 8h48m • 112u" at bounding box center [152, 560] width 200 height 12
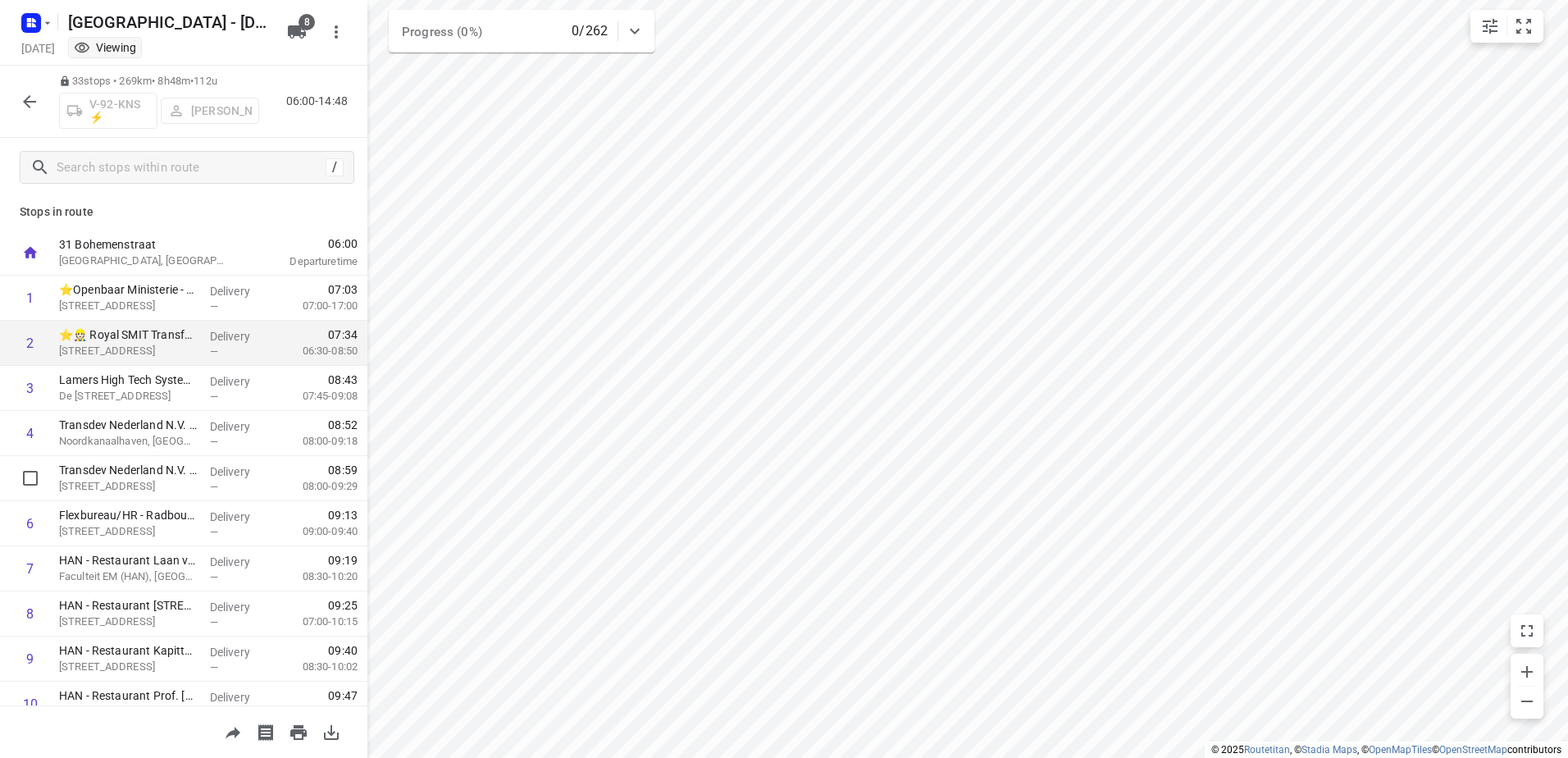
scroll to position [0, 0]
click at [29, 100] on icon "button" at bounding box center [30, 102] width 20 height 20
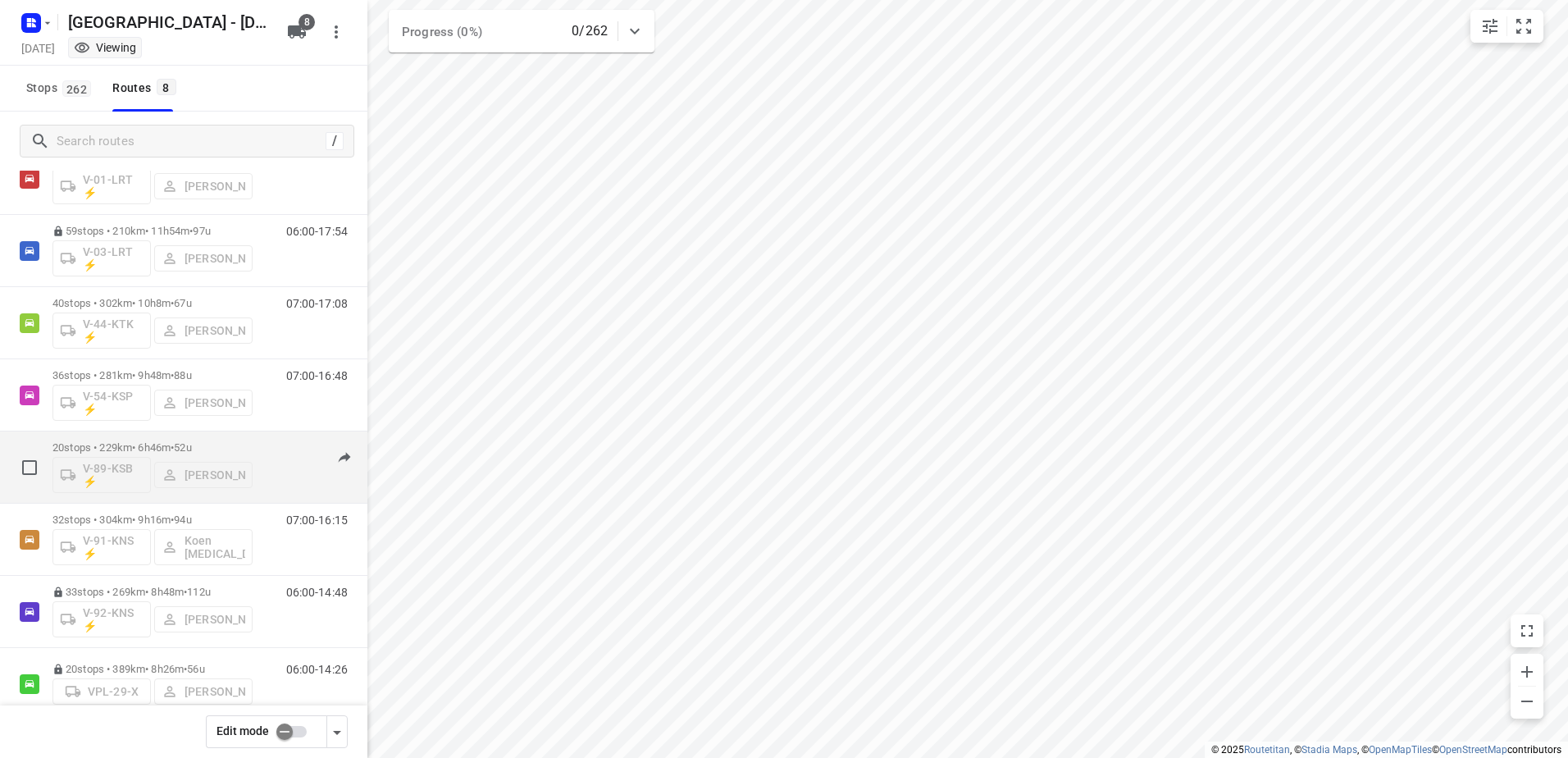
scroll to position [96, 0]
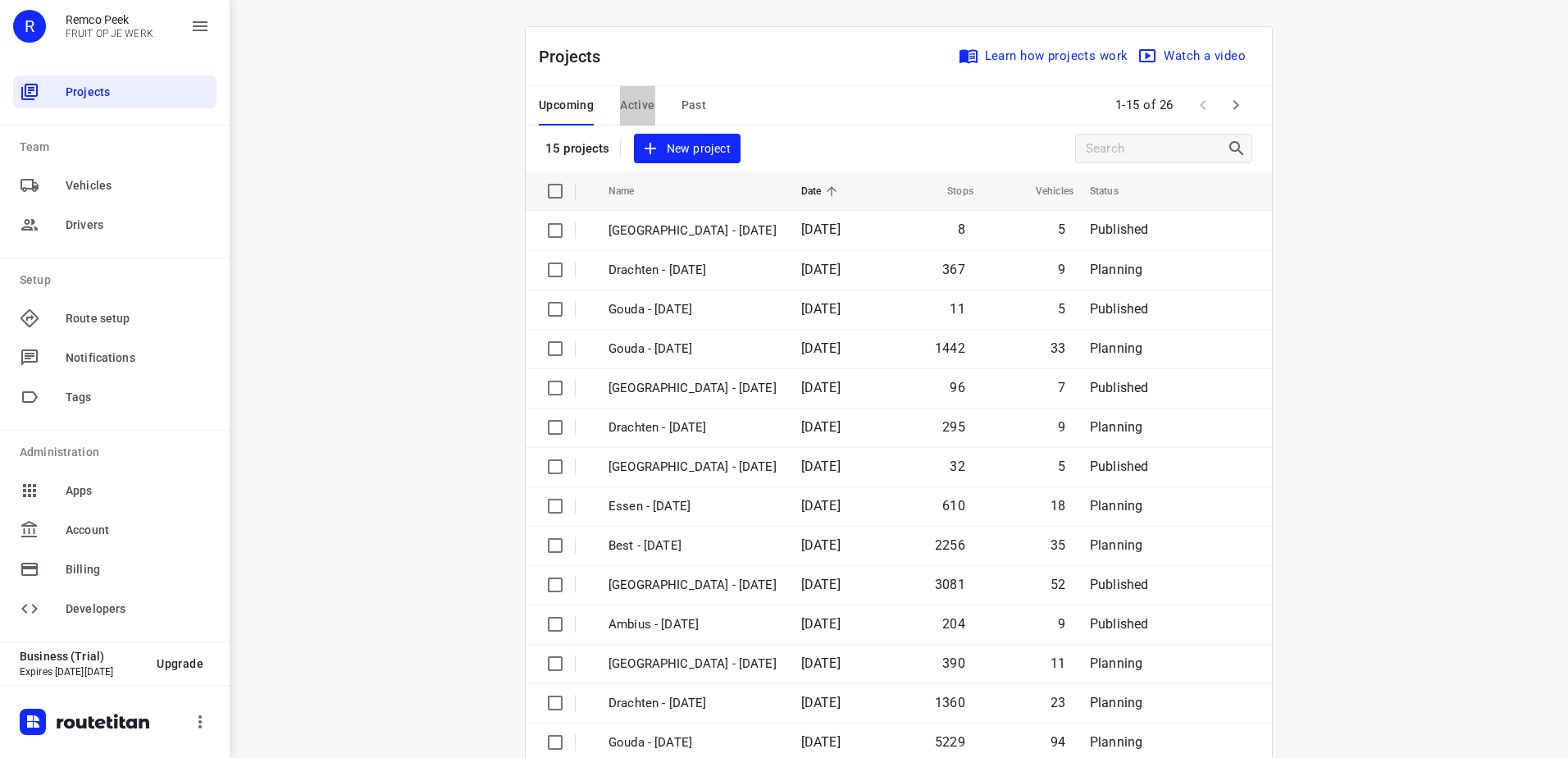
click at [642, 103] on span "Active" at bounding box center [638, 105] width 35 height 21
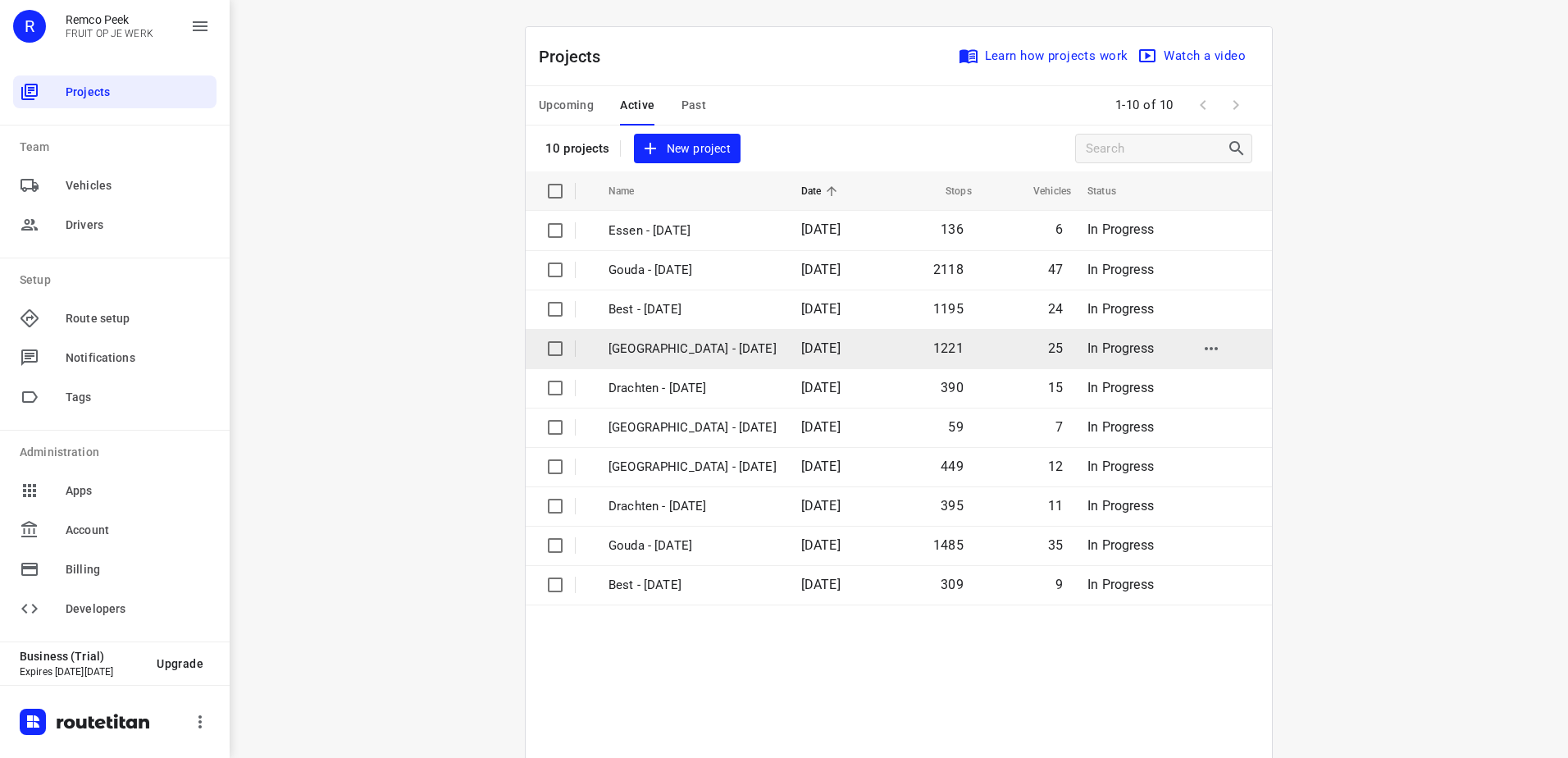
click at [677, 346] on p "[GEOGRAPHIC_DATA] - [DATE]" at bounding box center [692, 348] width 168 height 19
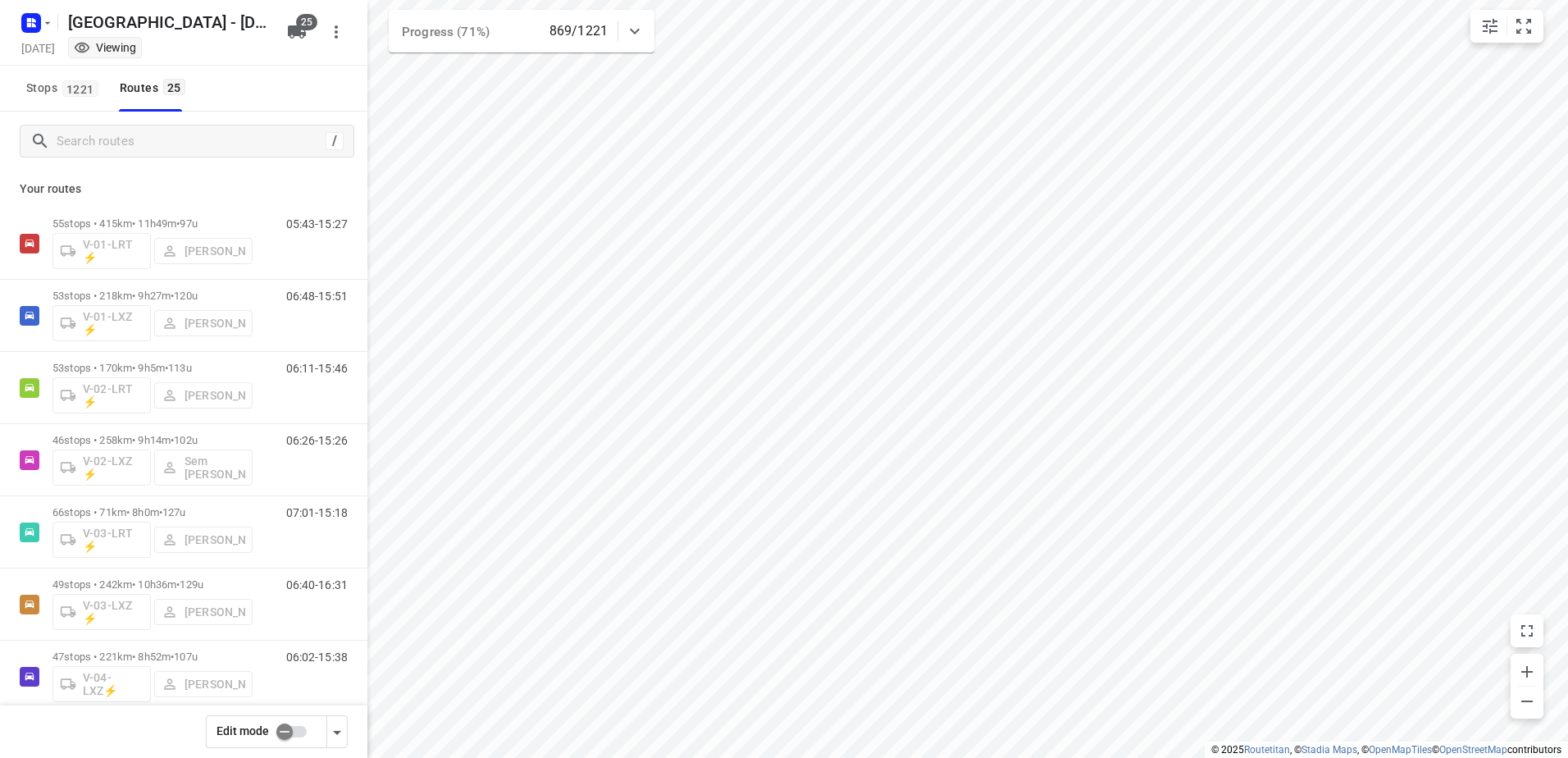
checkbox input "true"
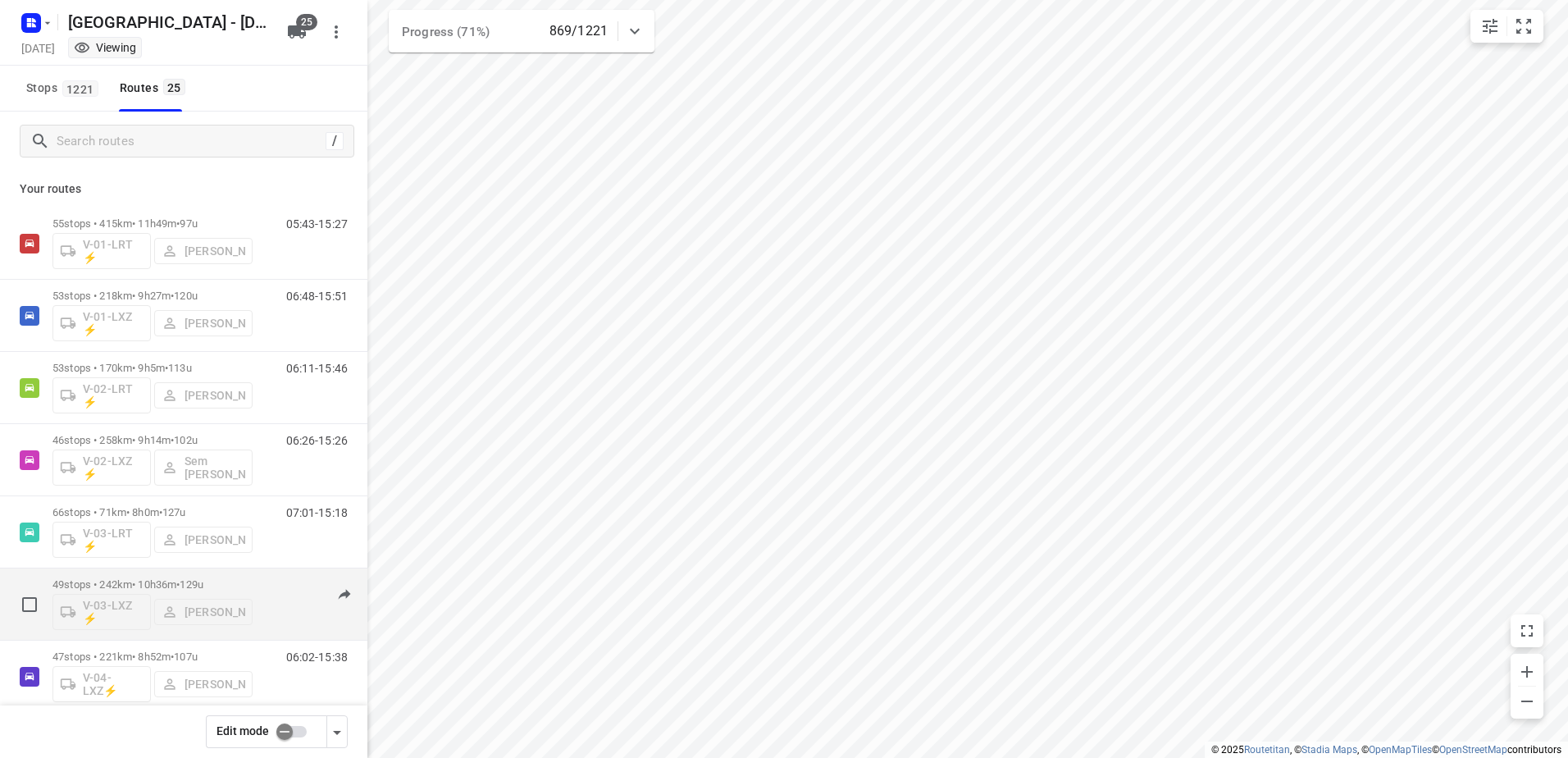
click at [269, 588] on div "06:40-16:31" at bounding box center [306, 608] width 82 height 60
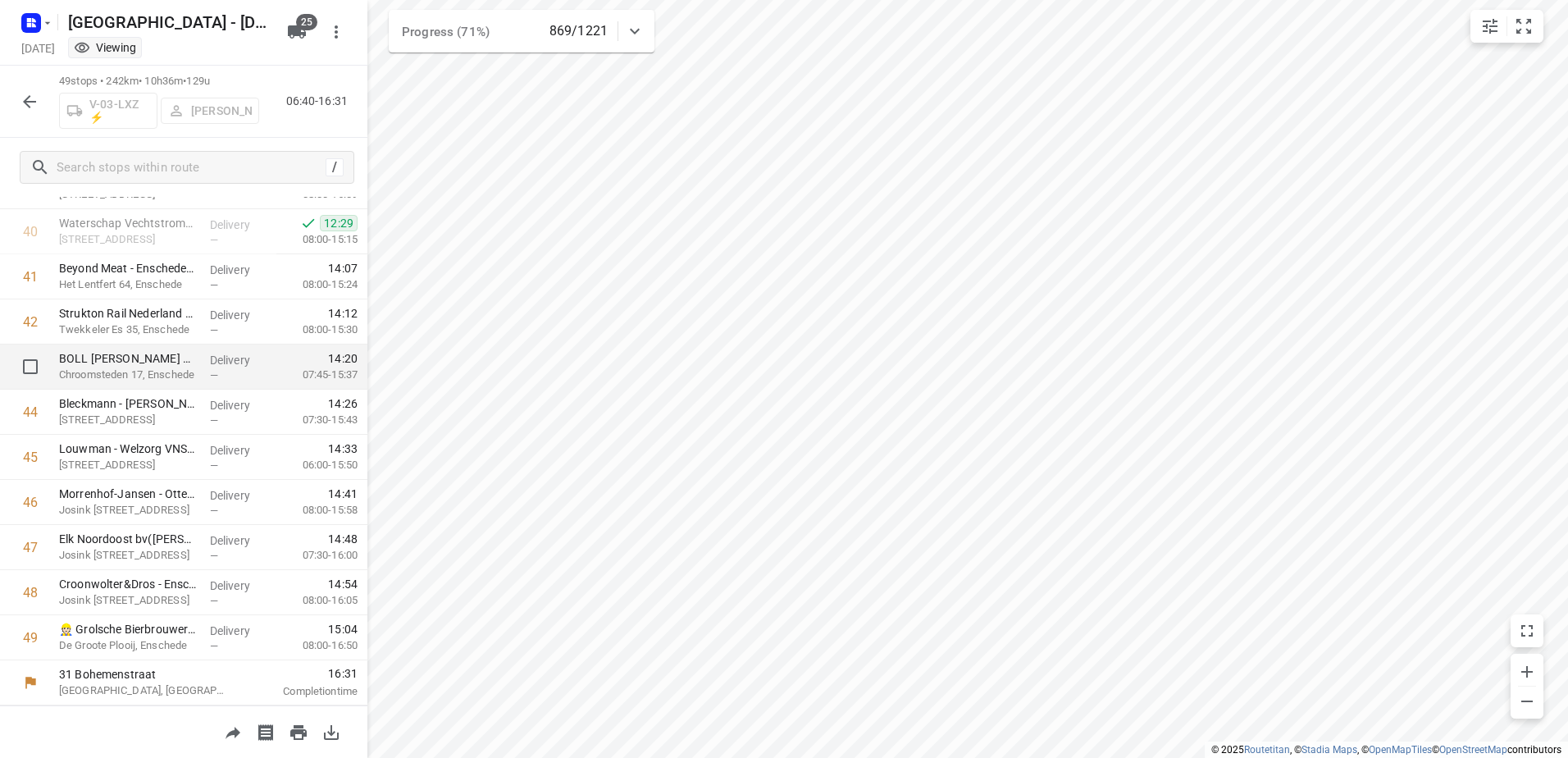
scroll to position [1501, 0]
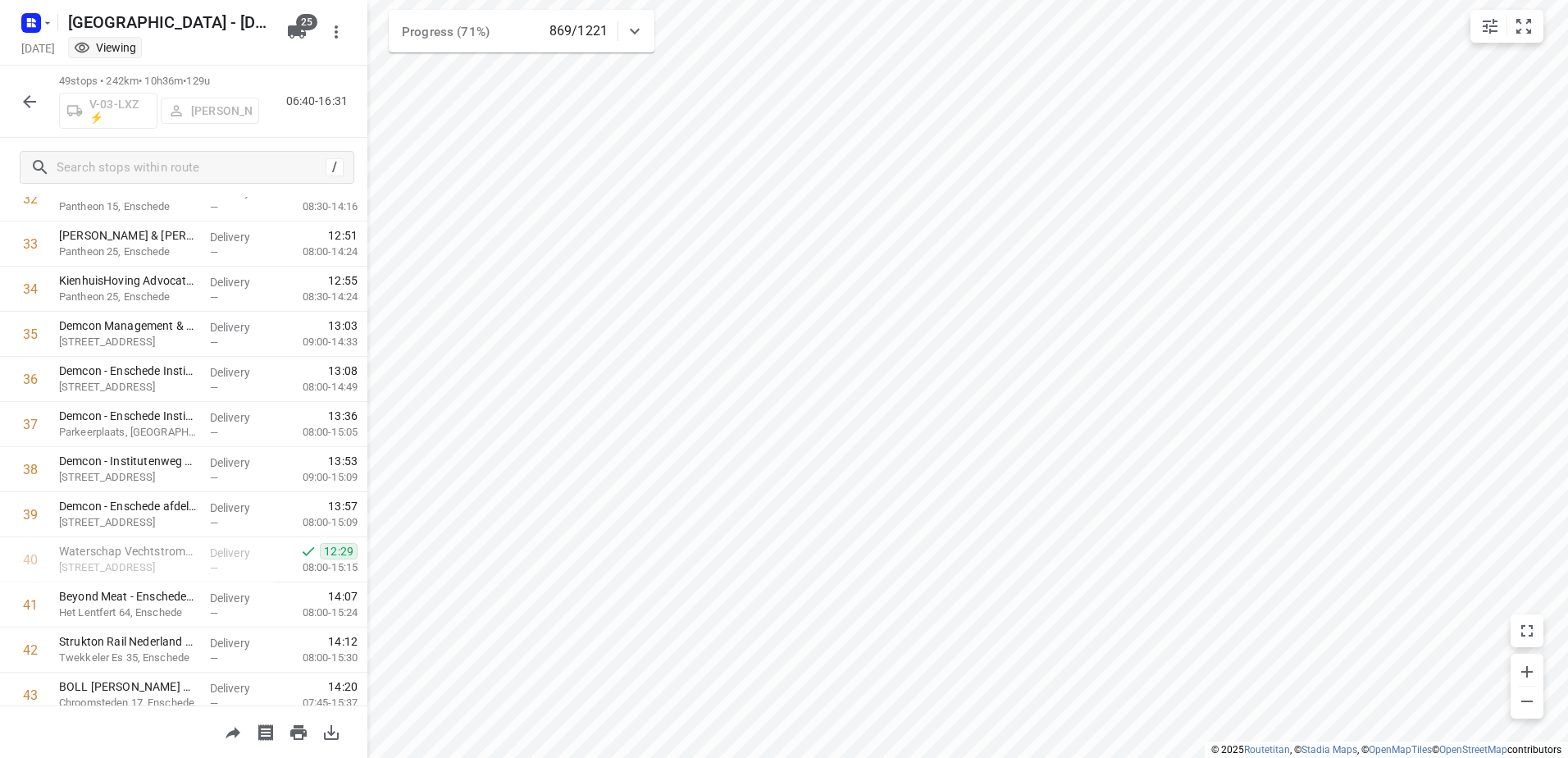
click at [32, 103] on icon "button" at bounding box center [30, 102] width 20 height 20
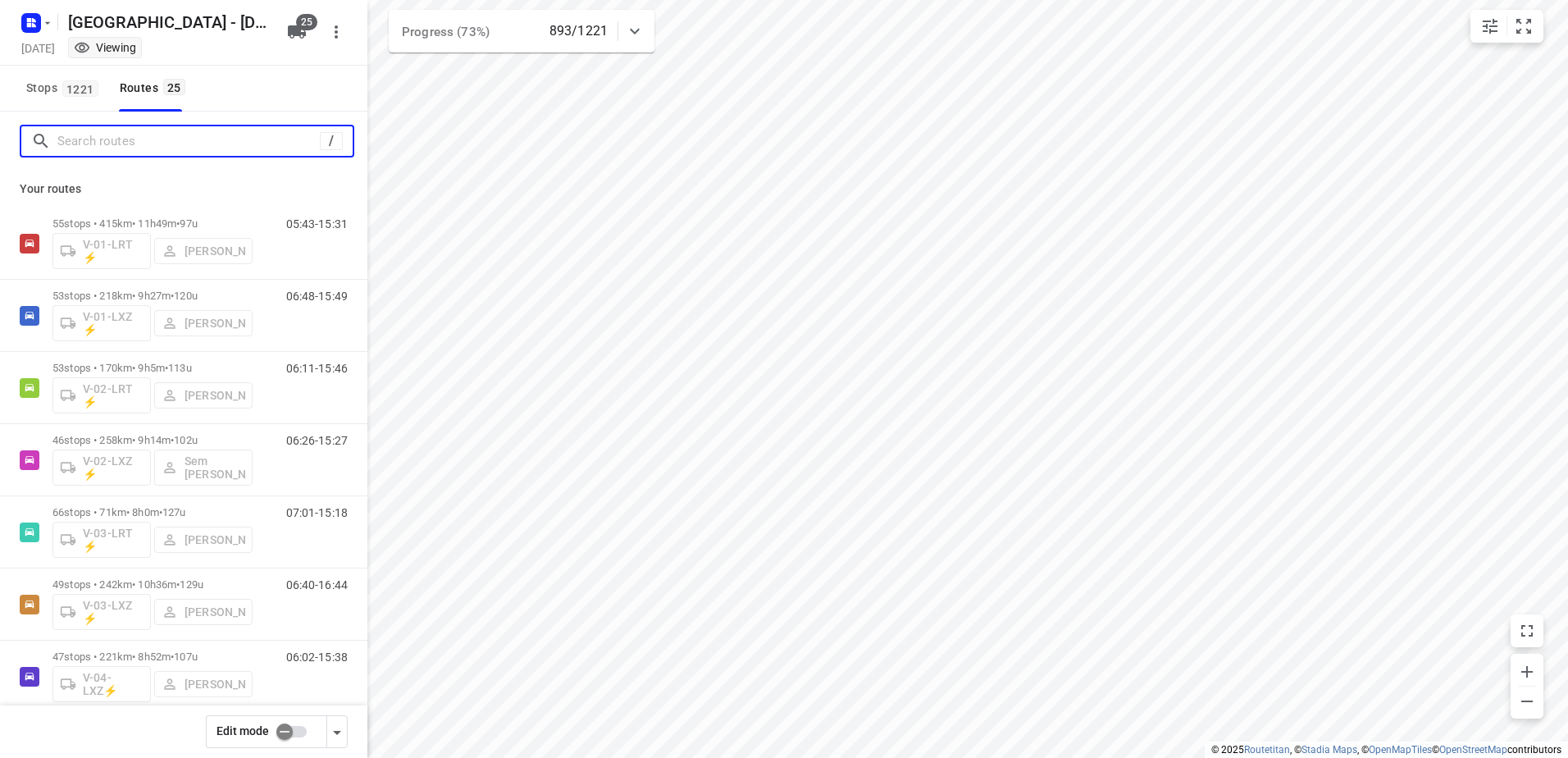
click at [202, 142] on input "Search routes" at bounding box center [188, 141] width 262 height 26
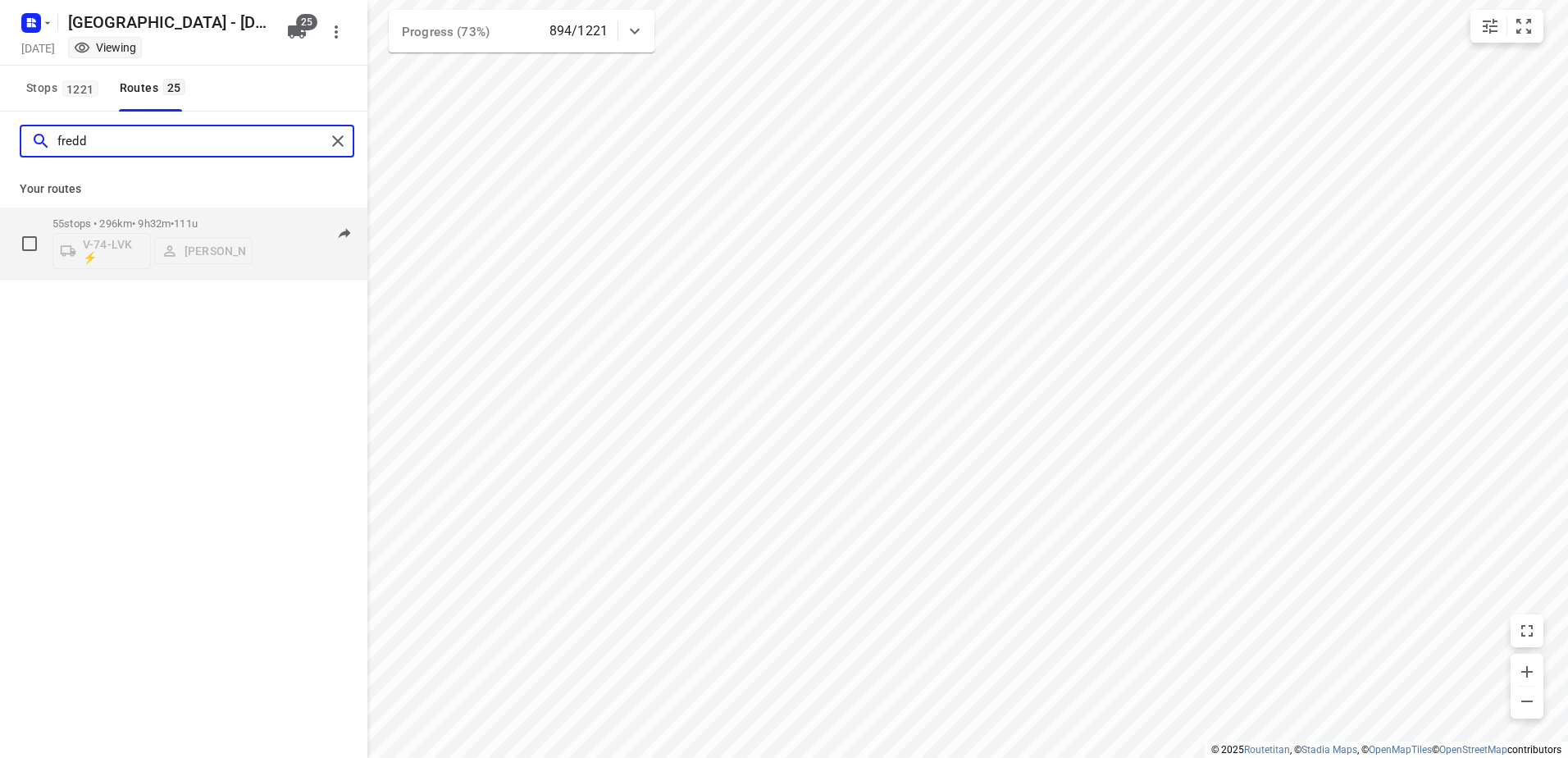
type input "fredd"
click at [120, 213] on div "55 stops • 296km • 9h32m • 111u V-74-LVK ⚡ Freddy Hoekstra" at bounding box center [152, 243] width 200 height 68
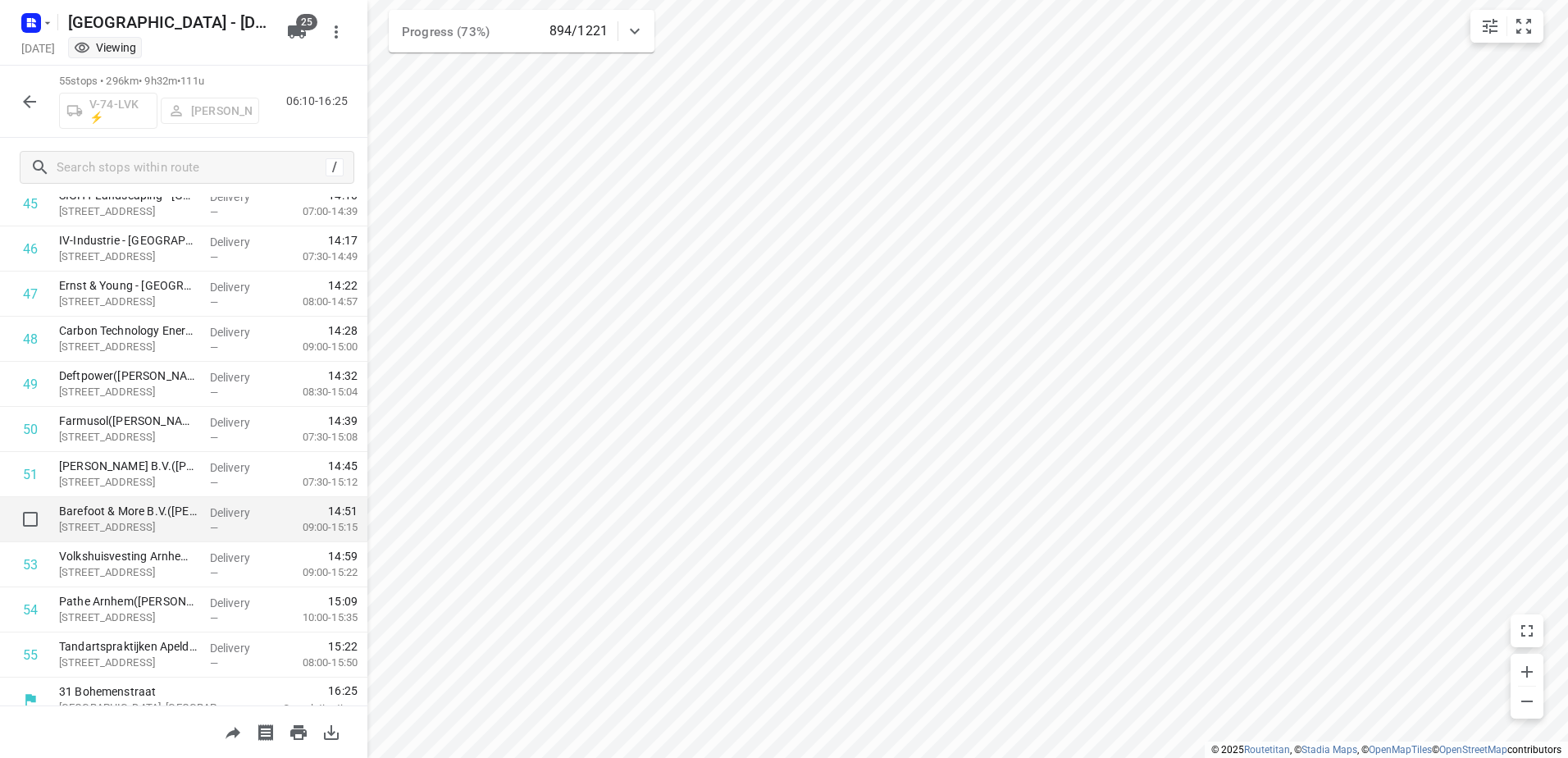
scroll to position [2099, 0]
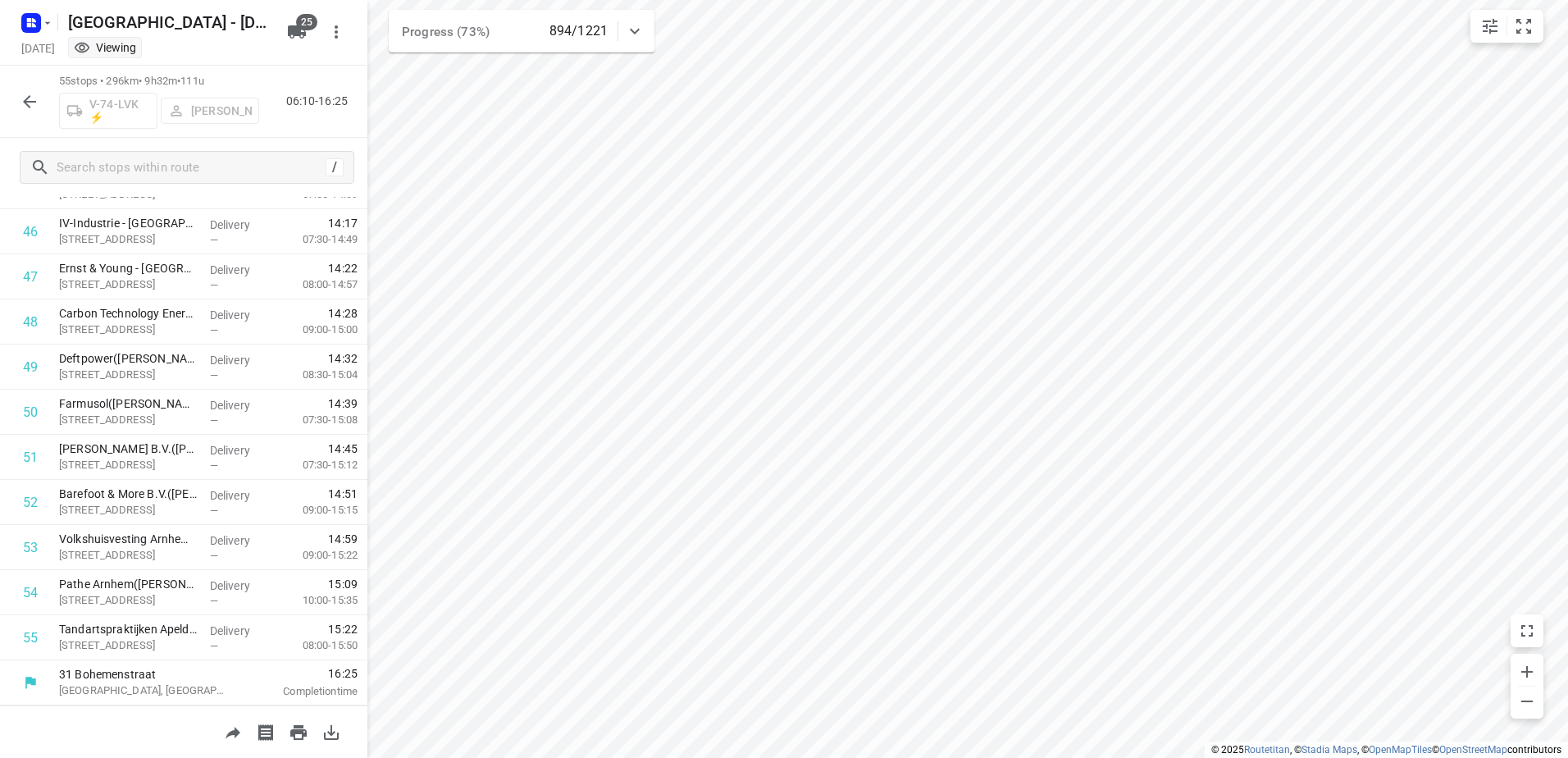
click at [35, 100] on icon "button" at bounding box center [30, 102] width 20 height 20
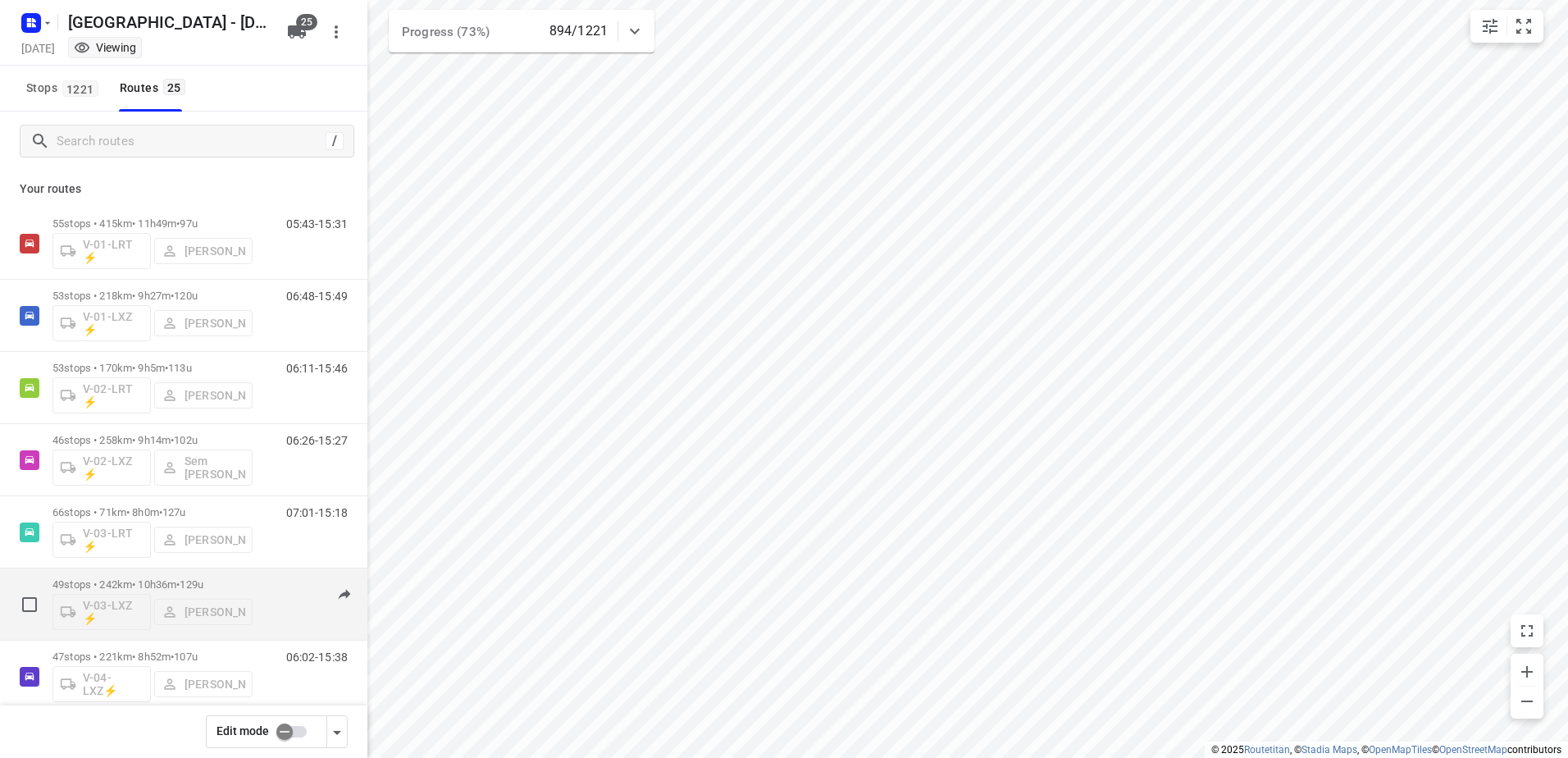
click at [274, 589] on div "06:40-16:44" at bounding box center [306, 608] width 82 height 60
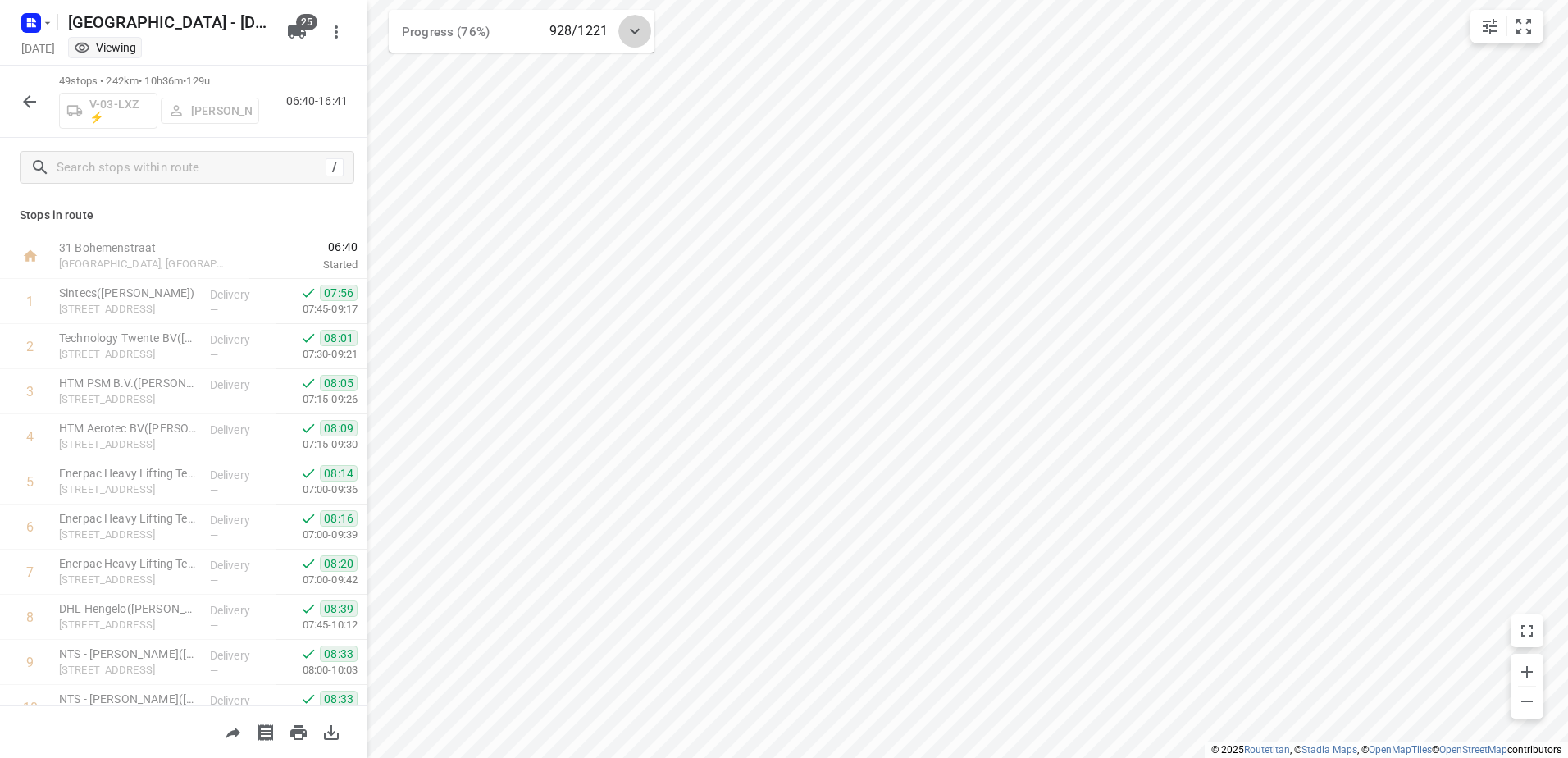
click at [649, 26] on div at bounding box center [635, 32] width 33 height 33
click at [649, 26] on div "Progress (76%) 928/1221" at bounding box center [522, 37] width 265 height 56
click at [33, 96] on icon "button" at bounding box center [30, 102] width 20 height 20
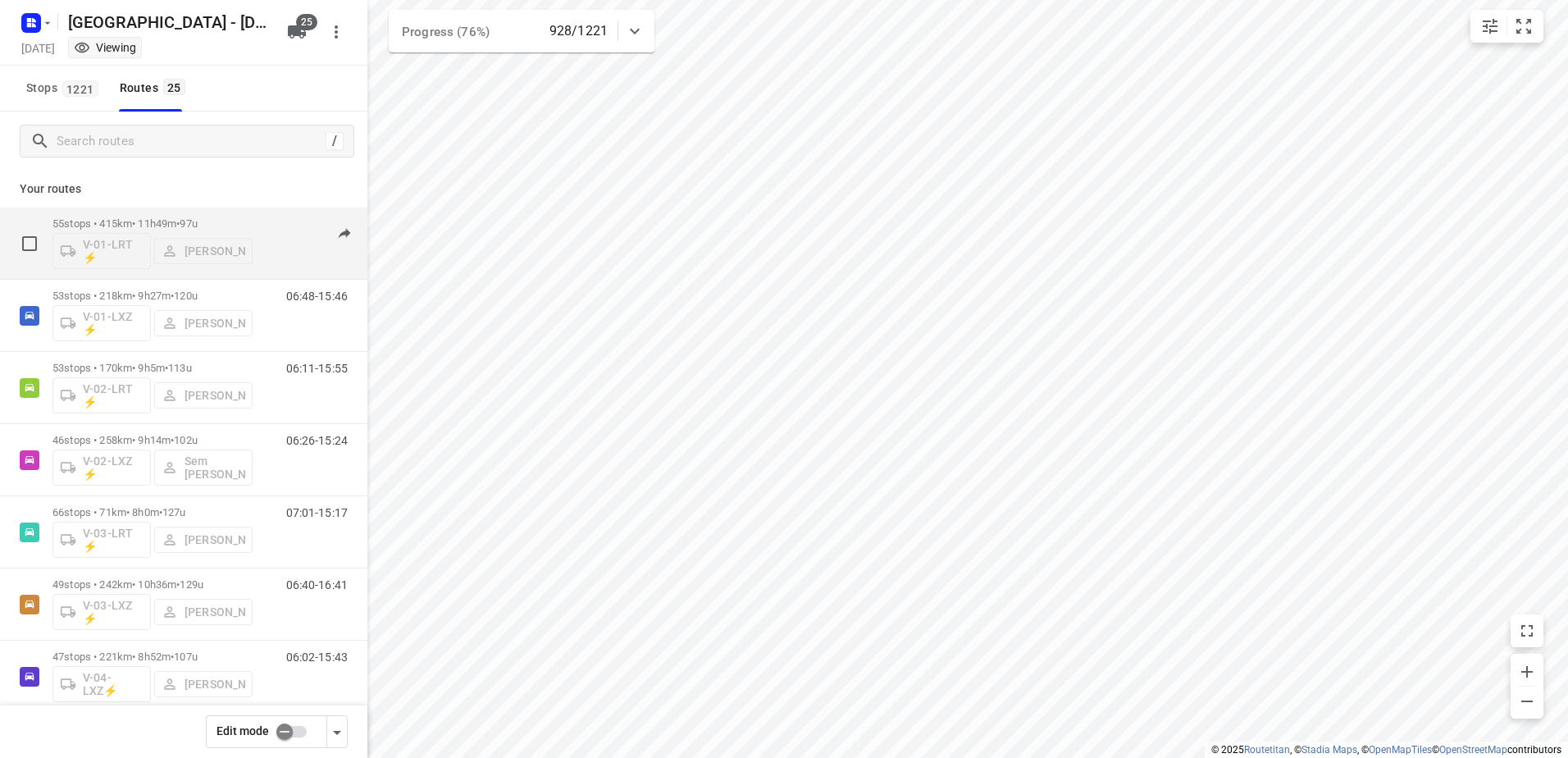
click at [173, 220] on p "55 stops • 415km • 11h49m • 97u" at bounding box center [152, 223] width 200 height 12
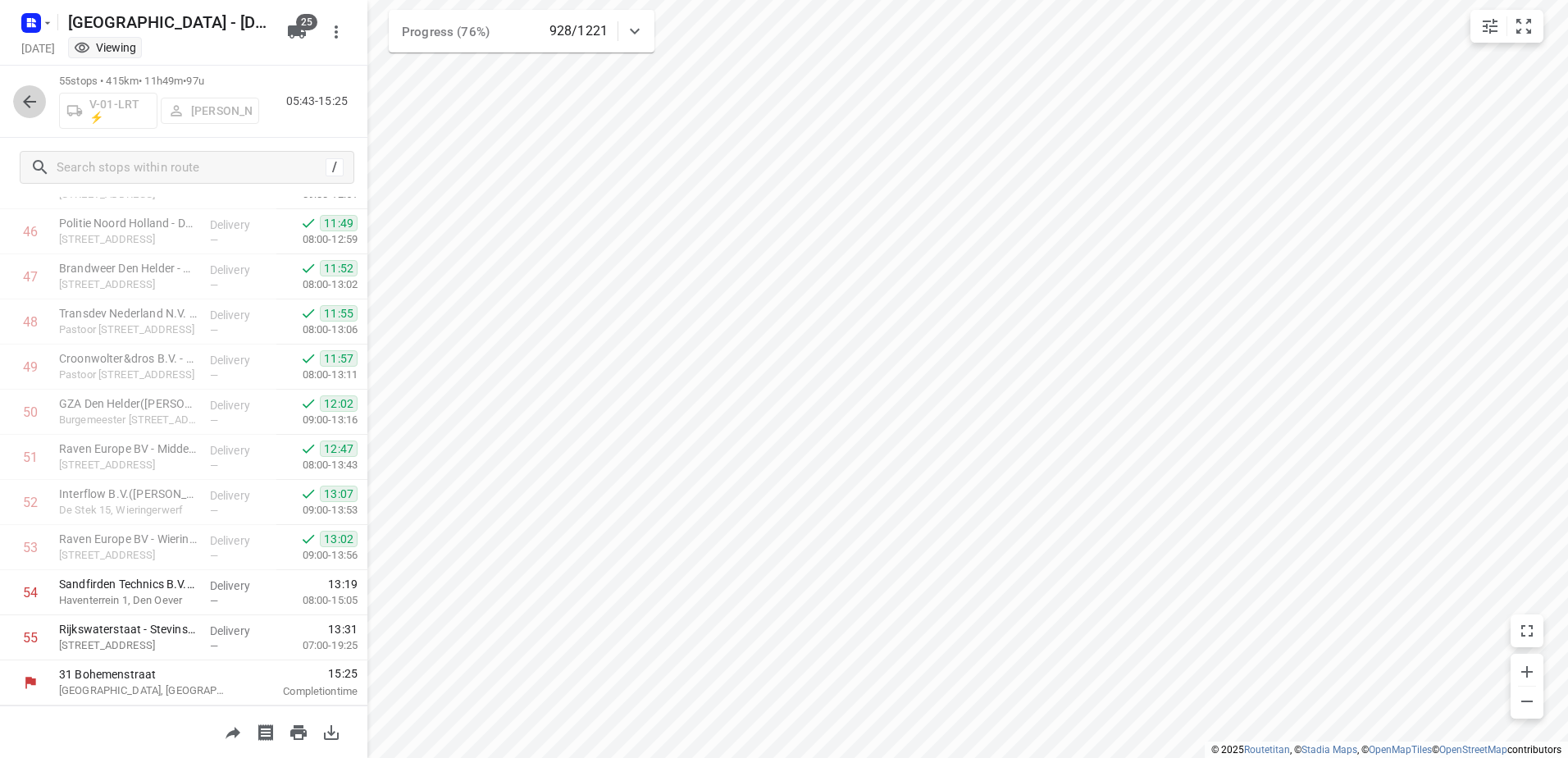
click at [36, 100] on icon "button" at bounding box center [30, 102] width 20 height 20
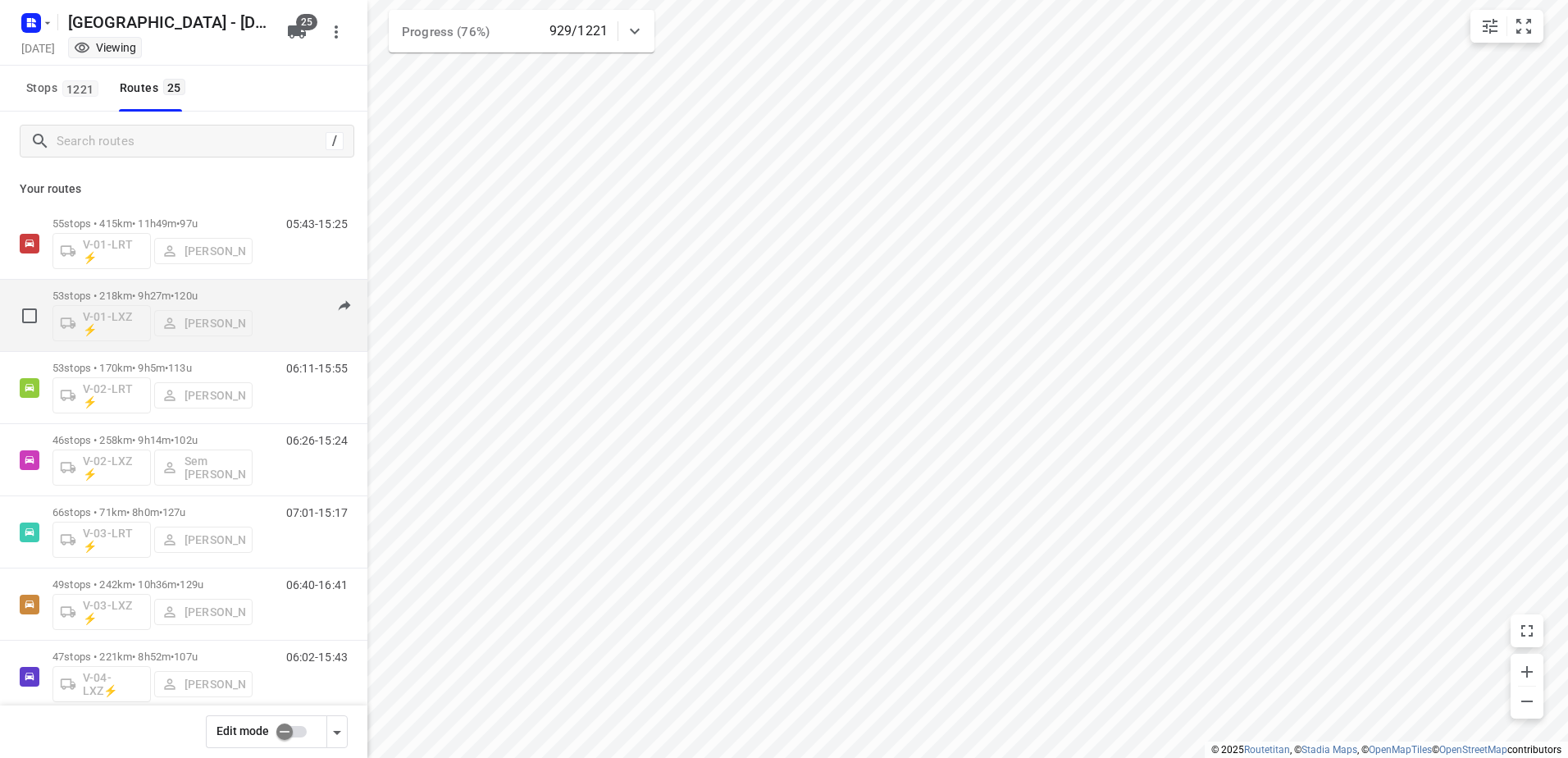
click at [145, 293] on p "53 stops • 218km • 9h27m • 120u" at bounding box center [152, 295] width 200 height 12
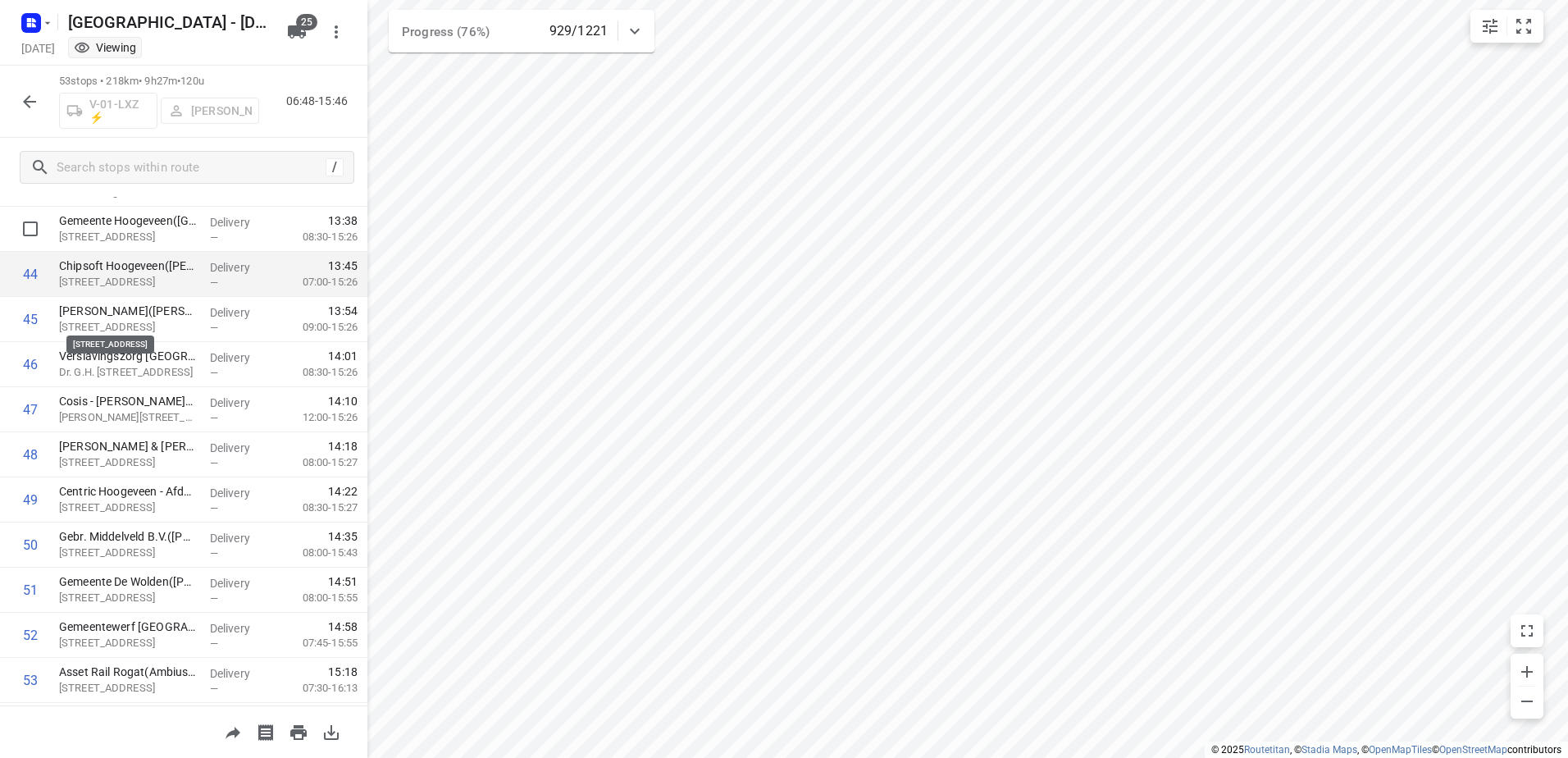
scroll to position [2009, 0]
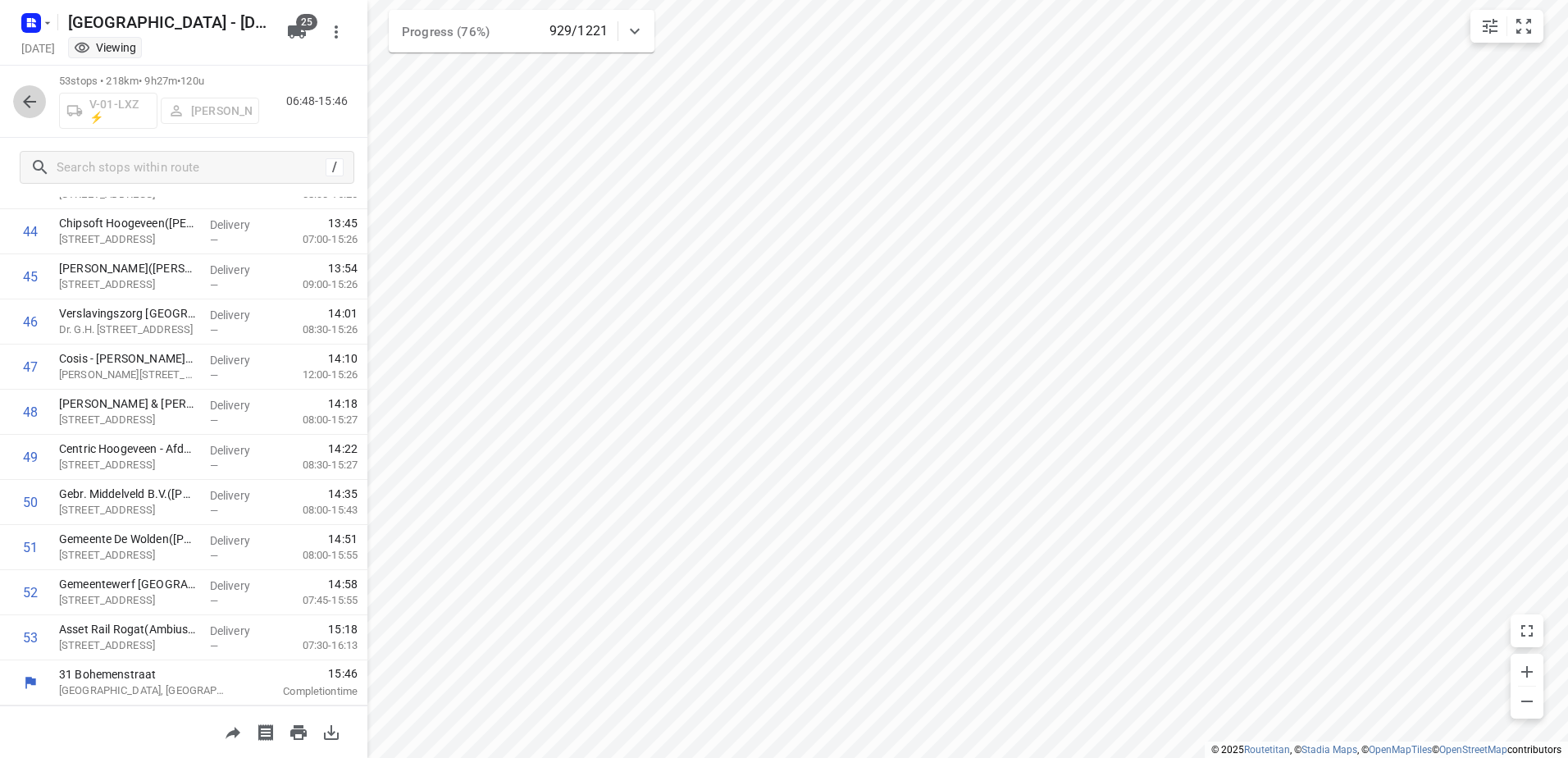
click at [22, 99] on icon "button" at bounding box center [30, 102] width 20 height 20
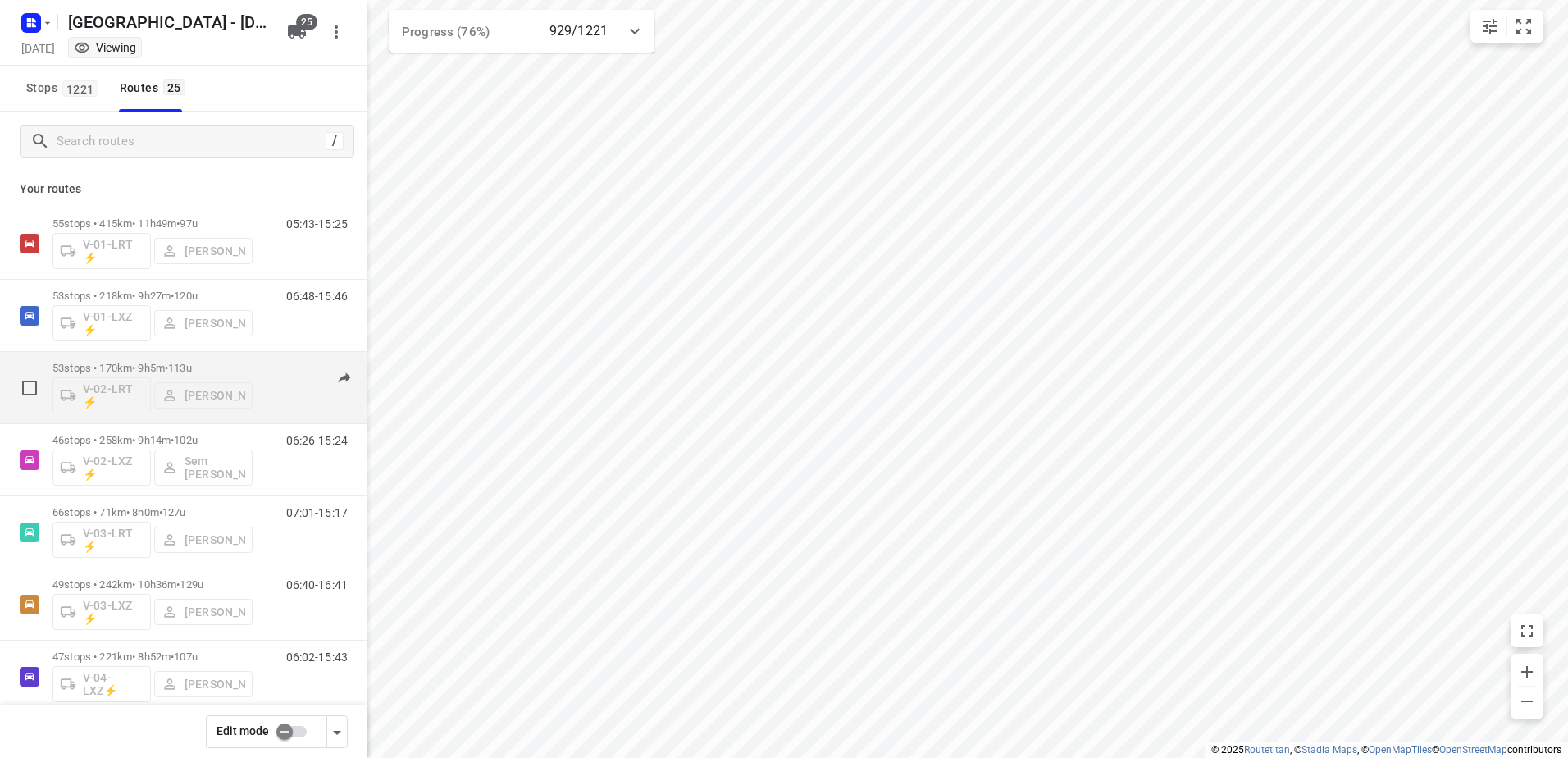
click at [148, 364] on p "53 stops • 170km • 9h5m • 113u" at bounding box center [152, 367] width 200 height 12
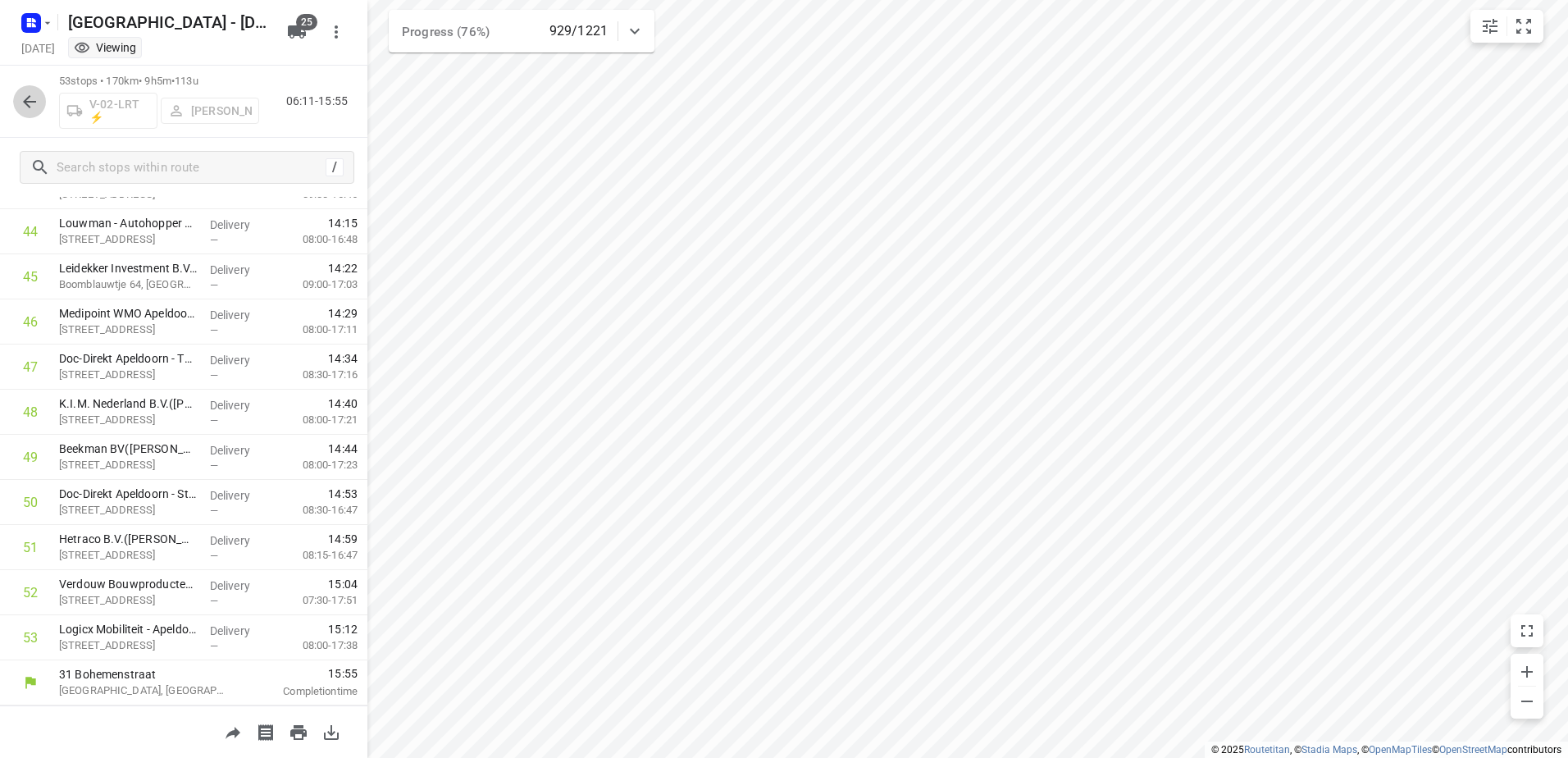
click at [32, 100] on icon "button" at bounding box center [30, 102] width 20 height 20
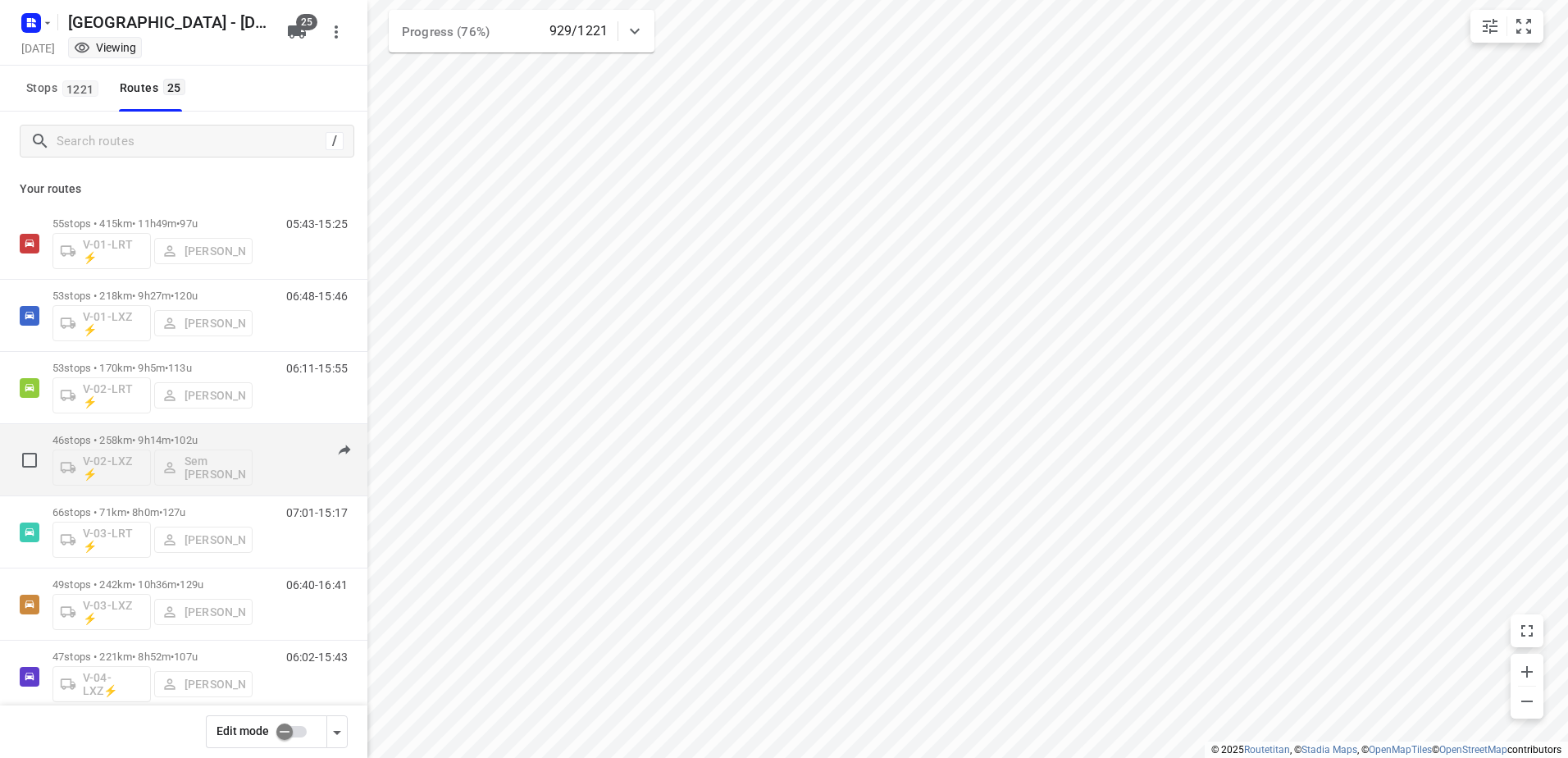
click at [139, 442] on p "46 stops • 258km • 9h14m • 102u" at bounding box center [152, 440] width 200 height 12
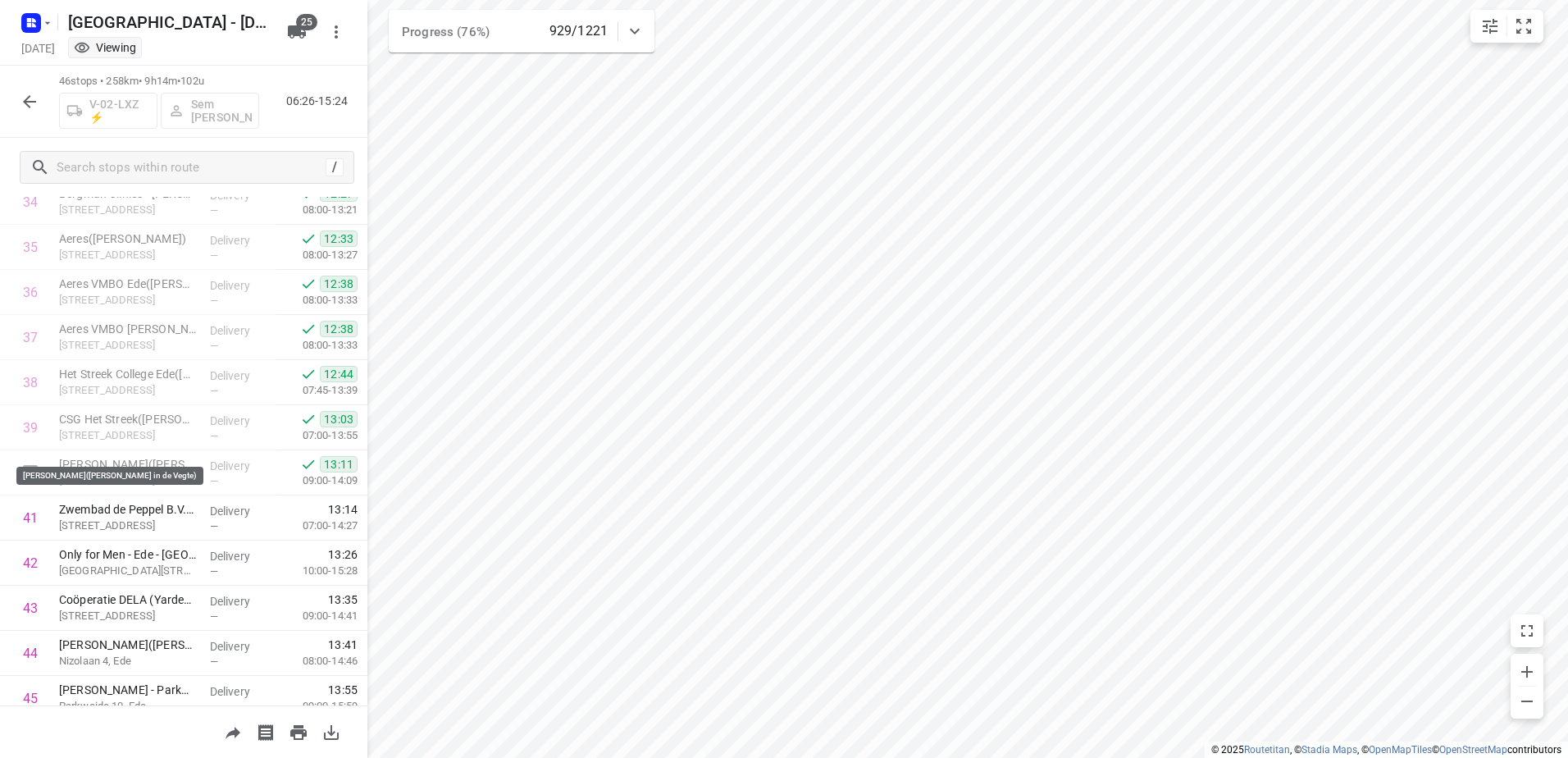
scroll to position [1693, 0]
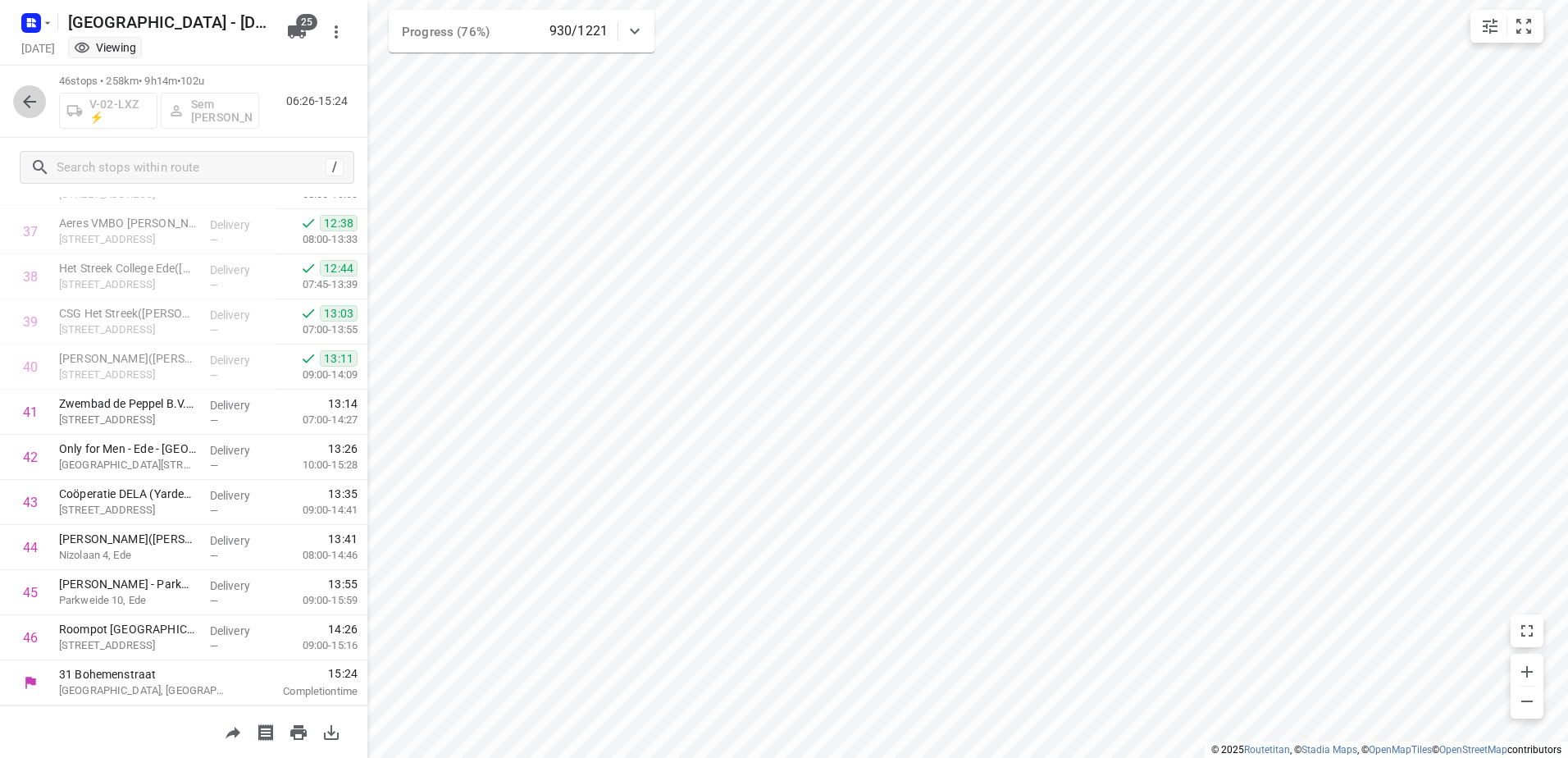
click at [26, 90] on button "button" at bounding box center [30, 102] width 33 height 33
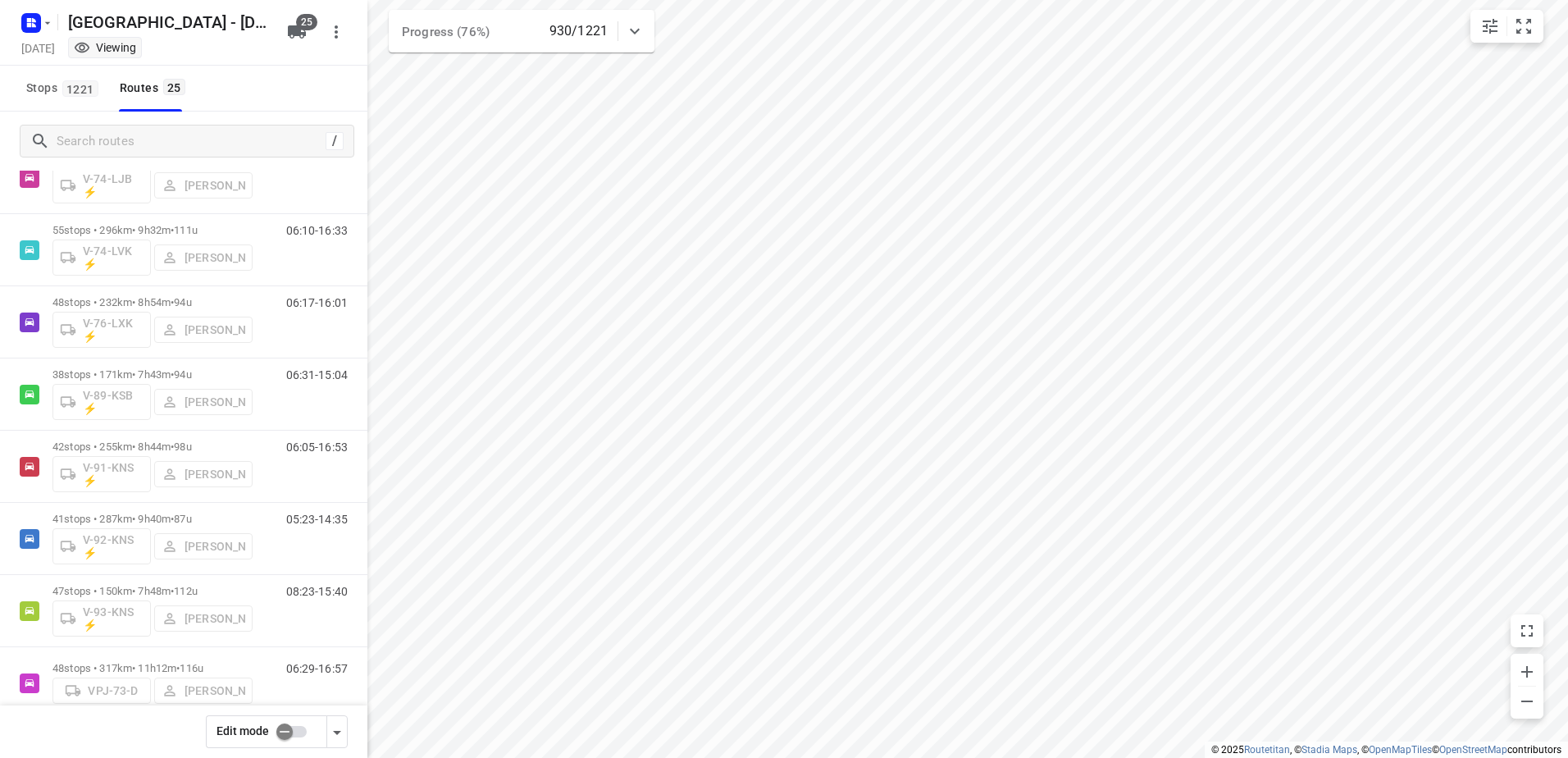
scroll to position [1323, 0]
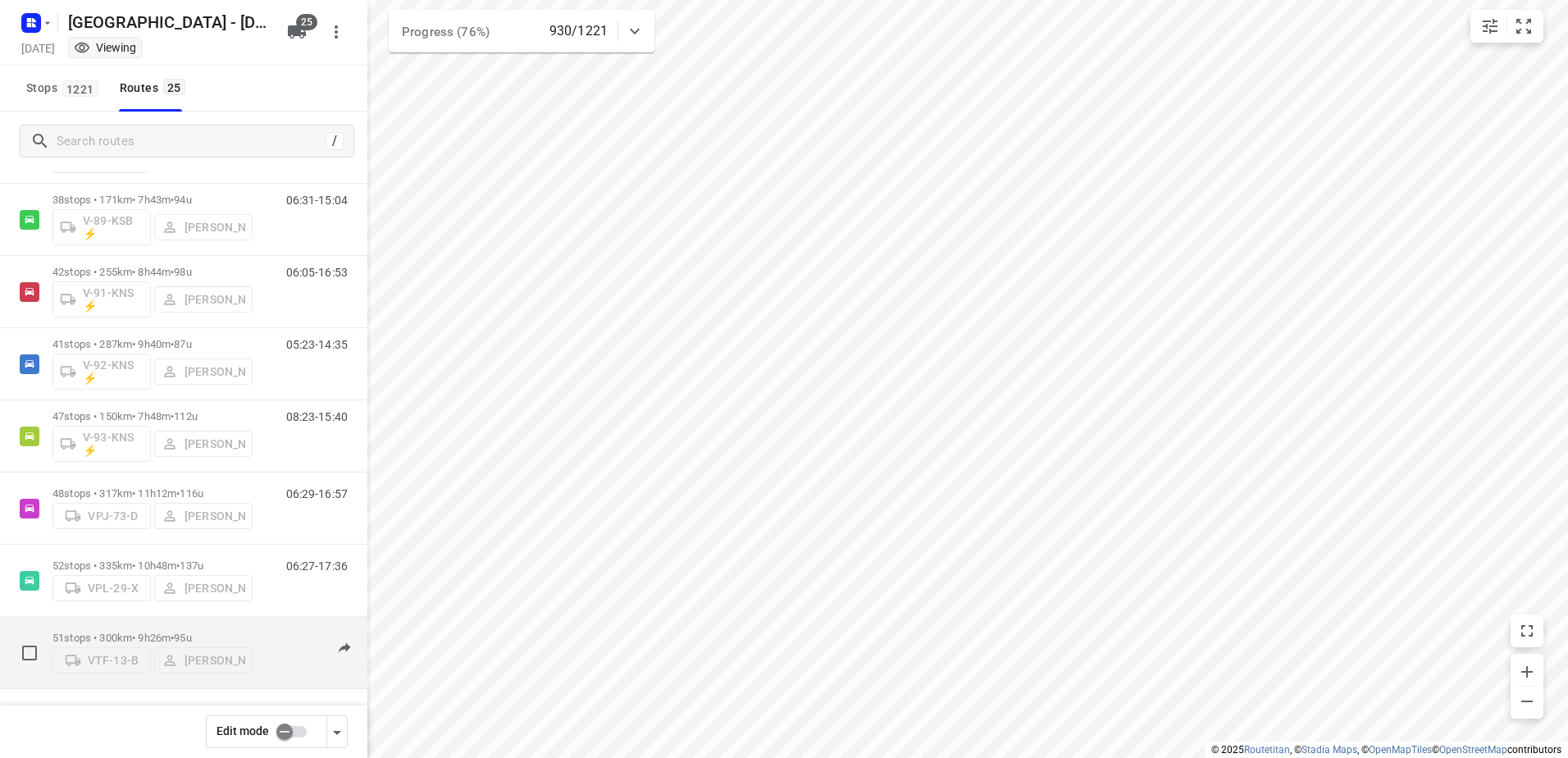
click at [149, 631] on p "51 stops • 300km • 9h26m • 95u" at bounding box center [152, 637] width 200 height 12
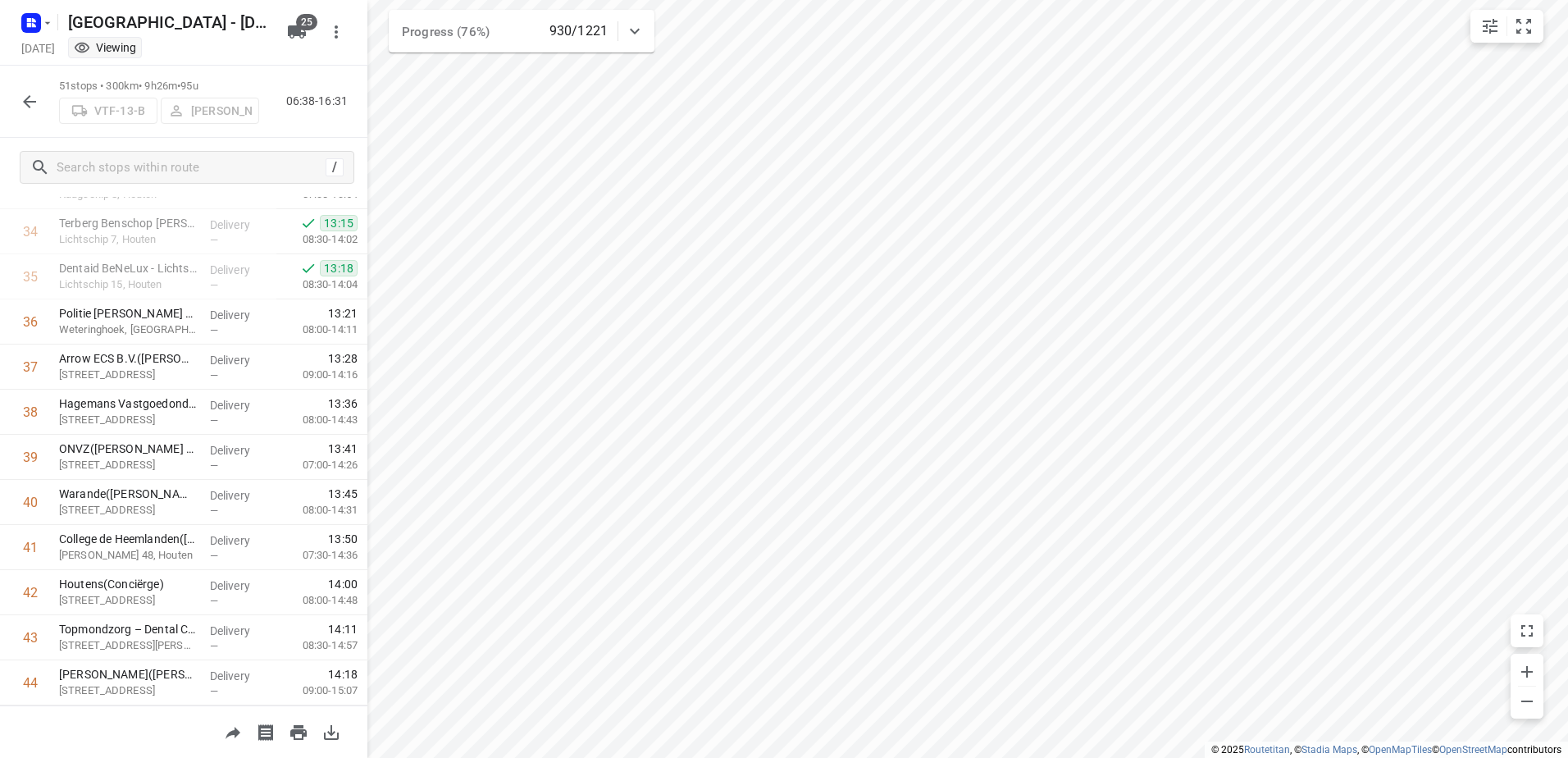
scroll to position [1919, 0]
click at [21, 111] on button "button" at bounding box center [30, 102] width 33 height 33
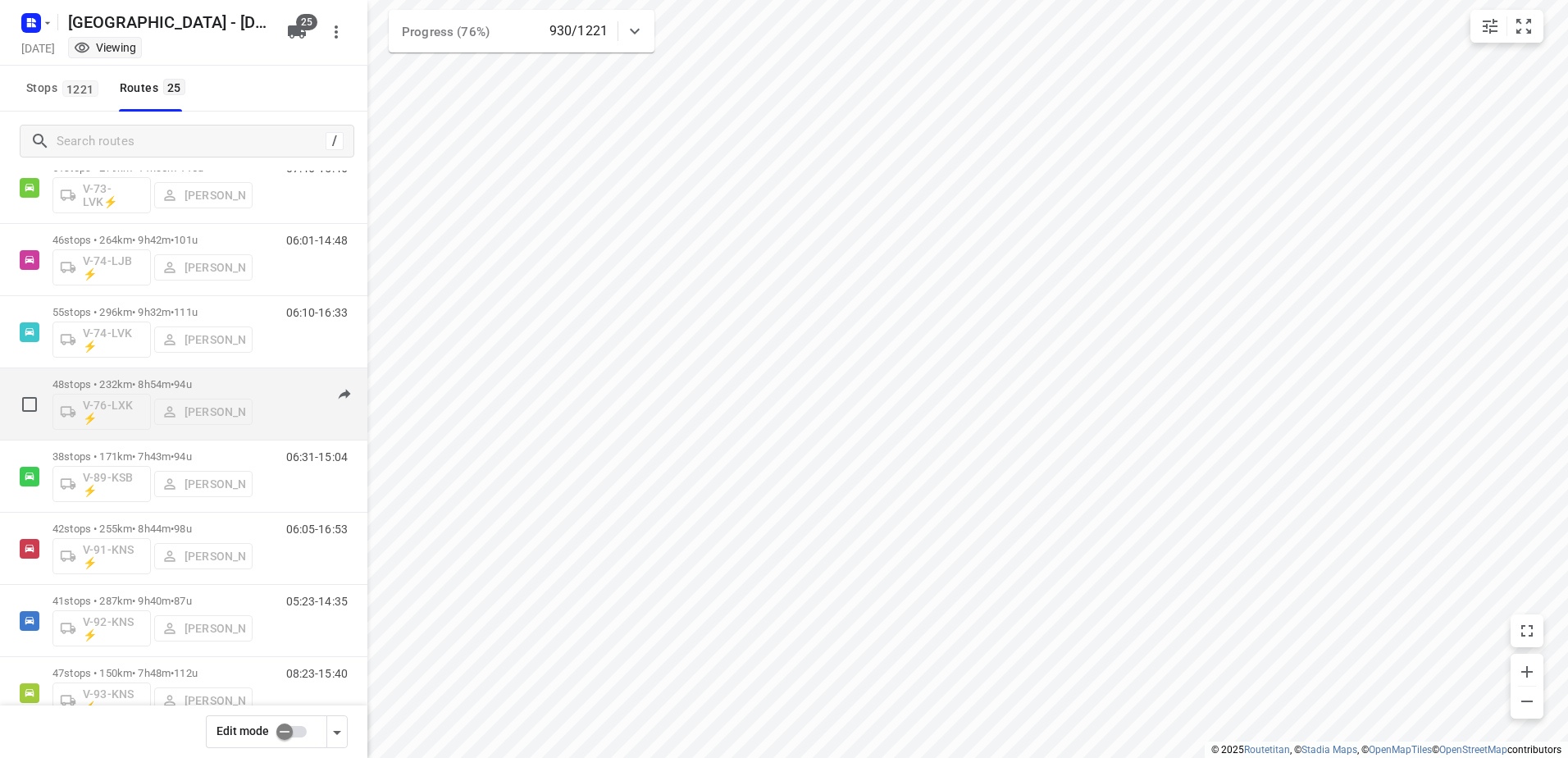
scroll to position [1323, 0]
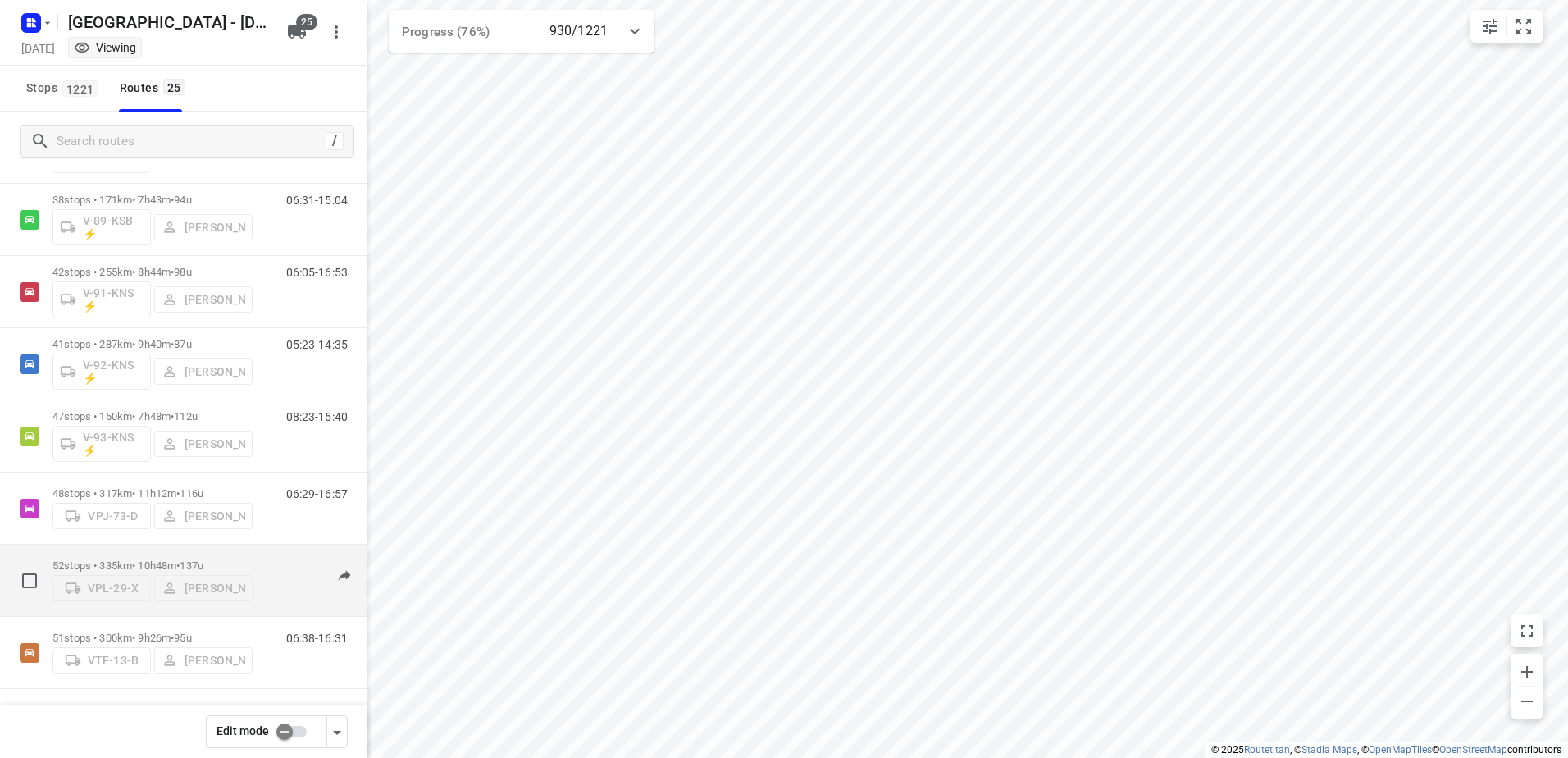
click at [141, 551] on div "52 stops • 335km • 10h48m • 137u VPL-29-X Marius Deckers" at bounding box center [152, 580] width 200 height 58
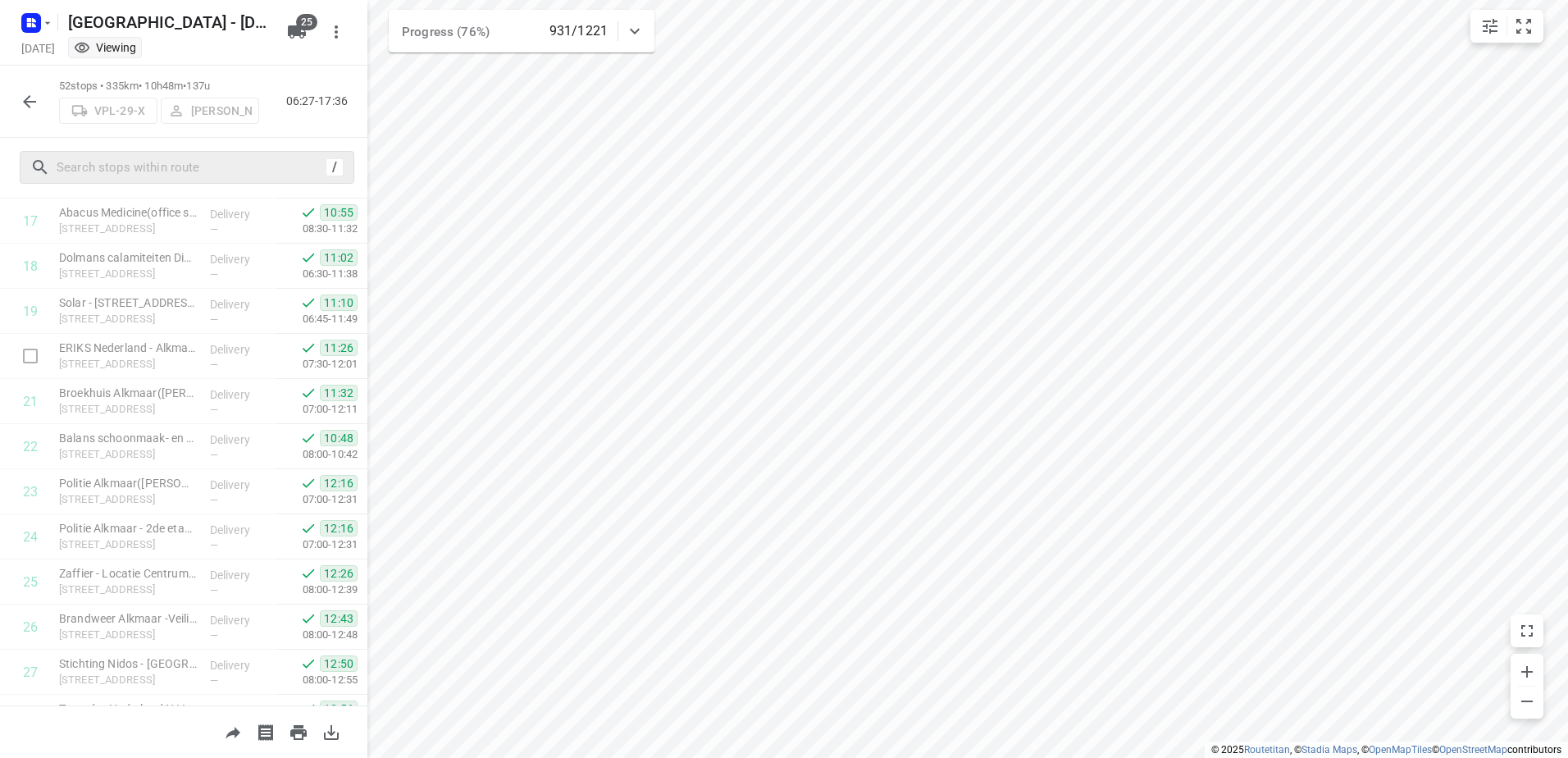
scroll to position [734, 0]
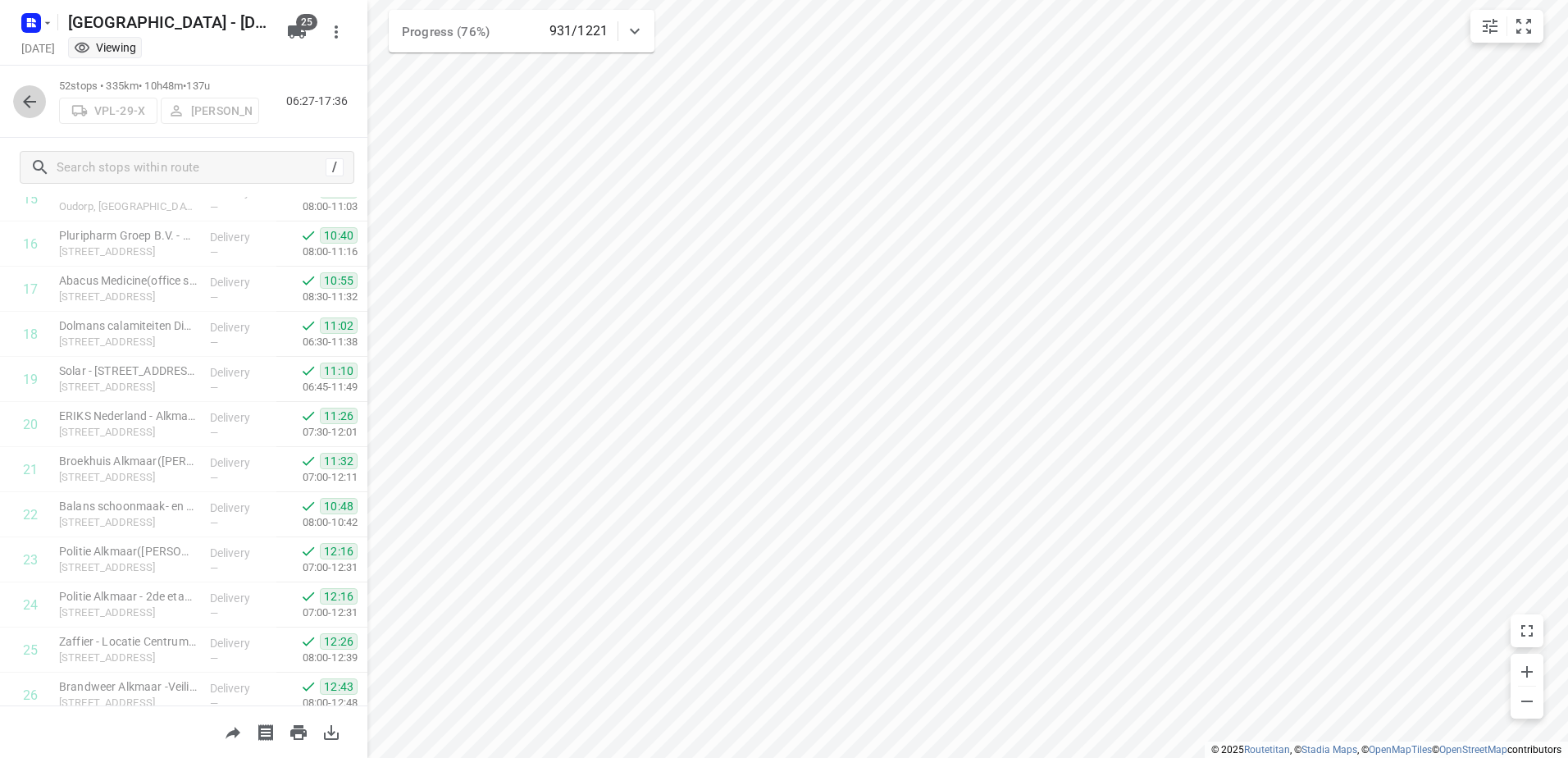
click at [36, 97] on icon "button" at bounding box center [30, 102] width 20 height 20
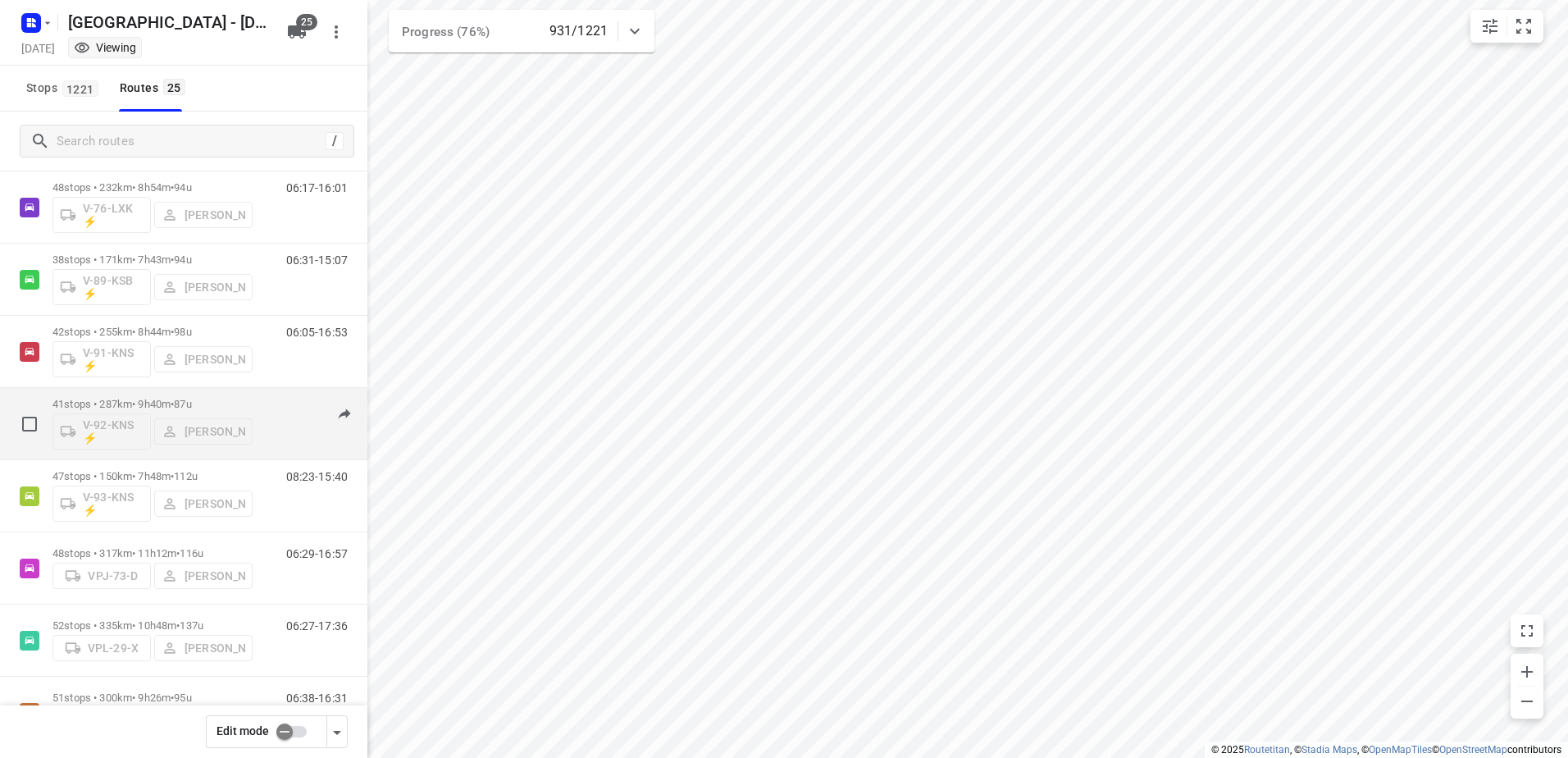
scroll to position [1323, 0]
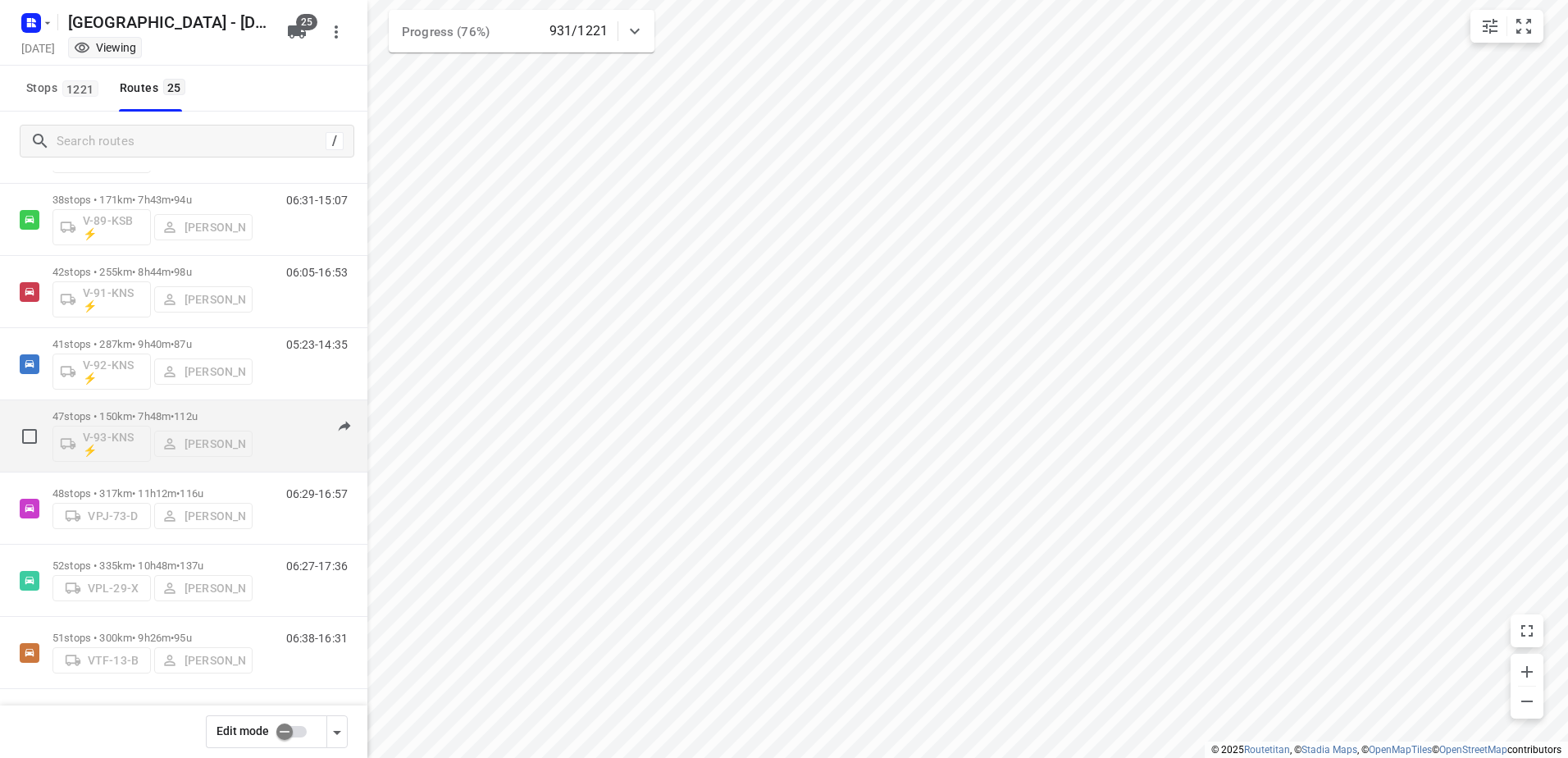
click at [188, 453] on div "V-93-KNS ⚡ Kim van der Steen" at bounding box center [152, 441] width 200 height 39
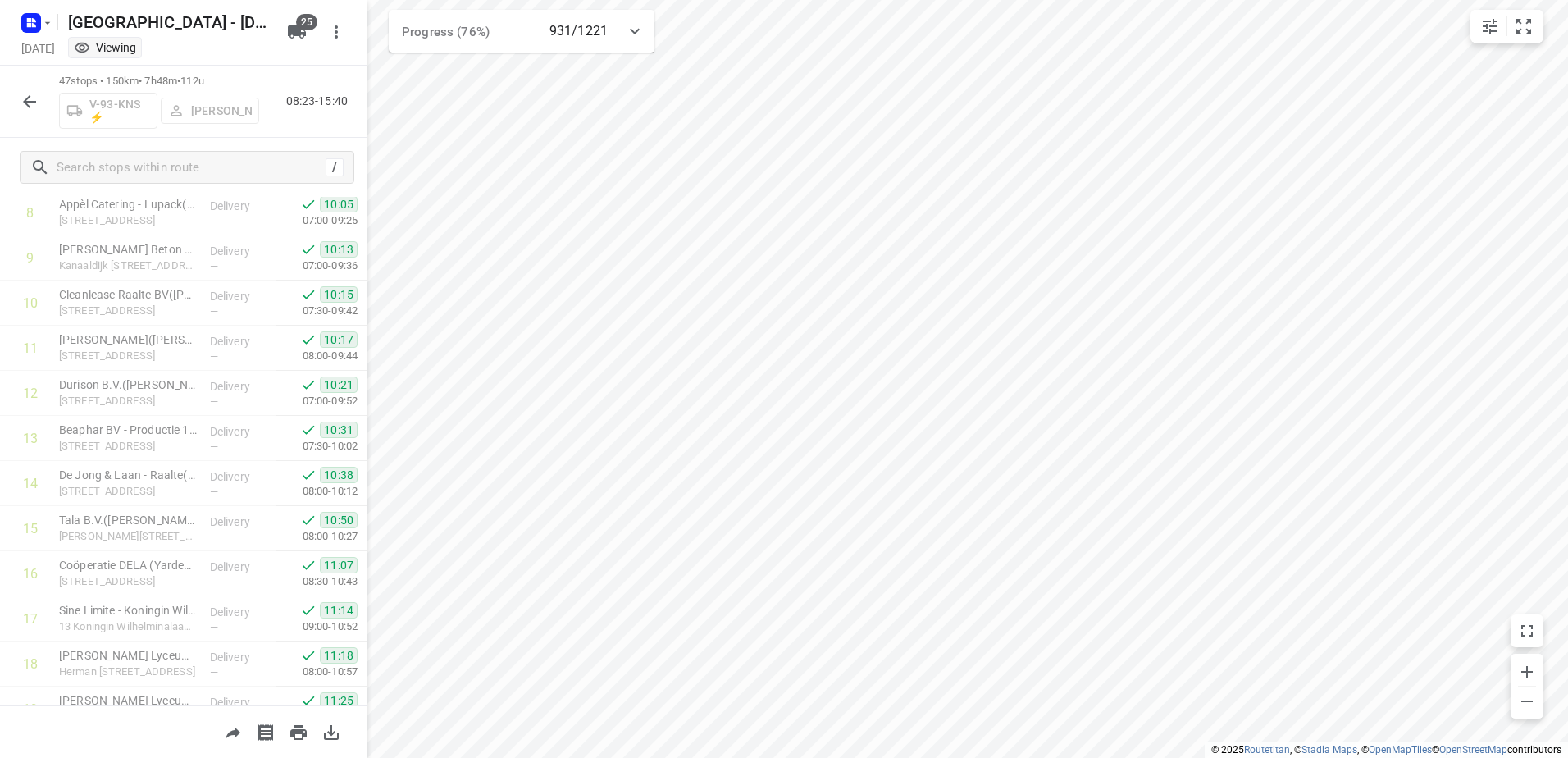
scroll to position [181, 0]
click at [19, 98] on button "button" at bounding box center [30, 102] width 33 height 33
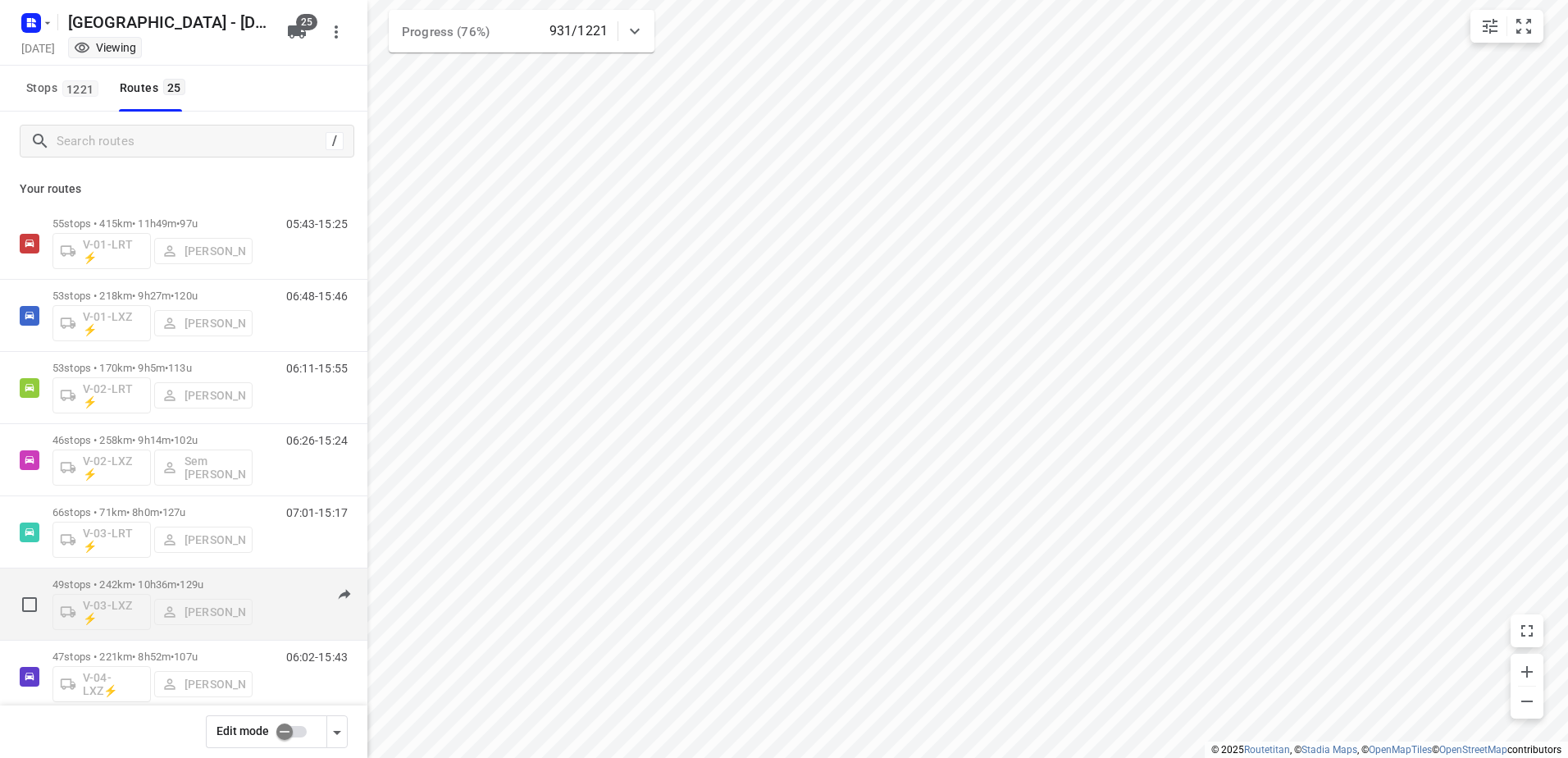
click at [106, 589] on p "49 stops • 242km • 10h36m • 129u" at bounding box center [152, 584] width 200 height 12
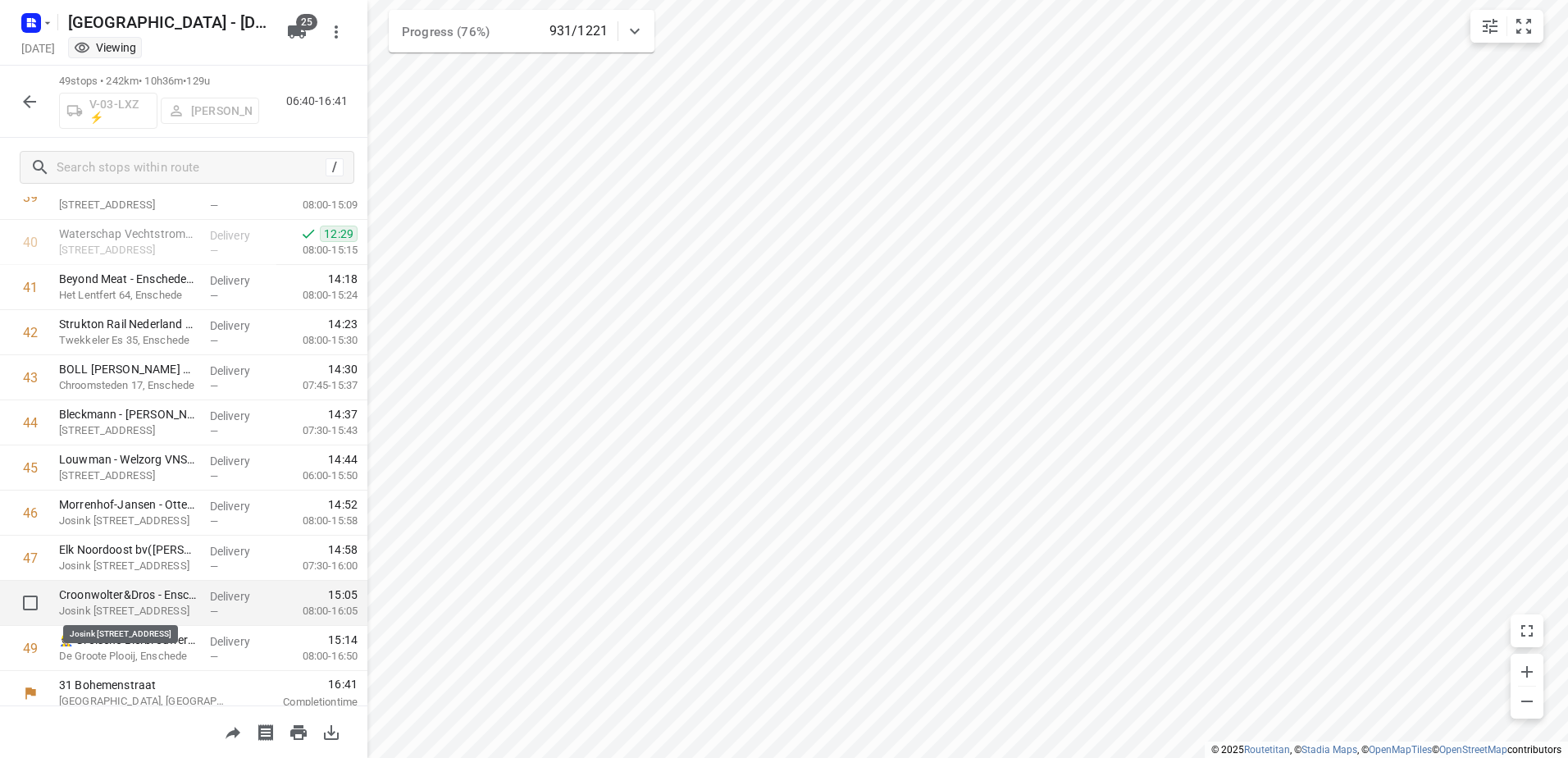
scroll to position [1829, 0]
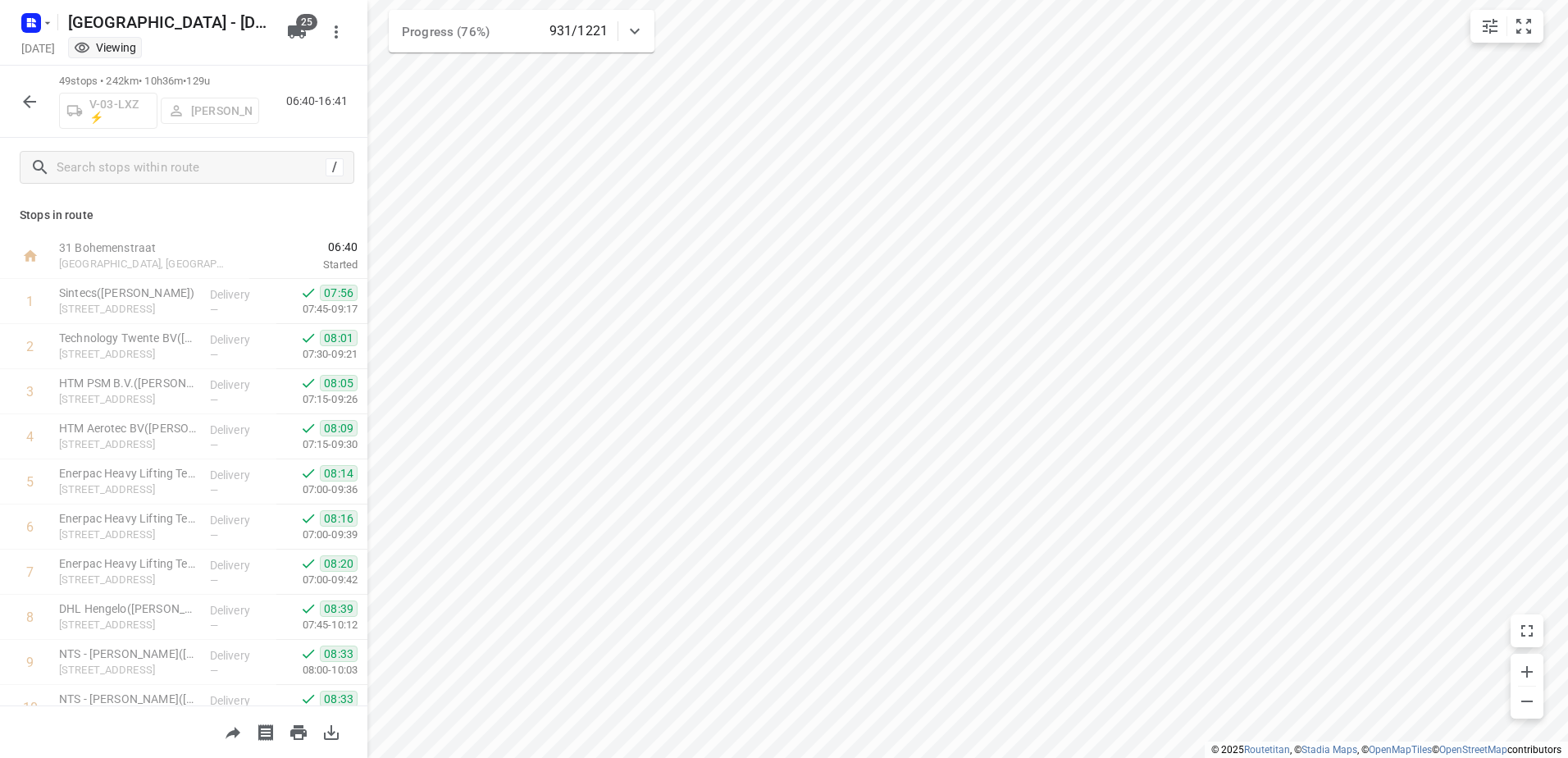
click at [21, 98] on icon "button" at bounding box center [30, 102] width 20 height 20
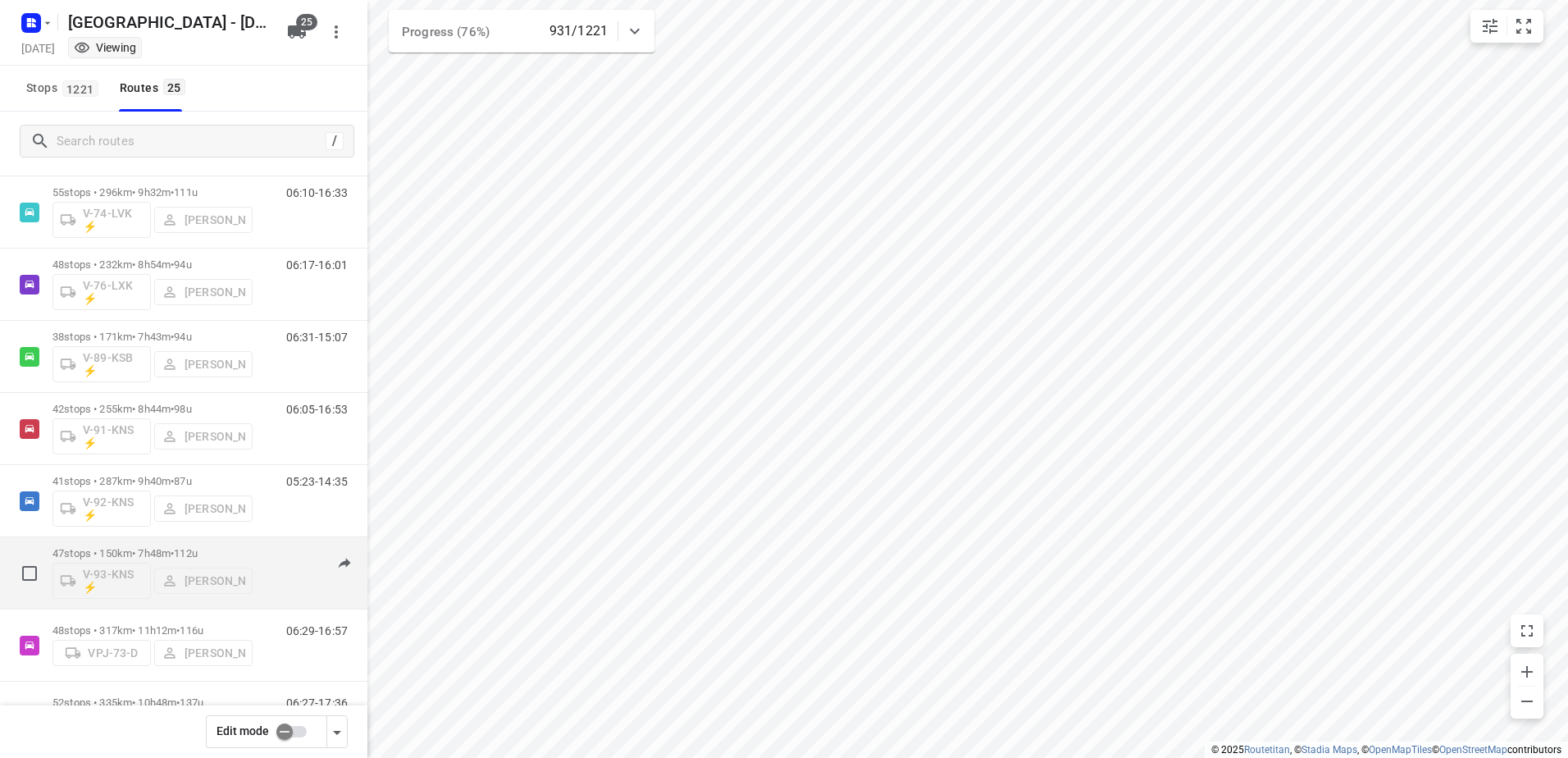
scroll to position [1323, 0]
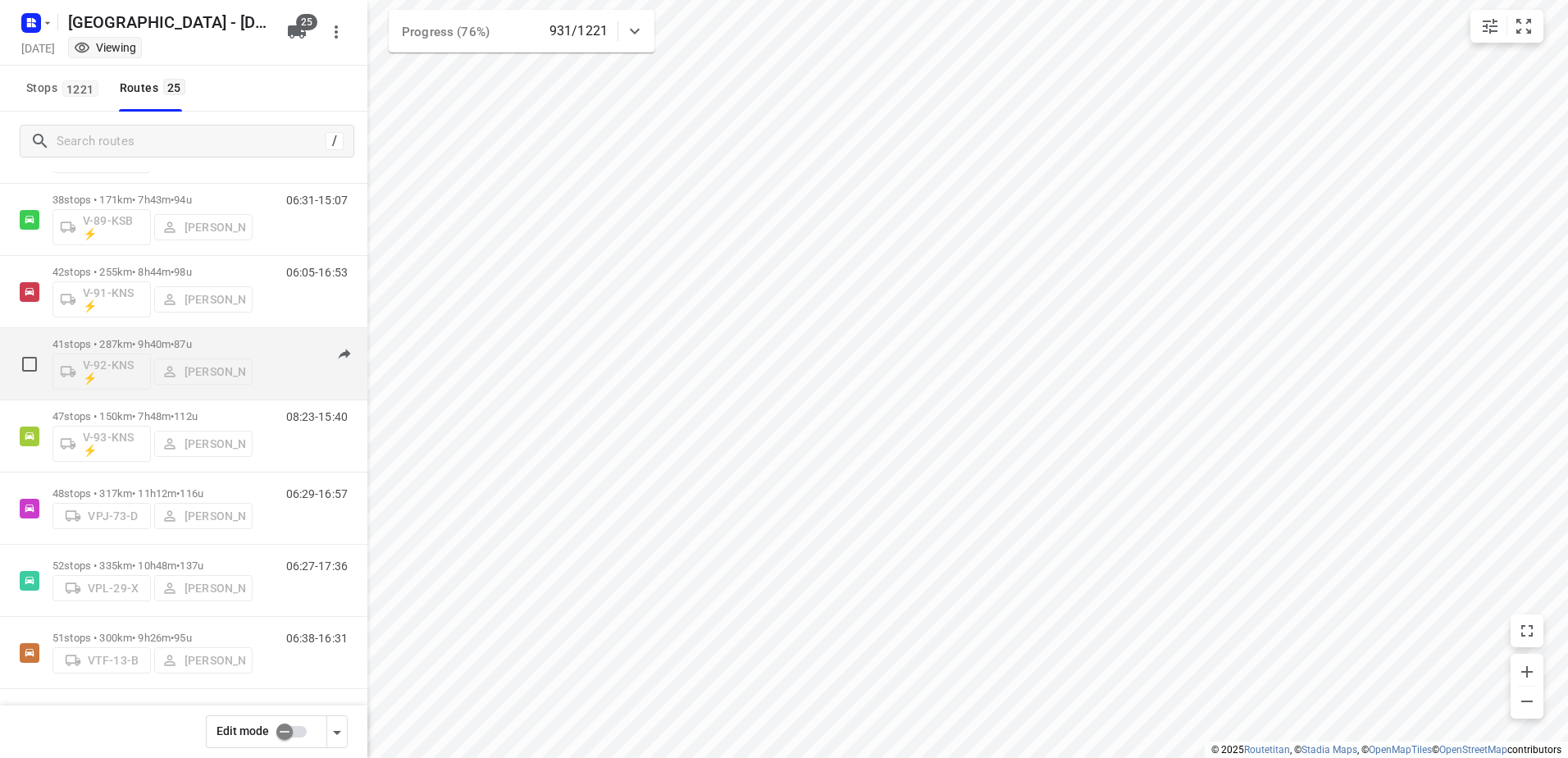
click at [152, 336] on div "41 stops • 287km • 9h40m • 87u V-92-KNS ⚡ [PERSON_NAME]" at bounding box center [152, 364] width 200 height 68
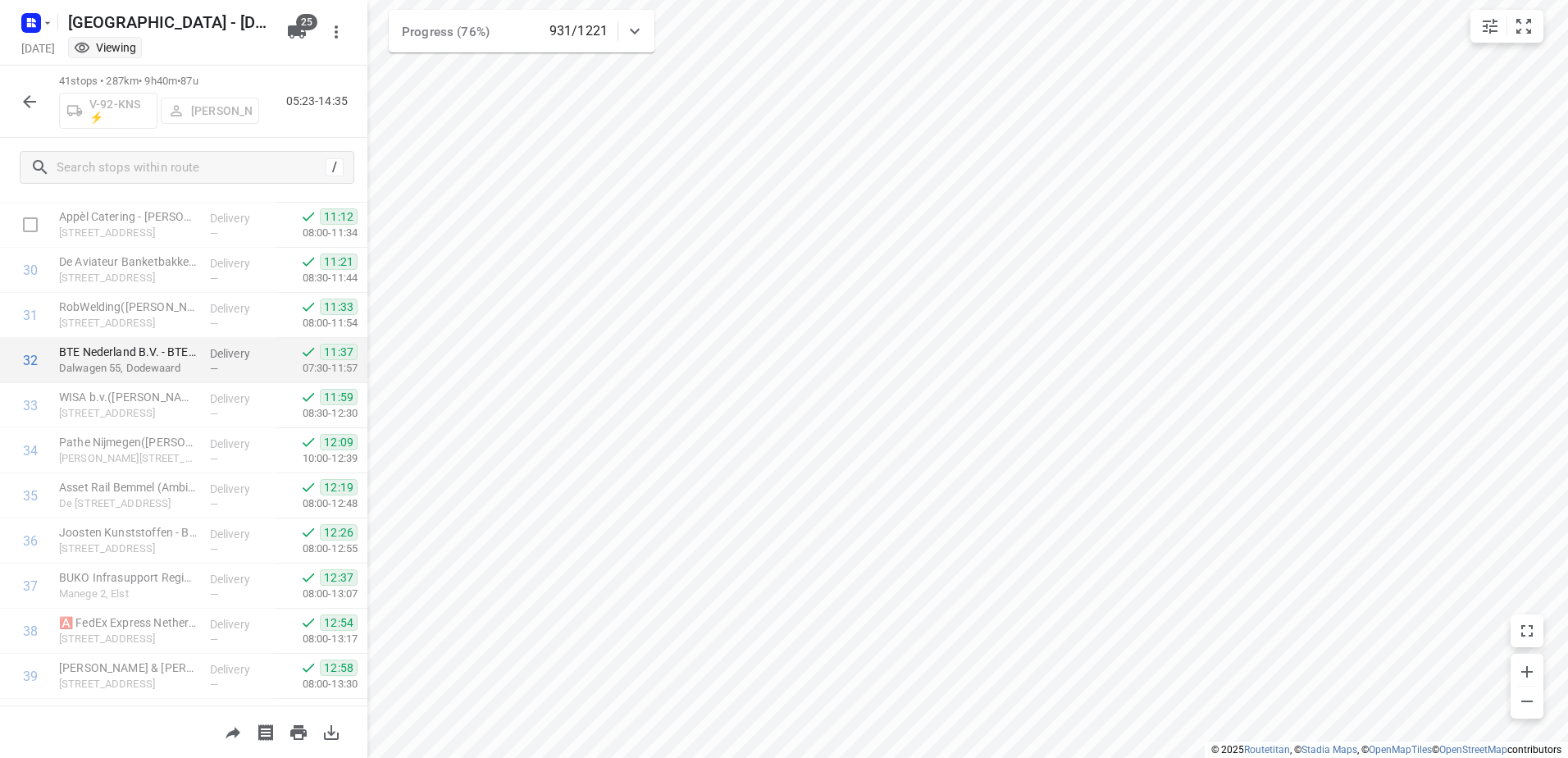
scroll to position [1468, 0]
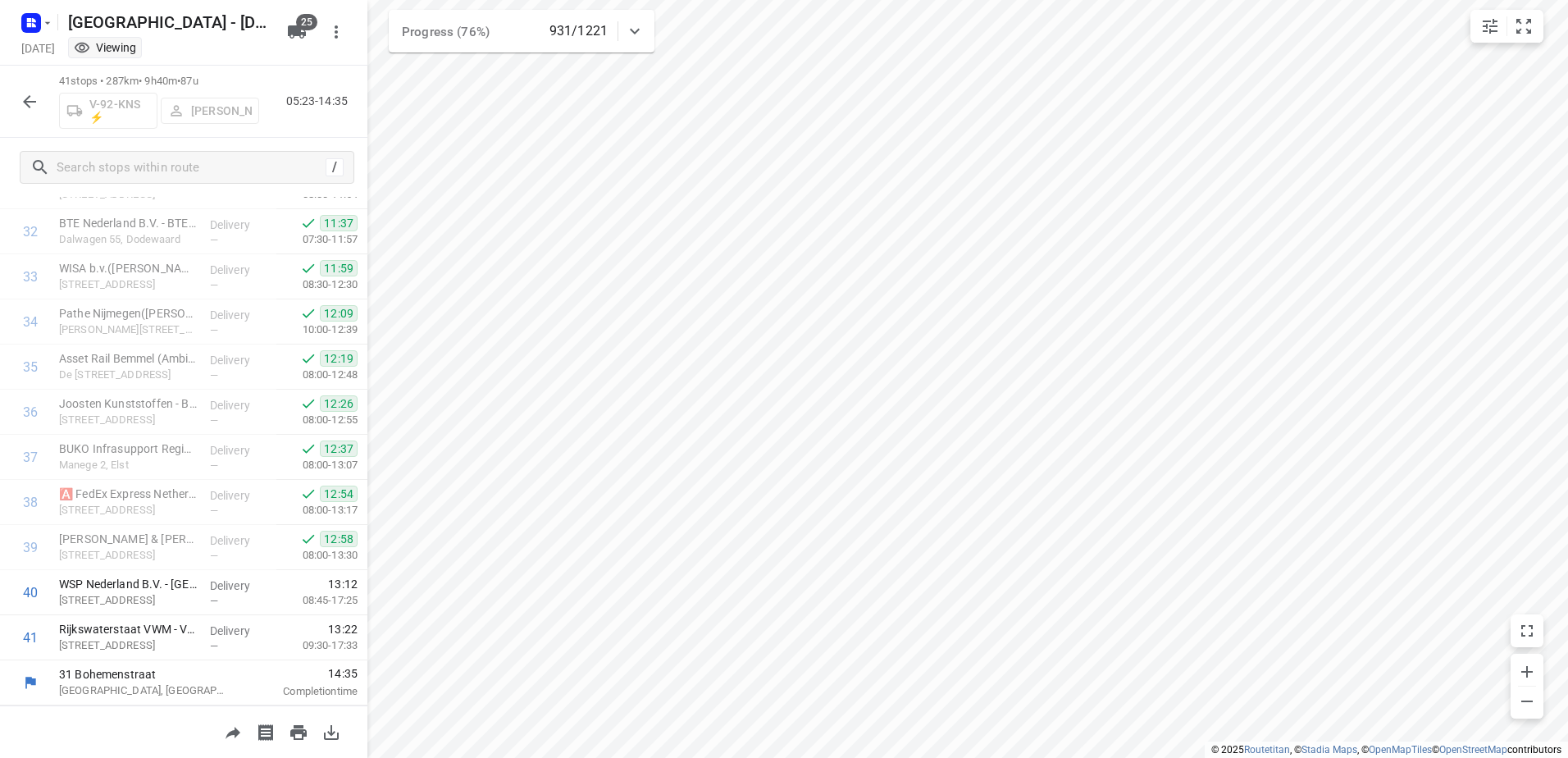
click at [27, 103] on icon "button" at bounding box center [30, 102] width 13 height 13
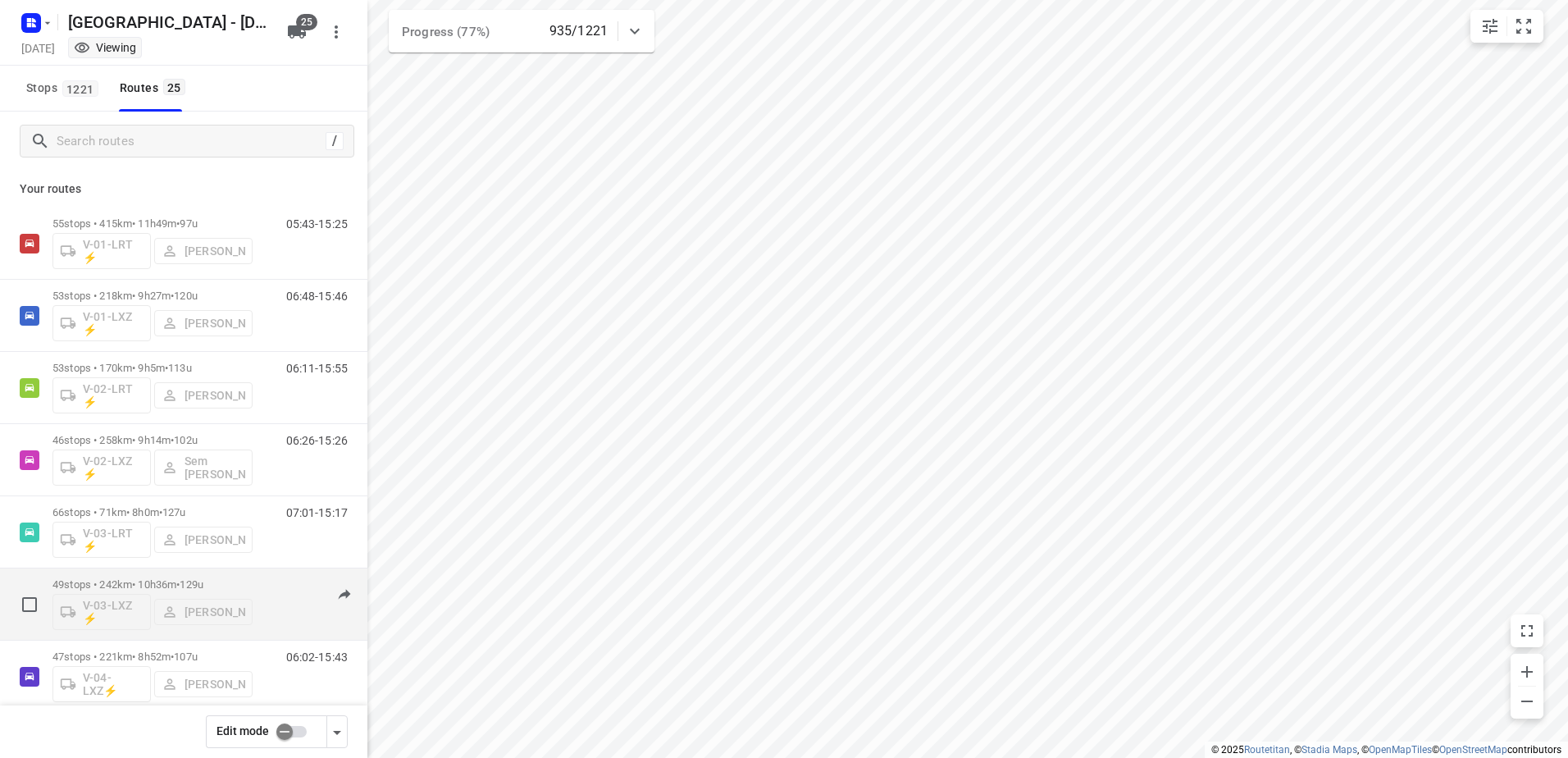
click at [121, 579] on p "49 stops • 242km • 10h36m • 129u" at bounding box center [152, 584] width 200 height 12
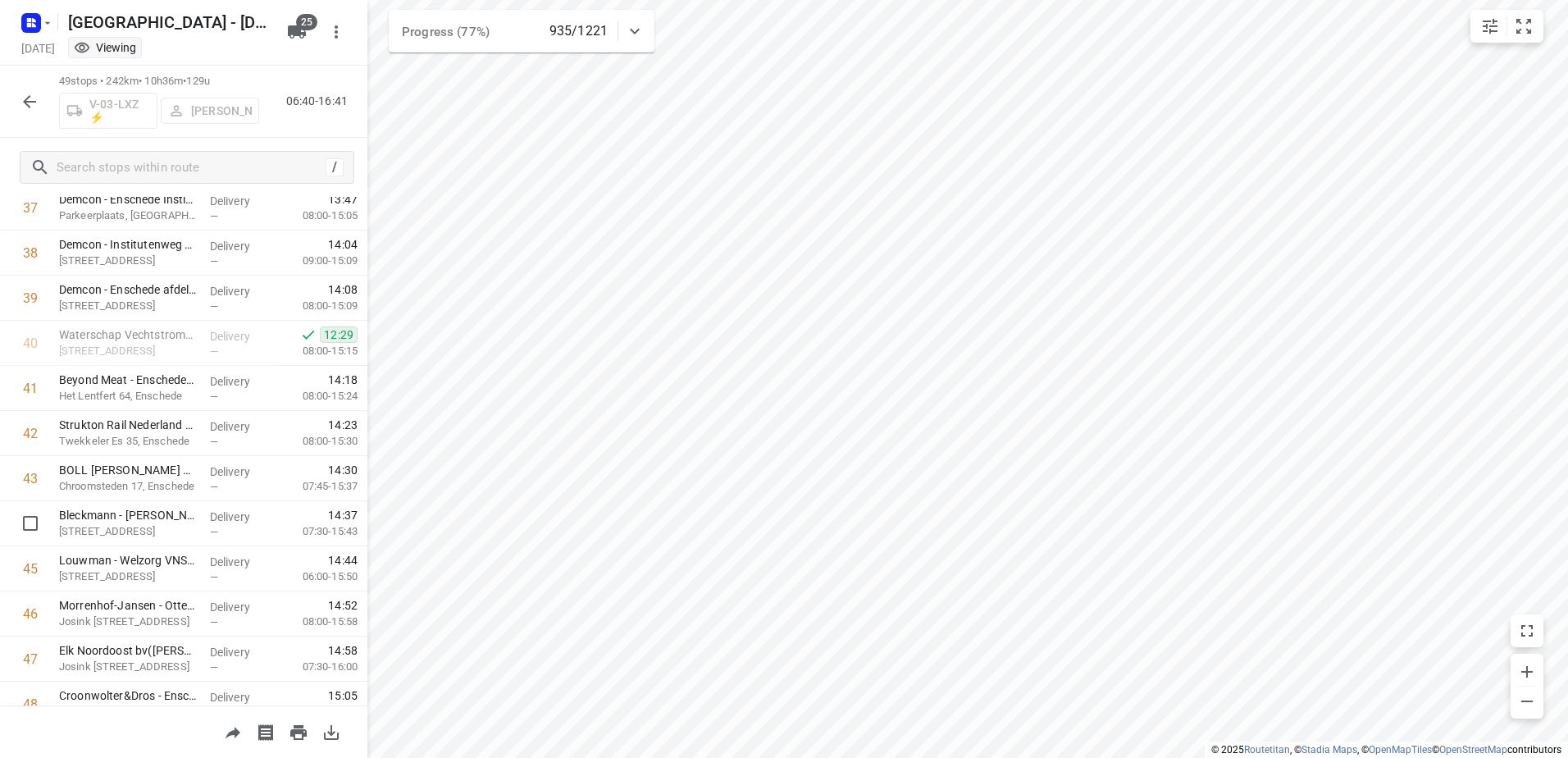
scroll to position [1829, 0]
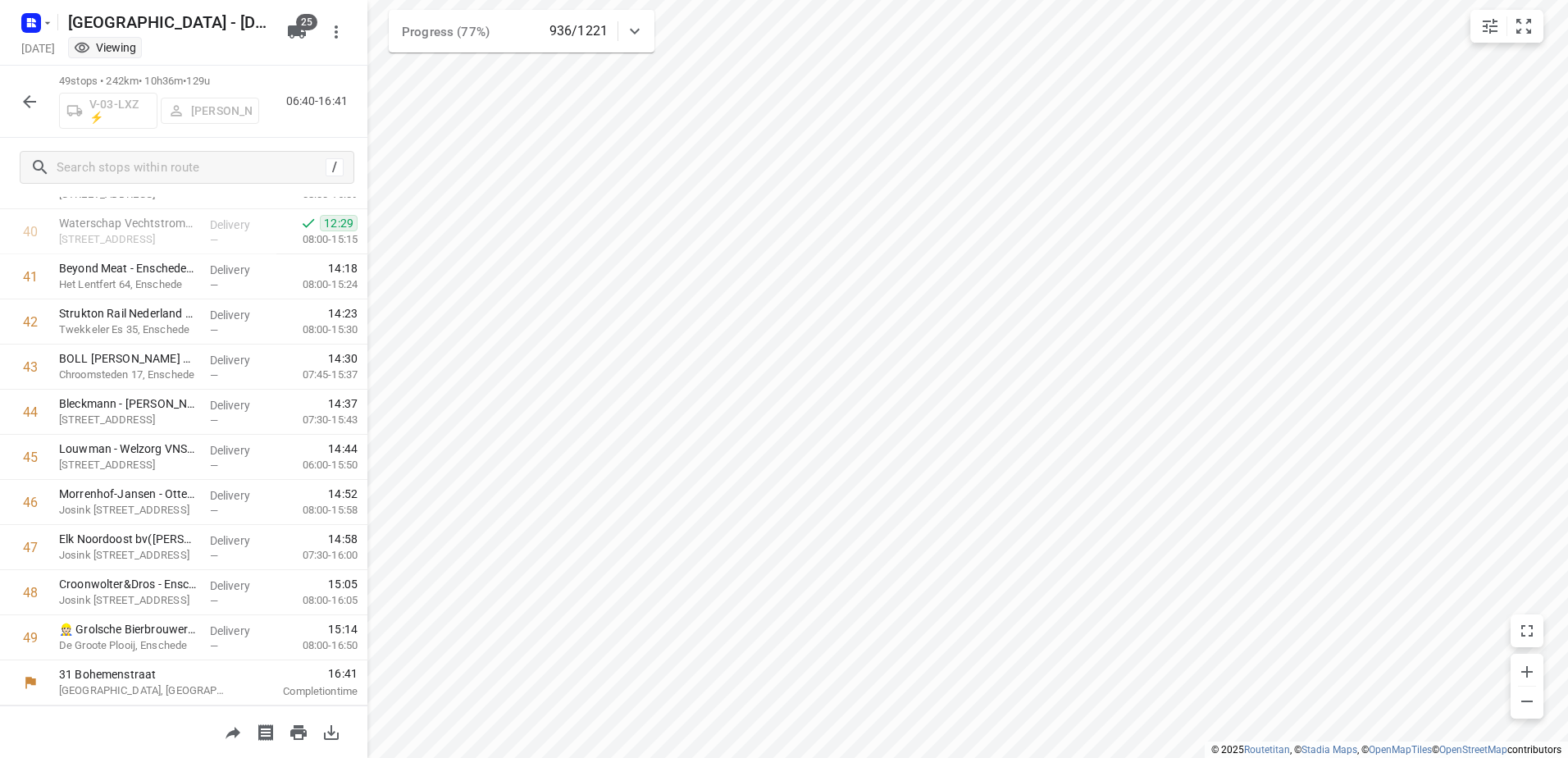
click at [27, 93] on icon "button" at bounding box center [30, 102] width 20 height 20
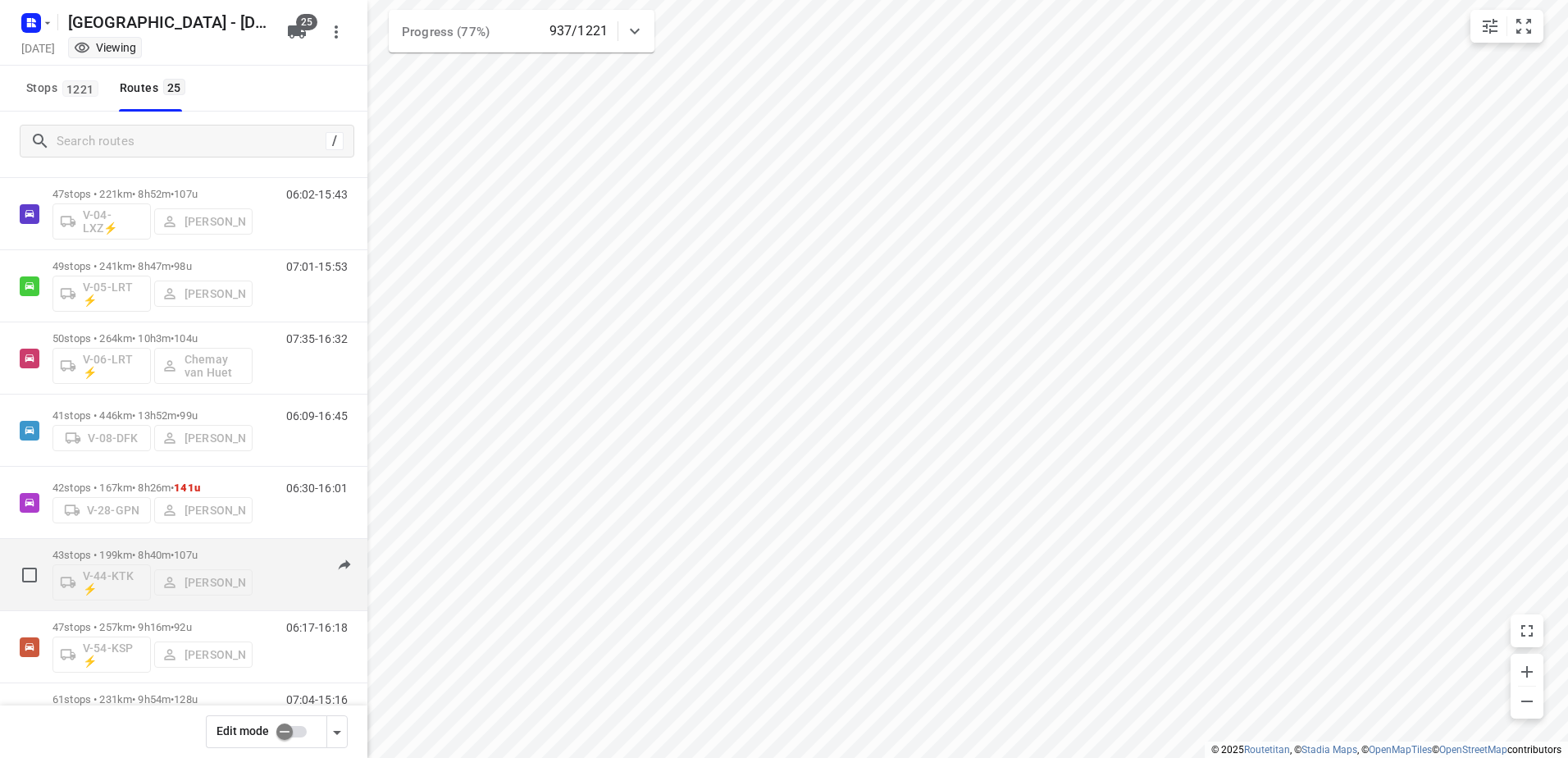
scroll to position [656, 0]
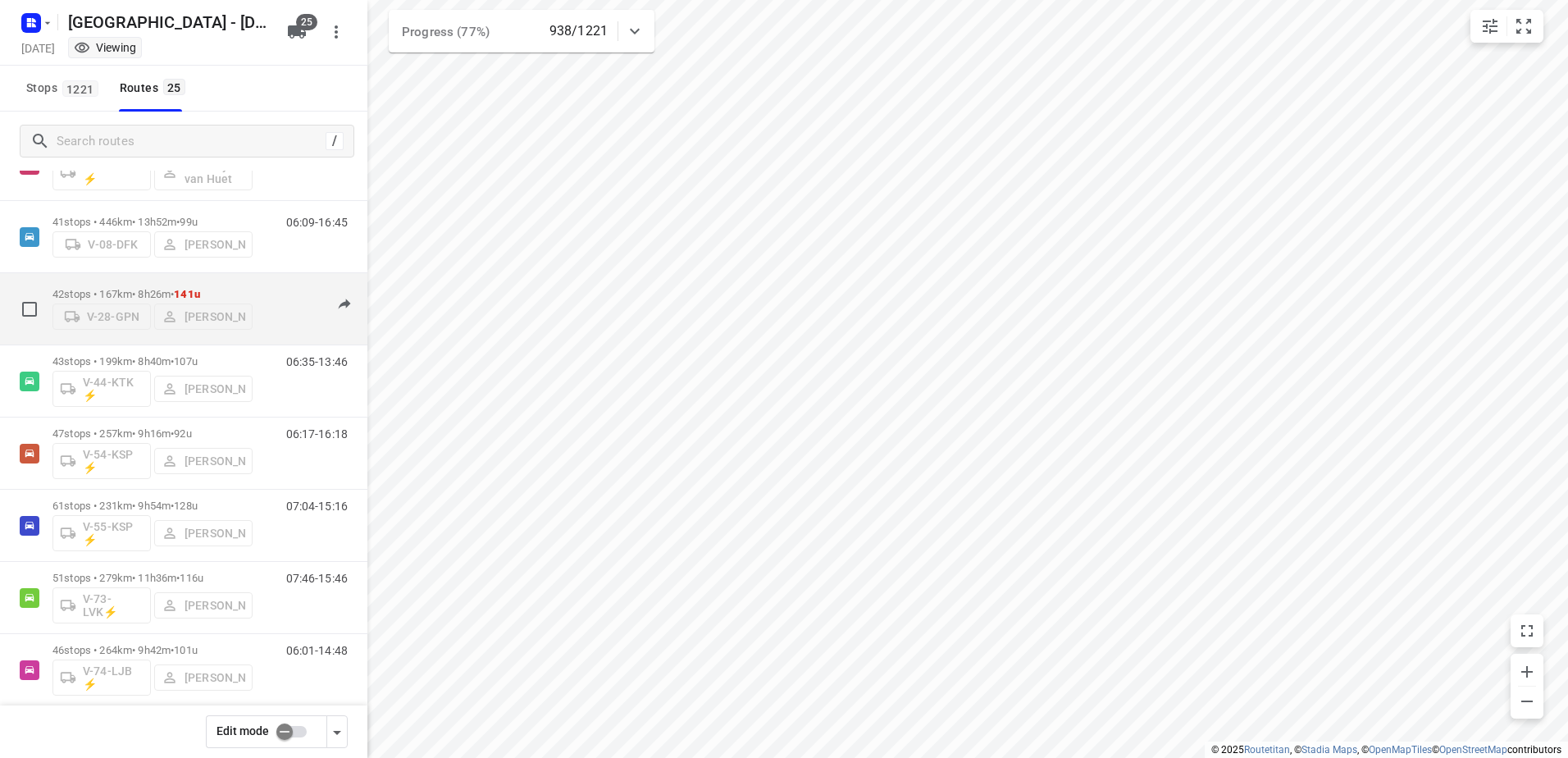
click at [269, 289] on div "06:30-16:01" at bounding box center [306, 313] width 82 height 50
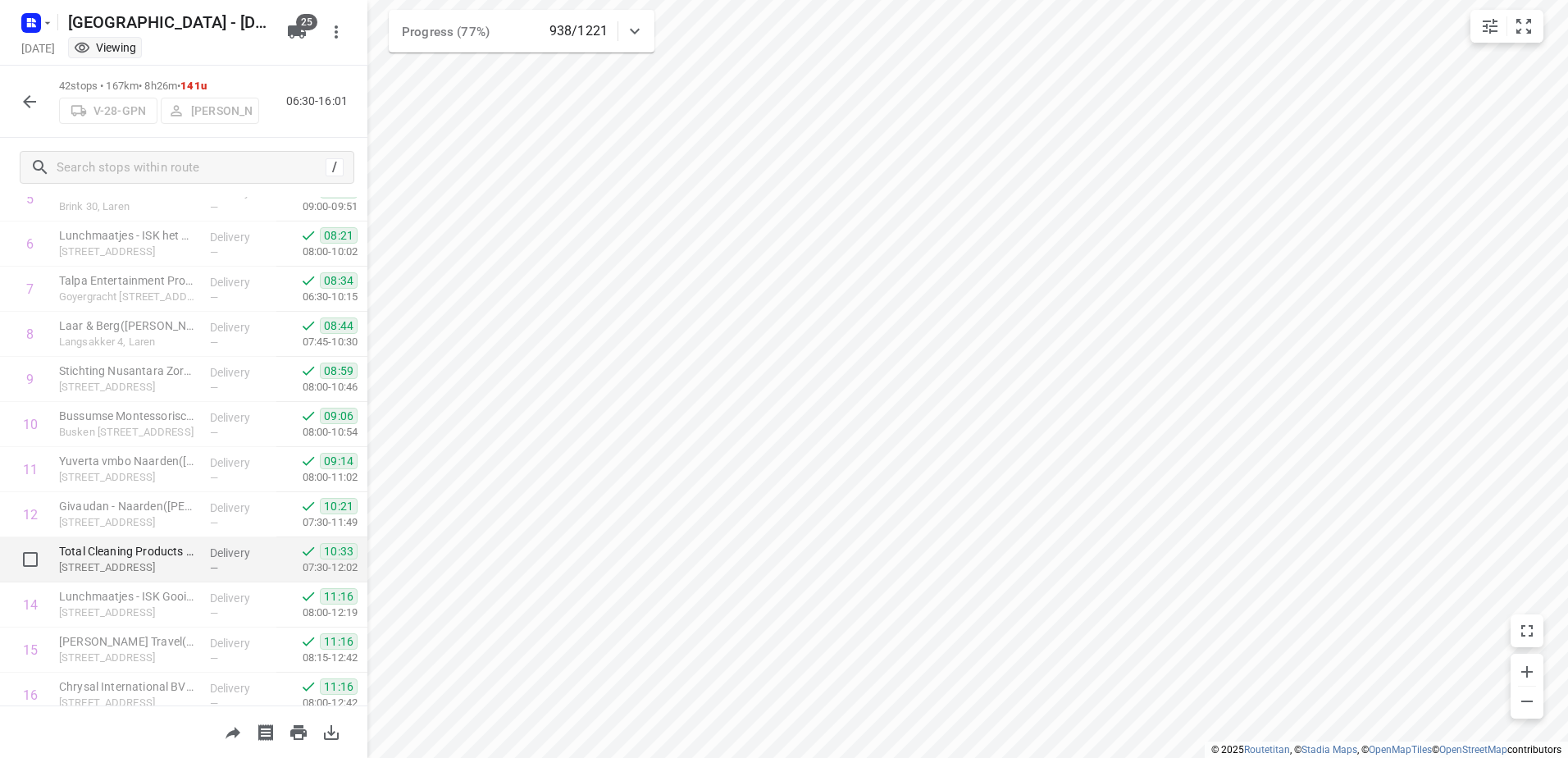
scroll to position [0, 0]
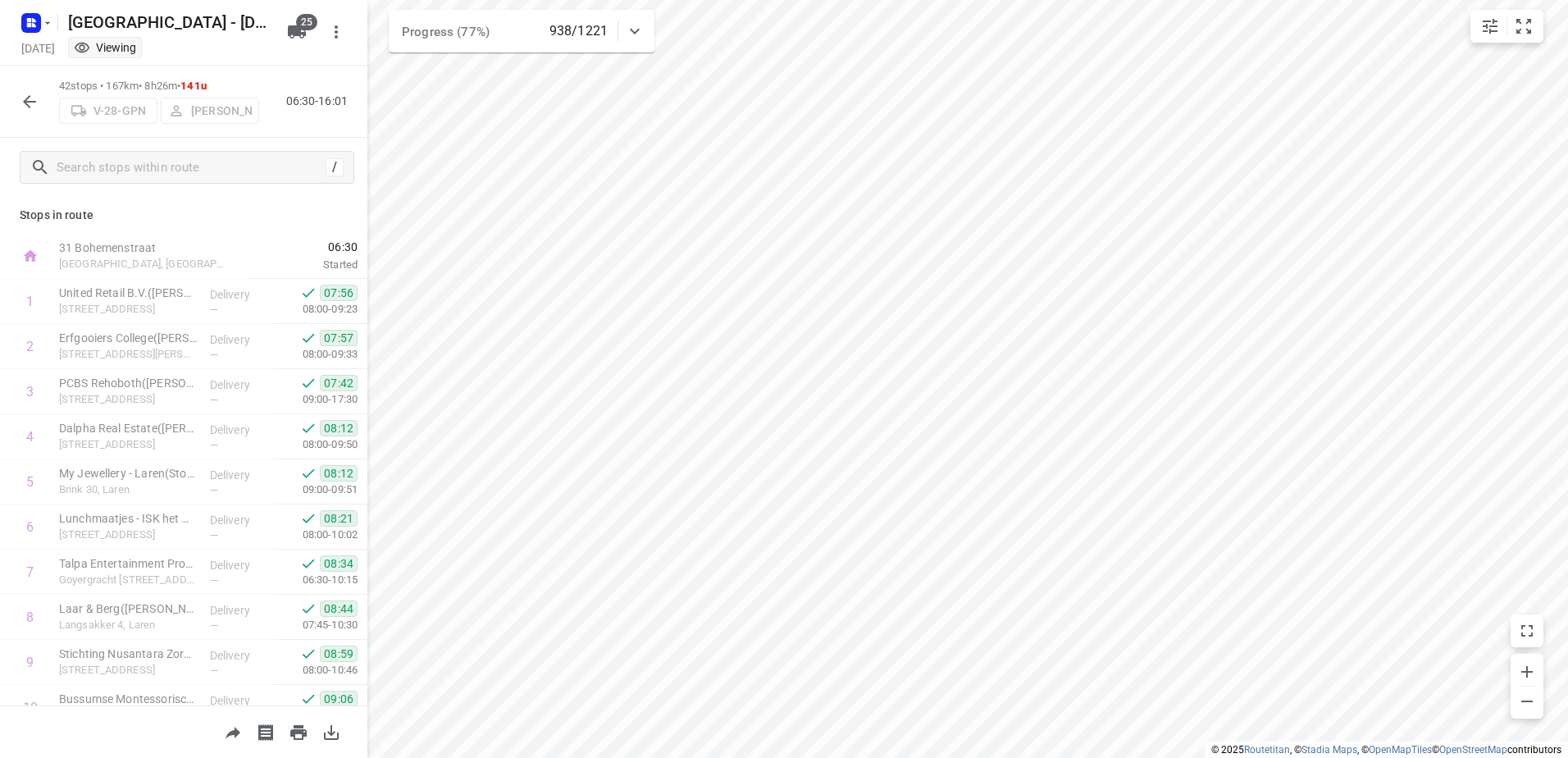
click at [29, 93] on icon "button" at bounding box center [30, 102] width 20 height 20
